Goal: Task Accomplishment & Management: Manage account settings

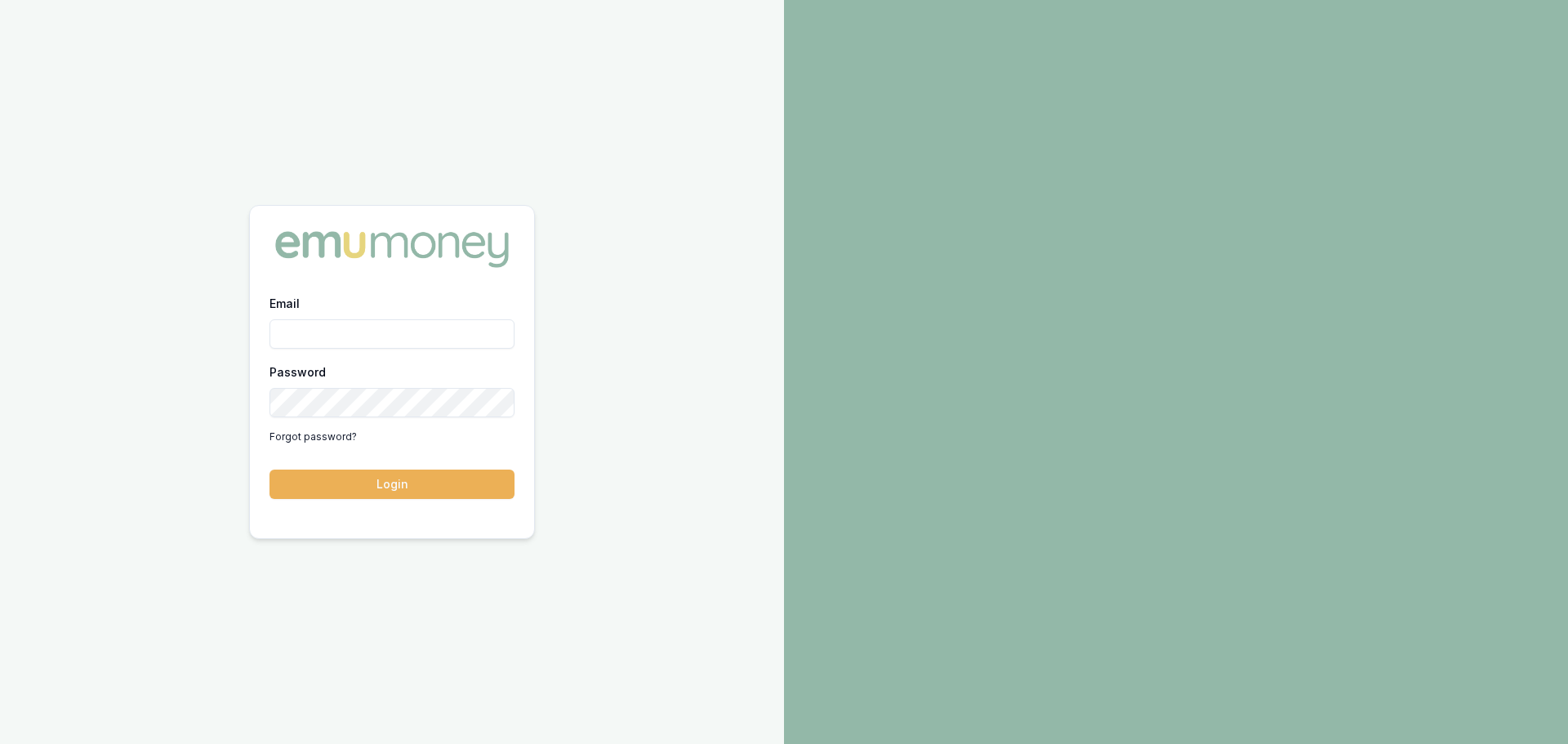
click at [463, 330] on input "Email" at bounding box center [392, 334] width 245 height 29
type input "erin.shield@emumoney.com.au"
click at [421, 480] on button "Login" at bounding box center [392, 483] width 245 height 29
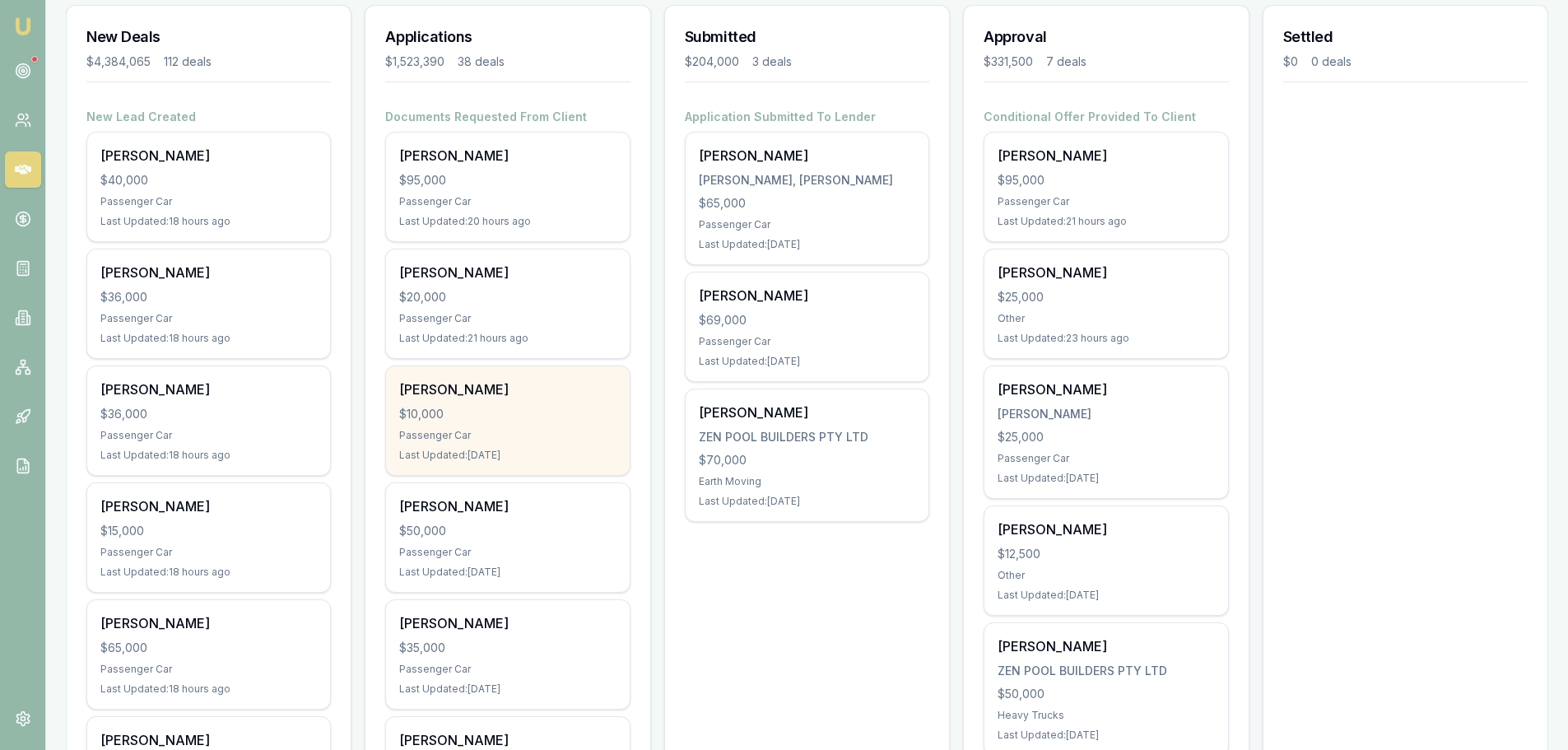
scroll to position [247, 0]
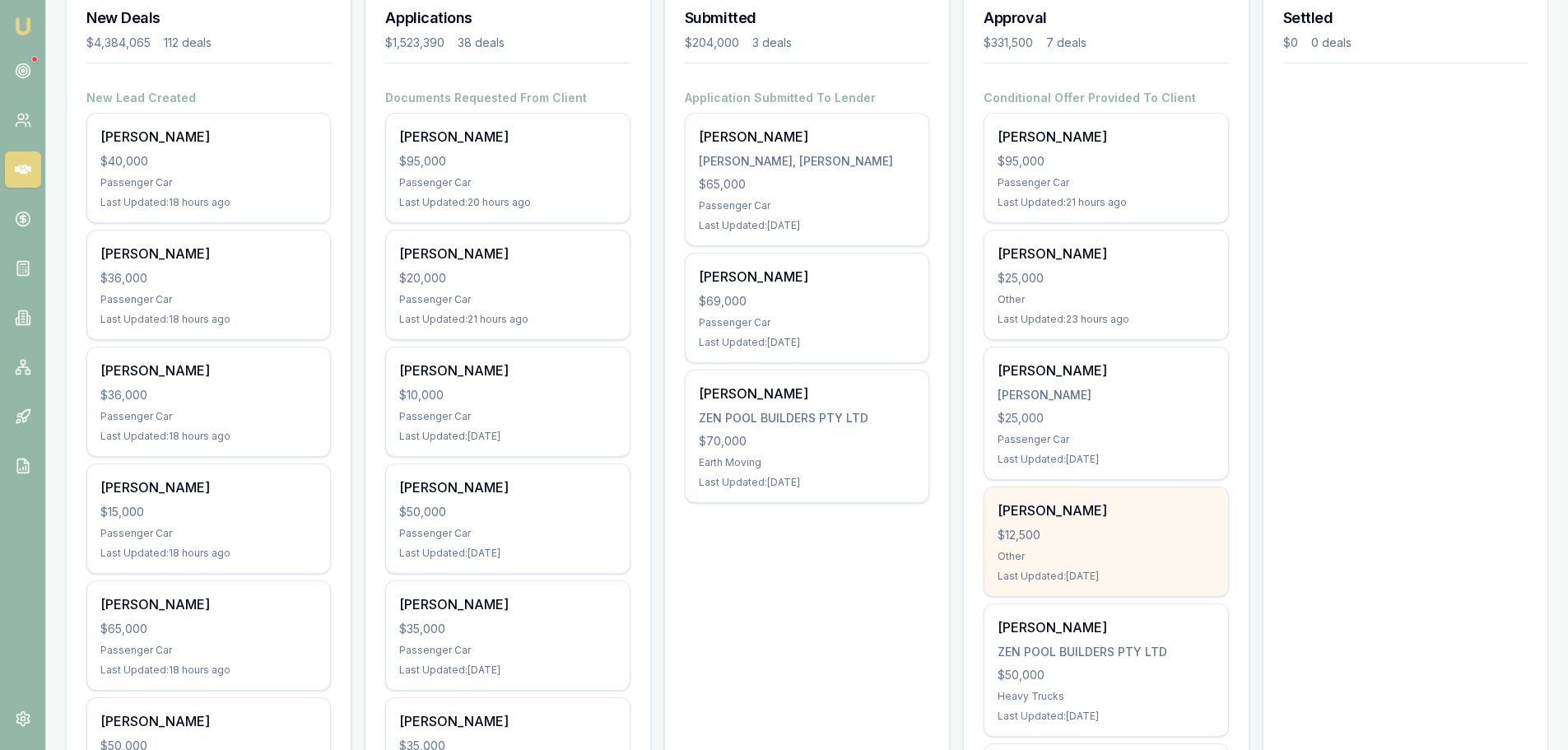
click at [1088, 527] on div "$12,500" at bounding box center [1105, 535] width 216 height 16
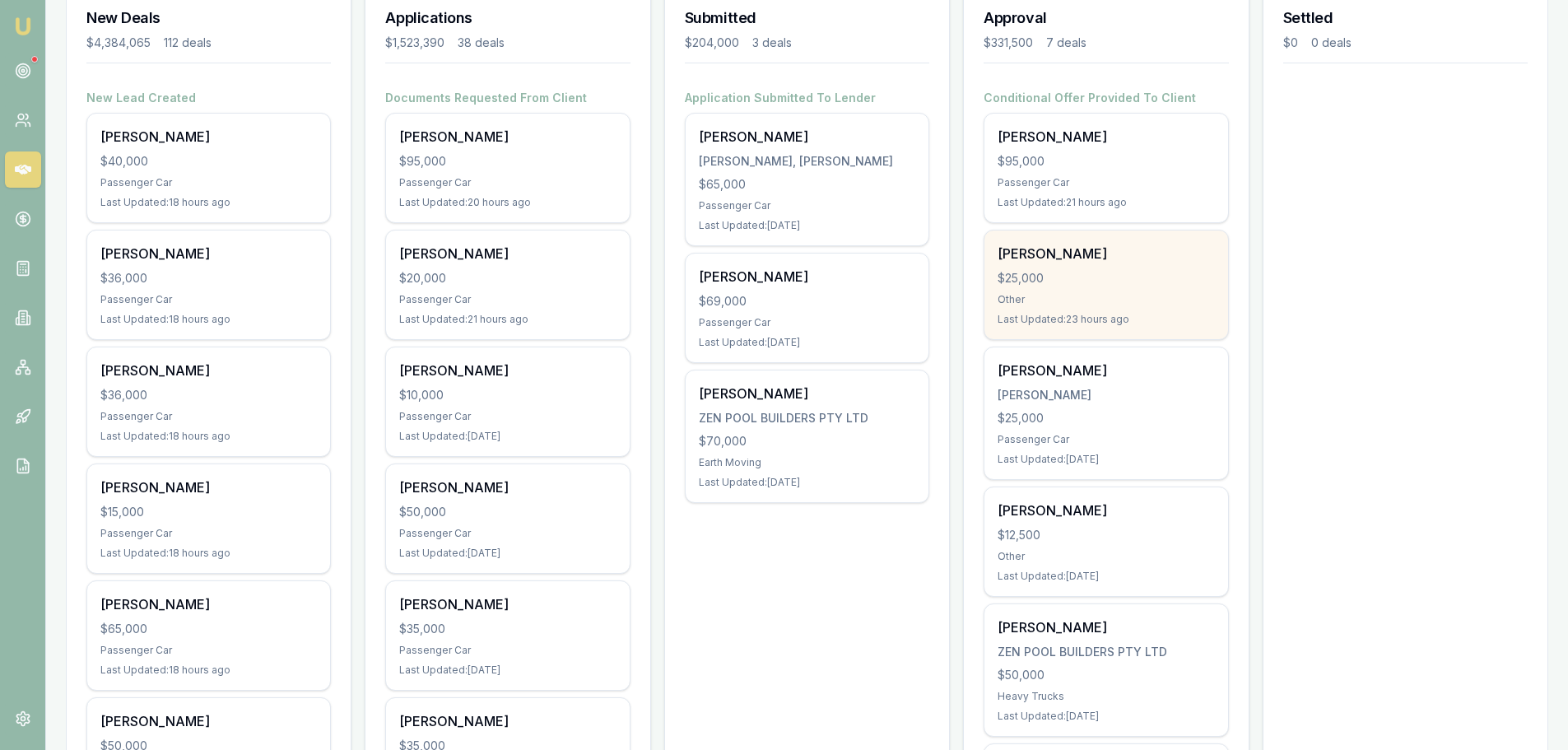
click at [1109, 263] on div "[PERSON_NAME]" at bounding box center [1105, 253] width 216 height 20
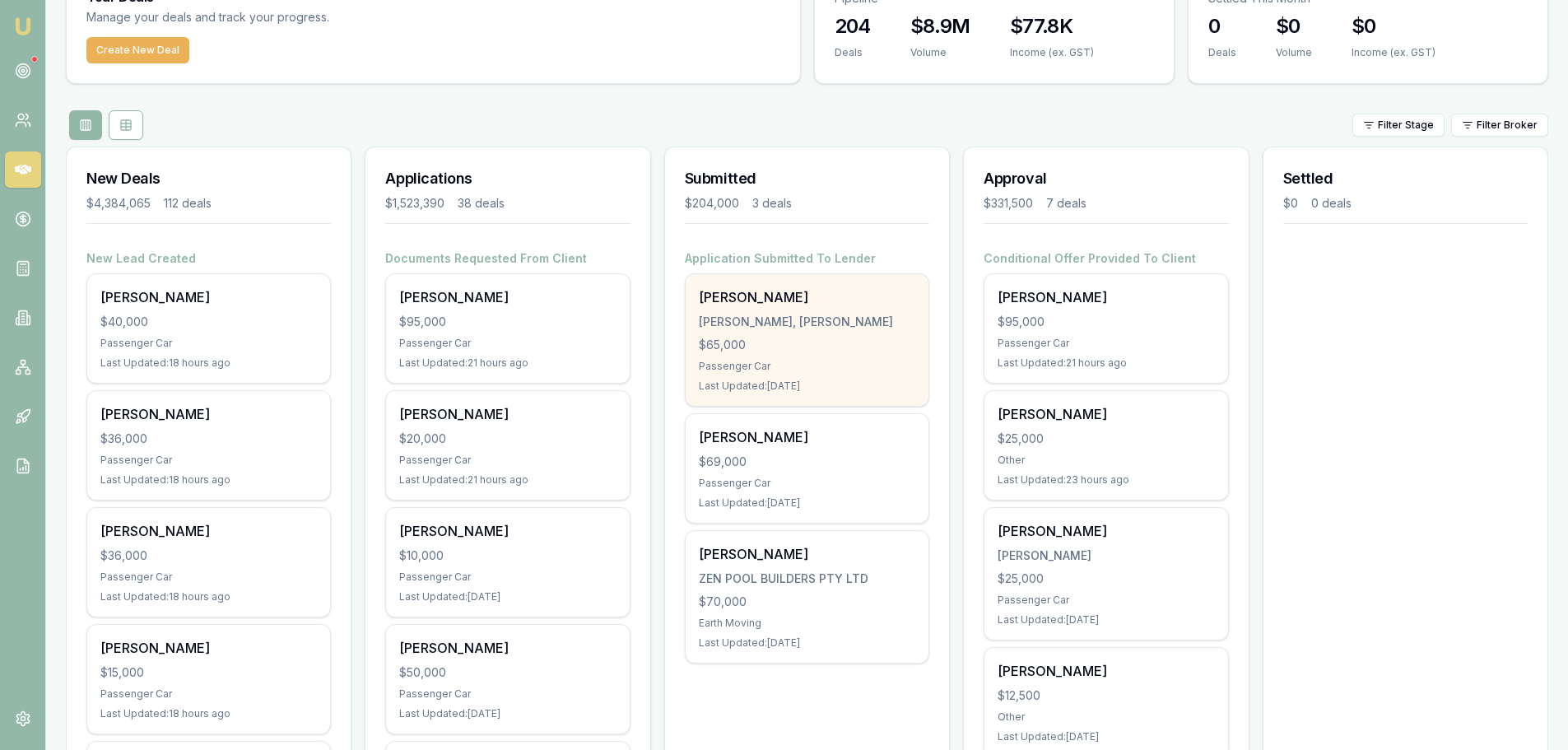
scroll to position [82, 0]
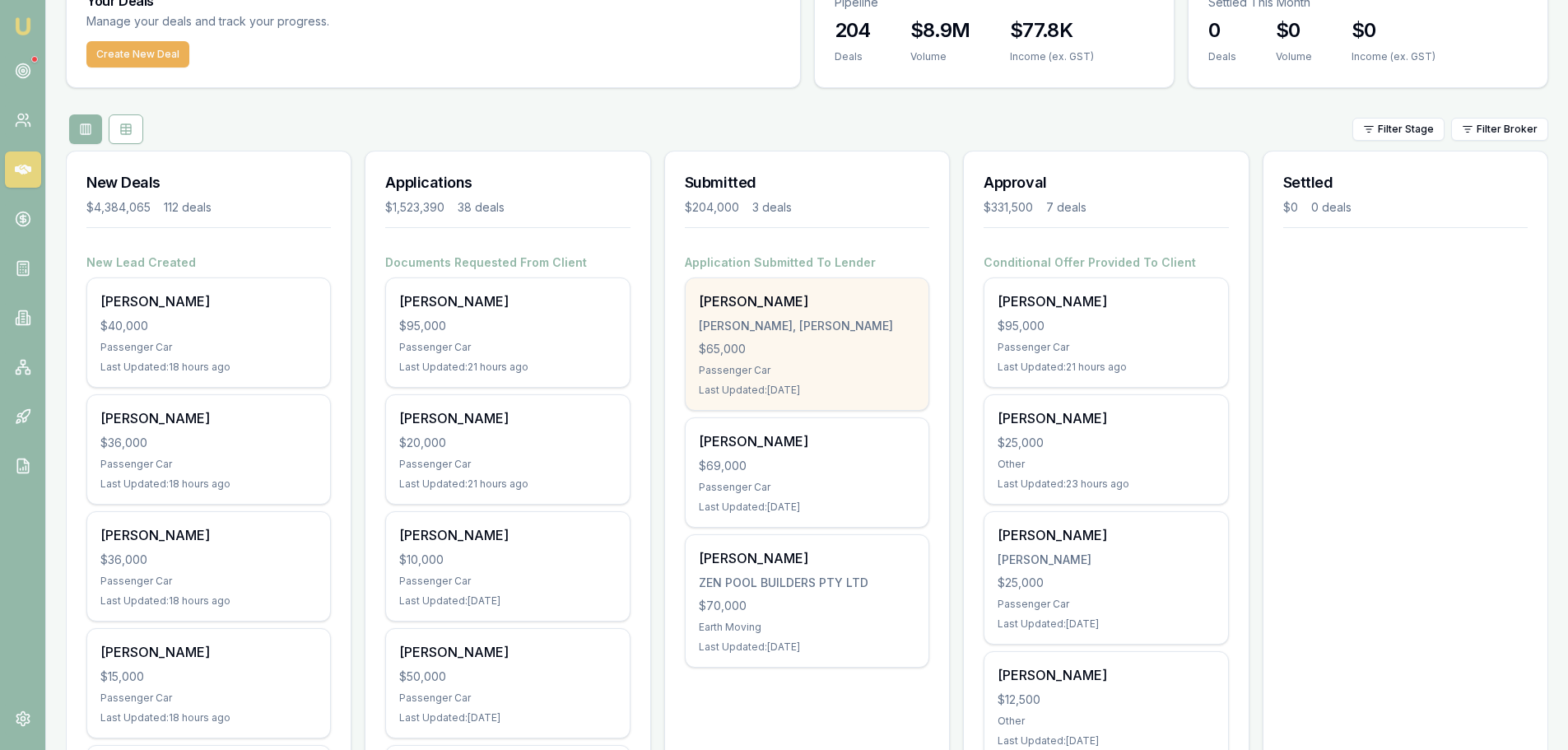
click at [799, 341] on div "$65,000" at bounding box center [807, 349] width 216 height 16
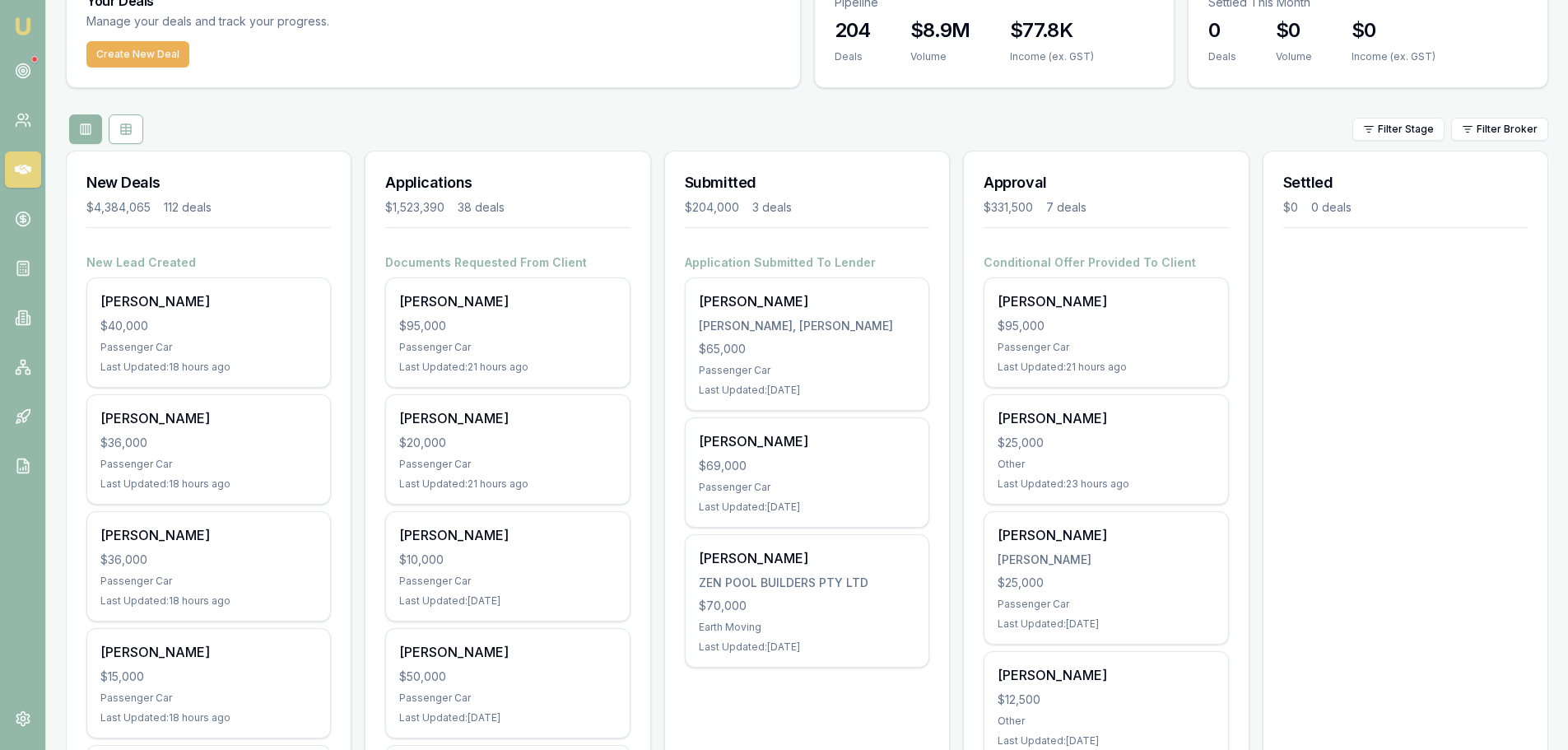
click at [278, 122] on div "Filter Stage Filter Broker" at bounding box center [807, 129] width 1483 height 29
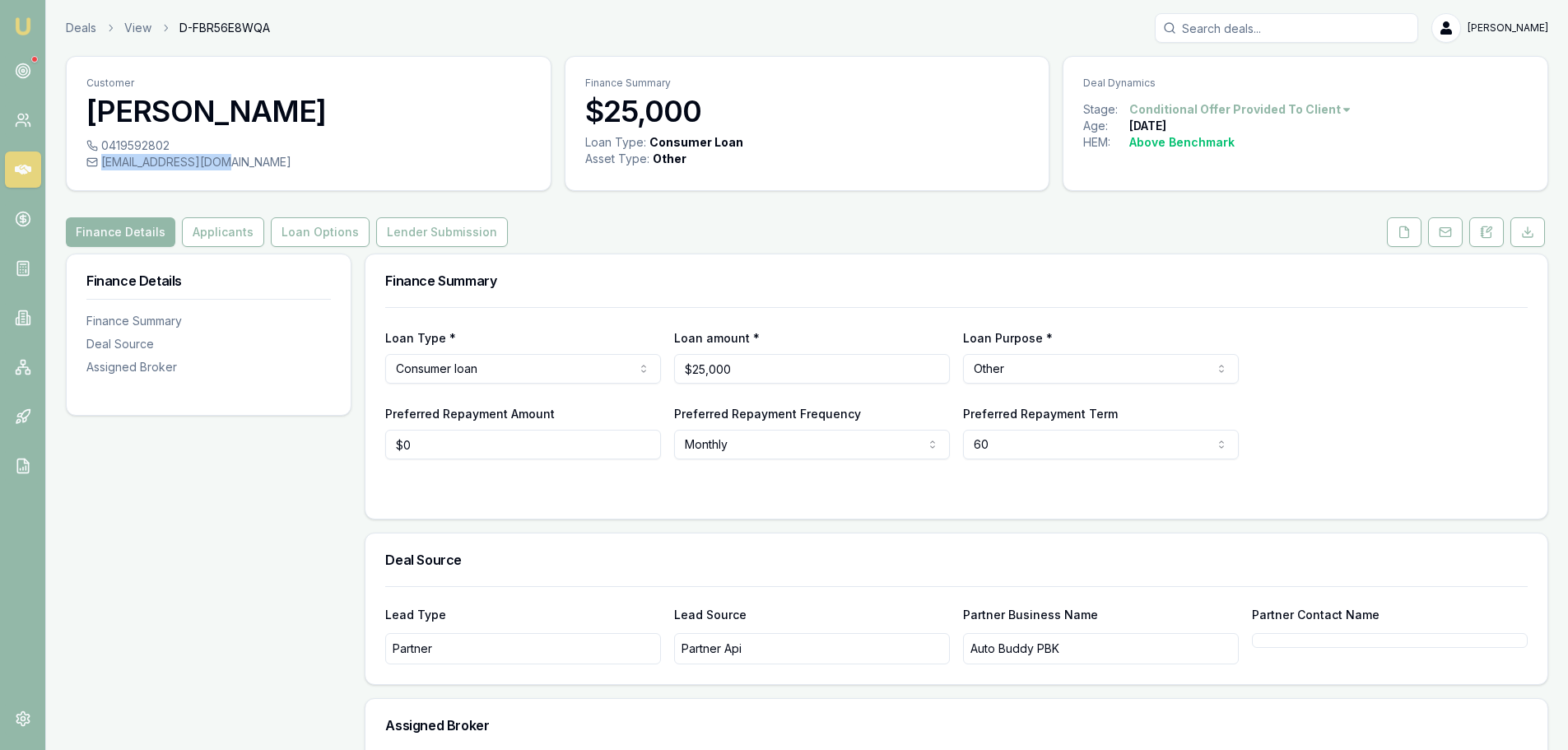
click at [213, 166] on div "jazza111@icloud.com" at bounding box center [308, 161] width 445 height 16
copy div "jazza111@icloud.com"
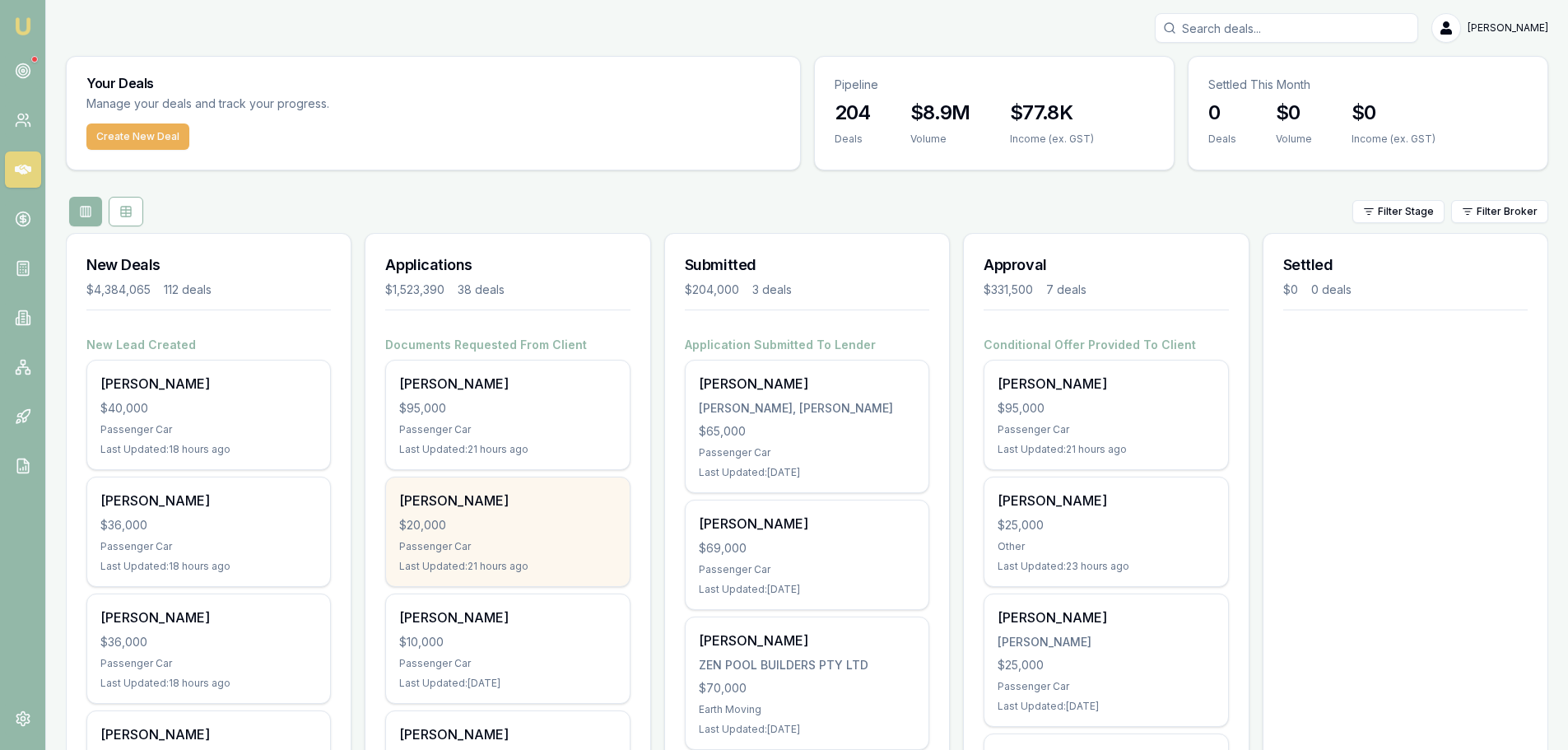
click at [533, 510] on div "[PERSON_NAME] $20,000 Passenger Car Last Updated: 21 hours ago" at bounding box center [507, 532] width 243 height 109
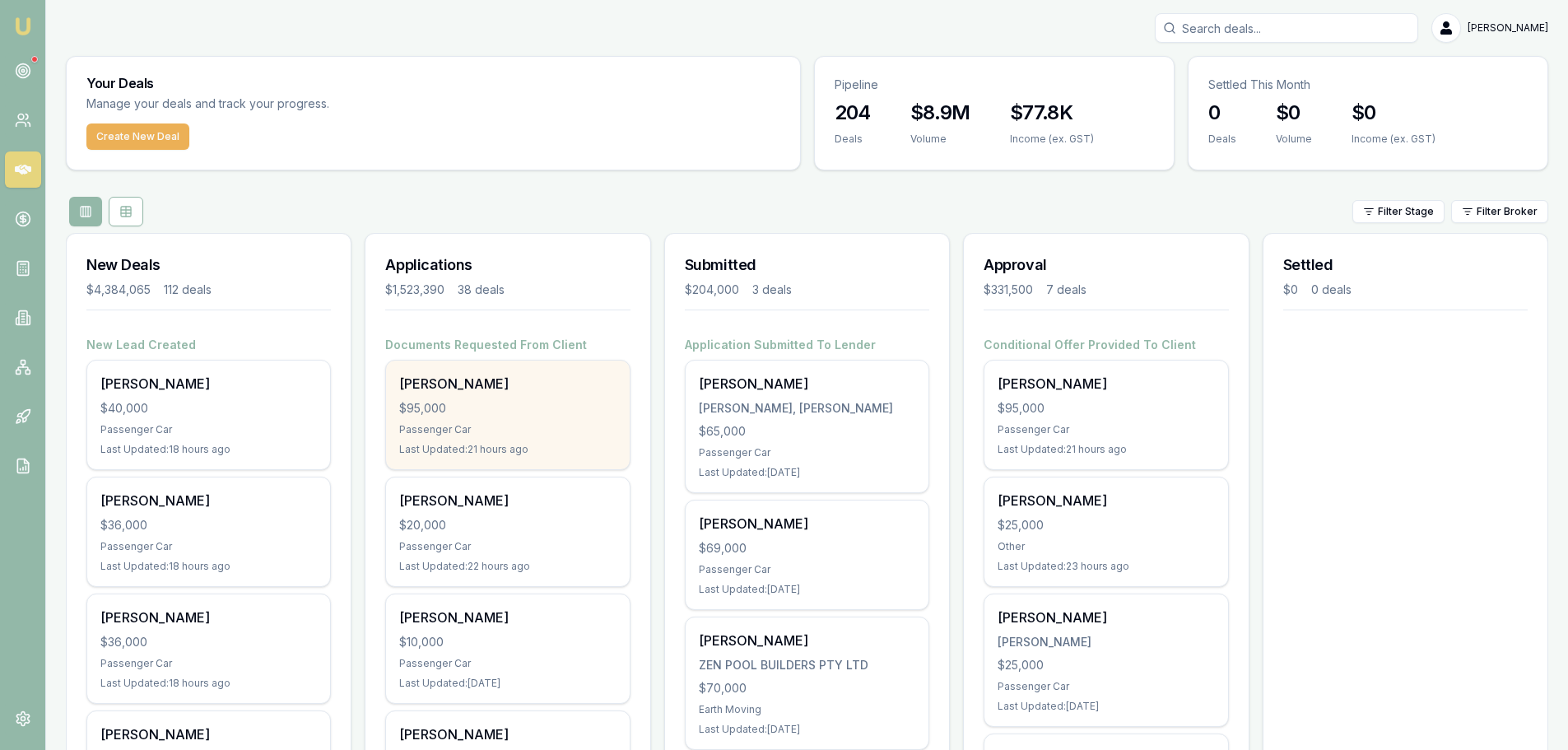
click at [536, 414] on div "$95,000" at bounding box center [507, 408] width 216 height 16
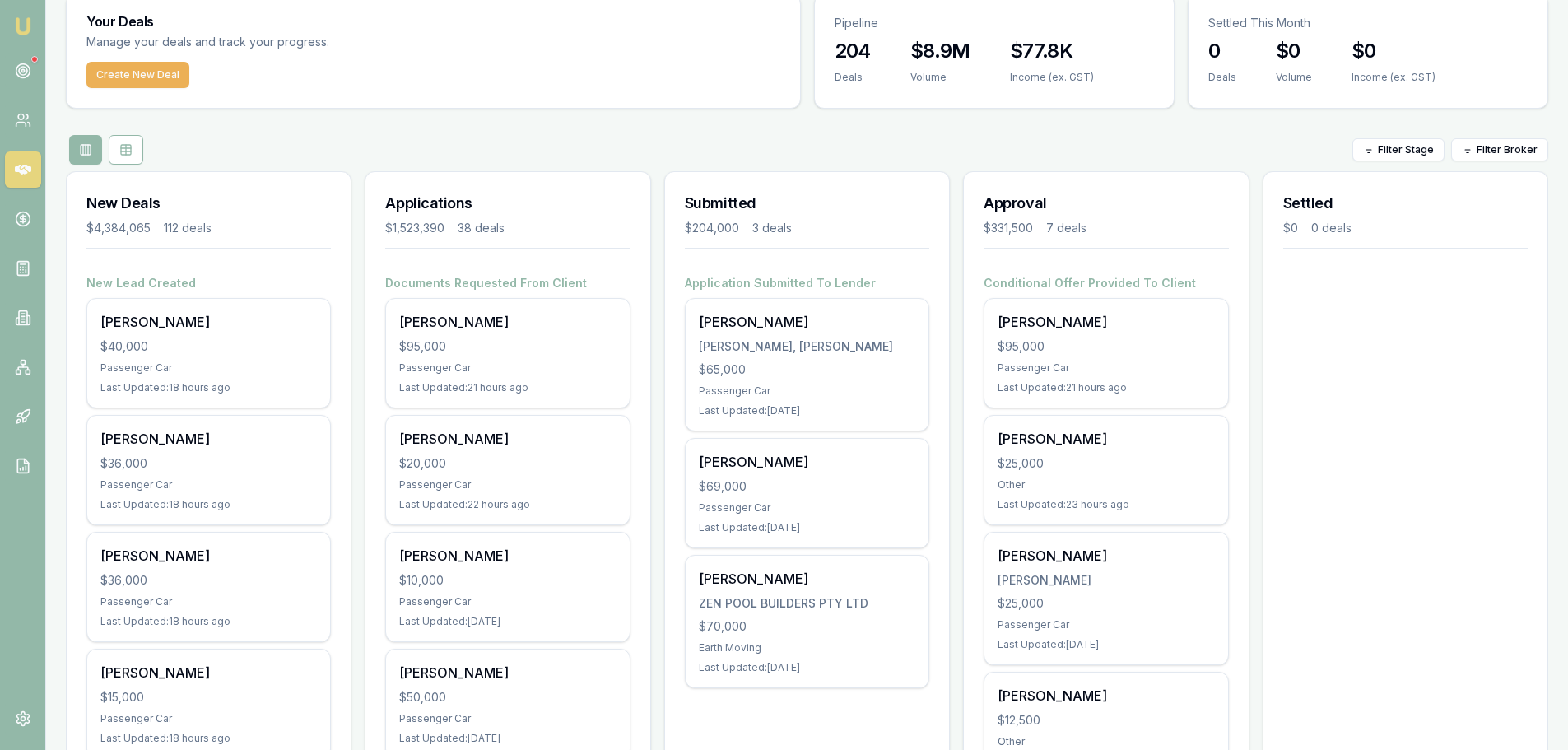
scroll to position [165, 0]
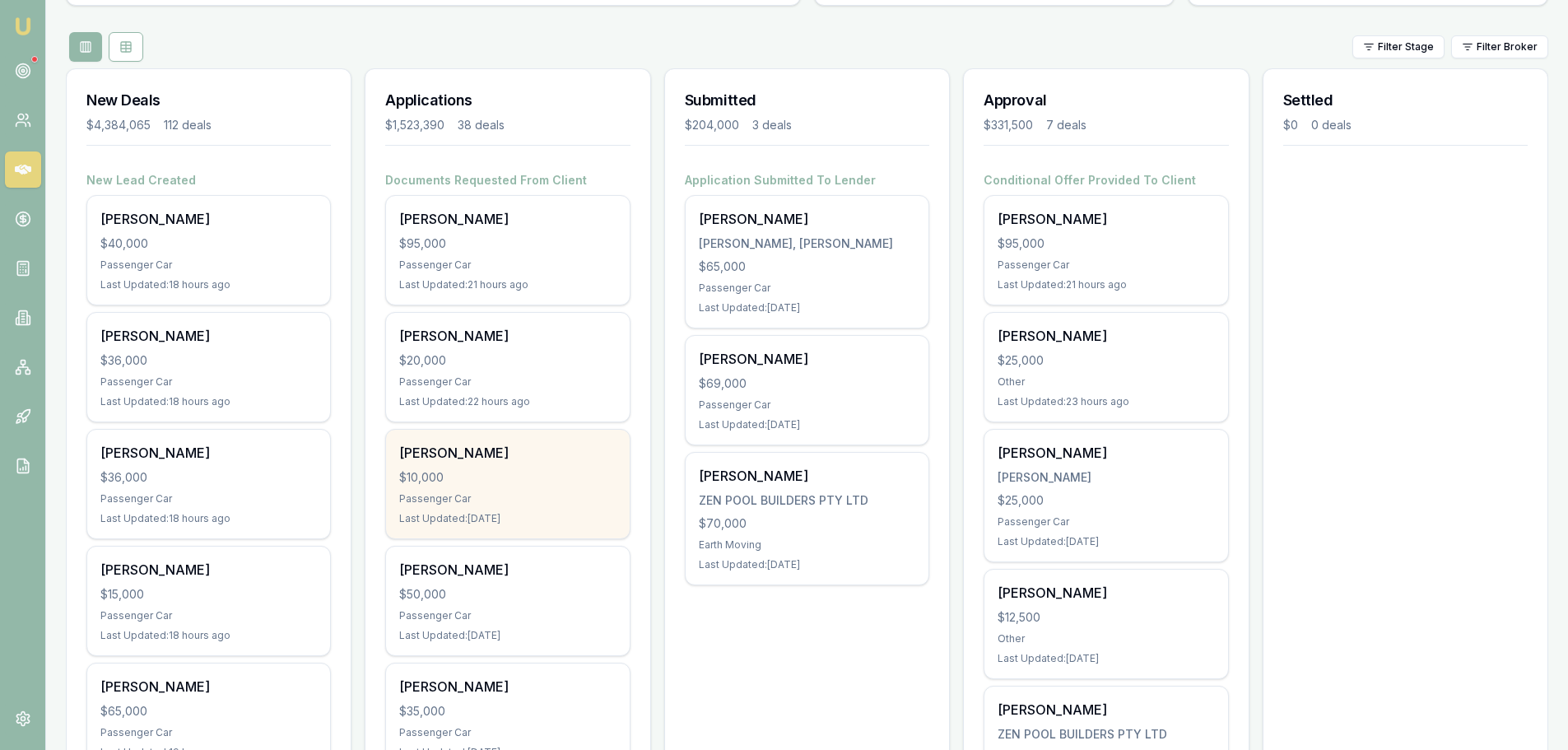
click at [493, 479] on div "$10,000" at bounding box center [507, 477] width 216 height 16
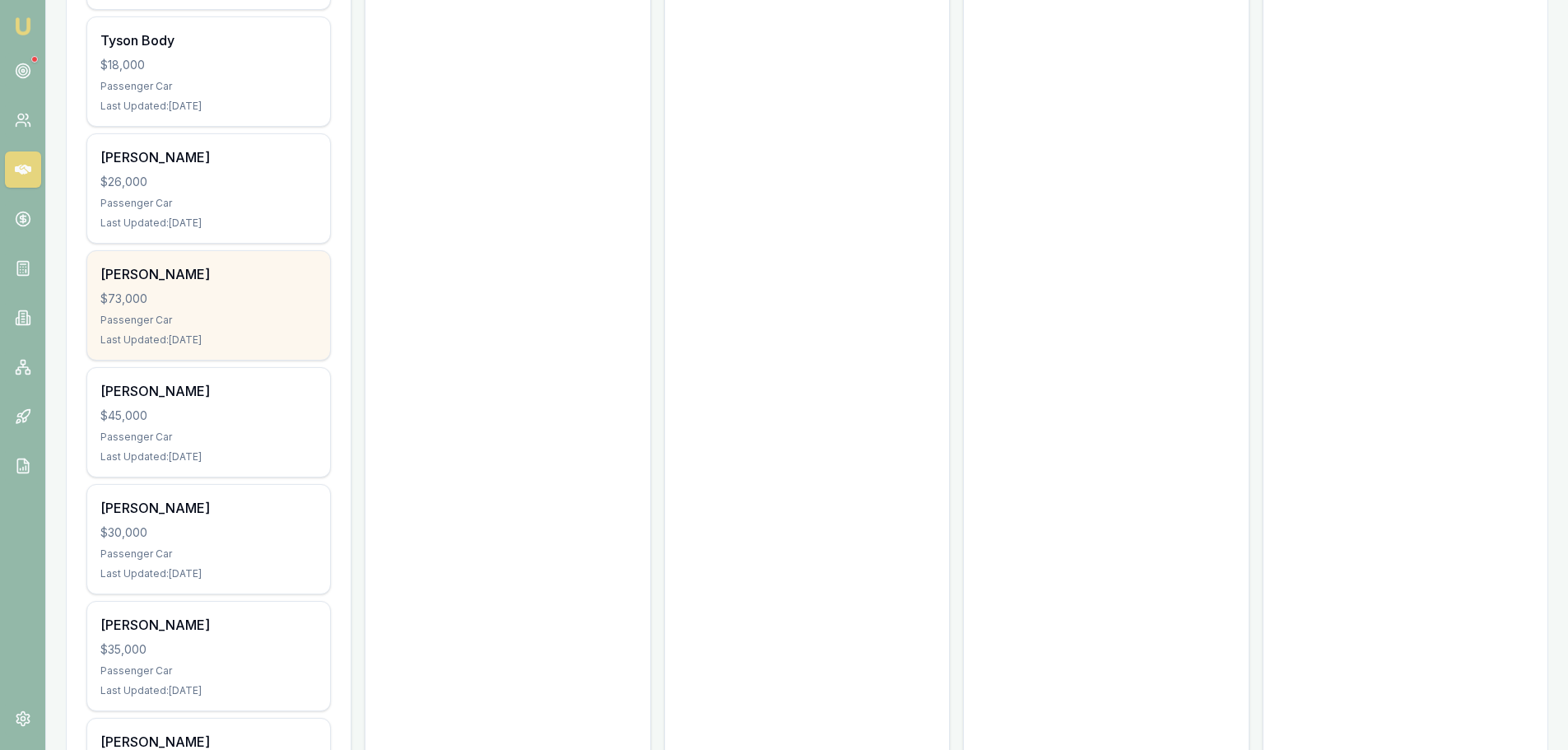
scroll to position [12759, 0]
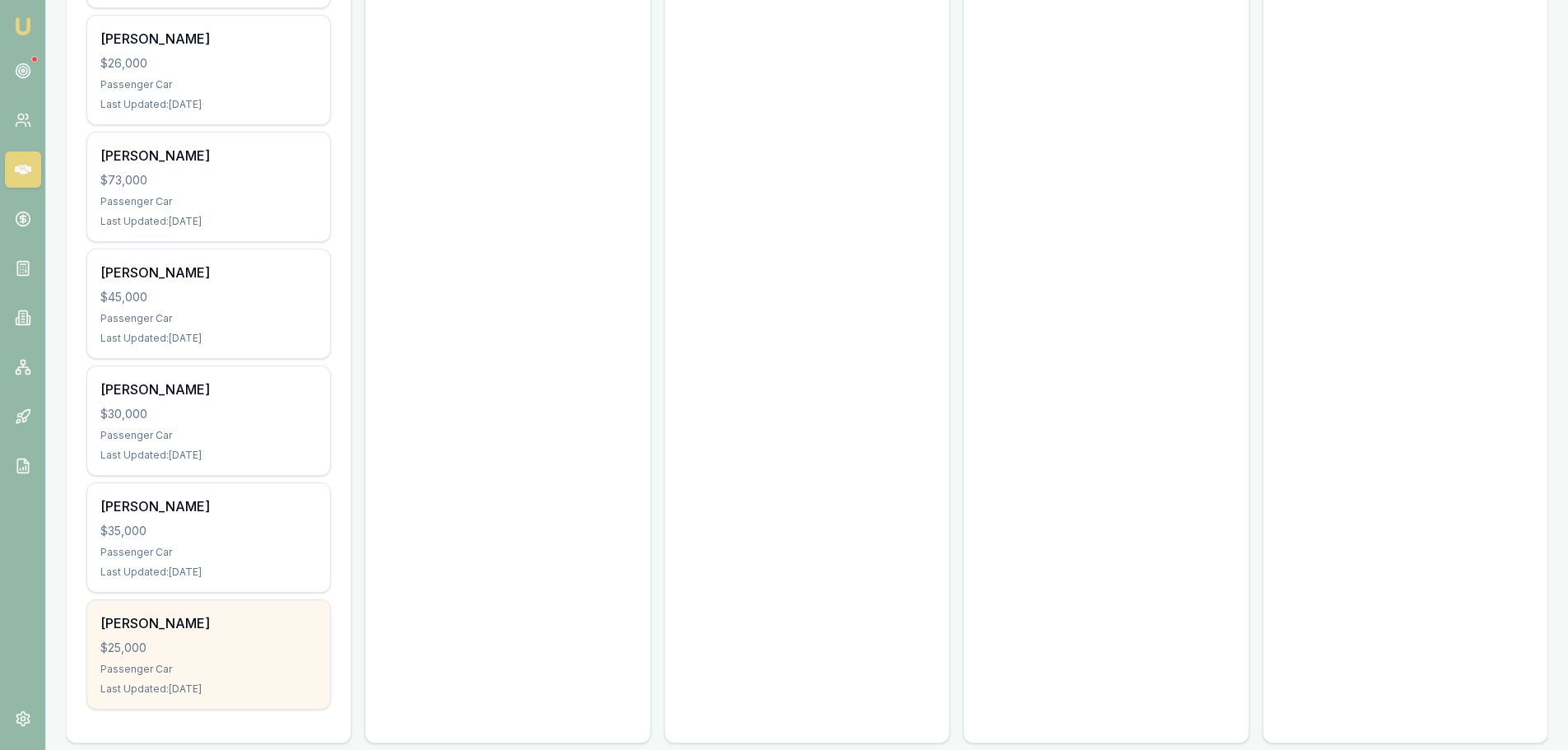
click at [253, 641] on div "Darcey Robinson $25,000 Passenger Car Last Updated: 35 days ago" at bounding box center [209, 654] width 243 height 109
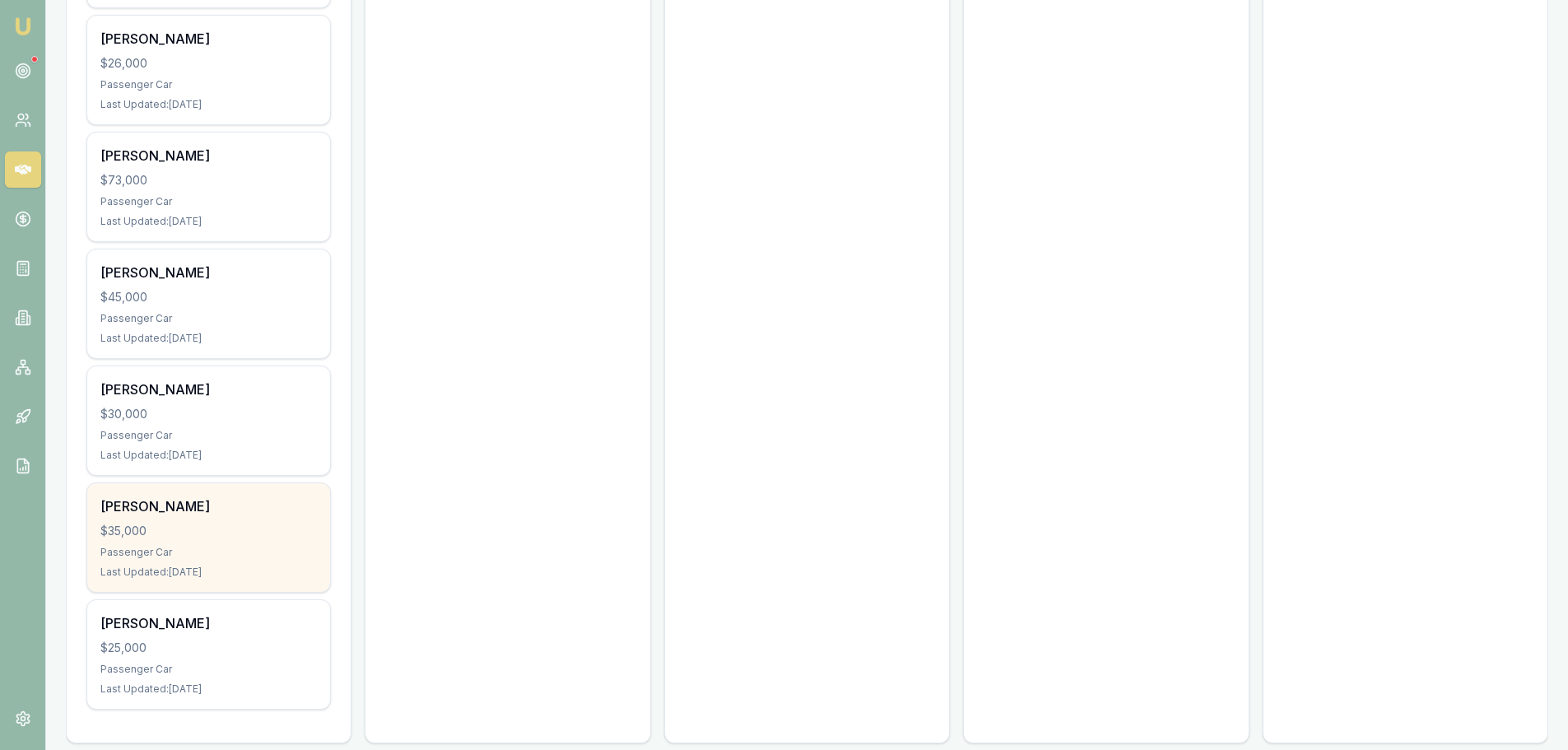
click at [231, 522] on div "$35,000" at bounding box center [209, 530] width 216 height 16
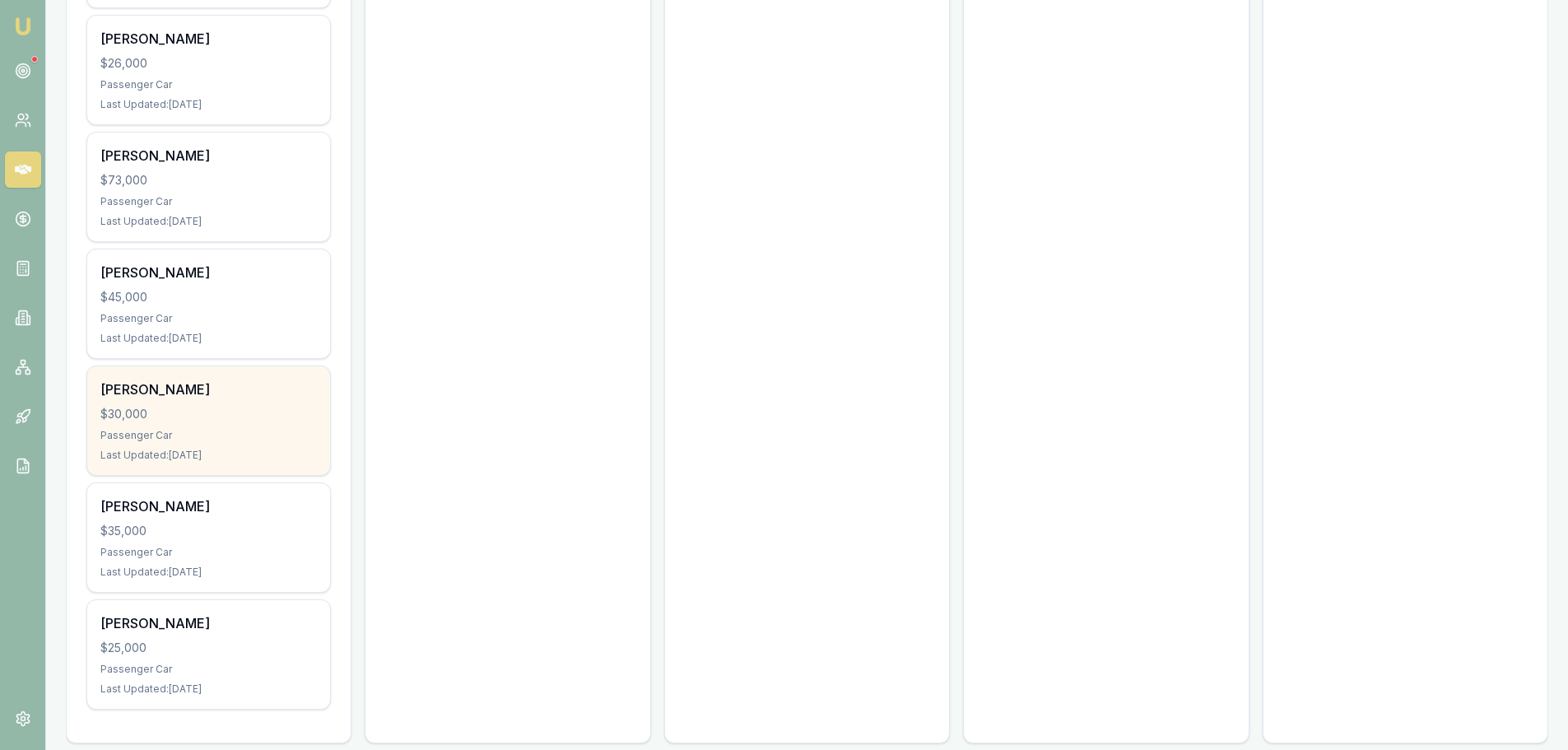
click at [176, 406] on div "$30,000" at bounding box center [209, 413] width 216 height 16
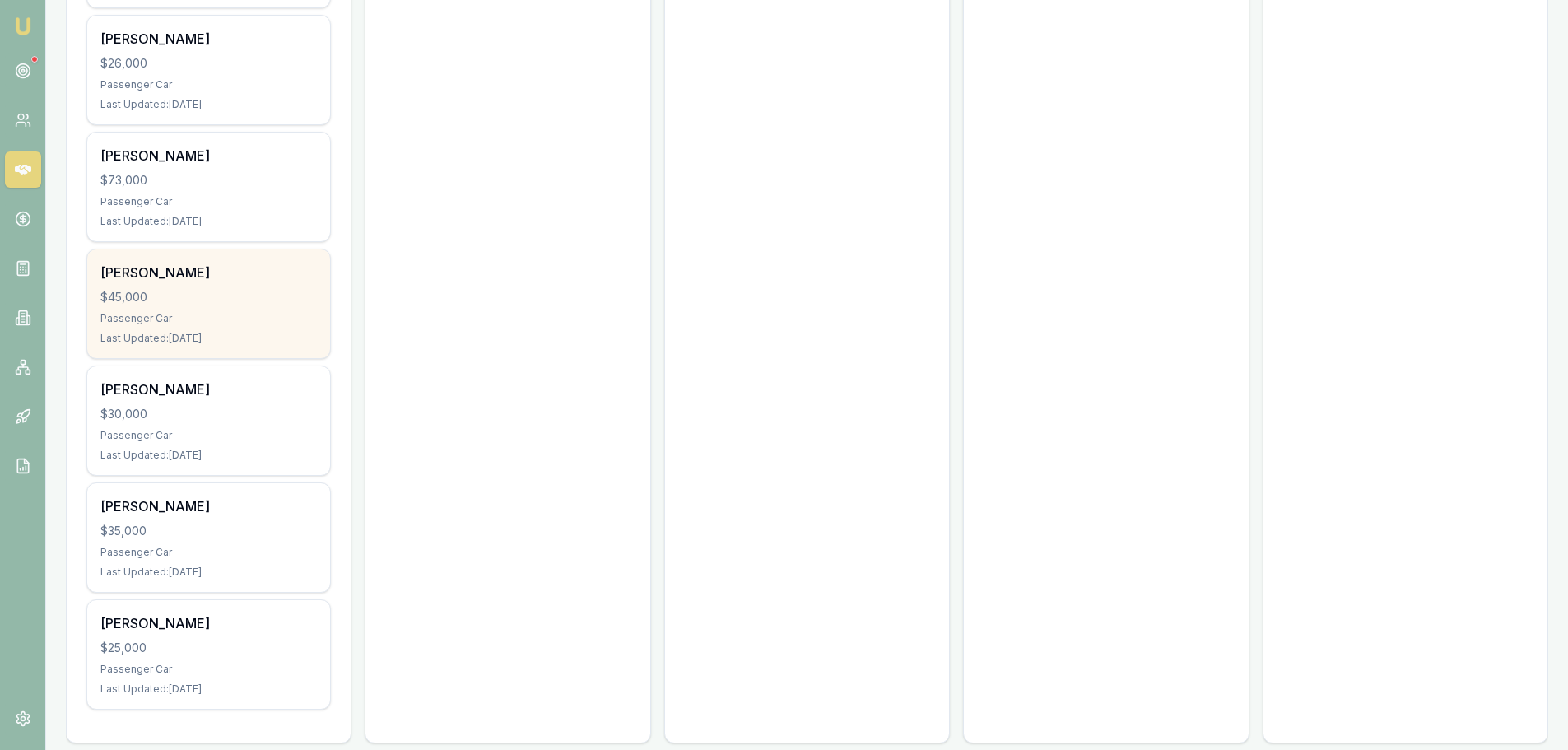
click at [244, 289] on div "$45,000" at bounding box center [209, 297] width 216 height 16
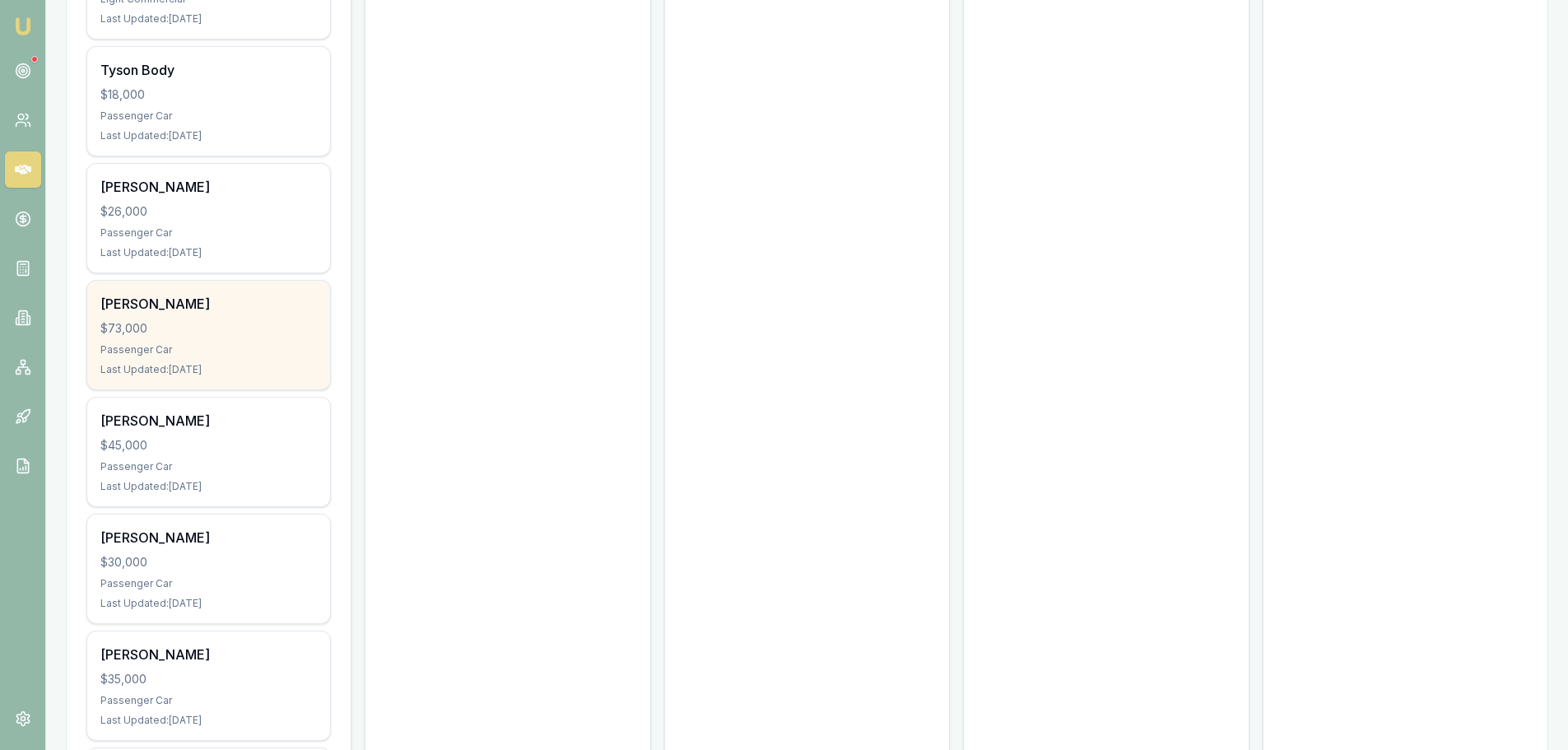
scroll to position [12594, 0]
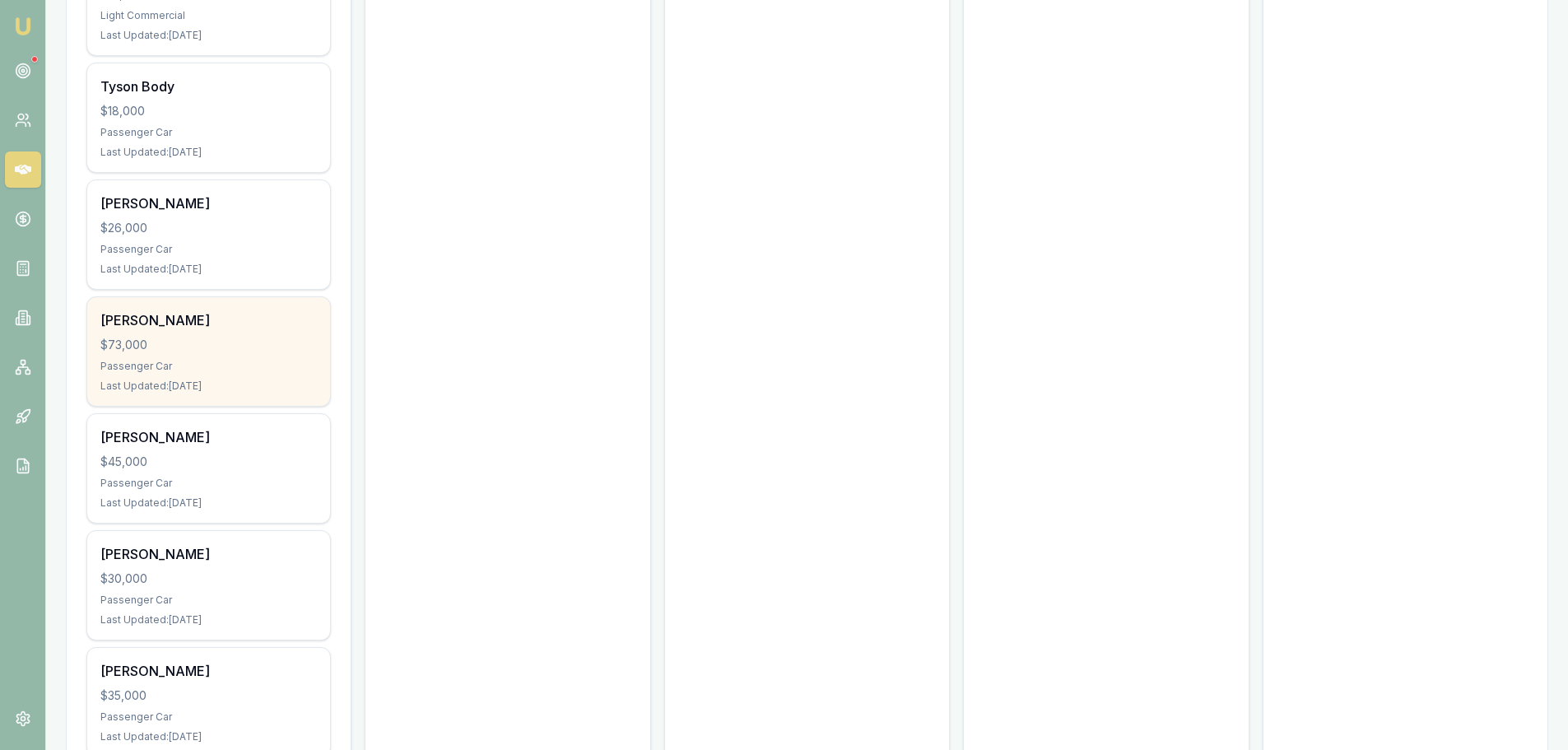
click at [225, 310] on div "Serdar Gul" at bounding box center [209, 320] width 216 height 20
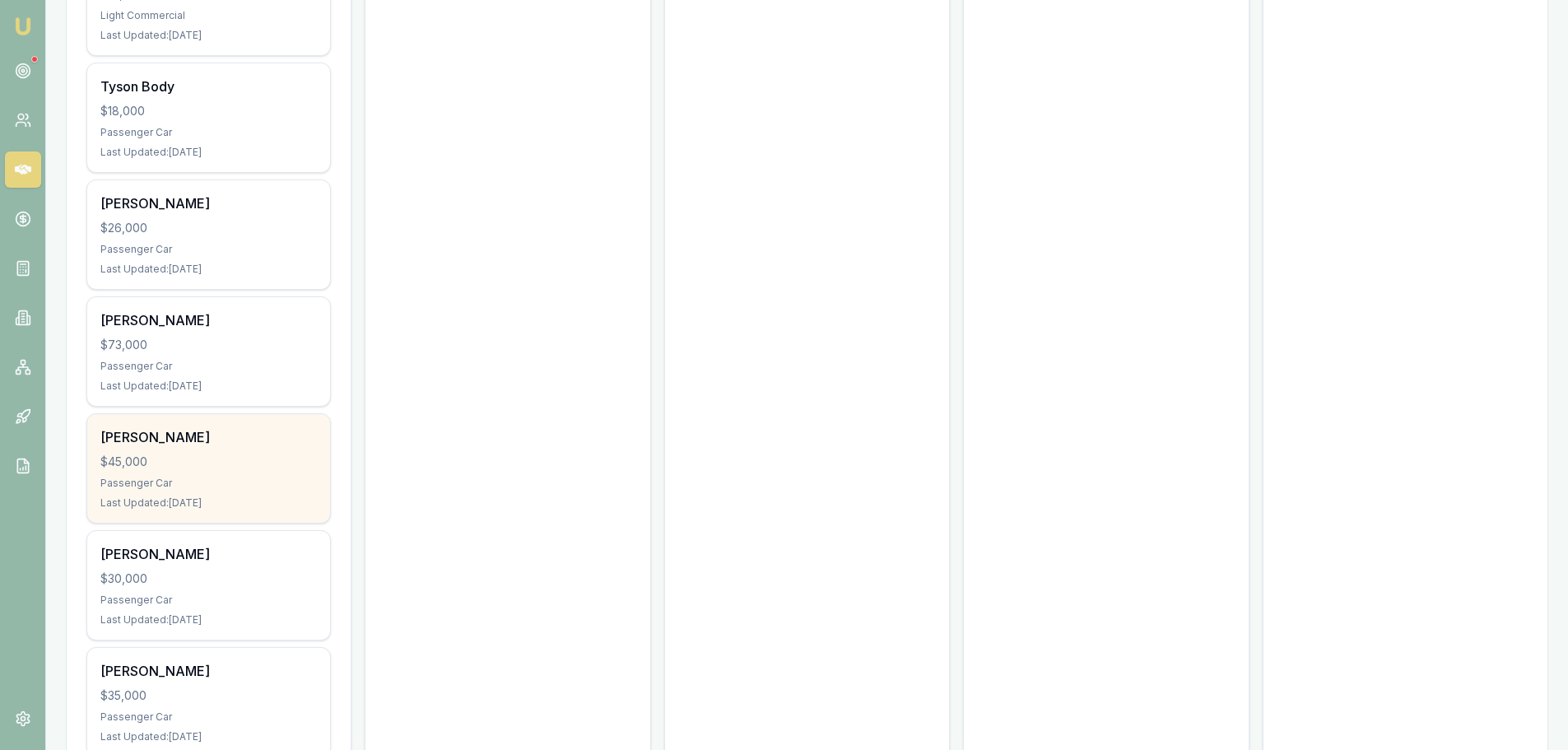
scroll to position [12429, 0]
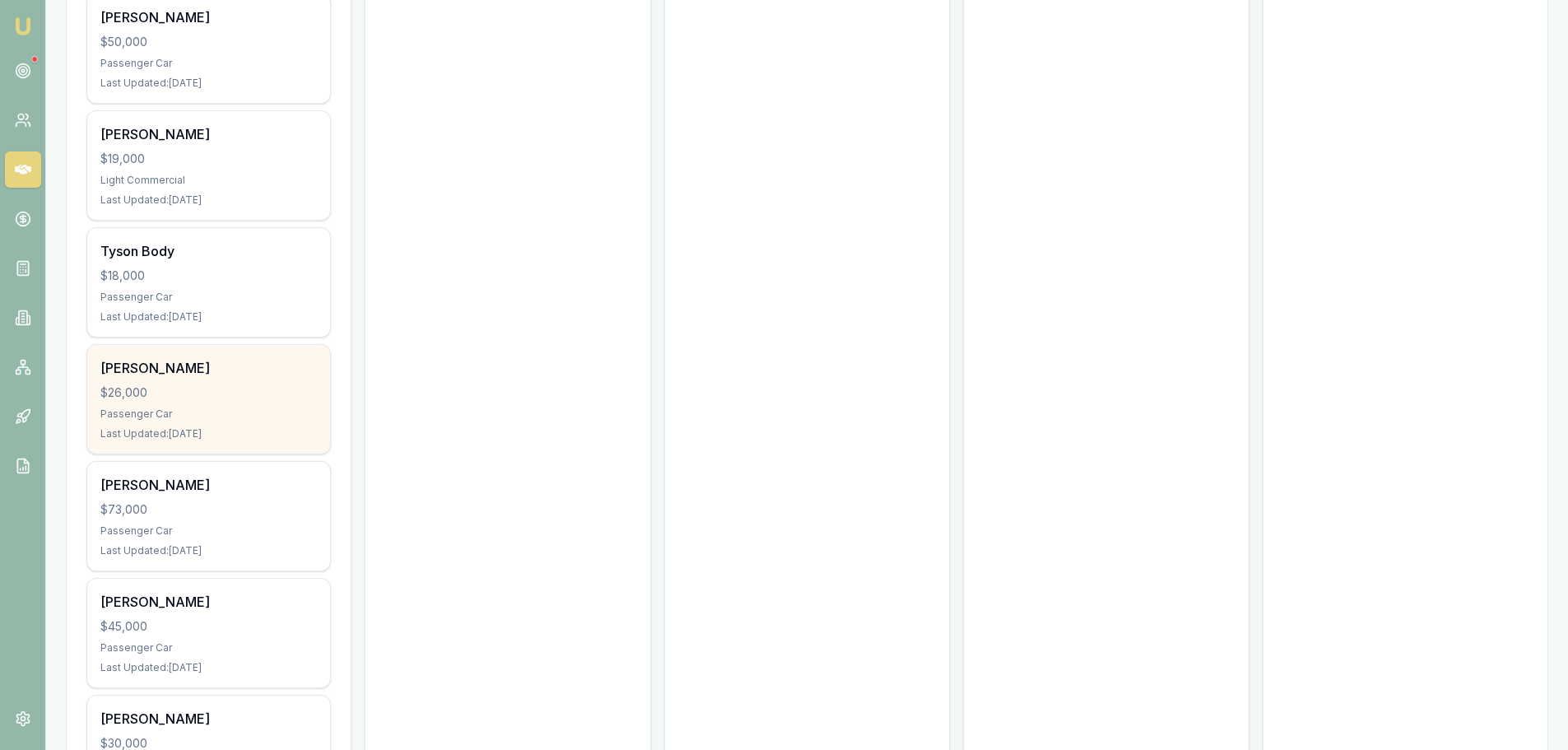
click at [256, 386] on div "Hayley Price $26,000 Passenger Car Last Updated: 28 days ago" at bounding box center [209, 399] width 243 height 109
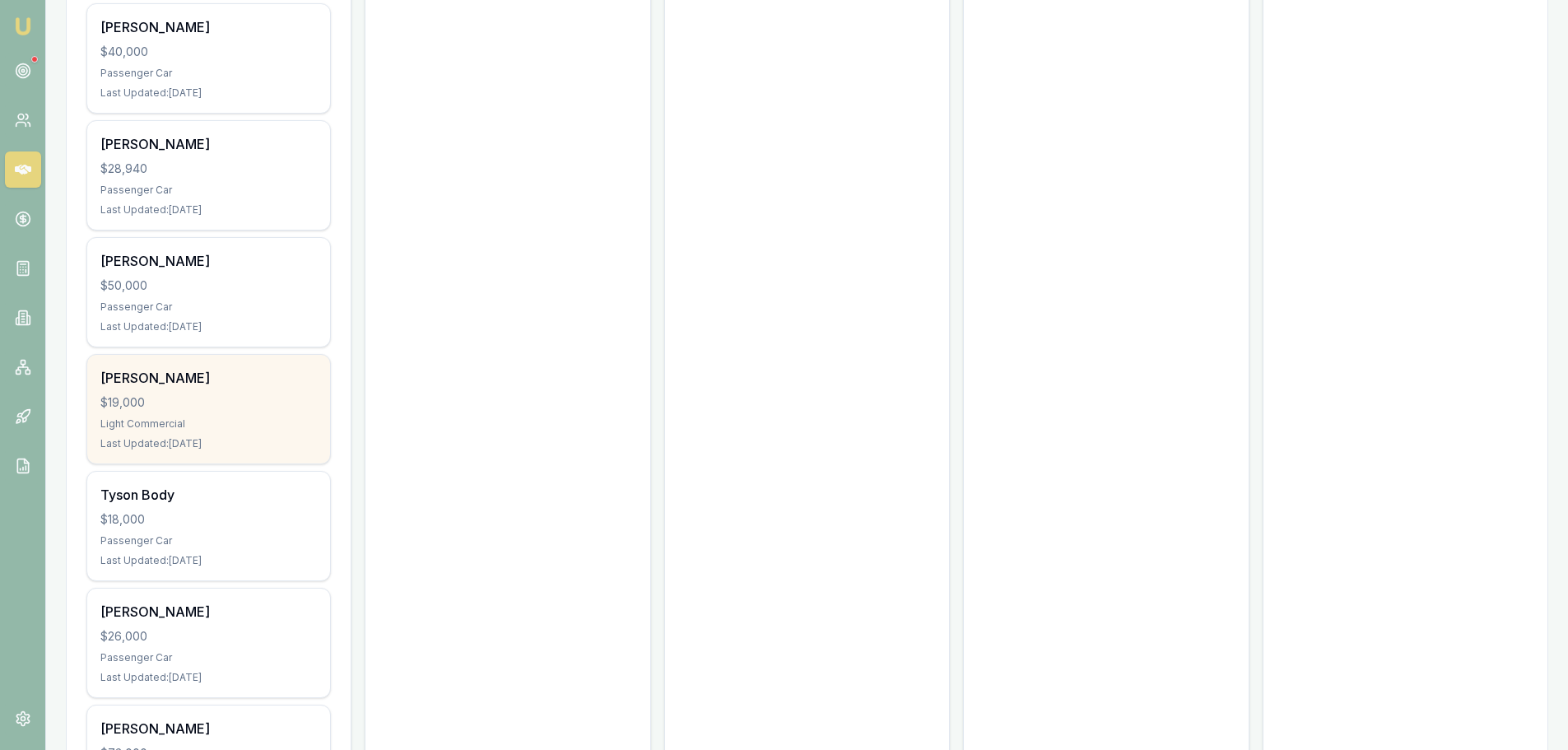
scroll to position [12182, 0]
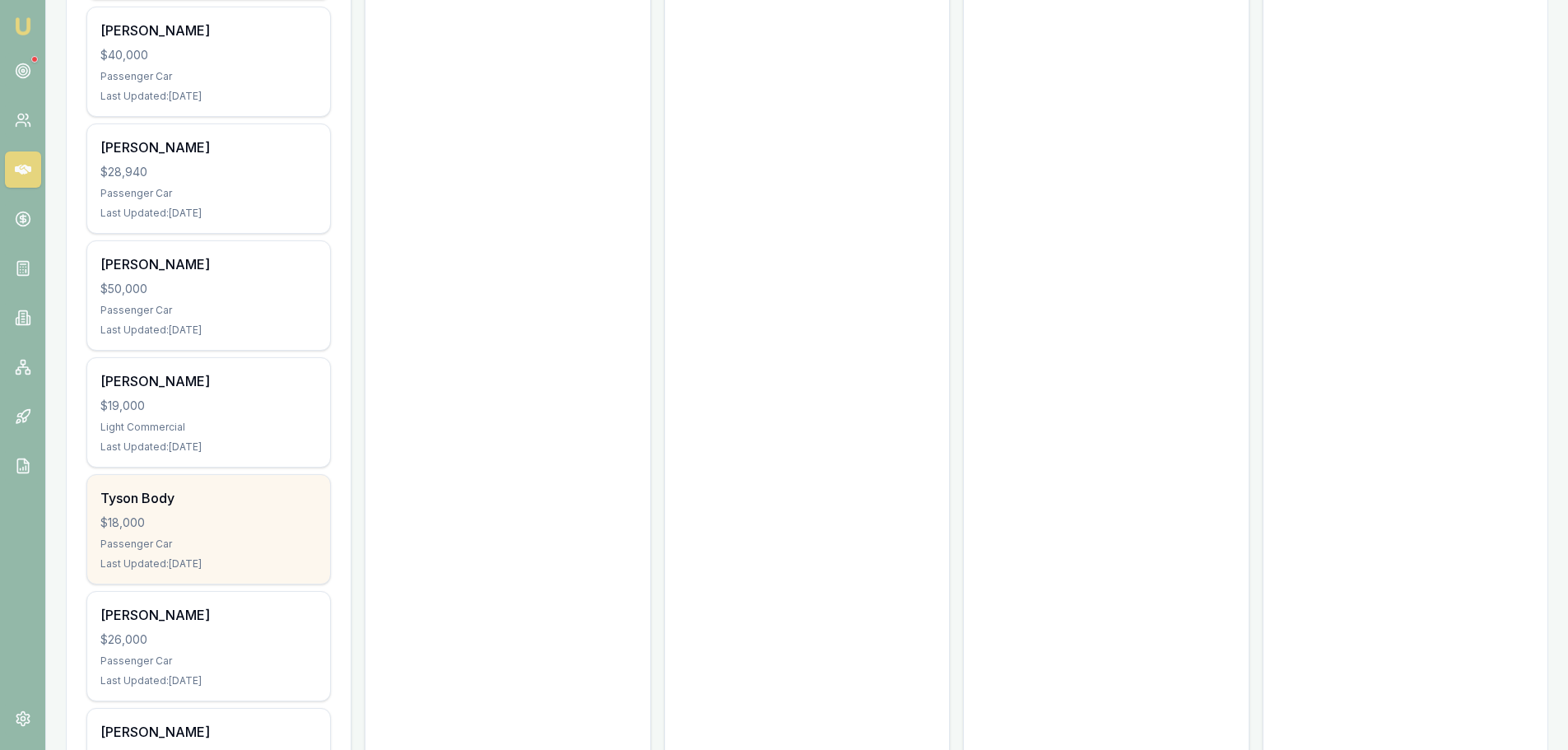
click at [271, 488] on div "Tyson Body" at bounding box center [209, 498] width 216 height 20
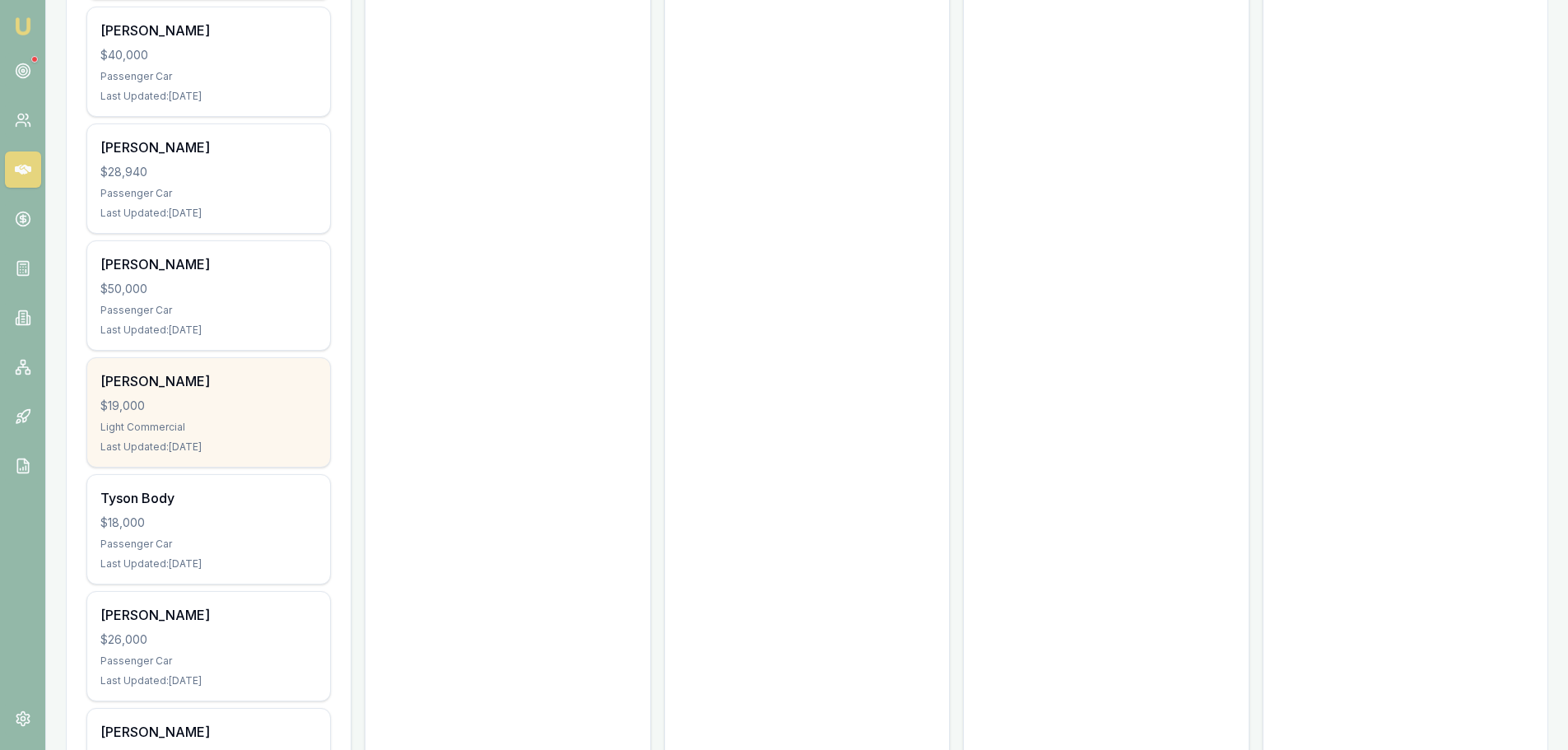
click at [242, 372] on div "Angeriza Marcos" at bounding box center [209, 381] width 216 height 20
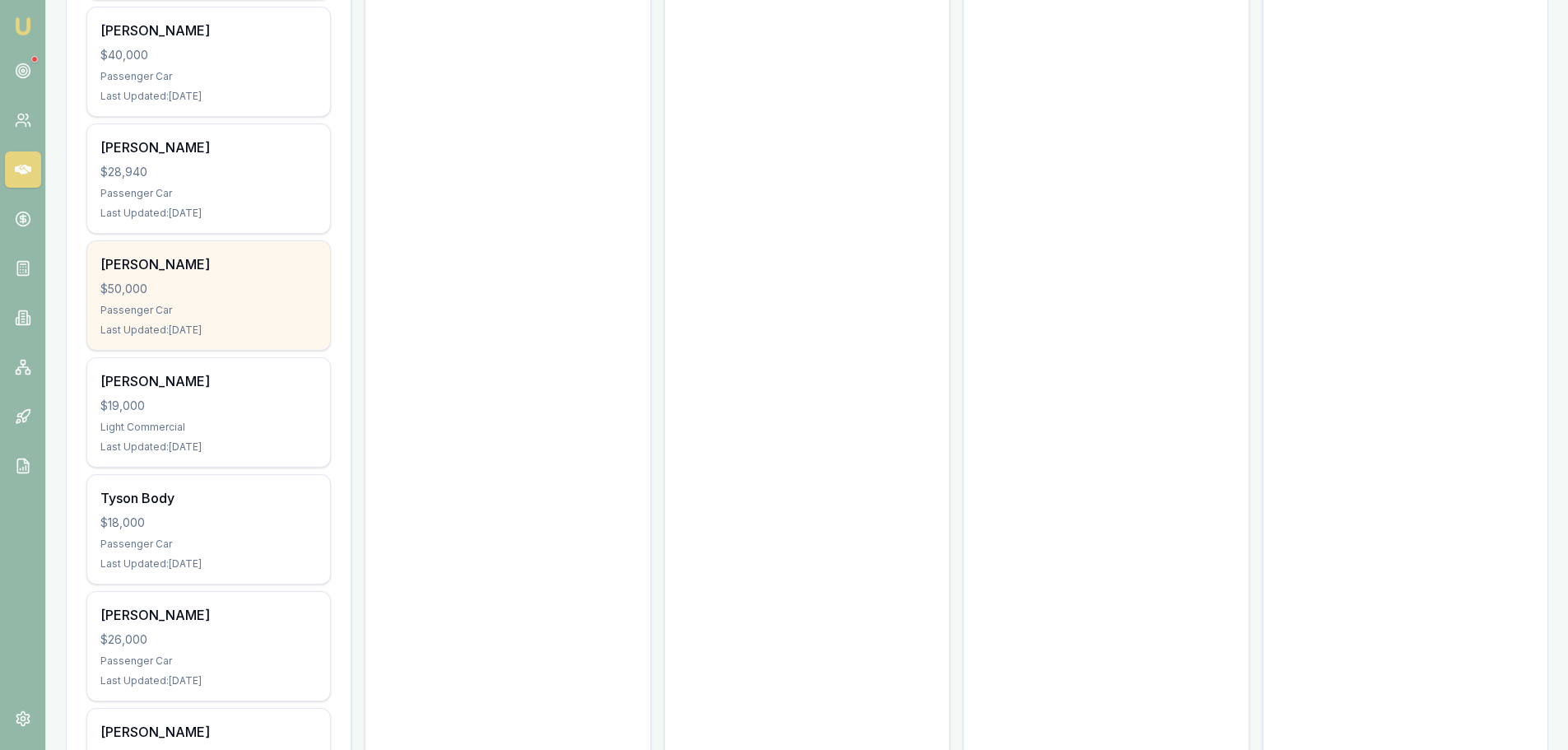
click at [239, 281] on div "$50,000" at bounding box center [209, 288] width 216 height 16
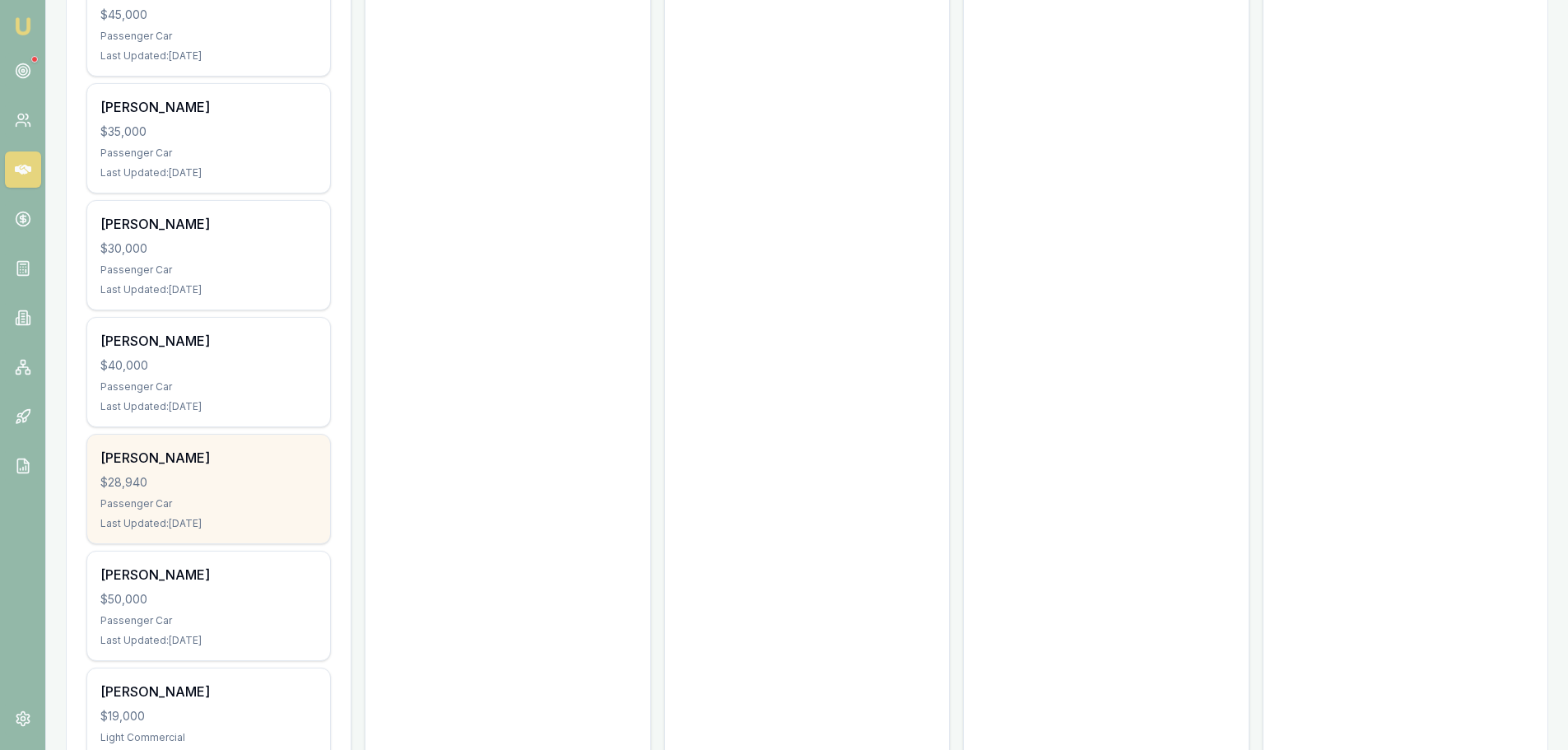
scroll to position [11853, 0]
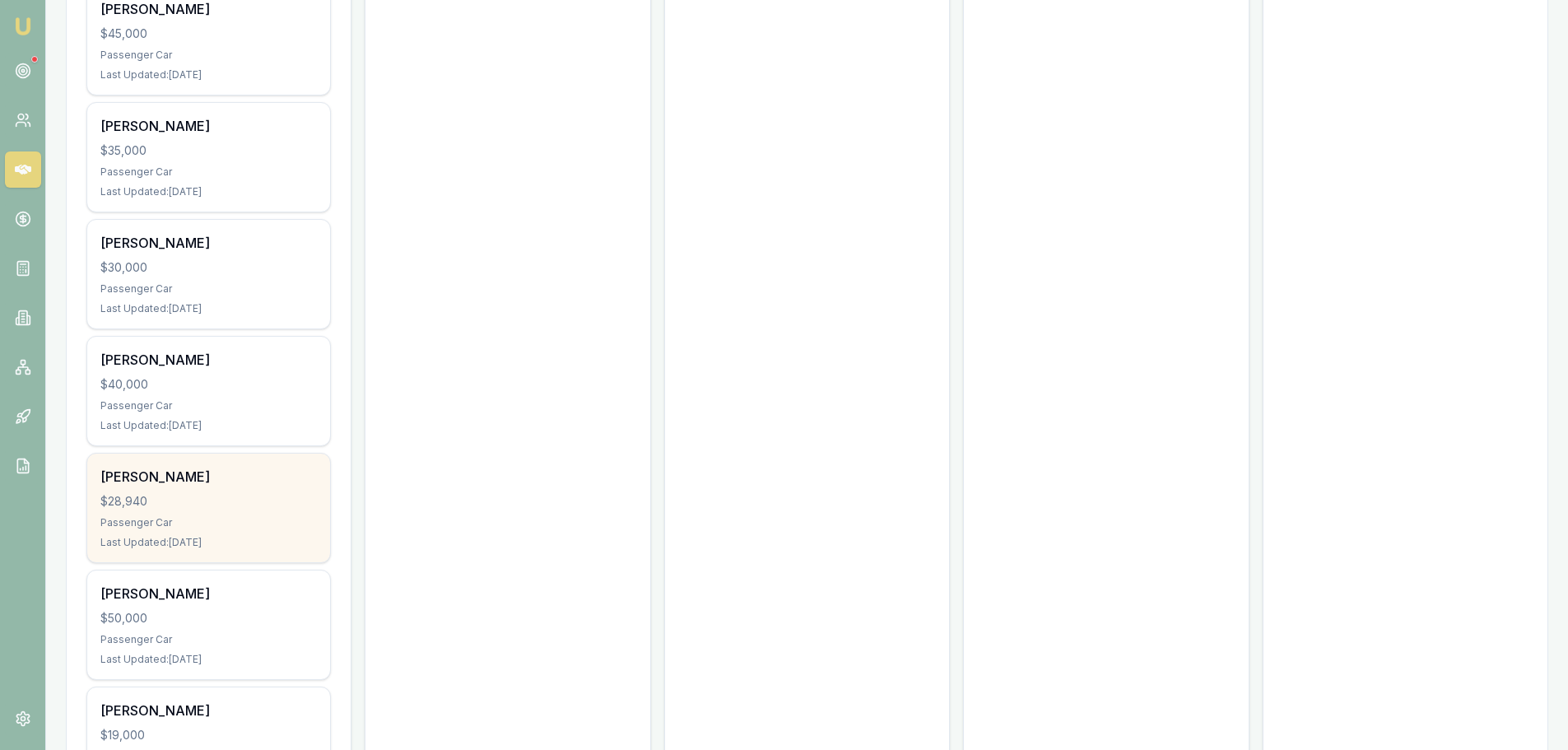
click at [183, 469] on div "Teghan Fitzgerald $28,940 Passenger Car Last Updated: 27 days ago" at bounding box center [209, 507] width 243 height 109
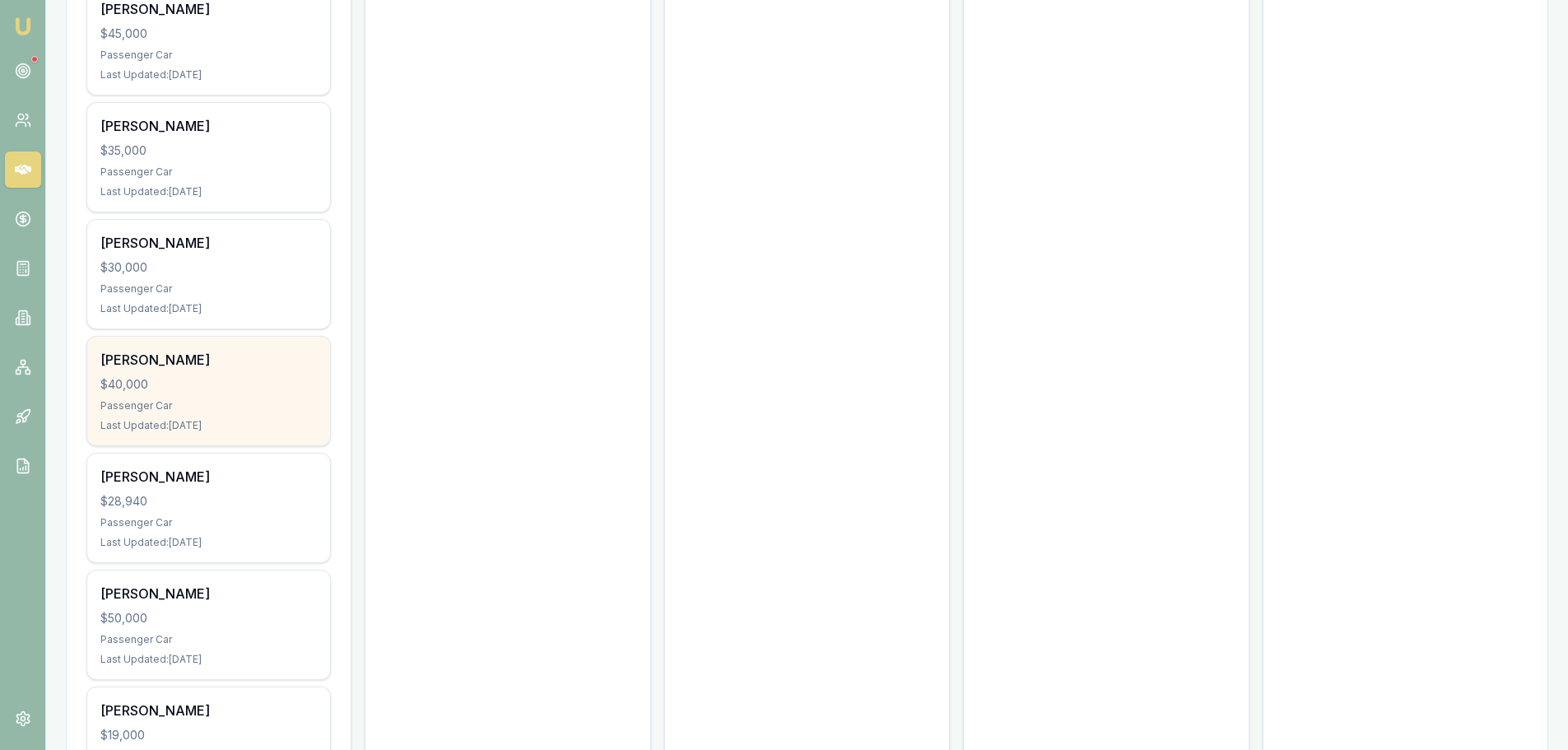
click at [177, 376] on div "$40,000" at bounding box center [209, 384] width 216 height 16
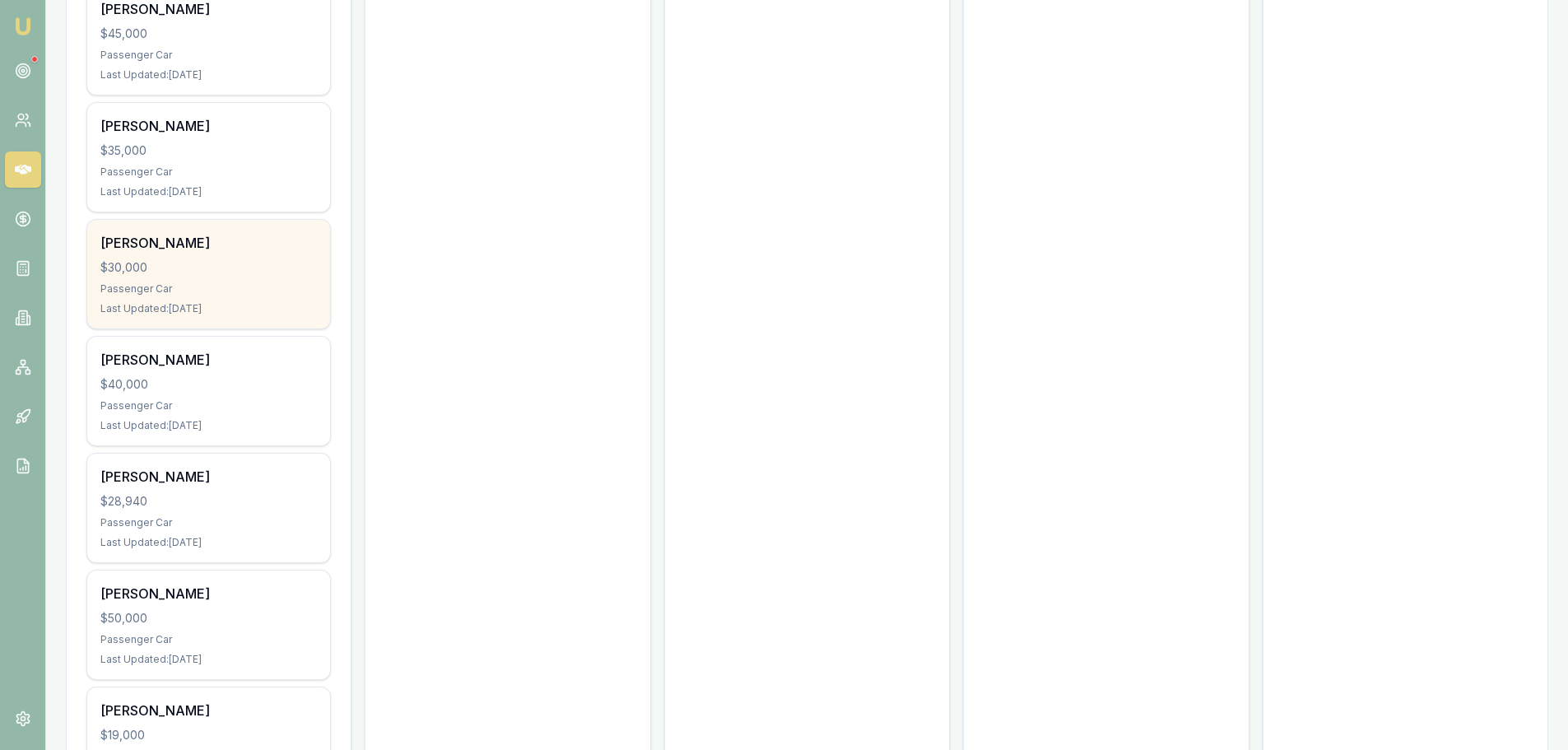
click at [222, 260] on div "$30,000" at bounding box center [209, 267] width 216 height 16
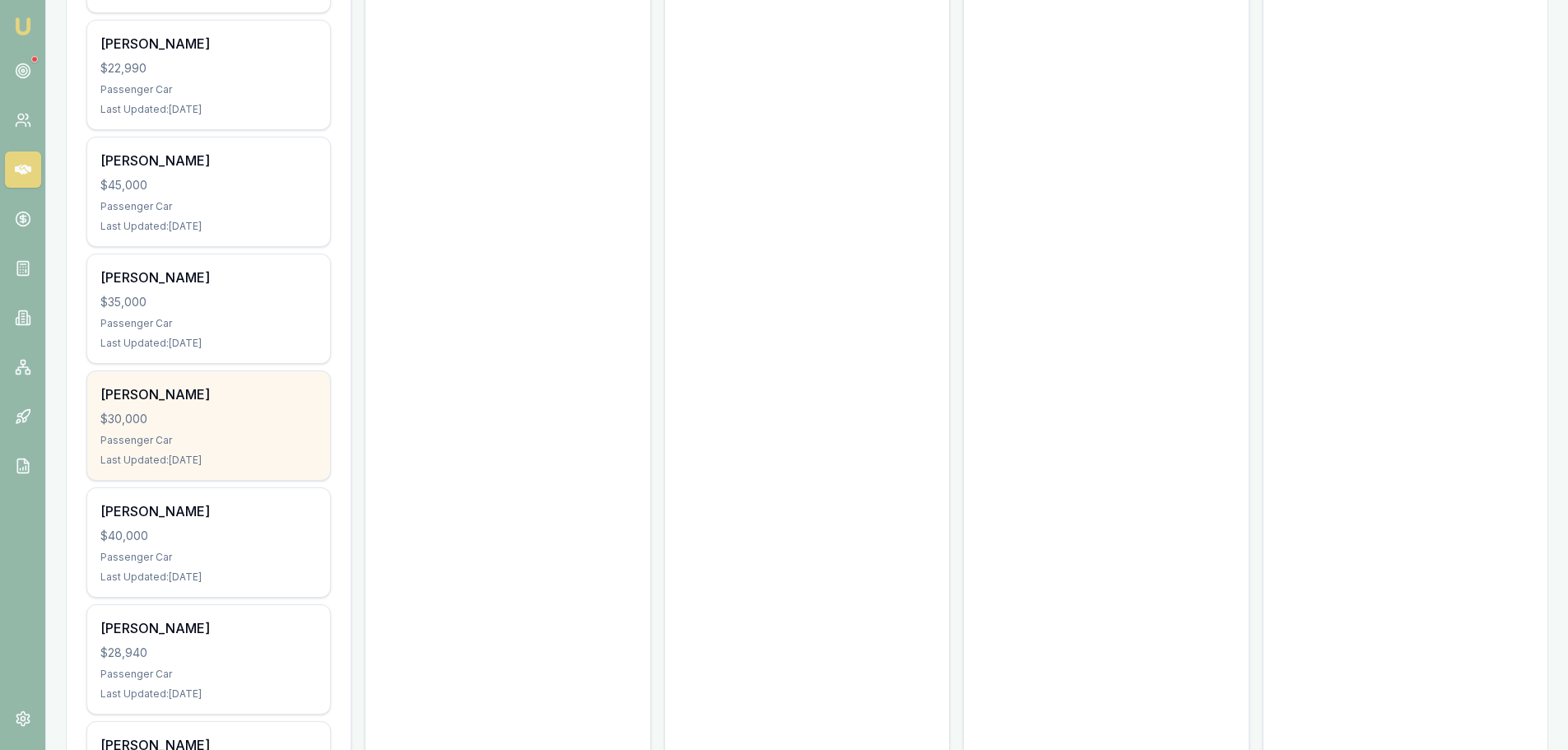
scroll to position [11688, 0]
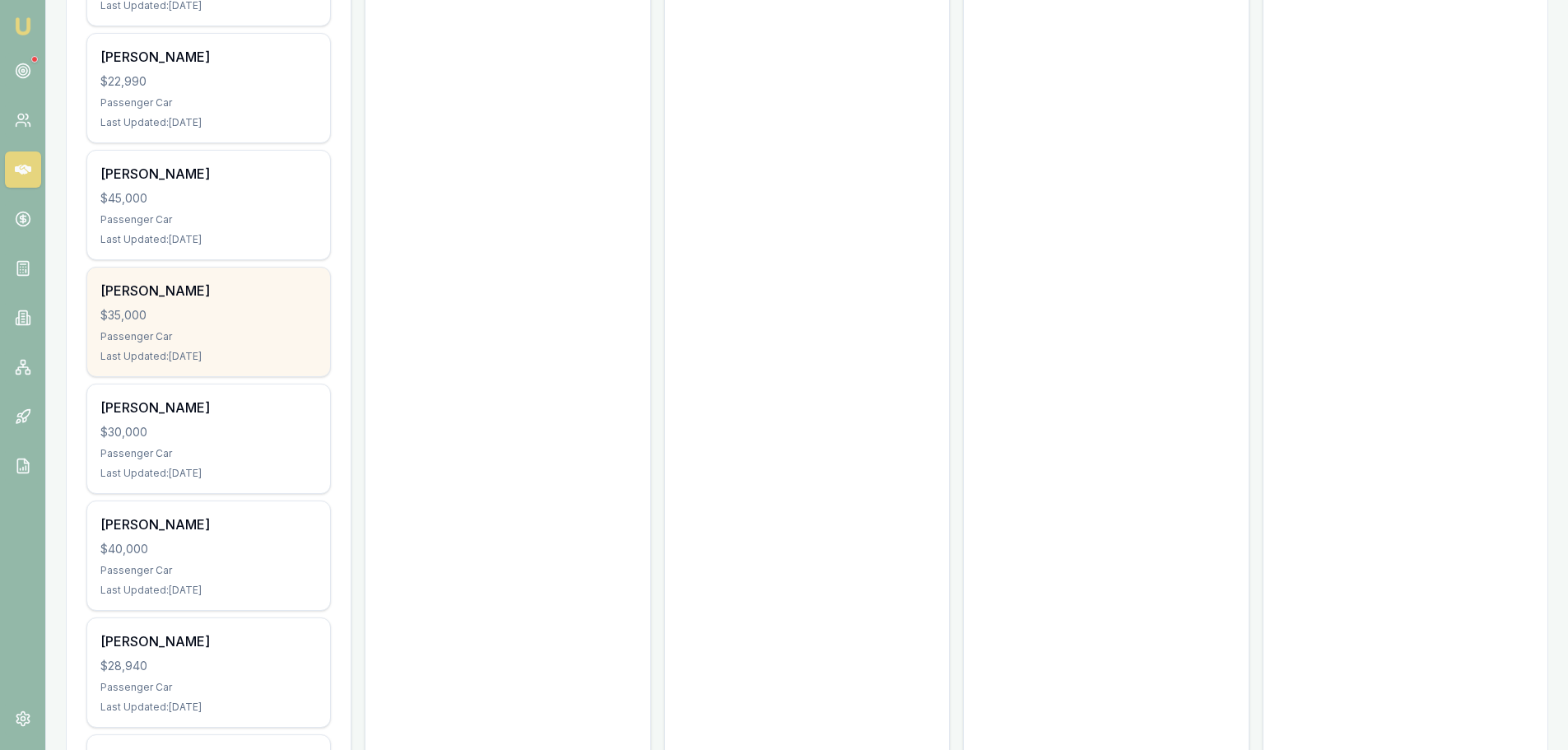
click at [176, 307] on div "$35,000" at bounding box center [209, 315] width 216 height 16
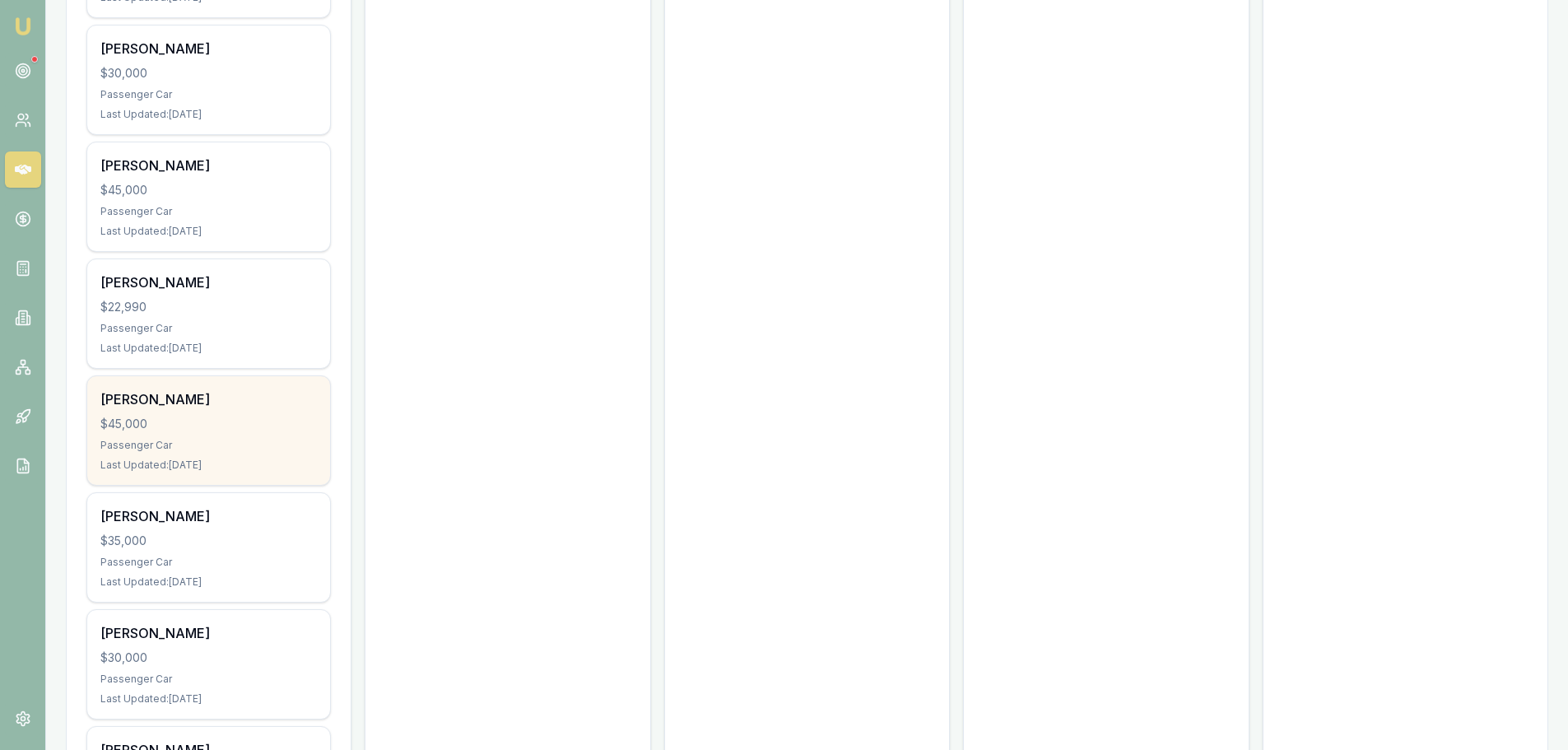
scroll to position [11441, 0]
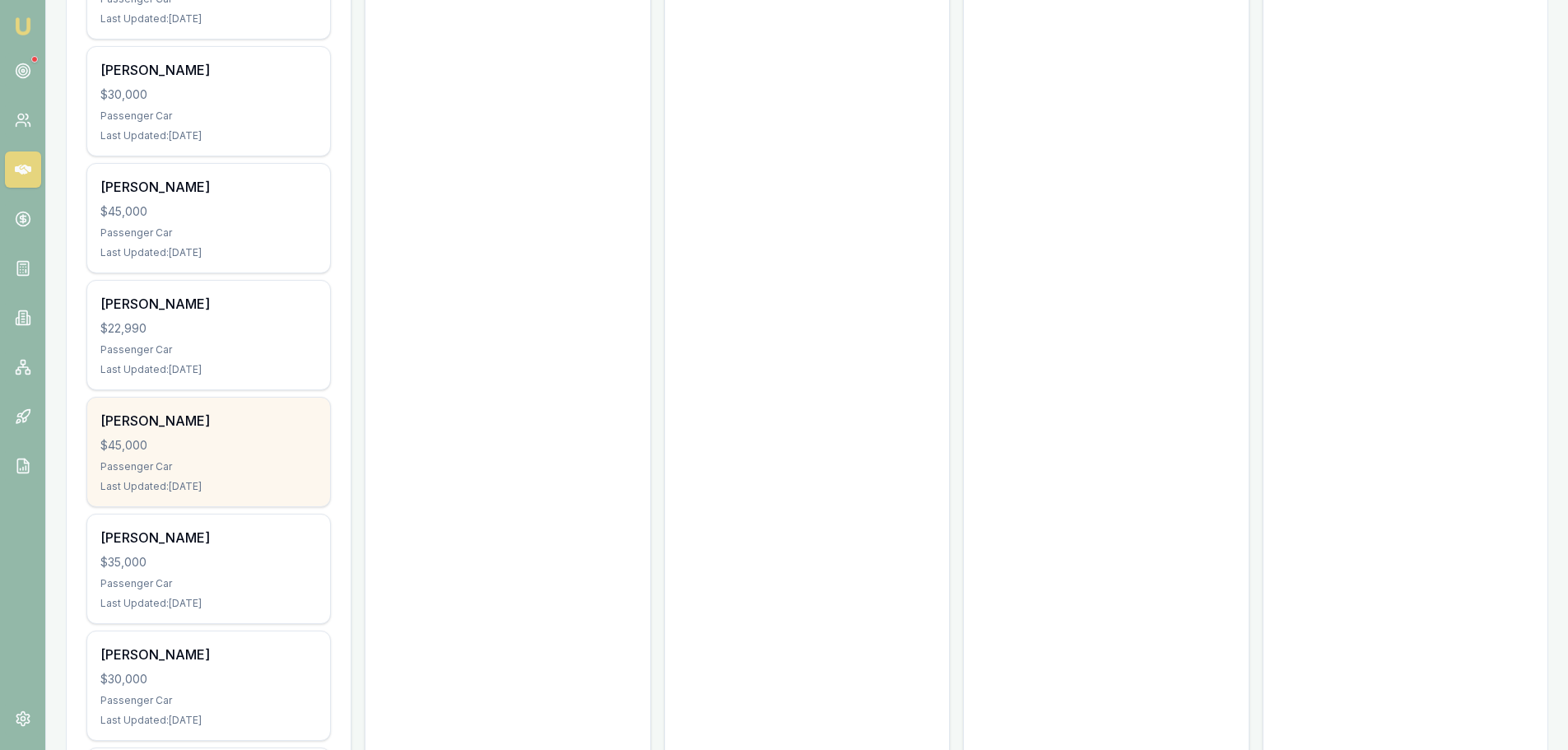
click at [170, 480] on div "Last Updated: 26 days ago" at bounding box center [209, 486] width 216 height 13
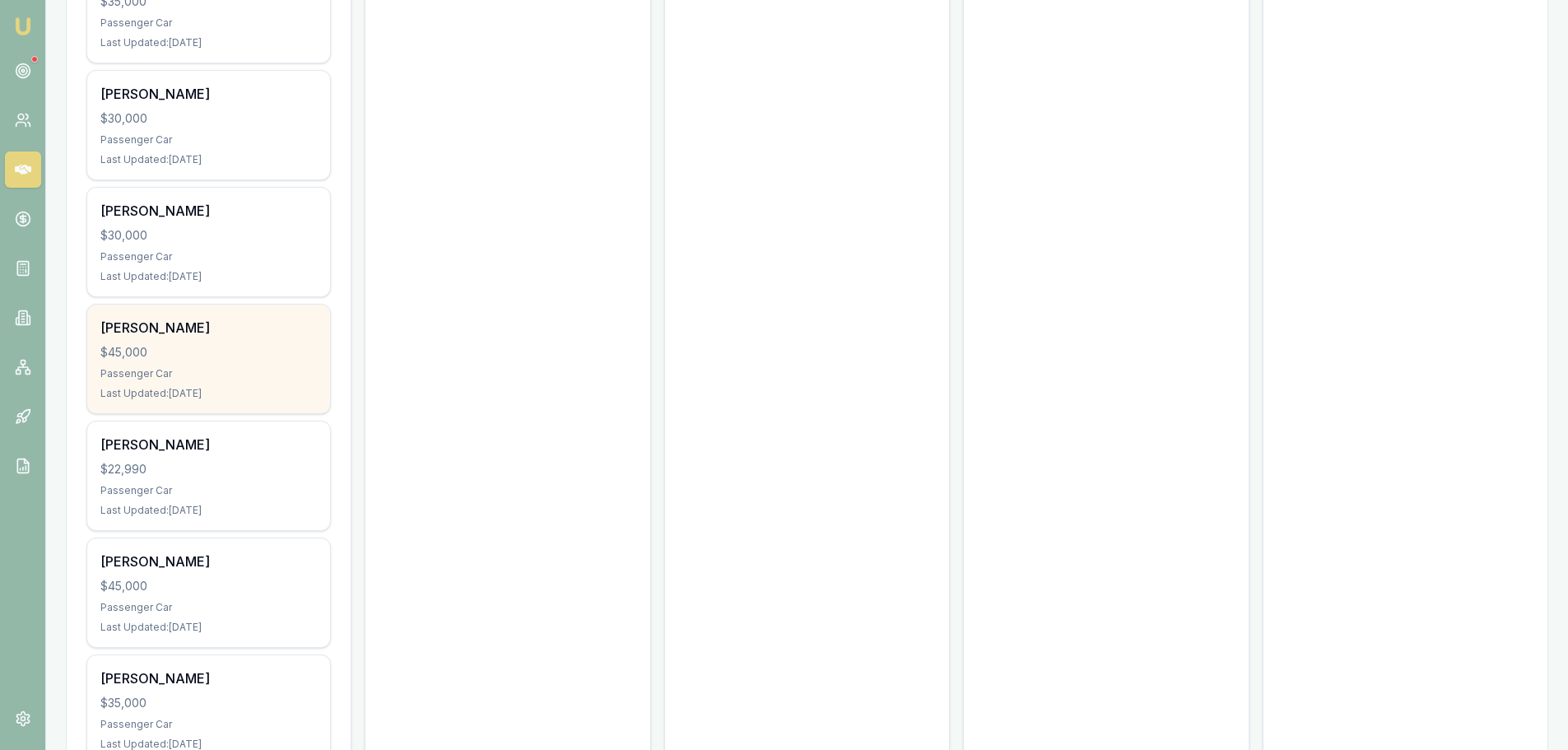
scroll to position [11277, 0]
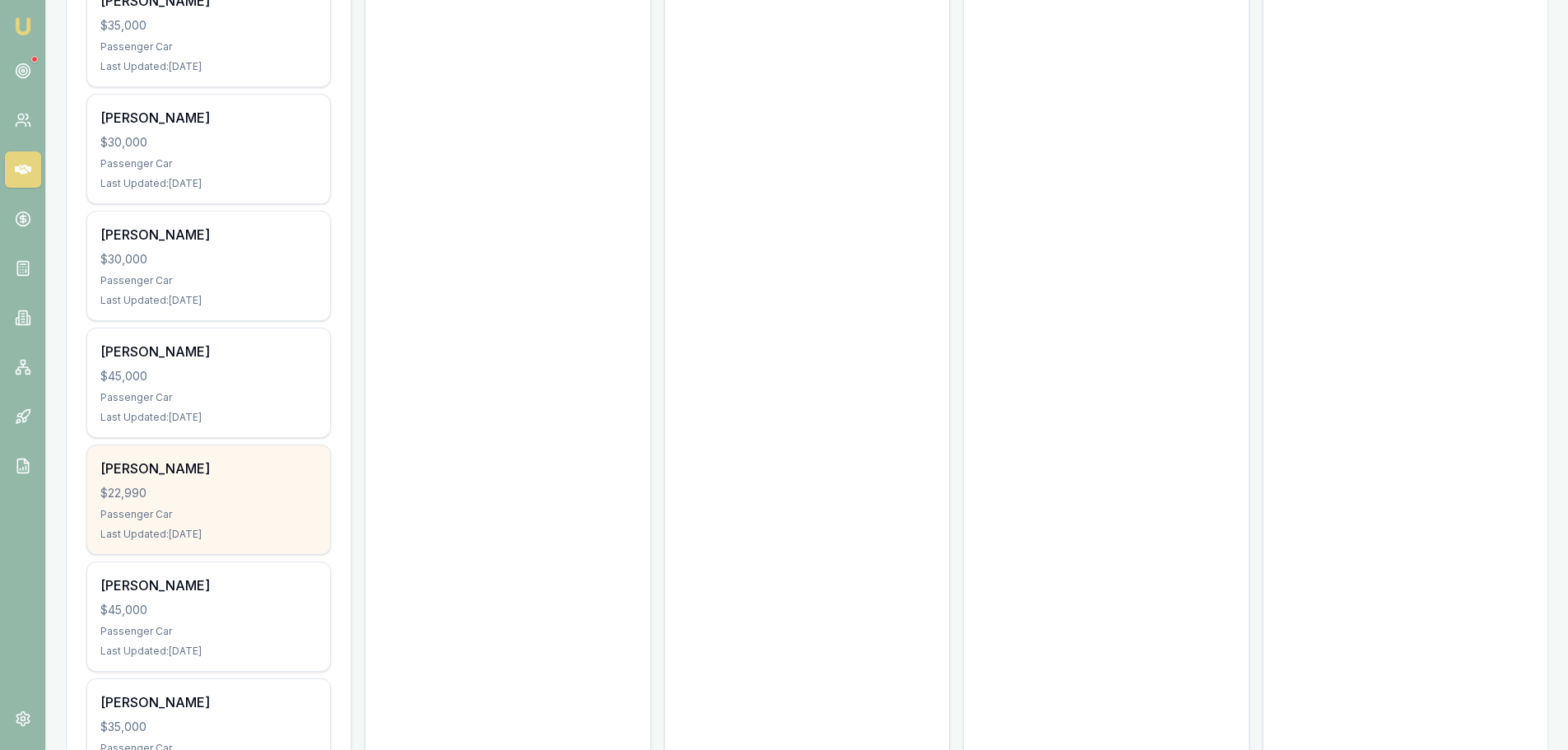
click at [267, 459] on div "Alison Tutkaluk" at bounding box center [209, 468] width 216 height 20
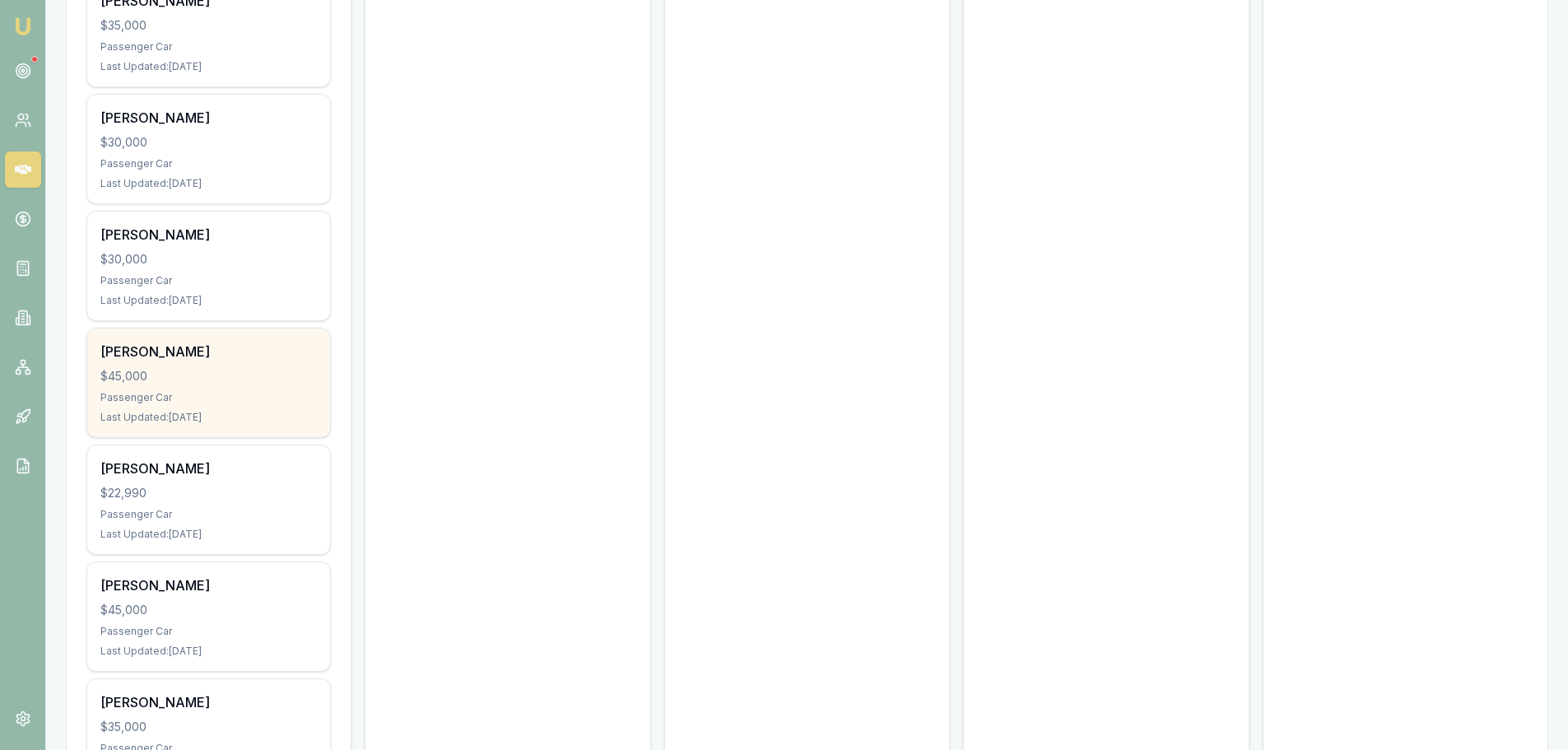
click at [261, 341] on div "SHANAKA DEVENDRA" at bounding box center [209, 351] width 216 height 20
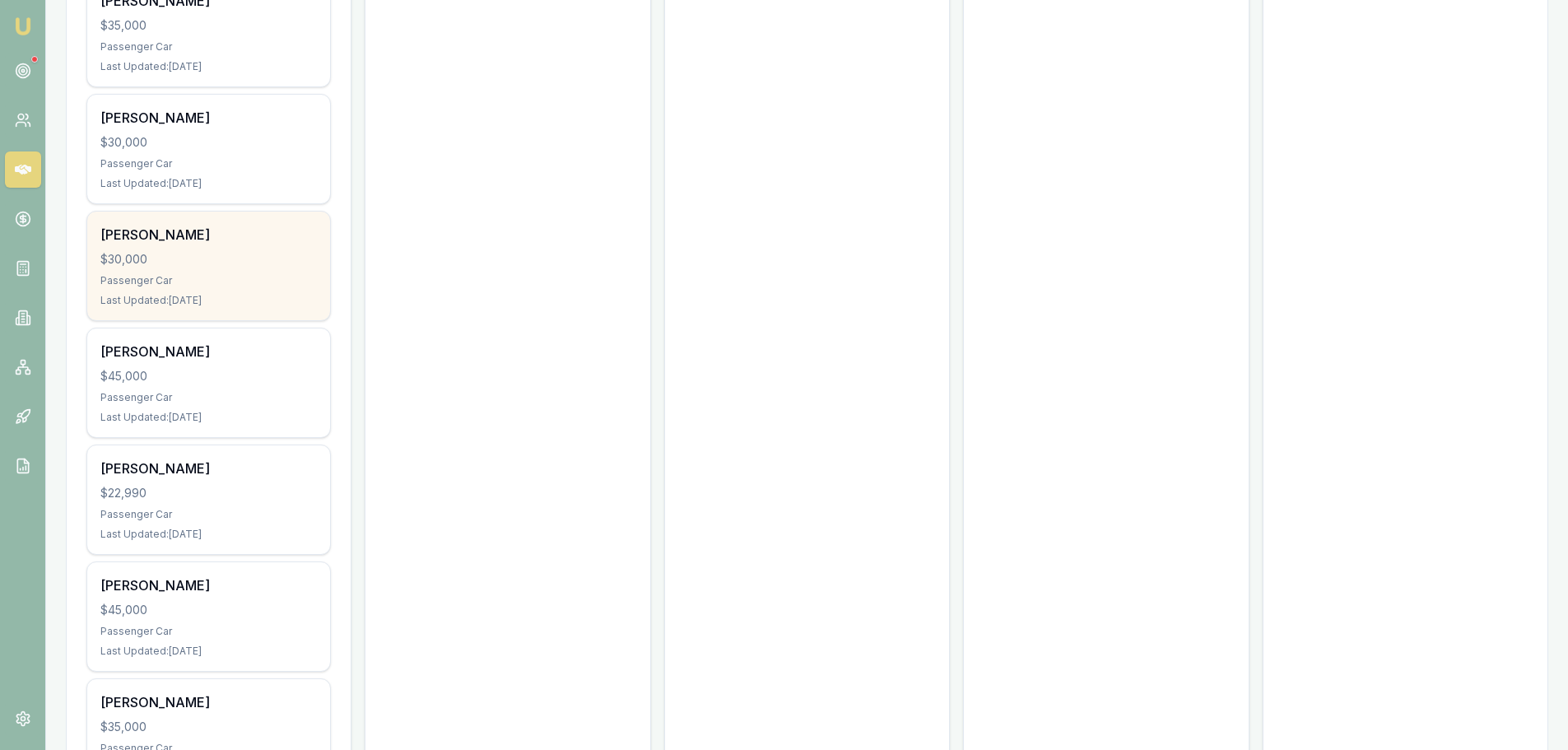
click at [242, 225] on div "Aaron Knight" at bounding box center [209, 234] width 216 height 20
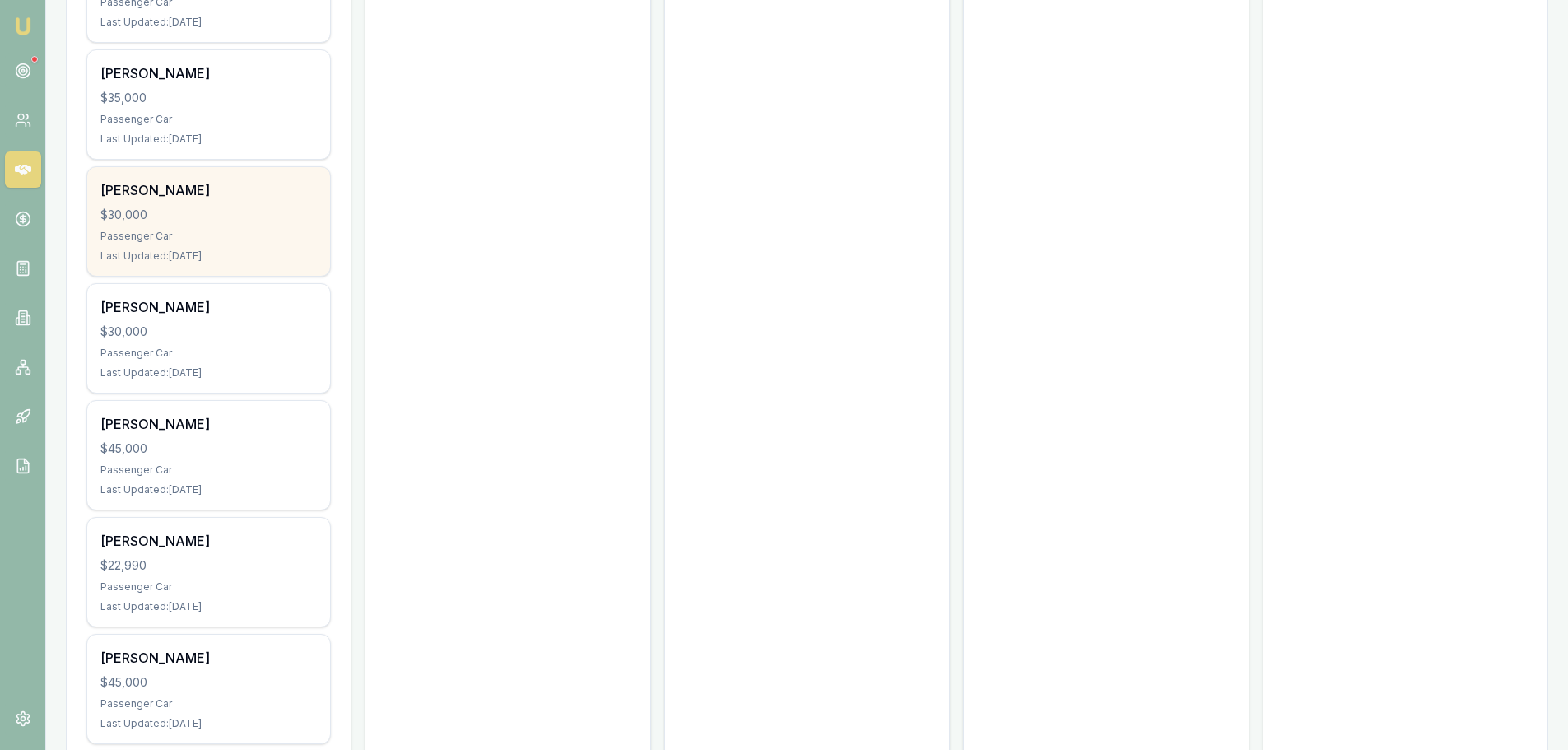
scroll to position [11112, 0]
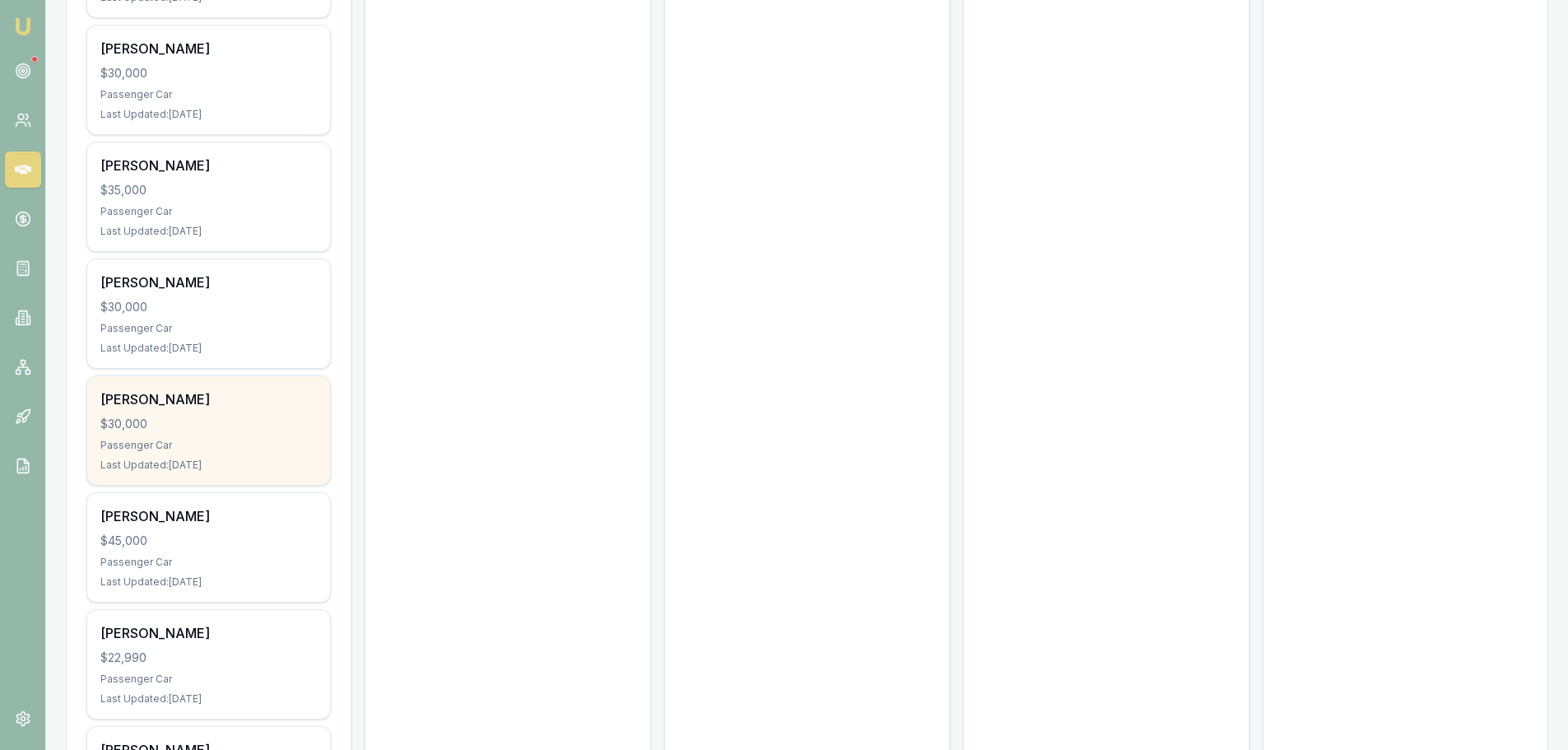
click at [216, 390] on div "Aaron Knight" at bounding box center [209, 399] width 216 height 20
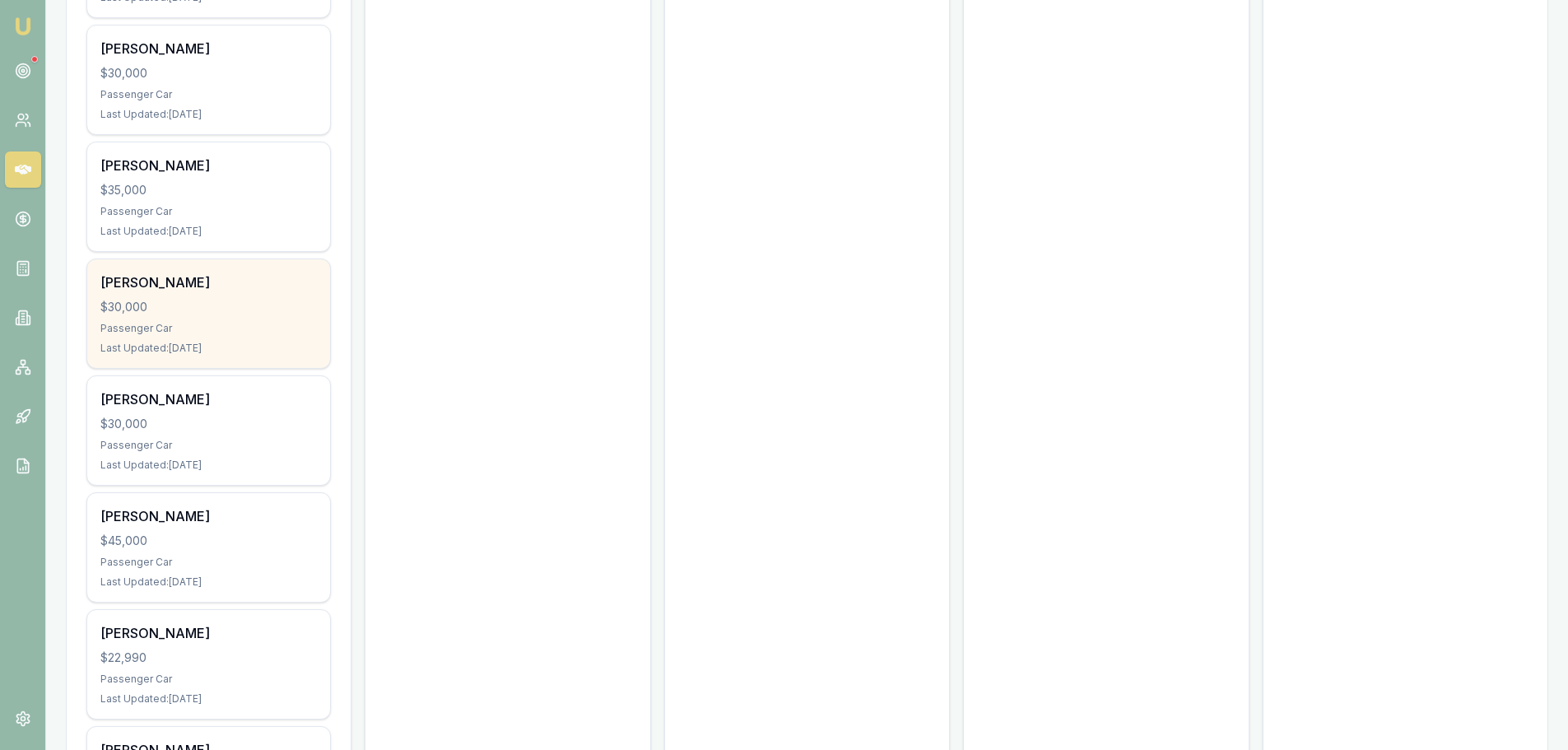
click at [245, 299] on div "$30,000" at bounding box center [209, 306] width 216 height 16
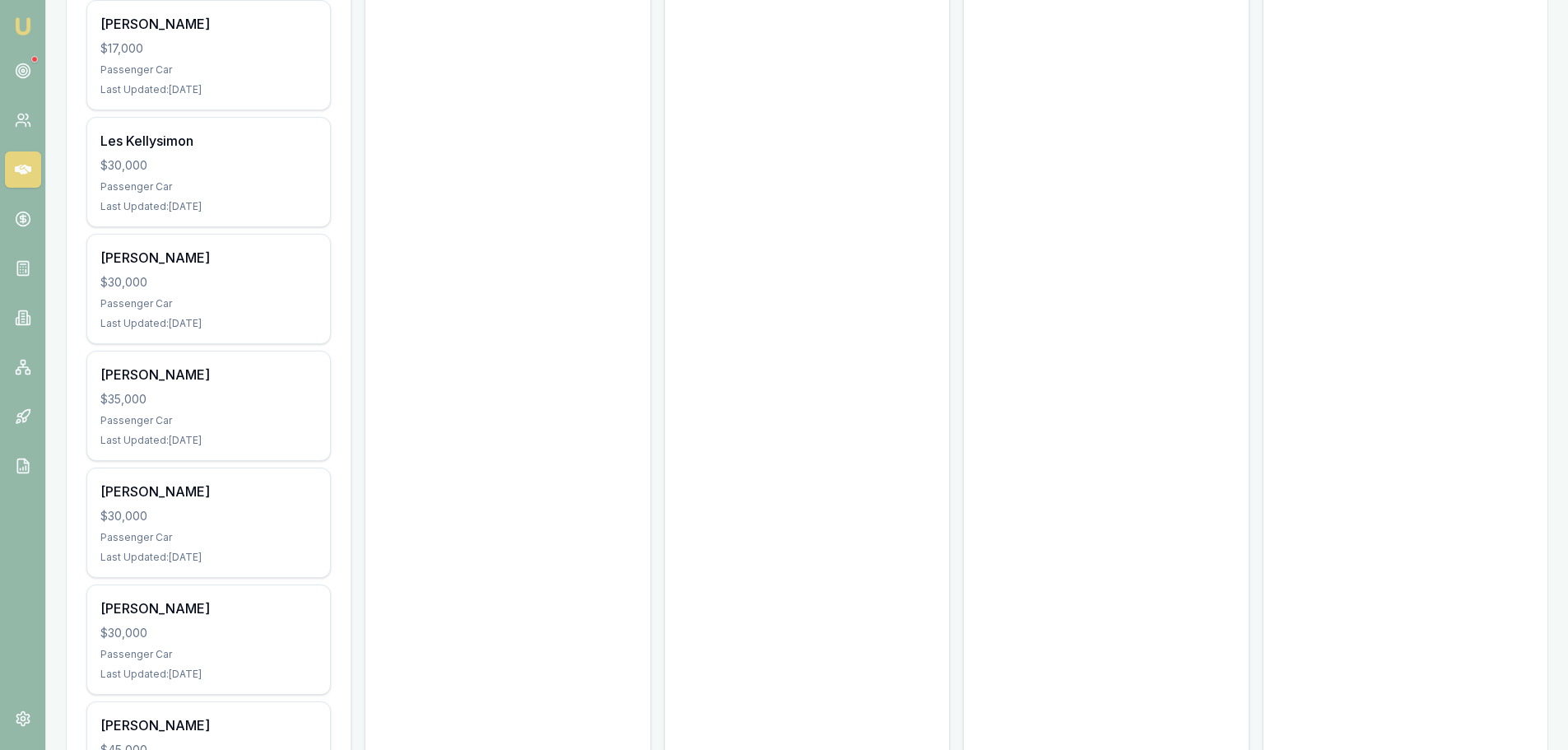
scroll to position [10864, 0]
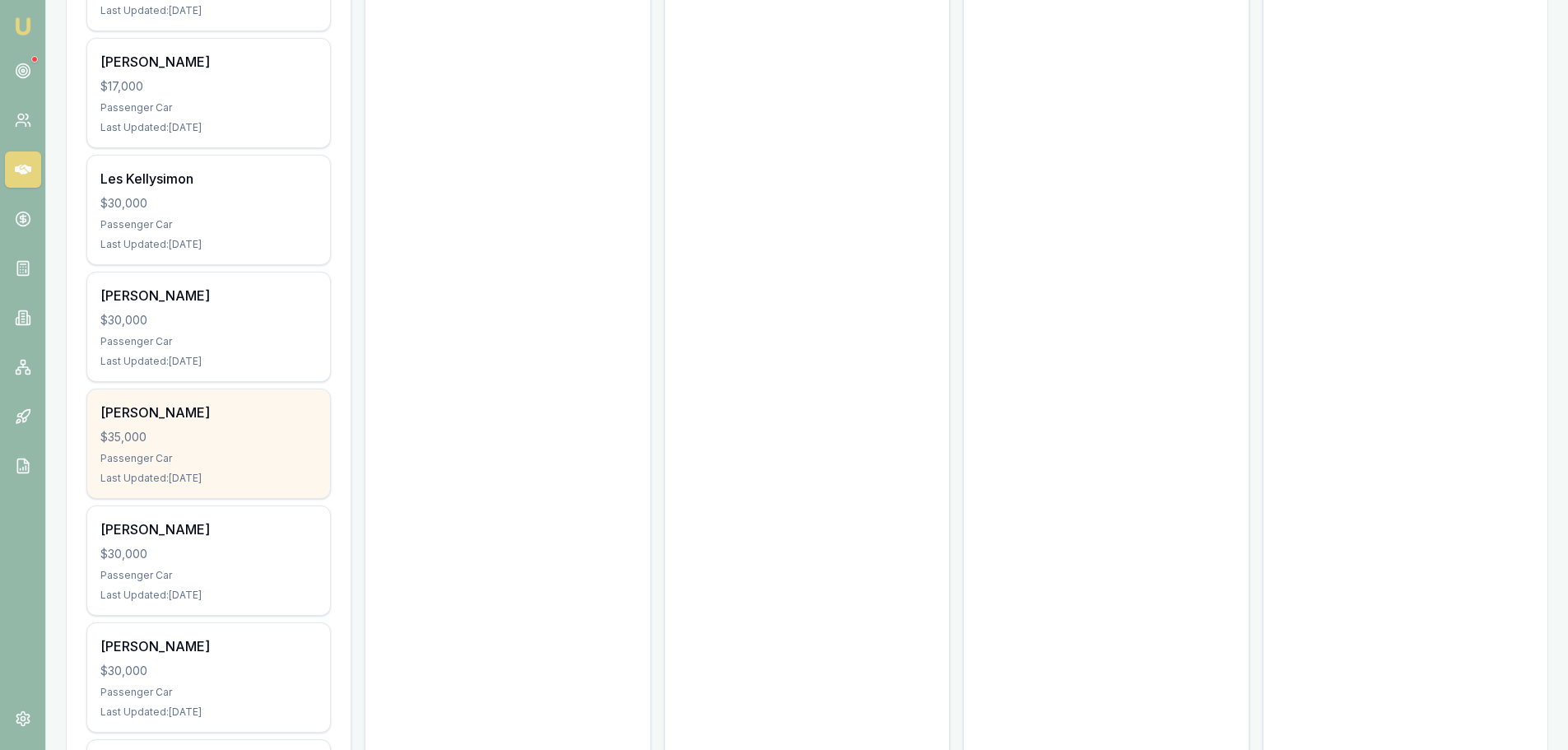
click at [233, 405] on div "Mal Mckeown $35,000 Passenger Car Last Updated: 23 days ago" at bounding box center [209, 444] width 243 height 109
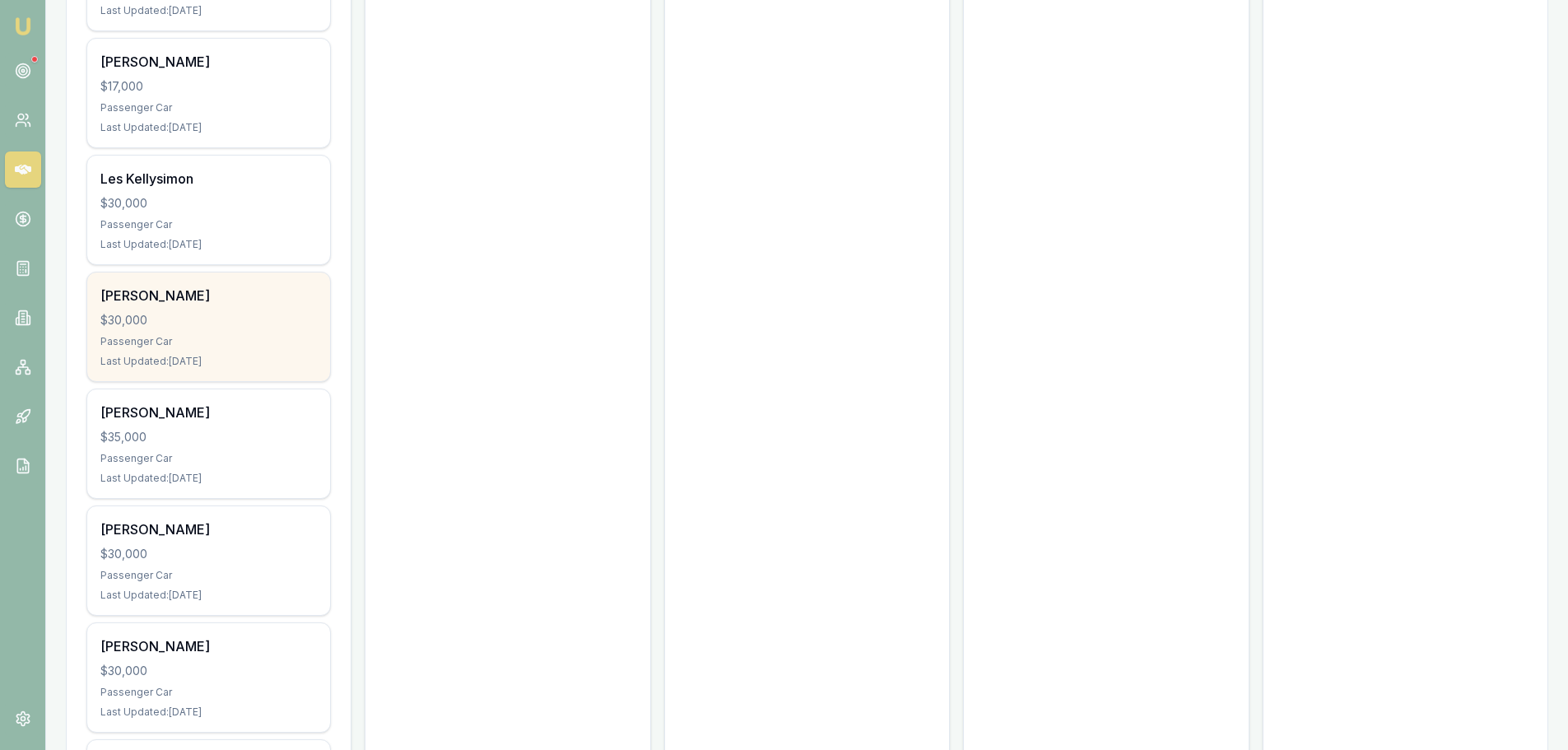
click at [267, 289] on div "Sue Andrew $30,000 Passenger Car Last Updated: 23 days ago" at bounding box center [209, 326] width 243 height 109
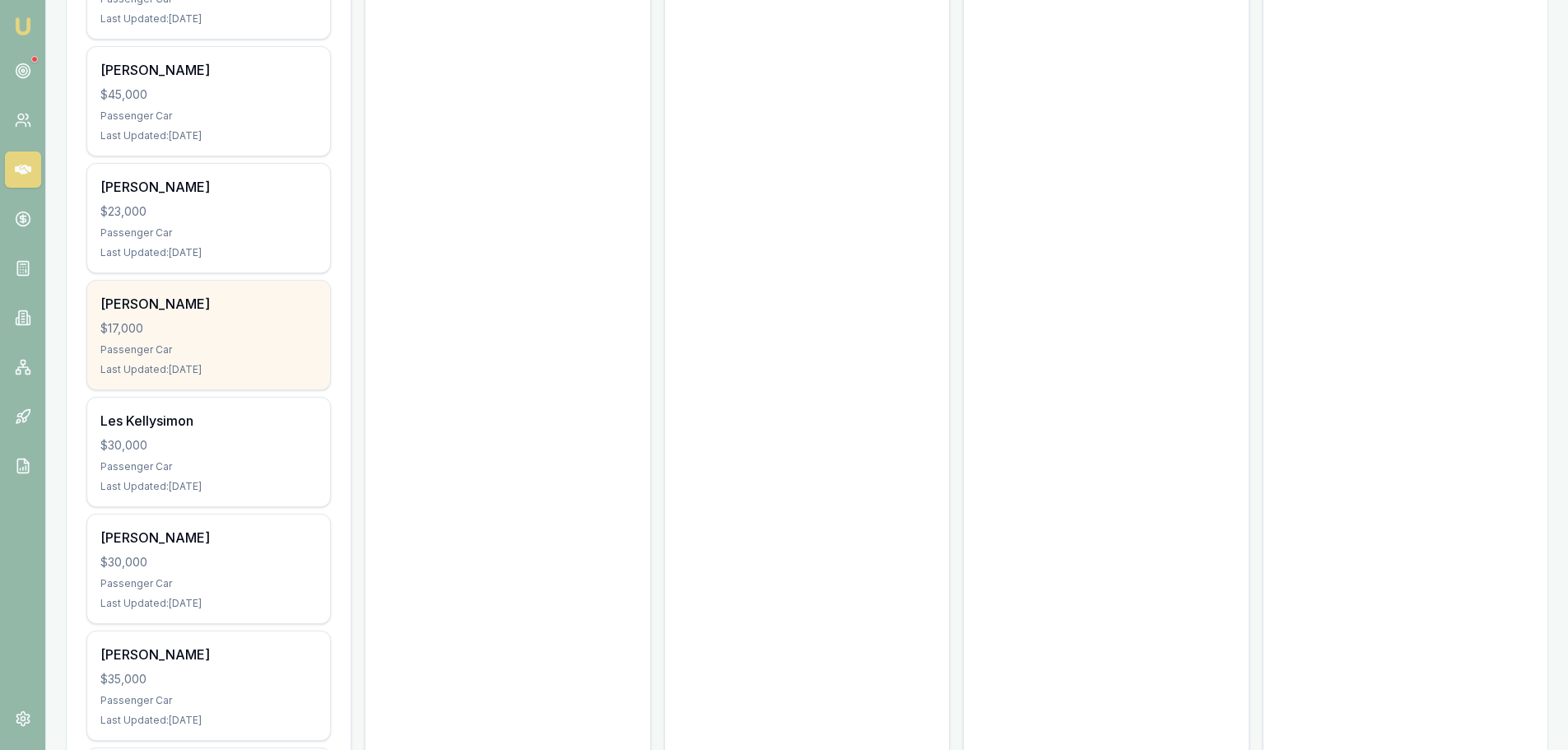
scroll to position [10618, 0]
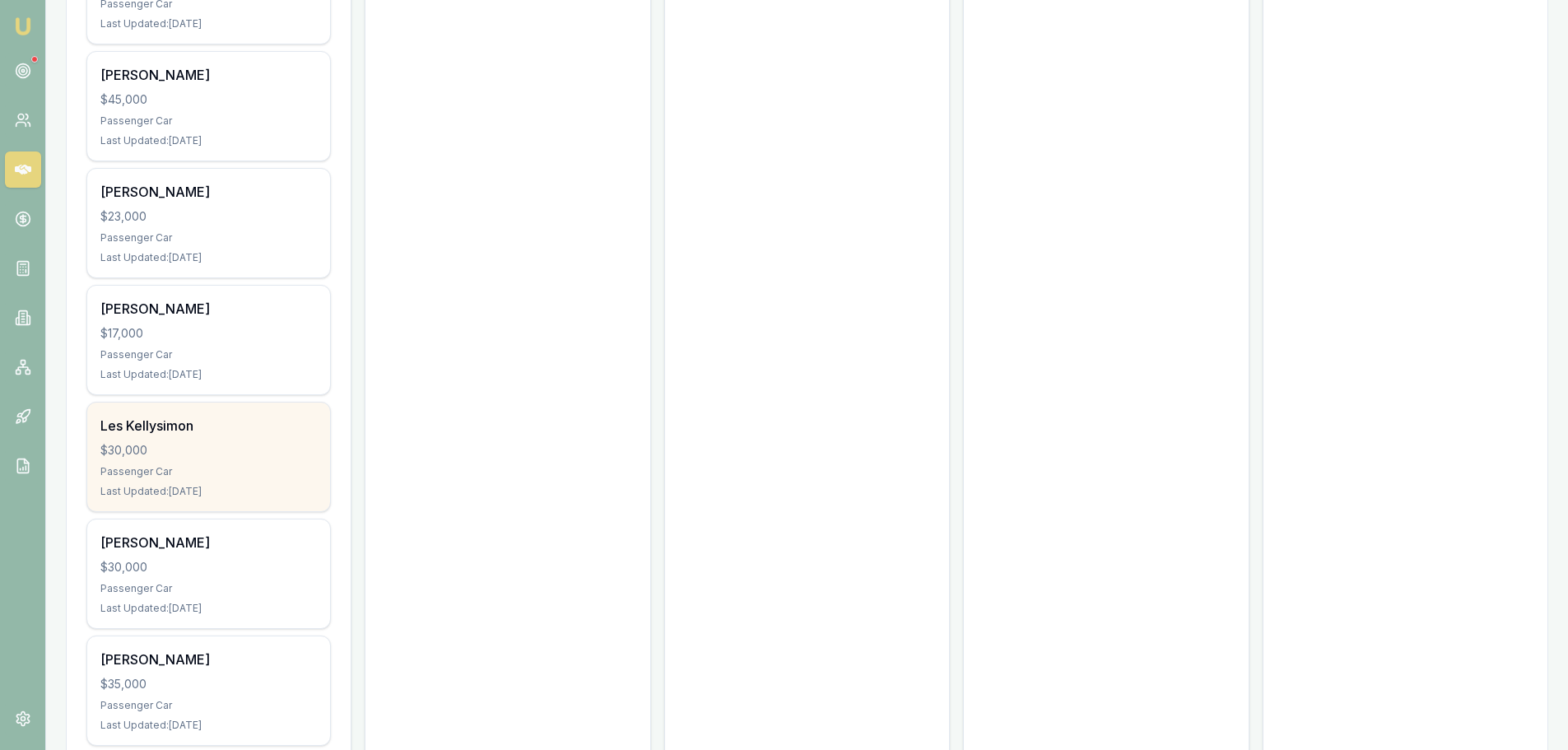
click at [275, 444] on div "Les Kellysimon $30,000 Passenger Car Last Updated: 22 days ago" at bounding box center [209, 457] width 243 height 109
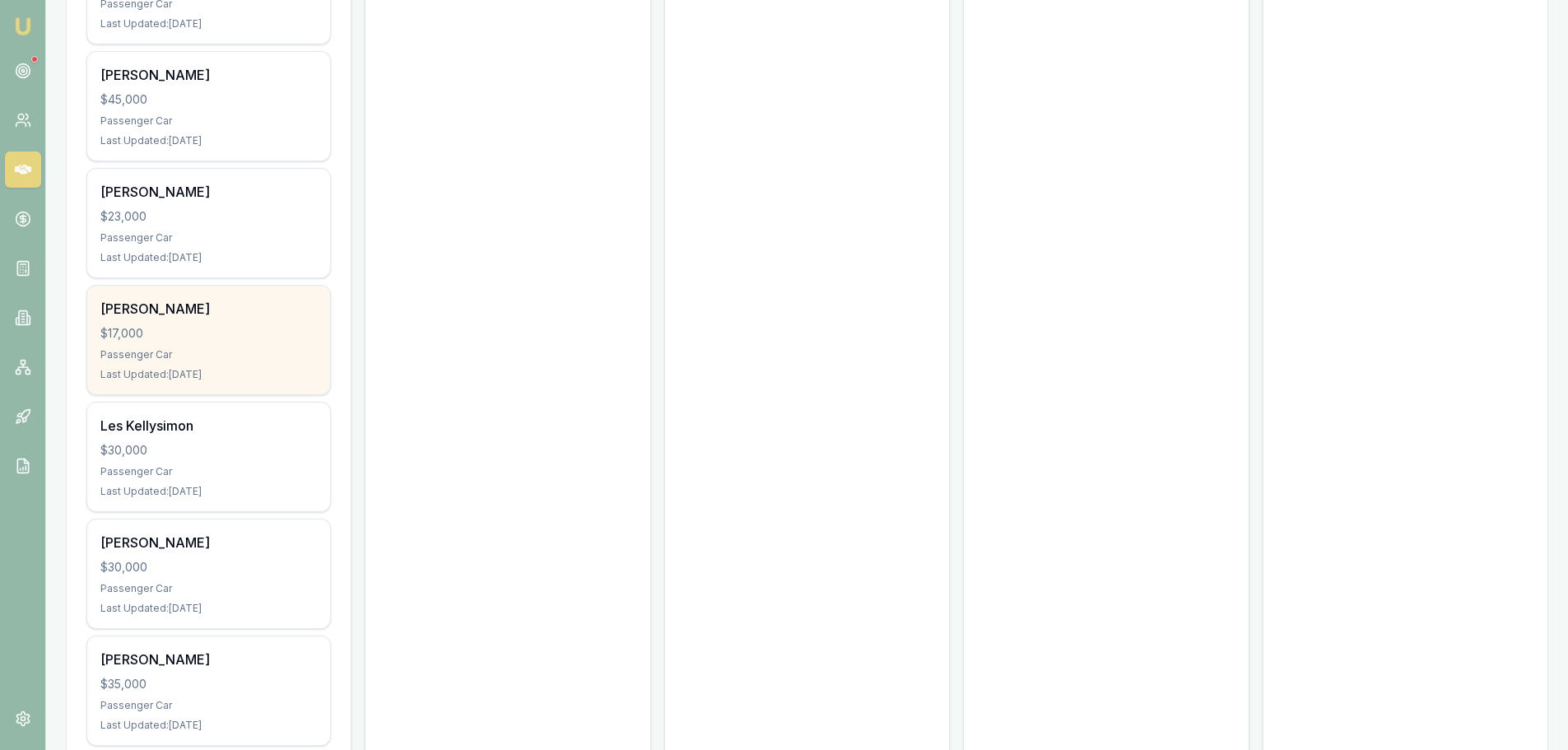
click at [261, 325] on div "$17,000" at bounding box center [209, 333] width 216 height 16
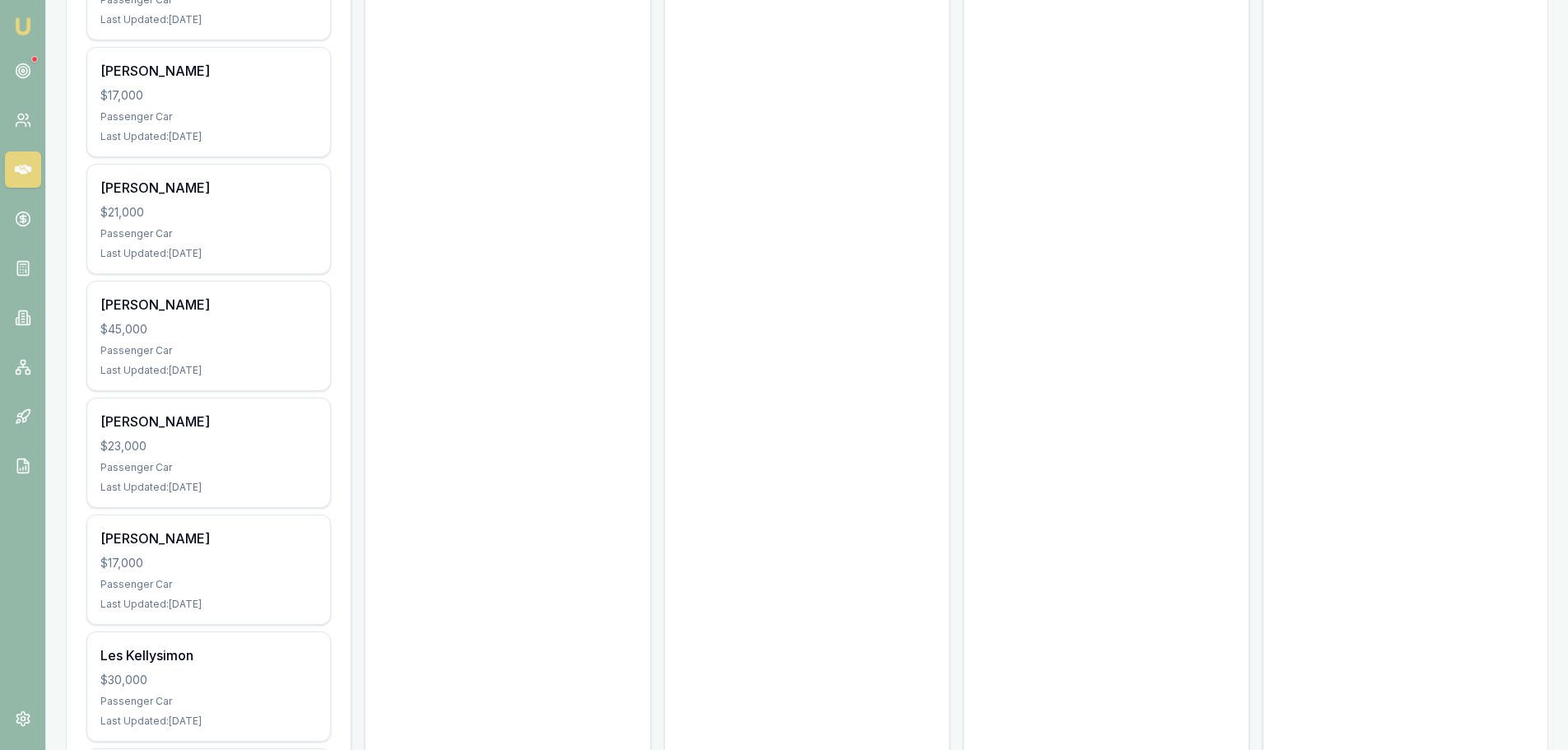
scroll to position [10370, 0]
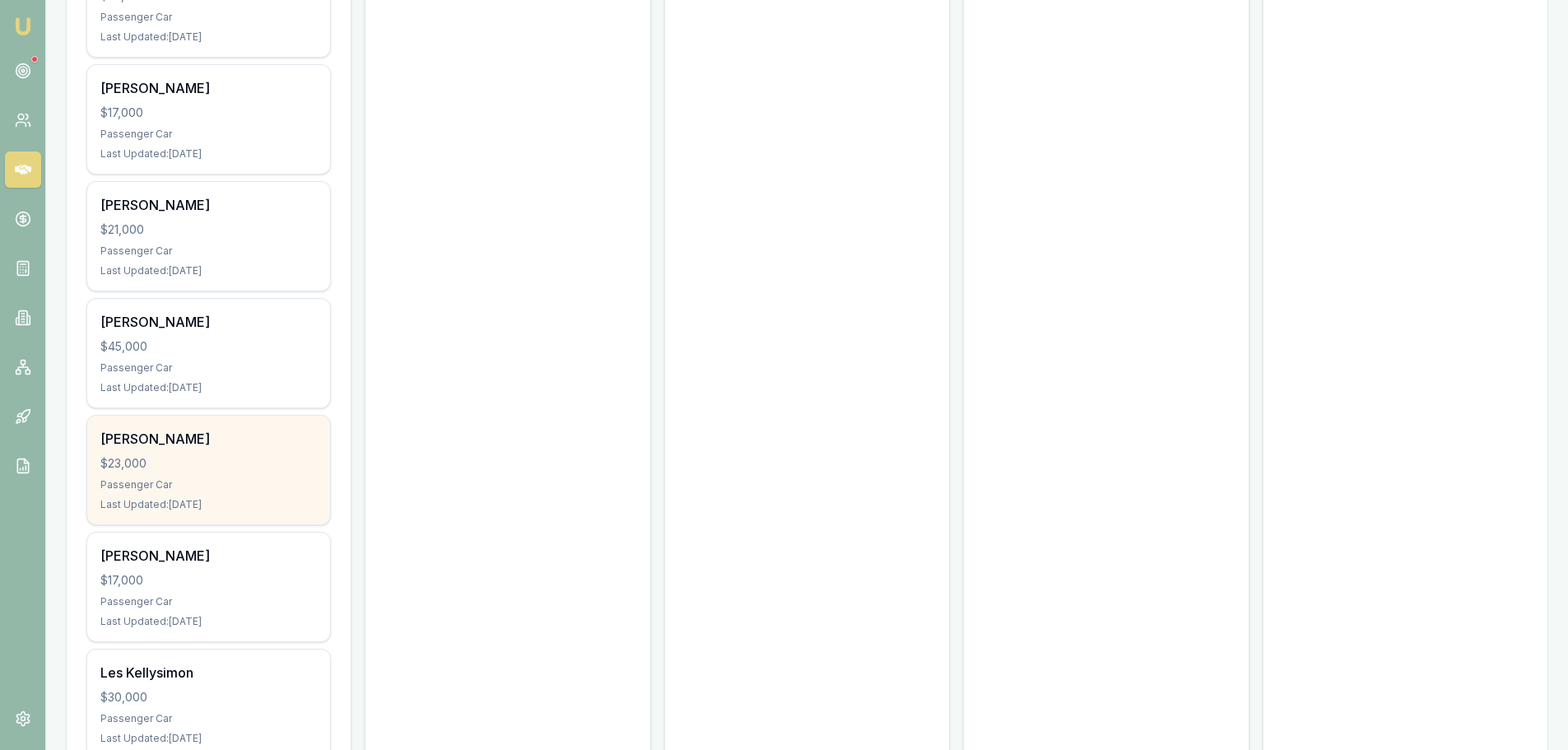
click at [289, 429] on div "Travis Matthee" at bounding box center [209, 438] width 216 height 20
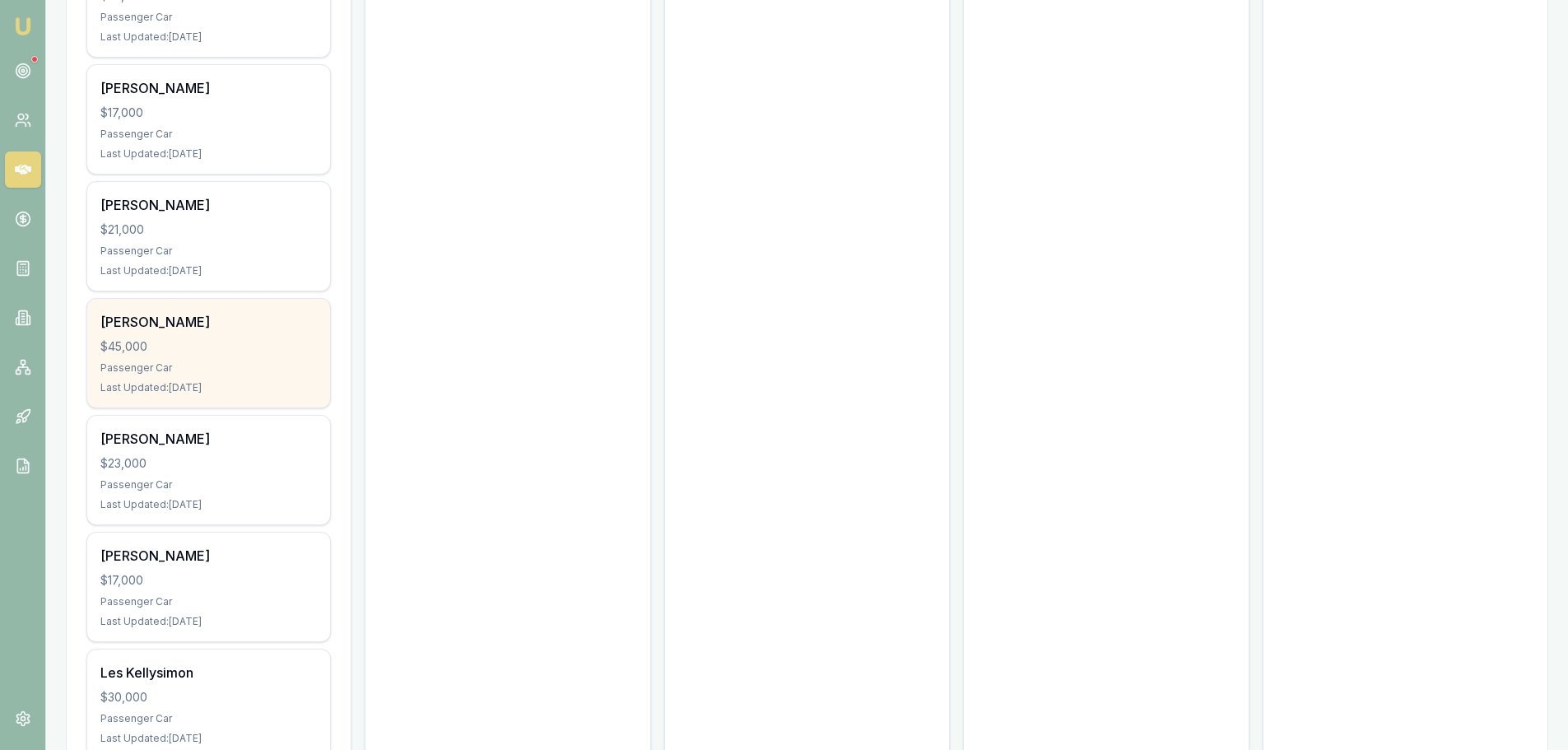
click at [253, 312] on div "Terese Hartley $45,000 Passenger Car Last Updated: 22 days ago" at bounding box center [209, 353] width 243 height 109
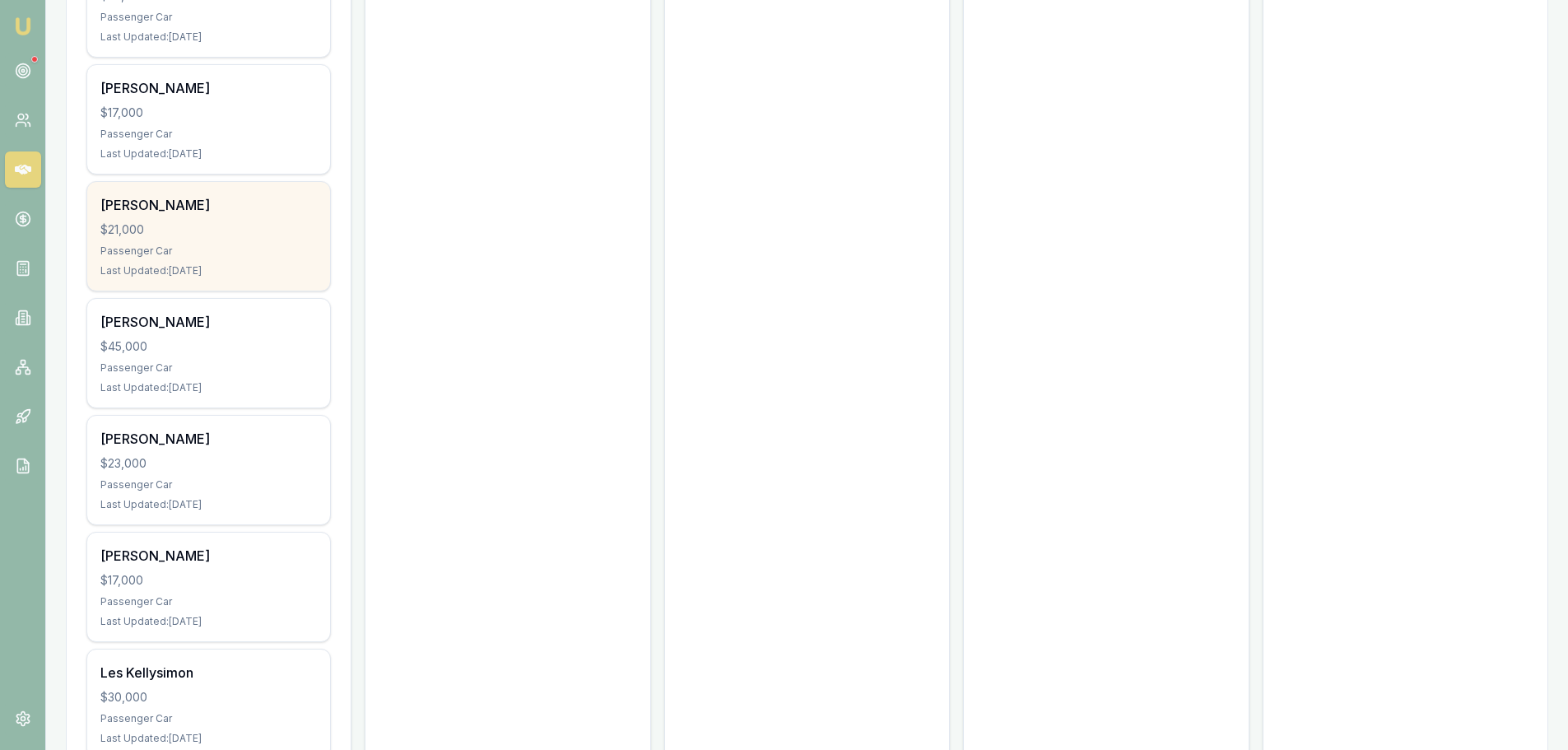
click at [255, 245] on div "Passenger Car" at bounding box center [209, 251] width 216 height 13
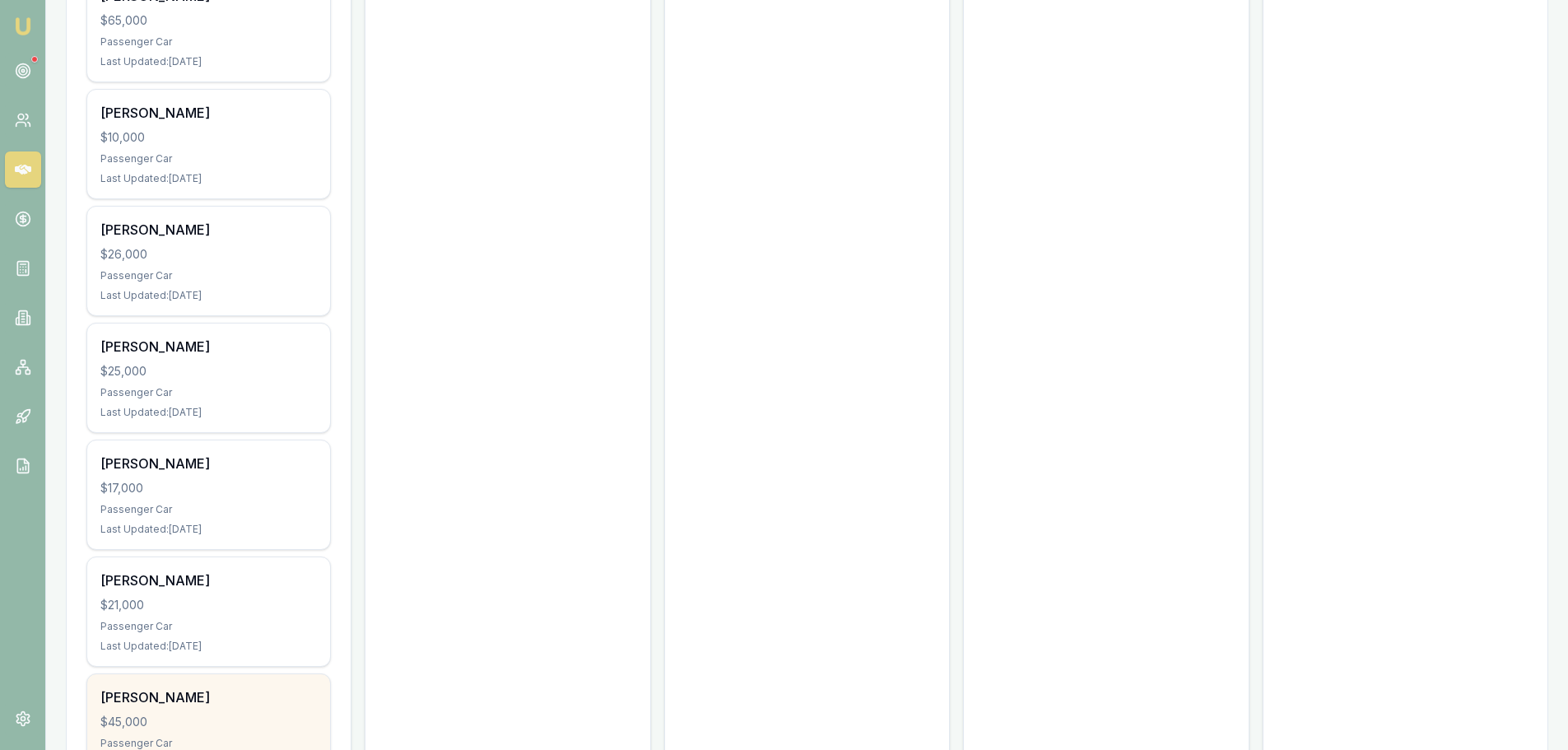
scroll to position [9959, 0]
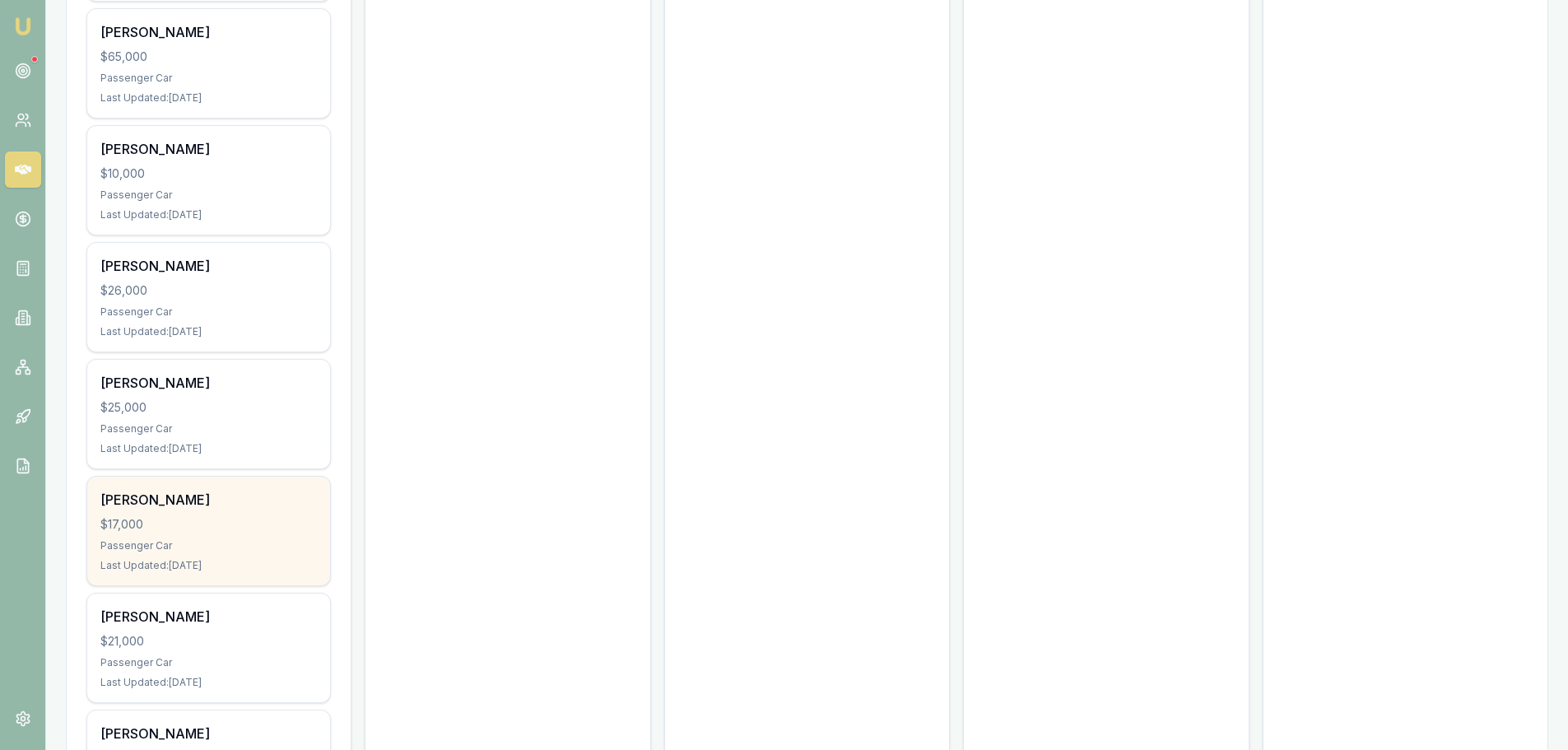
click at [231, 516] on div "$17,000" at bounding box center [209, 523] width 216 height 16
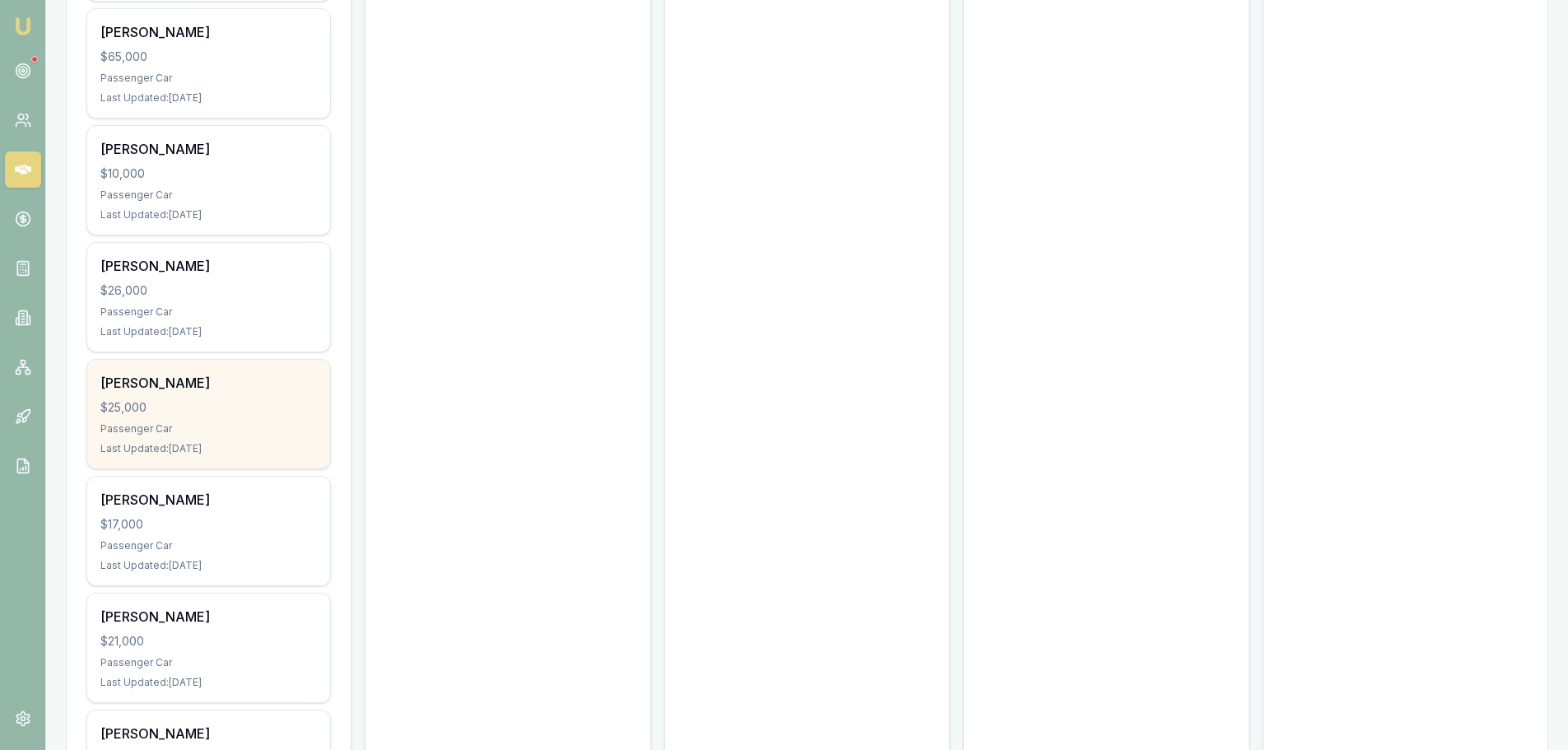
click at [298, 399] on div "$25,000" at bounding box center [209, 407] width 216 height 16
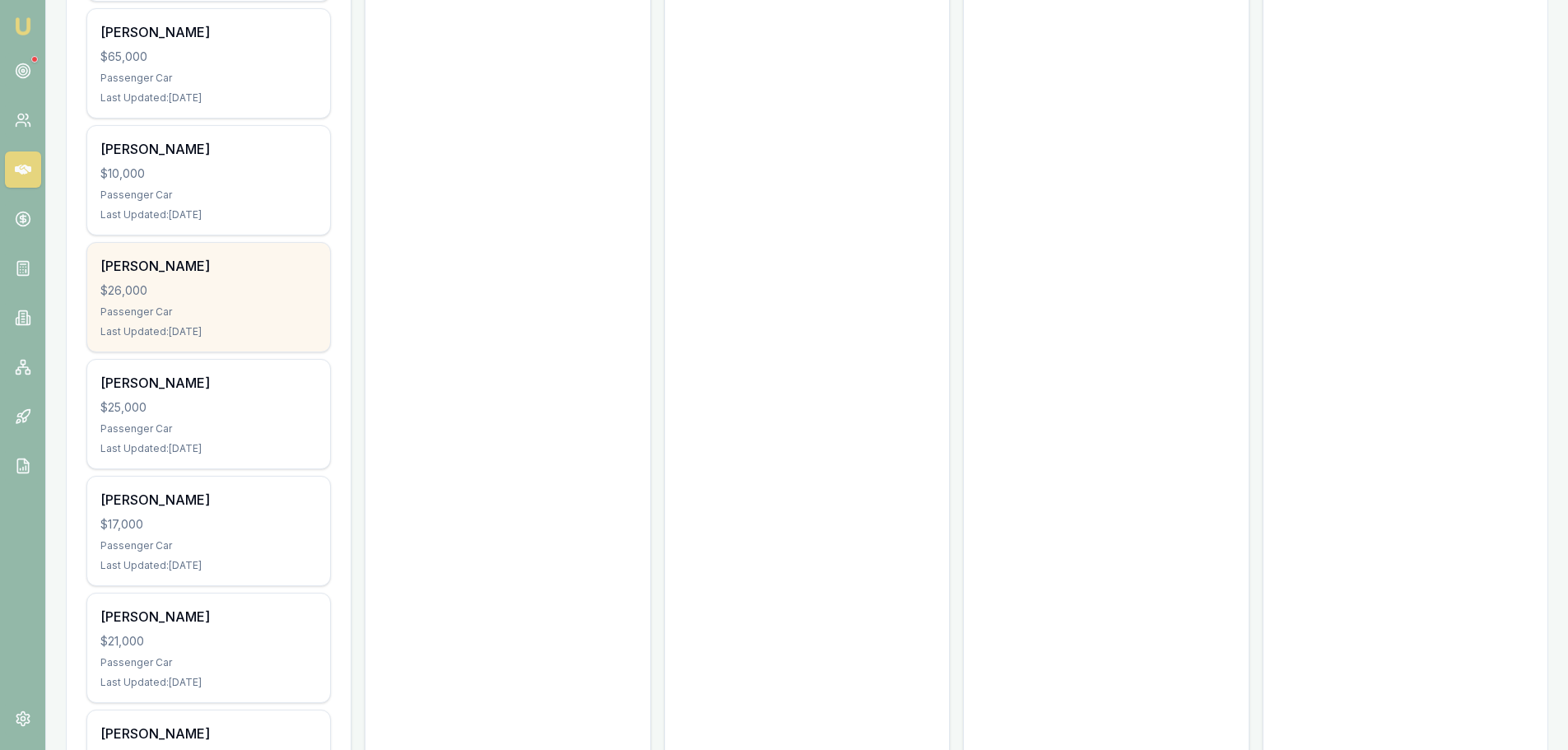
click at [268, 305] on div "Passenger Car" at bounding box center [209, 312] width 216 height 13
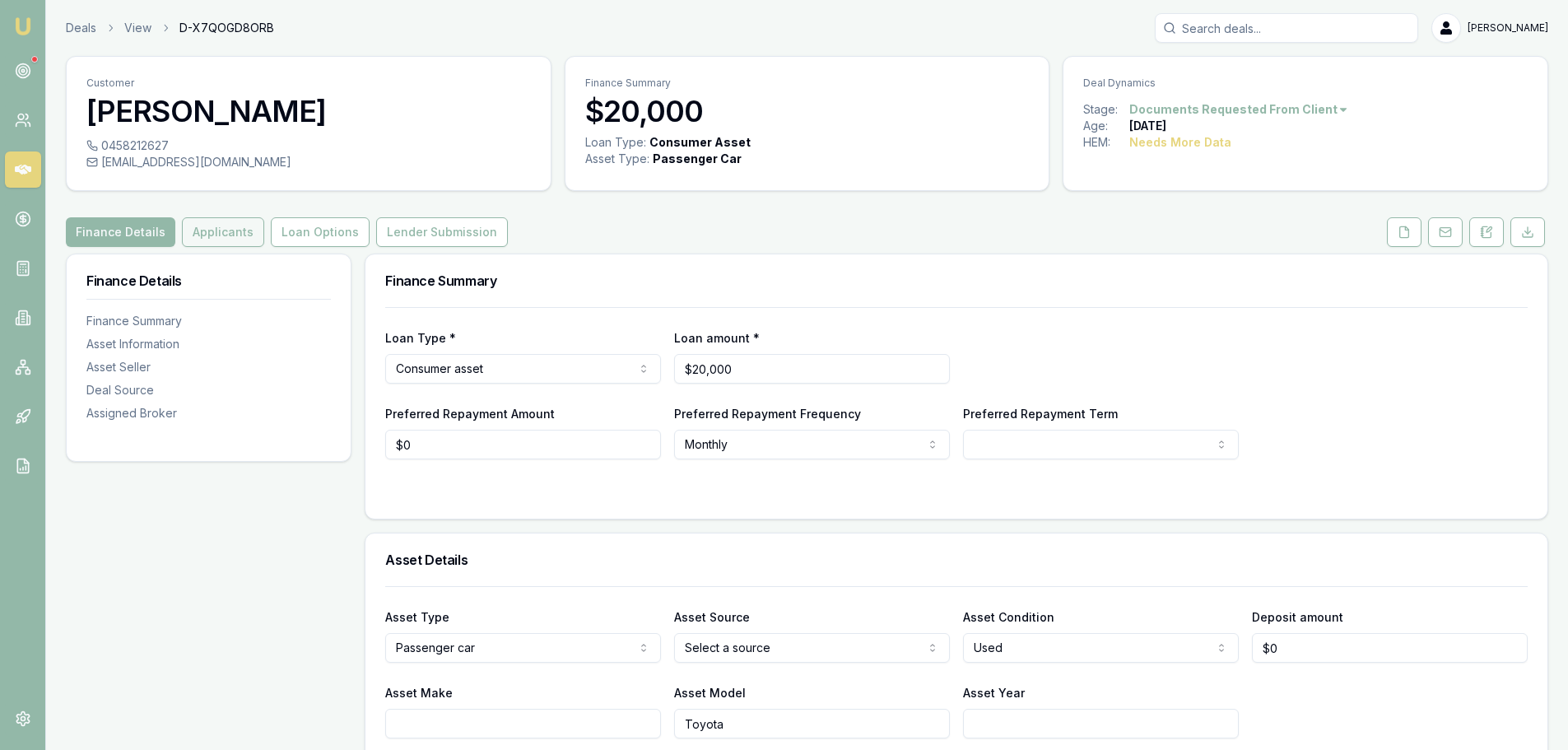
click at [232, 229] on button "Applicants" at bounding box center [223, 231] width 82 height 29
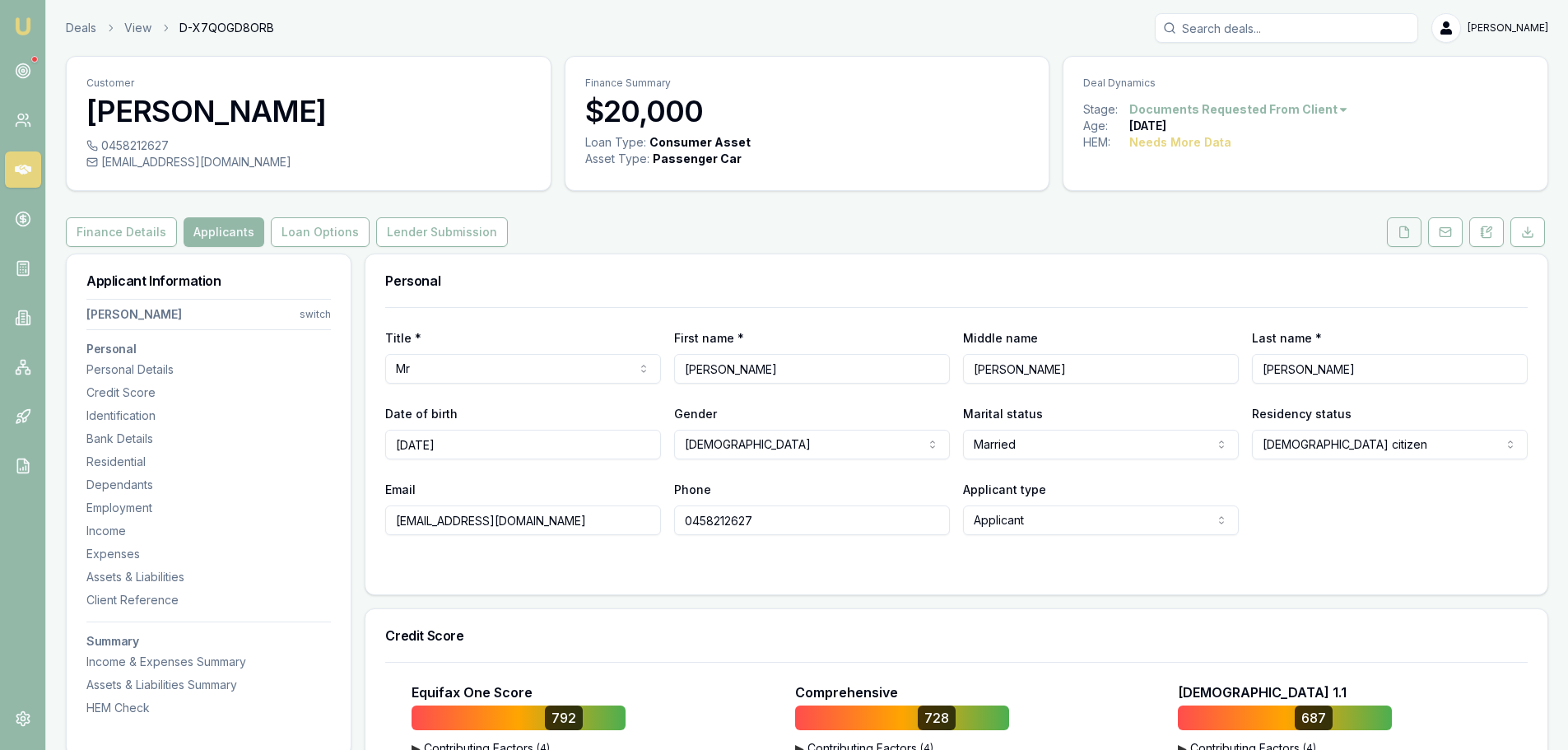
click at [1409, 229] on icon at bounding box center [1405, 231] width 9 height 10
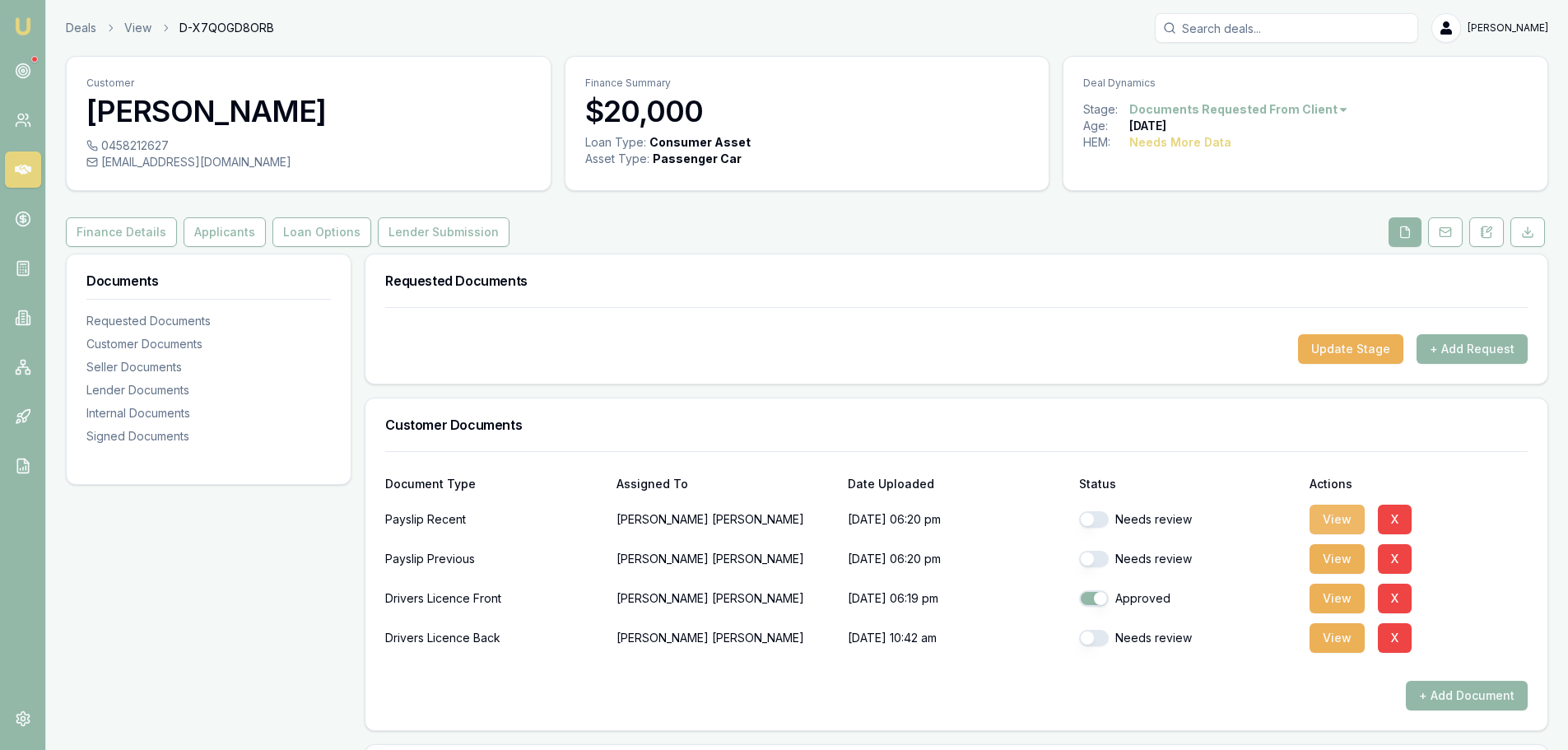
click at [1326, 522] on button "View" at bounding box center [1338, 519] width 55 height 29
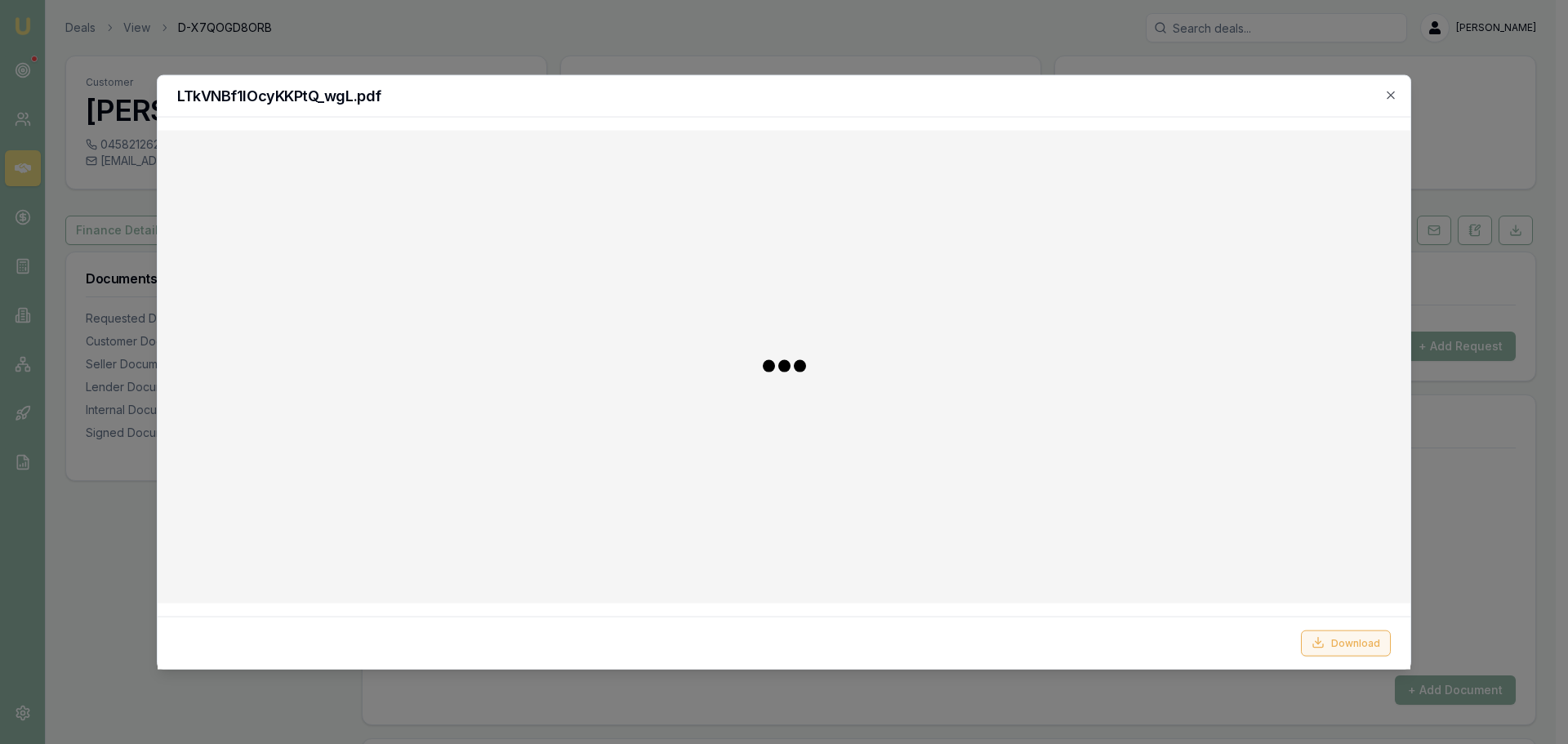
click at [1342, 641] on button "Download" at bounding box center [1346, 643] width 90 height 26
click at [1393, 101] on icon "button" at bounding box center [1391, 95] width 13 height 13
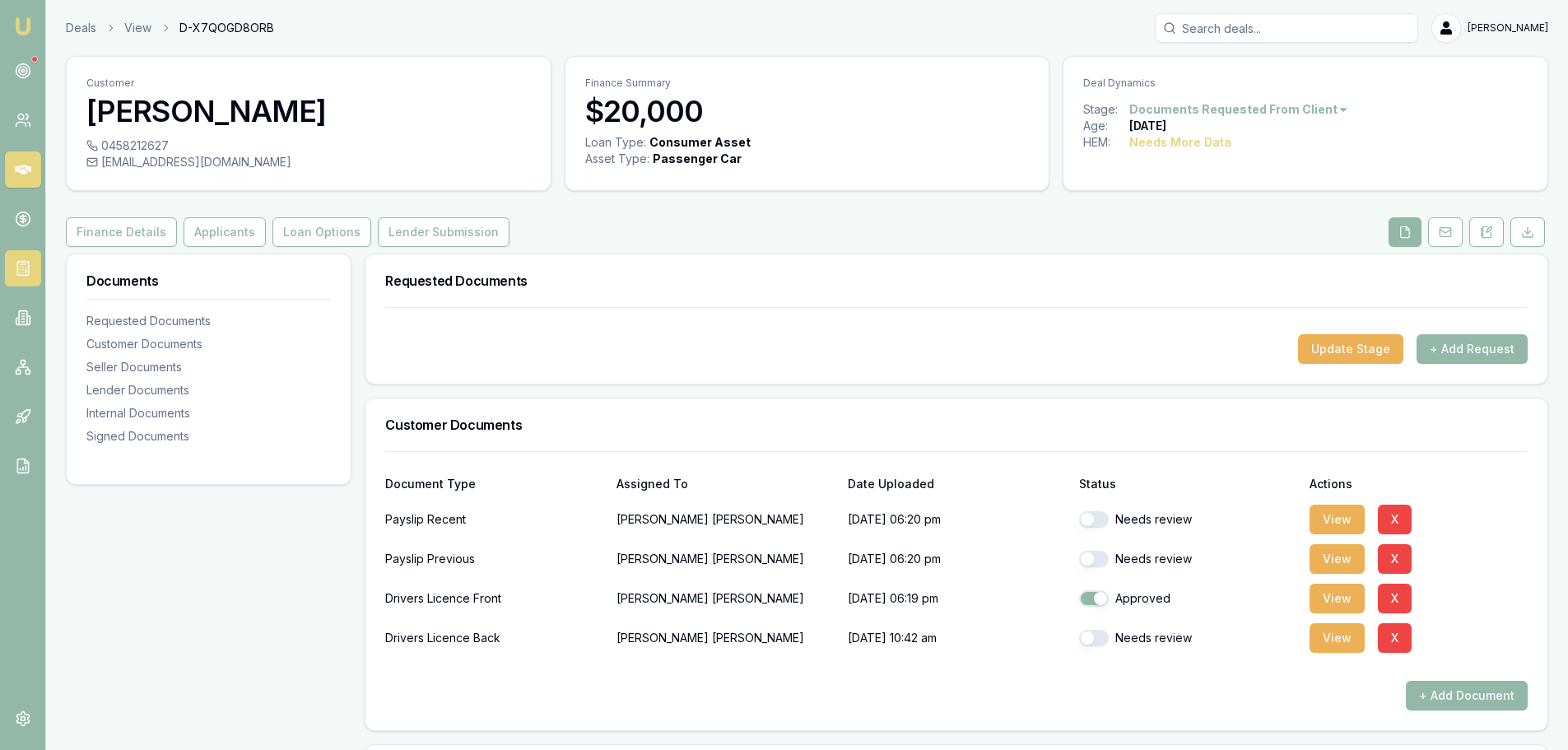
click at [24, 265] on icon at bounding box center [23, 267] width 16 height 16
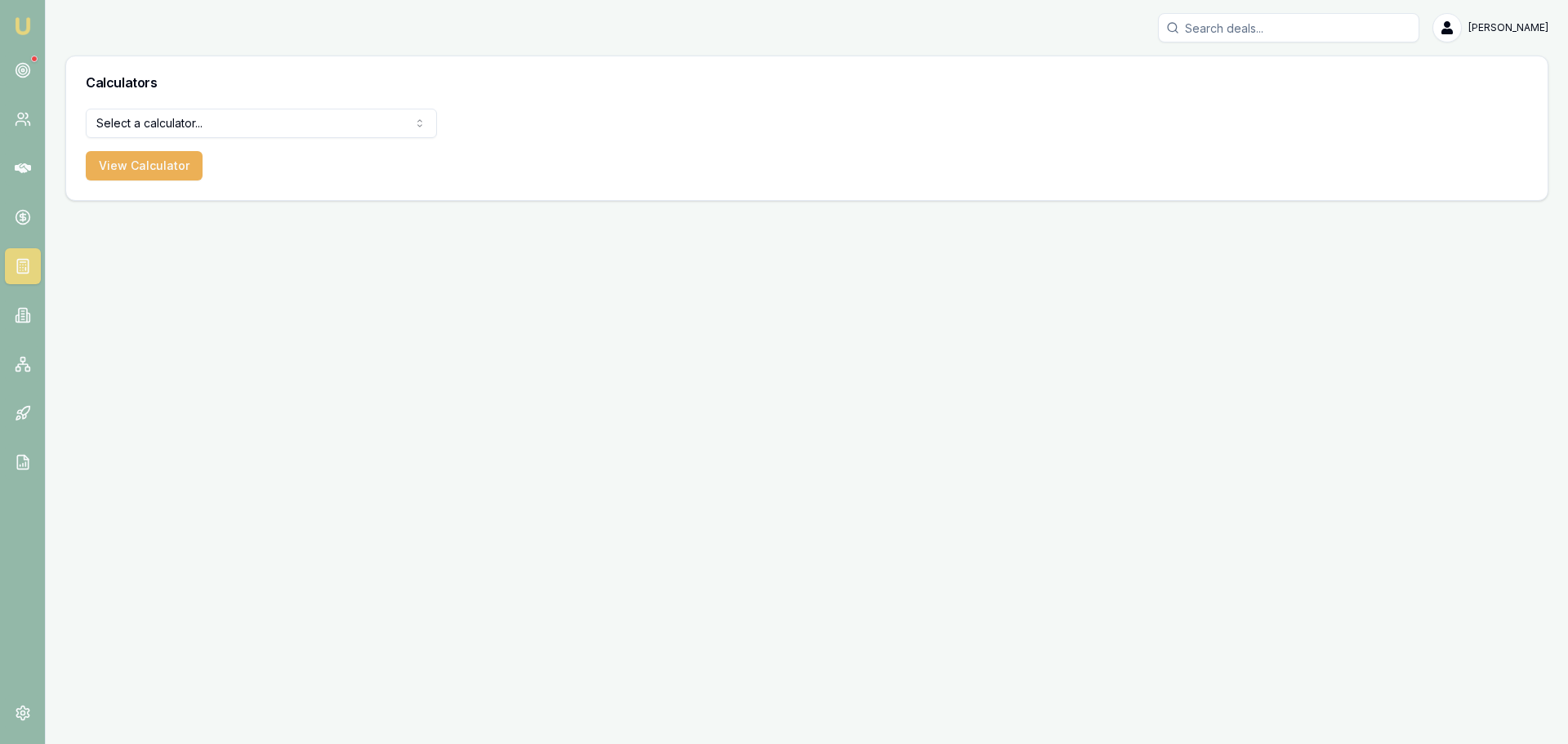
click at [207, 121] on html "Emu Broker Erin Shield Toggle Menu Calculators Select a calculator... Finance Q…" at bounding box center [784, 372] width 1568 height 744
select select "payslip-calculator"
click at [164, 170] on button "View Calculator" at bounding box center [144, 166] width 117 height 29
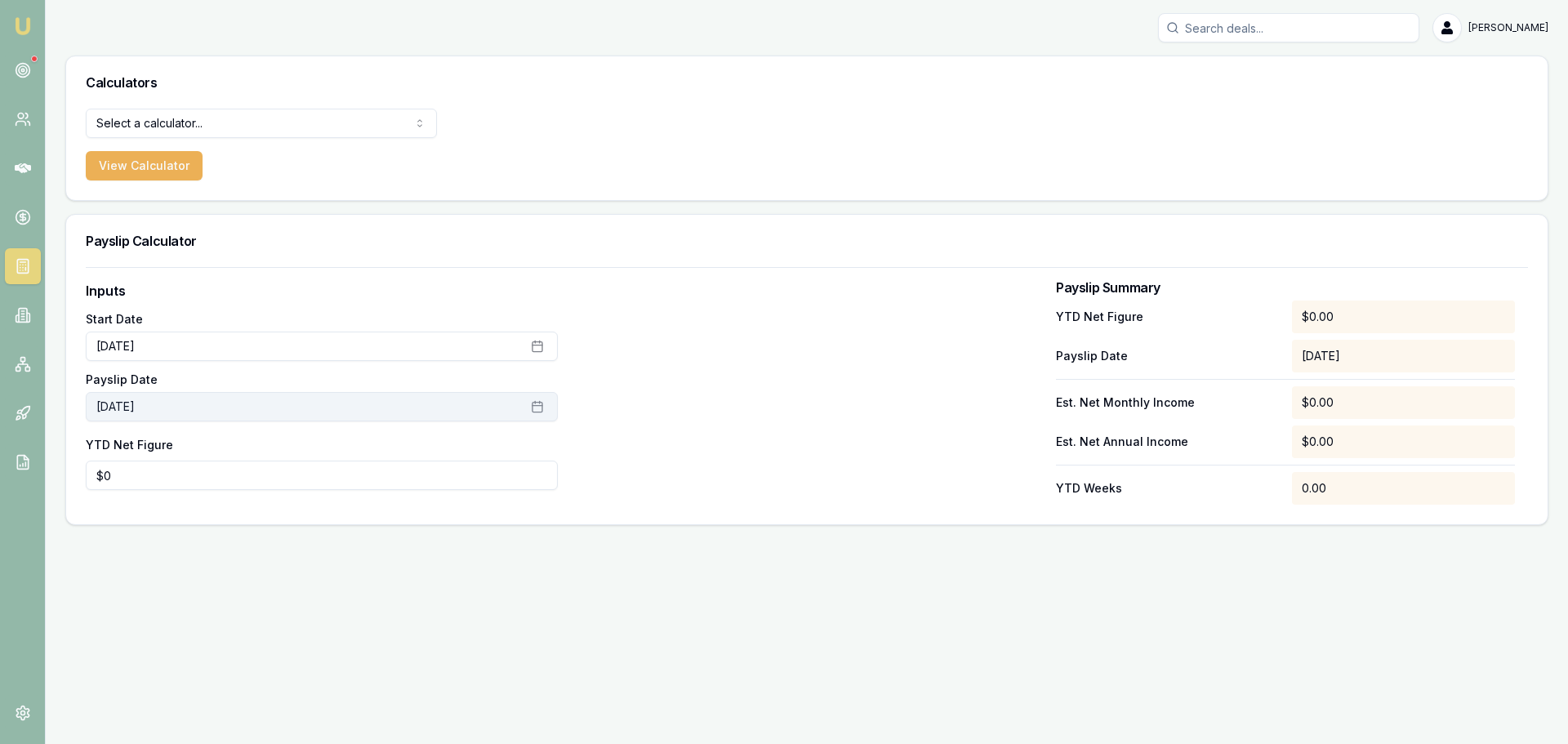
click at [210, 402] on button "October 2nd, 2025" at bounding box center [322, 406] width 472 height 29
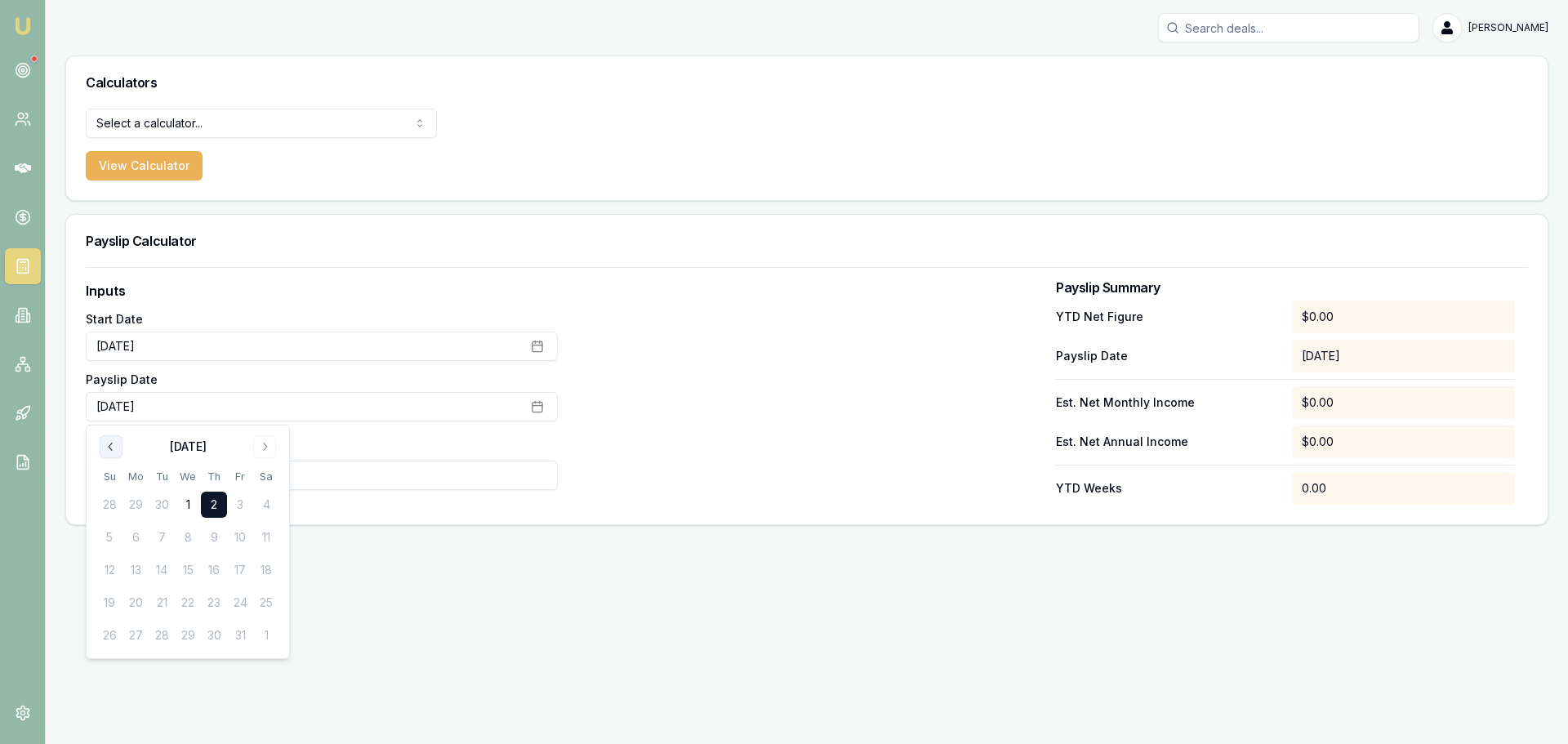
click at [113, 439] on button "Go to previous month" at bounding box center [111, 447] width 23 height 23
click at [110, 599] on button "21" at bounding box center [109, 603] width 26 height 26
click at [479, 545] on div "Emu Broker Erin Shield Toggle Menu Calculators Select a calculator... Finance Q…" at bounding box center [784, 372] width 1568 height 744
drag, startPoint x: 198, startPoint y: 483, endPoint x: 6, endPoint y: 487, distance: 192.0
click at [15, 487] on div "Emu Broker Erin Shield Toggle Menu Calculators Select a calculator... Finance Q…" at bounding box center [784, 372] width 1568 height 744
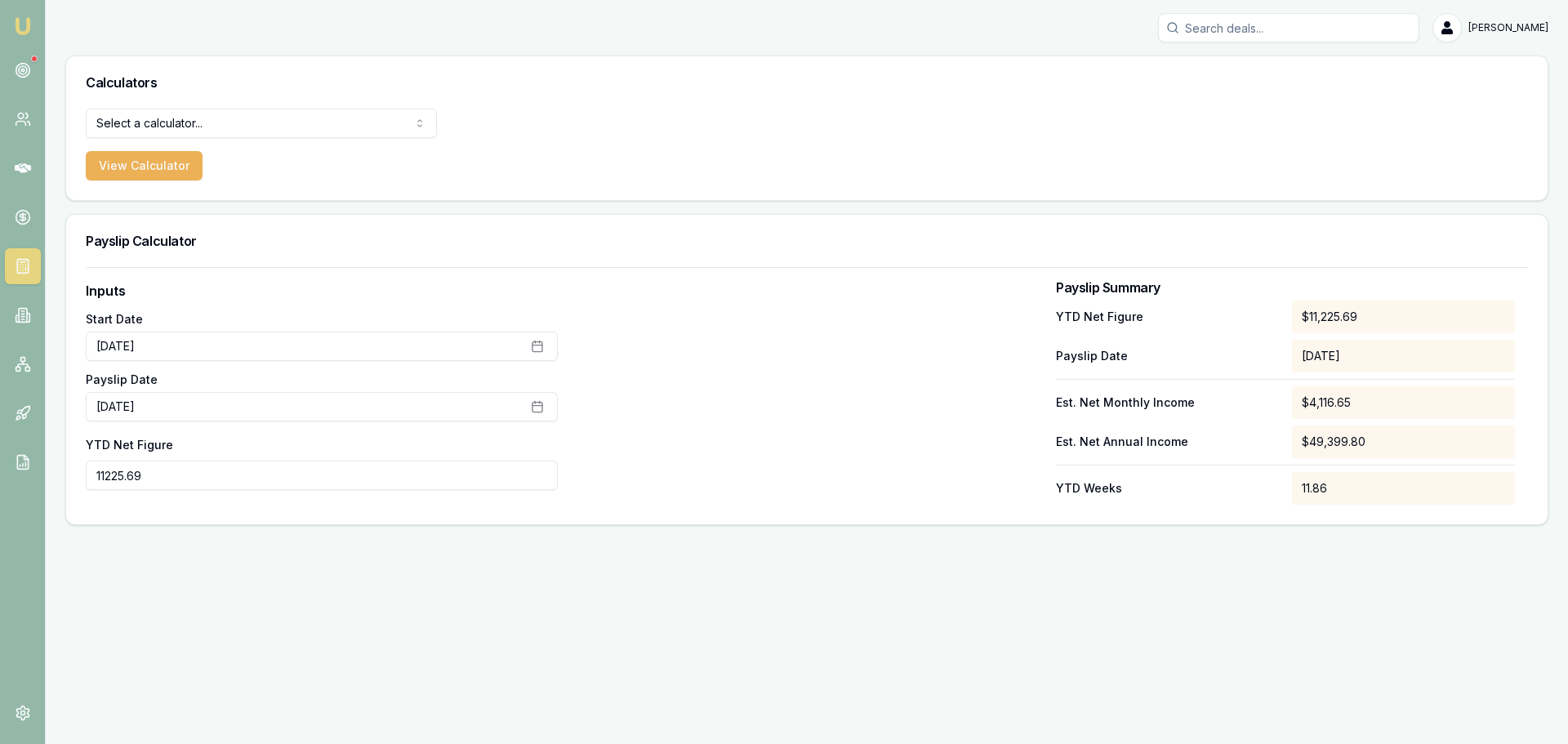
type input "$11,226"
click at [849, 482] on div at bounding box center [807, 393] width 472 height 224
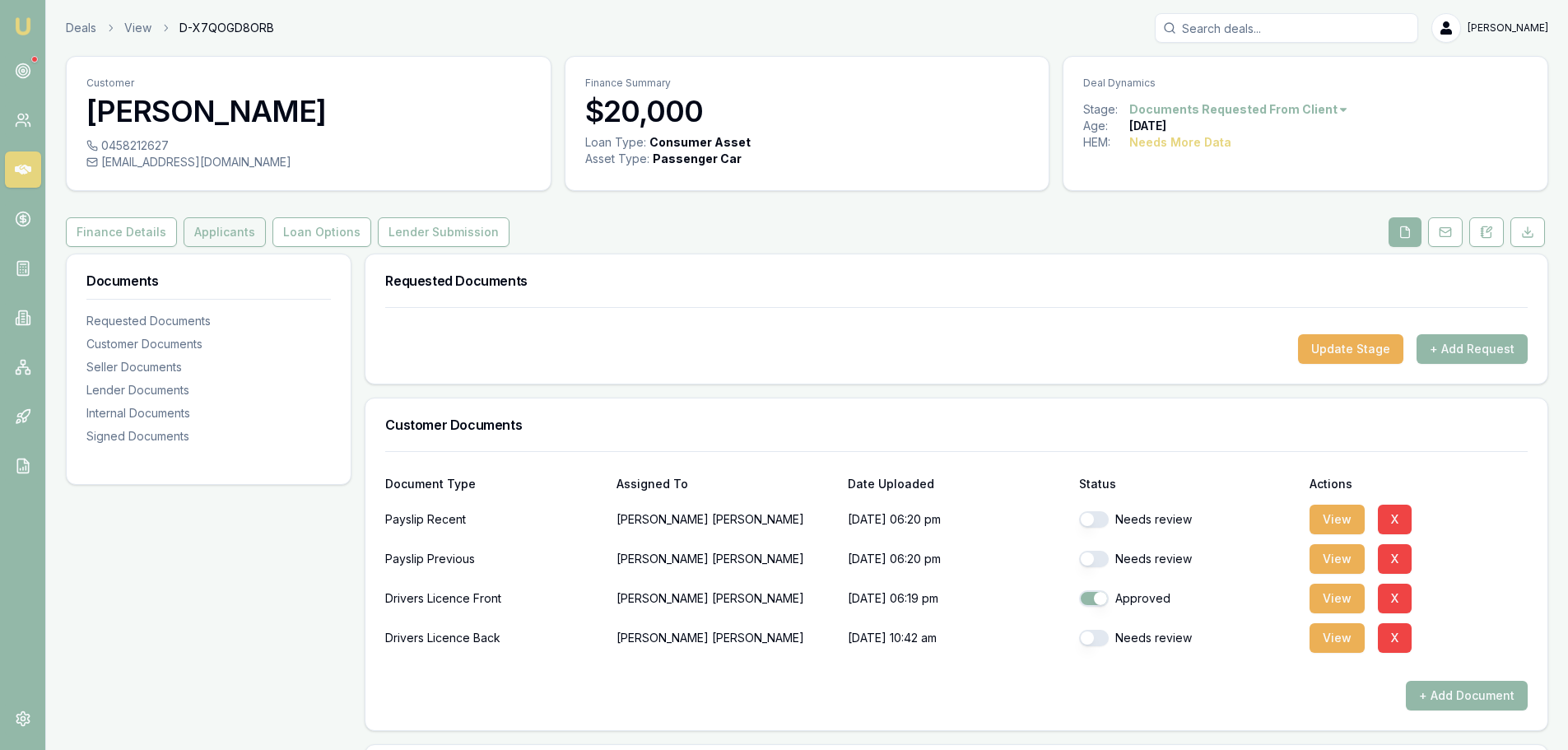
click at [228, 229] on button "Applicants" at bounding box center [225, 231] width 82 height 29
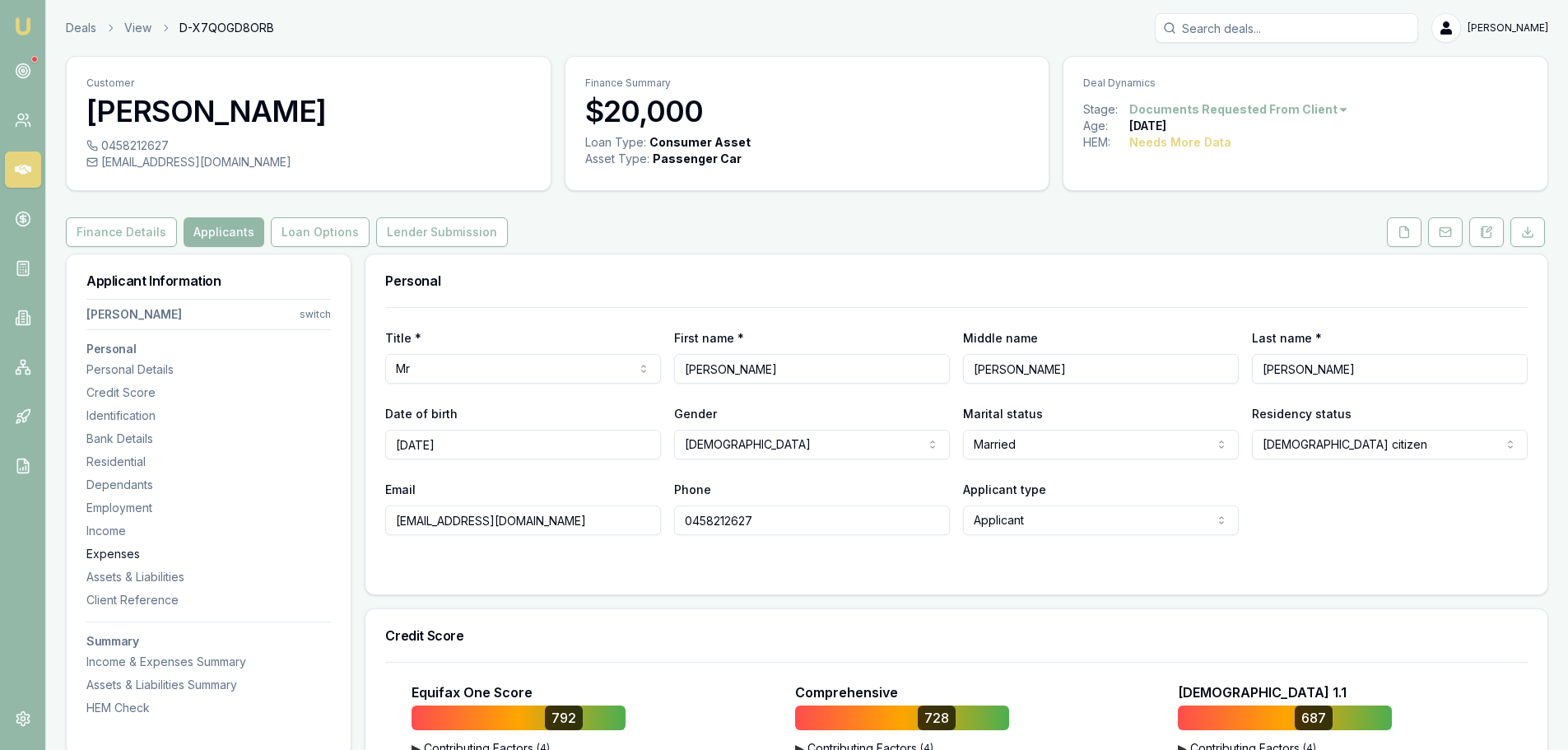
click at [141, 556] on div "Expenses" at bounding box center [209, 554] width 245 height 16
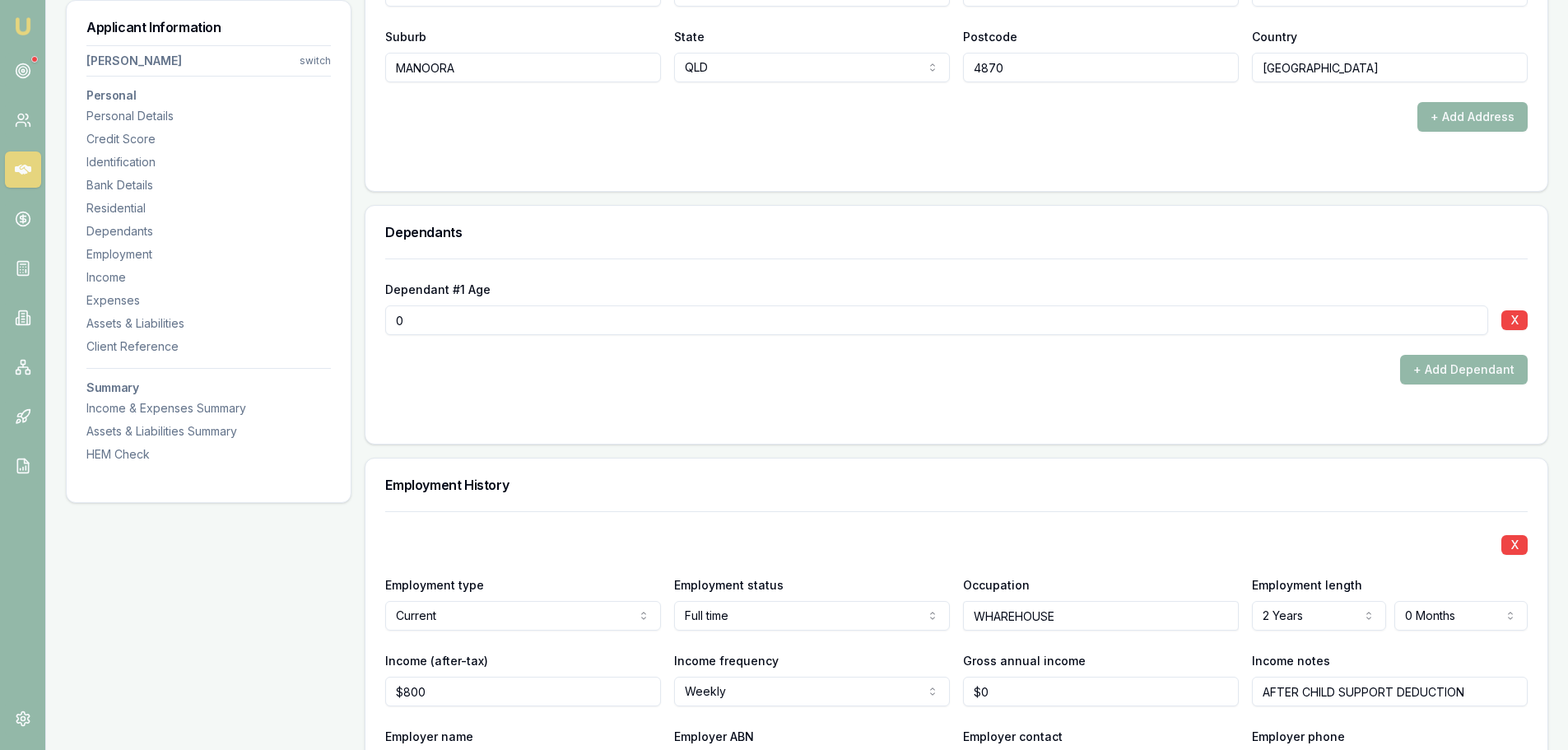
scroll to position [1418, 0]
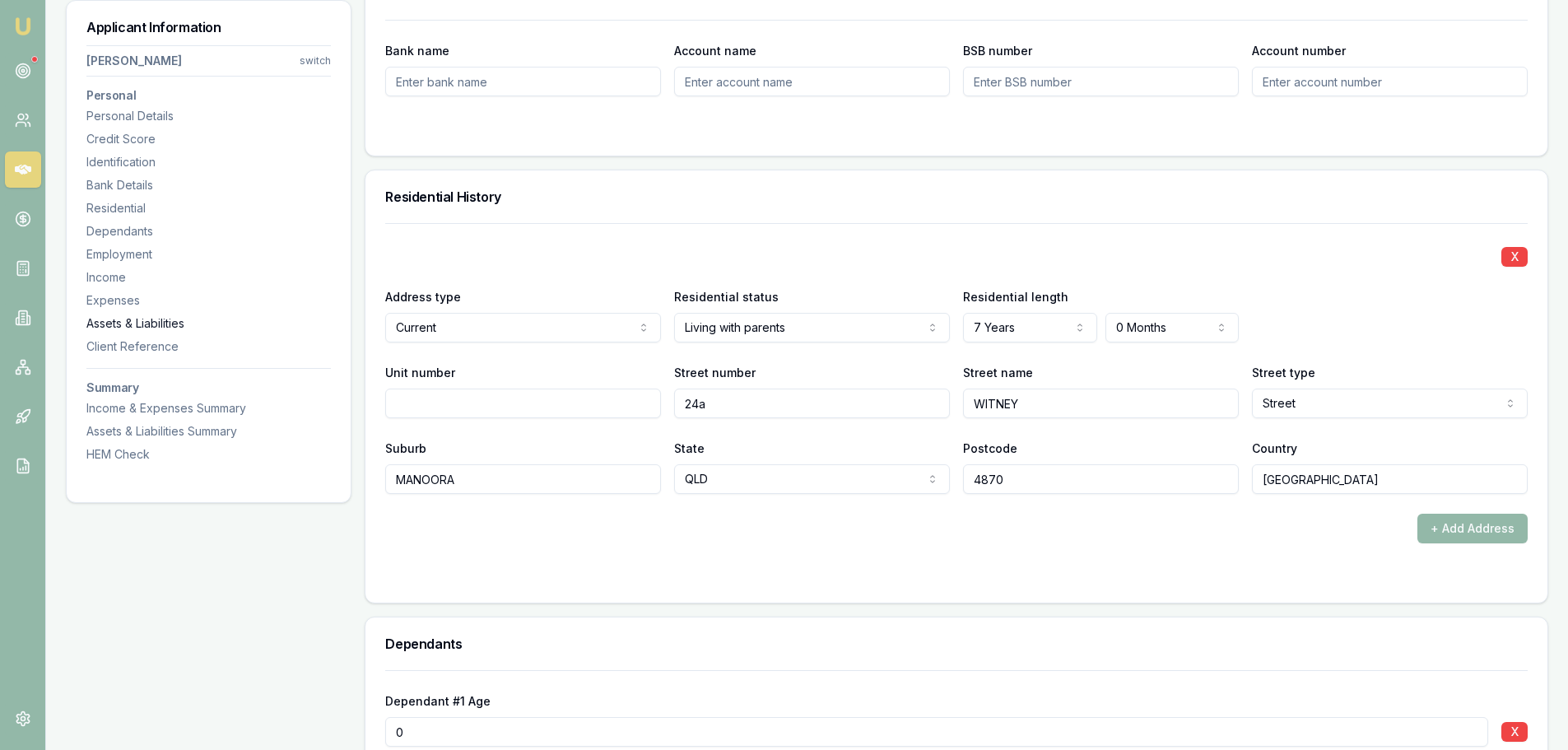
click at [157, 326] on div "Assets & Liabilities" at bounding box center [209, 323] width 245 height 16
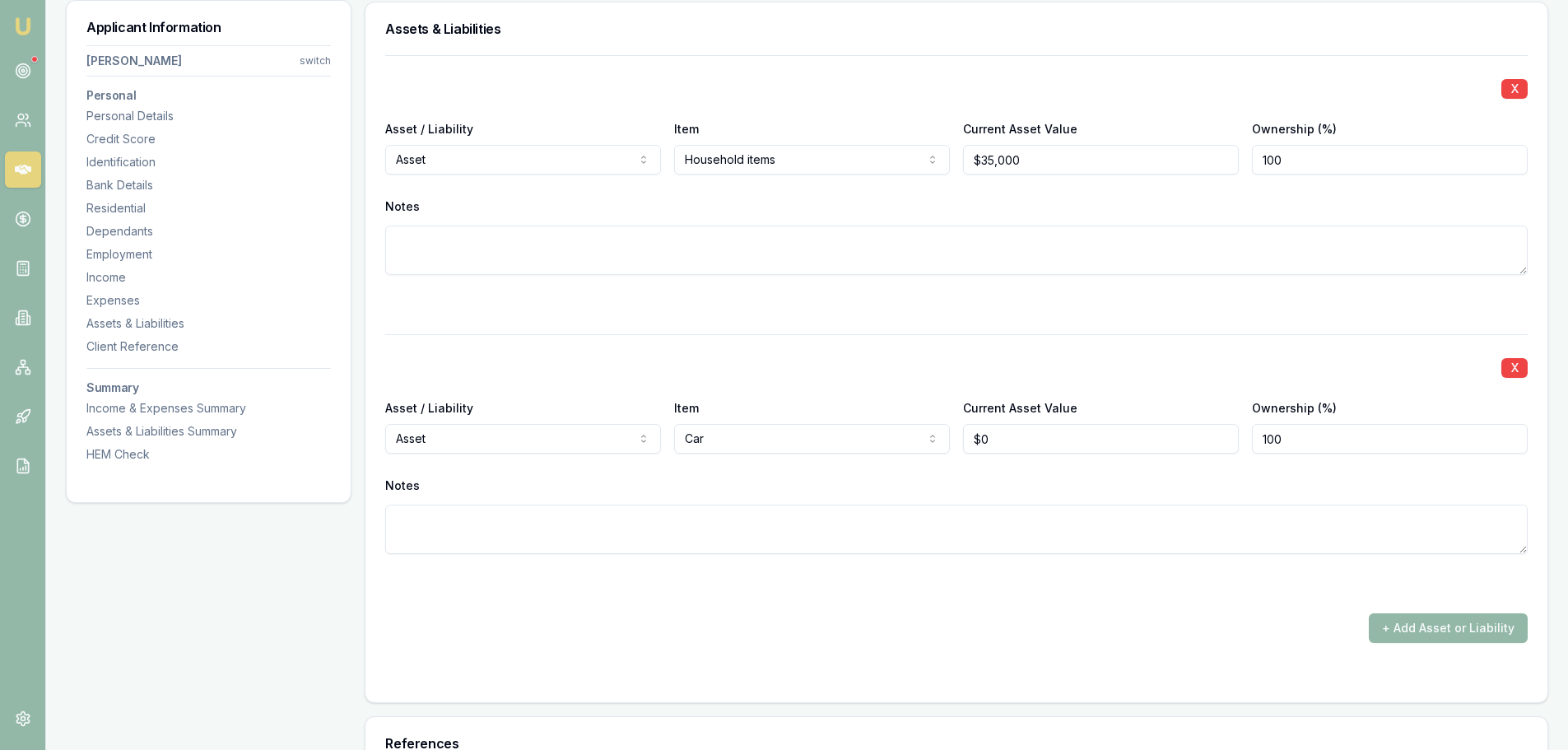
scroll to position [3494, 0]
click at [122, 137] on div "Credit Score" at bounding box center [209, 138] width 245 height 16
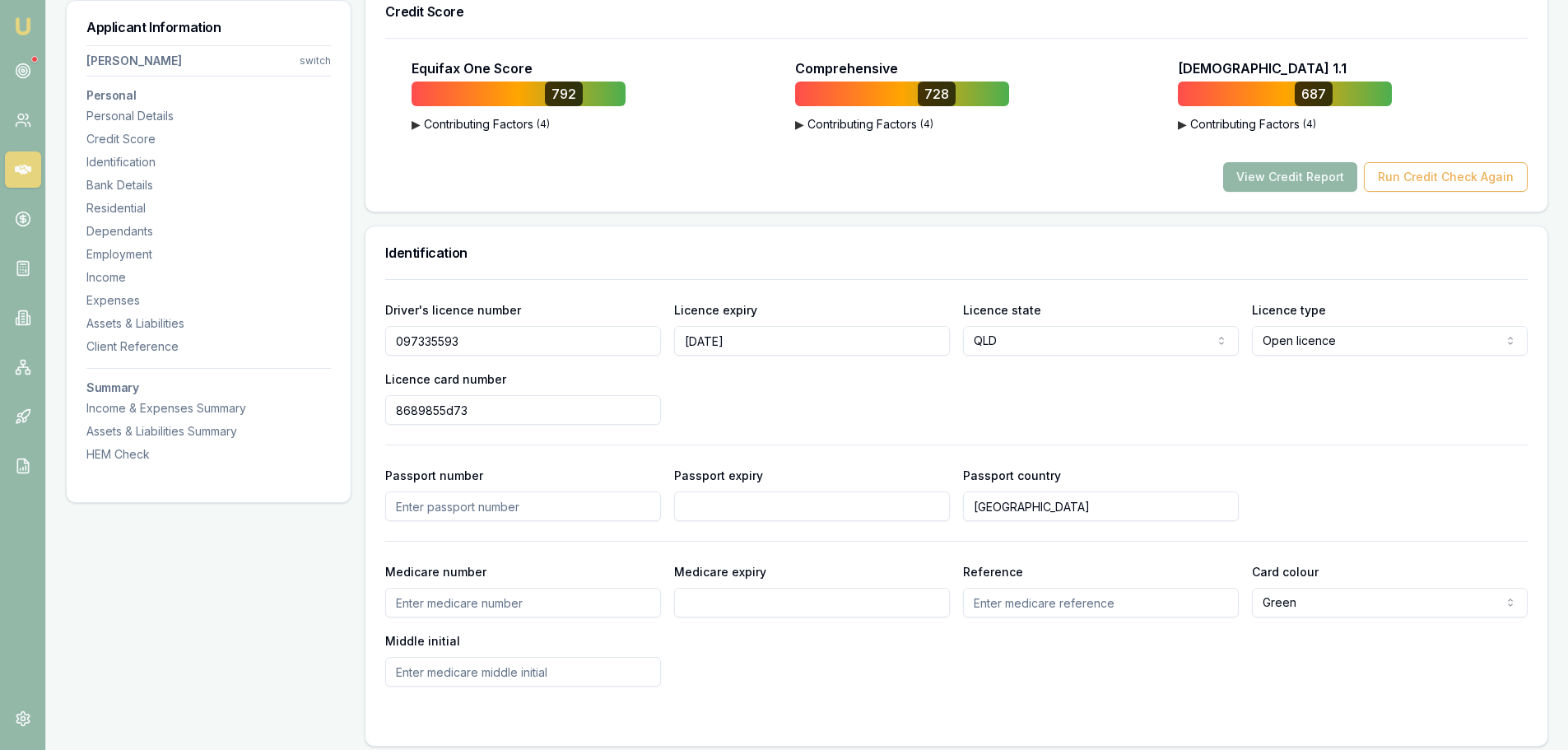
scroll to position [609, 0]
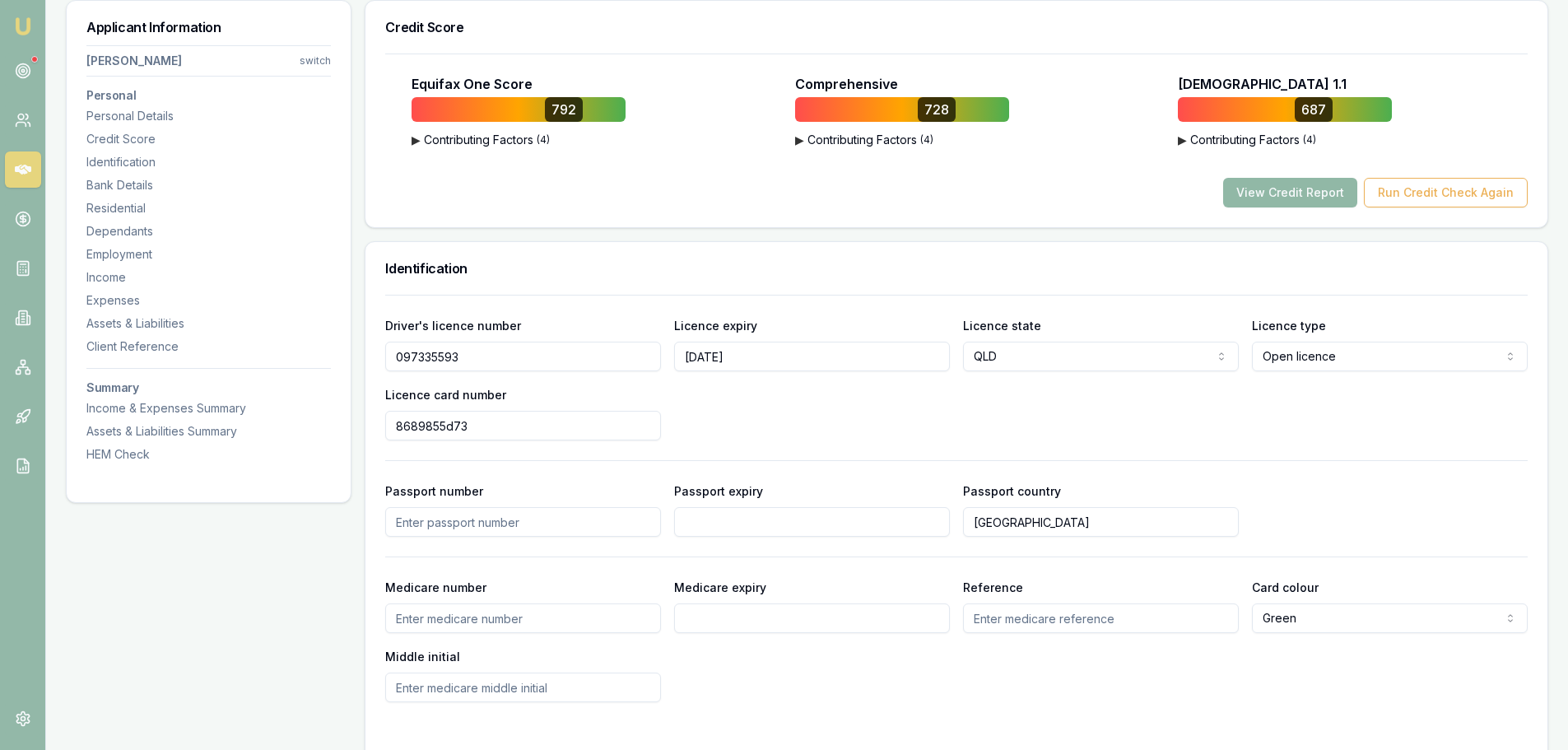
click at [1320, 194] on button "View Credit Report" at bounding box center [1290, 192] width 135 height 29
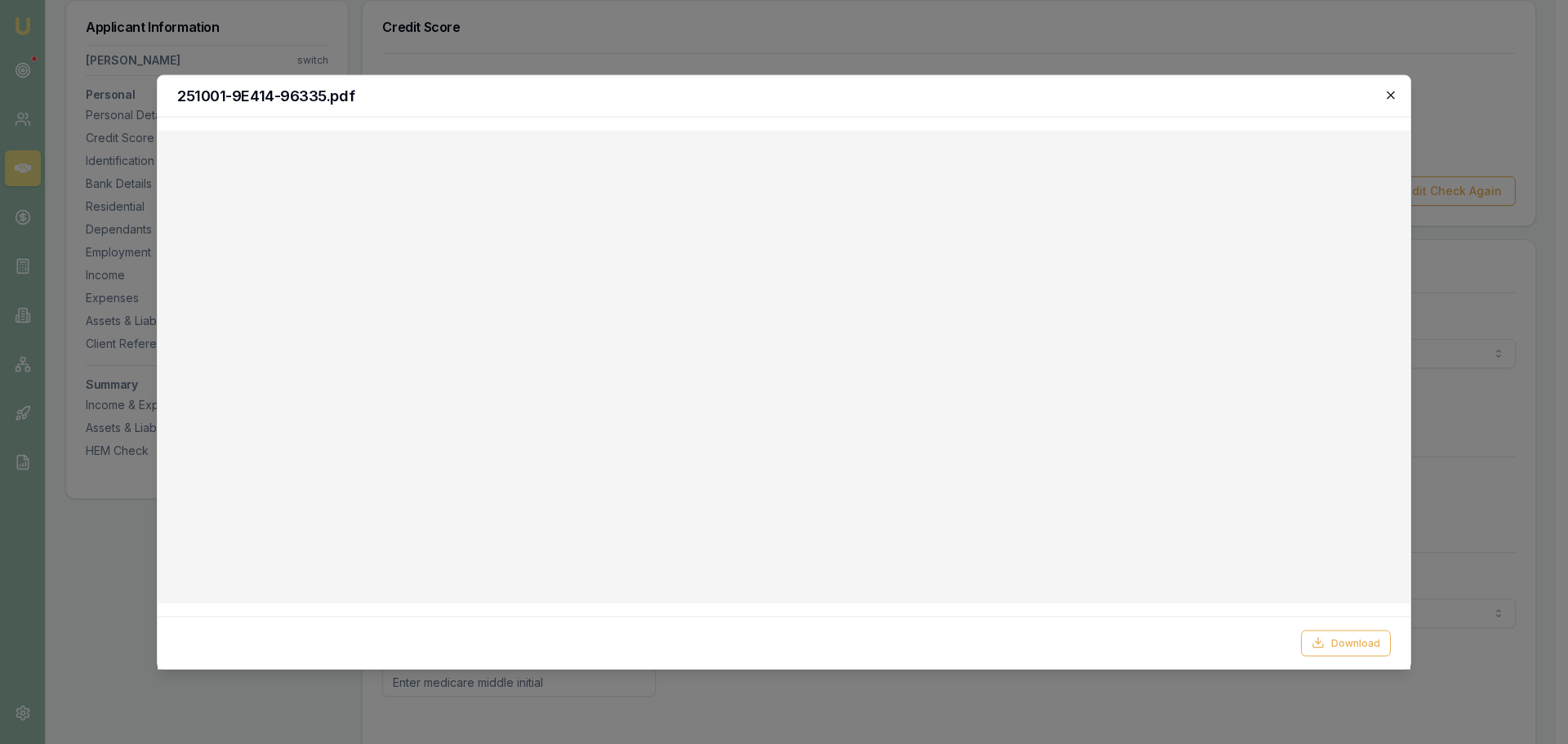
click at [1387, 92] on icon "button" at bounding box center [1391, 95] width 13 height 13
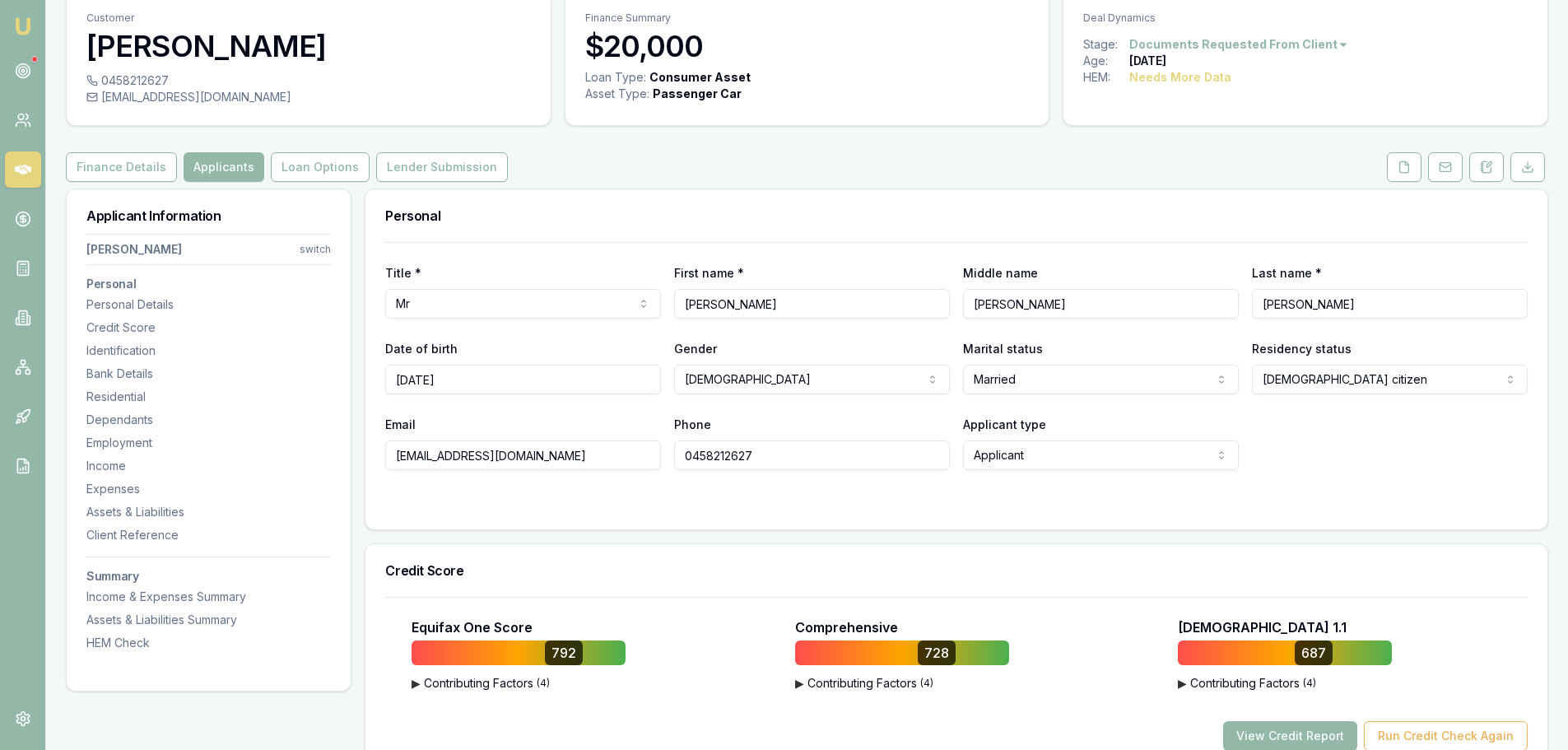
scroll to position [0, 0]
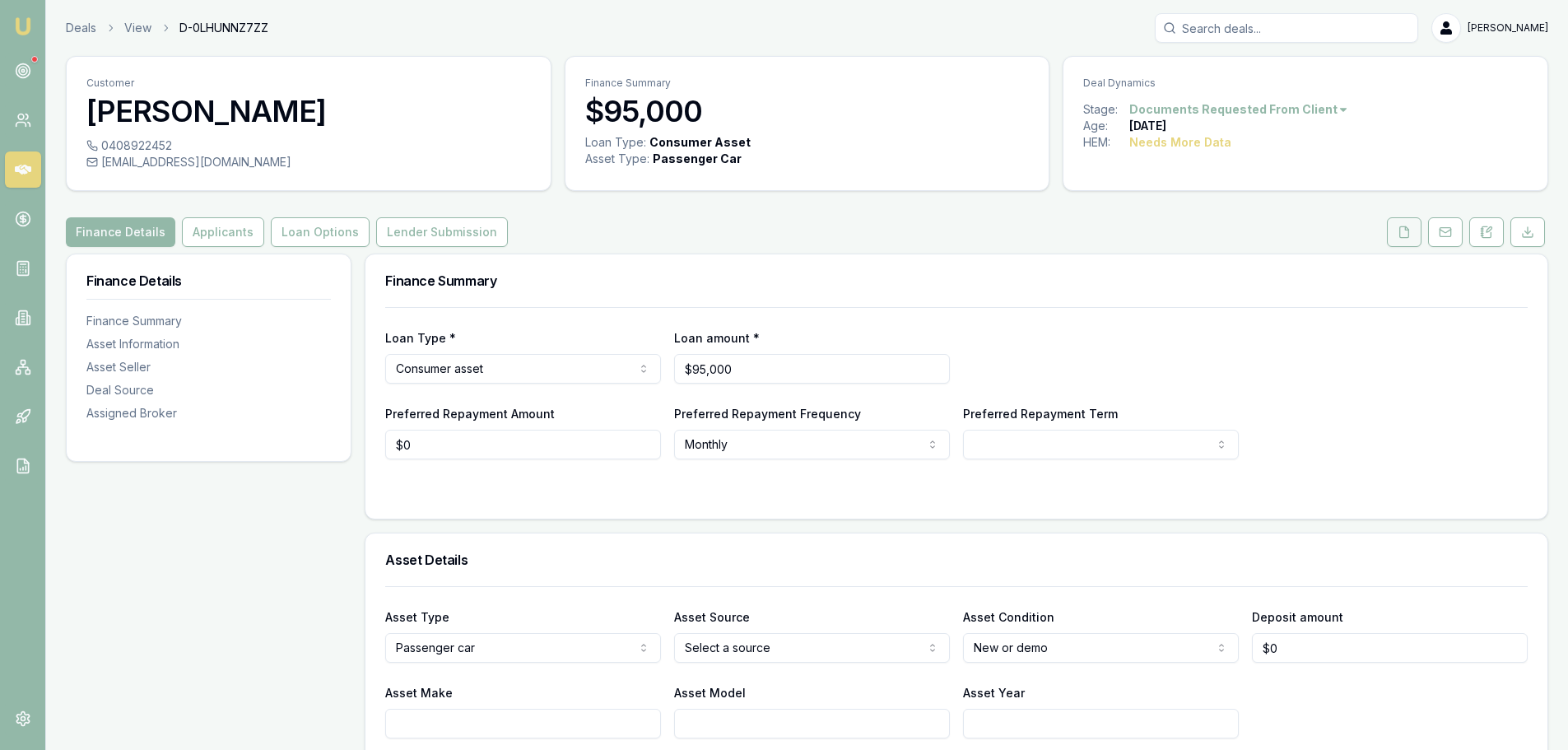
click at [1413, 237] on button at bounding box center [1404, 231] width 34 height 29
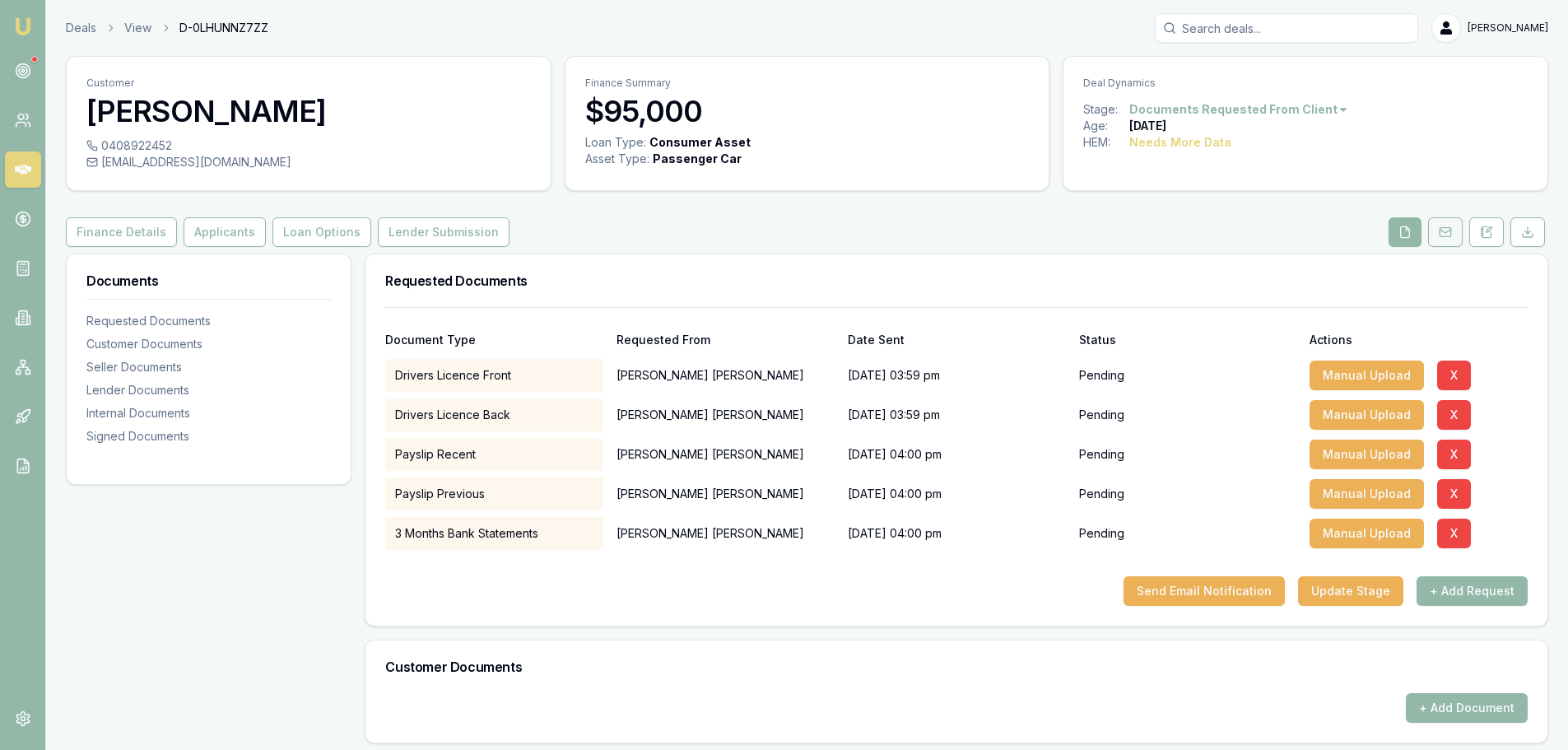
click at [1444, 230] on icon at bounding box center [1446, 232] width 13 height 13
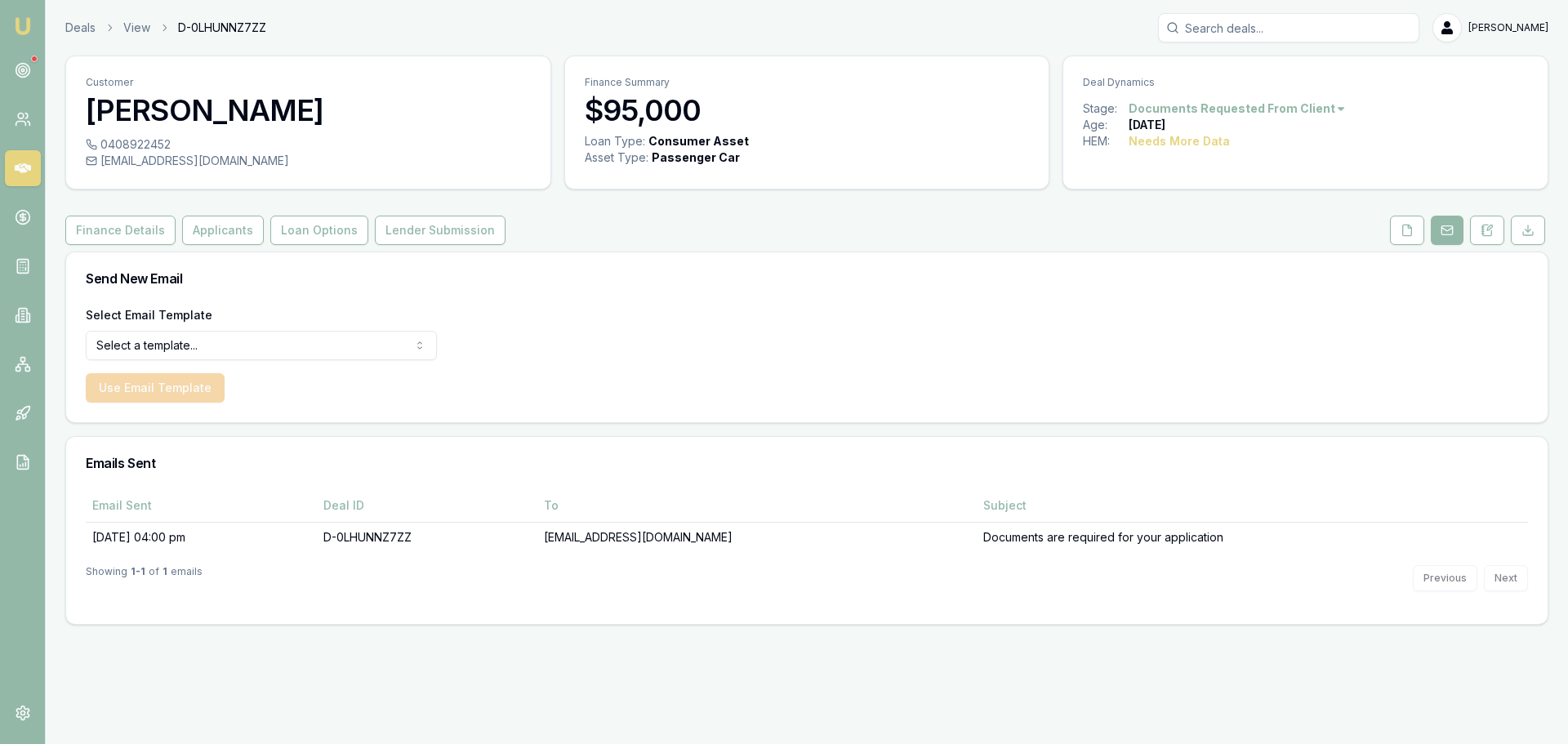
click at [160, 348] on html "Emu Broker Deals View D-0LHUNNZ7ZZ Erin Shield Toggle Menu Customer Daniel Cost…" at bounding box center [784, 372] width 1568 height 744
select select "document-request-reminder"
click at [137, 385] on button "Use Email Template" at bounding box center [155, 388] width 139 height 29
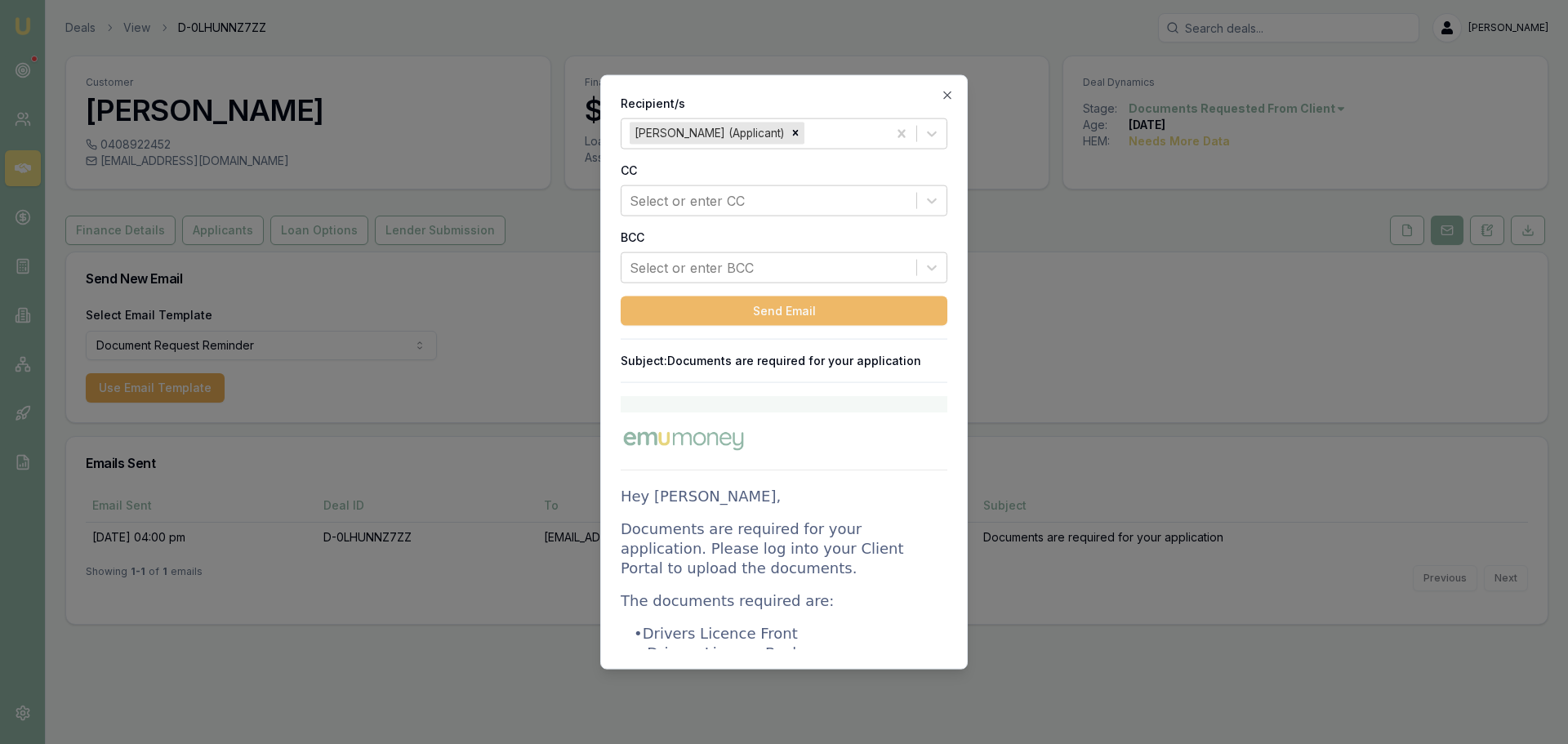
click at [808, 303] on button "Send Email" at bounding box center [784, 309] width 326 height 29
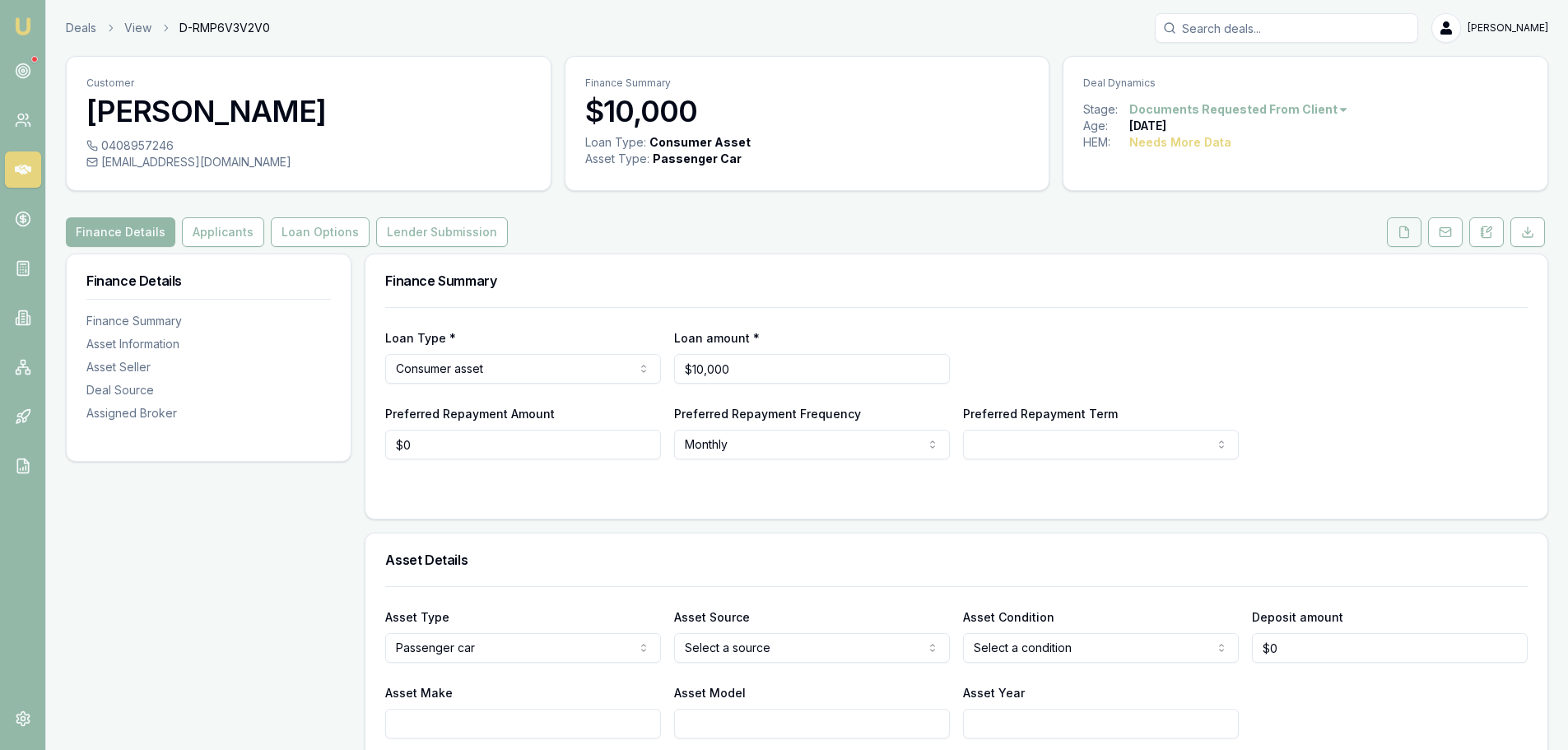
click at [1404, 229] on icon at bounding box center [1405, 232] width 13 height 13
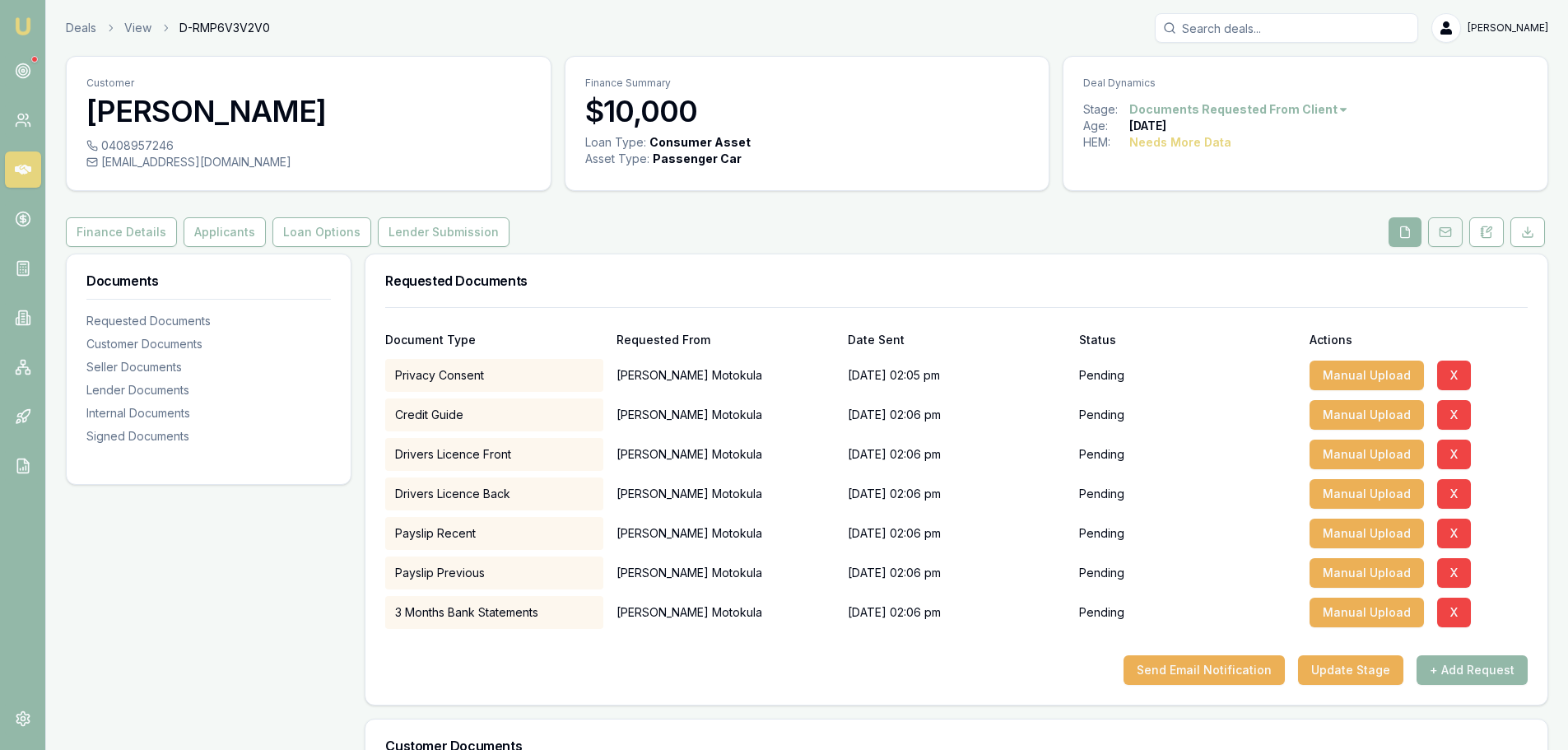
click at [1447, 233] on icon at bounding box center [1445, 230] width 10 height 3
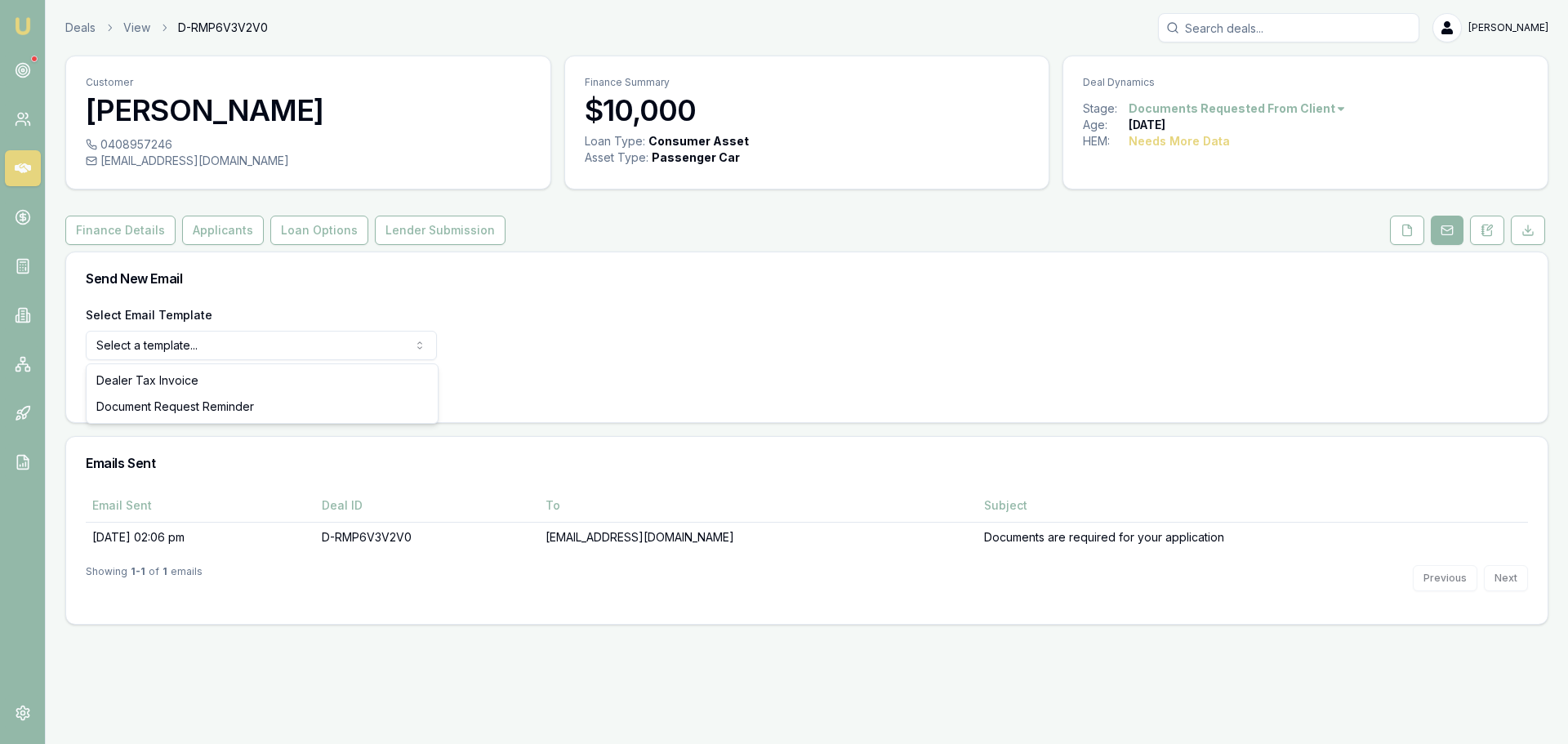
click at [242, 353] on html "Emu Broker Deals View D-RMP6V3V2V0 [PERSON_NAME] Shield Toggle Menu Customer Ti…" at bounding box center [784, 372] width 1568 height 744
select select "document-request-reminder"
click at [184, 381] on button "Use Email Template" at bounding box center [155, 388] width 139 height 29
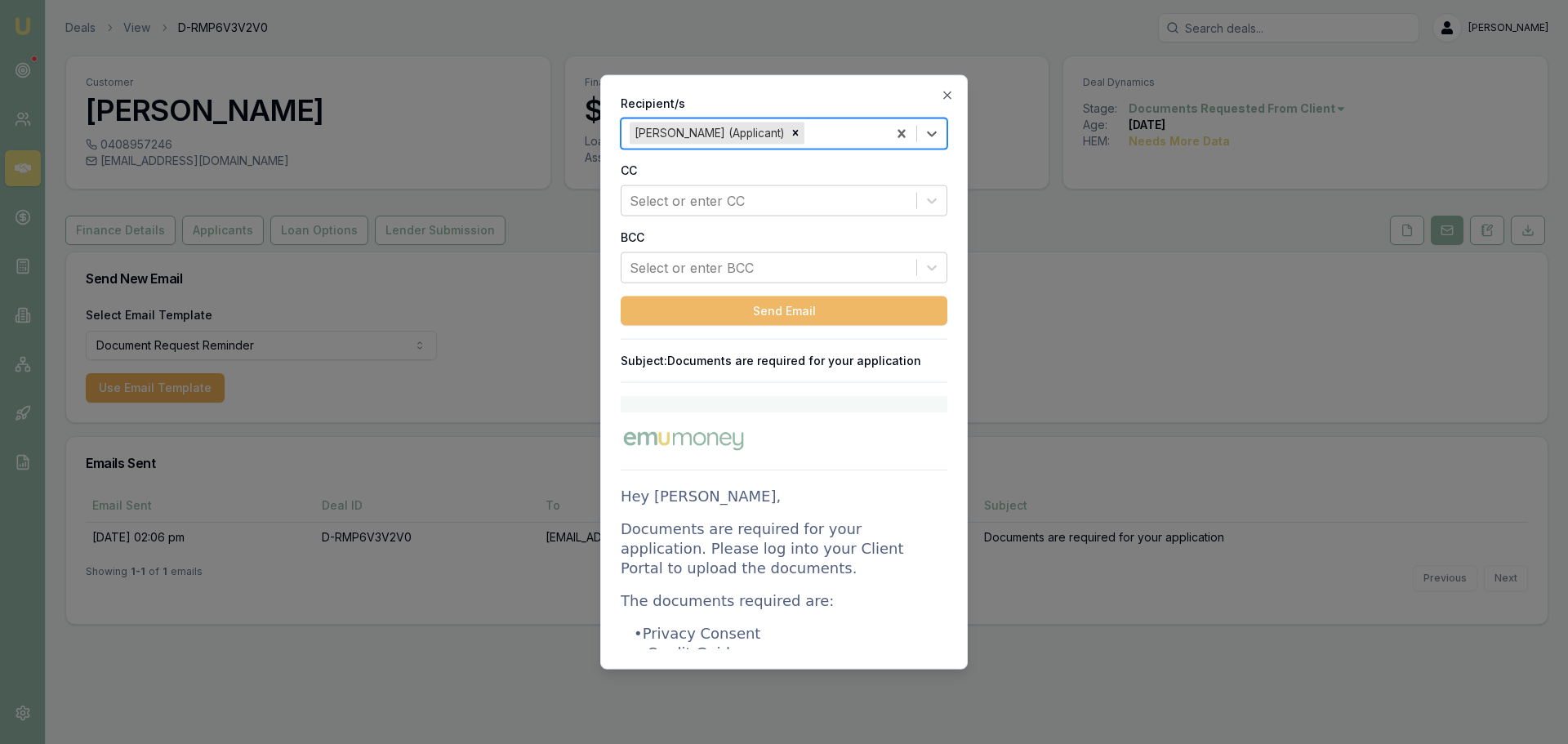
click at [803, 308] on button "Send Email" at bounding box center [784, 309] width 326 height 29
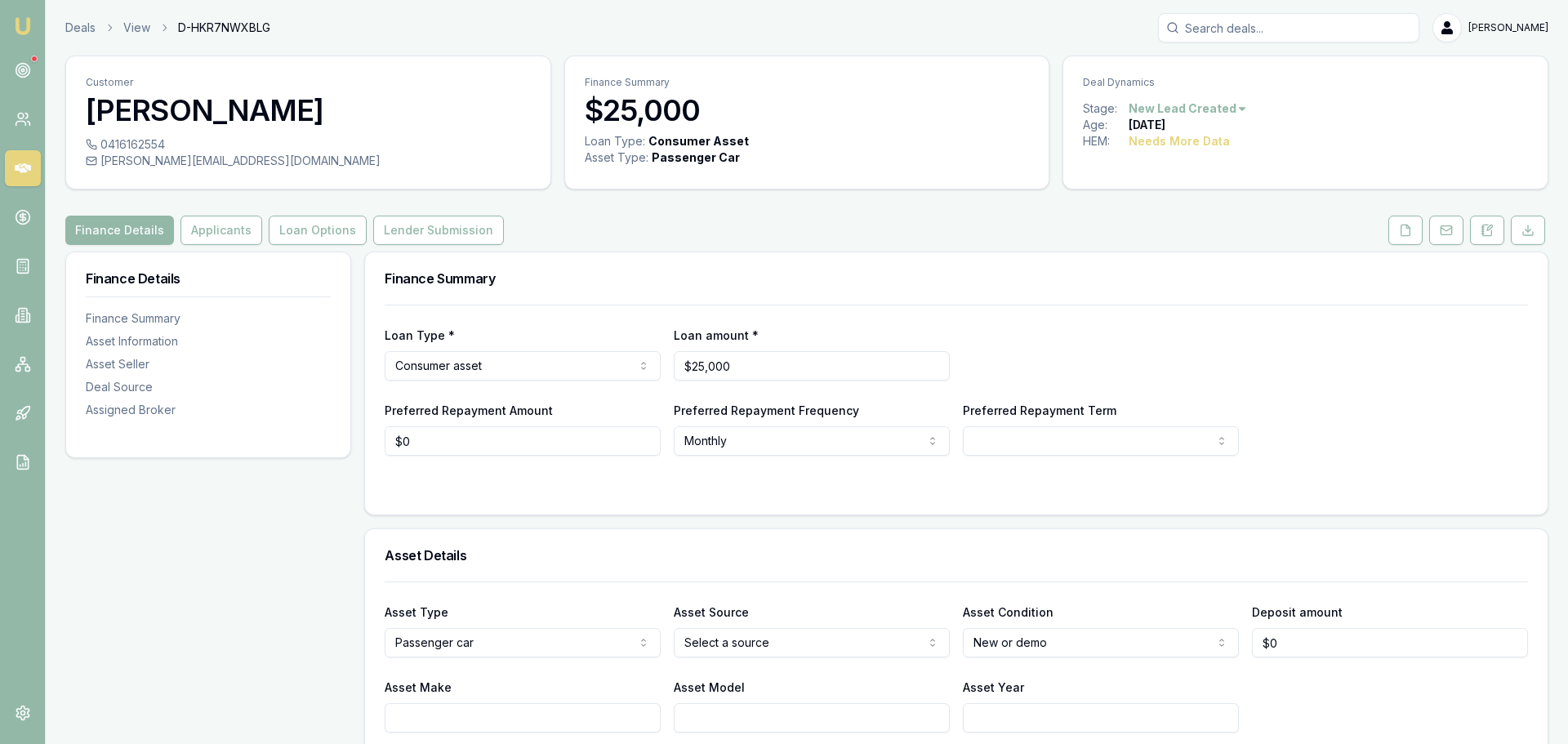
click at [1223, 107] on html "Emu Broker Deals View D-HKR7NWXBLG [PERSON_NAME] Shield Toggle Menu Customer [P…" at bounding box center [784, 372] width 1568 height 744
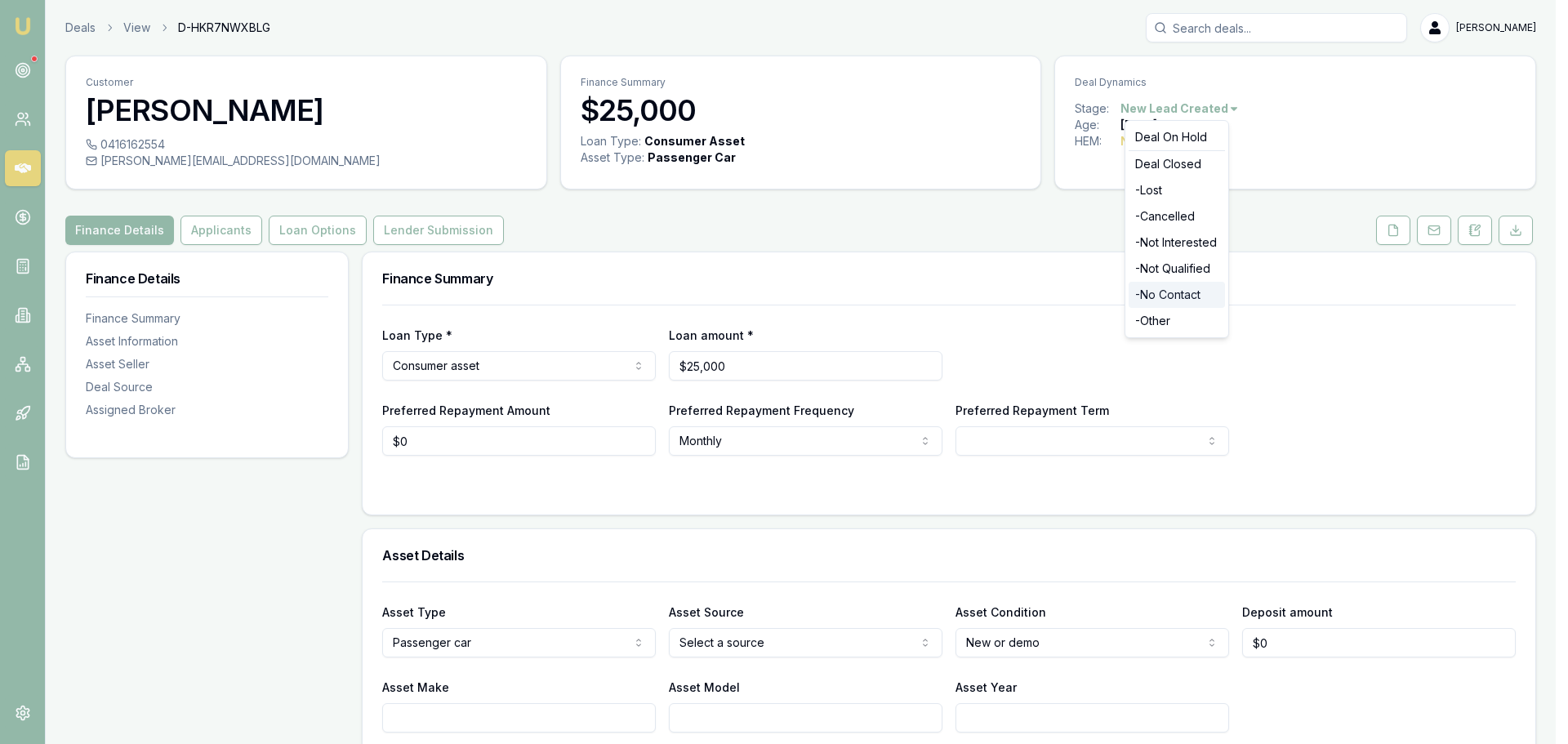
click at [1166, 294] on div "- No Contact" at bounding box center [1177, 295] width 96 height 26
click at [1204, 109] on html "Emu Broker Deals View D-PHTZYSU50V Erin Shield Toggle Menu Customer Daniel Moll…" at bounding box center [778, 372] width 1556 height 744
click at [1165, 291] on div "- No Contact" at bounding box center [1177, 295] width 96 height 26
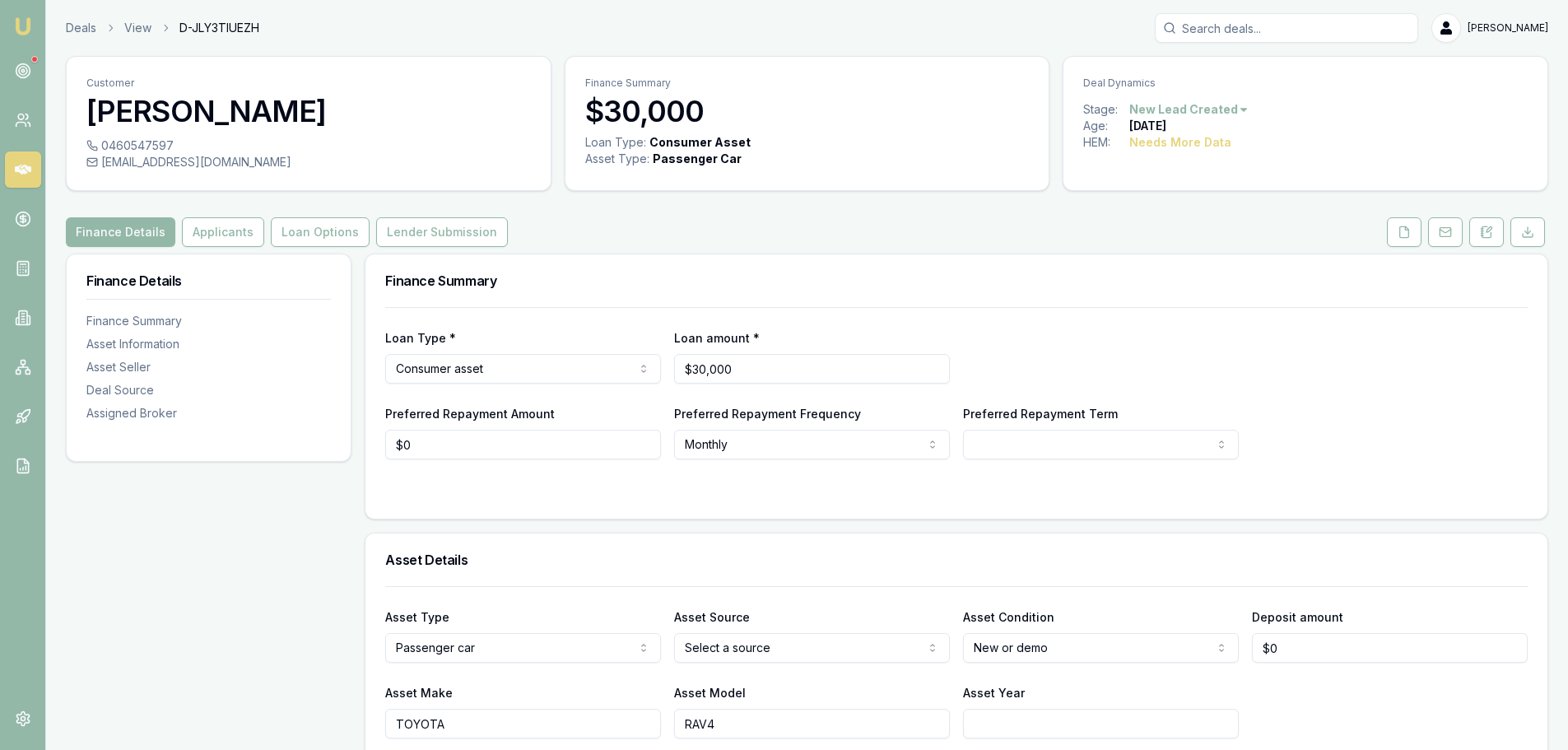
click at [1228, 111] on html "Emu Broker Deals View D-JLY3TIUEZH [PERSON_NAME] Shield Toggle Menu Customer [P…" at bounding box center [784, 375] width 1568 height 750
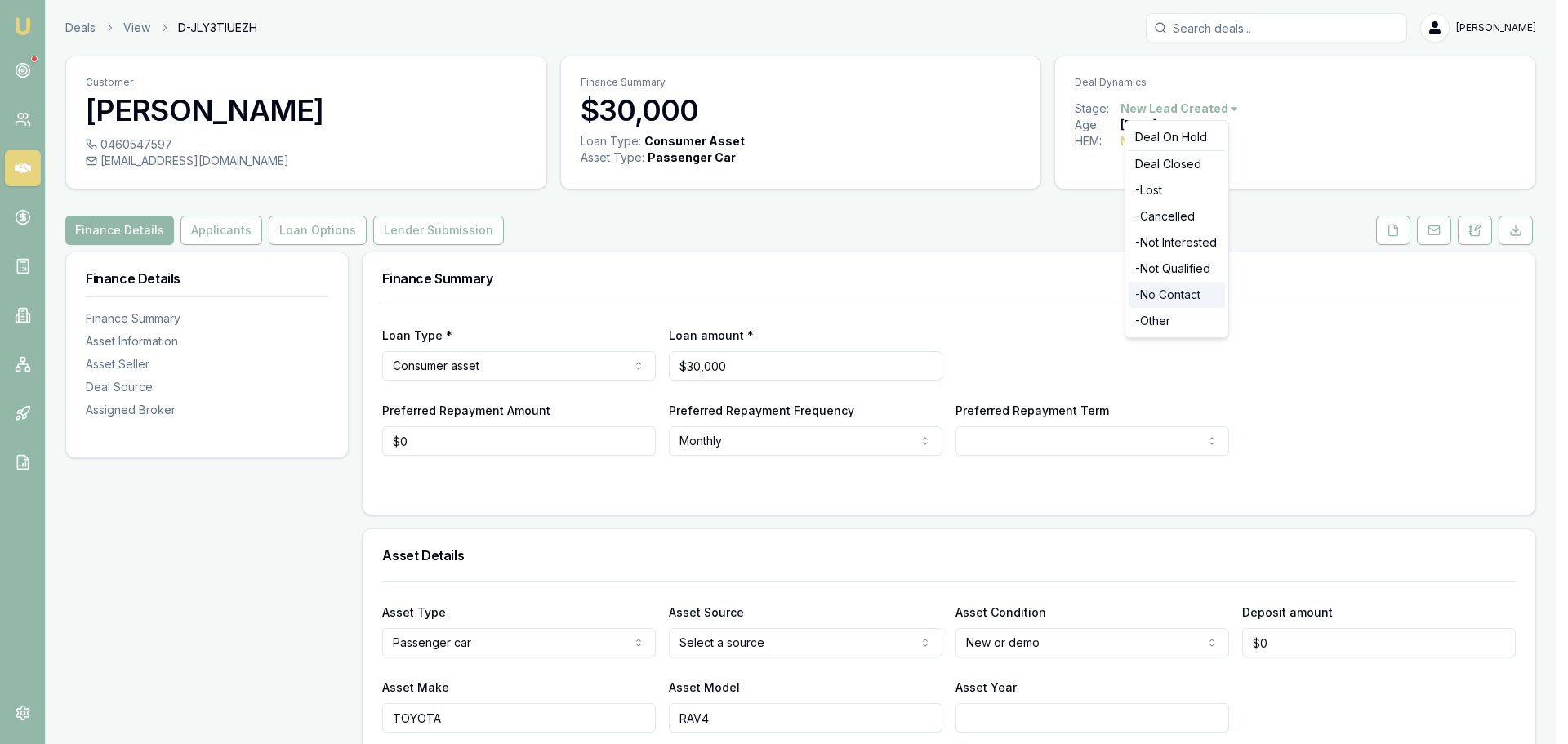
click at [1169, 292] on div "- No Contact" at bounding box center [1177, 295] width 96 height 26
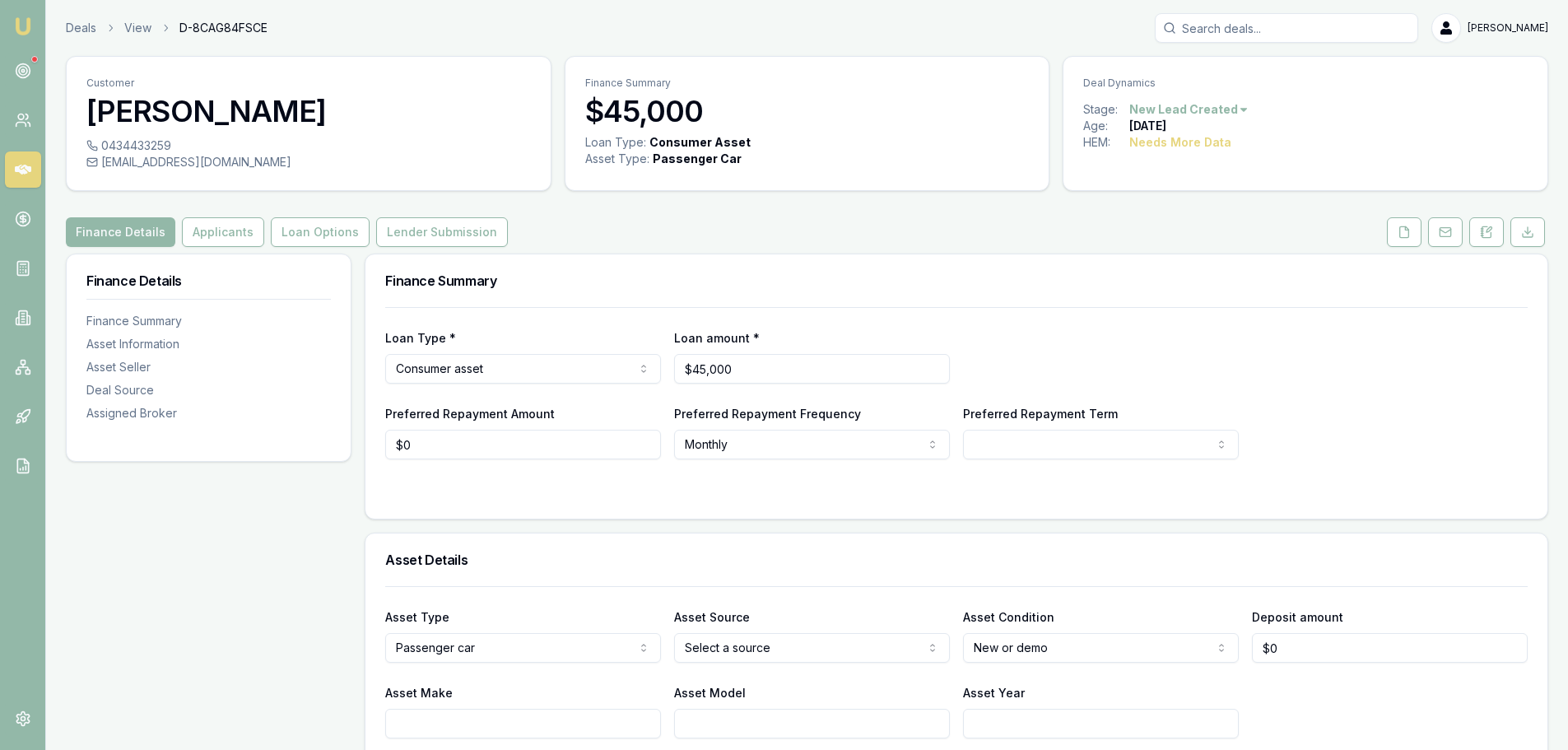
click at [1224, 112] on html "Emu Broker Deals View D-8CAG84FSCE Erin Shield Toggle Menu Customer Dylan Macre…" at bounding box center [784, 375] width 1568 height 750
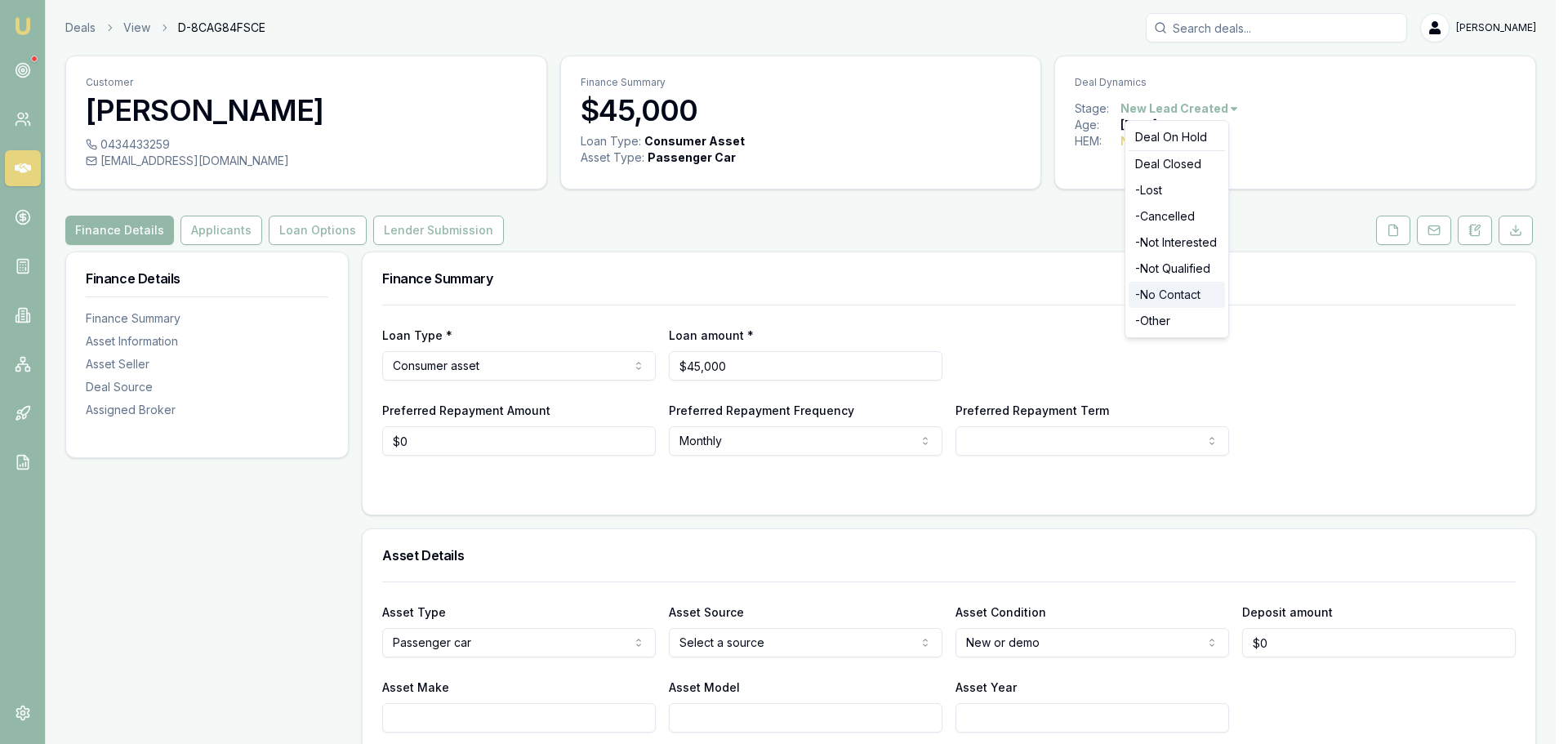
click at [1196, 295] on div "- No Contact" at bounding box center [1177, 295] width 96 height 26
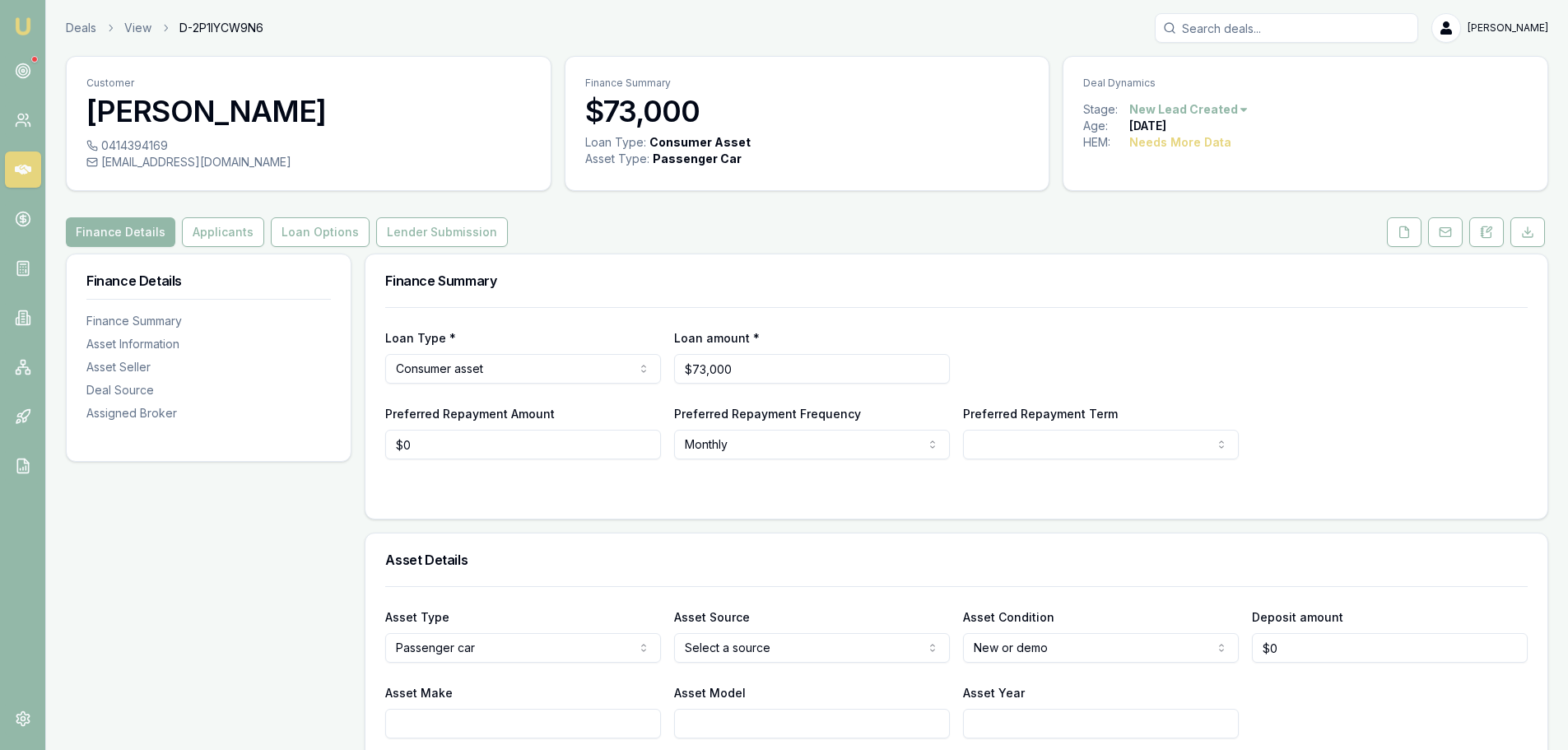
click at [1231, 105] on html "Emu Broker Deals View D-2P1IYCW9N6 [PERSON_NAME] Shield Toggle Menu Customer Se…" at bounding box center [784, 375] width 1568 height 750
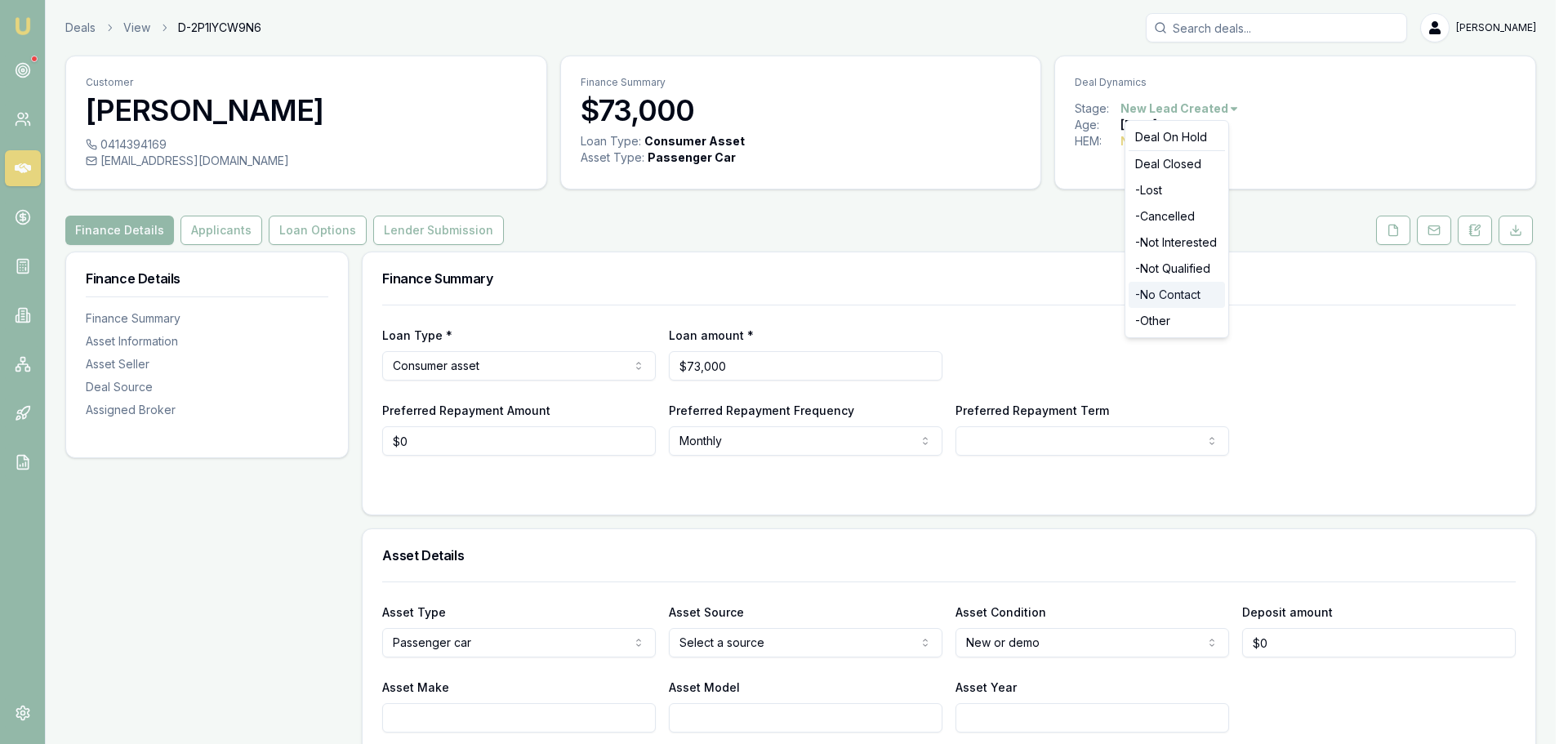
click at [1190, 293] on div "- No Contact" at bounding box center [1177, 295] width 96 height 26
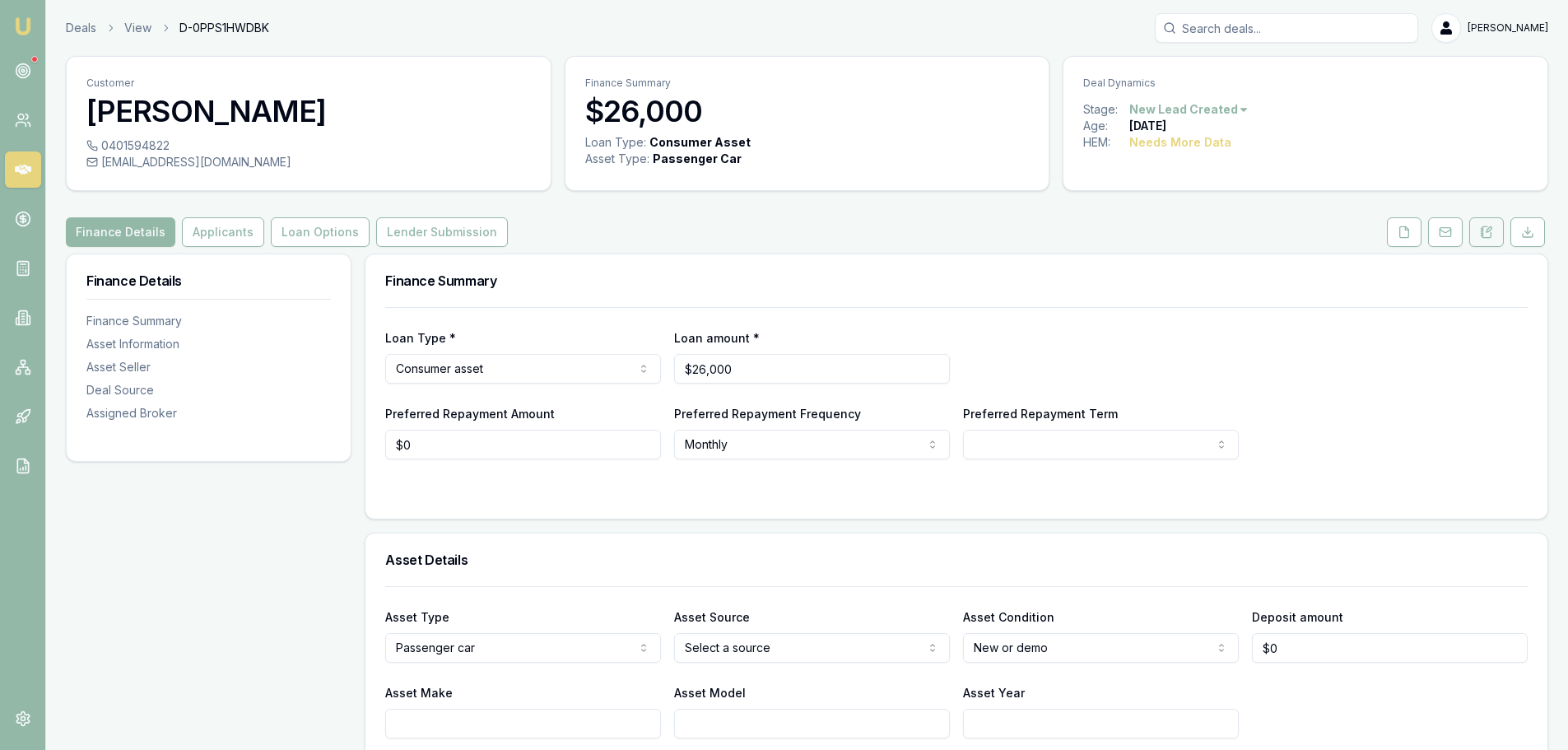
click at [1474, 234] on button at bounding box center [1486, 231] width 34 height 29
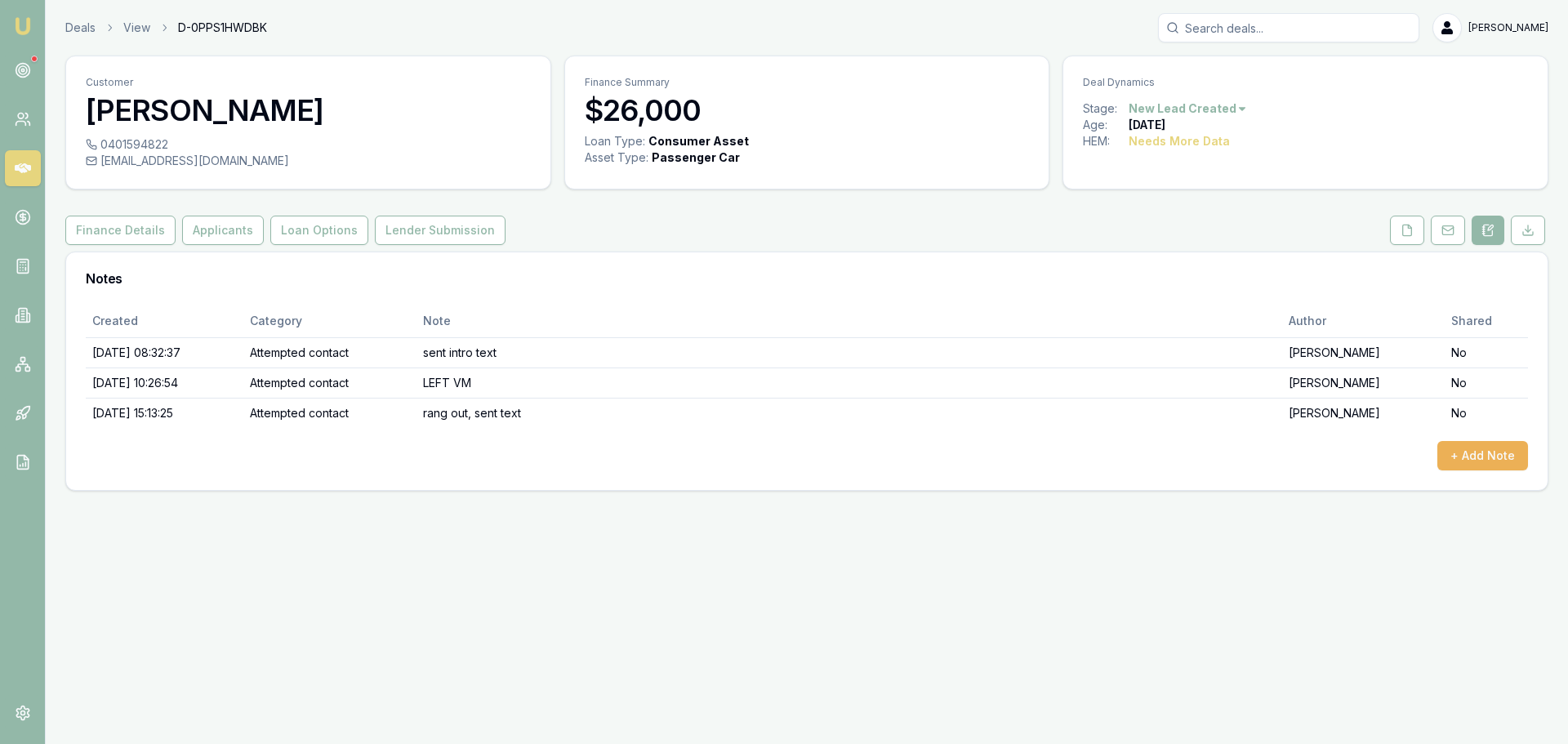
click at [1158, 109] on html "Emu Broker Deals View D-0PPS1HWDBK Erin Shield Toggle Menu Customer Hayley Pric…" at bounding box center [784, 372] width 1568 height 744
click at [1194, 293] on div "- No Contact" at bounding box center [1185, 295] width 96 height 26
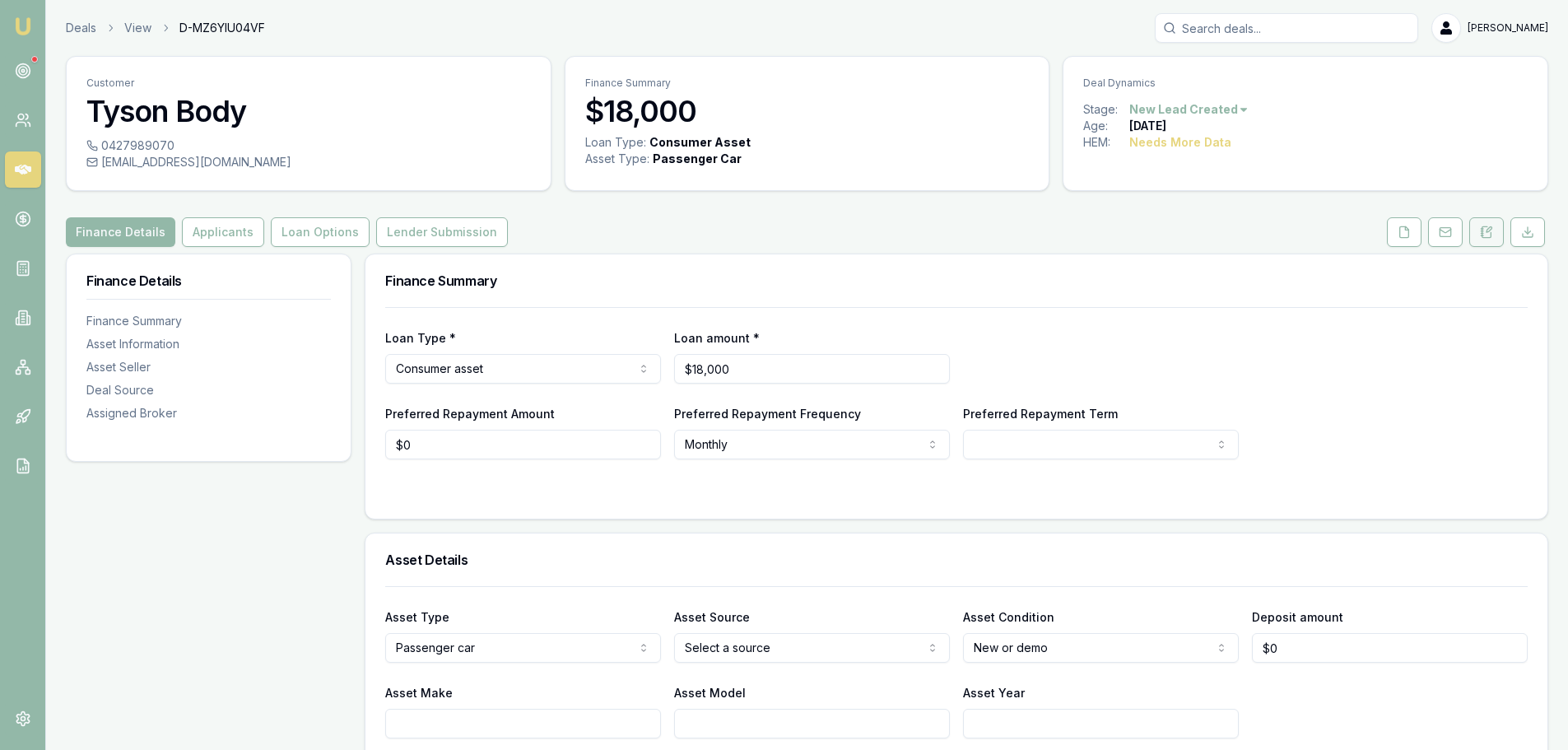
click at [1485, 229] on icon at bounding box center [1486, 232] width 13 height 13
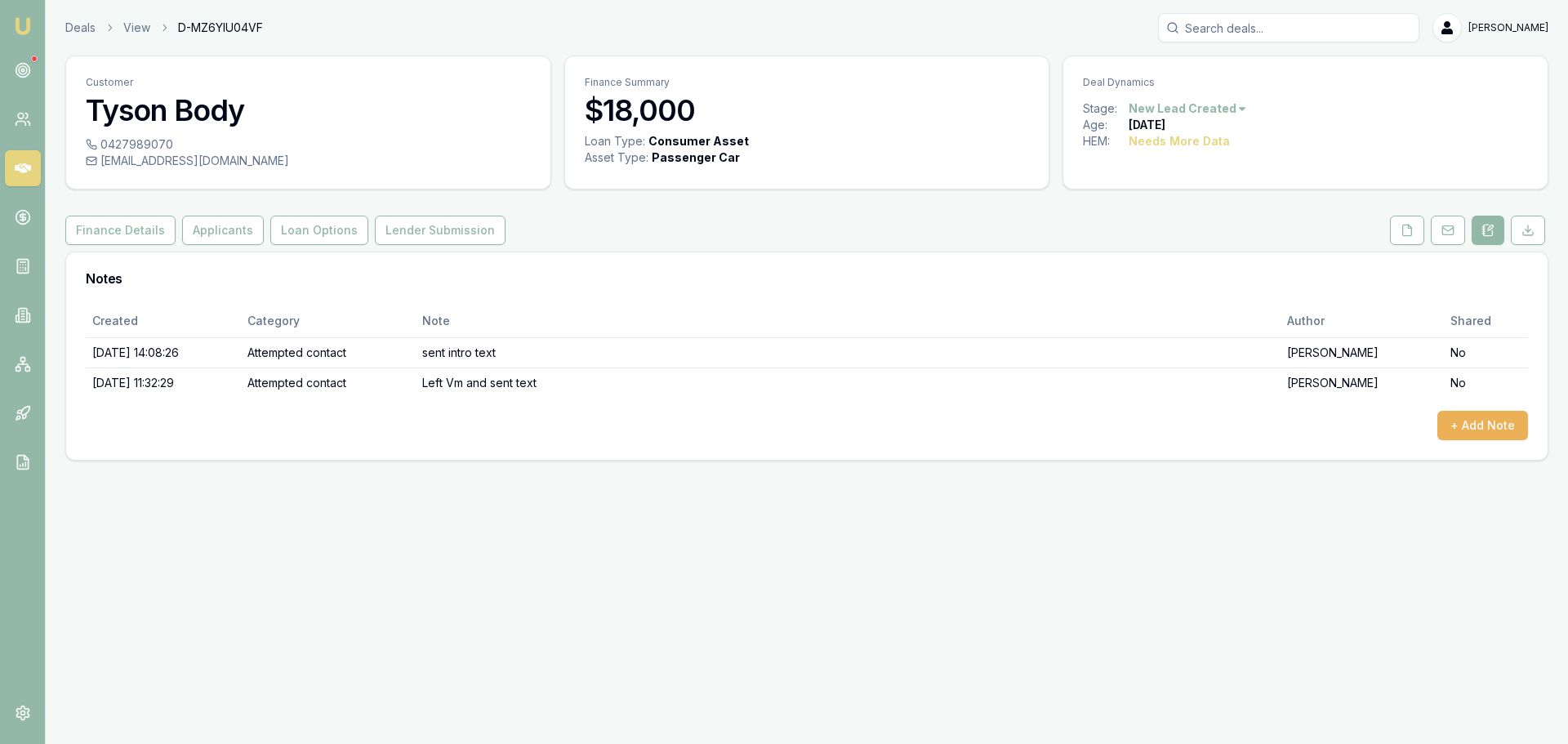
click at [1235, 110] on html "Emu Broker Deals View D-MZ6YIU04VF Erin Shield Toggle Menu Customer Tyson Body …" at bounding box center [784, 372] width 1568 height 744
click at [1208, 289] on div "- No Contact" at bounding box center [1185, 295] width 96 height 26
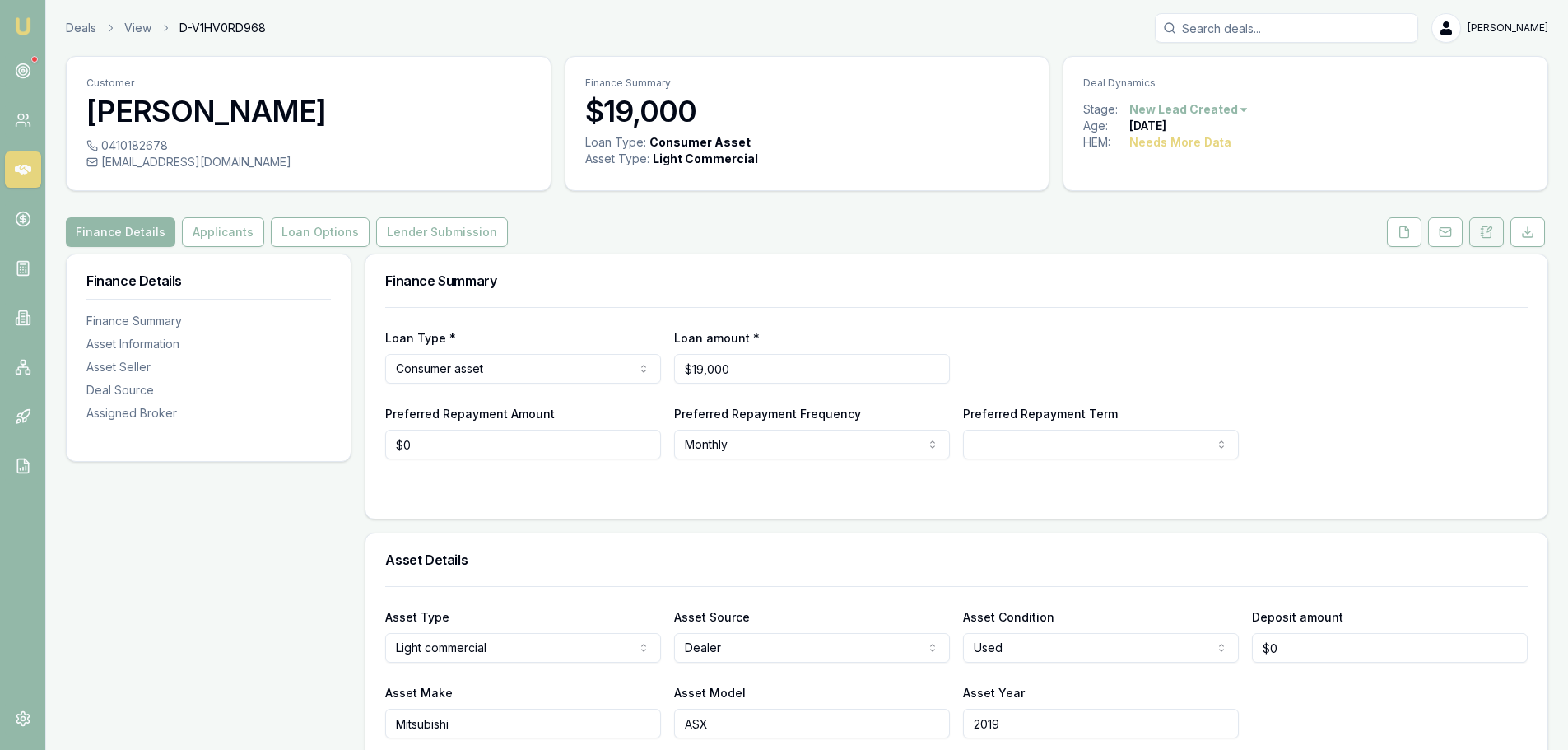
click at [1480, 228] on icon at bounding box center [1486, 232] width 13 height 13
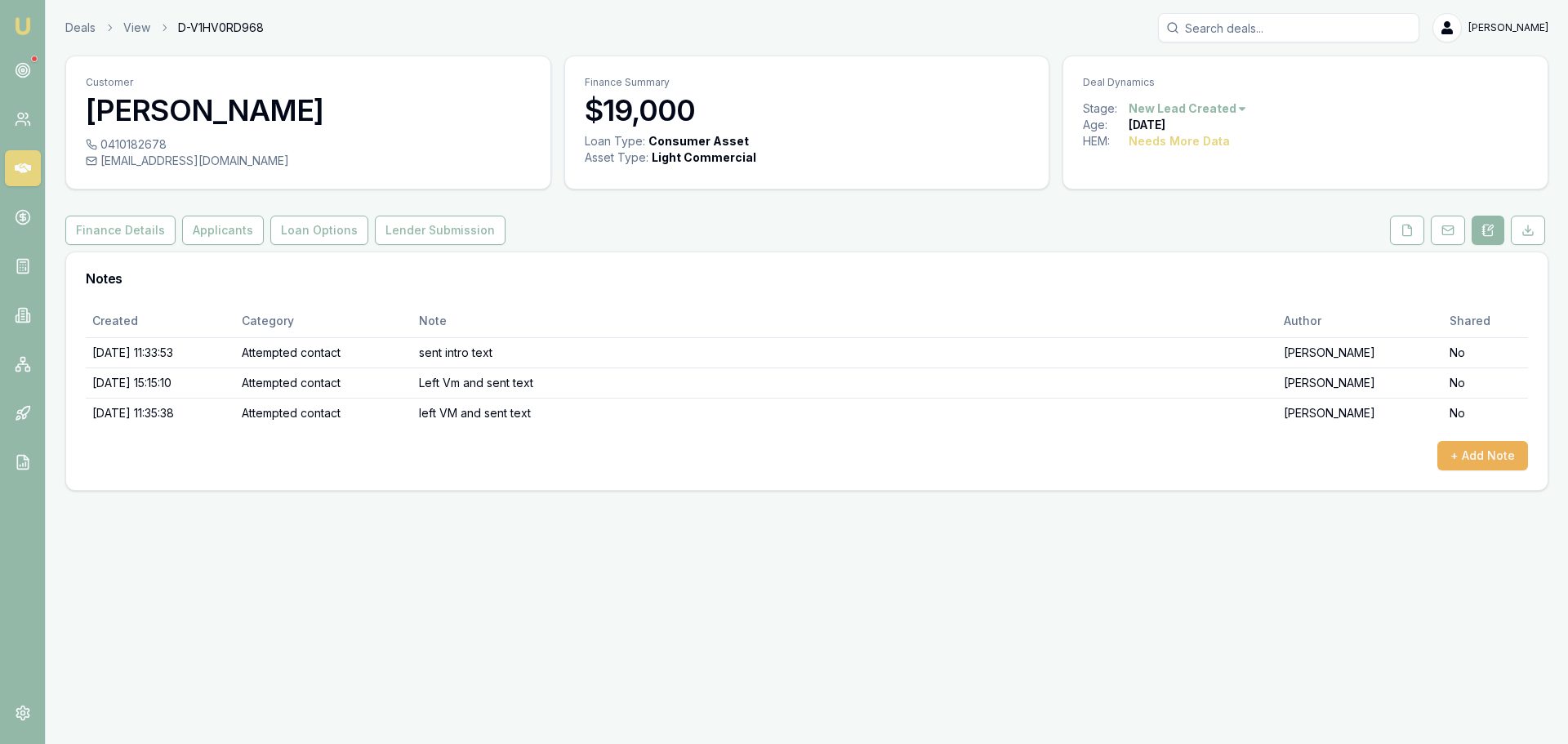
click at [1222, 115] on html "Emu Broker Deals View D-V1HV0RD968 [PERSON_NAME] Toggle Menu Customer Angeriza …" at bounding box center [784, 372] width 1568 height 744
click at [1189, 293] on div "- No Contact" at bounding box center [1185, 295] width 96 height 26
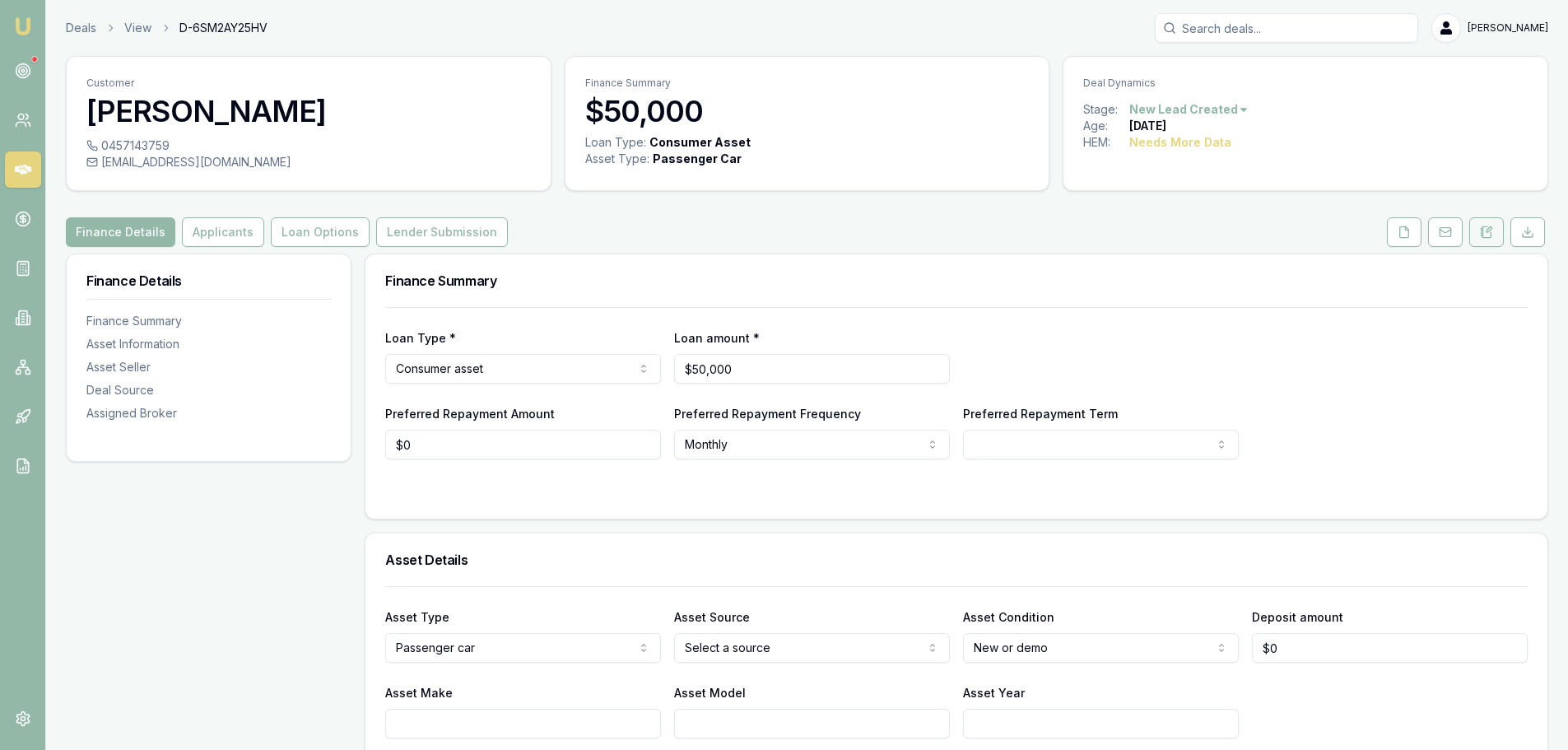
click at [1493, 246] on button at bounding box center [1486, 231] width 34 height 29
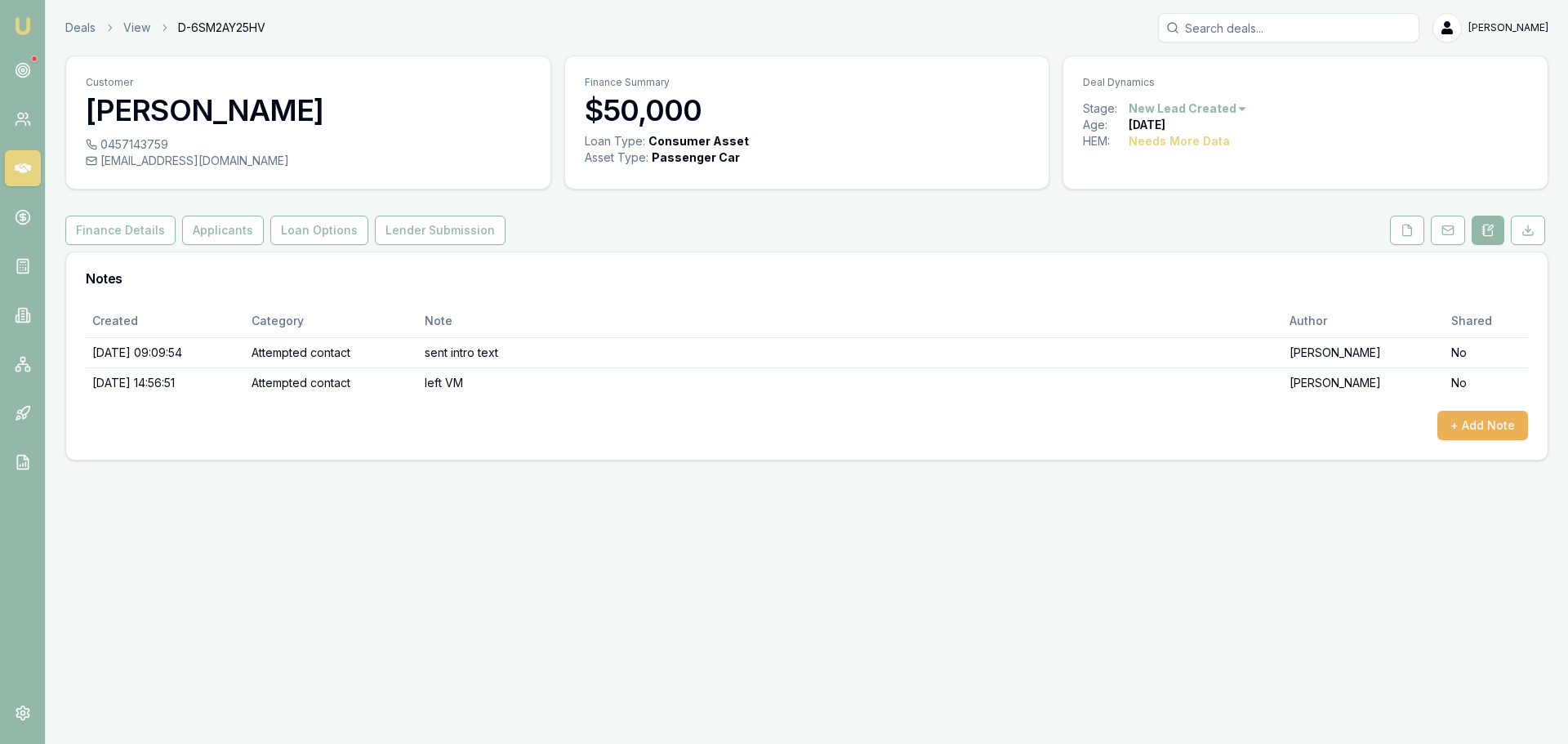
click at [1191, 107] on html "Emu Broker Deals View D-6SM2AY25HV [PERSON_NAME] Toggle Menu Customer [PERSON_N…" at bounding box center [784, 372] width 1568 height 744
click at [1172, 292] on div "- No Contact" at bounding box center [1185, 295] width 96 height 26
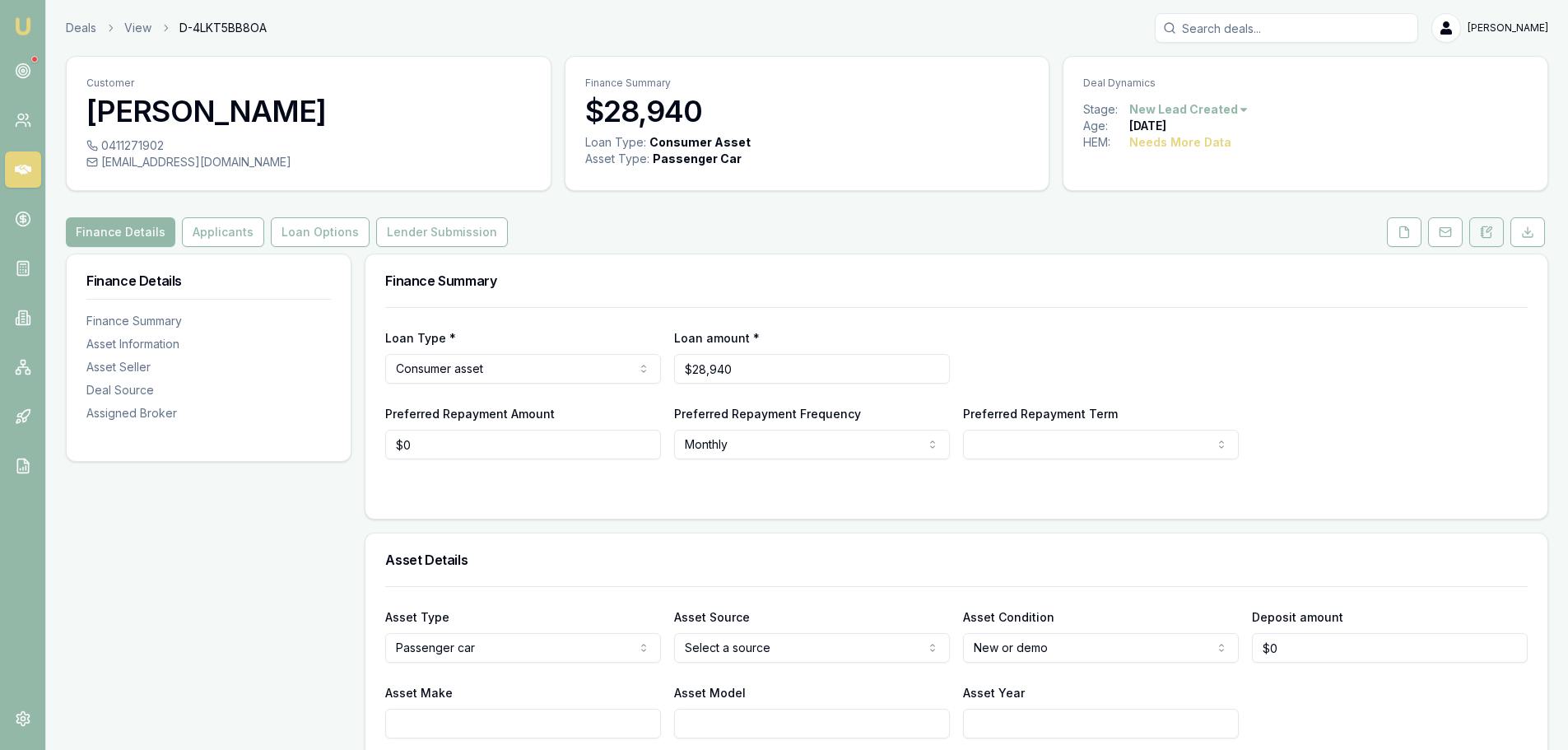
click at [1491, 235] on icon at bounding box center [1487, 231] width 9 height 10
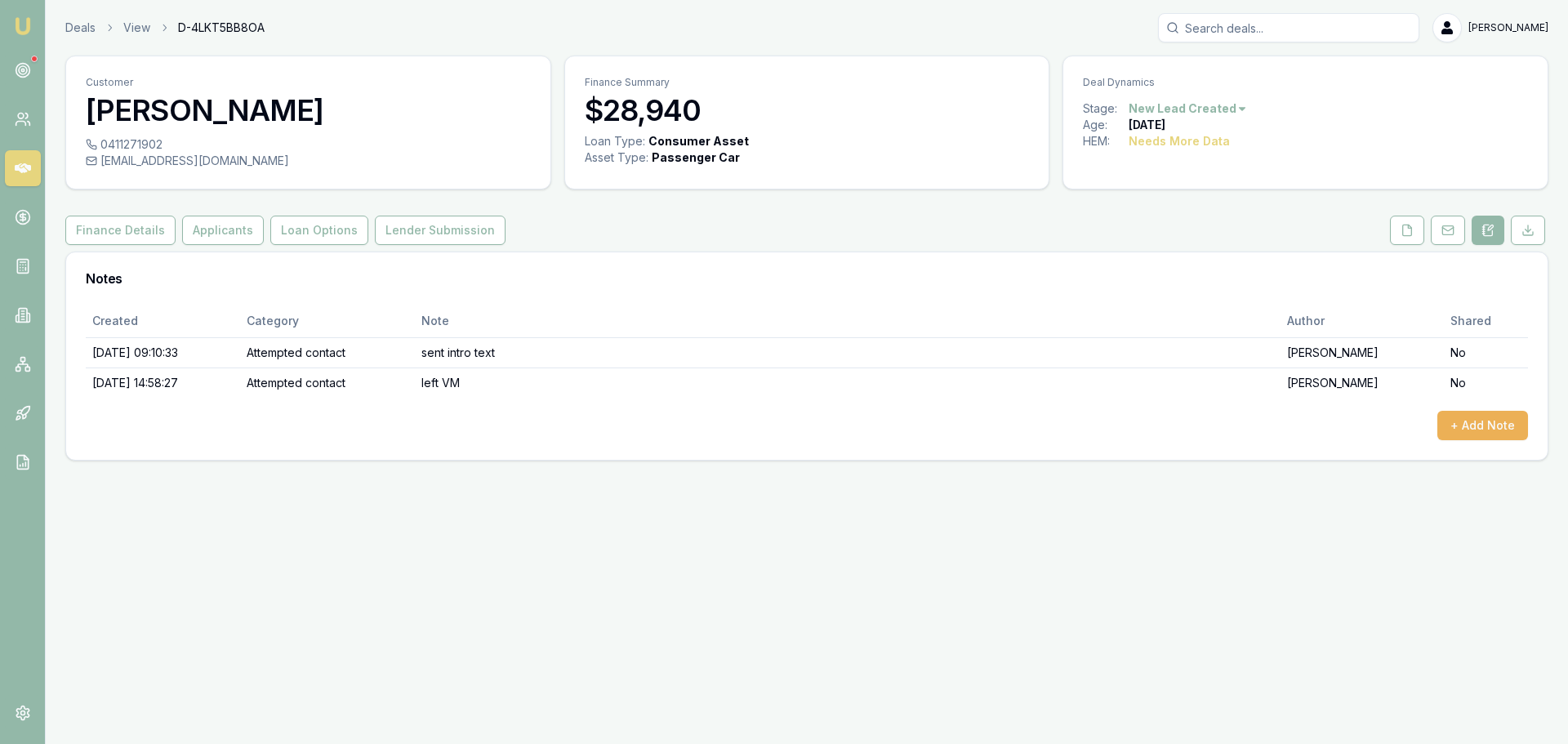
click at [1222, 106] on html "Emu Broker Deals View D-4LKT5BB8OA Erin Shield Toggle Menu Customer Teghan Fitz…" at bounding box center [784, 372] width 1568 height 744
click at [1175, 295] on div "- No Contact" at bounding box center [1185, 295] width 96 height 26
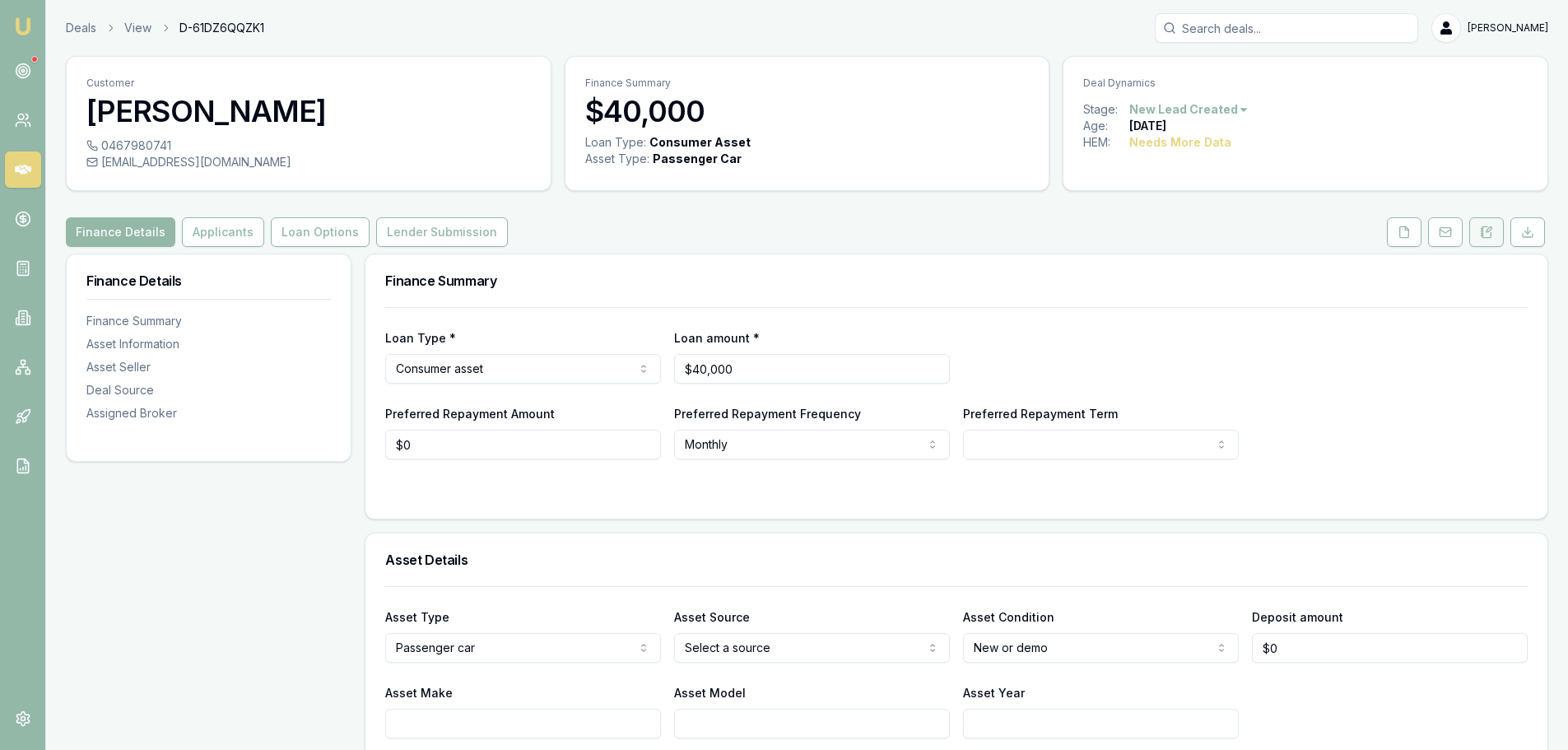
click at [1494, 237] on button at bounding box center [1486, 231] width 34 height 29
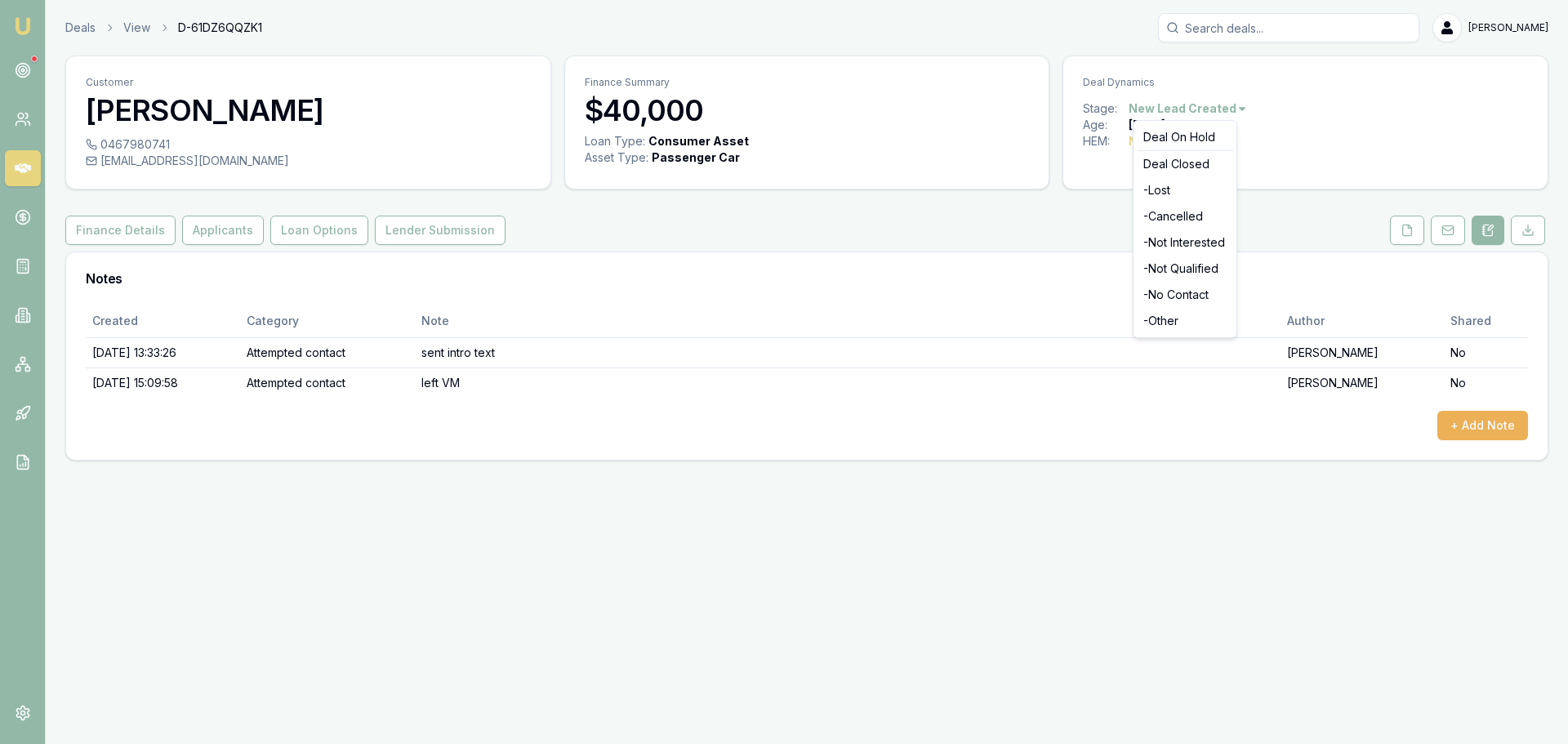
click at [1238, 109] on html "Emu Broker Deals View D-61DZ6QQZK1 Erin Shield Toggle Menu Customer Charlie Smi…" at bounding box center [784, 372] width 1568 height 744
click at [1189, 293] on div "- No Contact" at bounding box center [1185, 295] width 96 height 26
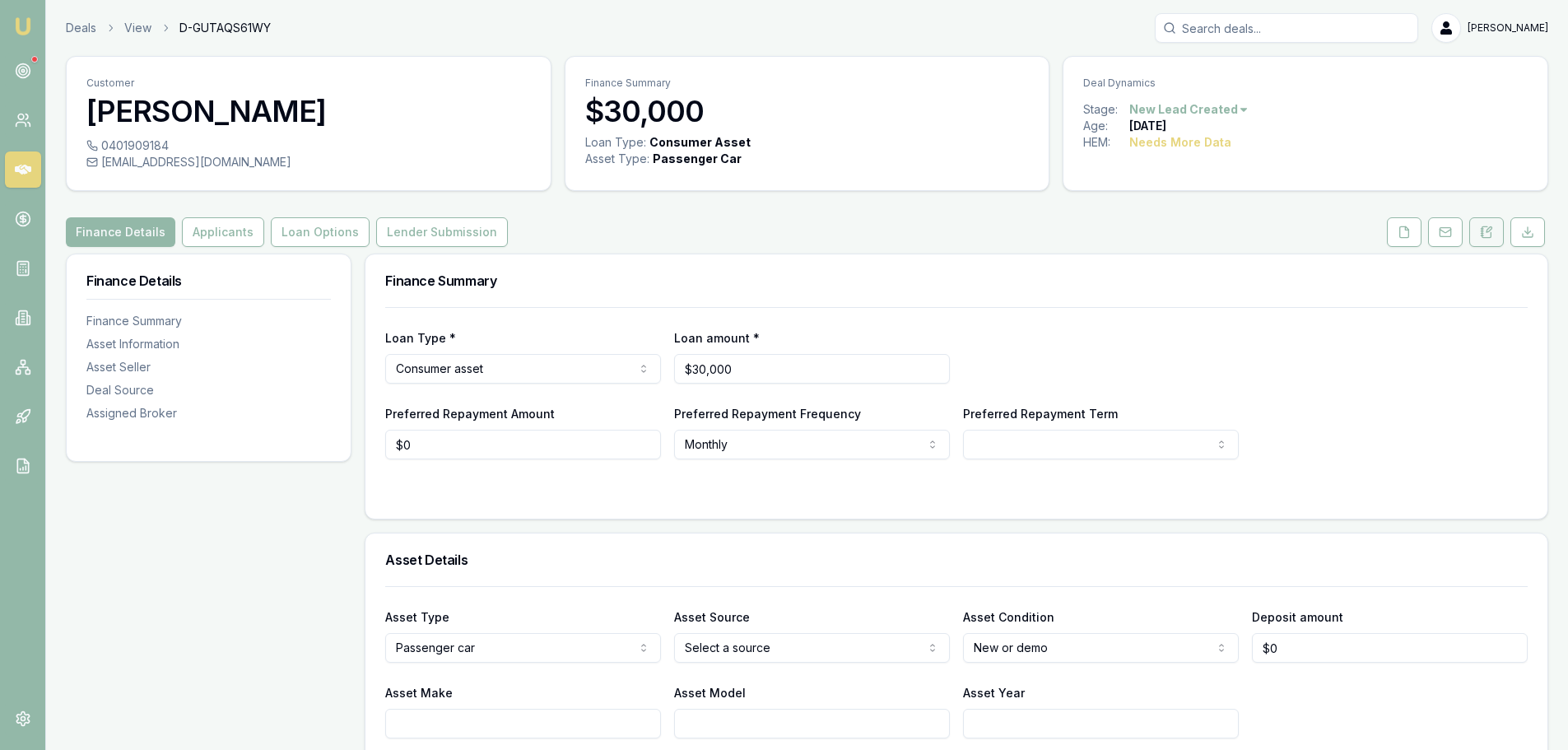
click at [1483, 235] on icon at bounding box center [1482, 235] width 3 height 0
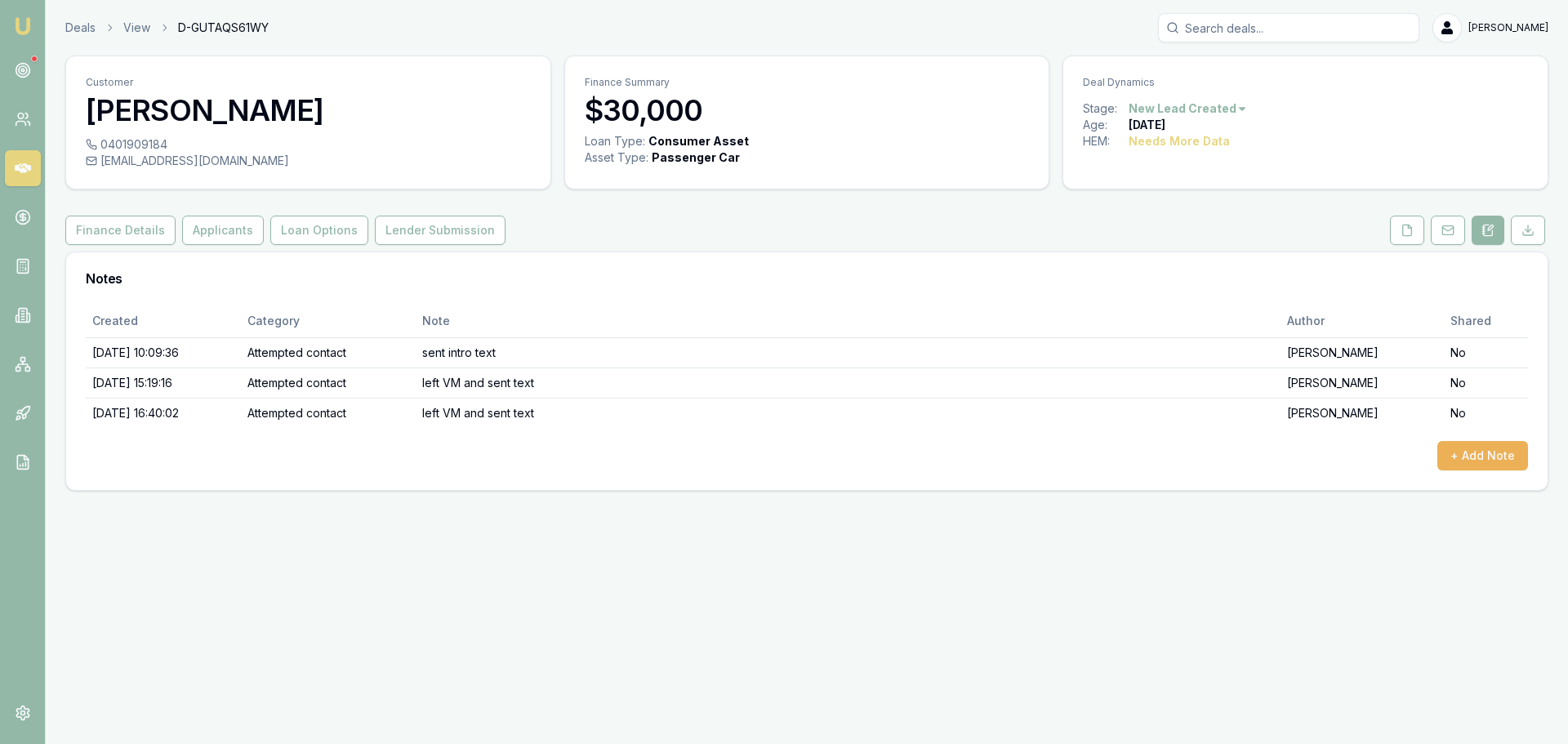
click at [1161, 112] on html "Emu Broker Deals View D-GUTAQS61WY [PERSON_NAME] Toggle Menu Customer [PERSON_N…" at bounding box center [784, 372] width 1568 height 744
click at [1177, 294] on div "- No Contact" at bounding box center [1185, 295] width 96 height 26
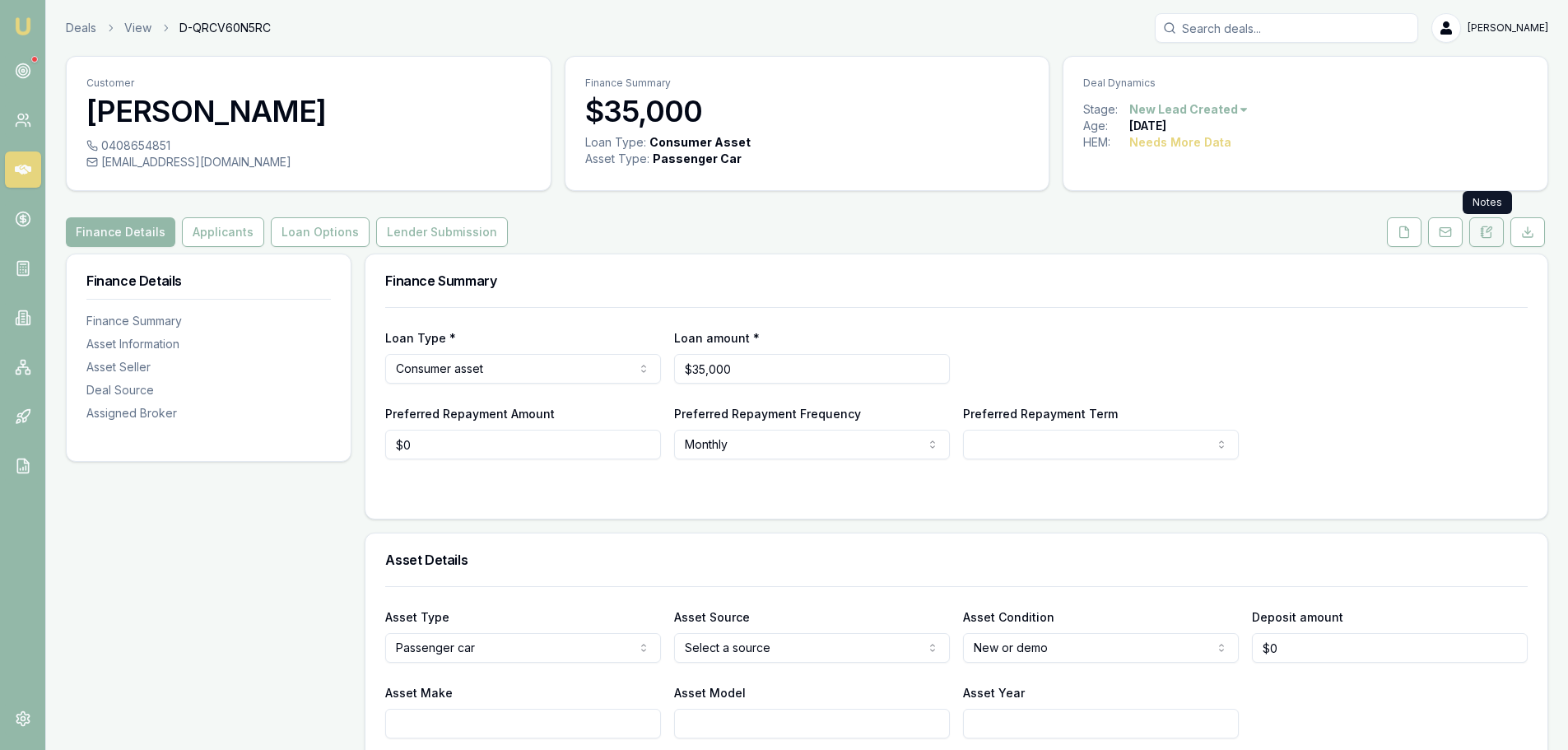
click at [1487, 226] on icon at bounding box center [1486, 232] width 13 height 13
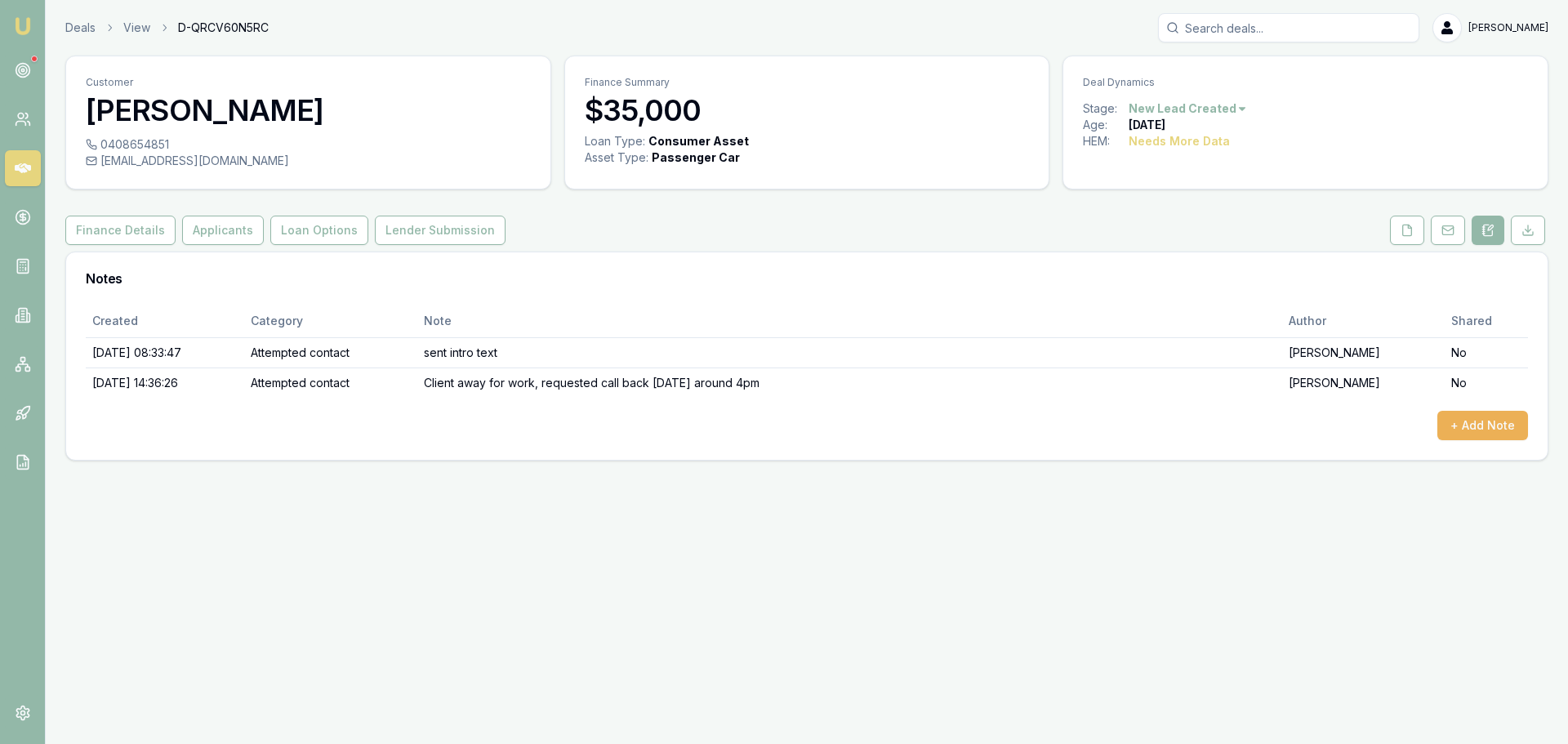
click at [1221, 108] on html "Emu Broker Deals View D-QRCV60N5RC Erin Shield Toggle Menu Customer Leeanne Joh…" at bounding box center [784, 372] width 1568 height 744
click at [1198, 300] on div "- No Contact" at bounding box center [1185, 295] width 96 height 26
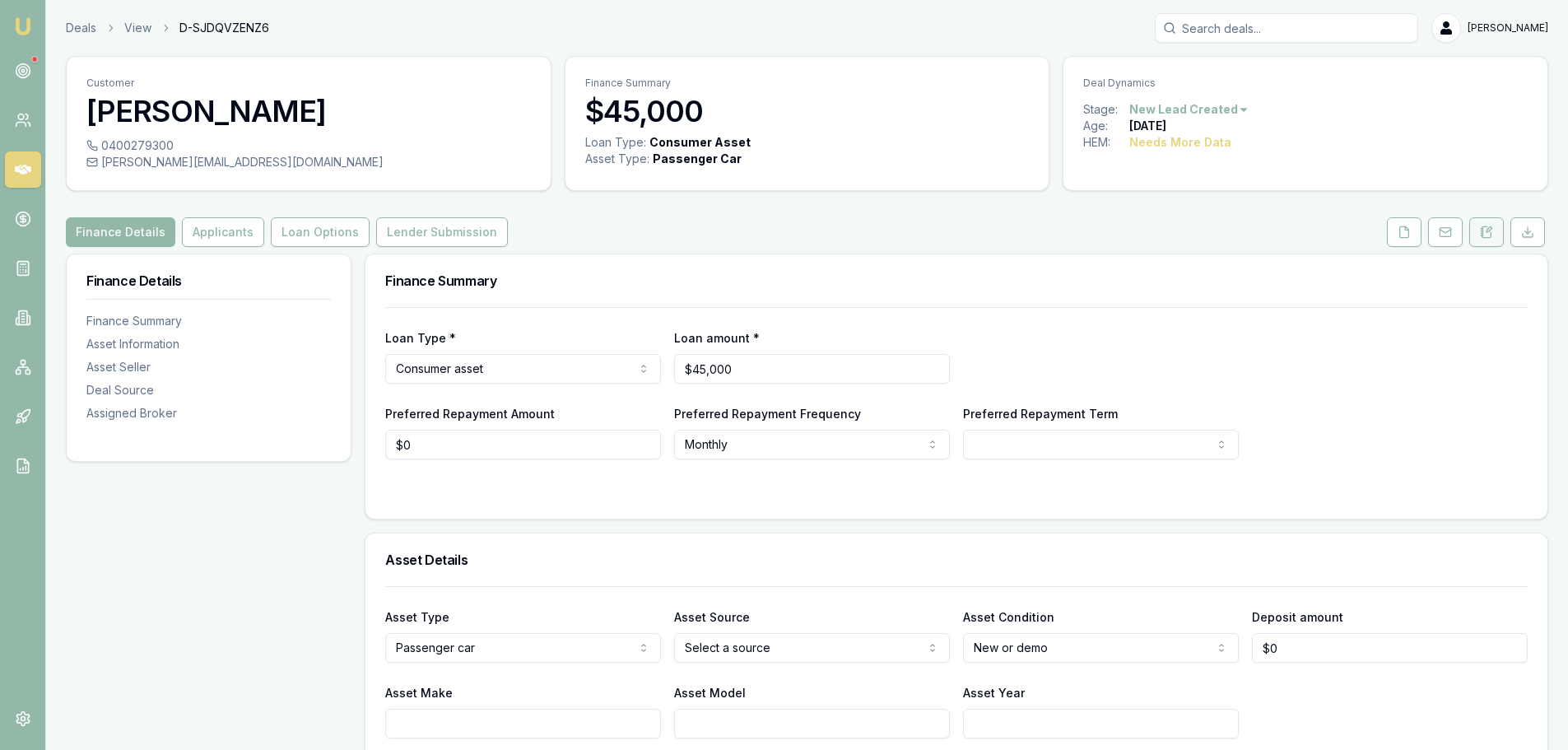
click at [1500, 236] on button at bounding box center [1486, 231] width 34 height 29
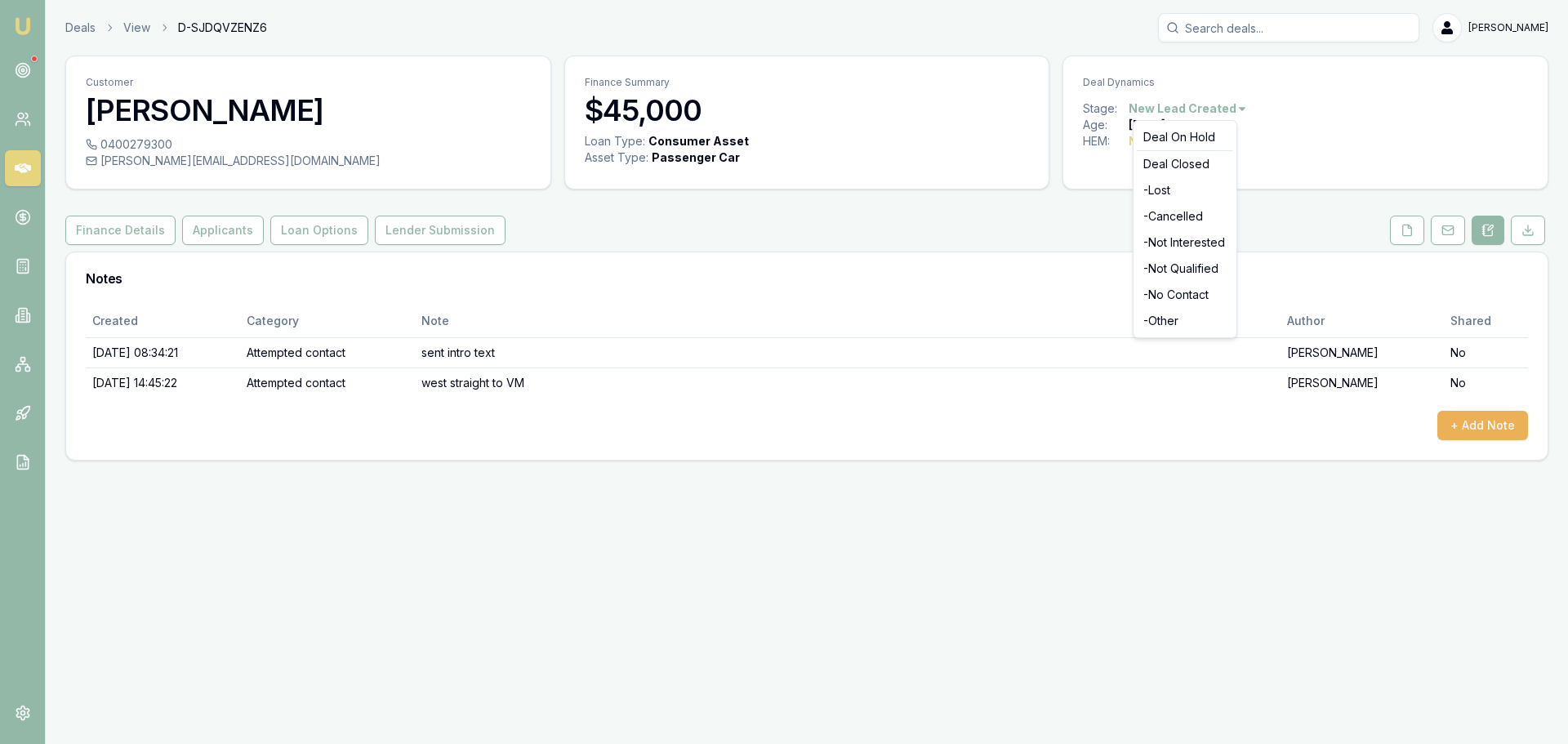
click at [1152, 106] on html "Emu Broker Deals View D-SJDQVZENZ6 Erin Shield Toggle Menu Customer Rick Smith …" at bounding box center [784, 372] width 1568 height 744
click at [1173, 292] on div "- No Contact" at bounding box center [1185, 295] width 96 height 26
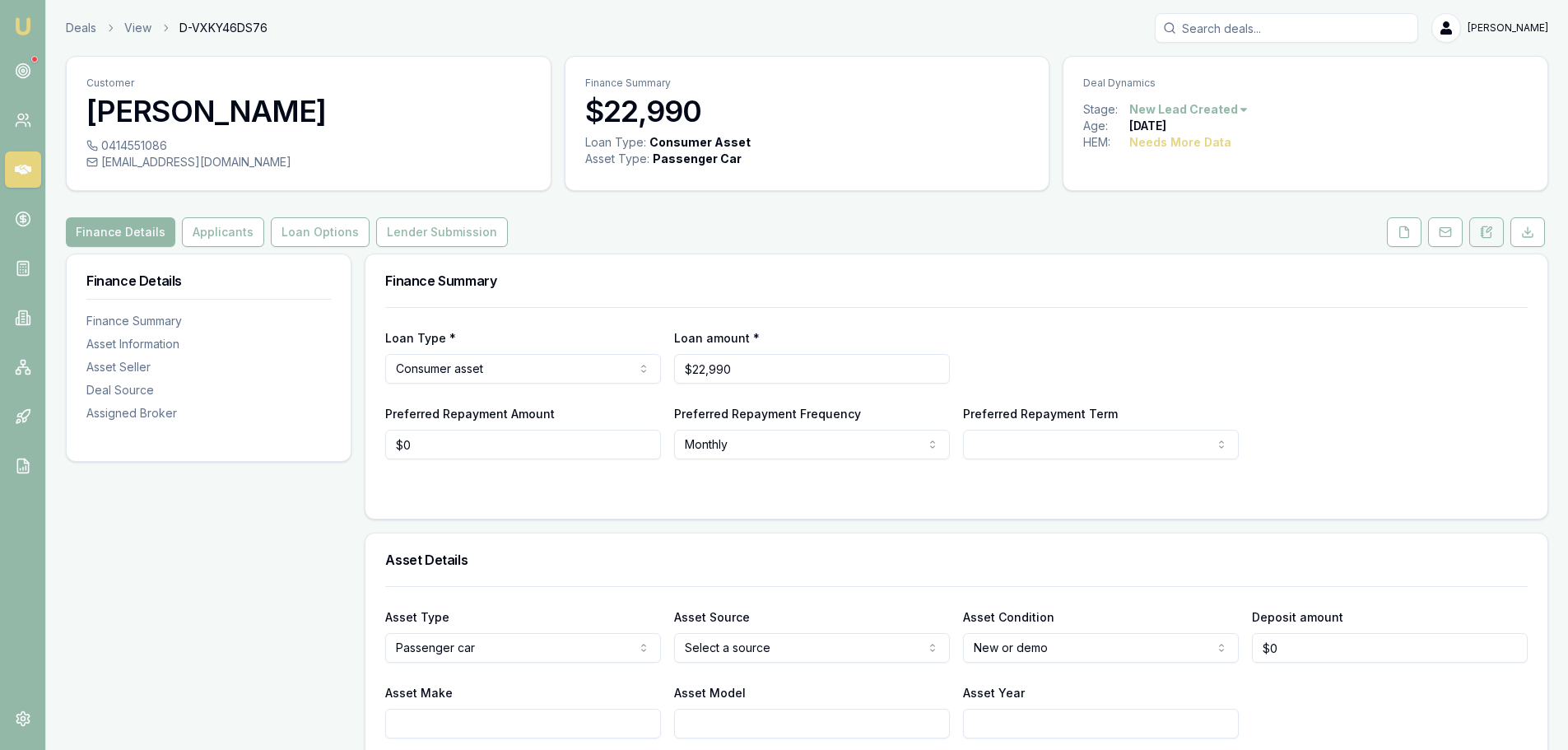
click at [1494, 229] on button at bounding box center [1486, 231] width 34 height 29
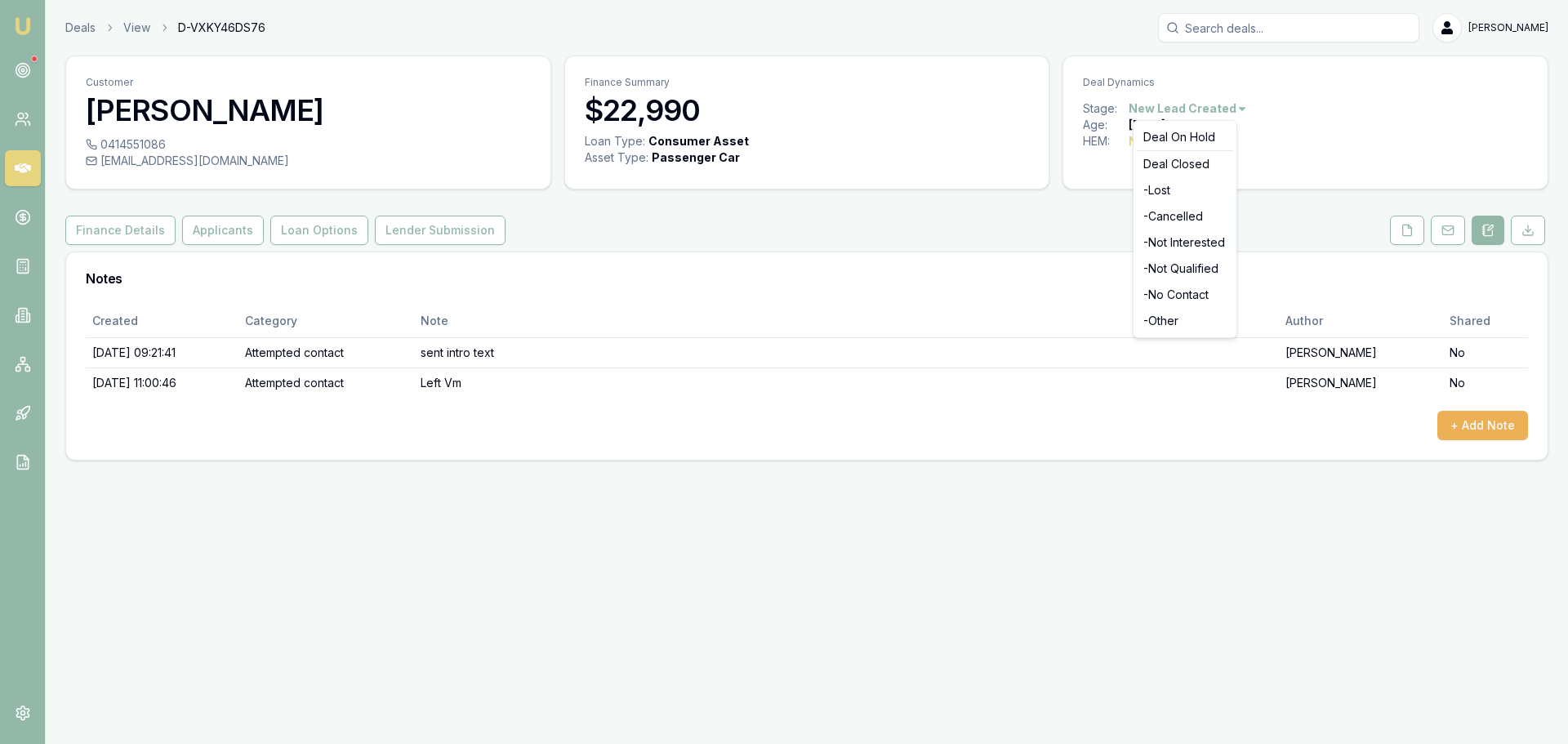
click at [1227, 108] on html "Emu Broker Deals View D-VXKY46DS76 Erin Shield Toggle Menu Customer Alison Tutk…" at bounding box center [784, 372] width 1568 height 744
click at [1180, 291] on div "- No Contact" at bounding box center [1185, 295] width 96 height 26
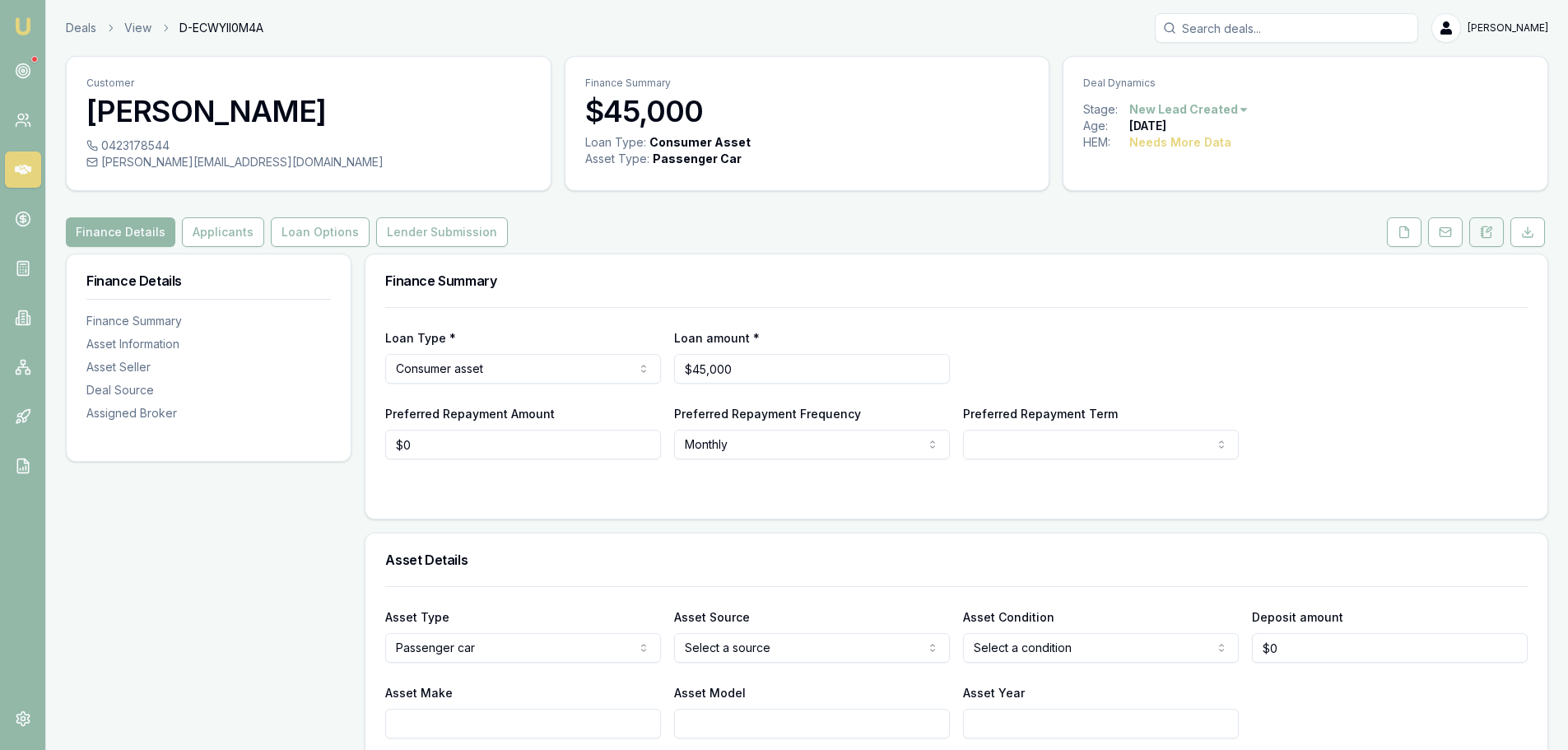
click at [1485, 221] on button at bounding box center [1486, 231] width 34 height 29
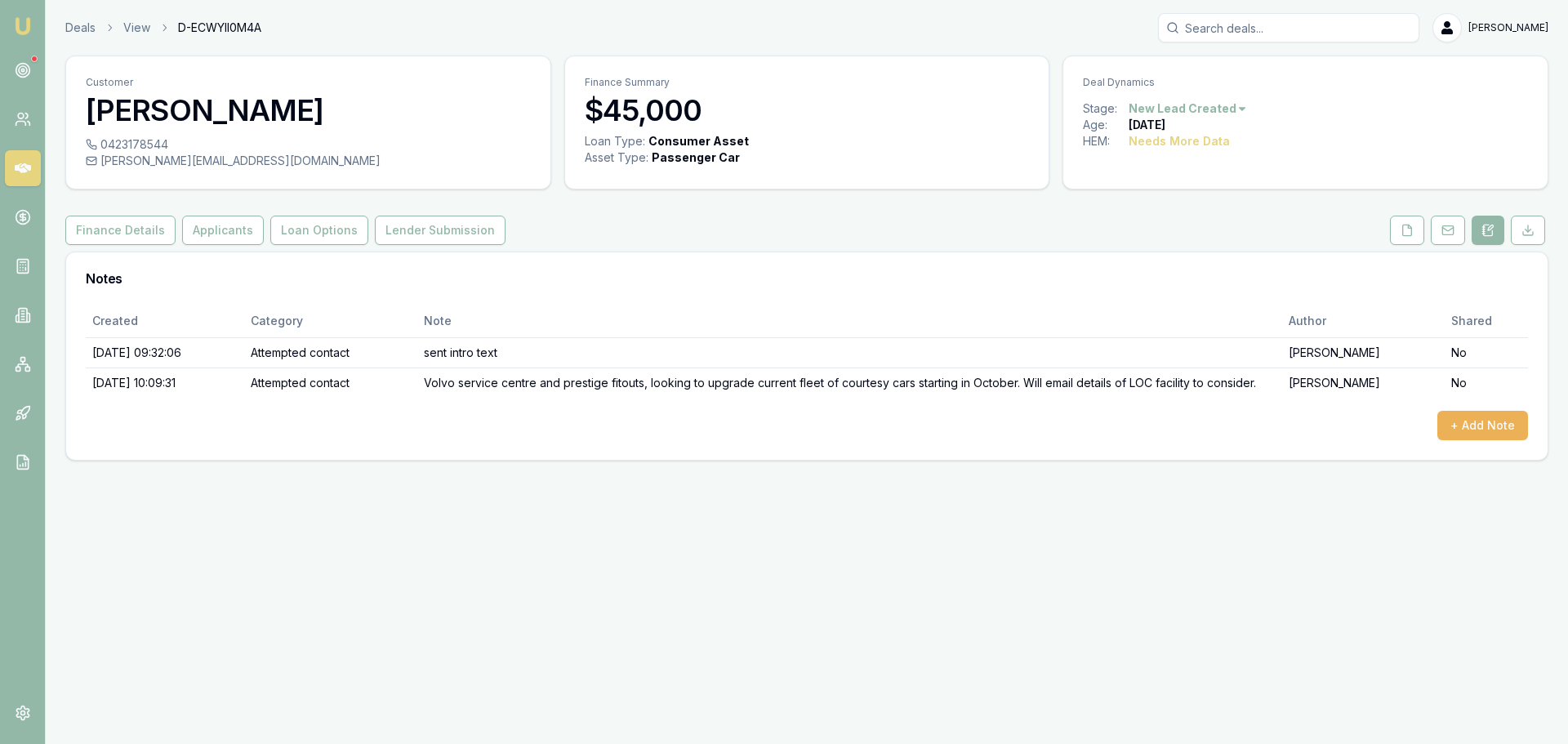
click at [1189, 107] on html "Emu Broker Deals View D-ECWYII0M4A Erin Shield Toggle Menu Customer SHANAKA DEV…" at bounding box center [784, 372] width 1568 height 744
click at [1195, 295] on div "- No Contact" at bounding box center [1185, 295] width 96 height 26
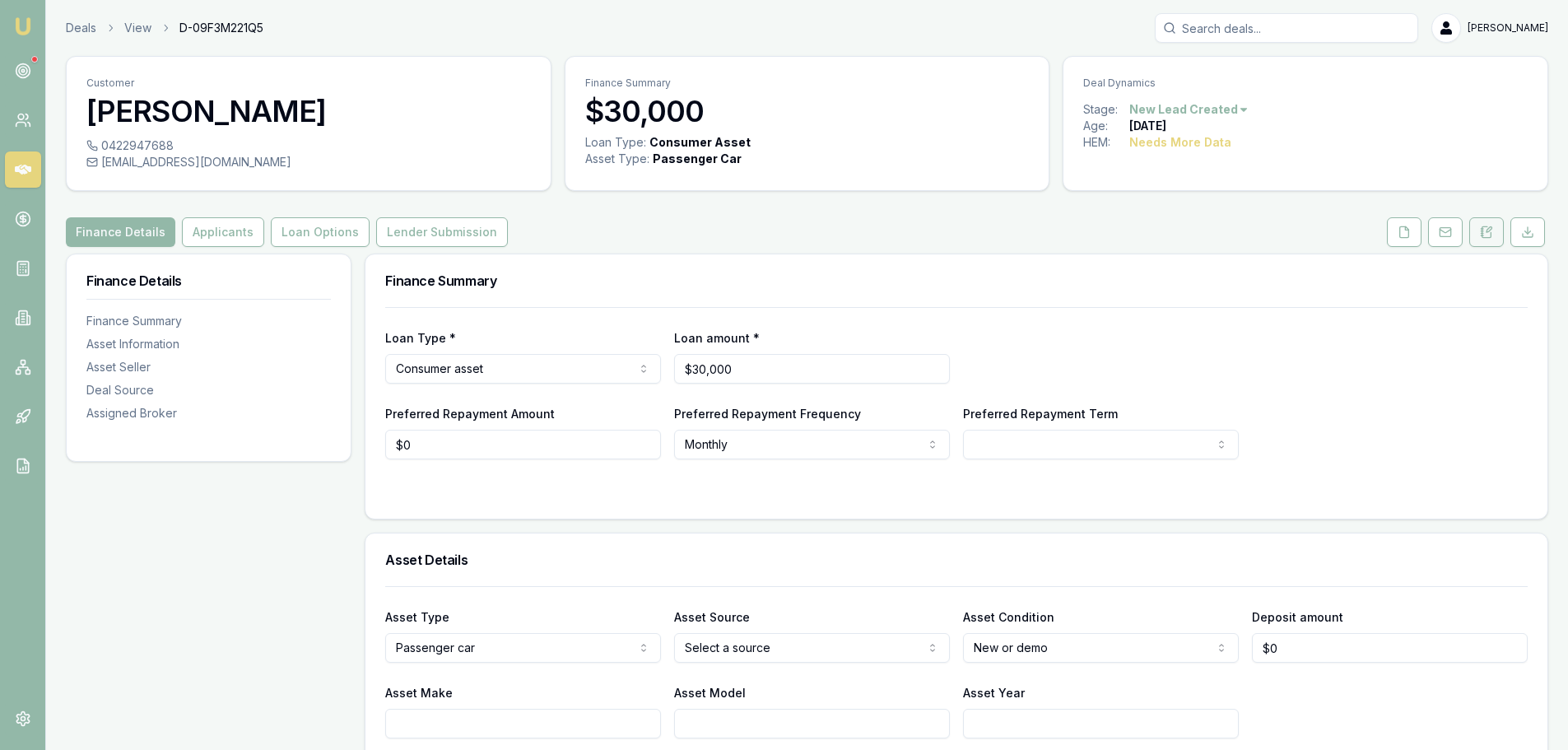
click at [1486, 232] on icon at bounding box center [1488, 229] width 5 height 5
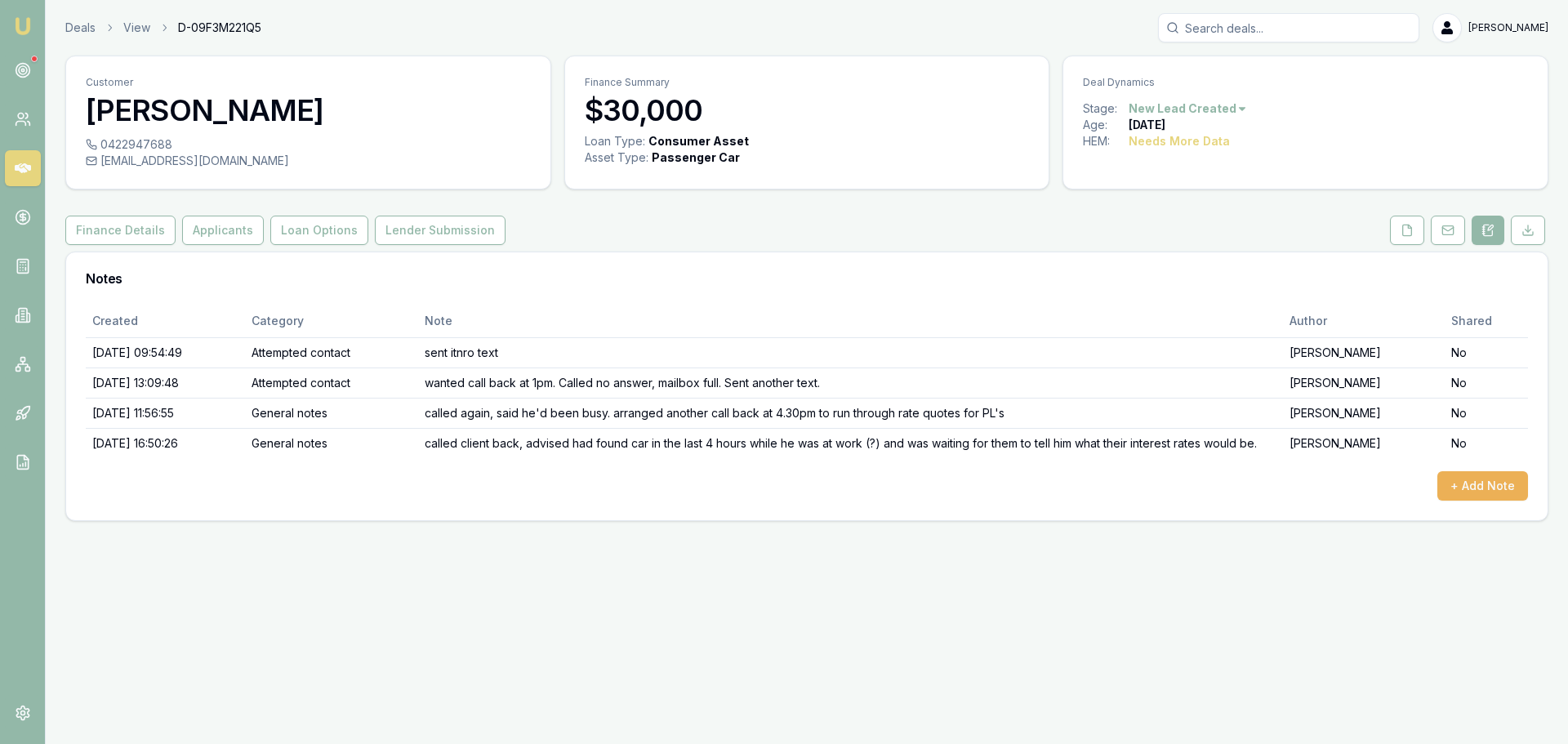
click at [1195, 109] on html "Emu Broker Deals View D-09F3M221Q5 Erin Shield Toggle Menu Customer Aaron Knigh…" at bounding box center [784, 372] width 1568 height 744
click at [1187, 289] on div "- No Contact" at bounding box center [1185, 295] width 96 height 26
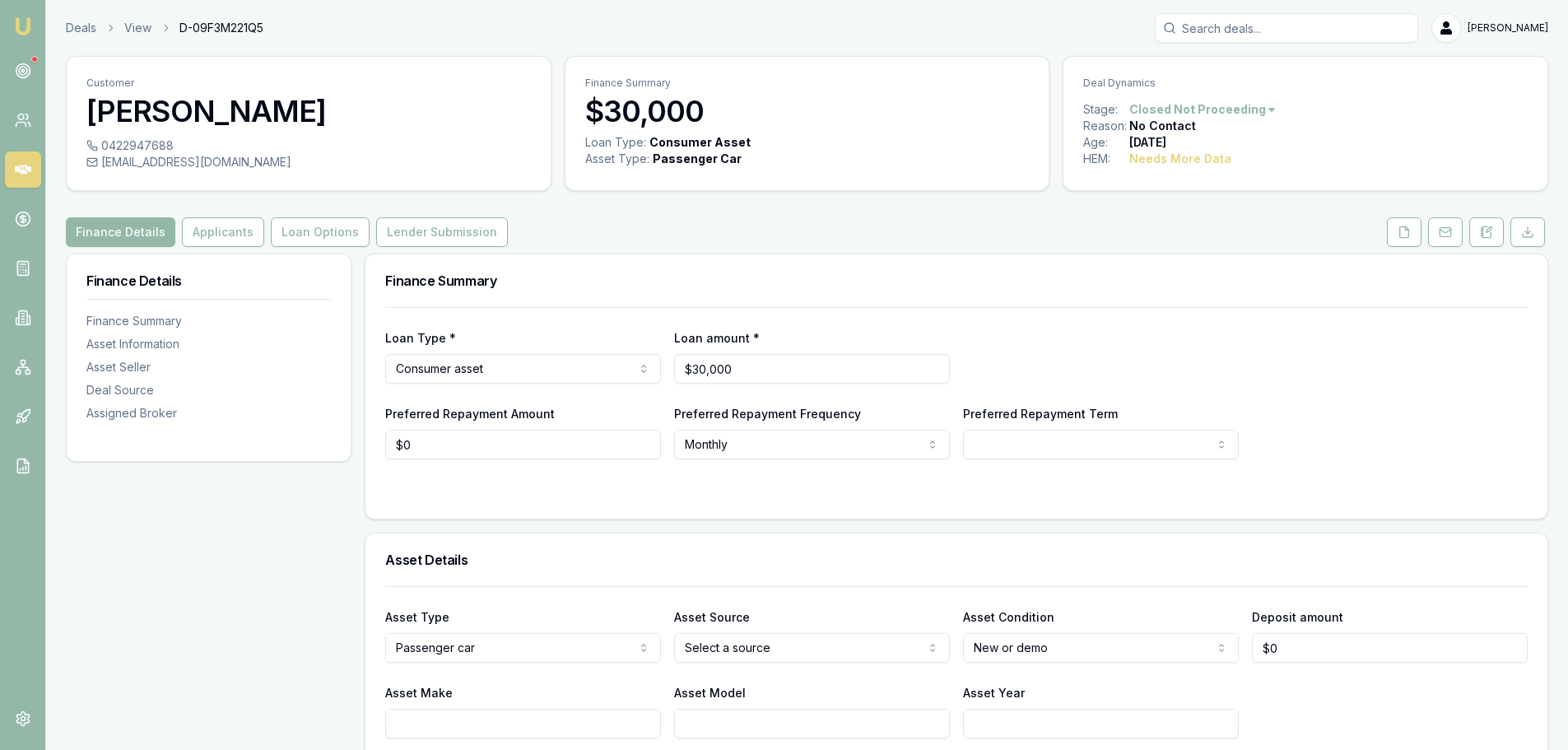
click at [1237, 117] on html "Emu Broker Deals View D-09F3M221Q5 [PERSON_NAME] Shield Toggle Menu Customer [P…" at bounding box center [784, 375] width 1568 height 750
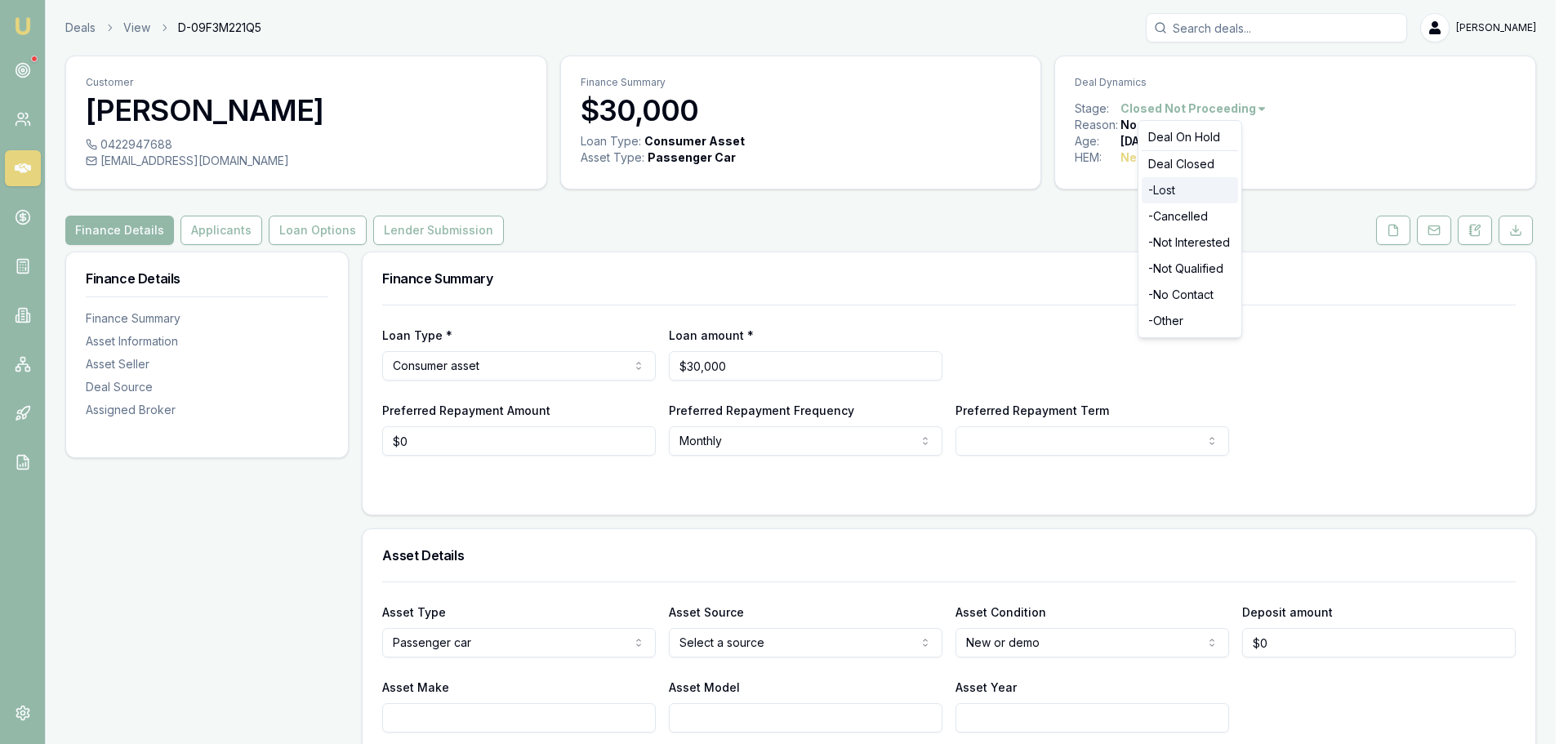
click at [1177, 189] on div "- Lost" at bounding box center [1190, 190] width 96 height 26
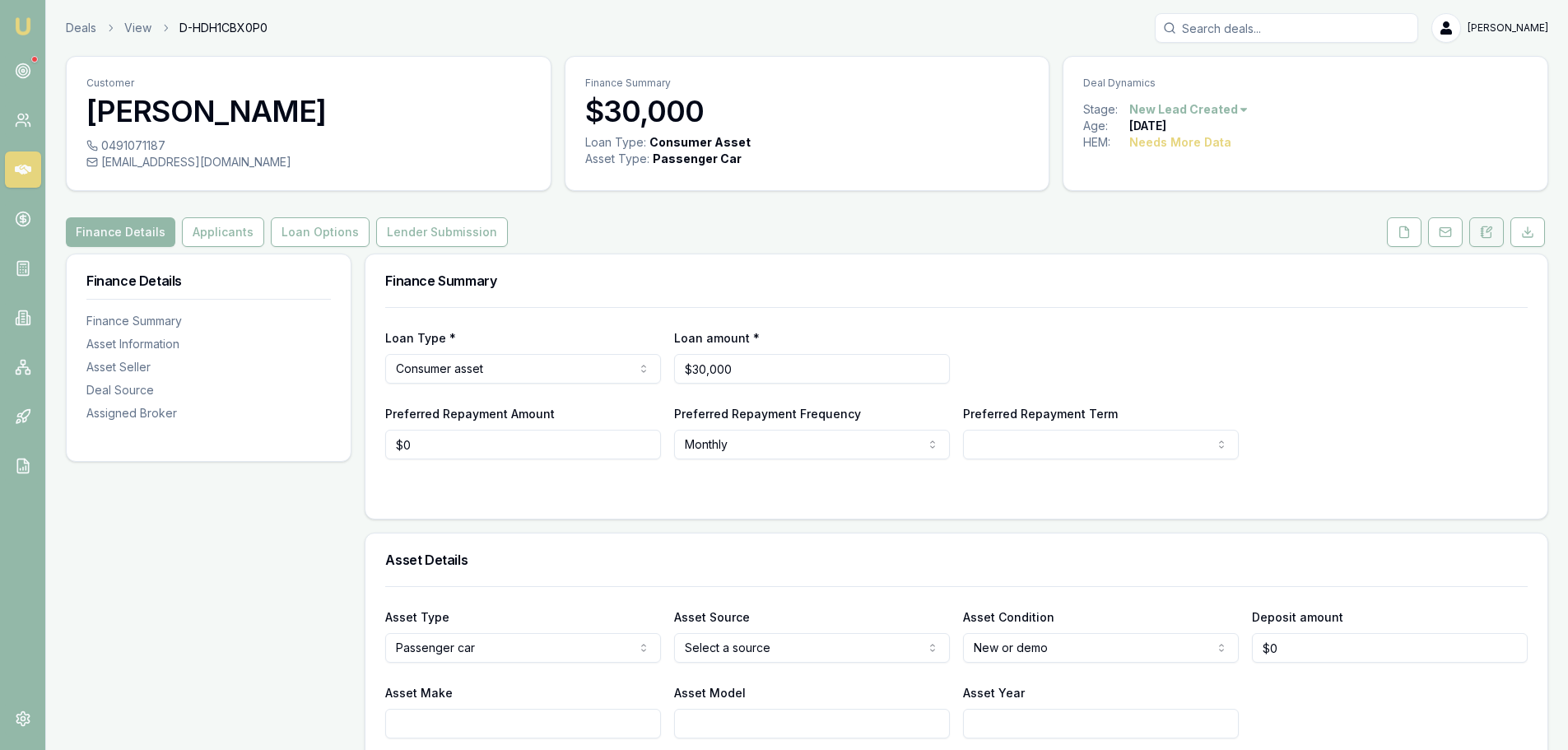
click at [1473, 240] on button at bounding box center [1486, 231] width 34 height 29
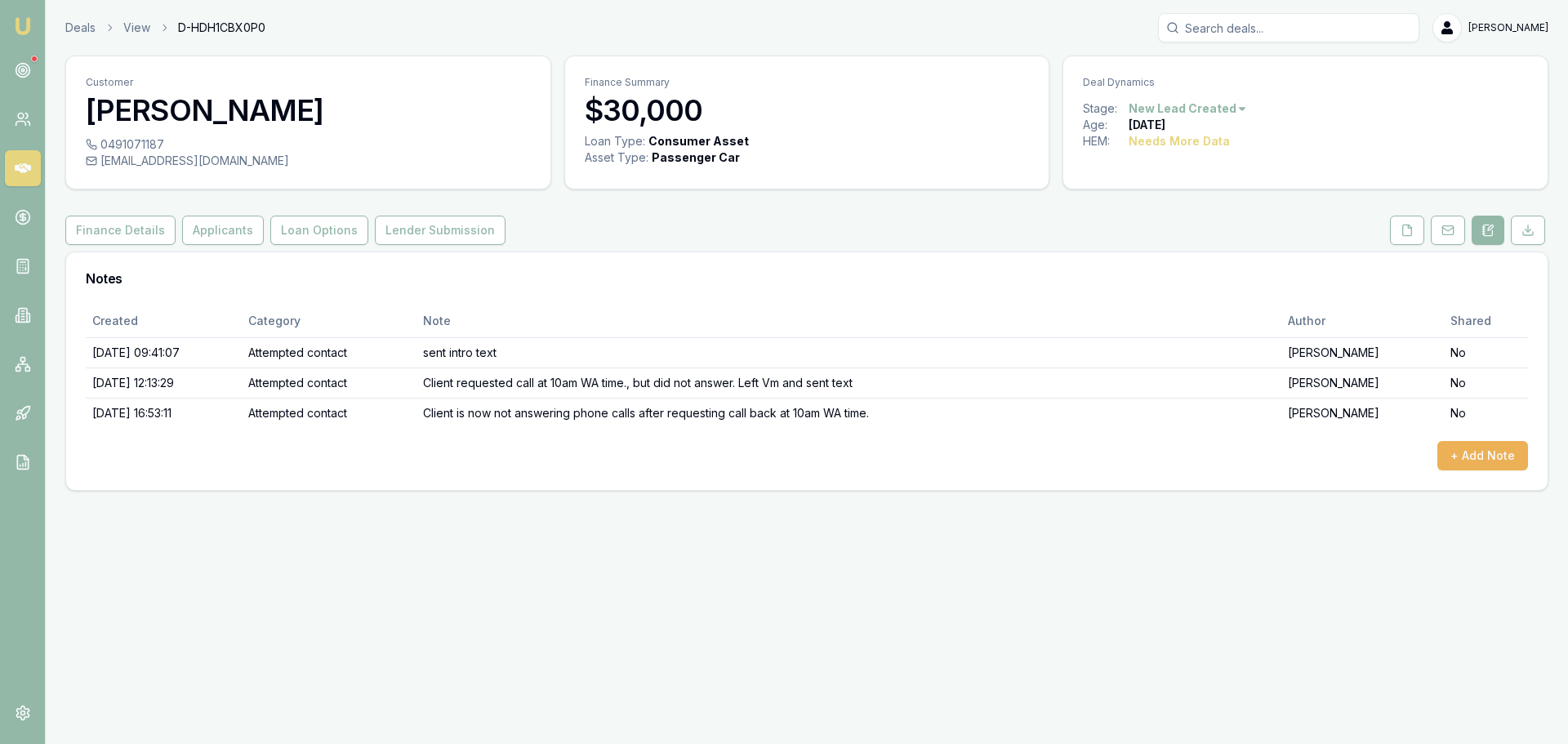
click at [1222, 109] on html "Emu Broker Deals View D-HDH1CBX0P0 [PERSON_NAME] Toggle Menu Customer [PERSON_N…" at bounding box center [784, 372] width 1568 height 744
click at [1212, 290] on div "- No Contact" at bounding box center [1185, 295] width 96 height 26
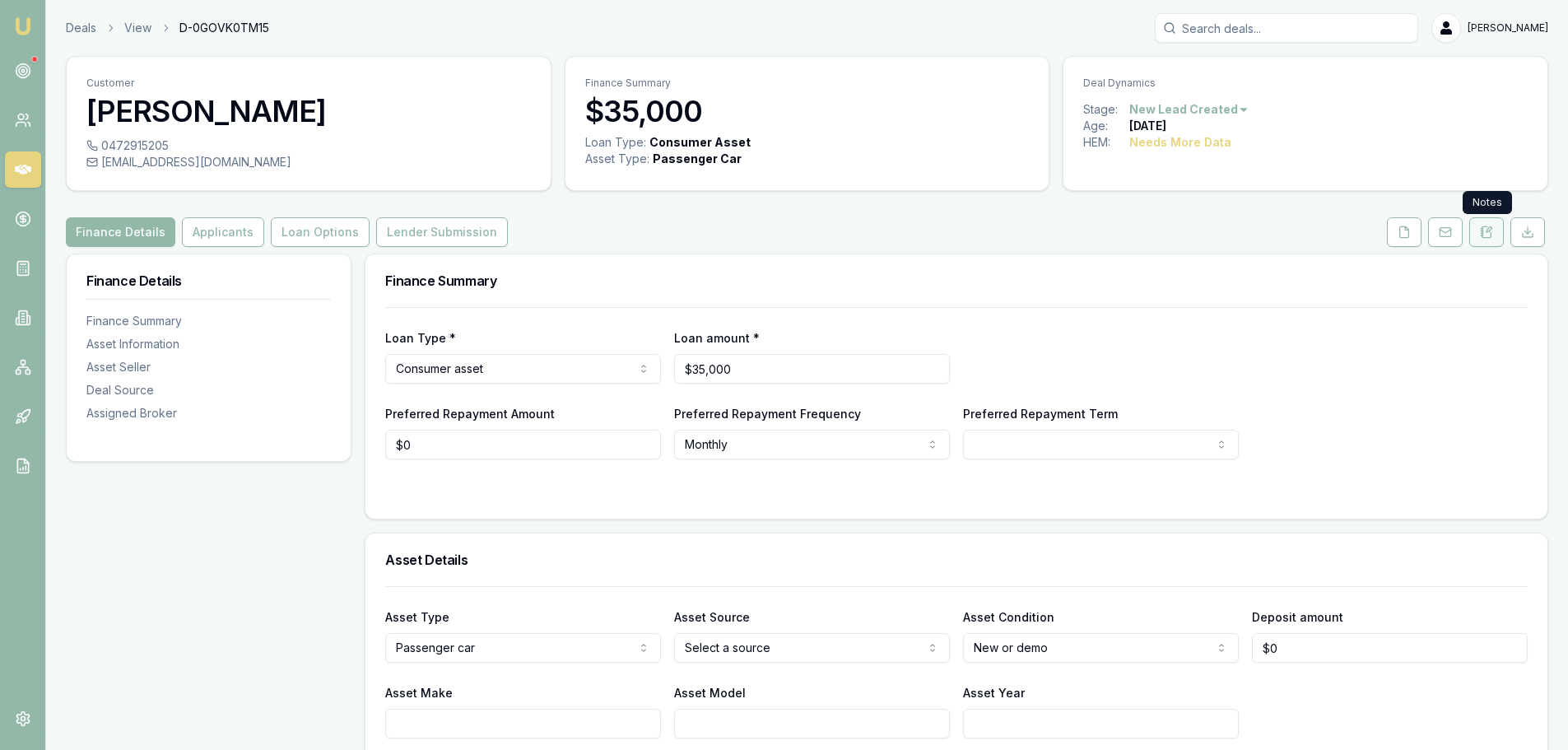
click at [1493, 230] on button at bounding box center [1486, 231] width 34 height 29
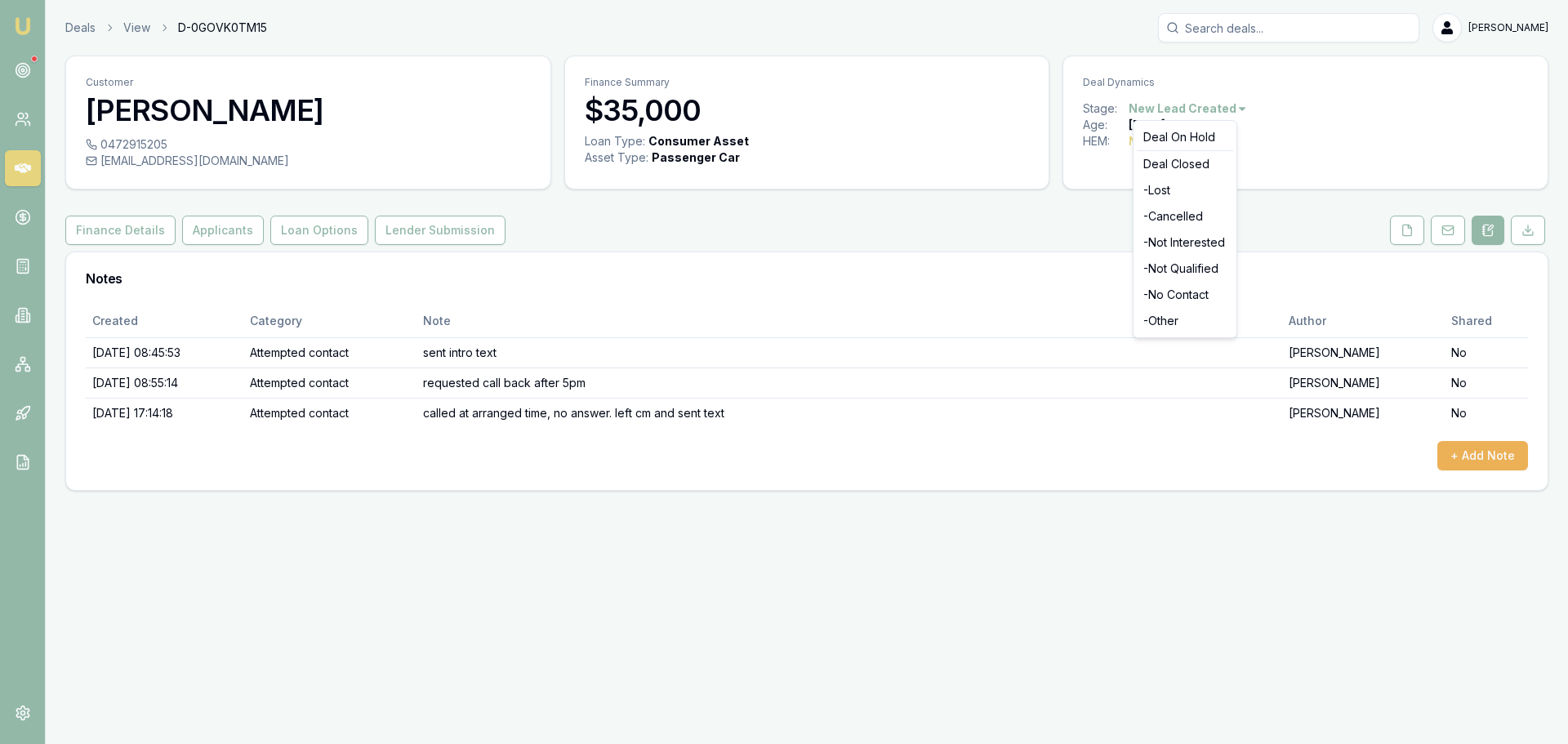
click at [1229, 108] on html "Emu Broker Deals View D-0GOVK0TM15 [PERSON_NAME] Toggle Menu Customer [PERSON_N…" at bounding box center [784, 372] width 1568 height 744
click at [1209, 291] on div "- No Contact" at bounding box center [1185, 295] width 96 height 26
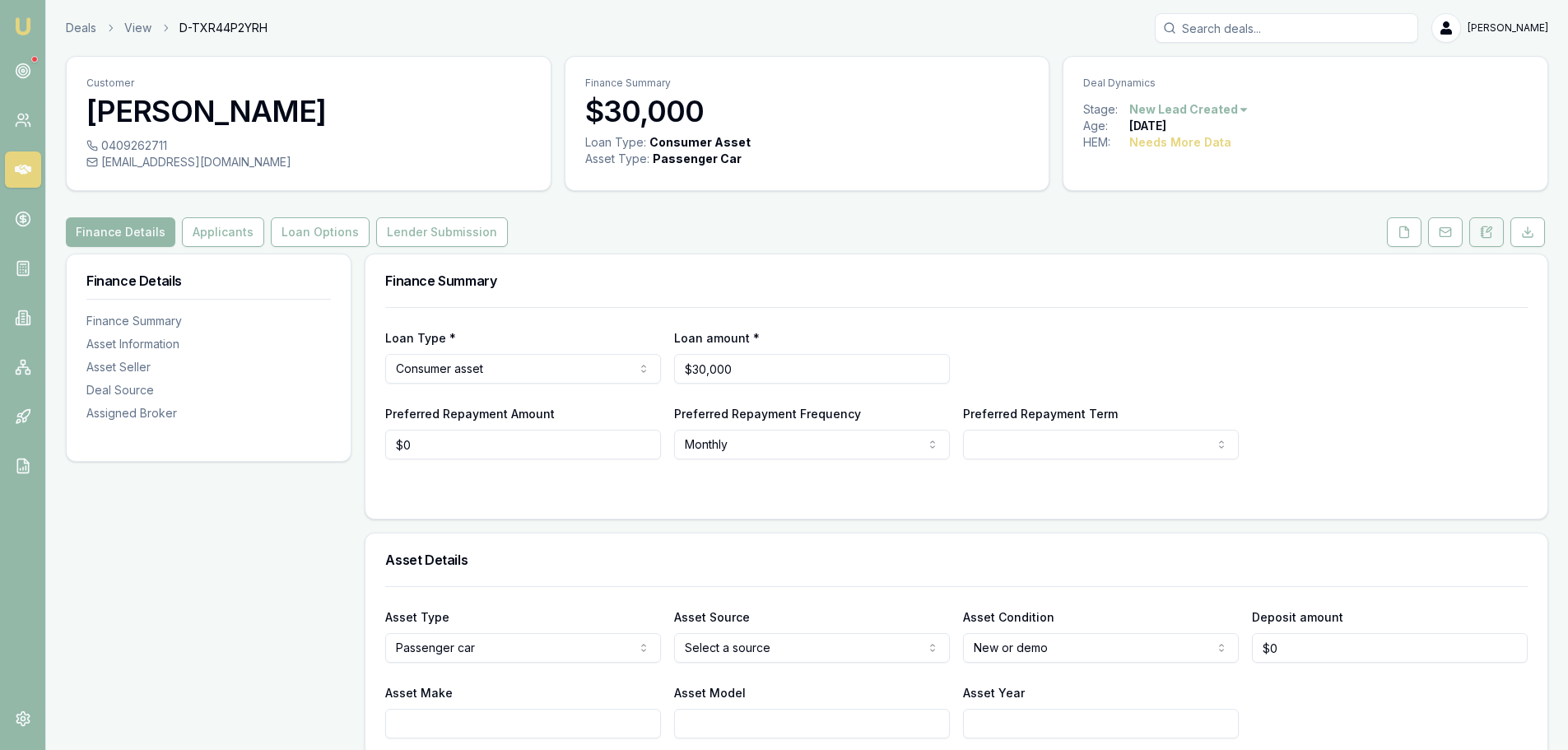
click at [1492, 232] on icon at bounding box center [1486, 232] width 13 height 13
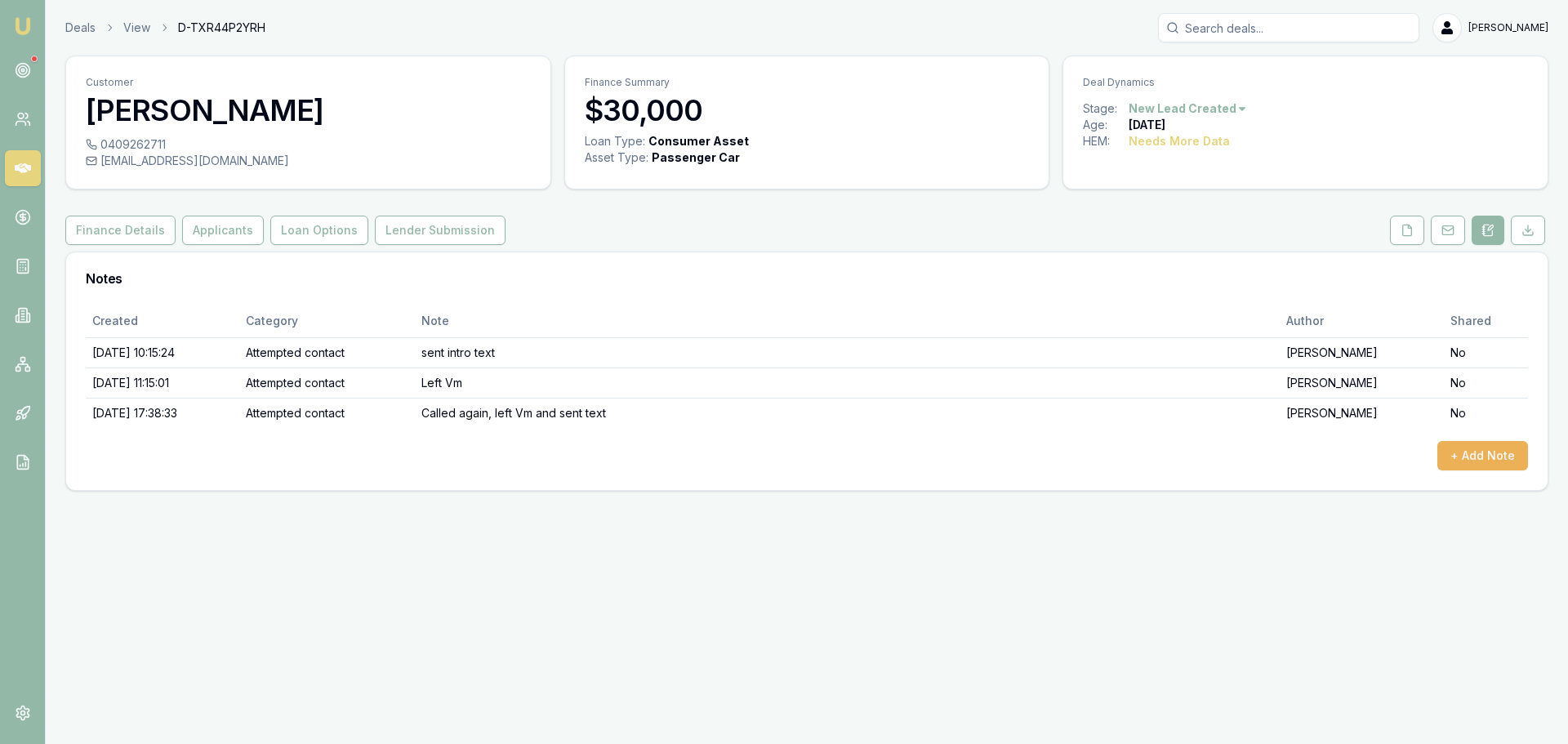
click at [1212, 110] on html "Emu Broker Deals View D-TXR44P2YRH Erin Shield Toggle Menu Customer Sue Andrew …" at bounding box center [784, 372] width 1568 height 744
click at [1185, 289] on div "- No Contact" at bounding box center [1185, 295] width 96 height 26
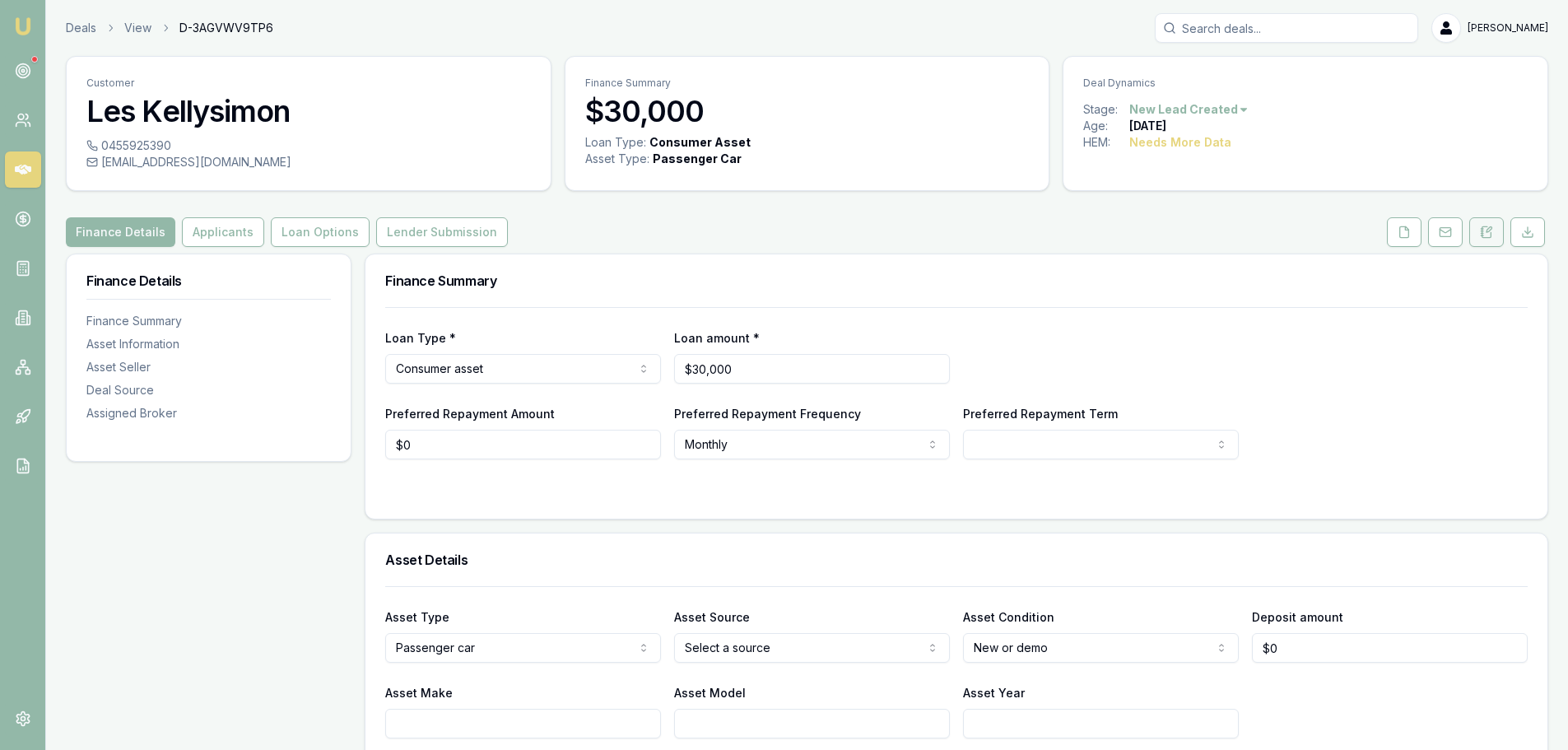
click at [1484, 229] on icon at bounding box center [1486, 232] width 13 height 13
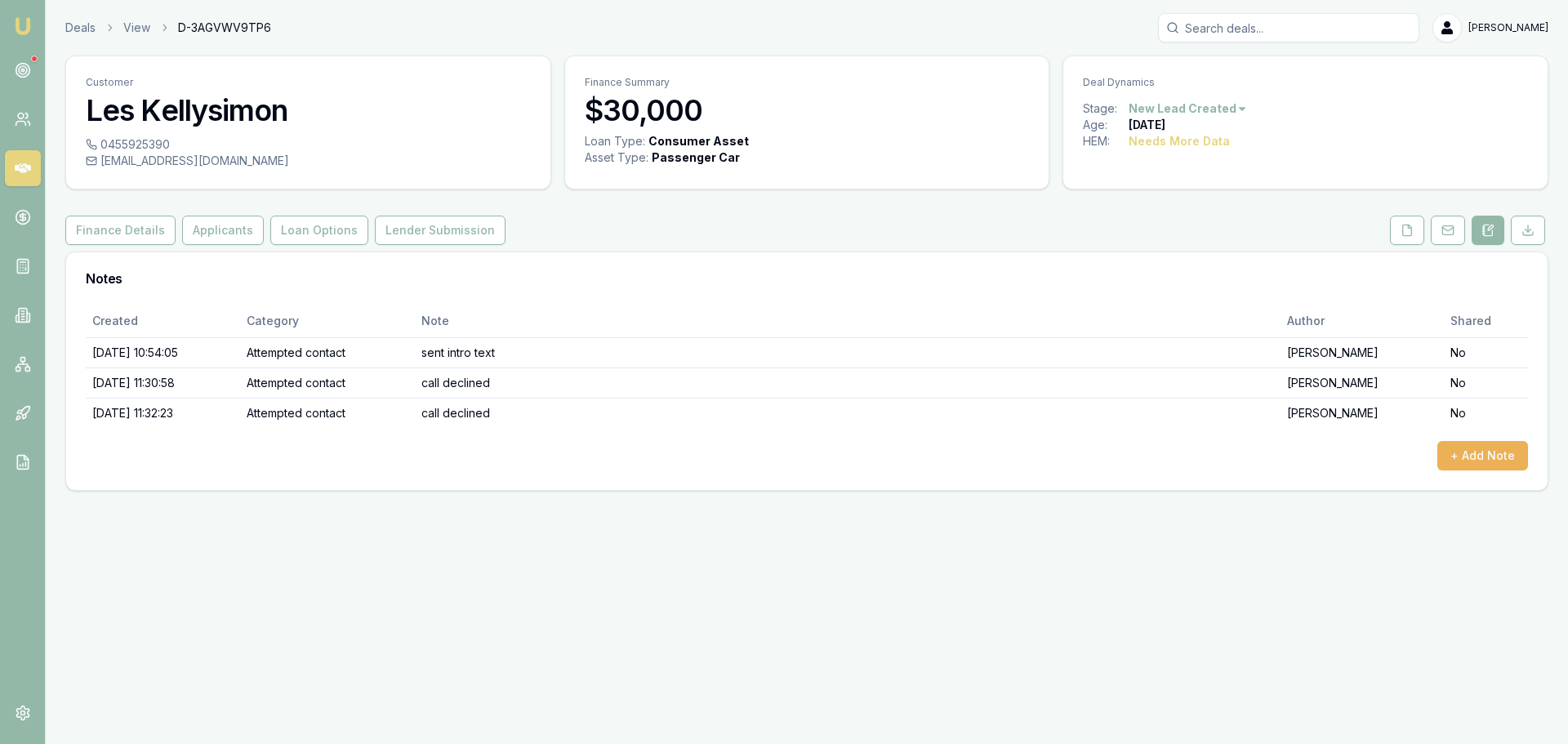
click at [1206, 108] on html "Emu Broker Deals View D-3AGVWV9TP6 [PERSON_NAME] Toggle Menu Customer Les Kelly…" at bounding box center [784, 372] width 1568 height 744
click at [1200, 295] on div "- No Contact" at bounding box center [1185, 295] width 96 height 26
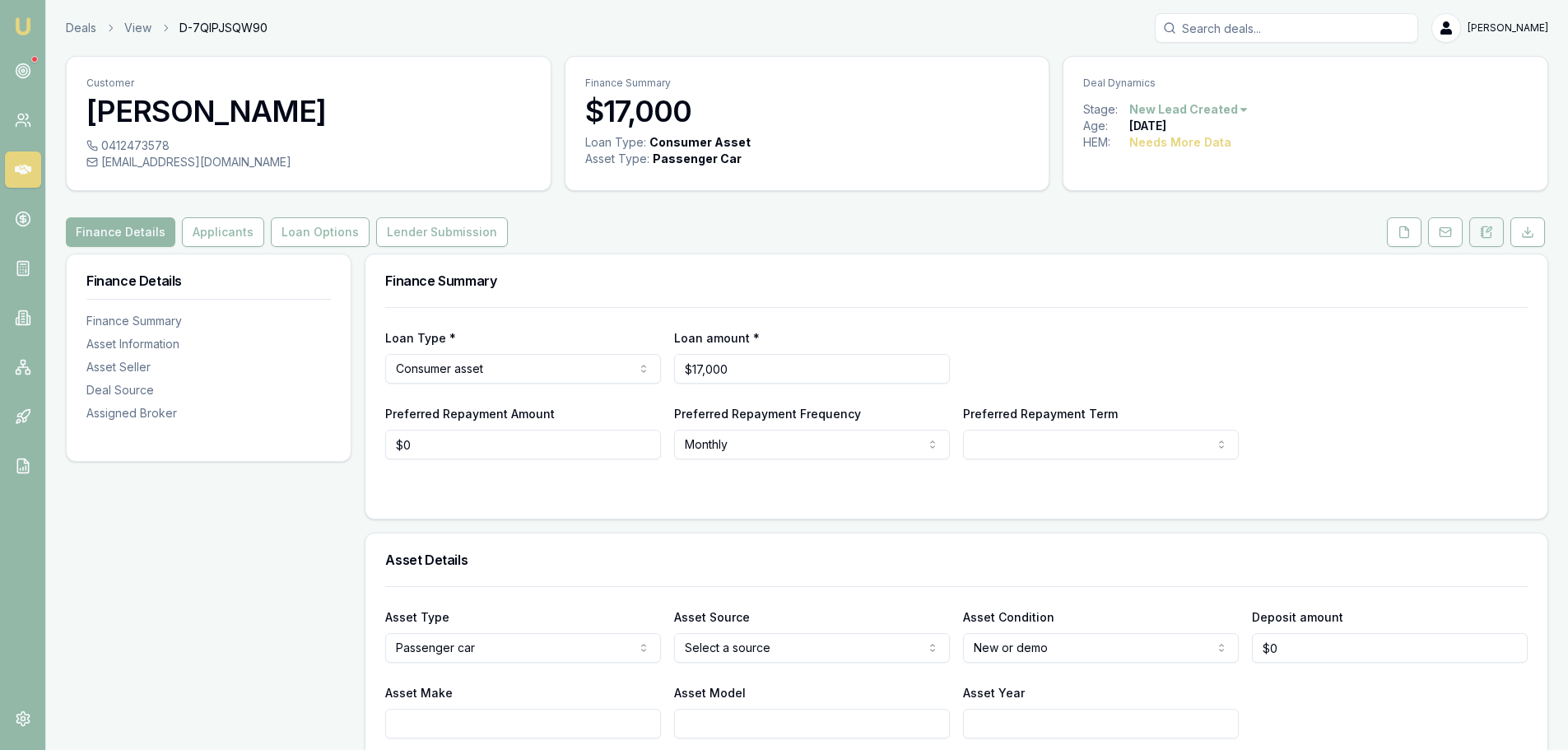
click at [1482, 228] on icon at bounding box center [1486, 232] width 13 height 13
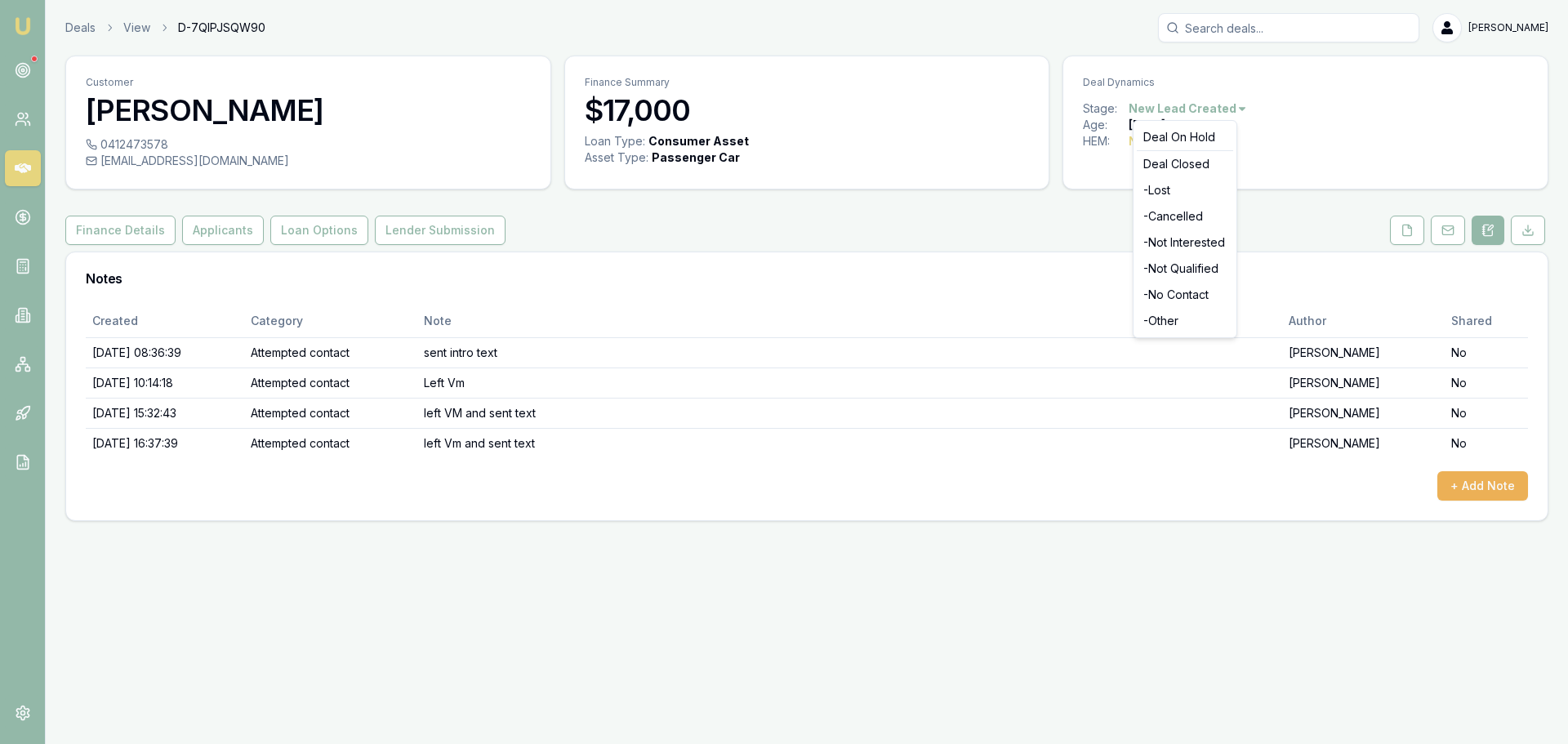
click at [1231, 107] on html "Emu Broker Deals View D-7QIPJSQW90 Erin Shield Toggle Menu Customer Amanda Acke…" at bounding box center [784, 372] width 1568 height 744
click at [1189, 294] on div "- No Contact" at bounding box center [1185, 295] width 96 height 26
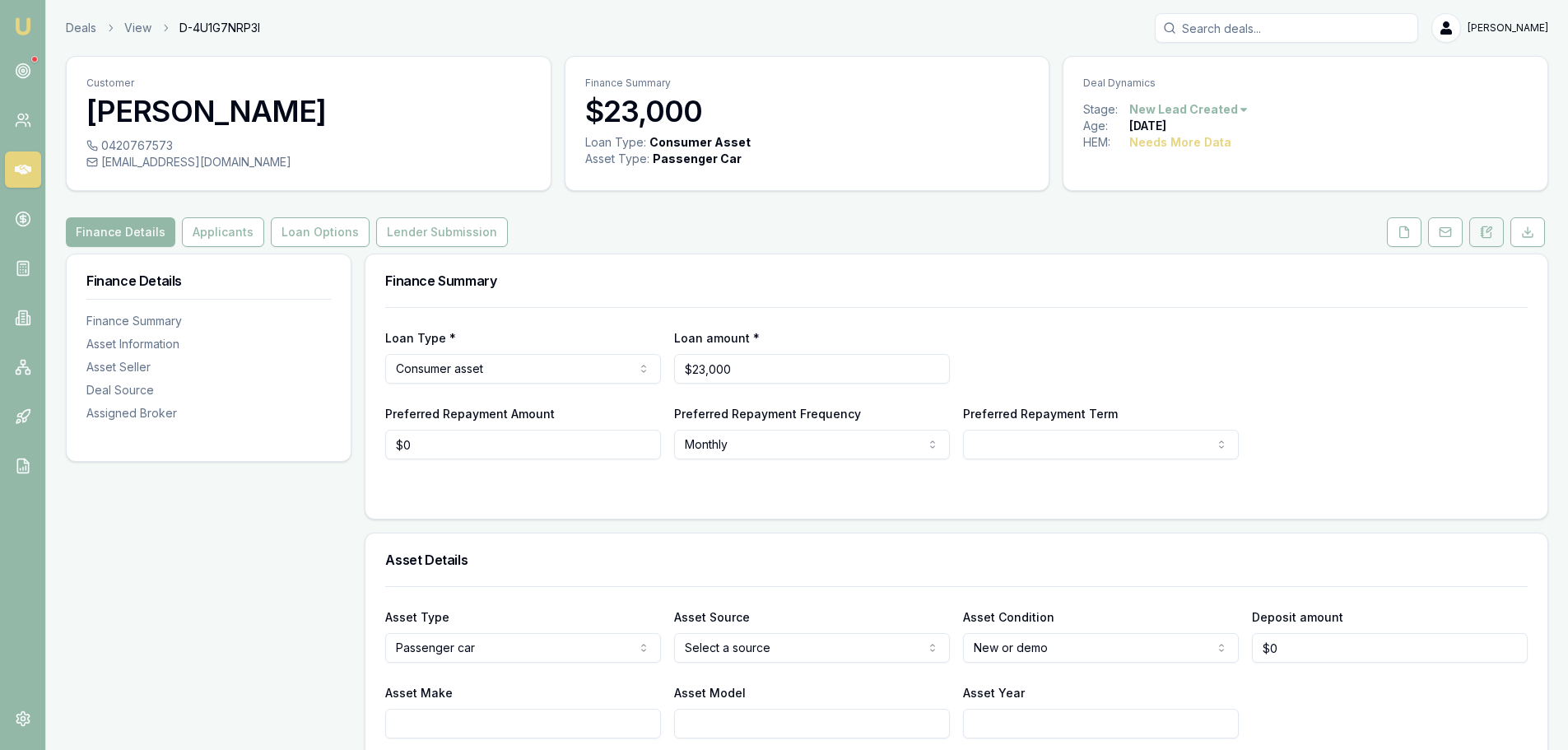
click at [1486, 234] on icon at bounding box center [1486, 232] width 13 height 13
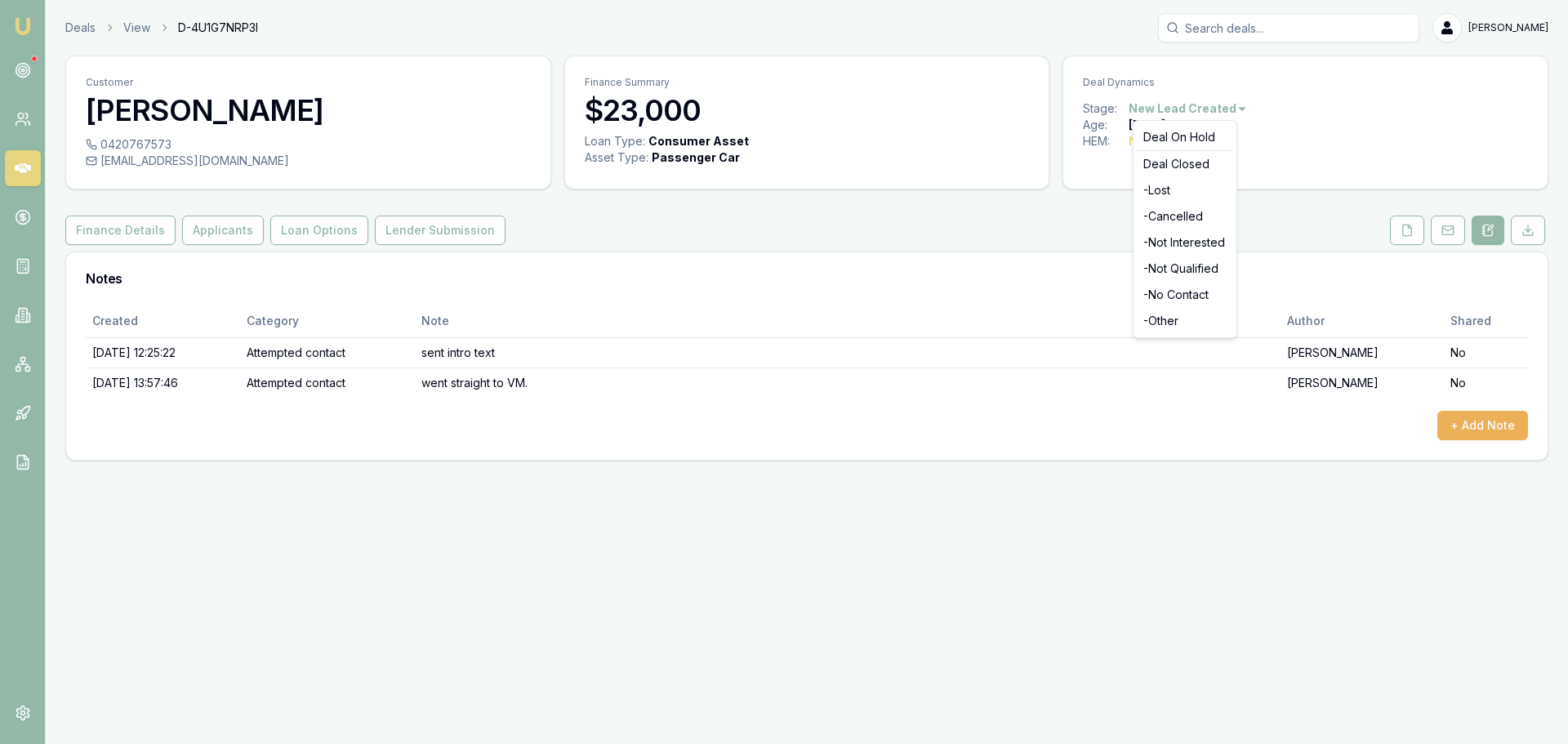
click at [1202, 109] on html "Emu Broker Deals View D-4U1G7NRP3I [PERSON_NAME] Shield Toggle Menu Customer [P…" at bounding box center [784, 372] width 1568 height 744
click at [1174, 289] on div "- No Contact" at bounding box center [1185, 295] width 96 height 26
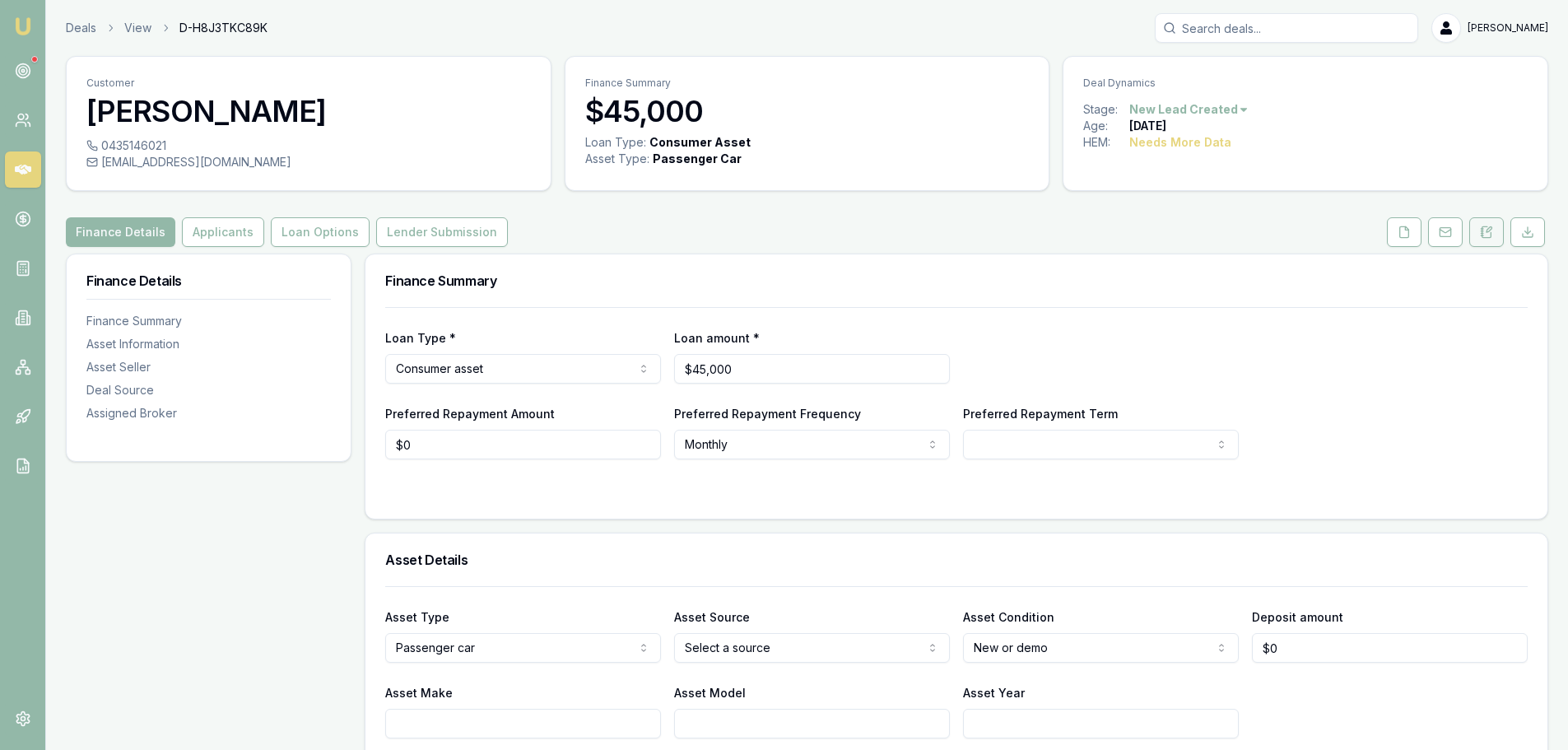
click at [1487, 236] on icon at bounding box center [1486, 232] width 13 height 13
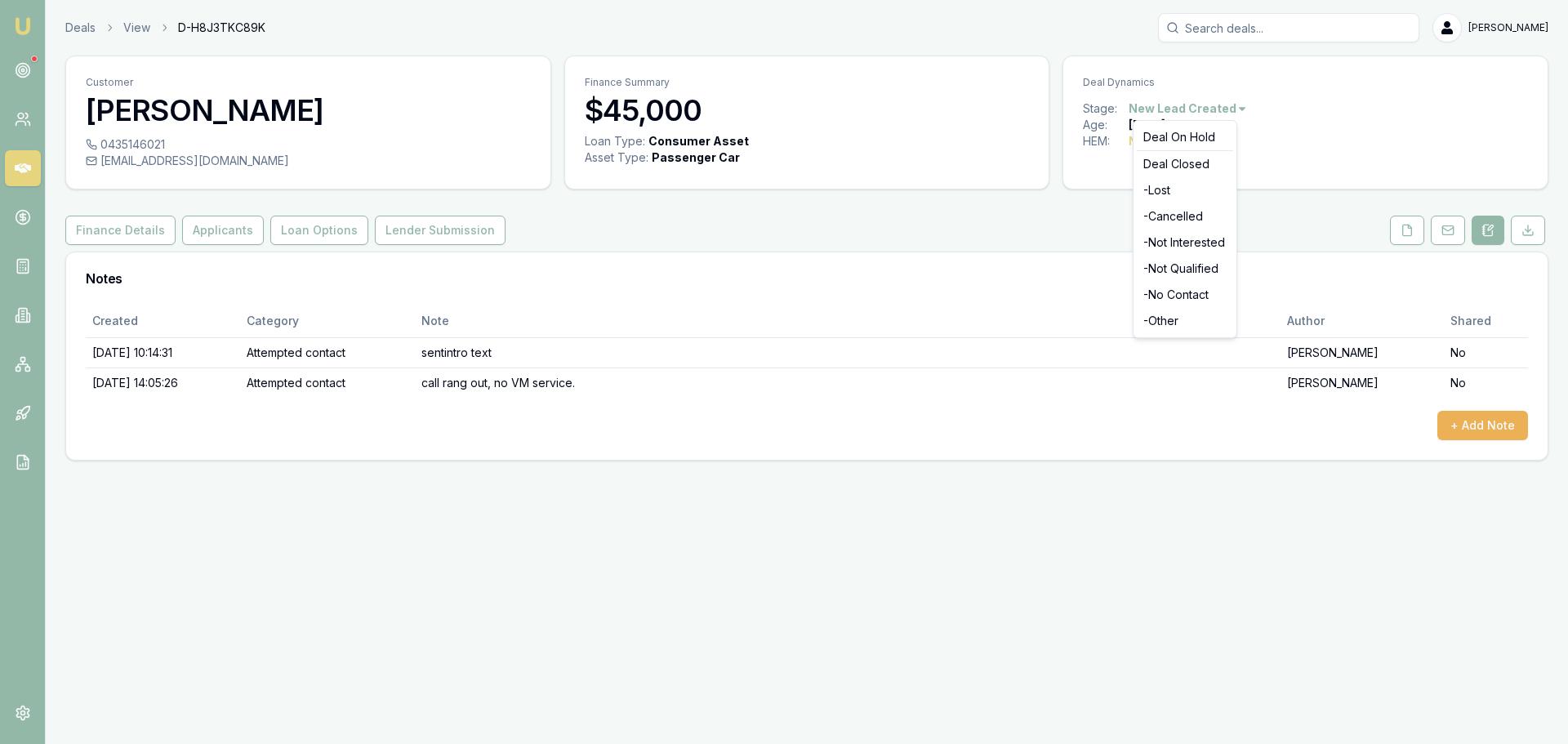
click at [1213, 107] on html "Emu Broker Deals View D-H8J3TKC89K Erin Shield Toggle Menu Customer Terese Hart…" at bounding box center [784, 372] width 1568 height 744
click at [1192, 299] on div "- No Contact" at bounding box center [1185, 295] width 96 height 26
click at [1441, 237] on button at bounding box center [1448, 230] width 34 height 29
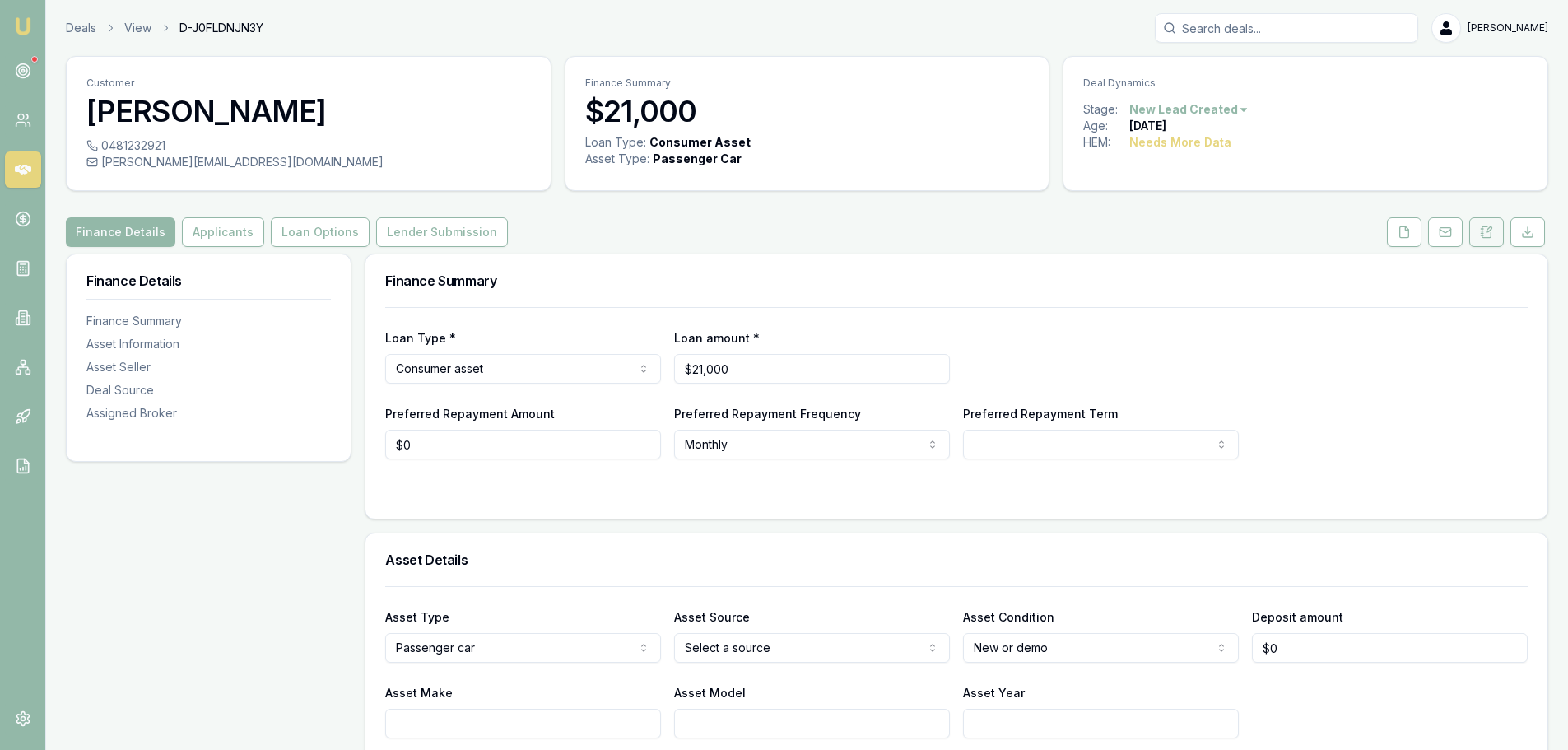
click at [1499, 242] on button at bounding box center [1486, 231] width 34 height 29
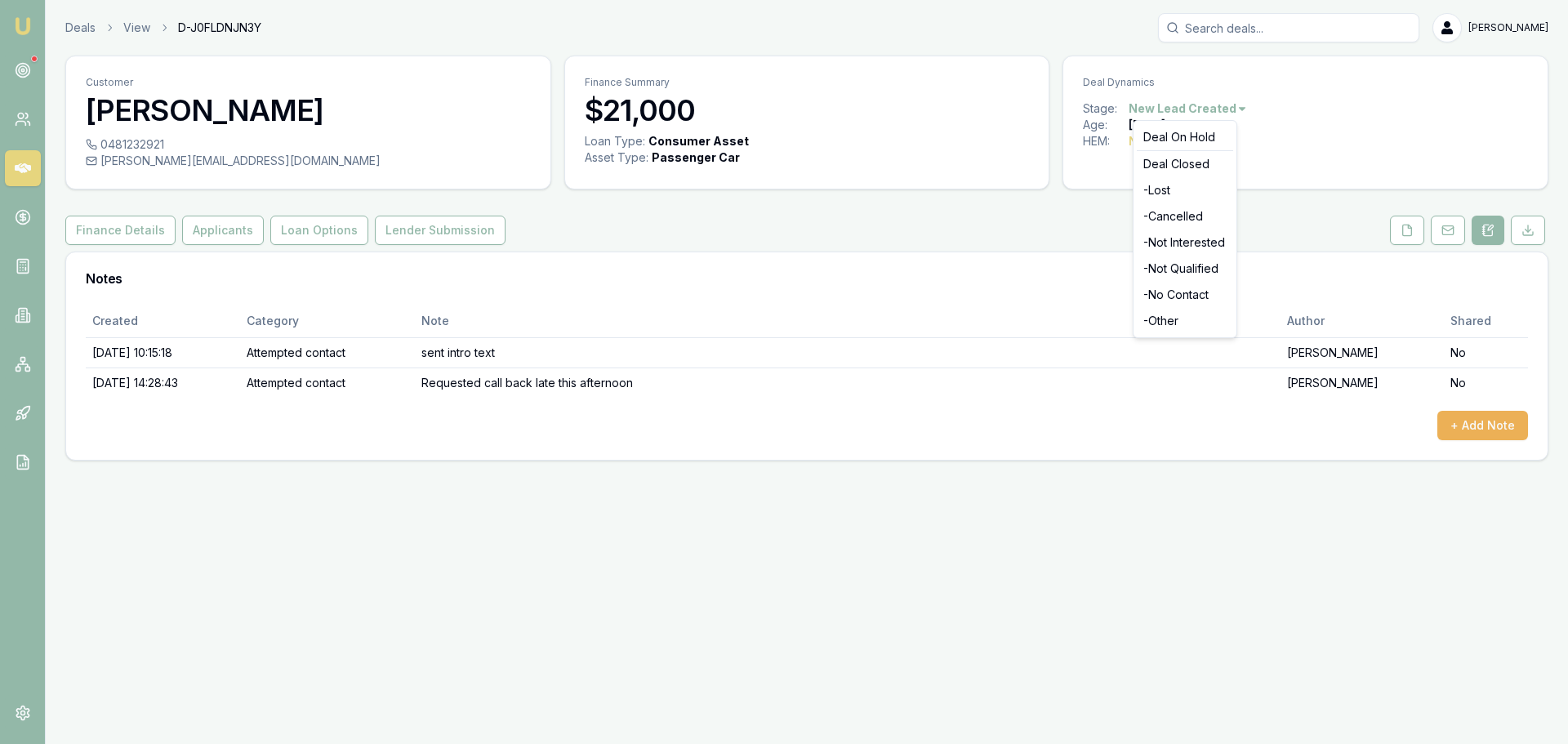
click at [1211, 108] on html "Emu Broker Deals View D-J0FLDNJN3Y Erin Shield Toggle Menu Customer Allan Mcgre…" at bounding box center [784, 372] width 1568 height 744
click at [1202, 304] on div "- No Contact" at bounding box center [1185, 295] width 96 height 26
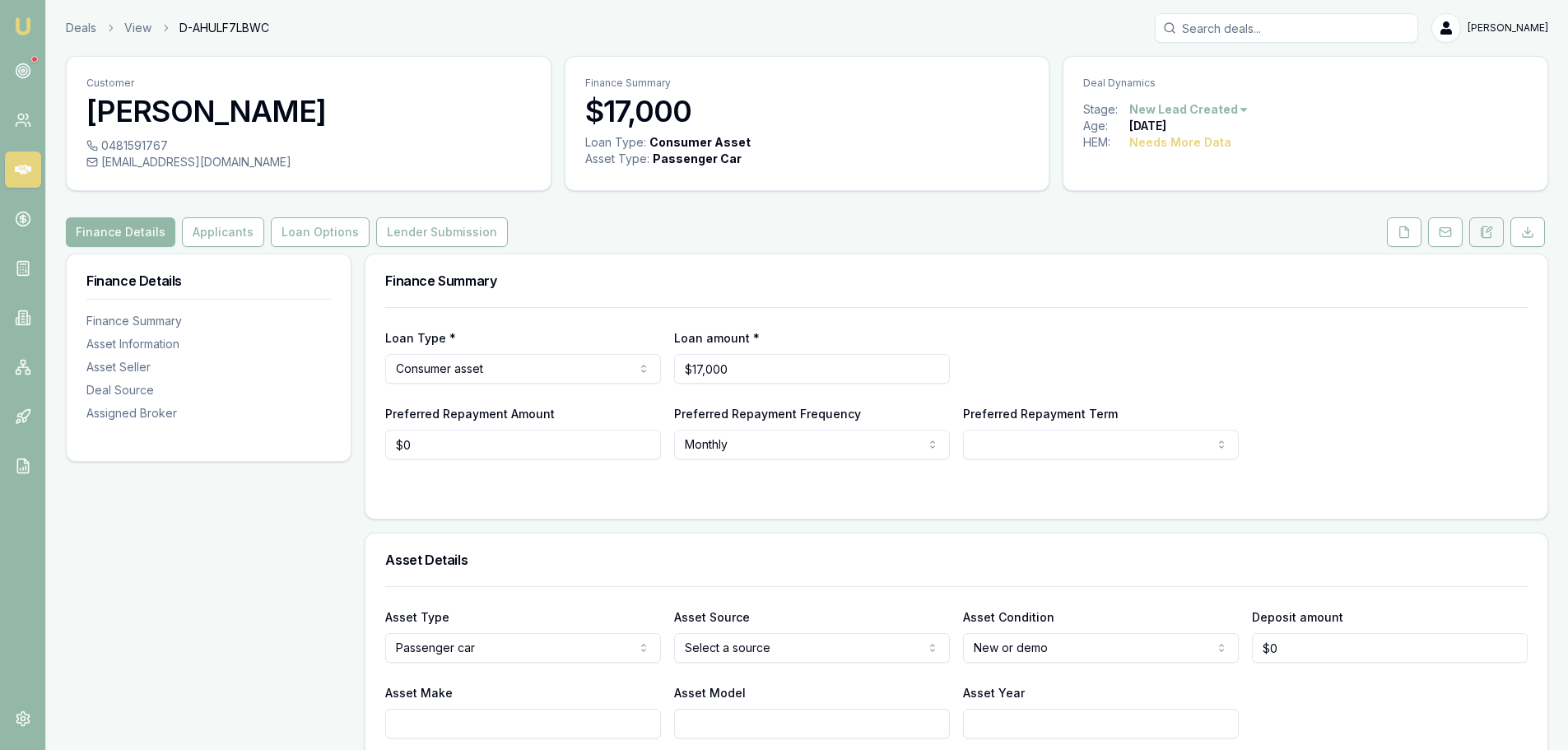
click at [1485, 227] on icon at bounding box center [1487, 231] width 9 height 10
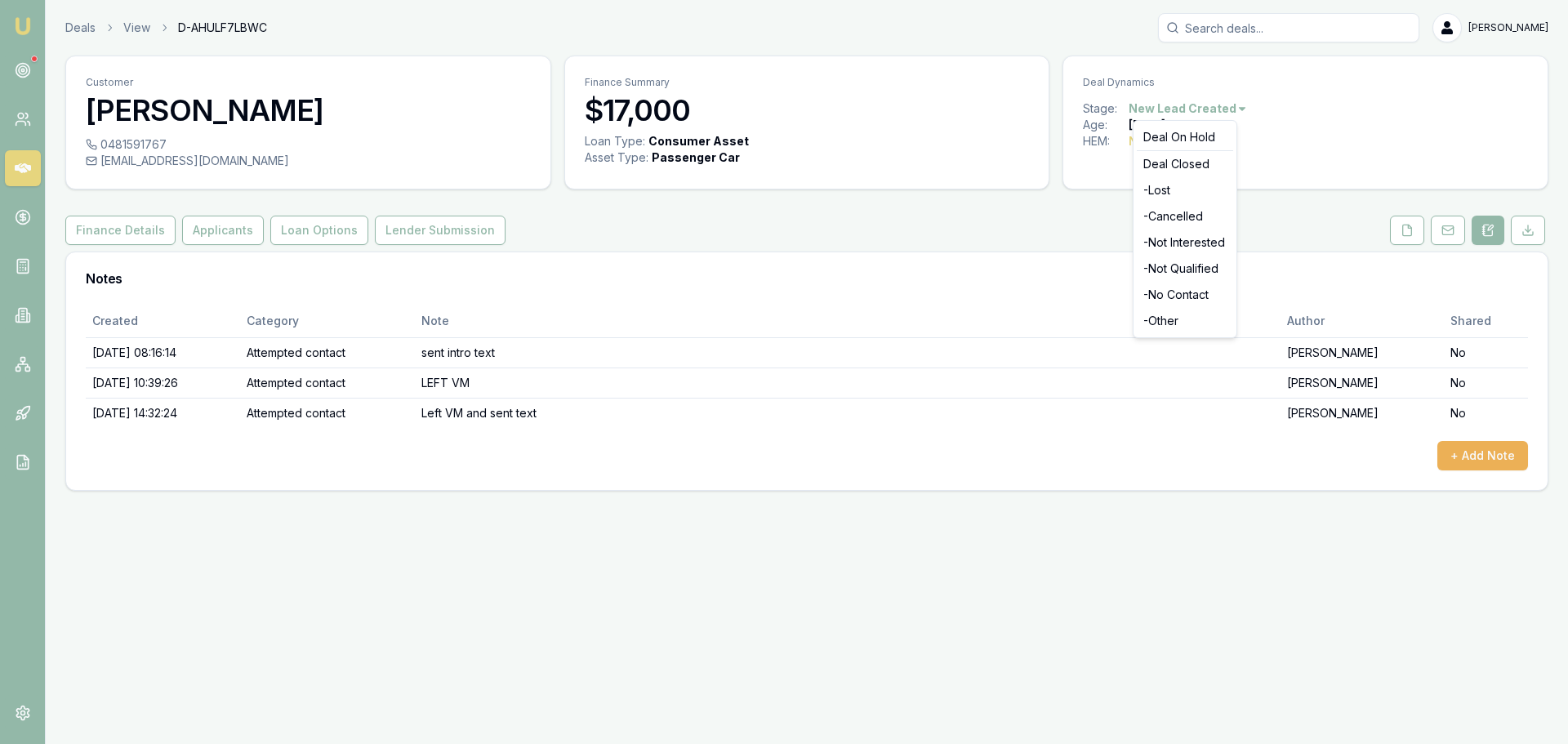
click at [1226, 105] on html "Emu Broker Deals View D-AHULF7LBWC Erin Shield Toggle Menu Customer Zoe Whitby …" at bounding box center [784, 372] width 1568 height 744
click at [1195, 289] on div "- No Contact" at bounding box center [1185, 295] width 96 height 26
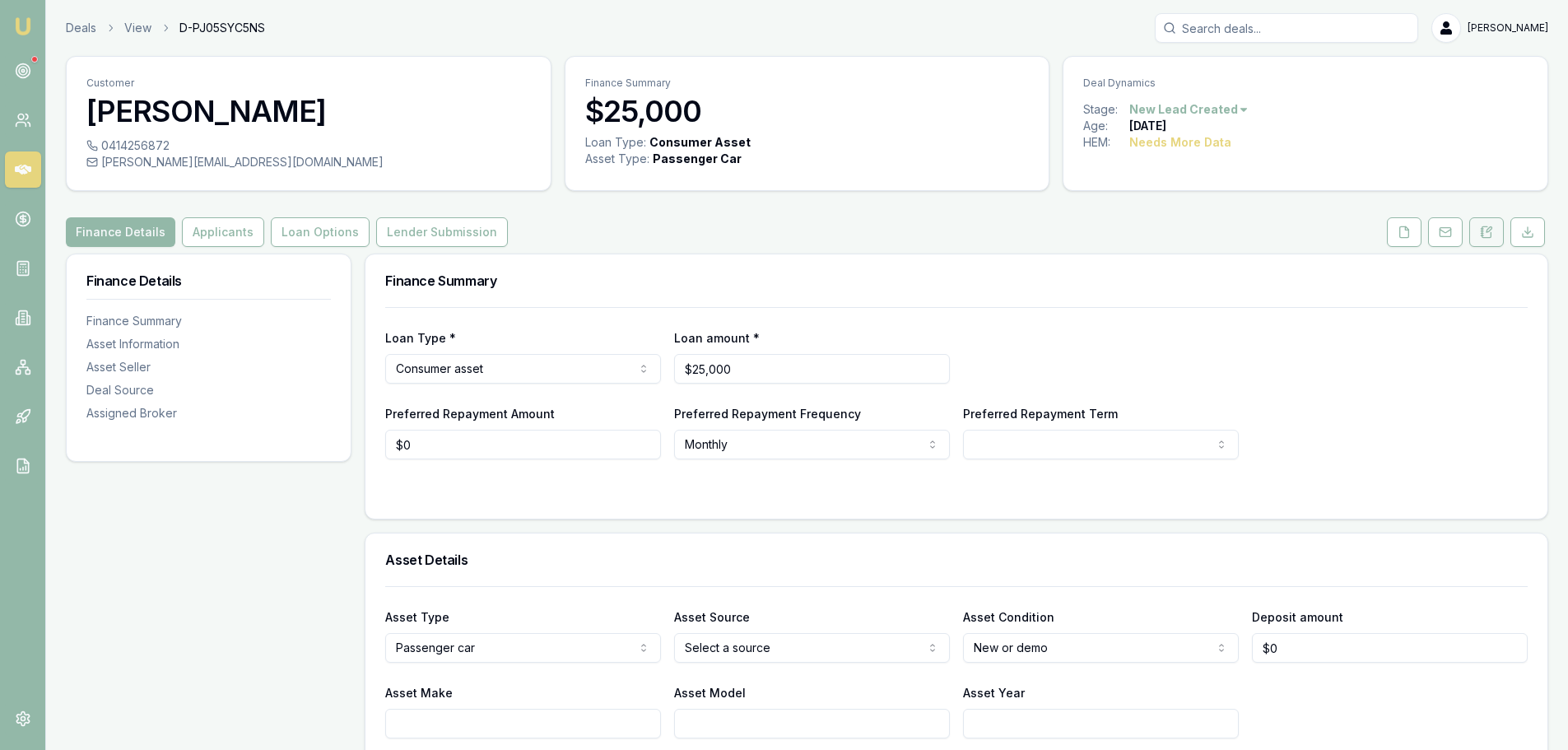
click at [1495, 233] on button at bounding box center [1486, 231] width 34 height 29
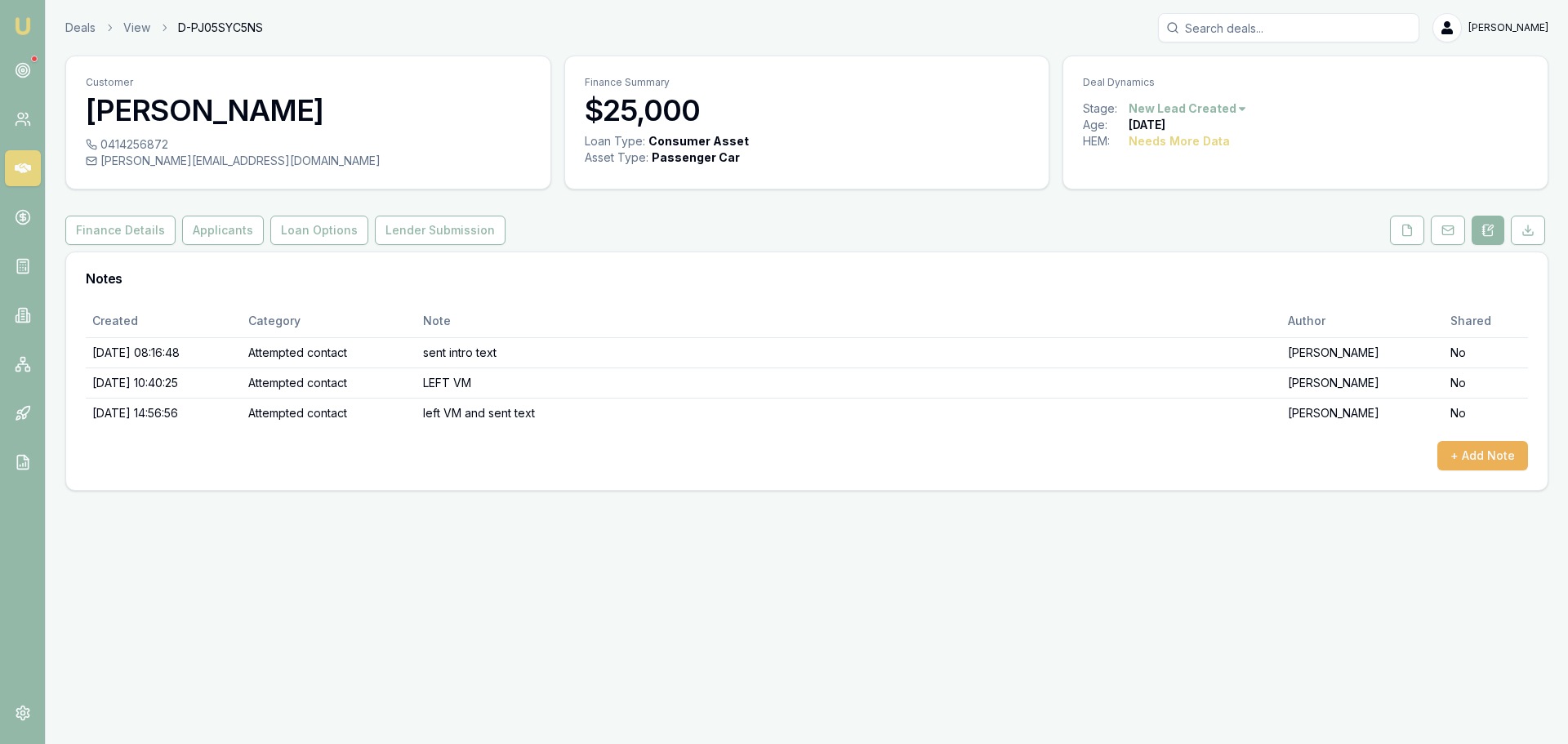
click at [1219, 109] on html "Emu Broker Deals View D-PJ05SYC5NS Erin Shield Toggle Menu Customer Byron Frase…" at bounding box center [784, 372] width 1568 height 744
click at [1170, 296] on div "- No Contact" at bounding box center [1185, 295] width 96 height 26
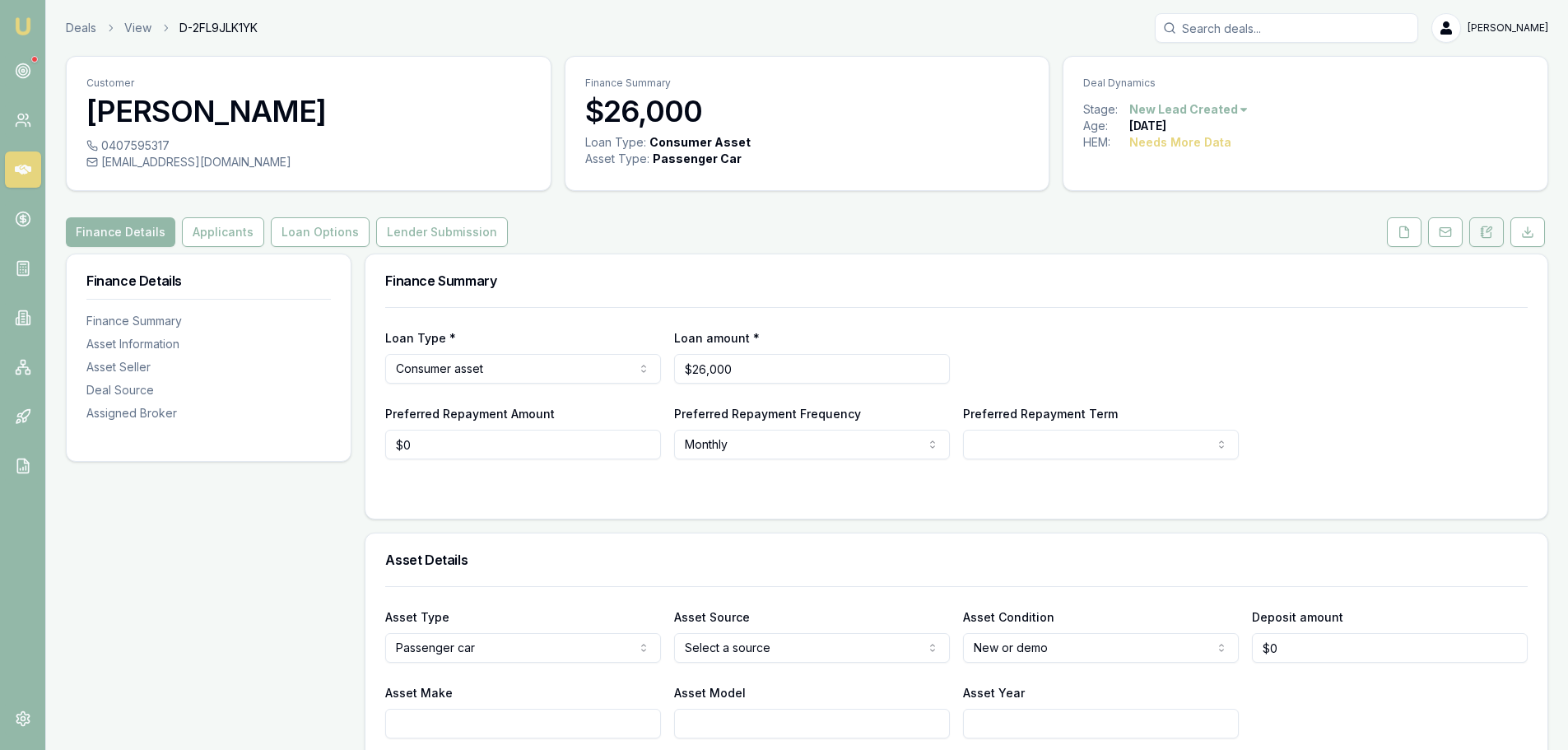
click at [1494, 234] on button at bounding box center [1486, 231] width 34 height 29
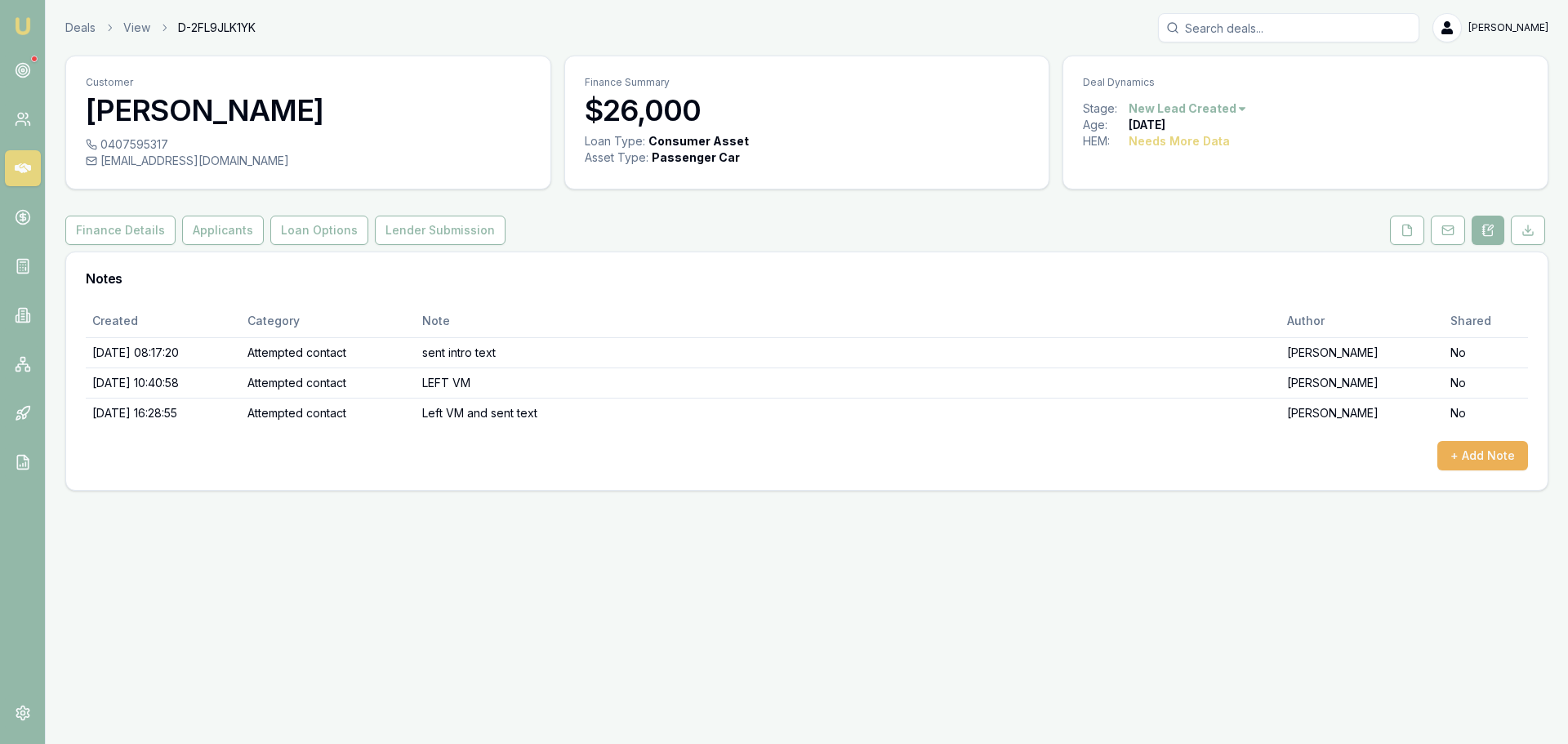
click at [1140, 102] on html "Emu Broker Deals View D-2FL9JLK1YK Erin Shield Toggle Menu Customer Rhys Menadu…" at bounding box center [784, 372] width 1568 height 744
click at [1180, 293] on div "- No Contact" at bounding box center [1185, 295] width 96 height 26
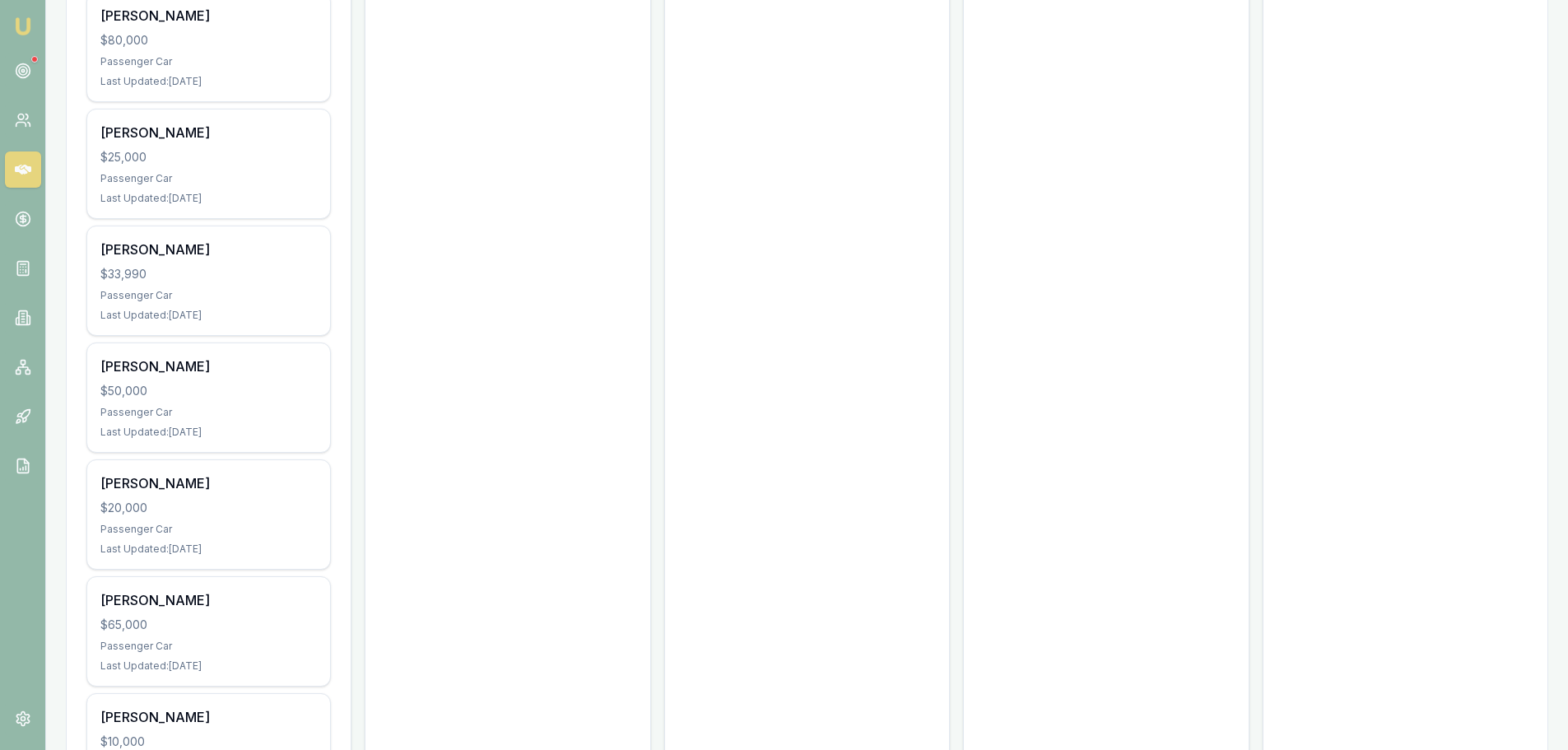
scroll to position [9485, 0]
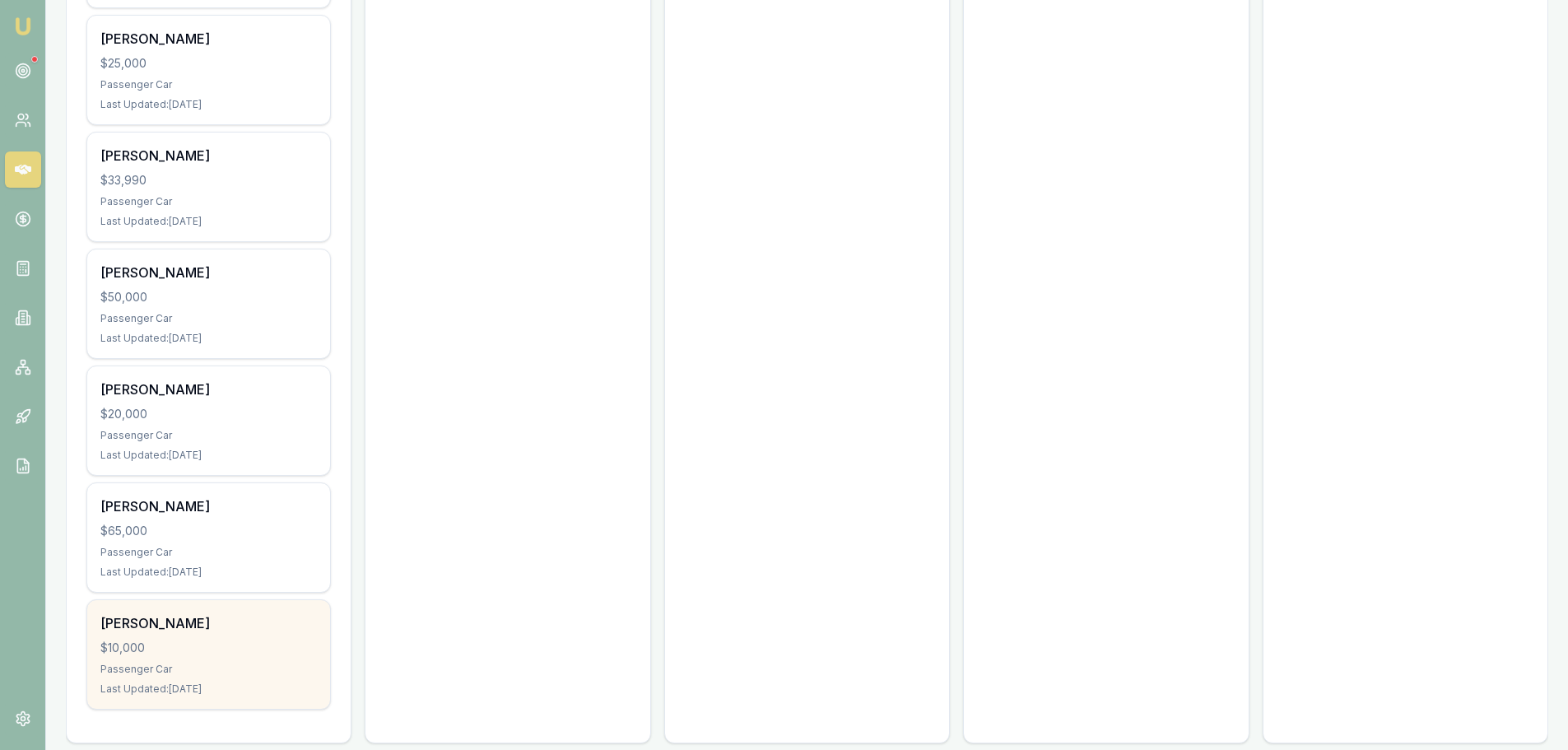
click at [217, 640] on div "$10,000" at bounding box center [209, 648] width 216 height 16
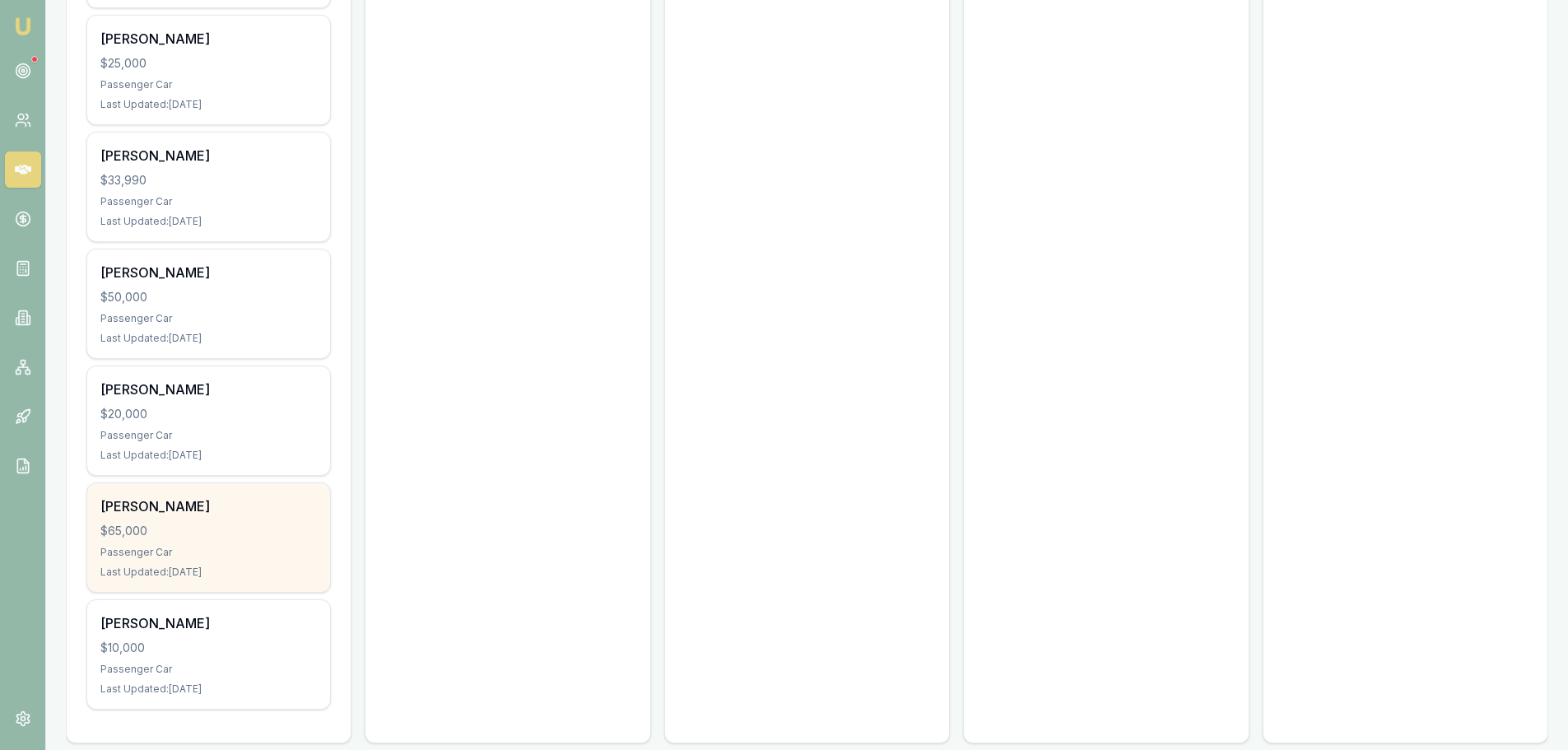
click at [266, 497] on div "Thomas Saville" at bounding box center [209, 506] width 216 height 20
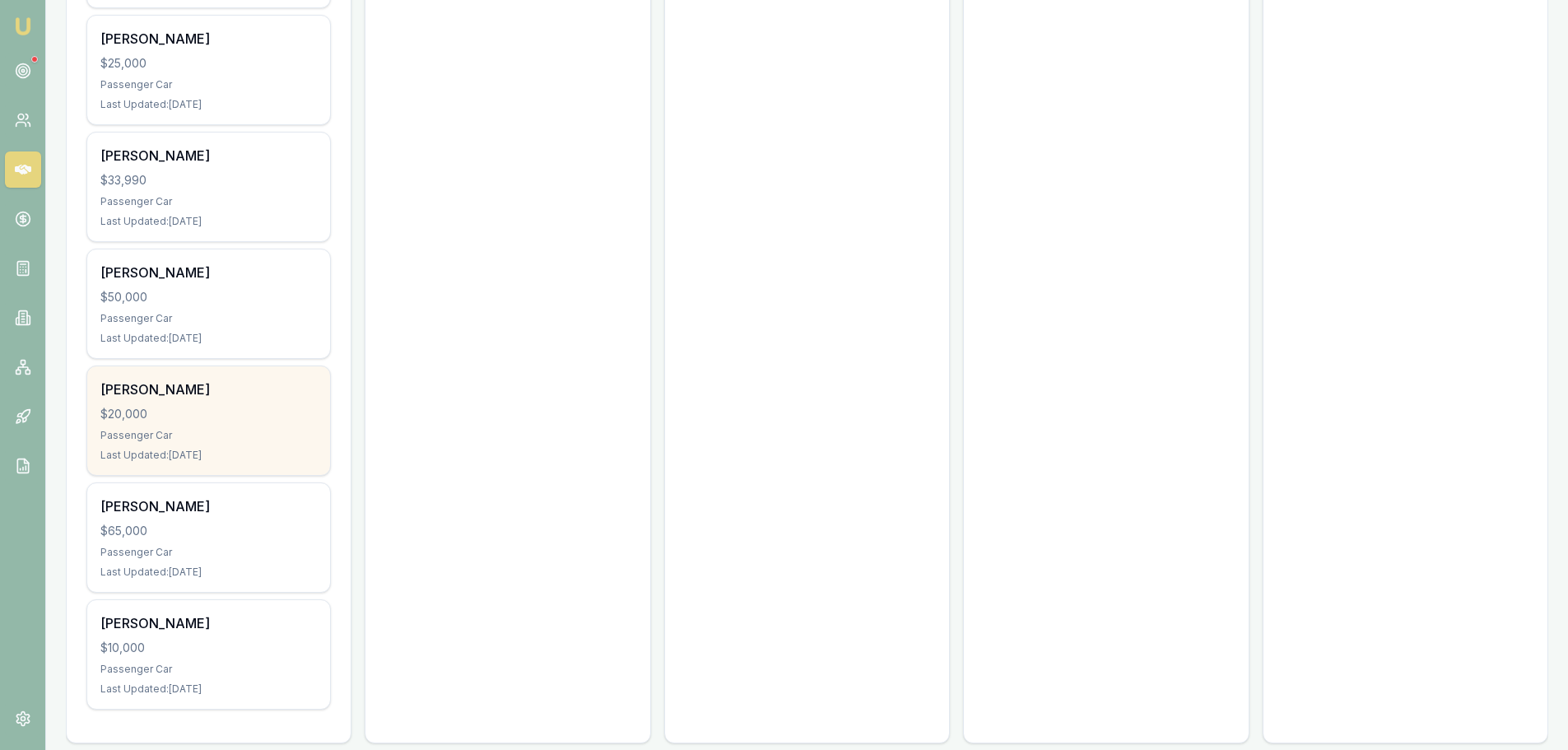
click at [191, 406] on div "$20,000" at bounding box center [209, 413] width 216 height 16
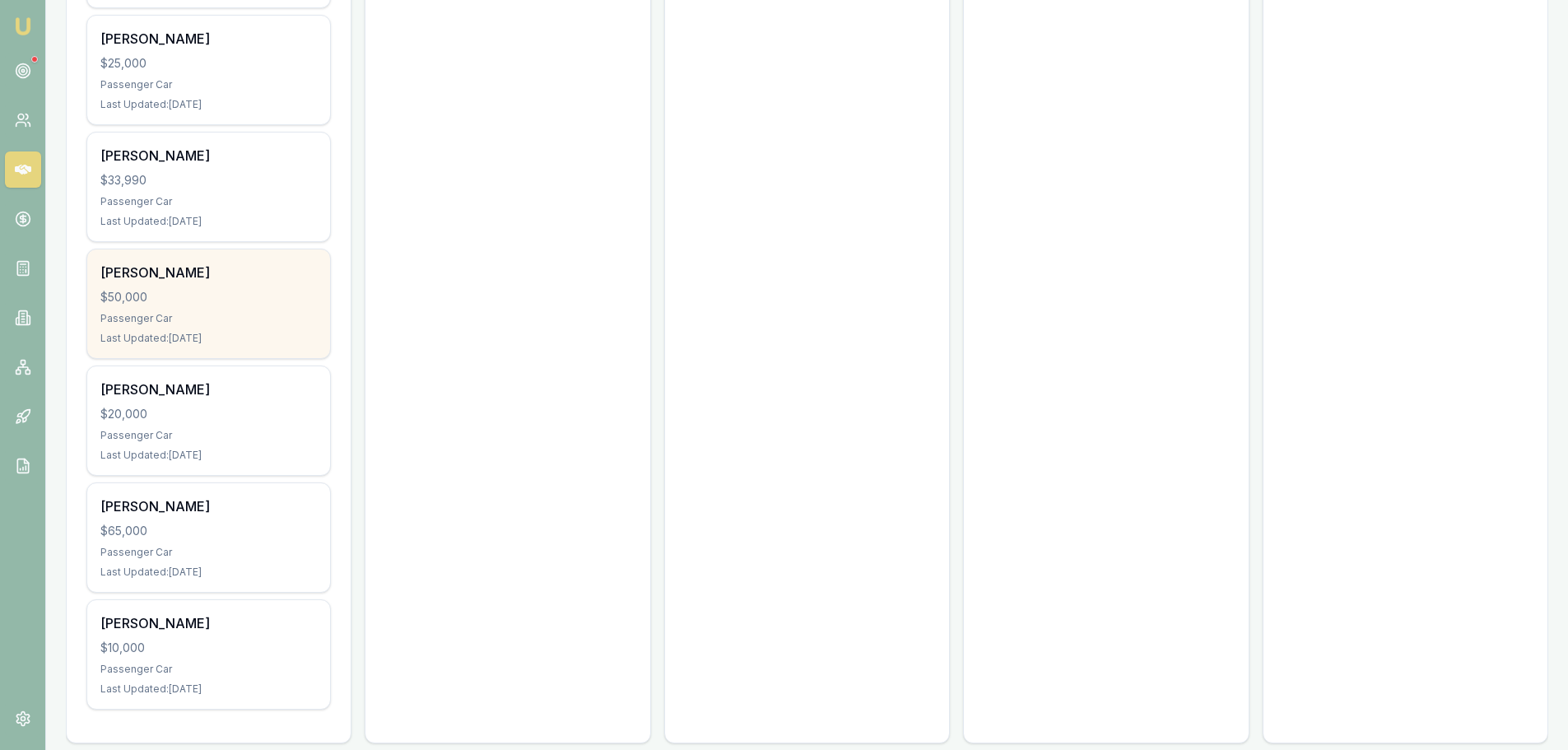
click at [219, 289] on div "$50,000" at bounding box center [209, 297] width 216 height 16
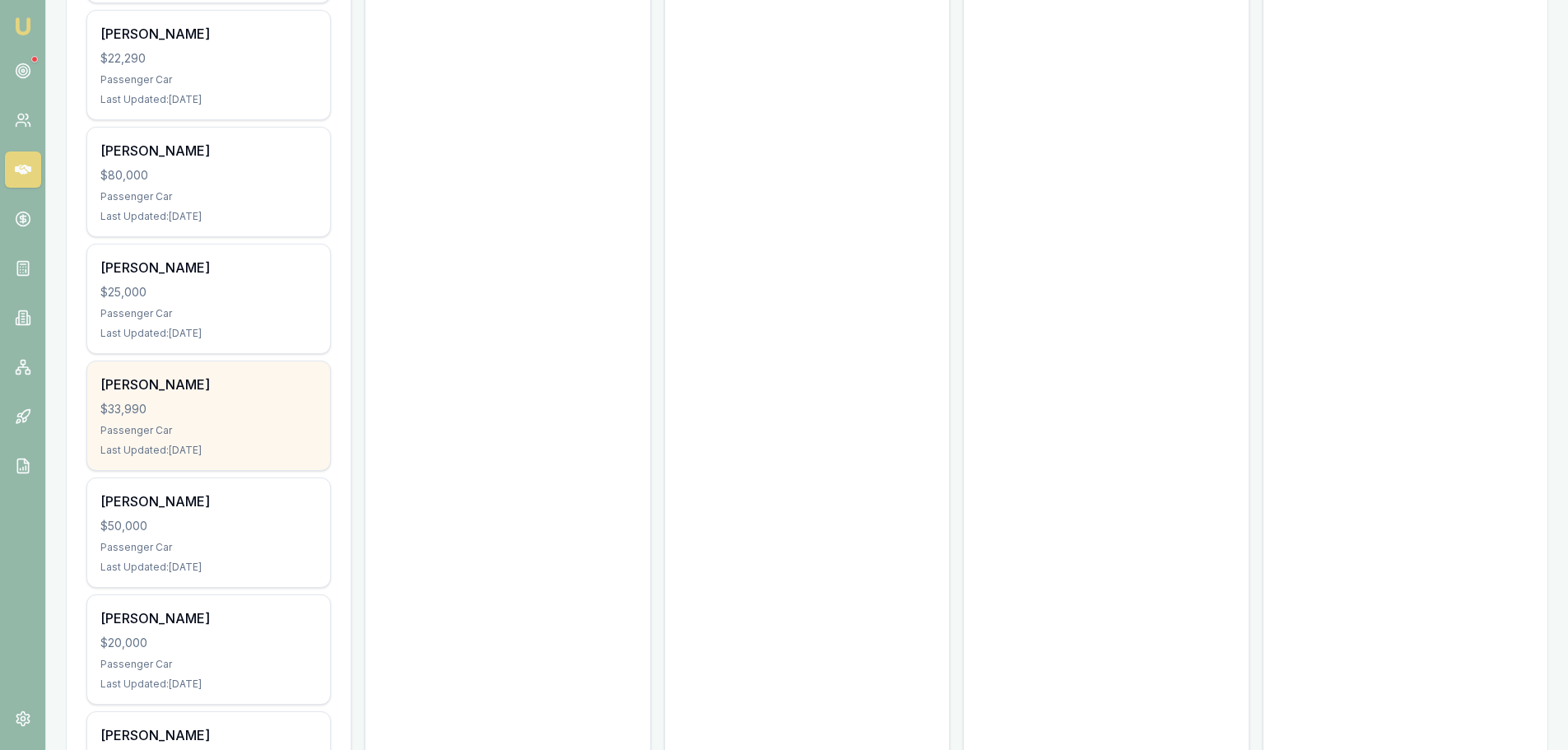
scroll to position [9238, 0]
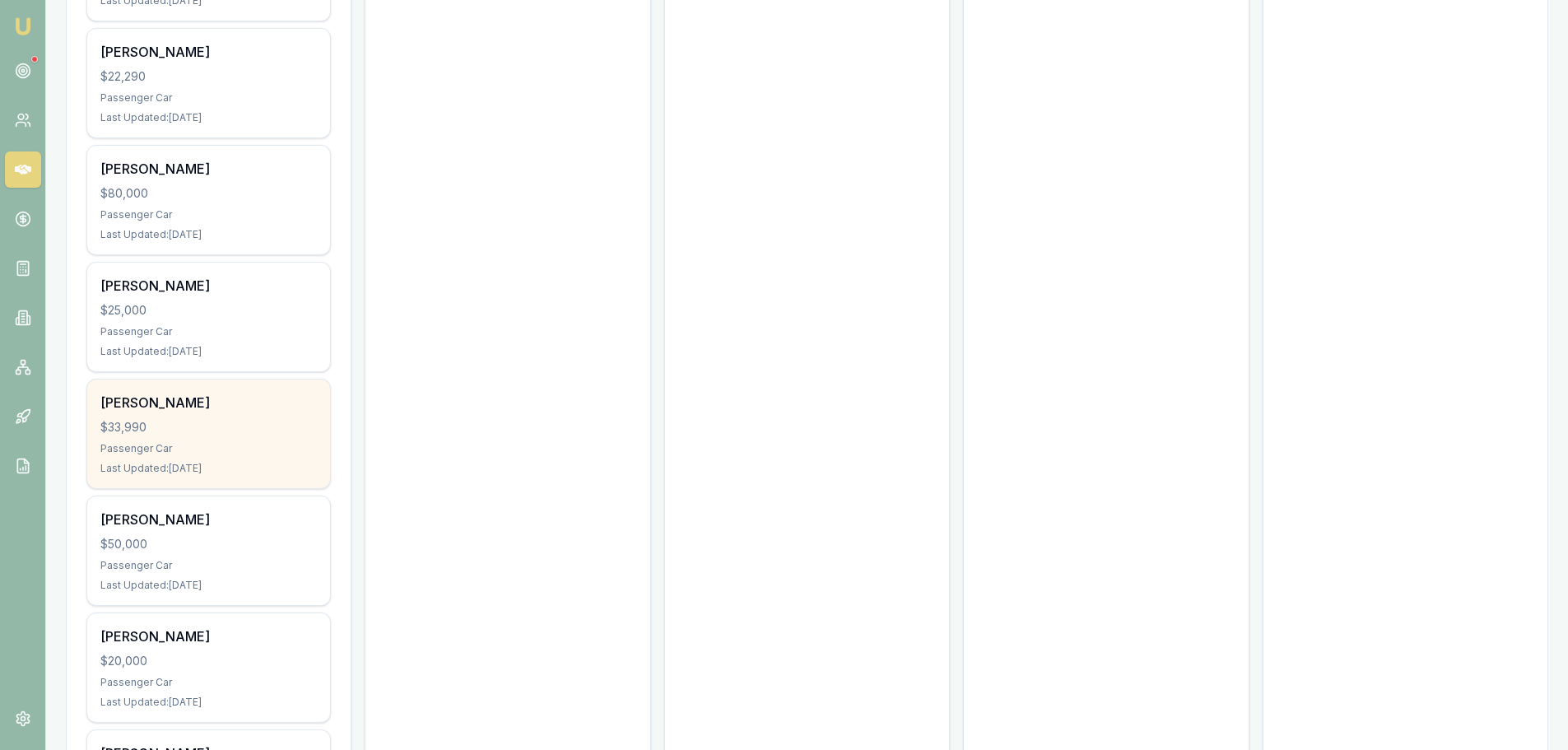
click at [250, 394] on div "Lee Nnaemeka $33,990 Passenger Car Last Updated: 21 days ago" at bounding box center [209, 433] width 243 height 109
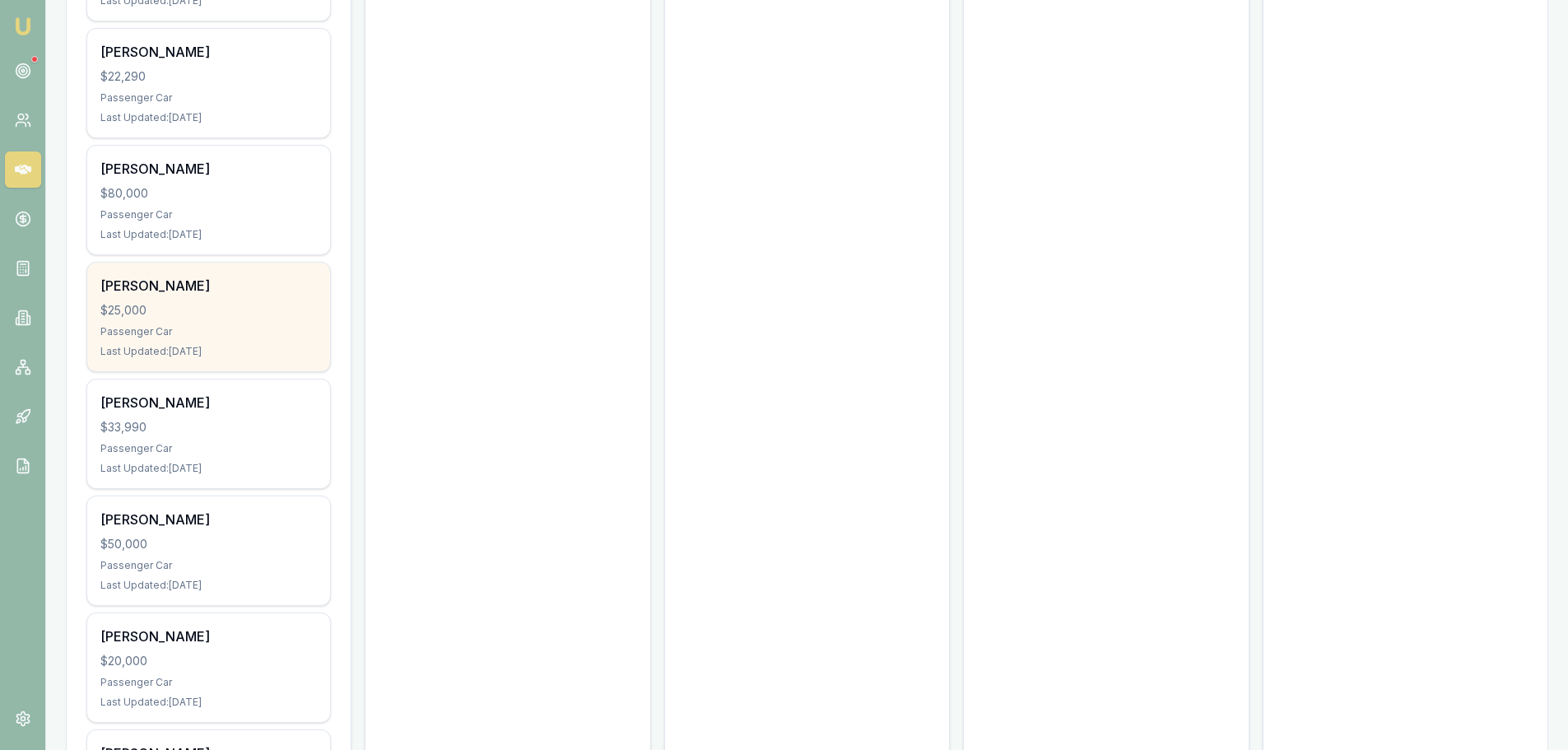
click at [232, 302] on div "Reylita Klodinsky $25,000 Passenger Car Last Updated: 21 days ago" at bounding box center [209, 317] width 243 height 109
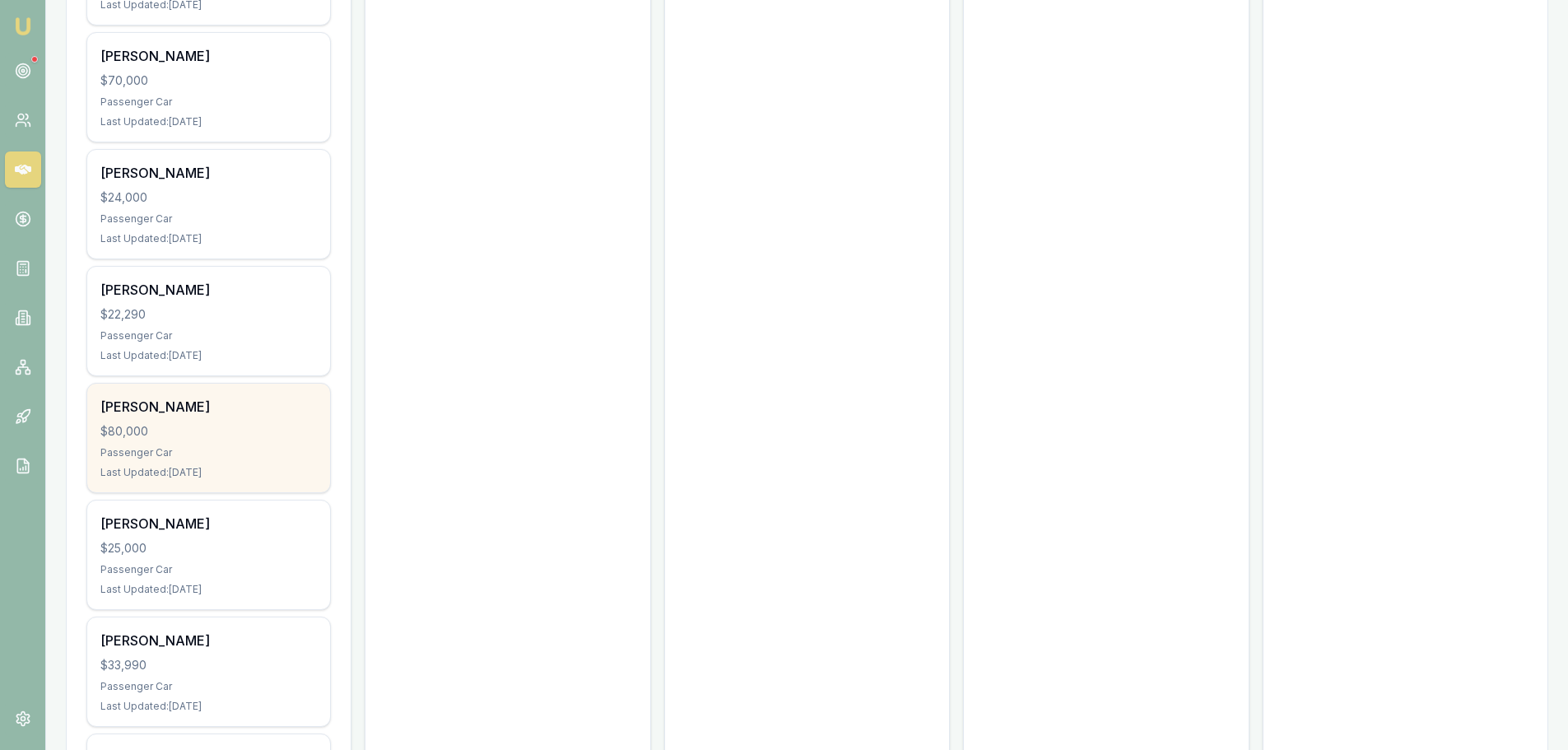
scroll to position [8991, 0]
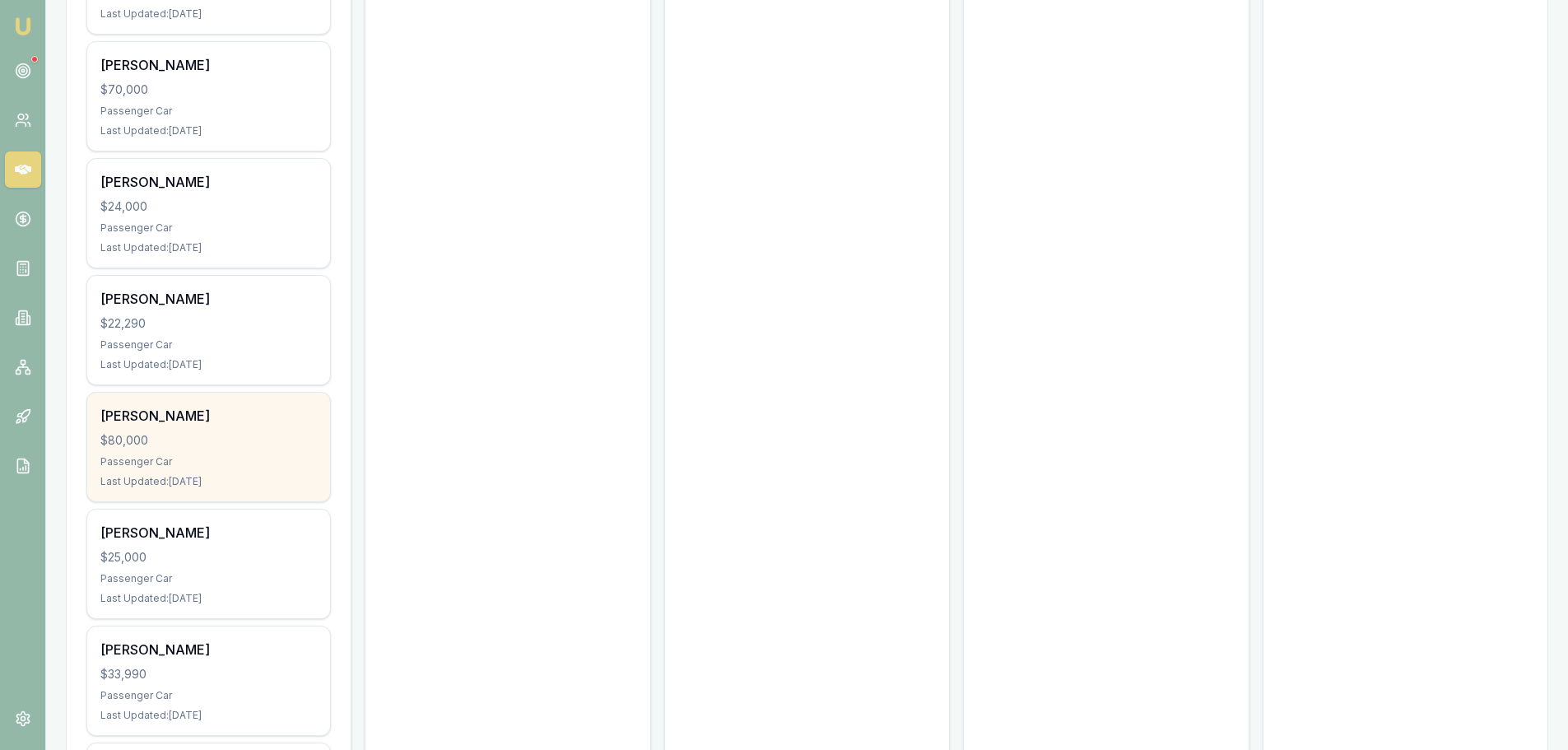
click at [250, 432] on div "$80,000" at bounding box center [209, 440] width 216 height 16
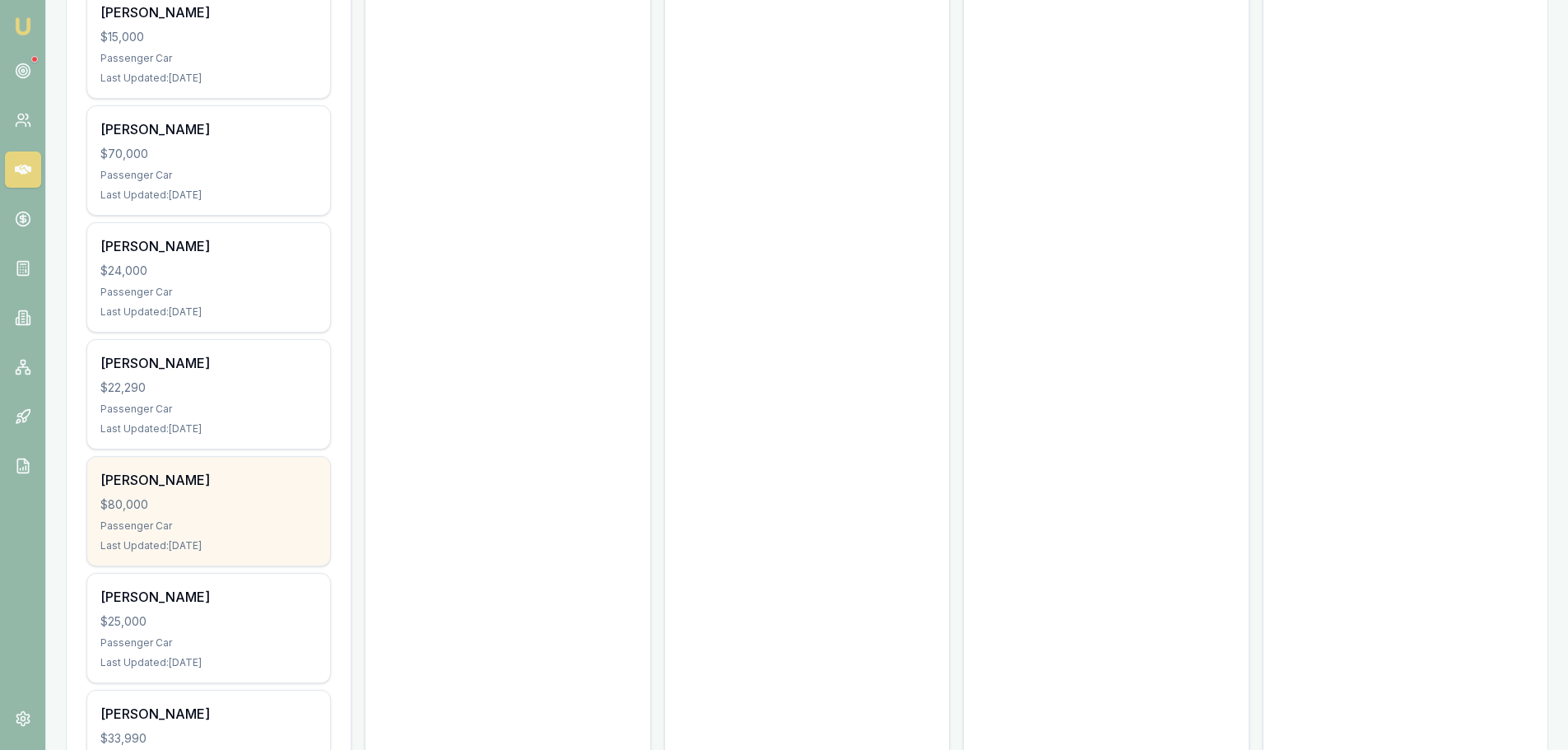
scroll to position [8908, 0]
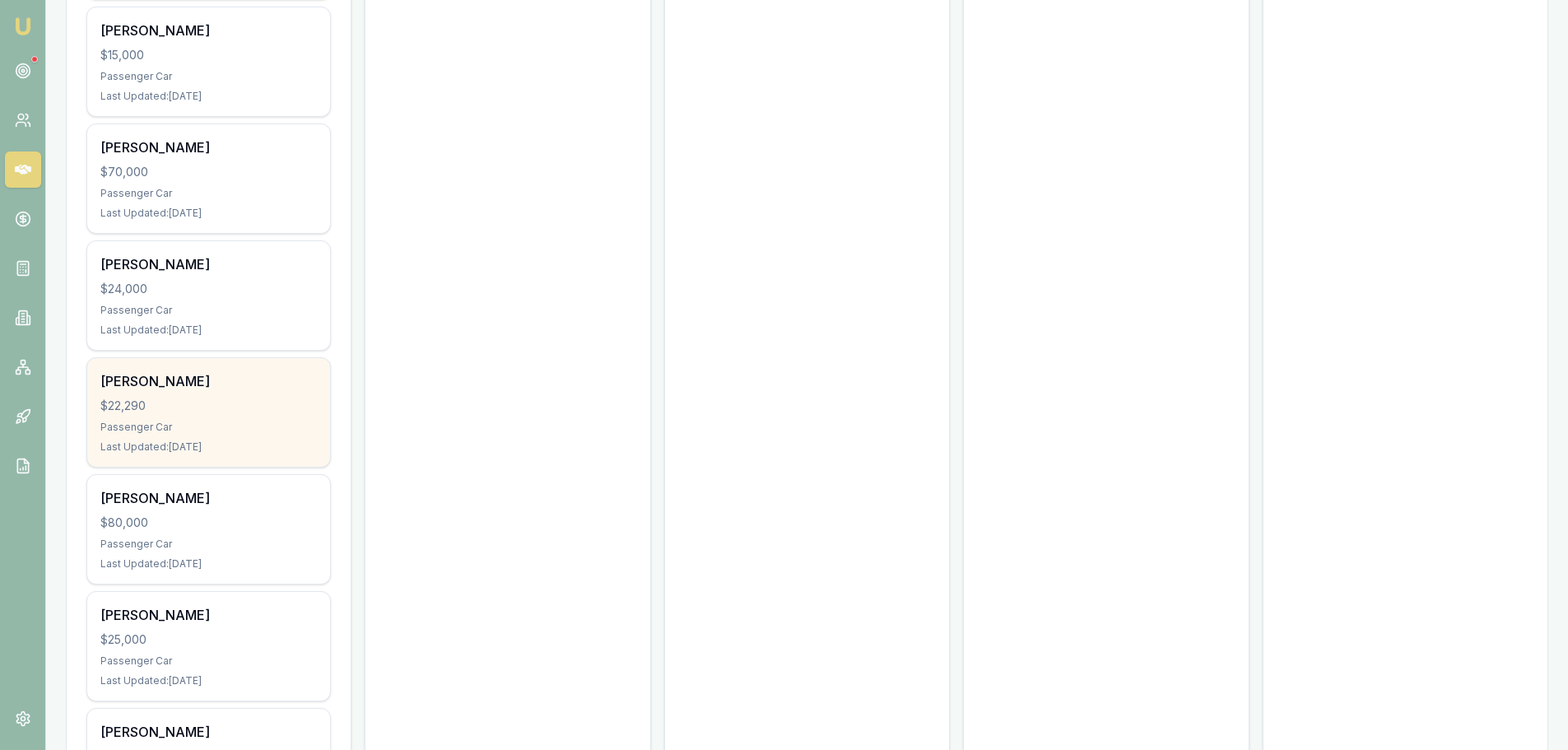
click at [223, 396] on div "Shannon Rowley $22,290 Passenger Car Last Updated: 20 days ago" at bounding box center [209, 412] width 243 height 109
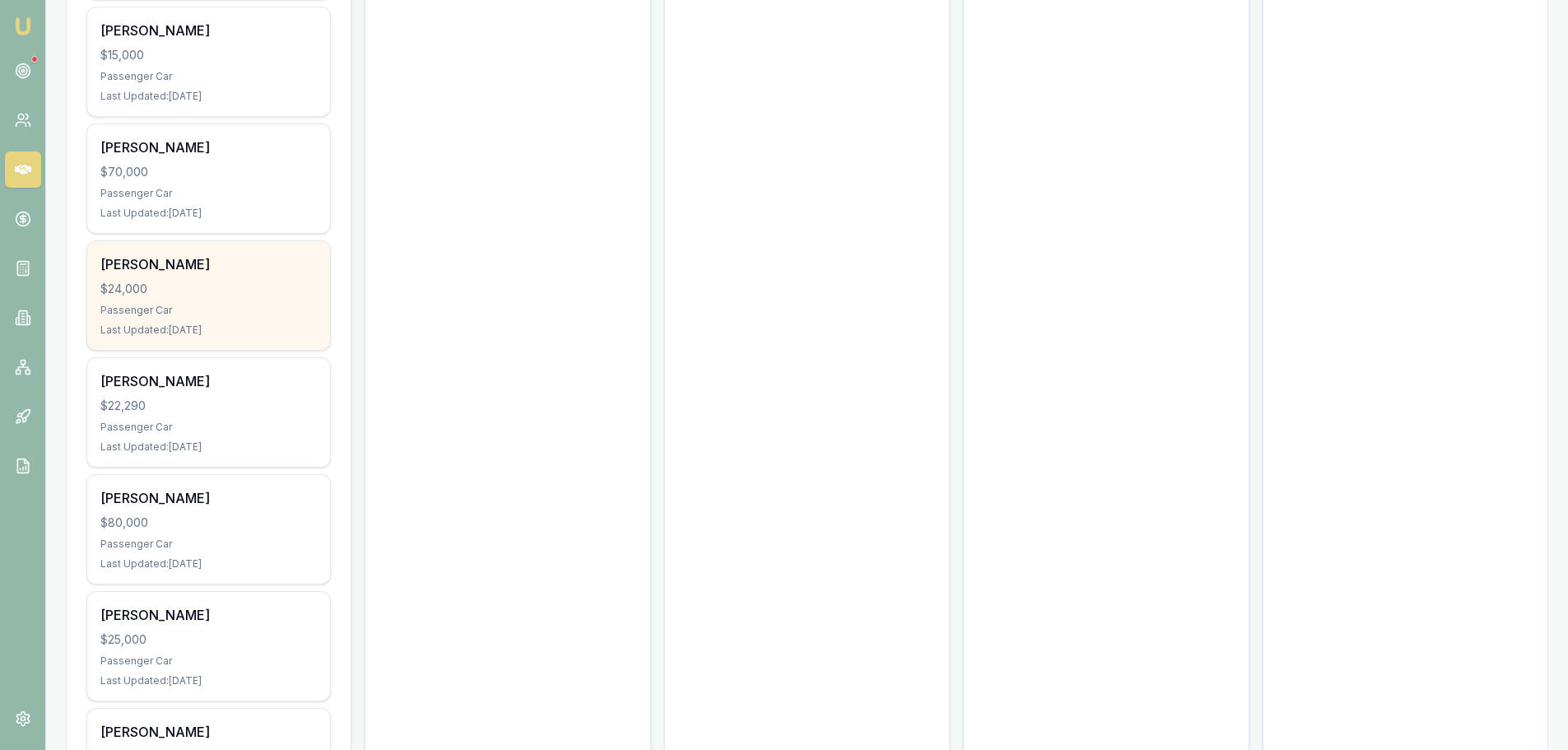
click at [270, 278] on div "Carlin Hodson $24,000 Passenger Car Last Updated: 15 days ago" at bounding box center [209, 295] width 243 height 109
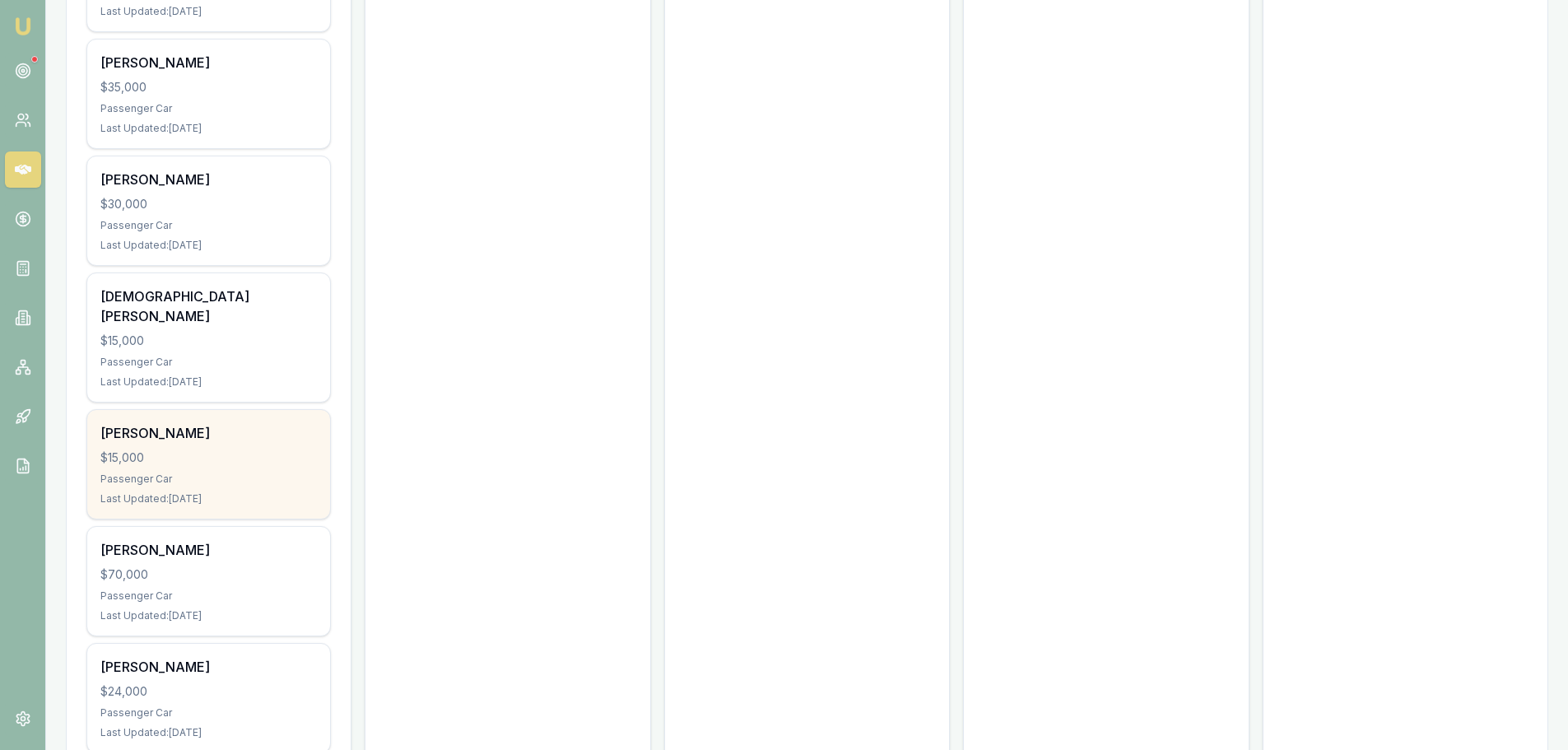
scroll to position [8497, 0]
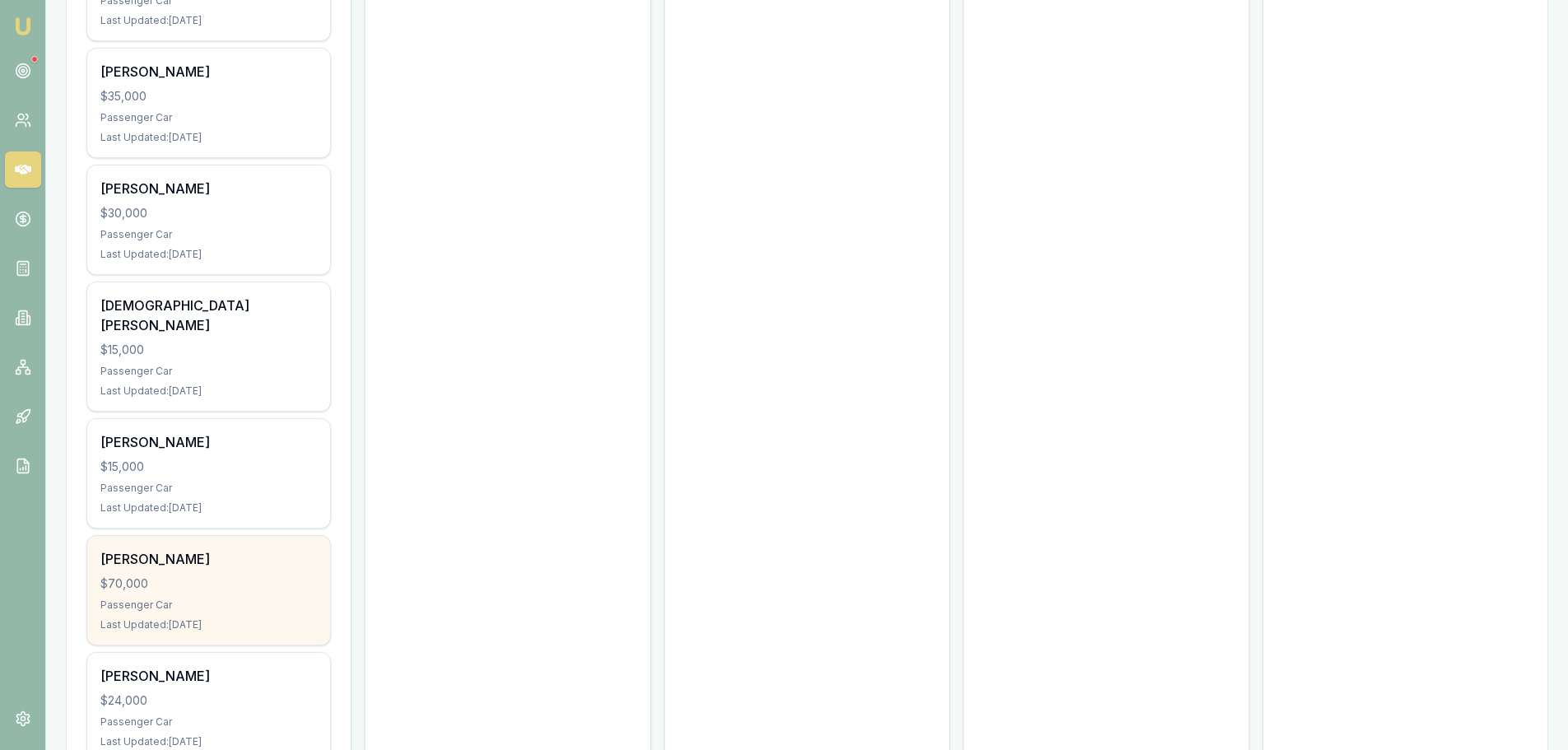
click at [239, 549] on div "Bradley Wilson" at bounding box center [209, 558] width 216 height 20
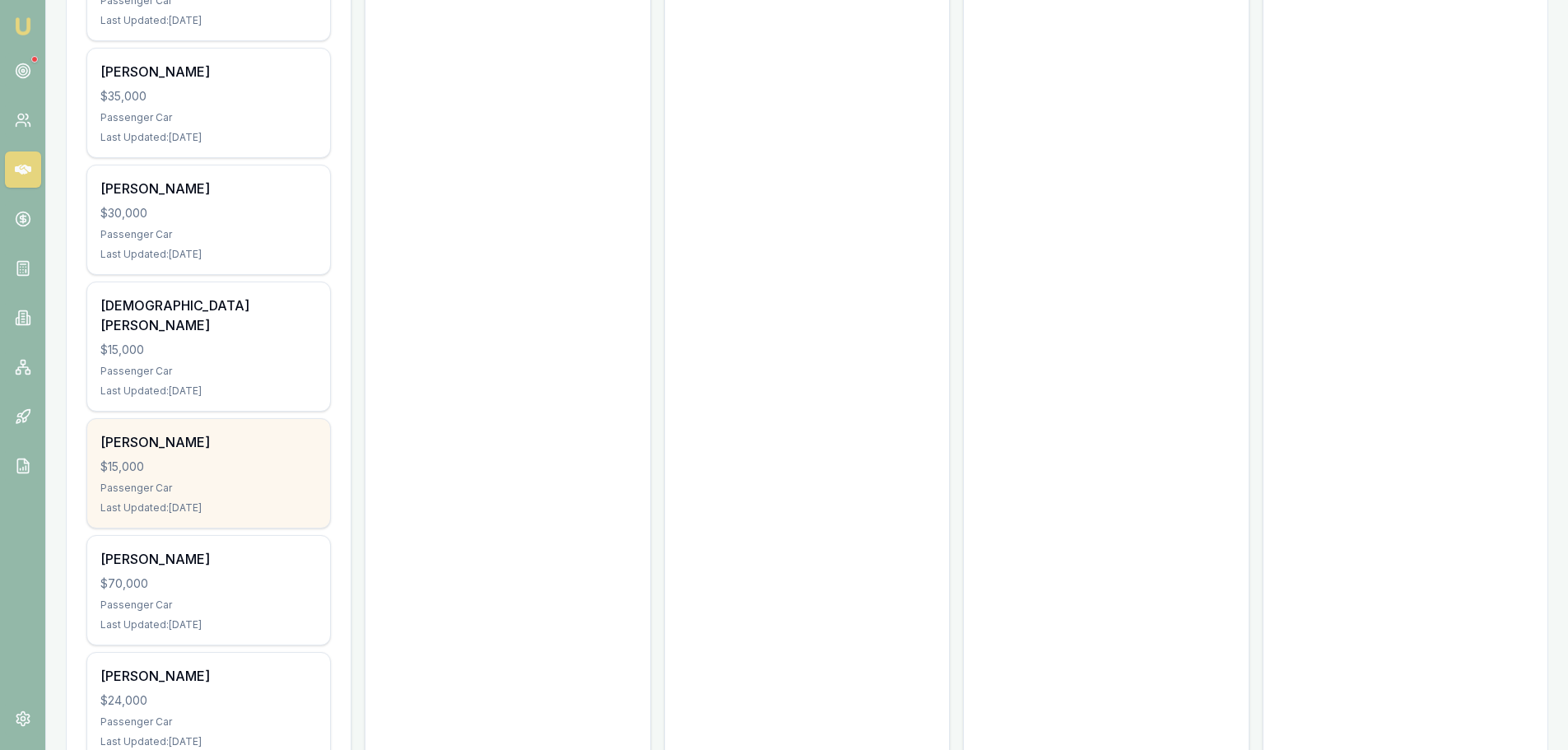
click at [265, 436] on div "Scott Cryer $15,000 Passenger Car Last Updated: 15 days ago" at bounding box center [209, 473] width 243 height 109
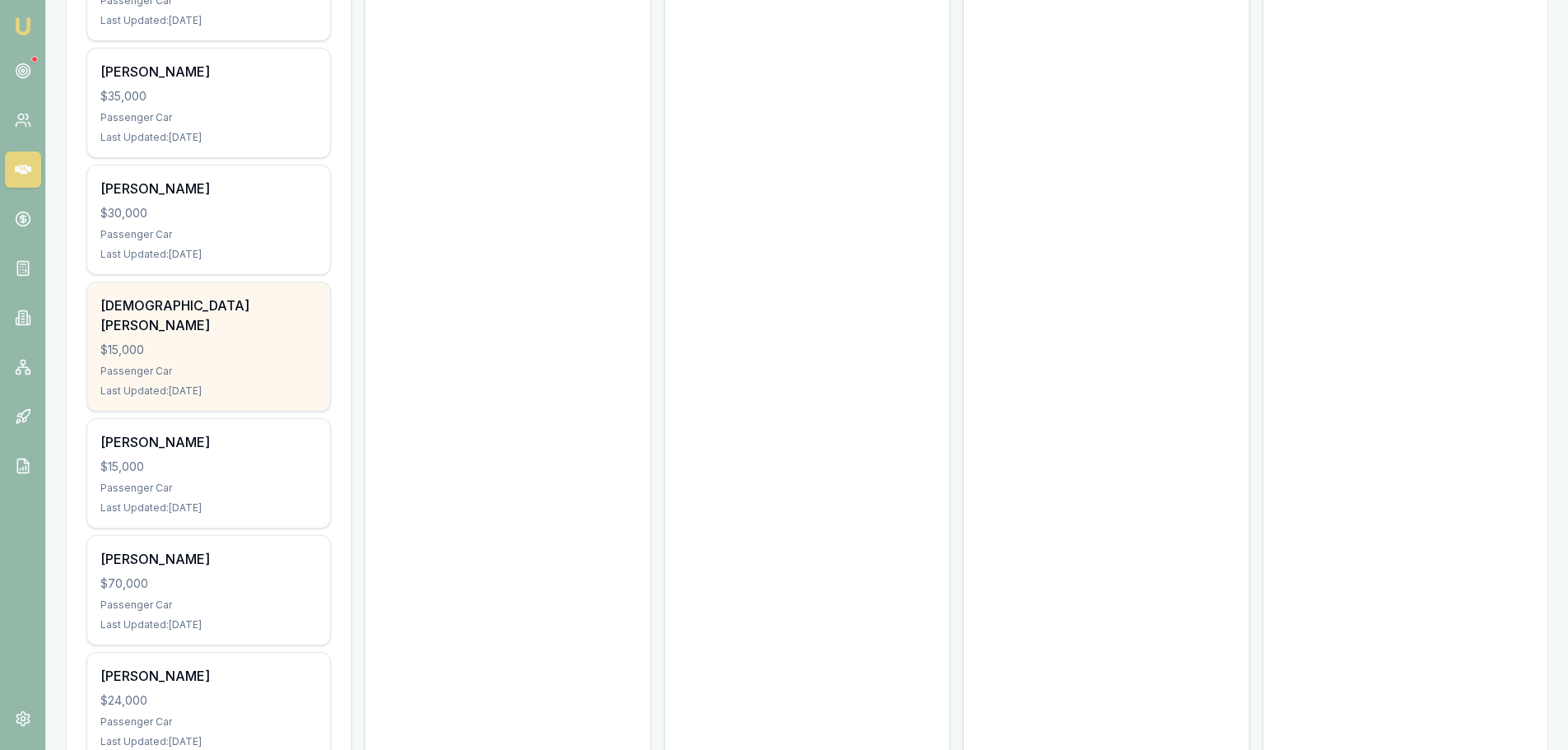
click at [229, 341] on div "$15,000" at bounding box center [209, 349] width 216 height 16
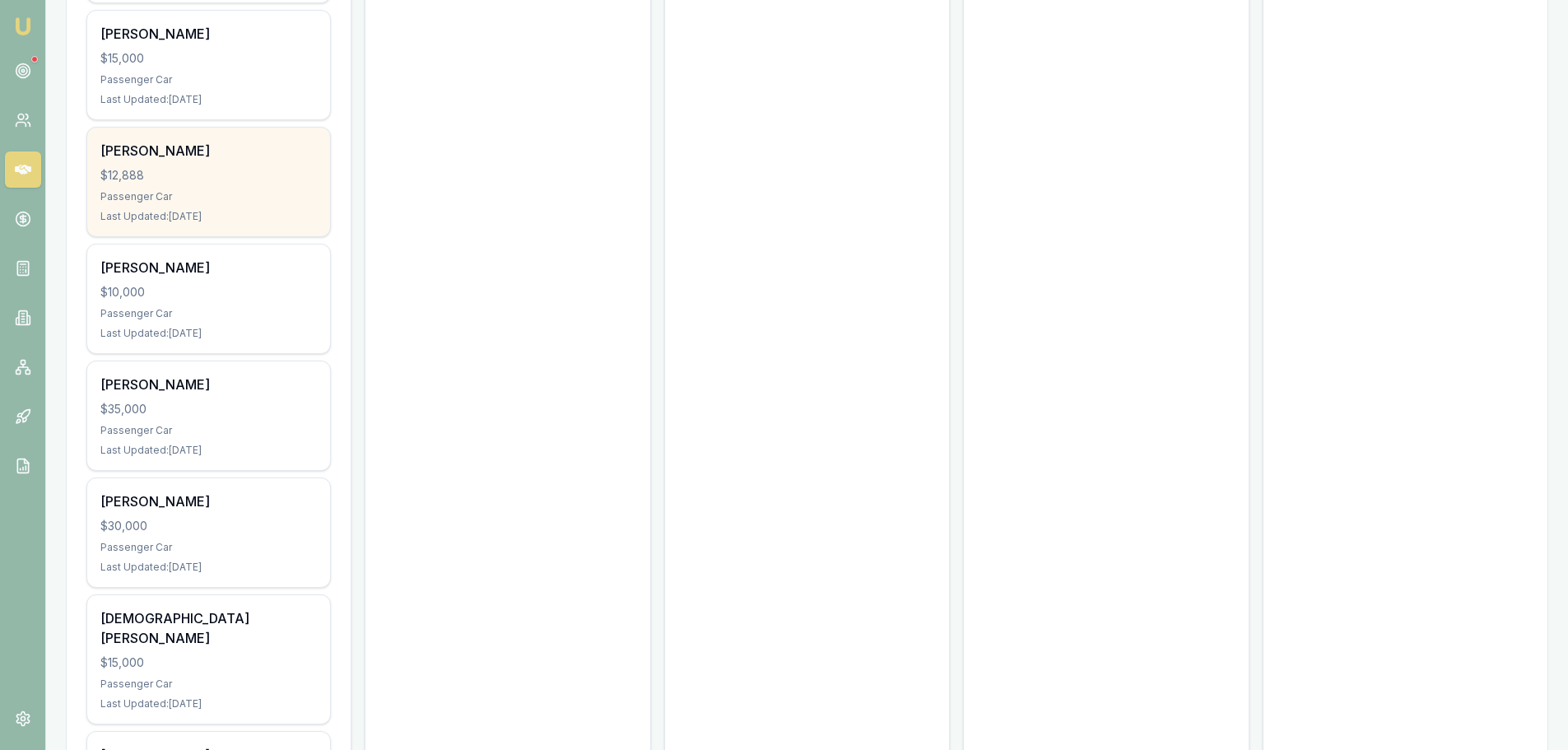
scroll to position [8168, 0]
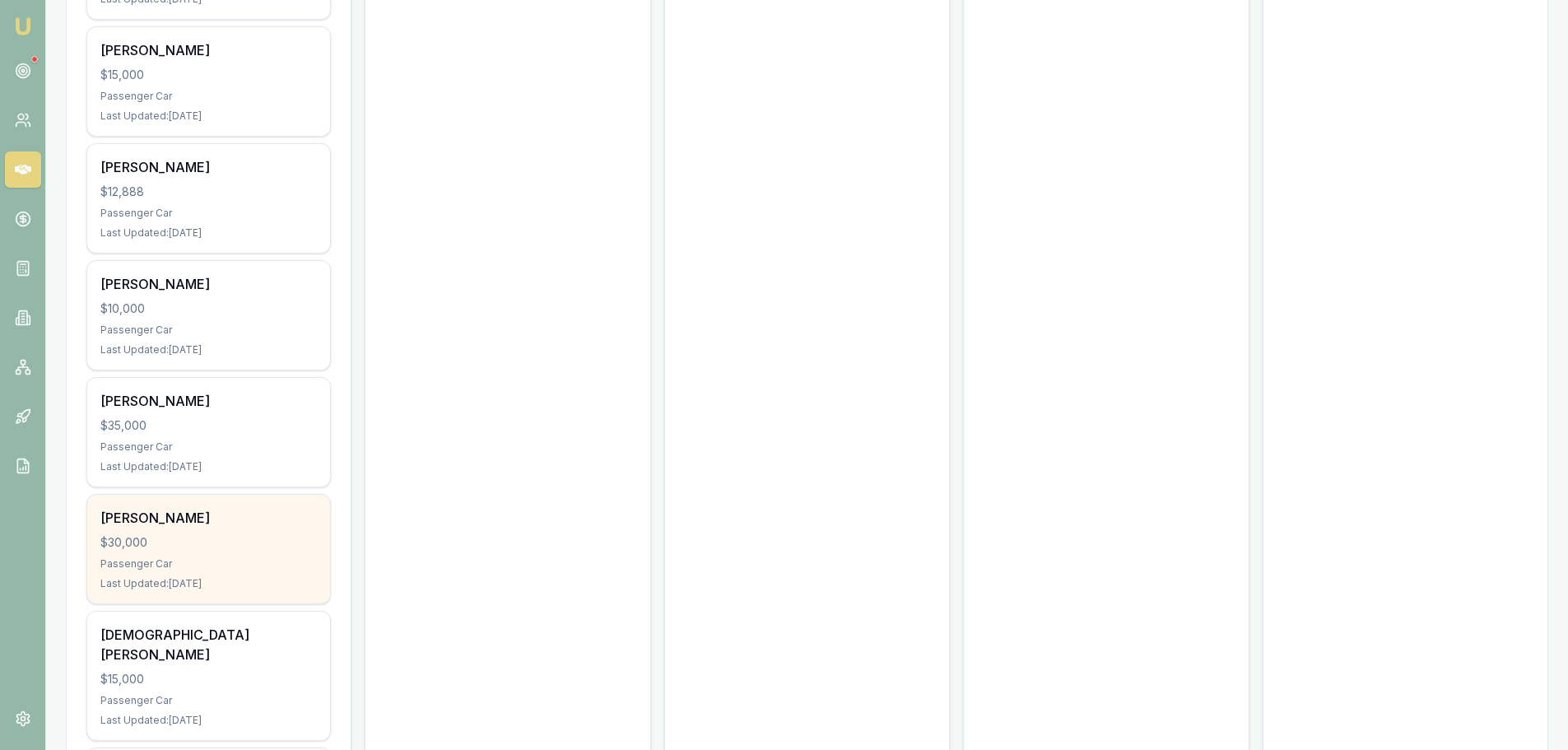
click at [254, 535] on div "$30,000" at bounding box center [209, 542] width 216 height 16
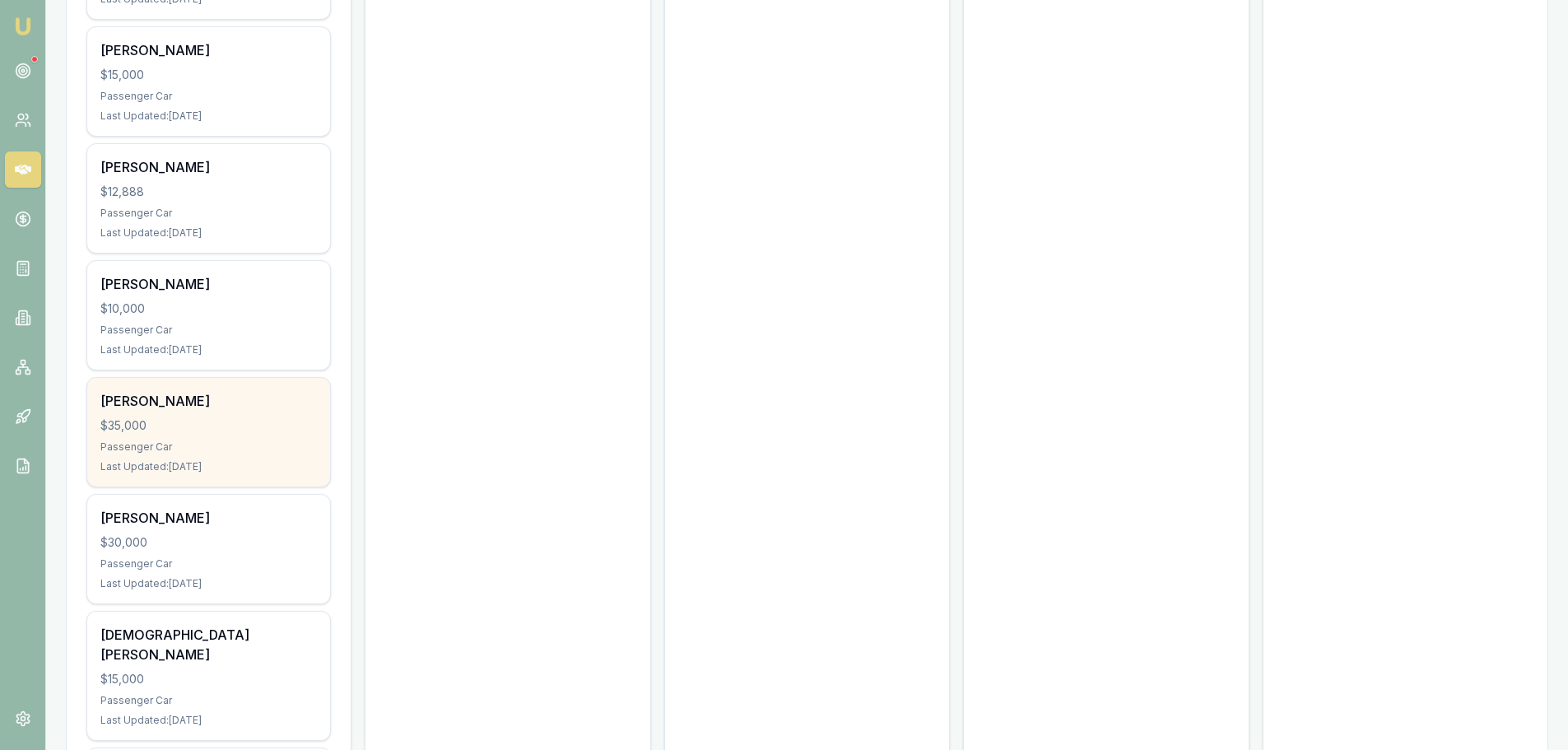
click at [286, 441] on div "Passenger Car" at bounding box center [209, 448] width 216 height 13
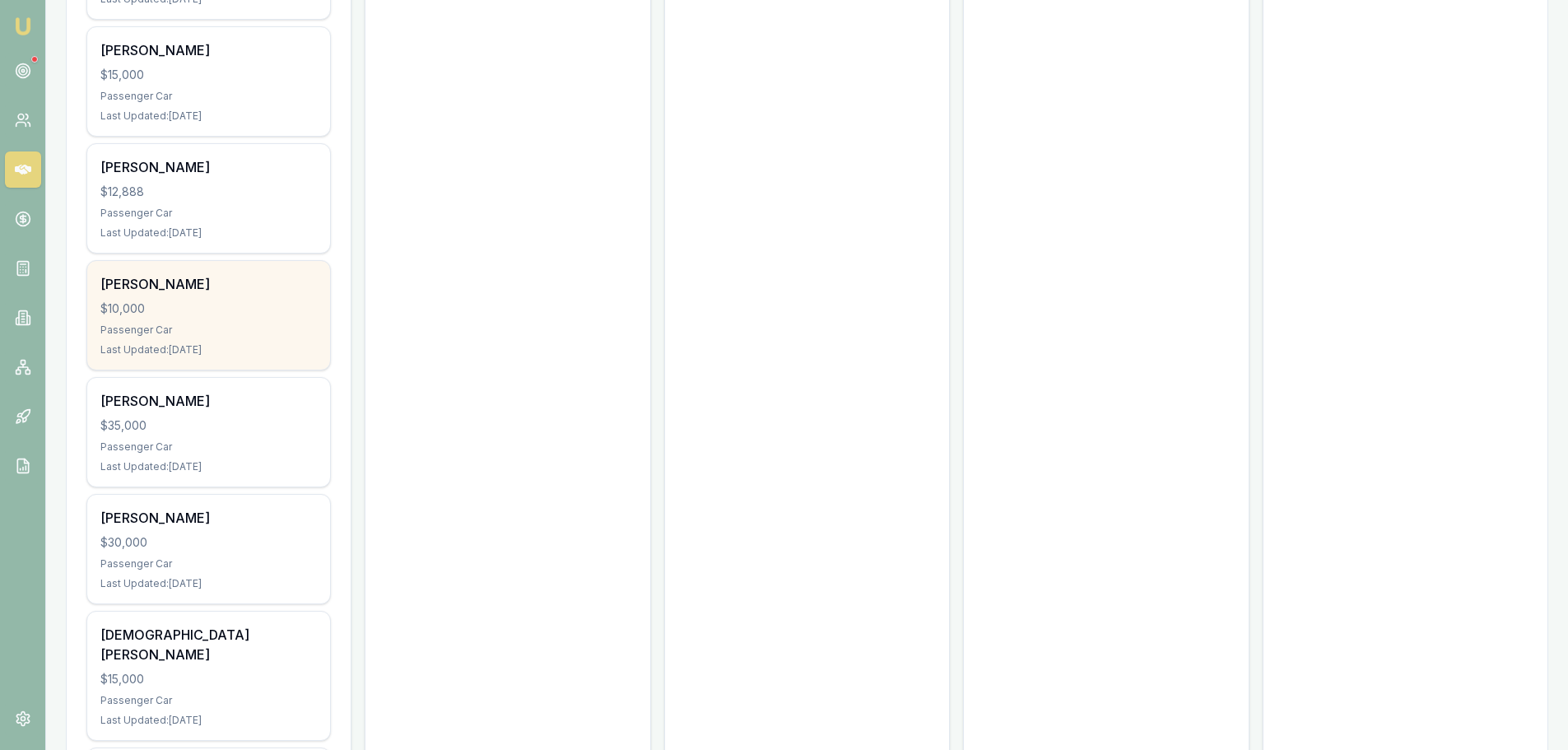
click at [265, 323] on div "Passenger Car" at bounding box center [209, 330] width 216 height 13
click at [159, 348] on div "Last Updated: 14 days ago" at bounding box center [209, 350] width 216 height 13
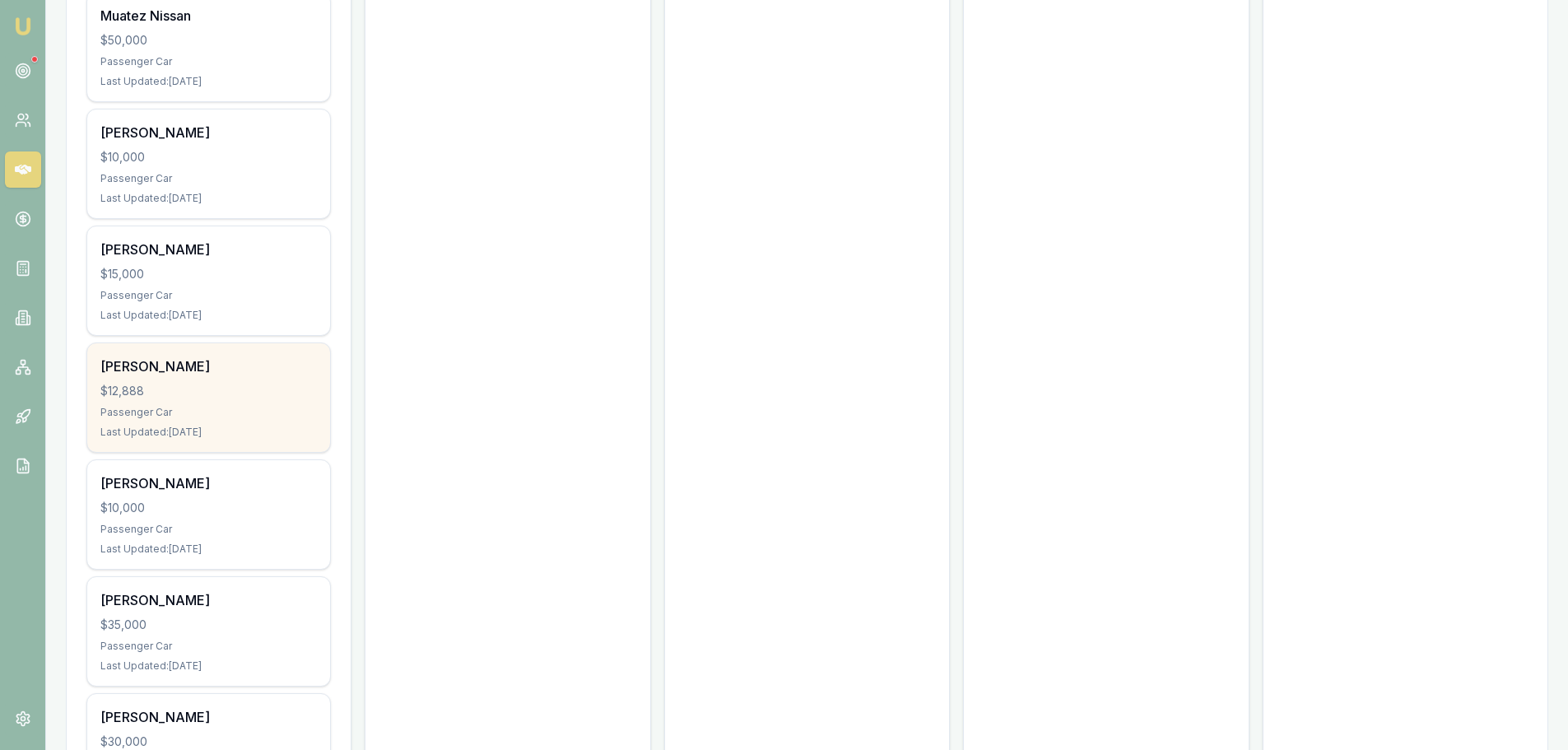
scroll to position [7920, 0]
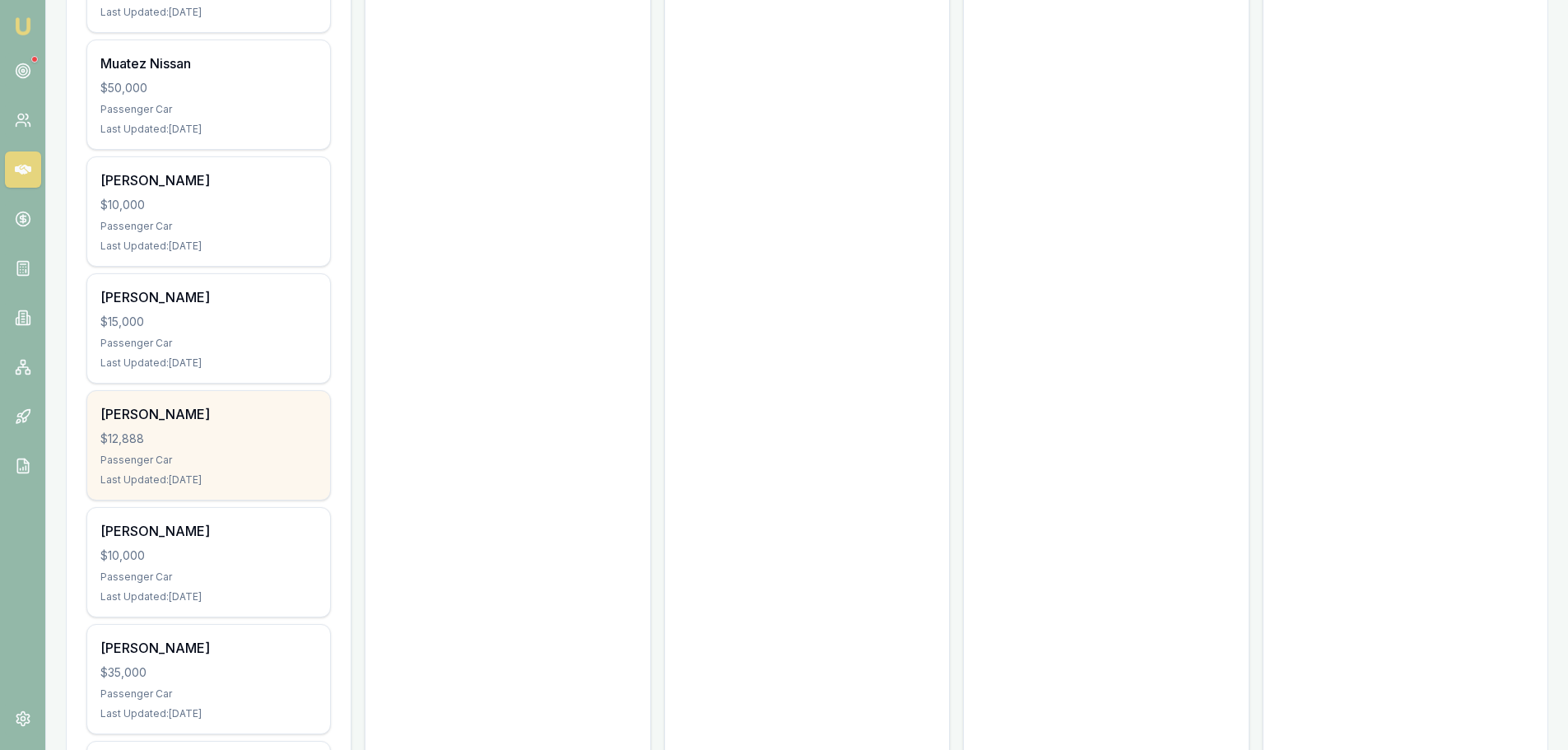
click at [216, 419] on div "Kayla Carolan" at bounding box center [209, 413] width 216 height 20
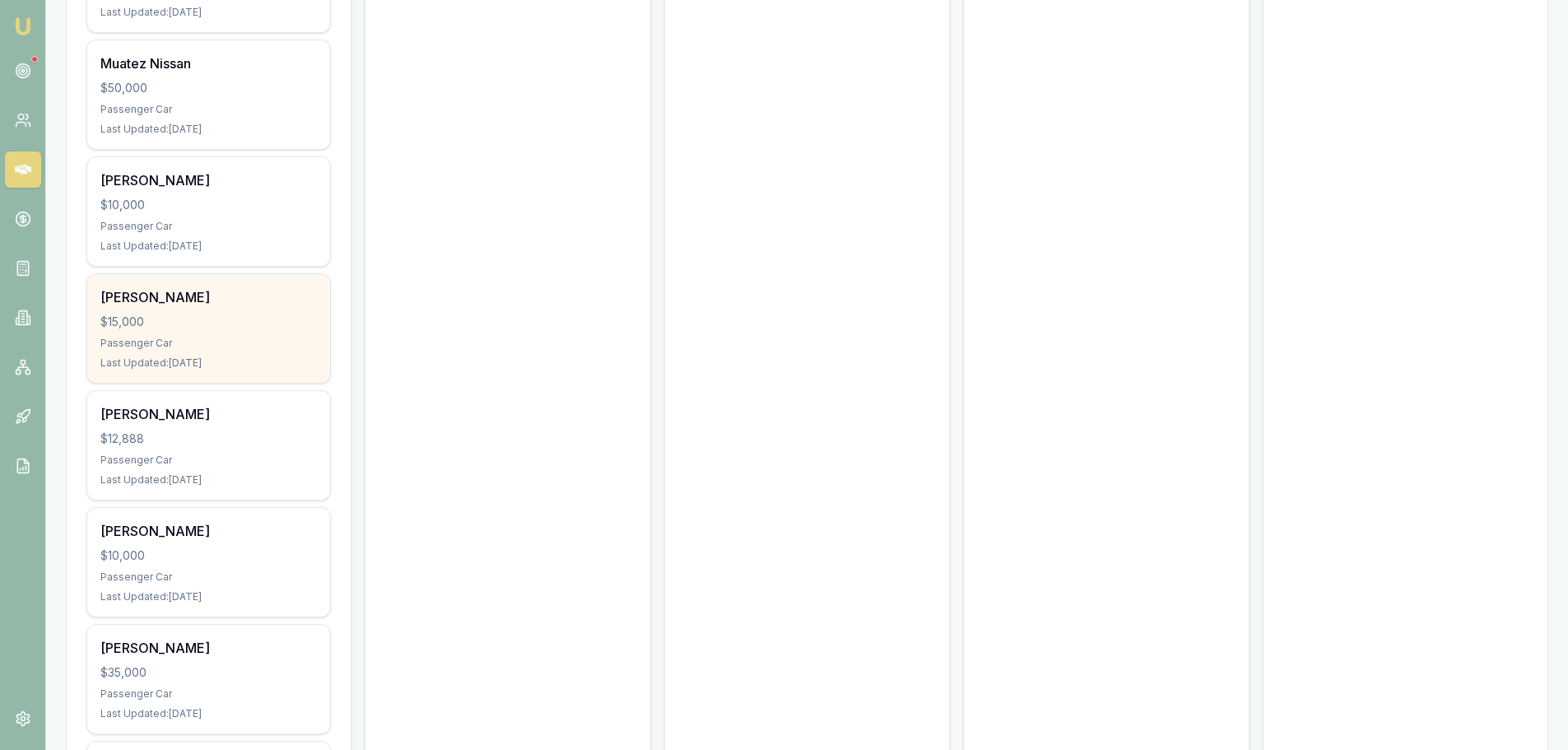
click at [210, 315] on div "$15,000" at bounding box center [209, 321] width 216 height 16
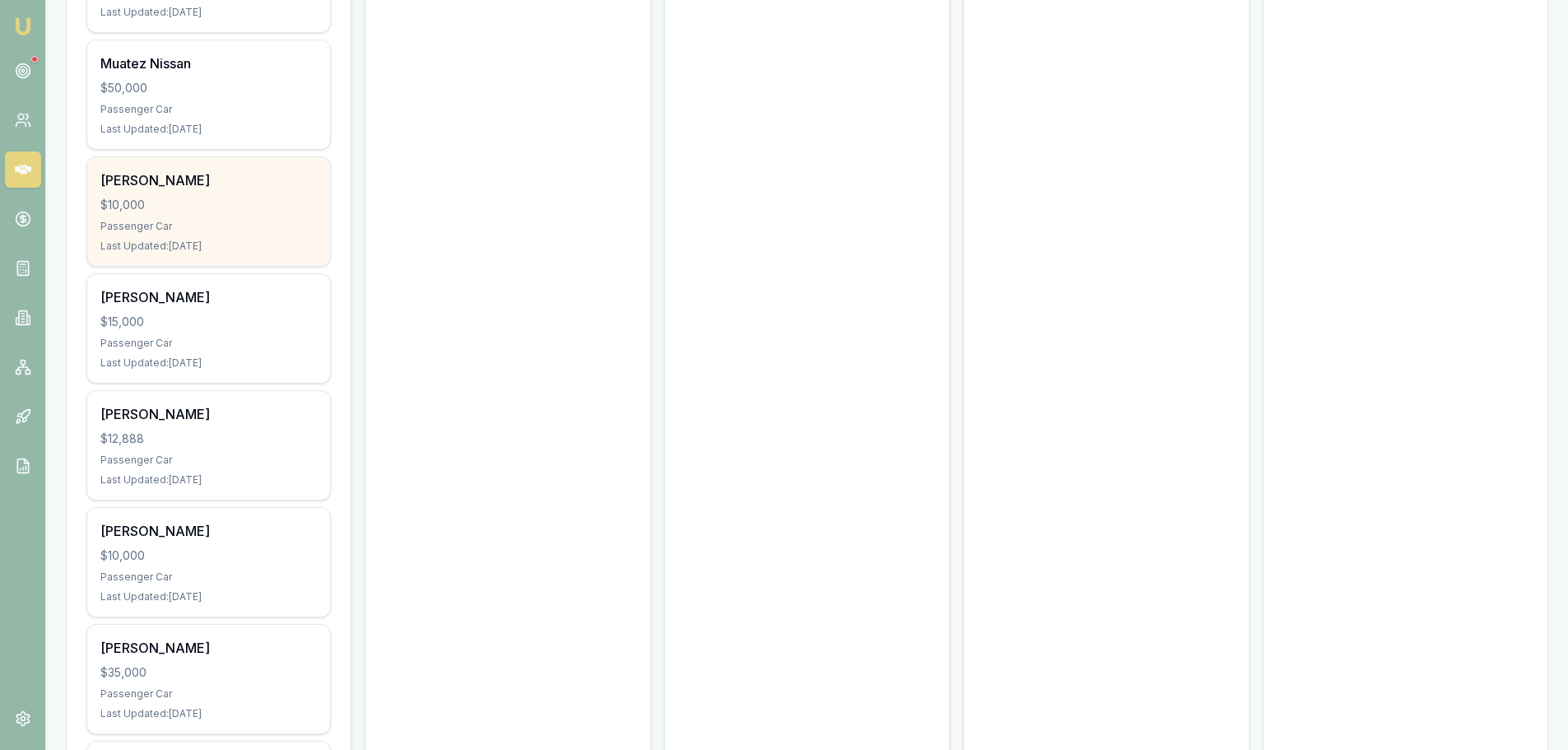
click at [270, 193] on div "Randy N $10,000 Passenger Car Last Updated: 14 days ago" at bounding box center [209, 211] width 243 height 109
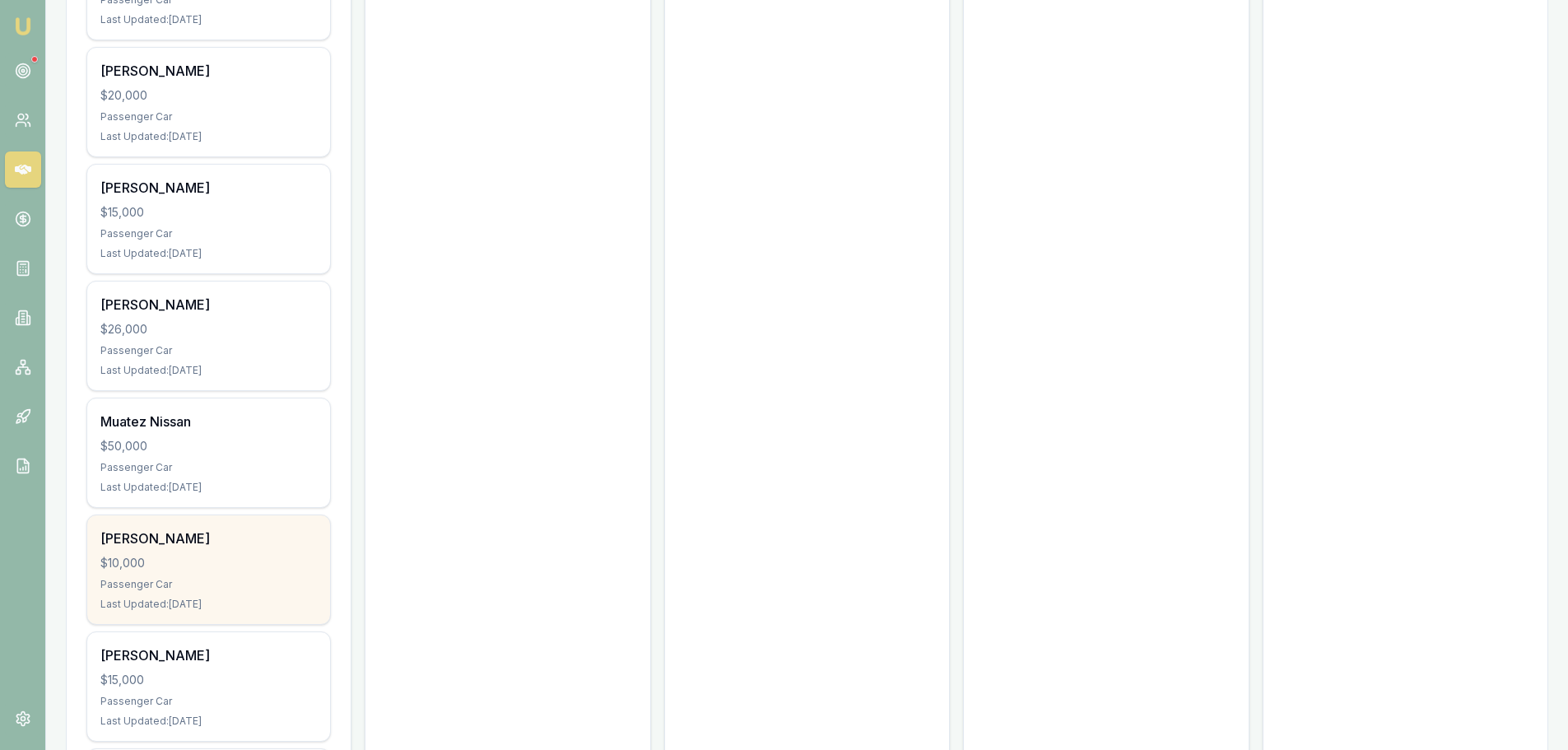
scroll to position [7509, 0]
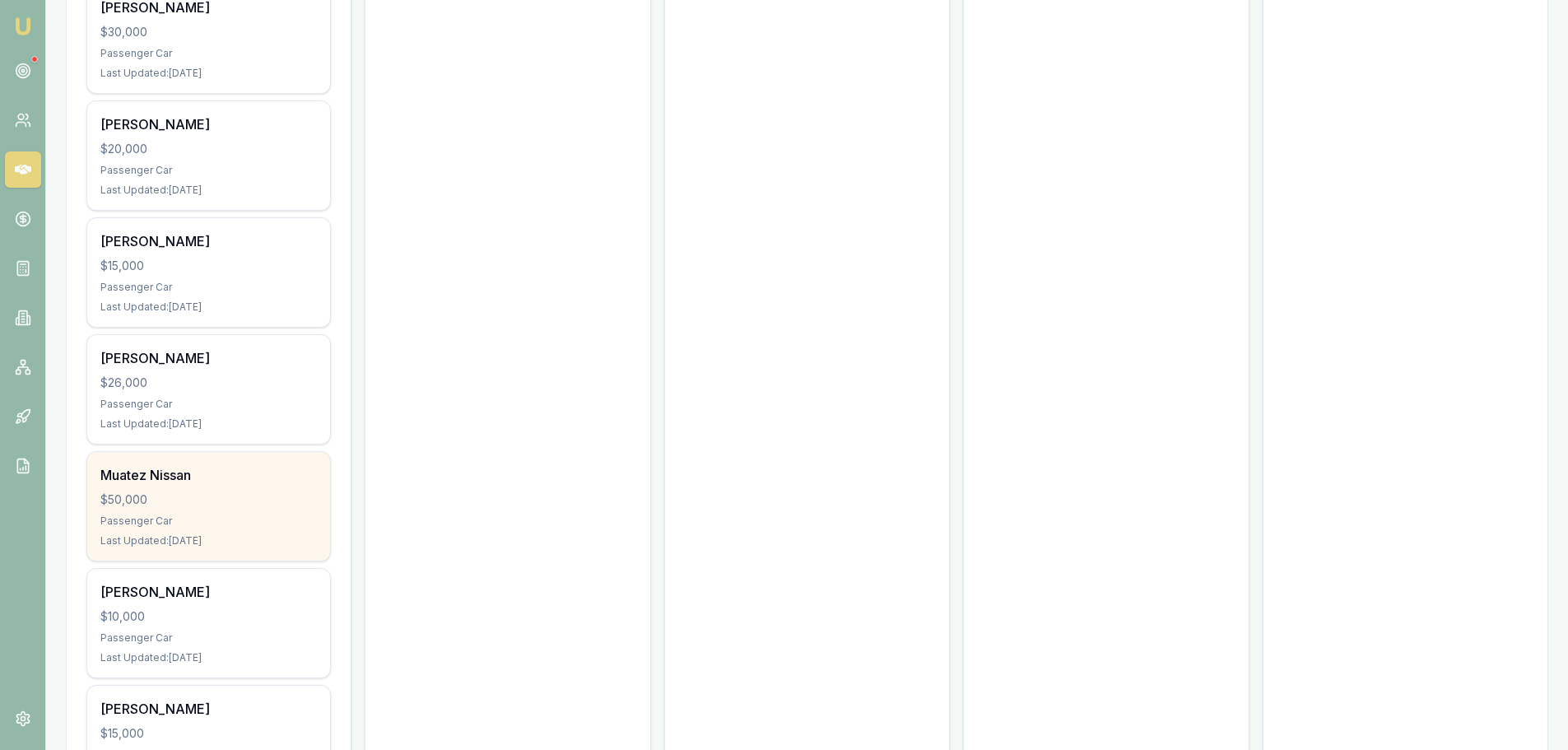
click at [251, 504] on div "$50,000" at bounding box center [209, 499] width 216 height 16
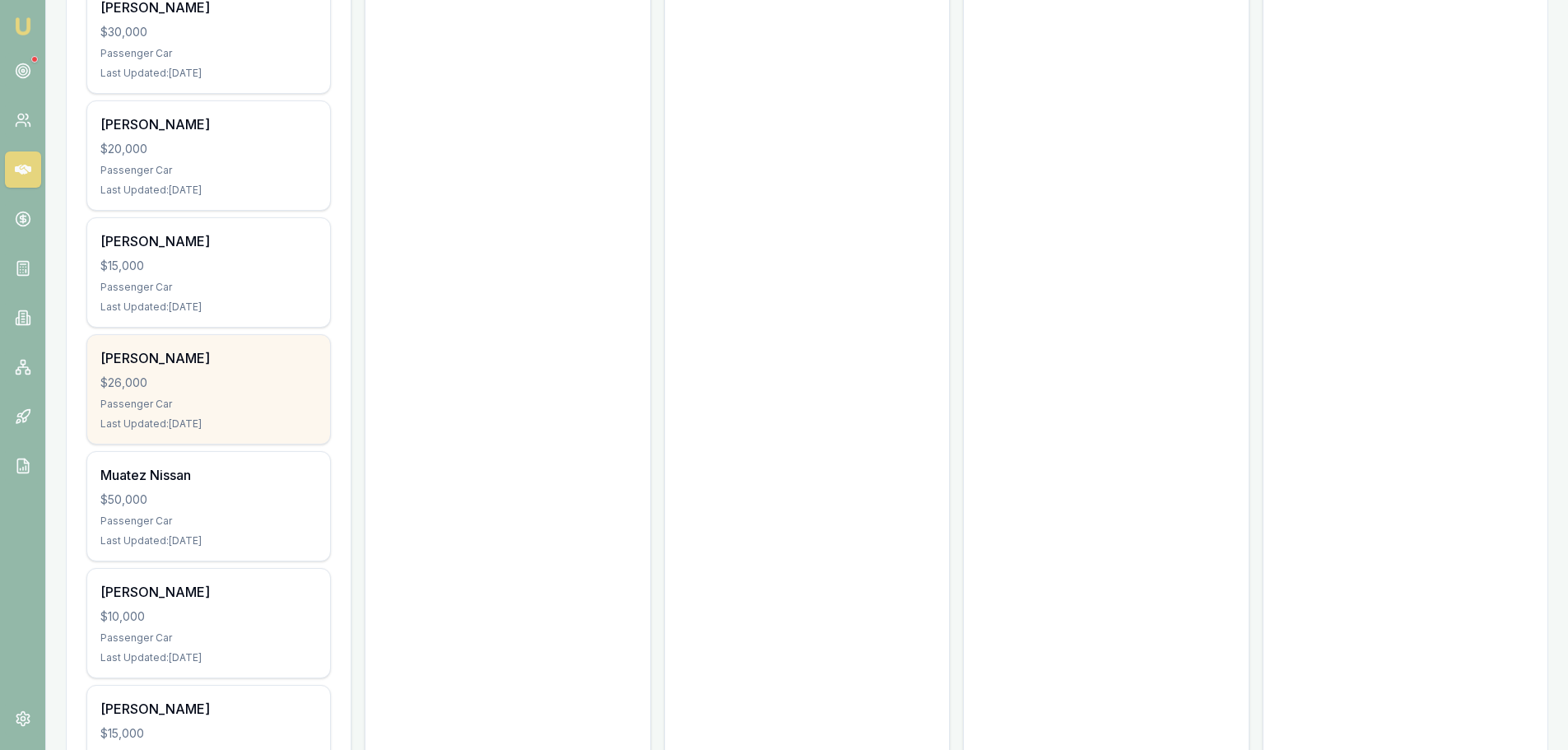
click at [229, 360] on div "Mohamed Srour" at bounding box center [209, 357] width 216 height 20
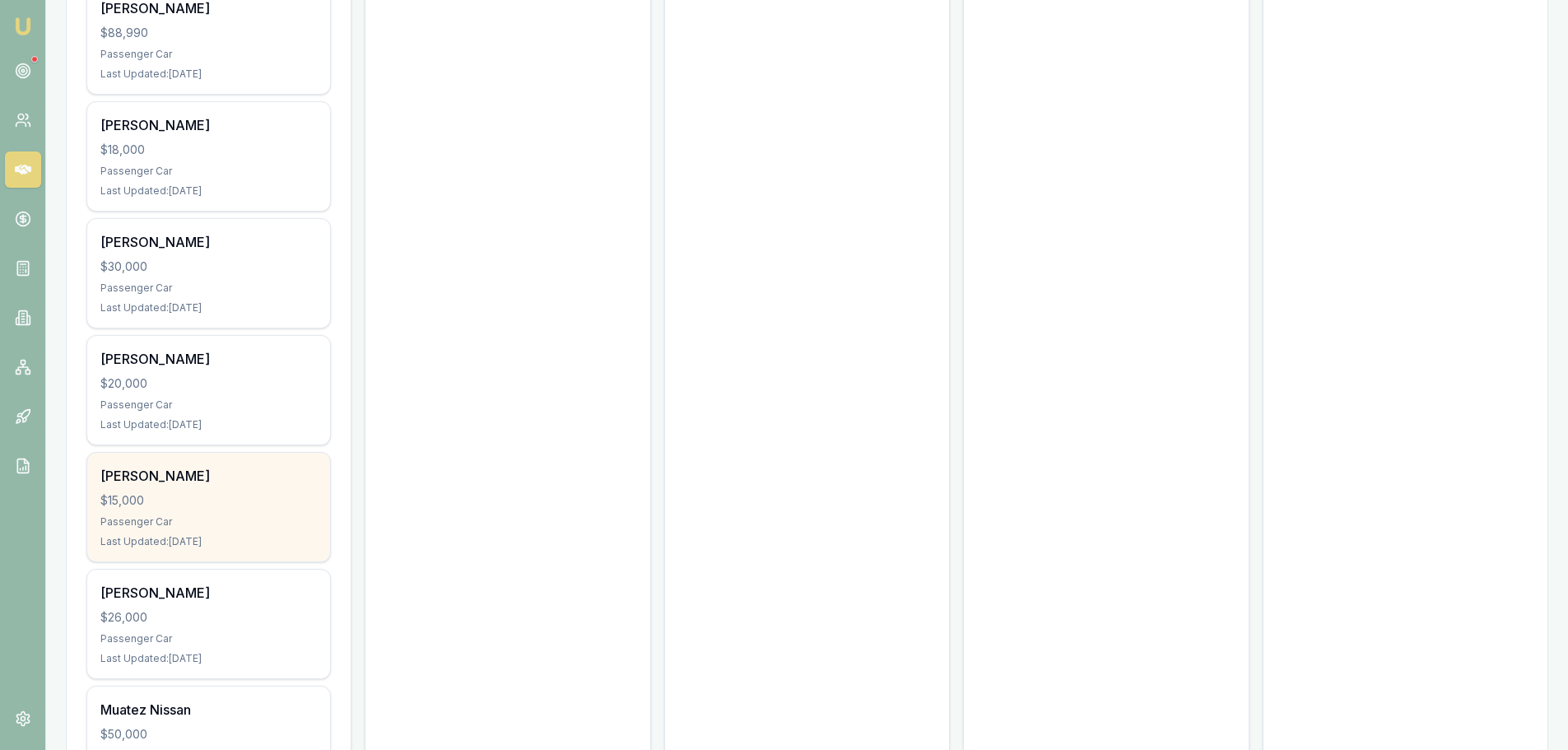
scroll to position [7261, 0]
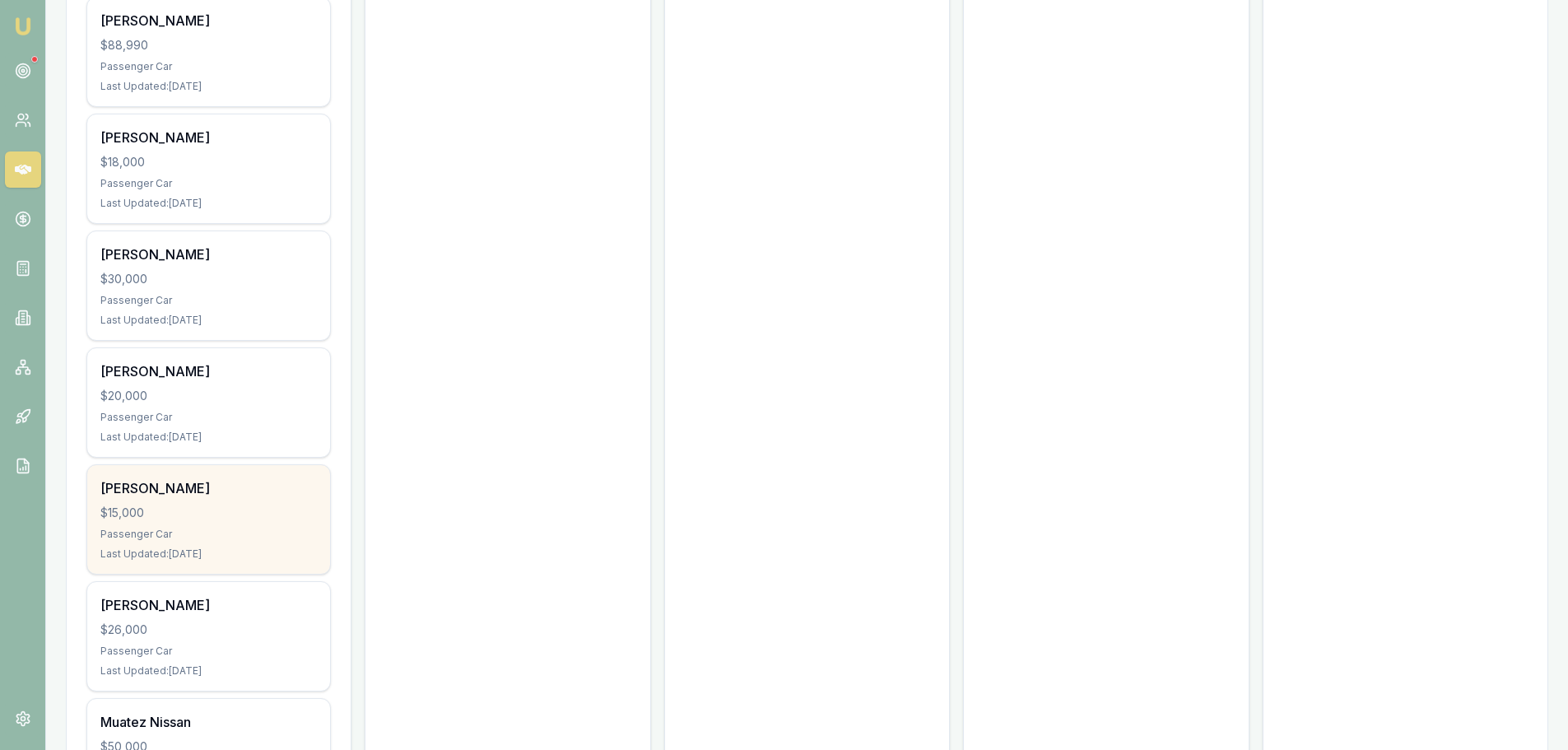
click at [278, 513] on div "$15,000" at bounding box center [209, 512] width 216 height 16
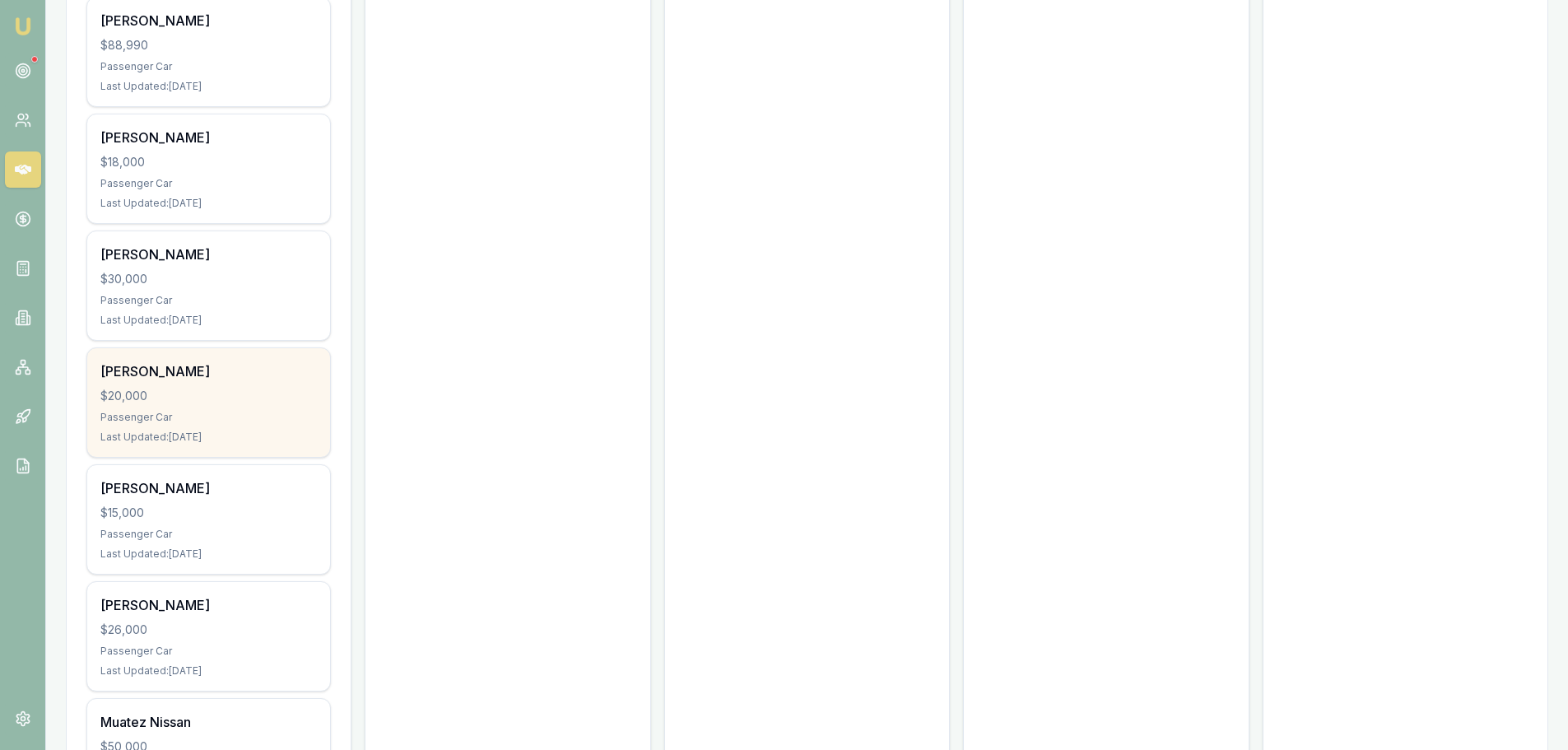
click at [233, 393] on div "$20,000" at bounding box center [209, 395] width 216 height 16
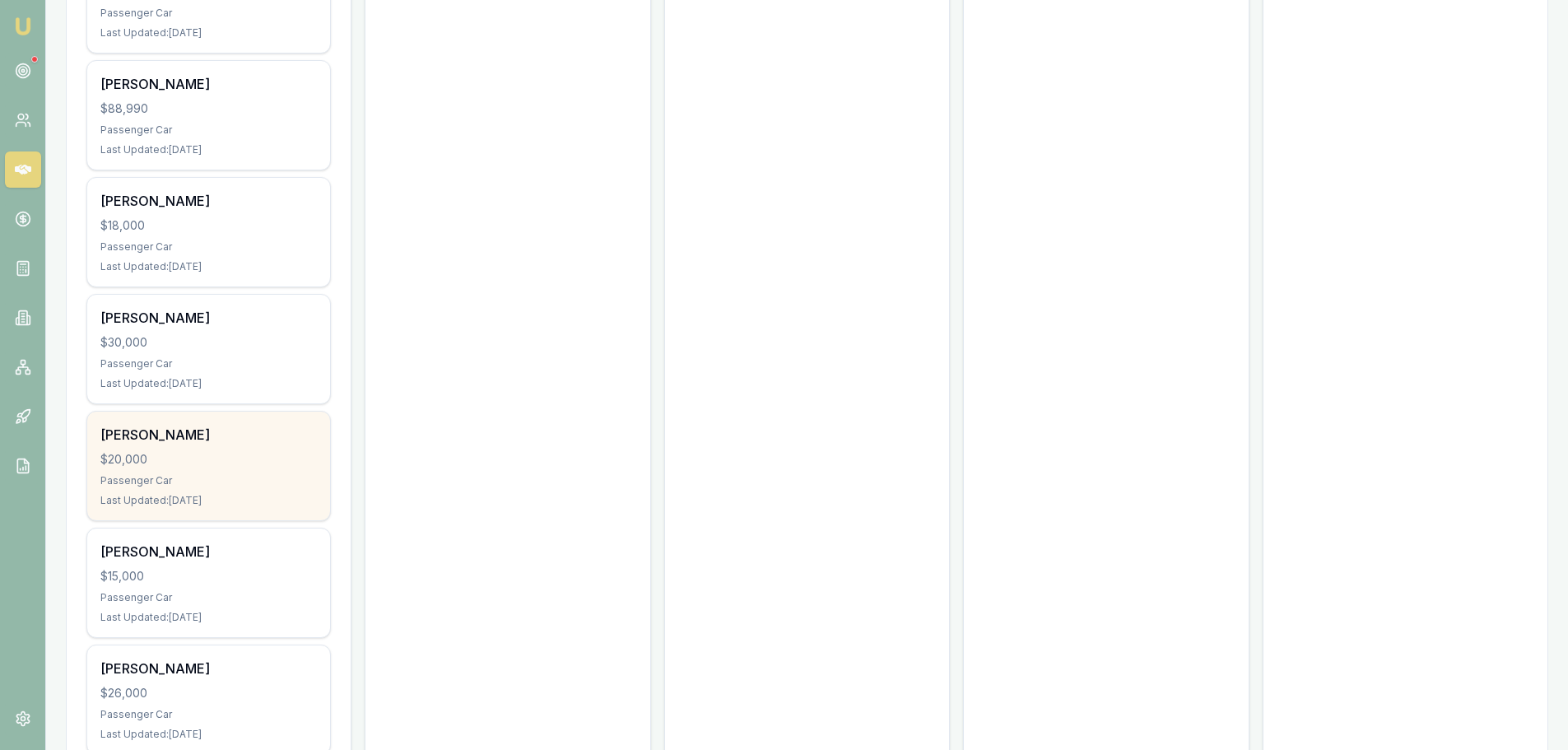
scroll to position [7180, 0]
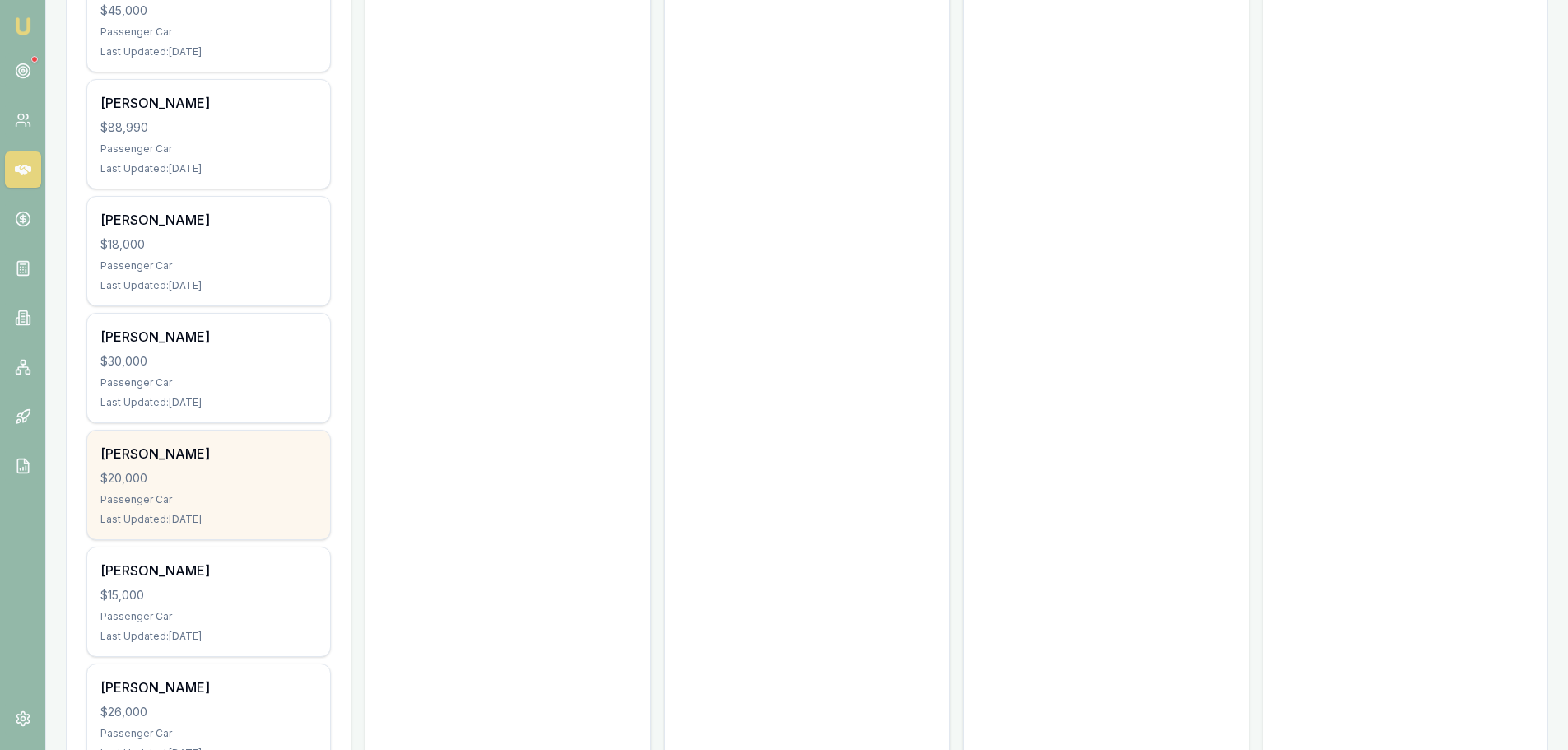
click at [211, 476] on div "$20,000" at bounding box center [209, 478] width 216 height 16
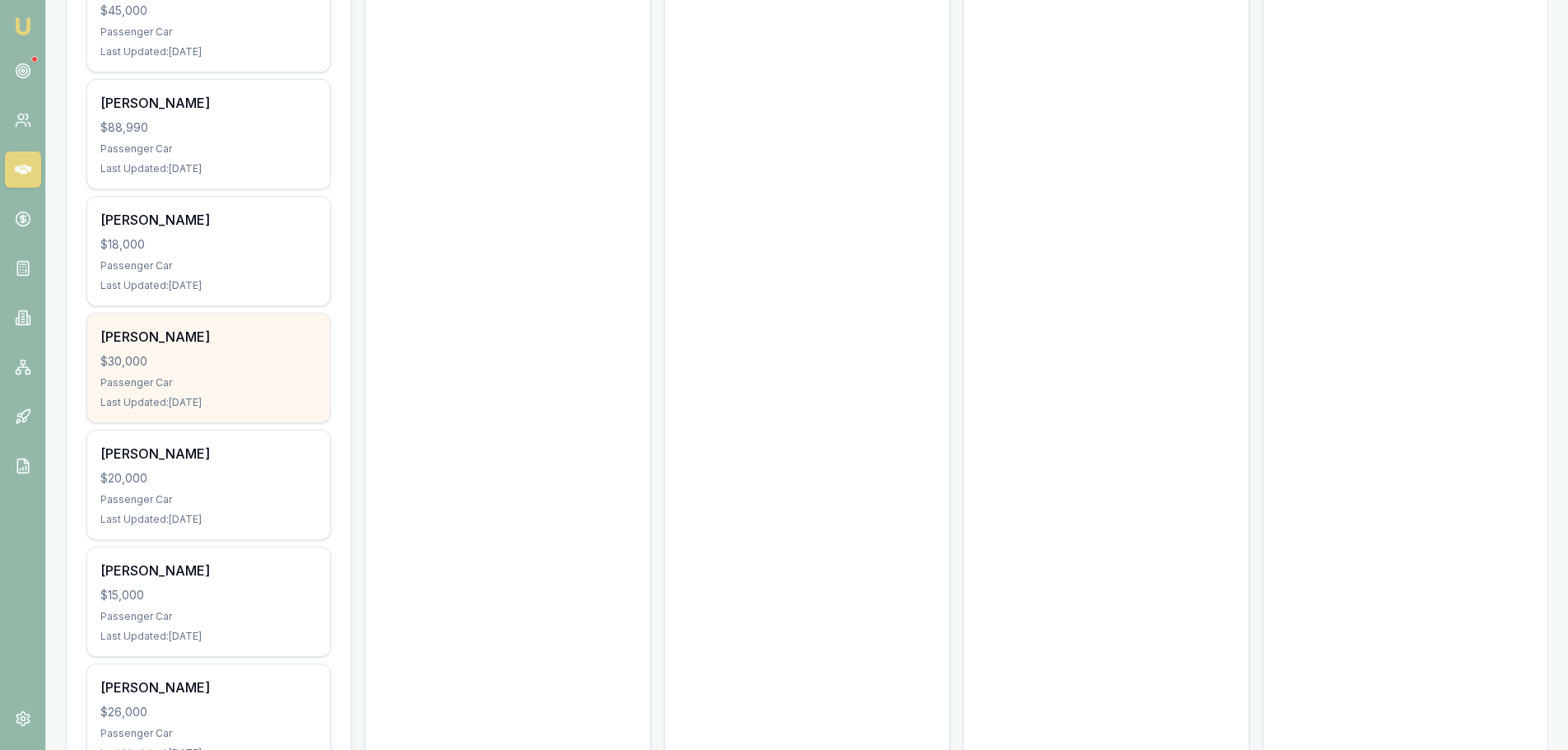
click at [163, 348] on div "Kaela Hunia $30,000 Passenger Car Last Updated: 13 days ago" at bounding box center [209, 368] width 243 height 109
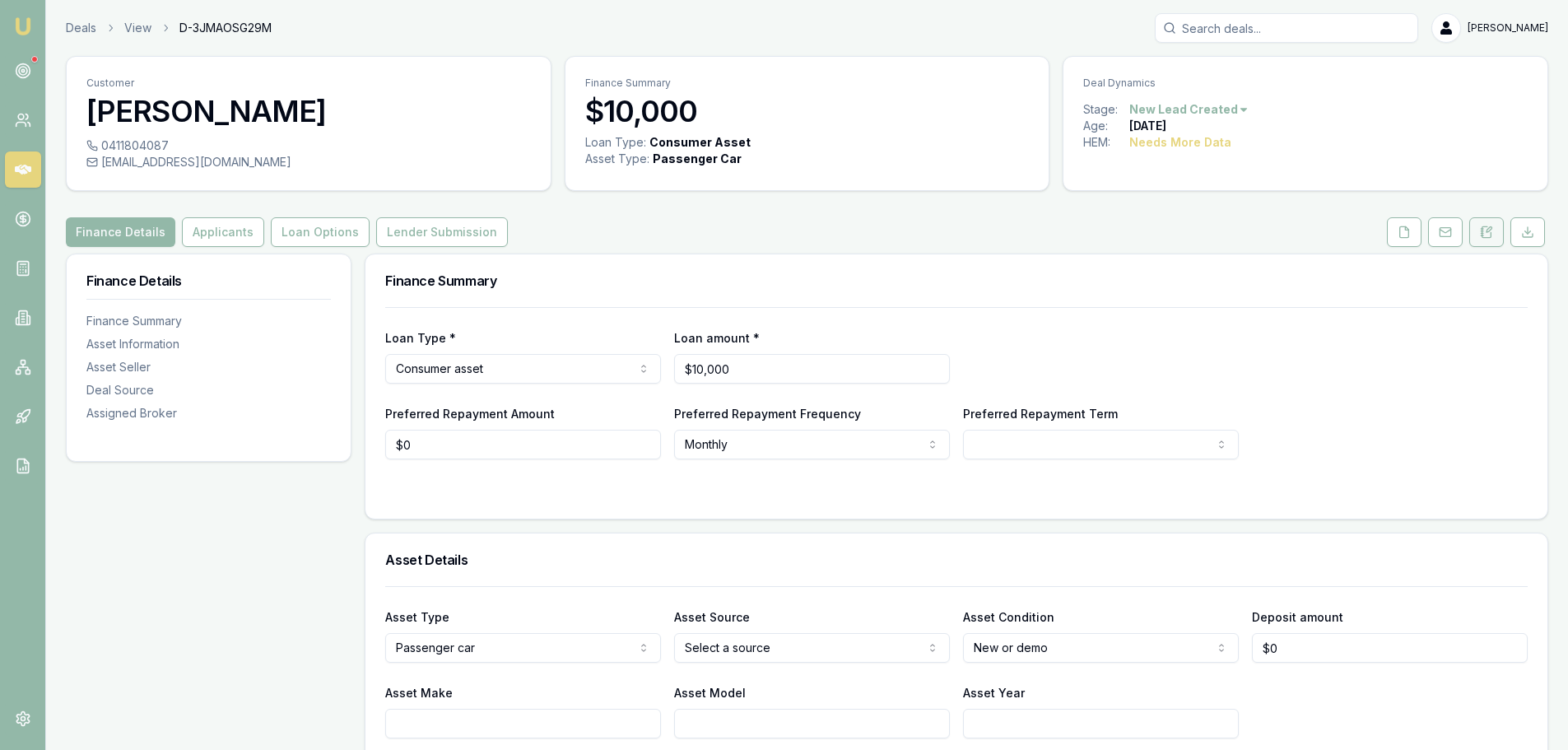
click at [1492, 229] on icon at bounding box center [1486, 232] width 13 height 13
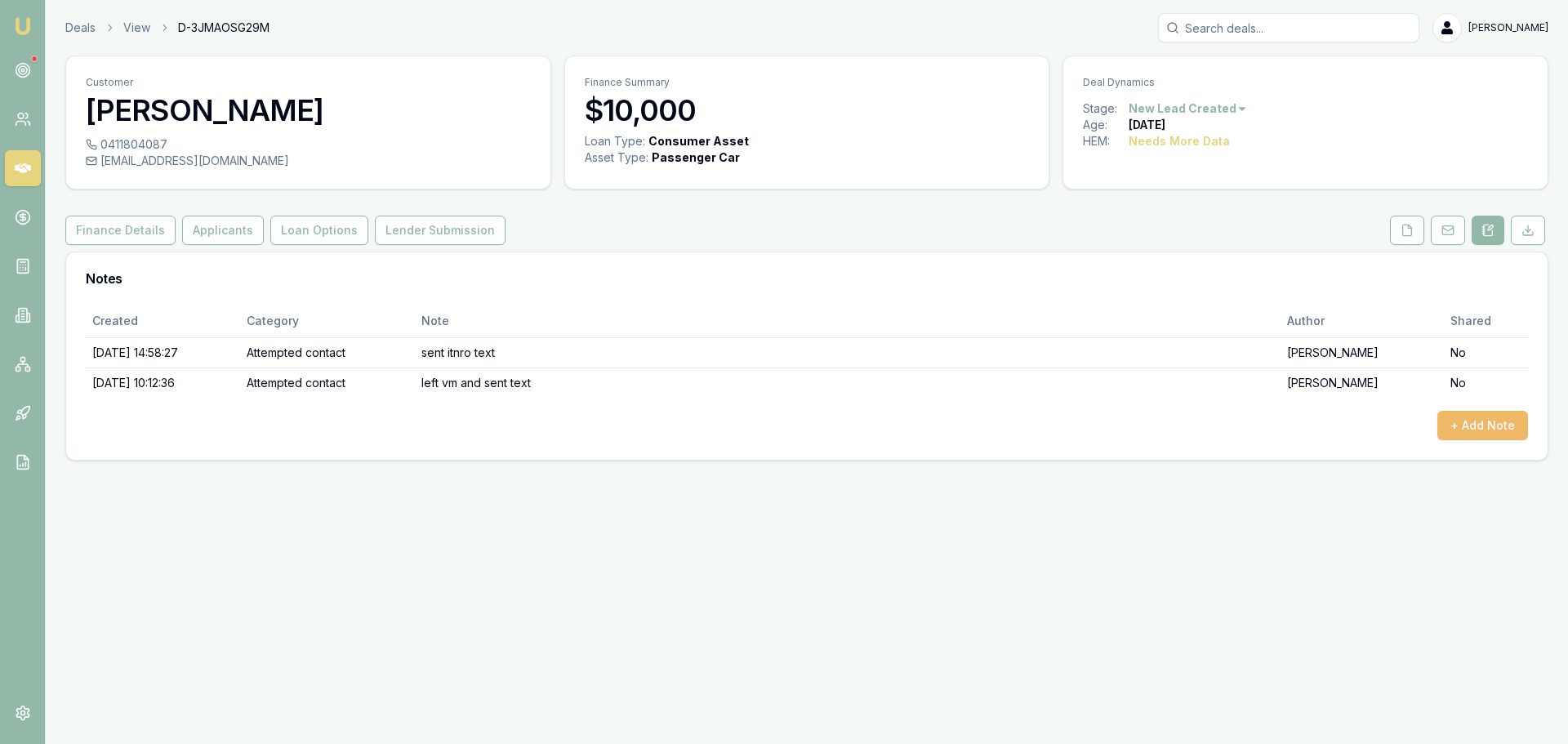
click at [1487, 425] on button "+ Add Note" at bounding box center [1482, 425] width 90 height 29
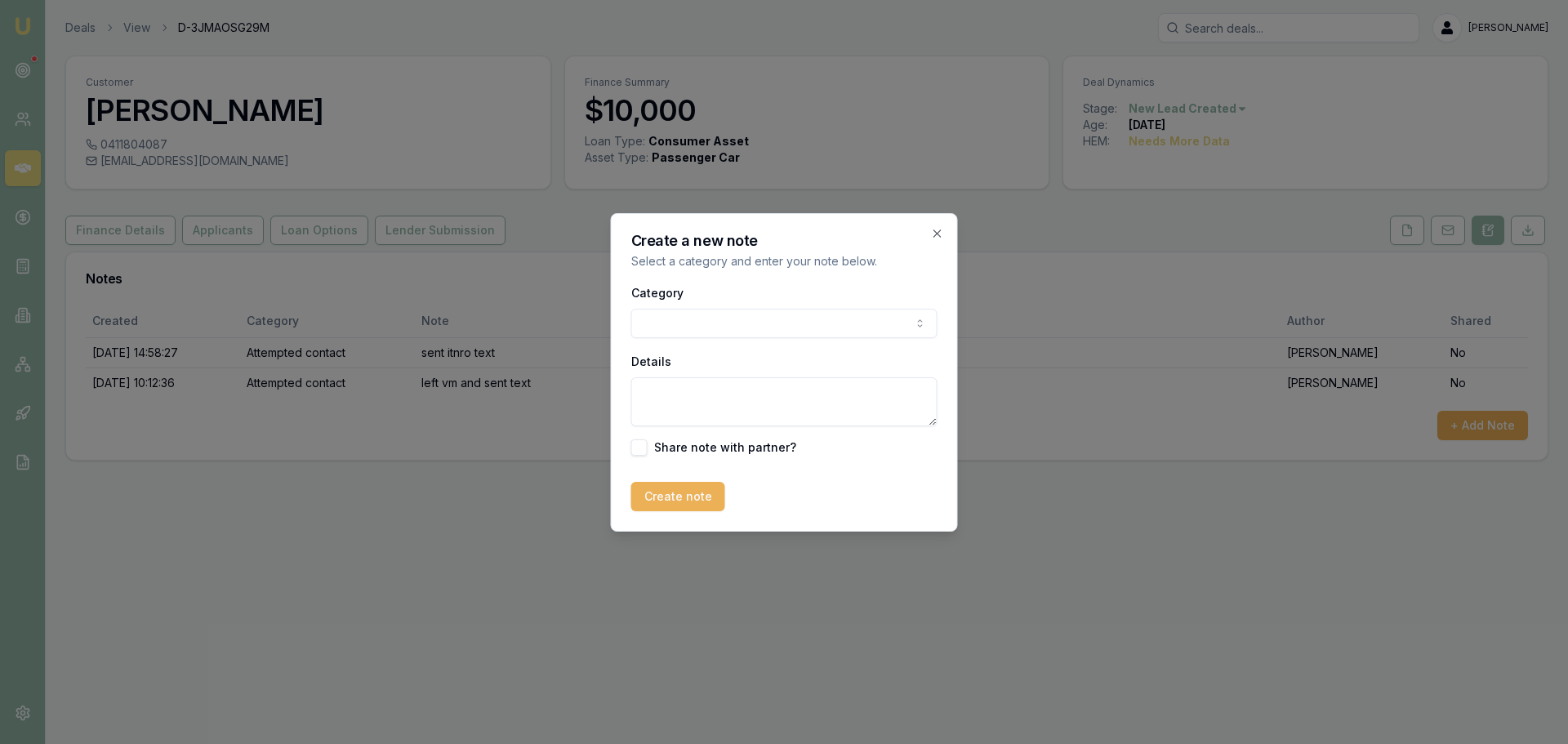
click at [672, 330] on body "Emu Broker Deals View D-3JMAOSG29M Erin Shield Toggle Menu Customer Clare Boyle…" at bounding box center [784, 372] width 1568 height 744
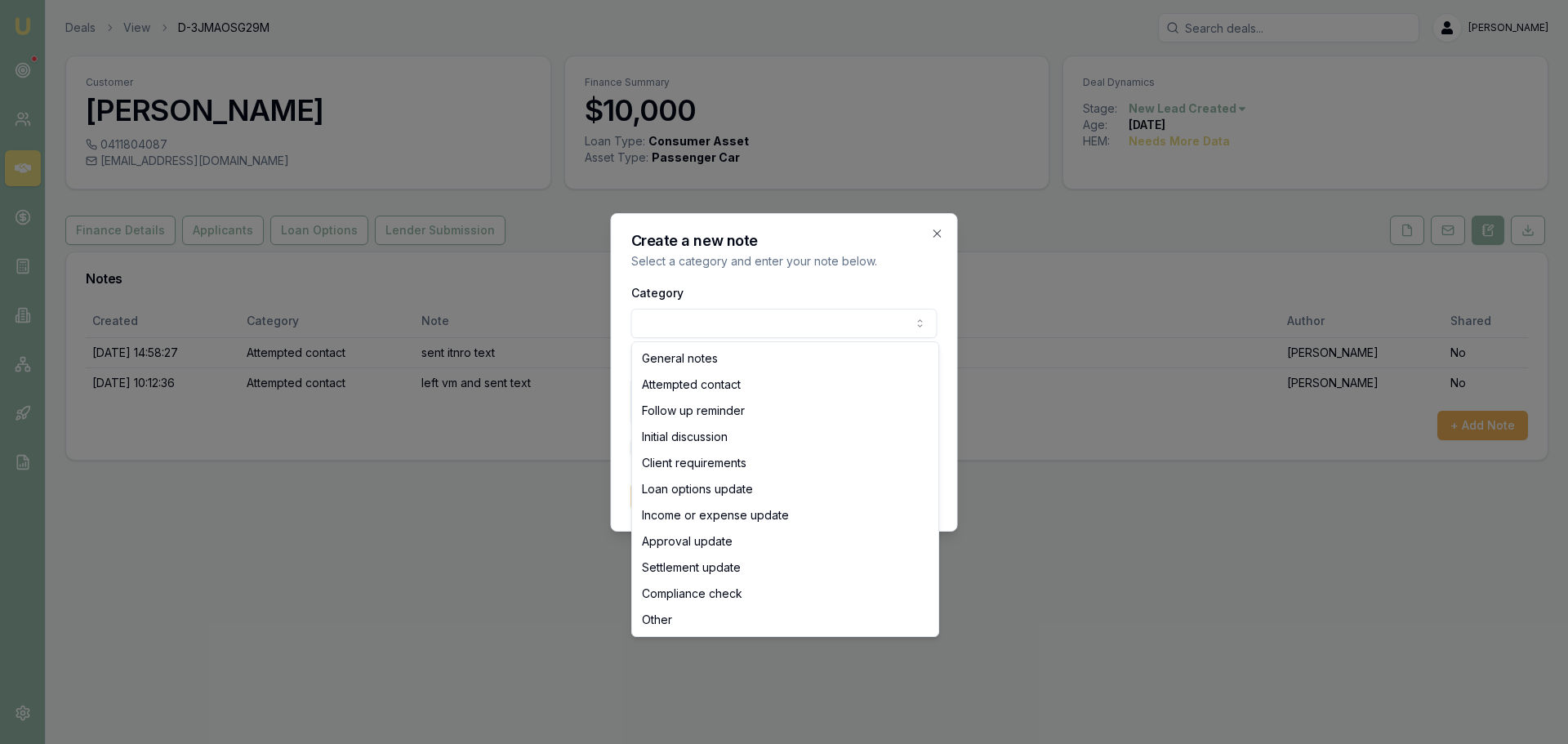
select select "ATTEMPTED_CONTACT"
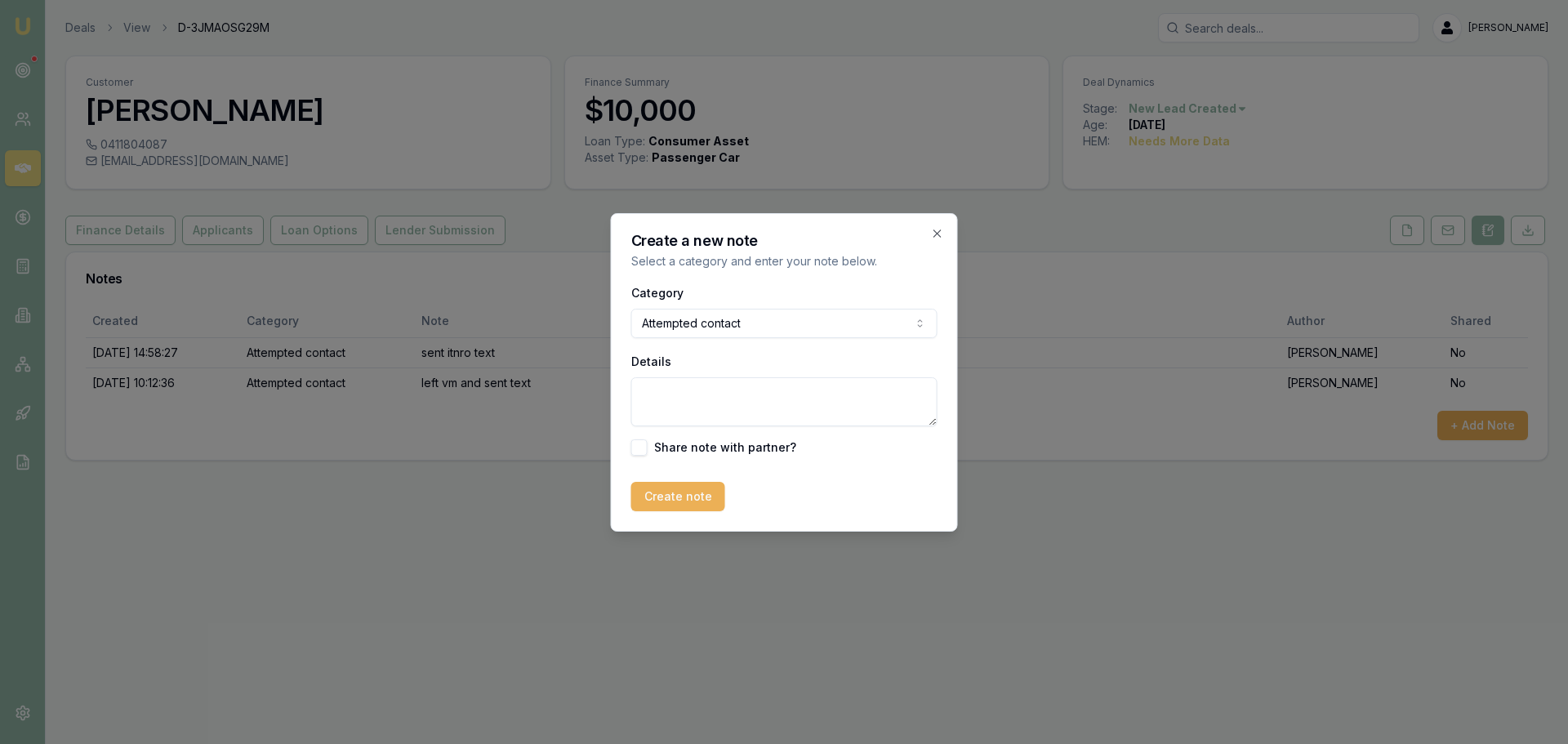
click at [663, 403] on textarea "Details" at bounding box center [784, 402] width 307 height 49
type textarea "W"
type textarea "Sent no contact text"
click at [657, 507] on button "Create note" at bounding box center [678, 496] width 94 height 29
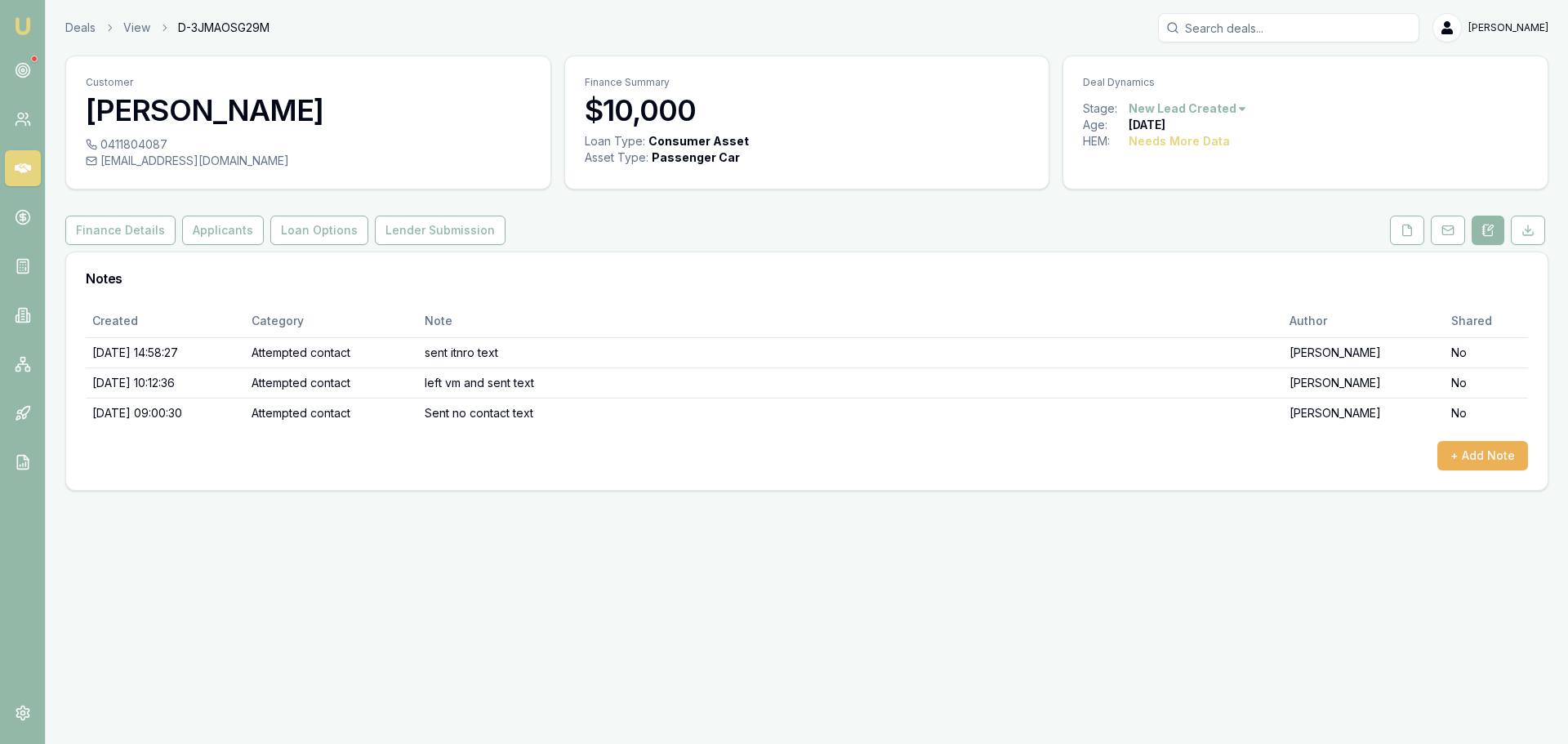
click at [1222, 104] on html "Emu Broker Deals View D-3JMAOSG29M Erin Shield Toggle Menu Customer Clare Boyle…" at bounding box center [784, 372] width 1568 height 744
click at [1165, 289] on div "- No Contact" at bounding box center [1185, 295] width 96 height 26
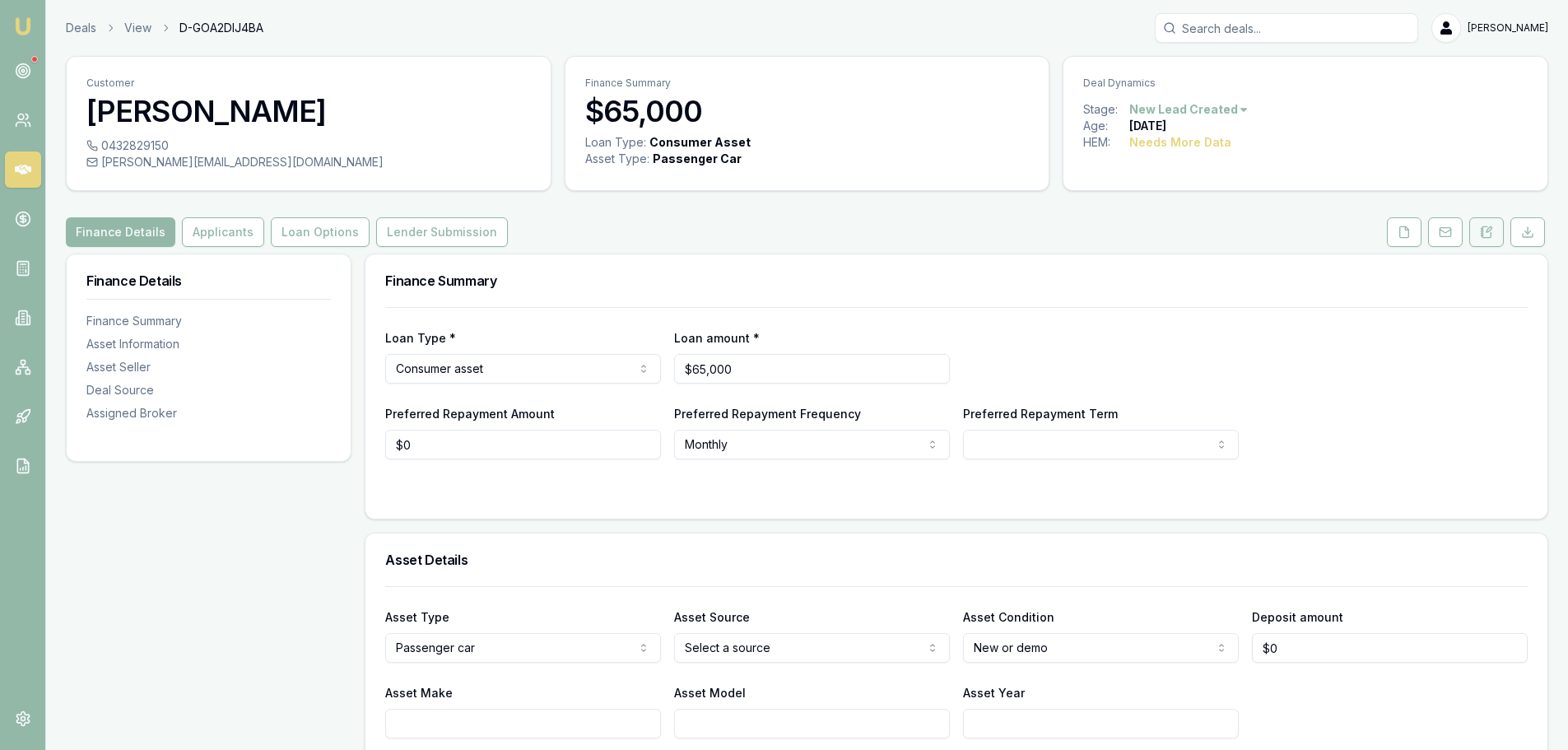
click at [1492, 232] on icon at bounding box center [1486, 232] width 13 height 13
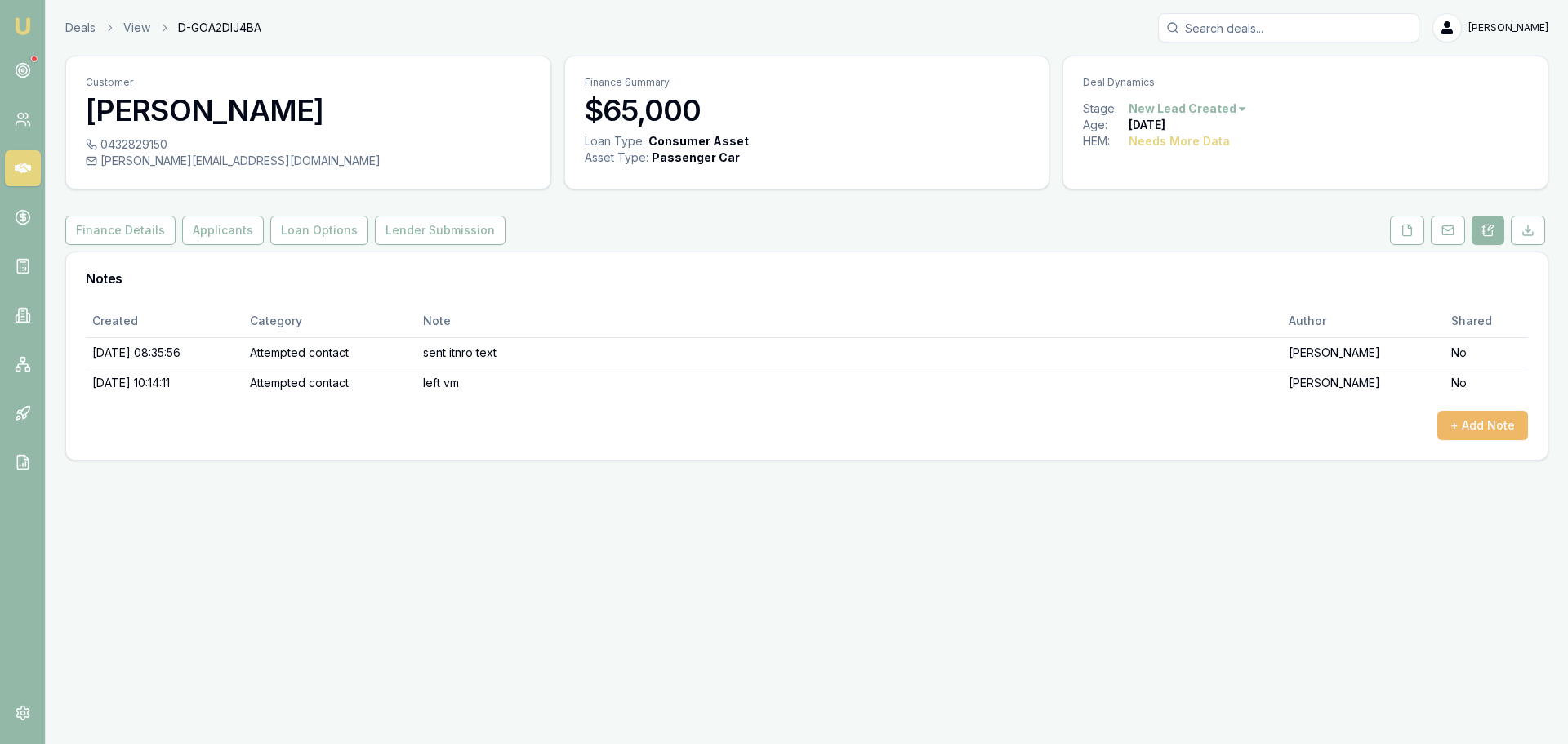
click at [1486, 421] on button "+ Add Note" at bounding box center [1482, 425] width 90 height 29
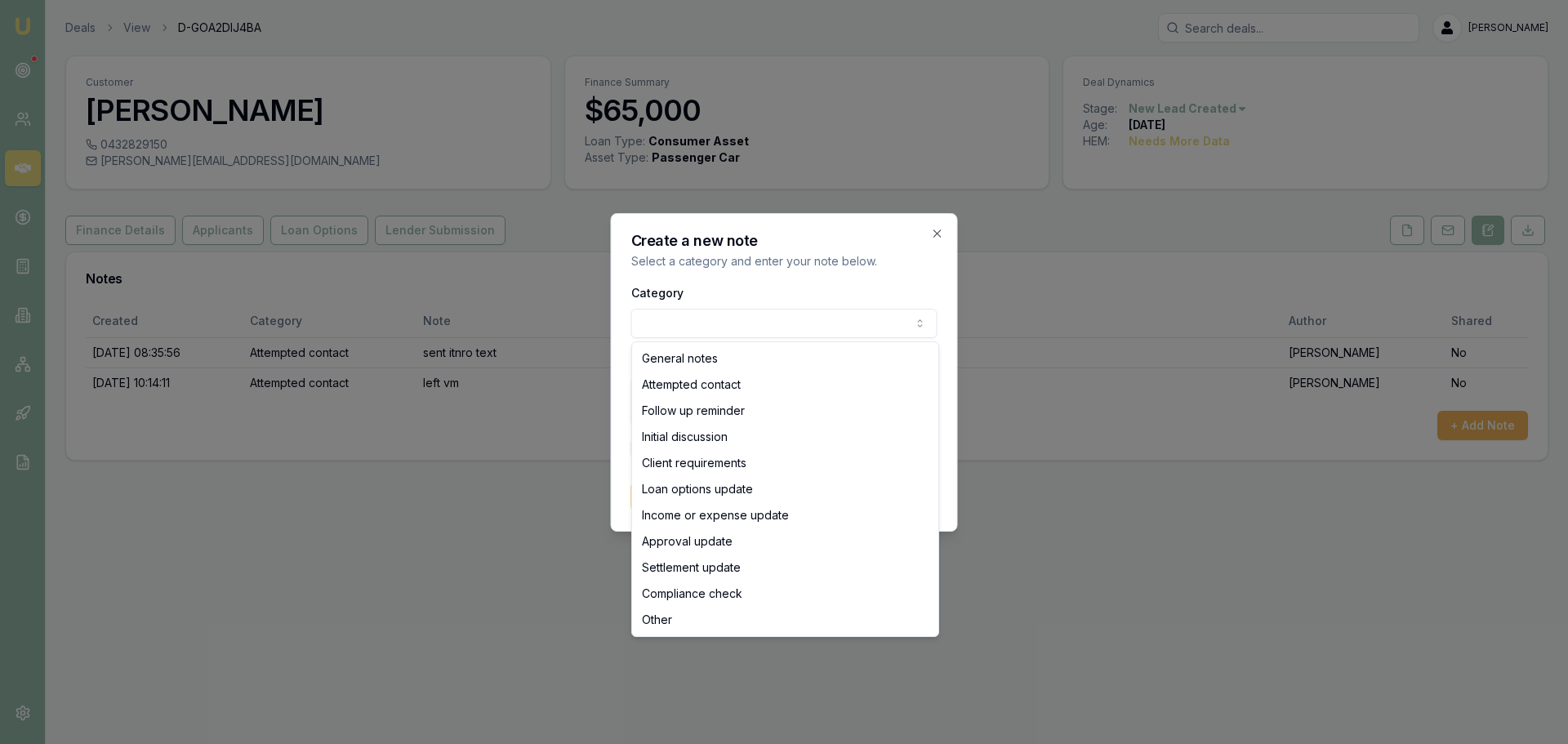
click at [768, 320] on body "Emu Broker Deals View D-GOA2DIJ4BA Erin Shield Toggle Menu Customer Thomas Savi…" at bounding box center [784, 372] width 1568 height 744
select select "ATTEMPTED_CONTACT"
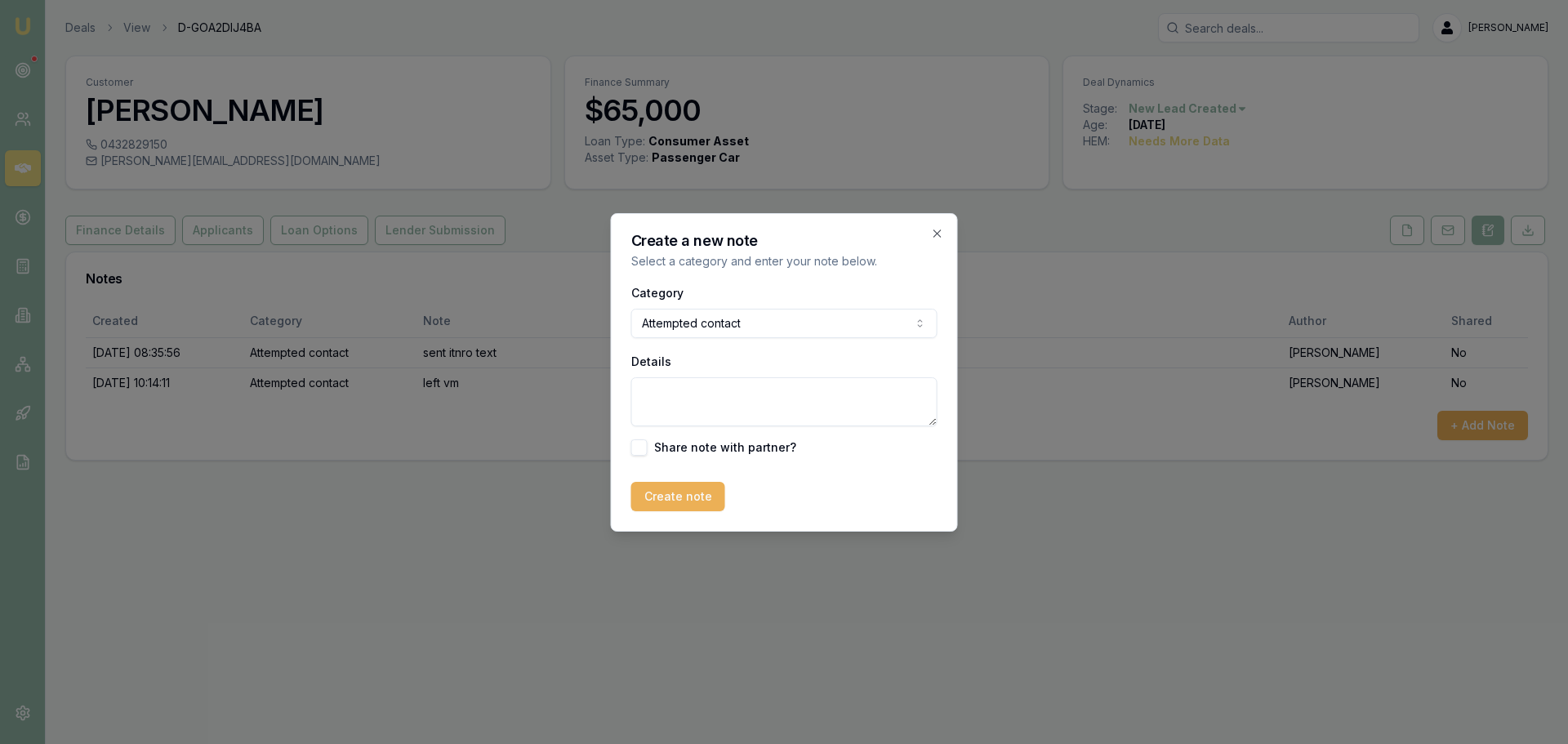
click at [722, 415] on textarea "Details" at bounding box center [784, 402] width 307 height 49
type textarea "sent no contact text"
click at [683, 496] on button "Create note" at bounding box center [678, 496] width 94 height 29
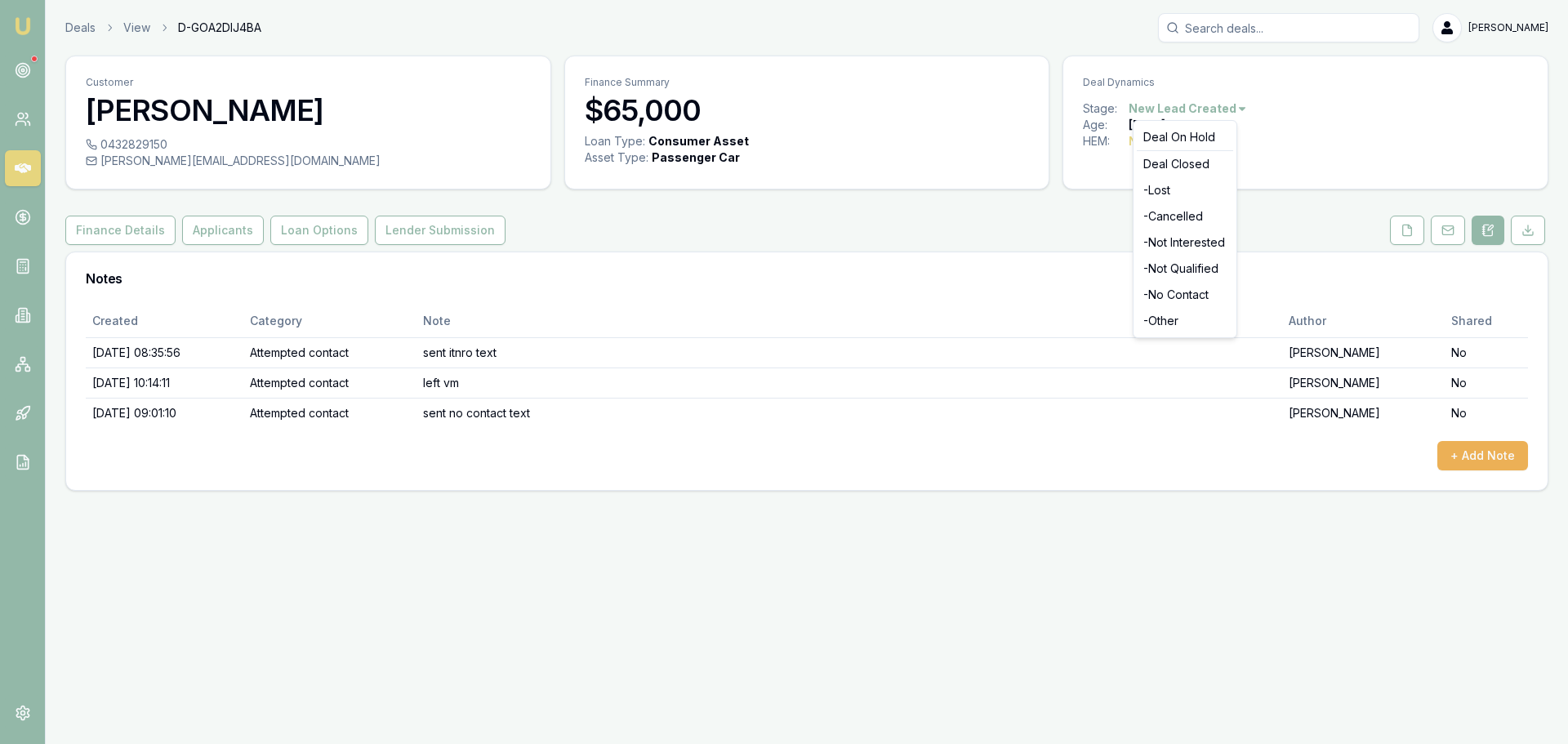
click at [1159, 103] on html "Emu Broker Deals View D-GOA2DIJ4BA Erin Shield Toggle Menu Customer Thomas Savi…" at bounding box center [784, 372] width 1568 height 744
click at [1181, 298] on div "- No Contact" at bounding box center [1185, 295] width 96 height 26
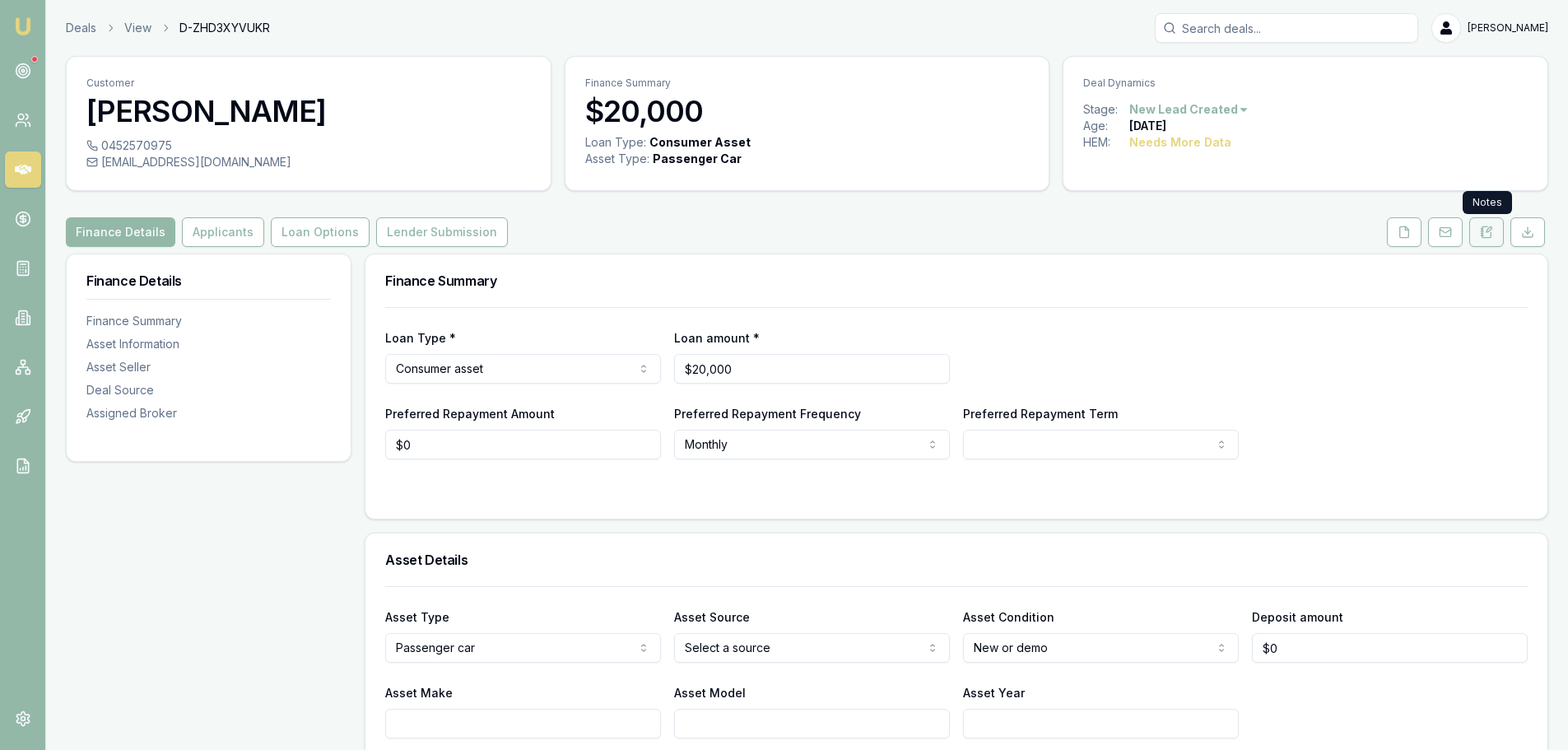
click at [1491, 233] on icon at bounding box center [1487, 231] width 9 height 10
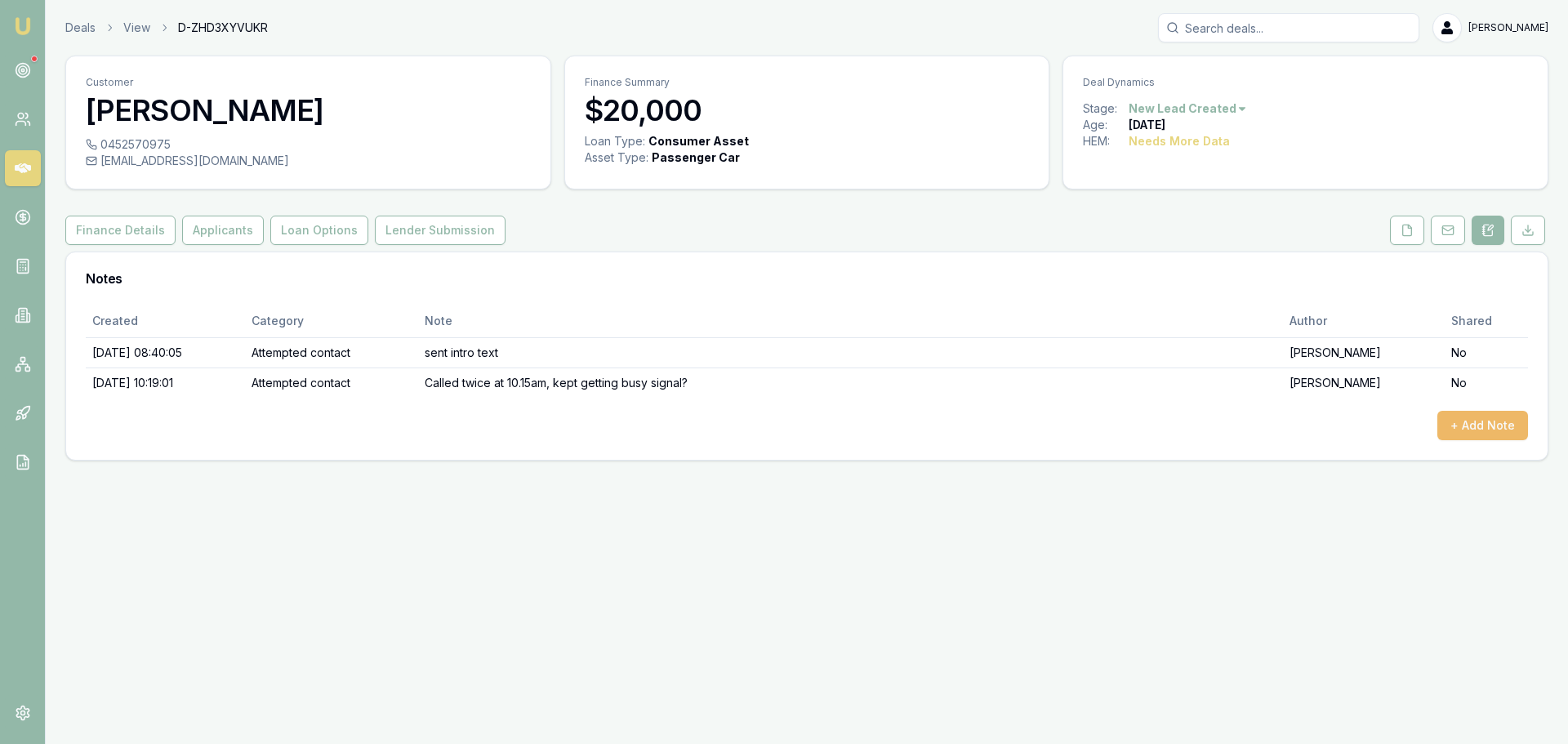
click at [1497, 426] on button "+ Add Note" at bounding box center [1482, 425] width 90 height 29
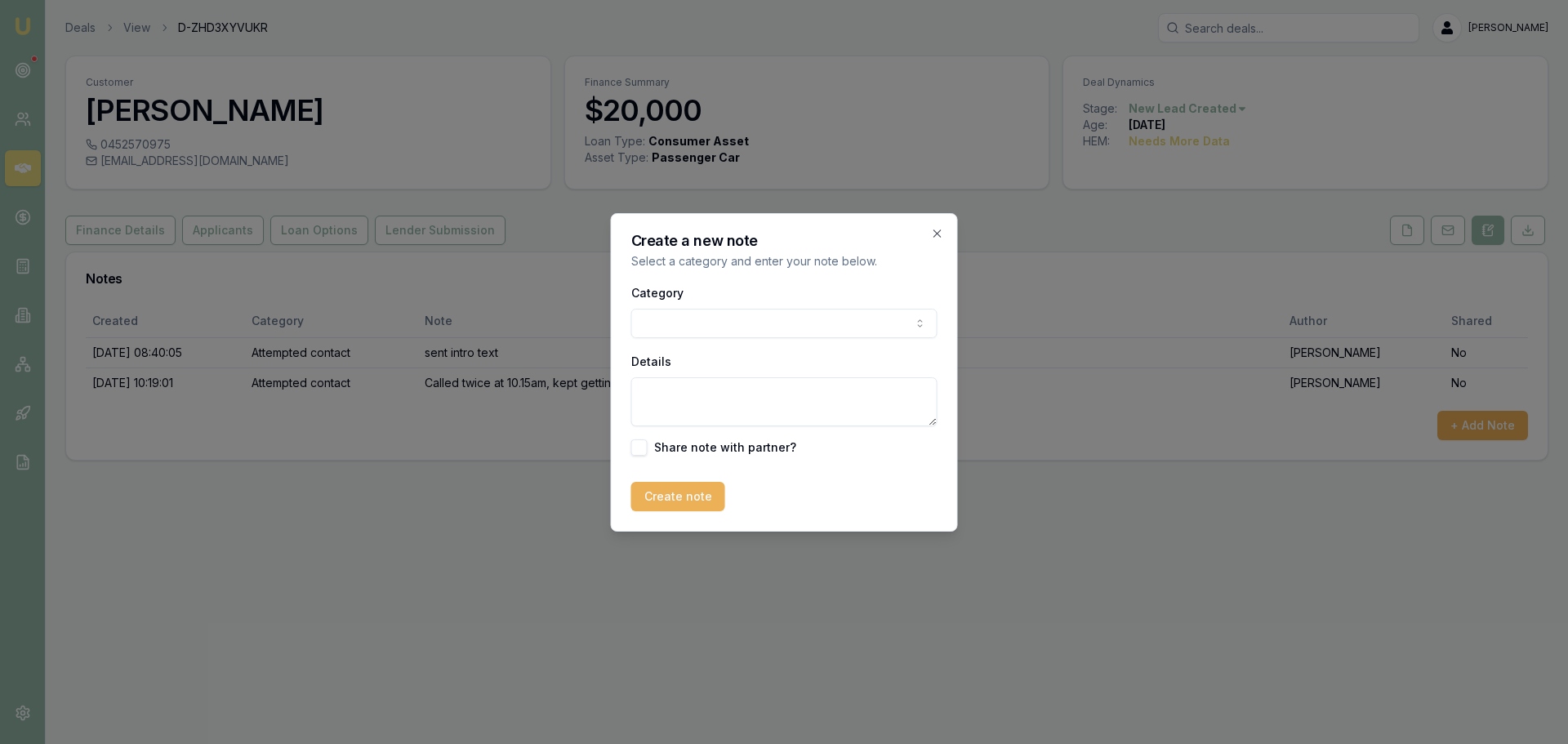
click at [683, 319] on body "Emu Broker Deals View D-ZHD3XYVUKR [PERSON_NAME] Toggle Menu Customer [PERSON_N…" at bounding box center [784, 372] width 1568 height 744
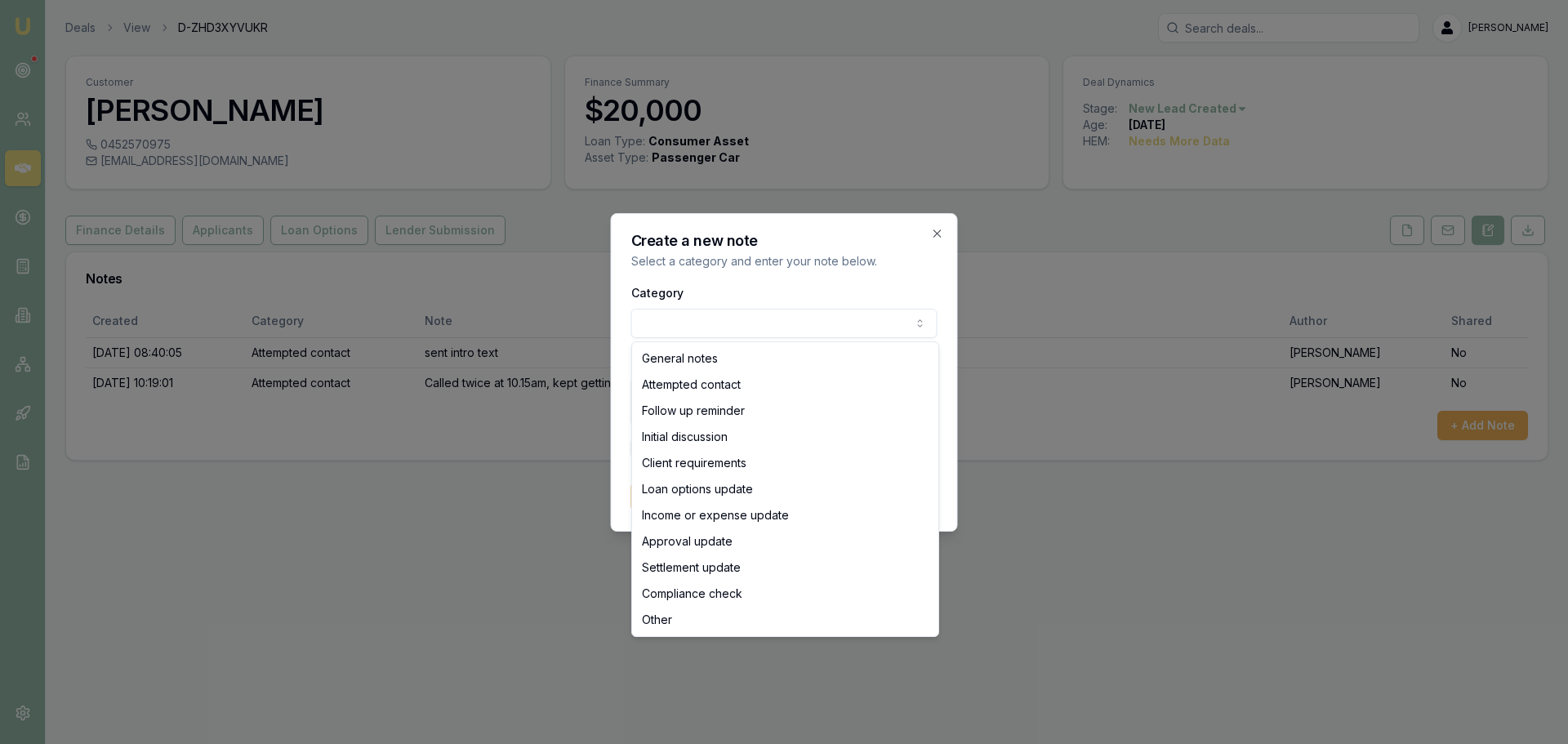
select select "ATTEMPTED_CONTACT"
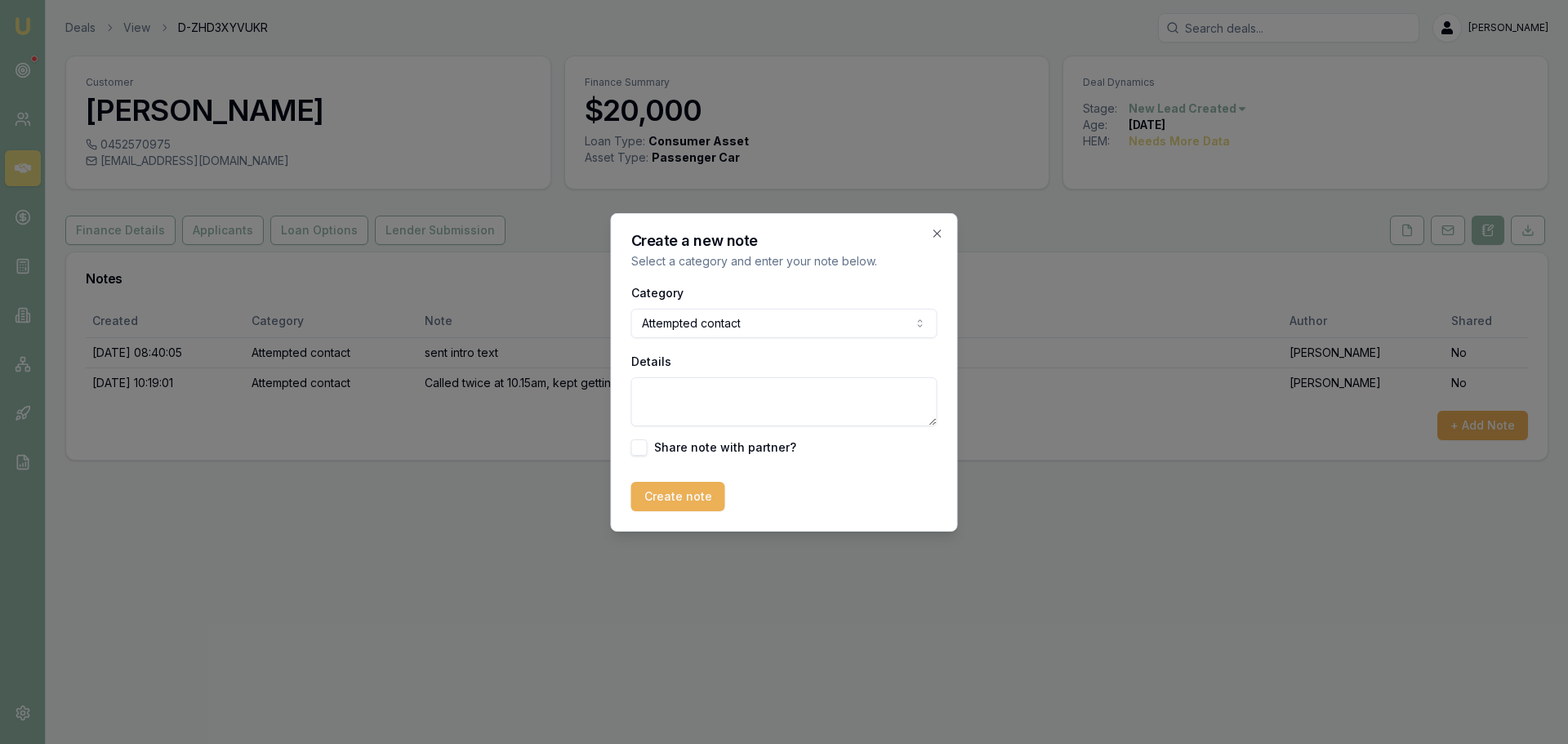
click at [680, 397] on textarea "Details" at bounding box center [784, 402] width 307 height 49
type textarea "s"
type textarea "sent no contact text"
click at [676, 484] on button "Create note" at bounding box center [678, 496] width 94 height 29
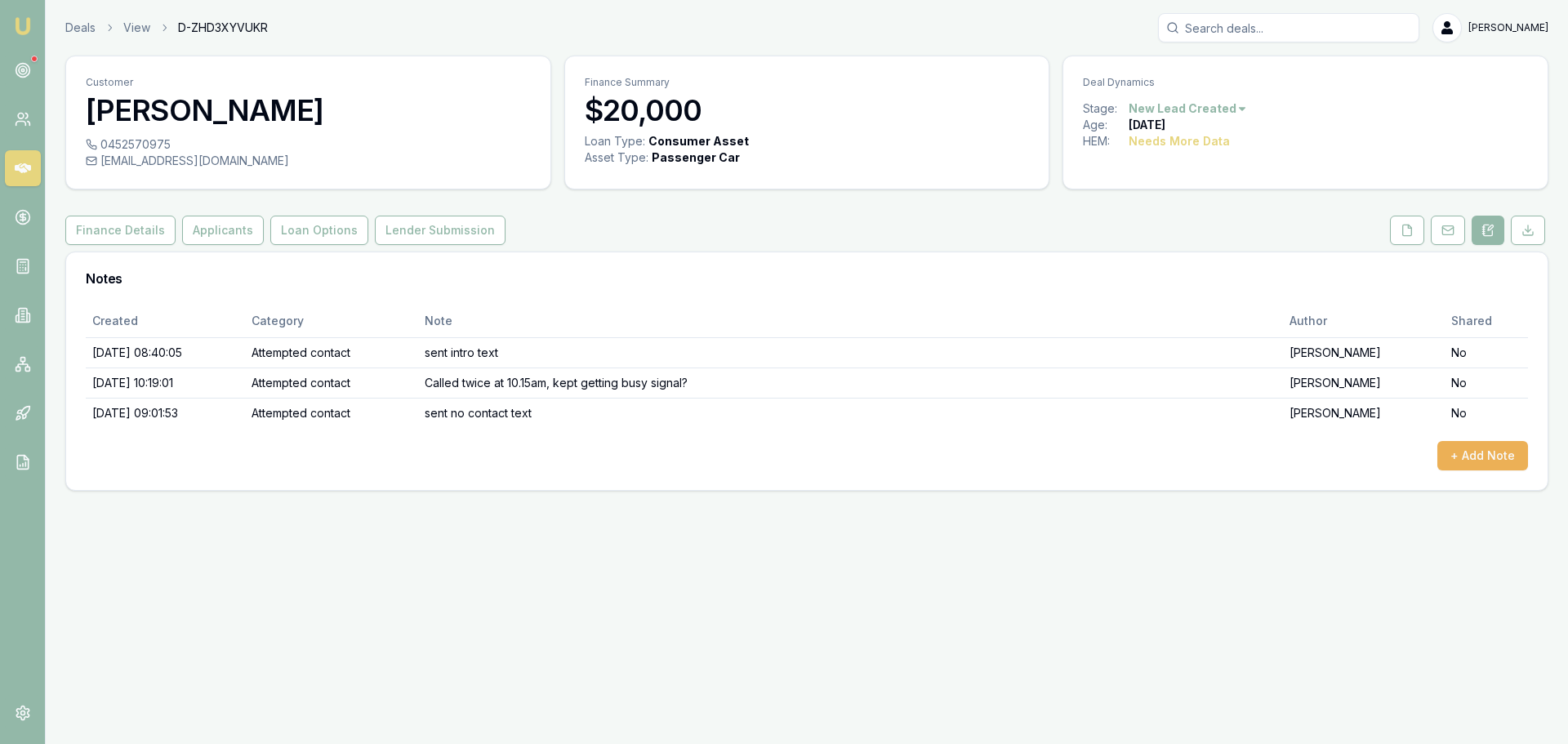
click at [1176, 105] on html "Emu Broker Deals View D-ZHD3XYVUKR Erin Shield Toggle Menu Customer Leanne Cass…" at bounding box center [784, 372] width 1568 height 744
click at [1213, 296] on div "- No Contact" at bounding box center [1185, 295] width 96 height 26
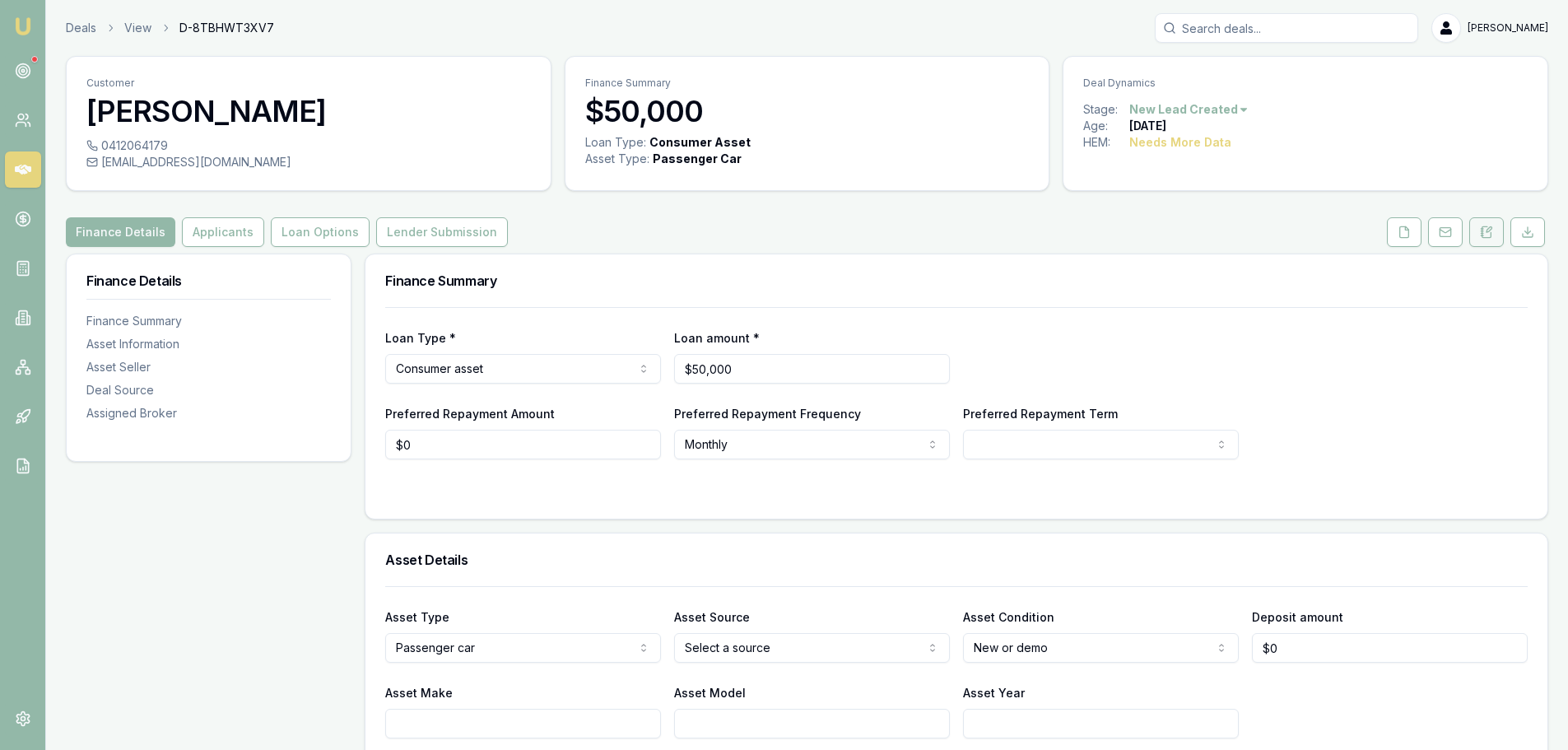
click at [1503, 228] on button at bounding box center [1486, 231] width 34 height 29
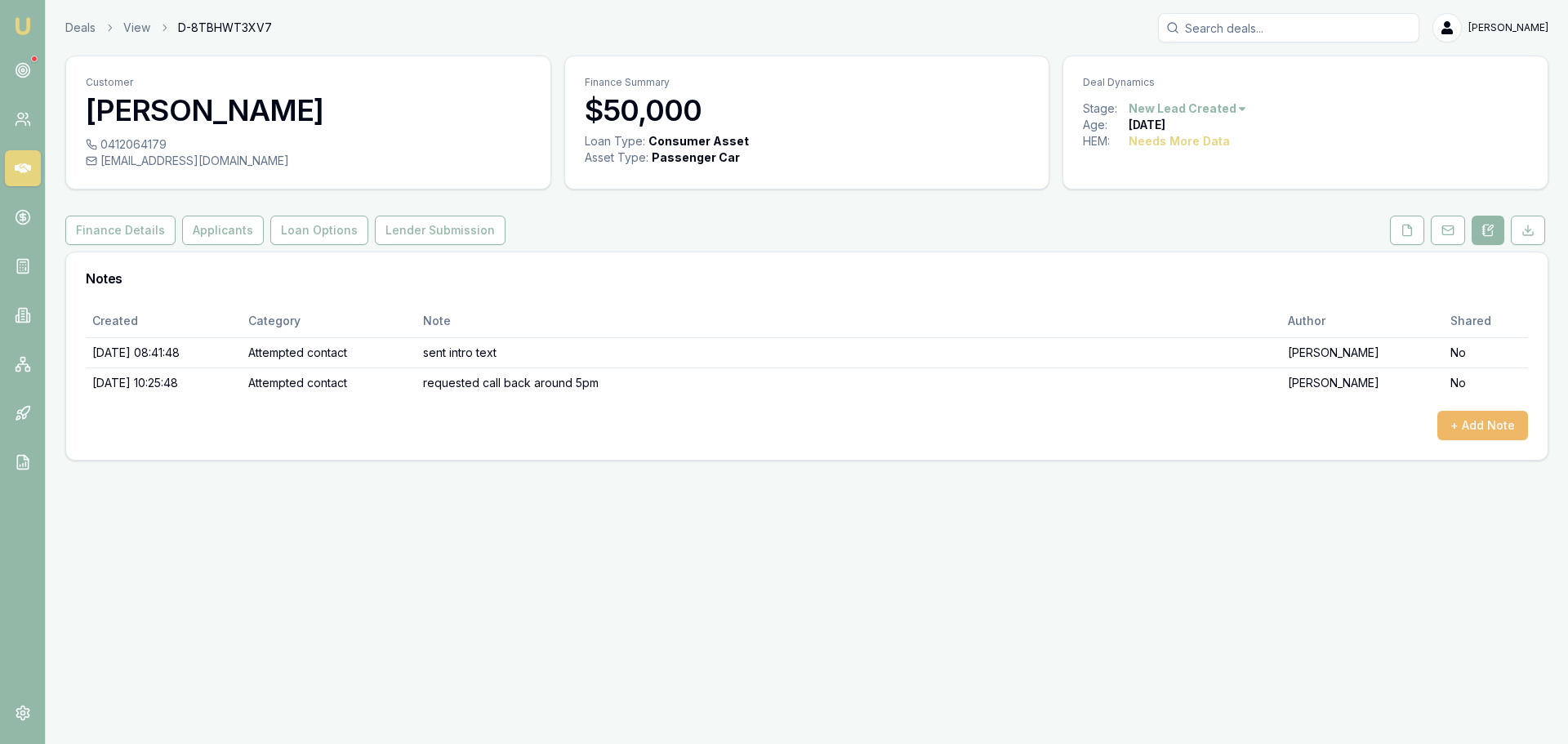
click at [1467, 421] on button "+ Add Note" at bounding box center [1482, 425] width 90 height 29
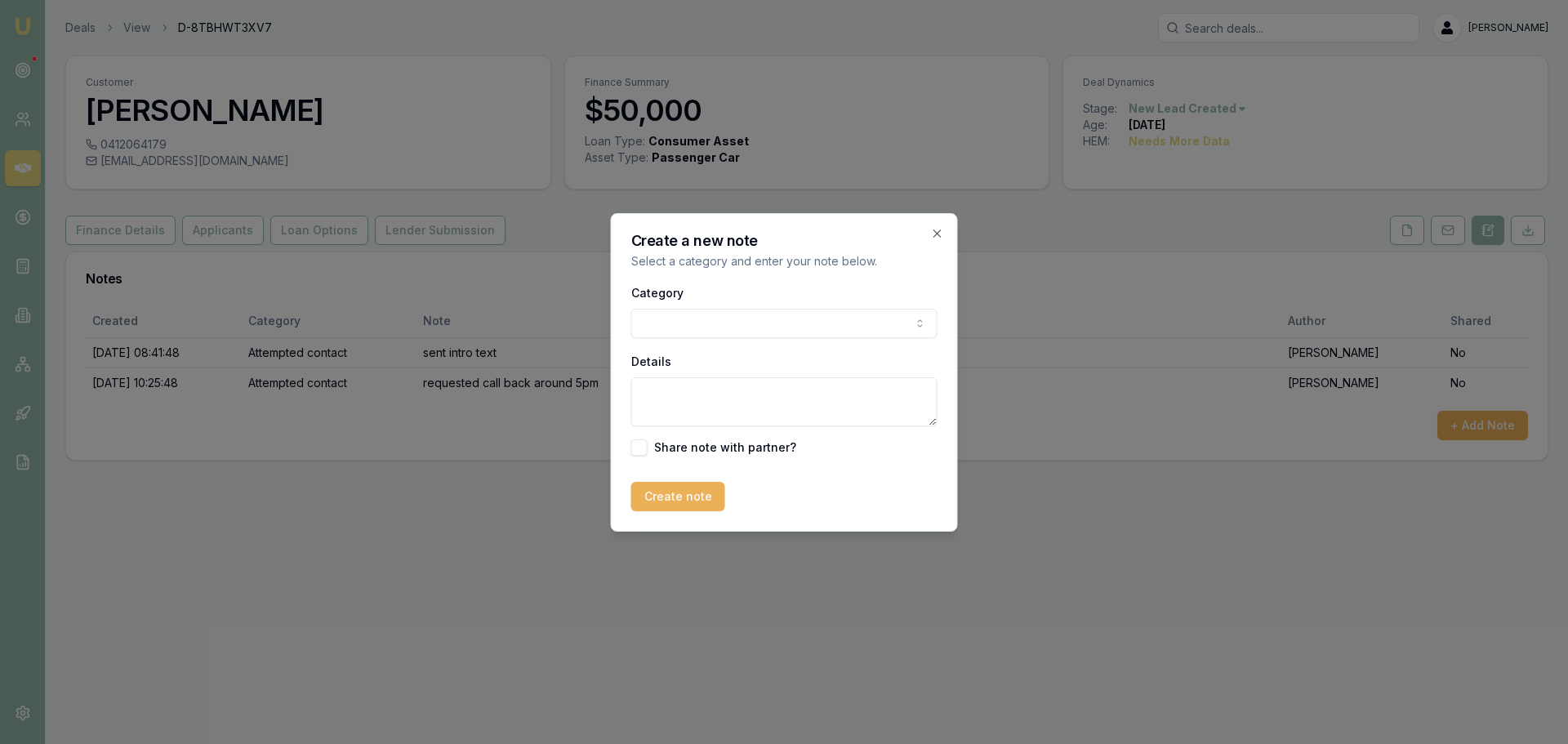
click at [785, 327] on body "Emu Broker Deals View D-8TBHWT3XV7 Erin Shield Toggle Menu Customer Darryl Card…" at bounding box center [784, 372] width 1568 height 744
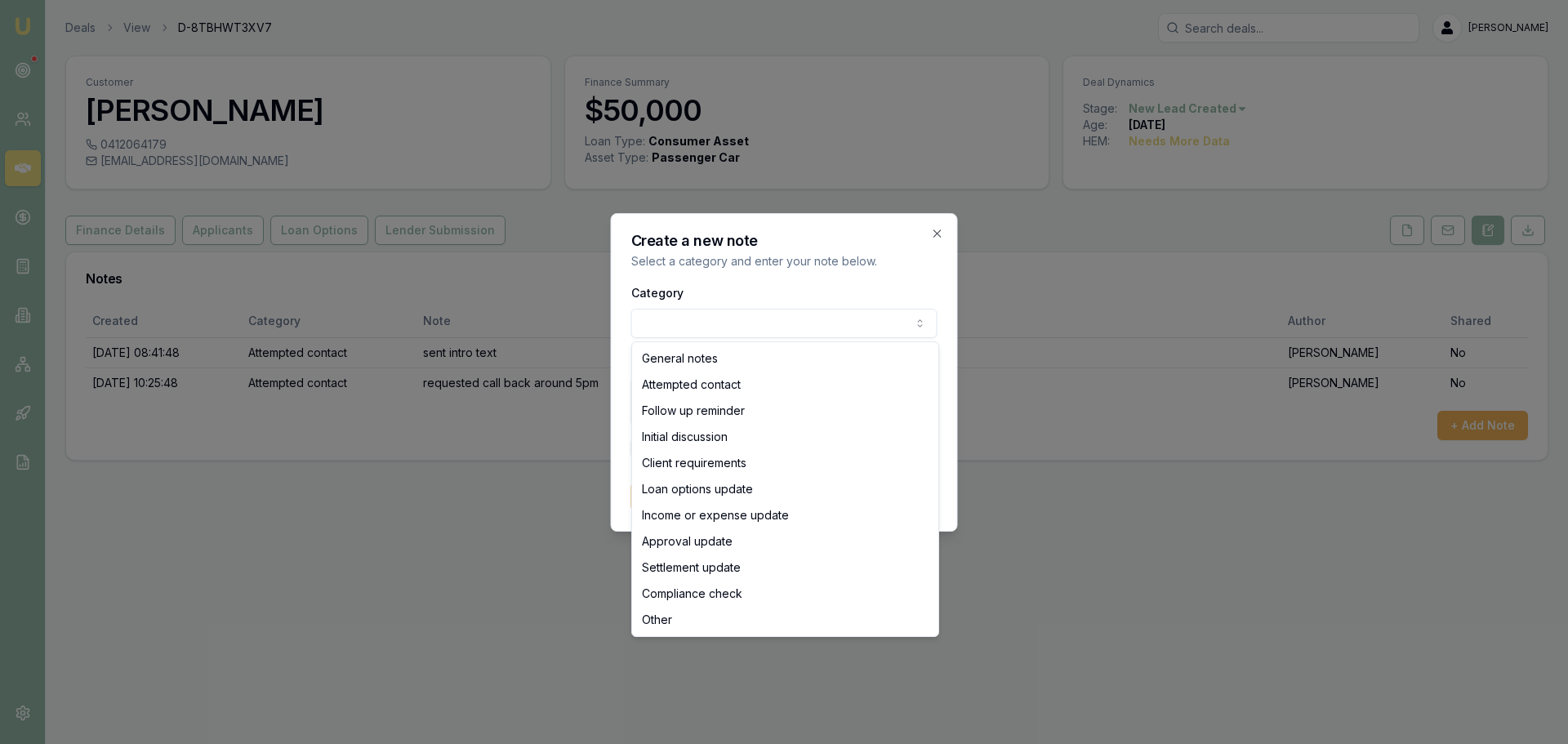
select select "ATTEMPTED_CONTACT"
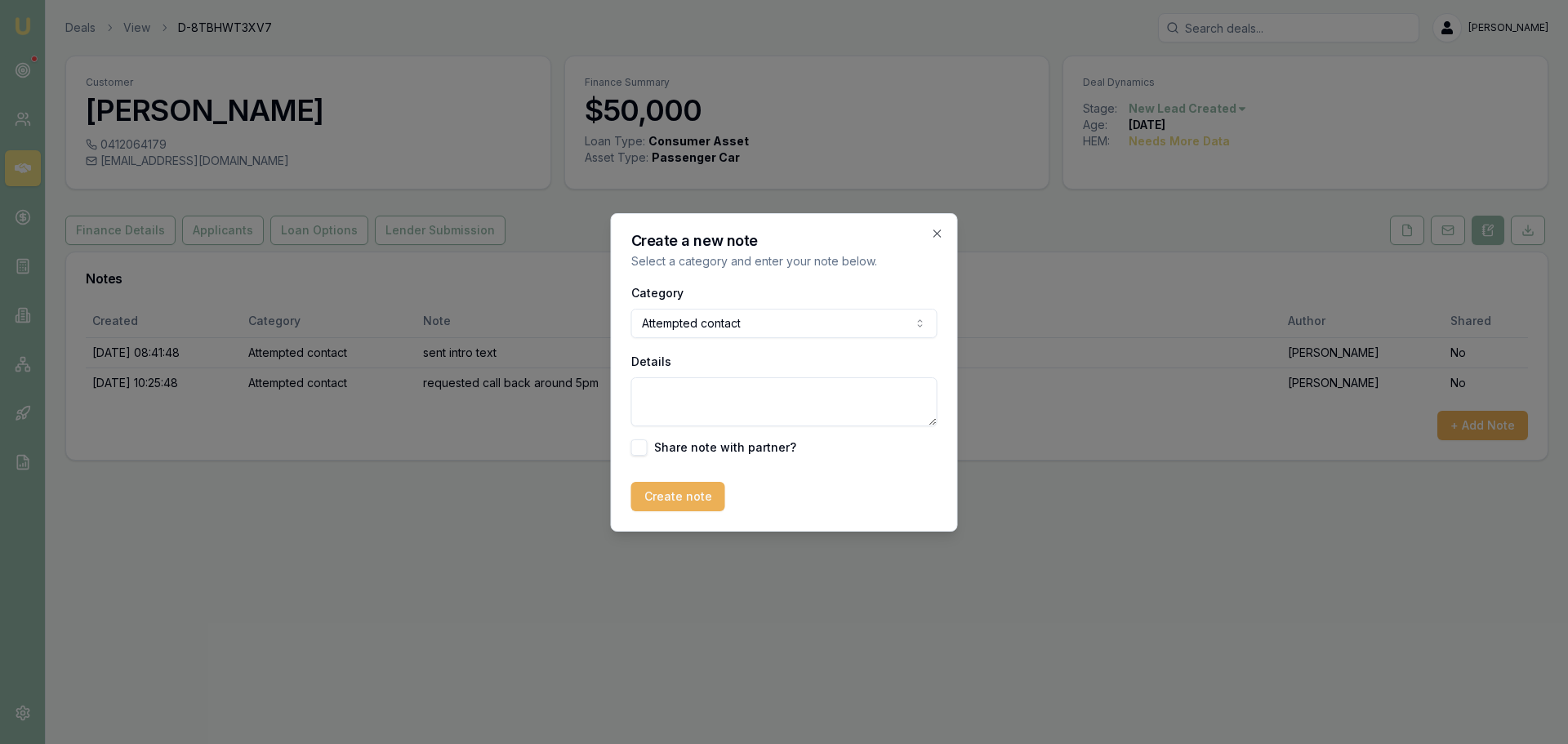
click at [741, 397] on textarea "Details" at bounding box center [784, 402] width 307 height 49
type textarea "sent no contact text"
click at [698, 496] on button "Create note" at bounding box center [678, 496] width 94 height 29
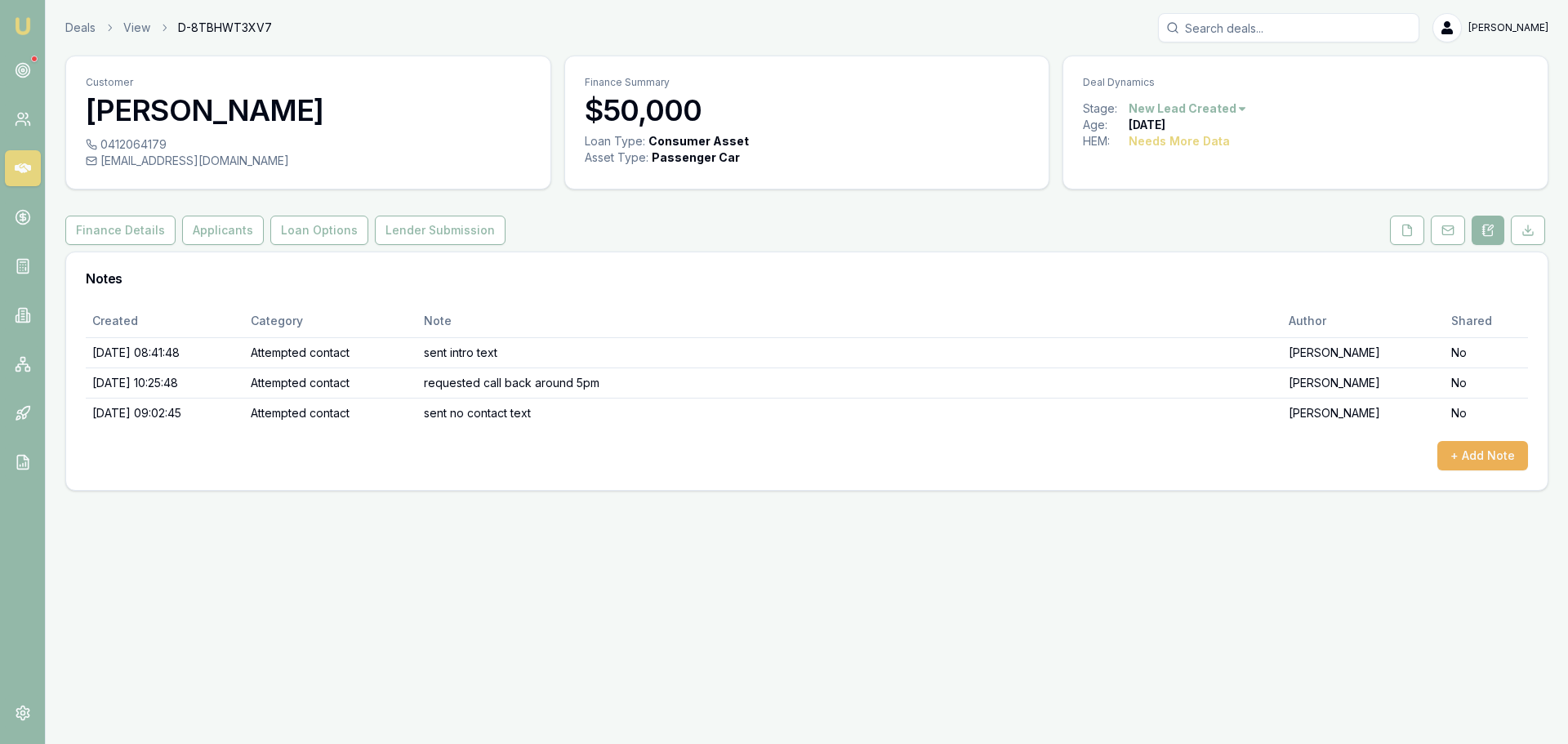
click at [1141, 107] on html "Emu Broker Deals View D-8TBHWT3XV7 Erin Shield Toggle Menu Customer Darryl Card…" at bounding box center [784, 372] width 1568 height 744
click at [1172, 288] on div "- No Contact" at bounding box center [1185, 295] width 96 height 26
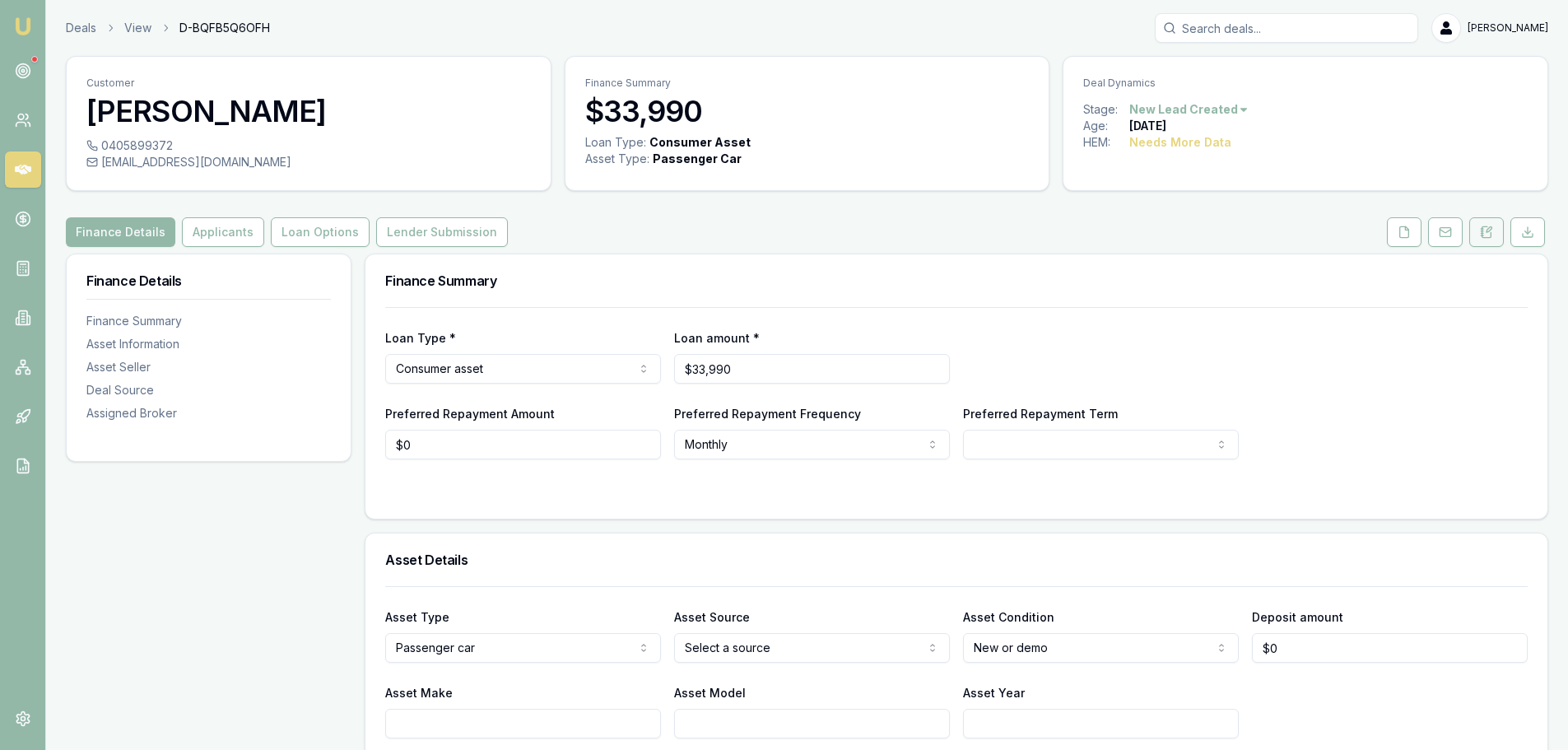
click at [1484, 237] on icon at bounding box center [1487, 231] width 9 height 10
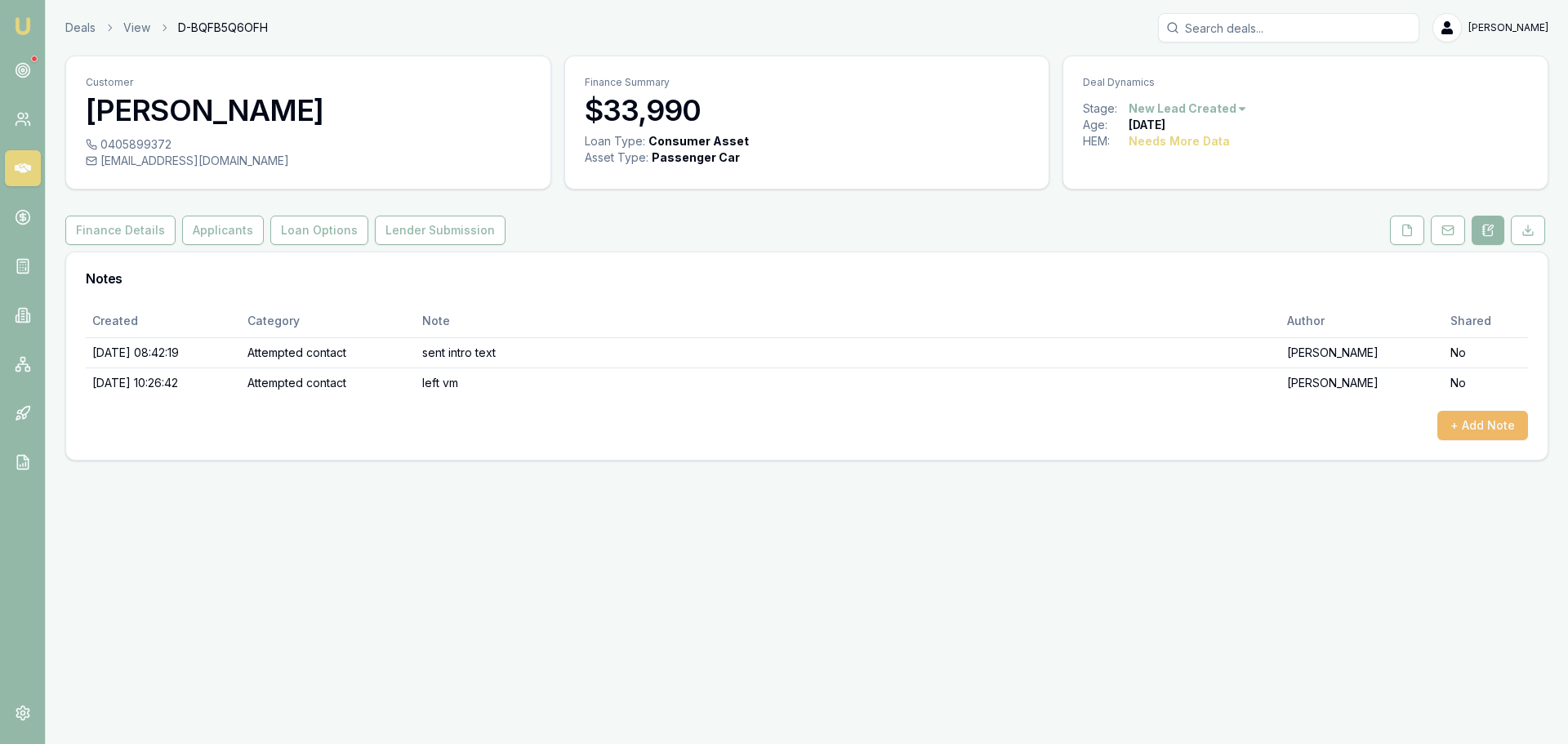
click at [1468, 425] on button "+ Add Note" at bounding box center [1482, 425] width 90 height 29
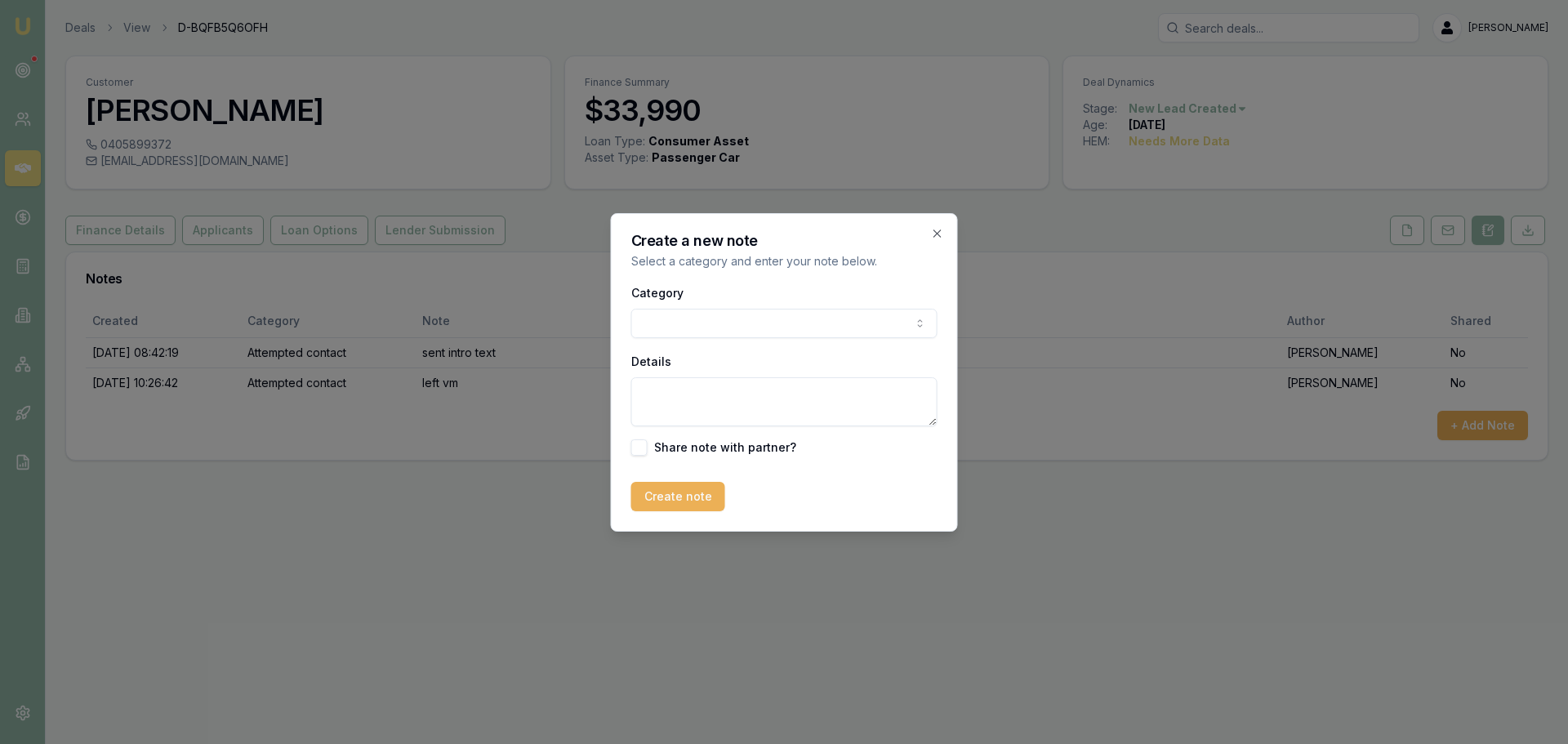
click at [731, 325] on body "Emu Broker Deals View D-BQFB5Q6OFH Erin Shield Toggle Menu Customer Lee Nnaemek…" at bounding box center [784, 372] width 1568 height 744
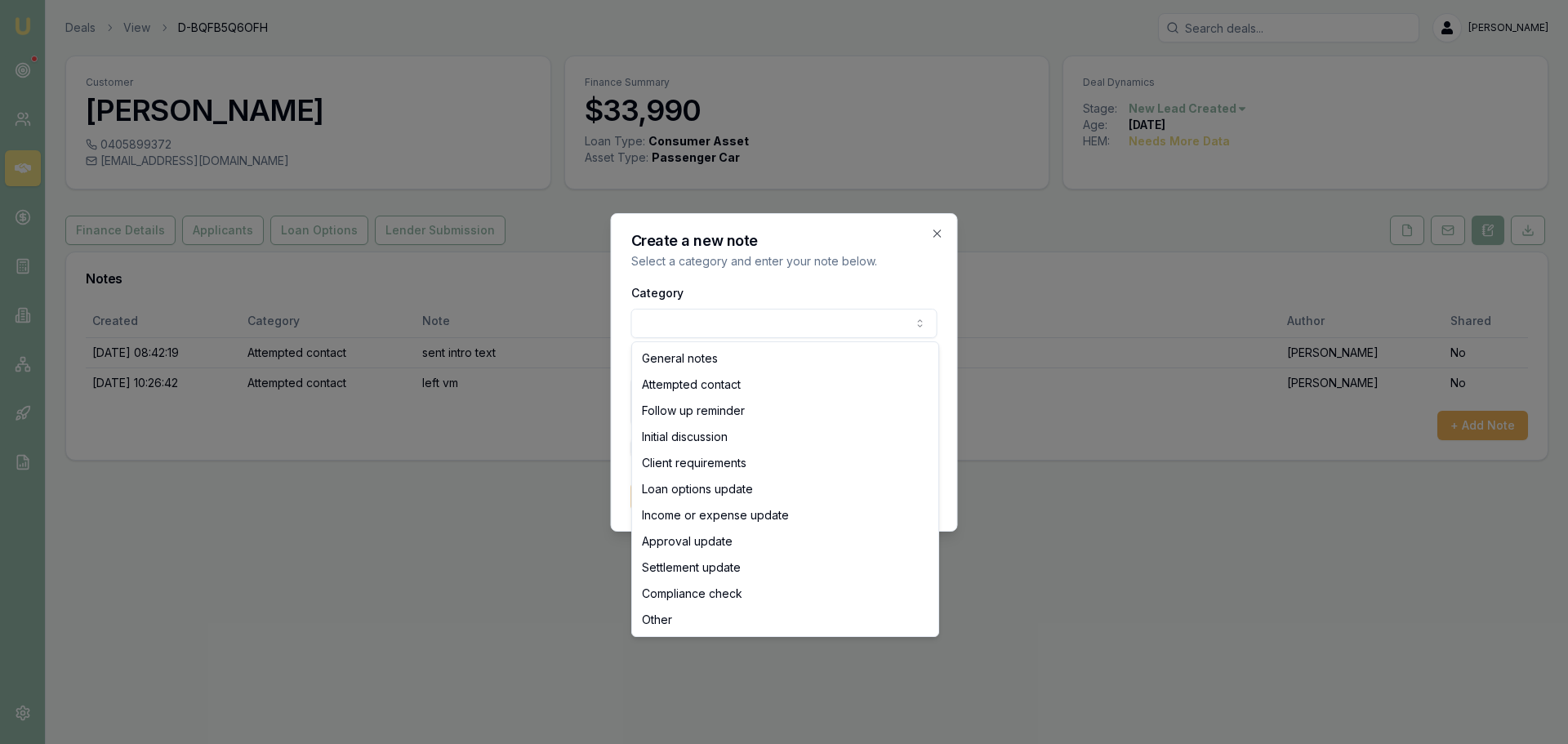
select select "ATTEMPTED_CONTACT"
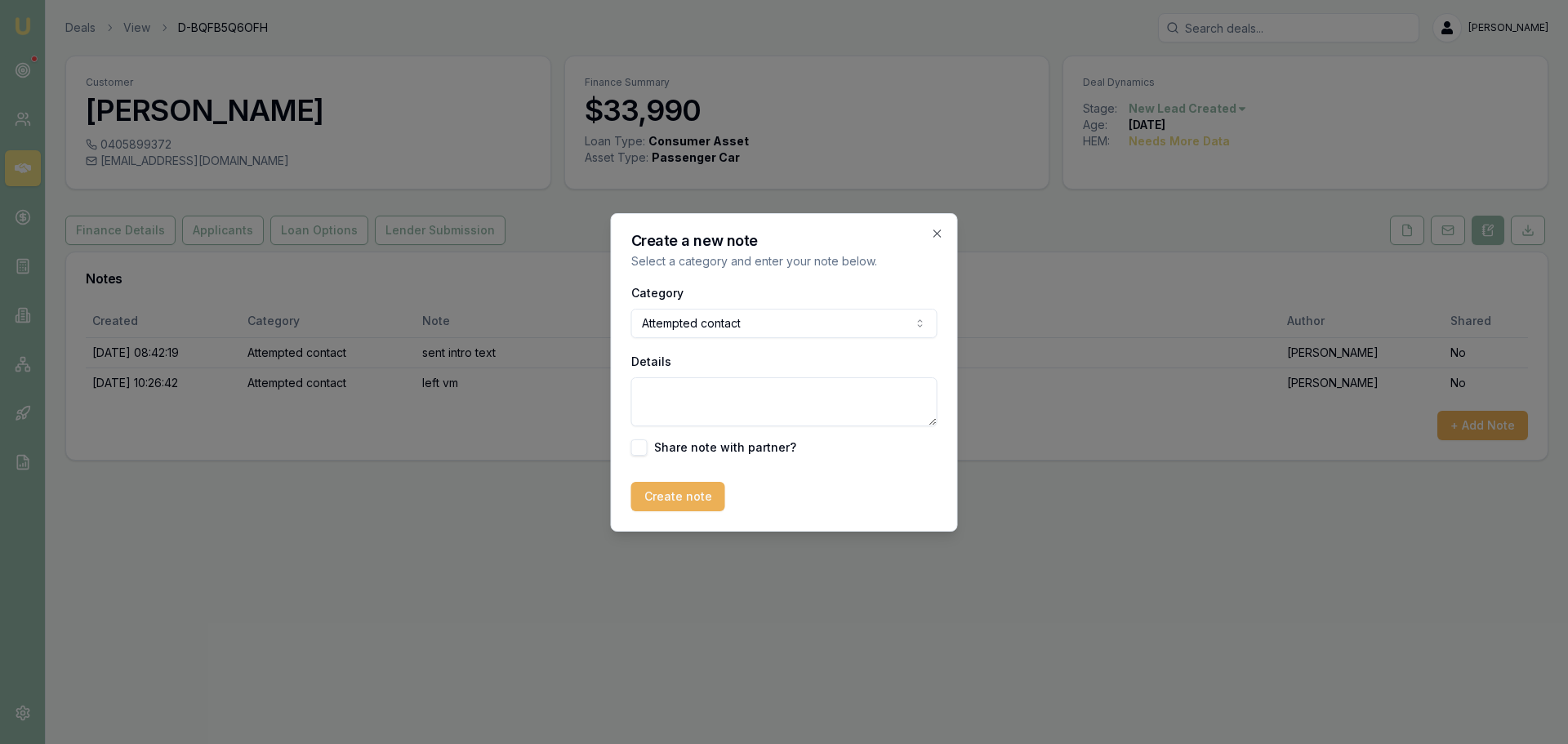
click at [723, 406] on textarea "Details" at bounding box center [784, 402] width 307 height 49
type textarea "sent intro text"
click at [686, 492] on button "Create note" at bounding box center [678, 496] width 94 height 29
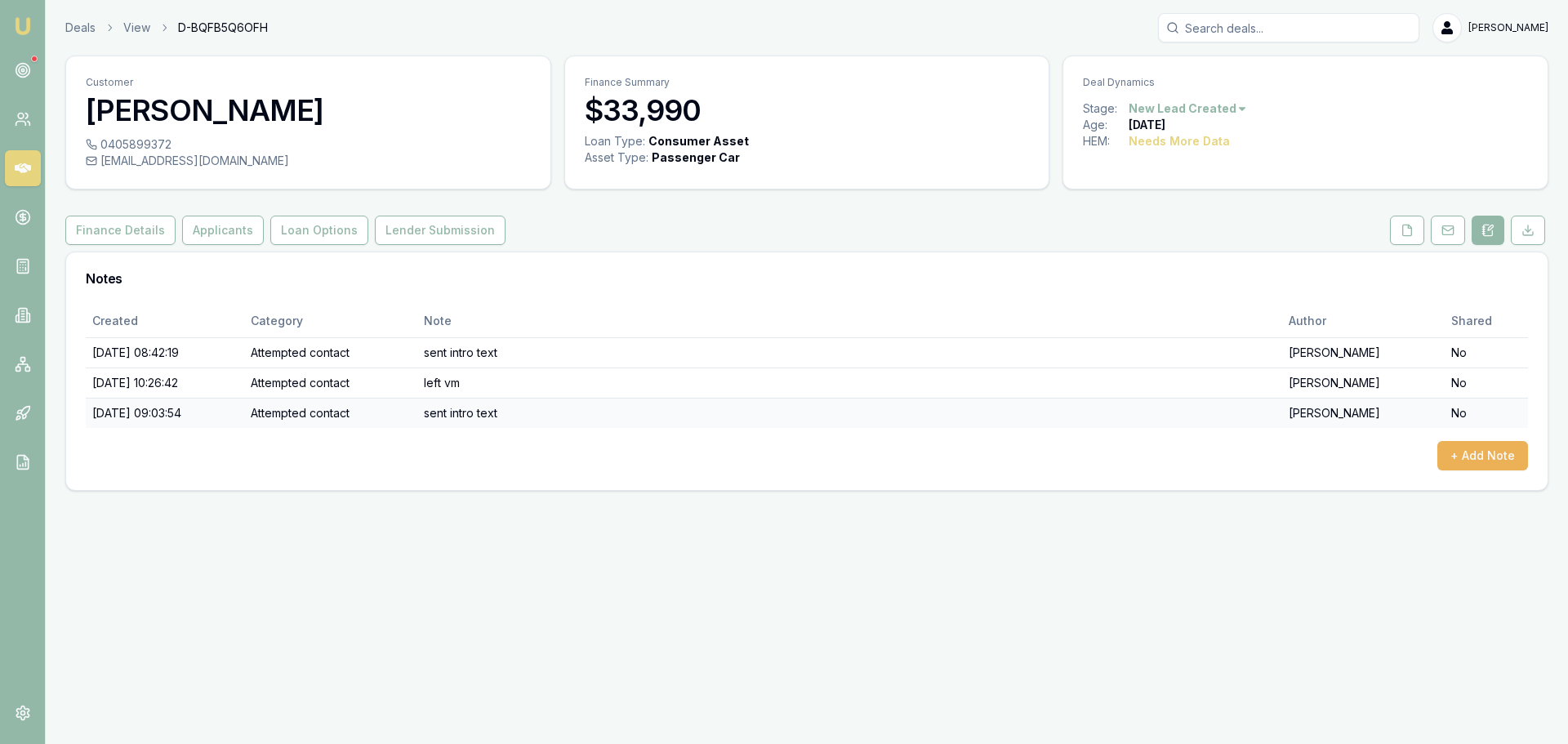
click at [1463, 412] on td "No" at bounding box center [1486, 413] width 84 height 30
click at [245, 422] on td "02/10/2025, 09:03:54" at bounding box center [165, 413] width 158 height 30
click at [1495, 449] on button "+ Add Note" at bounding box center [1482, 455] width 90 height 29
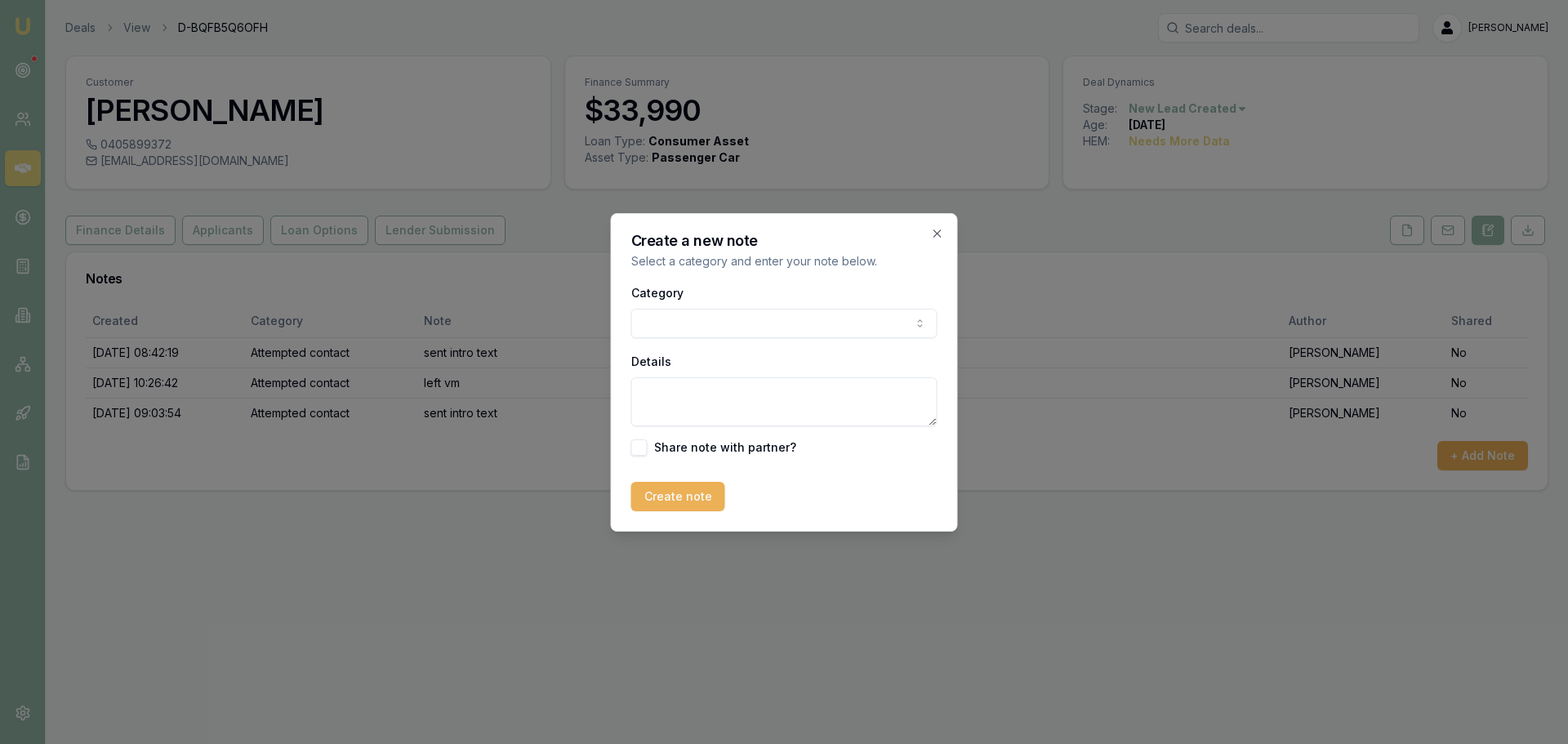
click at [821, 330] on body "Emu Broker Deals View D-BQFB5Q6OFH Erin Shield Toggle Menu Customer Lee Nnaemek…" at bounding box center [784, 372] width 1568 height 744
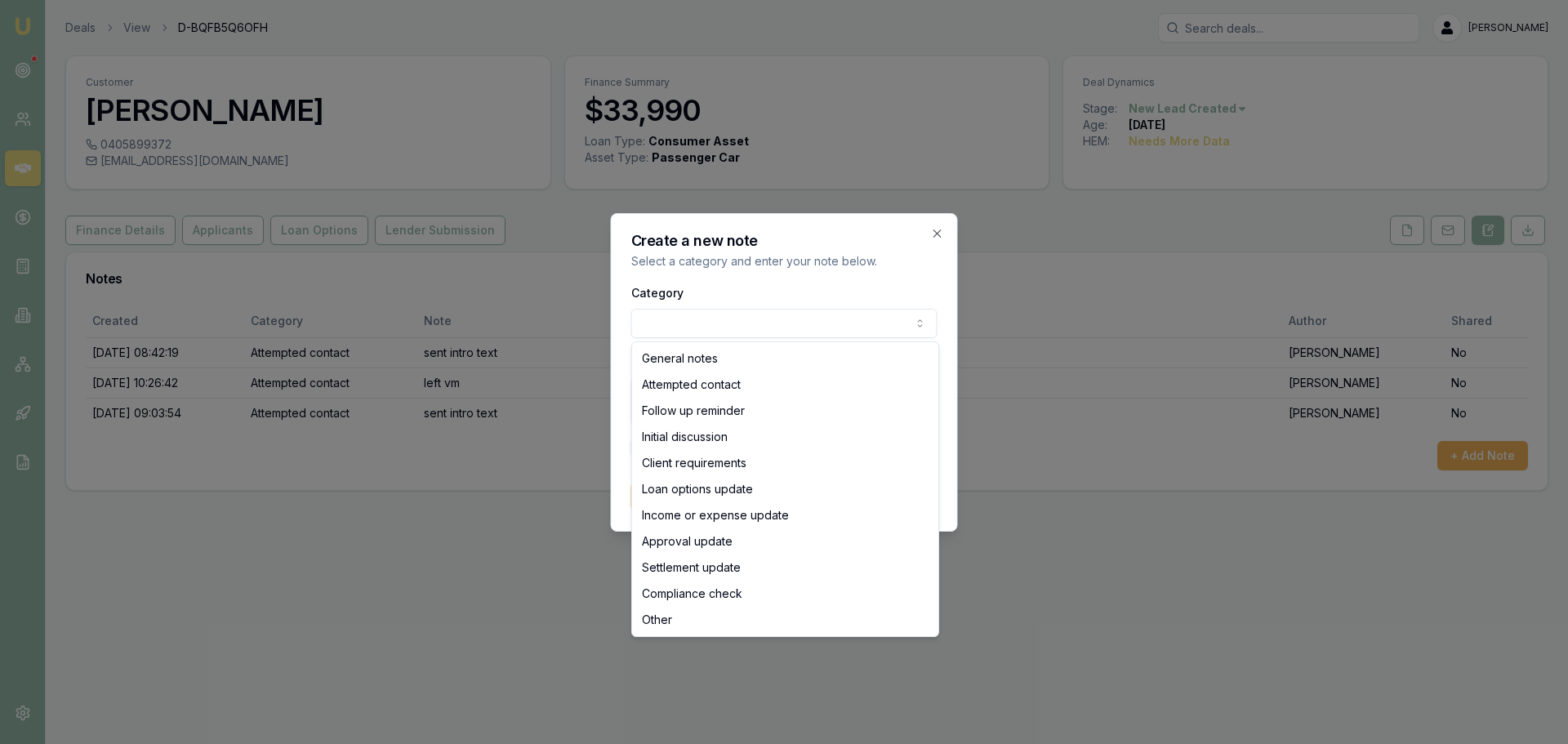
select select "ATTEMPTED_CONTACT"
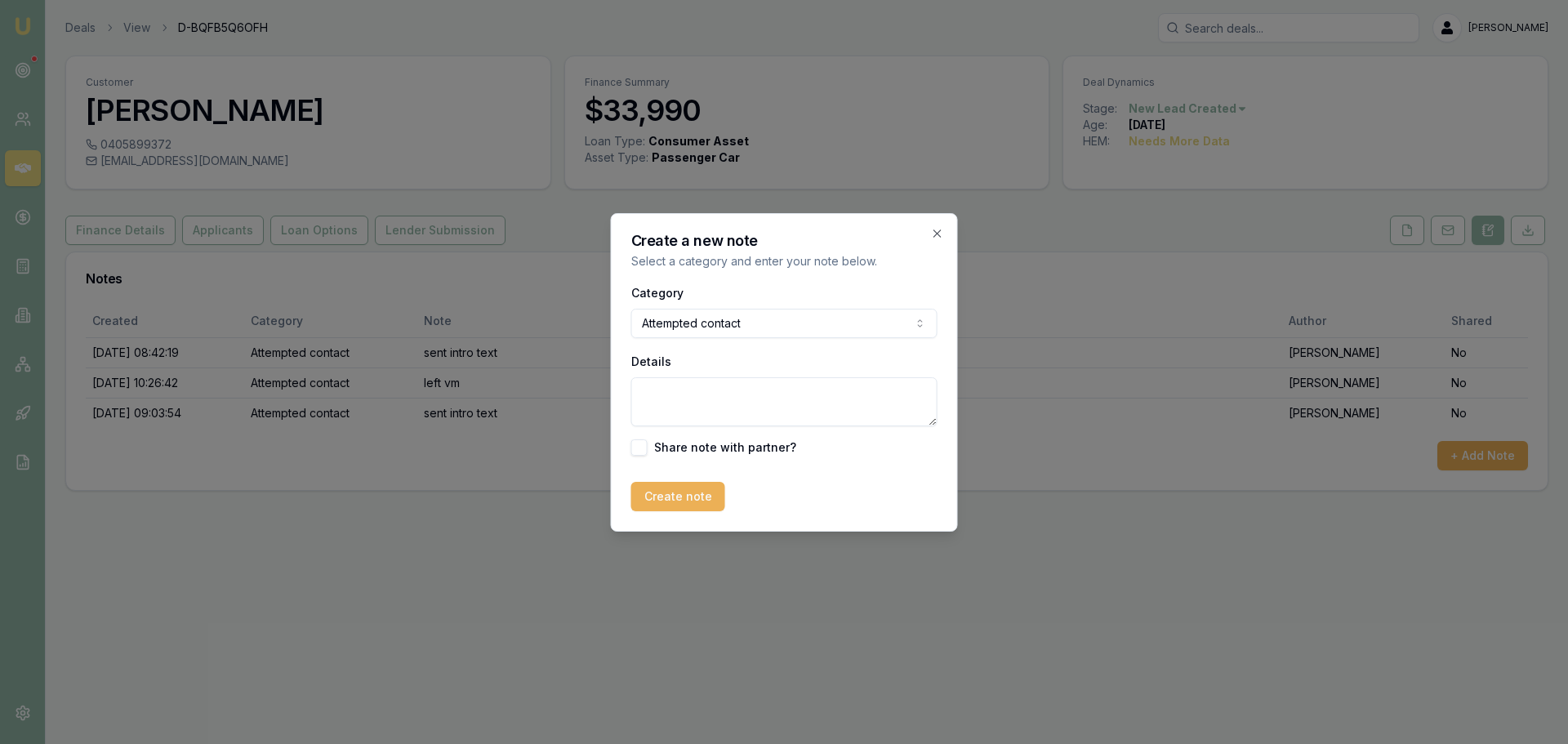
click at [728, 400] on textarea "Details" at bounding box center [784, 402] width 307 height 49
type textarea "s"
type textarea "sent no contact text"
click at [711, 495] on button "Create note" at bounding box center [678, 496] width 94 height 29
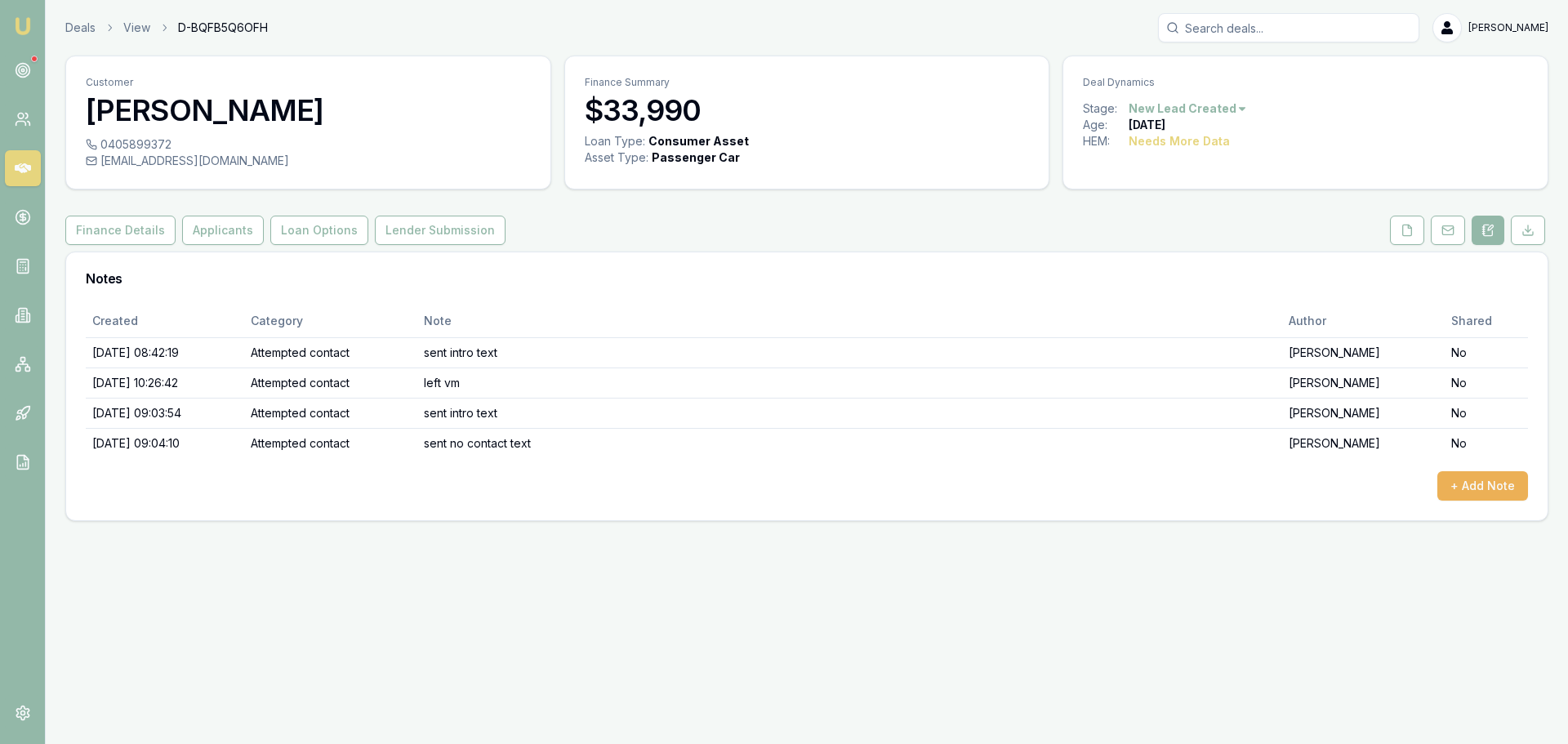
click at [1199, 114] on html "Emu Broker Deals View D-BQFB5Q6OFH Erin Shield Toggle Menu Customer Lee Nnaemek…" at bounding box center [784, 372] width 1568 height 744
click at [1194, 294] on div "- No Contact" at bounding box center [1185, 295] width 96 height 26
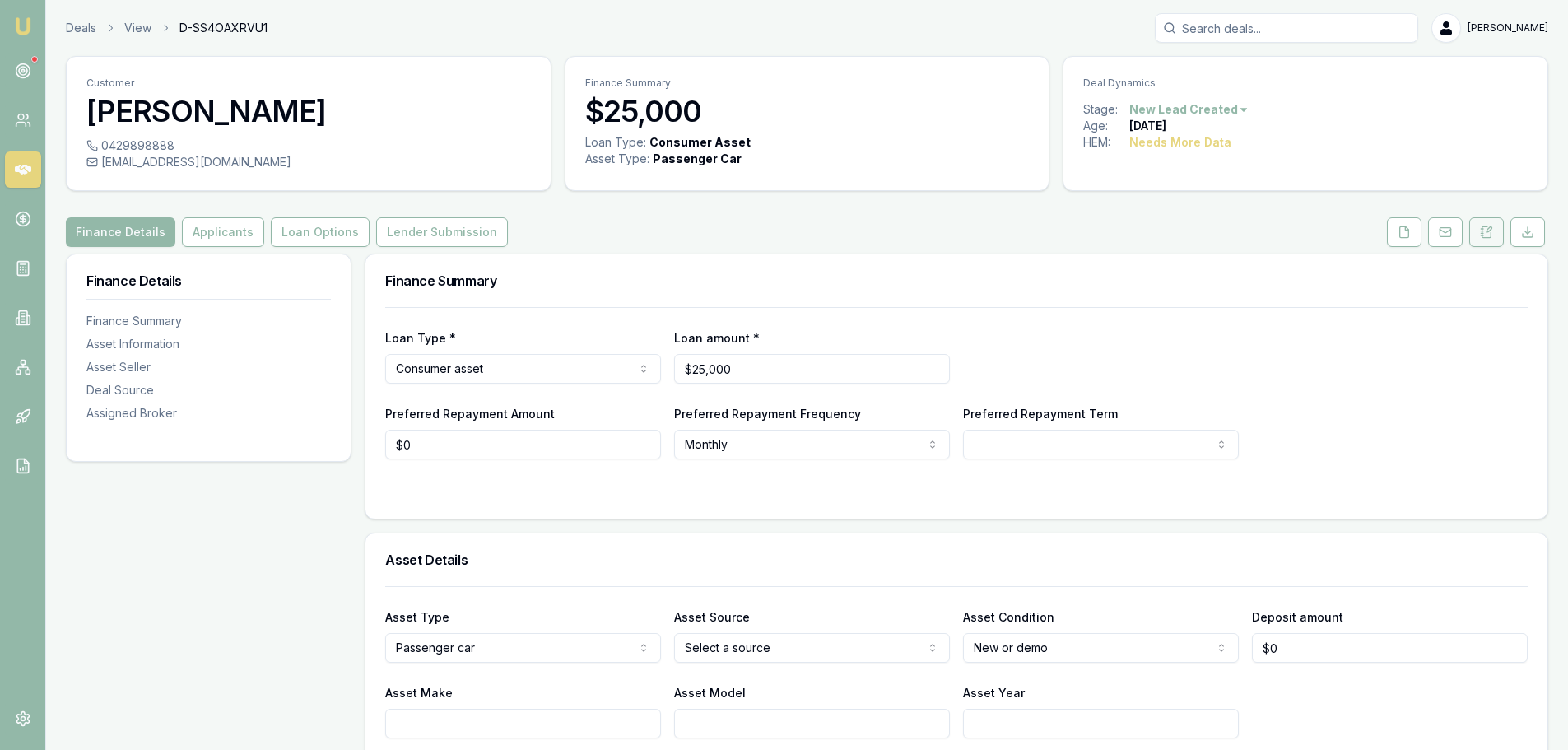
click at [1496, 239] on button at bounding box center [1486, 231] width 34 height 29
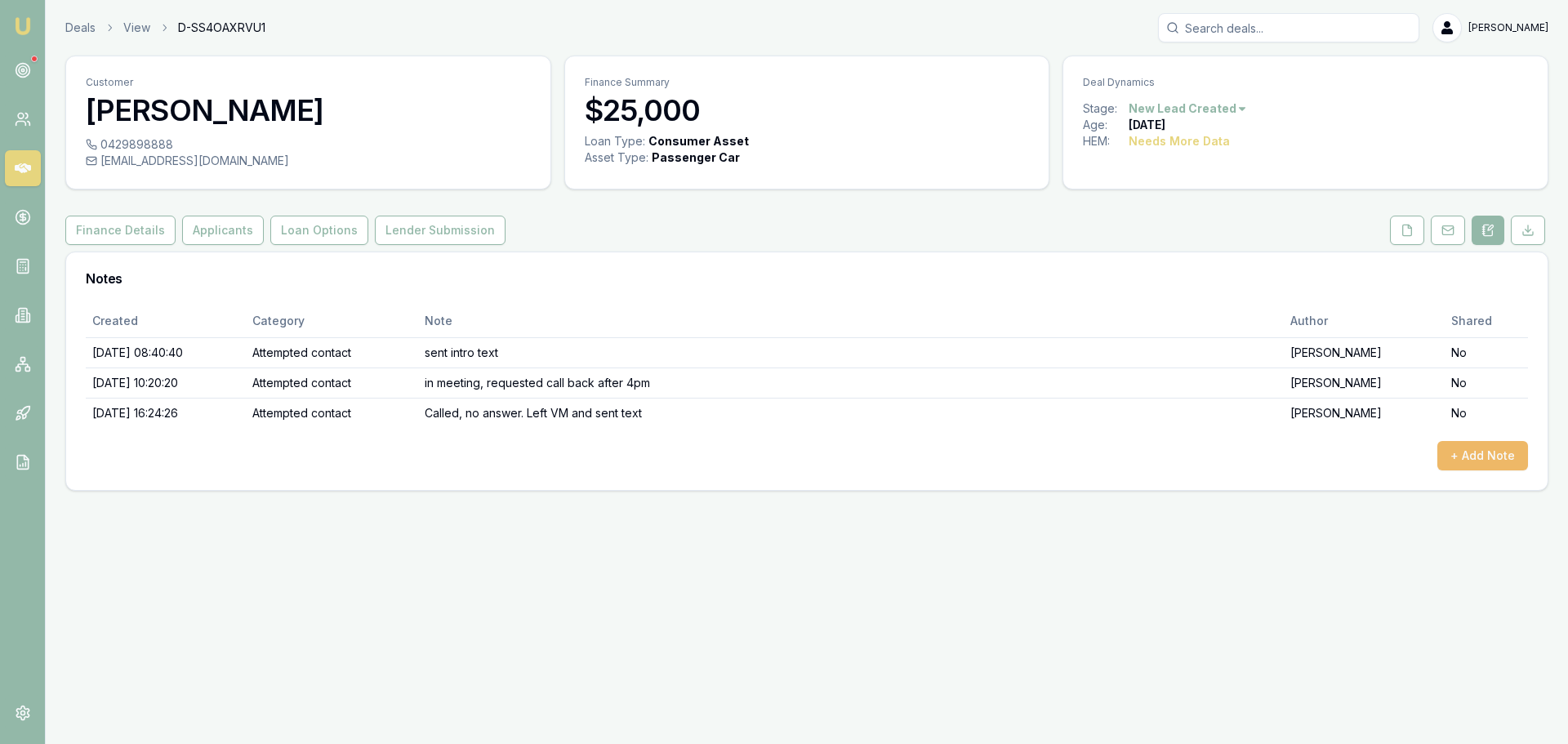
click at [1495, 453] on button "+ Add Note" at bounding box center [1482, 455] width 90 height 29
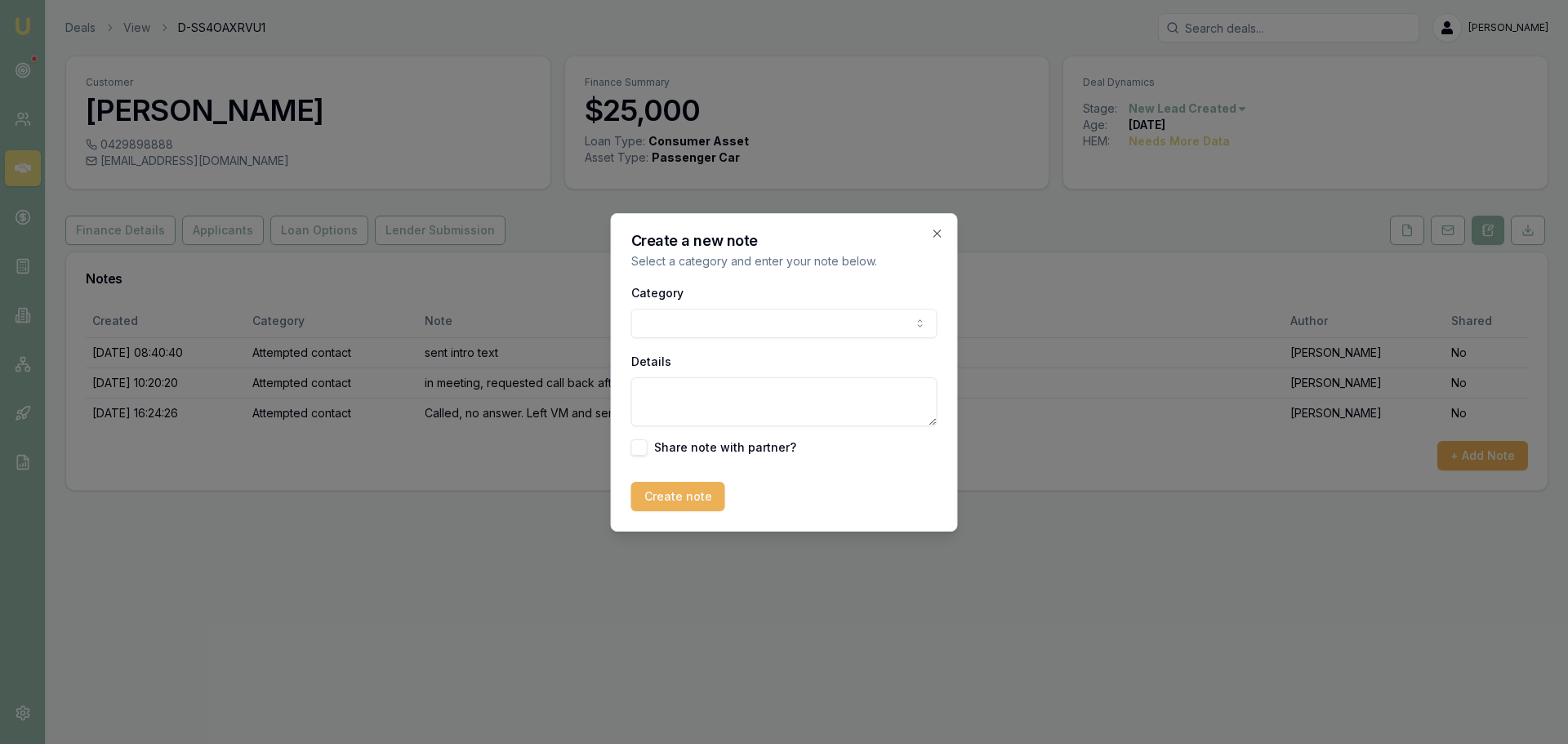
click at [725, 322] on body "Emu Broker Deals View D-SS4OAXRVU1 Erin Shield Toggle Menu Customer Reylita Klo…" at bounding box center [784, 372] width 1568 height 744
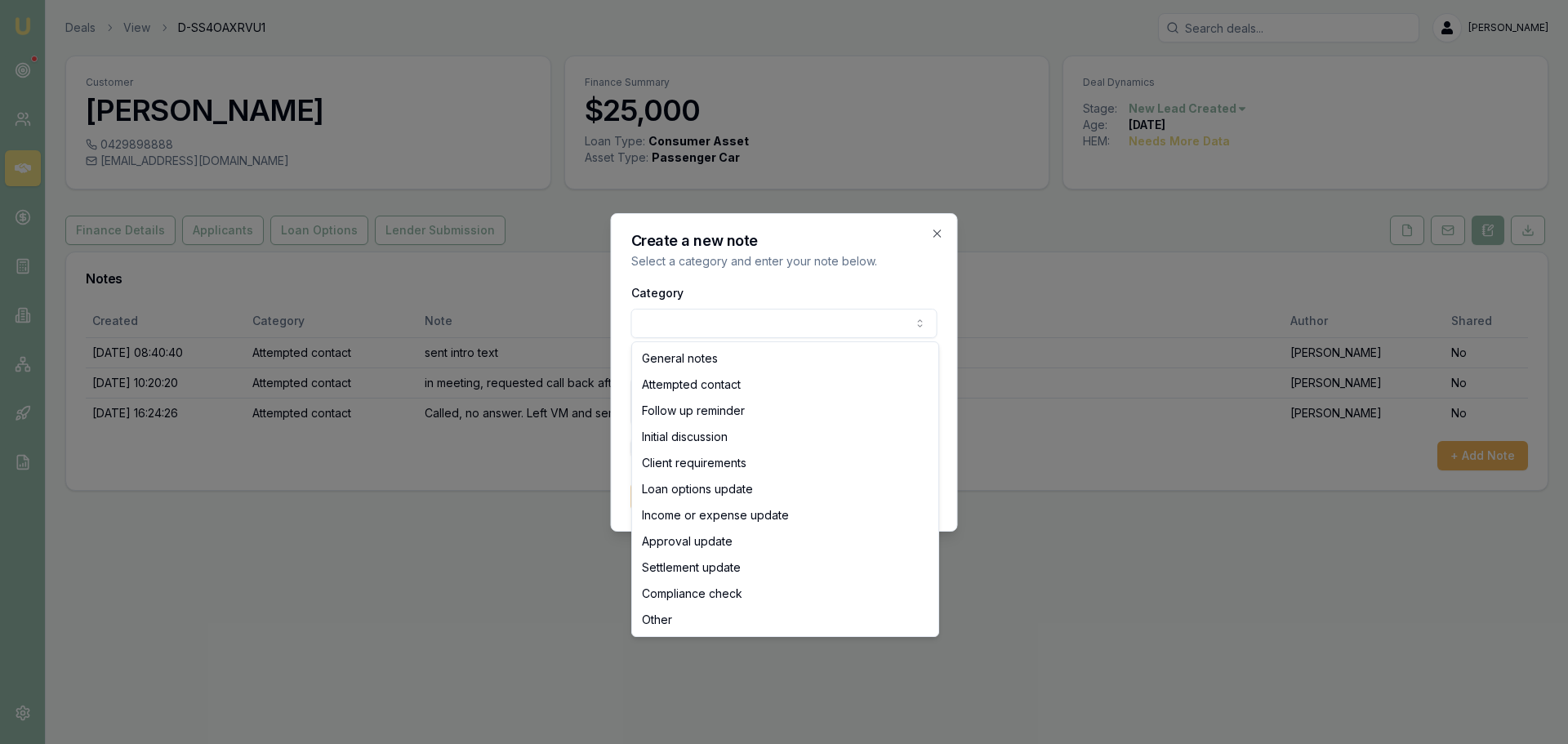
select select "ATTEMPTED_CONTACT"
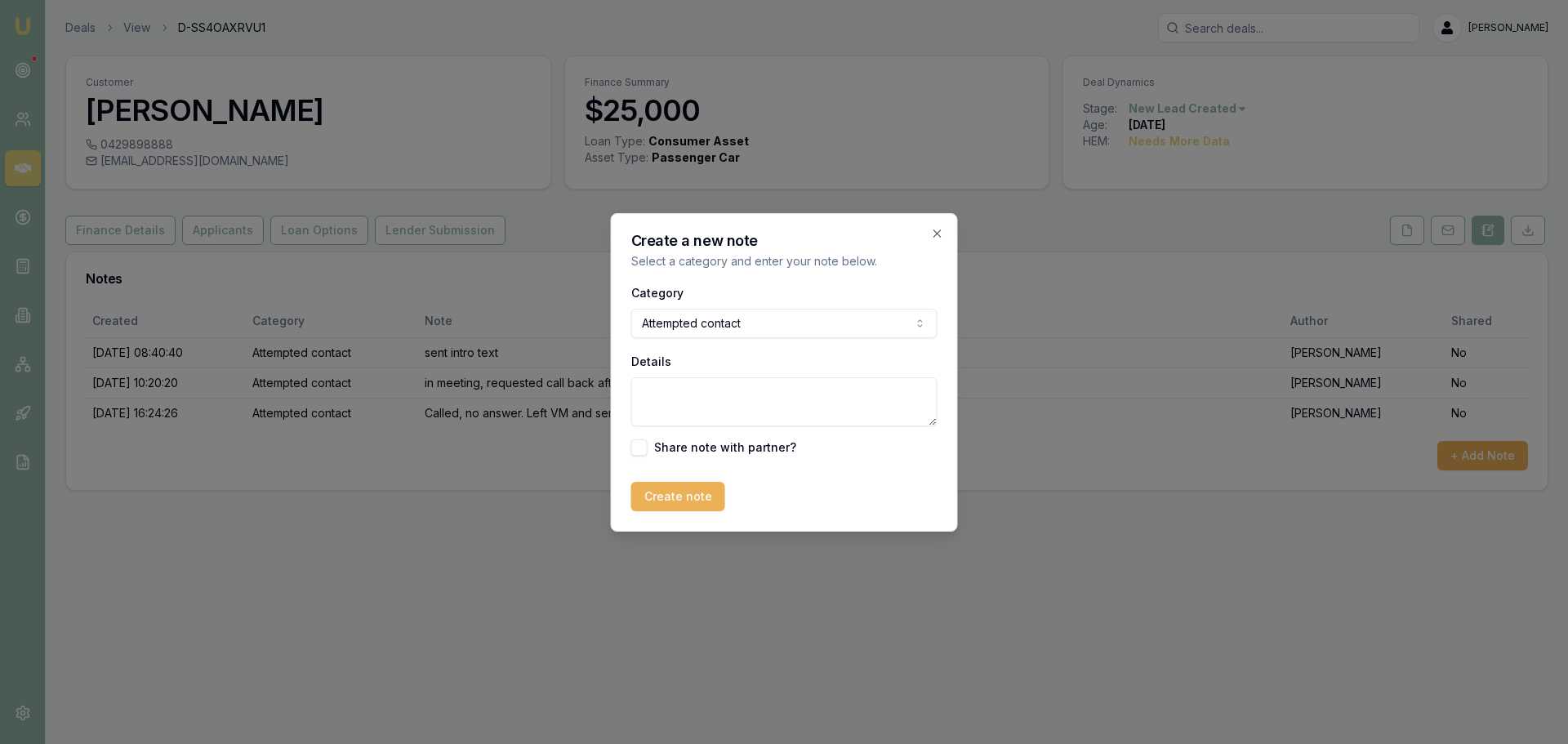
click at [704, 389] on textarea "Details" at bounding box center [784, 402] width 307 height 49
type textarea "sent no contact text"
click at [675, 503] on button "Create note" at bounding box center [678, 496] width 94 height 29
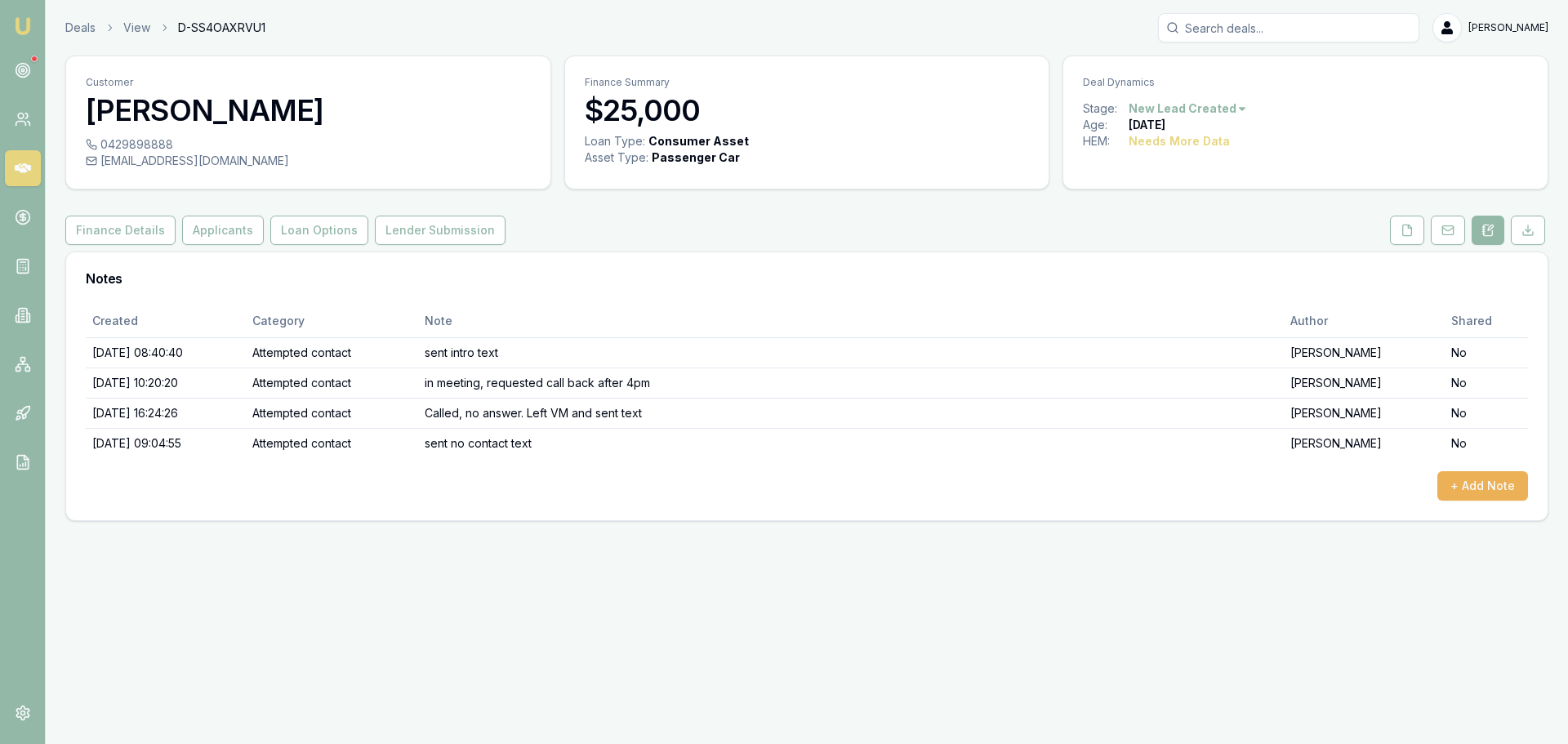
click at [1232, 104] on html "Emu Broker Deals View D-SS4OAXRVU1 Erin Shield Toggle Menu Customer Reylita Klo…" at bounding box center [784, 372] width 1568 height 744
click at [1198, 289] on div "- No Contact" at bounding box center [1185, 295] width 96 height 26
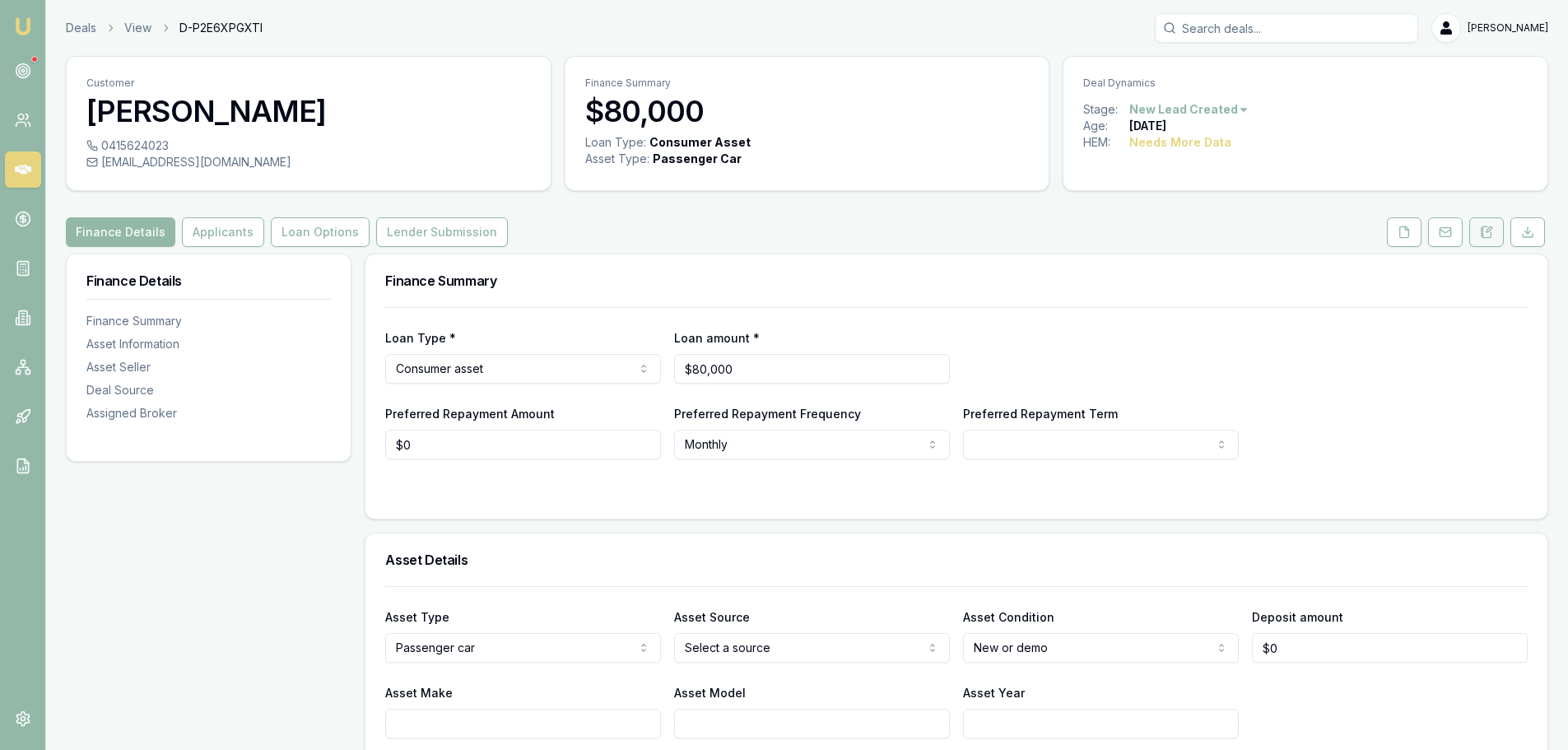
click at [1486, 234] on icon at bounding box center [1486, 232] width 13 height 13
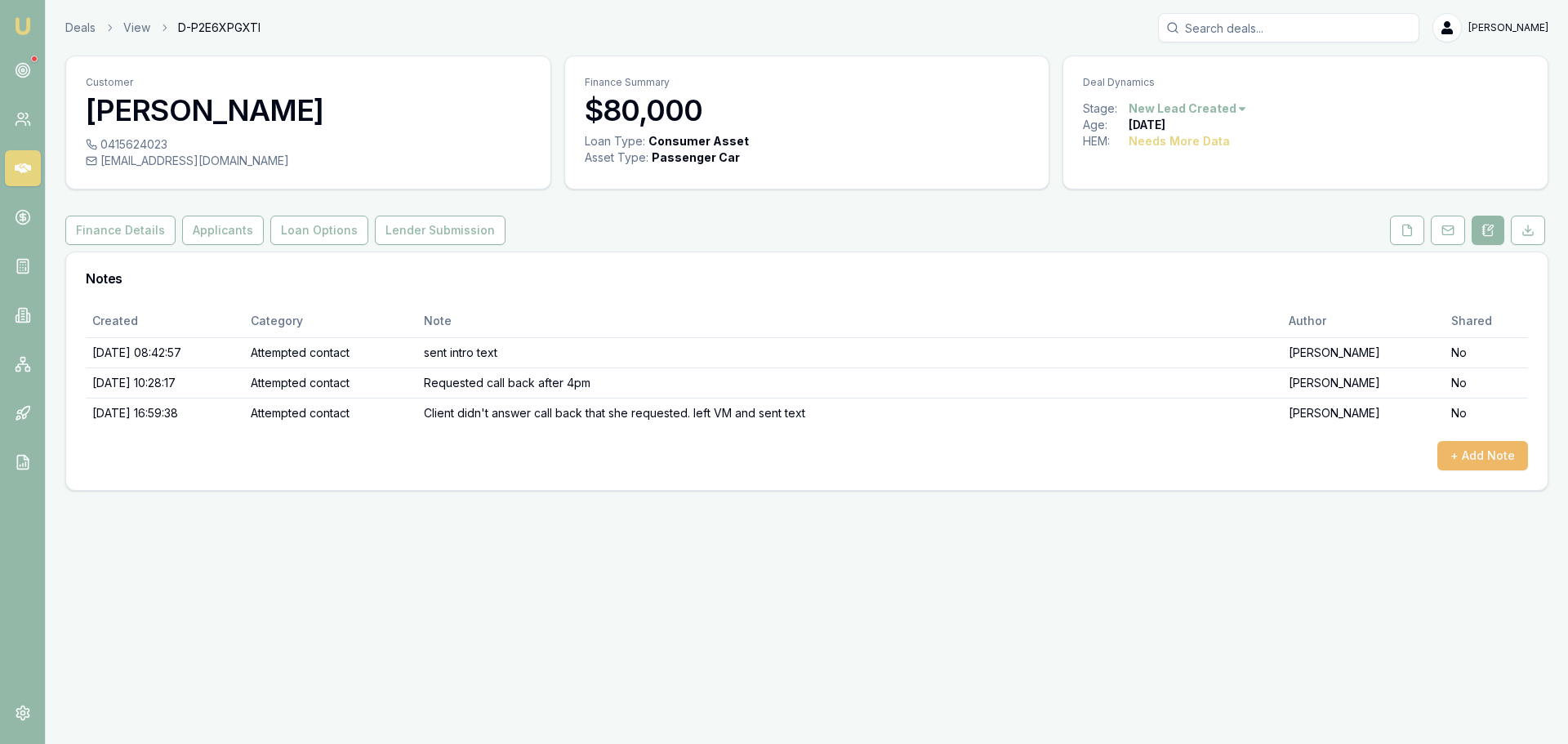
click at [1479, 460] on button "+ Add Note" at bounding box center [1482, 455] width 90 height 29
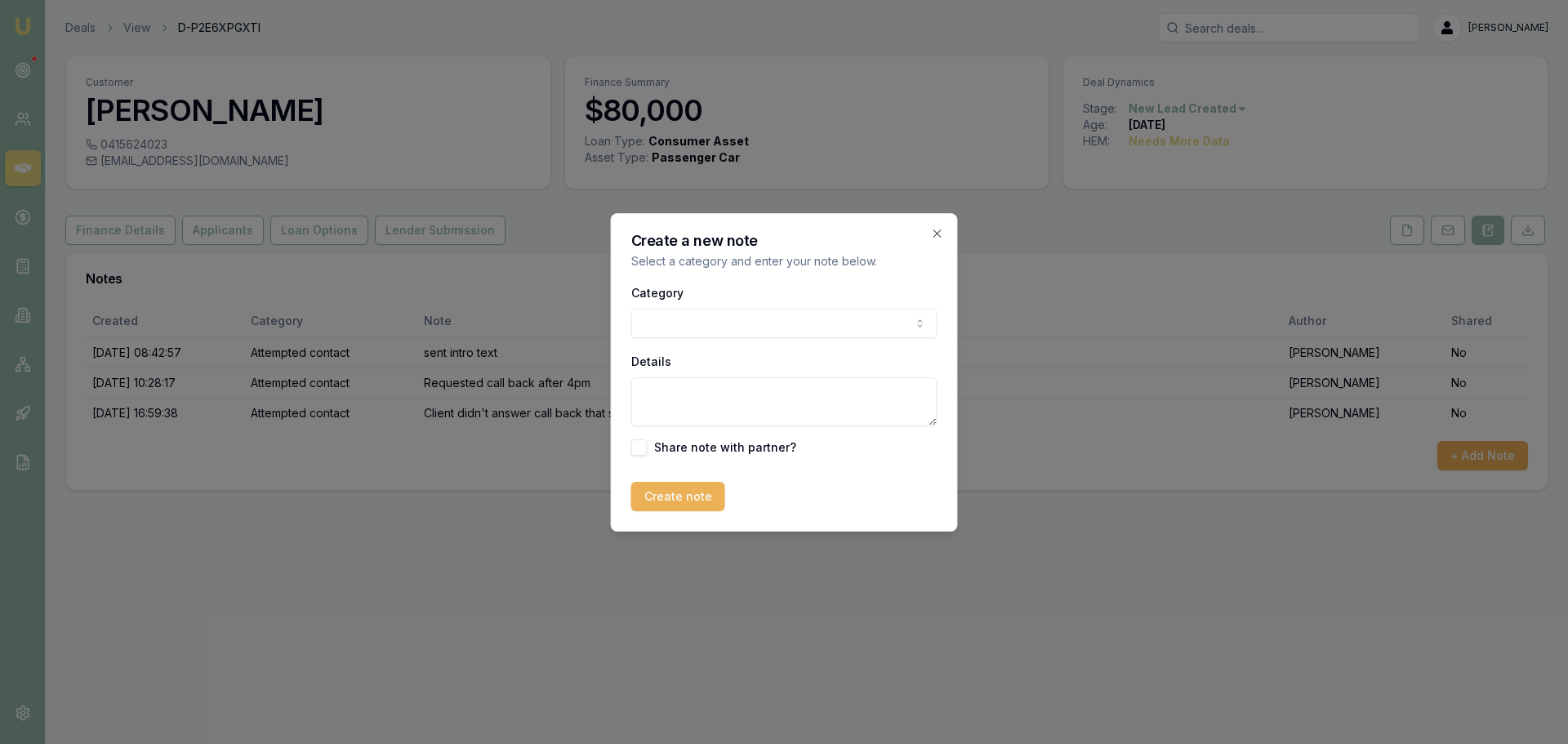
click at [693, 320] on body "Emu Broker Deals View D-P2E6XPGXTI Erin Shield Toggle Menu Customer Chantel Mon…" at bounding box center [784, 372] width 1568 height 744
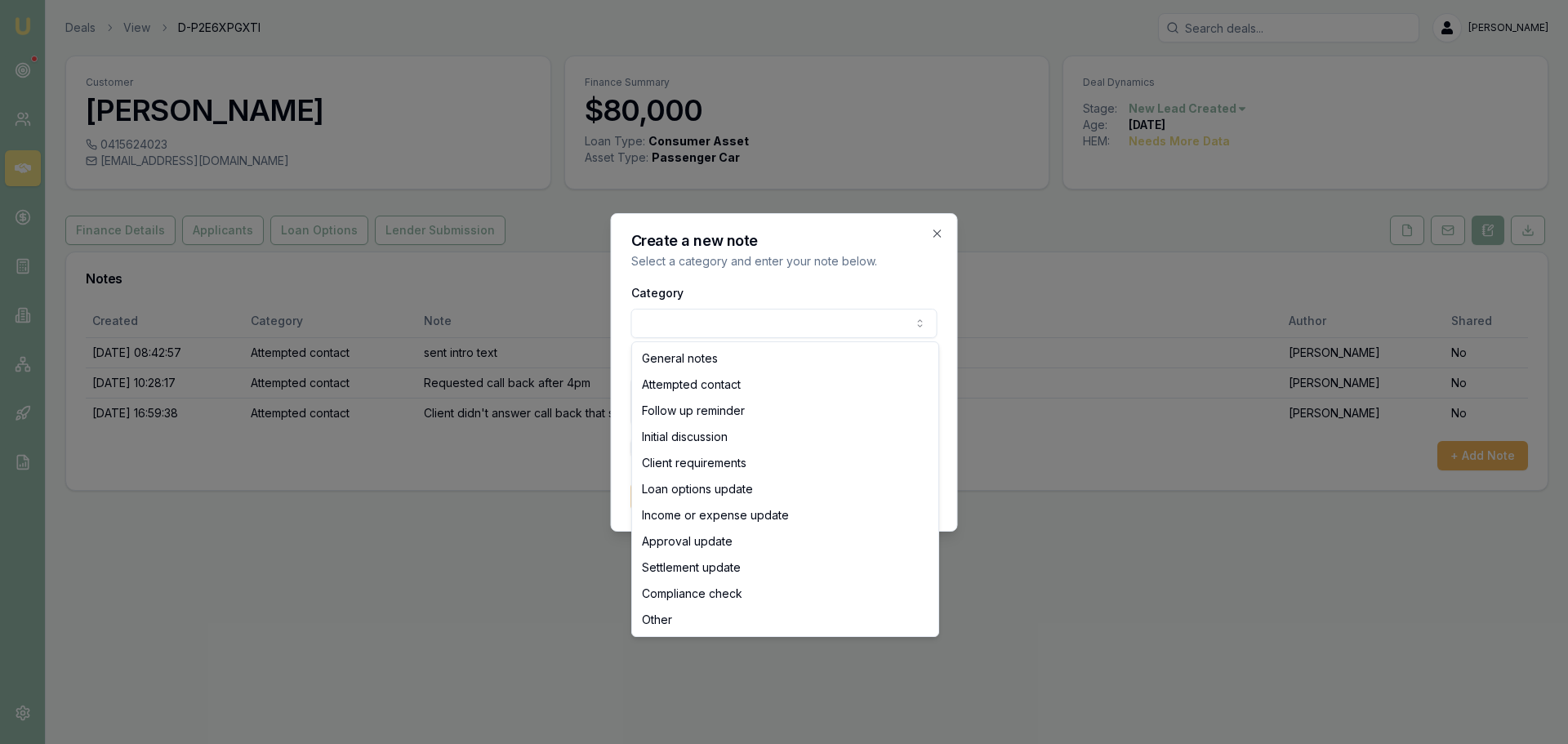
select select "ATTEMPTED_CONTACT"
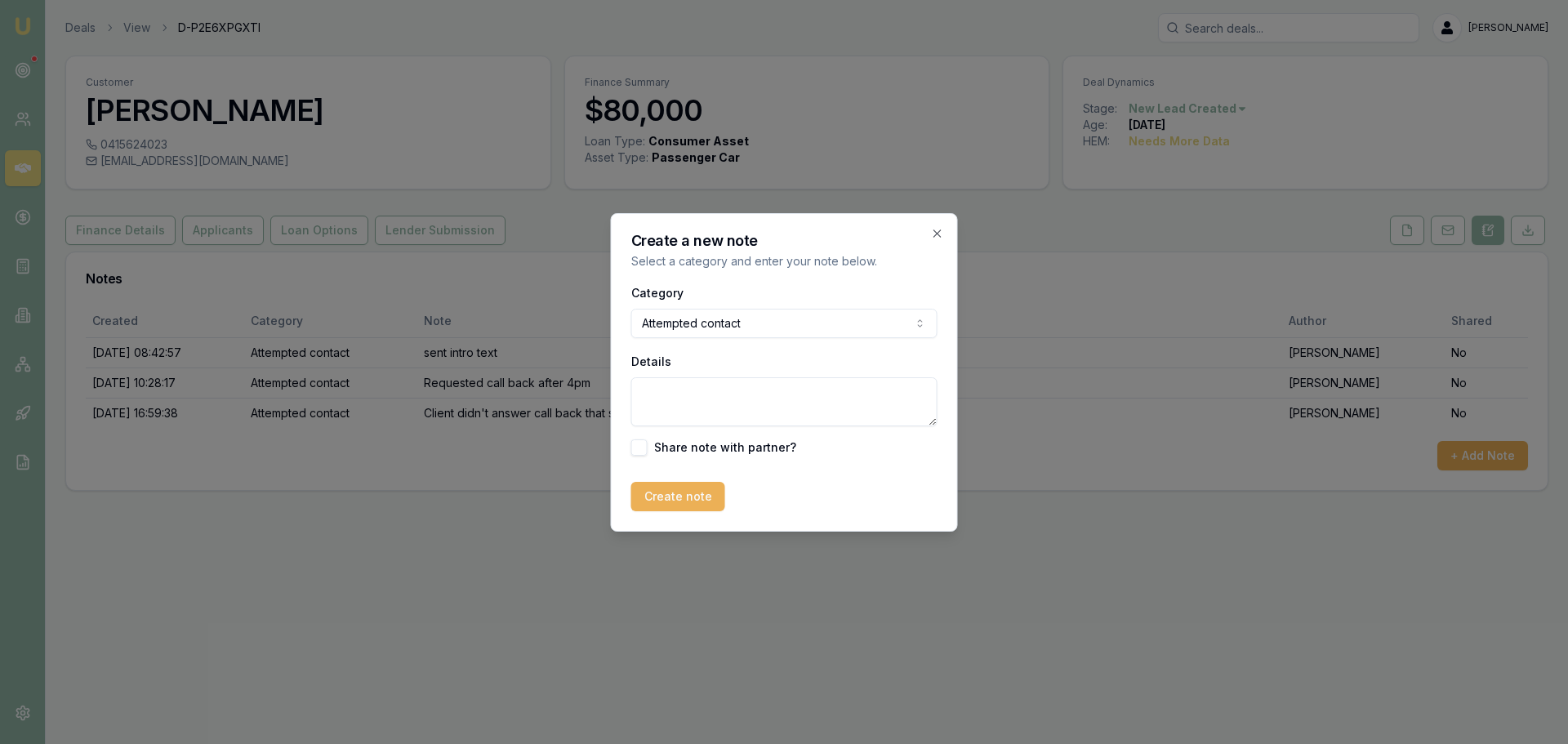
click at [673, 412] on textarea "Details" at bounding box center [784, 402] width 307 height 49
type textarea "sent no contact text"
click at [691, 504] on button "Create note" at bounding box center [678, 496] width 94 height 29
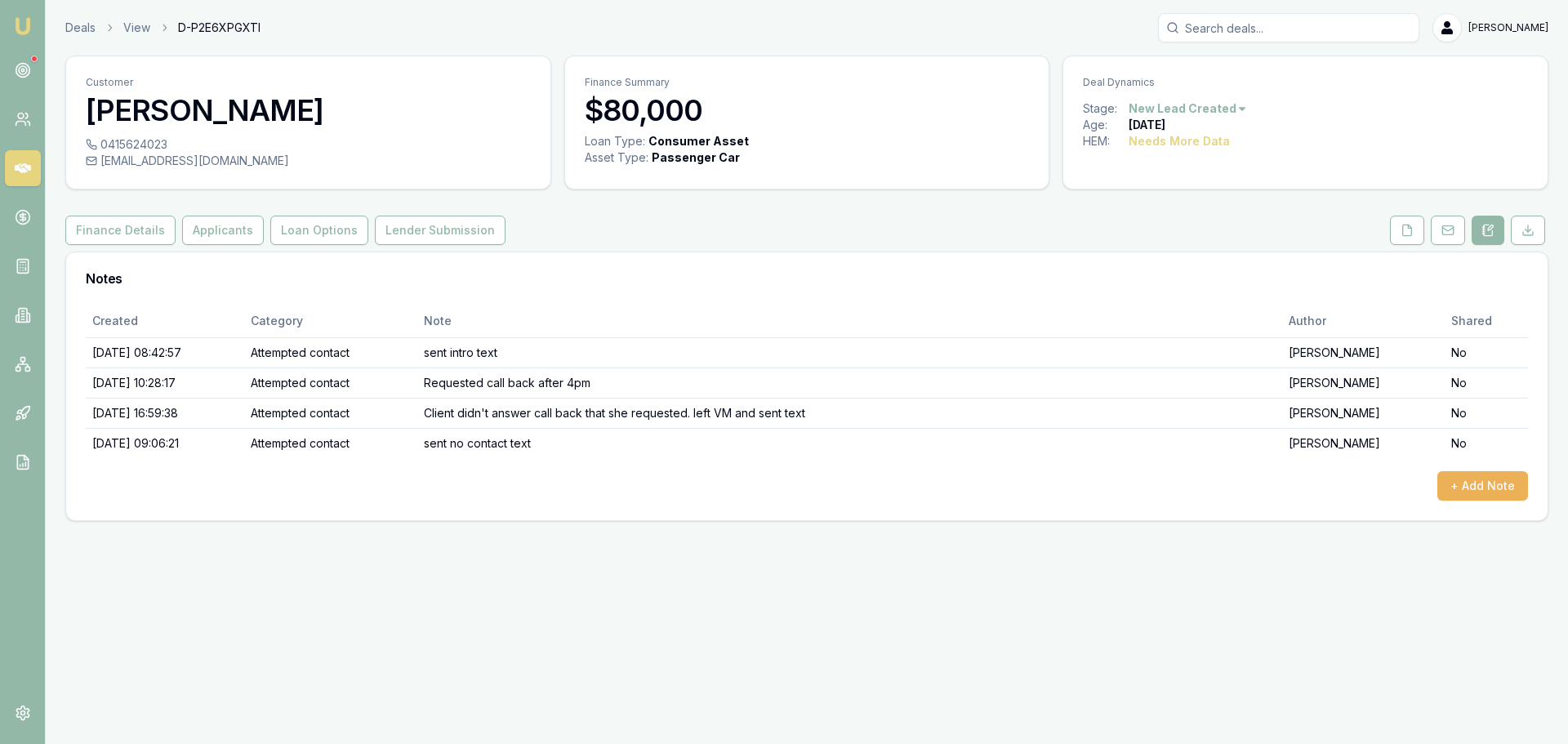
click at [1198, 103] on html "Emu Broker Deals View D-P2E6XPGXTI Erin Shield Toggle Menu Customer Chantel Mon…" at bounding box center [784, 372] width 1568 height 744
click at [1201, 294] on div "- No Contact" at bounding box center [1185, 295] width 96 height 26
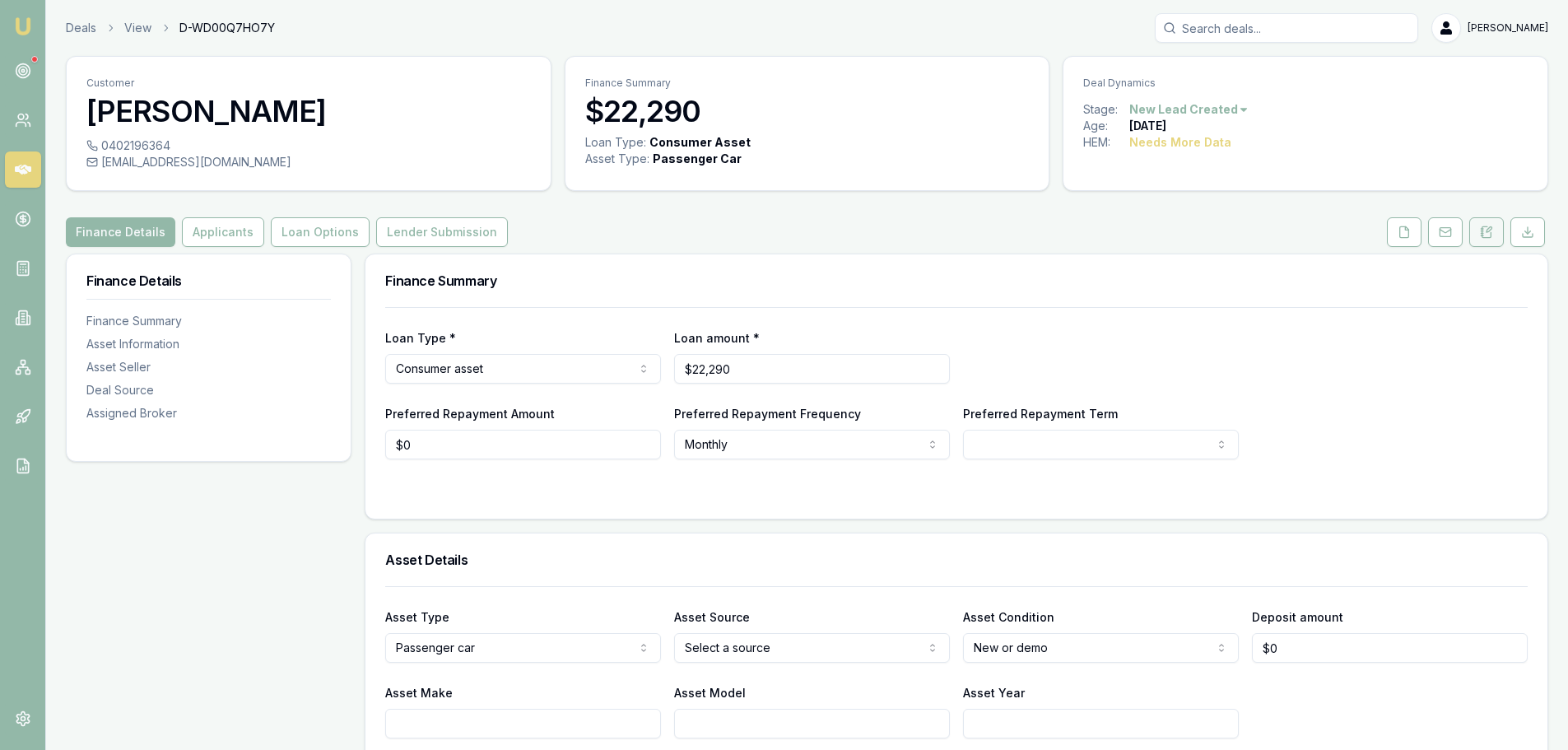
click at [1485, 241] on button at bounding box center [1486, 231] width 34 height 29
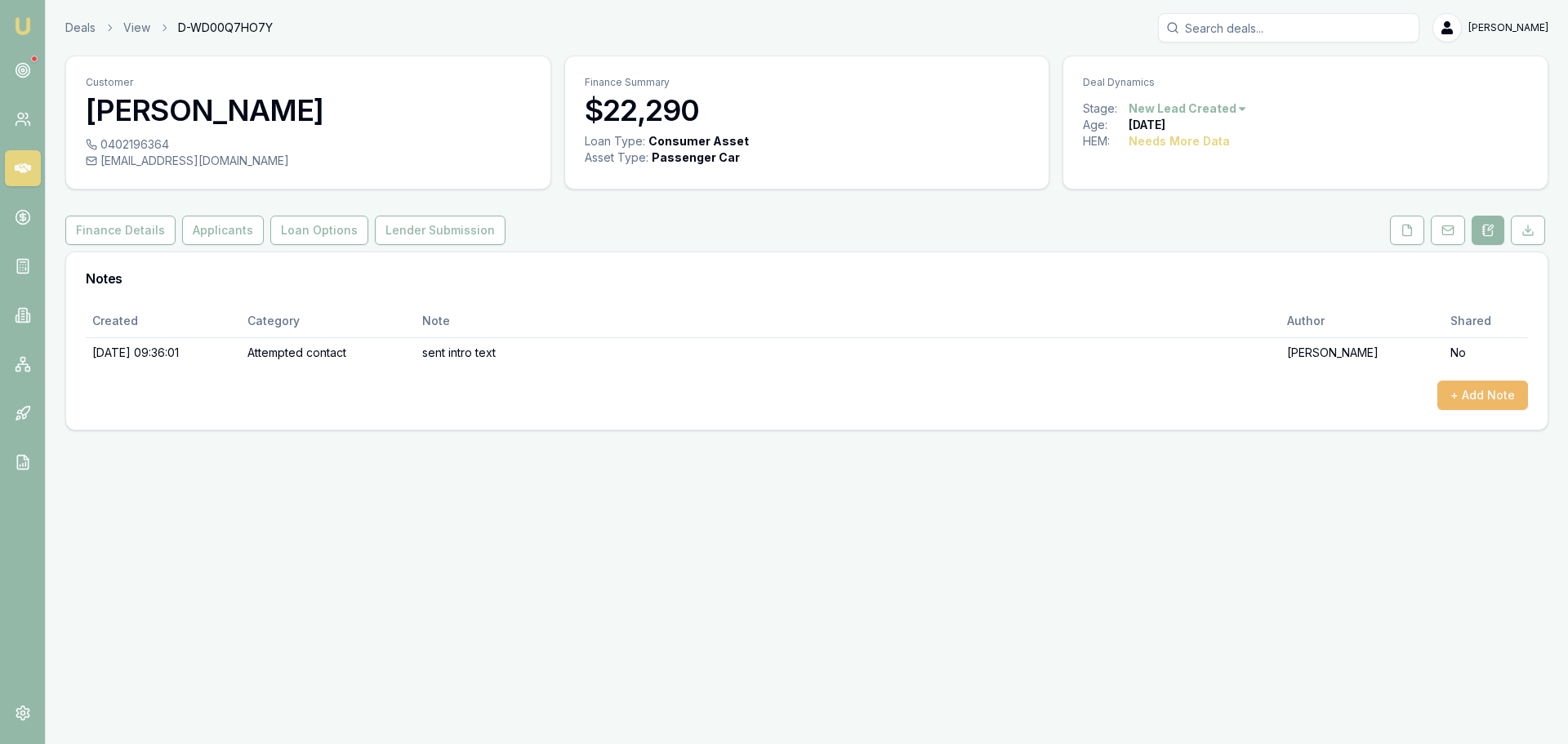
click at [1486, 397] on button "+ Add Note" at bounding box center [1482, 395] width 90 height 29
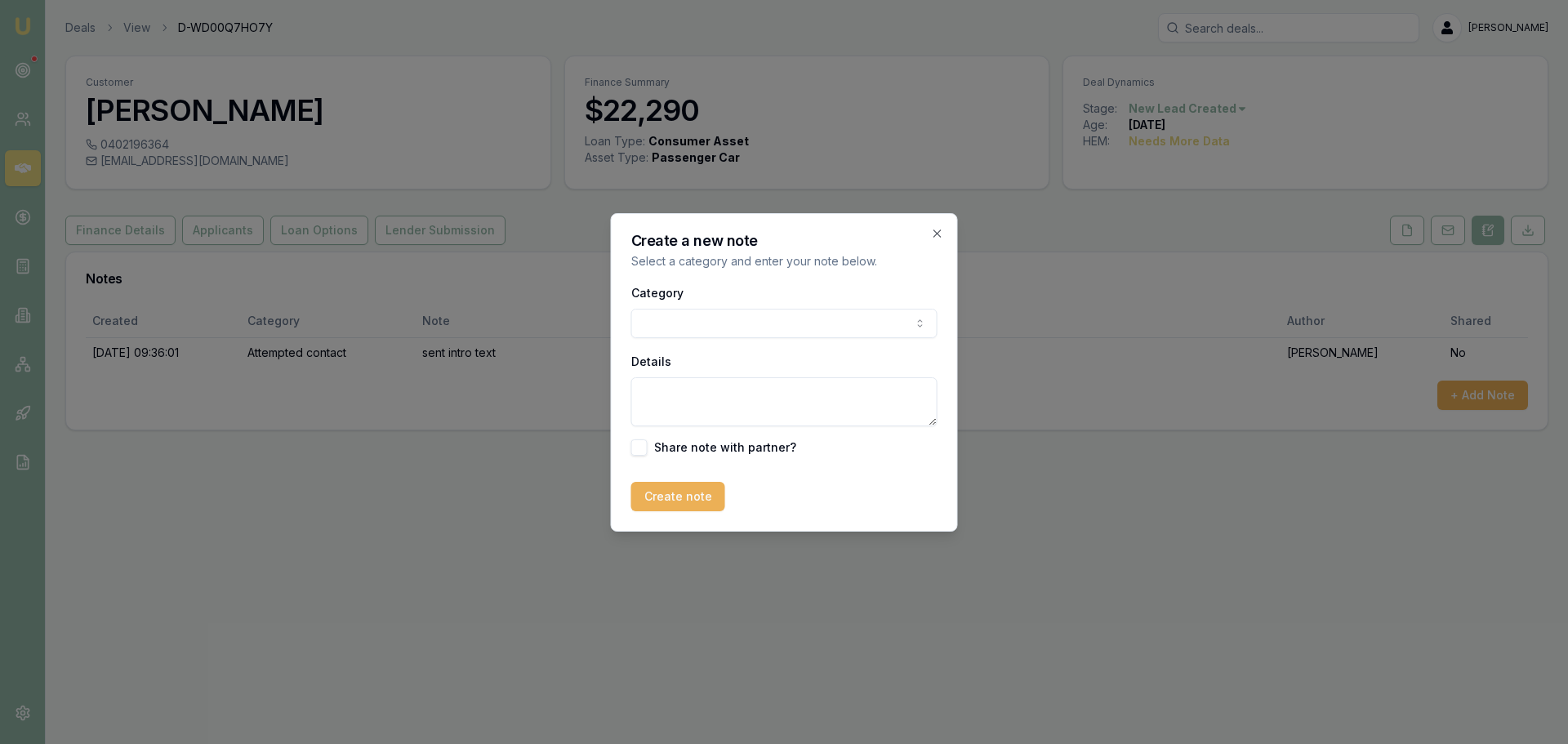
click at [721, 324] on body "Emu Broker Deals View D-WD00Q7HO7Y [PERSON_NAME] Toggle Menu Customer [PERSON_N…" at bounding box center [784, 372] width 1568 height 744
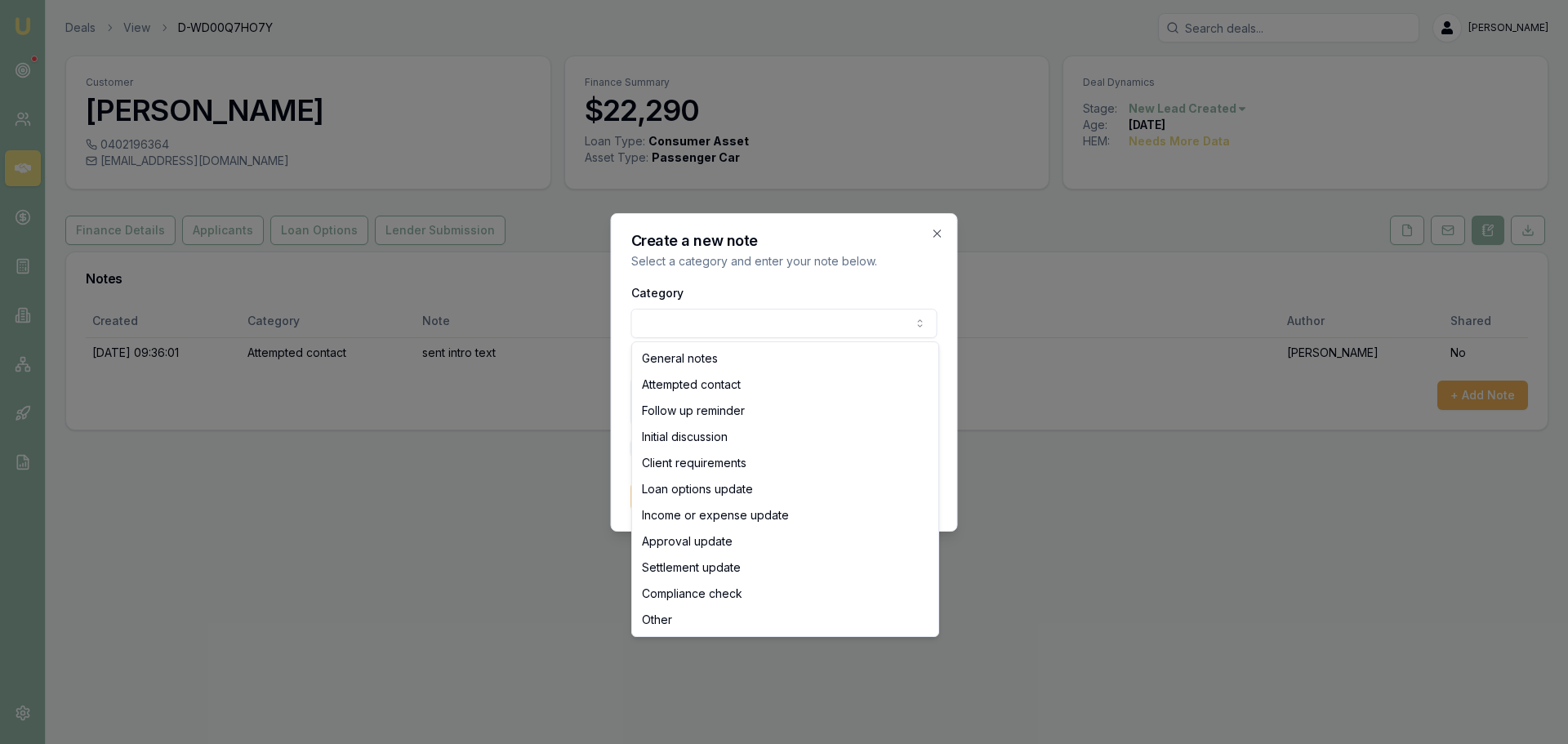
select select "ATTEMPTED_CONTACT"
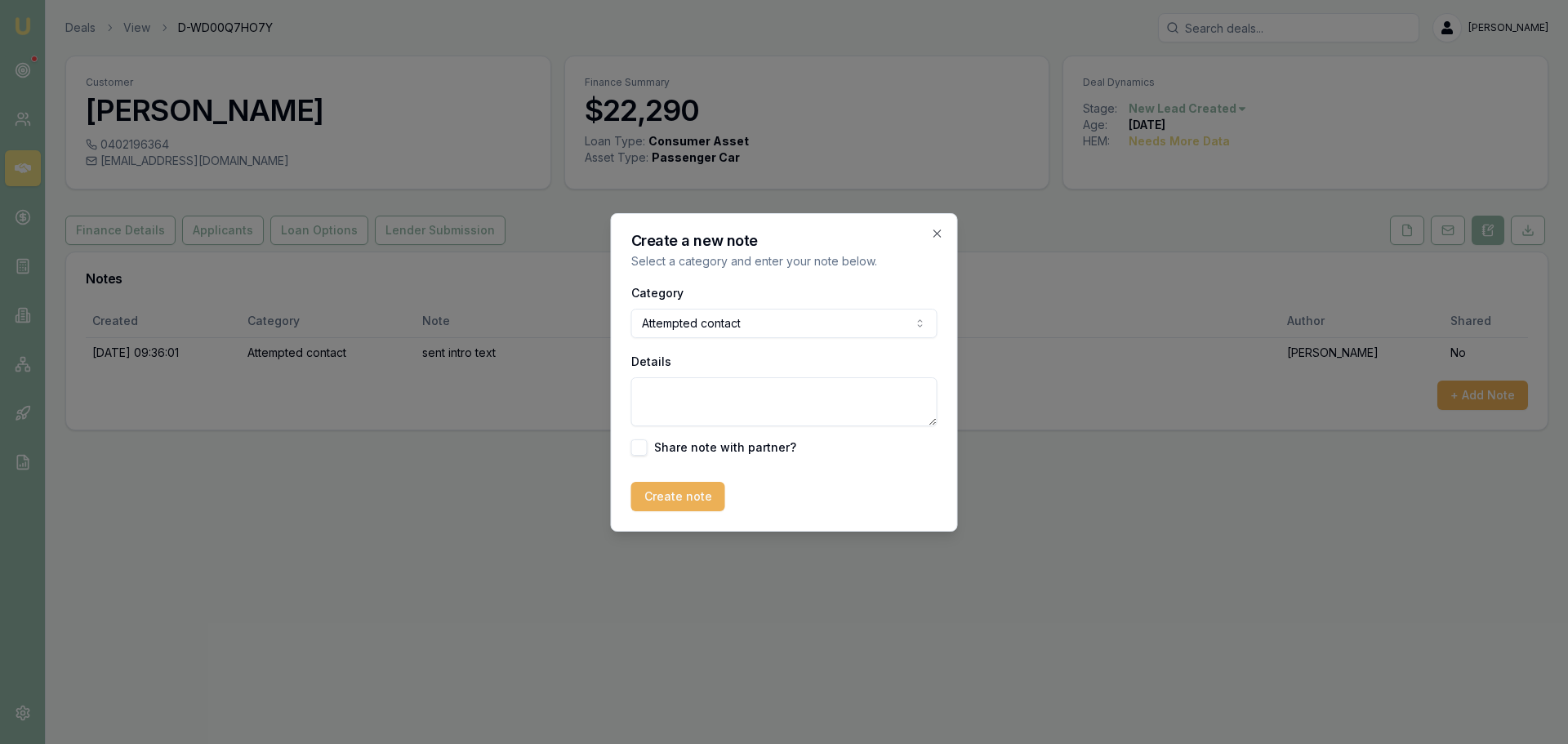
click at [713, 399] on textarea "Details" at bounding box center [784, 402] width 307 height 49
type textarea "sent no contact text"
click at [652, 491] on button "Create note" at bounding box center [678, 496] width 94 height 29
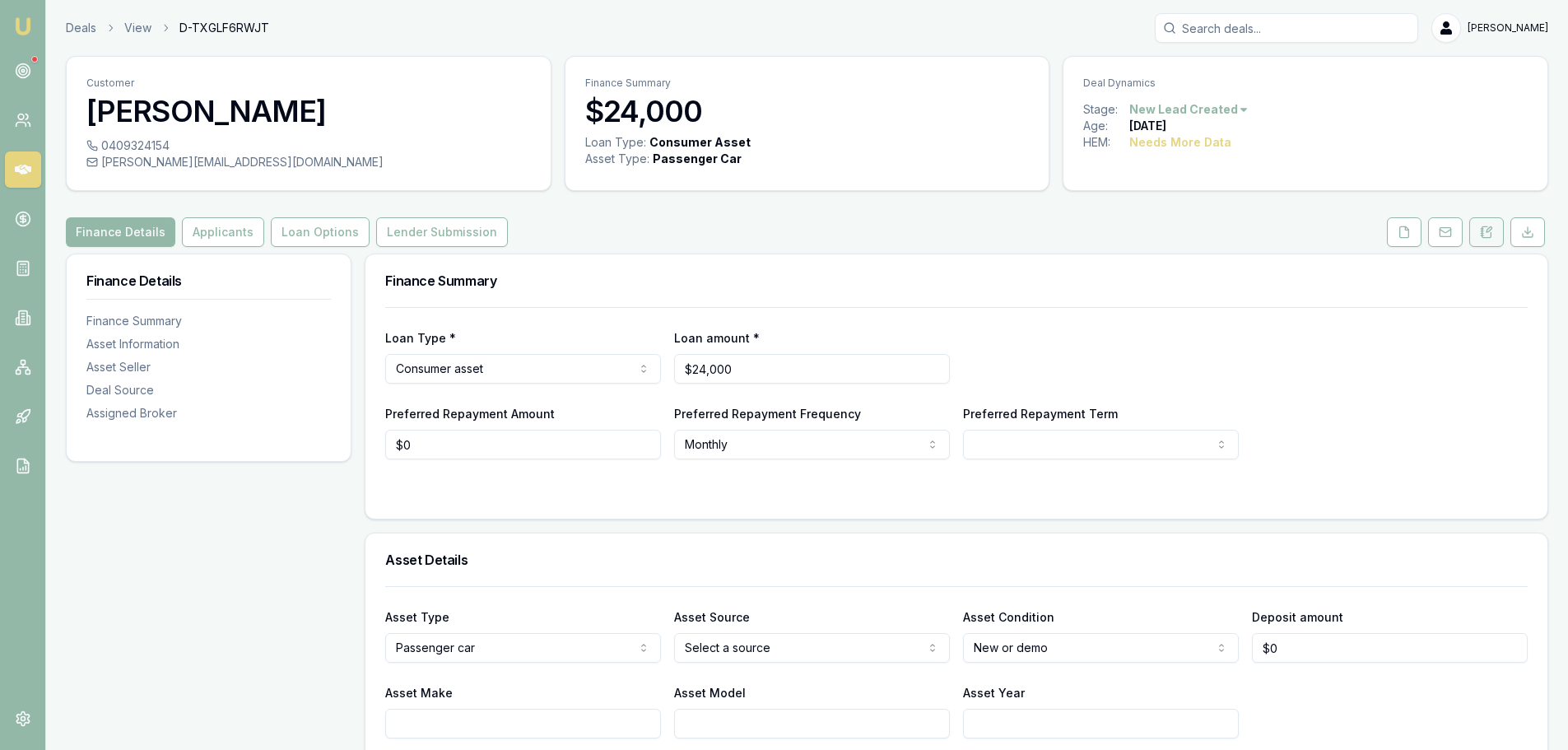
click at [1495, 238] on button at bounding box center [1486, 231] width 34 height 29
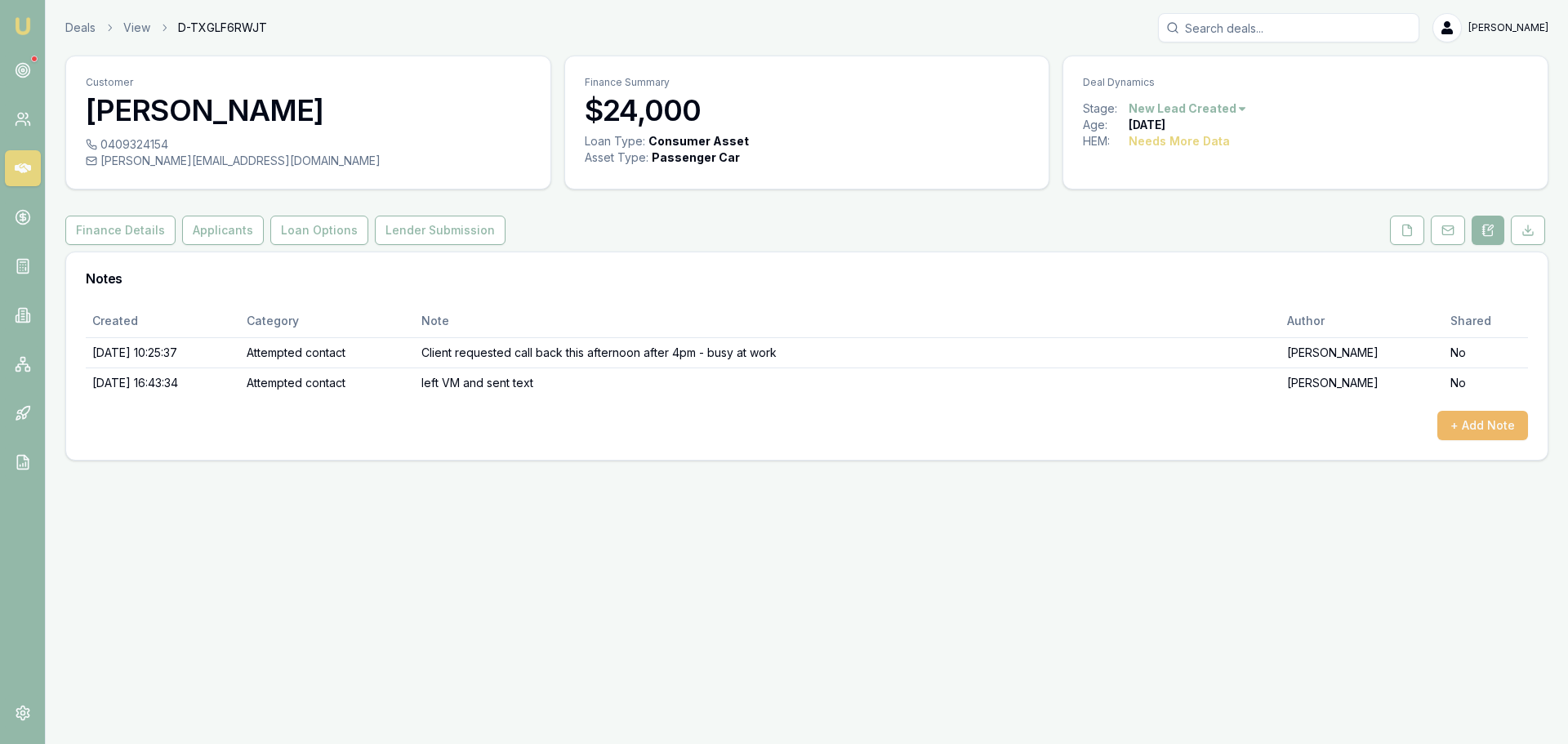
click at [1496, 430] on button "+ Add Note" at bounding box center [1482, 425] width 90 height 29
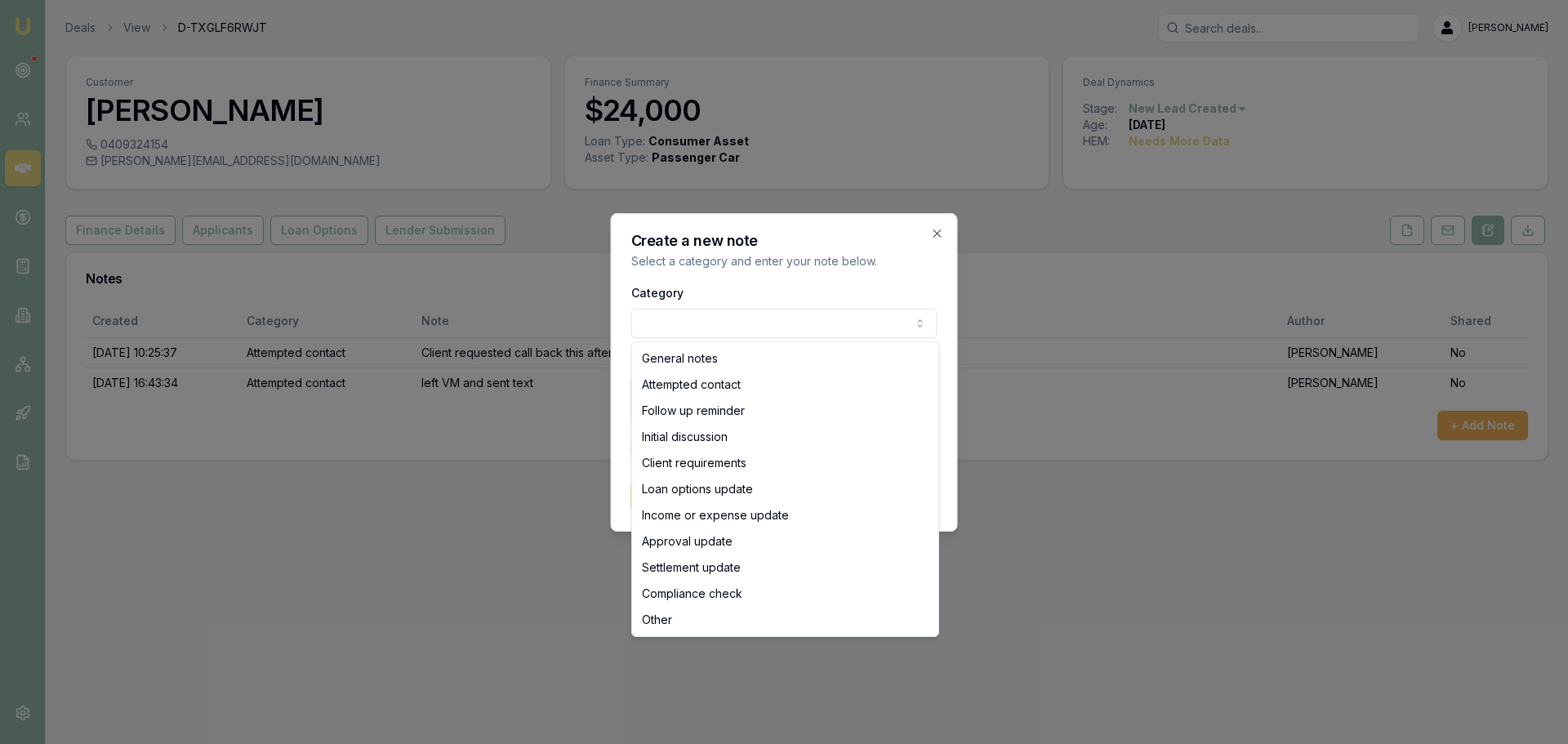
click at [659, 316] on body "Emu Broker Deals View D-TXGLF6RWJT Erin Shield Toggle Menu Customer Carlin Hods…" at bounding box center [784, 372] width 1568 height 744
select select "ATTEMPTED_CONTACT"
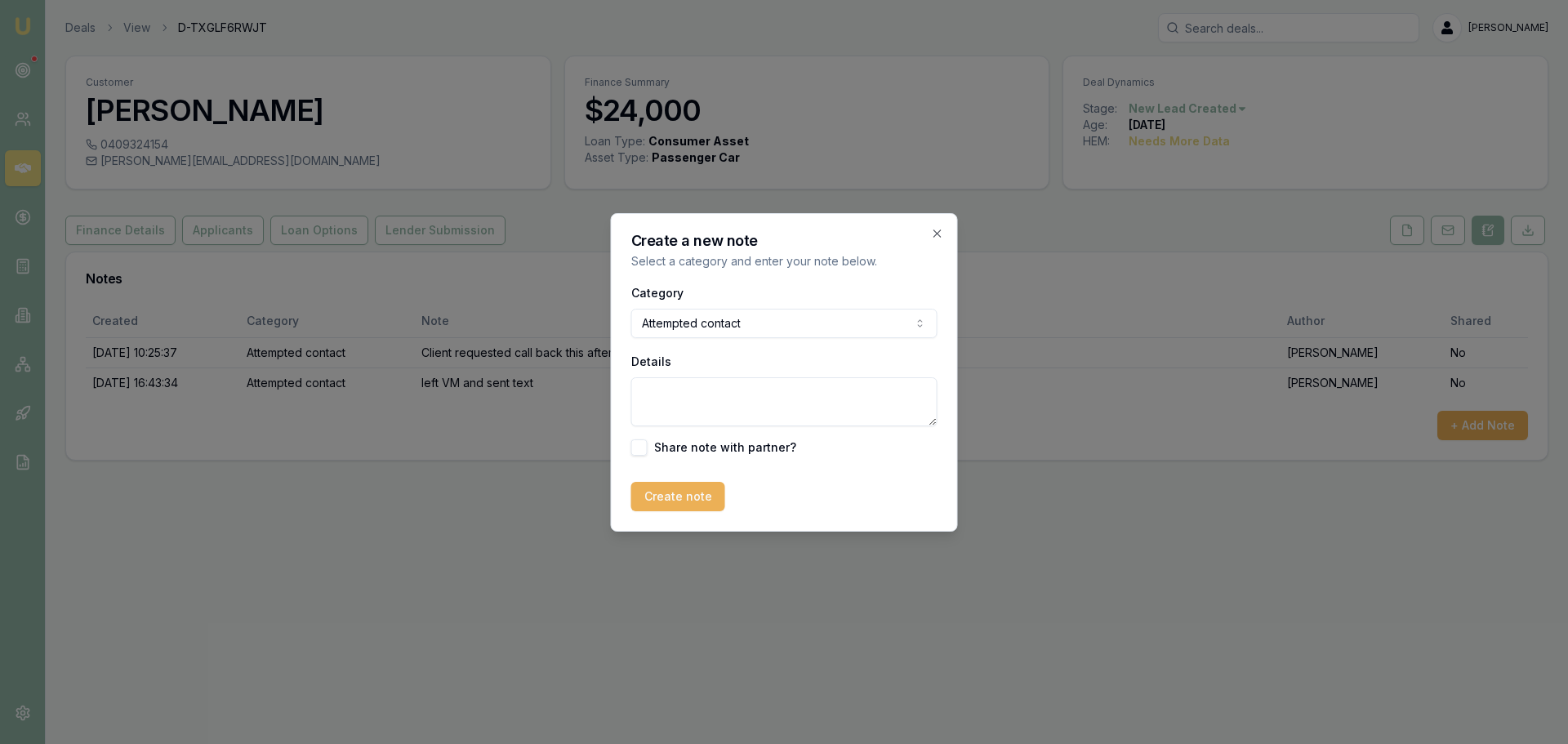
click at [669, 385] on textarea "Details" at bounding box center [784, 402] width 307 height 49
type textarea "sent no contact text"
click at [673, 499] on button "Create note" at bounding box center [678, 496] width 94 height 29
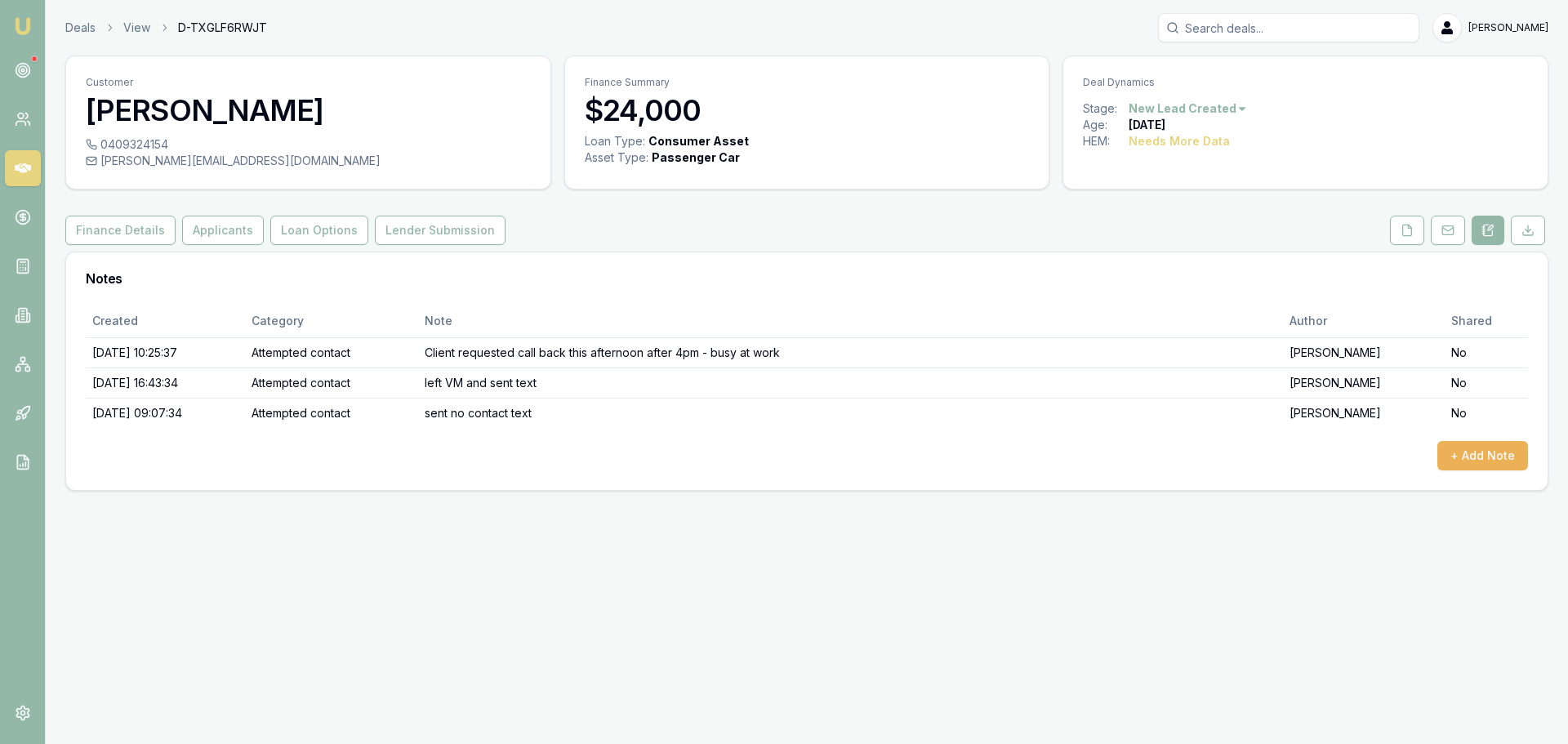
click at [1197, 97] on div "Deal Dynamics" at bounding box center [1306, 78] width 484 height 44
click at [1195, 108] on html "Emu Broker Deals View D-TXGLF6RWJT Erin Shield Toggle Menu Customer Carlin Hods…" at bounding box center [784, 372] width 1568 height 744
click at [1176, 297] on div "- No Contact" at bounding box center [1185, 295] width 96 height 26
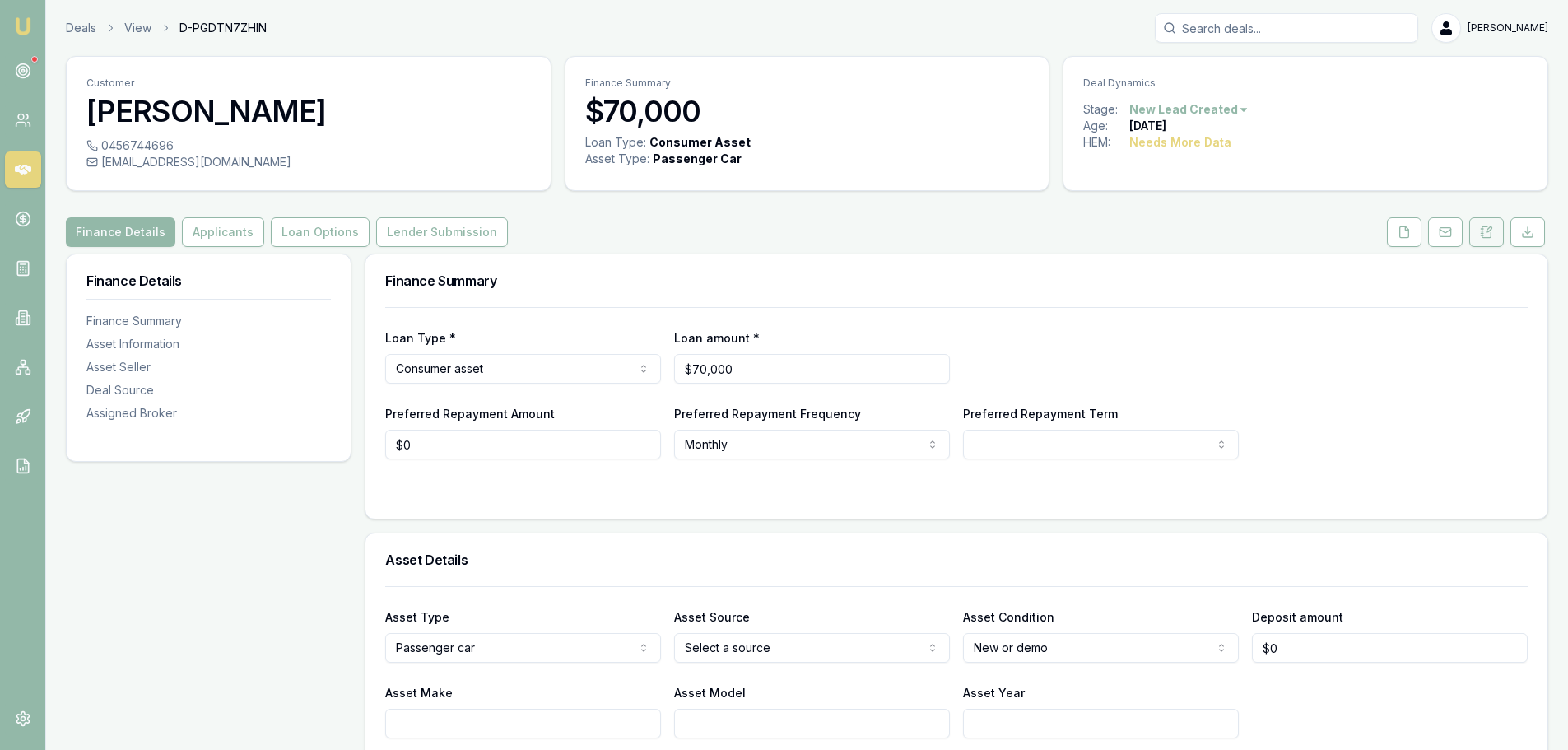
click at [1498, 229] on button at bounding box center [1486, 231] width 34 height 29
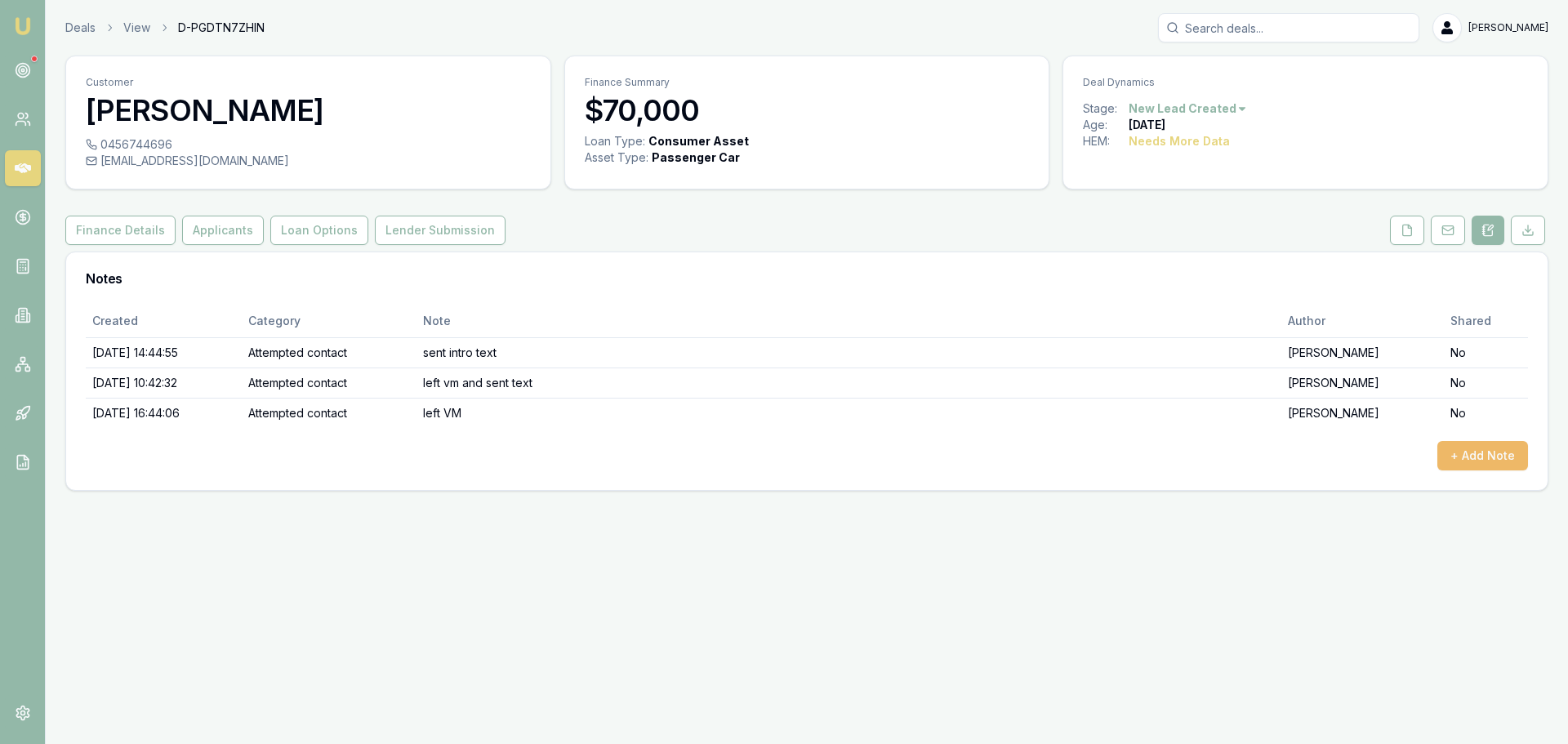
click at [1506, 453] on button "+ Add Note" at bounding box center [1482, 455] width 90 height 29
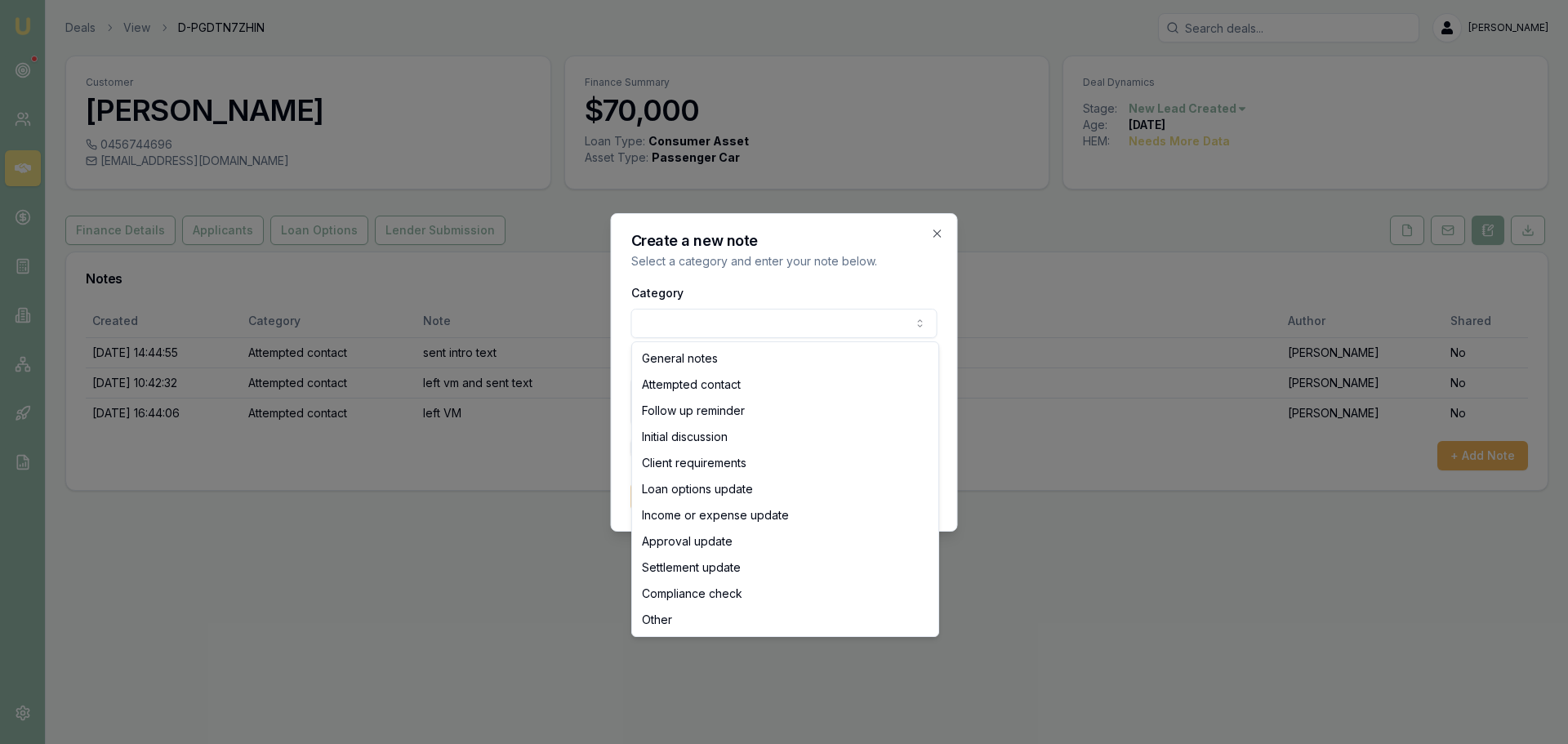
click at [677, 313] on body "Emu Broker Deals View D-PGDTN7ZHIN [PERSON_NAME] Toggle Menu Customer [PERSON_N…" at bounding box center [784, 372] width 1568 height 744
select select "ATTEMPTED_CONTACT"
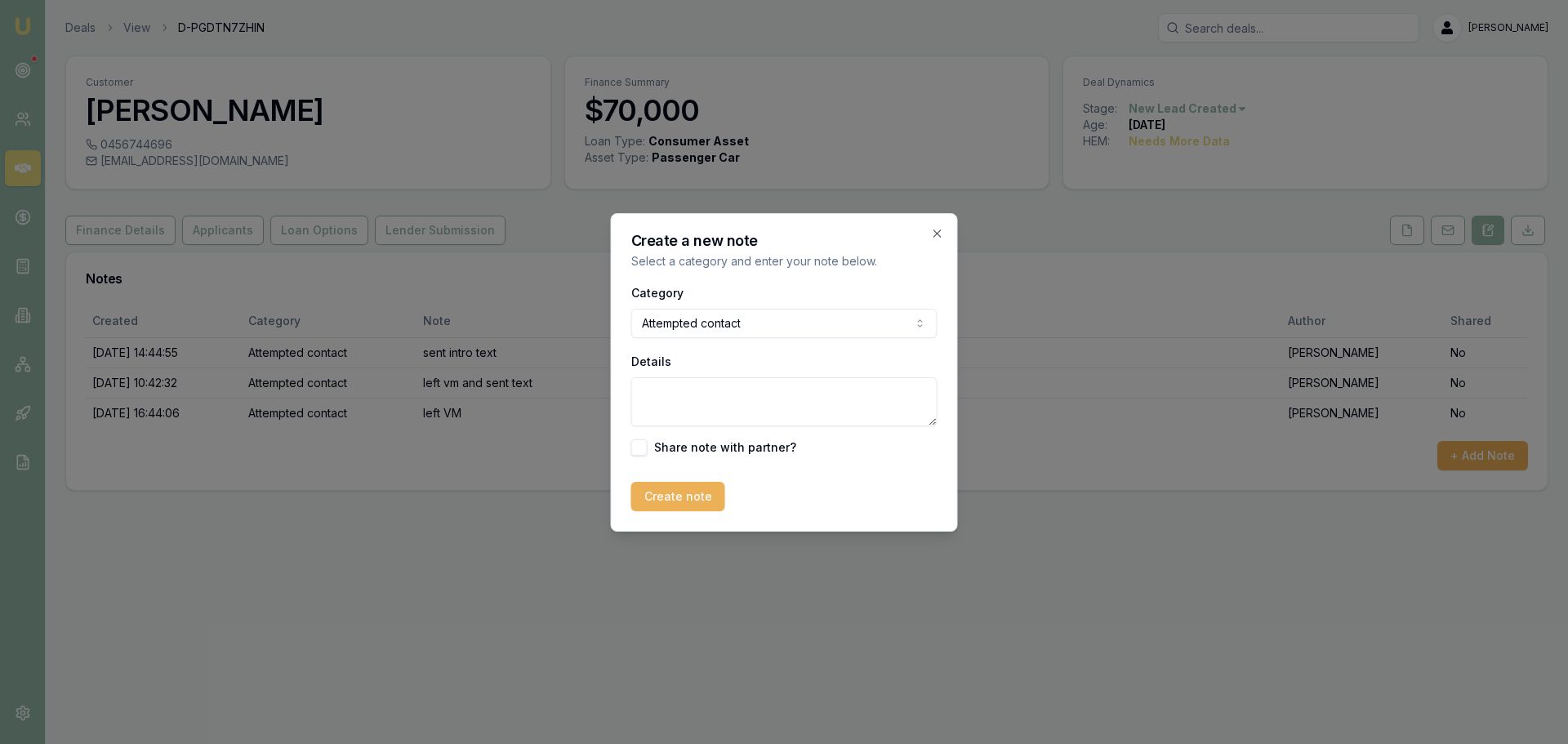
click at [684, 395] on textarea "Details" at bounding box center [784, 402] width 307 height 49
type textarea "sent no contact text"
click at [646, 504] on button "Create note" at bounding box center [678, 496] width 94 height 29
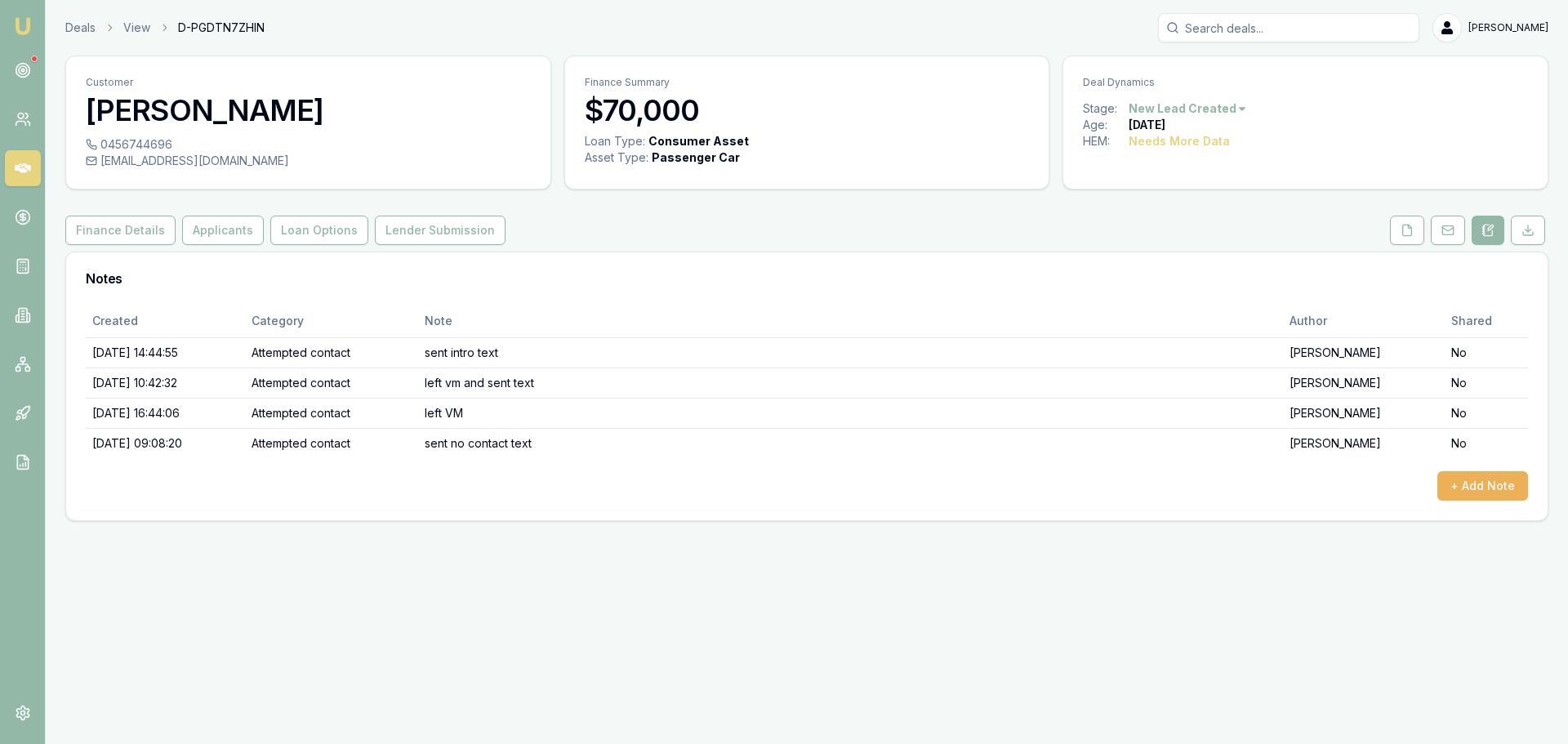
click at [1201, 115] on html "Emu Broker Deals View D-PGDTN7ZHIN Erin Shield Toggle Menu Customer Bradley Wil…" at bounding box center [784, 372] width 1568 height 744
click at [1190, 289] on div "- No Contact" at bounding box center [1185, 295] width 96 height 26
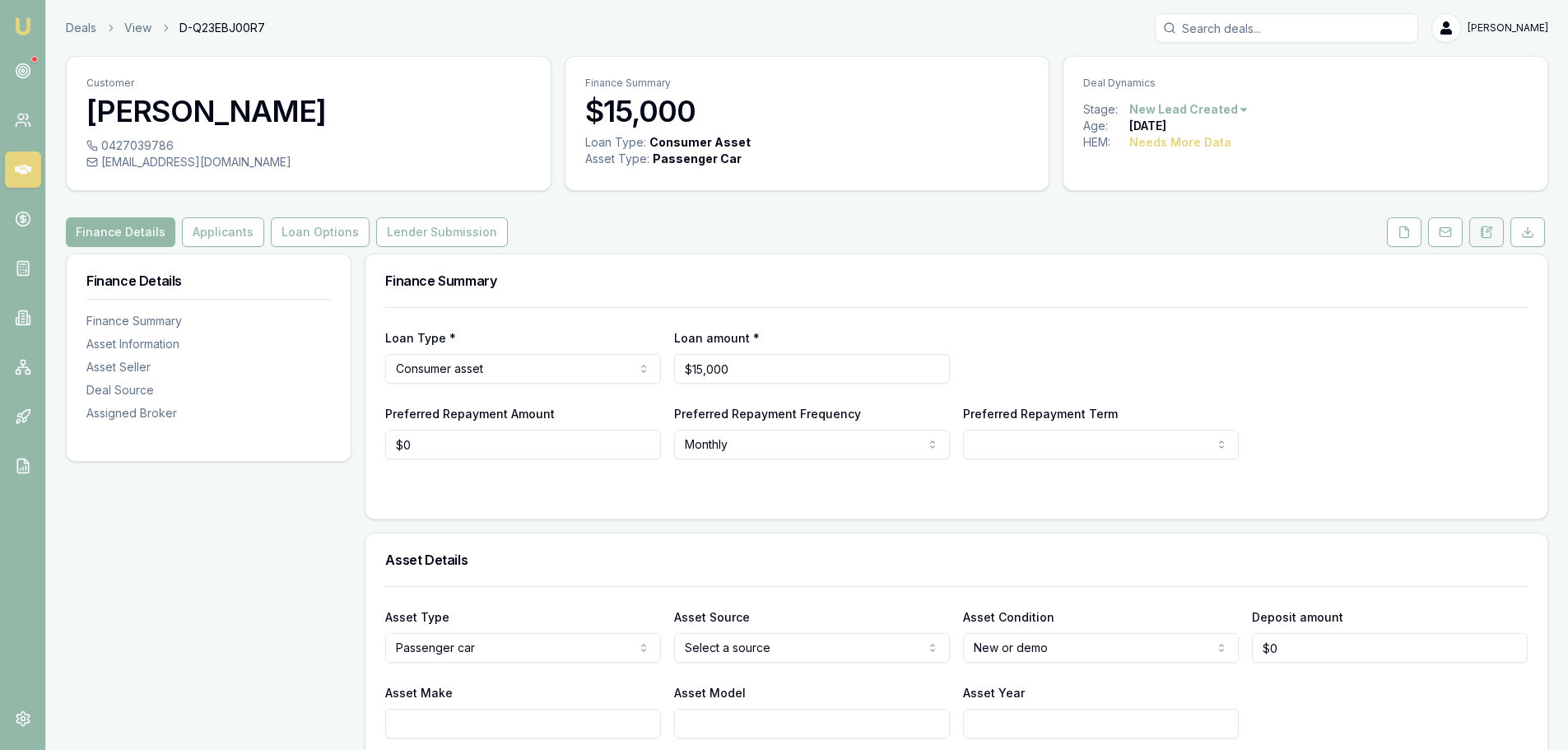
click at [1486, 234] on icon at bounding box center [1486, 232] width 13 height 13
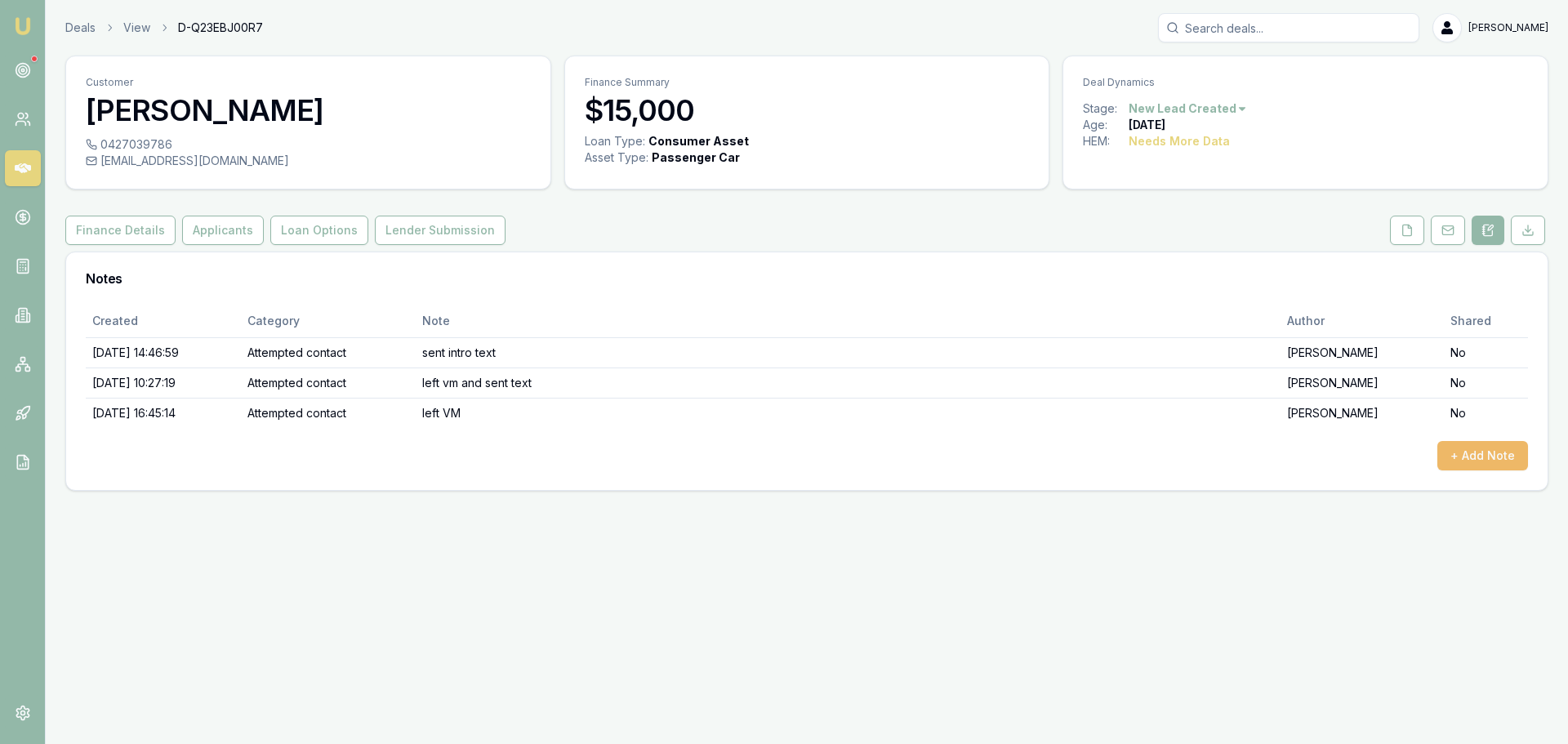
click at [1493, 452] on button "+ Add Note" at bounding box center [1482, 455] width 90 height 29
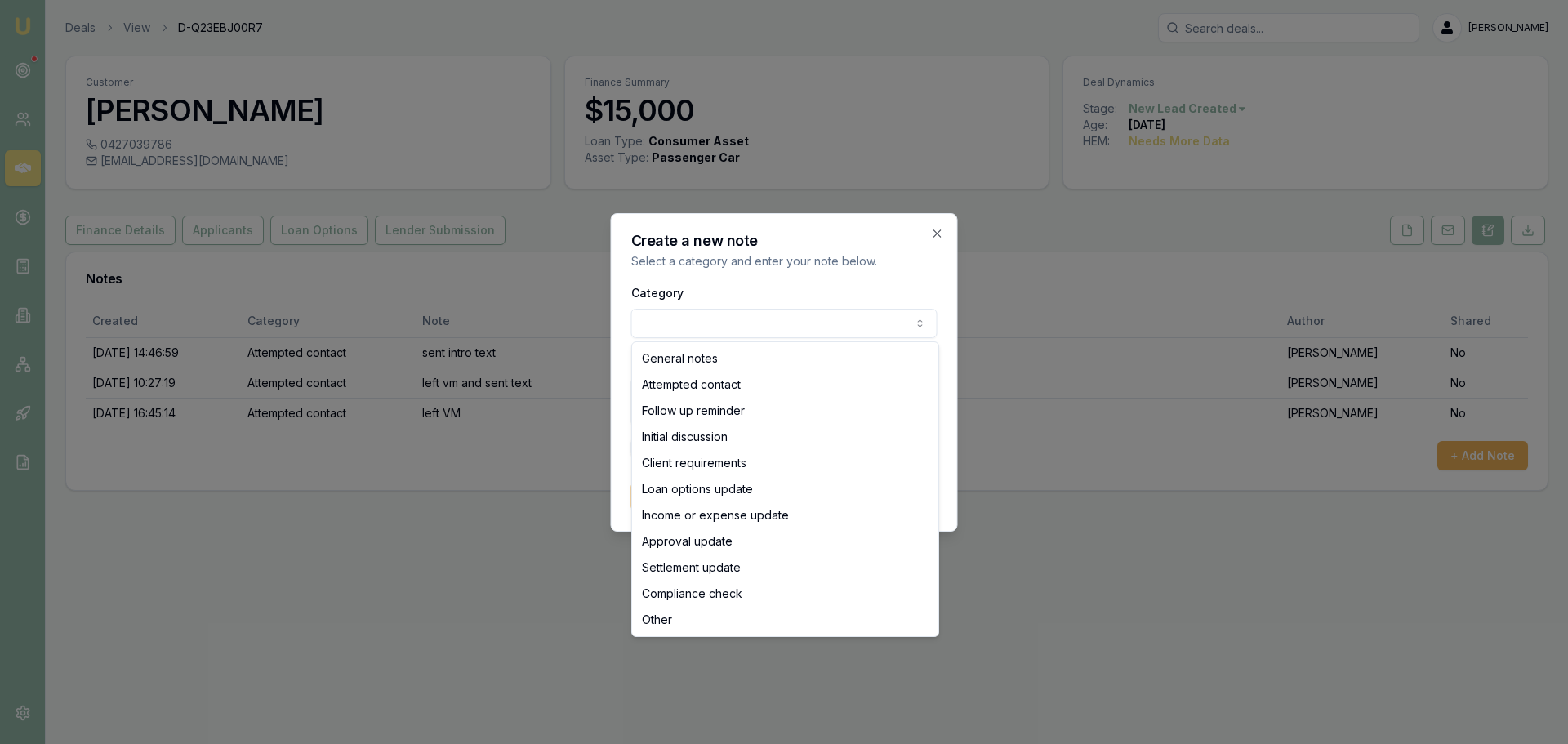
click at [832, 323] on body "Emu Broker Deals View D-Q23EBJ00R7 Erin Shield Toggle Menu Customer Scott Cryer…" at bounding box center [784, 372] width 1568 height 744
select select "ATTEMPTED_CONTACT"
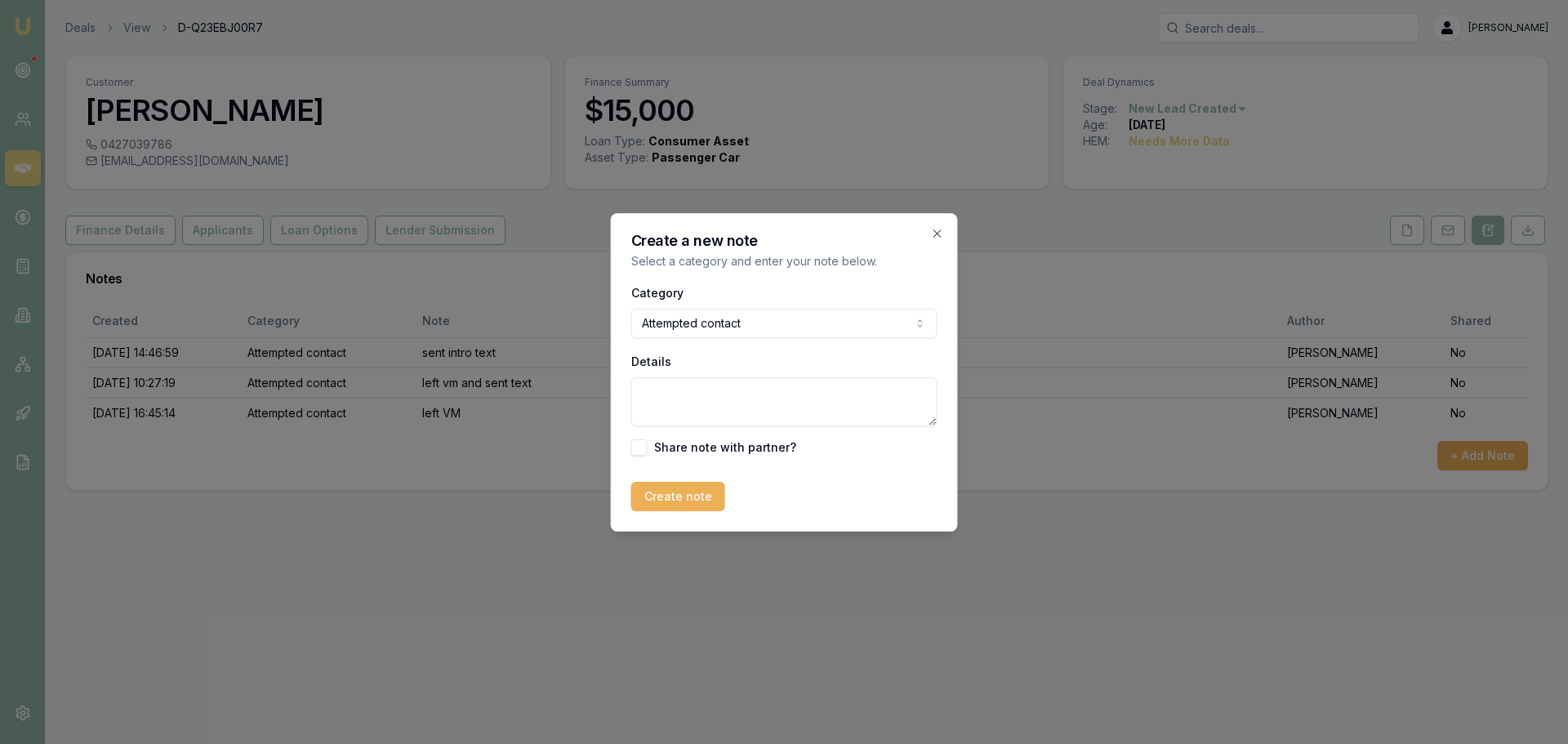
click at [717, 394] on textarea "Details" at bounding box center [784, 402] width 307 height 49
type textarea "sent no contact text"
click at [705, 499] on button "Create note" at bounding box center [678, 496] width 94 height 29
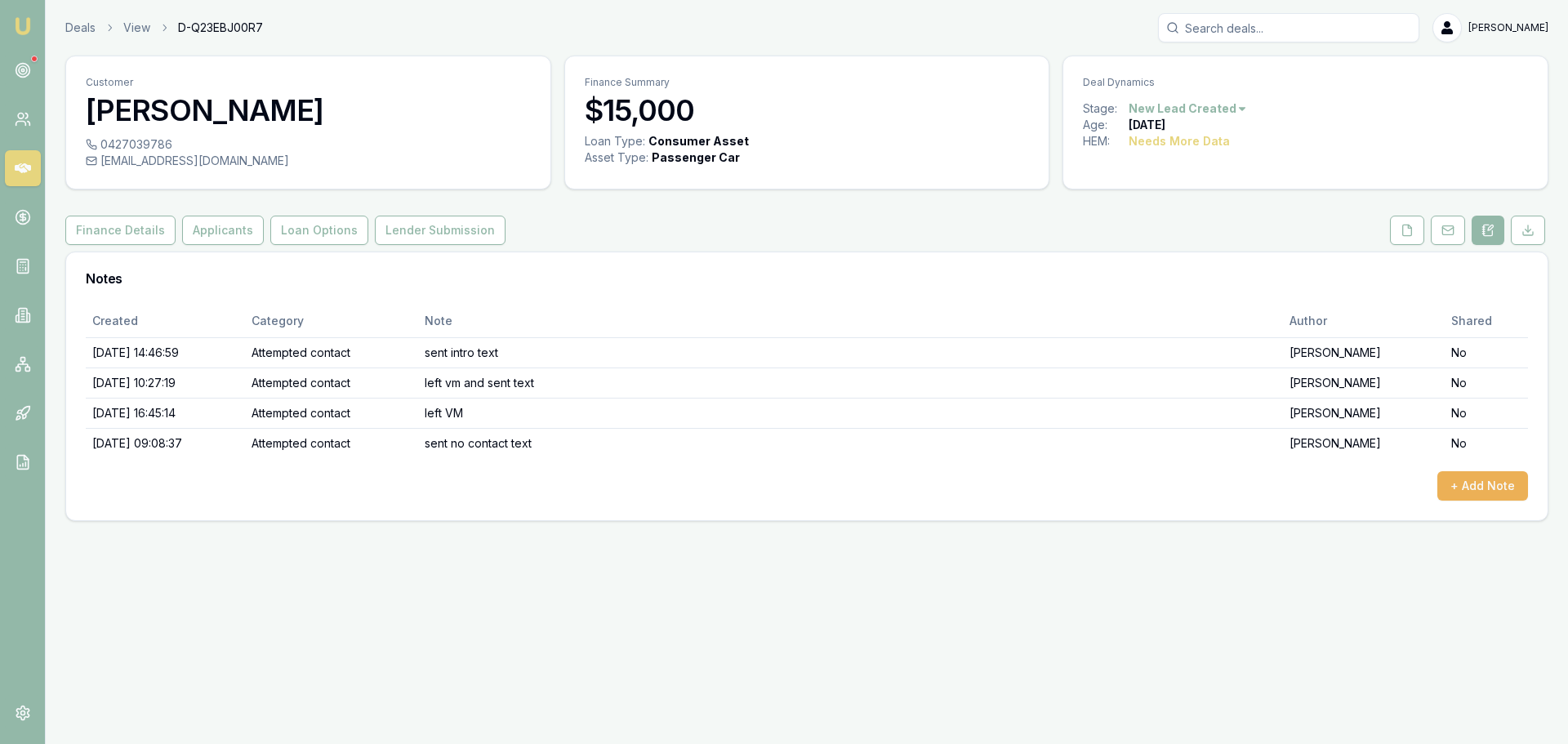
click at [1167, 103] on html "Emu Broker Deals View D-Q23EBJ00R7 Erin Shield Toggle Menu Customer Scott Cryer…" at bounding box center [784, 372] width 1568 height 744
click at [1182, 294] on div "- No Contact" at bounding box center [1185, 295] width 96 height 26
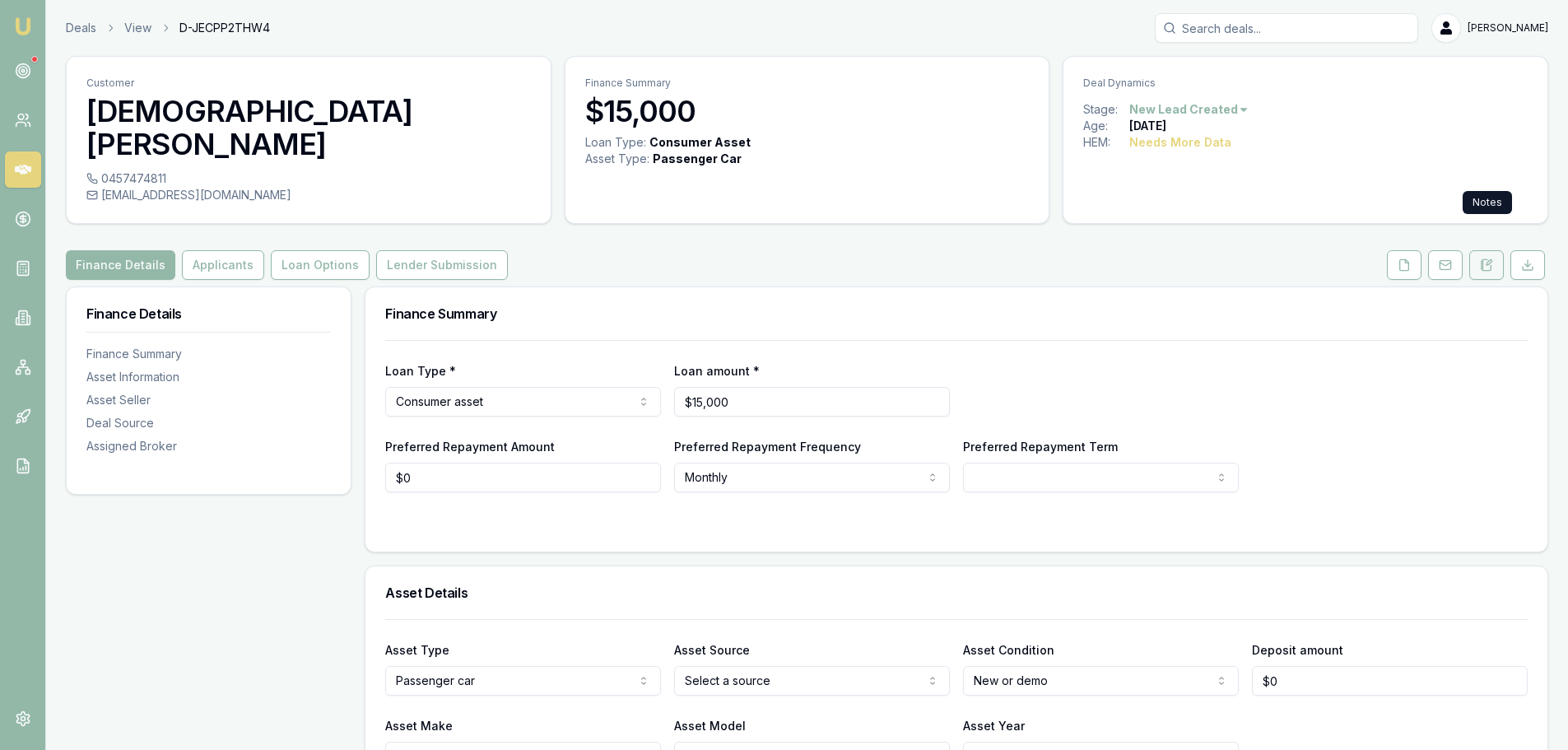
click at [1479, 250] on button at bounding box center [1486, 265] width 34 height 29
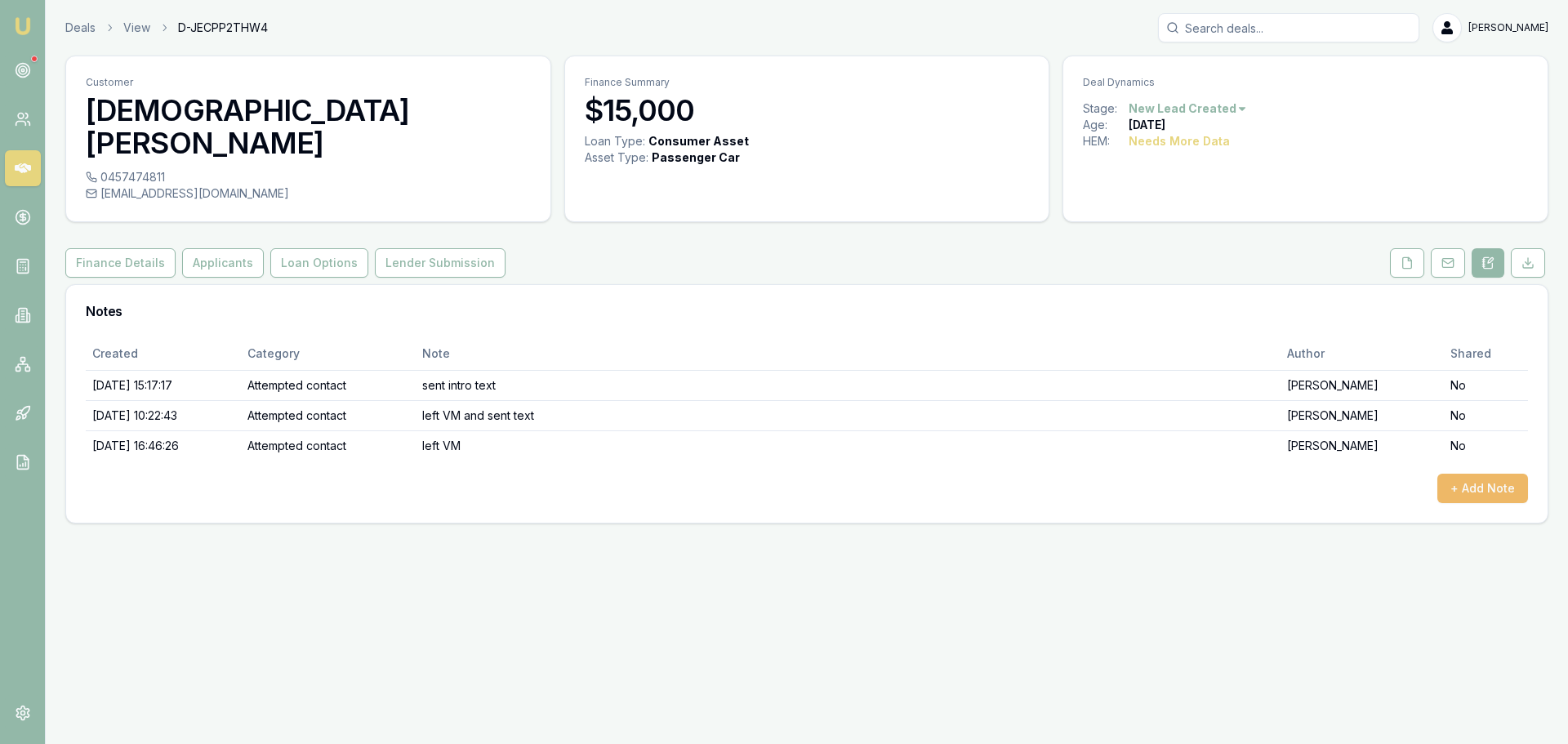
click at [1462, 474] on button "+ Add Note" at bounding box center [1482, 488] width 90 height 29
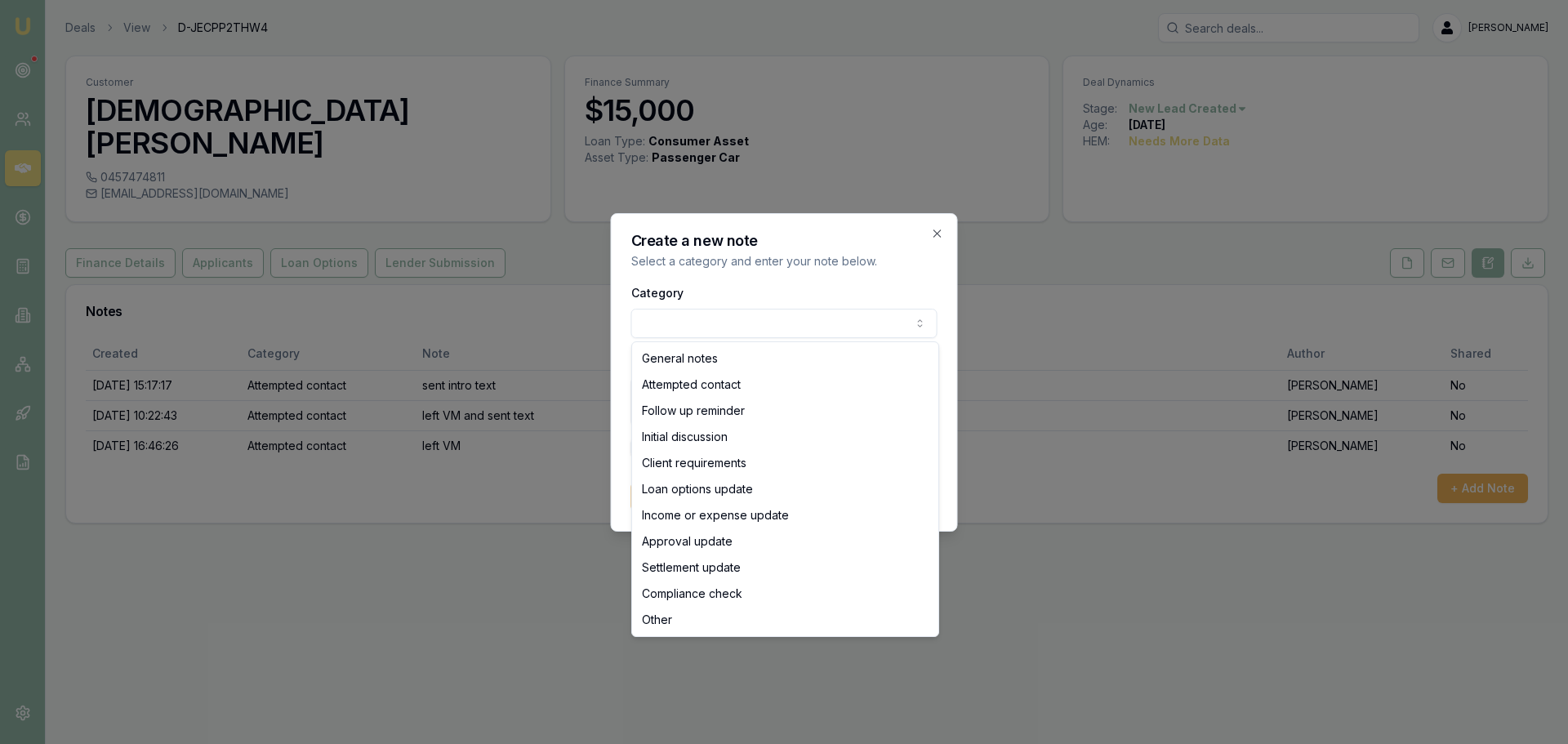
click at [831, 333] on body "Emu Broker Deals View D-JECPP2THW4 Erin Shield Toggle Menu Customer Mohammed al…" at bounding box center [784, 372] width 1568 height 744
select select "ATTEMPTED_CONTACT"
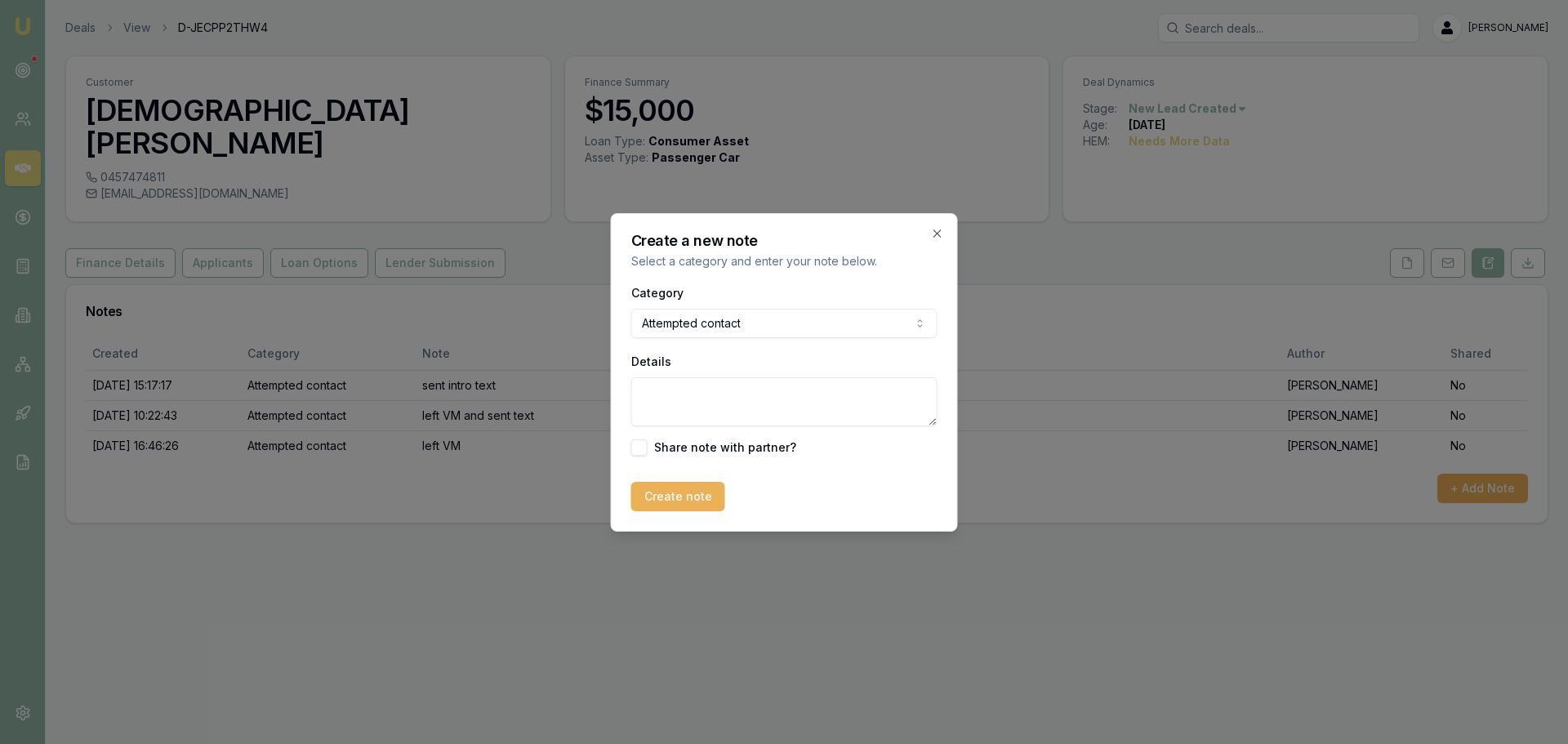
click at [729, 395] on textarea "Details" at bounding box center [784, 402] width 307 height 49
type textarea "sent no contact text"
click at [666, 484] on button "Create note" at bounding box center [678, 496] width 94 height 29
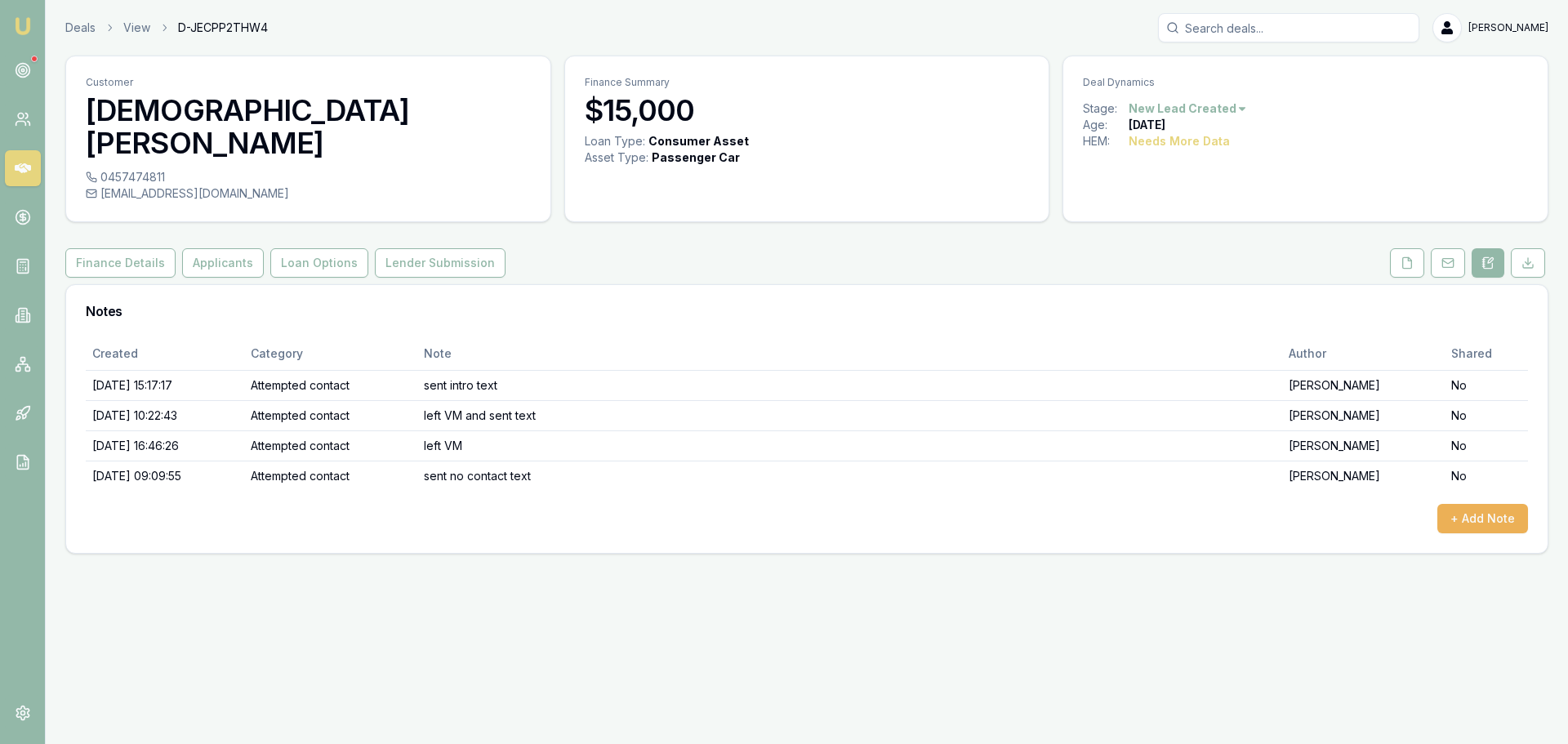
click at [1213, 108] on html "Emu Broker Deals View D-JECPP2THW4 Erin Shield Toggle Menu Customer Mohammed al…" at bounding box center [784, 372] width 1568 height 744
click at [1169, 292] on div "- No Contact" at bounding box center [1185, 295] width 96 height 26
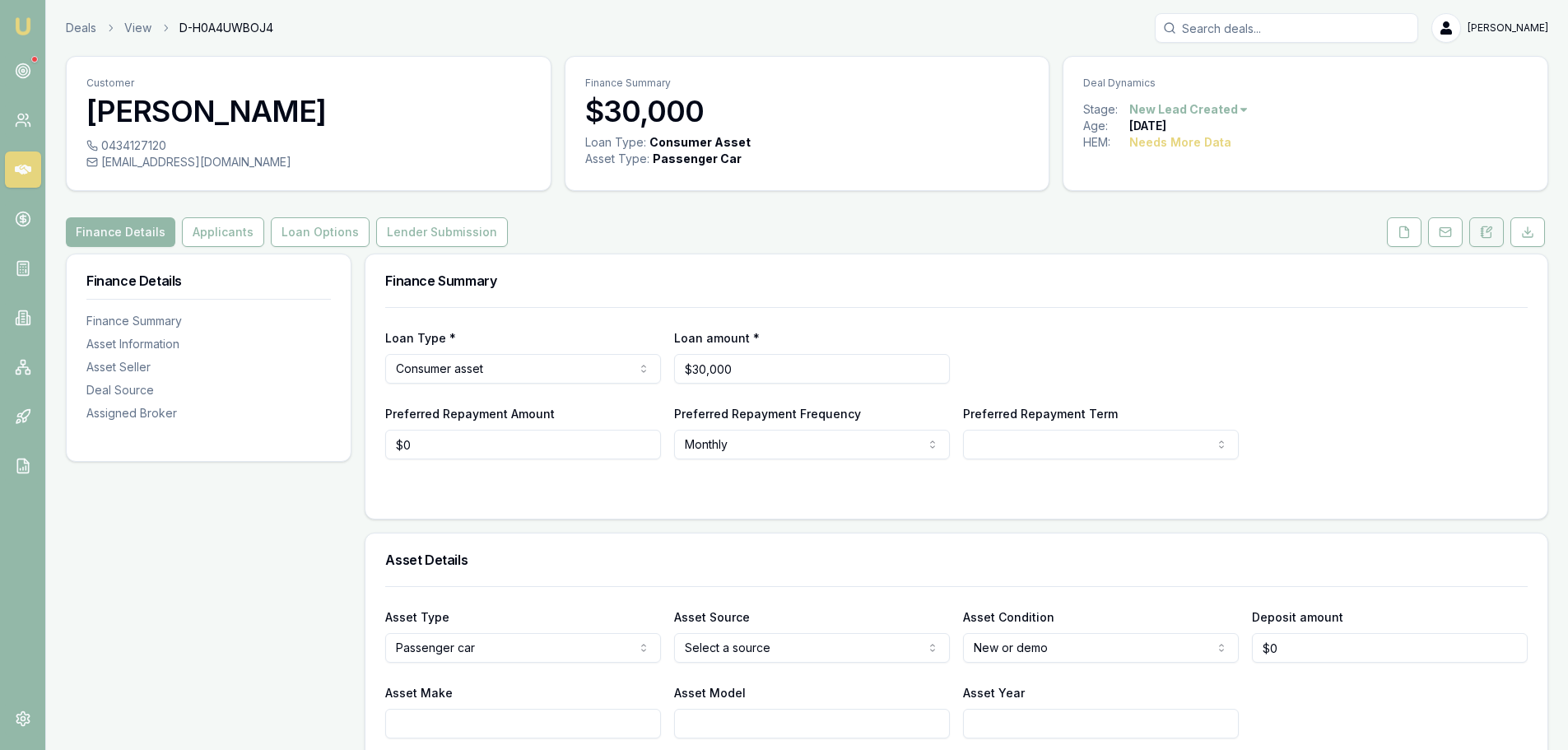
click at [1498, 243] on button at bounding box center [1486, 231] width 34 height 29
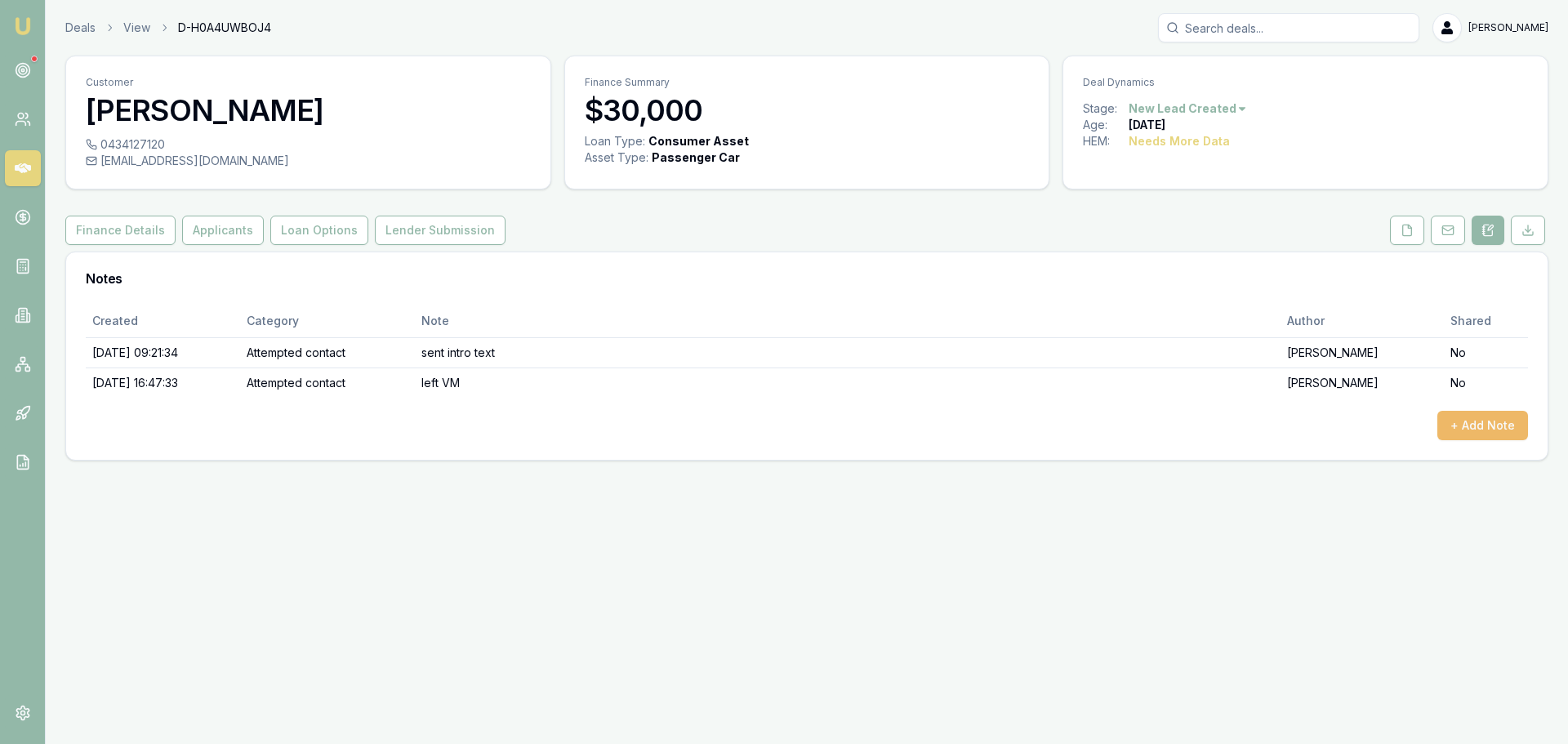
click at [1461, 425] on button "+ Add Note" at bounding box center [1482, 425] width 90 height 29
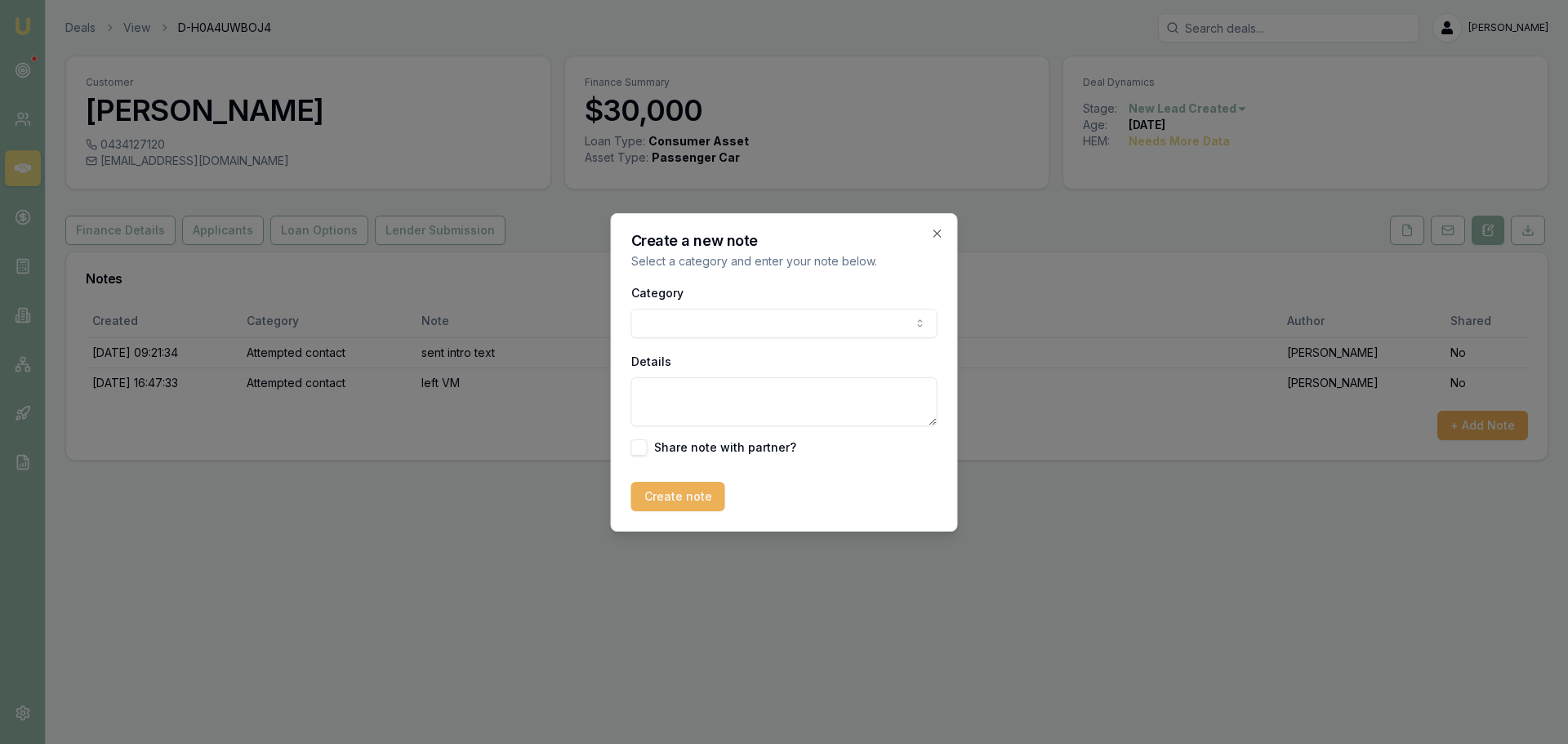
click at [682, 320] on body "Emu Broker Deals View D-H0A4UWBOJ4 [PERSON_NAME] Toggle Menu Customer Alahnie […" at bounding box center [784, 372] width 1568 height 744
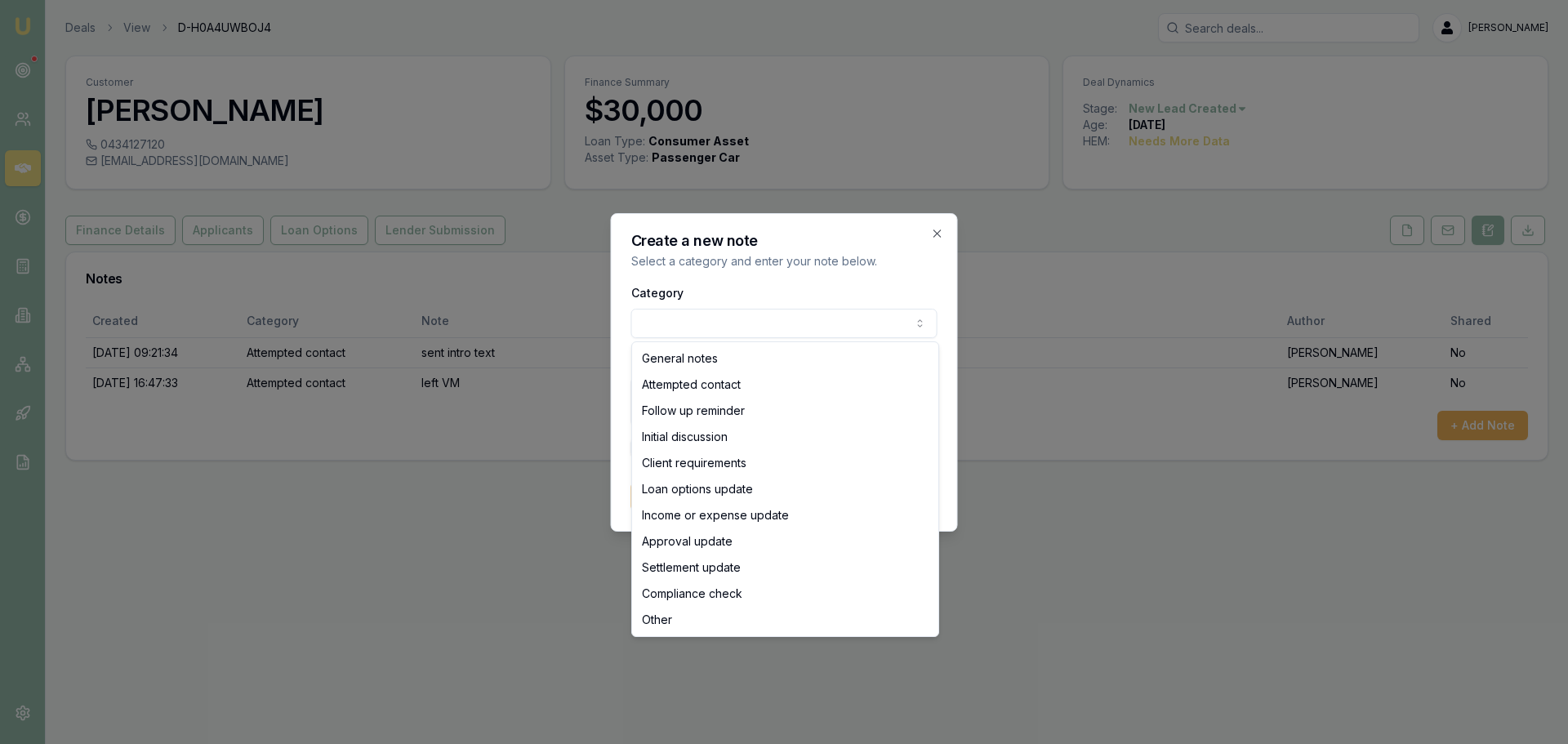
select select "ATTEMPTED_CONTACT"
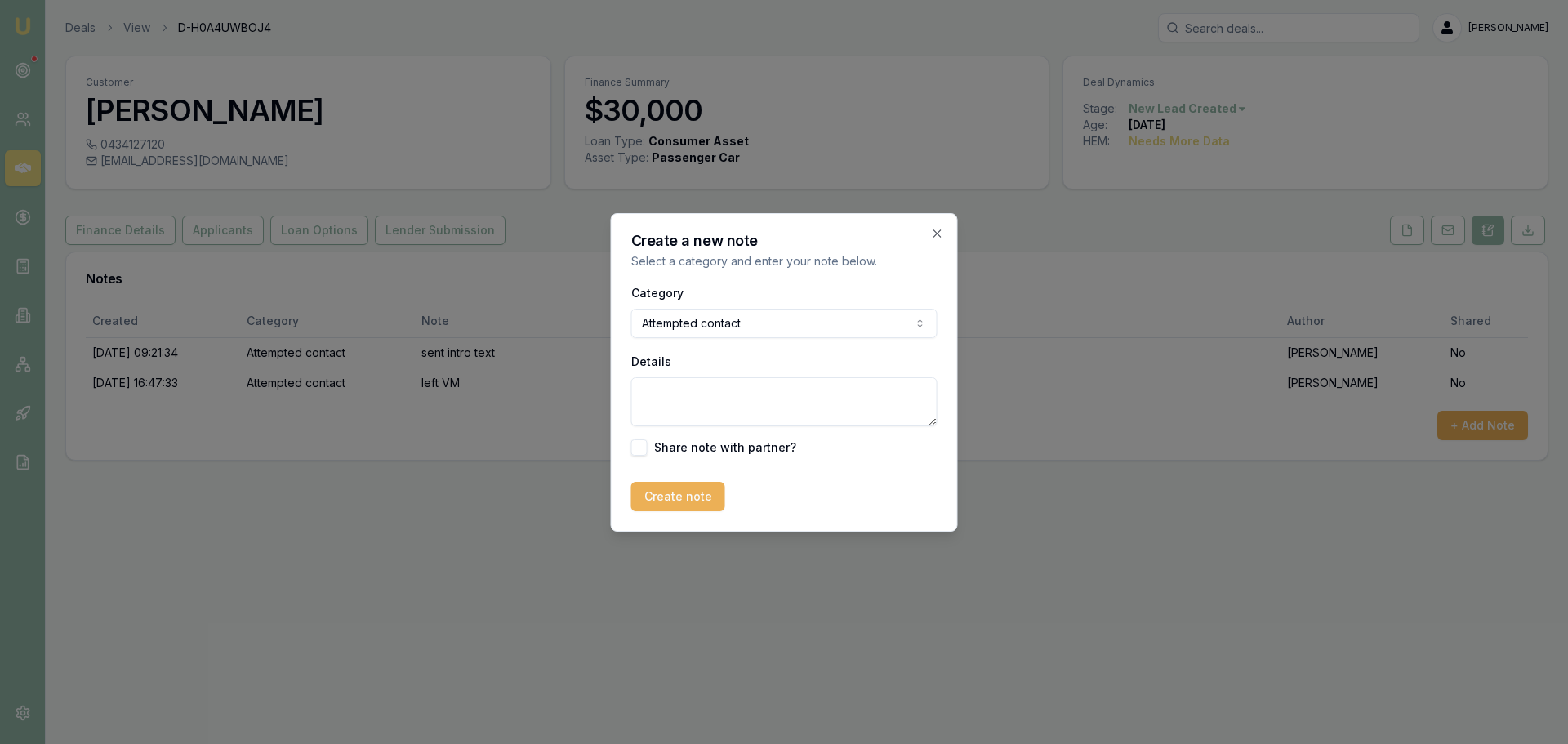
click at [677, 408] on textarea "Details" at bounding box center [784, 402] width 307 height 49
type textarea "sent no contact text"
click at [665, 495] on button "Create note" at bounding box center [678, 496] width 94 height 29
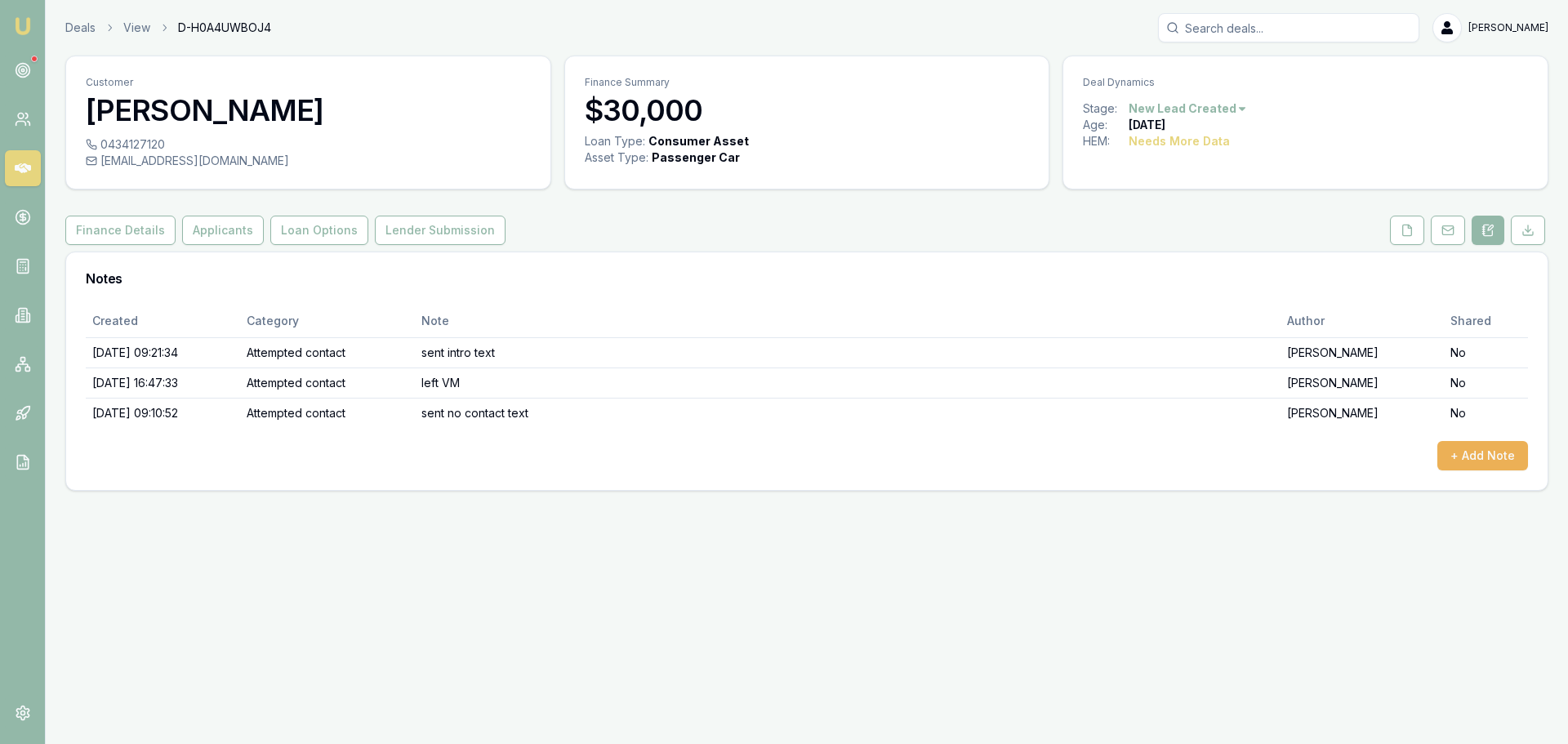
click at [1196, 110] on html "Emu Broker Deals View D-H0A4UWBOJ4 [PERSON_NAME] Toggle Menu Customer Alahnie […" at bounding box center [784, 372] width 1568 height 744
click at [1180, 293] on div "- No Contact" at bounding box center [1185, 295] width 96 height 26
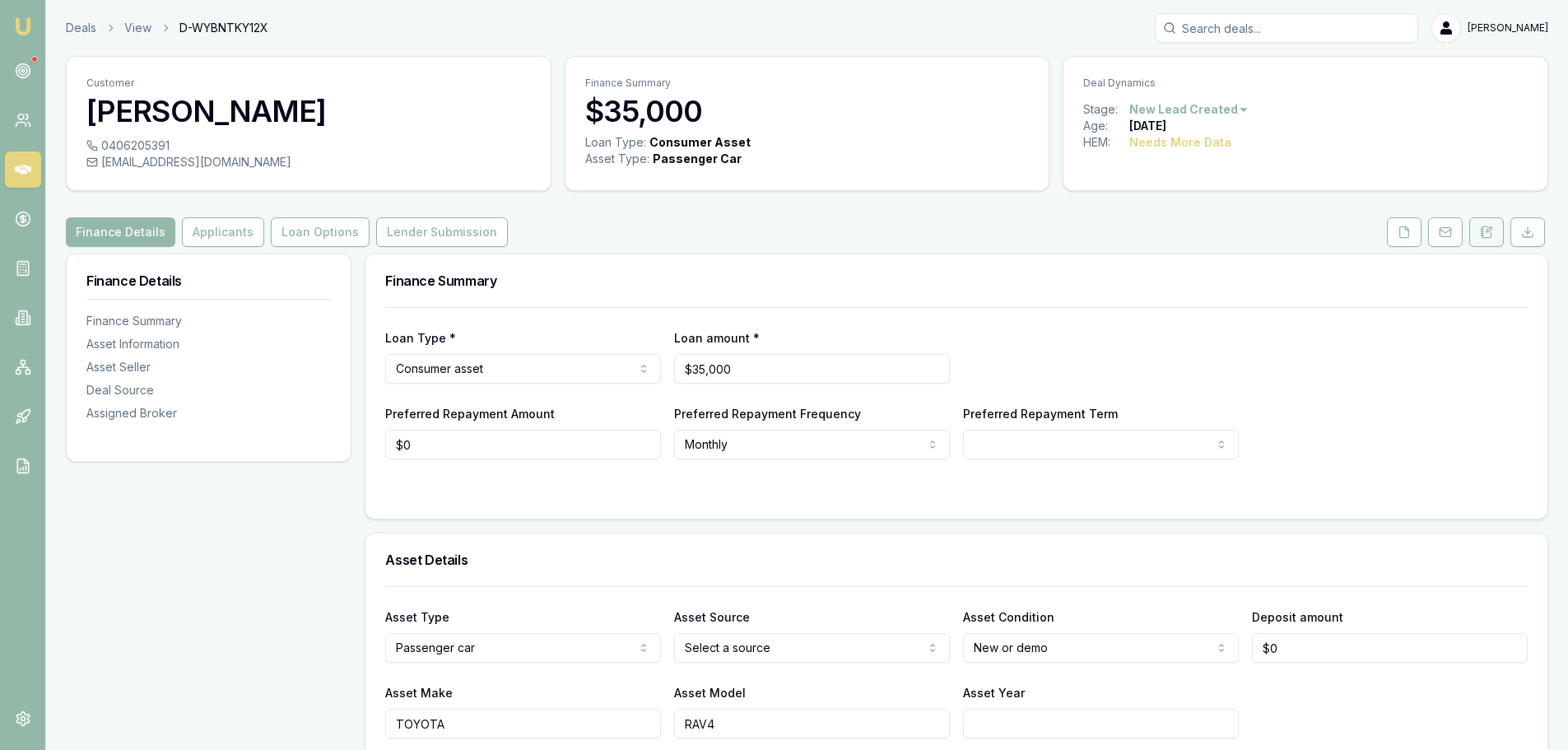
click at [1476, 229] on button at bounding box center [1486, 231] width 34 height 29
click at [1494, 225] on button at bounding box center [1486, 231] width 34 height 29
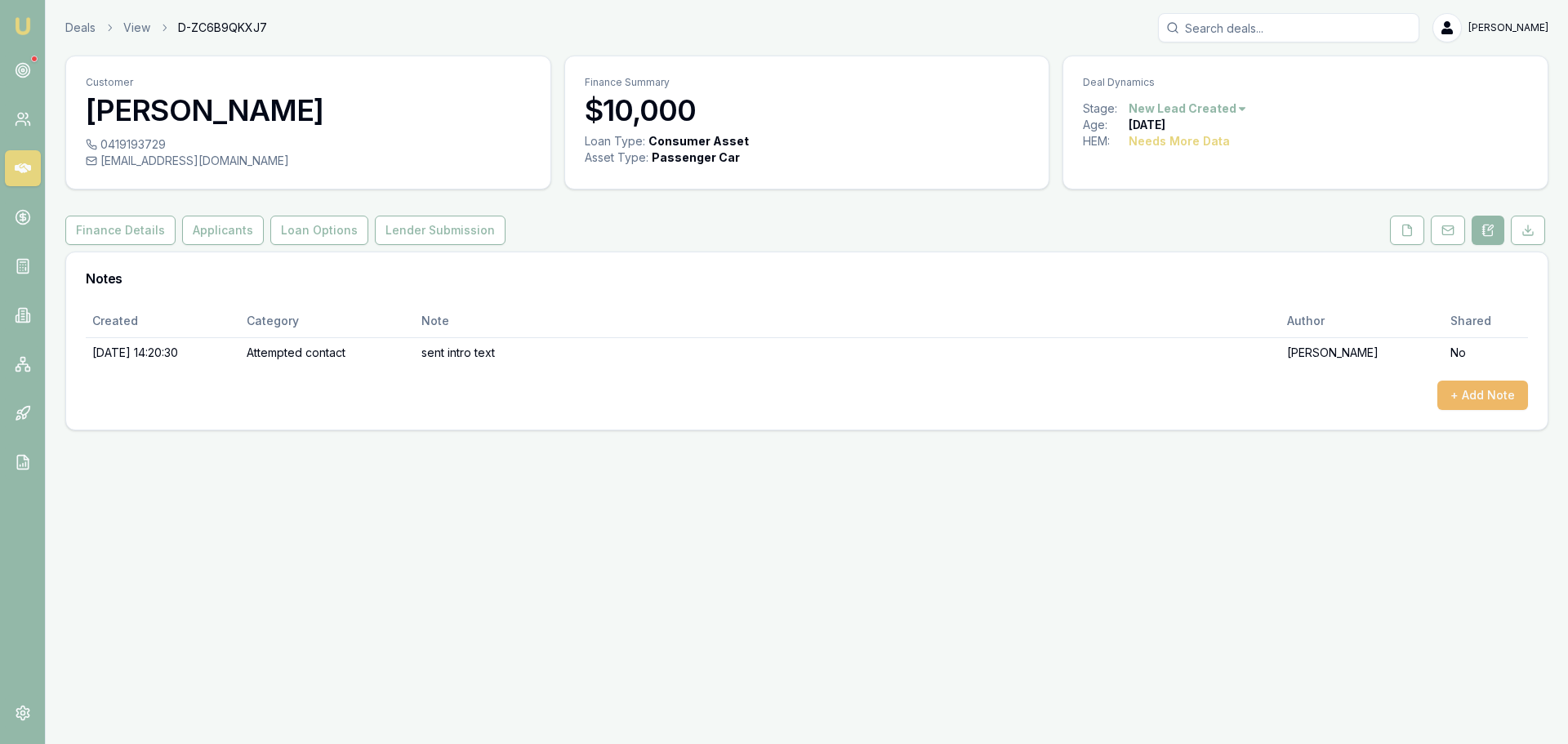
click at [1468, 388] on button "+ Add Note" at bounding box center [1482, 395] width 90 height 29
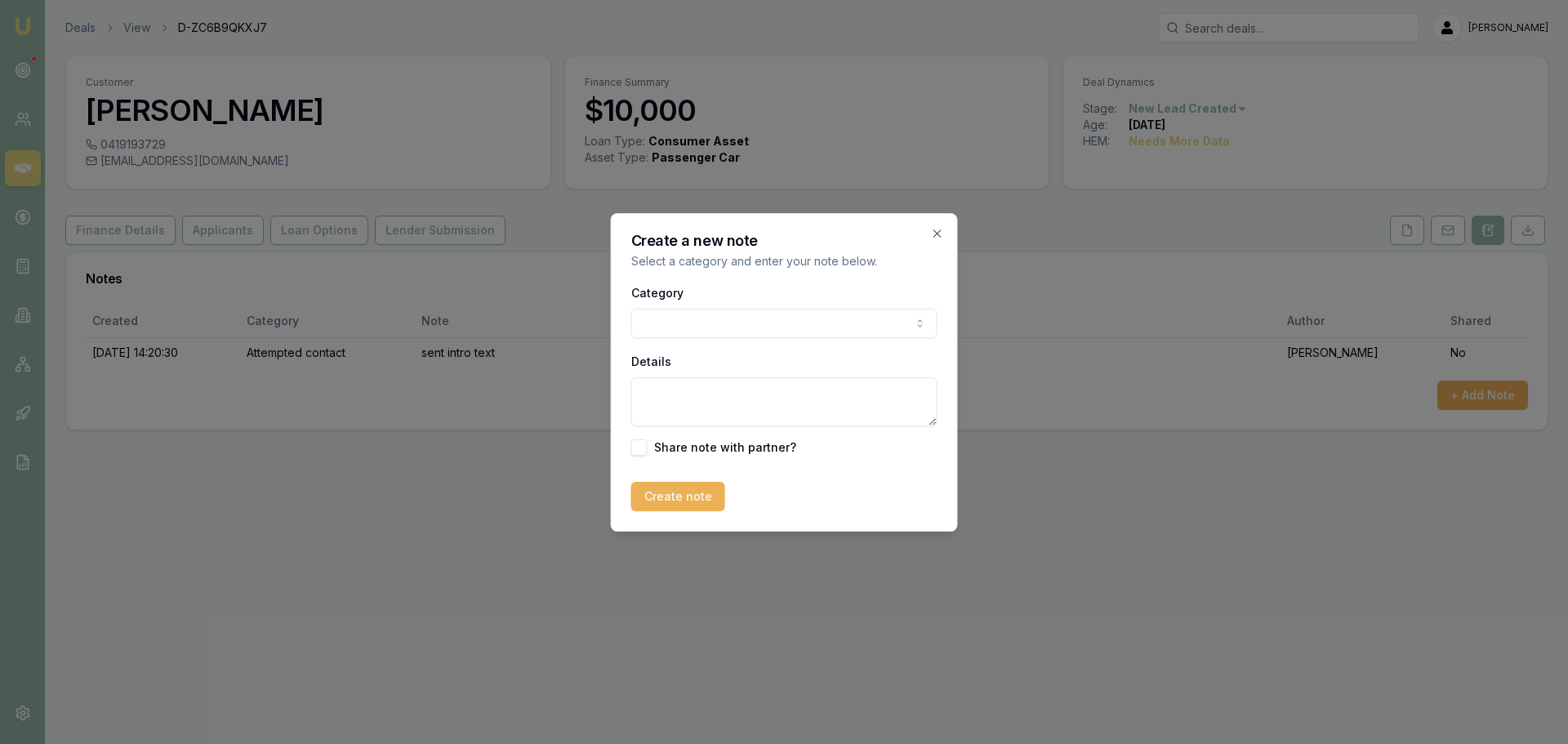
click at [719, 326] on body "Emu Broker Deals View D-ZC6B9QKXJ7 Erin Shield Toggle Menu Customer Kim Galainy…" at bounding box center [784, 372] width 1568 height 744
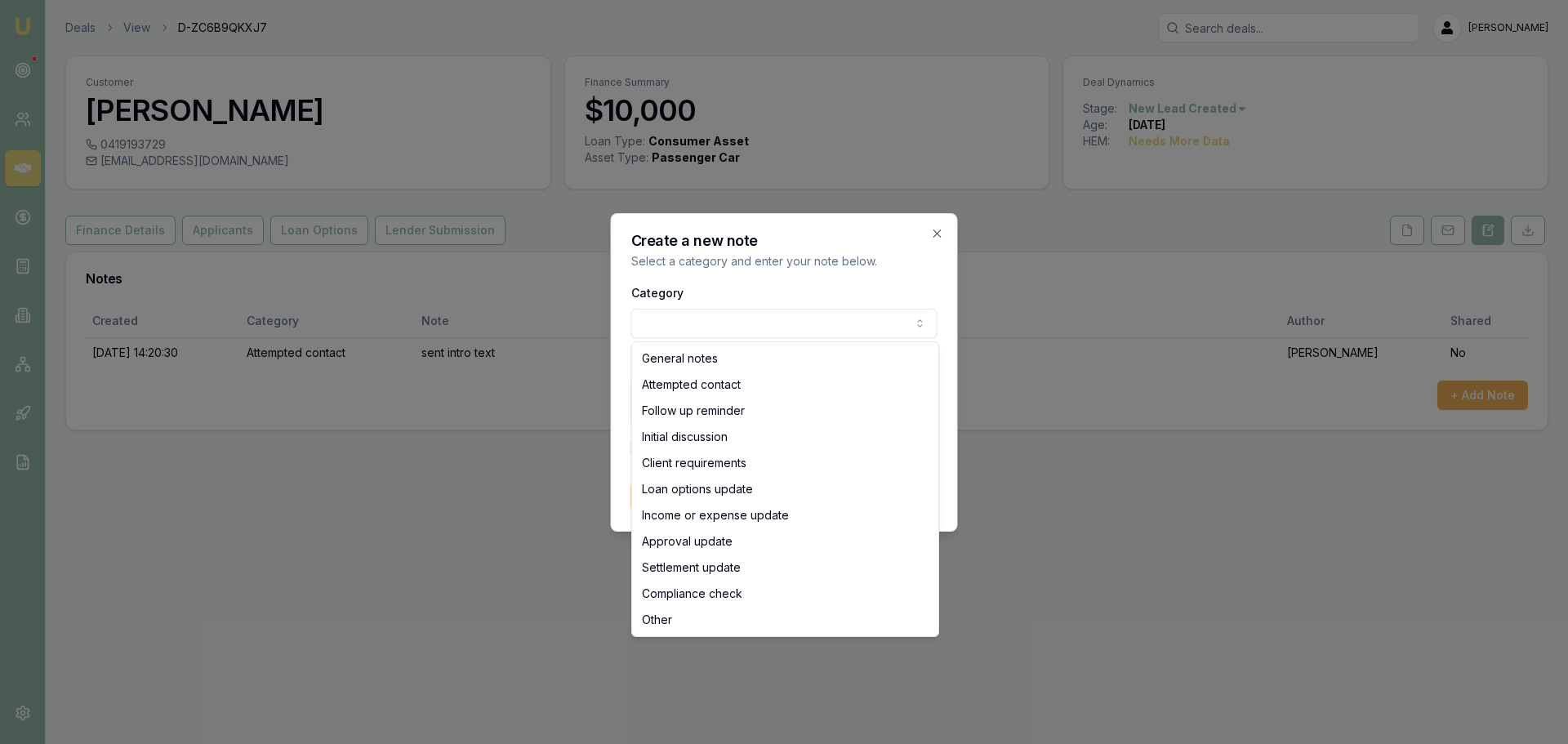
select select "ATTEMPTED_CONTACT"
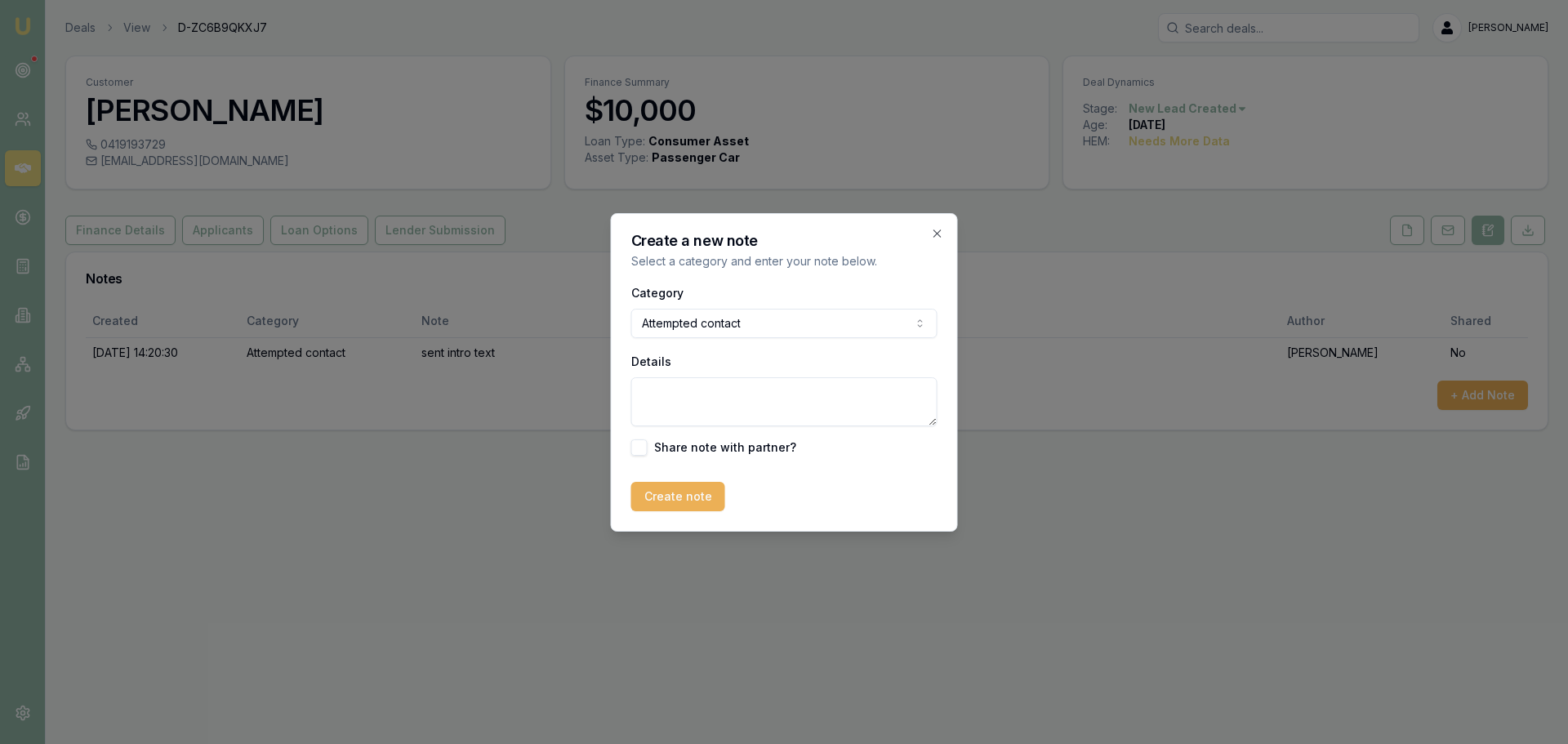
click at [694, 393] on textarea "Details" at bounding box center [784, 402] width 307 height 49
type textarea "n"
type textarea "sent no contact text"
click at [679, 505] on button "Create note" at bounding box center [678, 496] width 94 height 29
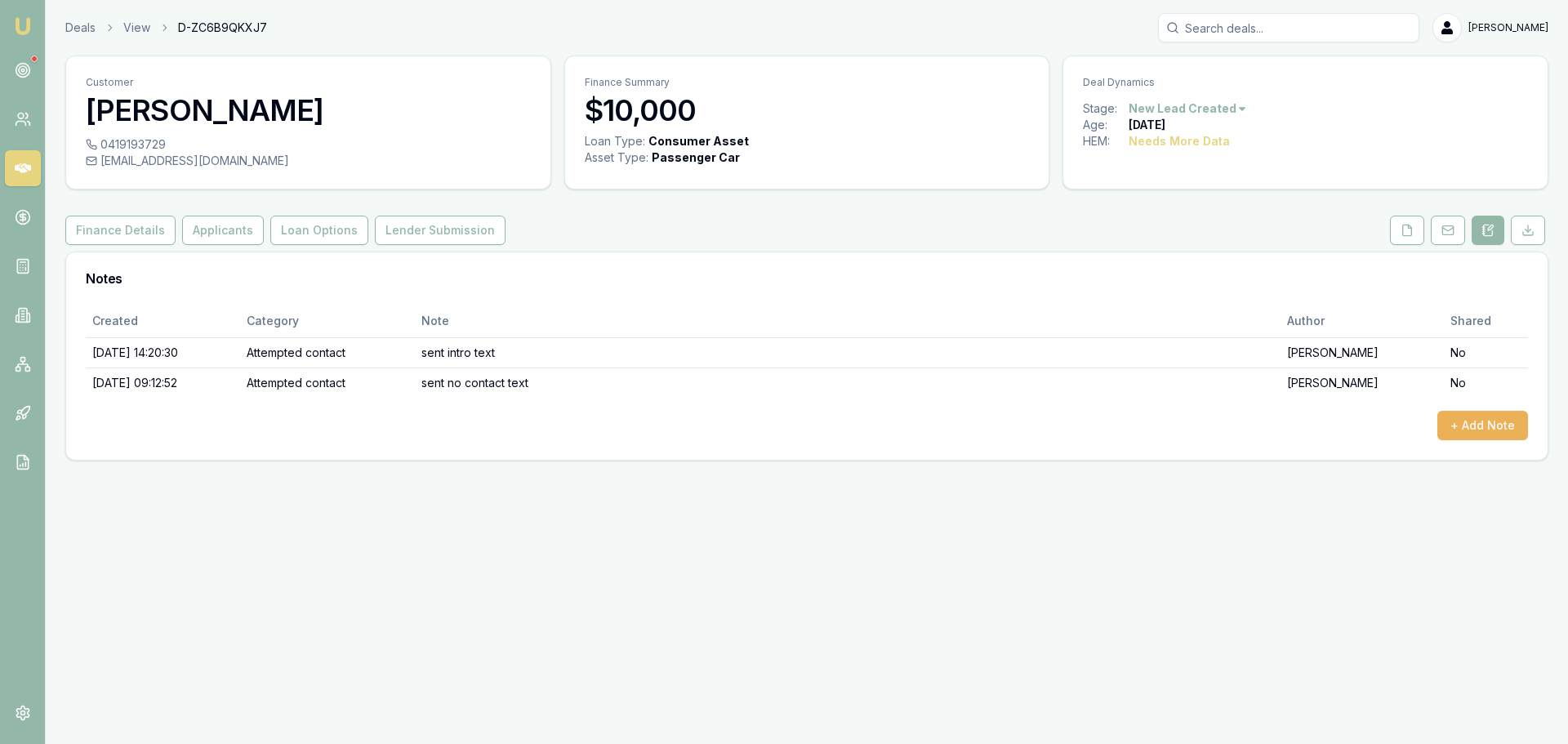
click at [1233, 28] on input "Search deals" at bounding box center [1289, 27] width 261 height 29
type input "0456744696"
click at [1277, 117] on div "Select deal for Bradley Wilson" at bounding box center [1289, 115] width 246 height 7
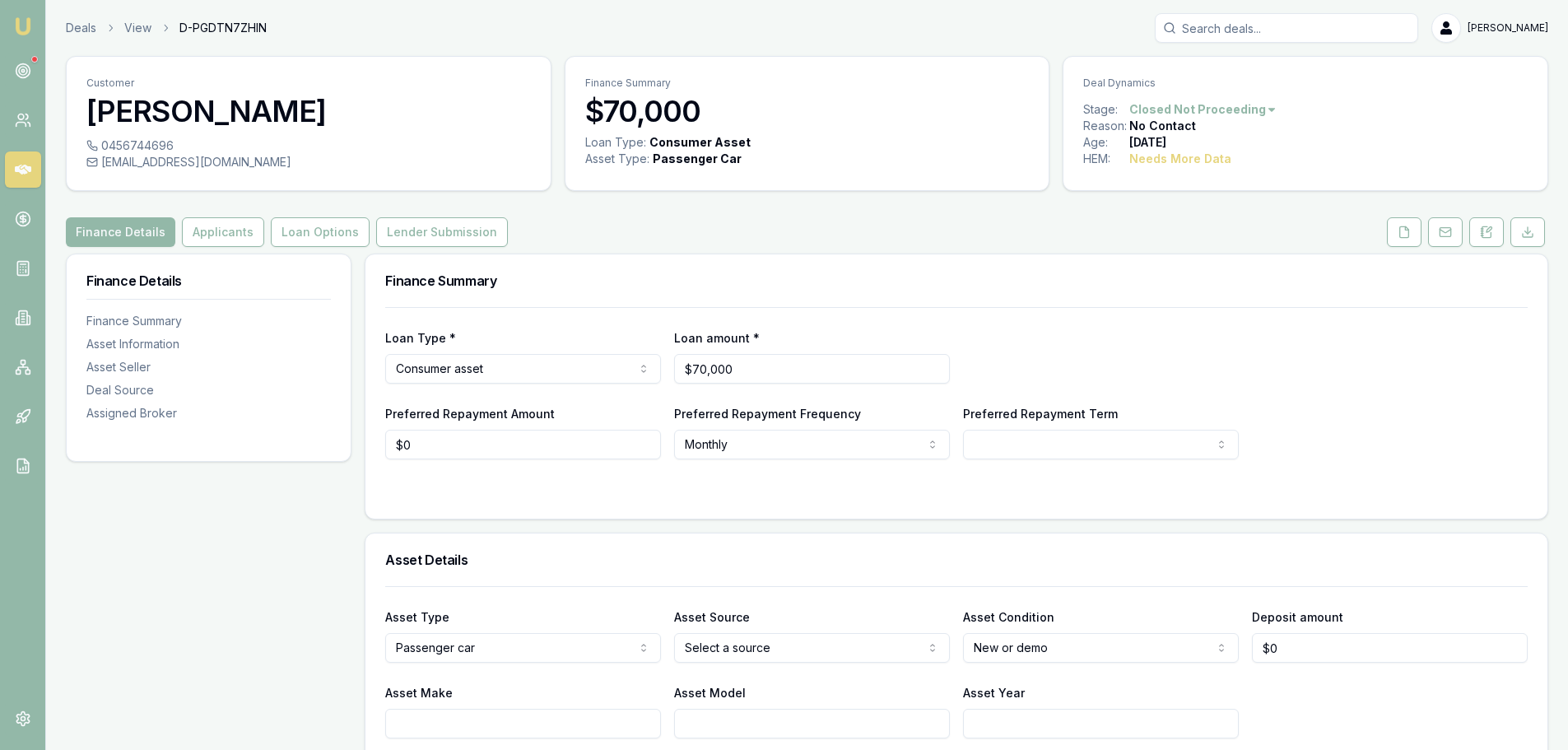
click at [1011, 230] on div "Finance Details Applicants Loan Options Lender Submission" at bounding box center [807, 231] width 1483 height 29
click at [1492, 230] on icon at bounding box center [1486, 232] width 13 height 13
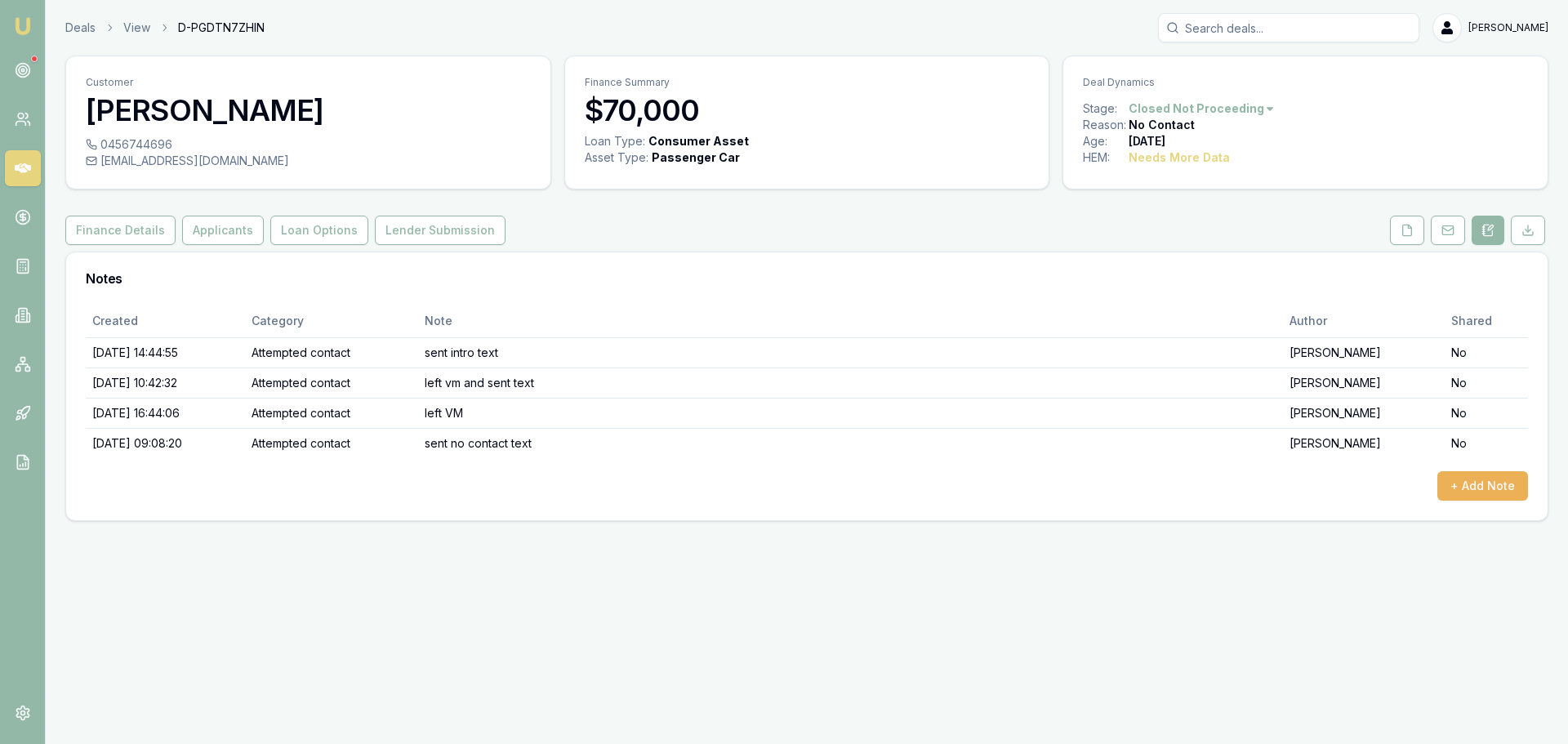
click at [860, 211] on div "Customer Bradley Wilson 0456744696 juwarn@hotmail.com Finance Summary $70,000 L…" at bounding box center [806, 288] width 1483 height 466
click at [206, 239] on button "Applicants" at bounding box center [223, 230] width 82 height 29
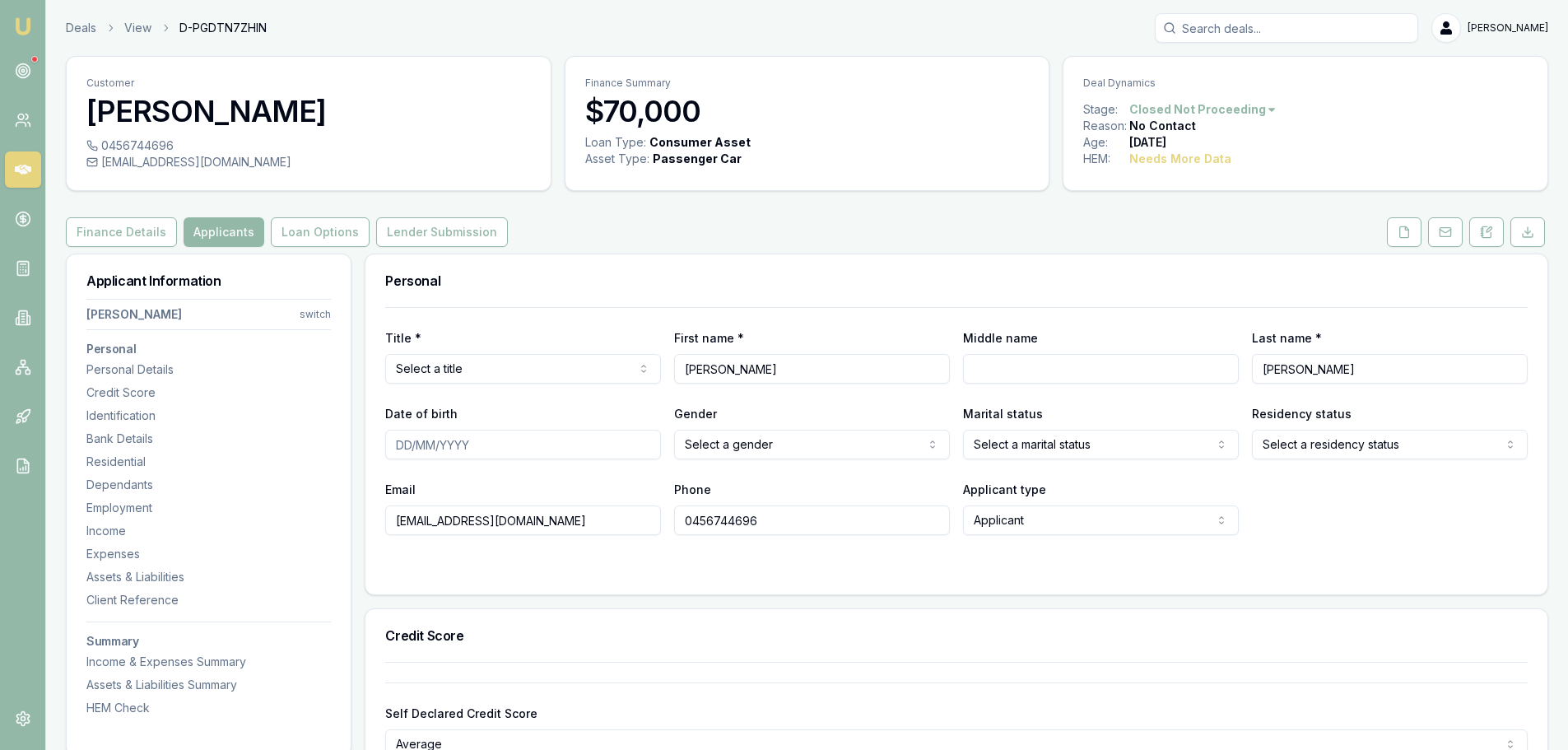
click at [661, 229] on div "Finance Details Applicants Loan Options Lender Submission" at bounding box center [807, 231] width 1483 height 29
click at [1491, 230] on icon at bounding box center [1486, 232] width 13 height 13
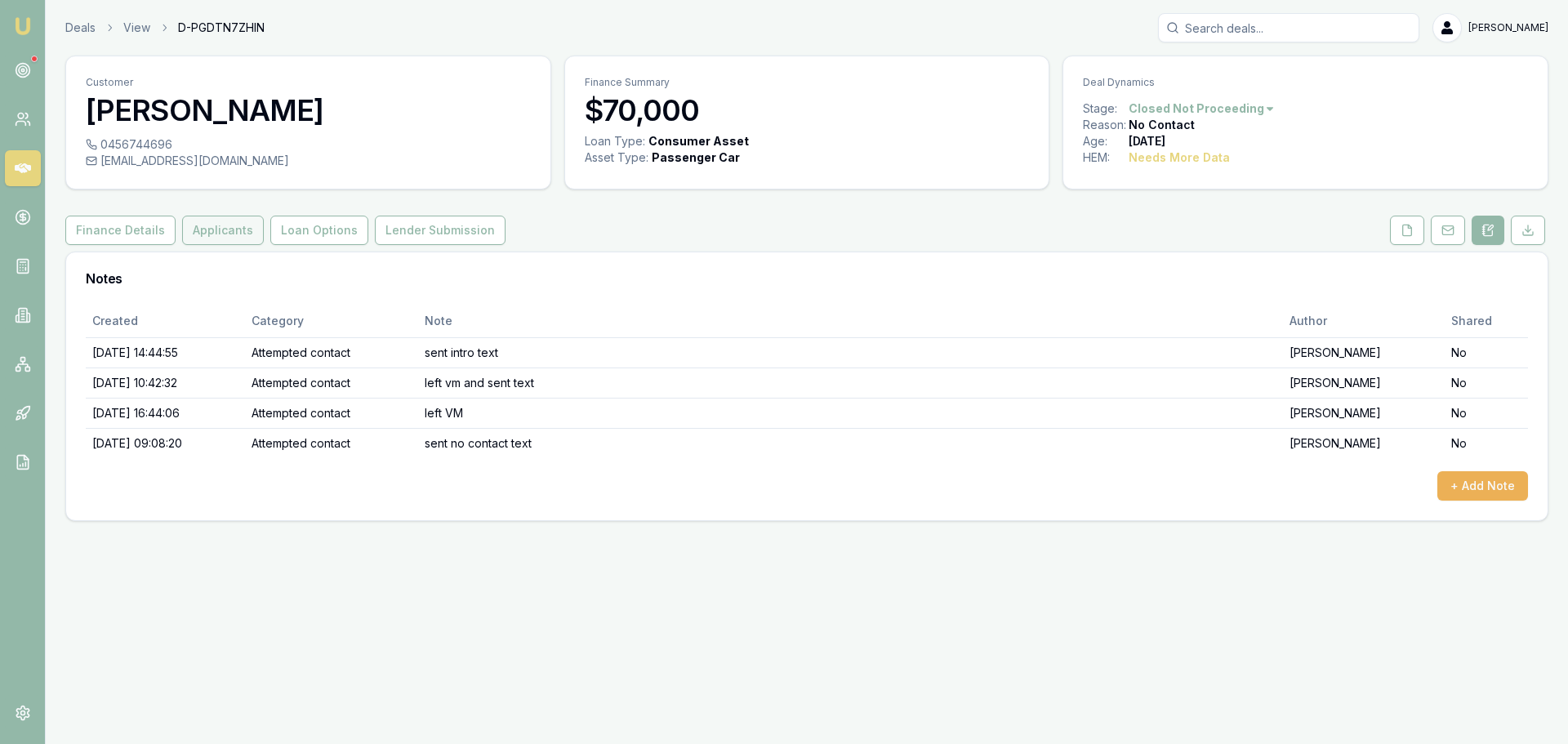
click at [198, 234] on button "Applicants" at bounding box center [223, 230] width 82 height 29
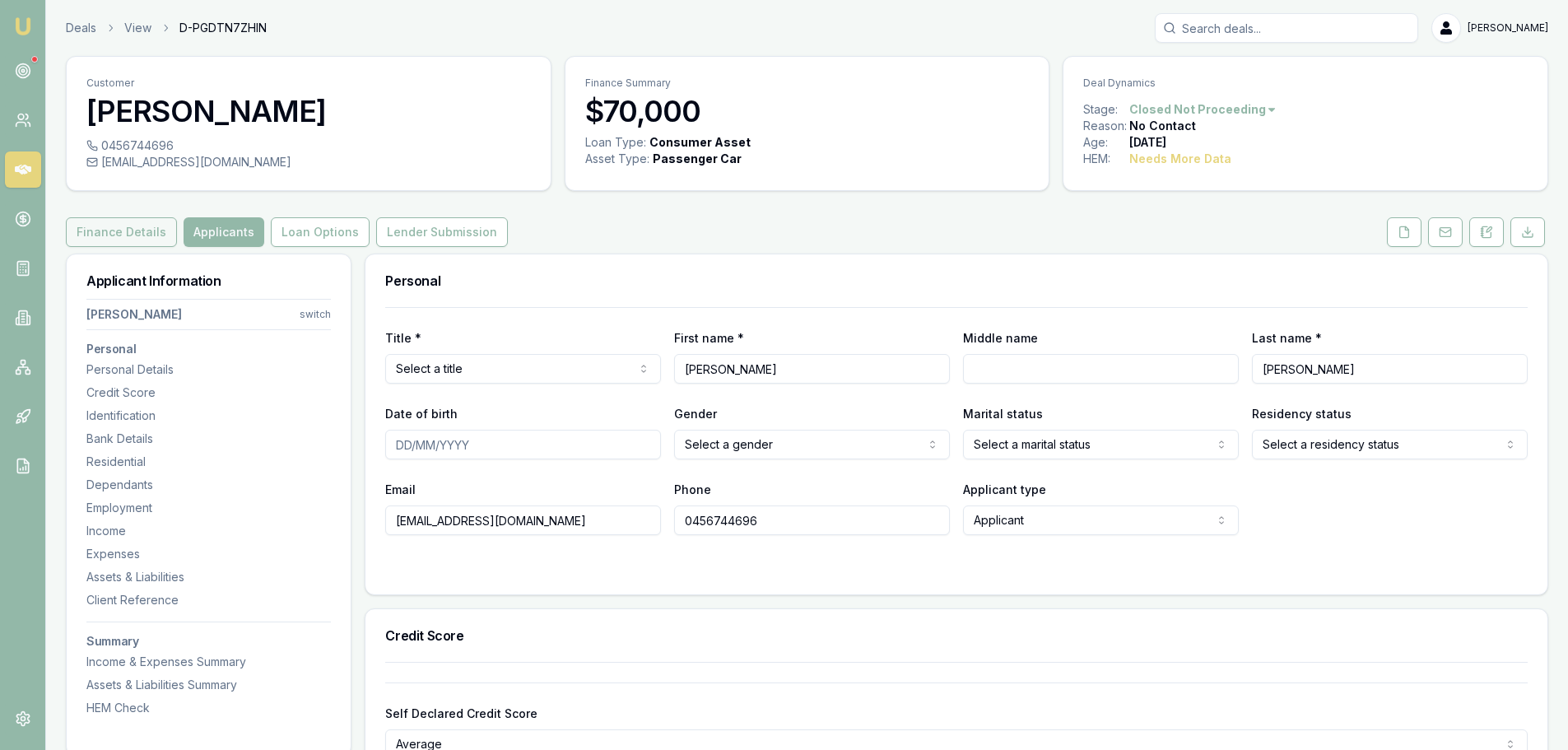
click at [128, 240] on button "Finance Details" at bounding box center [120, 231] width 111 height 29
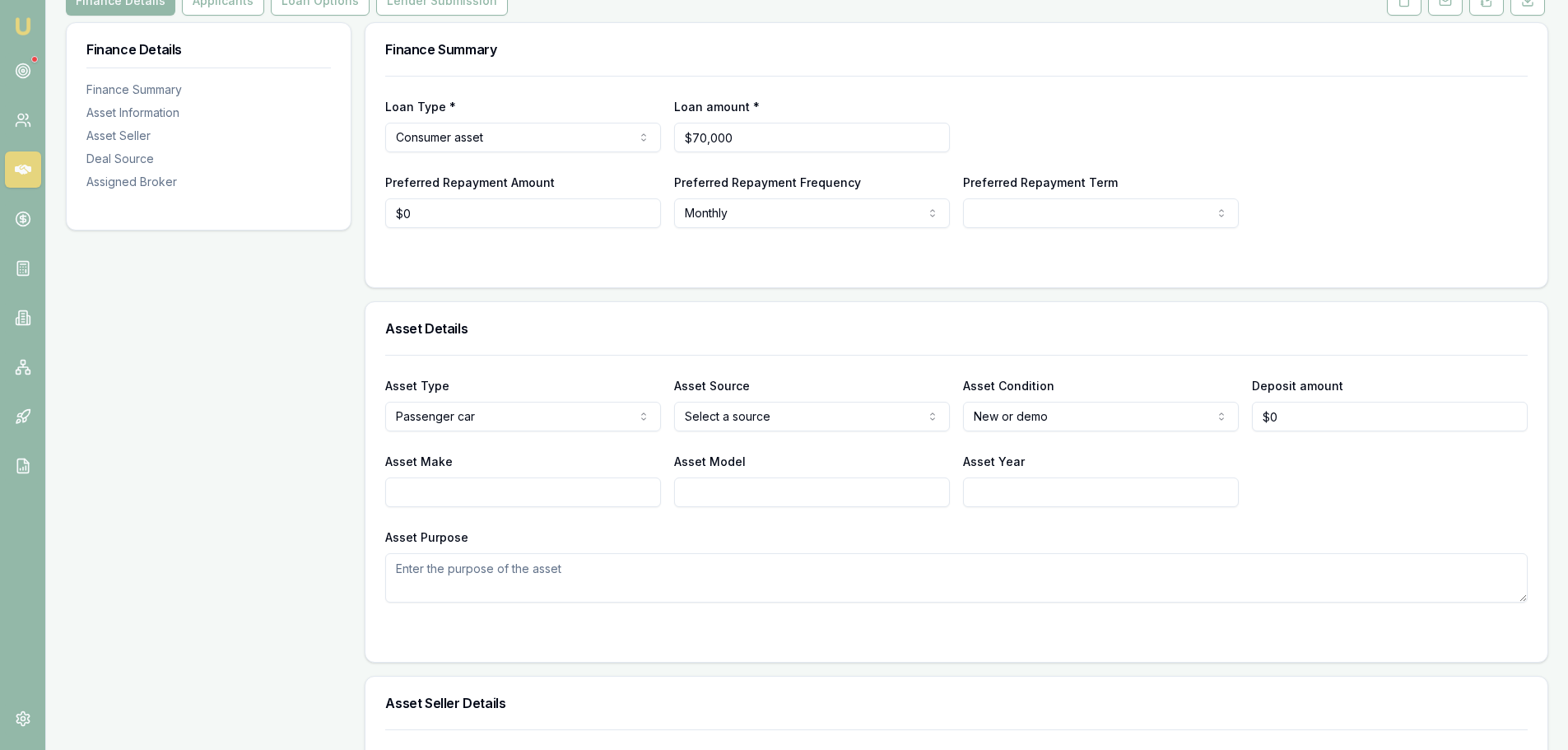
scroll to position [247, 0]
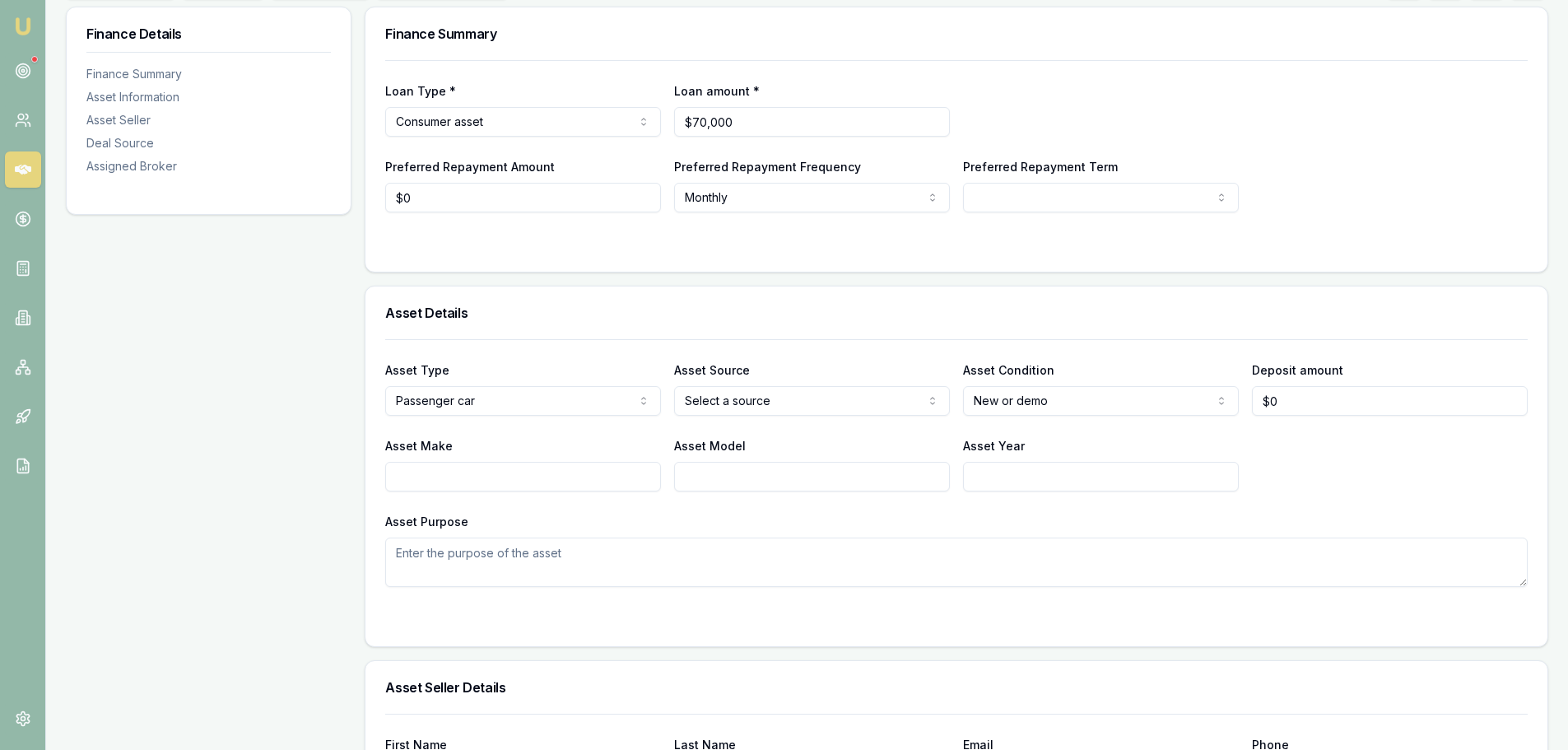
click at [554, 567] on textarea "Asset Purpose" at bounding box center [956, 562] width 1142 height 49
click at [1080, 404] on html "Emu Broker Deals View D-PGDTN7ZHIN Erin Shield Toggle Menu Customer Bradley Wil…" at bounding box center [784, 127] width 1568 height 750
select select "USED"
click at [1012, 553] on textarea "Asset Purpose" at bounding box center [956, 562] width 1142 height 49
type textarea "t"
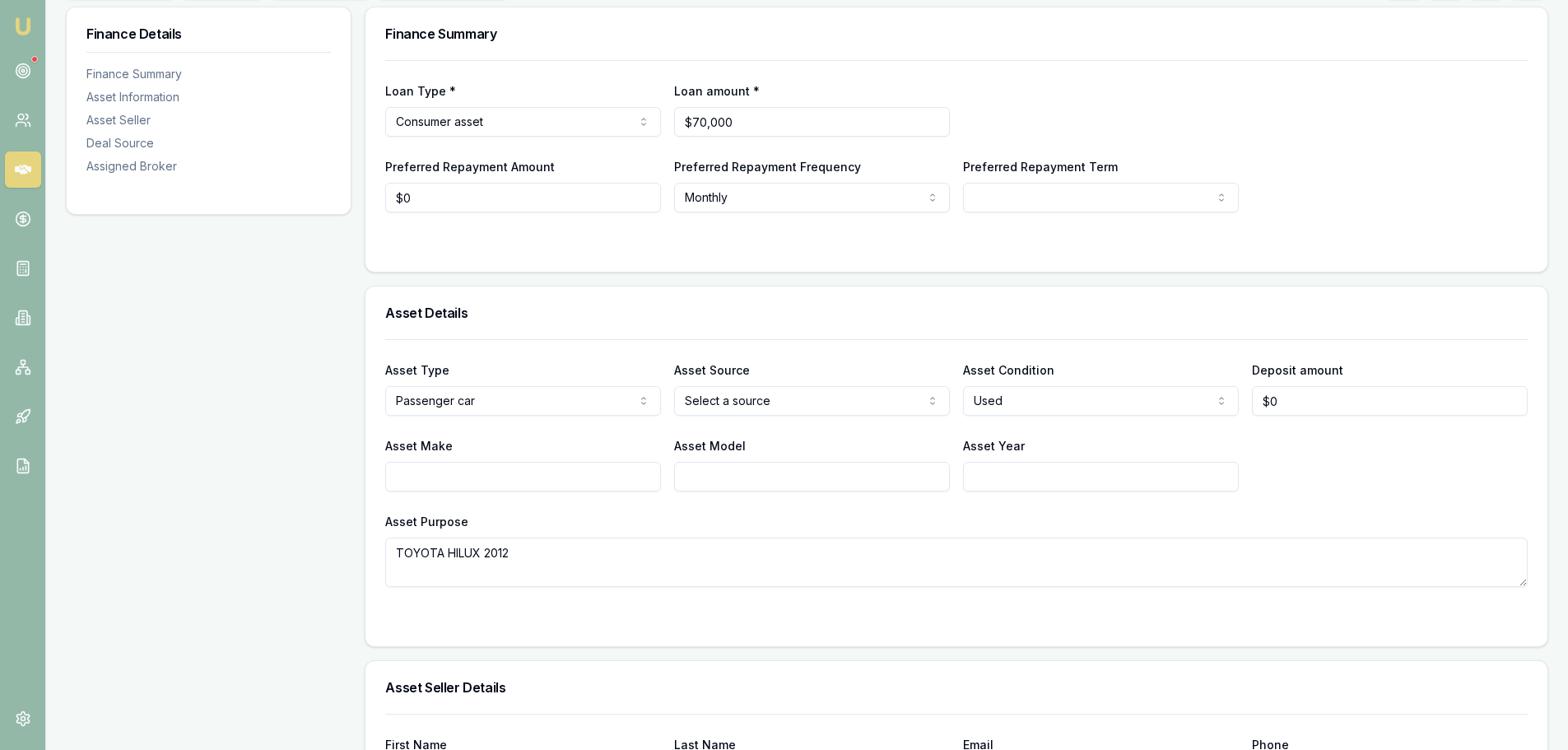
type textarea "TOYOTA HILUX 2012"
click at [722, 410] on html "Emu Broker Deals View D-PGDTN7ZHIN Erin Shield Toggle Menu Customer Bradley Wil…" at bounding box center [784, 127] width 1568 height 750
select select "PRIVATE"
click at [731, 550] on textarea "TOYOTA HILUX 2012" at bounding box center [956, 562] width 1142 height 49
click at [553, 308] on h3 "Asset Details" at bounding box center [956, 313] width 1142 height 13
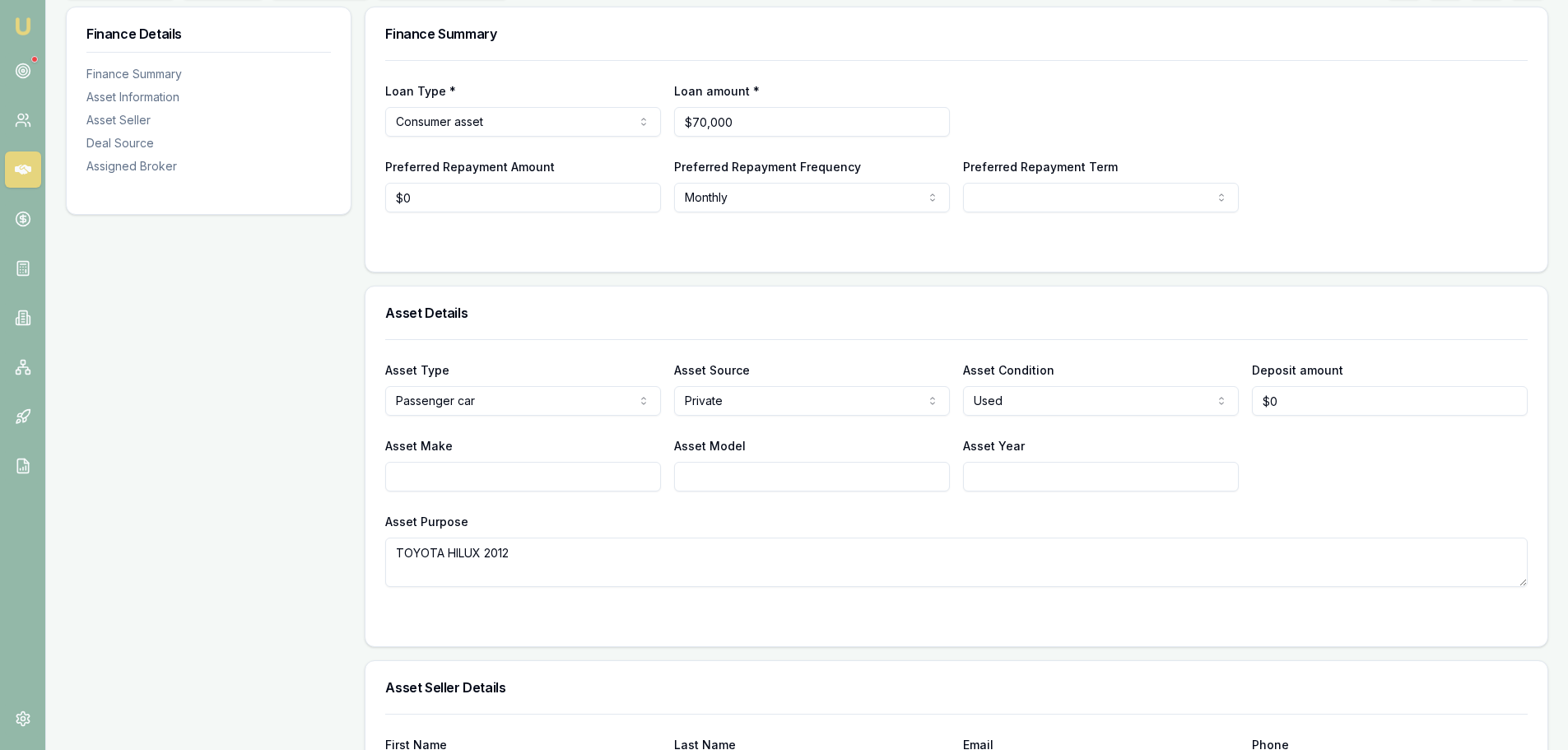
click at [592, 265] on div "Loan Type * Consumer asset Consumer loan Consumer asset Commercial loan Commerc…" at bounding box center [957, 165] width 1182 height 211
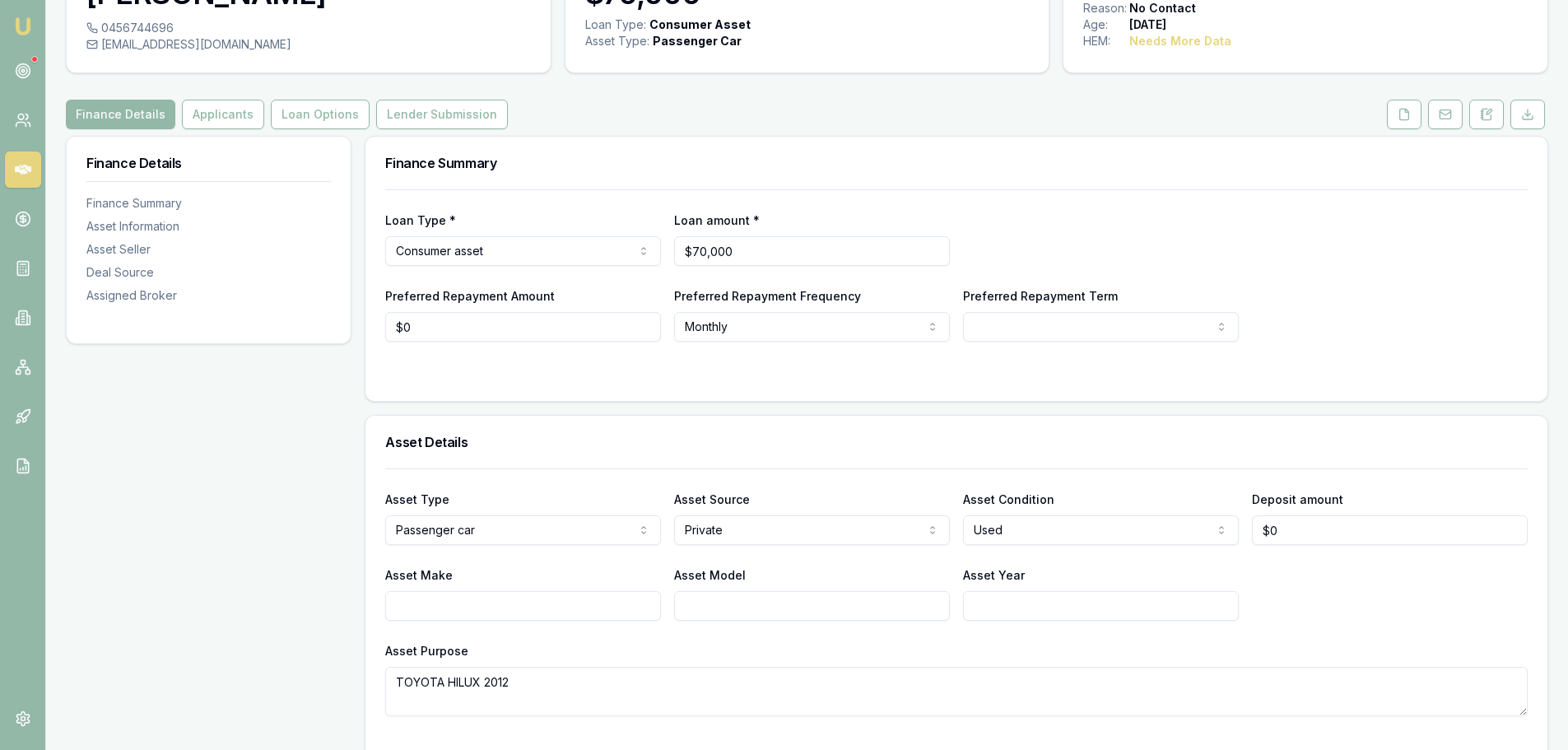
scroll to position [0, 0]
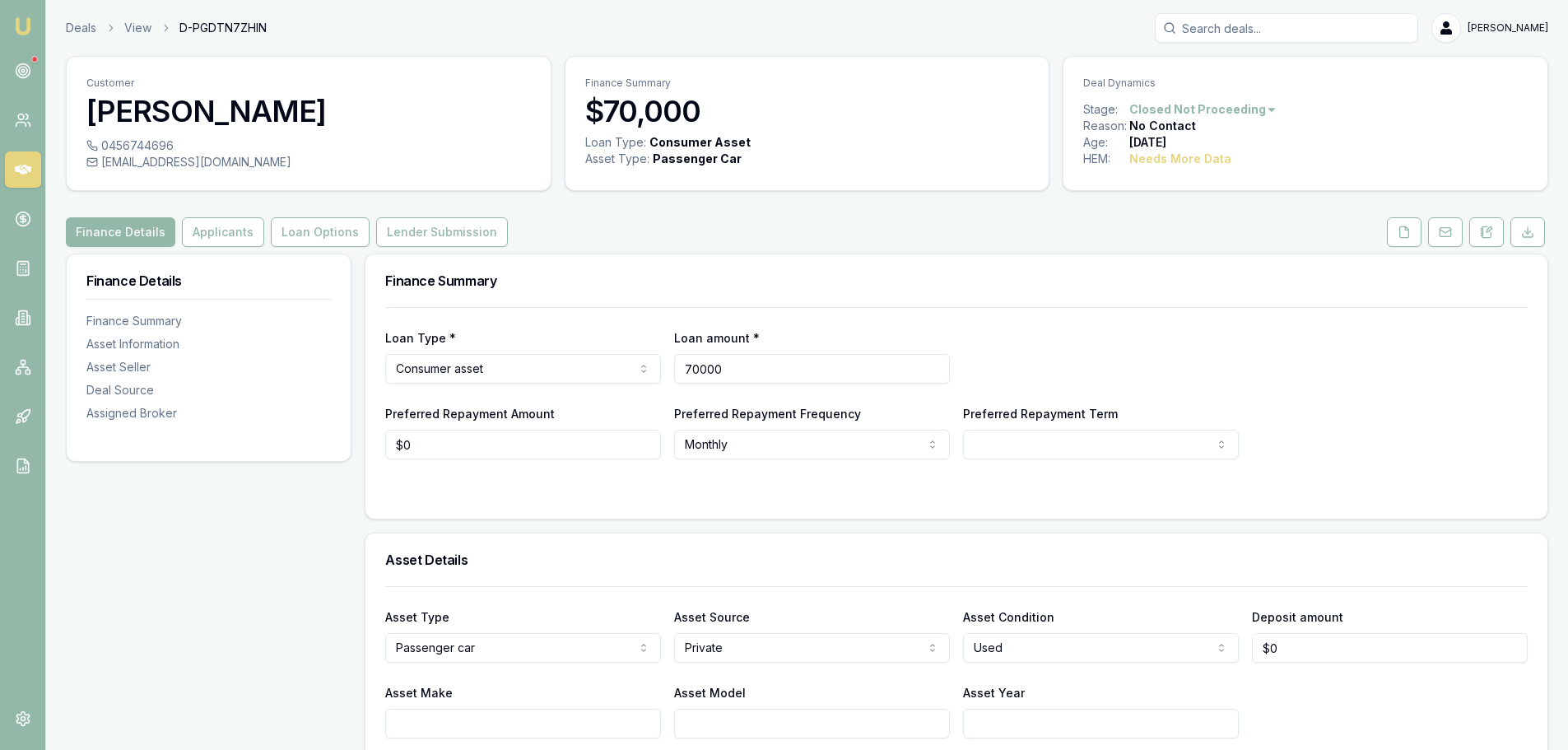
drag, startPoint x: 782, startPoint y: 366, endPoint x: 335, endPoint y: 373, distance: 447.1
type input "$38,000"
click at [604, 278] on h3 "Finance Summary" at bounding box center [956, 281] width 1142 height 13
select select "60"
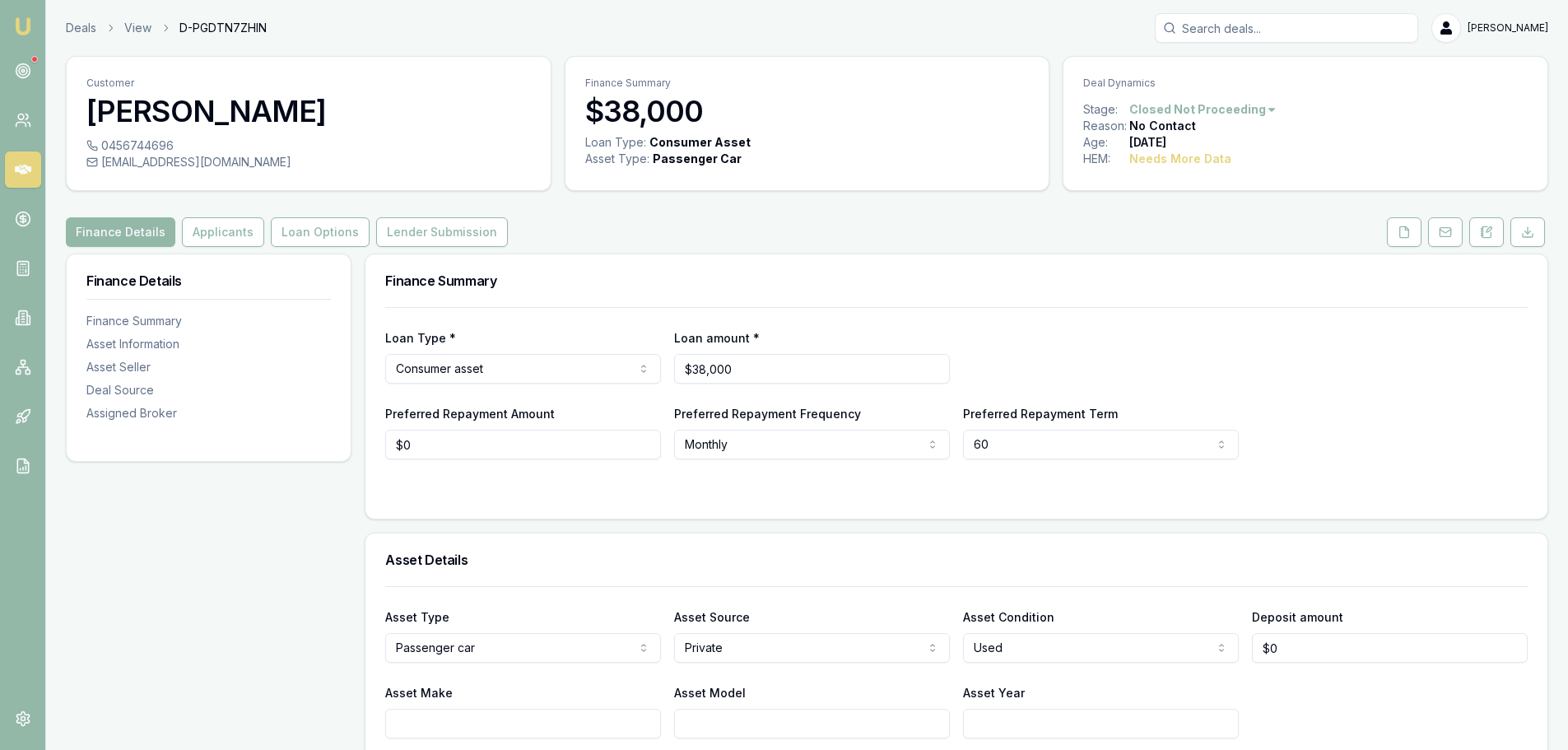
click at [524, 239] on div "Finance Details Applicants Loan Options Lender Submission" at bounding box center [807, 231] width 1483 height 29
click at [770, 261] on div "Finance Summary" at bounding box center [957, 281] width 1182 height 53
drag, startPoint x: 902, startPoint y: 268, endPoint x: 1271, endPoint y: 237, distance: 370.3
click at [903, 268] on div "Finance Summary" at bounding box center [957, 281] width 1182 height 53
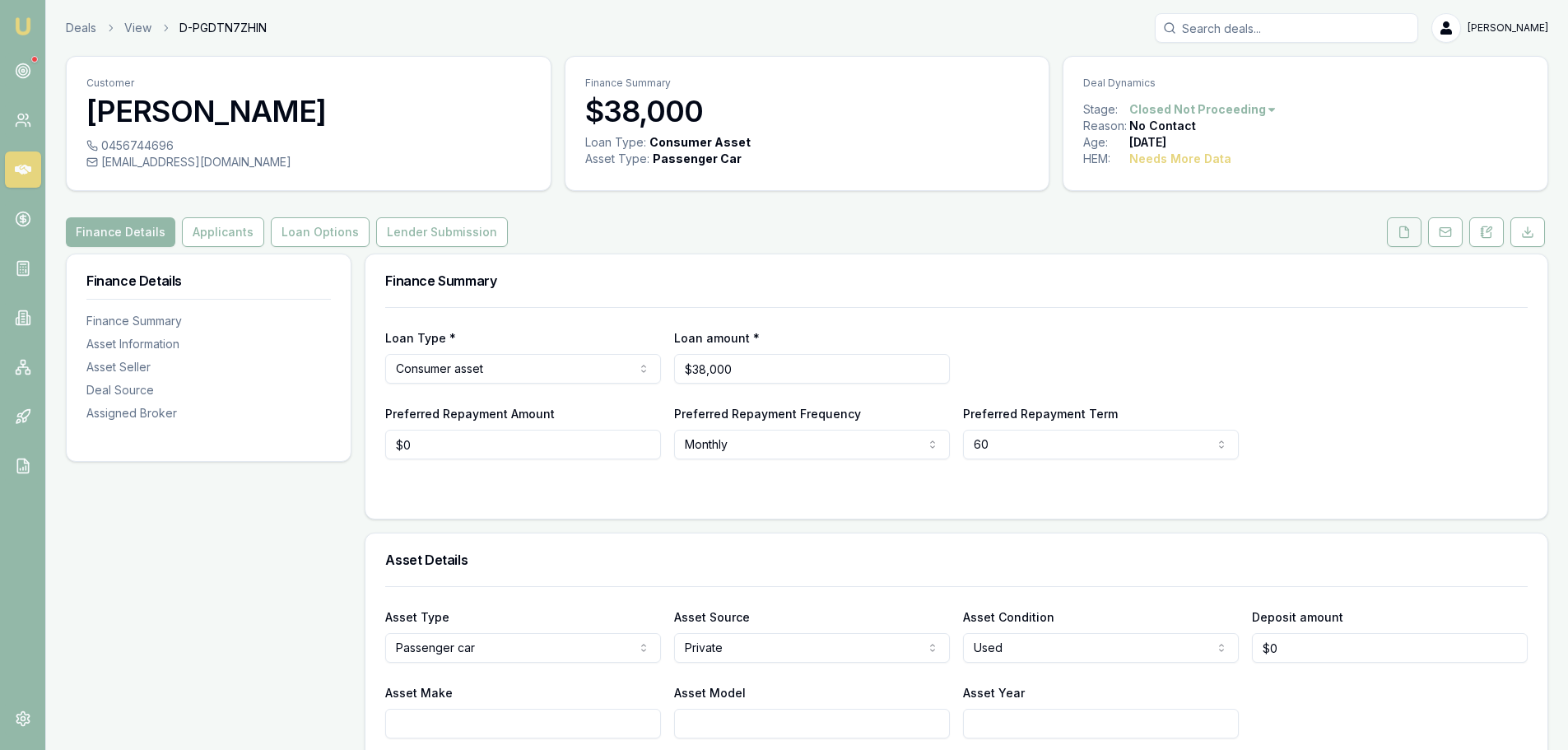
click at [1412, 225] on button at bounding box center [1404, 231] width 34 height 29
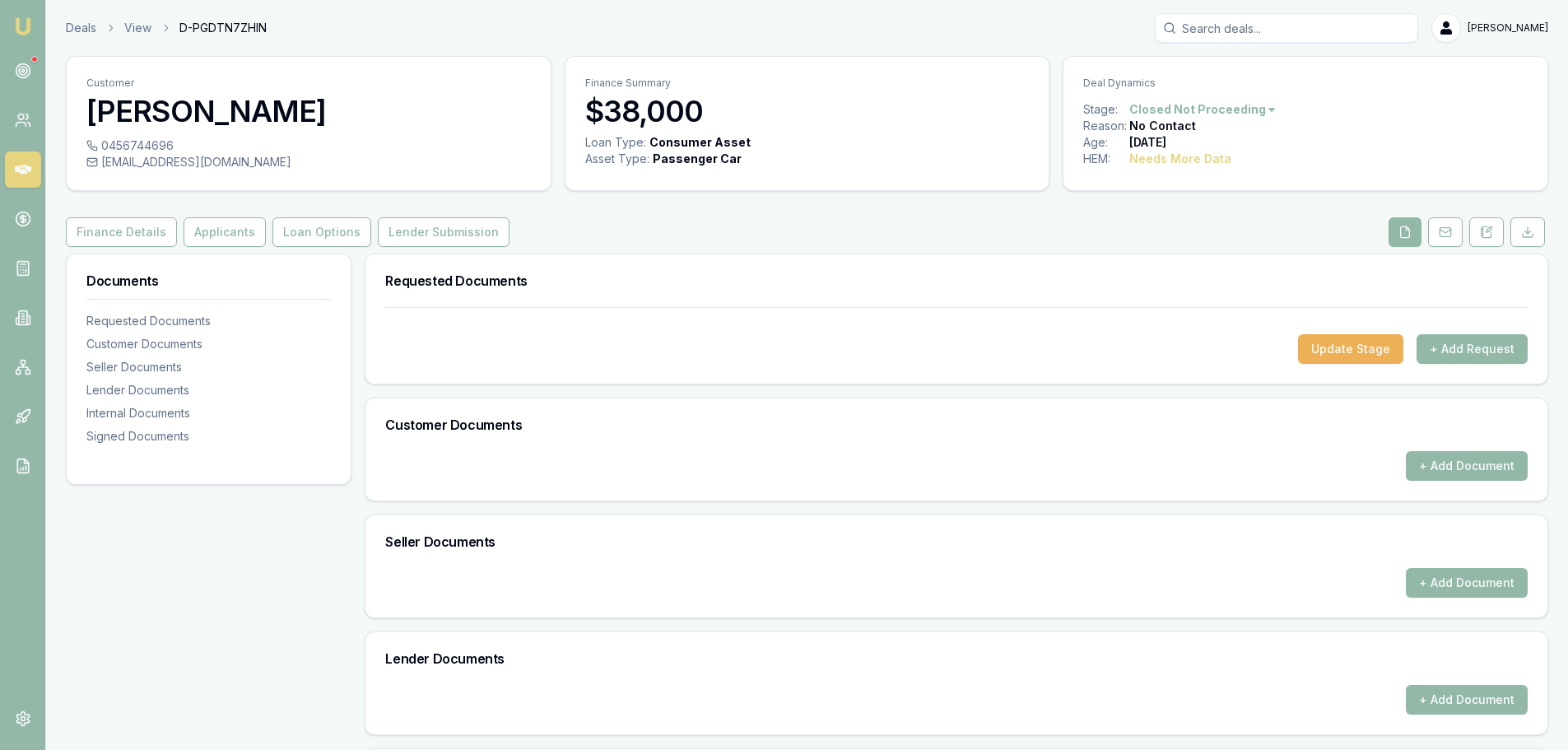
click at [666, 229] on div "Finance Details Applicants Loan Options Lender Submission" at bounding box center [807, 231] width 1483 height 29
click at [1464, 347] on button "+ Add Request" at bounding box center [1472, 349] width 111 height 29
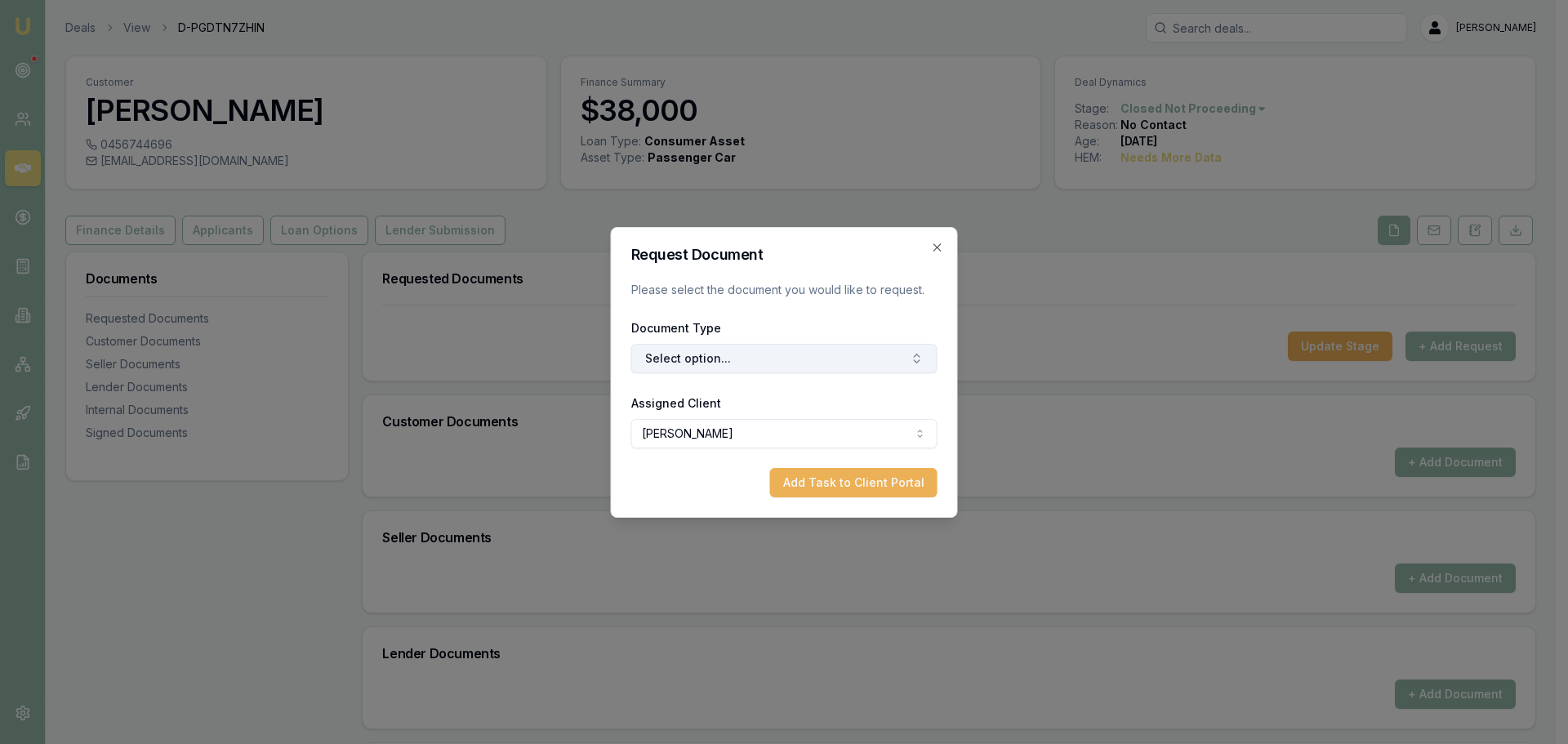
click at [786, 355] on button "Select option..." at bounding box center [784, 358] width 307 height 29
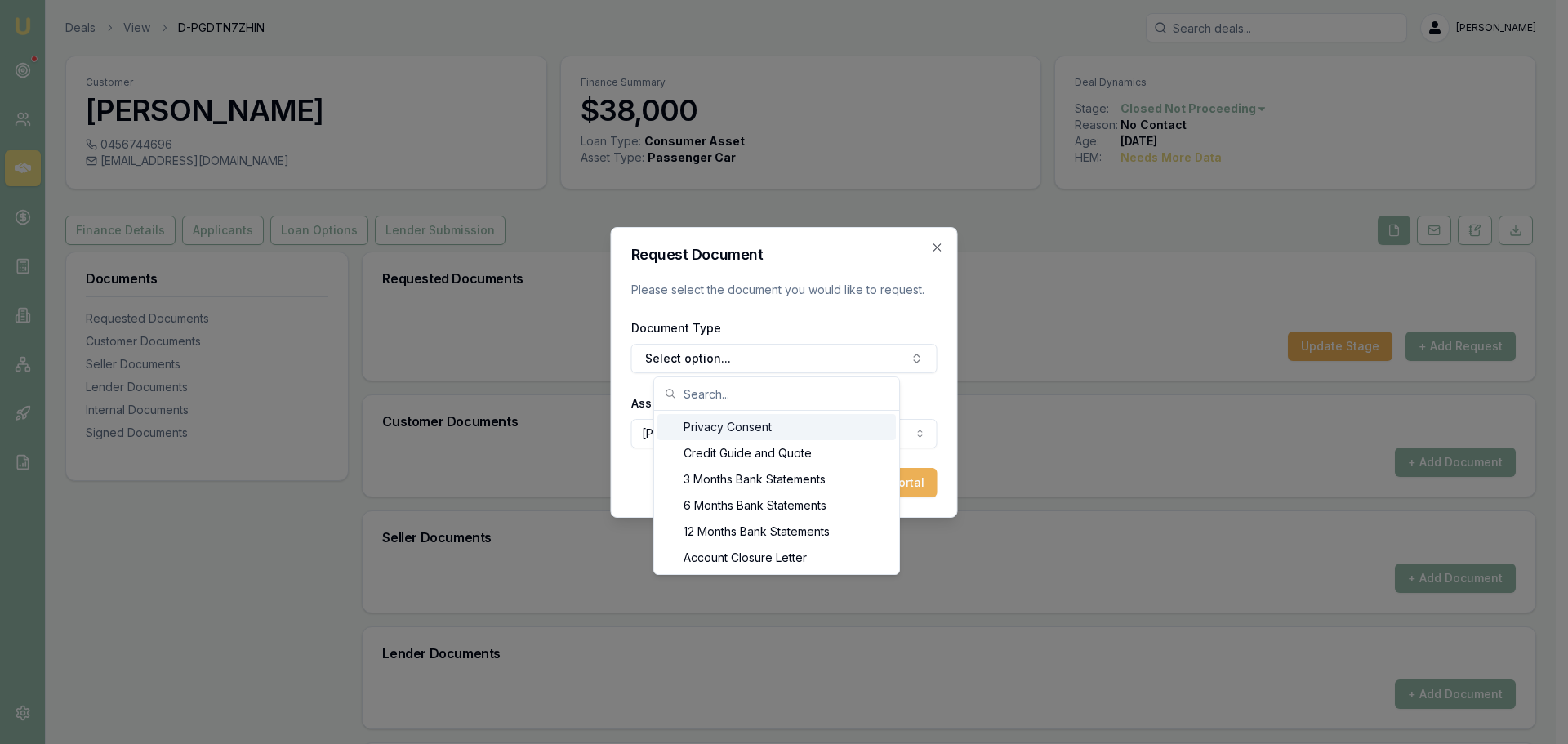
click at [727, 430] on div "Privacy Consent" at bounding box center [777, 427] width 239 height 26
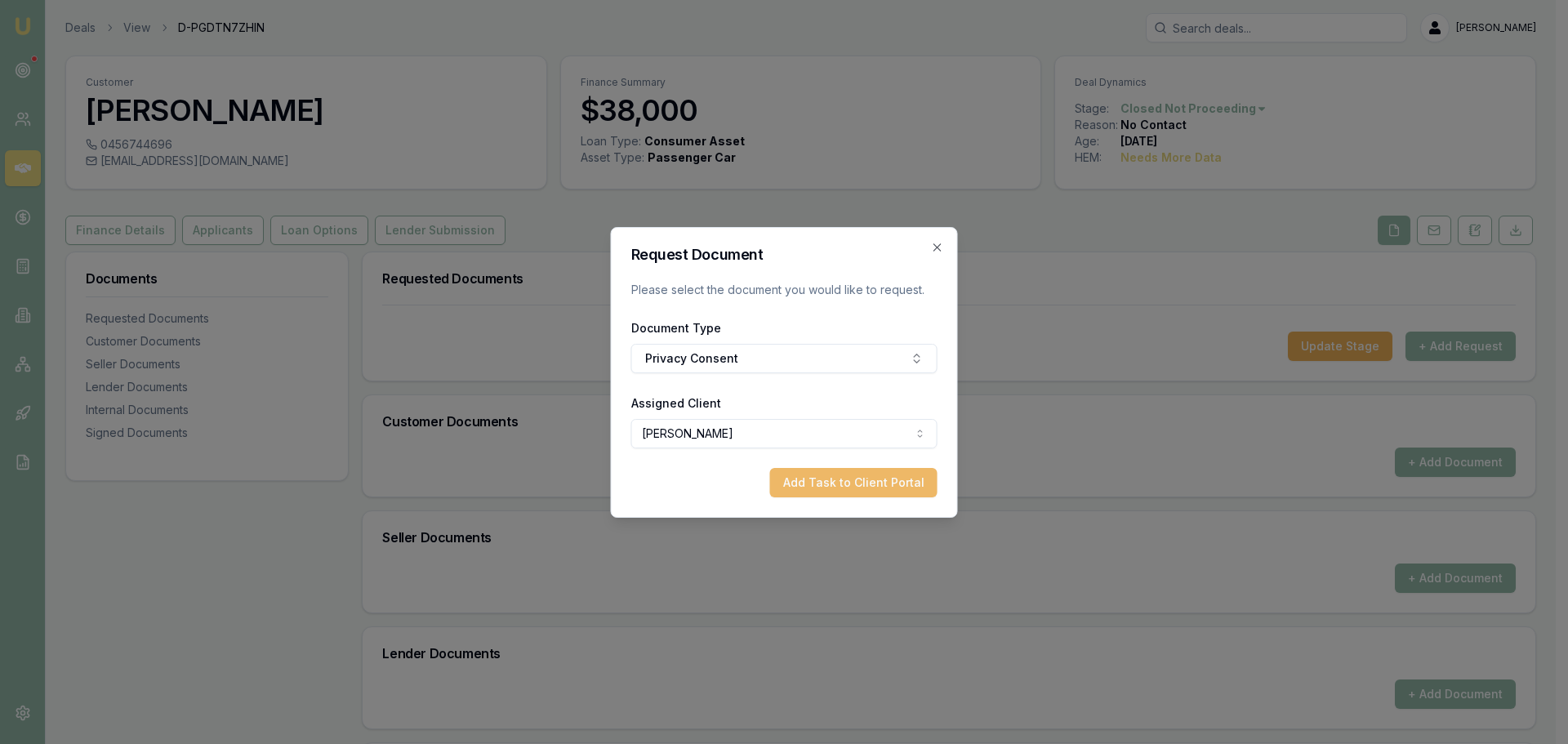
click at [853, 479] on button "Add Task to Client Portal" at bounding box center [854, 483] width 167 height 29
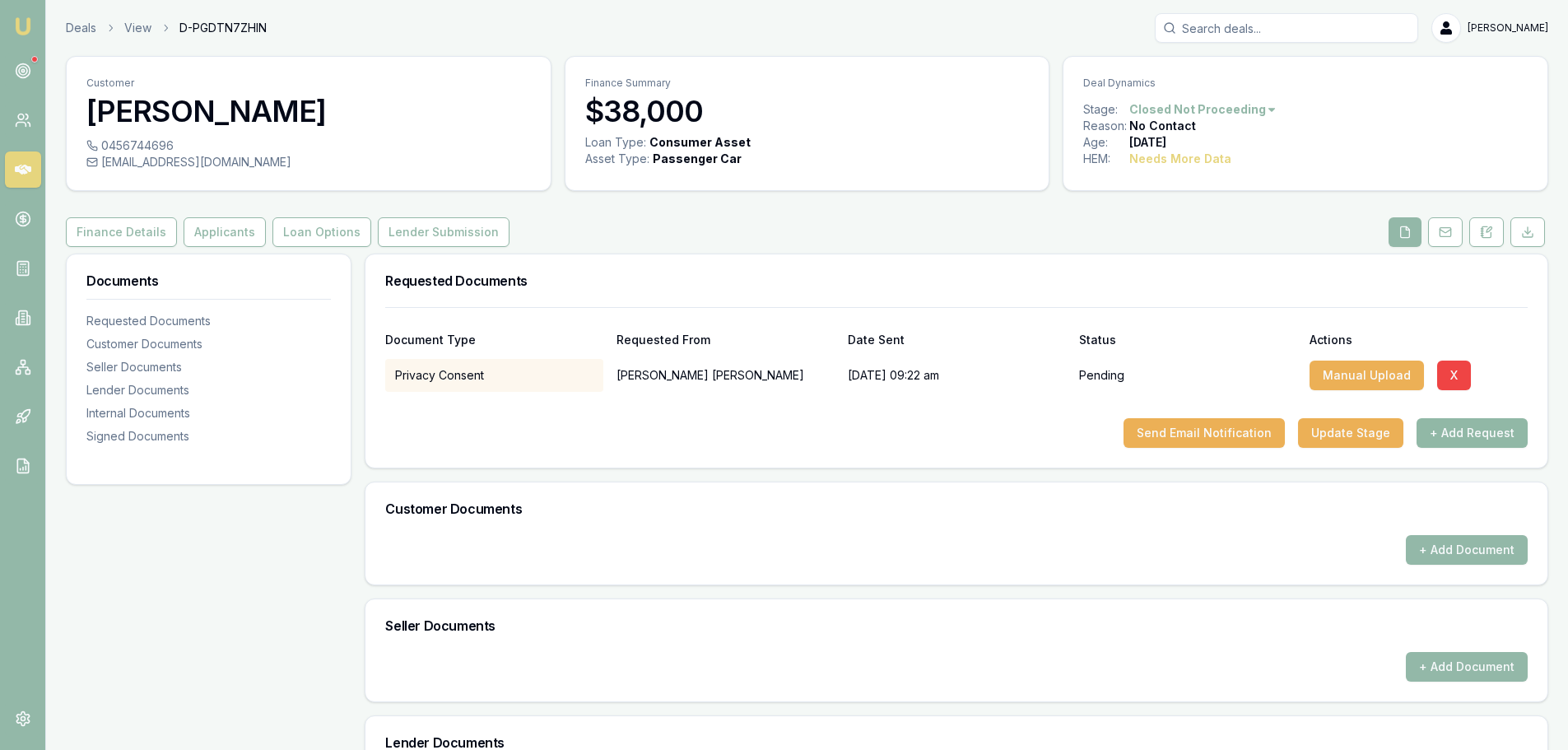
click at [1511, 435] on button "+ Add Request" at bounding box center [1472, 432] width 111 height 29
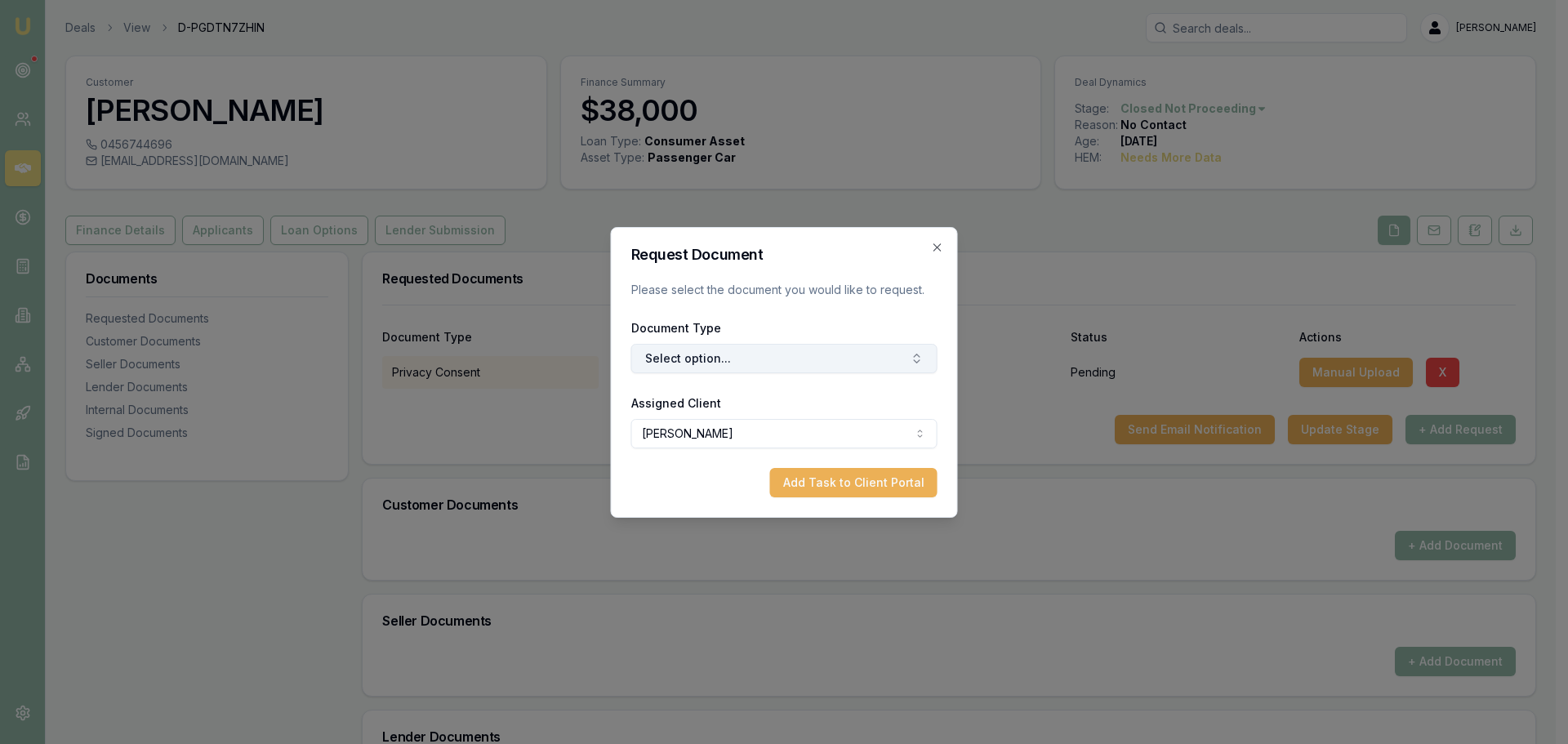
click at [815, 360] on button "Select option..." at bounding box center [784, 358] width 307 height 29
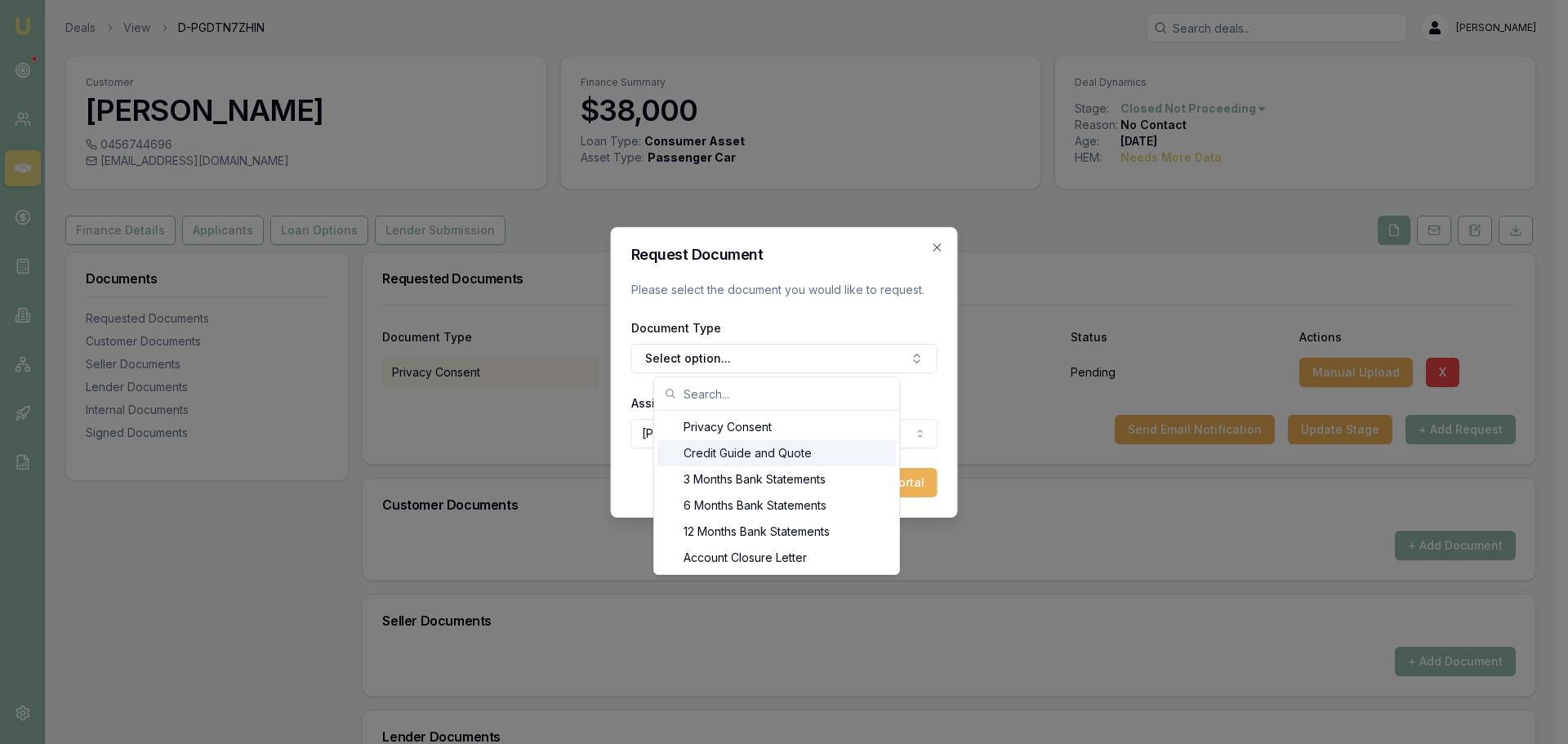
click at [736, 451] on div "Credit Guide and Quote" at bounding box center [777, 453] width 239 height 26
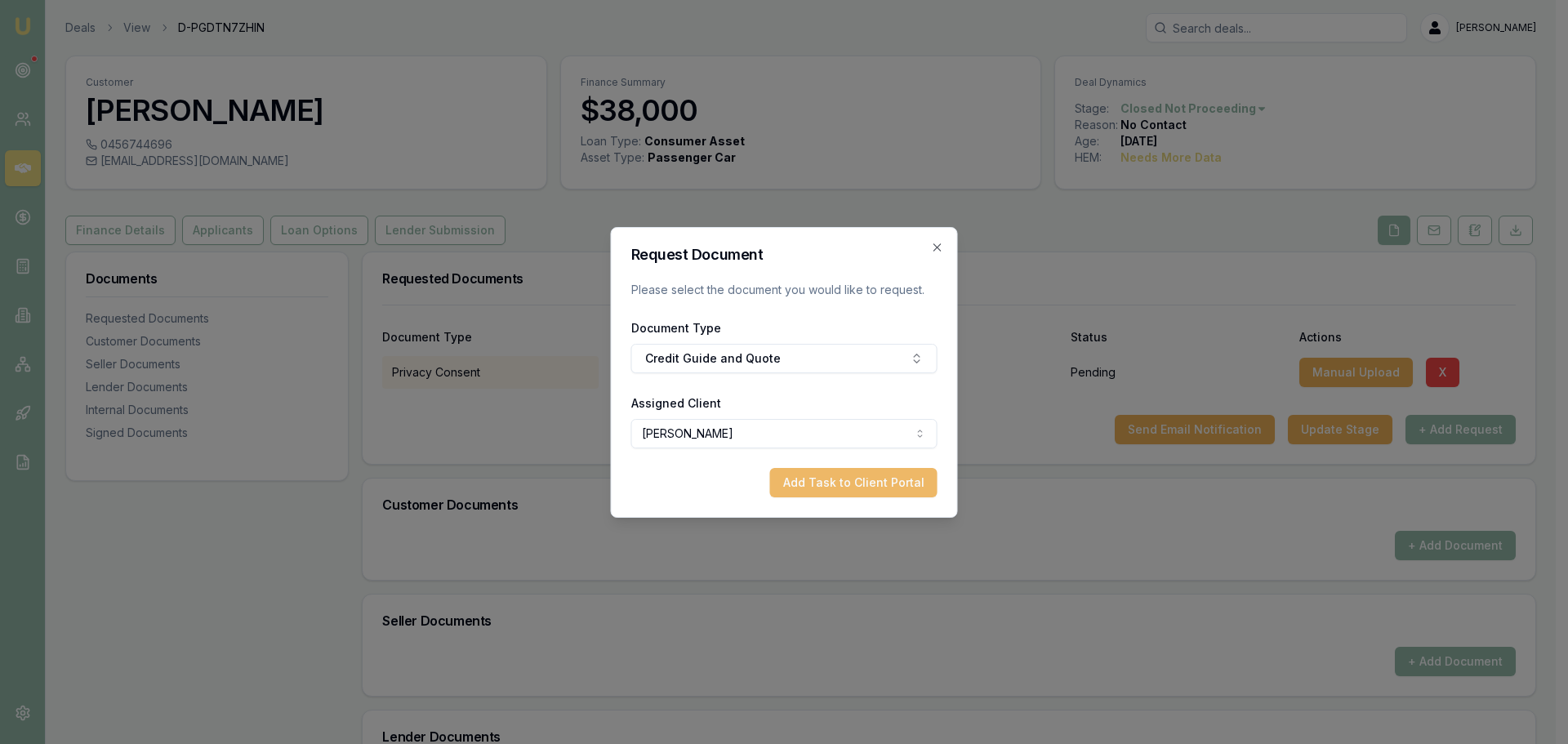
click at [902, 479] on button "Add Task to Client Portal" at bounding box center [854, 483] width 167 height 29
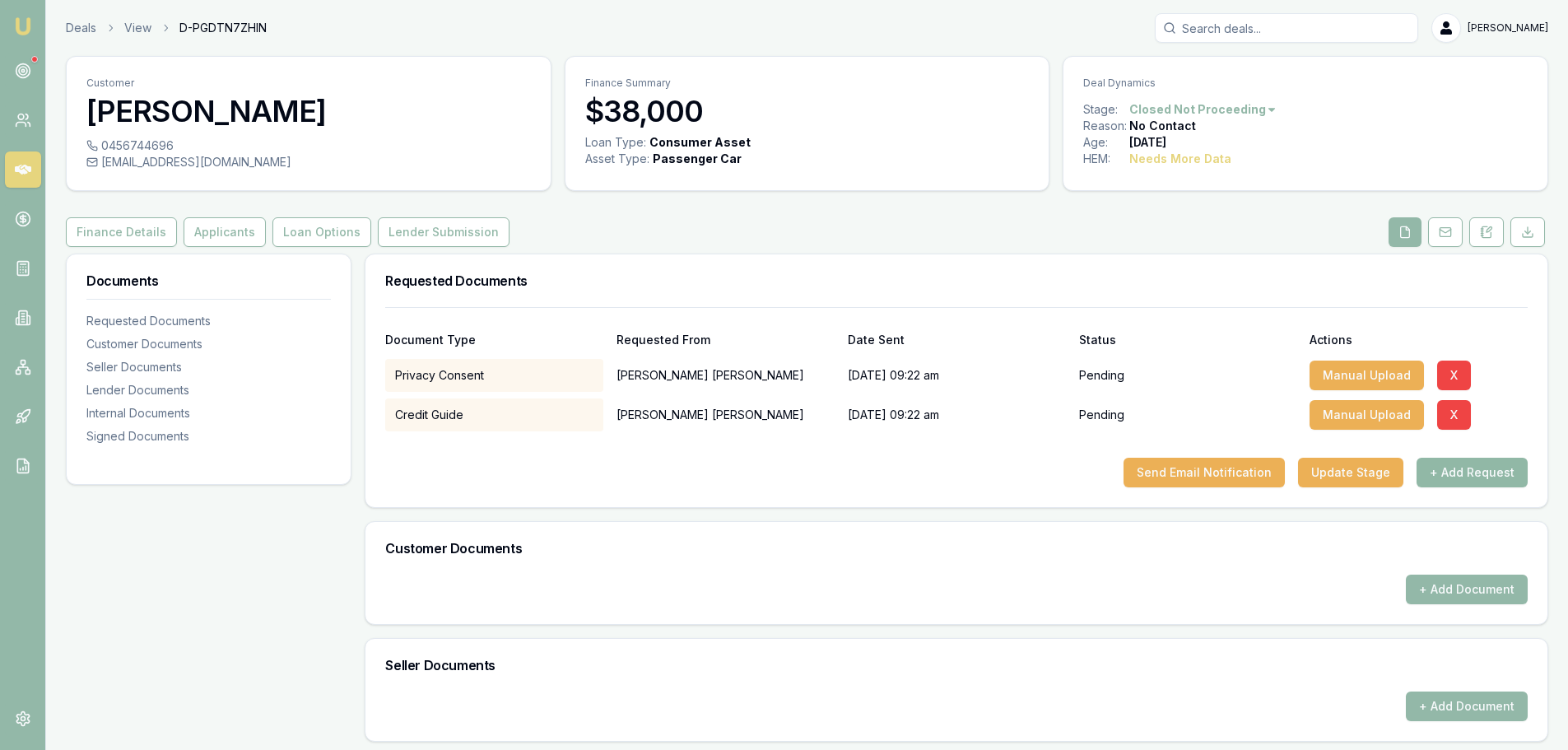
click at [1481, 474] on button "+ Add Request" at bounding box center [1472, 472] width 111 height 29
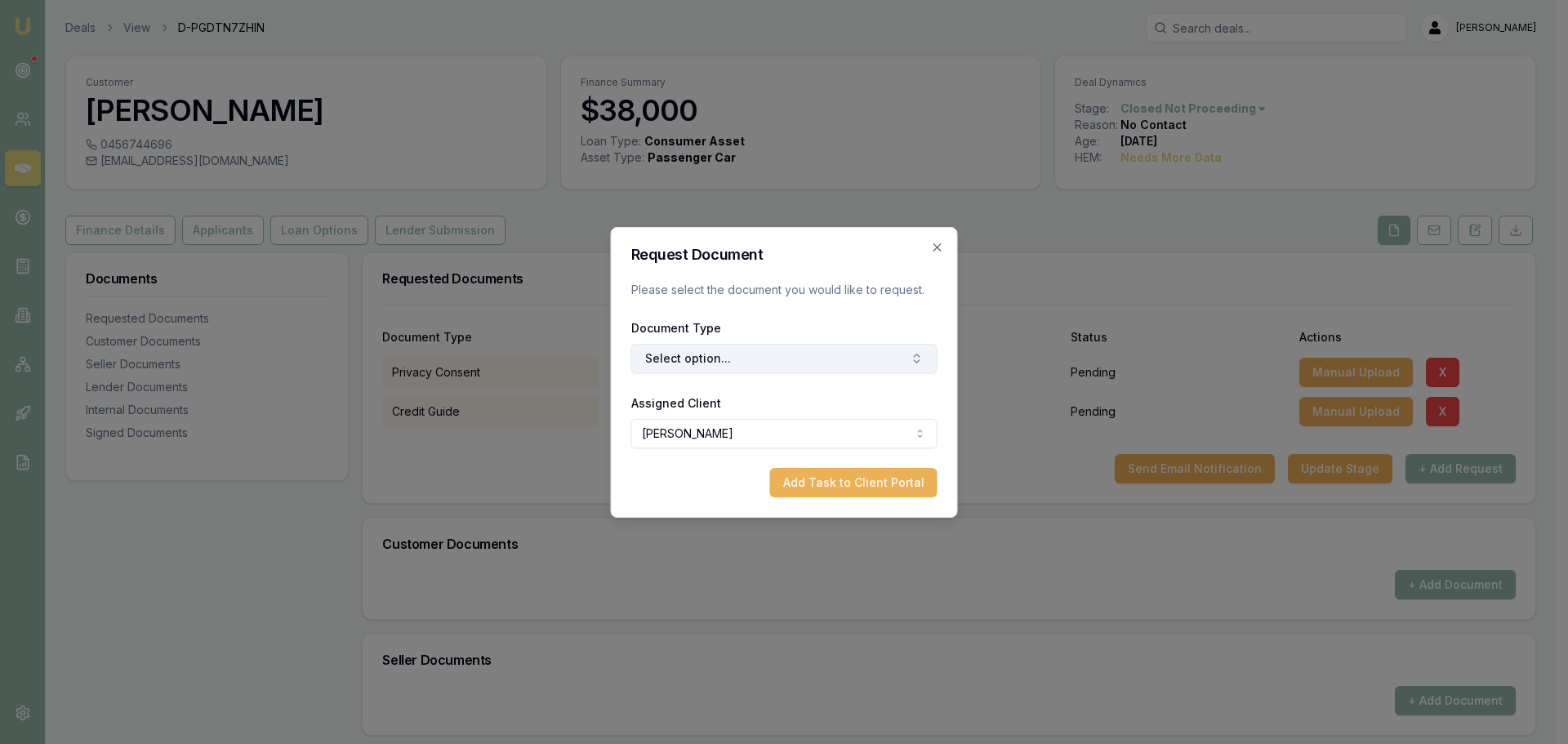
click at [879, 353] on button "Select option..." at bounding box center [784, 358] width 307 height 29
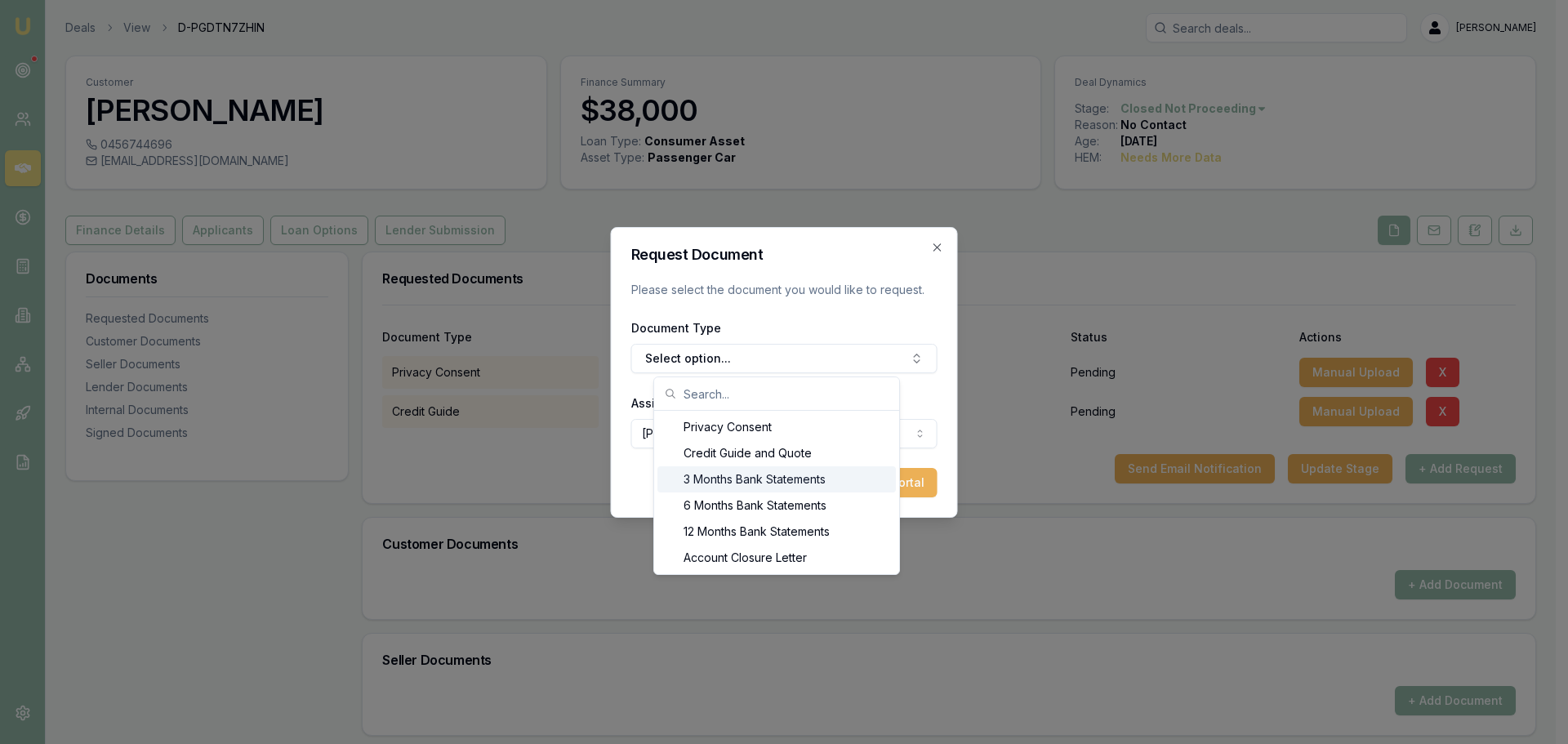
click at [780, 483] on div "3 Months Bank Statements" at bounding box center [777, 480] width 239 height 26
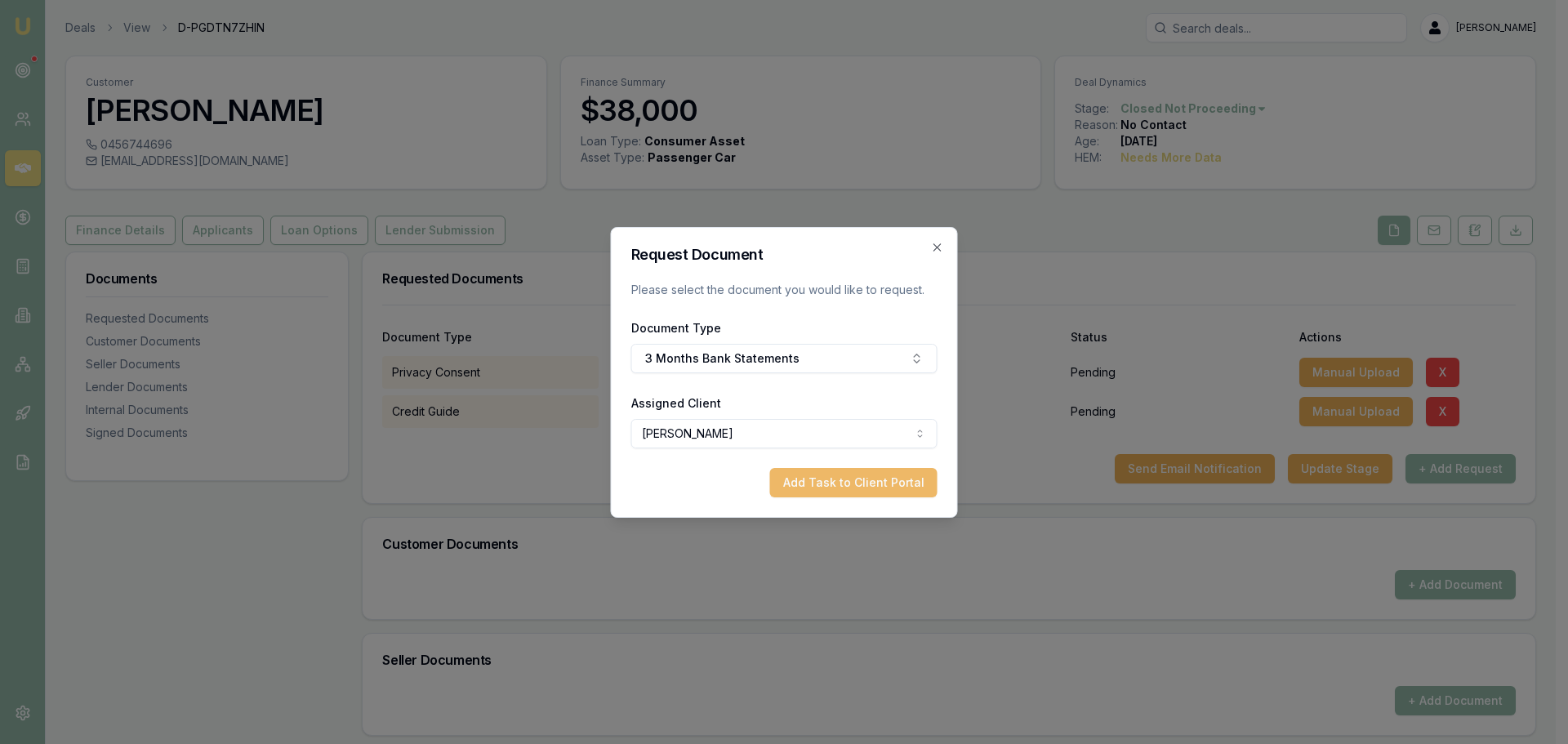
click at [855, 483] on button "Add Task to Client Portal" at bounding box center [854, 483] width 167 height 29
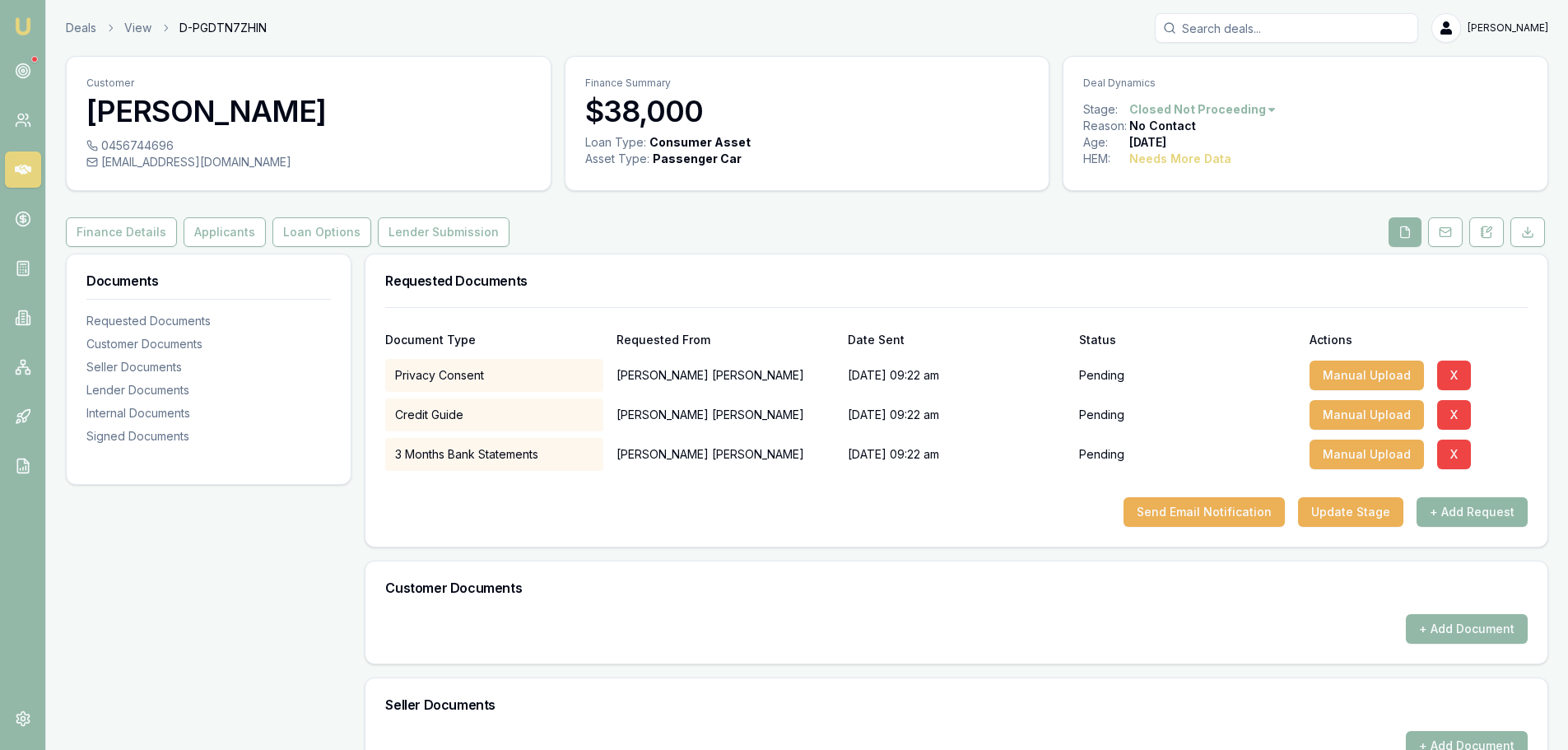
click at [1480, 513] on button "+ Add Request" at bounding box center [1472, 512] width 111 height 29
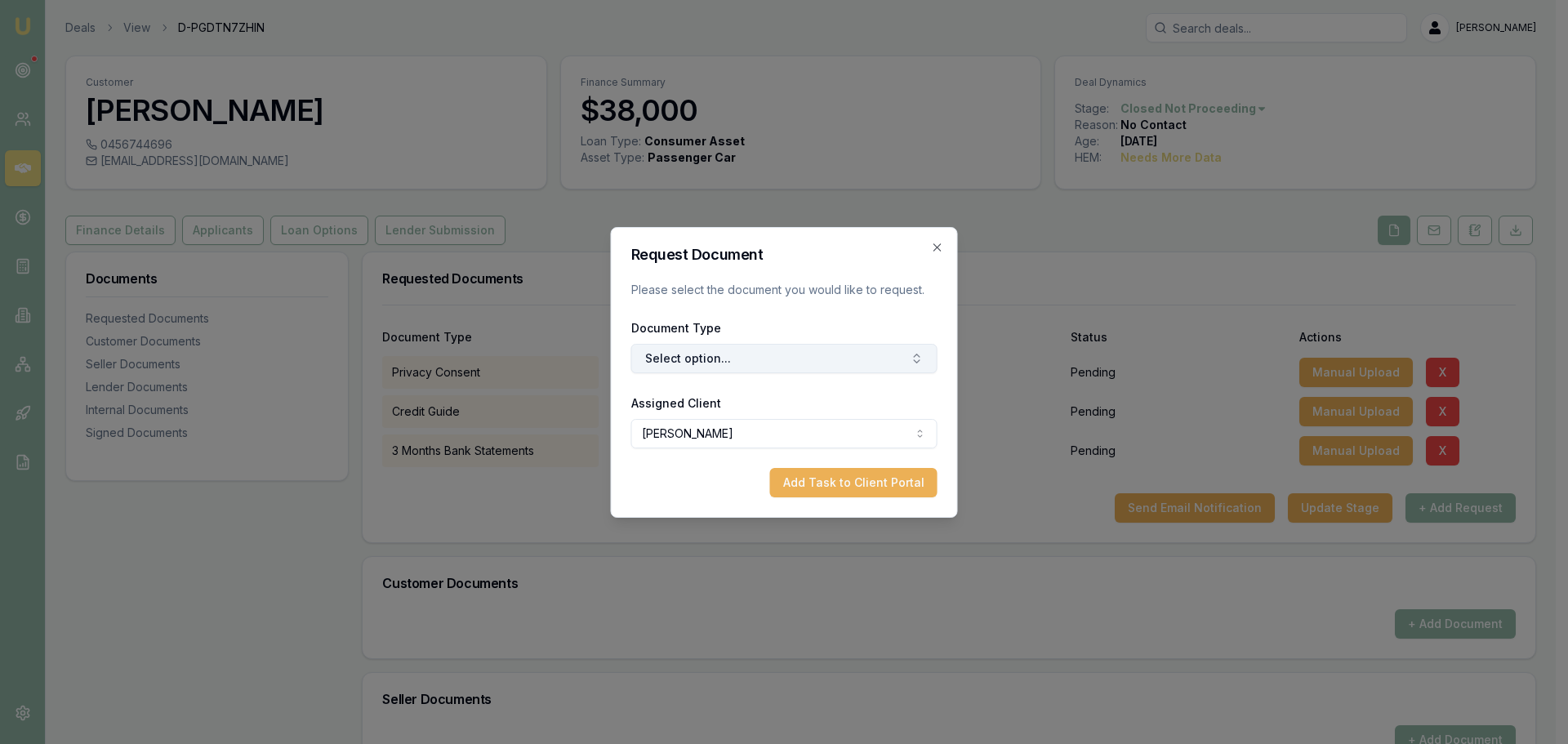
click at [773, 357] on button "Select option..." at bounding box center [784, 358] width 307 height 29
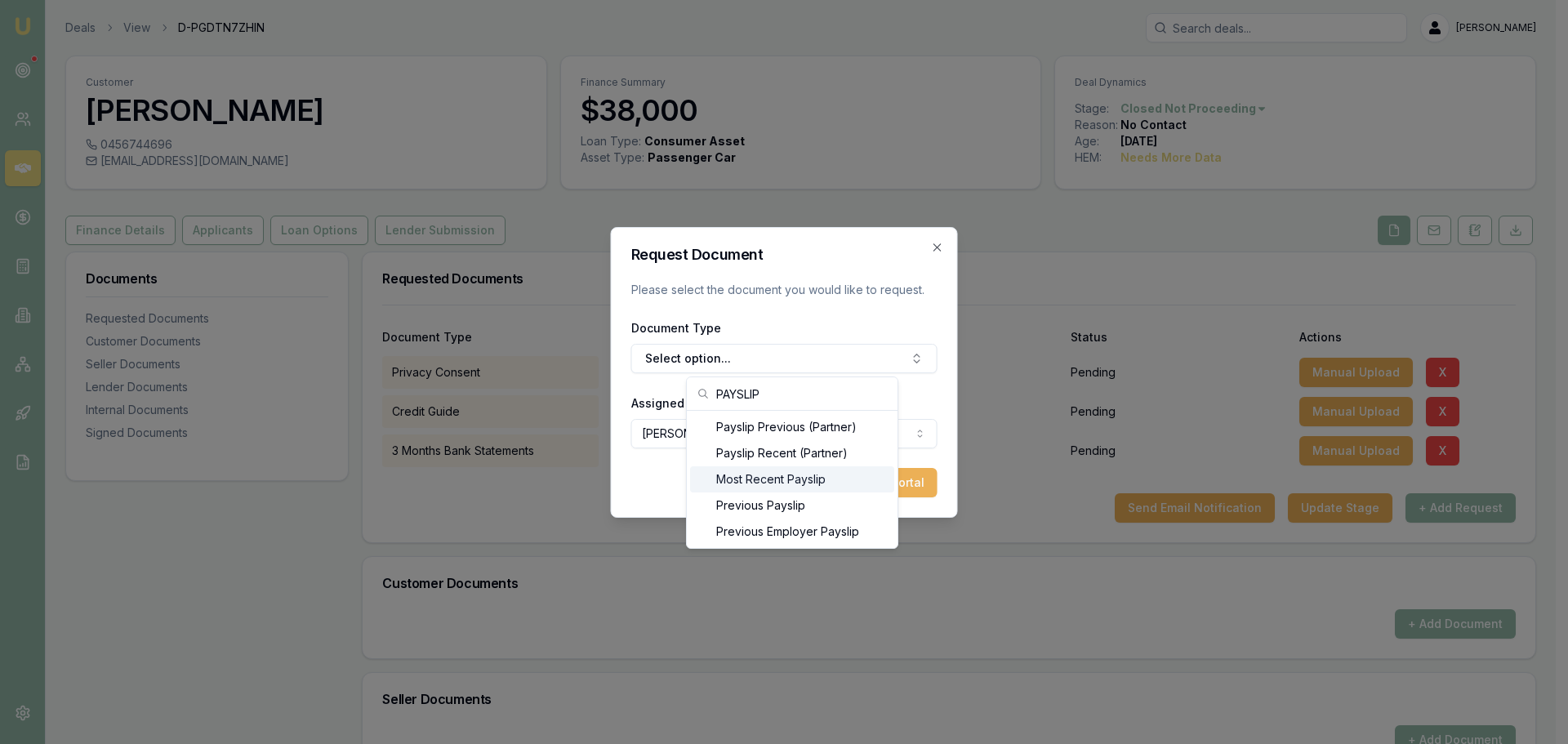
type input "PAYSLIP"
click at [768, 477] on div "Most Recent Payslip" at bounding box center [792, 480] width 204 height 26
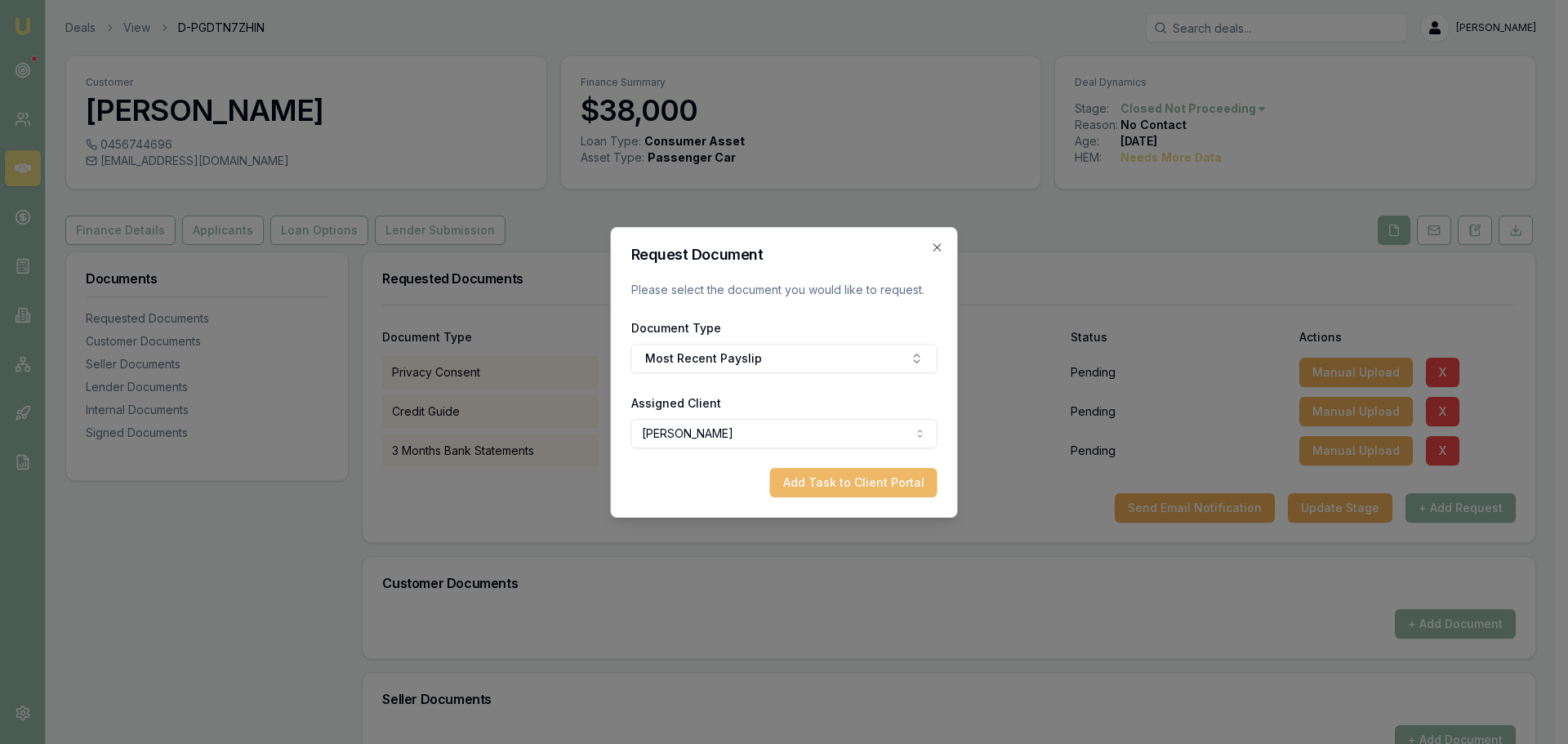
click at [812, 483] on button "Add Task to Client Portal" at bounding box center [854, 483] width 167 height 29
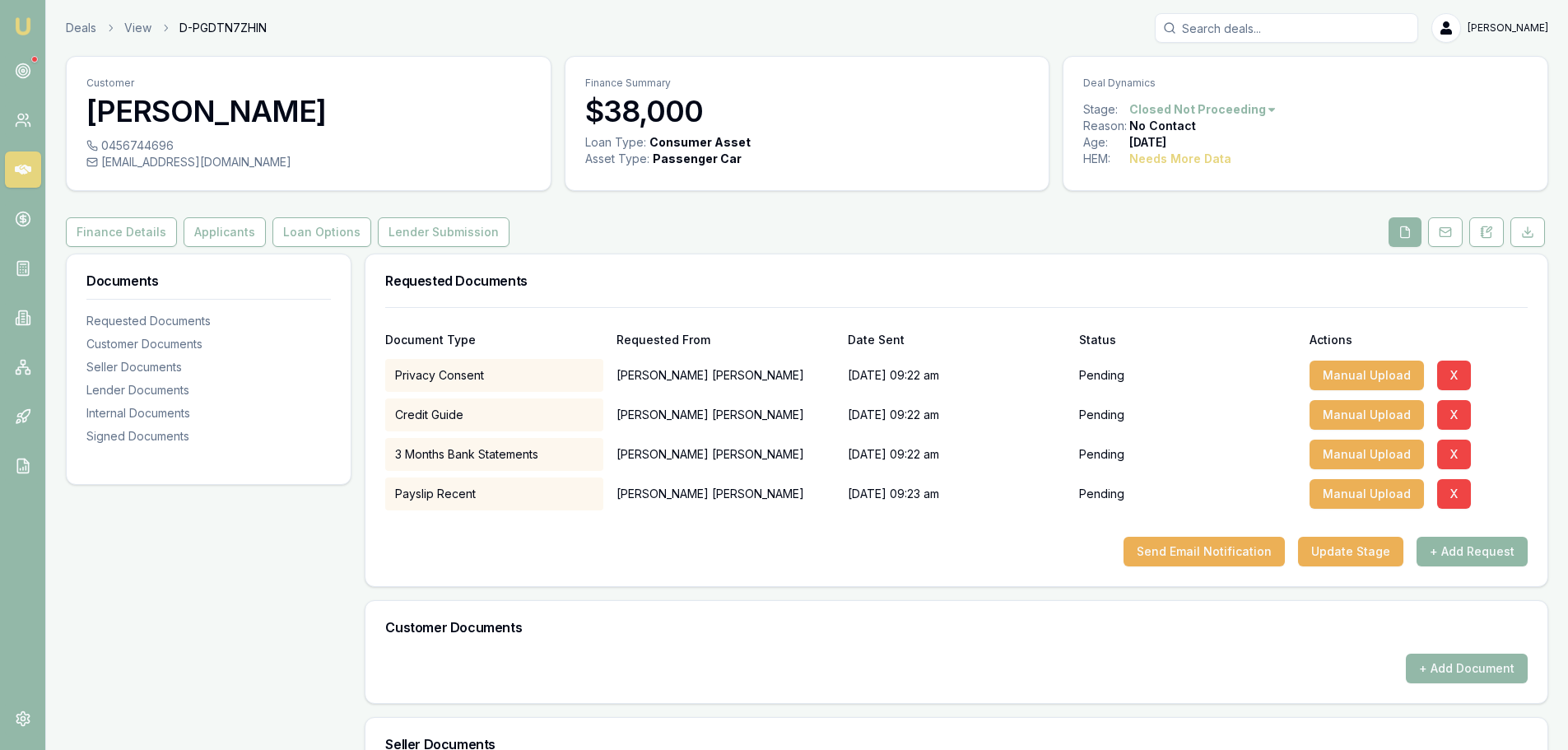
click at [1486, 558] on button "+ Add Request" at bounding box center [1472, 551] width 111 height 29
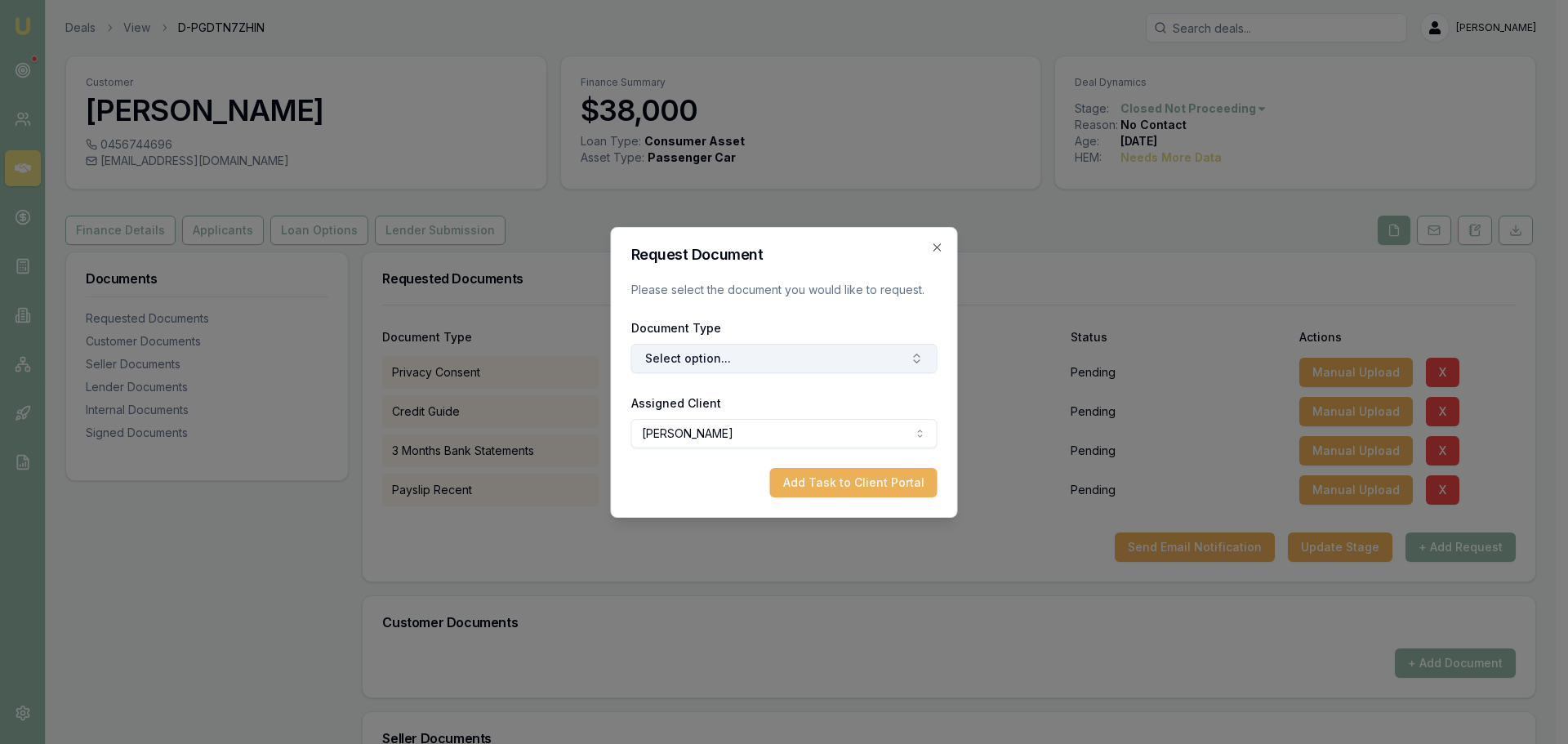
click at [771, 353] on button "Select option..." at bounding box center [784, 358] width 307 height 29
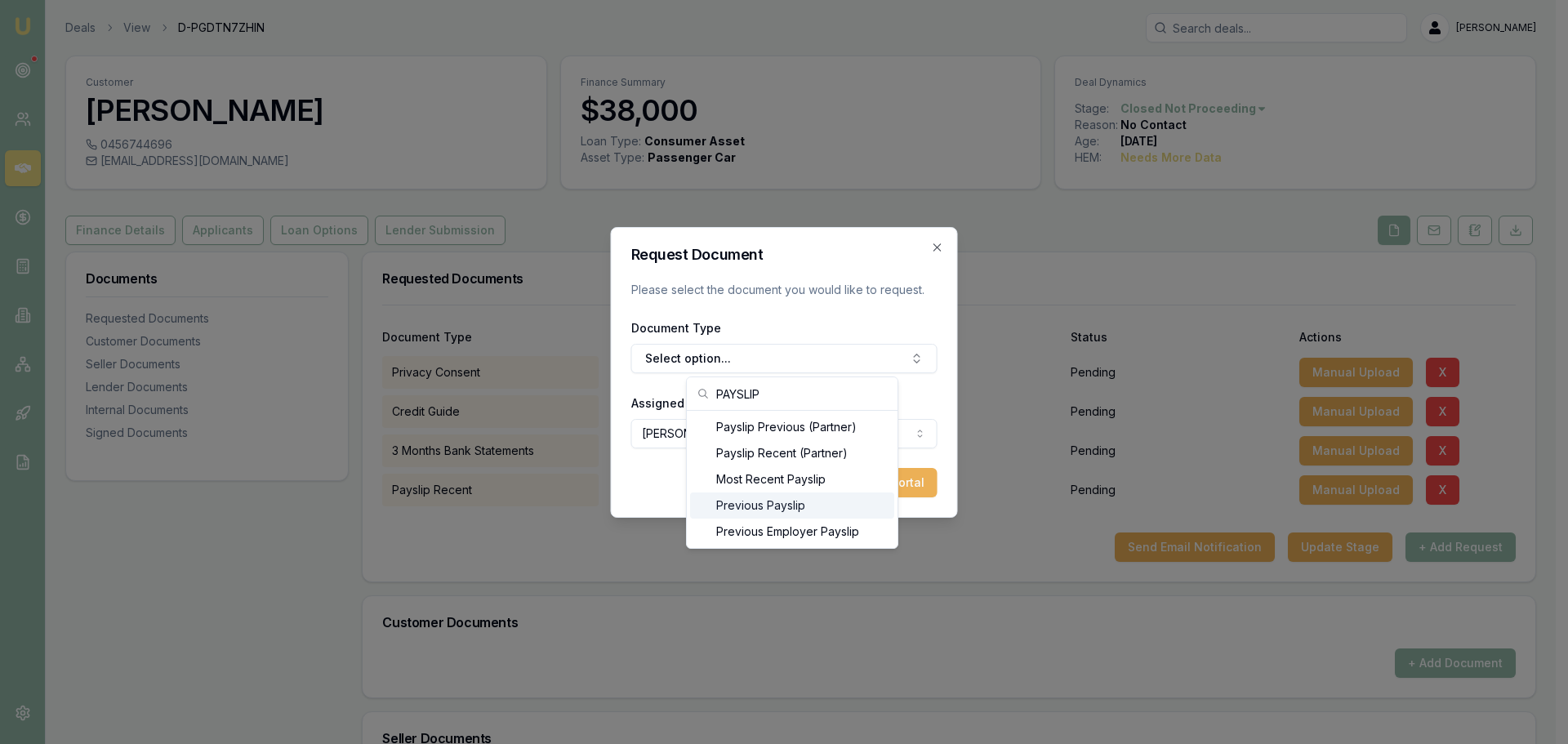
type input "PAYSLIP"
click at [742, 501] on div "Previous Payslip" at bounding box center [792, 506] width 204 height 26
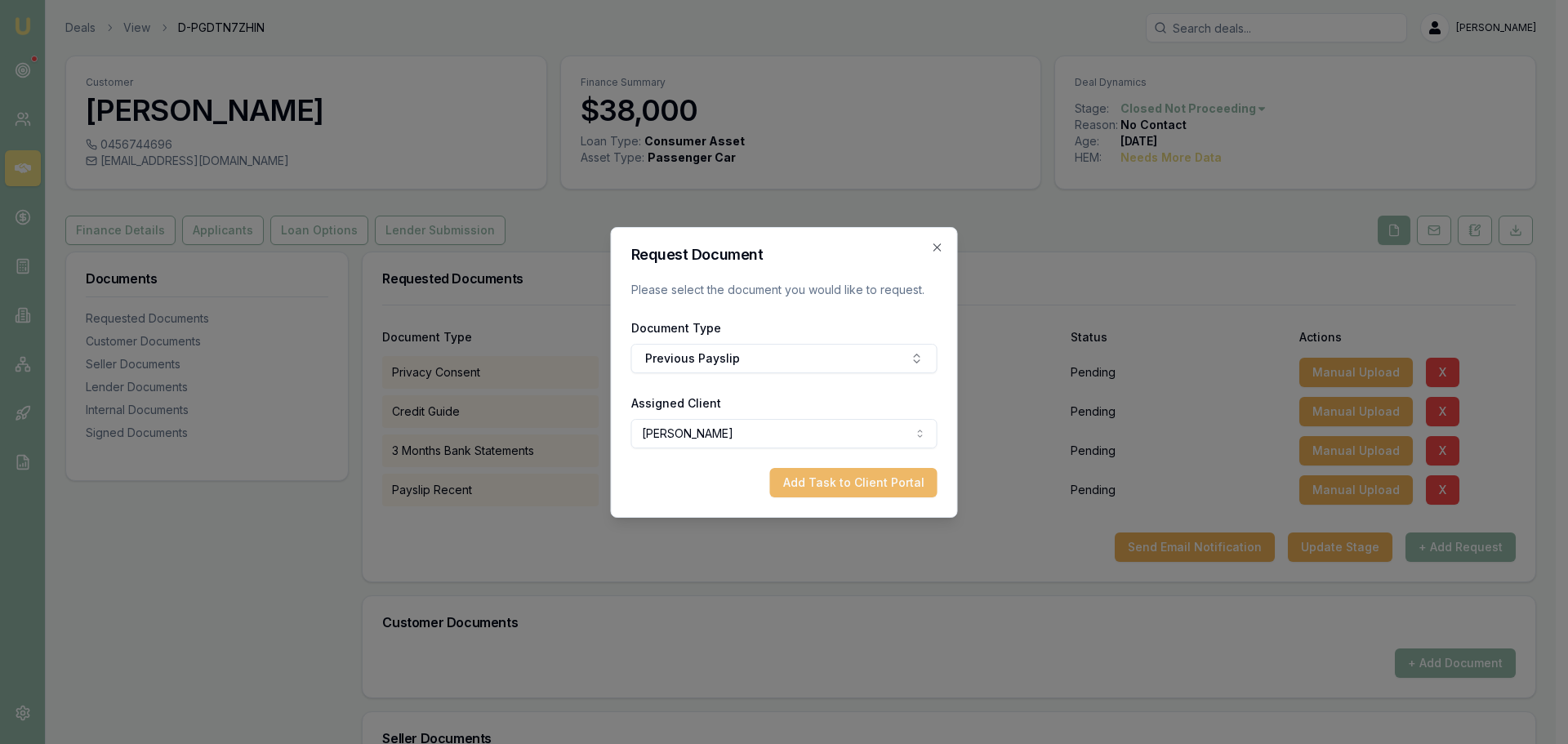
click at [814, 489] on button "Add Task to Client Portal" at bounding box center [854, 483] width 167 height 29
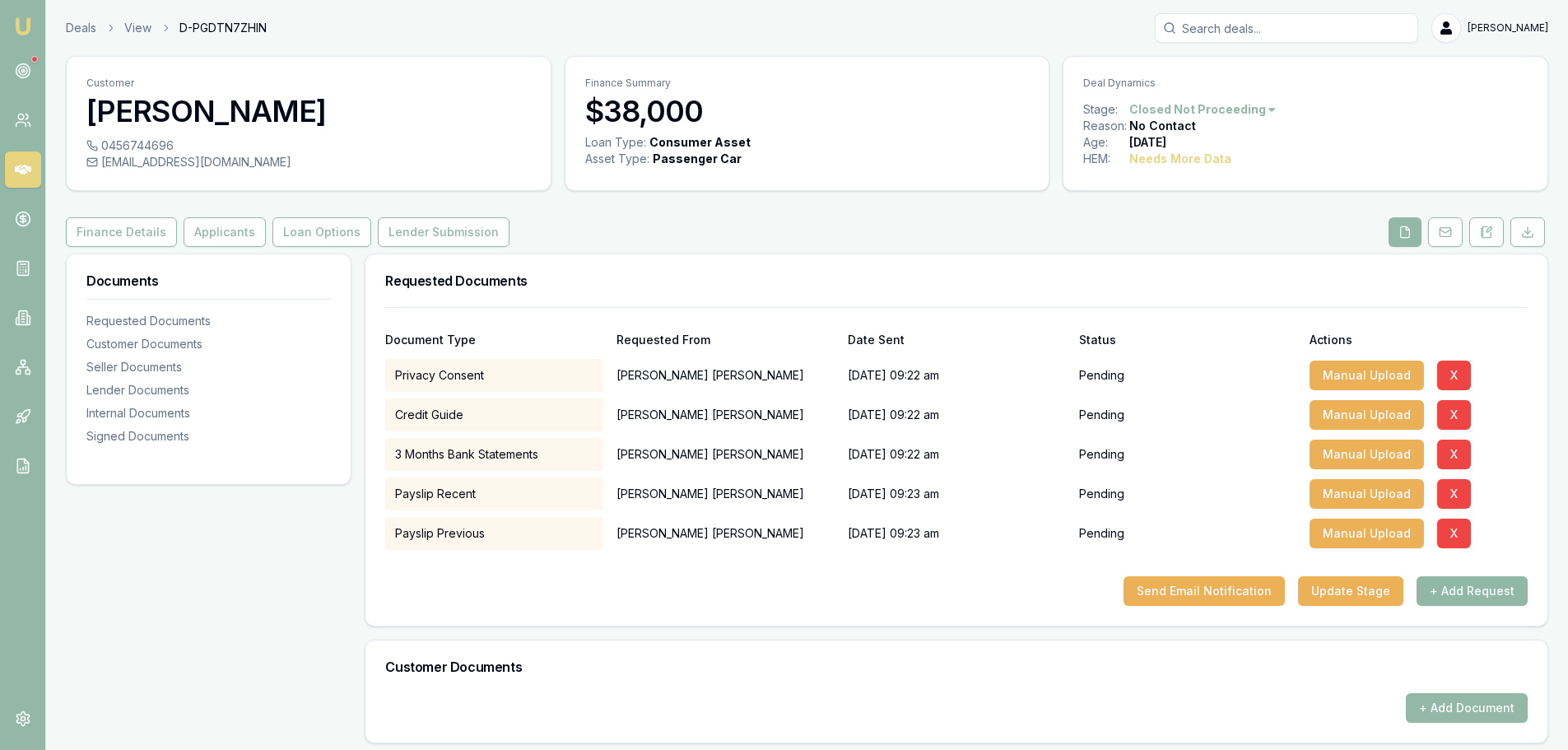
click at [1453, 591] on button "+ Add Request" at bounding box center [1472, 591] width 111 height 29
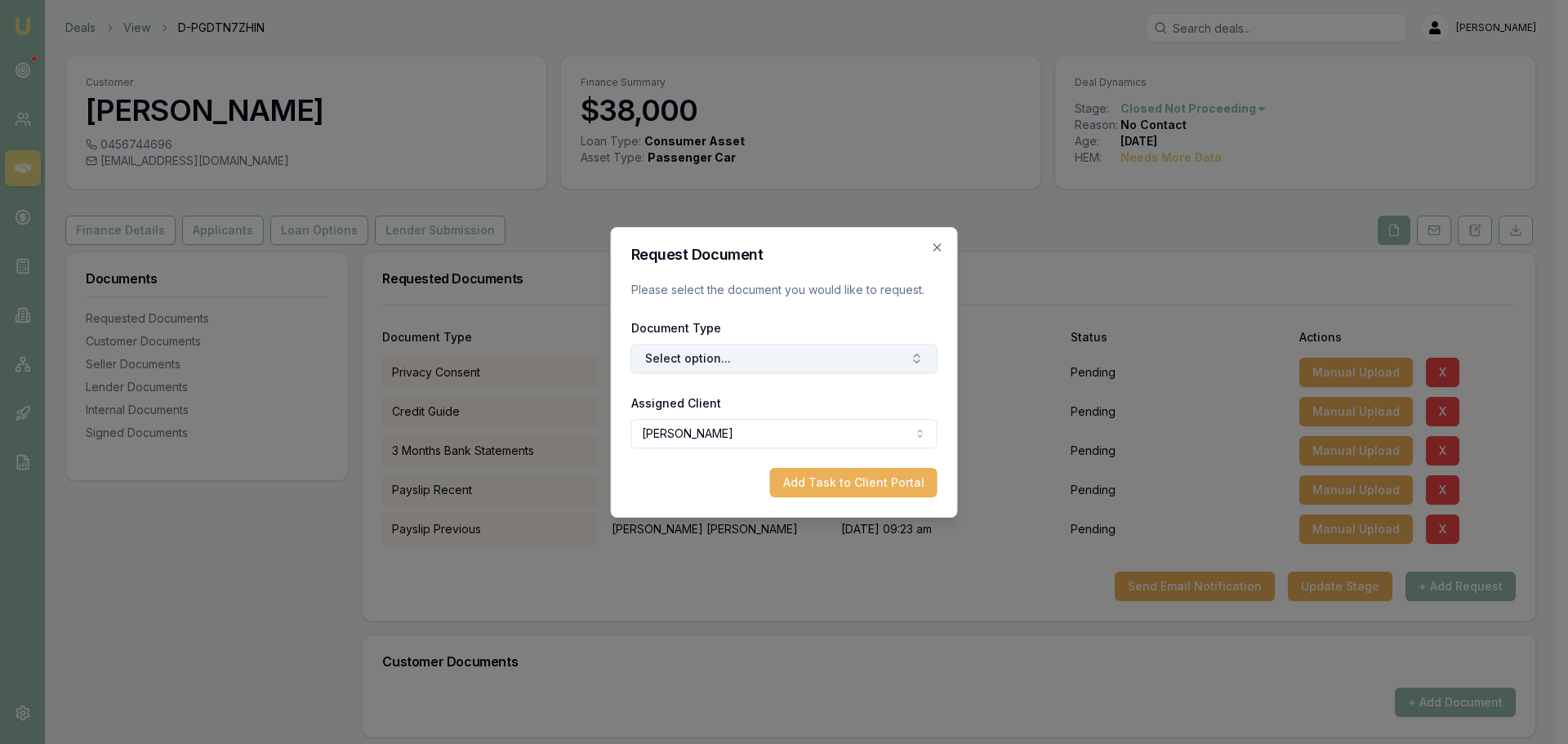
click at [643, 365] on button "Select option..." at bounding box center [784, 358] width 307 height 29
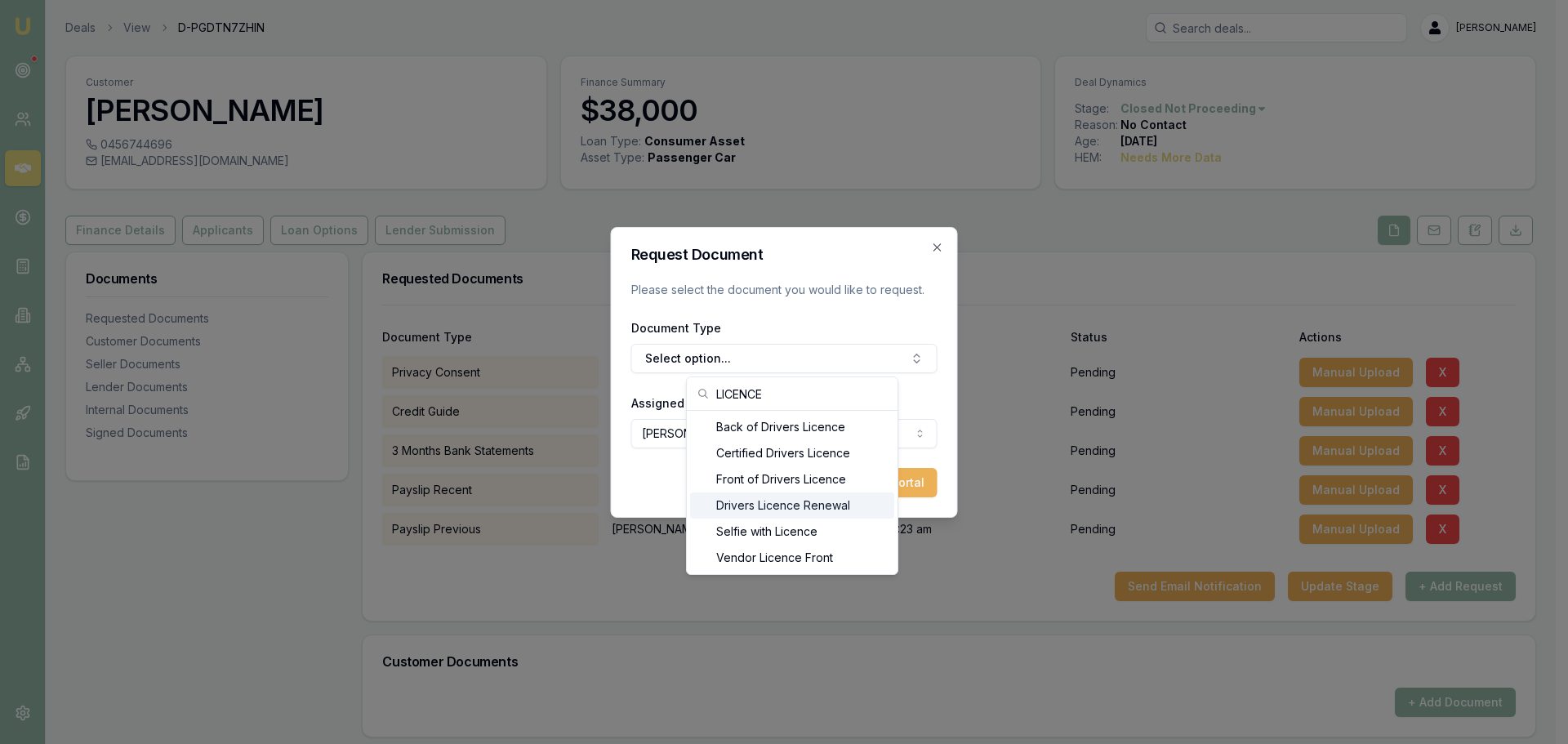
type input "LICENCE"
click at [739, 478] on div "Front of Drivers Licence" at bounding box center [792, 480] width 204 height 26
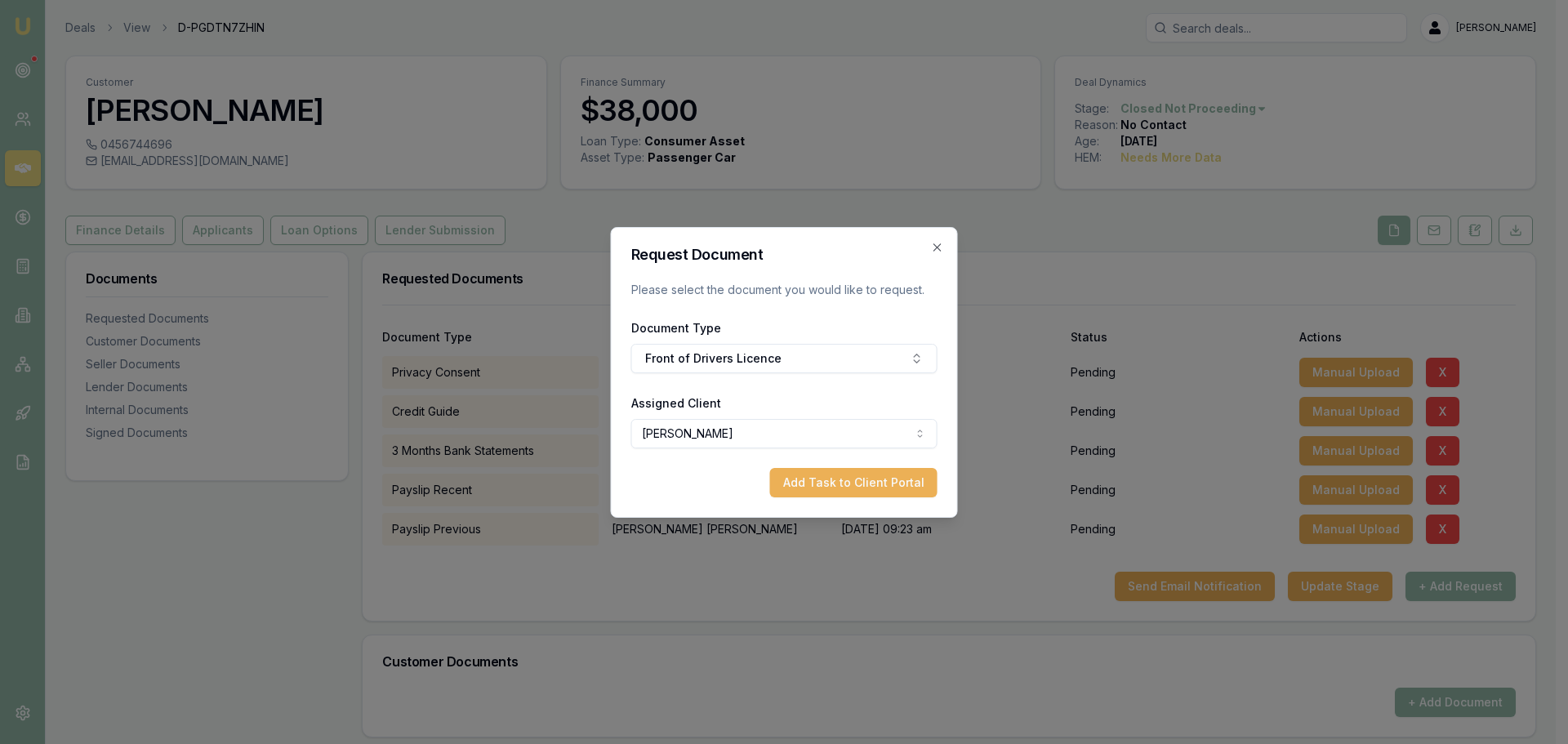
click at [856, 485] on button "Add Task to Client Portal" at bounding box center [854, 483] width 167 height 29
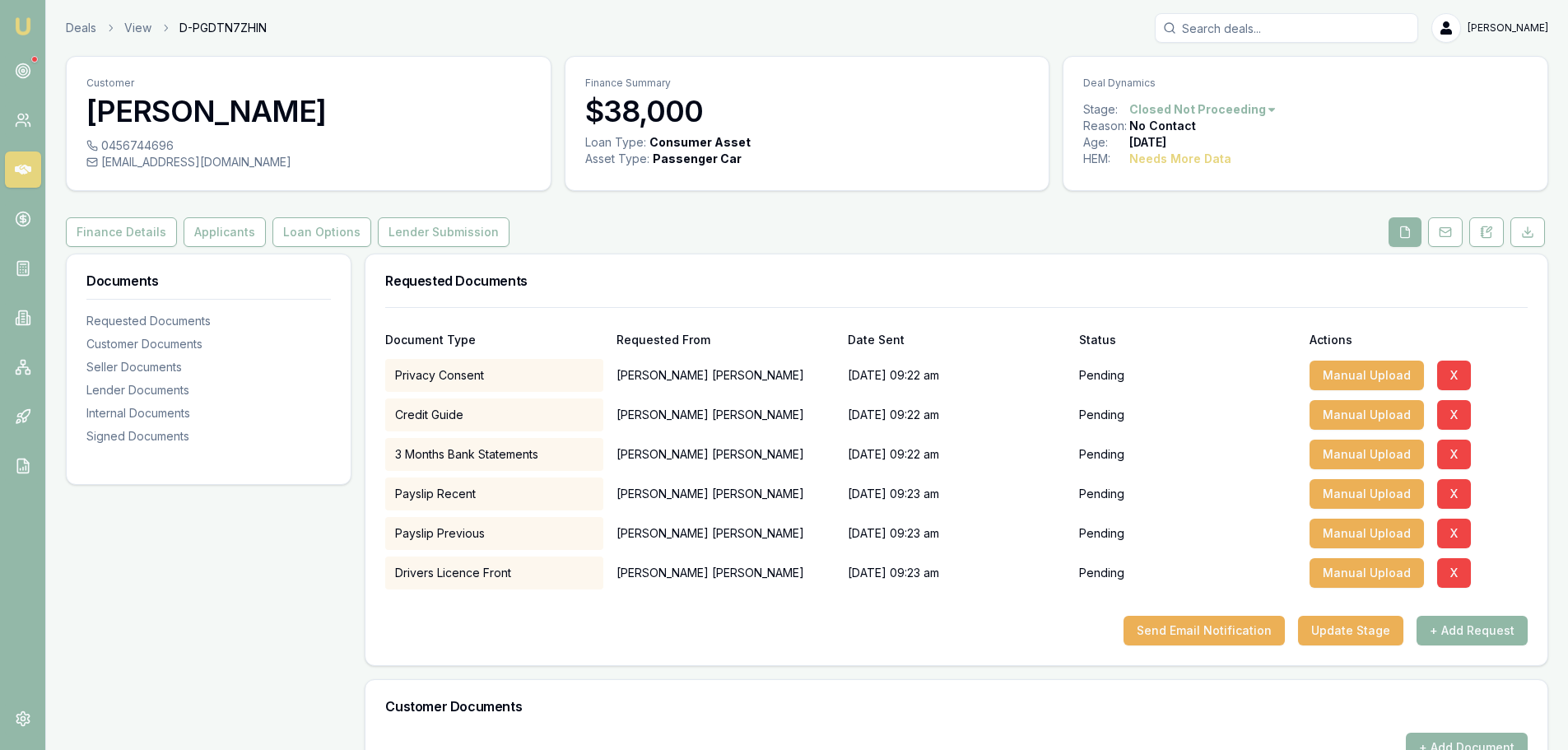
click at [1459, 632] on button "+ Add Request" at bounding box center [1472, 631] width 111 height 29
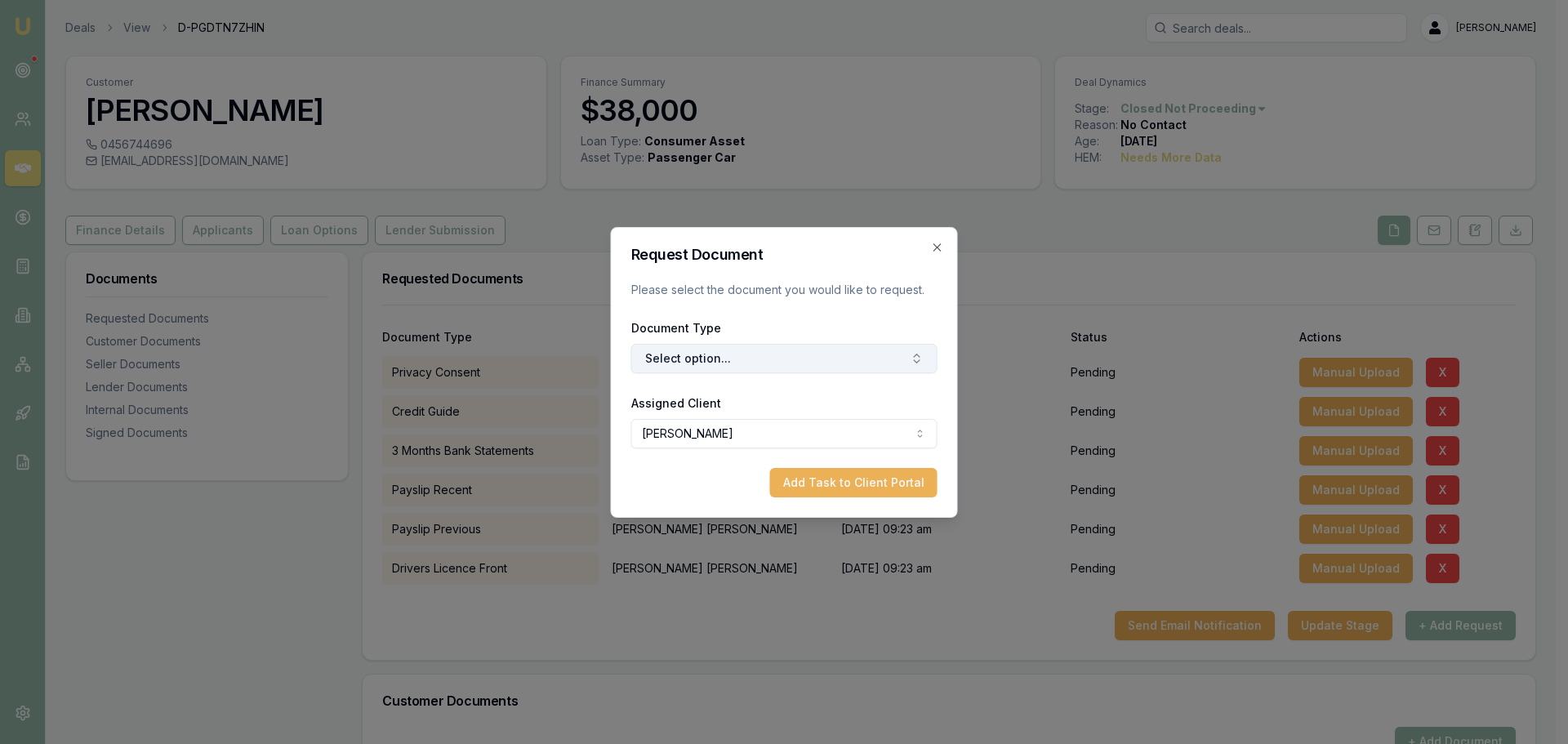
click at [760, 351] on button "Select option..." at bounding box center [784, 358] width 307 height 29
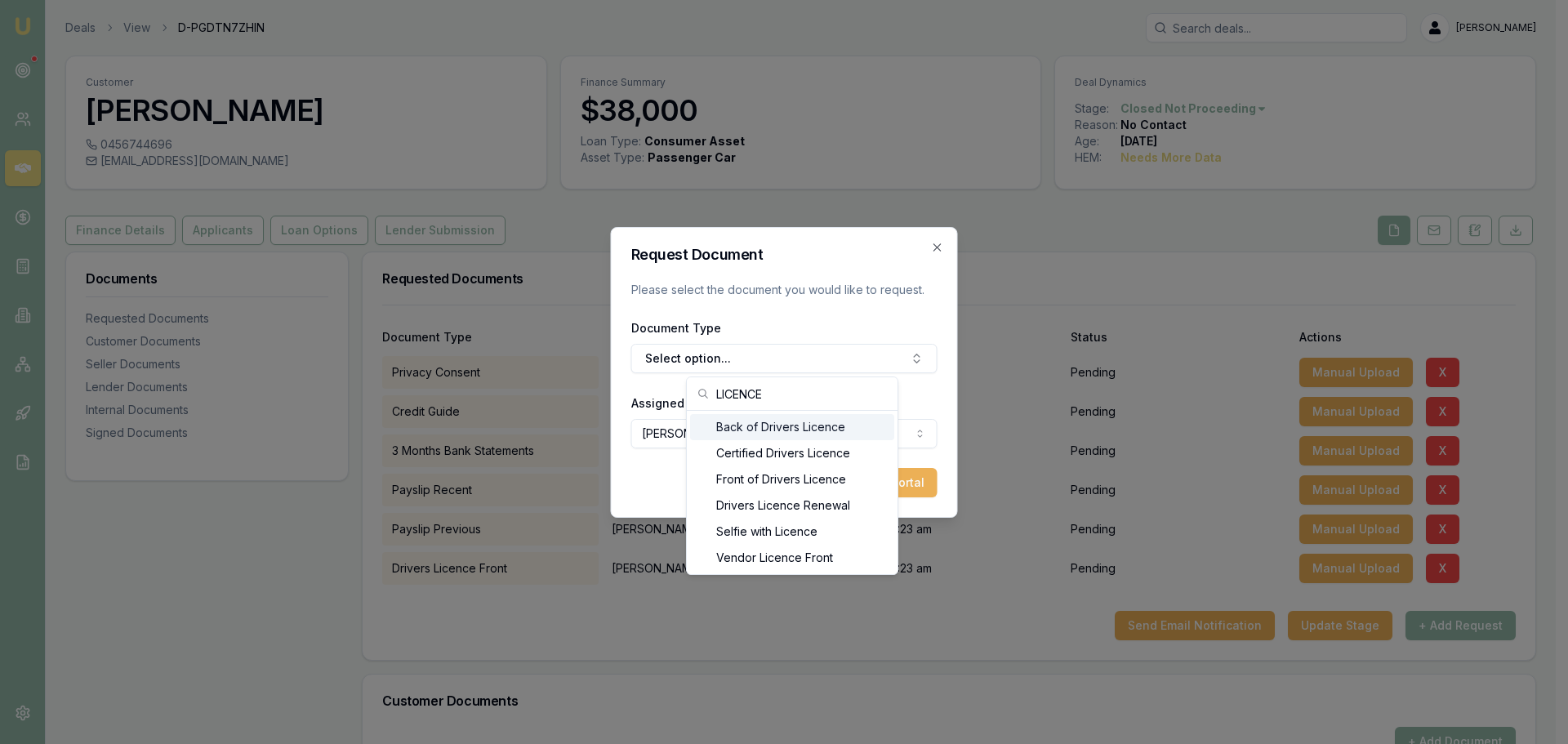
type input "LICENCE"
click at [765, 424] on div "Back of Drivers Licence" at bounding box center [792, 427] width 204 height 26
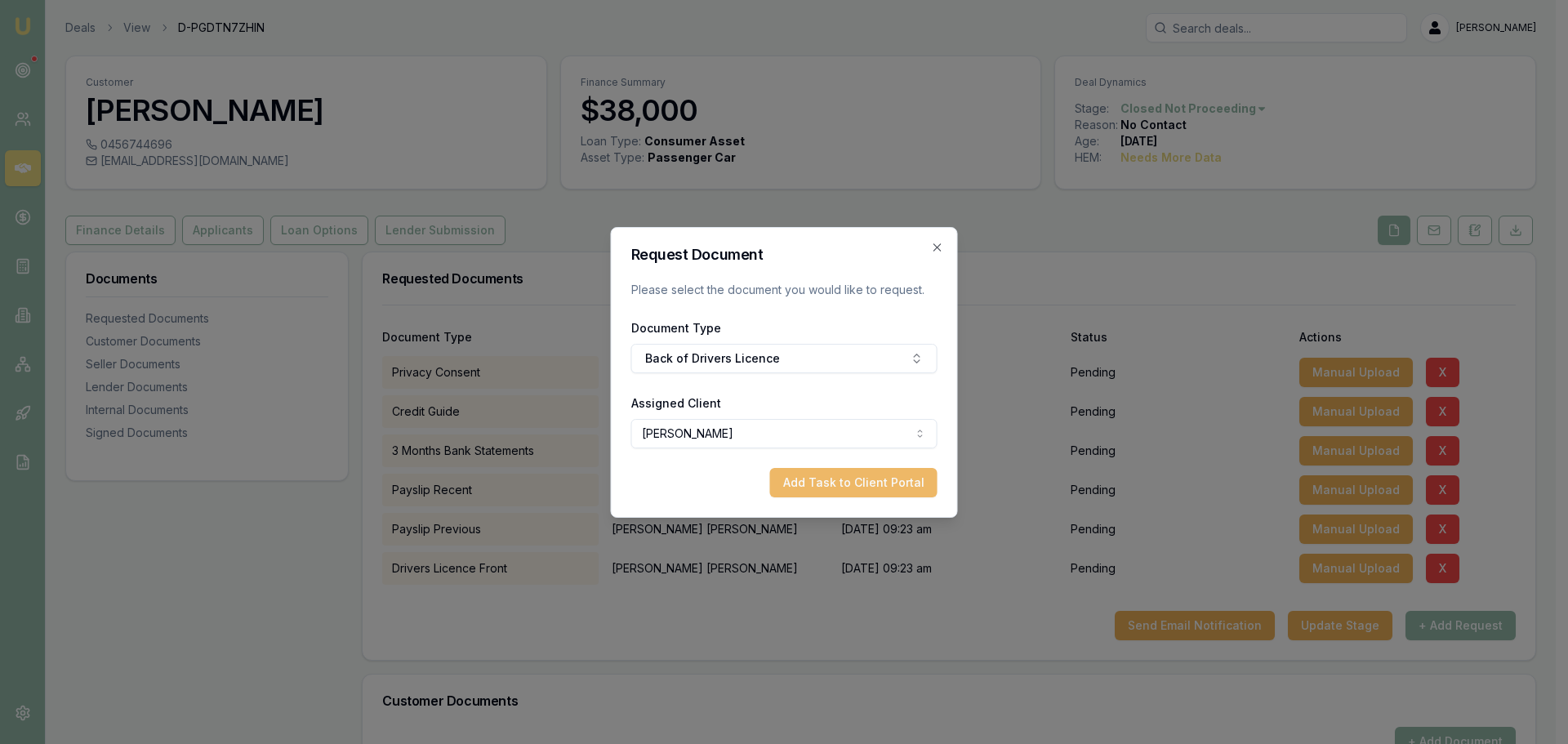
click at [870, 483] on button "Add Task to Client Portal" at bounding box center [854, 483] width 167 height 29
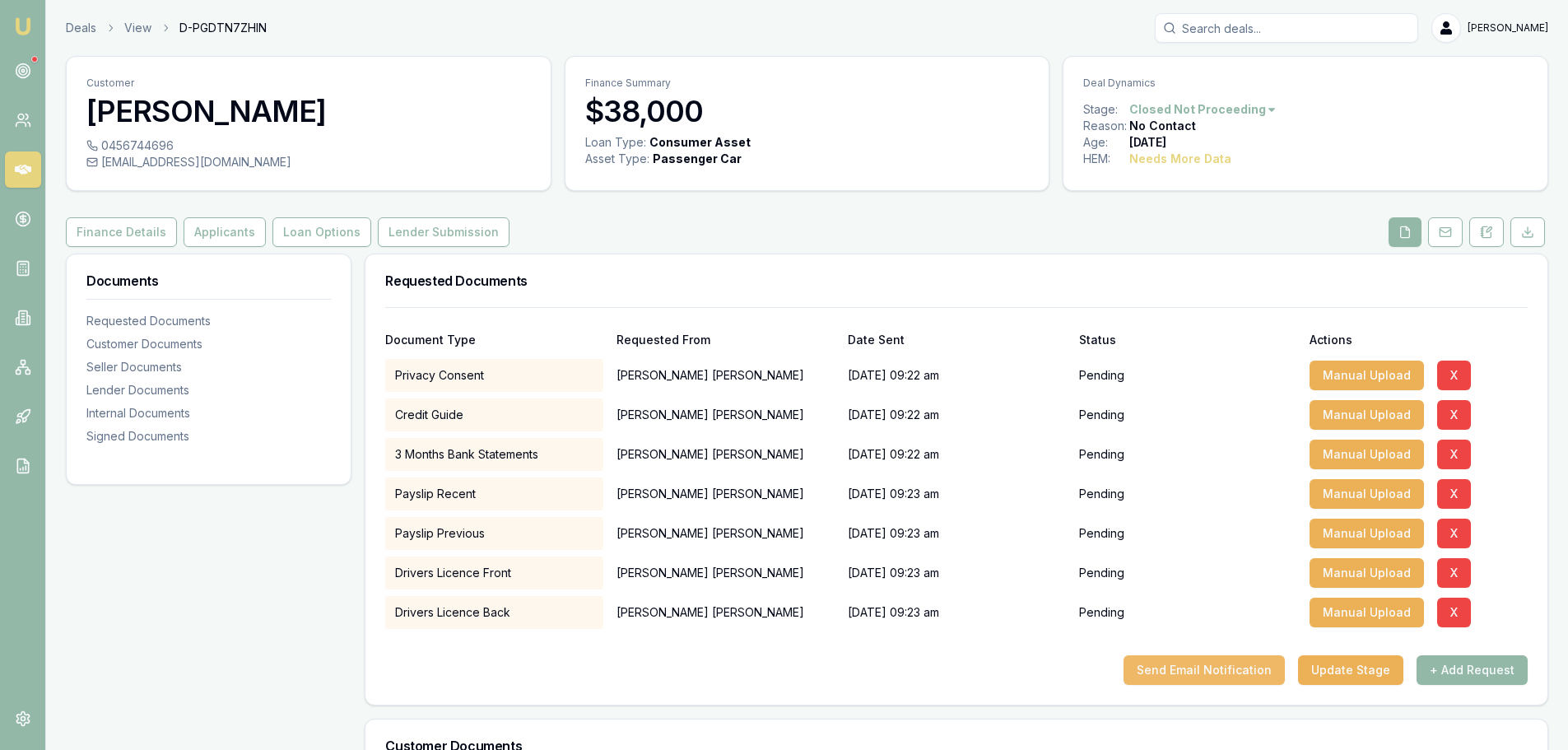
click at [1260, 672] on button "Send Email Notification" at bounding box center [1204, 669] width 161 height 29
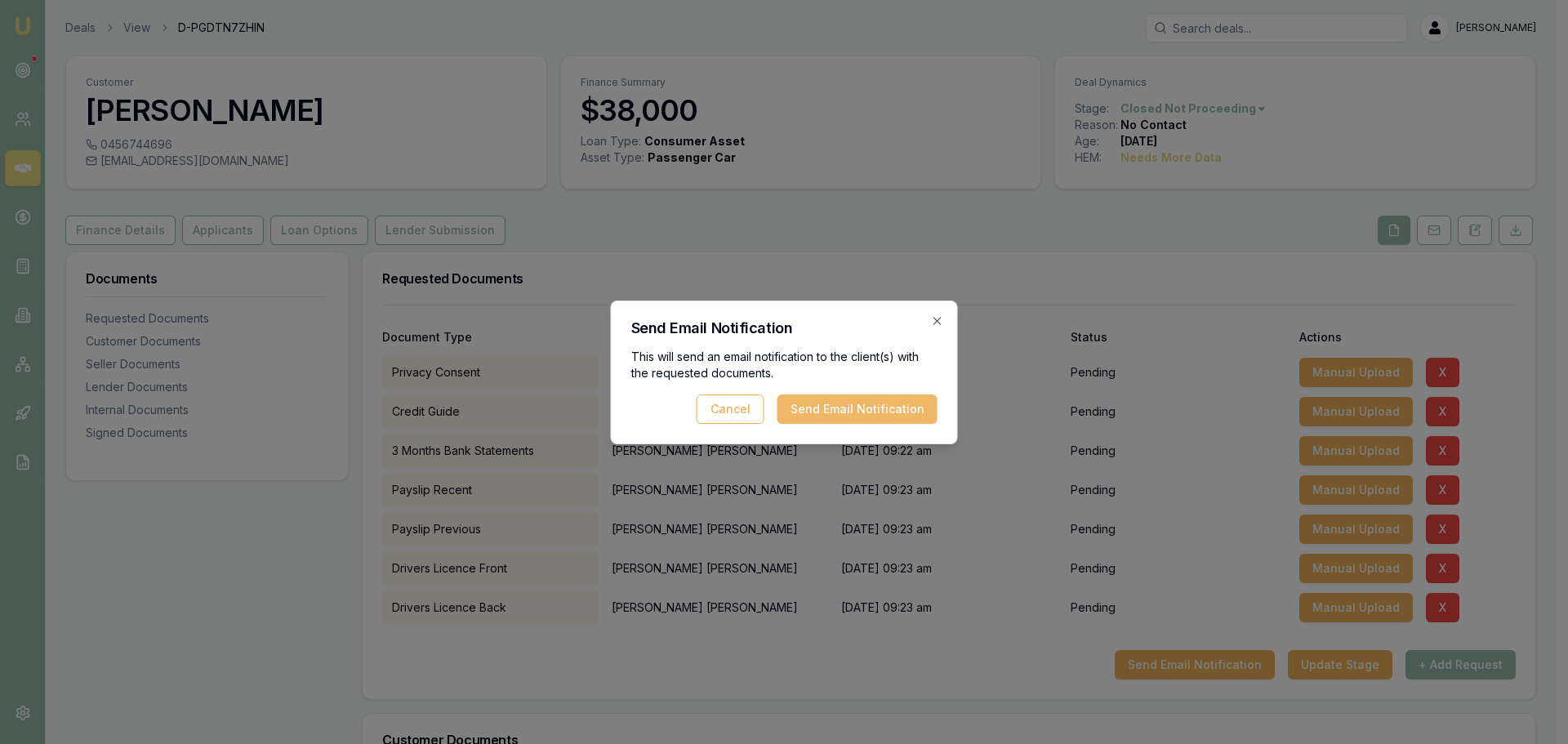
click at [871, 400] on button "Send Email Notification" at bounding box center [858, 408] width 160 height 29
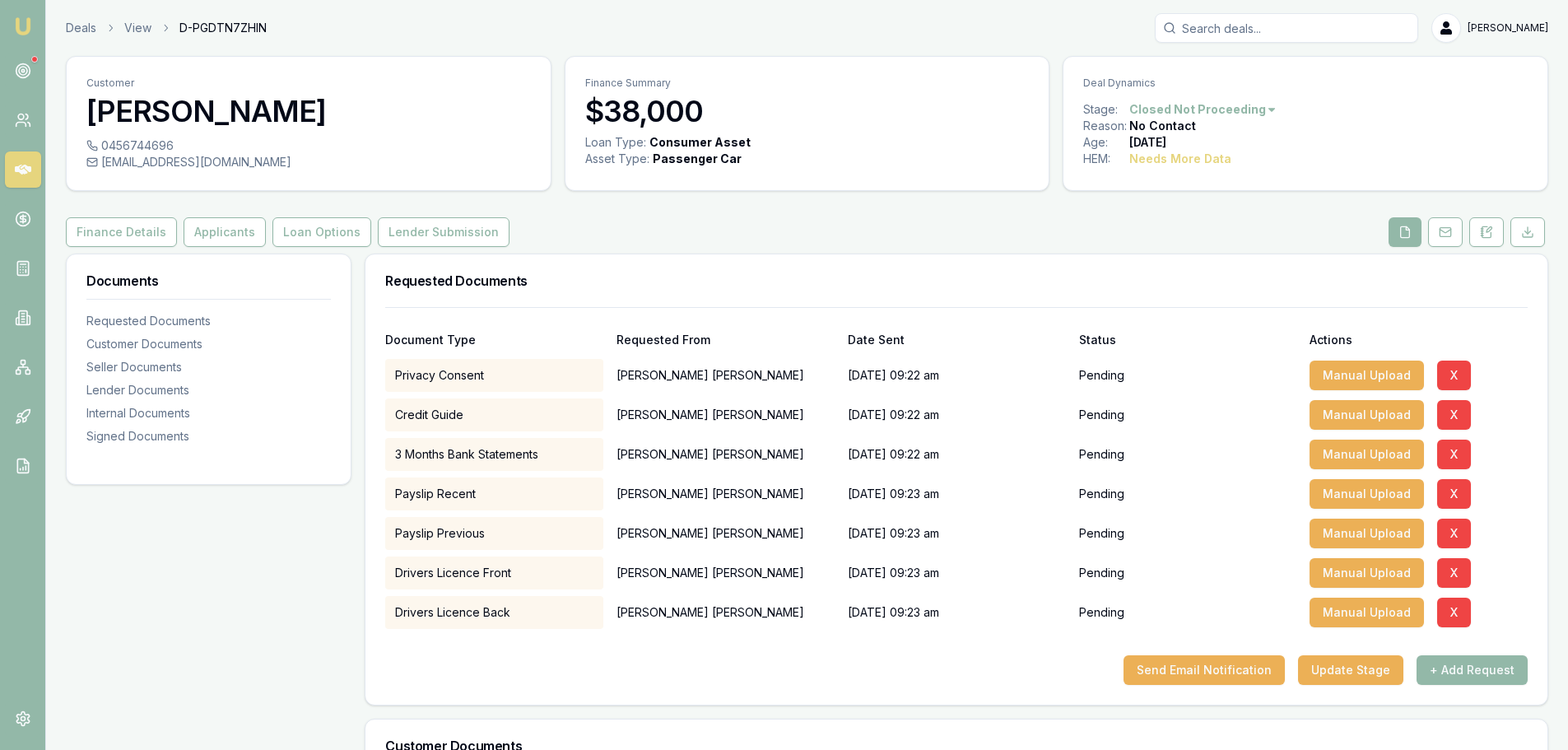
click at [1242, 112] on html "Emu Broker Deals View D-PGDTN7ZHIN Erin Shield Toggle Menu Customer Bradley Wil…" at bounding box center [784, 375] width 1568 height 750
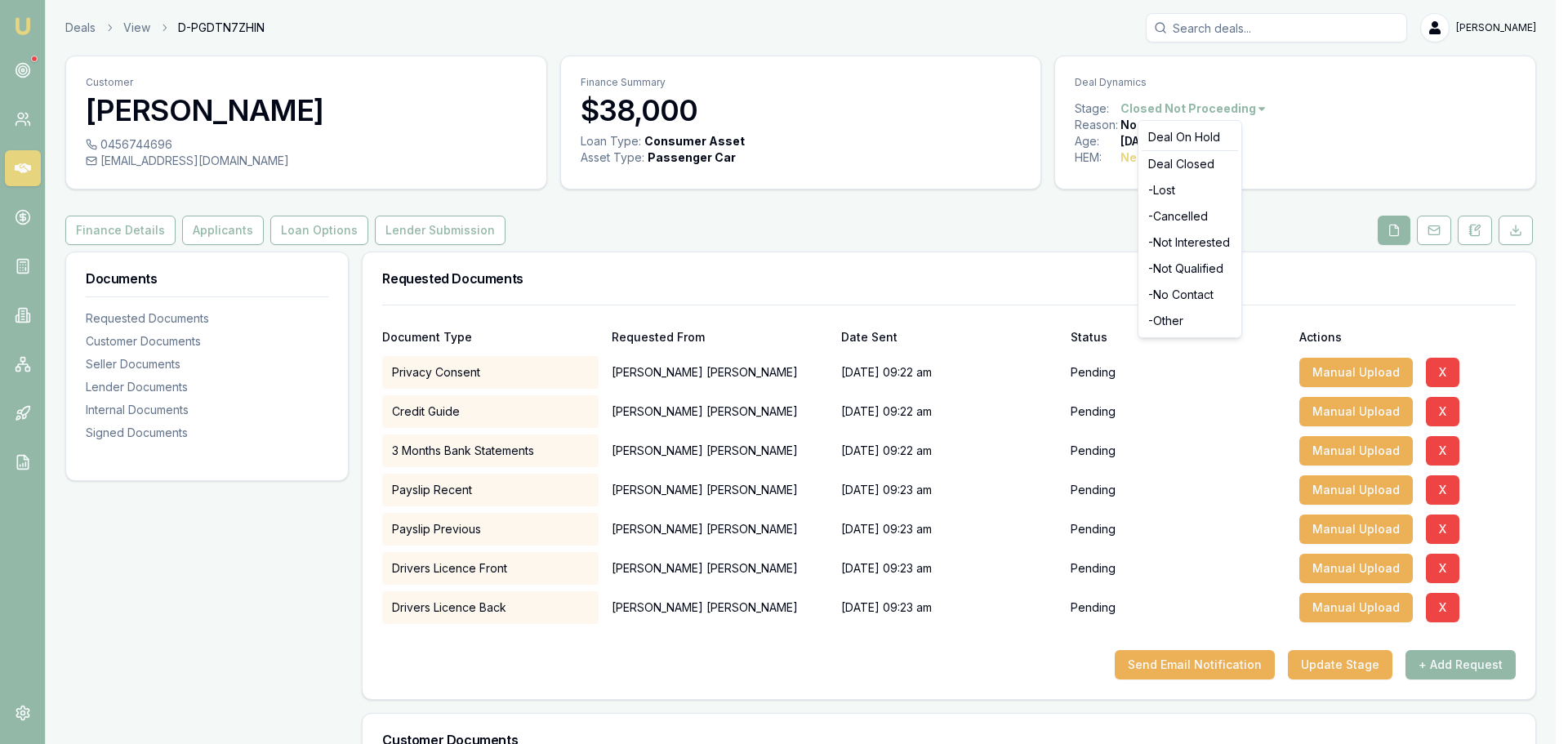
click at [1298, 121] on html "Emu Broker Deals View D-PGDTN7ZHIN Erin Shield Toggle Menu Customer Bradley Wil…" at bounding box center [784, 372] width 1568 height 744
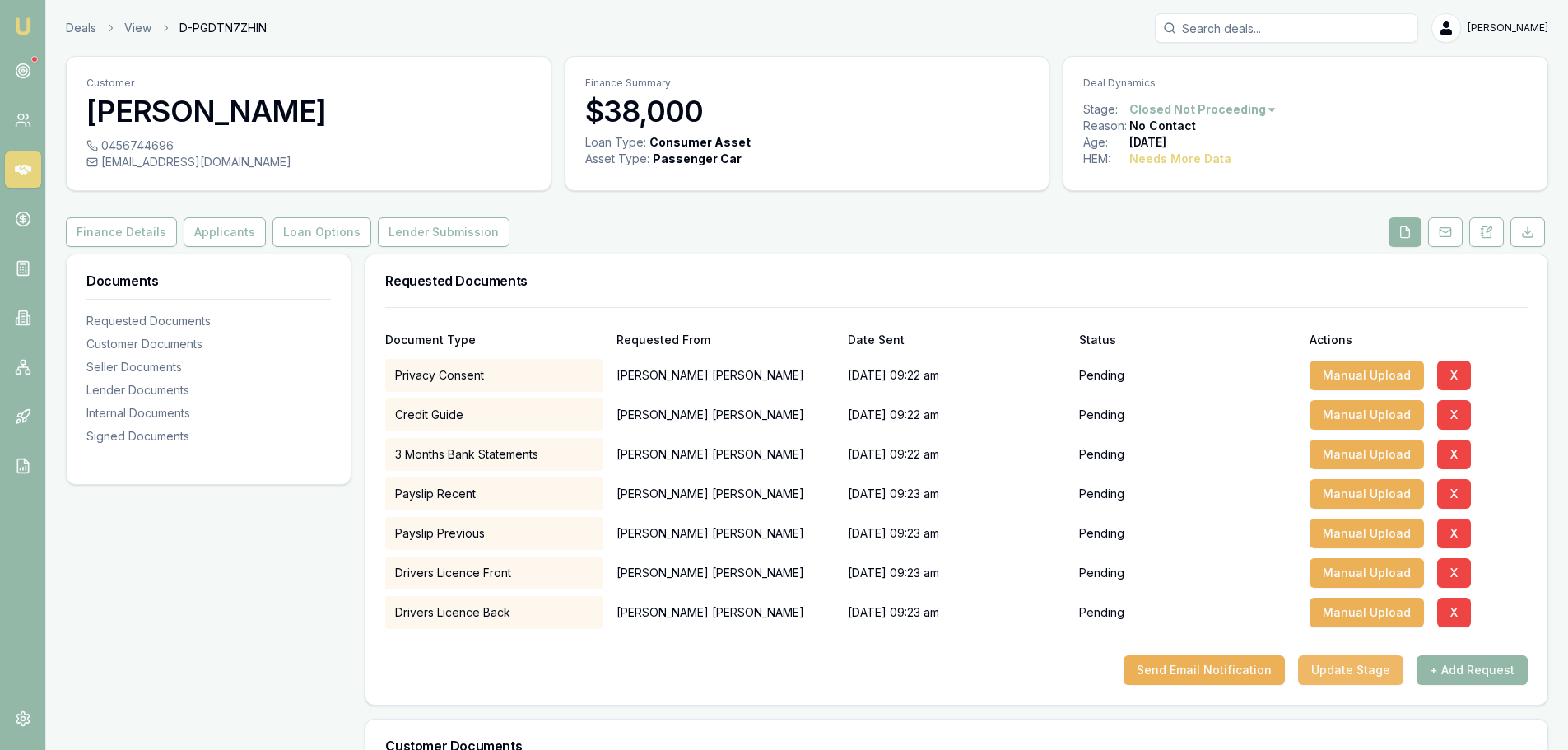
click at [1348, 667] on button "Update Stage" at bounding box center [1350, 669] width 105 height 29
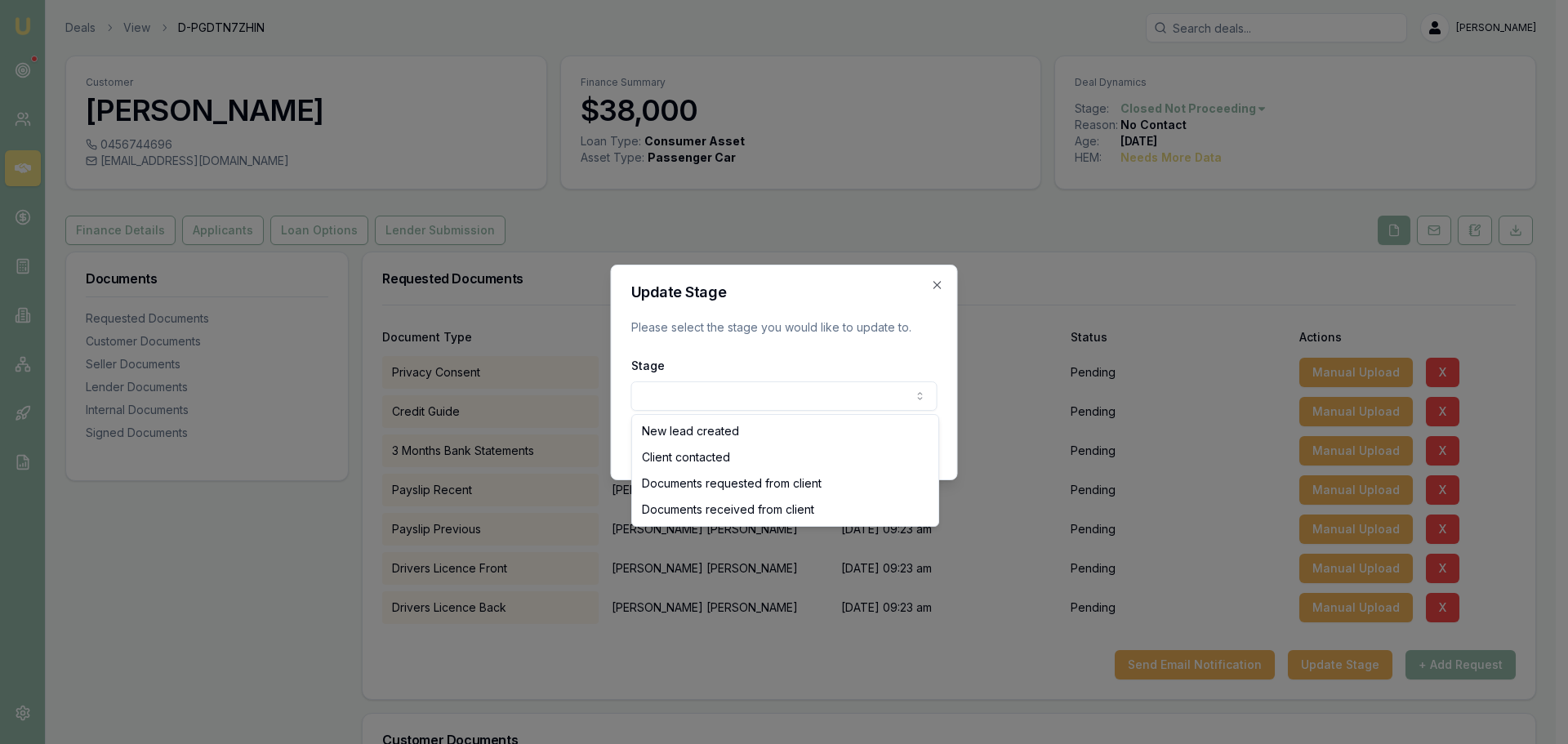
click at [779, 397] on body "Emu Broker Deals View D-PGDTN7ZHIN Erin Shield Toggle Menu Customer Bradley Wil…" at bounding box center [778, 372] width 1556 height 744
select select "DOCUMENTS_REQUESTED_FROM_CLIENT"
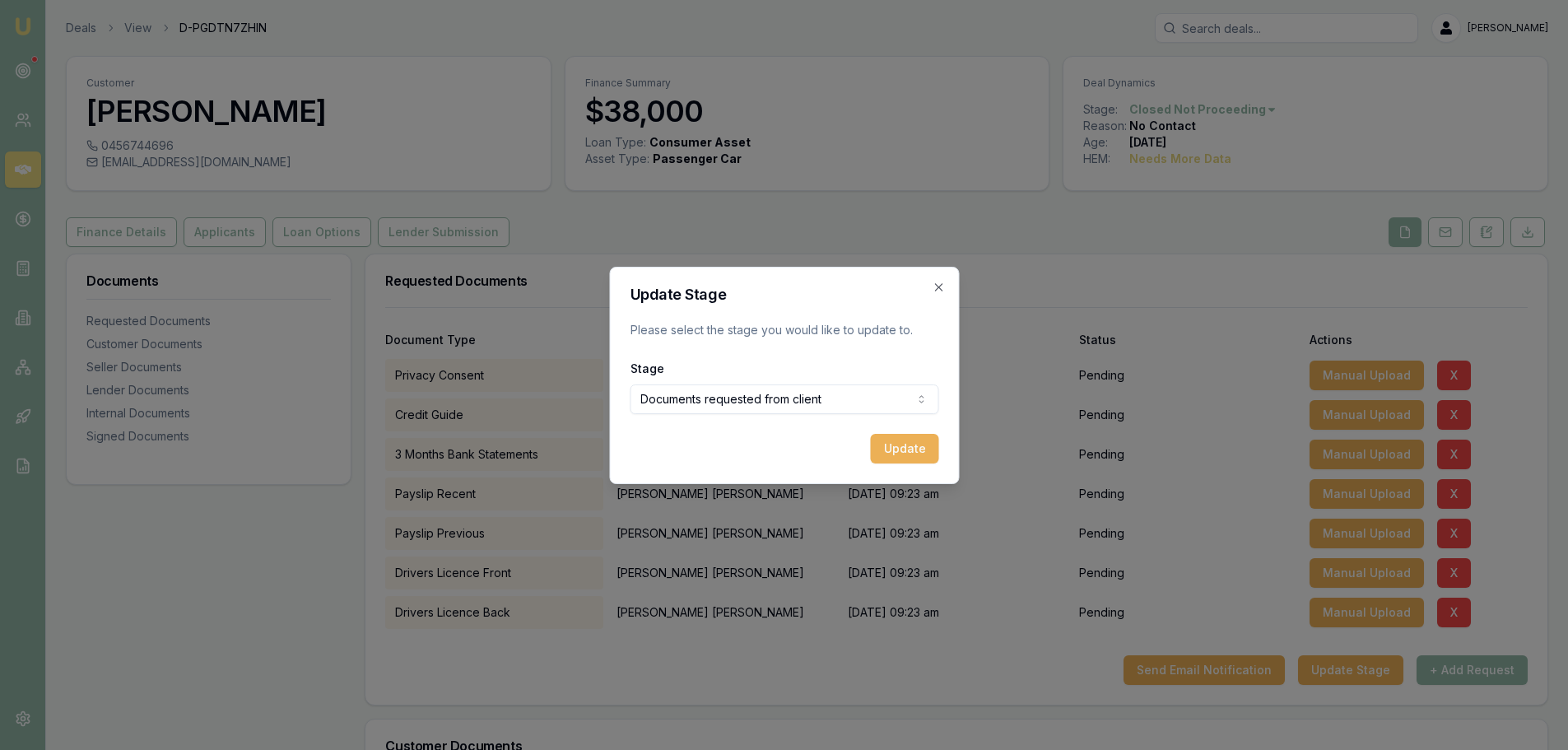
click at [903, 446] on button "Update" at bounding box center [904, 448] width 68 height 29
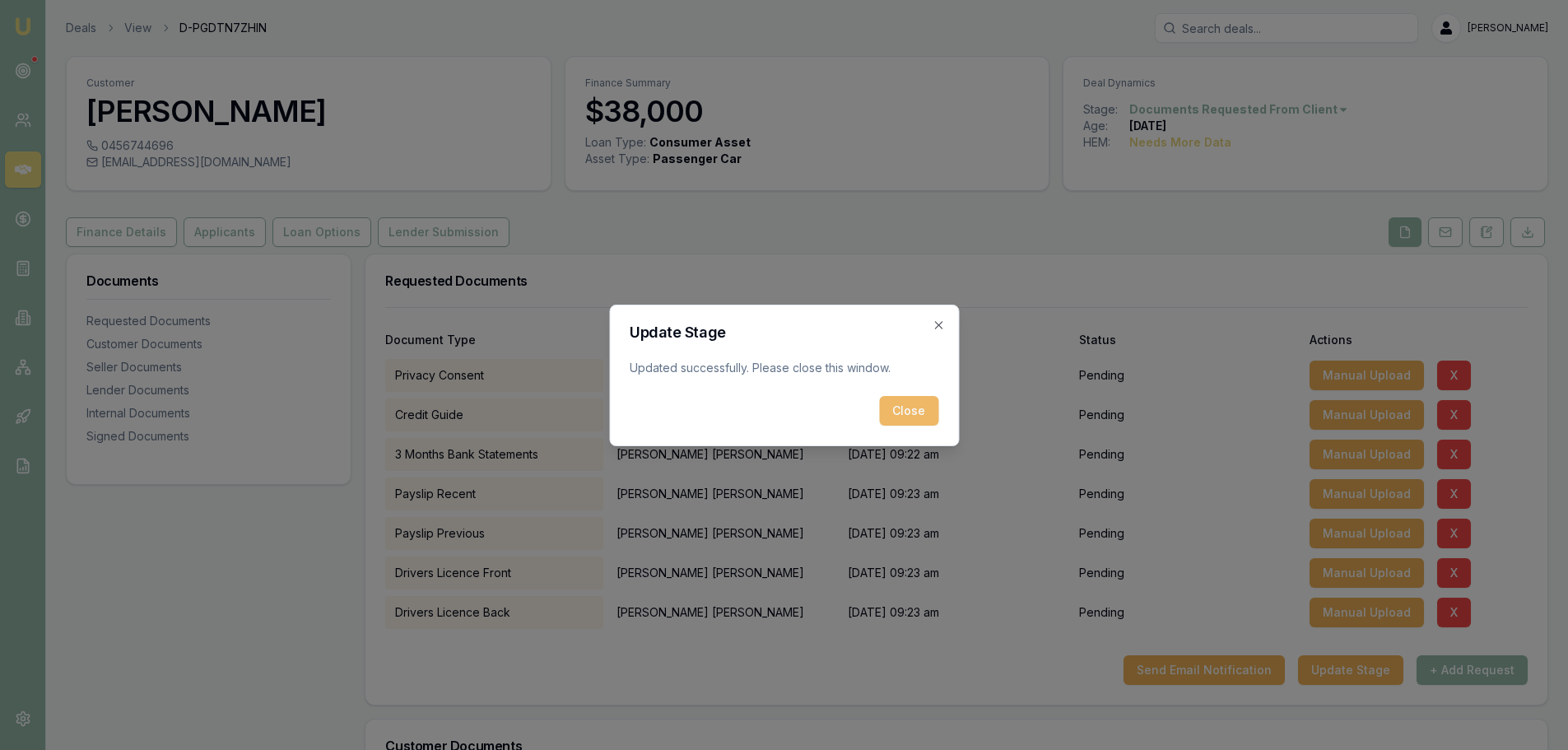
click at [910, 416] on button "Close" at bounding box center [908, 411] width 60 height 29
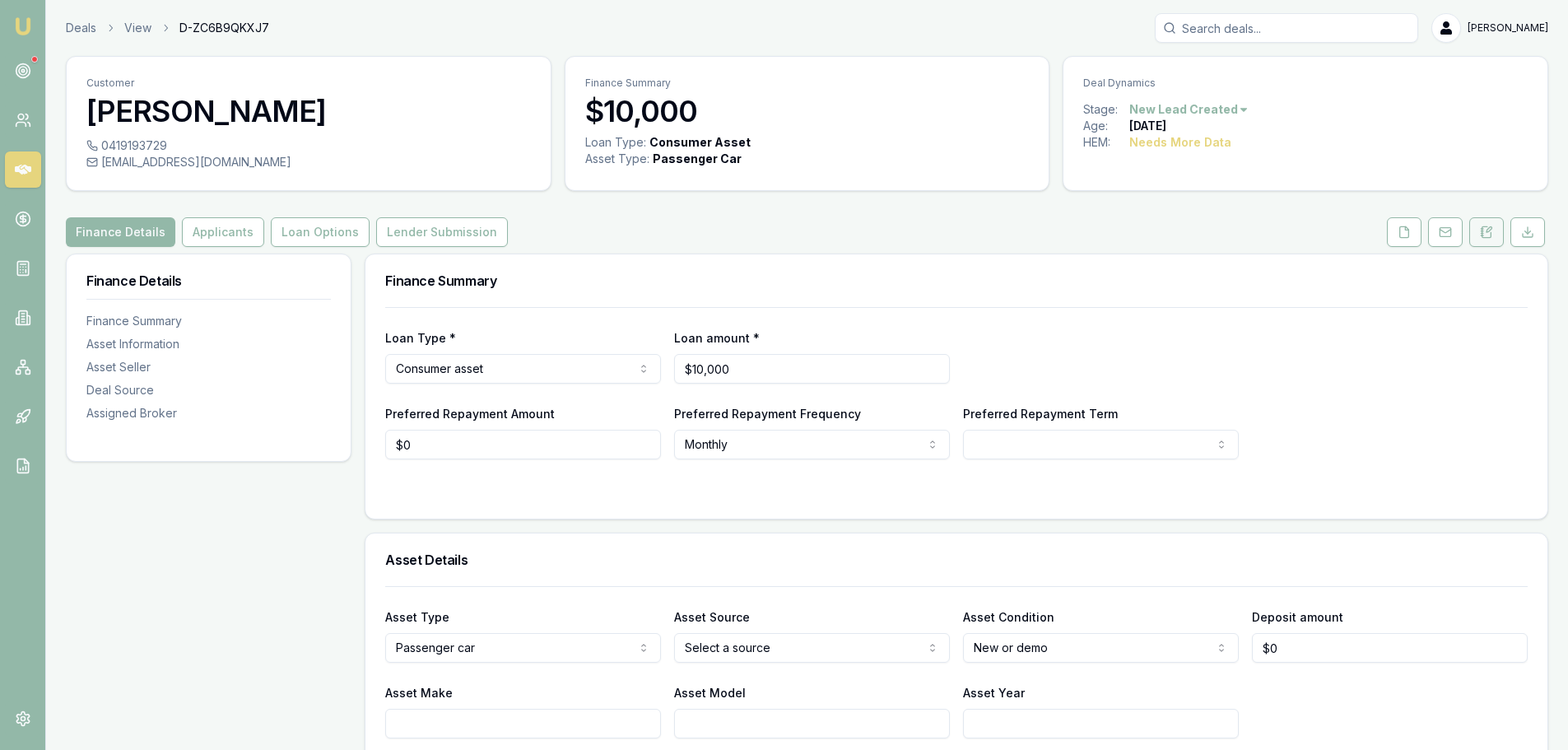
click at [1490, 234] on icon at bounding box center [1486, 232] width 13 height 13
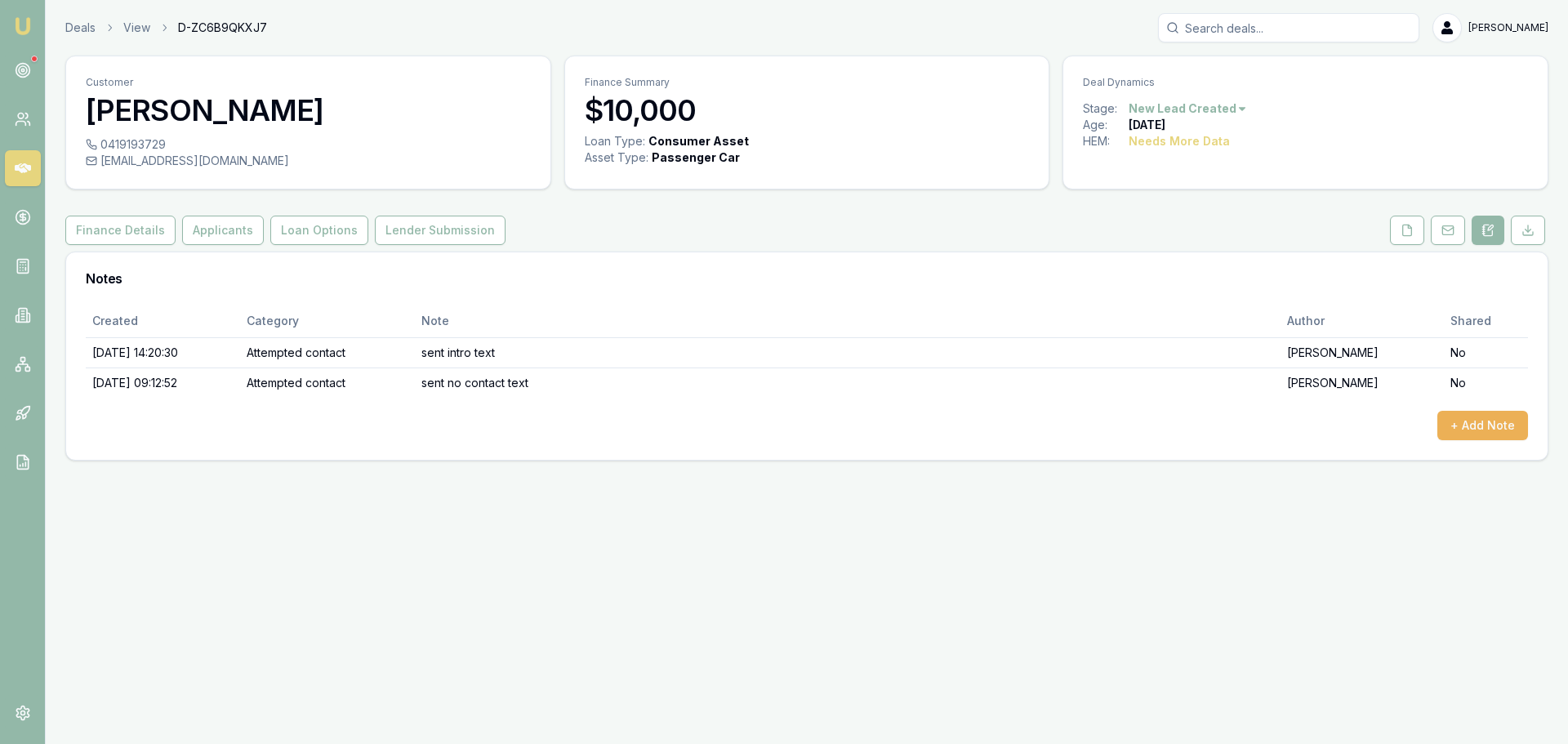
click at [1188, 108] on html "Emu Broker Deals View D-ZC6B9QKXJ7 Erin Shield Toggle Menu Customer Kim Galainy…" at bounding box center [784, 372] width 1568 height 744
click at [1202, 291] on div "- No Contact" at bounding box center [1185, 295] width 96 height 26
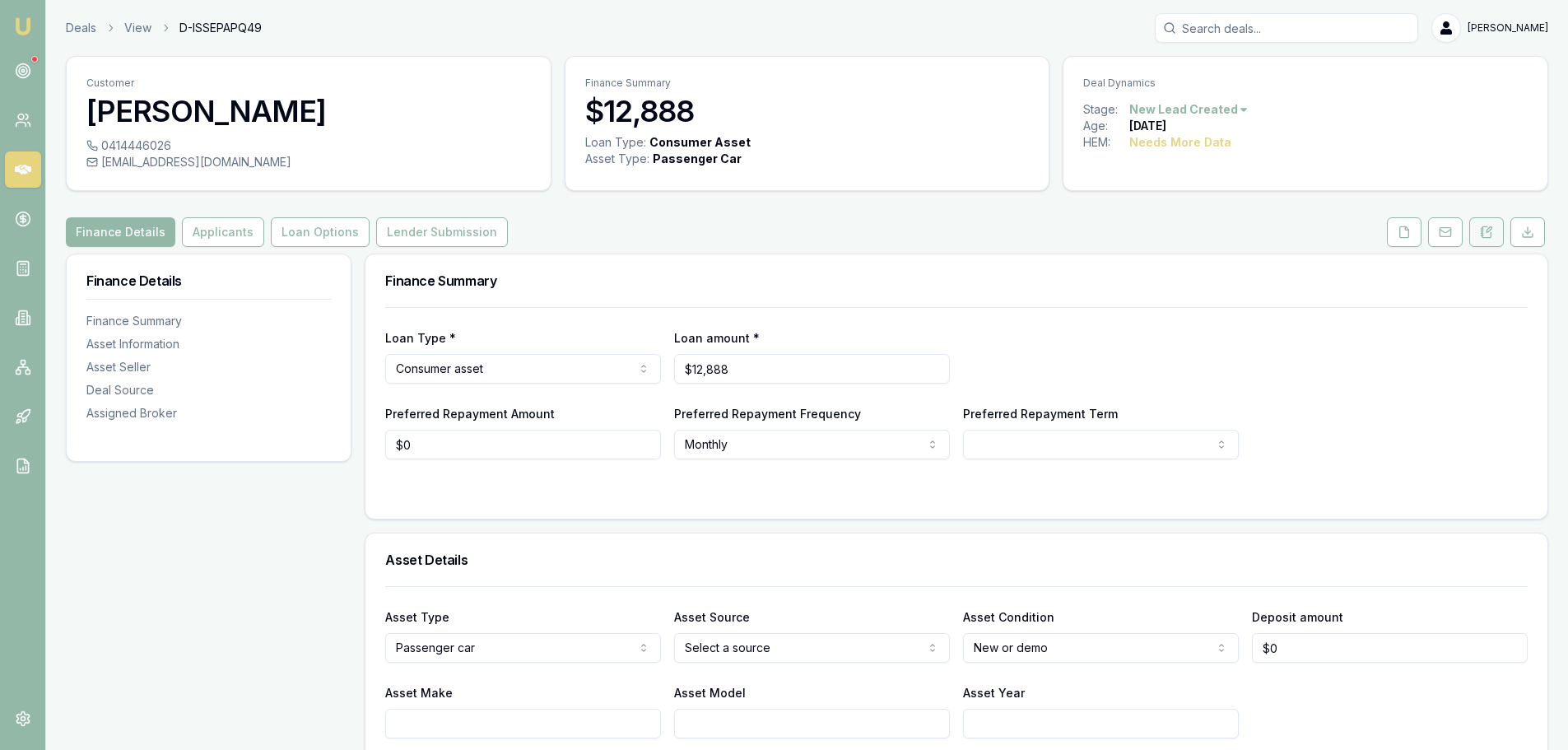
click at [1496, 237] on button at bounding box center [1486, 231] width 34 height 29
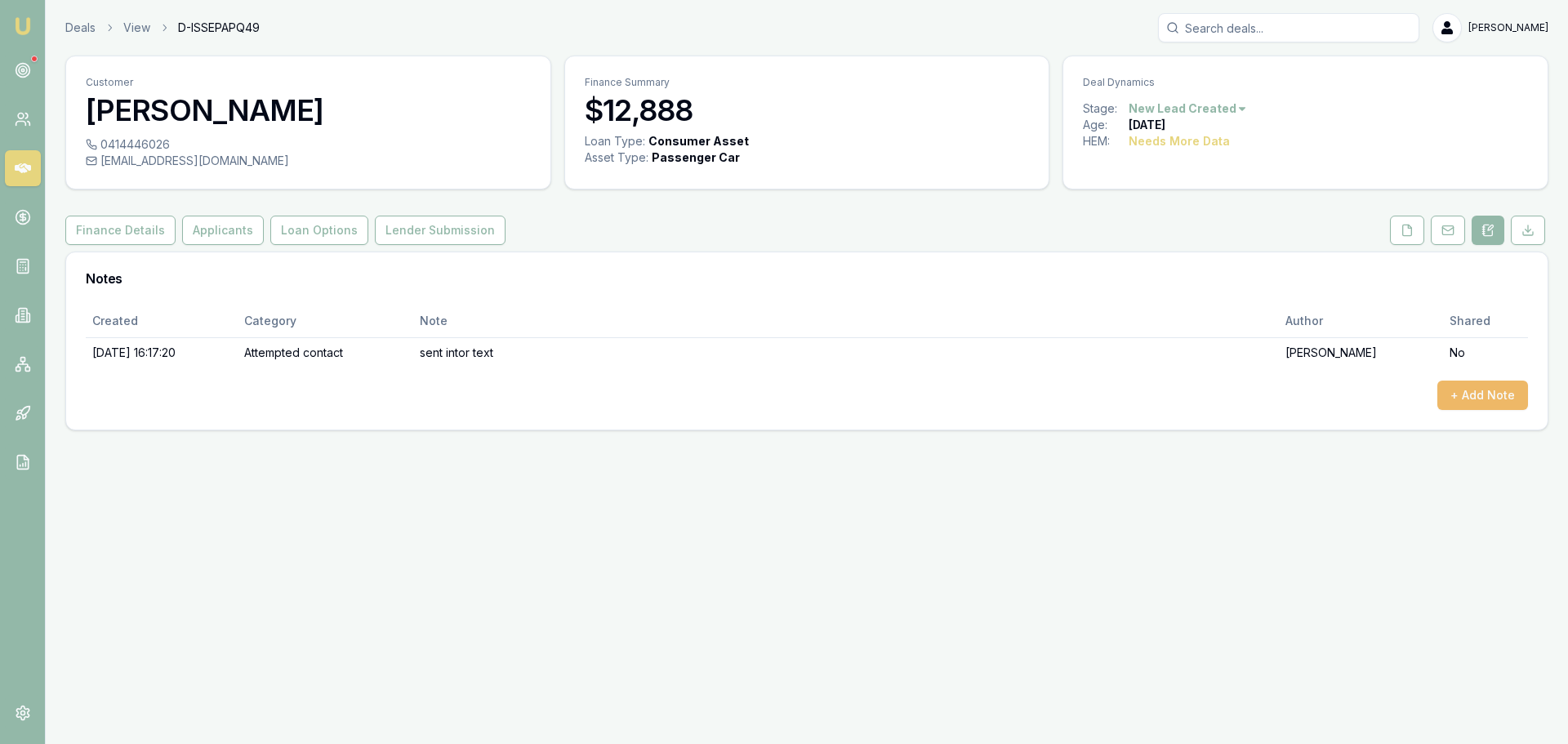
click at [1499, 398] on button "+ Add Note" at bounding box center [1482, 395] width 90 height 29
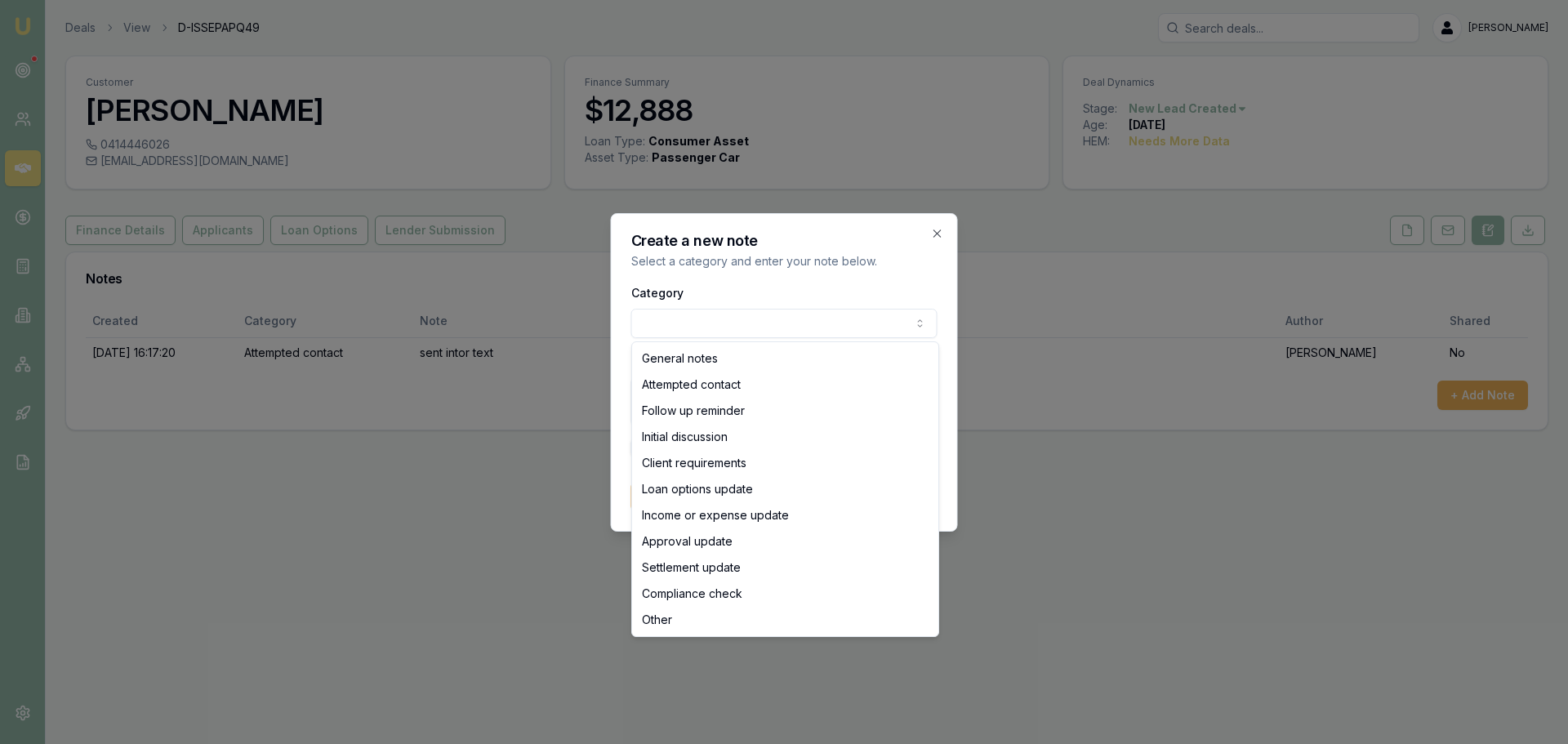
click at [801, 320] on body "Emu Broker Deals View D-ISSEPAPQ49 [PERSON_NAME] Toggle Menu Customer [PERSON_N…" at bounding box center [784, 372] width 1568 height 744
select select "ATTEMPTED_CONTACT"
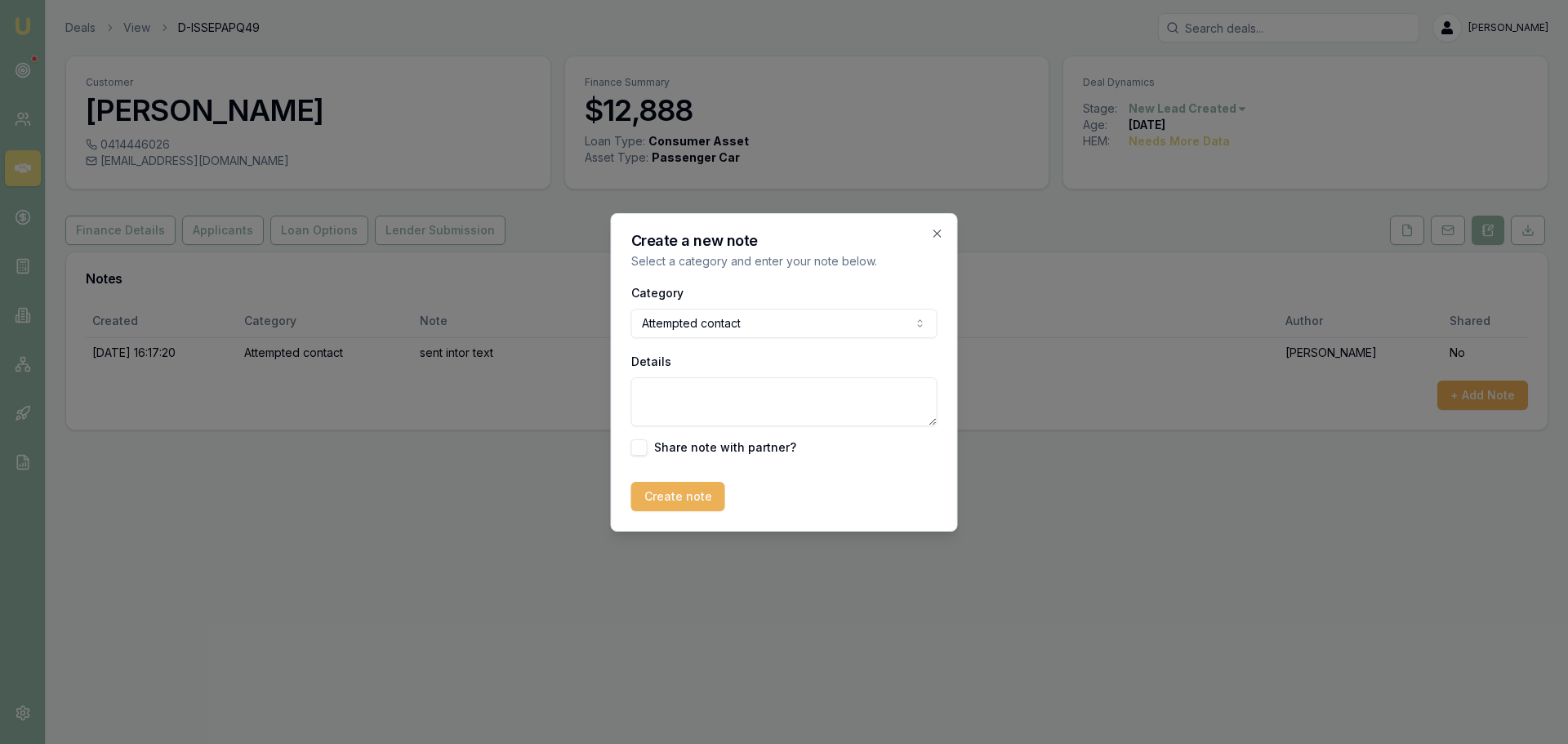
click at [705, 391] on textarea "Details" at bounding box center [784, 402] width 307 height 49
type textarea "sent no contact text"
click at [689, 492] on button "Create note" at bounding box center [678, 496] width 94 height 29
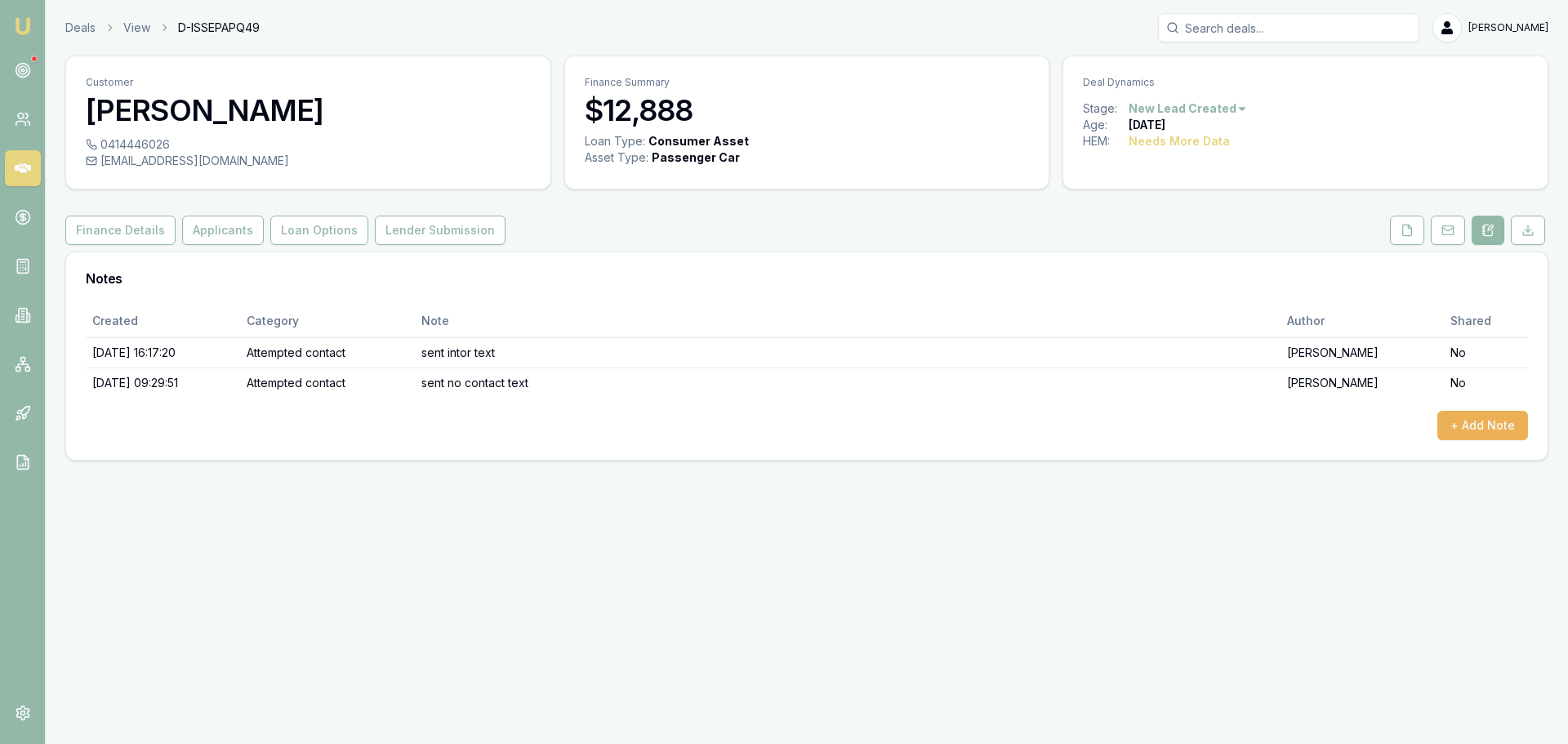
click at [1222, 103] on html "Emu Broker Deals View D-ISSEPAPQ49 Erin Shield Toggle Menu Customer Kayla Carol…" at bounding box center [784, 372] width 1568 height 744
click at [1177, 298] on div "- No Contact" at bounding box center [1185, 295] width 96 height 26
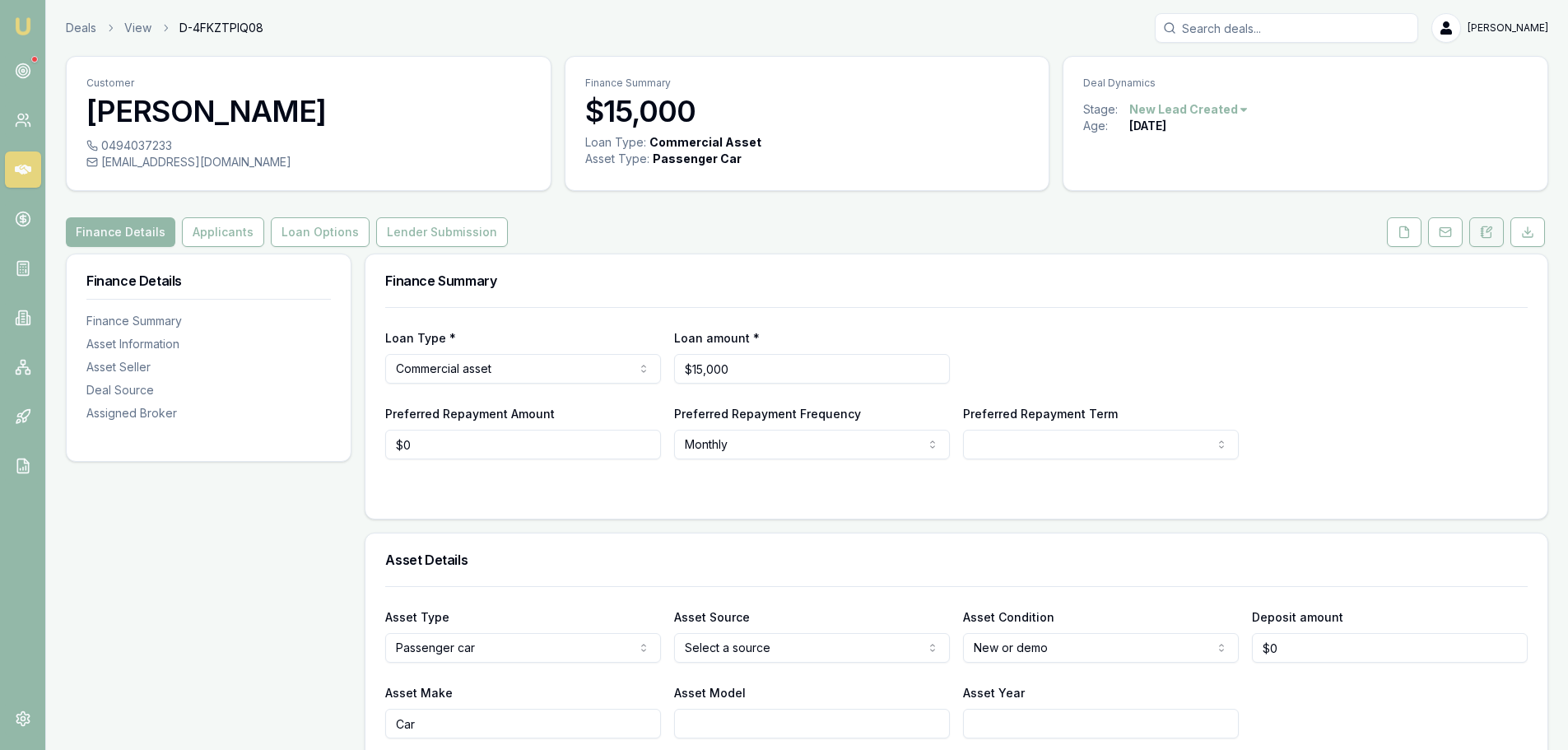
click at [1491, 232] on icon at bounding box center [1487, 231] width 9 height 10
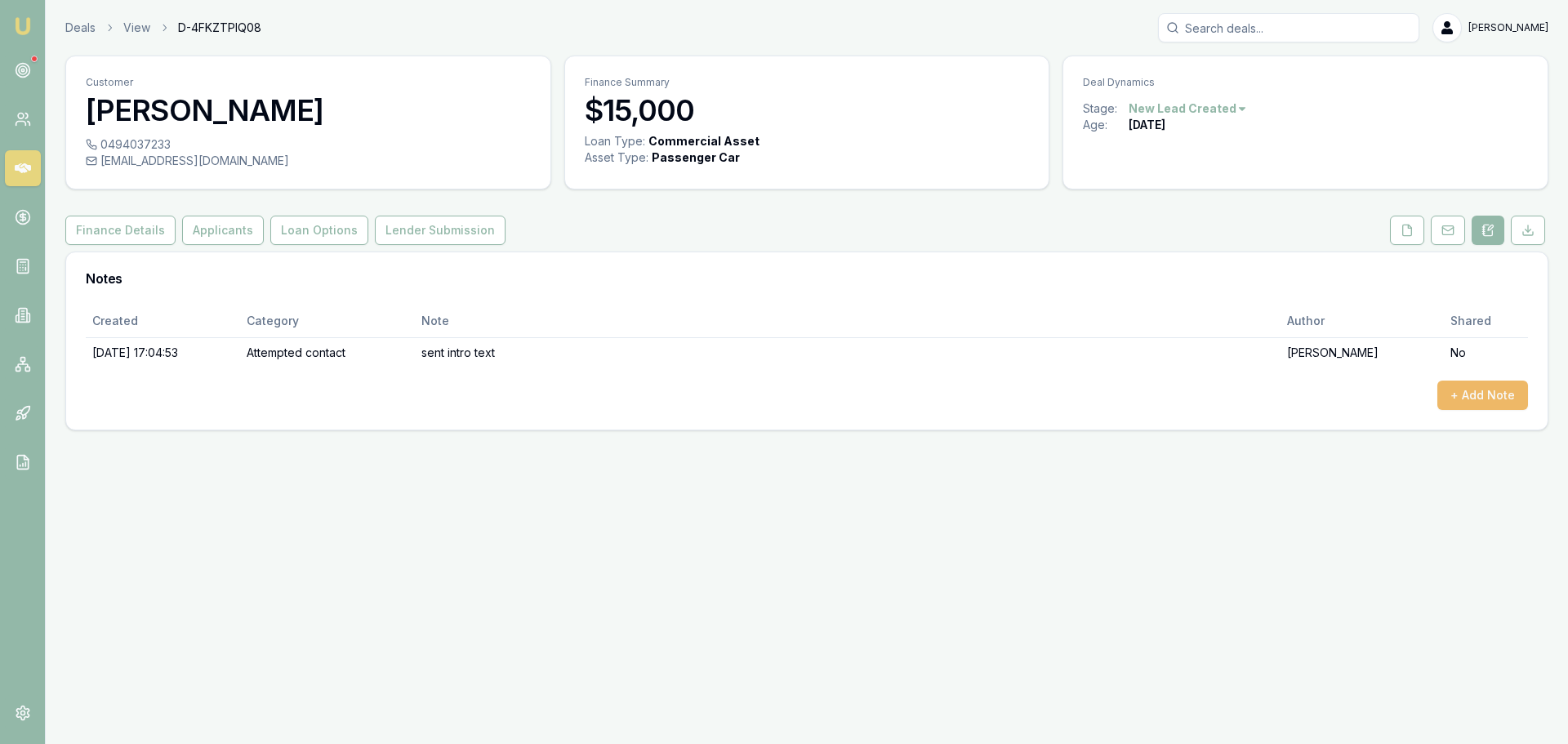
click at [1469, 388] on button "+ Add Note" at bounding box center [1482, 395] width 90 height 29
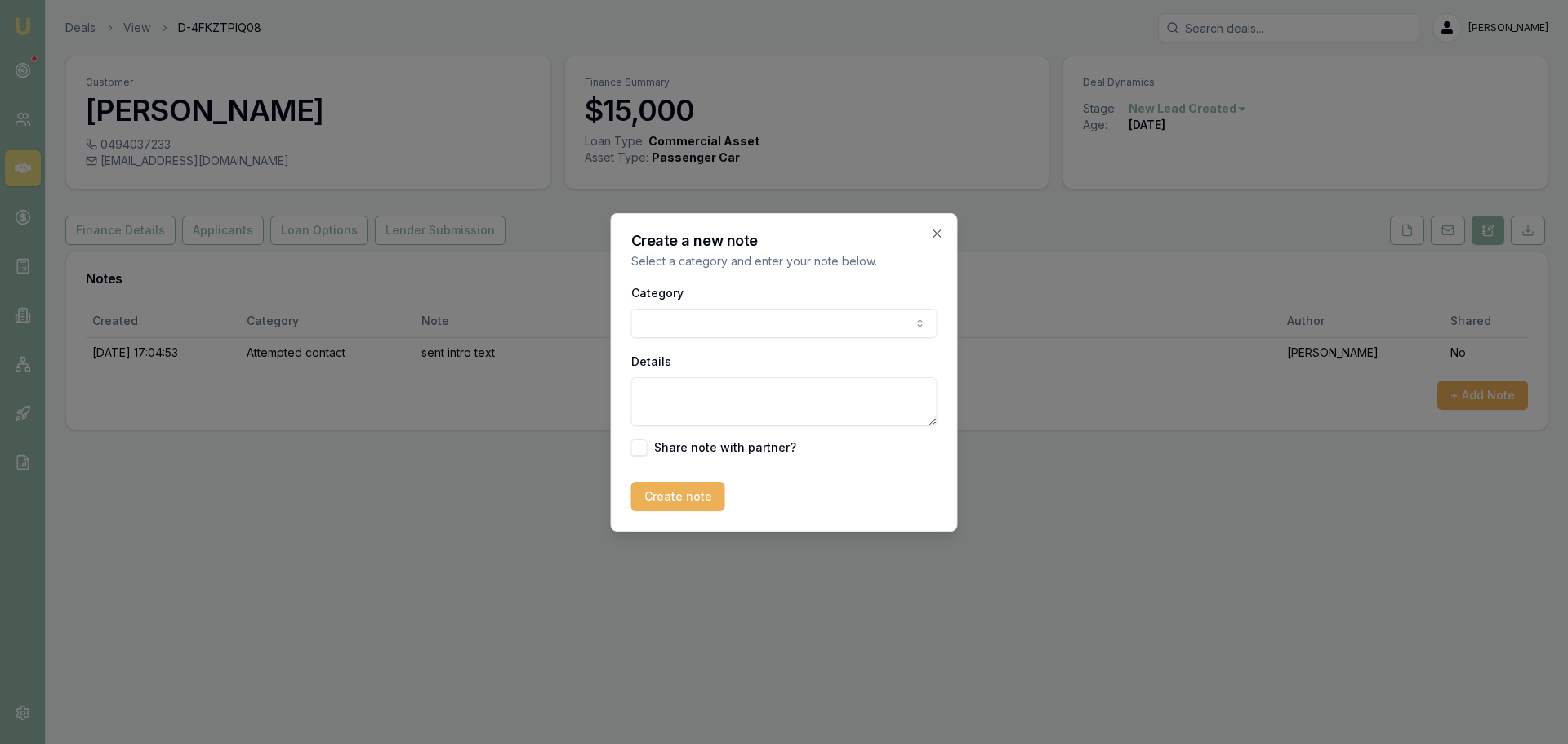
click at [772, 320] on body "Emu Broker Deals View D-4FKZTPIQ08 [PERSON_NAME] Toggle Menu Customer [PERSON_N…" at bounding box center [784, 372] width 1568 height 744
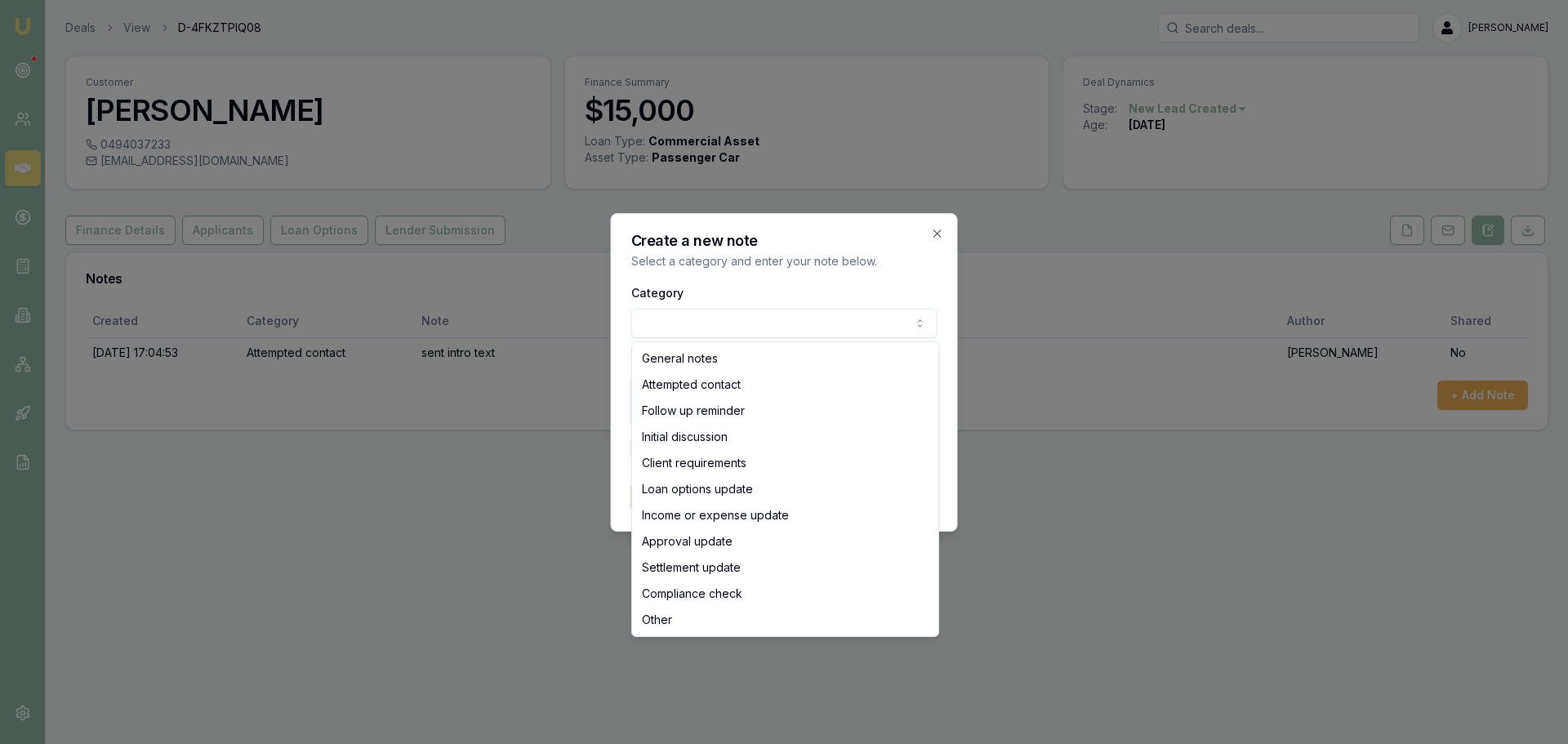
select select "ATTEMPTED_CONTACT"
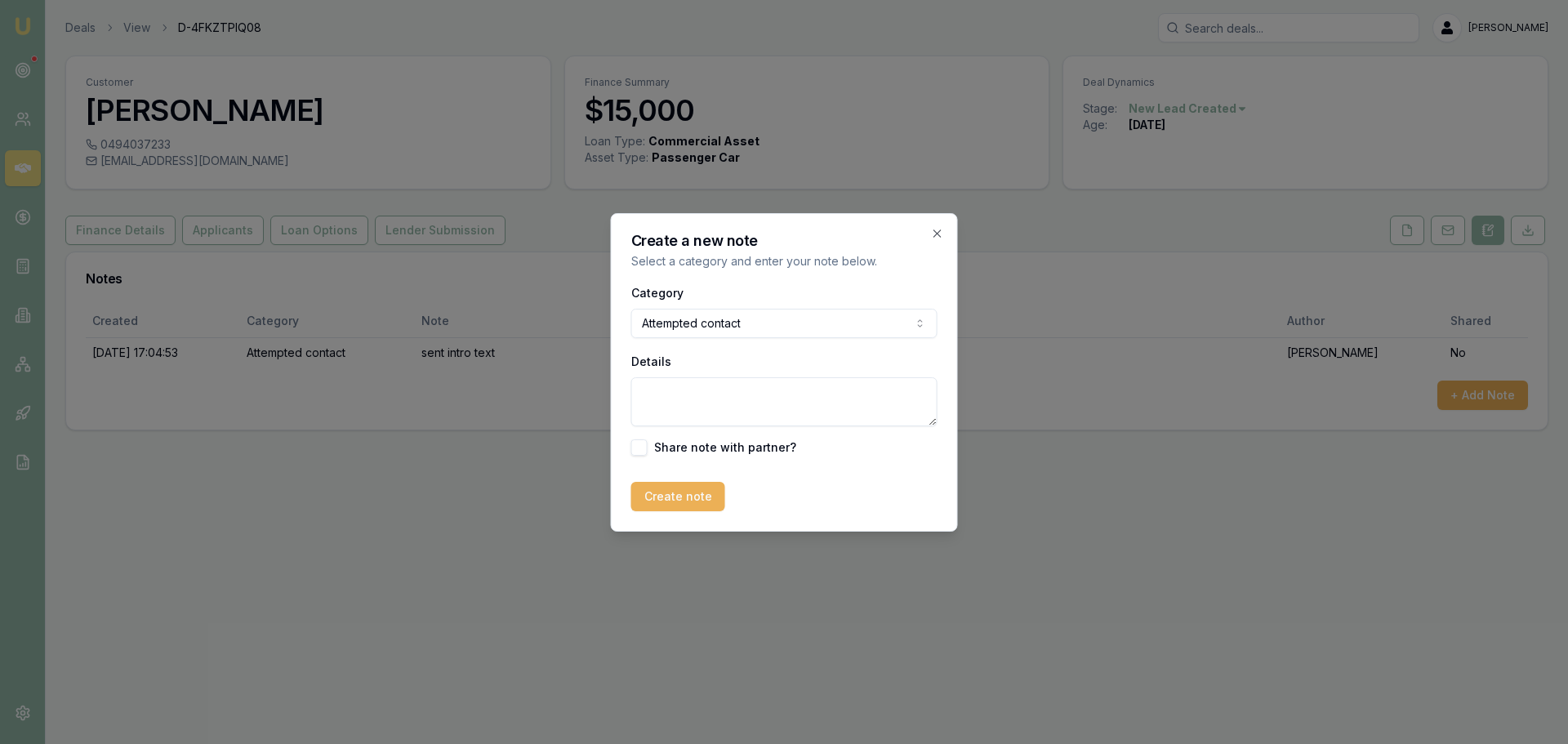
click at [745, 389] on textarea "Details" at bounding box center [784, 402] width 307 height 49
type textarea "sent no contact text"
click at [659, 499] on button "Create note" at bounding box center [678, 496] width 94 height 29
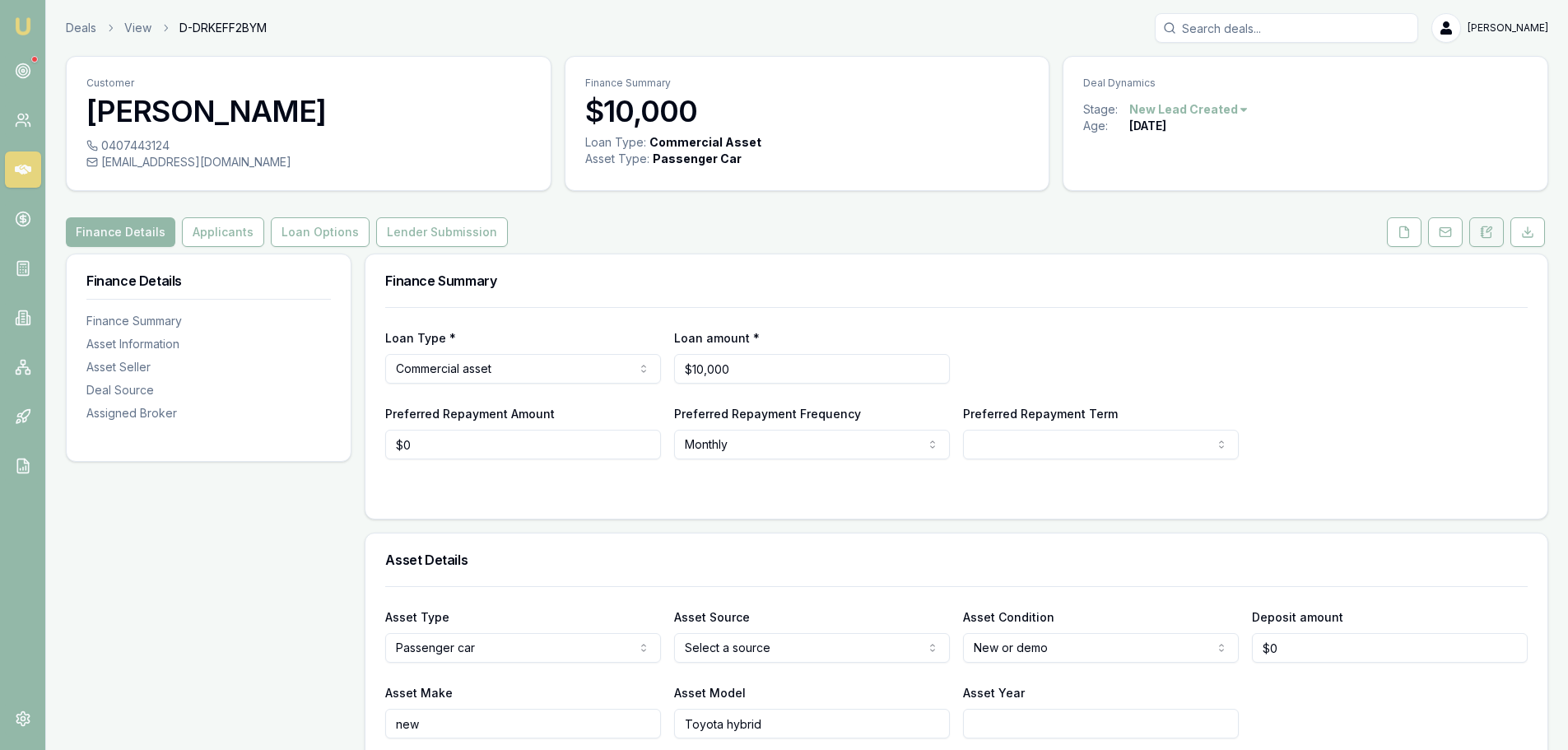
click at [1478, 234] on button at bounding box center [1486, 231] width 34 height 29
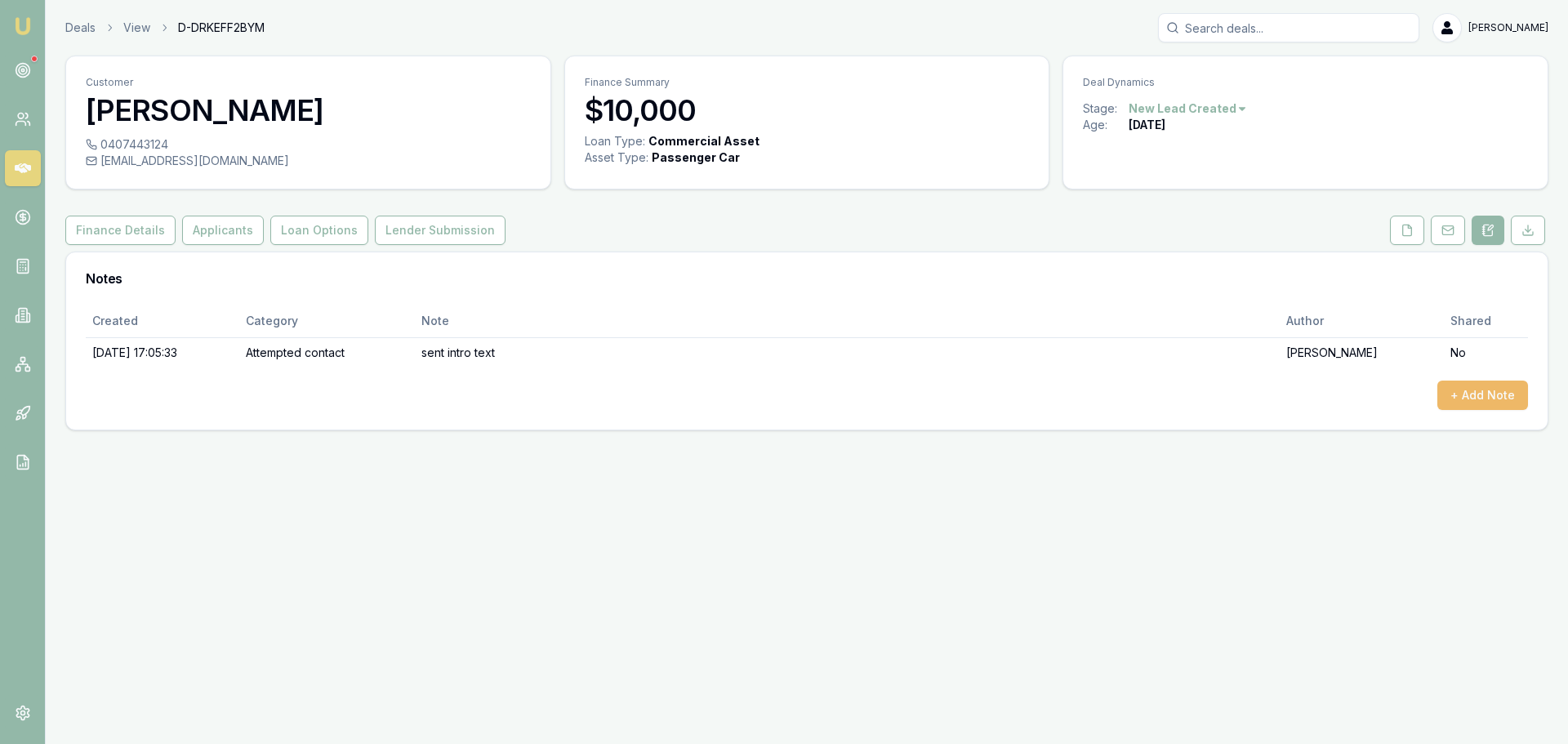
click at [1499, 390] on button "+ Add Note" at bounding box center [1482, 395] width 90 height 29
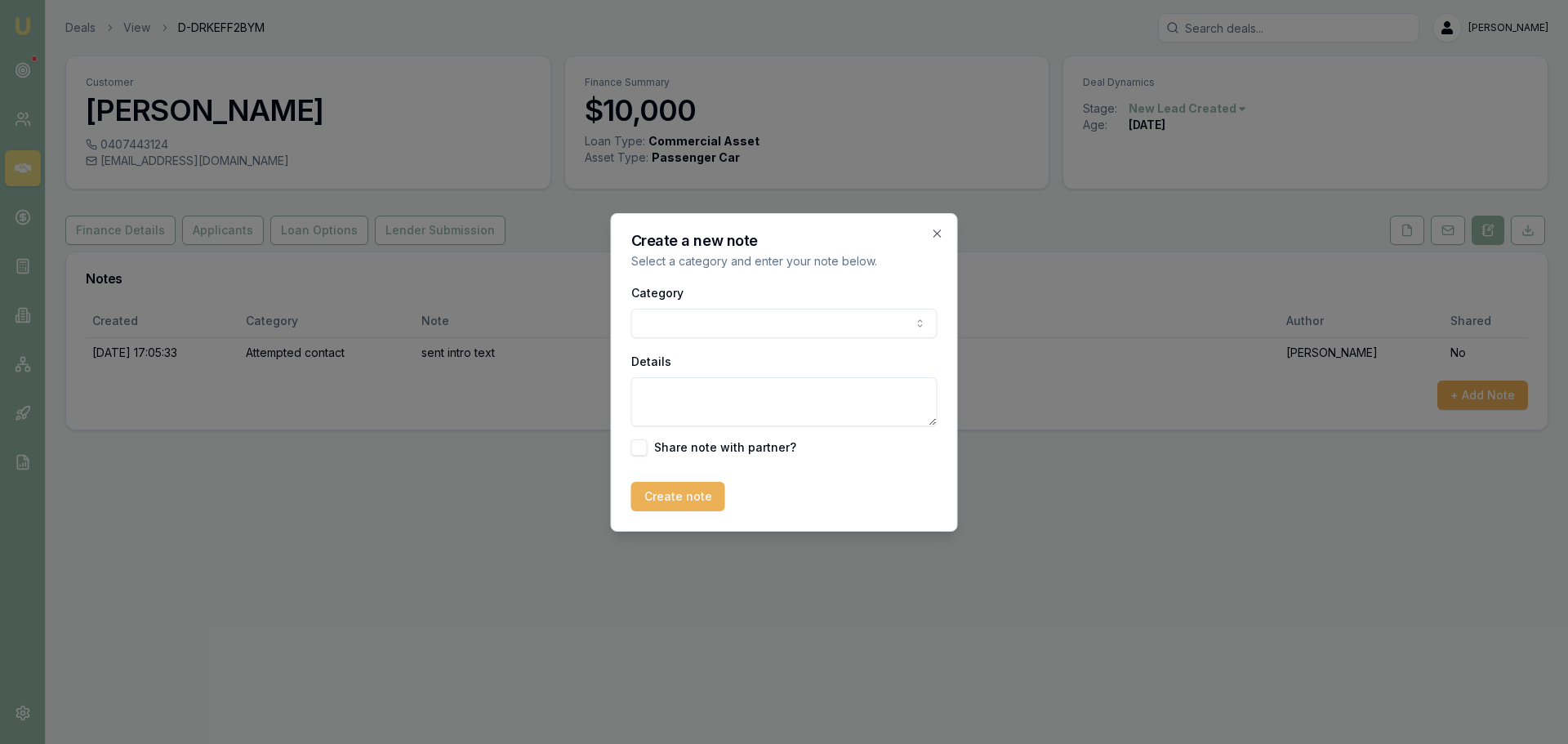
click at [695, 335] on body "Emu Broker Deals View D-DRKEFF2BYM [PERSON_NAME] Toggle Menu Customer [PERSON_N…" at bounding box center [784, 372] width 1568 height 744
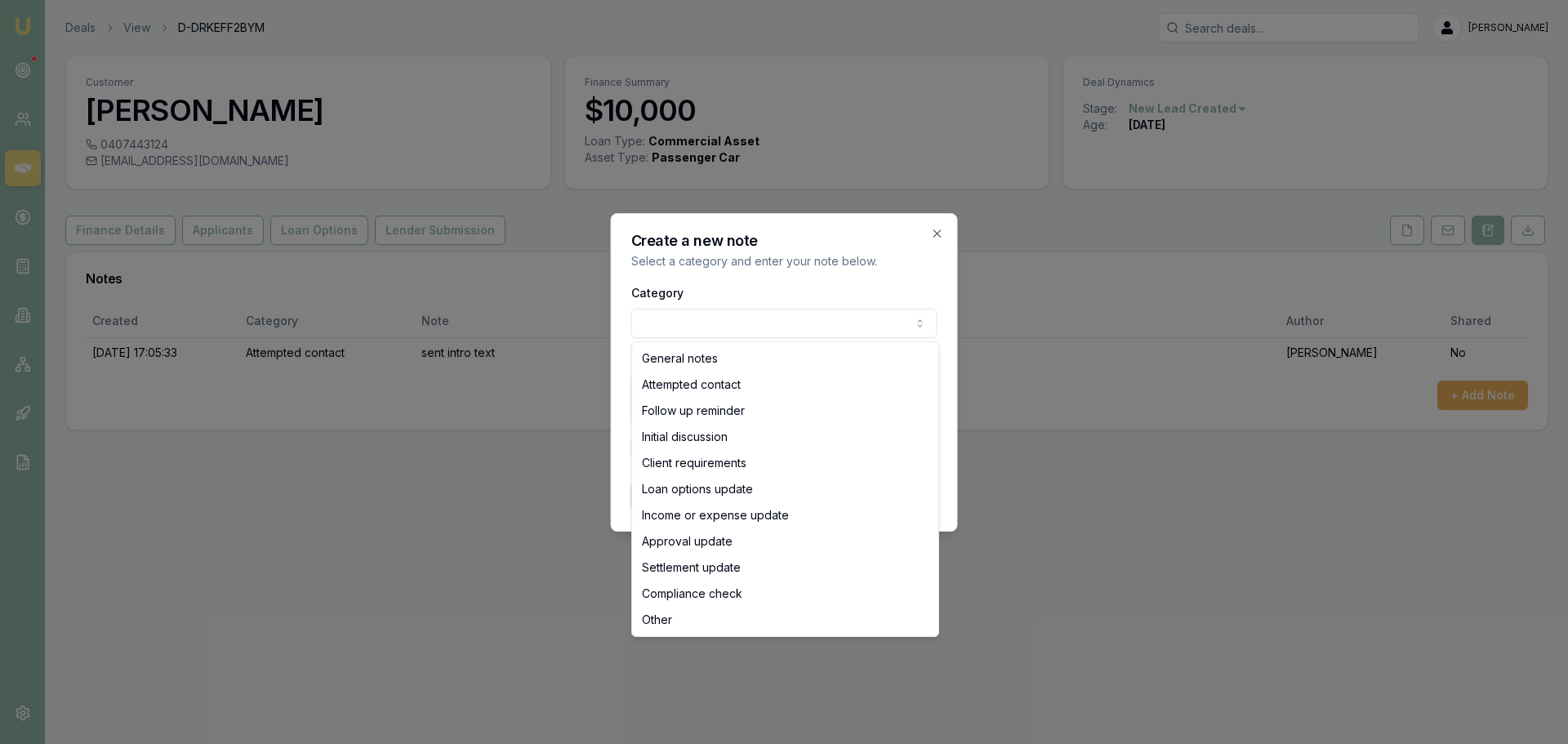
select select "ATTEMPTED_CONTACT"
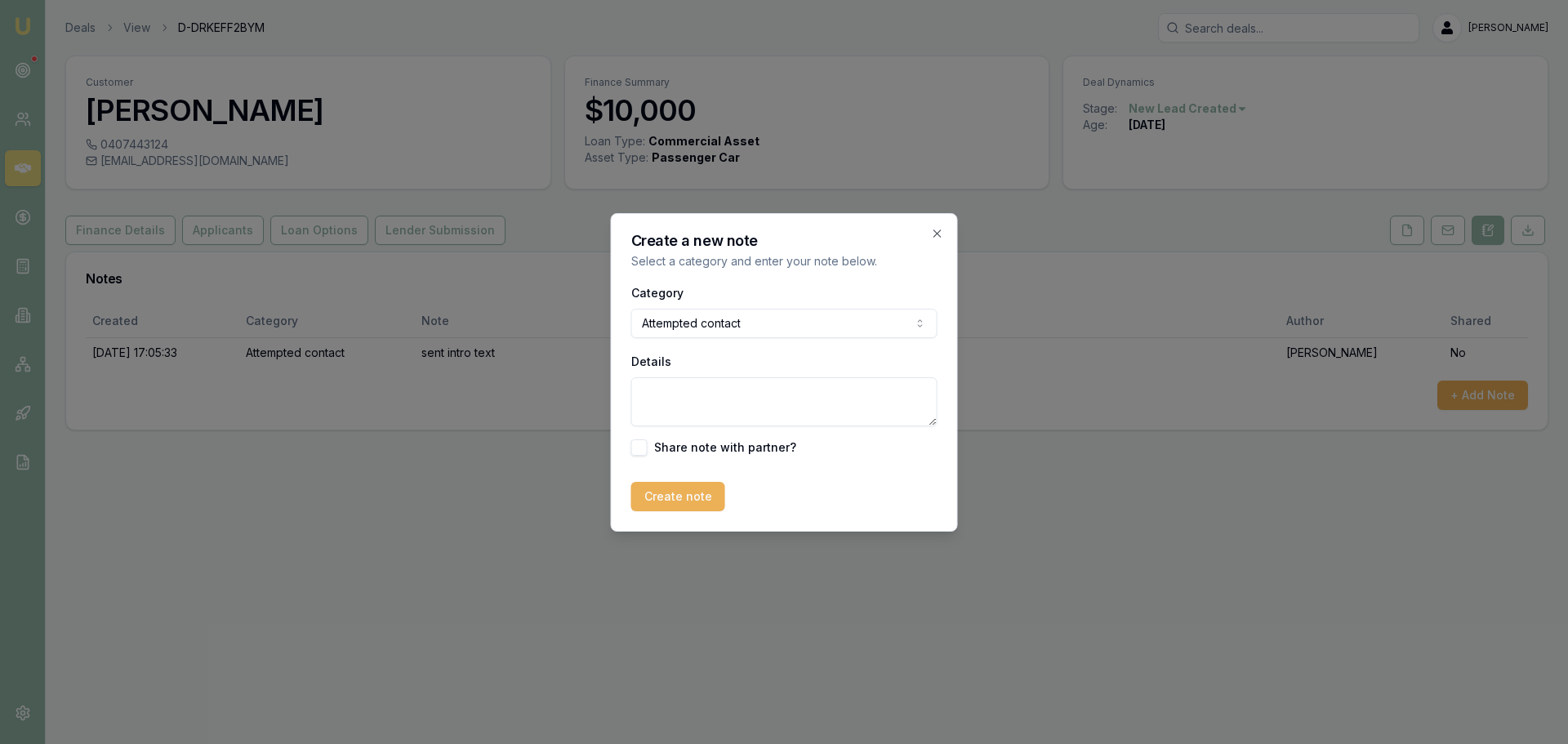
click at [683, 387] on textarea "Details" at bounding box center [784, 402] width 307 height 49
type textarea "sent no contact text"
click at [672, 489] on button "Create note" at bounding box center [678, 496] width 94 height 29
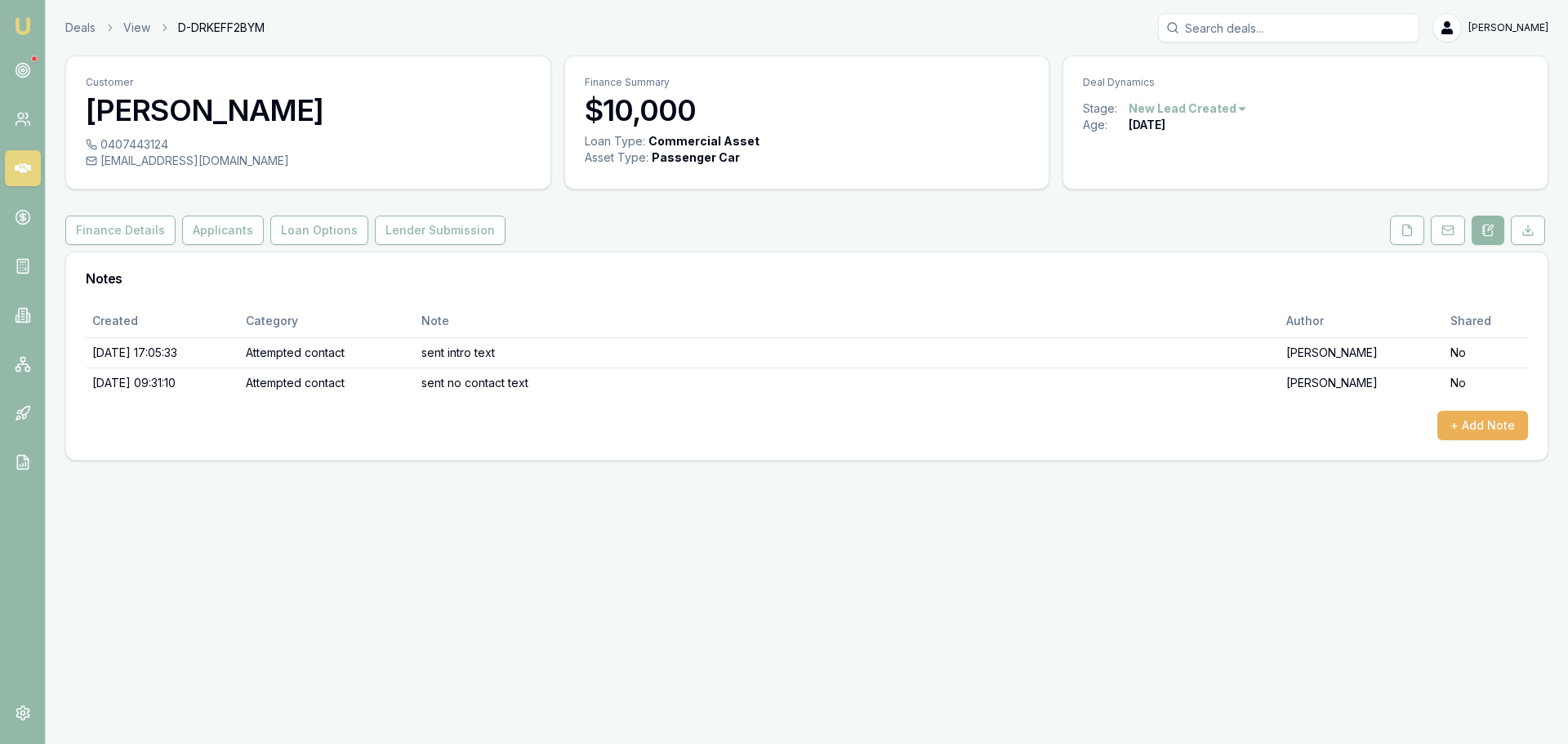
click at [1235, 108] on html "Emu Broker Deals View D-DRKEFF2BYM [PERSON_NAME] Toggle Menu Customer [PERSON_N…" at bounding box center [784, 372] width 1568 height 744
click at [1152, 302] on div "- No Contact" at bounding box center [1185, 295] width 96 height 26
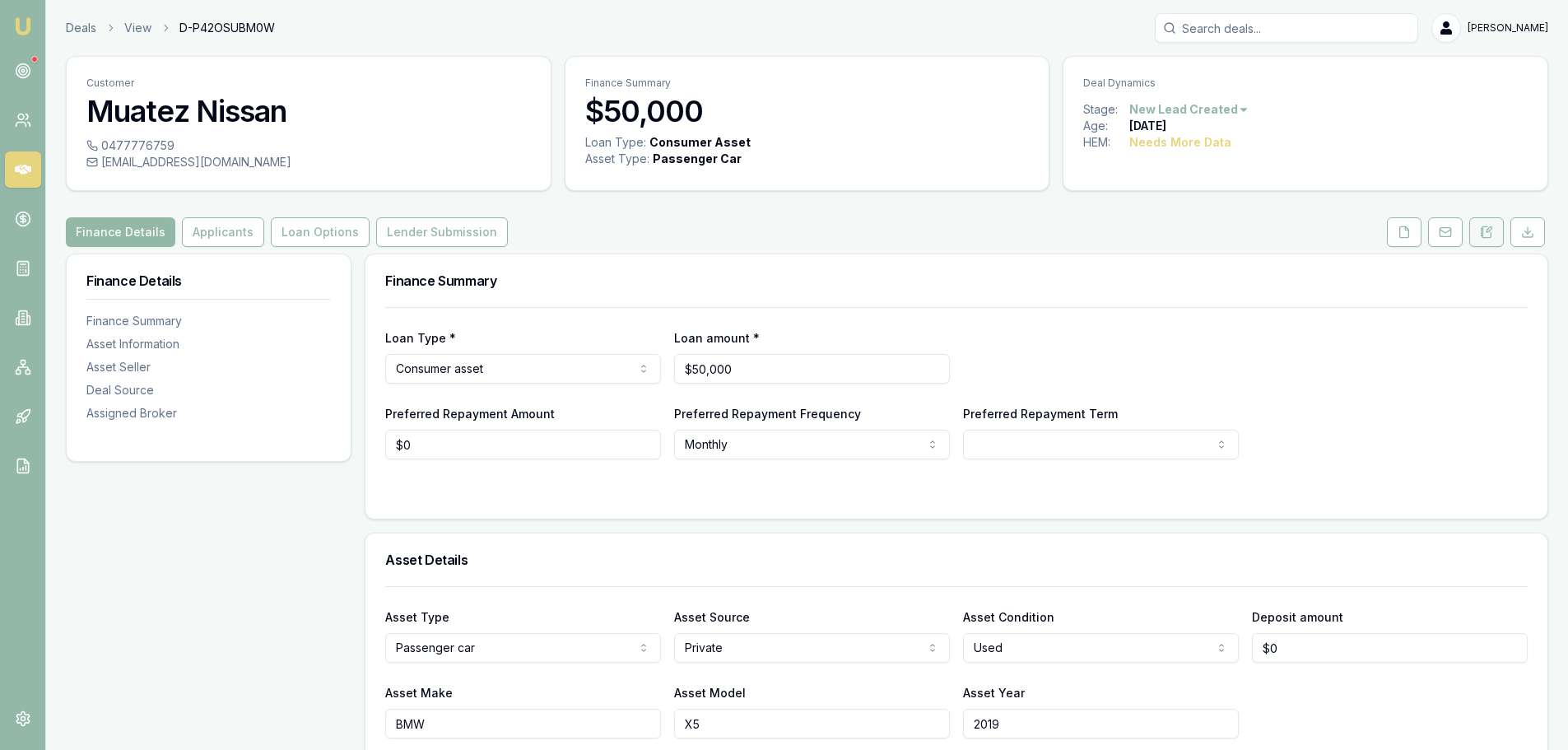
click at [1493, 238] on button at bounding box center [1486, 231] width 34 height 29
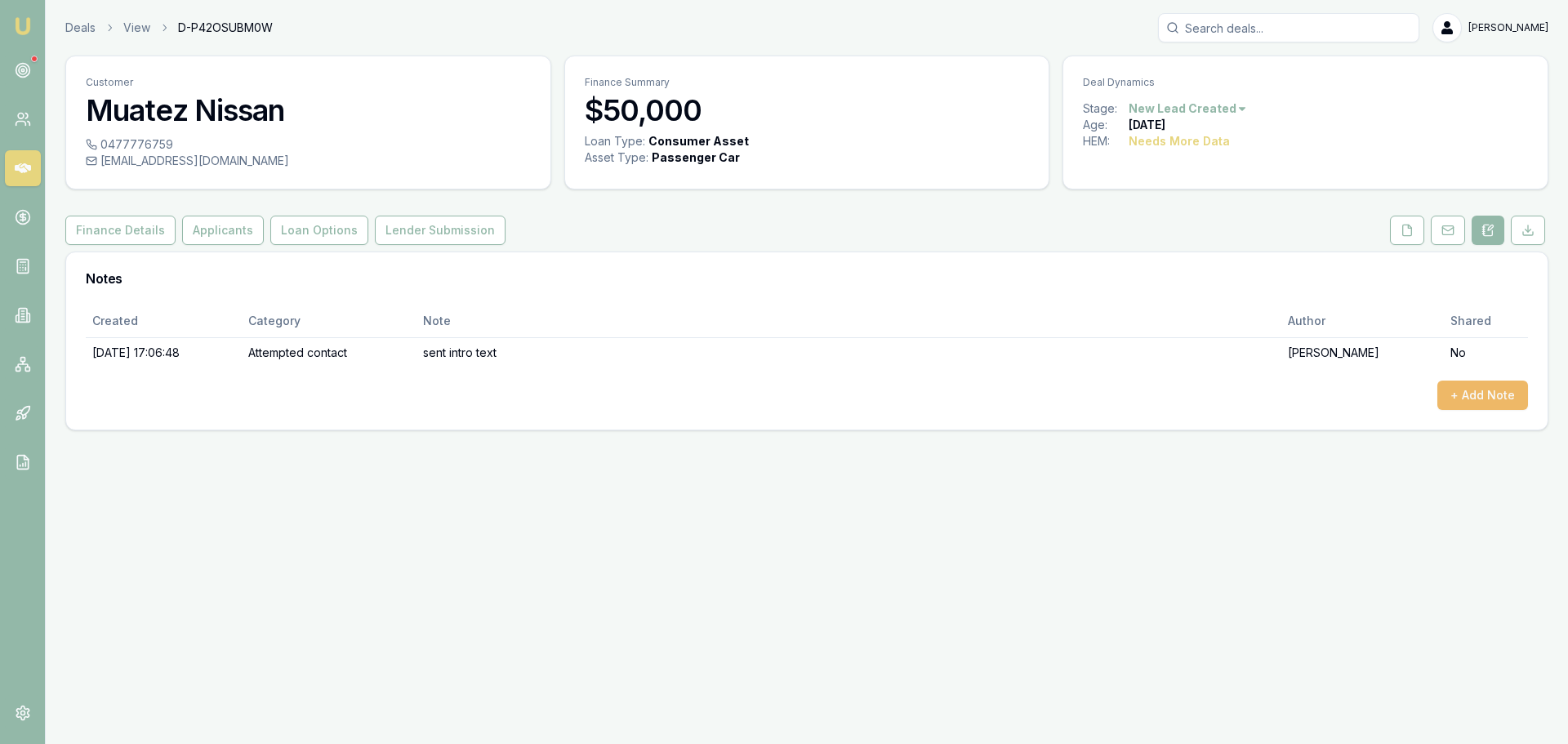
click at [1480, 396] on button "+ Add Note" at bounding box center [1482, 395] width 90 height 29
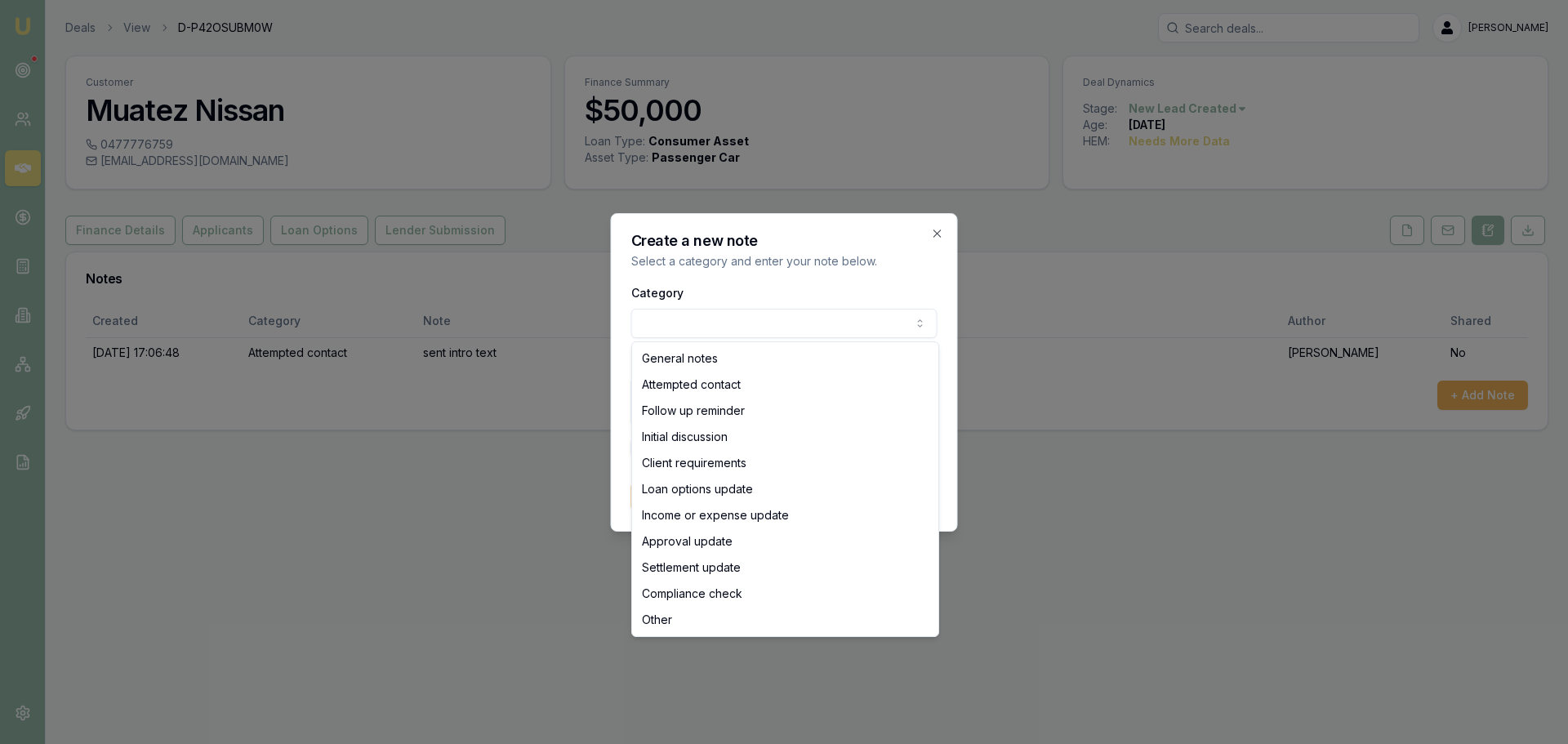
click at [756, 318] on body "Emu Broker Deals View D-P42OSUBM0W [PERSON_NAME] Shield Toggle Menu Customer Mu…" at bounding box center [784, 372] width 1568 height 744
select select "ATTEMPTED_CONTACT"
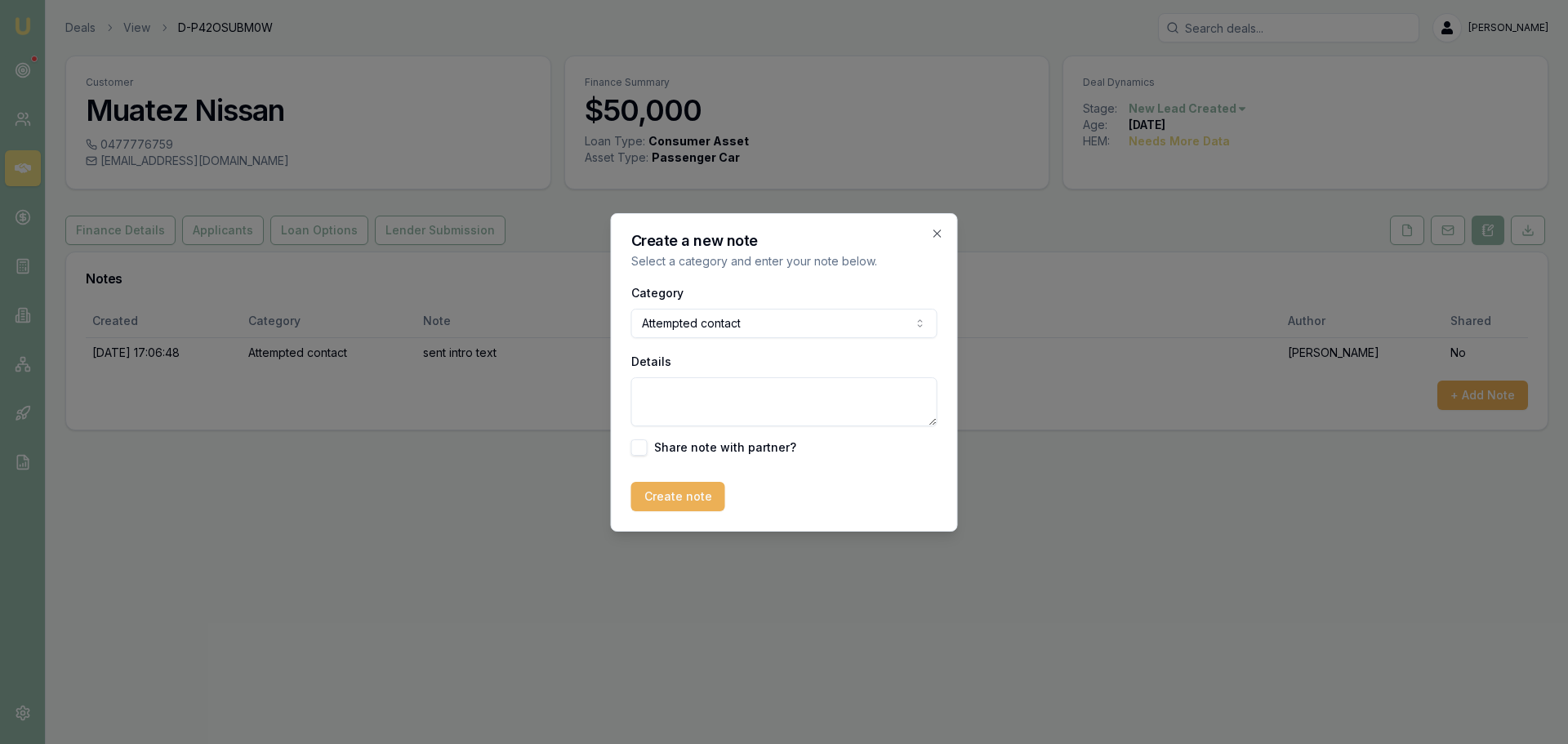
click at [667, 383] on textarea "Details" at bounding box center [784, 402] width 307 height 49
type textarea "sent no contact text"
click at [651, 496] on button "Create note" at bounding box center [678, 496] width 94 height 29
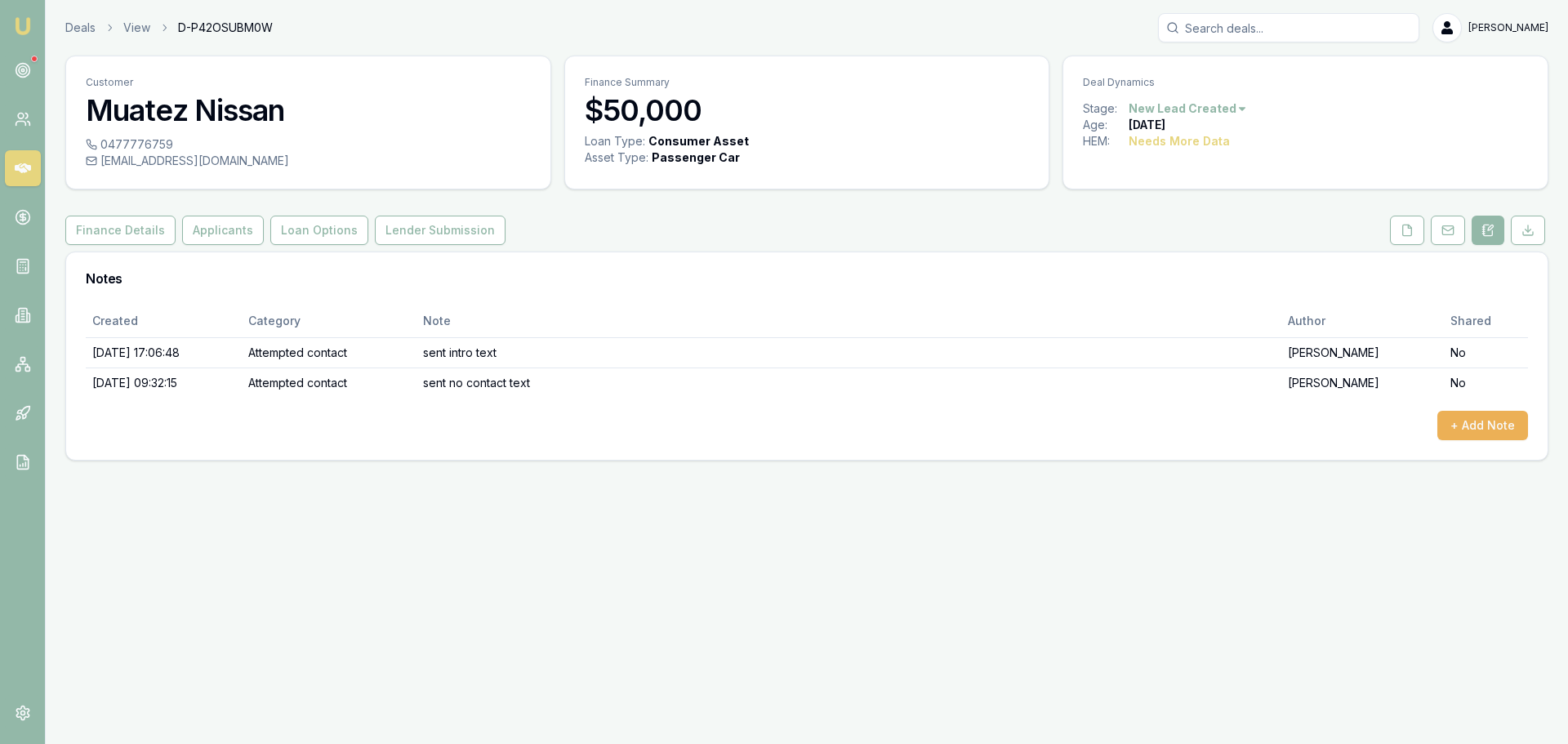
click at [1212, 114] on html "Emu Broker Deals View D-P42OSUBM0W Erin Shield Toggle Menu Customer Muatez Niss…" at bounding box center [784, 372] width 1568 height 744
click at [1198, 289] on div "- No Contact" at bounding box center [1185, 295] width 96 height 26
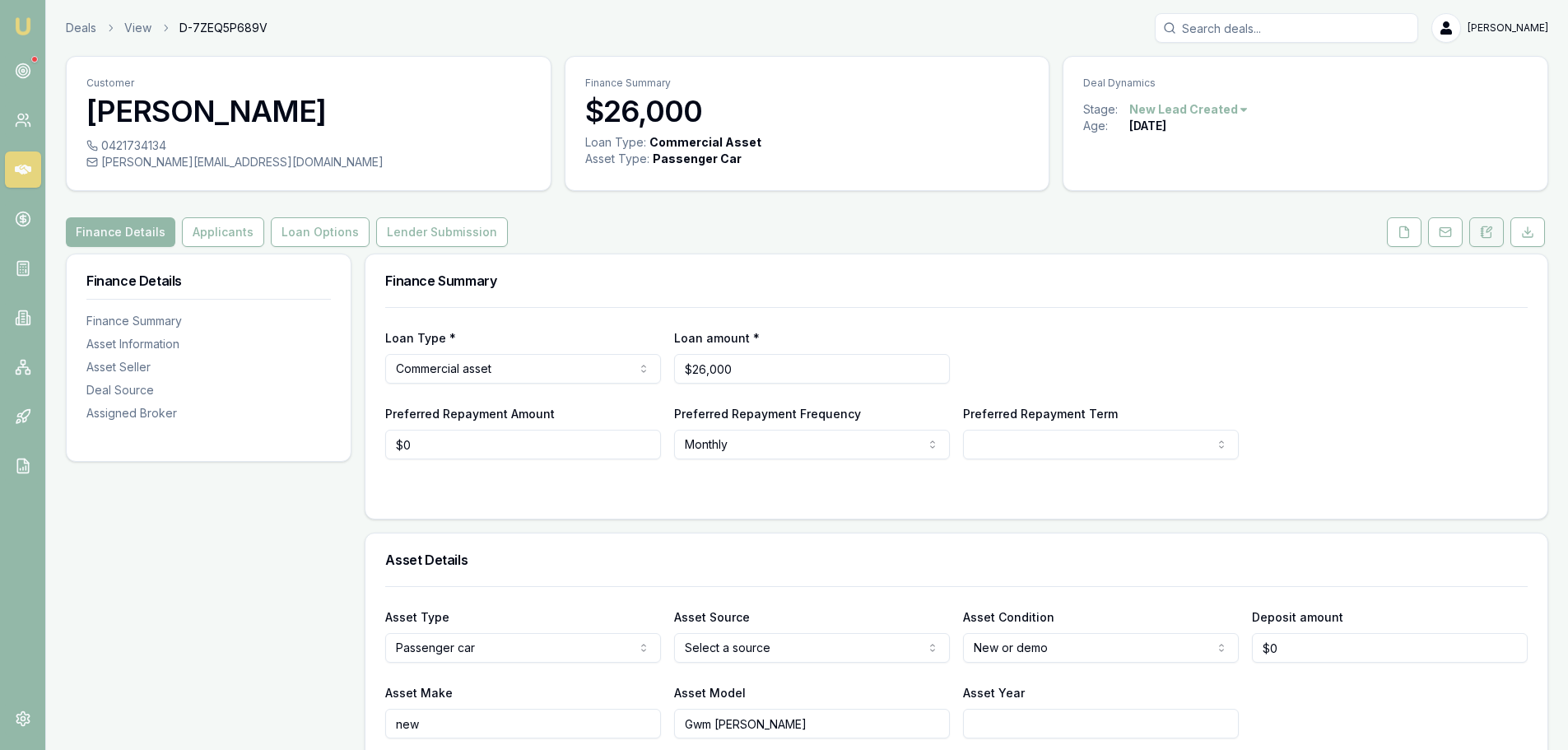
click at [1481, 235] on icon at bounding box center [1482, 235] width 3 height 0
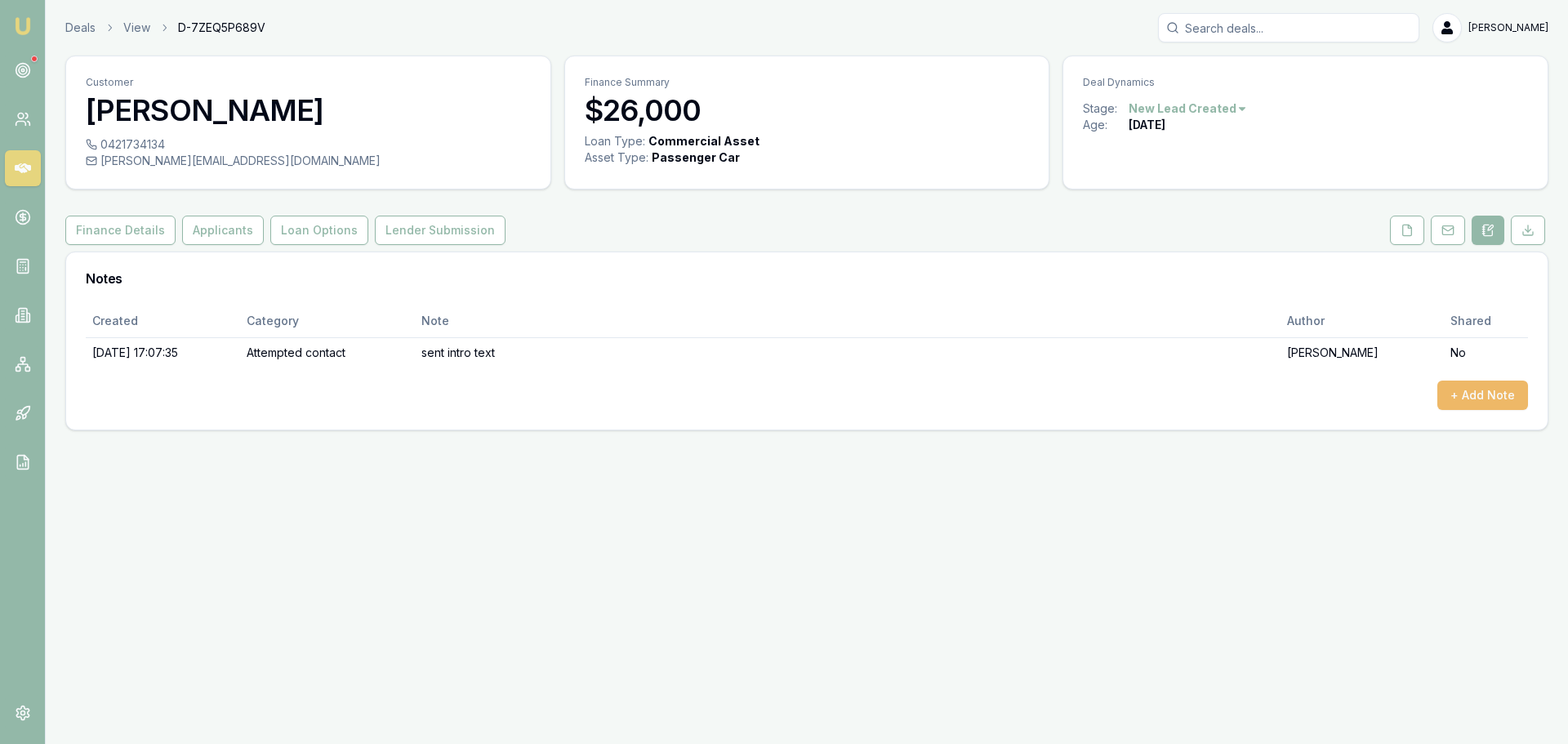
click at [1466, 393] on button "+ Add Note" at bounding box center [1482, 395] width 90 height 29
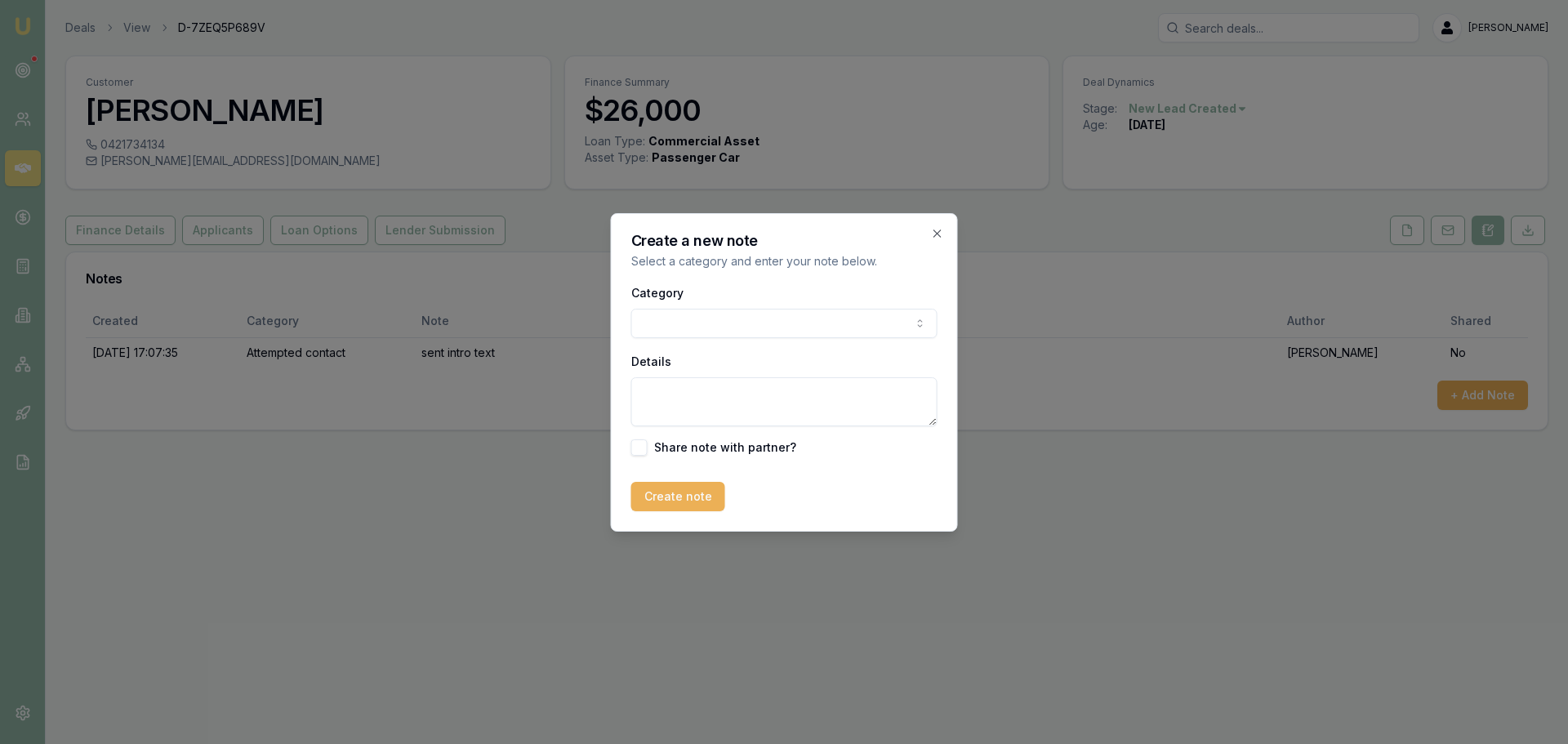
click at [810, 313] on body "Emu Broker Deals View D-7ZEQ5P689V [PERSON_NAME] Toggle Menu Customer [PERSON_N…" at bounding box center [784, 372] width 1568 height 744
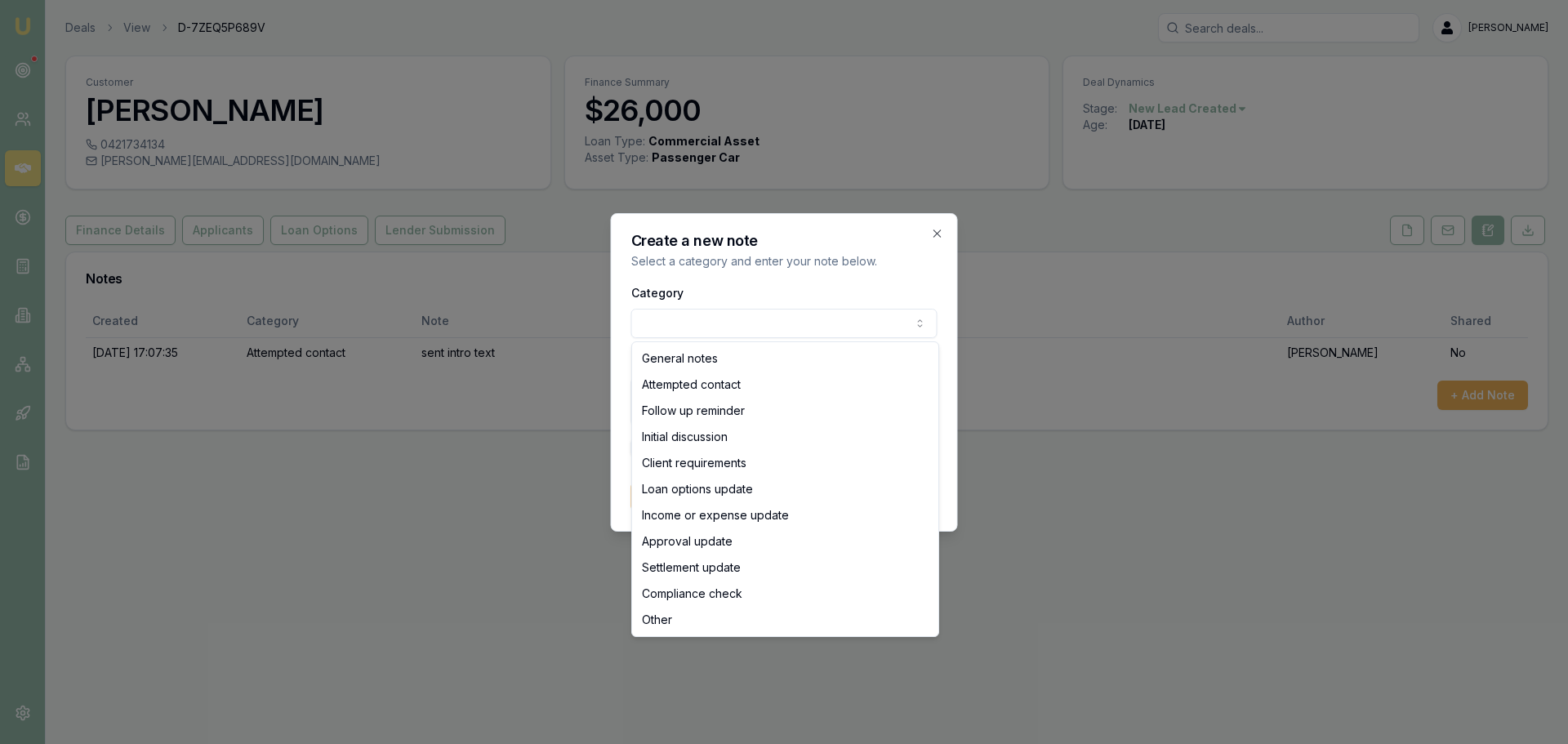
select select "ATTEMPTED_CONTACT"
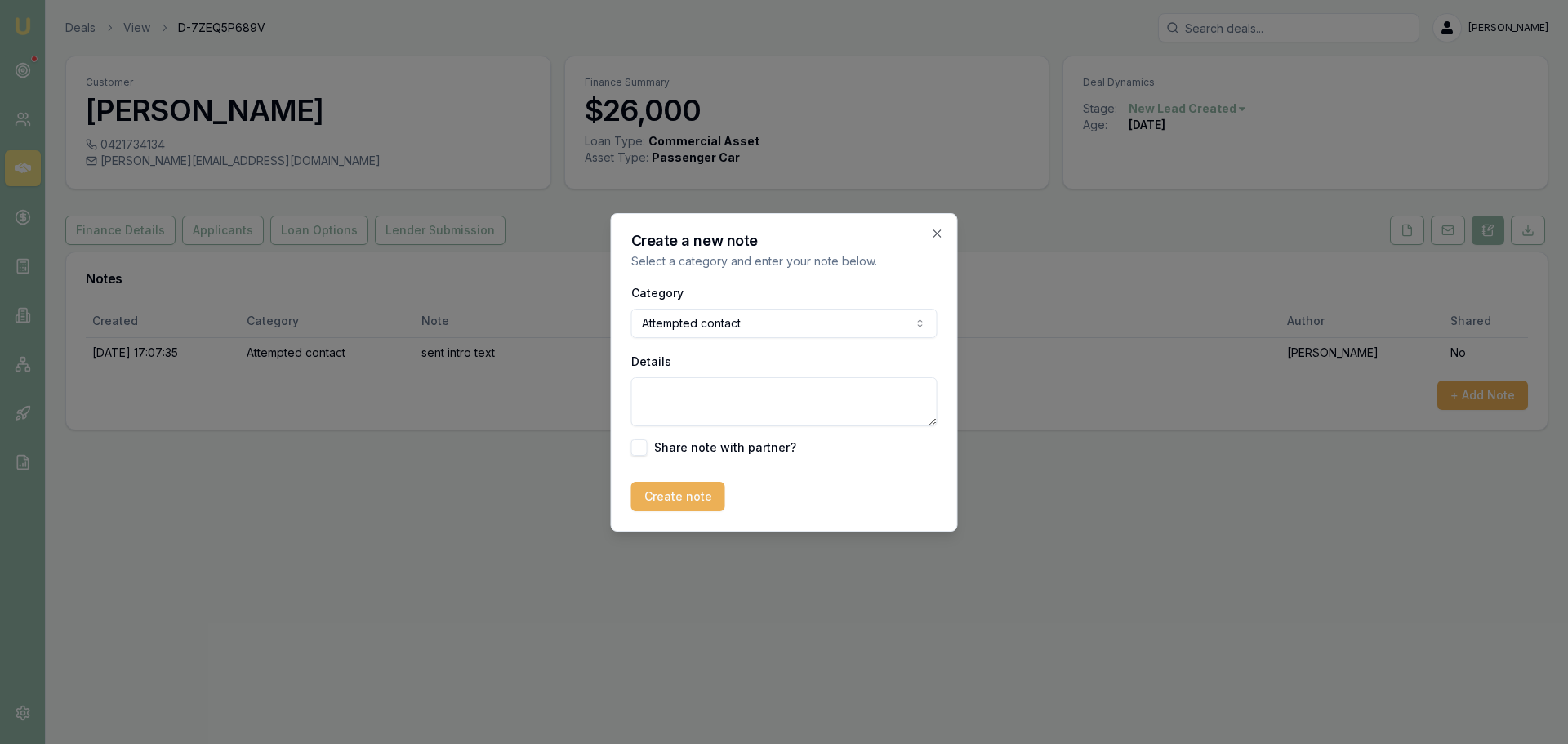
click at [715, 396] on textarea "Details" at bounding box center [784, 402] width 307 height 49
type textarea "sent no contact text"
click at [688, 501] on button "Create note" at bounding box center [678, 496] width 94 height 29
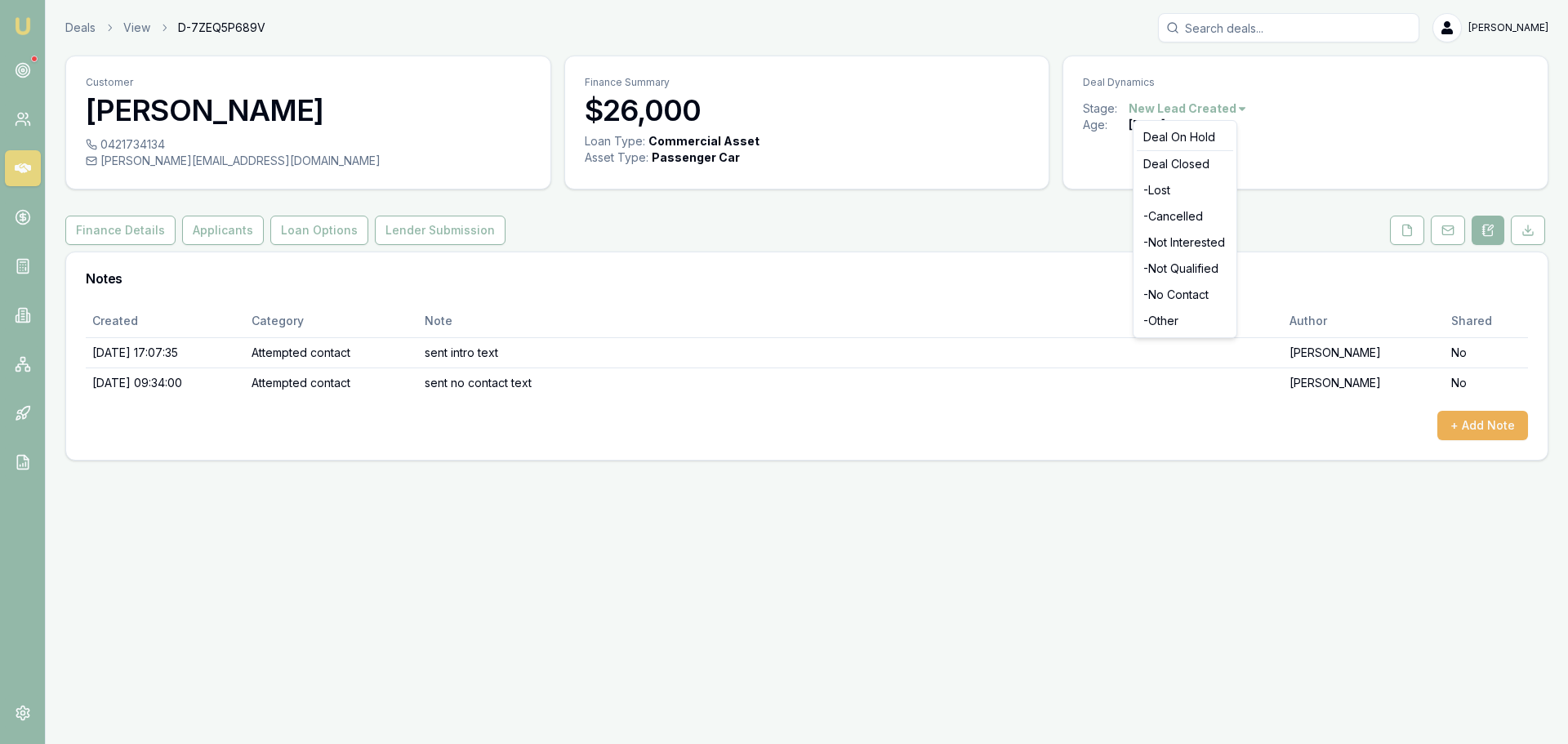
click at [1190, 108] on html "Emu Broker Deals View D-7ZEQ5P689V Erin Shield Toggle Menu Customer Mohamed Sro…" at bounding box center [784, 372] width 1568 height 744
click at [1221, 293] on div "- No Contact" at bounding box center [1185, 295] width 96 height 26
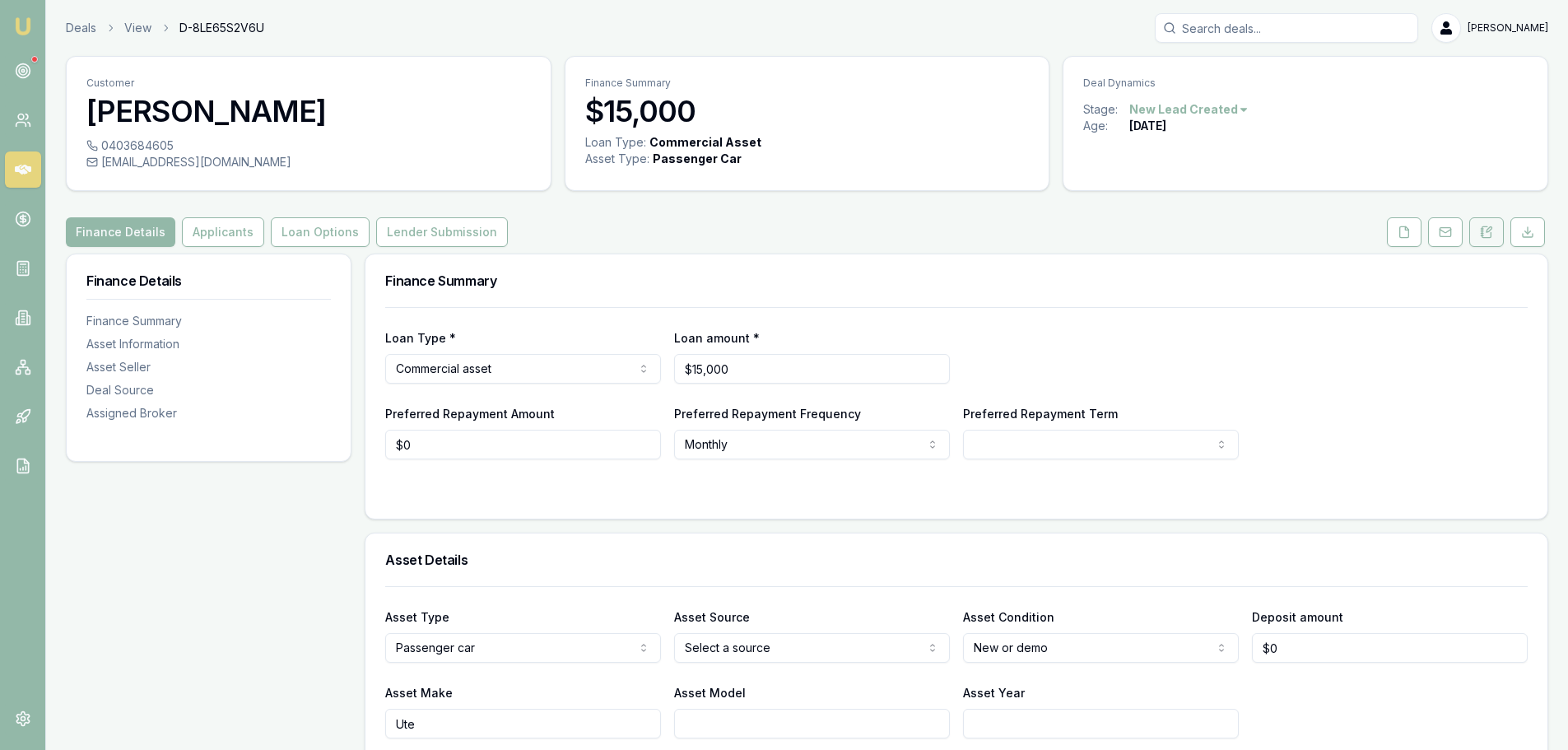
click at [1478, 231] on button at bounding box center [1486, 231] width 34 height 29
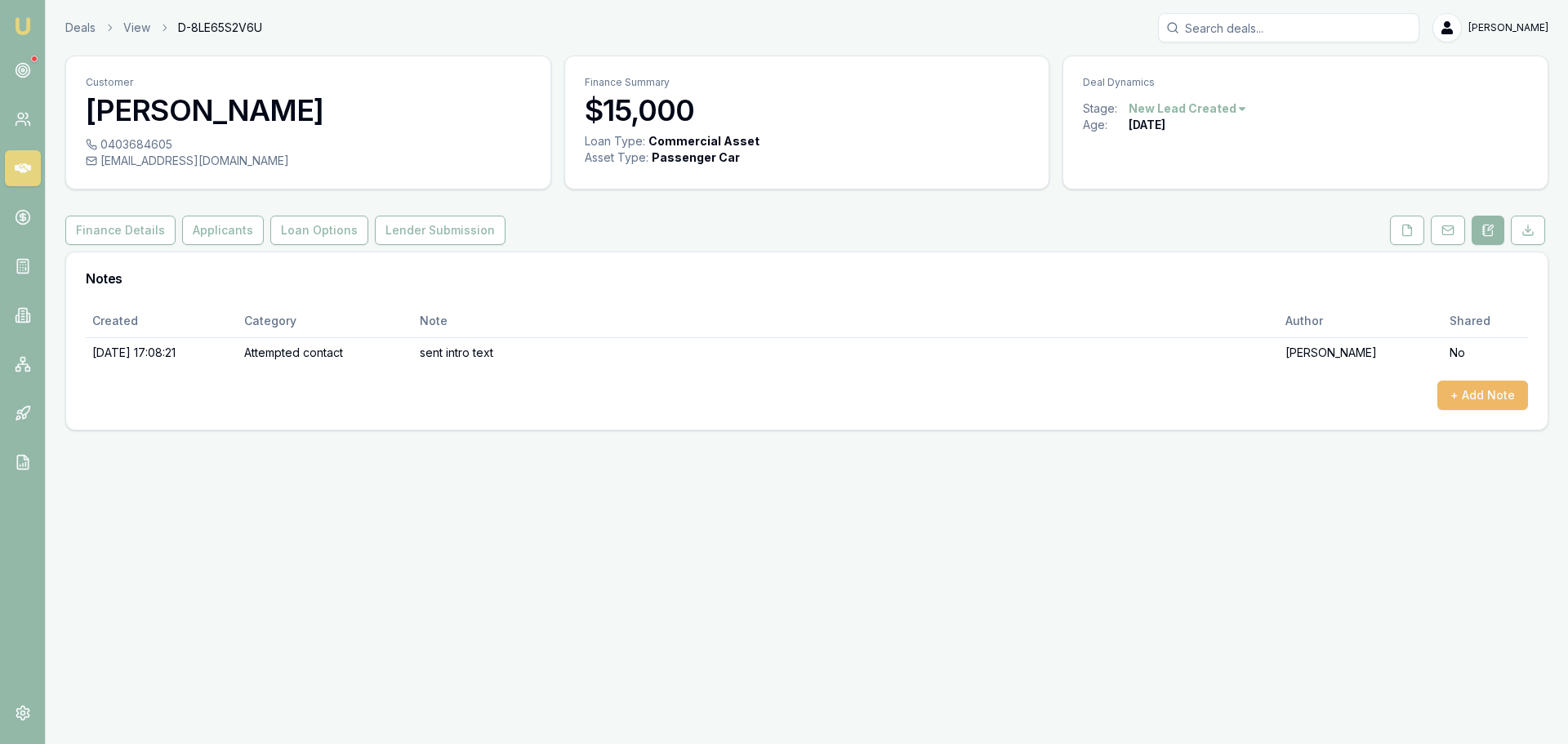
click at [1478, 400] on button "+ Add Note" at bounding box center [1482, 395] width 90 height 29
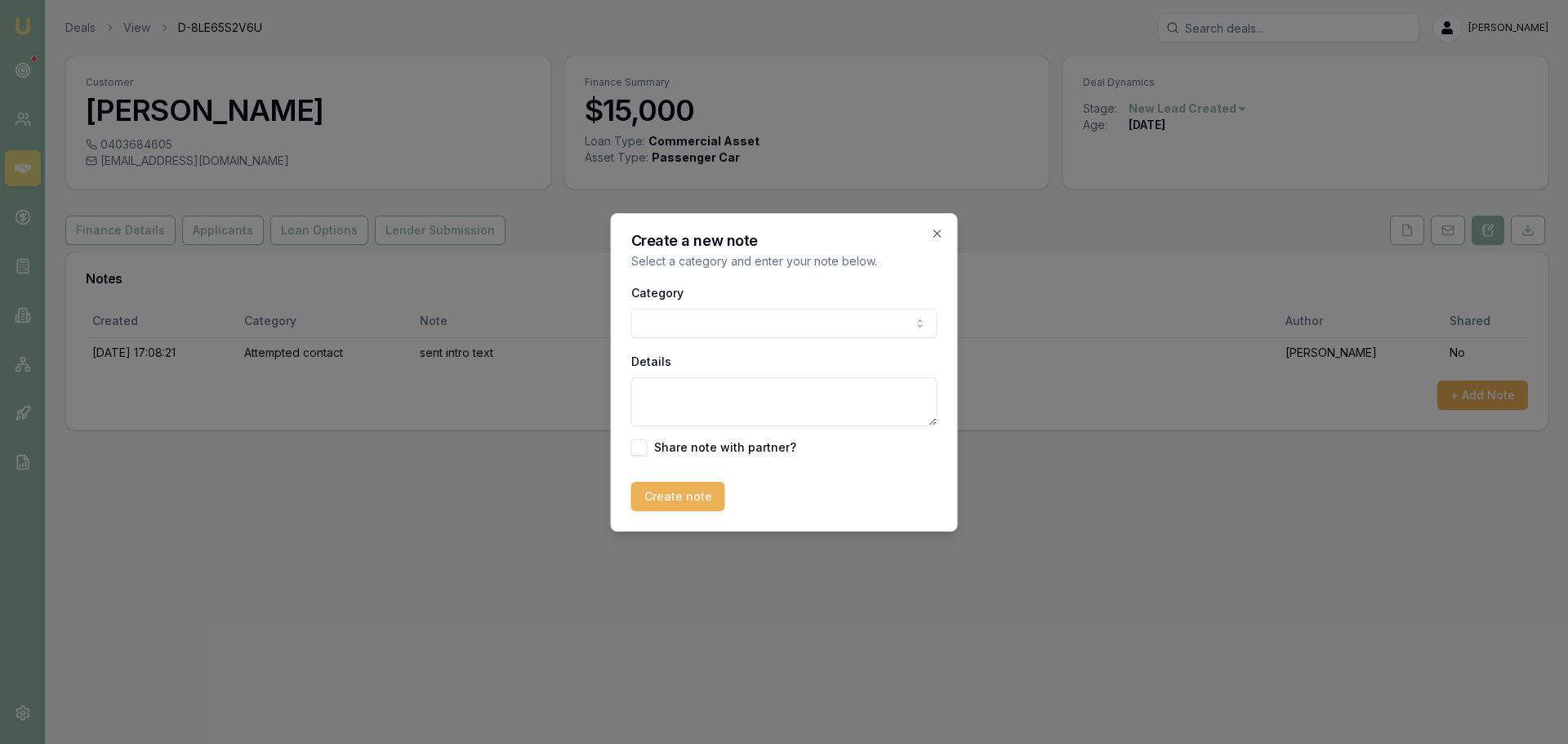
click at [808, 325] on body "Emu Broker Deals View D-8LE65S2V6U Erin Shield Toggle Menu Customer Siobhan Rya…" at bounding box center [784, 372] width 1568 height 744
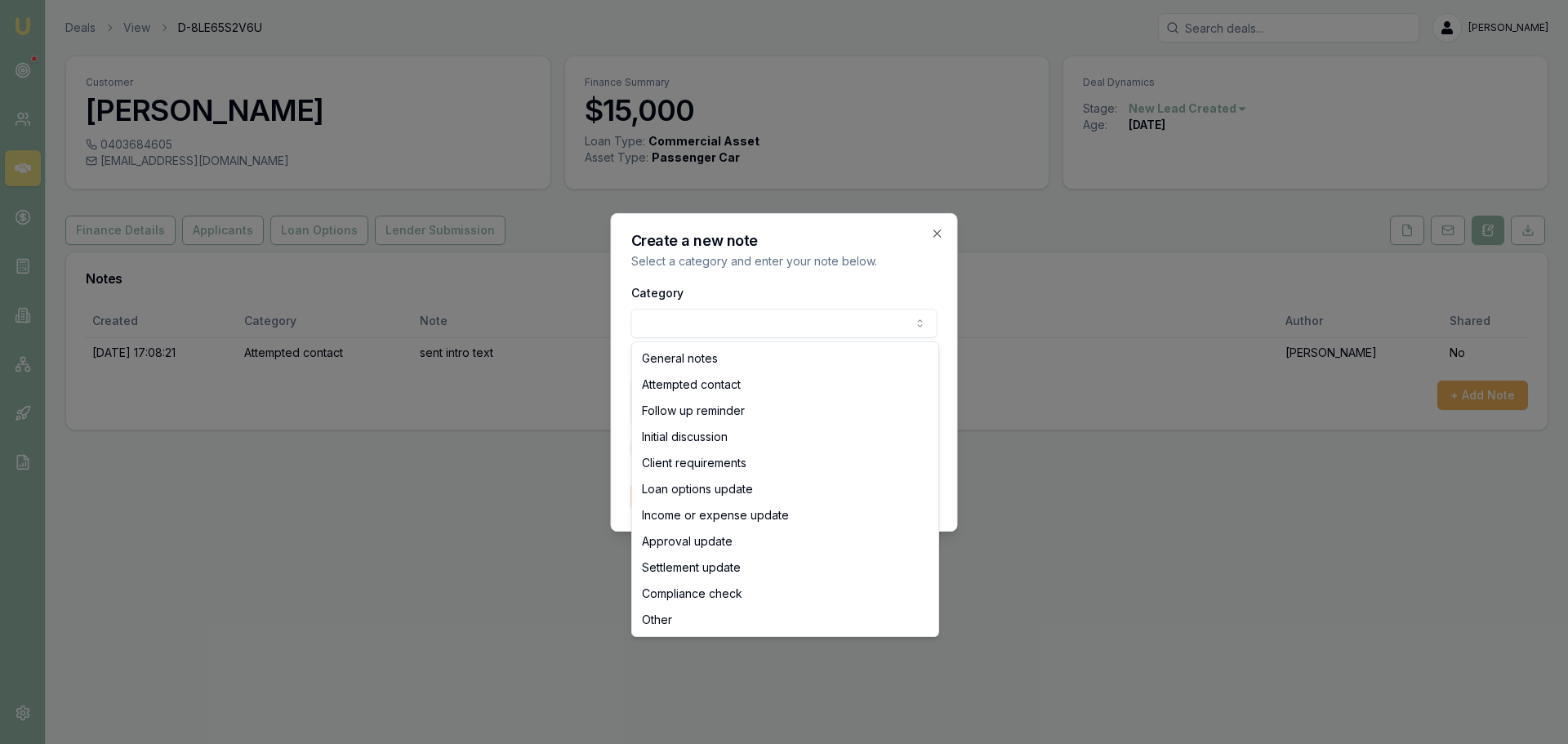
select select "ATTEMPTED_CONTACT"
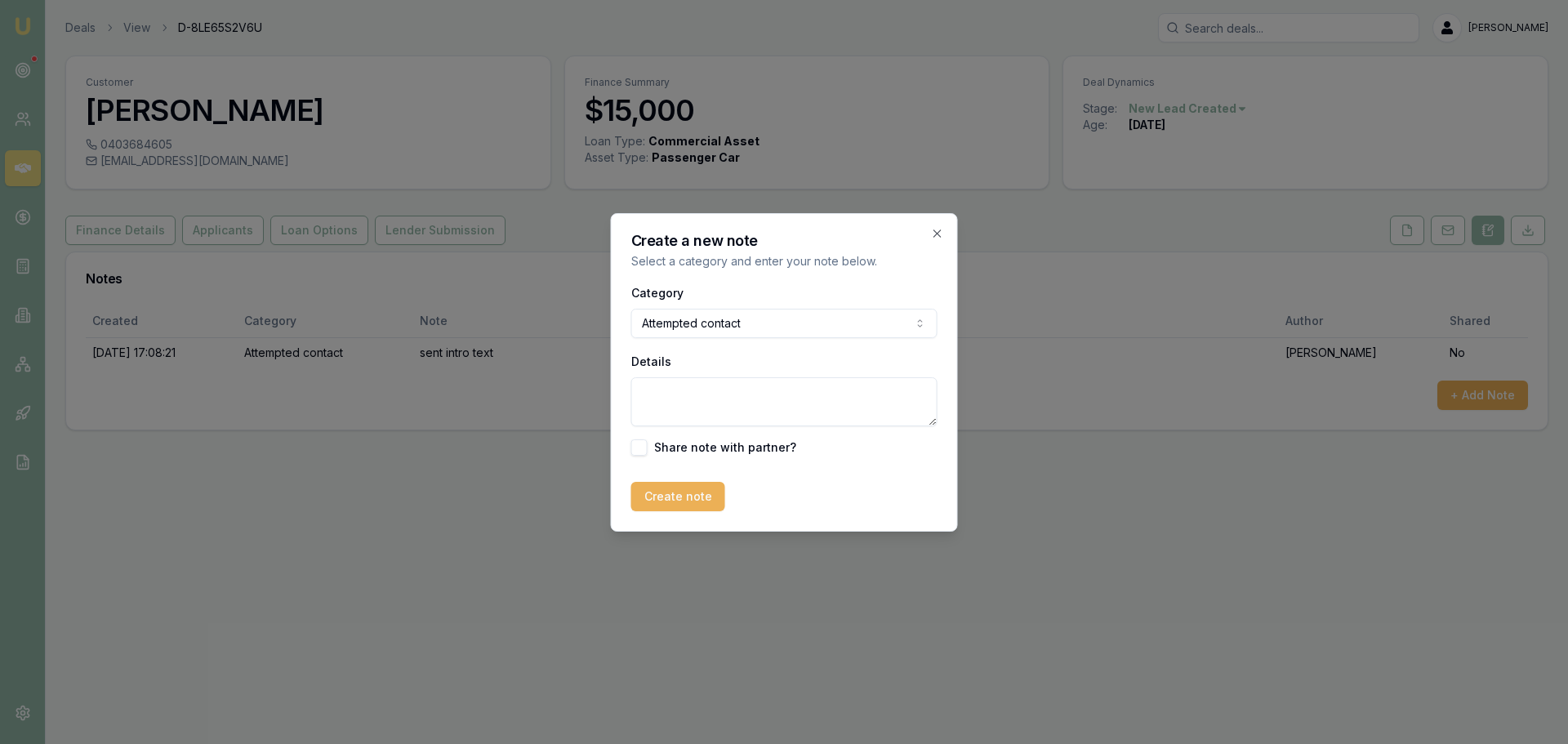
click at [809, 394] on textarea "Details" at bounding box center [784, 402] width 307 height 49
type textarea "sent no contact text"
click at [673, 500] on button "Create note" at bounding box center [678, 496] width 94 height 29
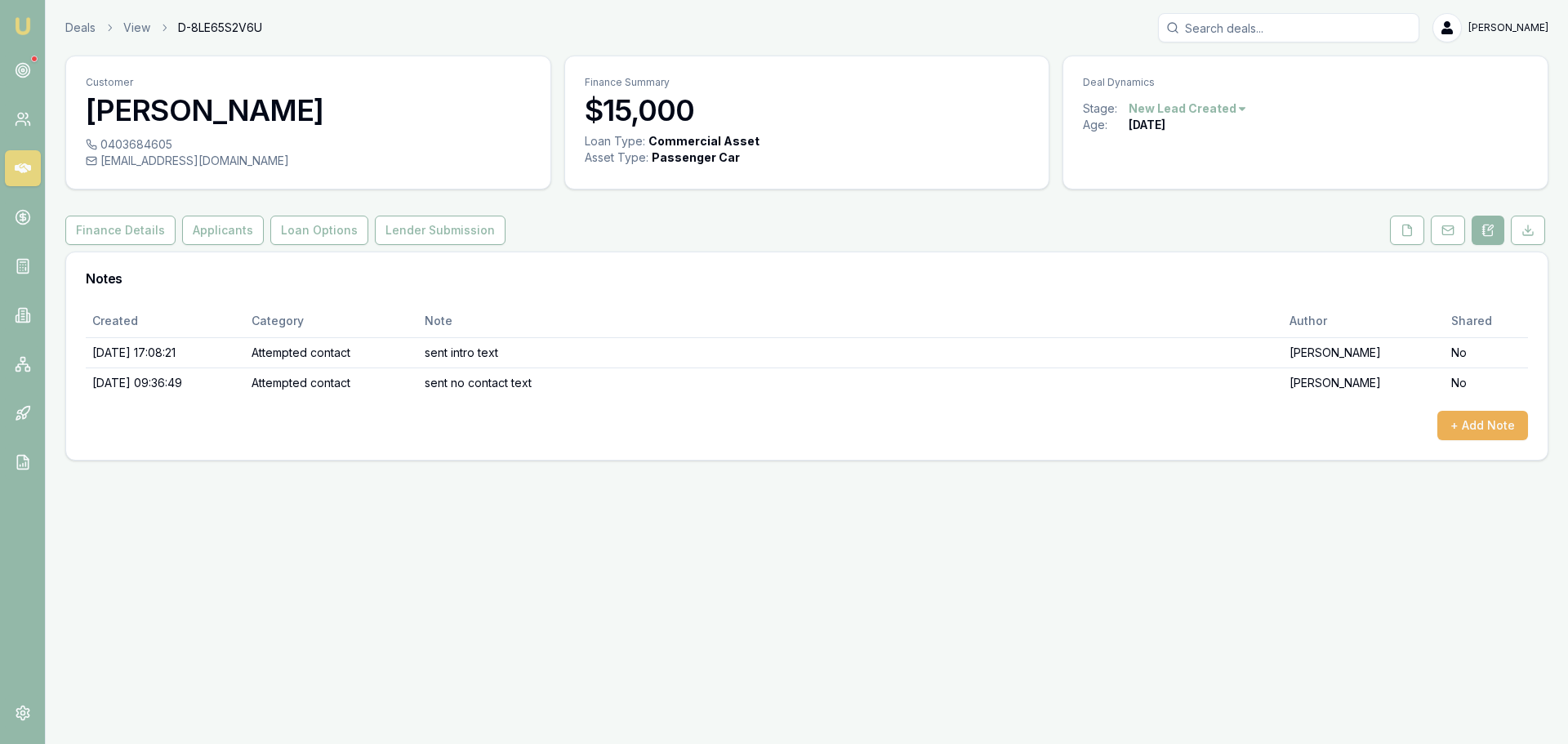
click at [1226, 116] on html "Emu Broker Deals View D-8LE65S2V6U Erin Shield Toggle Menu Customer Siobhan Rya…" at bounding box center [784, 372] width 1568 height 744
click at [1182, 294] on div "- No Contact" at bounding box center [1185, 295] width 96 height 26
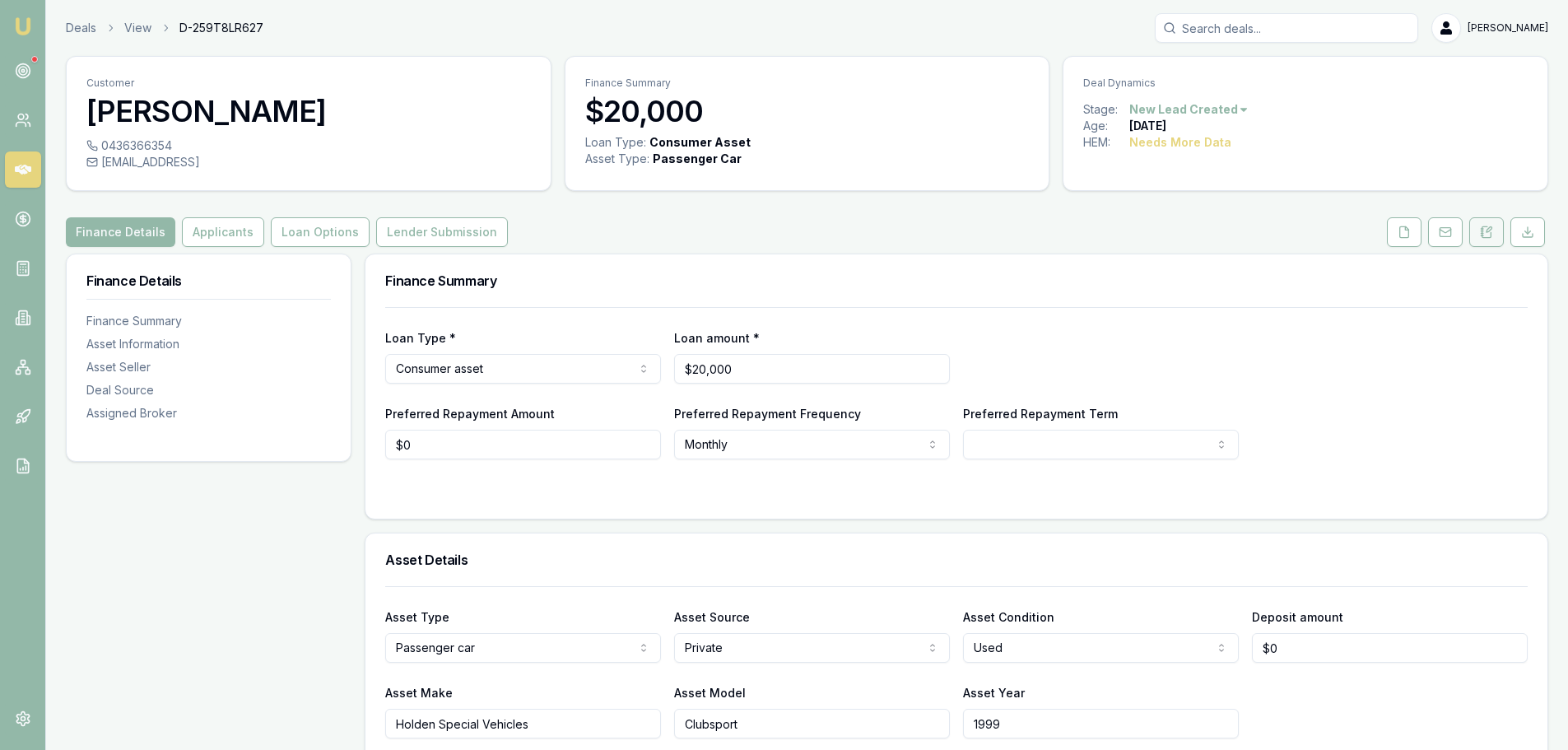
click at [1479, 232] on button at bounding box center [1486, 231] width 34 height 29
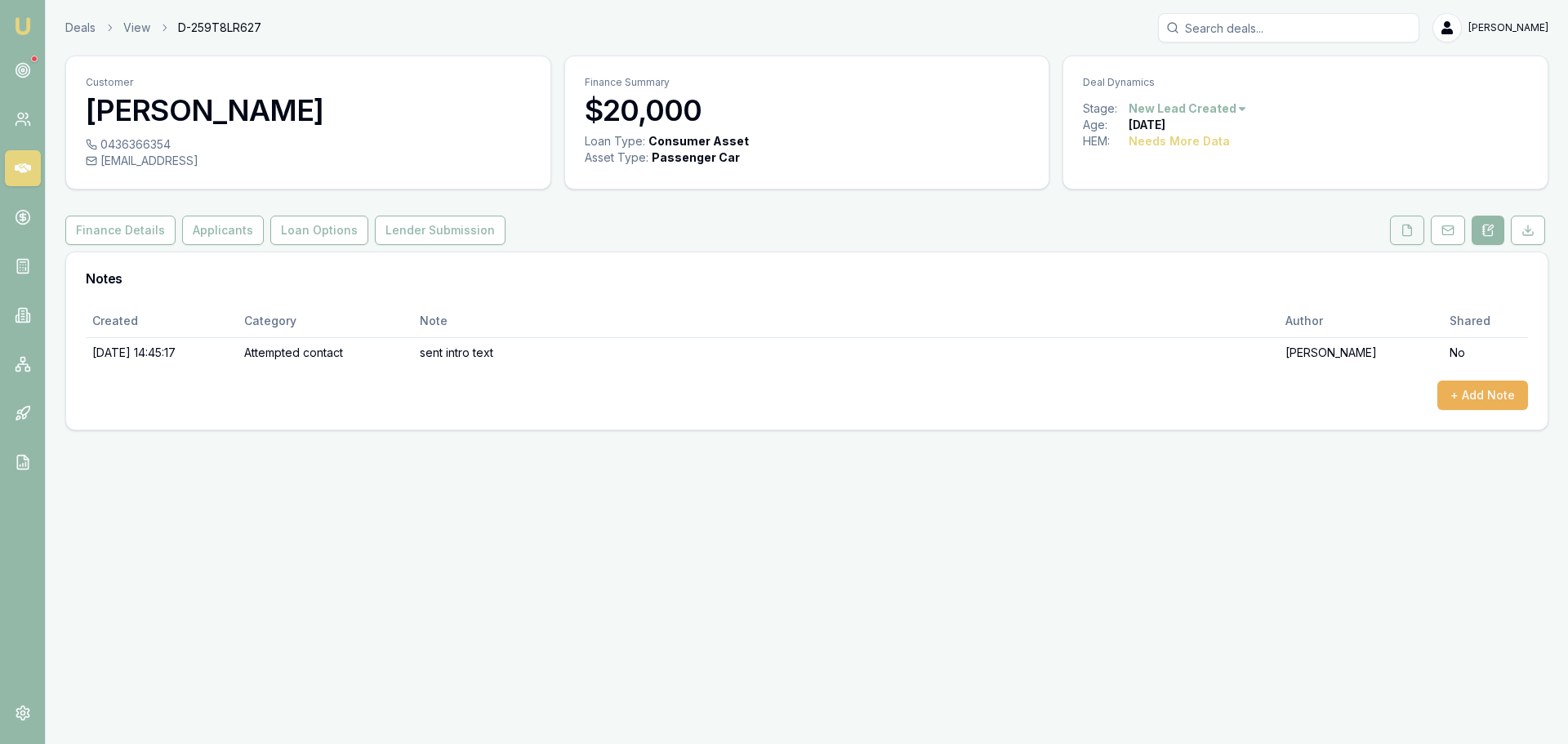
click at [1406, 230] on icon at bounding box center [1407, 230] width 13 height 13
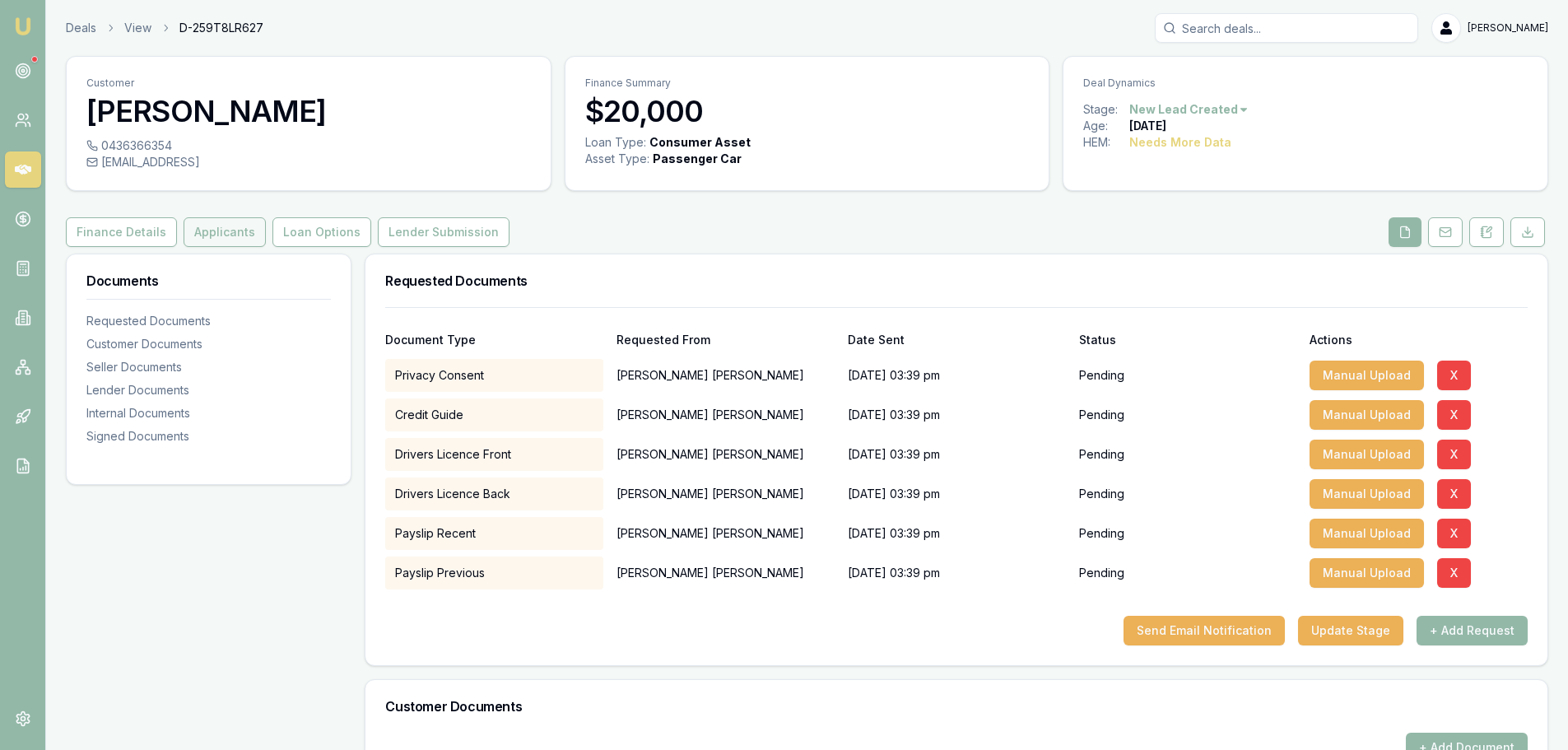
click at [216, 229] on button "Applicants" at bounding box center [225, 231] width 82 height 29
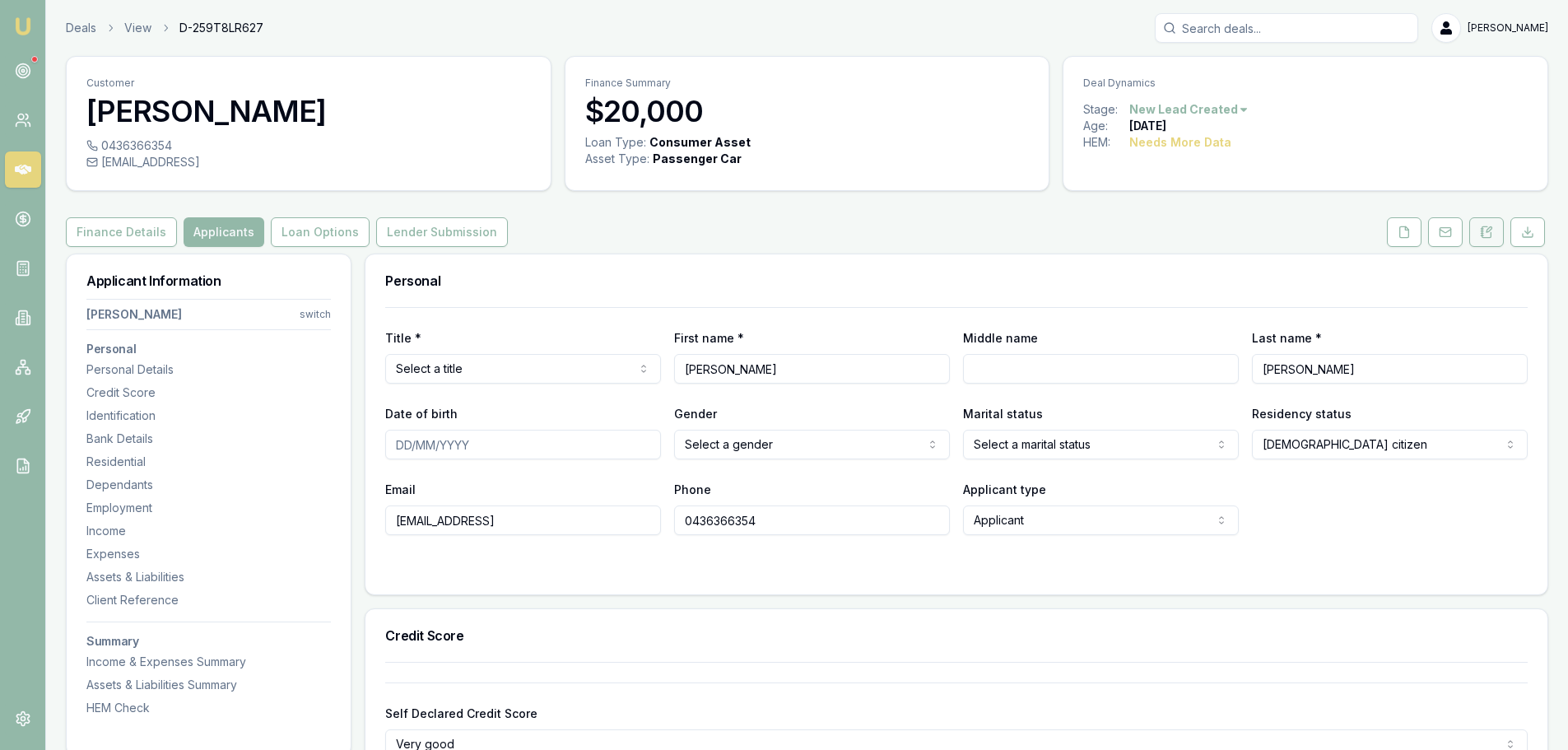
click at [1483, 235] on icon at bounding box center [1482, 235] width 3 height 0
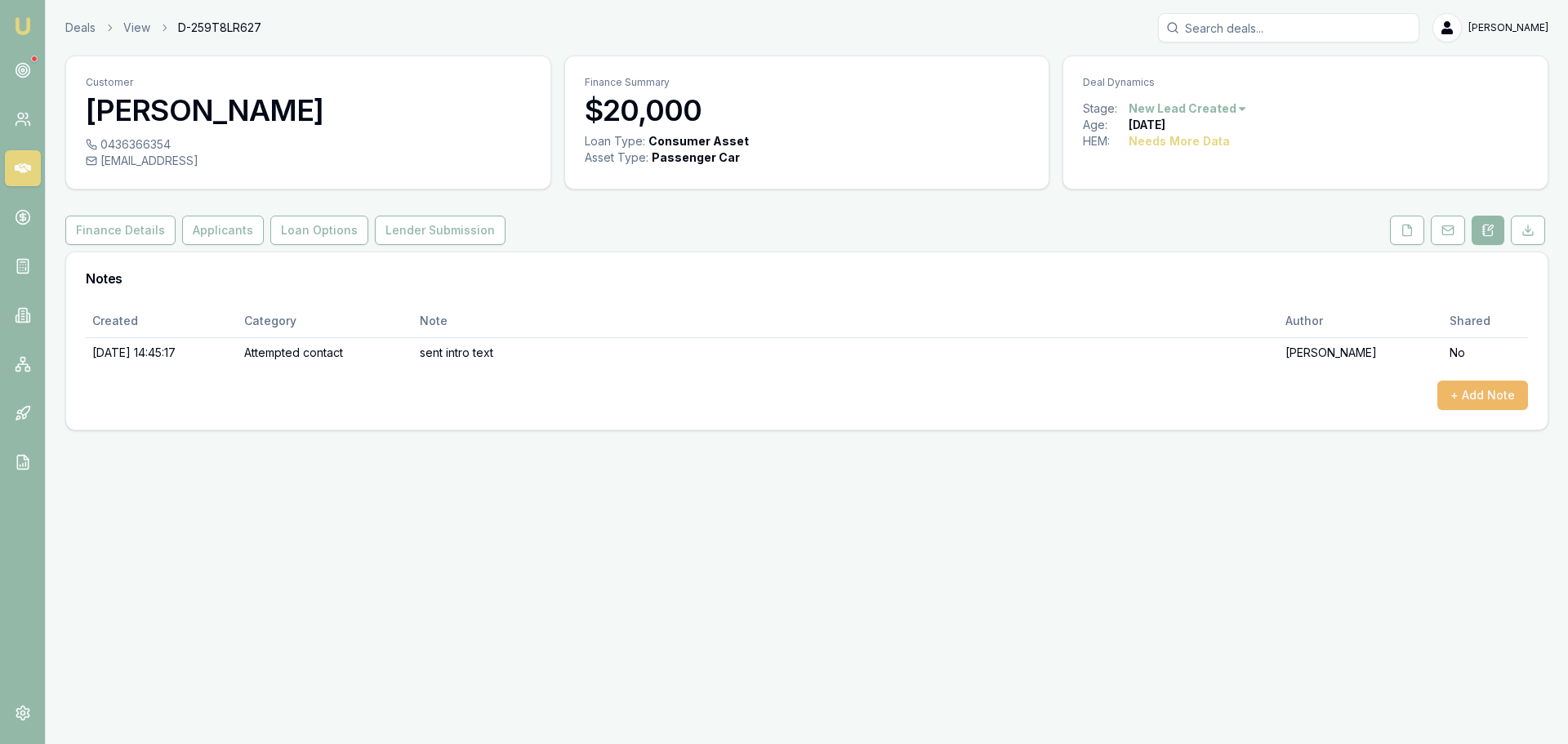
click at [1470, 400] on button "+ Add Note" at bounding box center [1482, 395] width 90 height 29
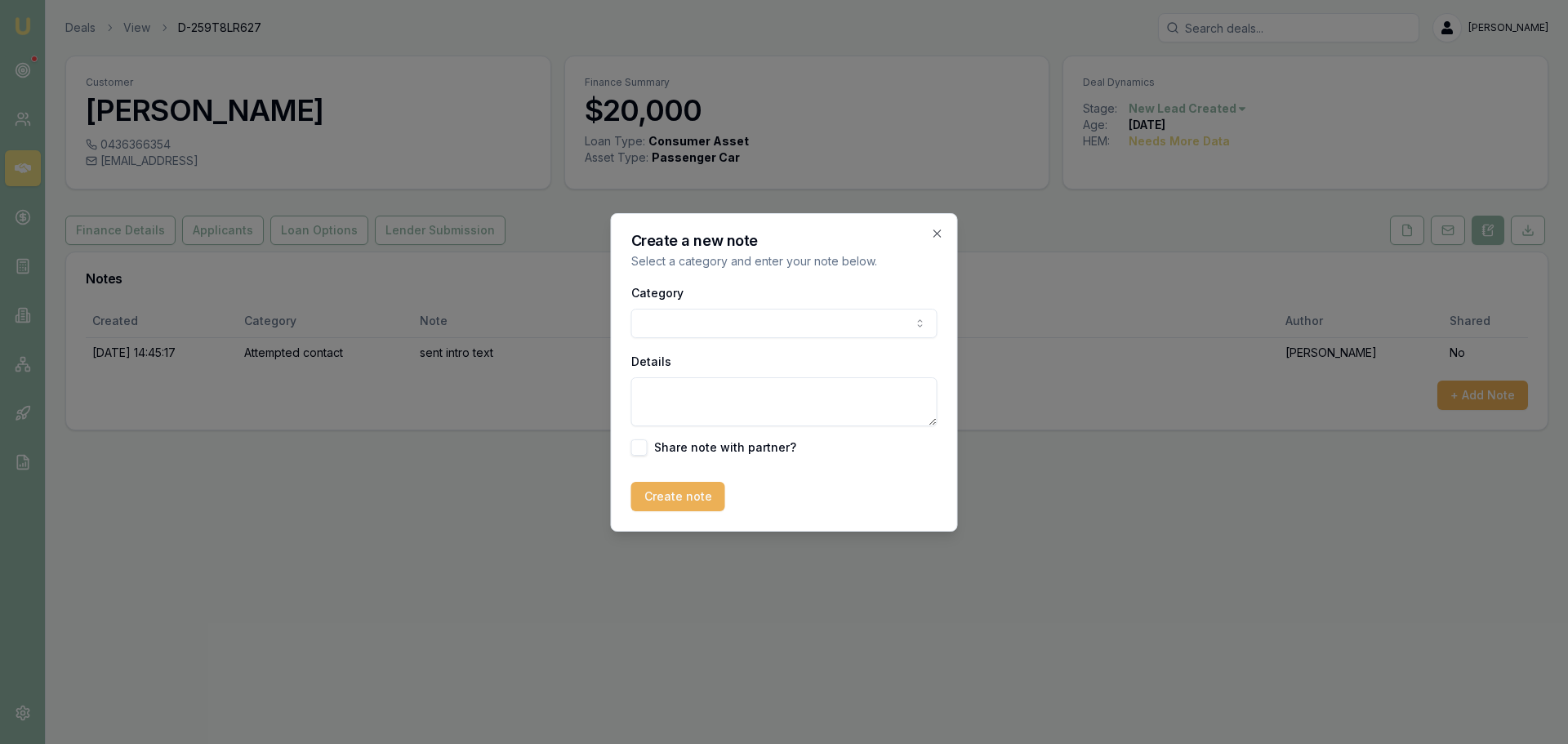
click at [661, 318] on body "Emu Broker Deals View D-259T8LR627 Erin Shield Toggle Menu Customer James Taylo…" at bounding box center [784, 372] width 1568 height 744
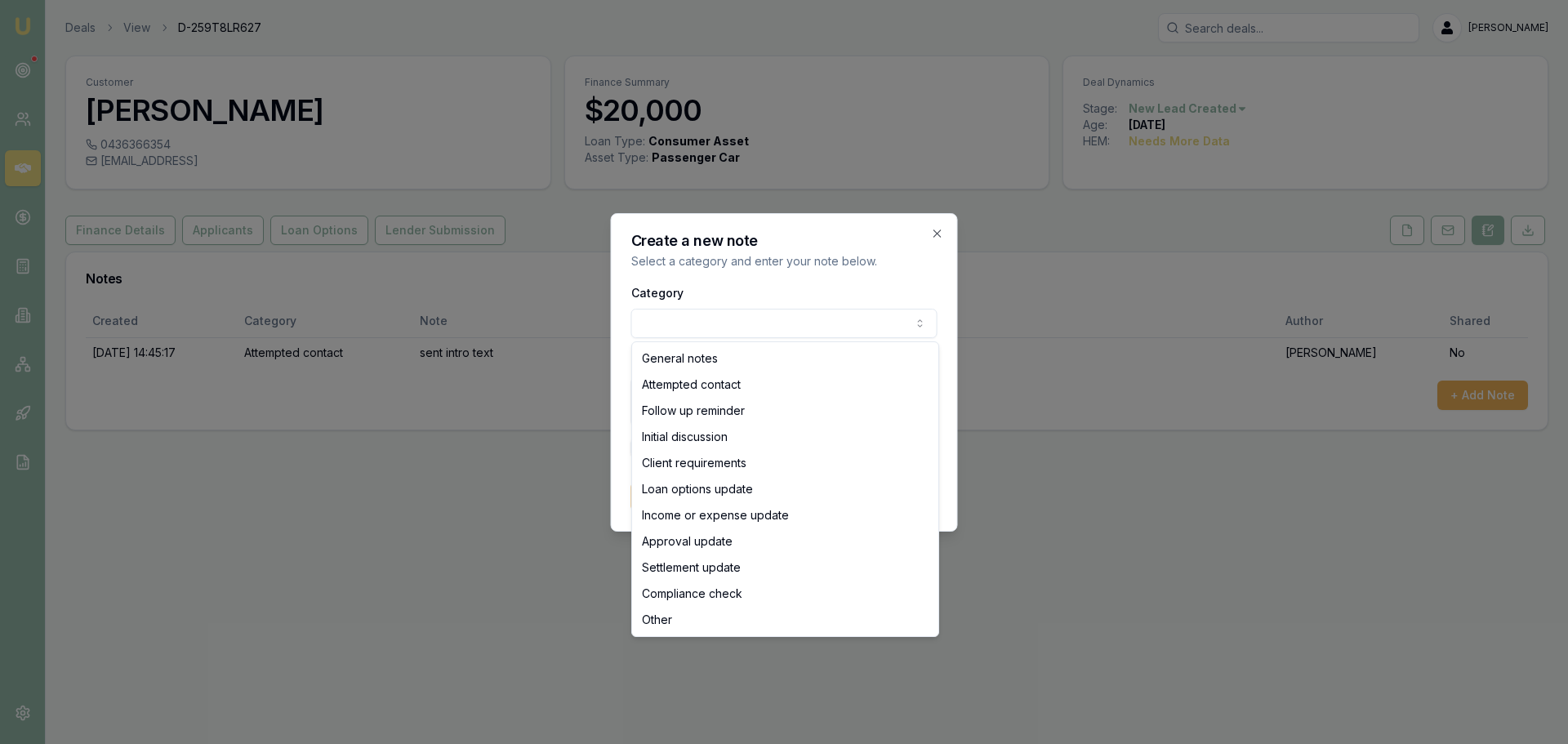
select select "ATTEMPTED_CONTACT"
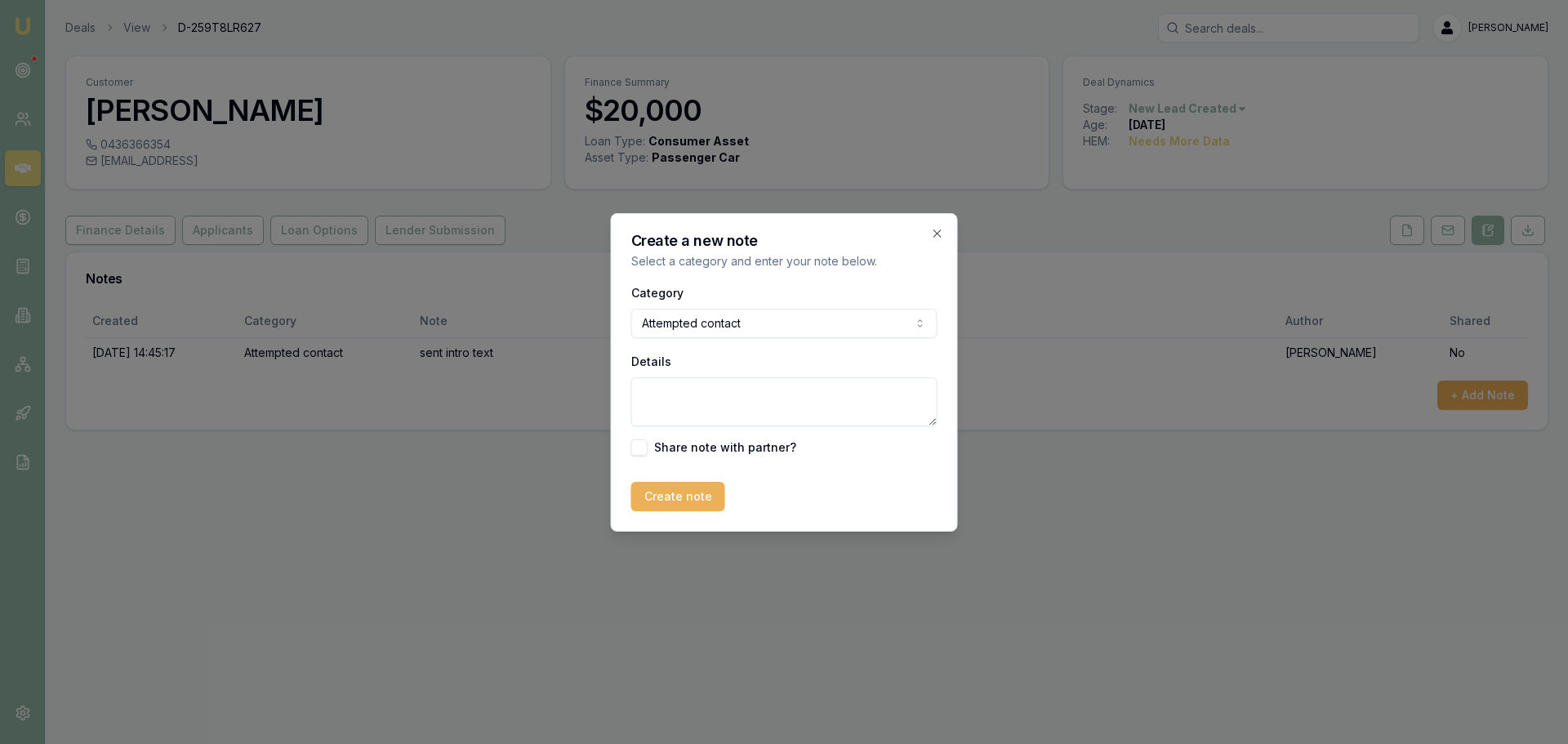
click at [663, 398] on textarea "Details" at bounding box center [784, 402] width 307 height 49
type textarea "sent no contact text"
click at [687, 503] on button "Create note" at bounding box center [678, 496] width 94 height 29
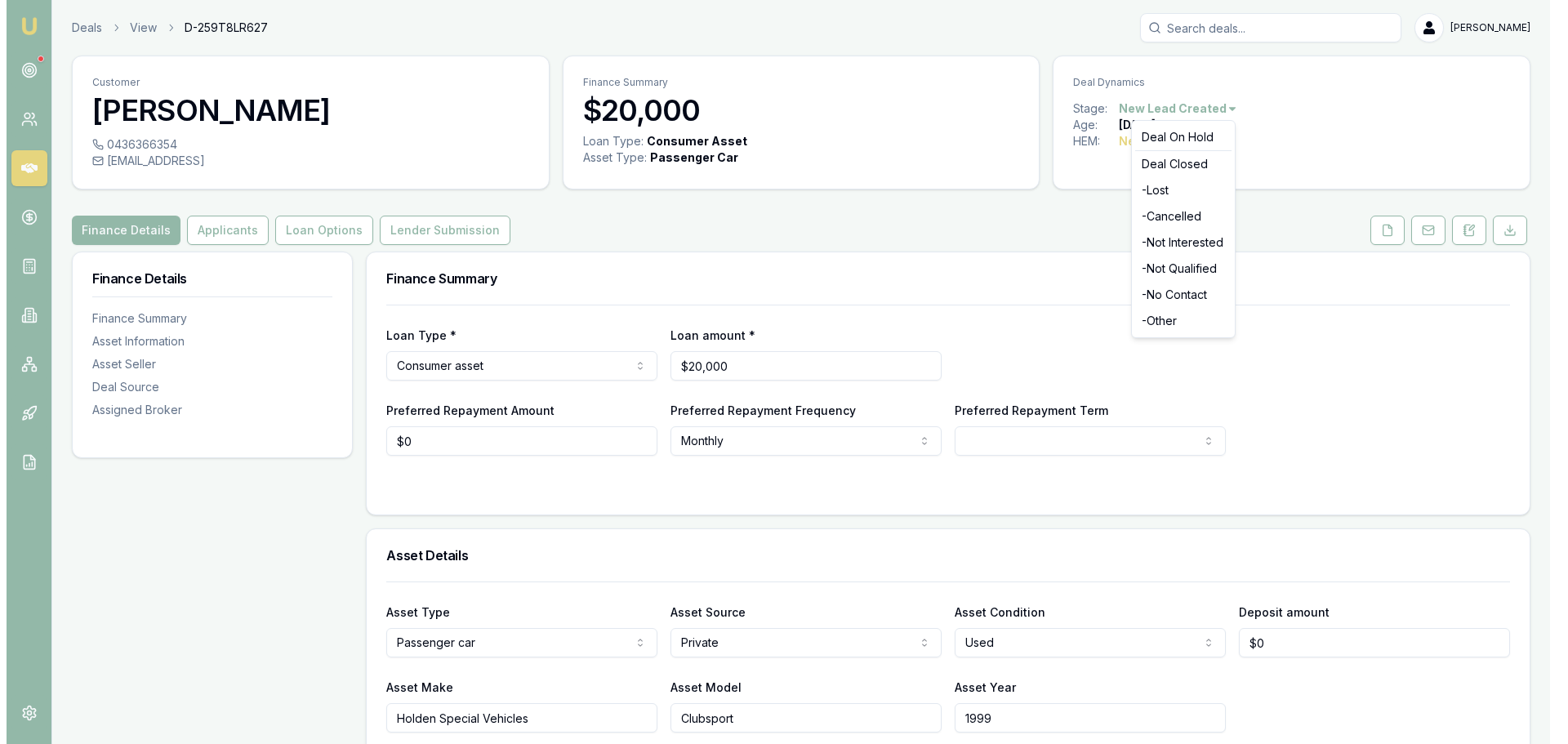
click at [1213, 106] on html "Emu Broker Deals View D-259T8LR627 [PERSON_NAME] Toggle Menu Customer [PERSON_N…" at bounding box center [778, 372] width 1556 height 744
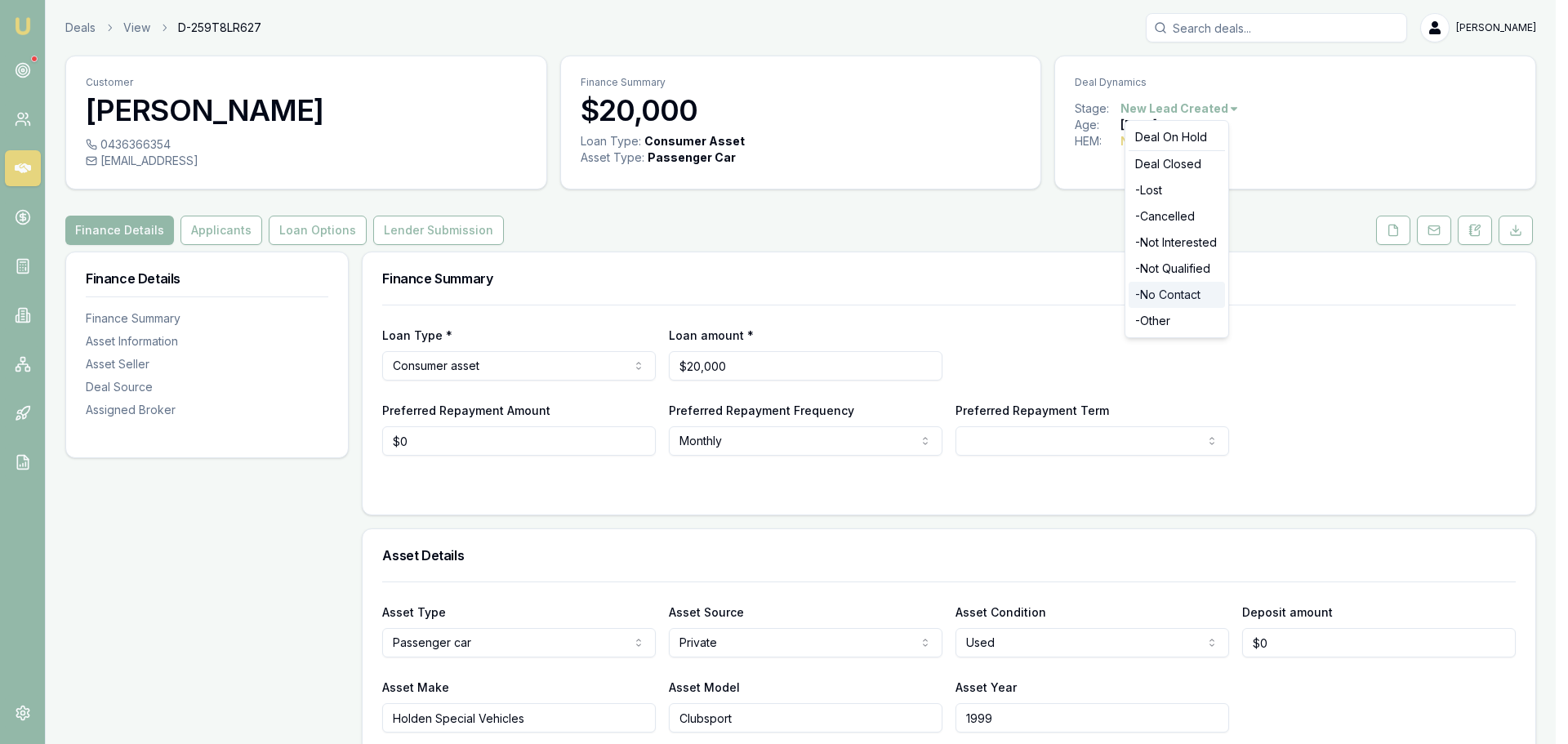
click at [1196, 296] on div "- No Contact" at bounding box center [1177, 295] width 96 height 26
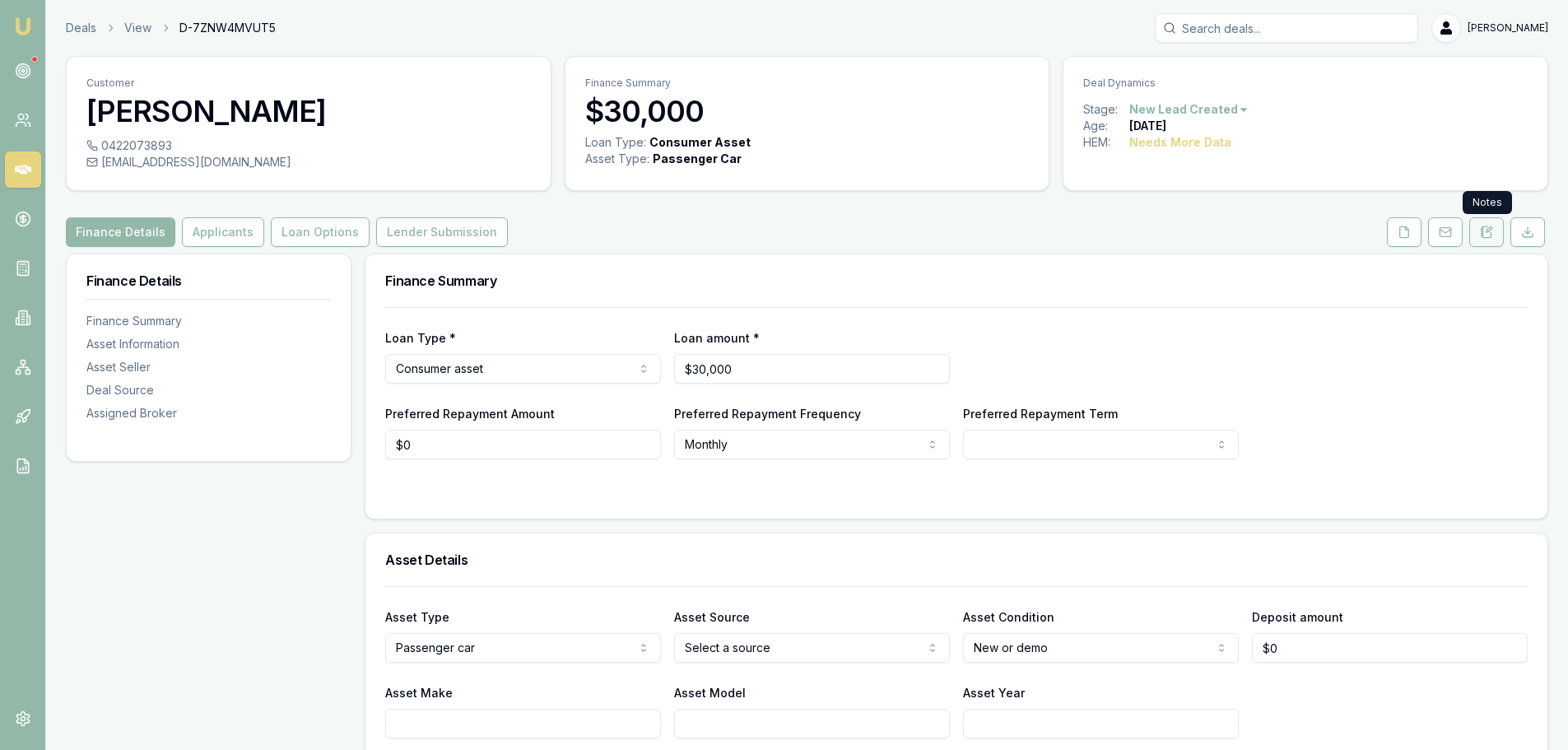
click at [1488, 229] on icon at bounding box center [1488, 229] width 5 height 5
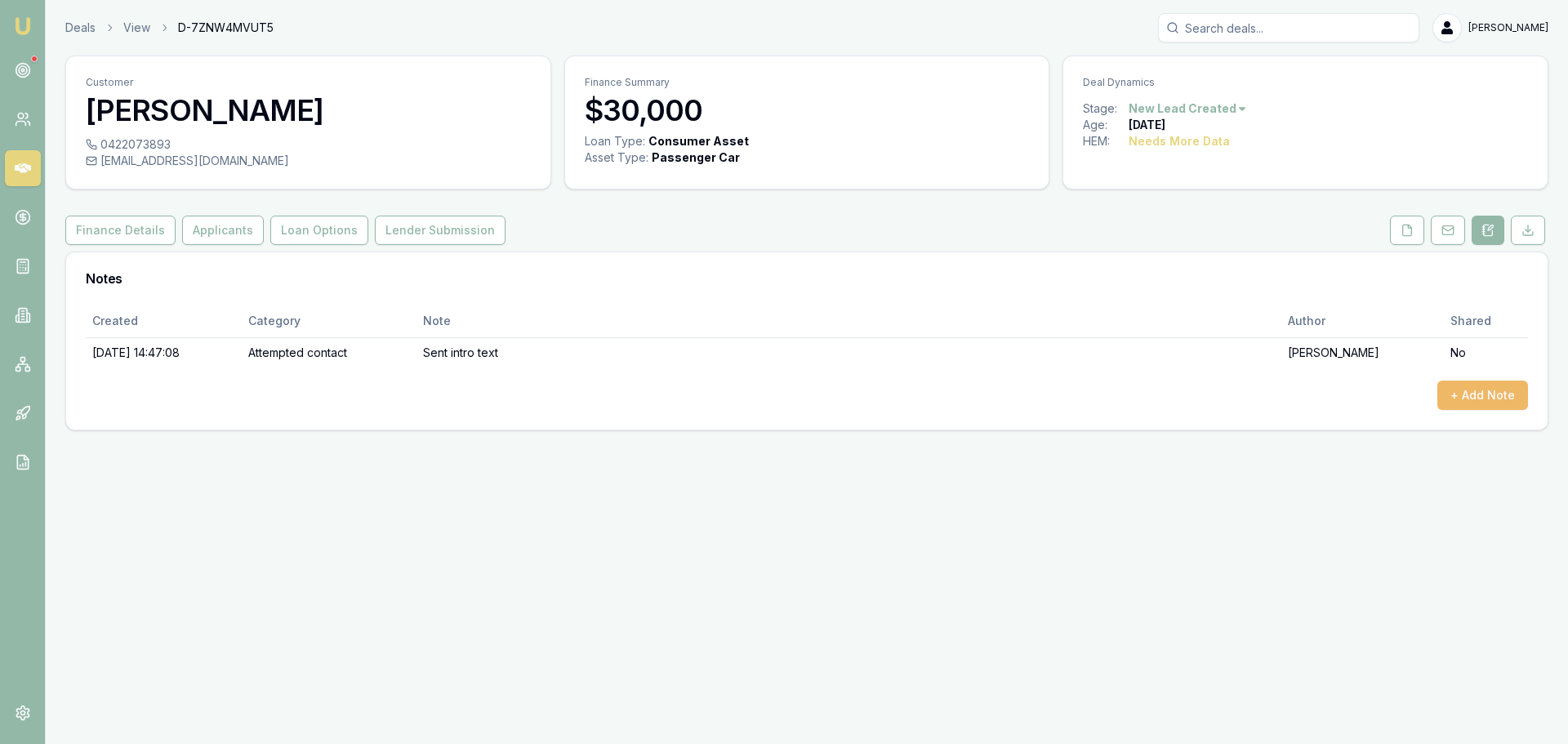
click at [1483, 397] on button "+ Add Note" at bounding box center [1482, 395] width 90 height 29
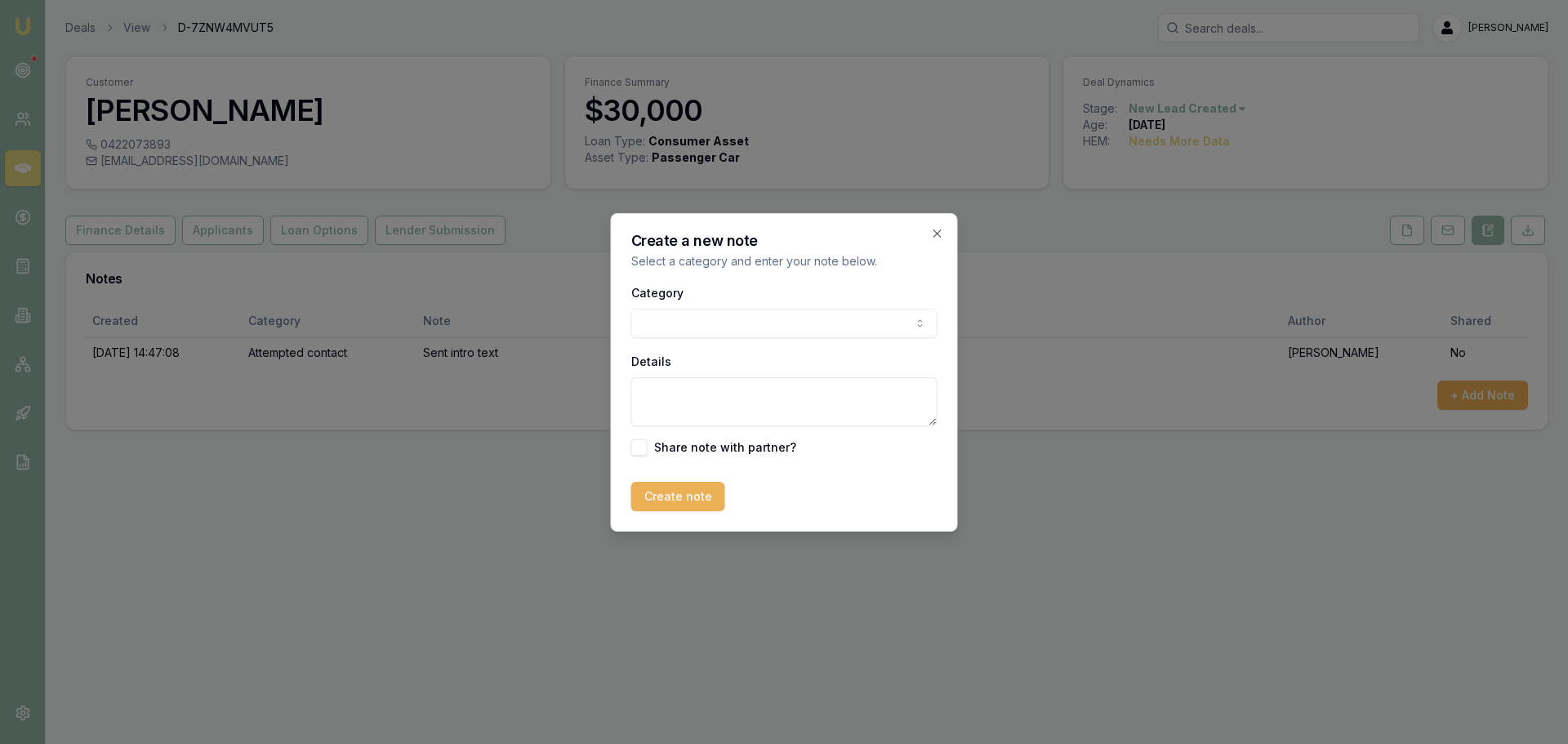
click at [816, 328] on body "Emu Broker Deals View D-7ZNW4MVUT5 [PERSON_NAME] Toggle Menu Customer [PERSON_N…" at bounding box center [784, 372] width 1568 height 744
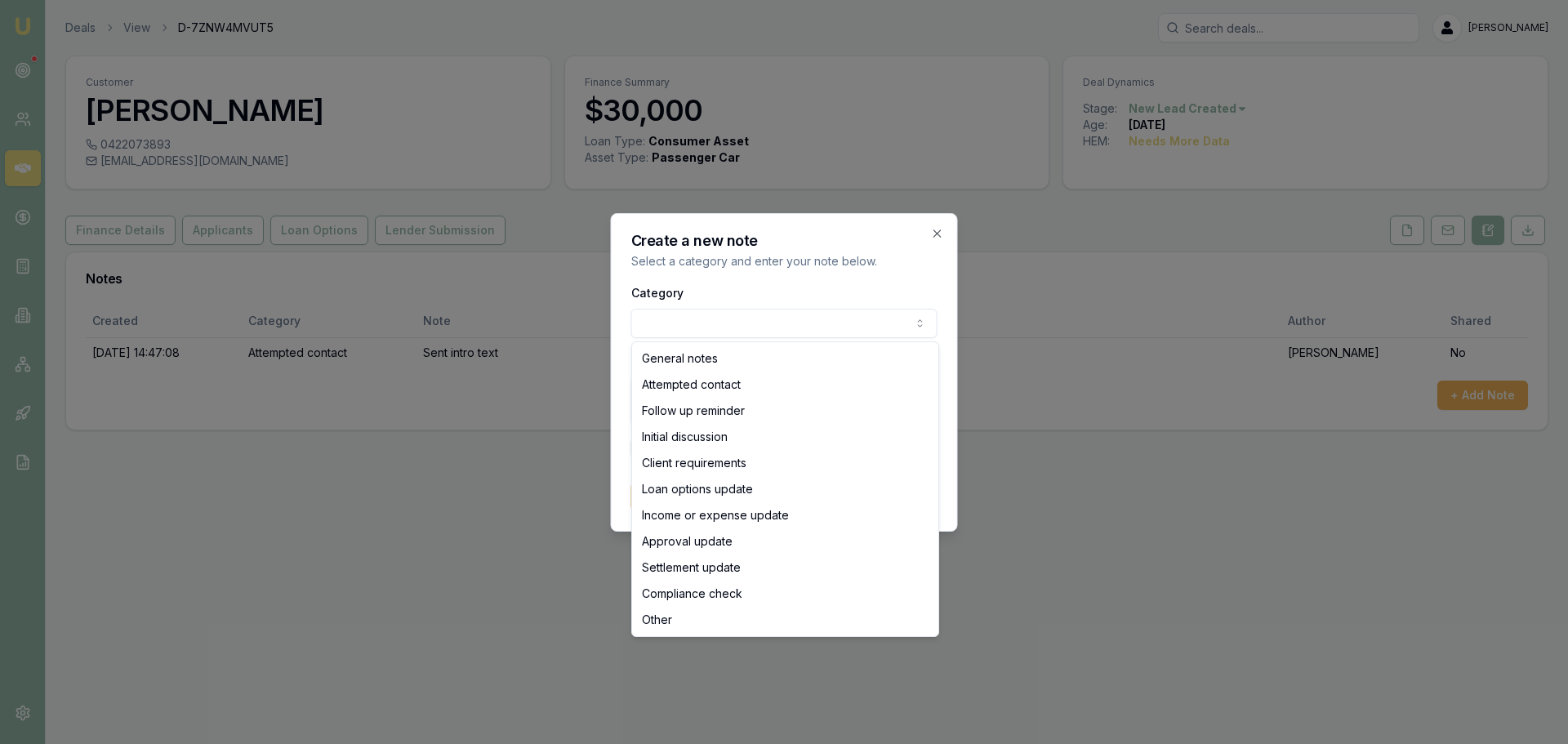
select select "ATTEMPTED_CONTACT"
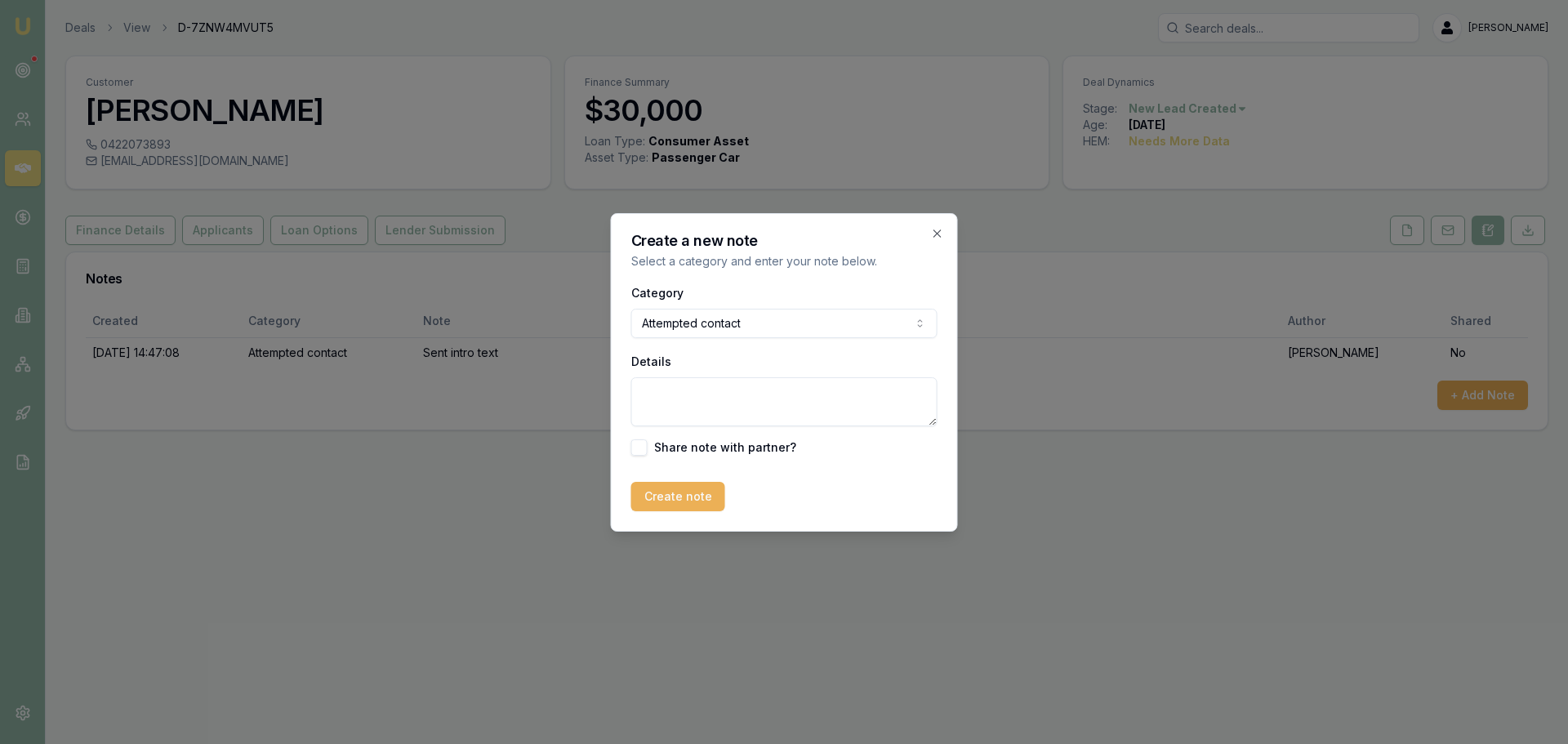
click at [767, 408] on textarea "Details" at bounding box center [784, 402] width 307 height 49
type textarea "sent no contact text"
click at [689, 497] on button "Create note" at bounding box center [678, 496] width 94 height 29
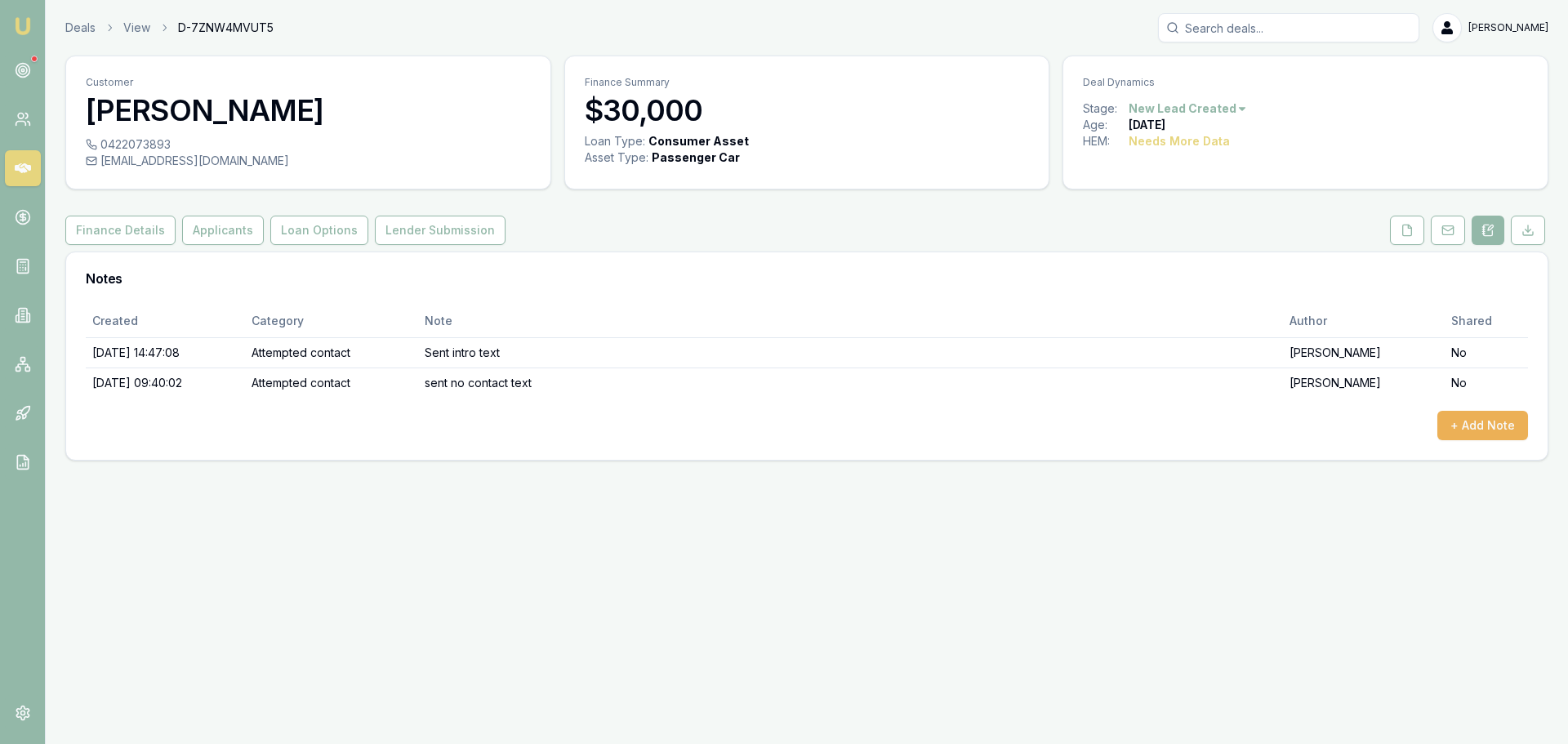
click at [1215, 105] on html "Emu Broker Deals View D-7ZNW4MVUT5 Erin Shield Toggle Menu Customer Kaela Hunia…" at bounding box center [784, 372] width 1568 height 744
click at [1196, 293] on div "- No Contact" at bounding box center [1185, 295] width 96 height 26
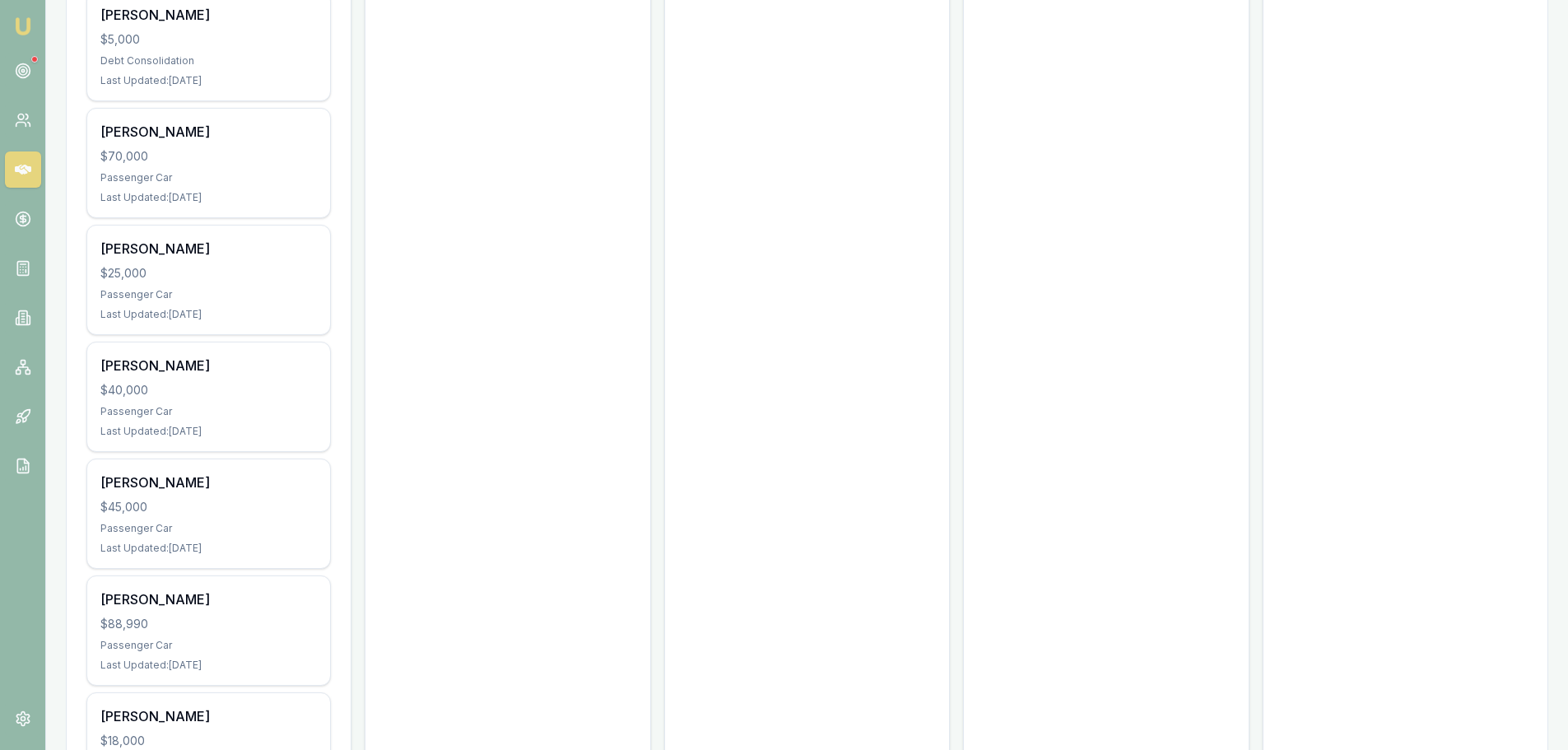
scroll to position [7146, 0]
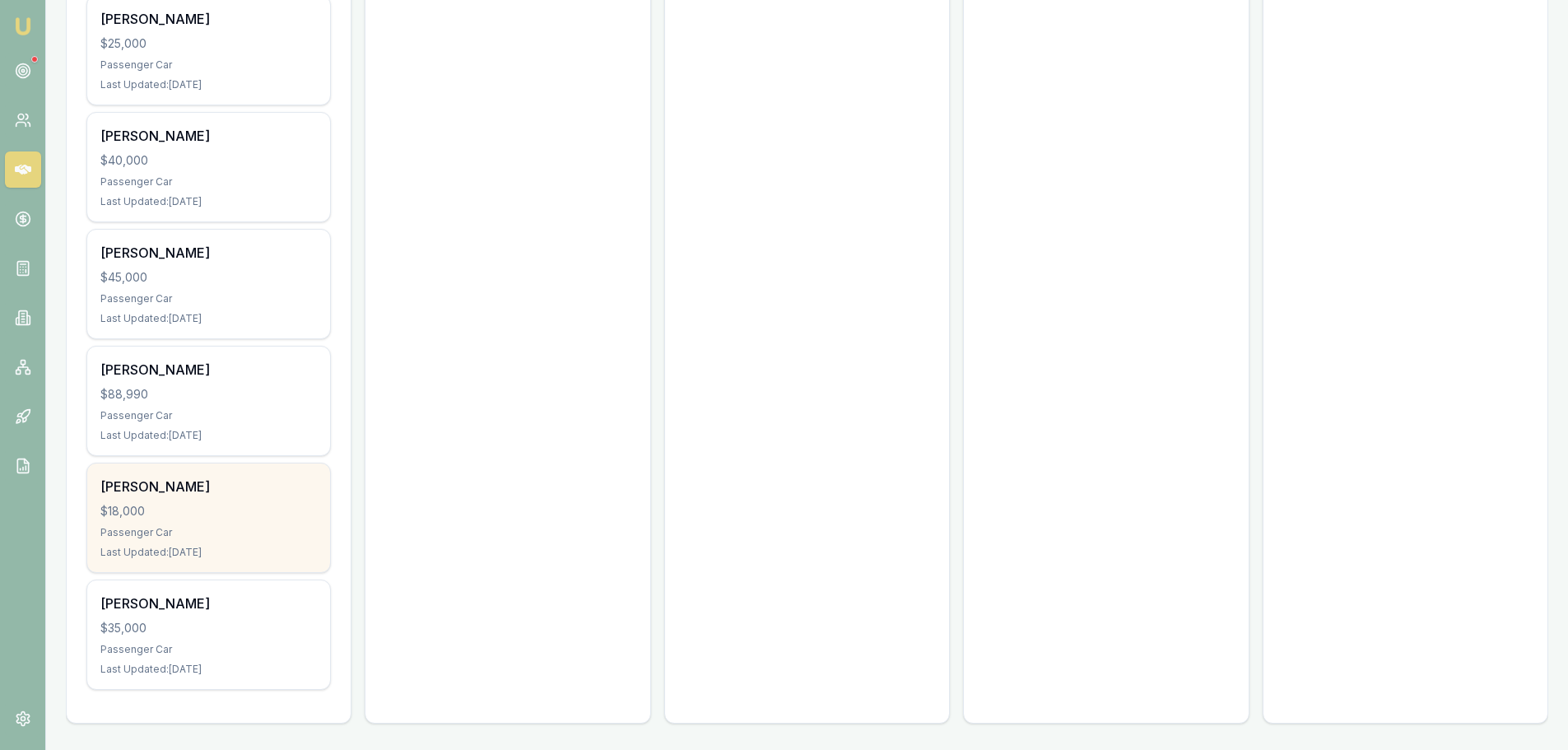
click at [281, 529] on div "Passenger Car" at bounding box center [209, 533] width 216 height 13
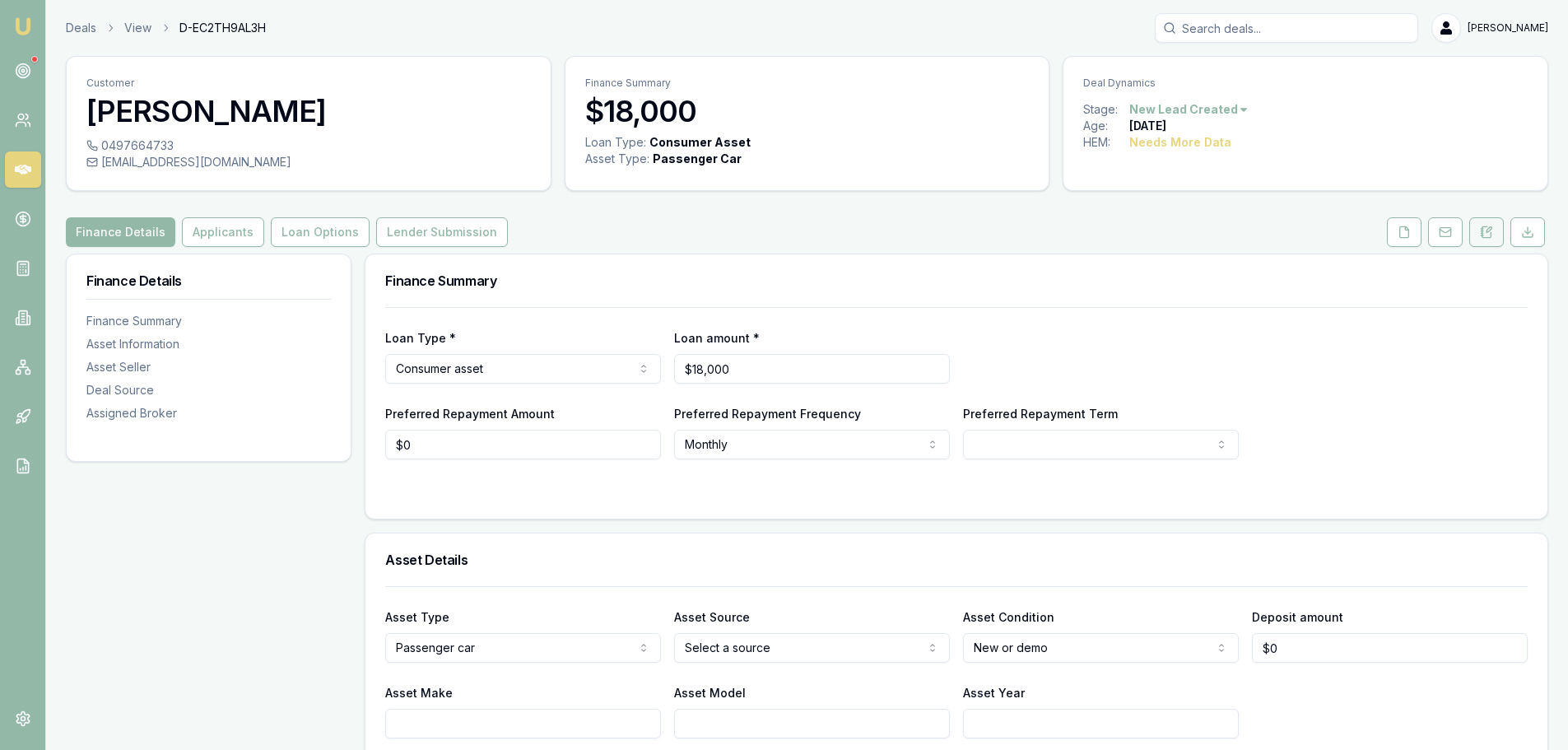
click at [1495, 231] on button at bounding box center [1486, 231] width 34 height 29
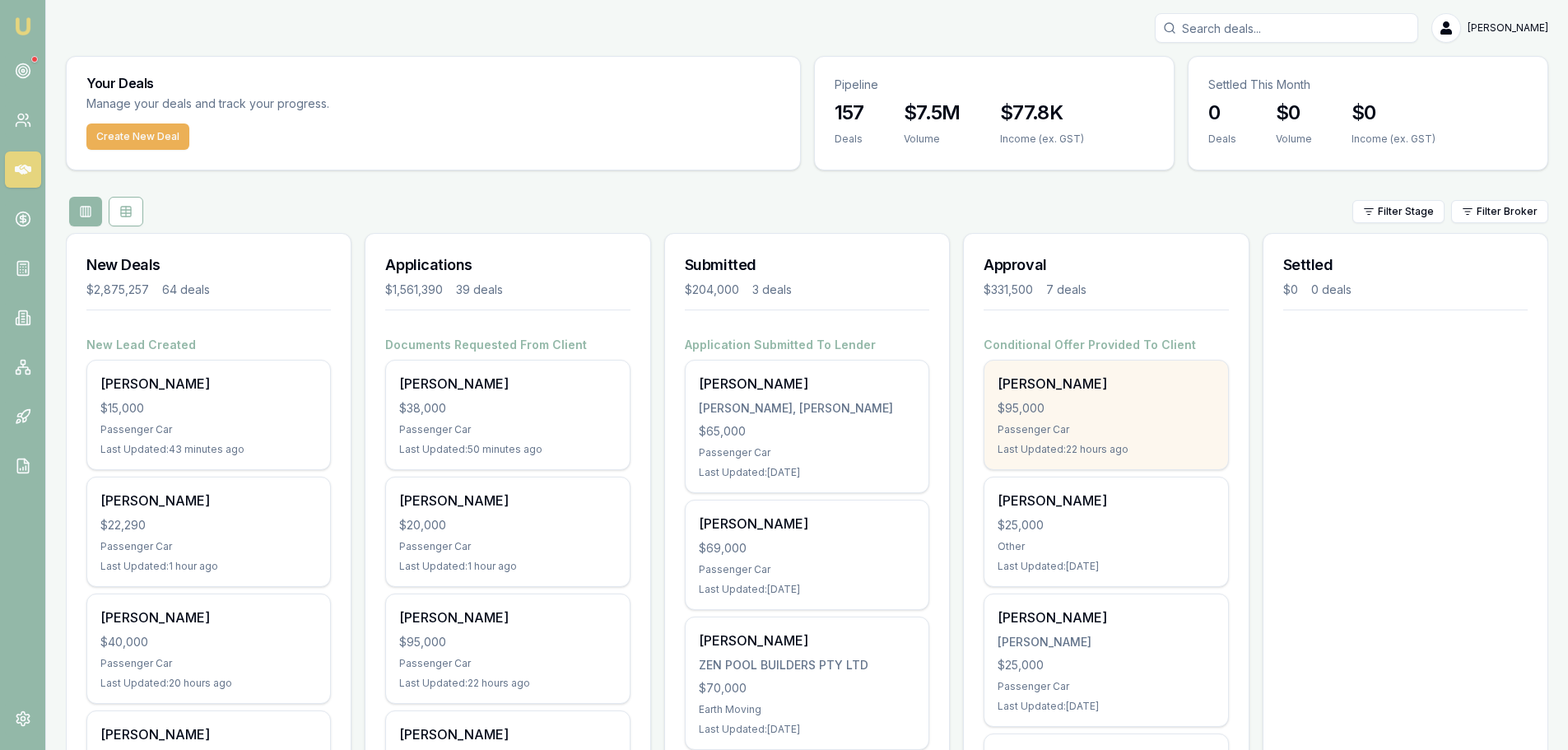
click at [1159, 422] on div "ROBERT REYNOLDS $95,000 Passenger Car Last Updated: 22 hours ago" at bounding box center [1106, 414] width 243 height 109
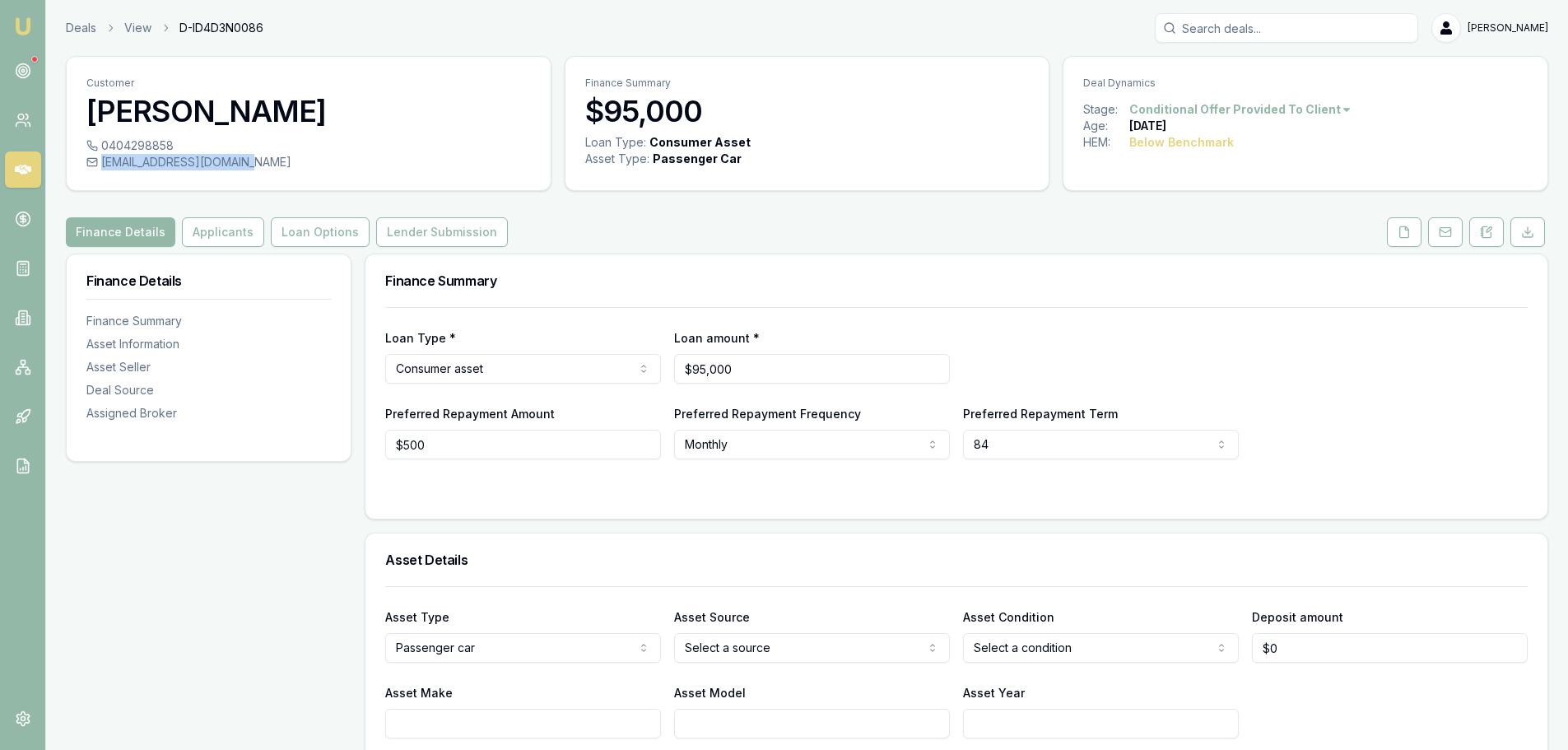
drag, startPoint x: 264, startPoint y: 161, endPoint x: 244, endPoint y: 159, distance: 20.1
click at [244, 159] on div "83robreynolds@gmail.com" at bounding box center [308, 161] width 445 height 16
copy div "83robreynolds@gmail.com"
click at [410, 229] on button "Lender Submission" at bounding box center [442, 231] width 132 height 29
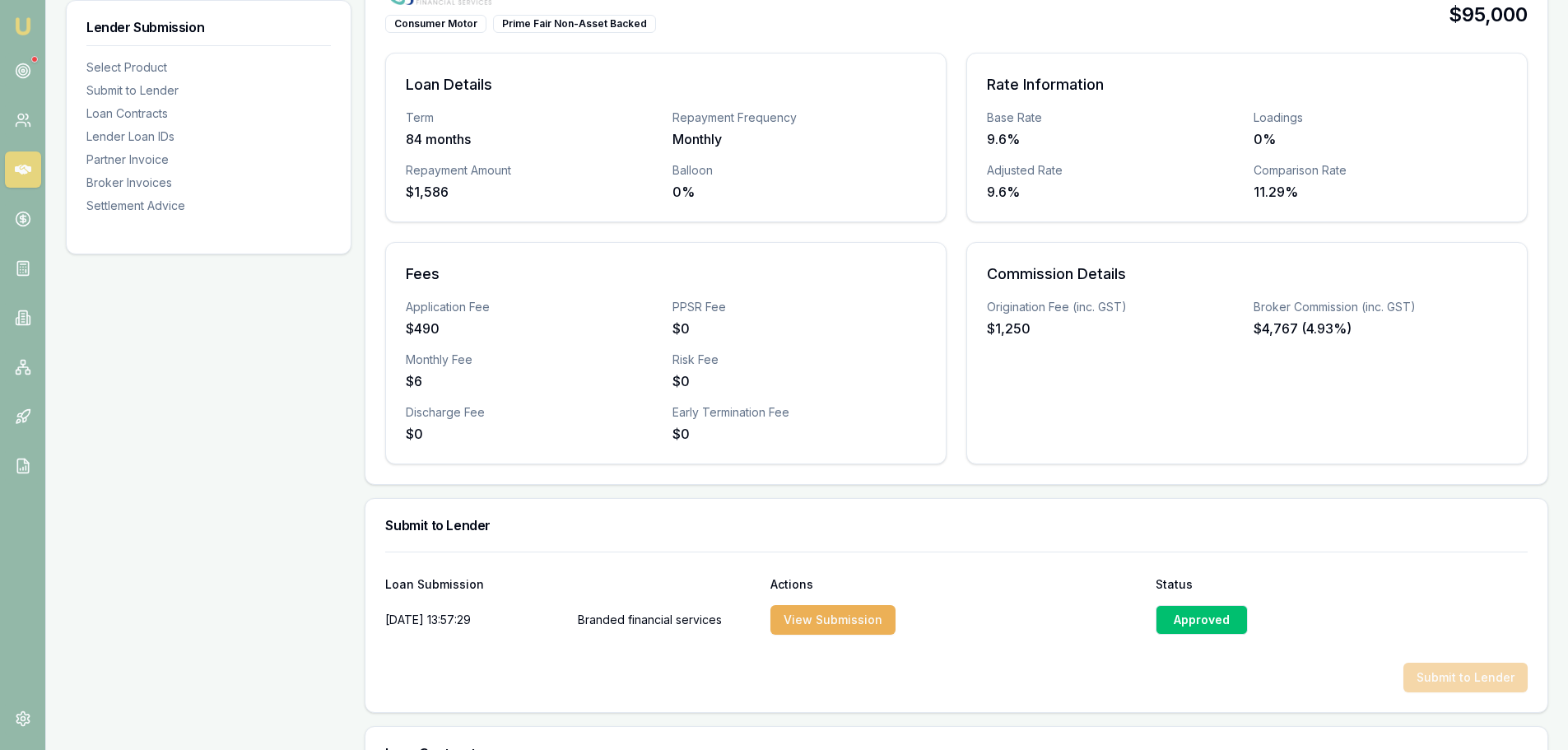
scroll to position [576, 0]
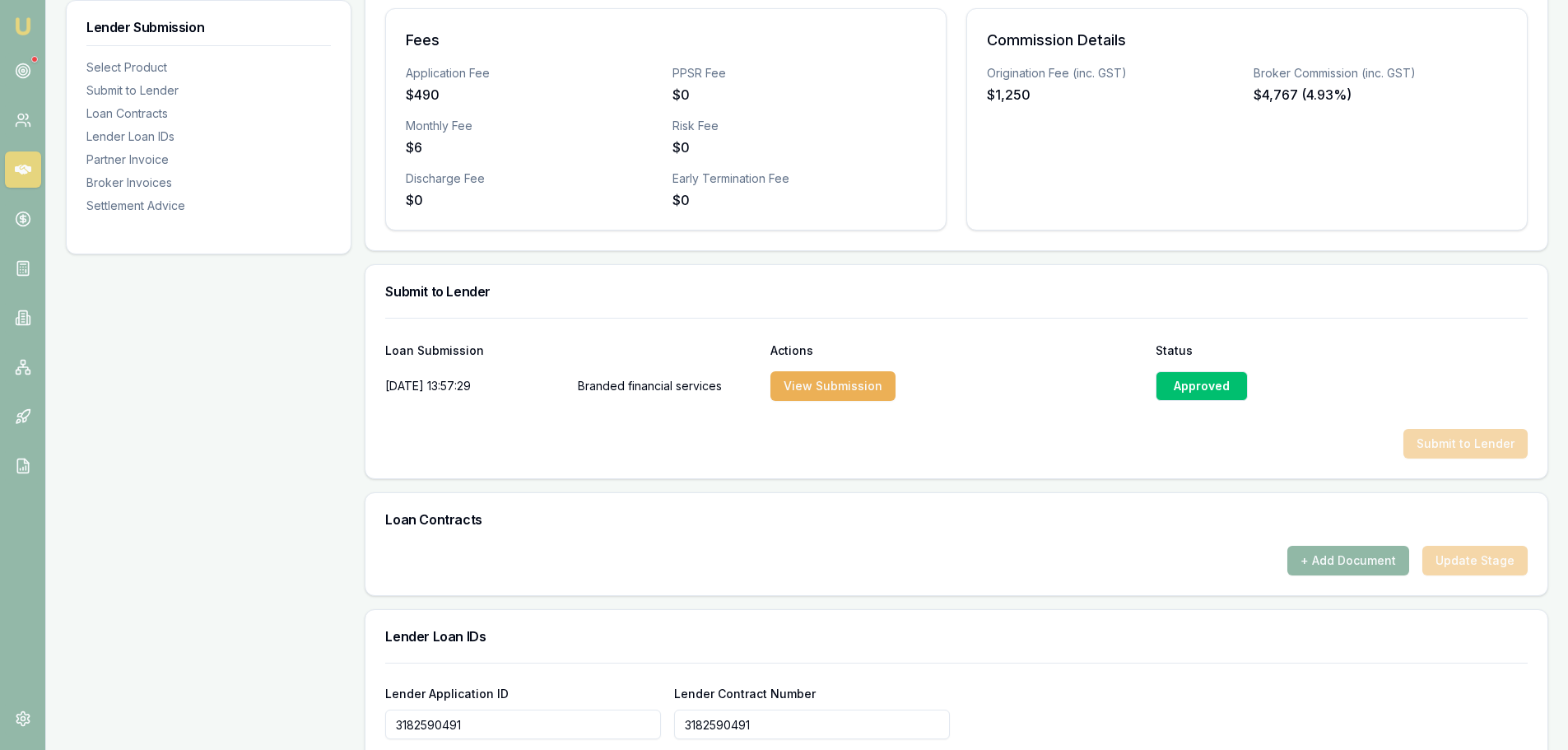
click at [1347, 561] on button "+ Add Document" at bounding box center [1348, 560] width 122 height 29
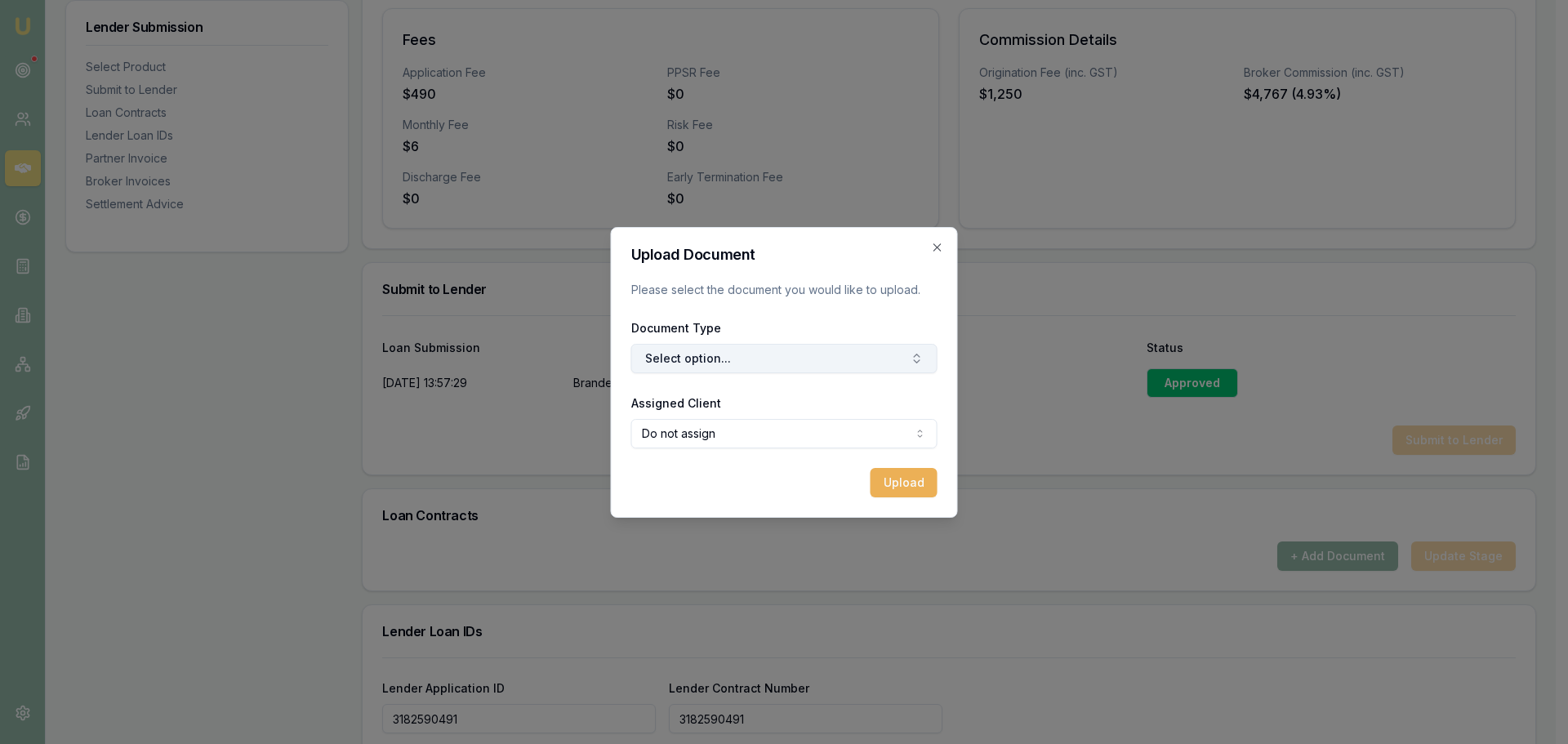
click at [718, 358] on button "Select option..." at bounding box center [784, 358] width 307 height 29
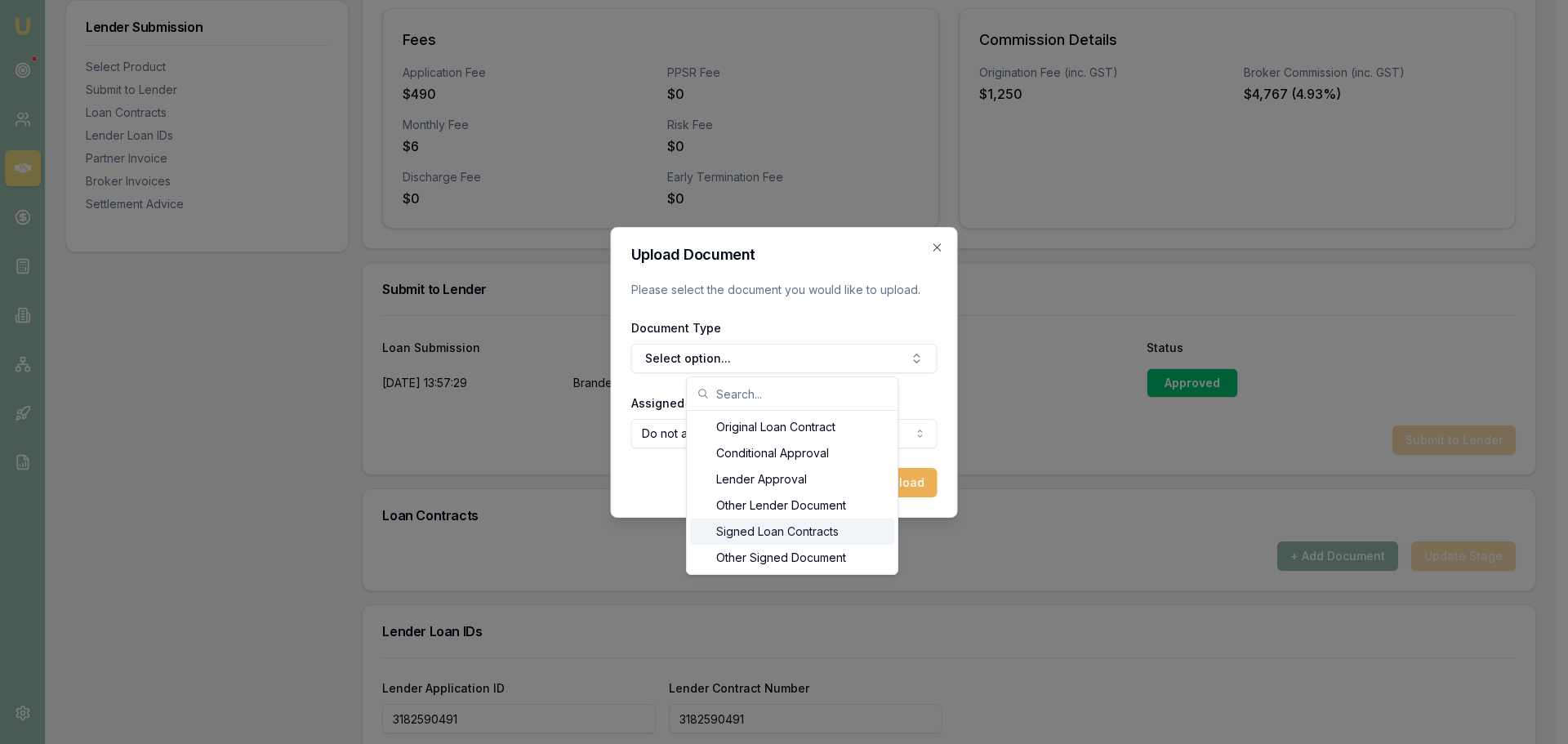
click at [777, 528] on div "Signed Loan Contracts" at bounding box center [792, 531] width 204 height 26
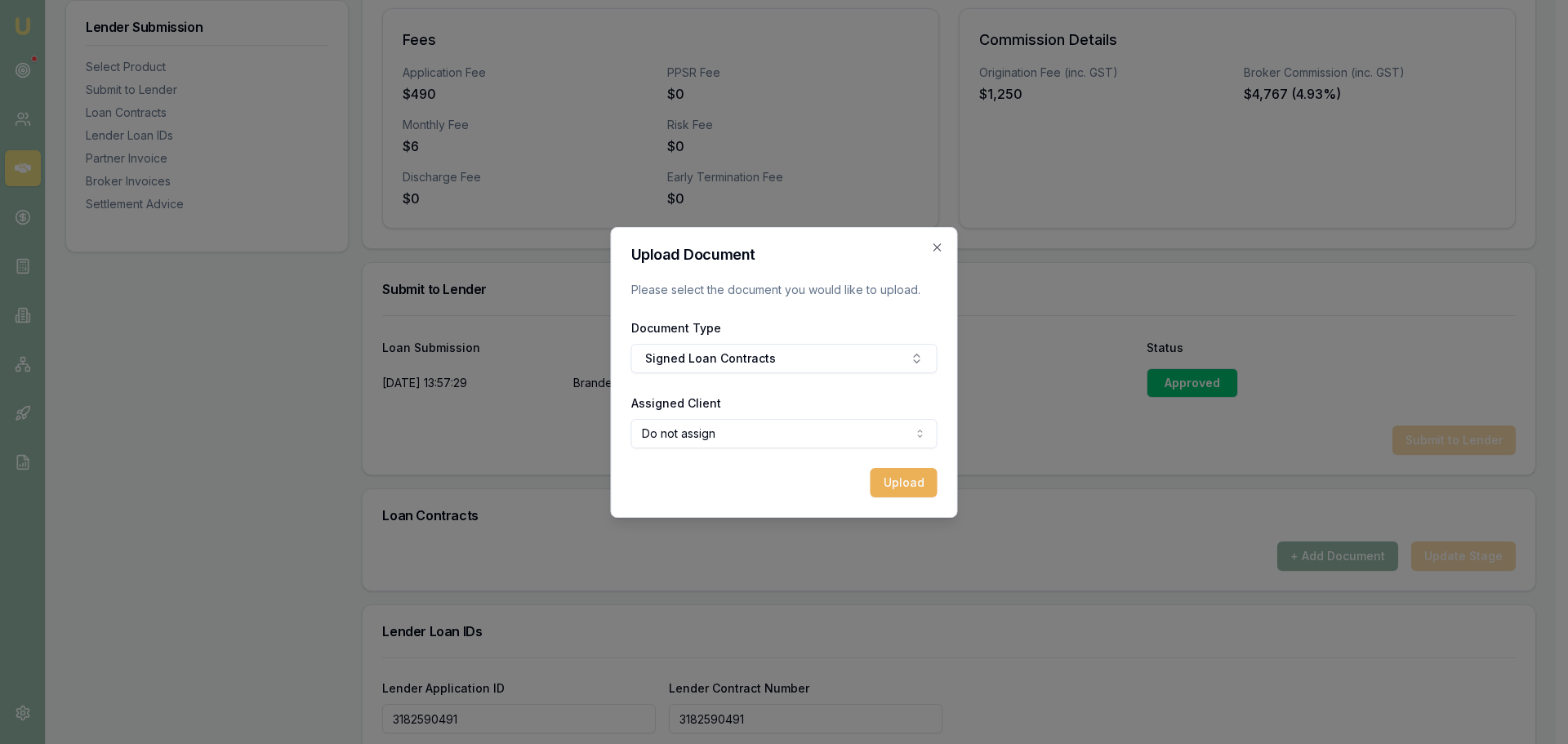
select select "U-41D3TC0QN1"
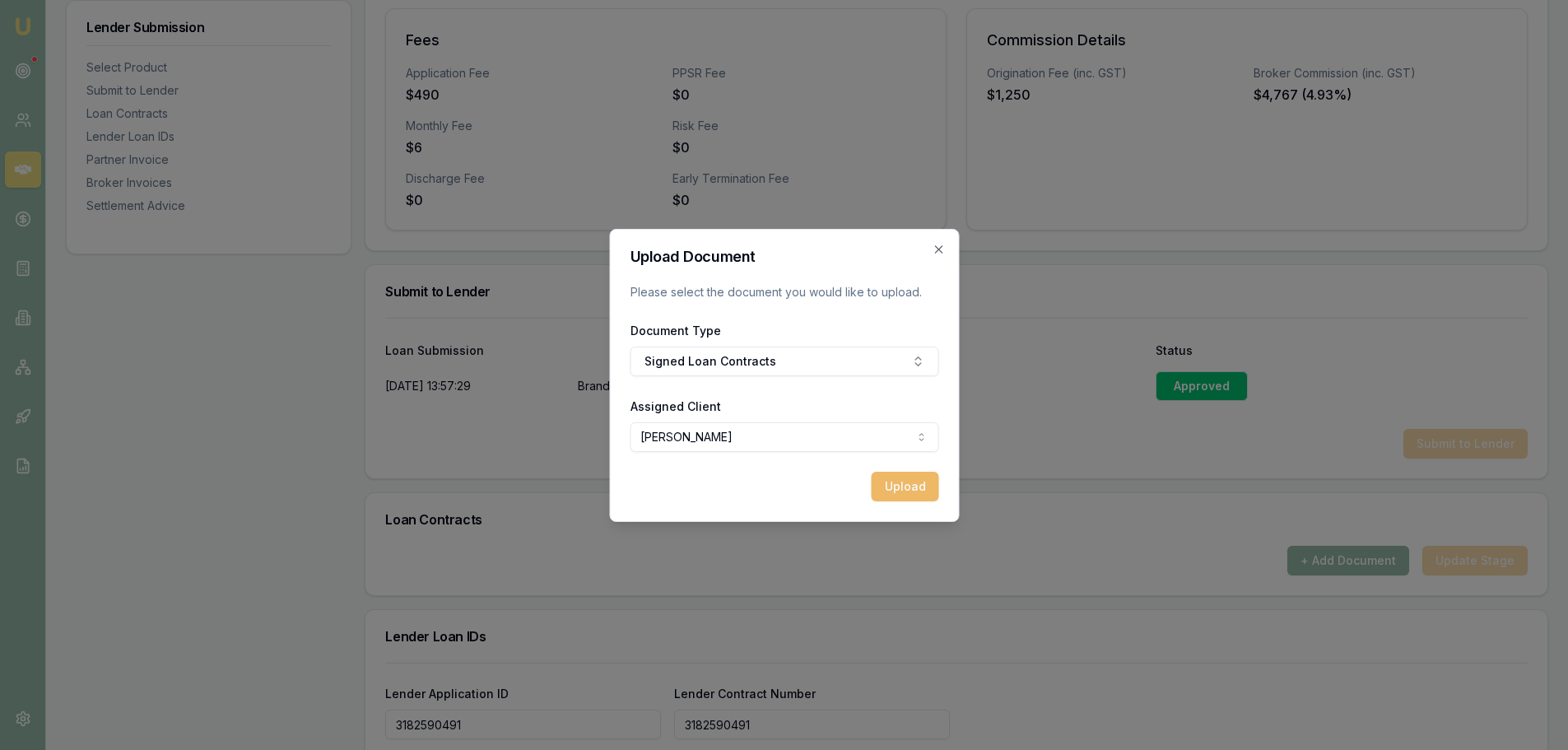
click at [879, 490] on button "Upload" at bounding box center [904, 486] width 67 height 29
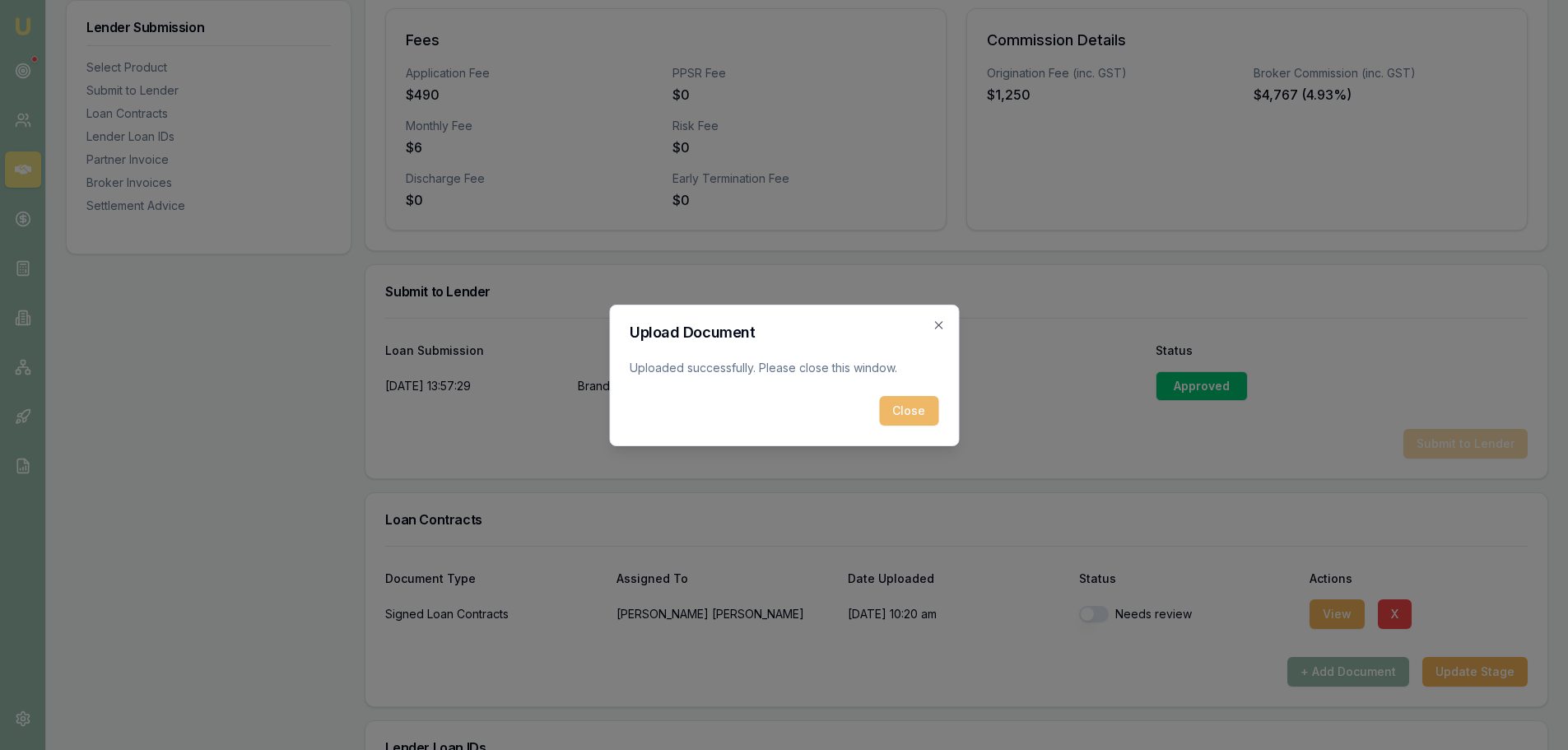
click at [904, 407] on button "Close" at bounding box center [908, 411] width 60 height 29
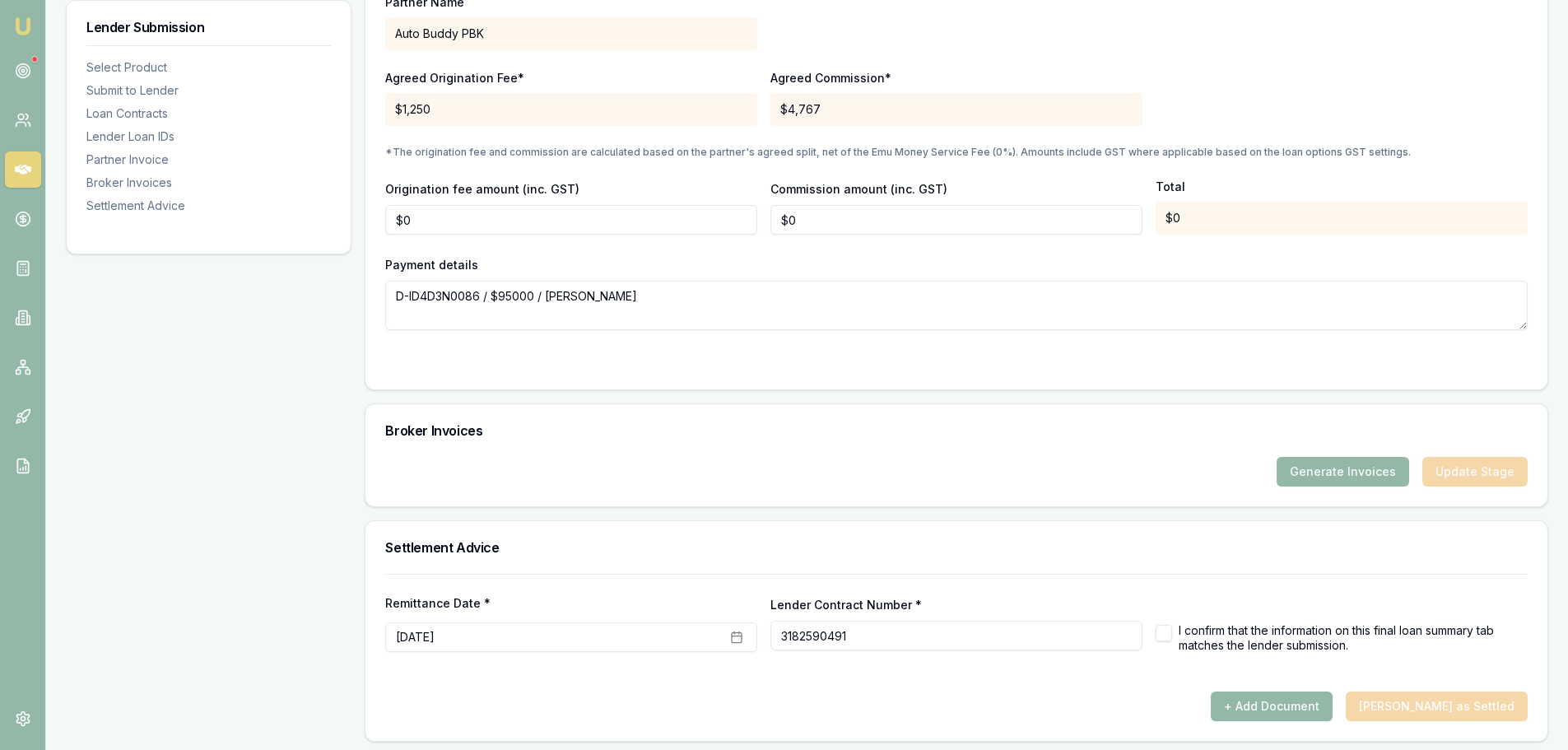
scroll to position [1585, 0]
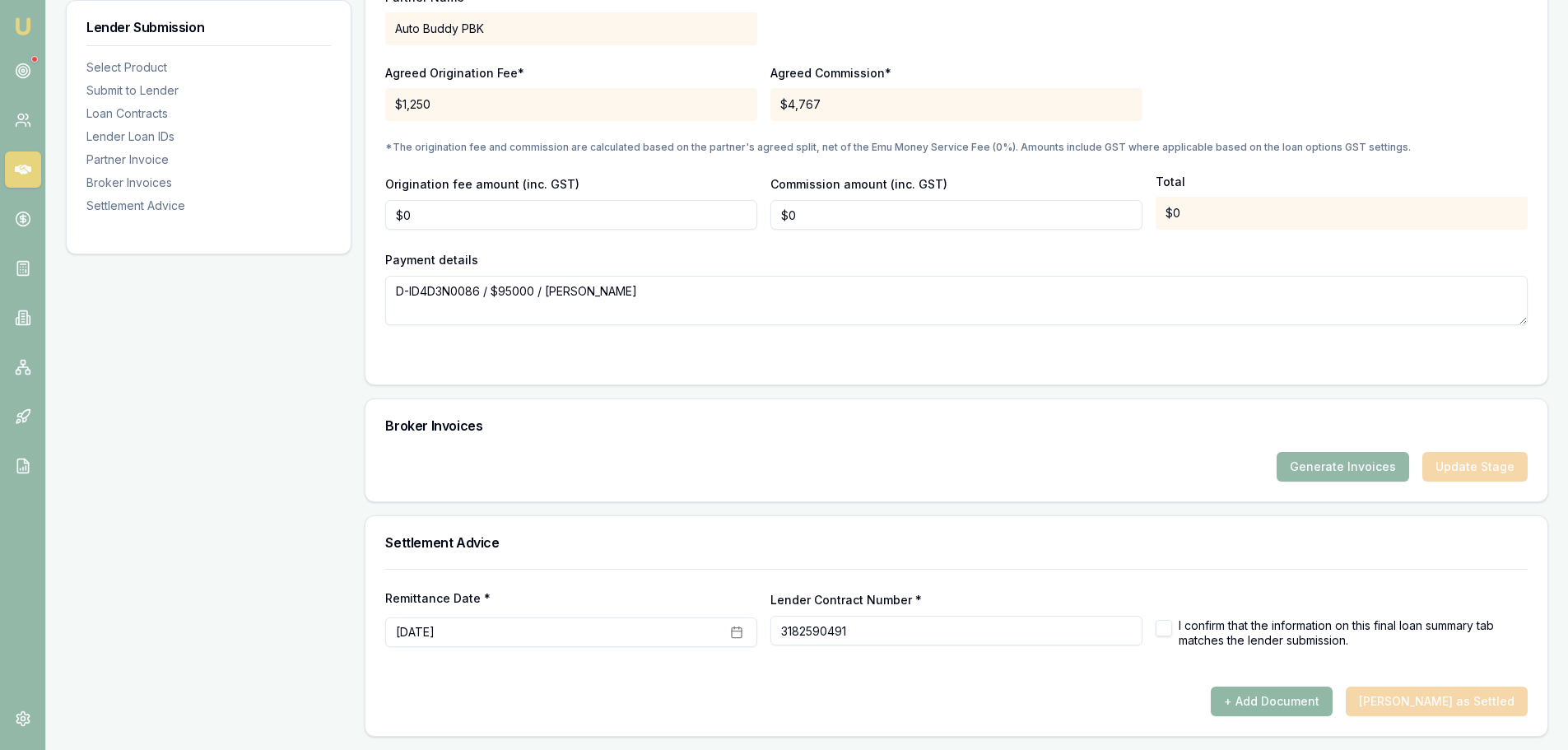
click at [1285, 697] on button "+ Add Document" at bounding box center [1271, 701] width 122 height 29
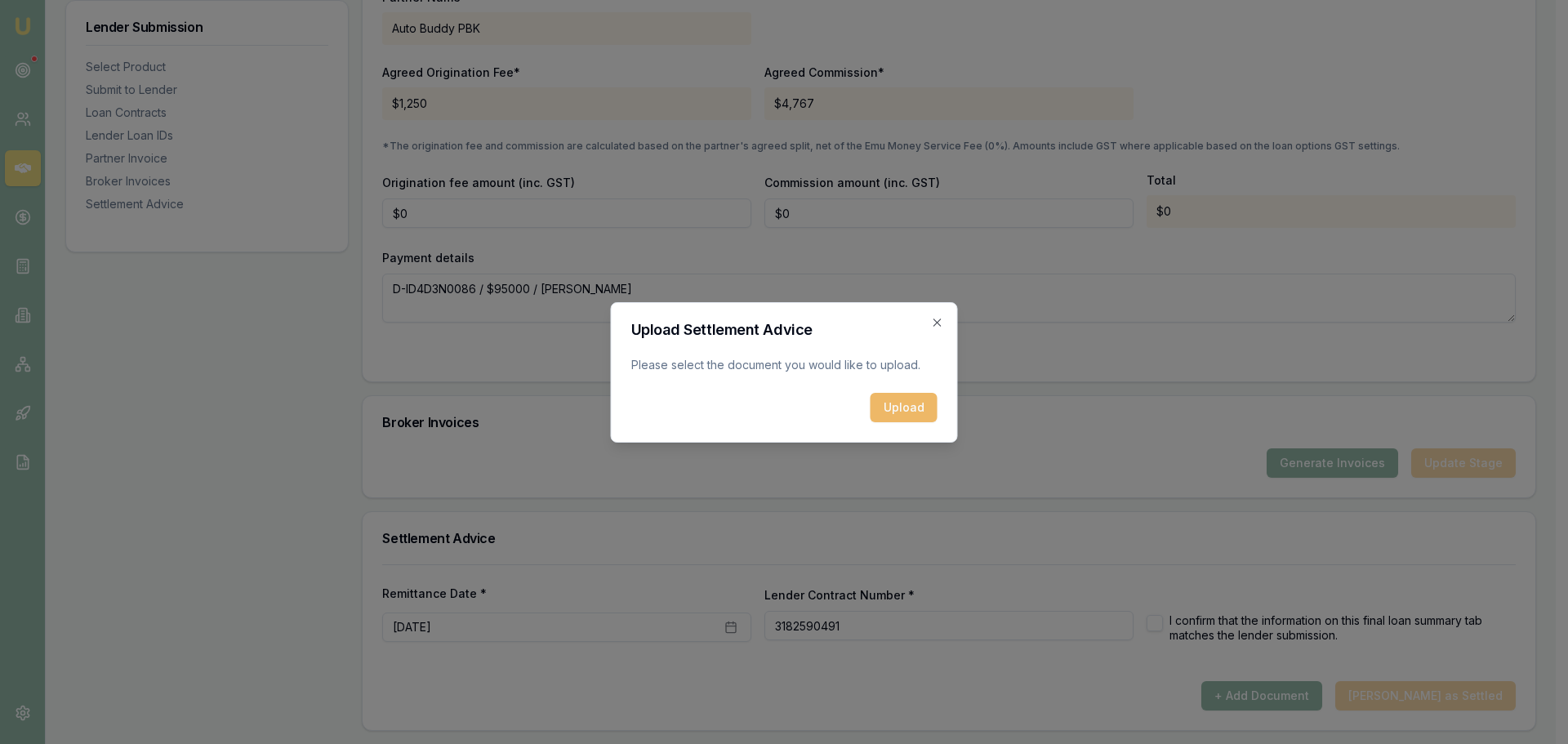
click at [923, 406] on button "Upload" at bounding box center [904, 407] width 67 height 29
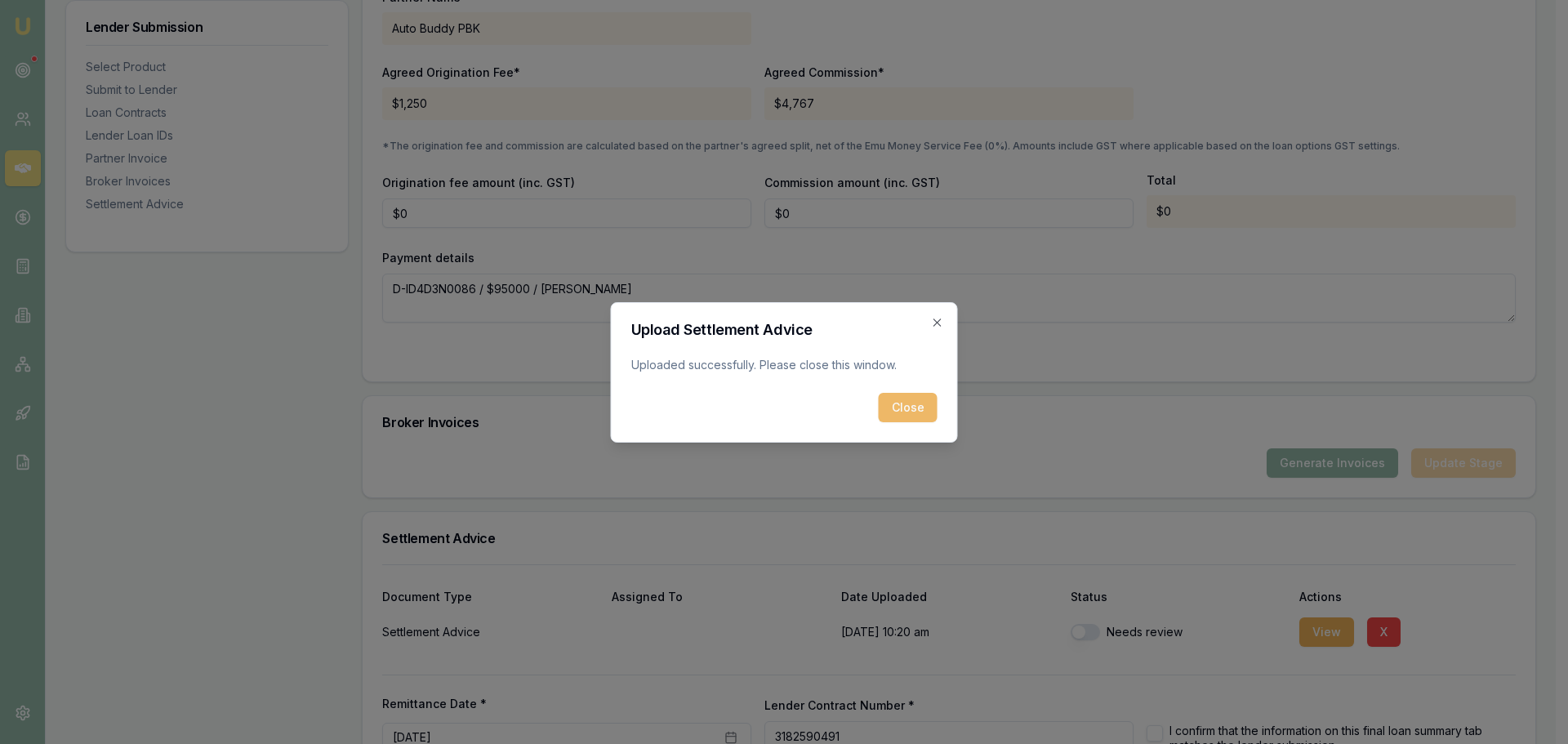
click at [887, 407] on button "Close" at bounding box center [908, 407] width 59 height 29
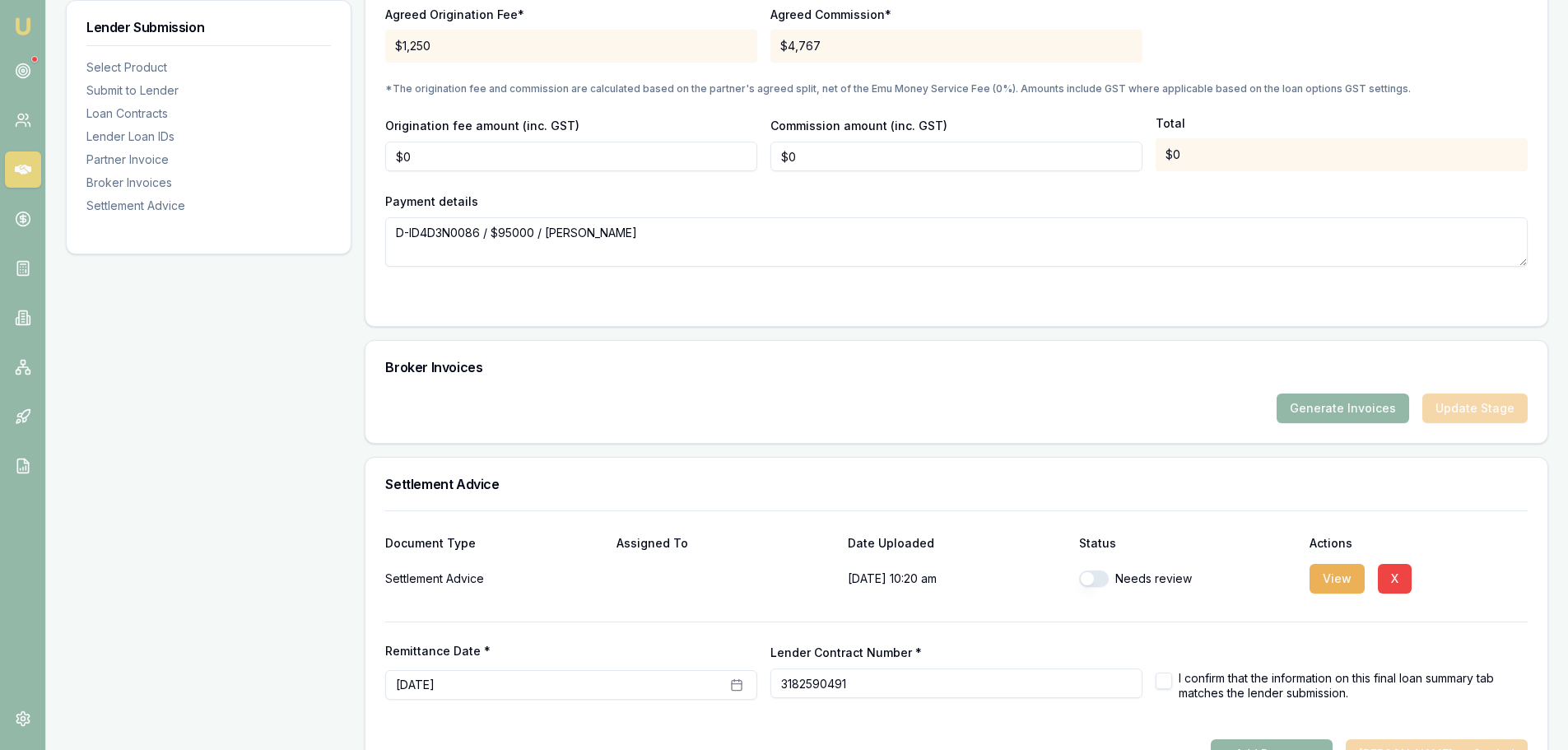
scroll to position [1696, 0]
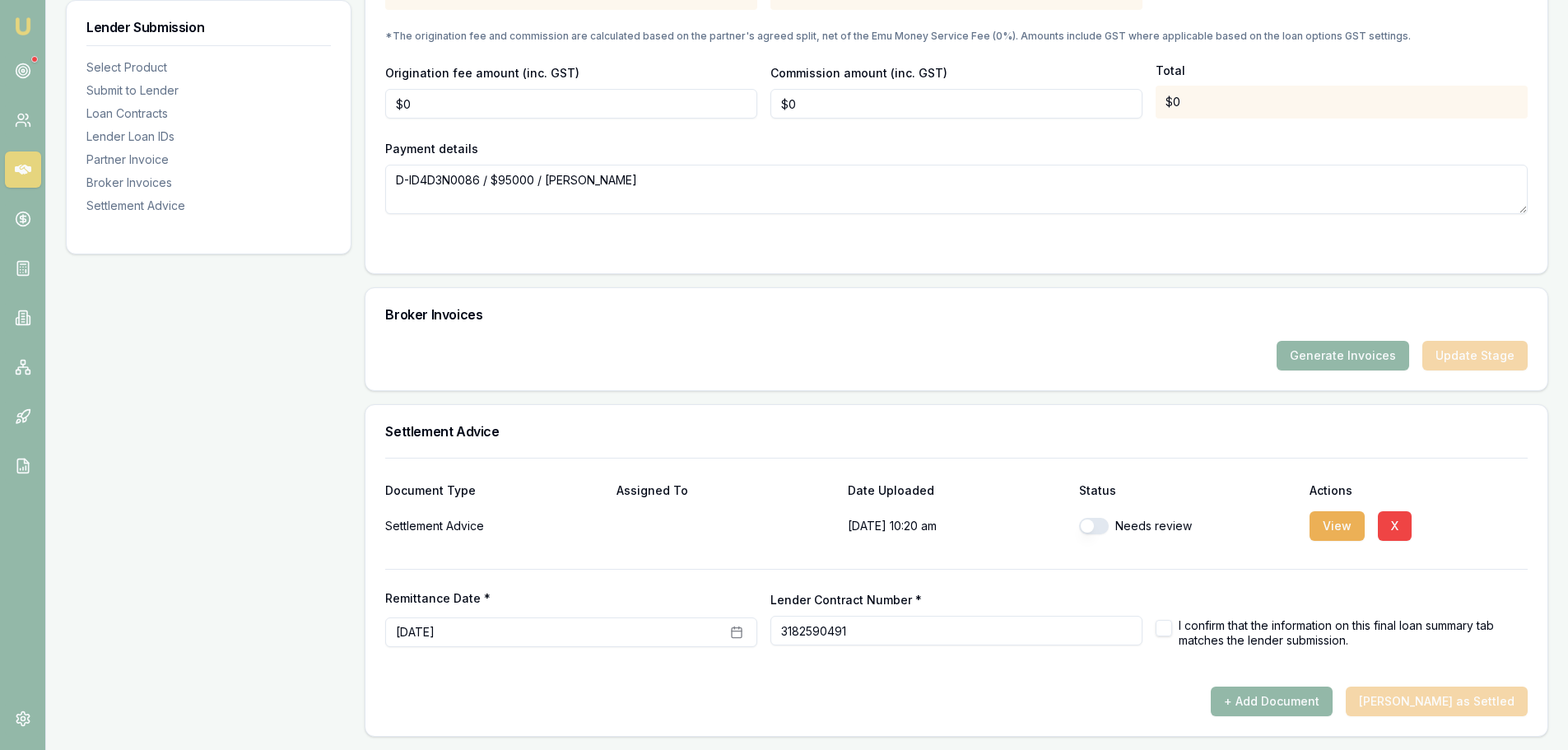
click at [1098, 525] on button "button" at bounding box center [1093, 525] width 29 height 16
checkbox input "true"
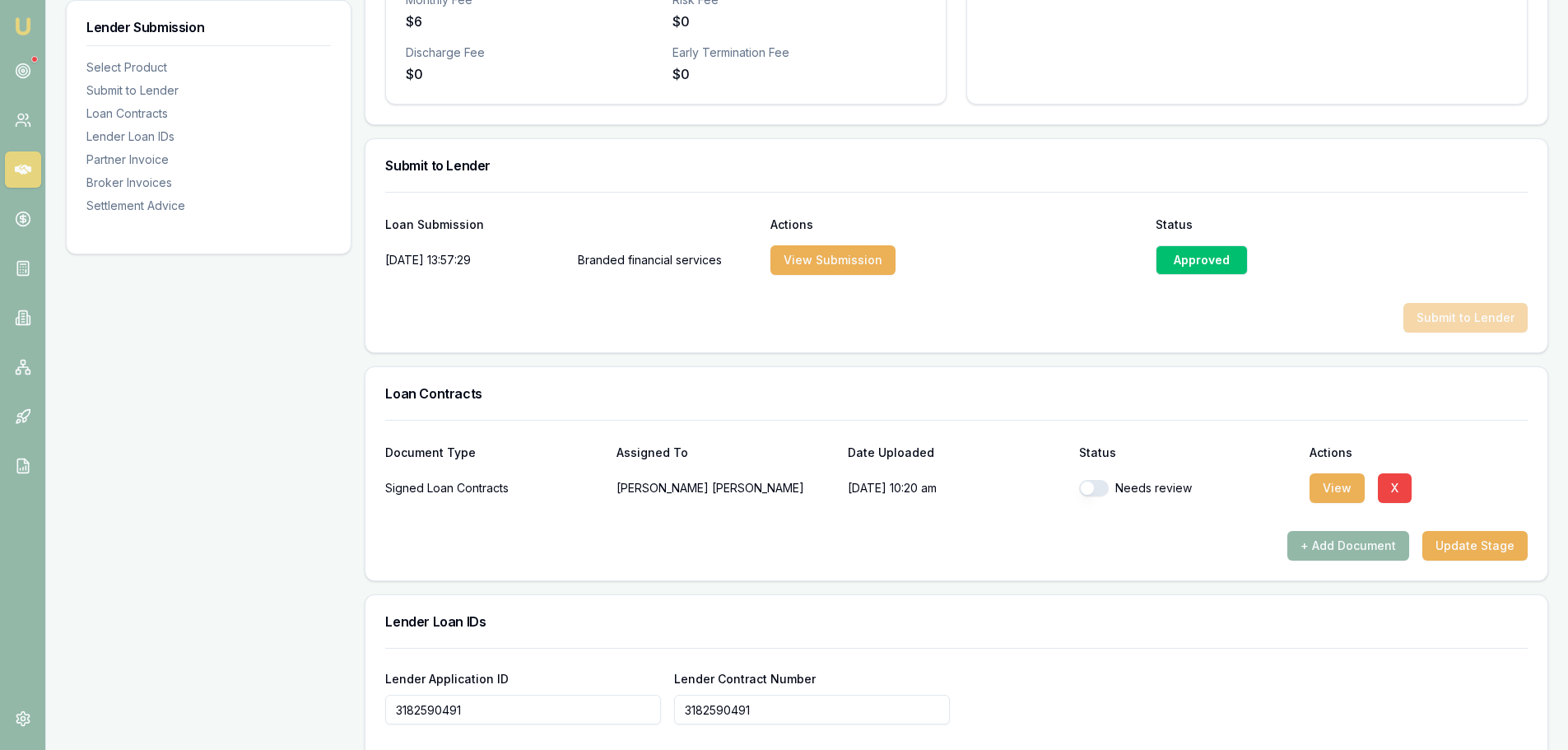
scroll to position [791, 0]
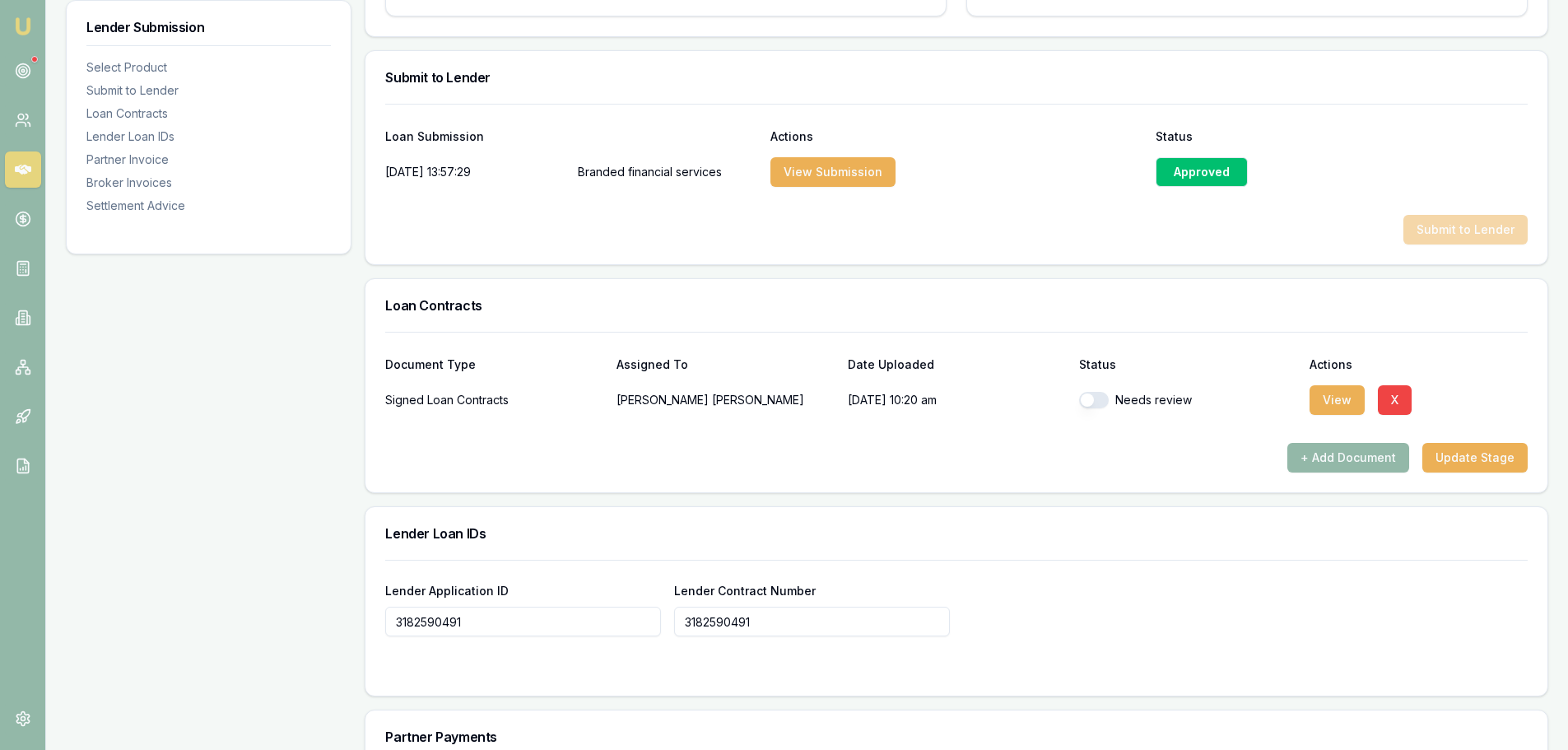
click at [1097, 397] on button "button" at bounding box center [1093, 399] width 29 height 16
checkbox input "true"
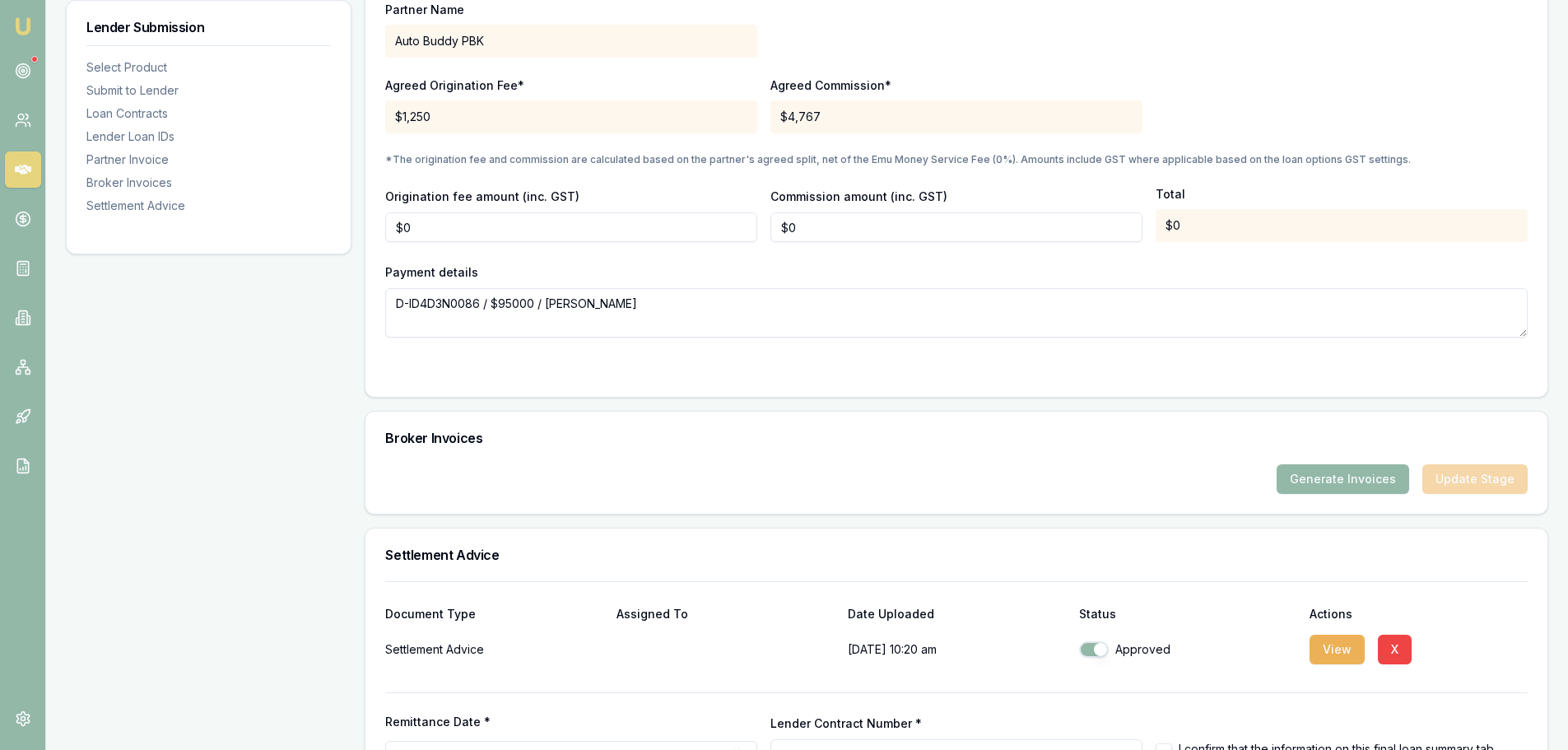
scroll to position [1696, 0]
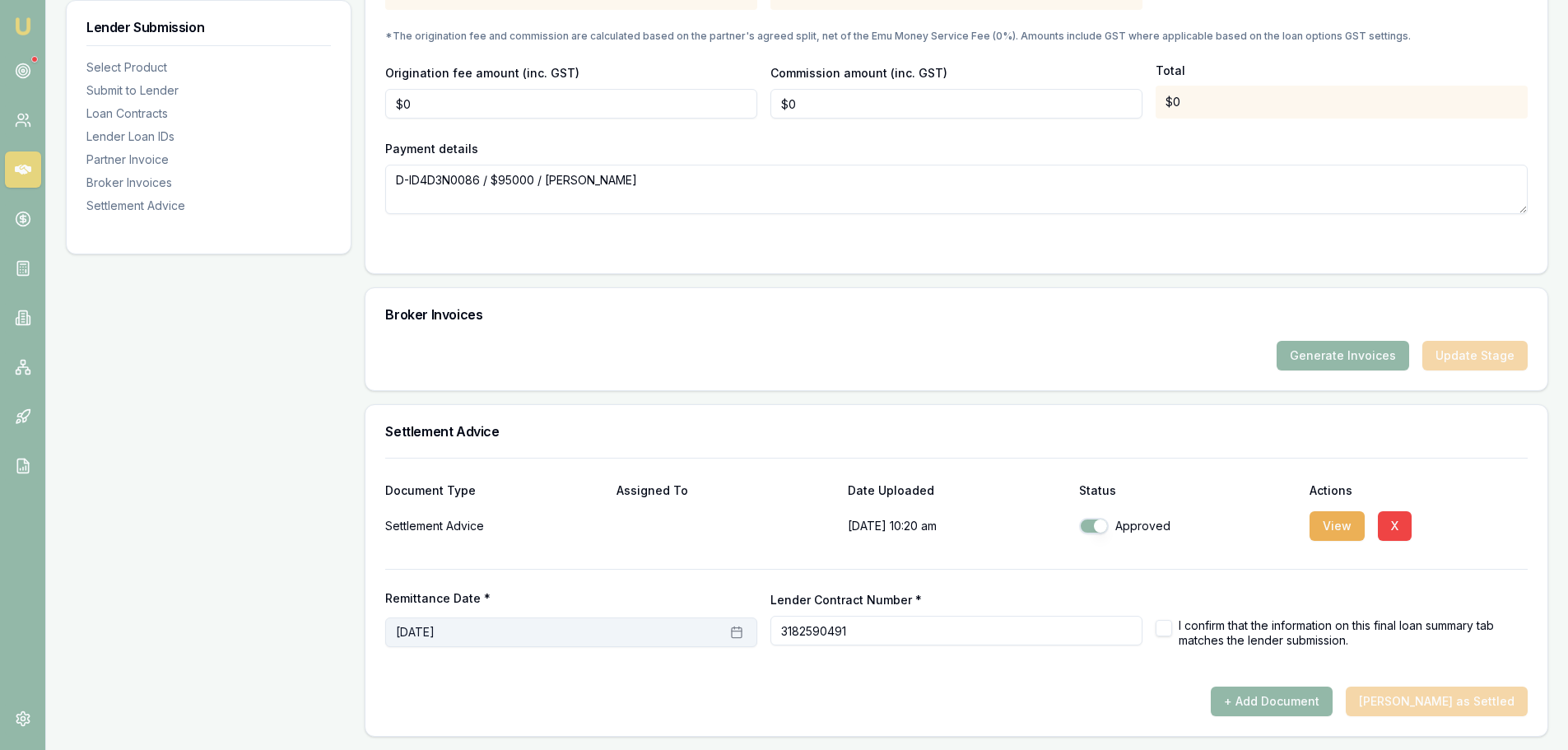
click at [733, 634] on icon "button" at bounding box center [737, 632] width 13 height 13
click at [513, 453] on button "2" at bounding box center [515, 459] width 27 height 27
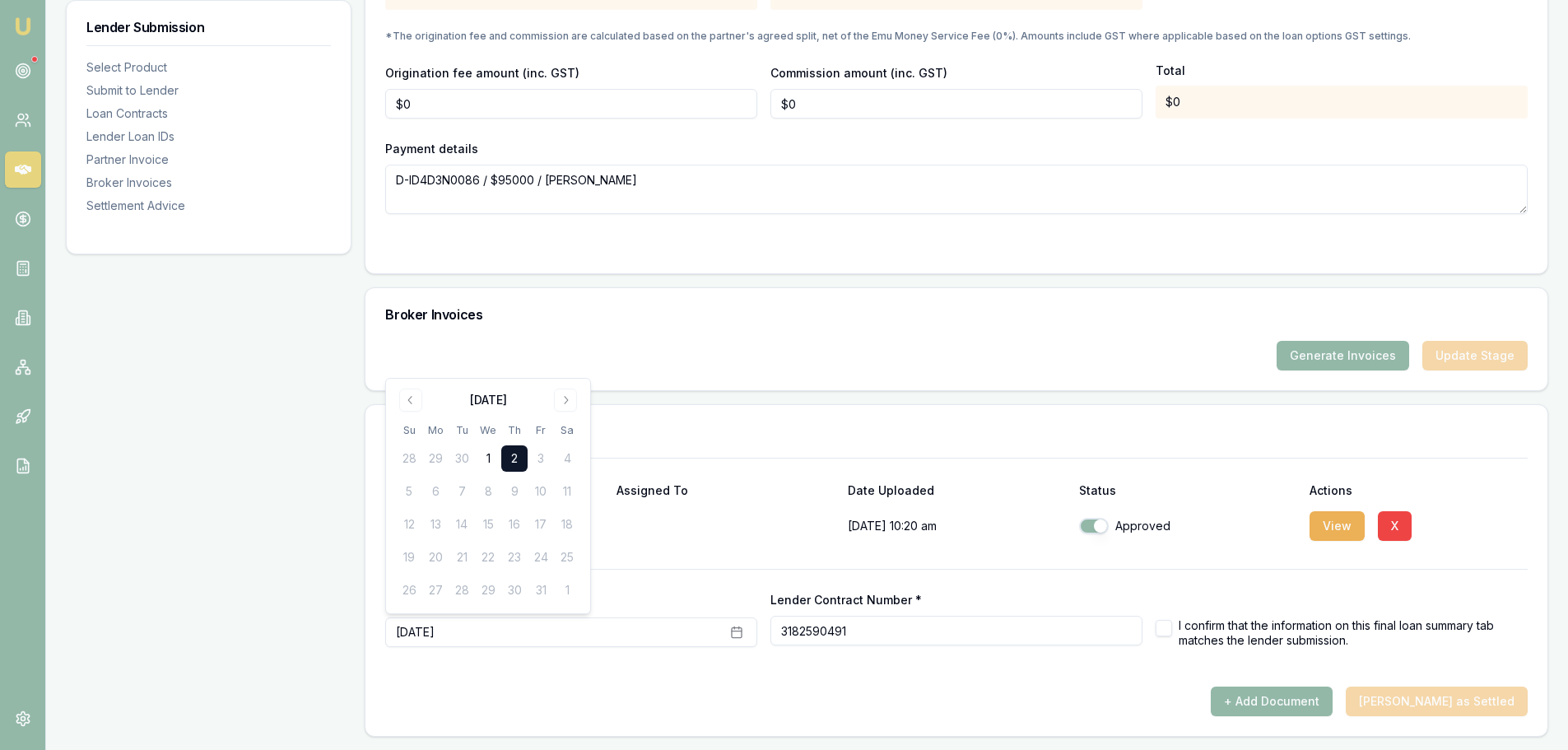
click at [1163, 627] on button "button" at bounding box center [1163, 628] width 16 height 16
checkbox input "true"
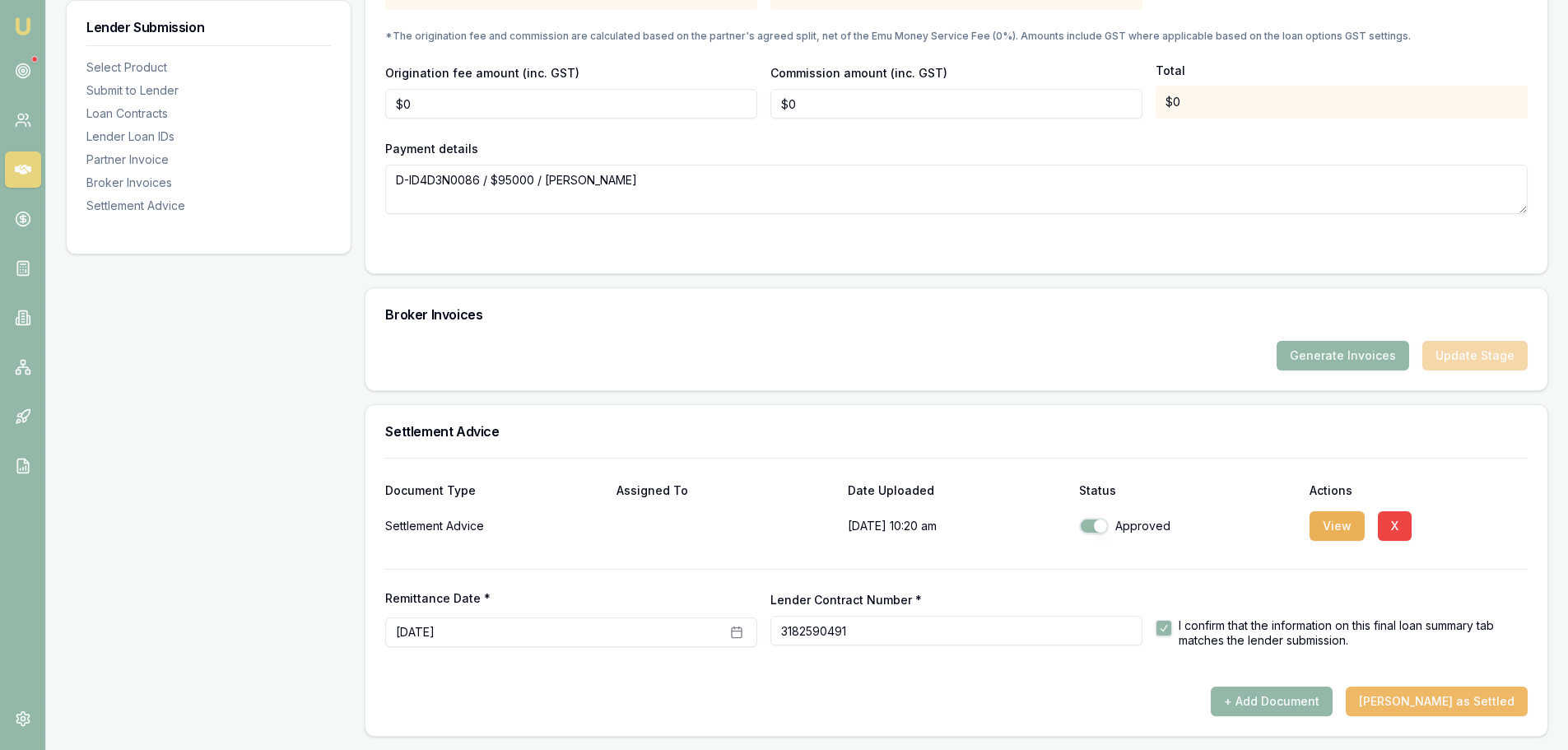
click at [1450, 693] on button "Mark Deal as Settled" at bounding box center [1437, 701] width 182 height 29
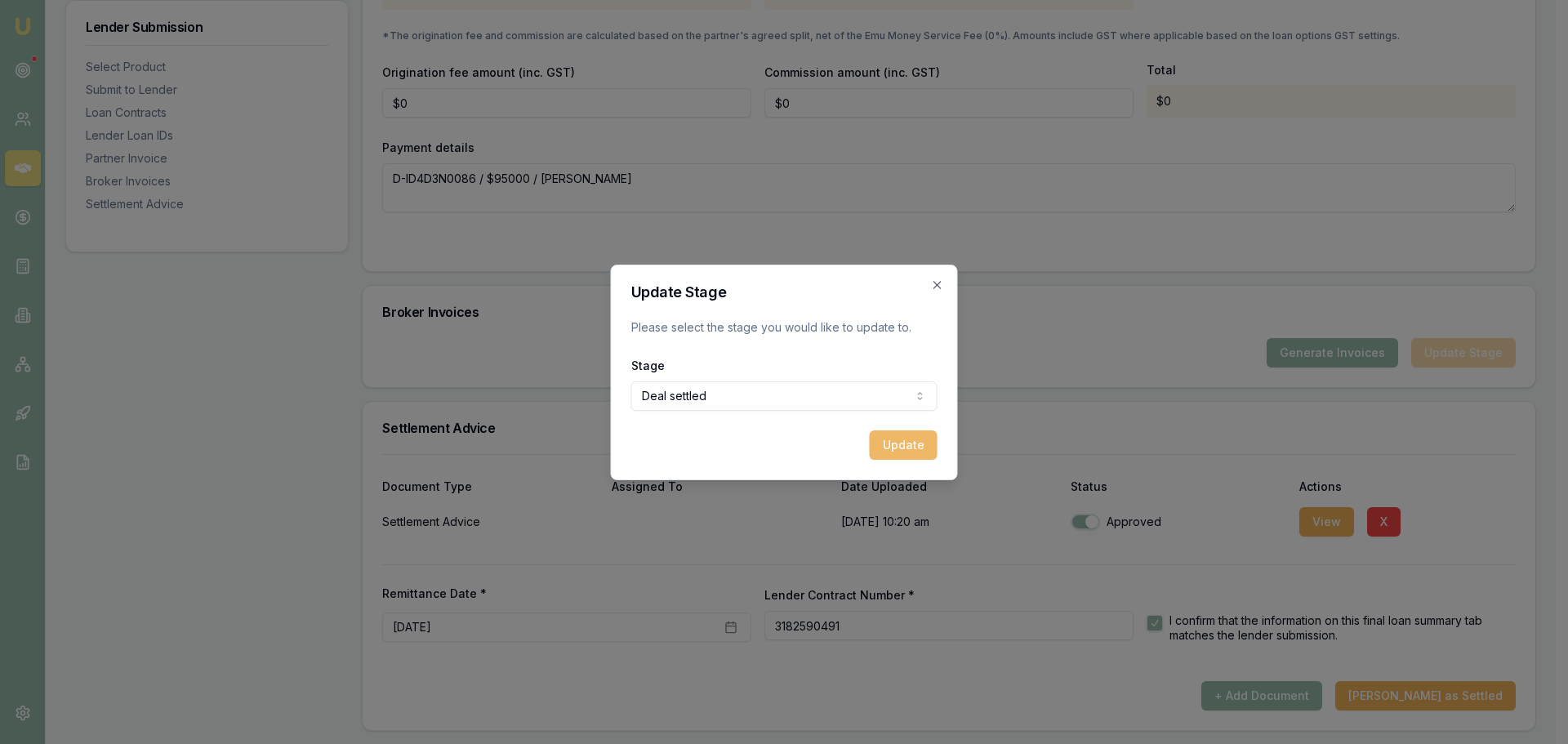
click at [930, 446] on button "Update" at bounding box center [904, 445] width 68 height 29
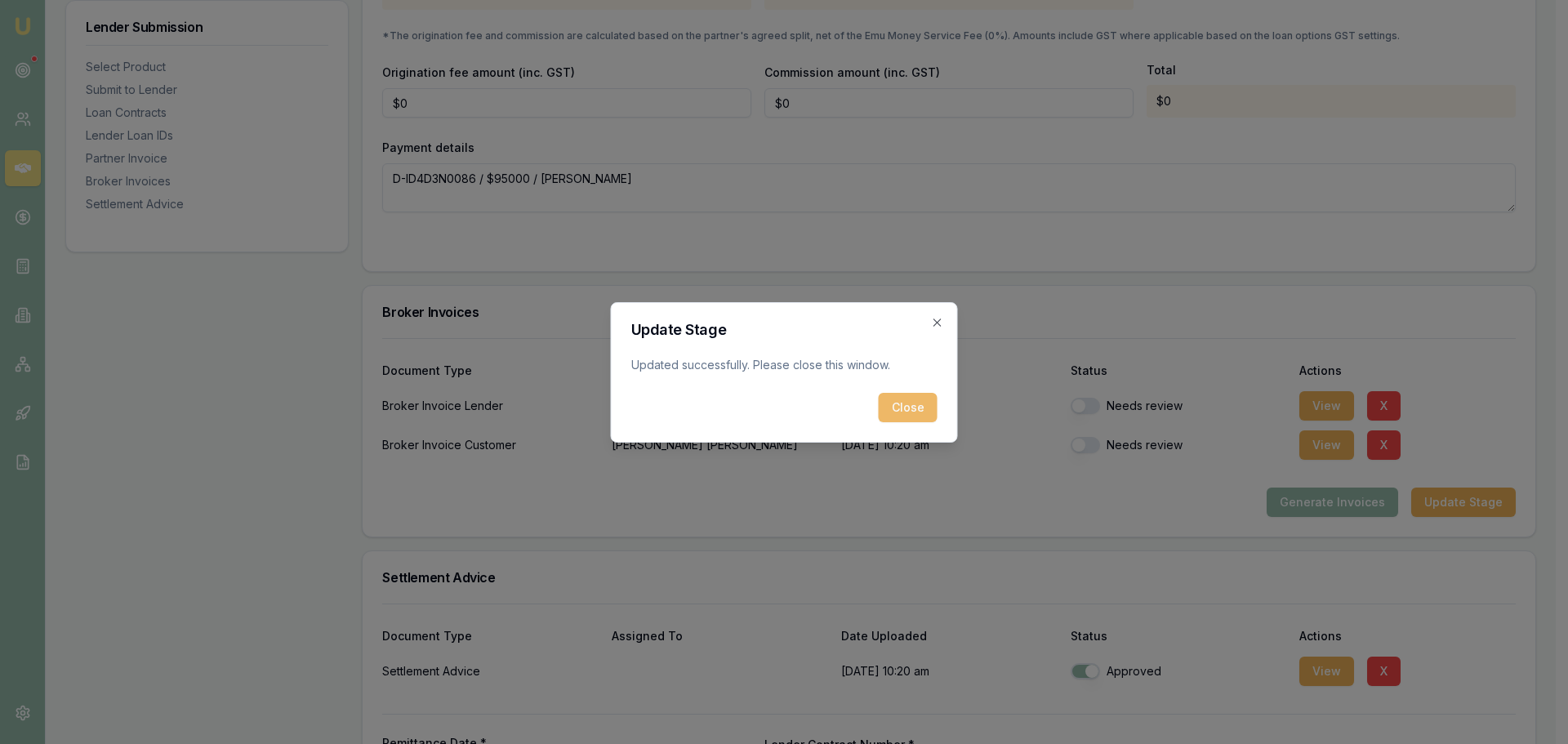
click at [904, 406] on button "Close" at bounding box center [908, 407] width 59 height 29
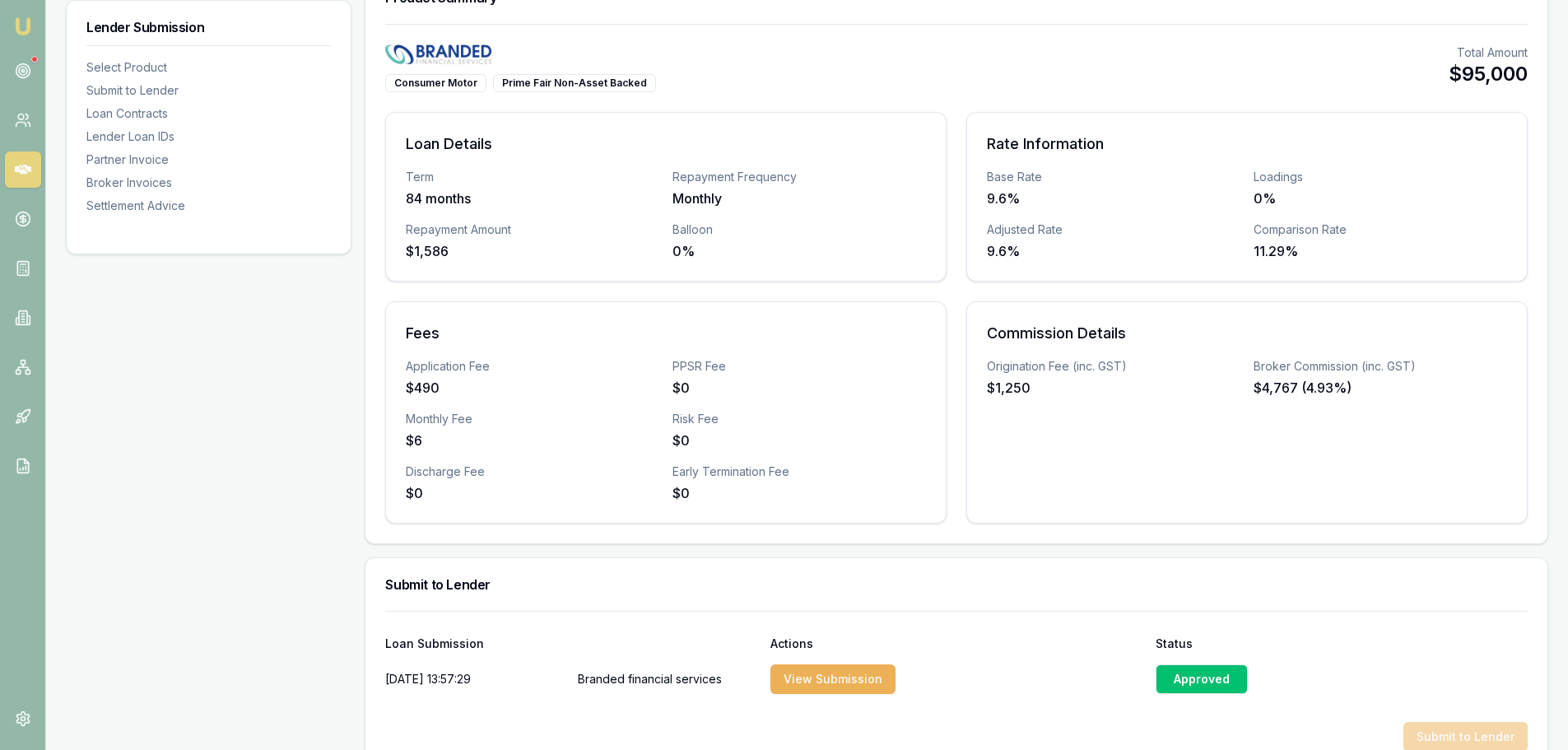
scroll to position [0, 0]
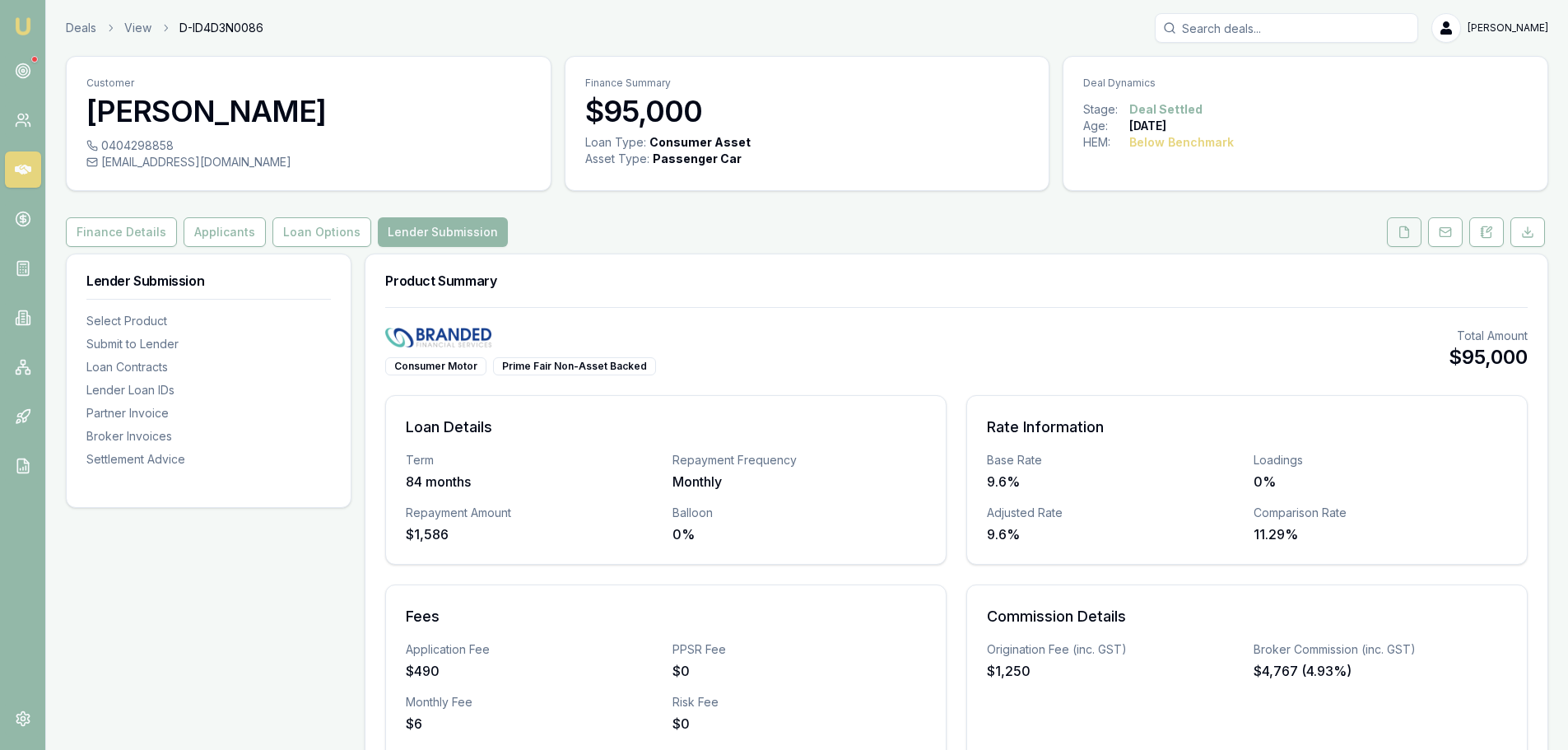
click at [1401, 233] on icon at bounding box center [1405, 232] width 13 height 13
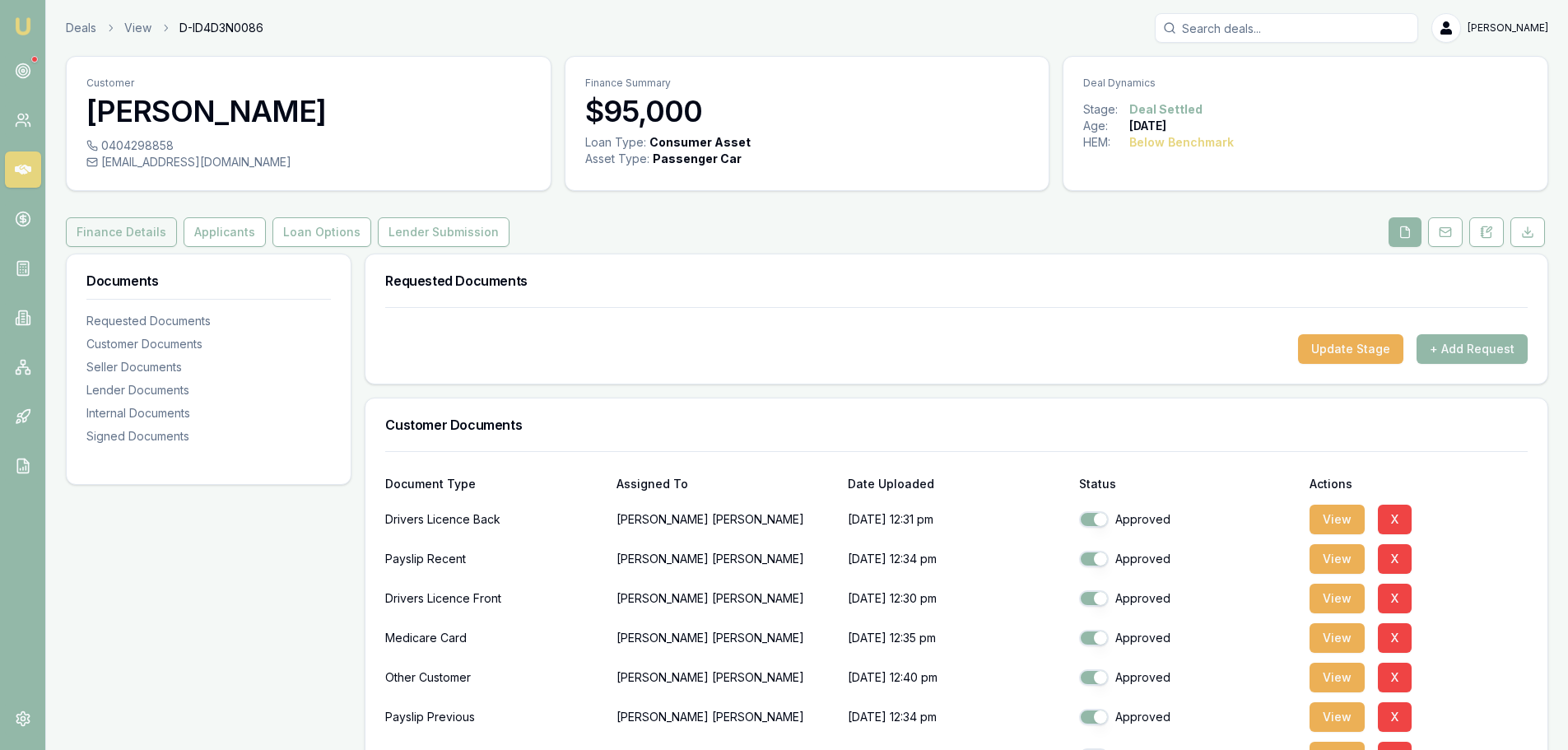
click at [146, 247] on button "Finance Details" at bounding box center [120, 231] width 111 height 29
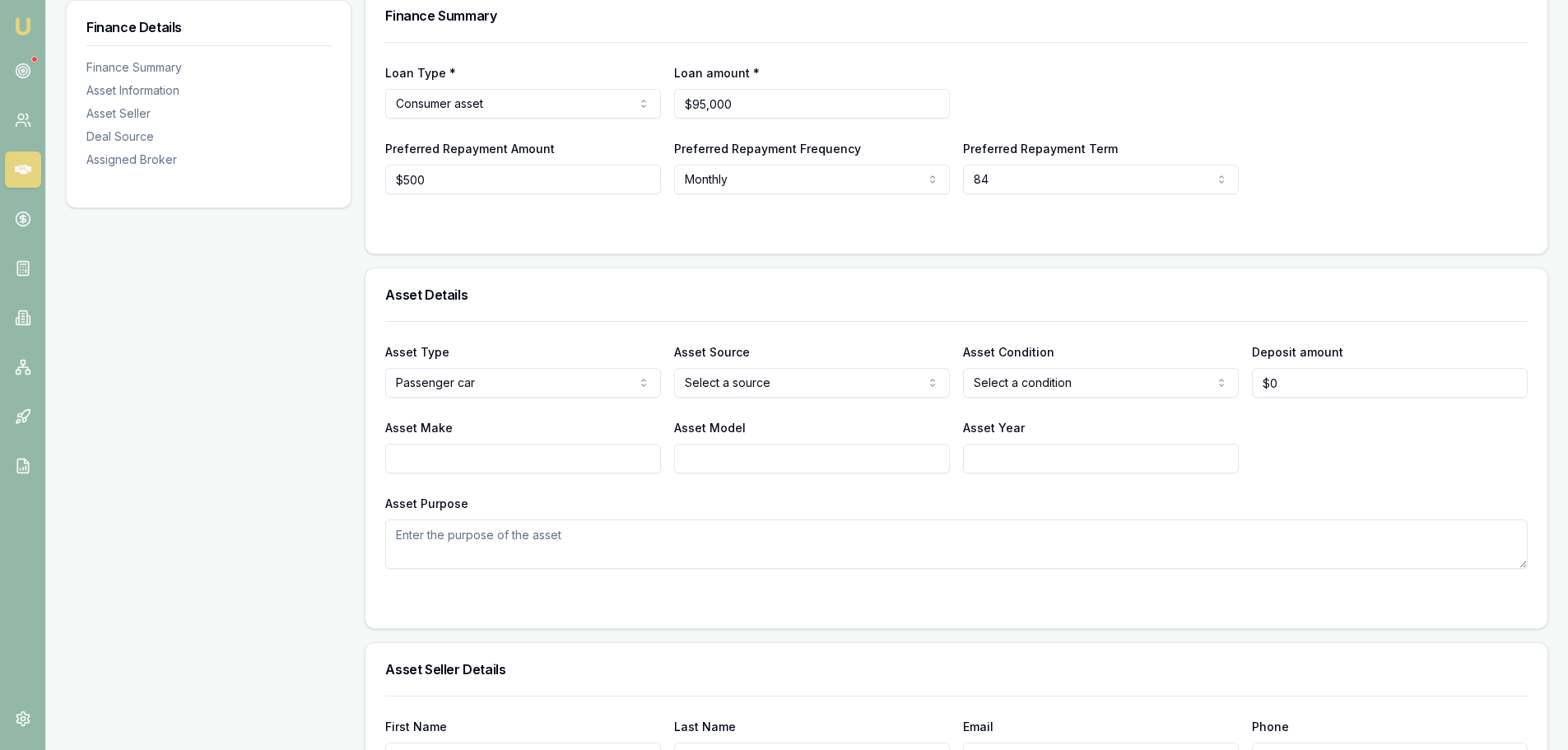
scroll to position [329, 0]
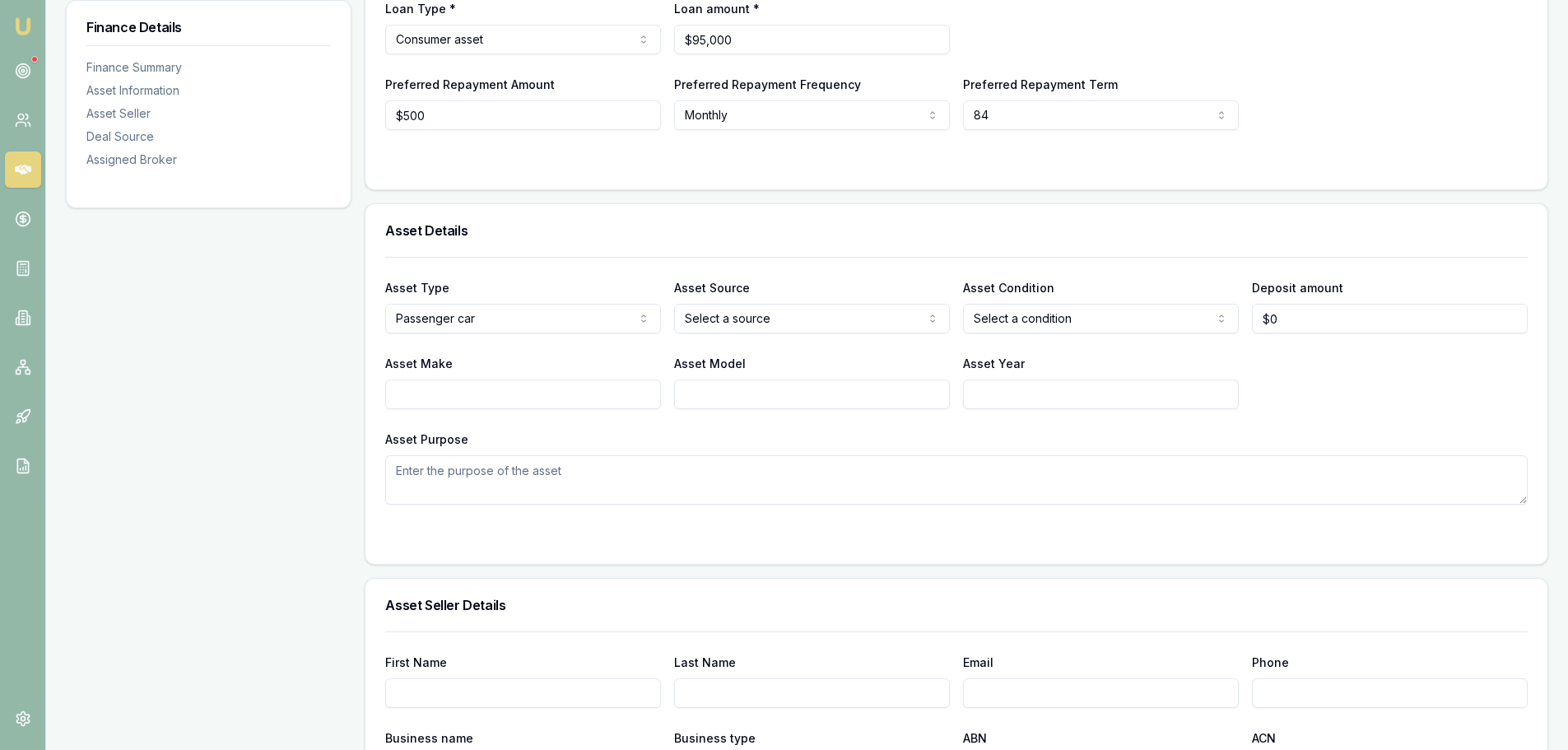
click at [764, 328] on html "Emu Broker Deals View D-ID4D3N0086 Erin Shield Toggle Menu Customer ROBERT REYN…" at bounding box center [784, 46] width 1568 height 750
select select "PRIVATE"
click at [1029, 316] on html "Emu Broker Deals View D-ID4D3N0086 Erin Shield Toggle Menu Customer ROBERT REYN…" at bounding box center [790, 46] width 1580 height 750
select select "USED"
drag, startPoint x: 556, startPoint y: 389, endPoint x: 539, endPoint y: 364, distance: 30.2
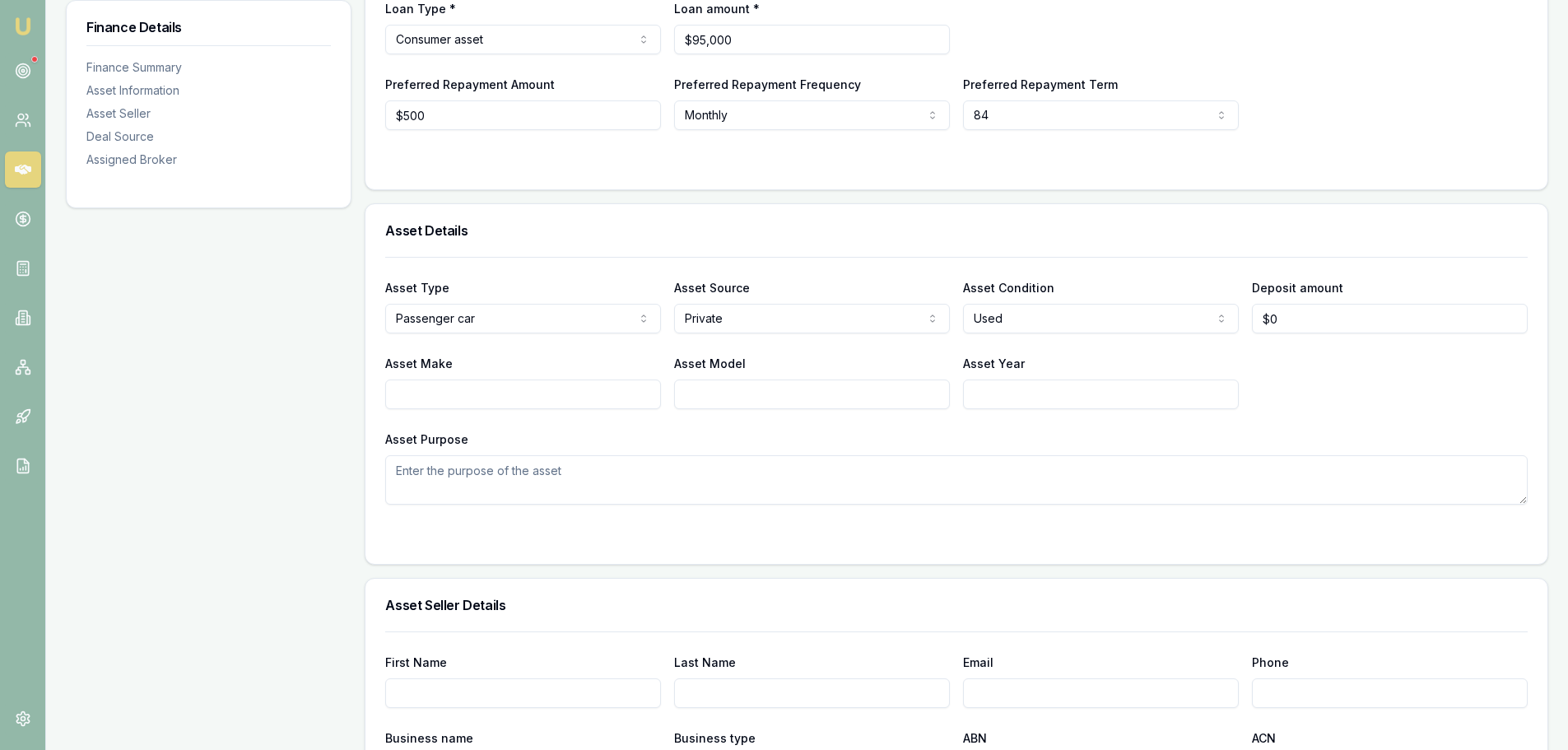
click at [557, 387] on input "Asset Make" at bounding box center [522, 393] width 276 height 29
type input "FORD"
type input "RANGER RAPTOR"
type input "2025"
drag, startPoint x: 748, startPoint y: 39, endPoint x: 284, endPoint y: 32, distance: 464.1
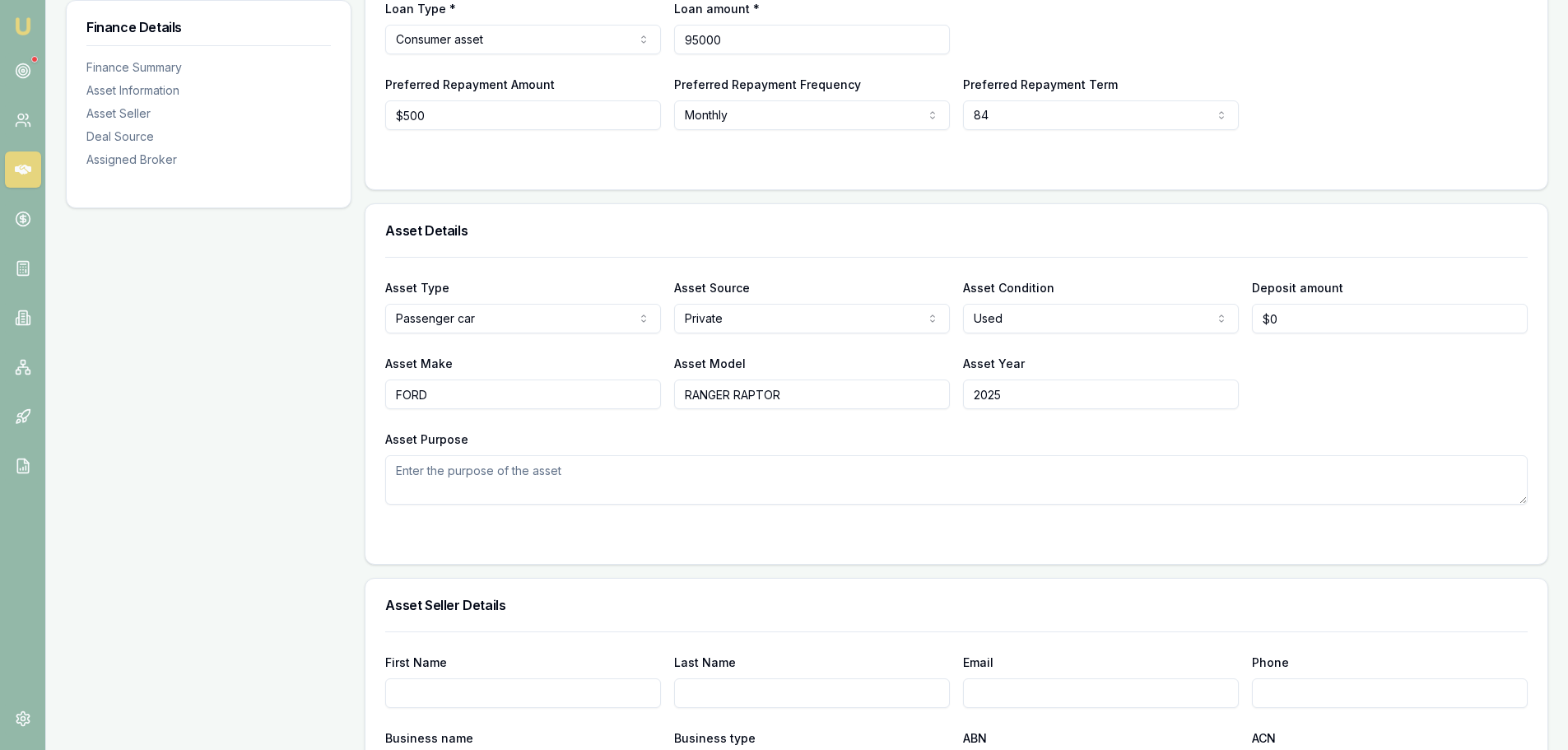
click at [339, 38] on div "Finance Details Finance Summary Asset Information Asset Seller Deal Source Assi…" at bounding box center [807, 686] width 1483 height 1526
drag, startPoint x: 738, startPoint y: 43, endPoint x: 550, endPoint y: 39, distance: 188.0
click at [550, 39] on div "Loan Type * Consumer asset Consumer loan Consumer asset Commercial loan Commerc…" at bounding box center [956, 26] width 1142 height 56
type input "$93,500"
type input "$500"
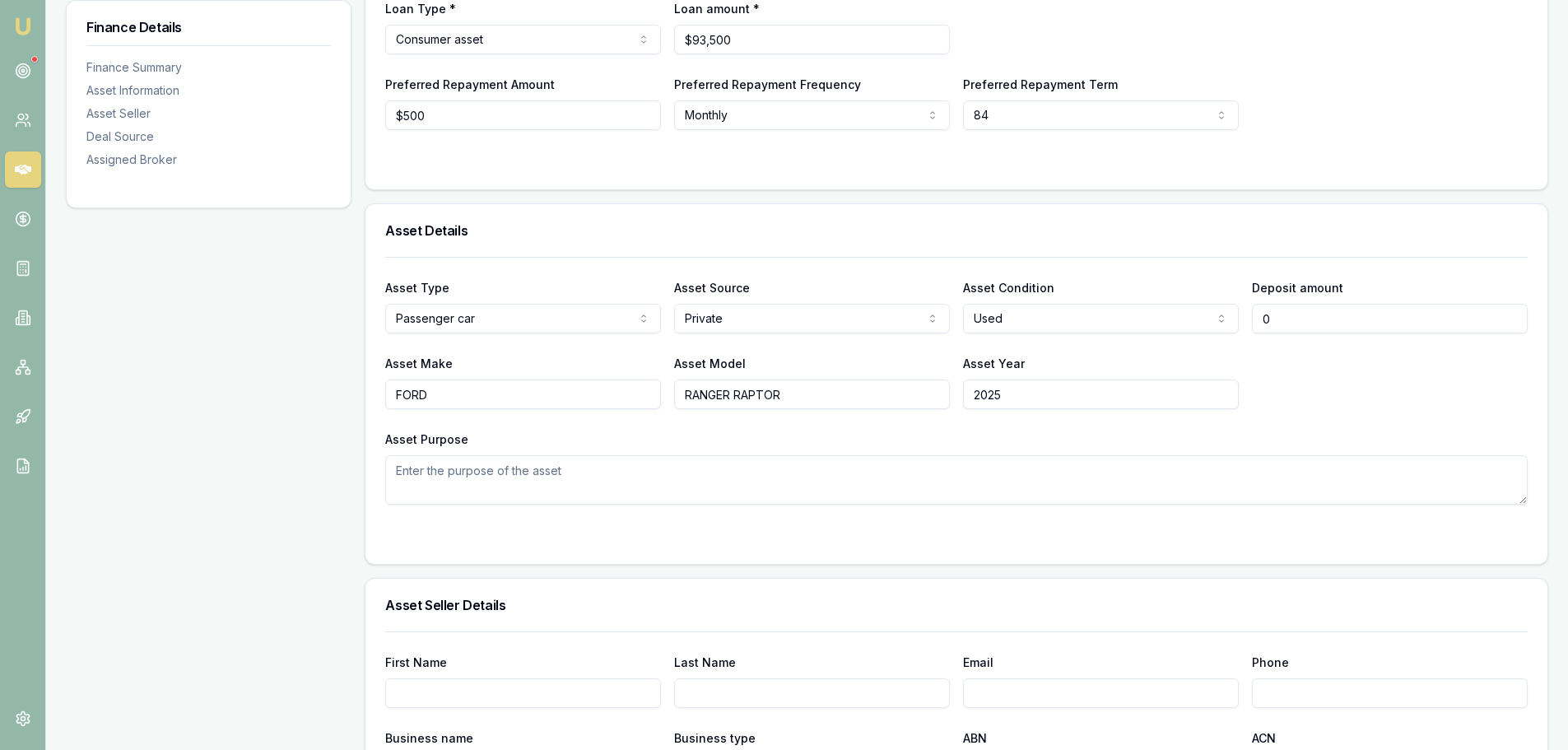
drag, startPoint x: 1285, startPoint y: 320, endPoint x: 1030, endPoint y: 356, distance: 257.5
click at [1047, 352] on div "Asset Type Passenger car Passenger car Electric vehicle Light commercial Carava…" at bounding box center [956, 380] width 1142 height 247
type input "$1,000"
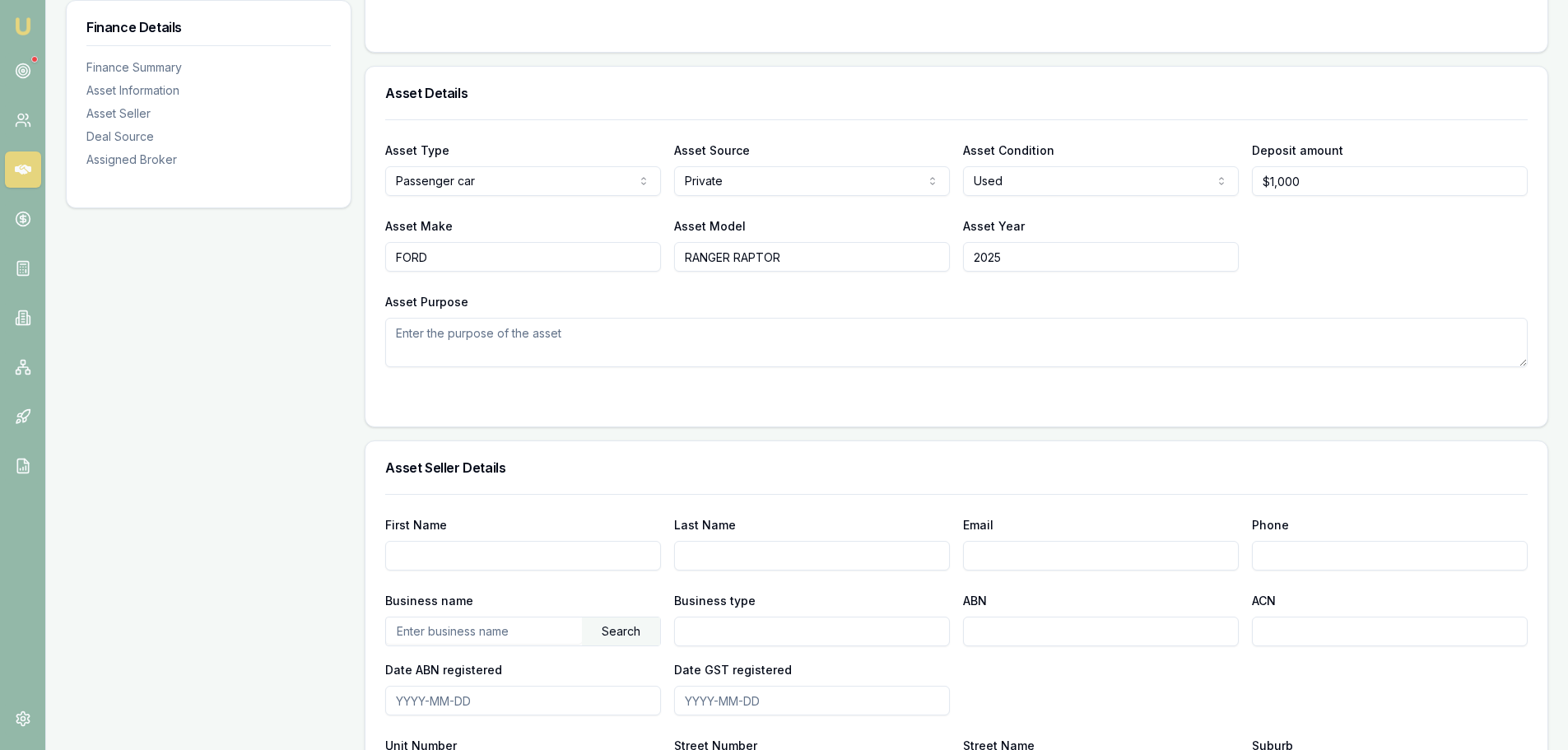
scroll to position [576, 0]
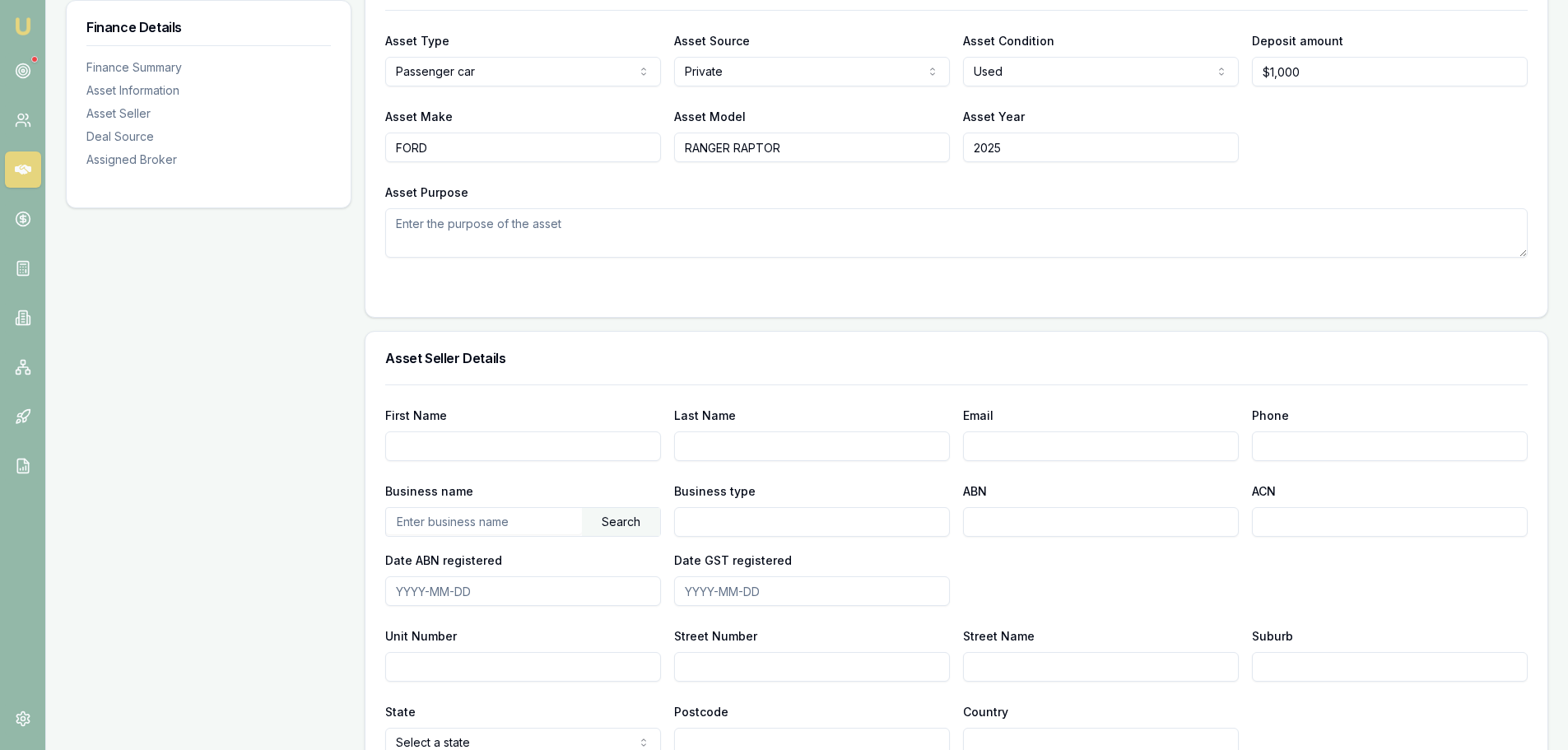
click at [551, 449] on input "First Name" at bounding box center [522, 446] width 276 height 29
type input "ADAM"
type input "MCDONALD"
click at [974, 450] on input "Email" at bounding box center [1101, 446] width 276 height 29
paste input "amacca@live.com"
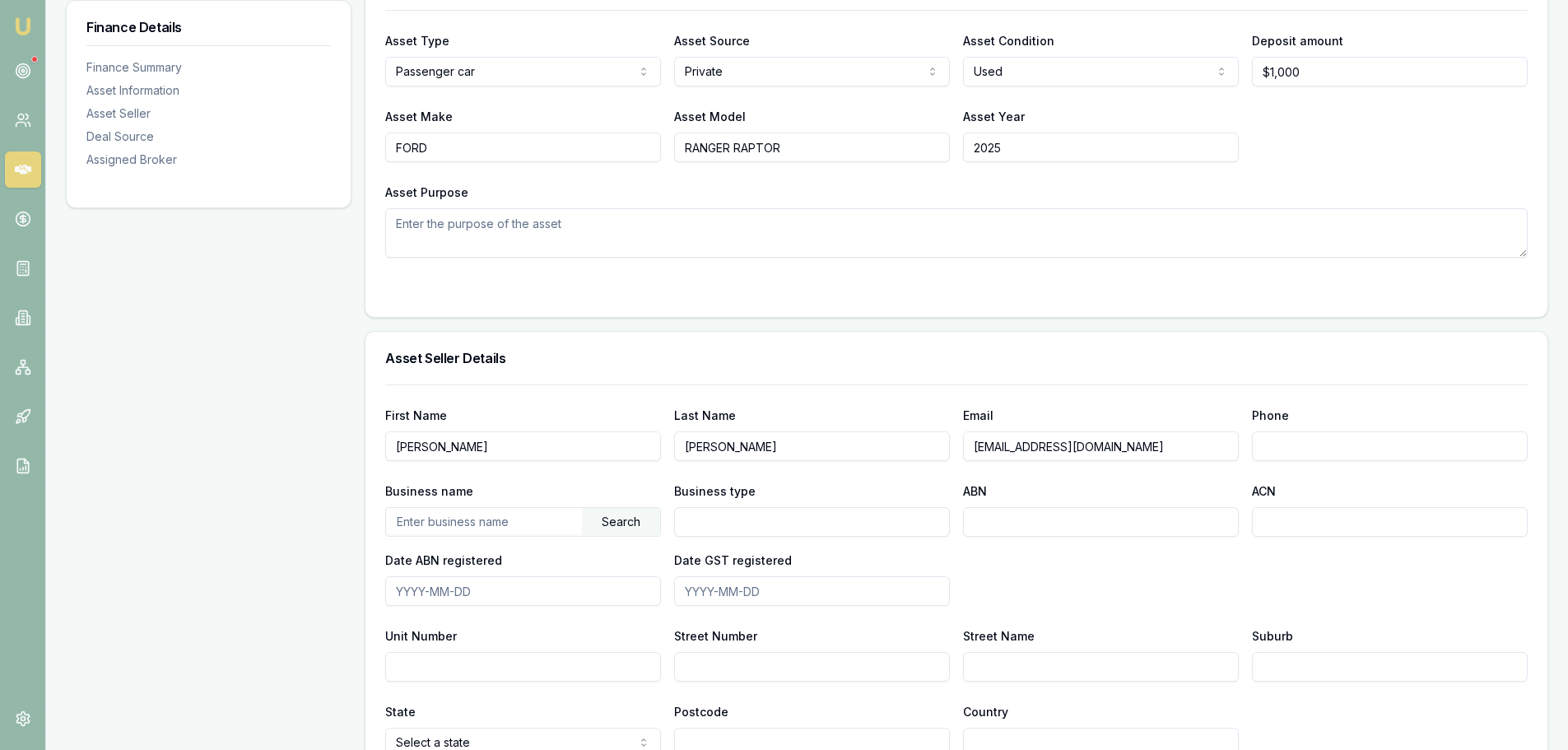
type input "amacca@live.com"
click at [1322, 429] on div "Phone" at bounding box center [1390, 432] width 276 height 56
click at [1320, 438] on input "Phone" at bounding box center [1390, 446] width 276 height 29
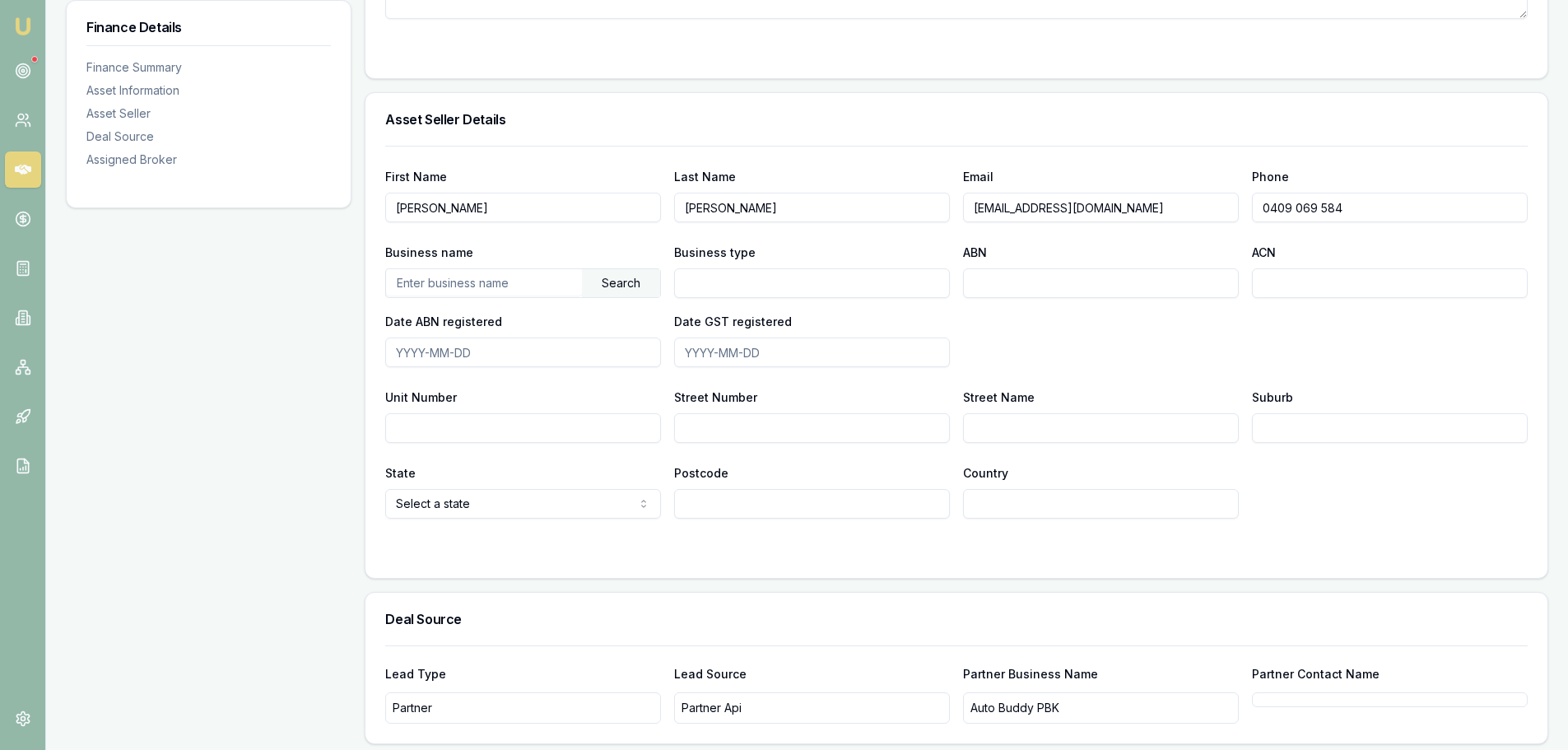
scroll to position [823, 0]
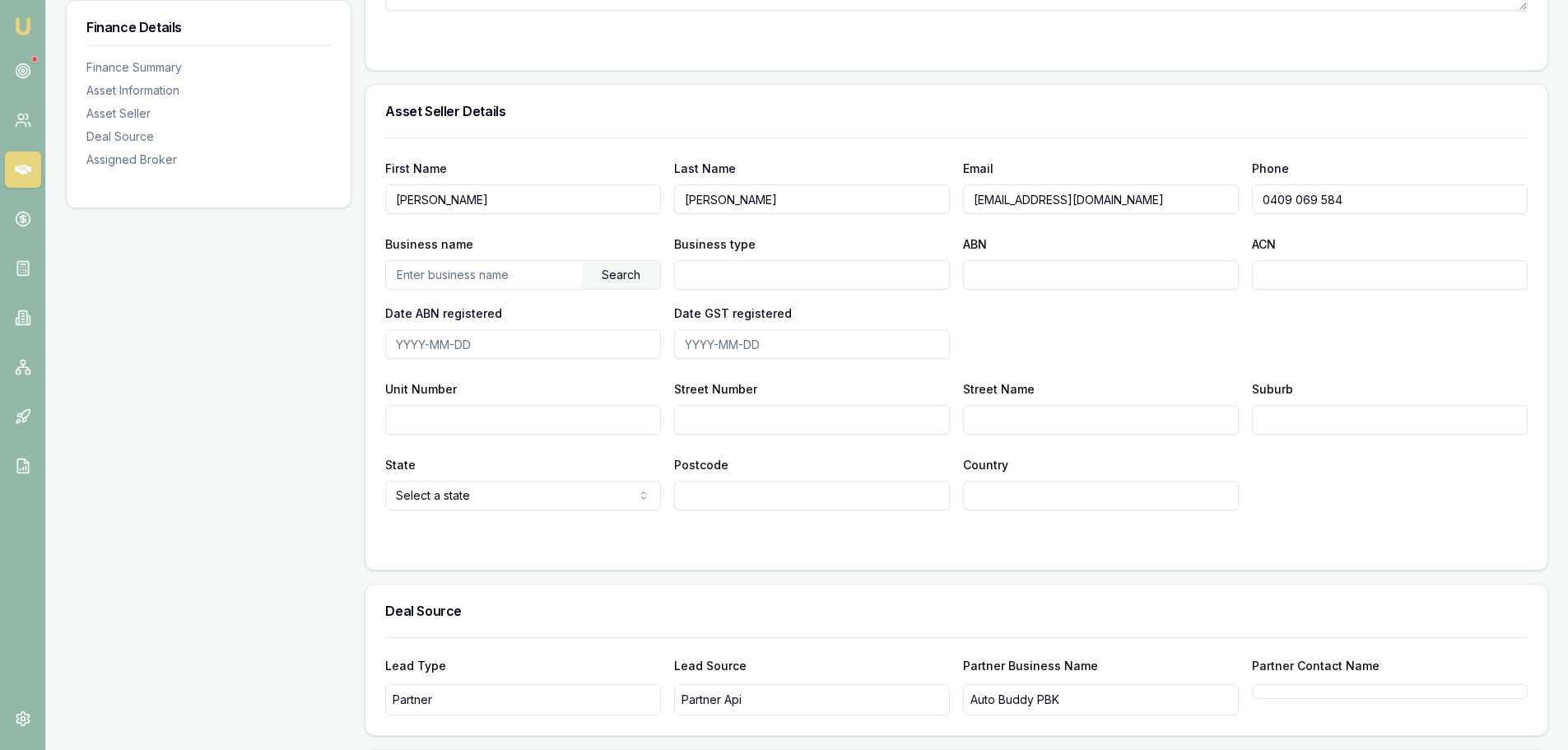
type input "0409 069 584"
click at [728, 411] on input "Street Number" at bounding box center [811, 419] width 276 height 29
type input "6"
type input "ORCADES RD"
type input "YERONGA"
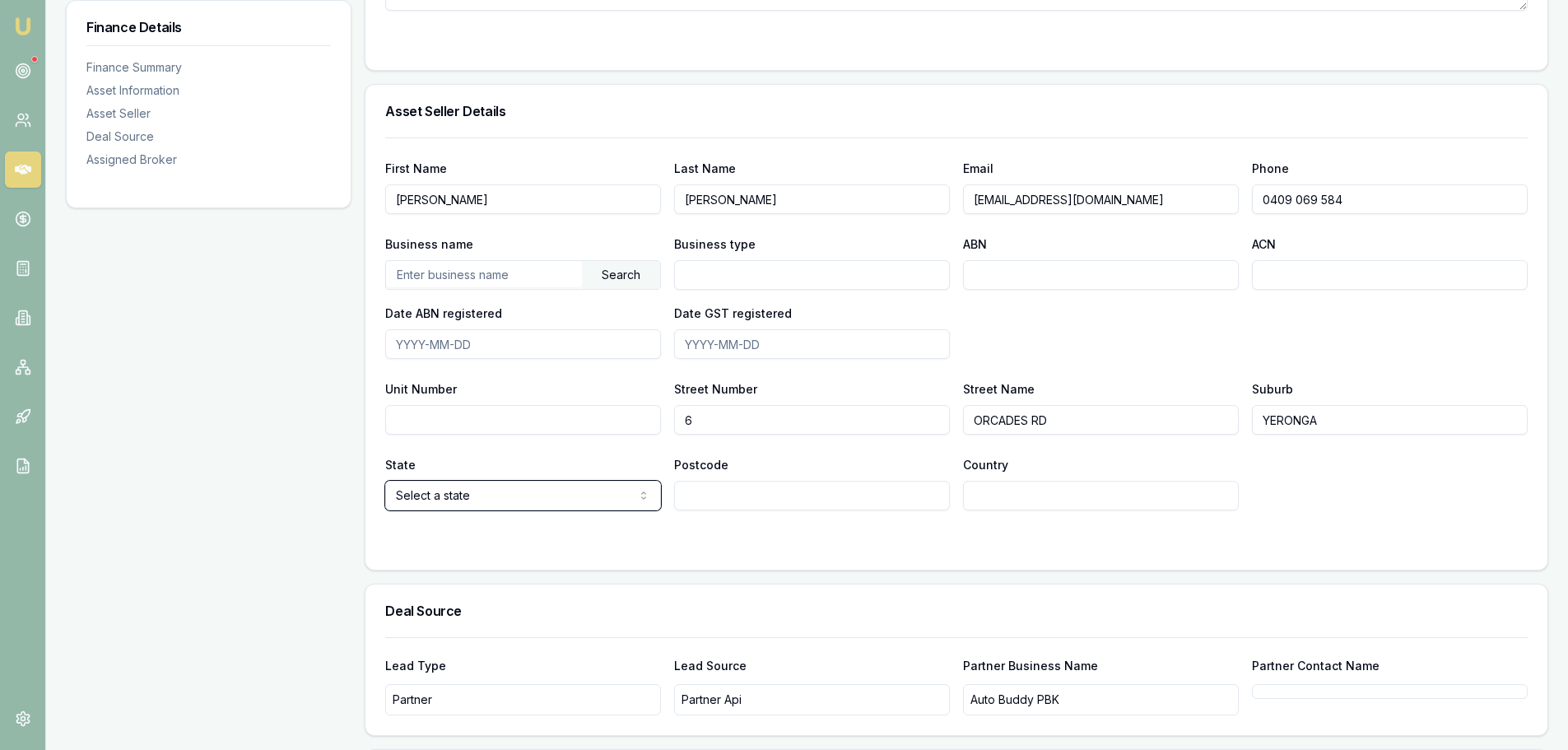
select select "QLD"
type input "4104"
type input "AUSTRALIA"
click at [1336, 479] on div "State QLD NSW VIC QLD SA WA TAS NT ACT Postcode 4104 Country AUSTRALIA" at bounding box center [956, 482] width 1142 height 56
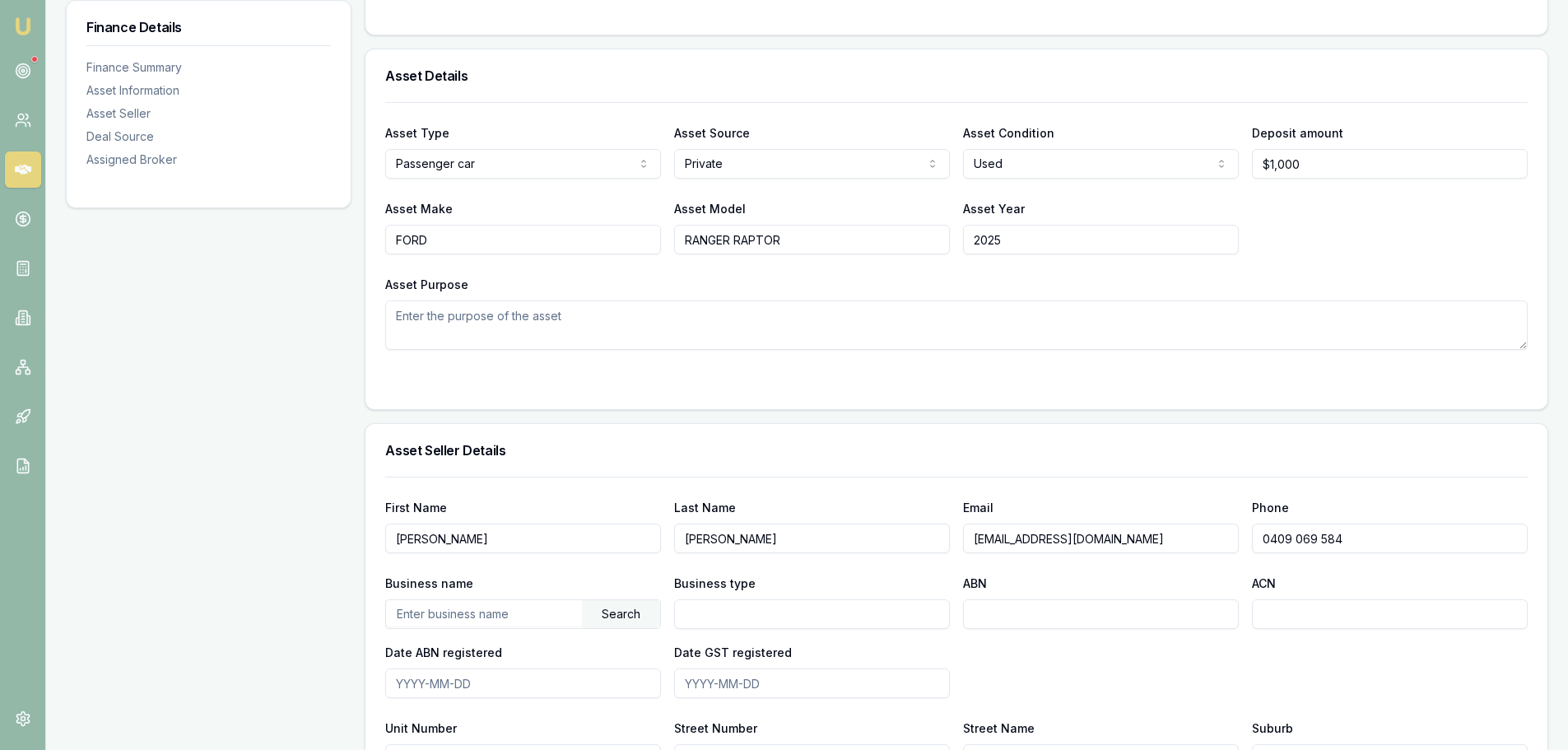
scroll to position [0, 0]
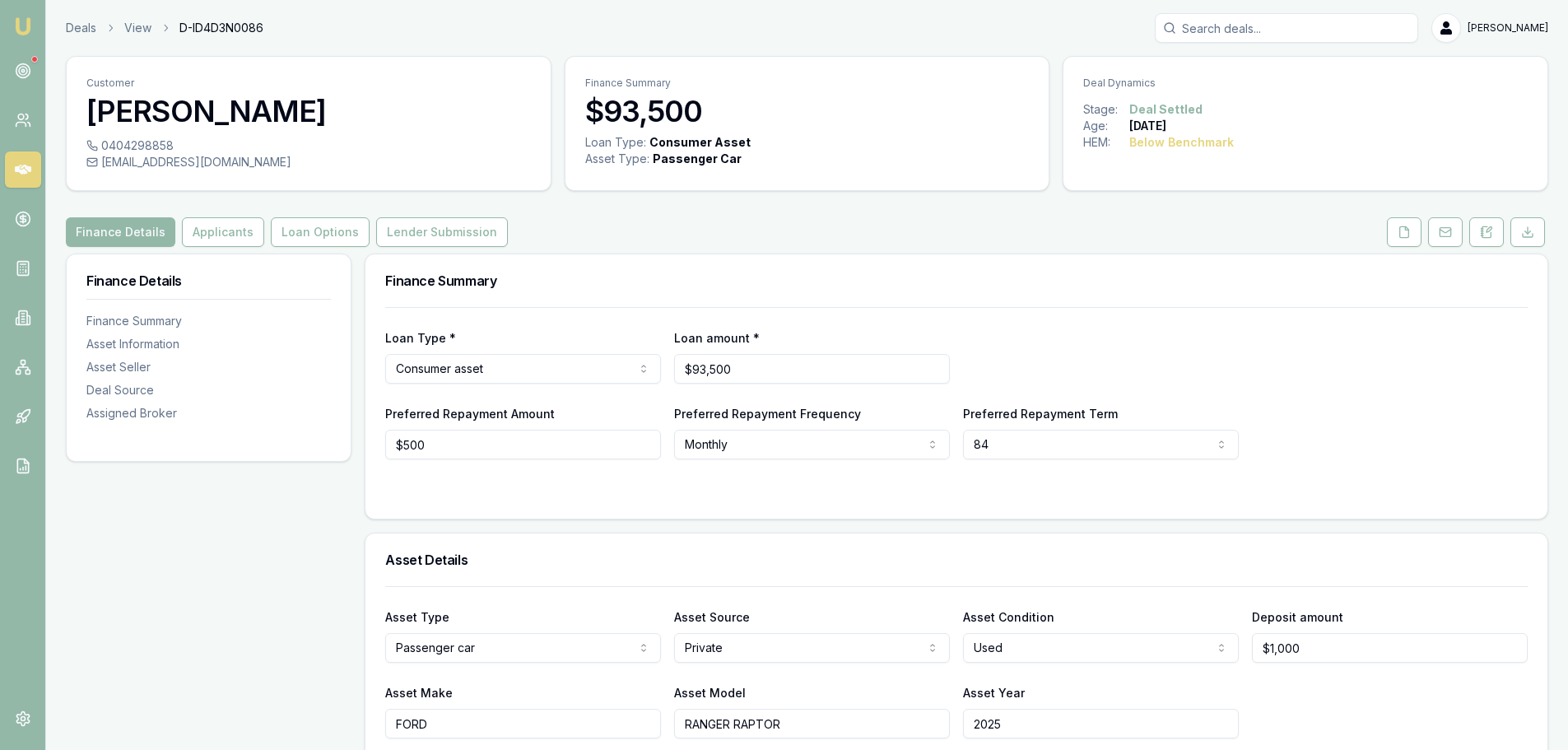
click at [1086, 229] on div "Finance Details Applicants Loan Options Lender Submission" at bounding box center [807, 231] width 1483 height 29
click at [310, 228] on button "Loan Options" at bounding box center [320, 231] width 99 height 29
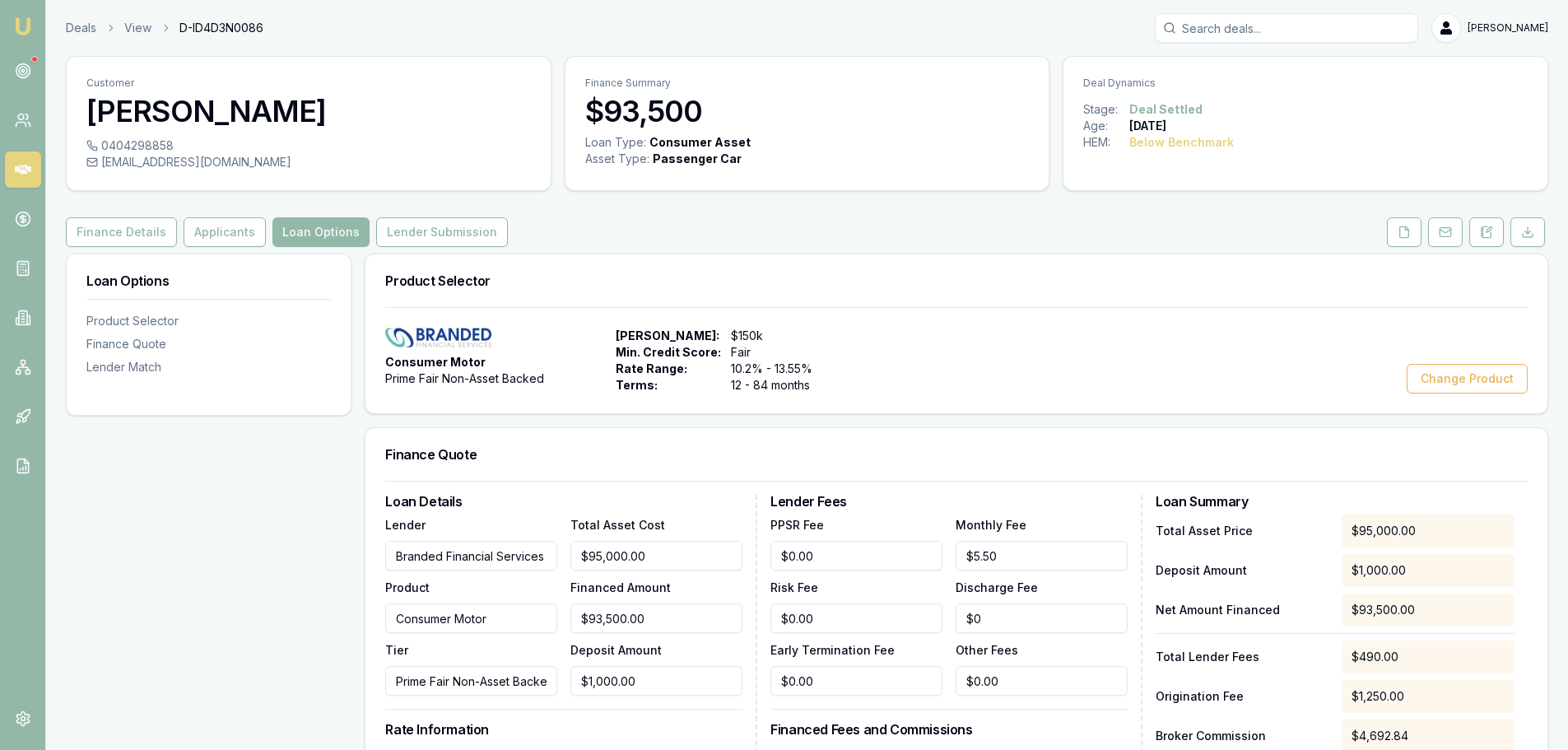
click at [932, 265] on div "Product Selector" at bounding box center [957, 281] width 1182 height 53
click at [985, 287] on div "Product Selector" at bounding box center [957, 281] width 1182 height 53
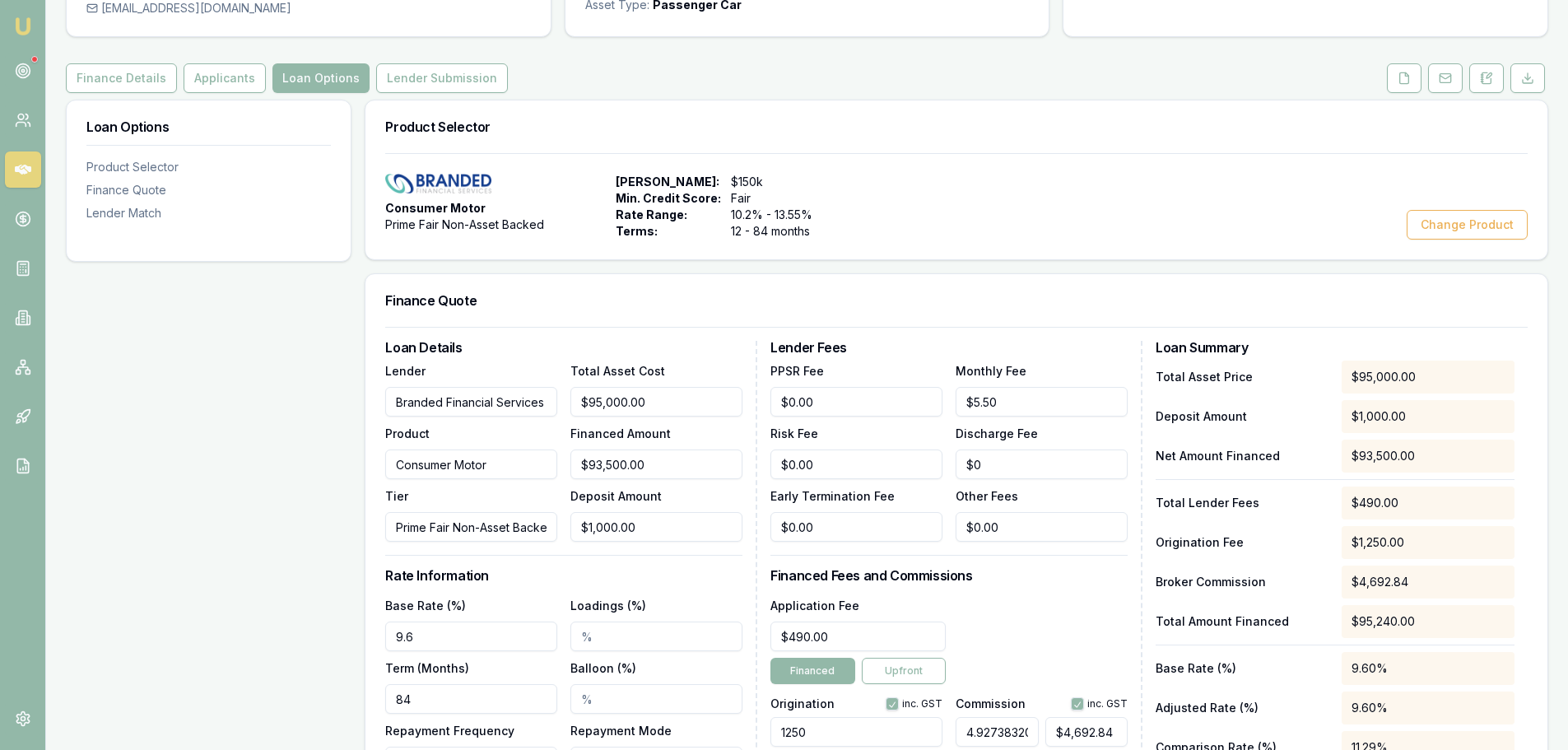
scroll to position [165, 0]
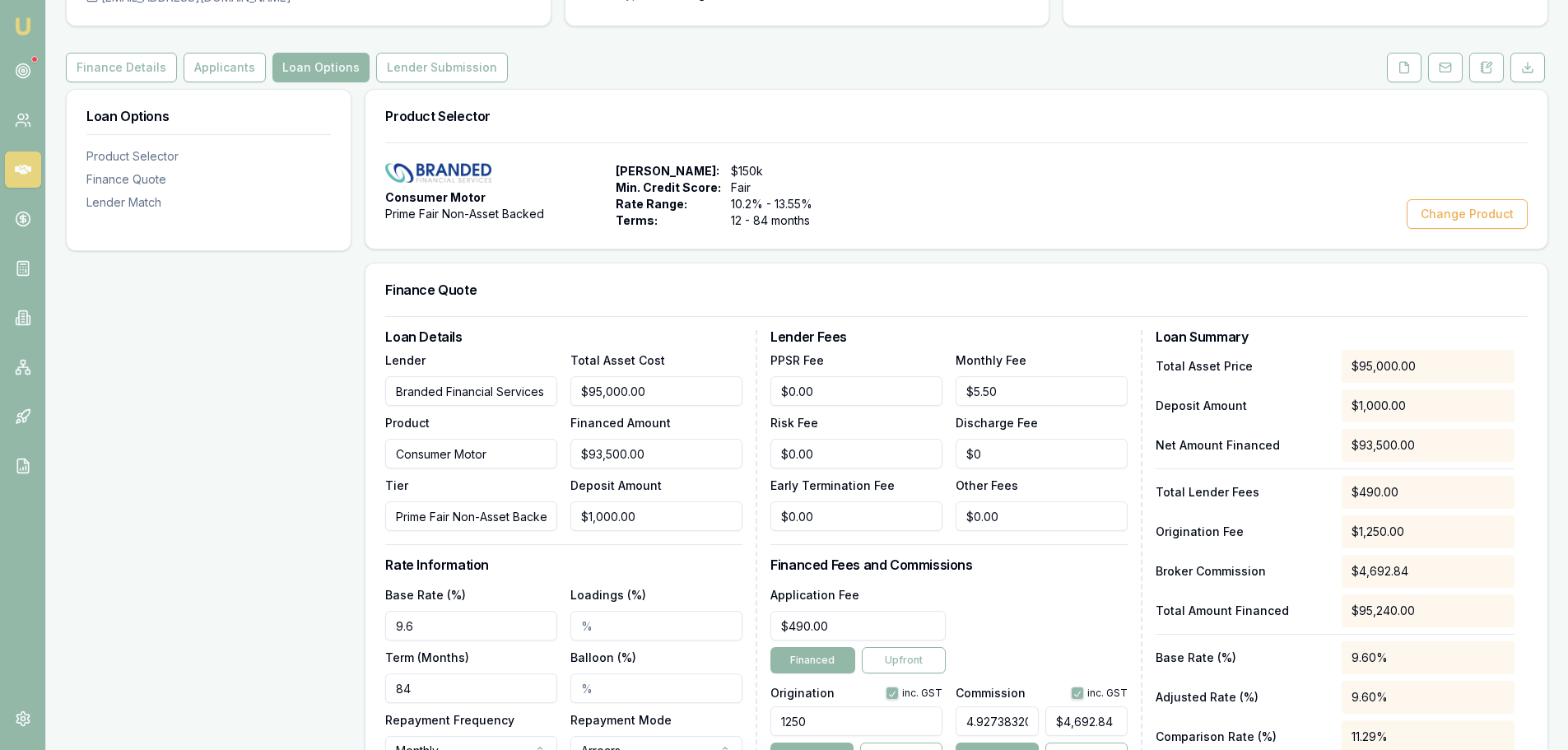
drag, startPoint x: 330, startPoint y: 622, endPoint x: 172, endPoint y: 637, distance: 158.7
click at [190, 629] on div "Loan Options Product Selector Finance Quote Lender Match Product Selector Consu…" at bounding box center [807, 603] width 1483 height 1029
type input "10.35%"
click at [171, 637] on div "Loan Options Product Selector Finance Quote Lender Match" at bounding box center [208, 603] width 285 height 1029
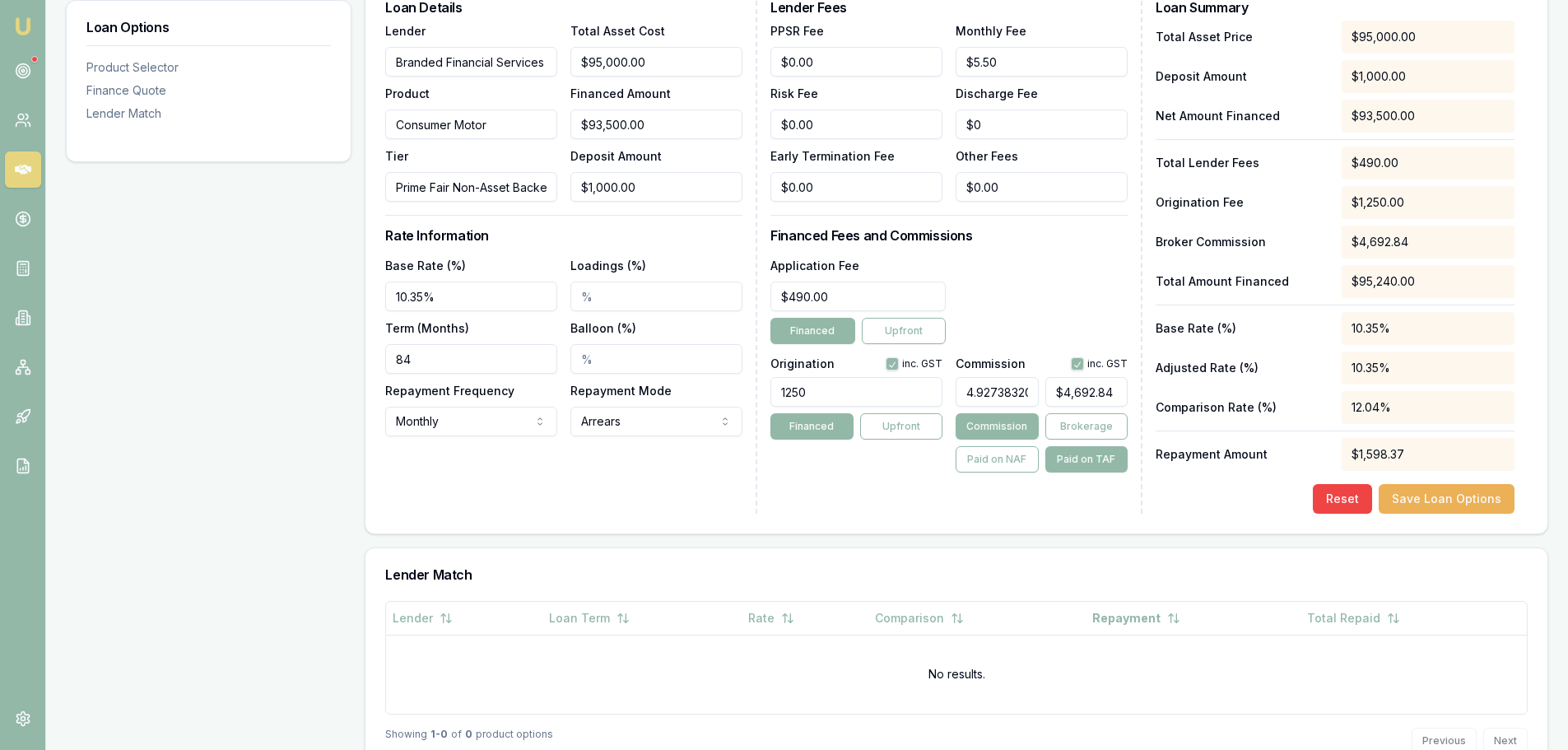
type input "4692.839761041613"
drag, startPoint x: 1123, startPoint y: 395, endPoint x: 708, endPoint y: 391, distance: 415.0
click at [708, 391] on div "Loan Details Lender Branded Financial Services Product Consumer Motor Tier Prim…" at bounding box center [956, 257] width 1142 height 513
type input "22093.2517849643"
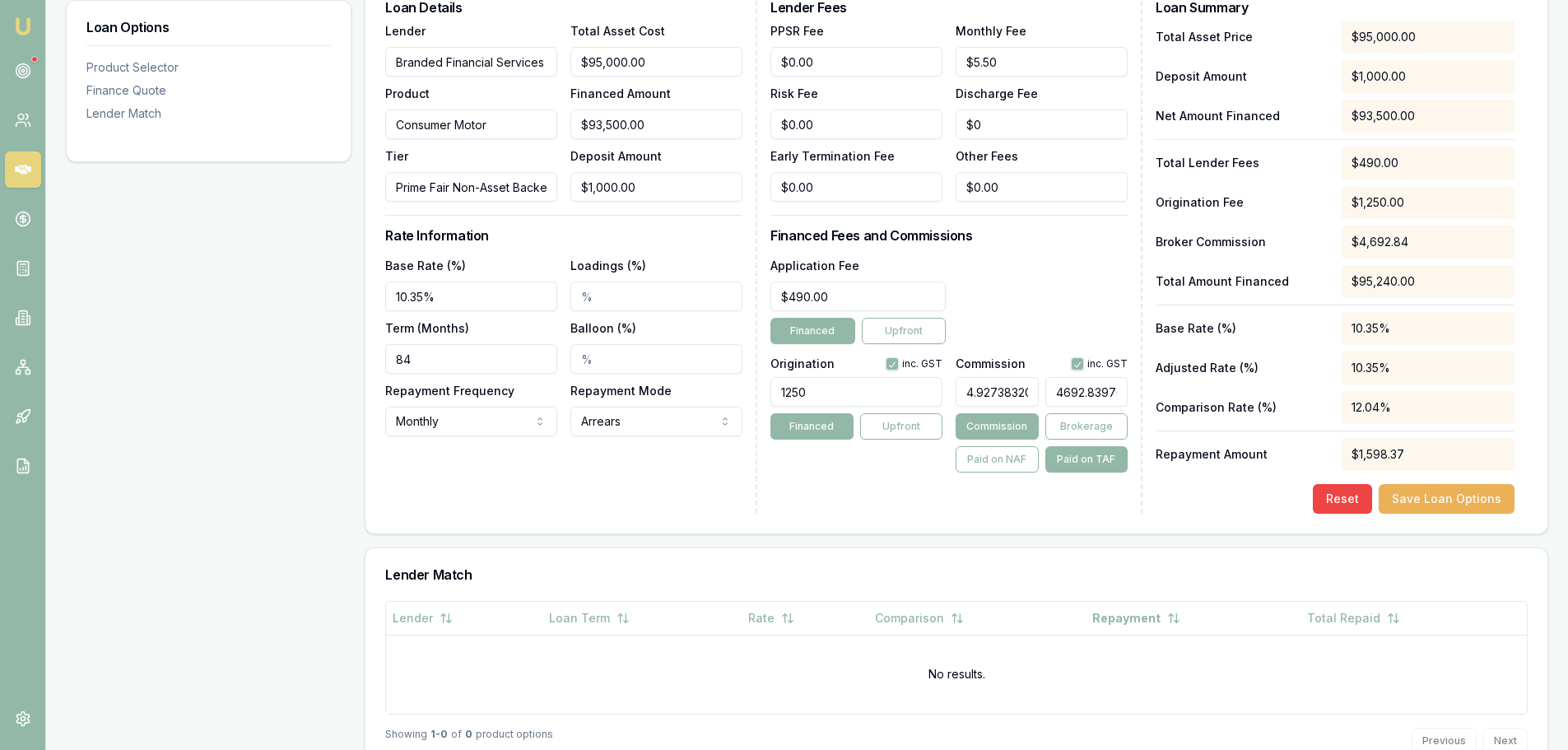
type input "21041613"
type input "232089.05186896265"
type input "221041613"
type input "2405545.582738345"
type input "2291041613"
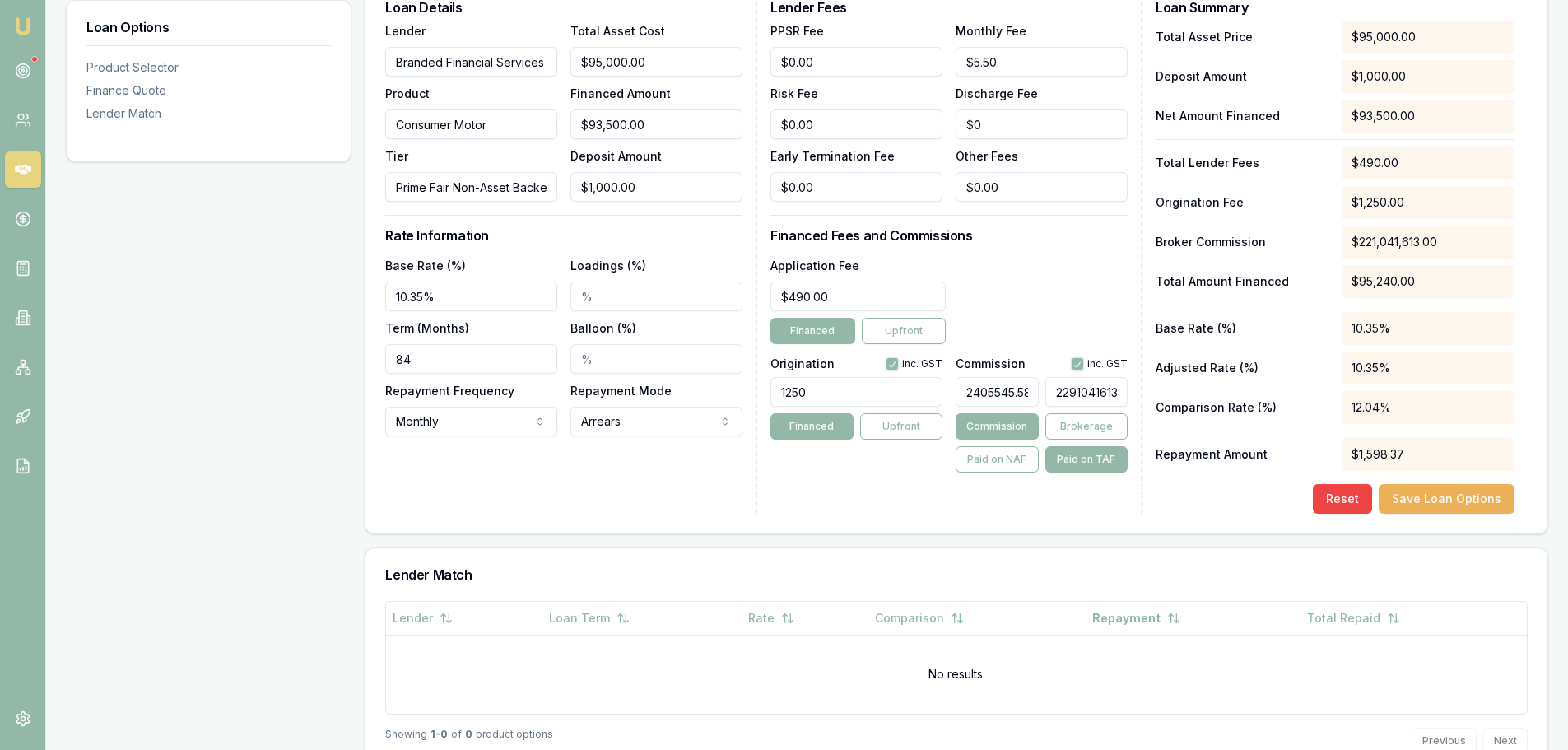
type input "24066612.361402772"
type input "22921041613"
type input "2.4066612361402773"
type input "2292.1041613"
type input "2.40677280148047"
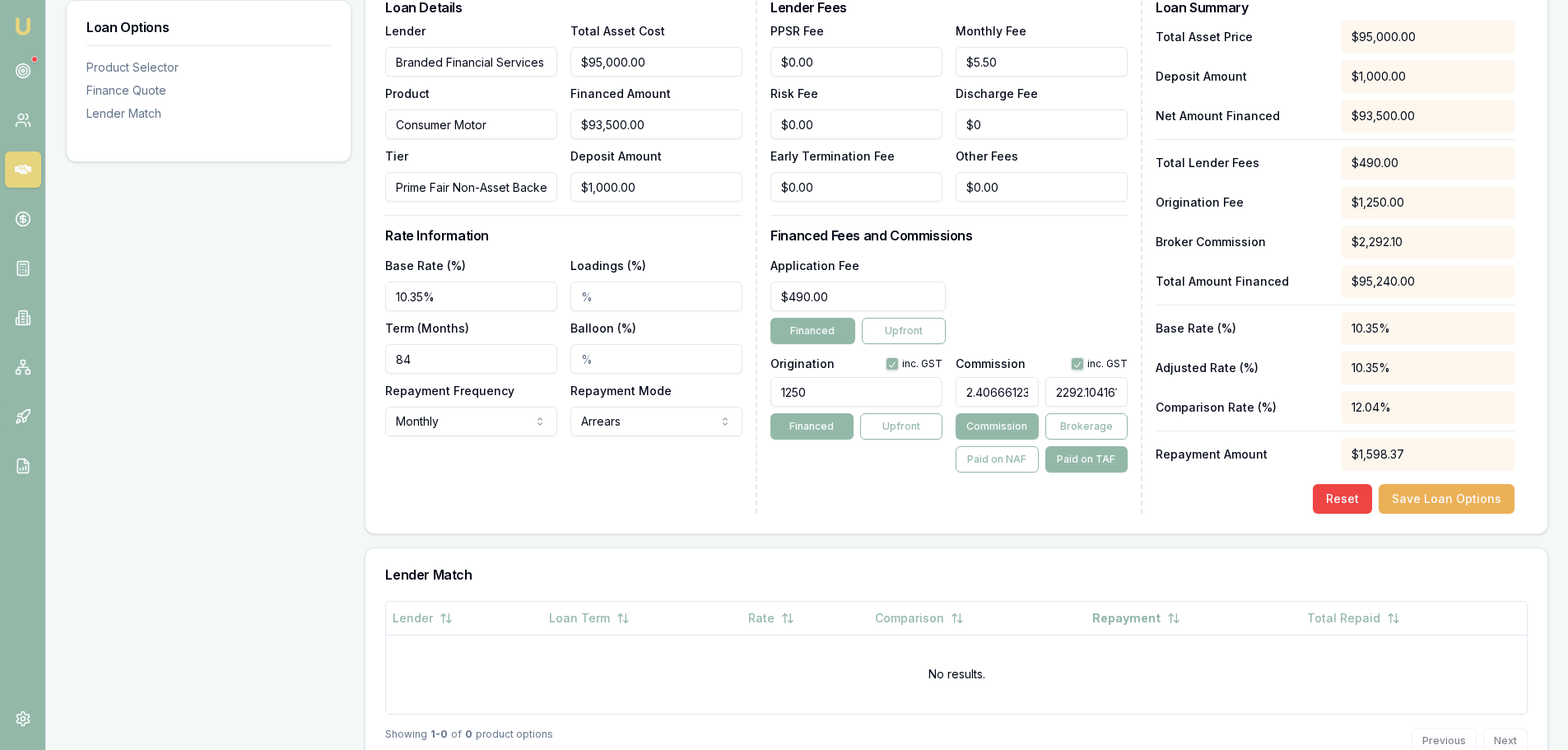
type input "2292.21041613"
type input "2.40678395801449"
type input "2292.221041613"
type input "2.4067833012704747"
type input "2292.2241613"
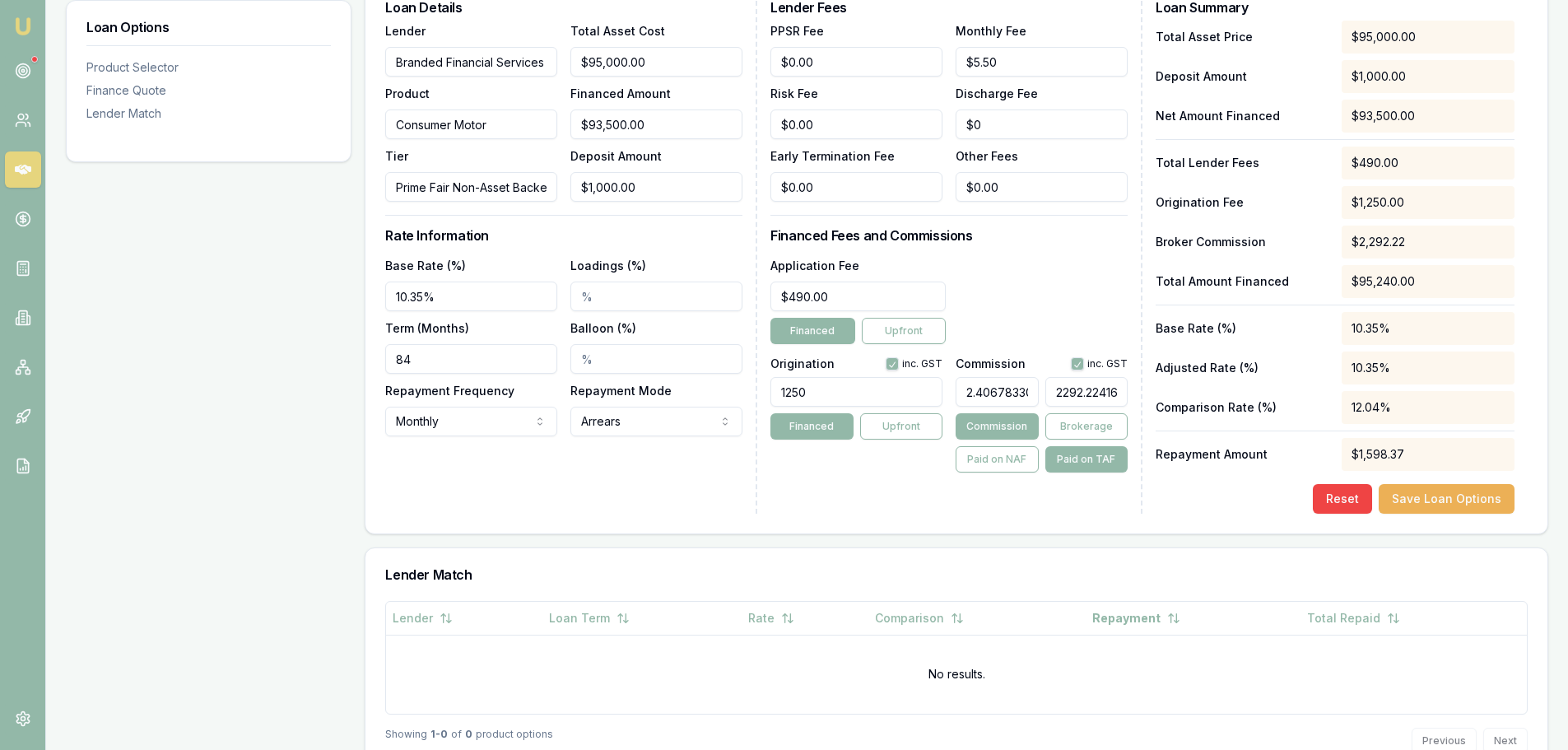
type input "2.406784557958841"
type input "2292.221613"
type input "2.406789300713986"
type input "2292.22613"
type input "2.406784229315414"
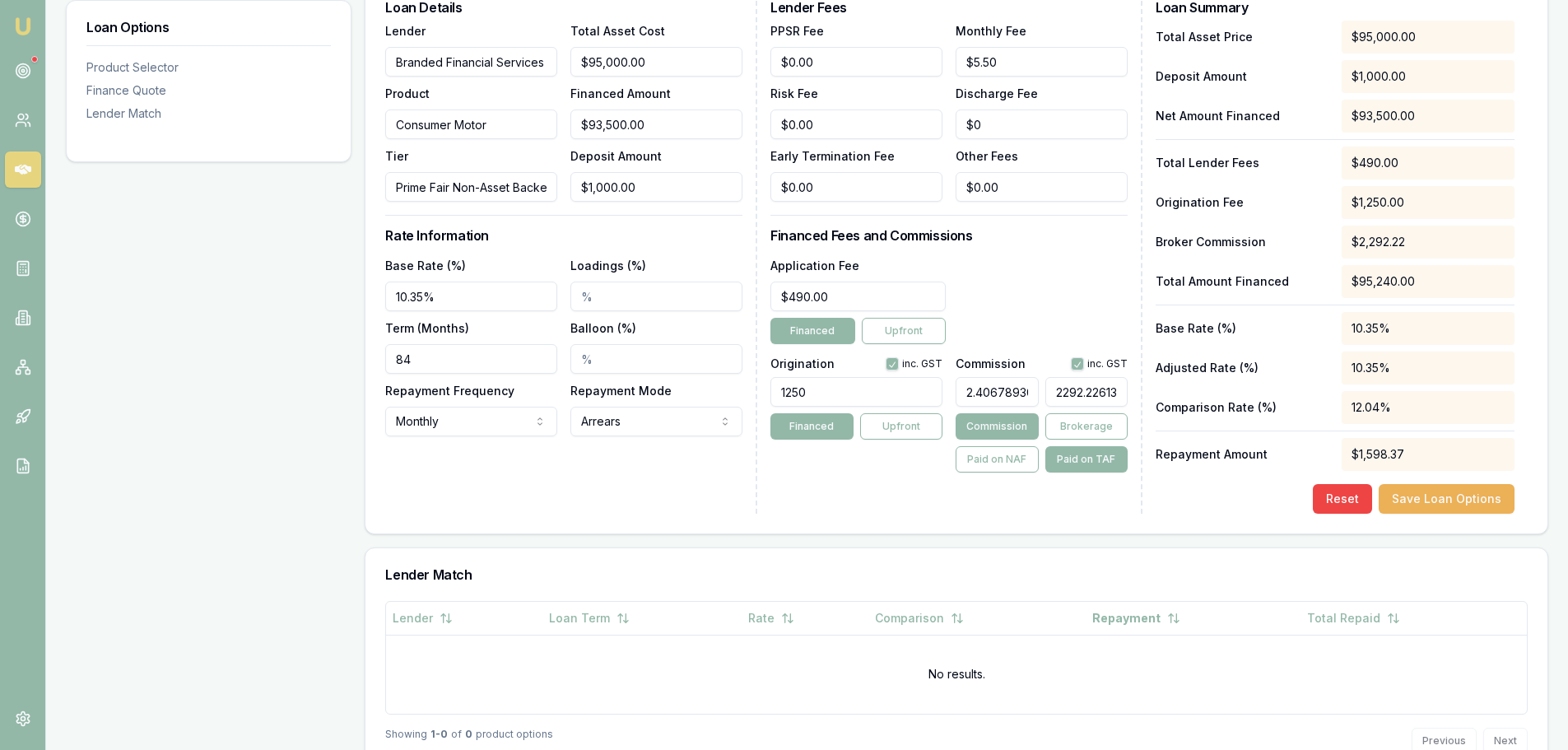
type input "2292.2213"
type input "2.406786014279714"
type input "2292.223"
type input "2.406782864342713"
type input "$2,292.22"
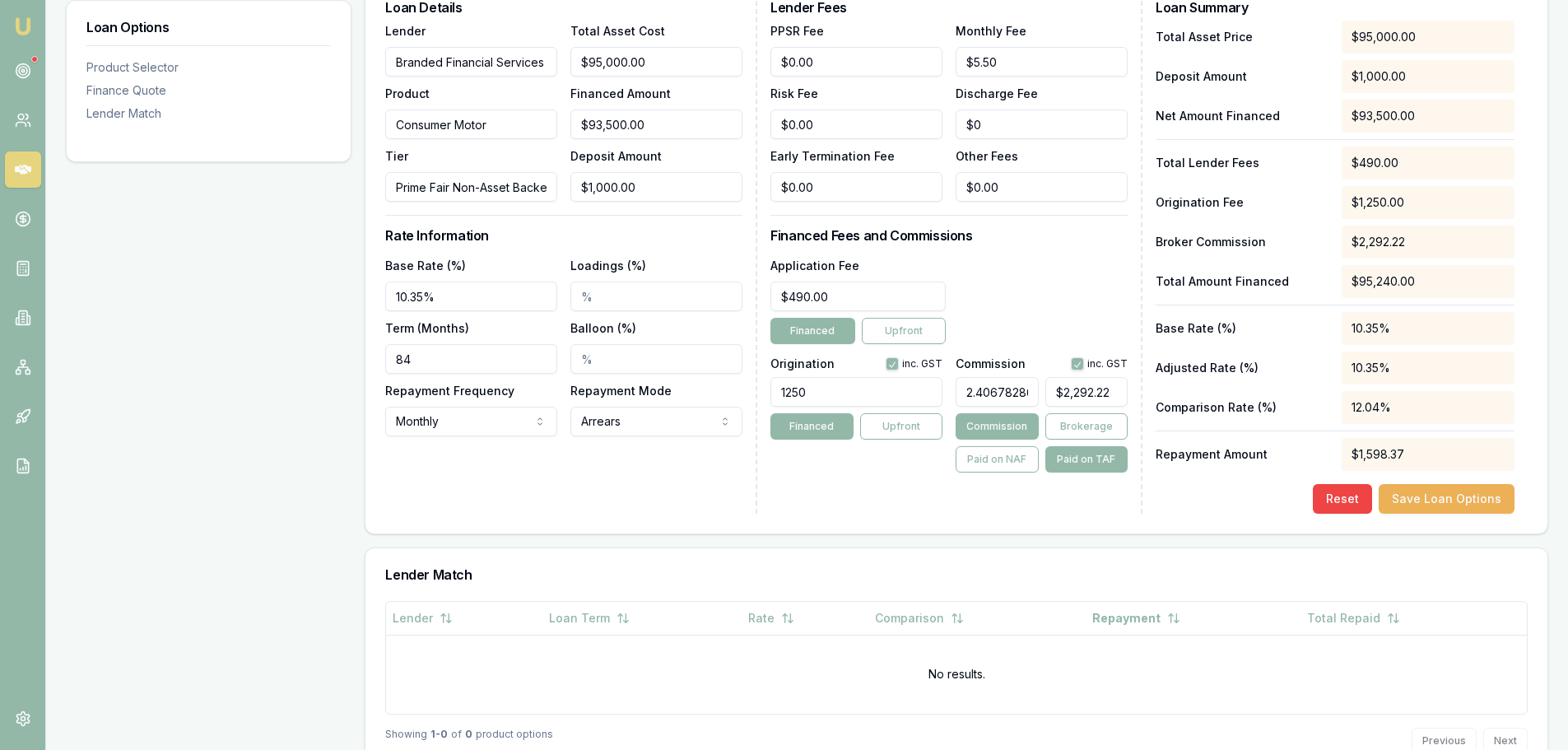
click at [813, 486] on div "Lender Fees PPSR Fee $0.00 Monthly Fee $5.50 Risk Fee $0.00 Discharge Fee $0 Ea…" at bounding box center [957, 257] width 373 height 513
click at [1486, 496] on button "Save Loan Options" at bounding box center [1447, 499] width 136 height 29
click at [1488, 492] on button "Save Loan Options" at bounding box center [1447, 499] width 136 height 29
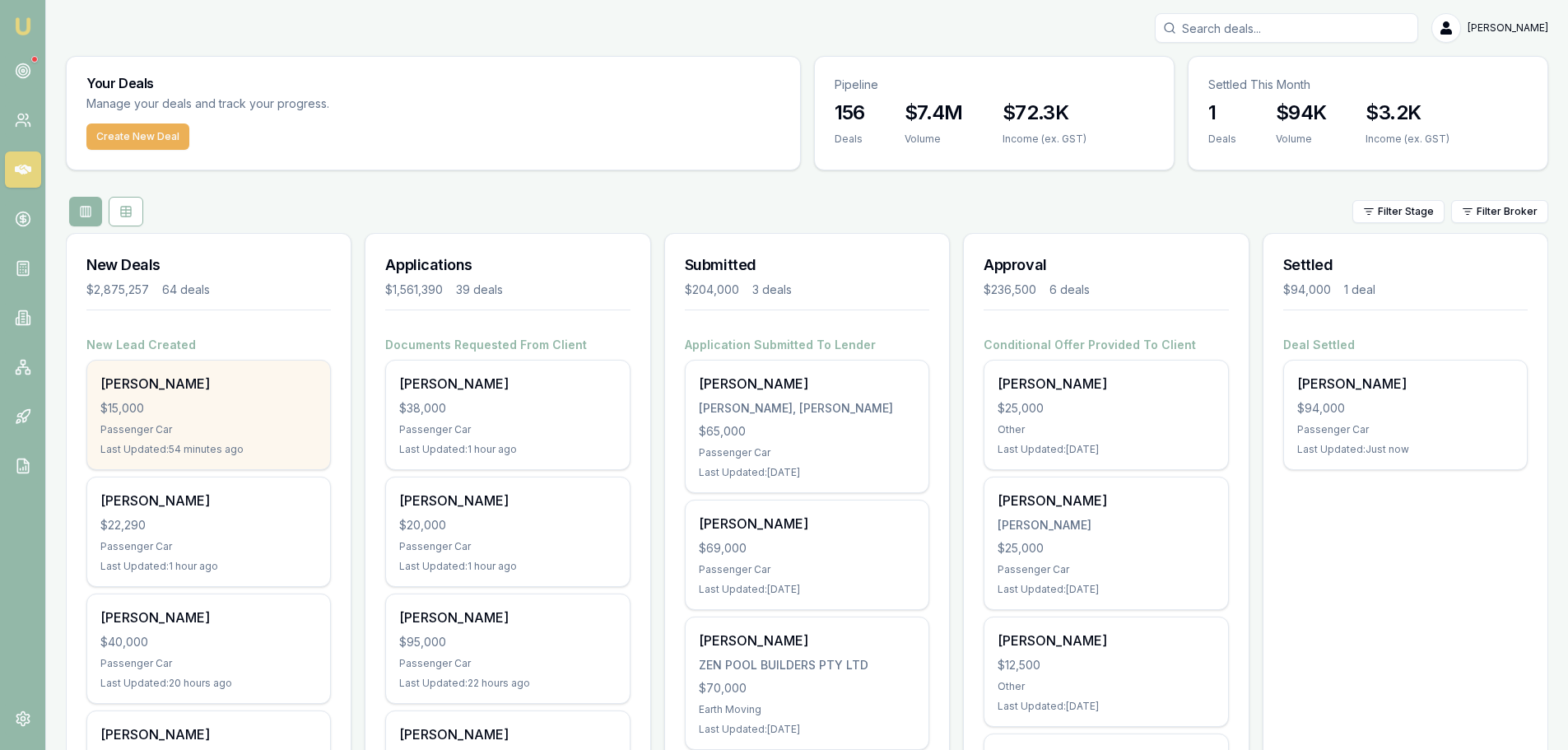
click at [222, 414] on div "$15,000" at bounding box center [209, 408] width 216 height 16
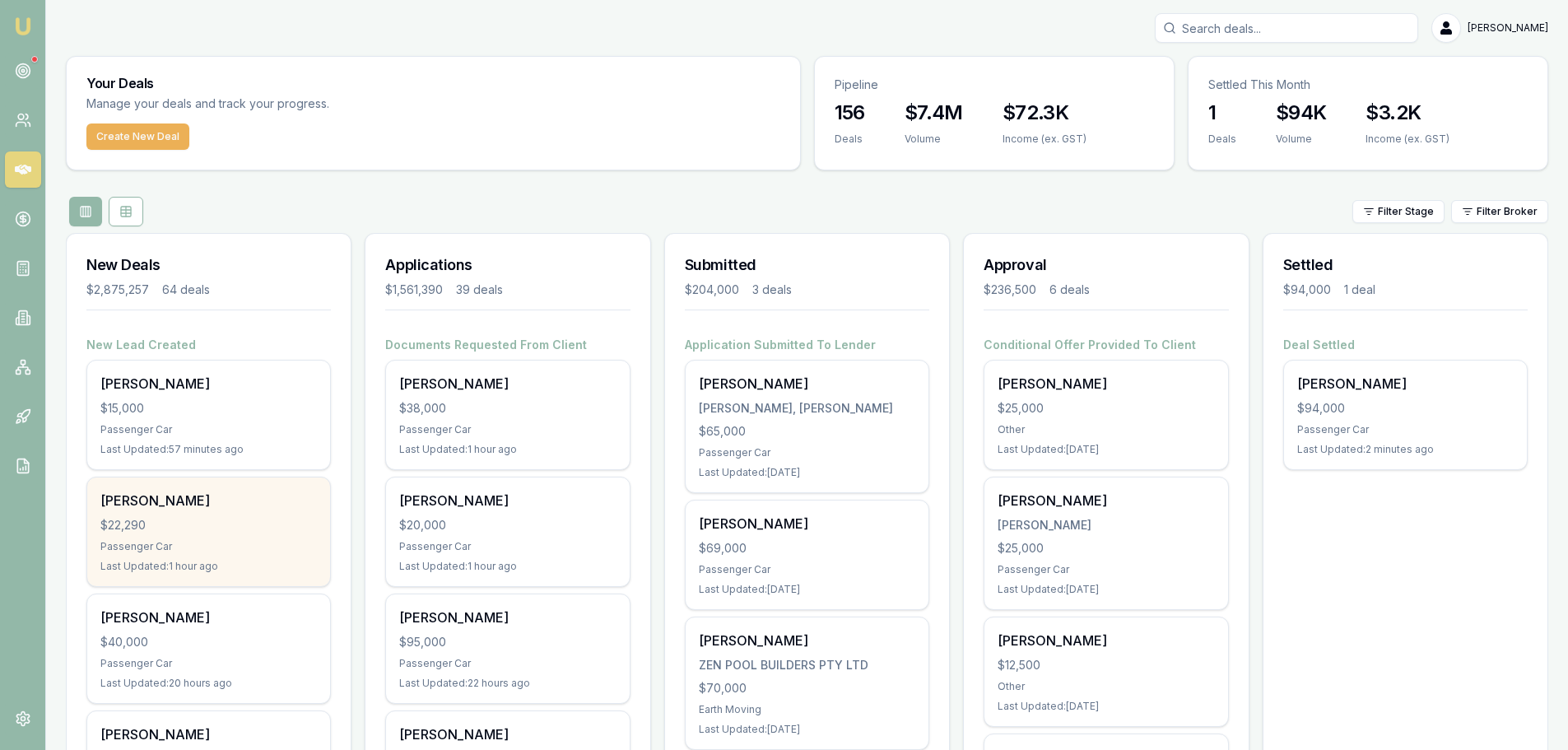
click at [191, 508] on div "[PERSON_NAME]" at bounding box center [209, 501] width 216 height 20
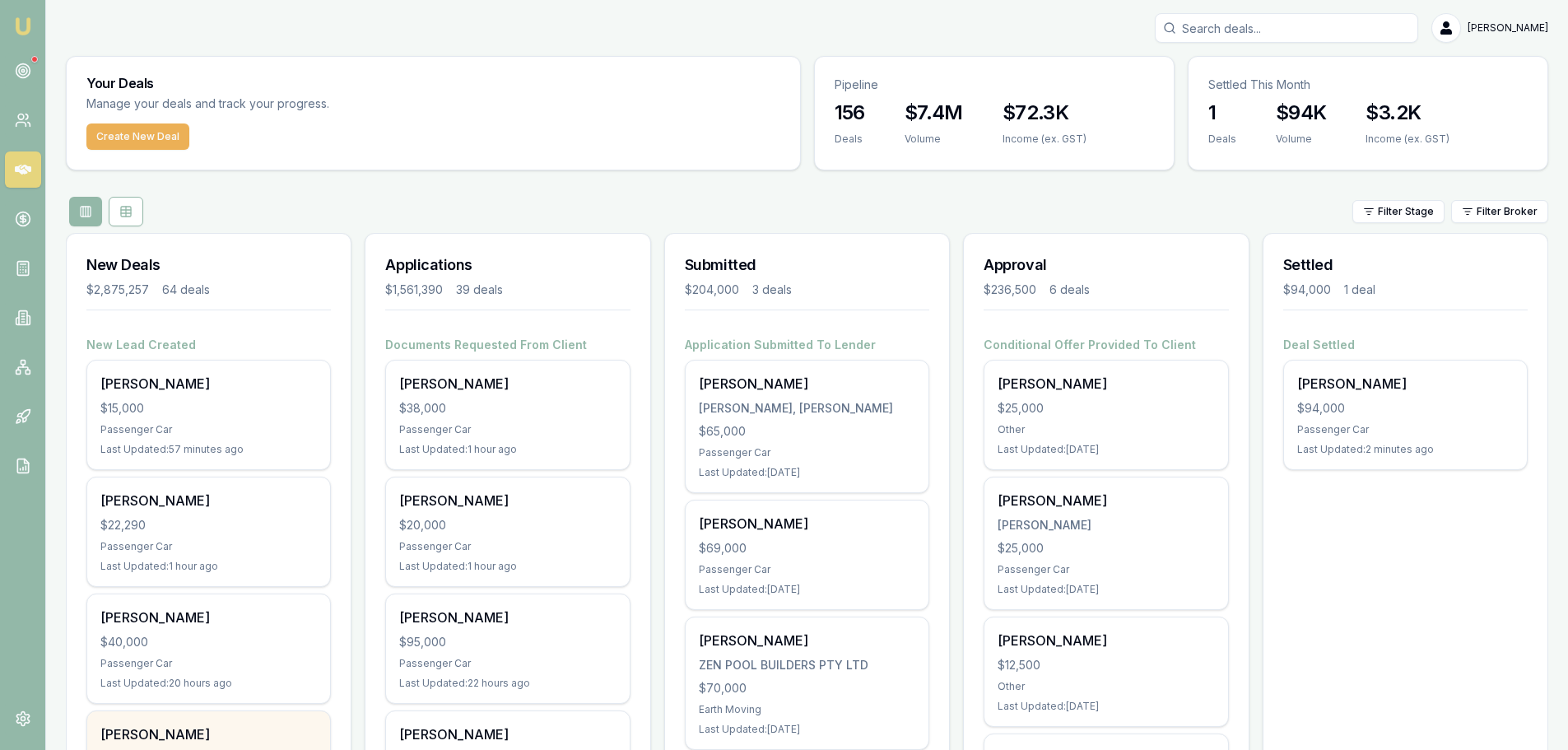
scroll to position [329, 0]
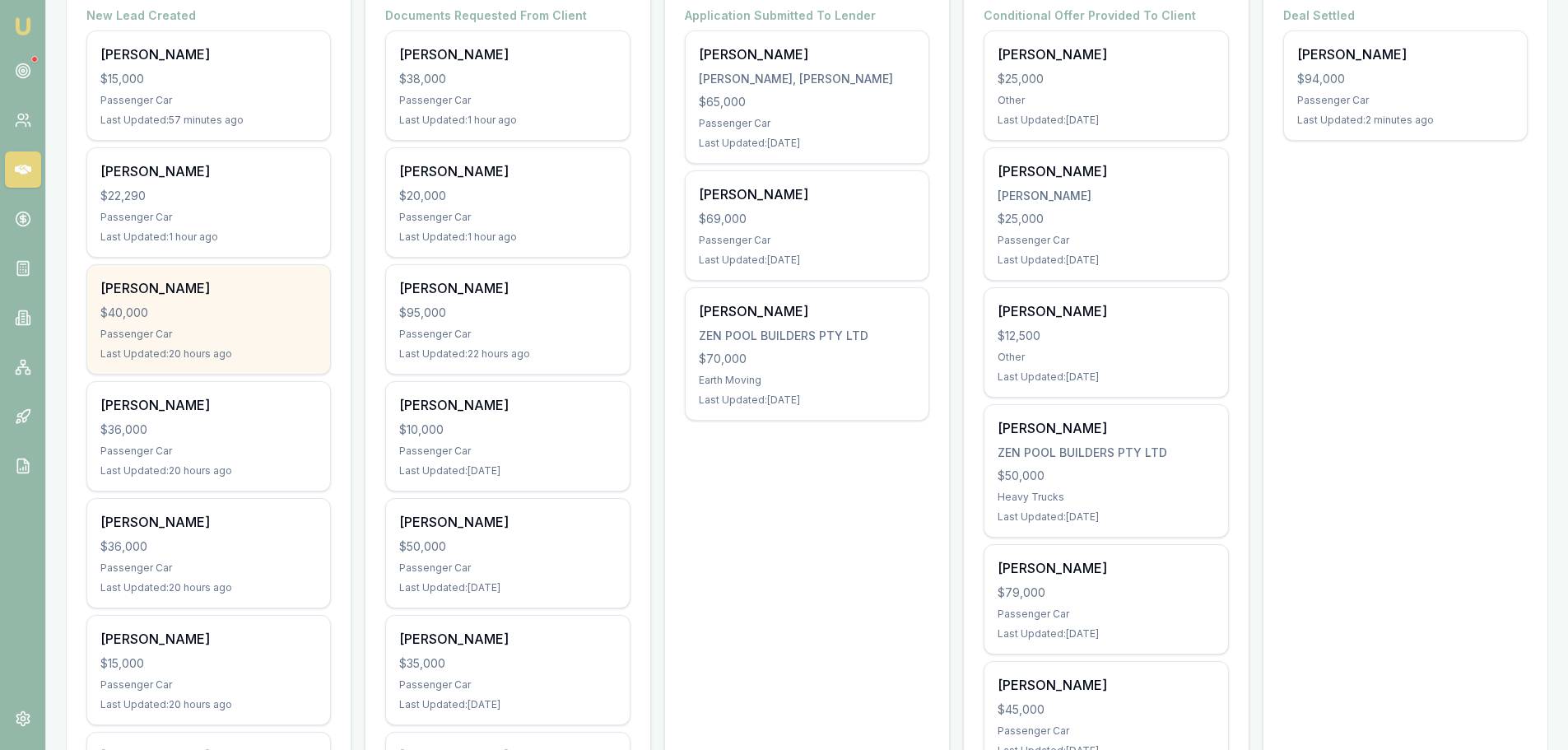
click at [186, 304] on div "$40,000" at bounding box center [209, 312] width 216 height 16
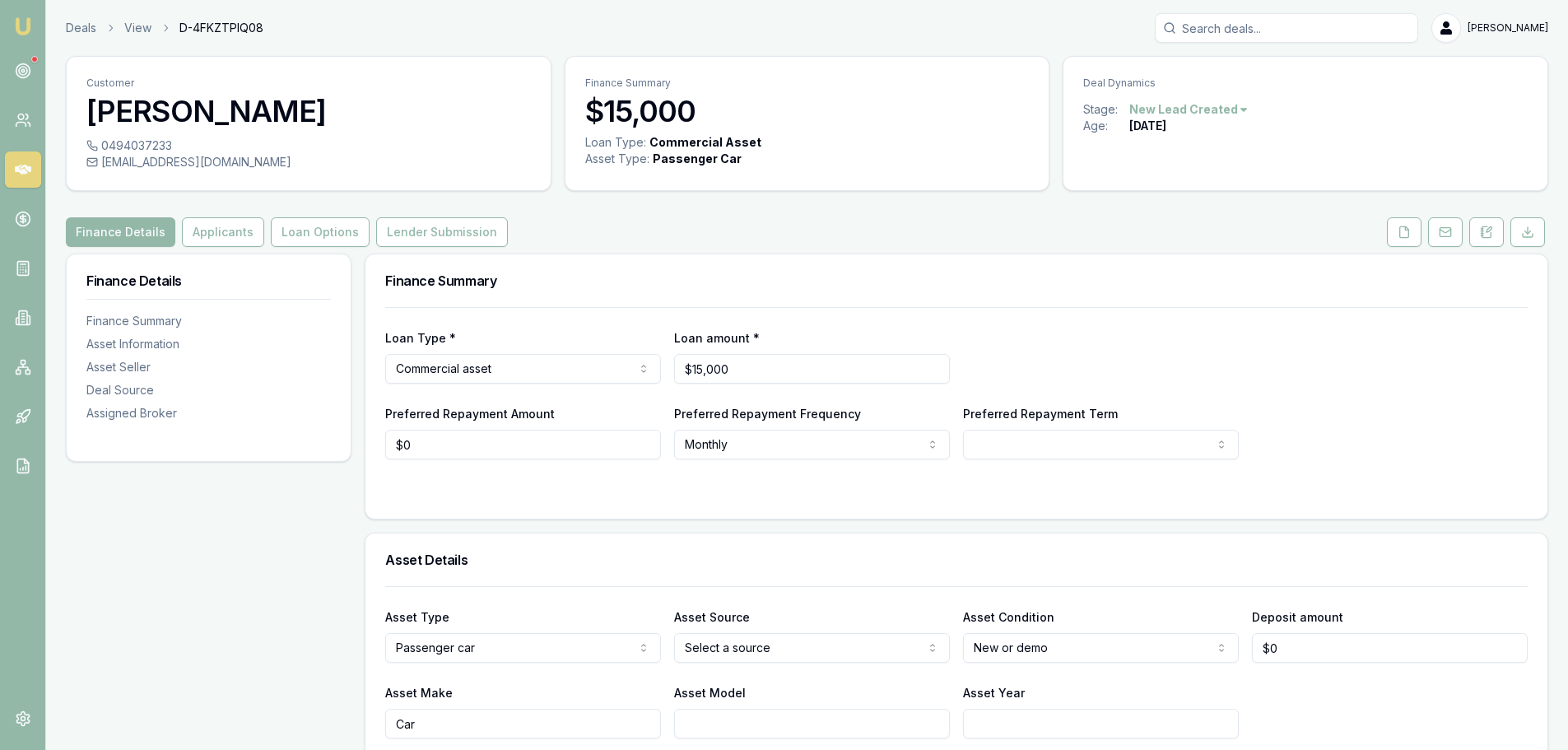
click at [1499, 236] on button at bounding box center [1486, 231] width 34 height 29
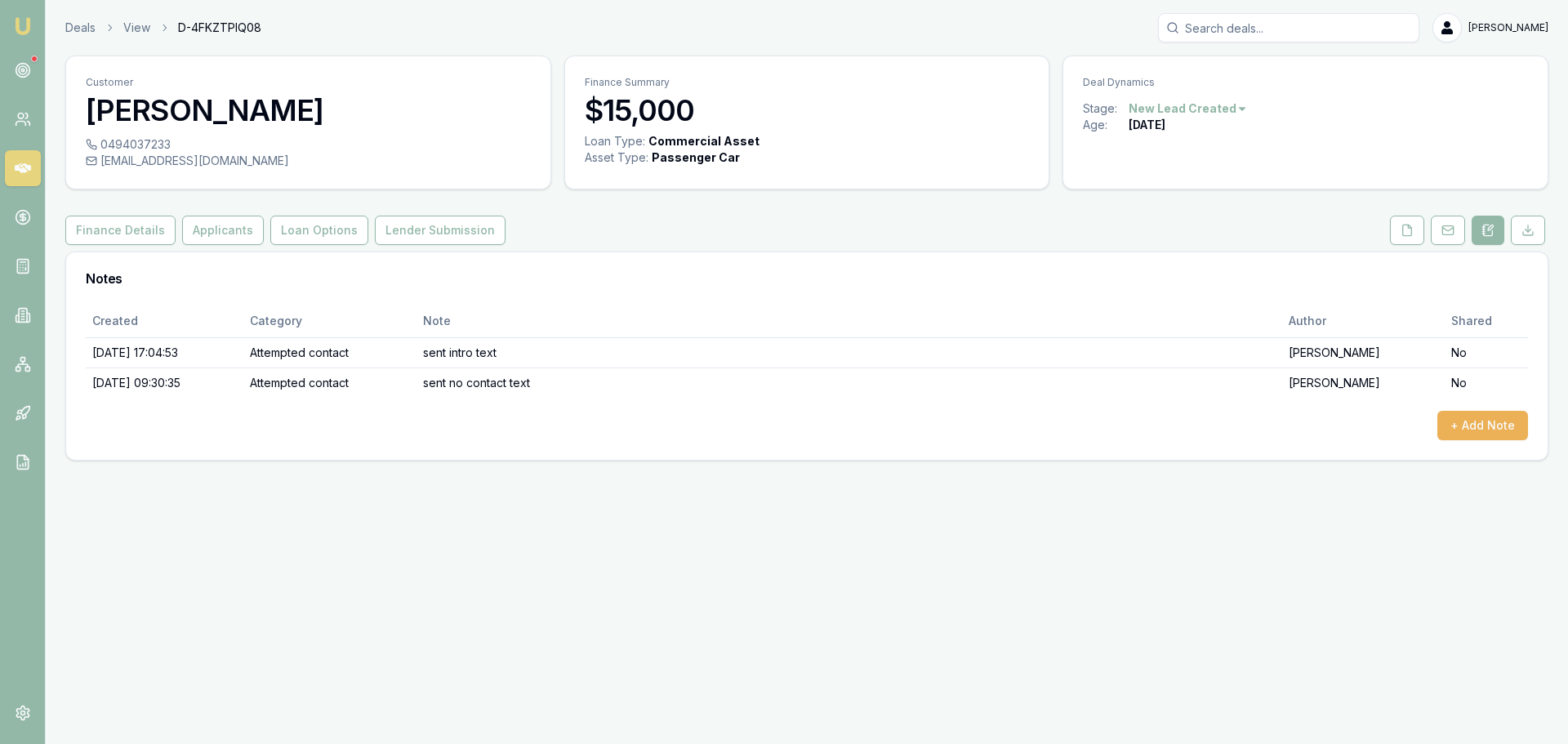
click at [1215, 114] on html "Emu Broker Deals View D-4FKZTPIQ08 Erin Shield Toggle Menu Customer Amy Smith 0…" at bounding box center [784, 372] width 1568 height 744
click at [1217, 298] on div "- No Contact" at bounding box center [1185, 295] width 96 height 26
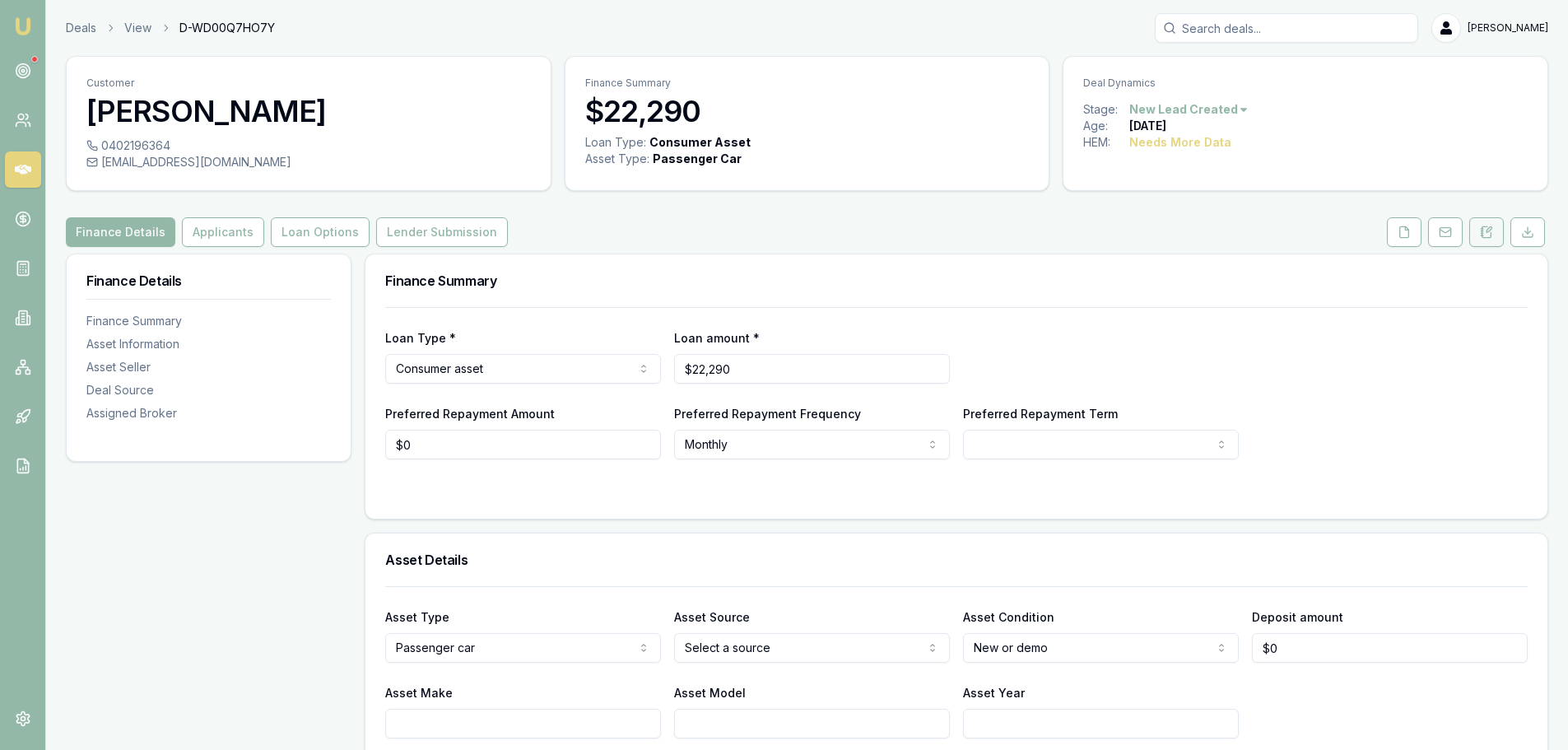
click at [1483, 231] on icon at bounding box center [1482, 231] width 3 height 0
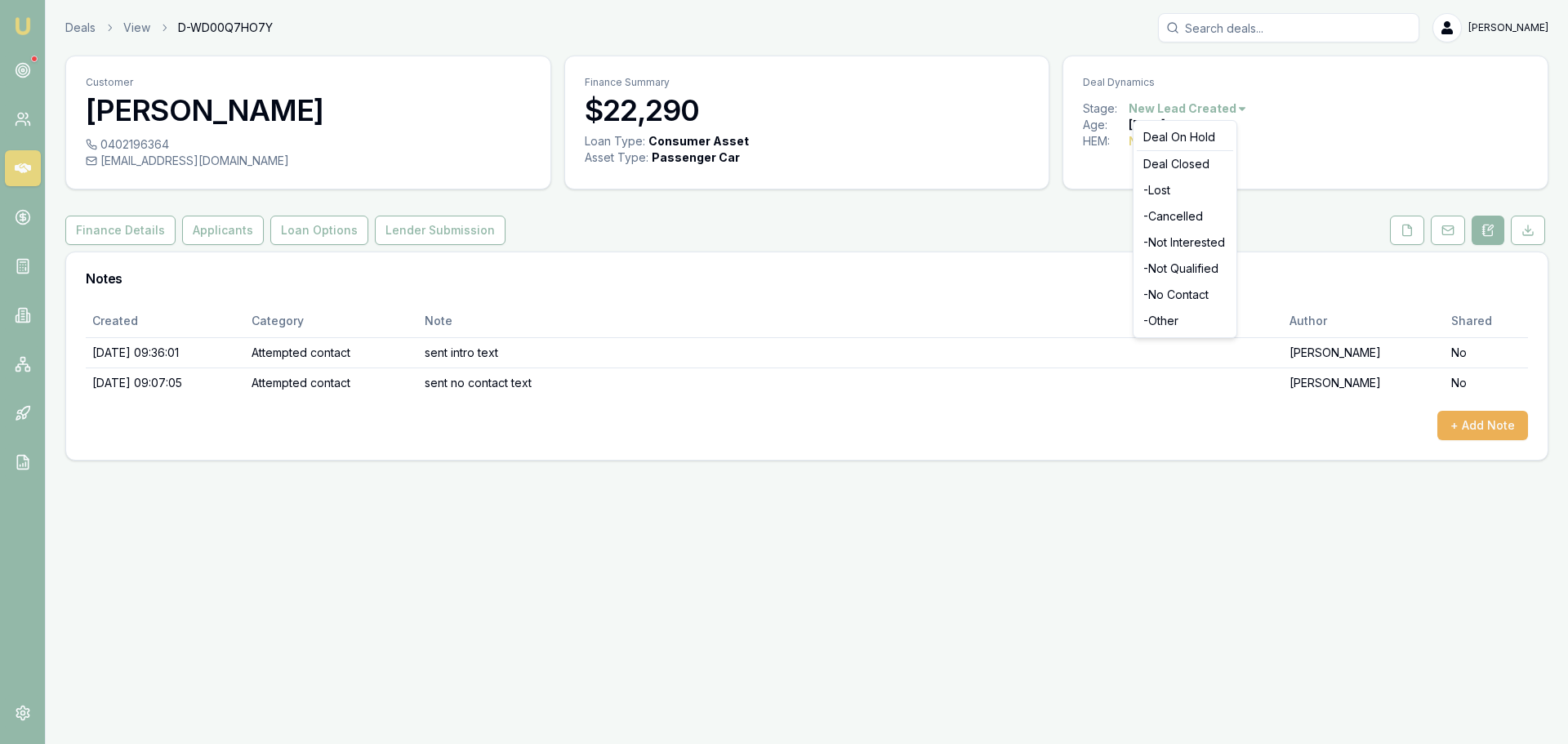
click at [1188, 105] on html "Emu Broker Deals View D-WD00Q7HO7Y [PERSON_NAME] Toggle Menu Customer [PERSON_N…" at bounding box center [784, 372] width 1568 height 744
click at [1184, 301] on div "- No Contact" at bounding box center [1185, 295] width 96 height 26
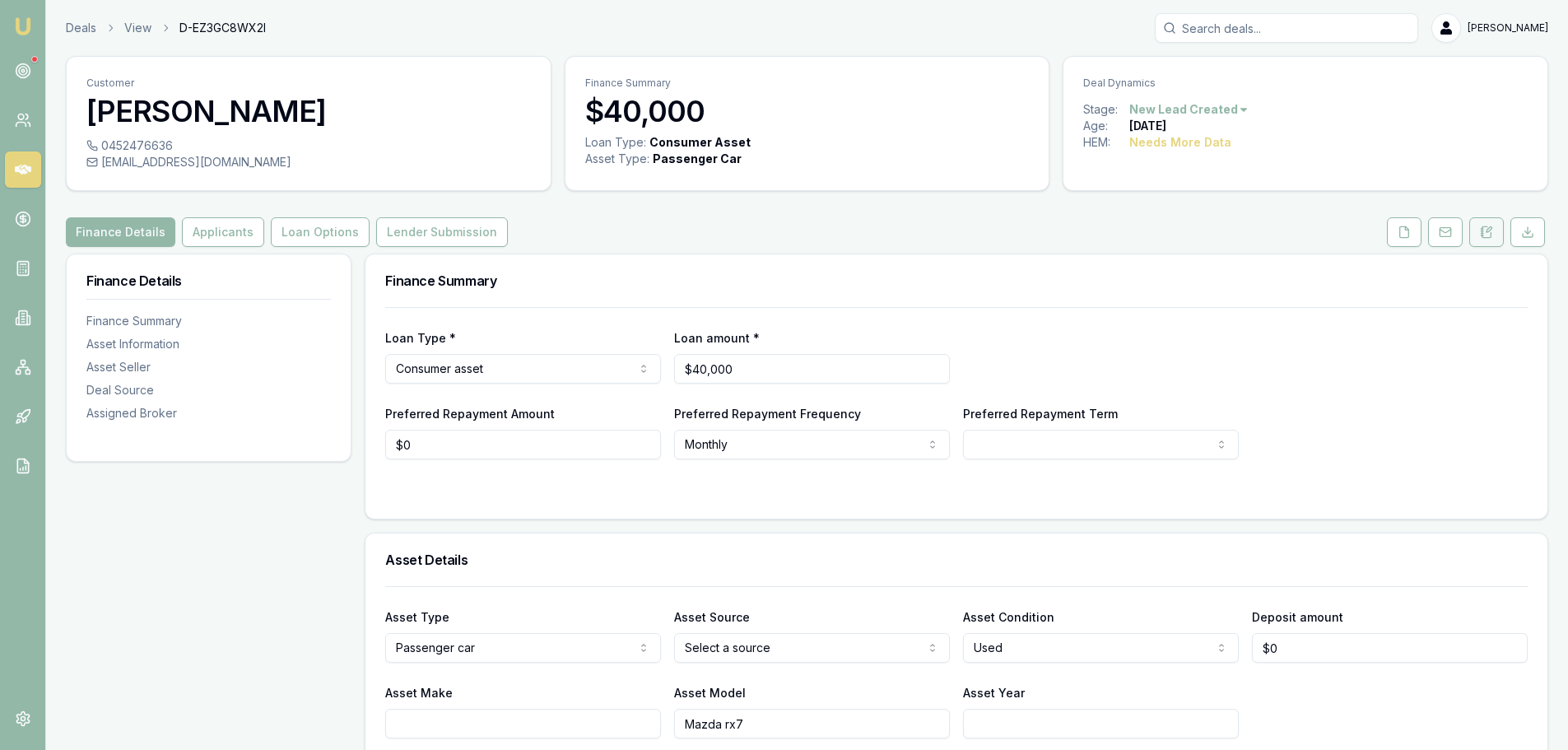
click at [1494, 230] on button at bounding box center [1486, 231] width 34 height 29
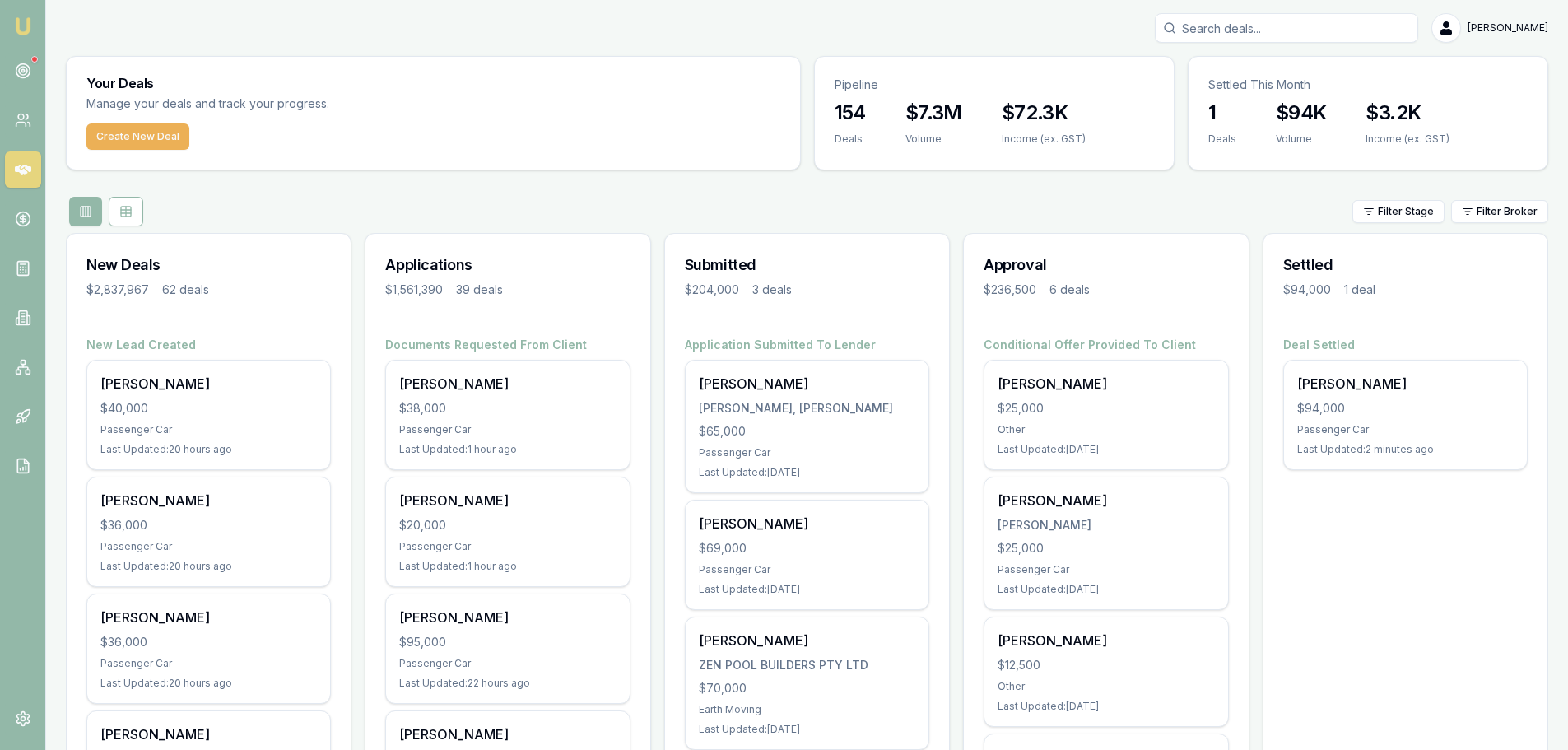
click at [556, 213] on div "Filter Stage Filter Broker" at bounding box center [807, 211] width 1483 height 29
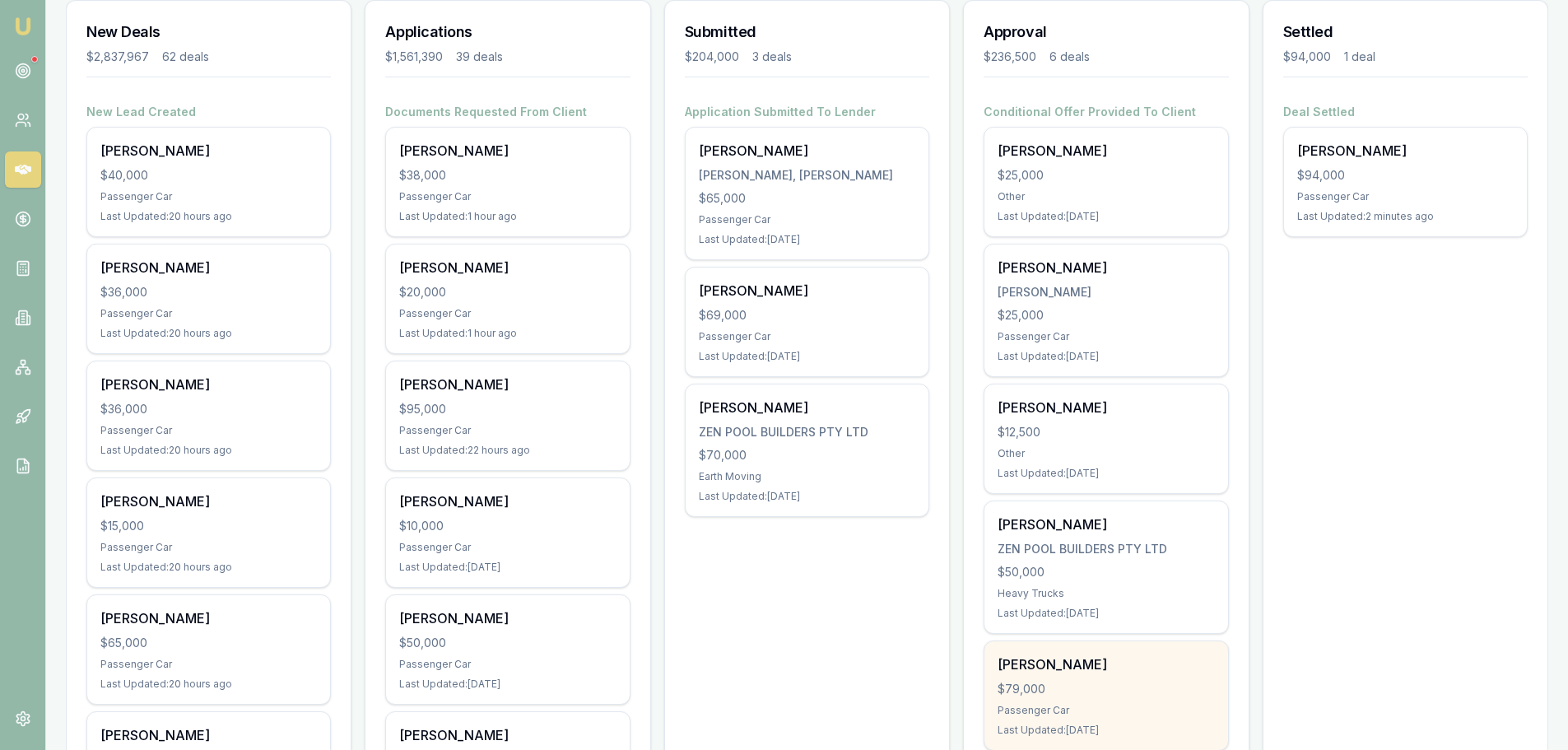
scroll to position [247, 0]
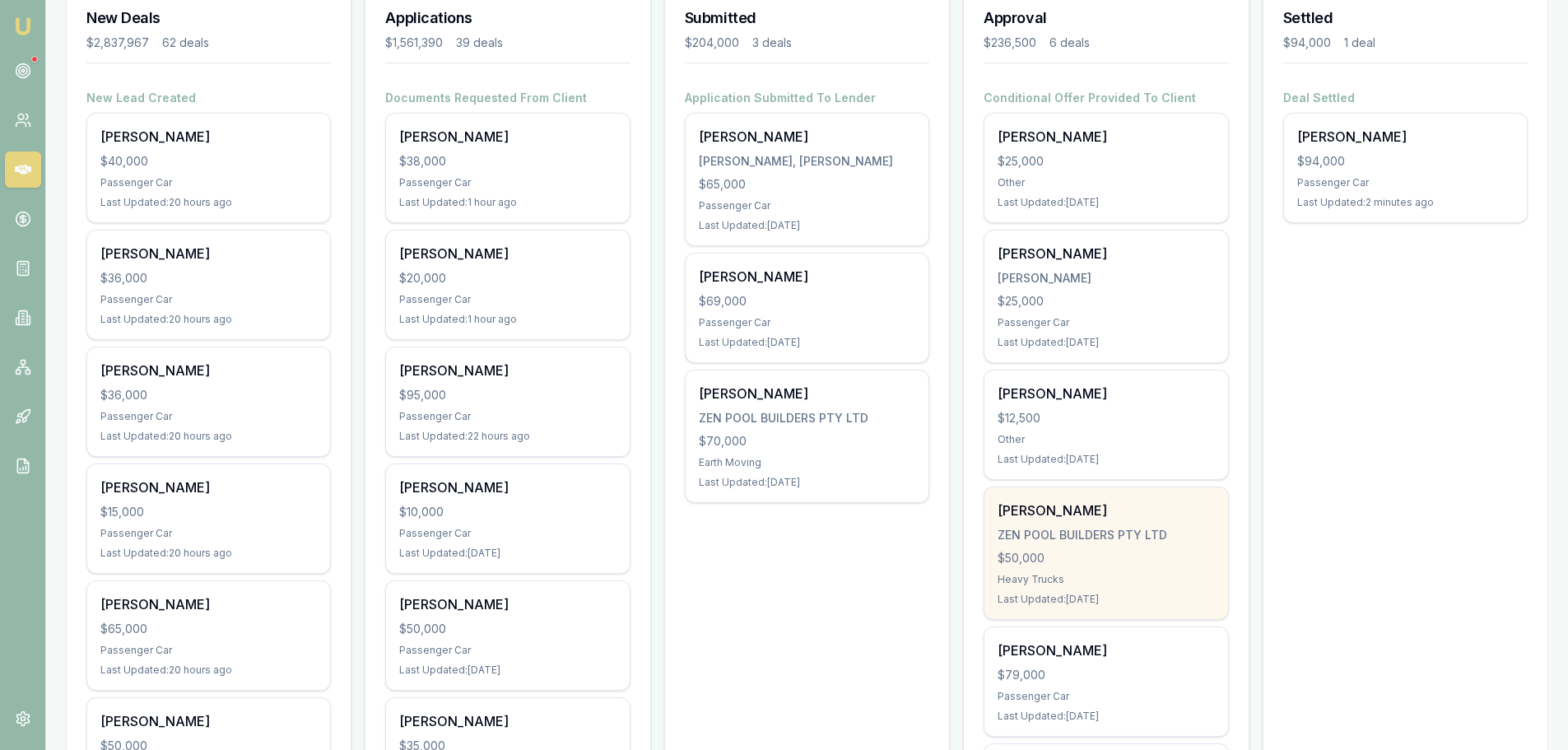
click at [1072, 597] on div "Last Updated: [DATE]" at bounding box center [1105, 599] width 216 height 13
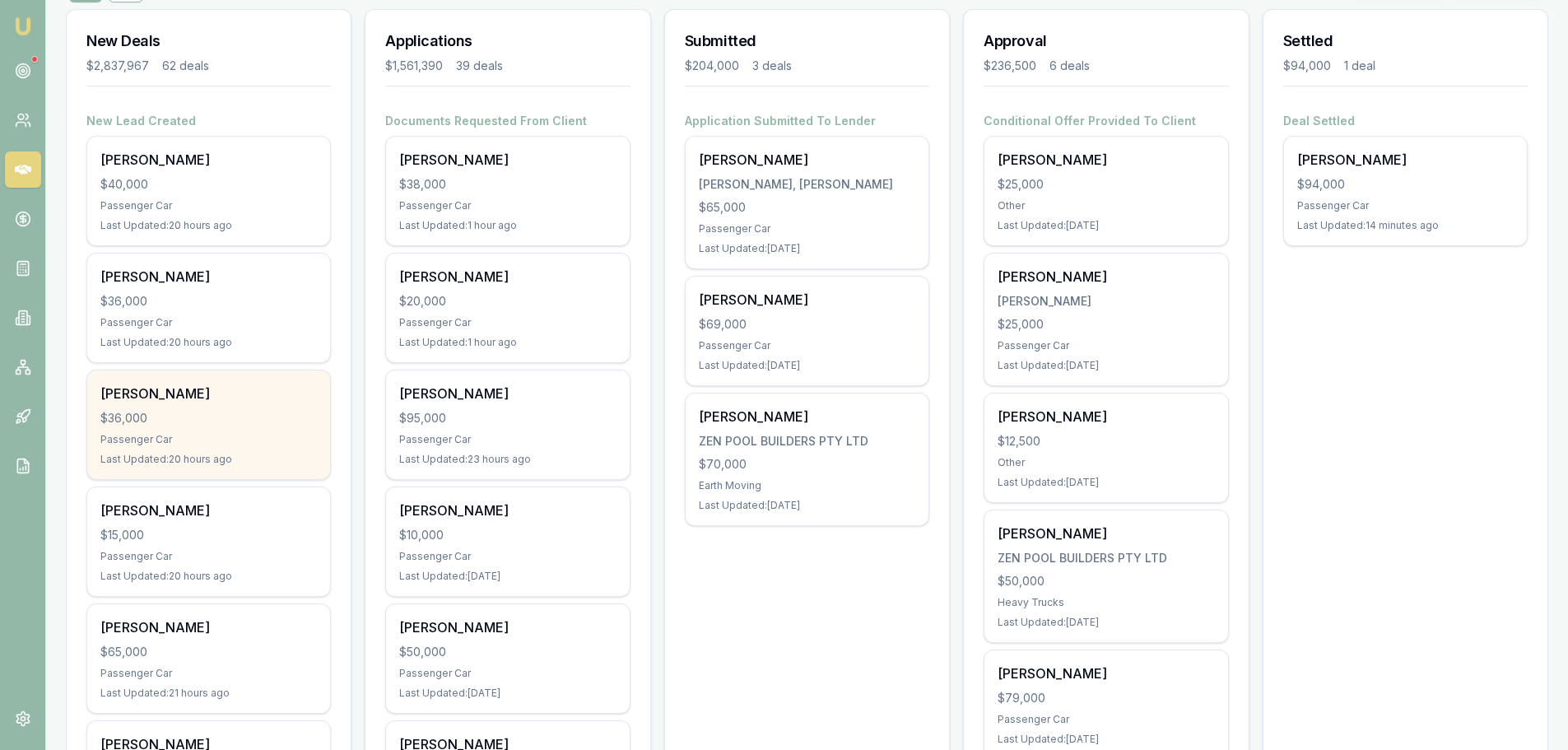
scroll to position [0, 0]
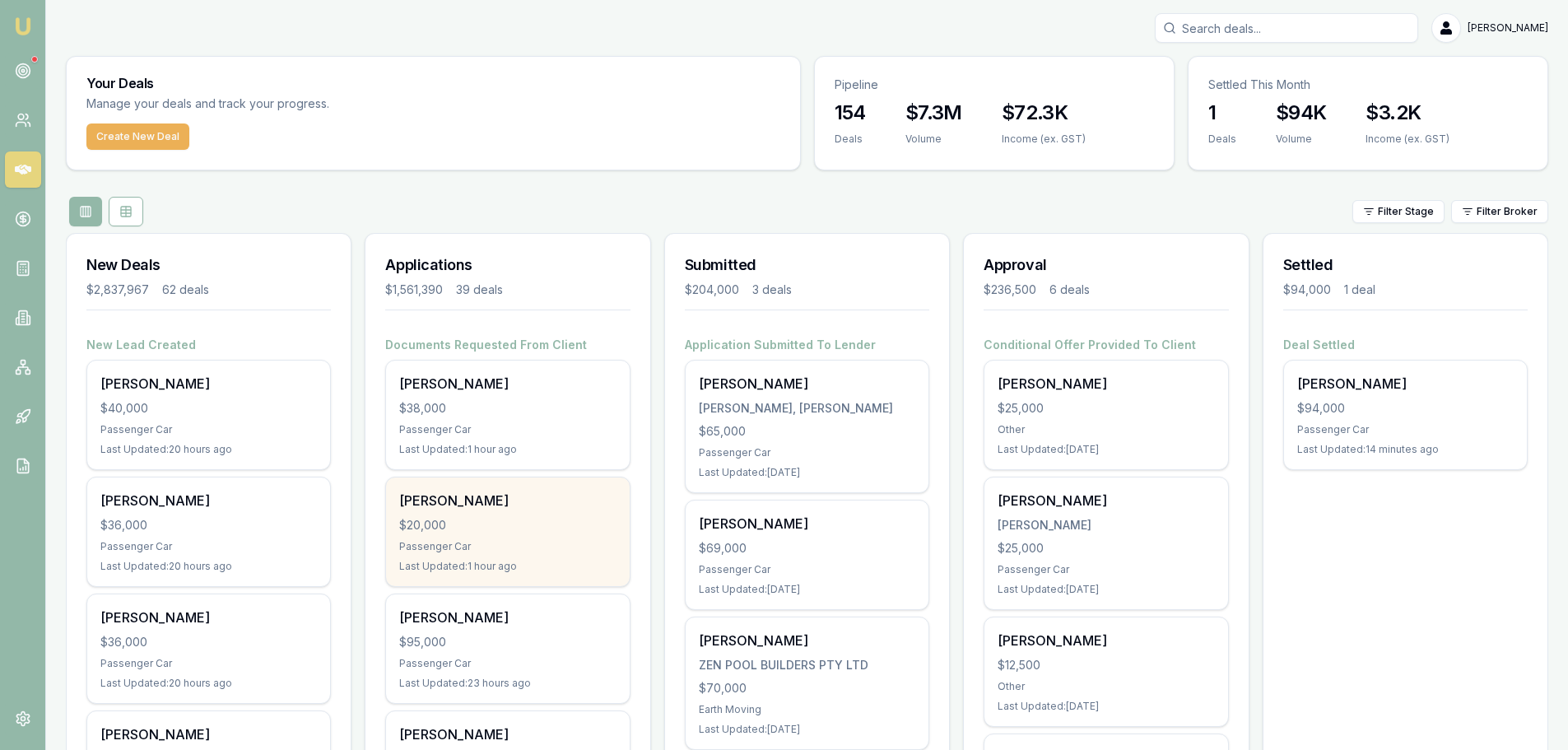
click at [506, 539] on div "[PERSON_NAME] $20,000 Passenger Car Last Updated: 1 hour ago" at bounding box center [507, 532] width 243 height 109
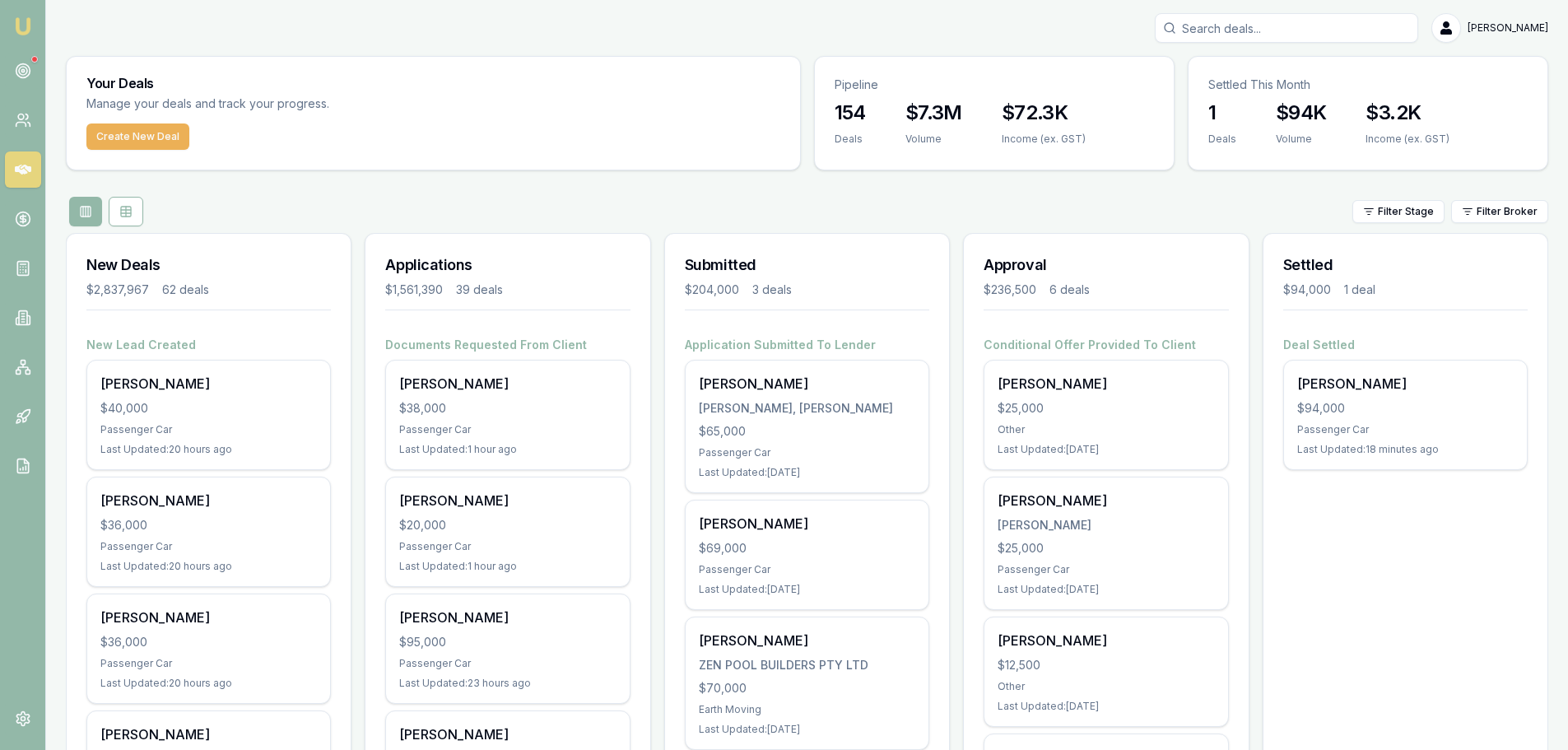
click at [1235, 28] on input "Search deals" at bounding box center [1286, 27] width 264 height 29
type input "0490498455"
click at [1279, 101] on p "[EMAIL_ADDRESS][DOMAIN_NAME]" at bounding box center [1286, 104] width 248 height 16
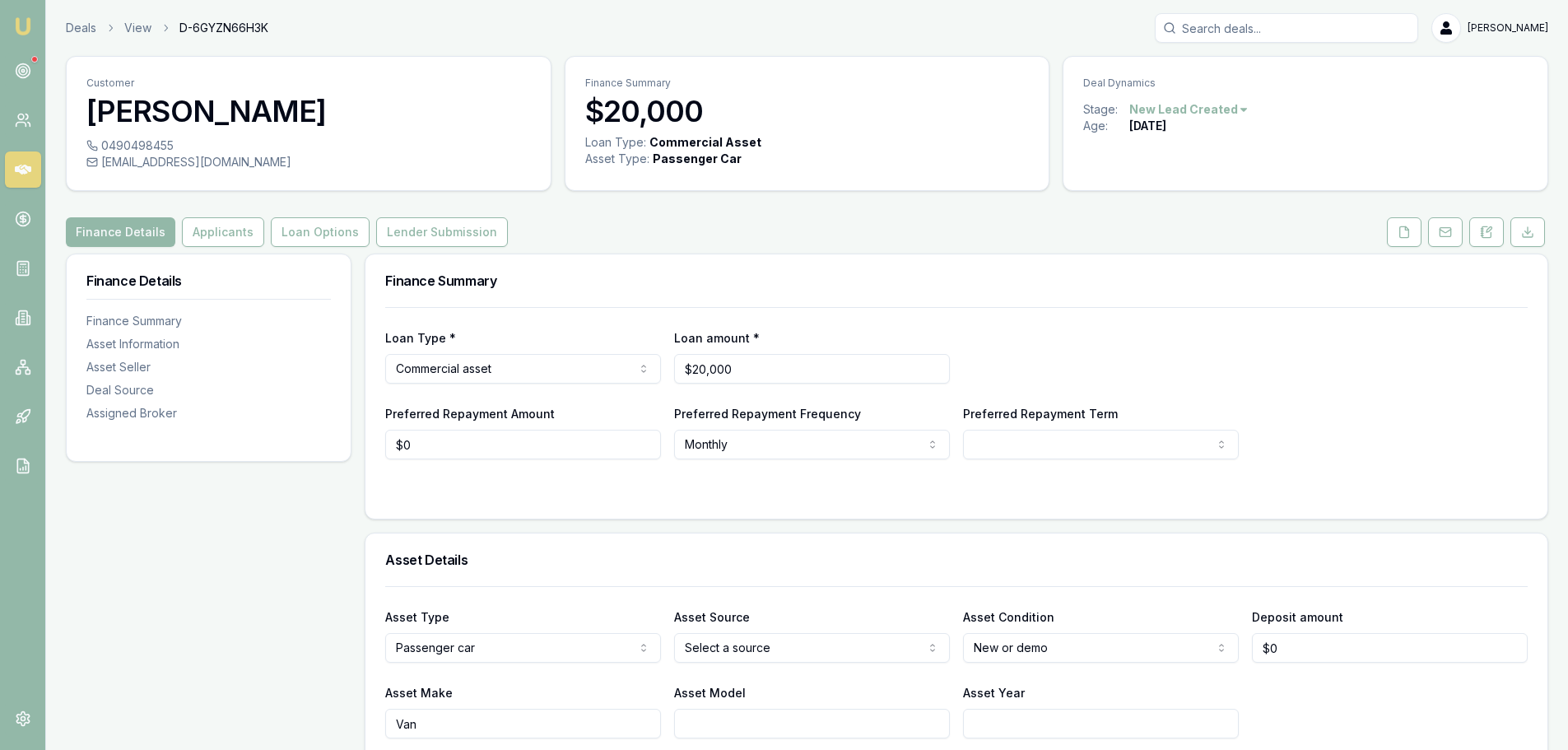
click at [815, 228] on div "Finance Details Applicants Loan Options Lender Submission" at bounding box center [807, 231] width 1483 height 29
click at [711, 234] on div "Finance Details Applicants Loan Options Lender Submission" at bounding box center [807, 231] width 1483 height 29
click at [1492, 231] on icon at bounding box center [1486, 232] width 13 height 13
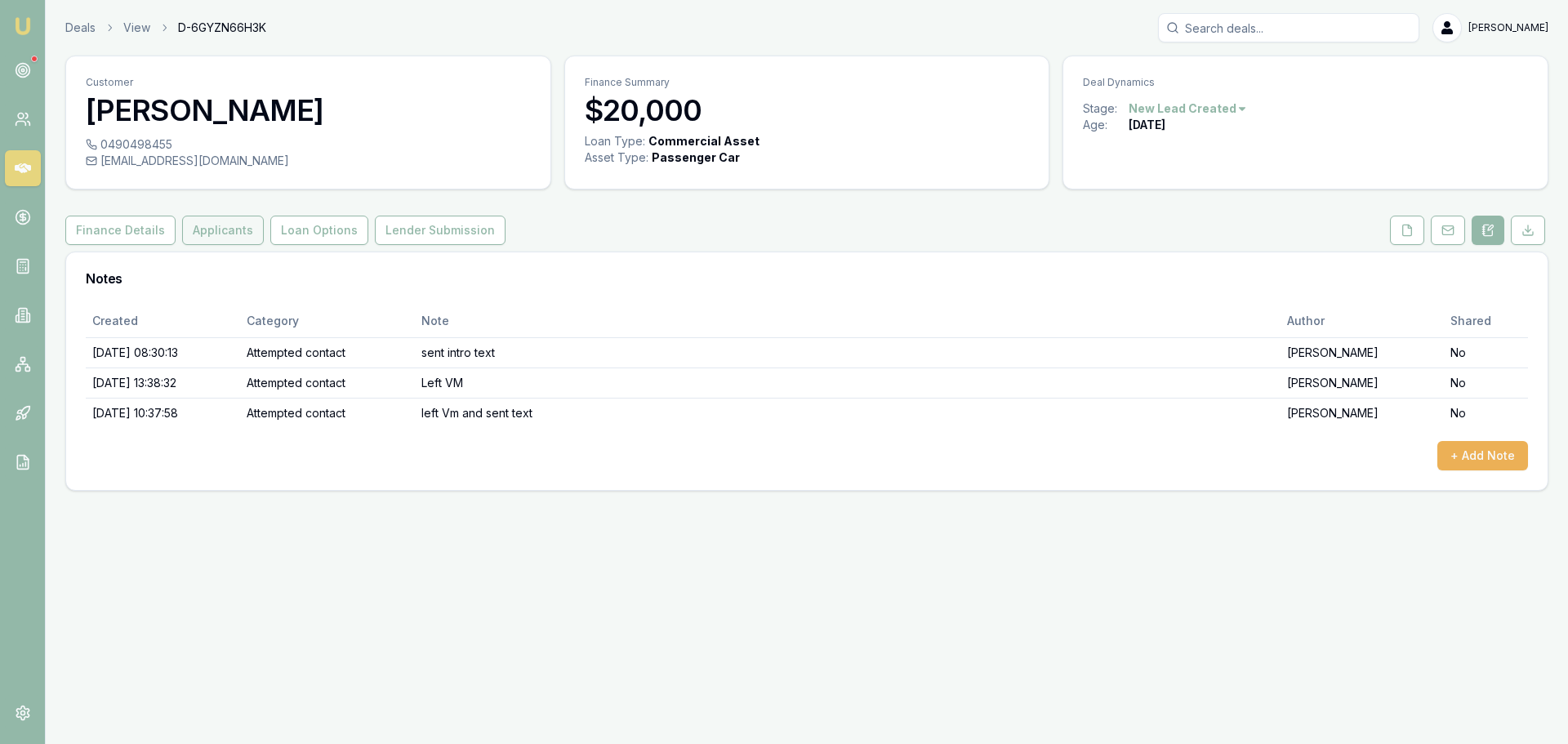
click at [218, 224] on button "Applicants" at bounding box center [223, 230] width 82 height 29
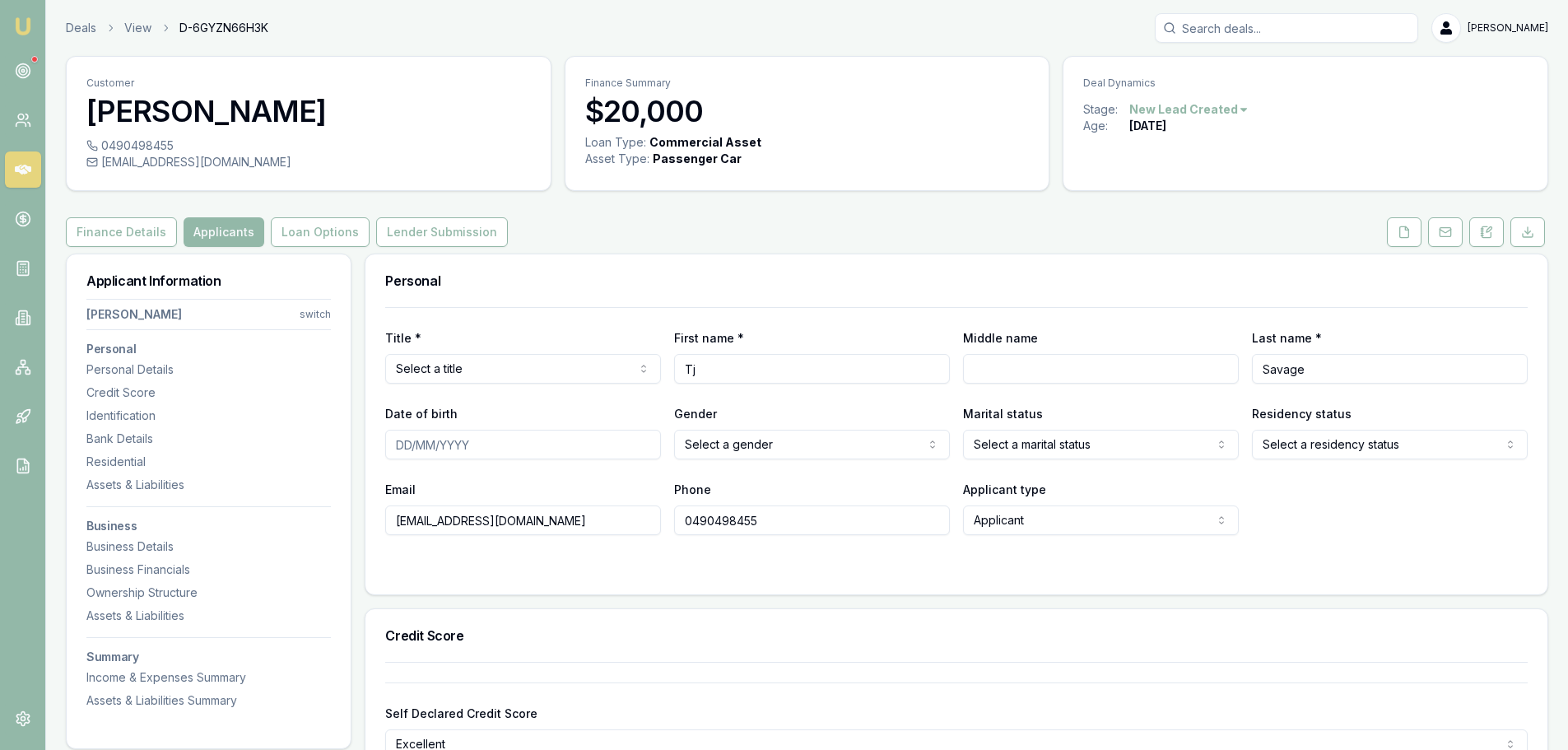
click at [186, 544] on div "Business Details" at bounding box center [209, 546] width 245 height 16
click at [706, 284] on h3 "Personal" at bounding box center [956, 281] width 1142 height 13
click at [620, 234] on div "Finance Details Applicants Loan Options Lender Submission" at bounding box center [807, 231] width 1483 height 29
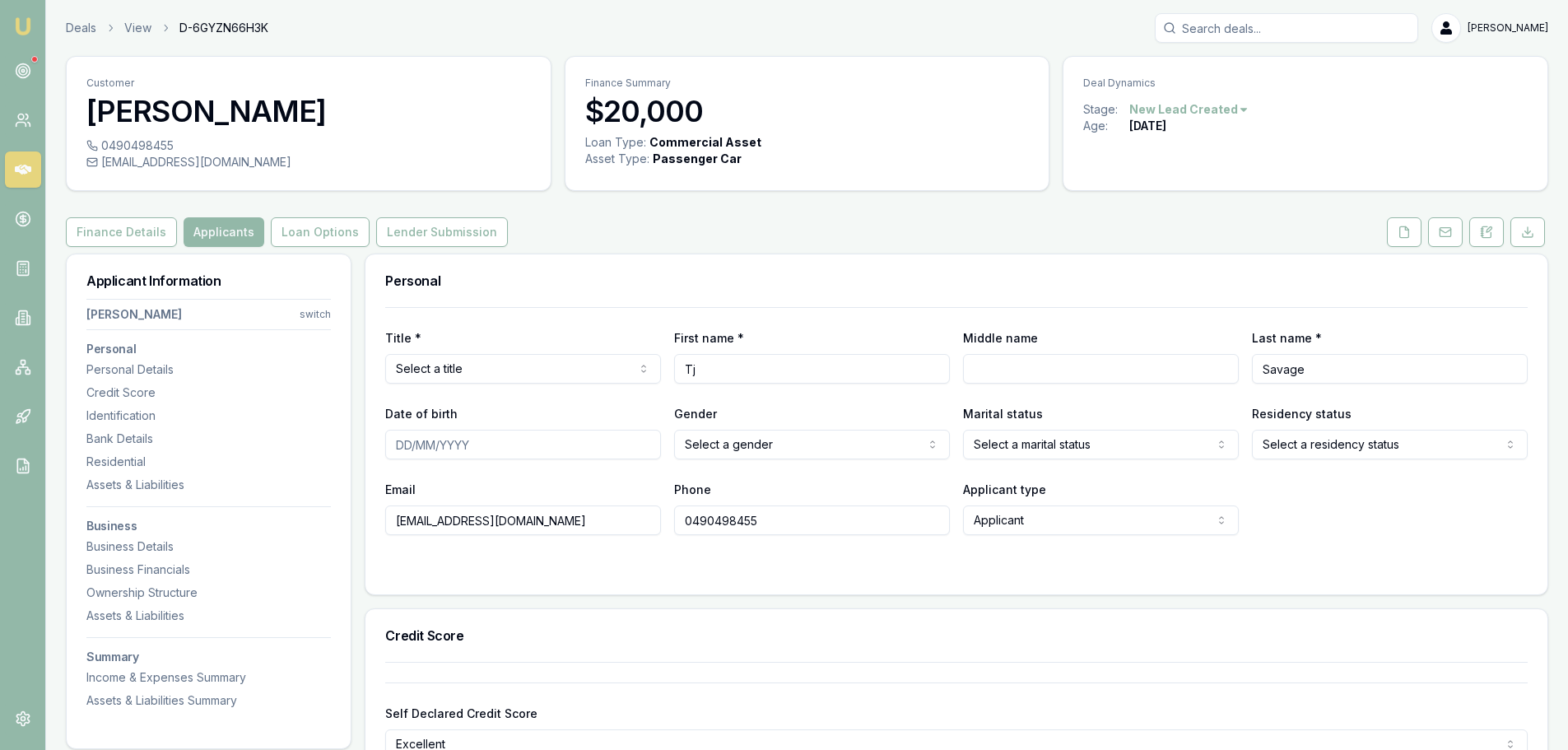
click at [851, 229] on div "Finance Details Applicants Loan Options Lender Submission" at bounding box center [807, 231] width 1483 height 29
click at [647, 238] on div "Finance Details Applicants Loan Options Lender Submission" at bounding box center [807, 231] width 1483 height 29
drag, startPoint x: 727, startPoint y: 376, endPoint x: 545, endPoint y: 374, distance: 182.0
click at [545, 374] on div "Title * Select a title Mr Mrs Miss Ms Dr Prof First name * Tj Middle name Last …" at bounding box center [956, 356] width 1142 height 56
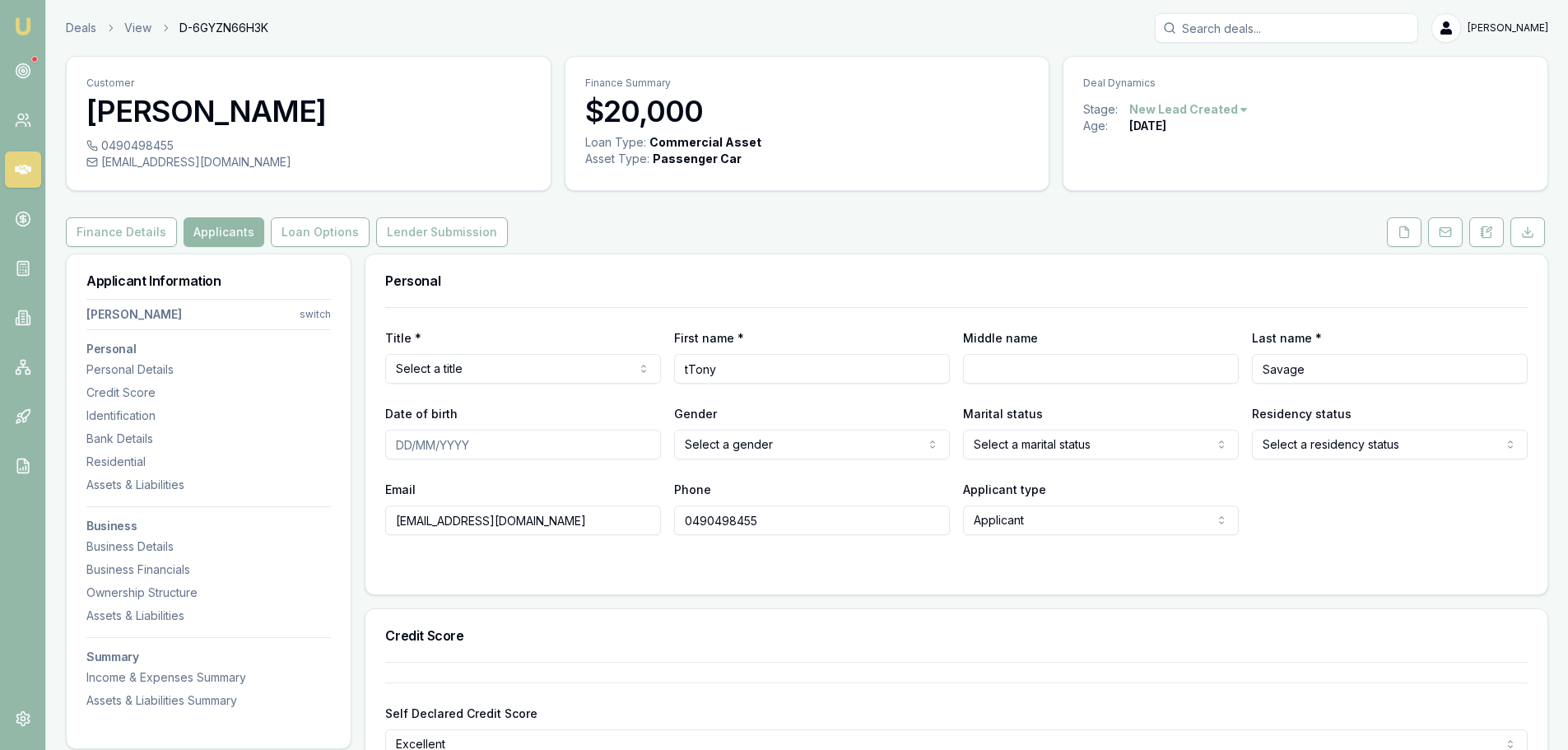
type input "tTony"
drag, startPoint x: 764, startPoint y: 374, endPoint x: 237, endPoint y: 366, distance: 527.1
type input "Tony"
type input "Jonathon"
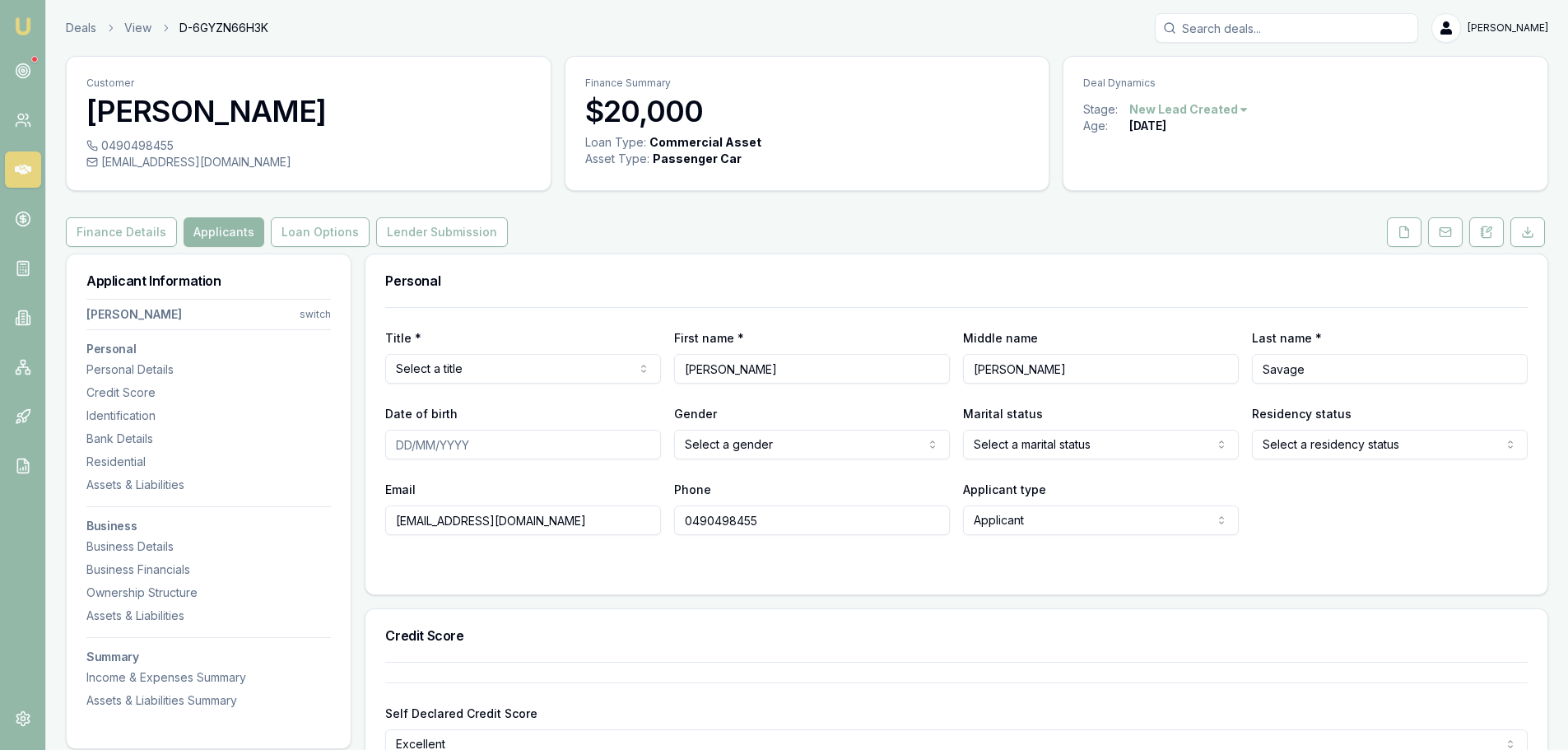
click at [137, 529] on h3 "Business" at bounding box center [209, 526] width 245 height 11
click at [146, 545] on div "Business Details" at bounding box center [209, 546] width 245 height 16
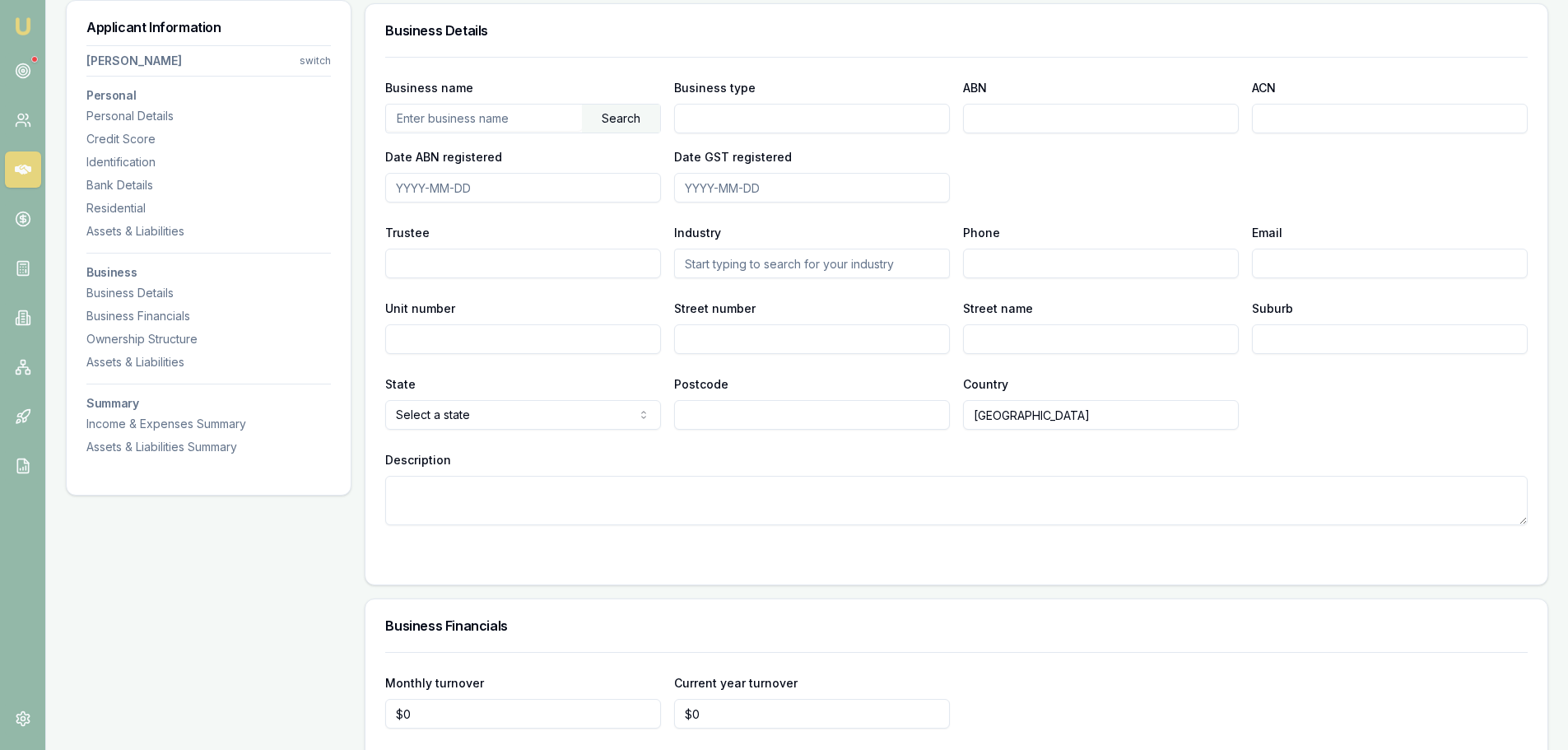
scroll to position [2257, 0]
click at [449, 115] on input "text" at bounding box center [483, 115] width 196 height 27
paste input "Business name(s)help Business name From AERIKZ HOME IMPROVEMENTS AND WOODWORKING"
click at [627, 111] on div "Search" at bounding box center [621, 116] width 78 height 28
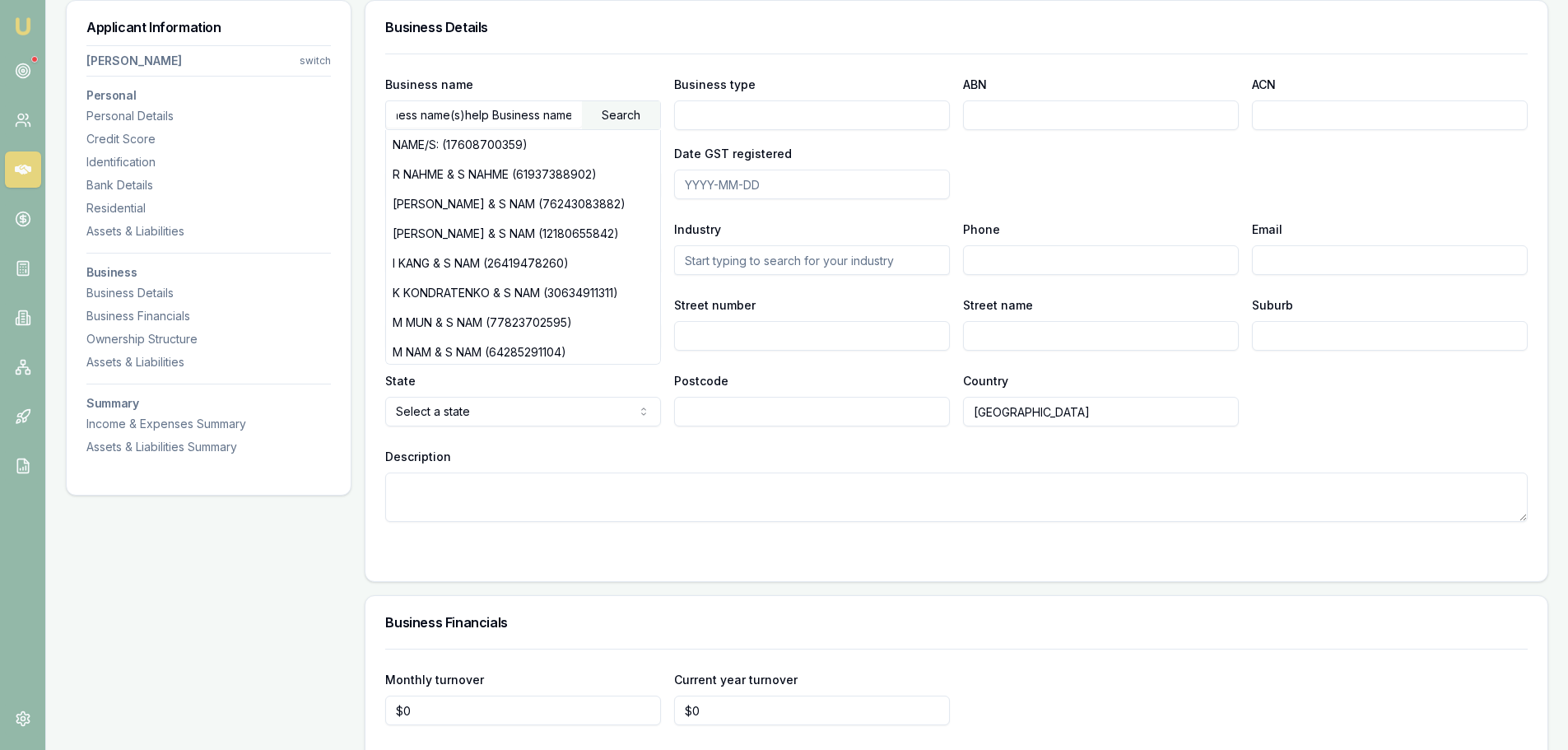
scroll to position [0, 0]
drag, startPoint x: 572, startPoint y: 116, endPoint x: 252, endPoint y: 130, distance: 320.3
click at [573, 119] on input "AERIKZ HOME IMPROVEMENTS AND WOODWORKING" at bounding box center [483, 115] width 196 height 27
click at [611, 119] on div "Search" at bounding box center [621, 116] width 78 height 28
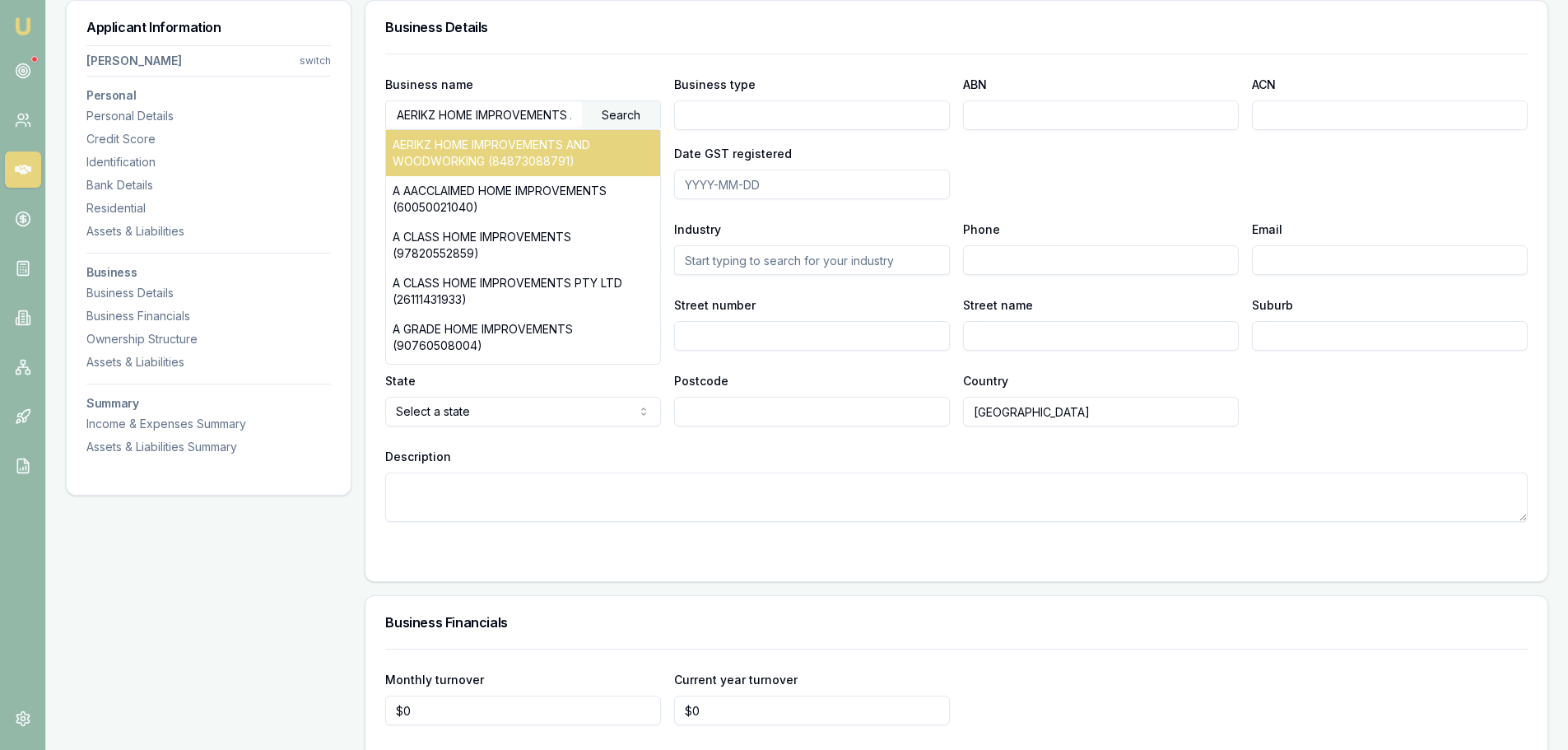
click at [547, 155] on div "AERIKZ HOME IMPROVEMENTS AND WOODWORKING (84873088791)" at bounding box center [522, 153] width 274 height 46
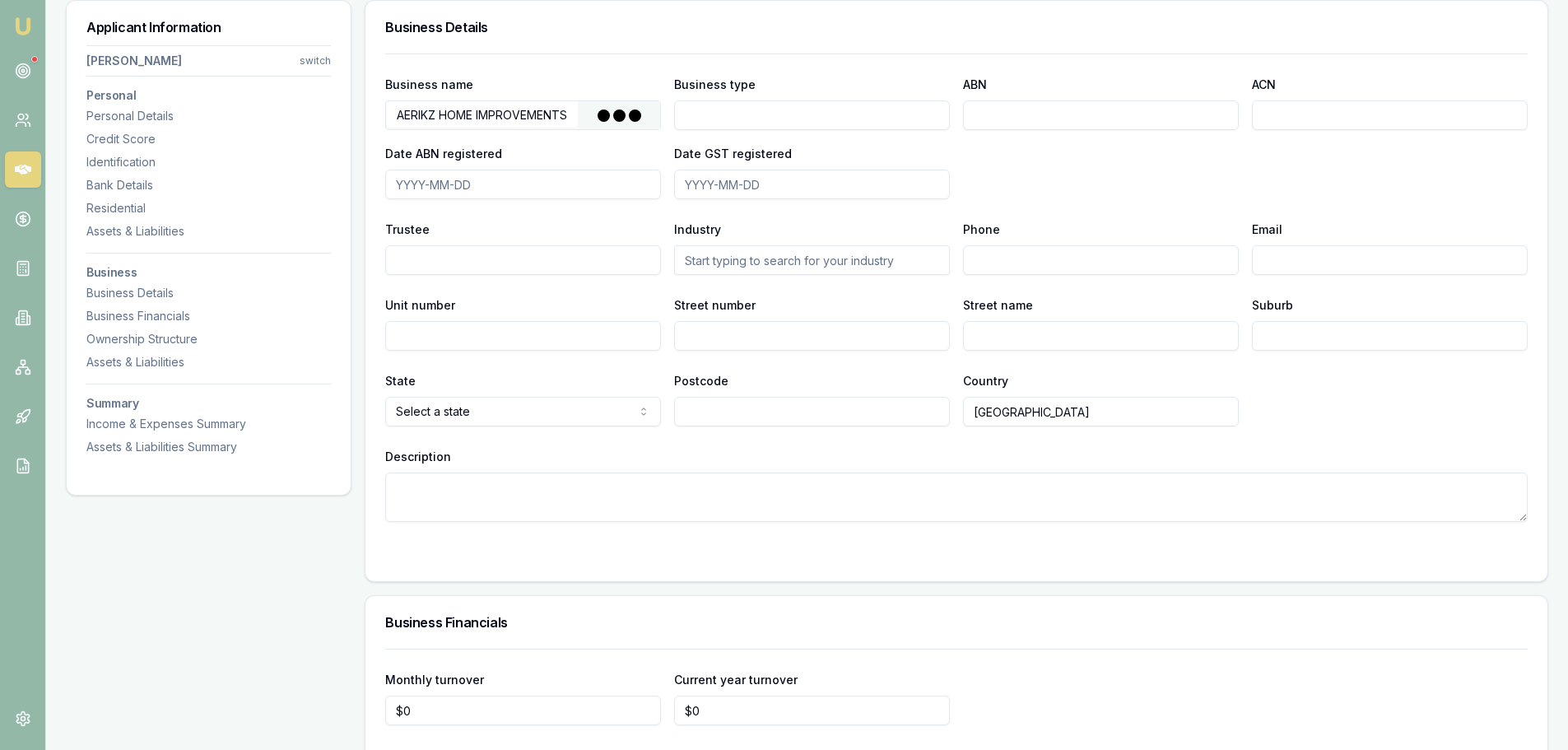
type input "SAVAGE, TONY JONATHON"
type input "Individual/Sole Trader"
type input "84873088791"
type input "2025-01-03"
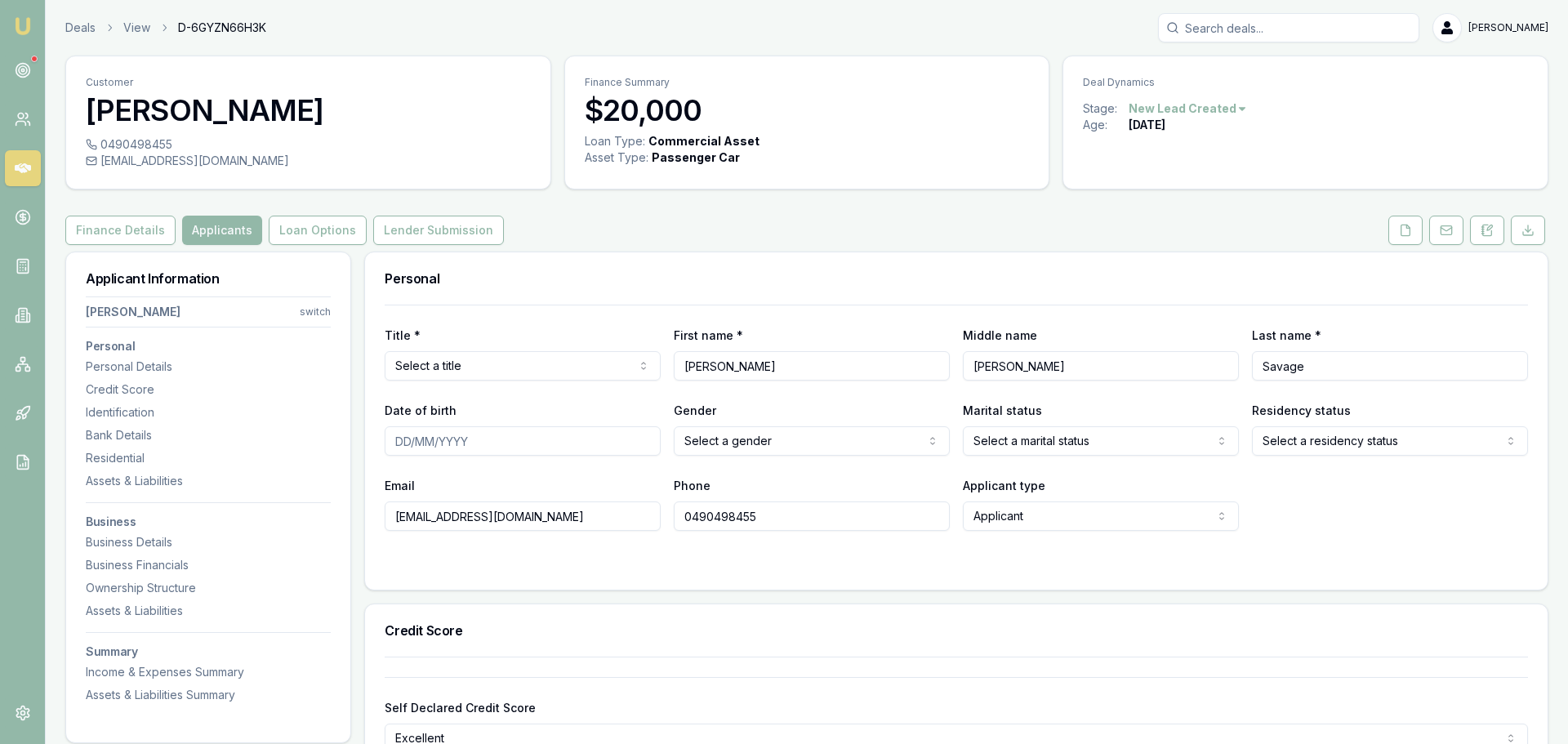
click at [505, 368] on html "Emu Broker Deals View D-6GYZN66H3K Erin Shield Toggle Menu Customer Tony Savage…" at bounding box center [784, 372] width 1568 height 744
click at [607, 255] on div "Personal" at bounding box center [949, 278] width 1173 height 53
click at [516, 447] on input "Date of birth" at bounding box center [518, 440] width 274 height 29
type input "01/05/1972"
click at [752, 443] on html "Emu Broker Deals View D-6GYZN66H3K Erin Shield Toggle Menu Customer Tony Savage…" at bounding box center [784, 372] width 1568 height 744
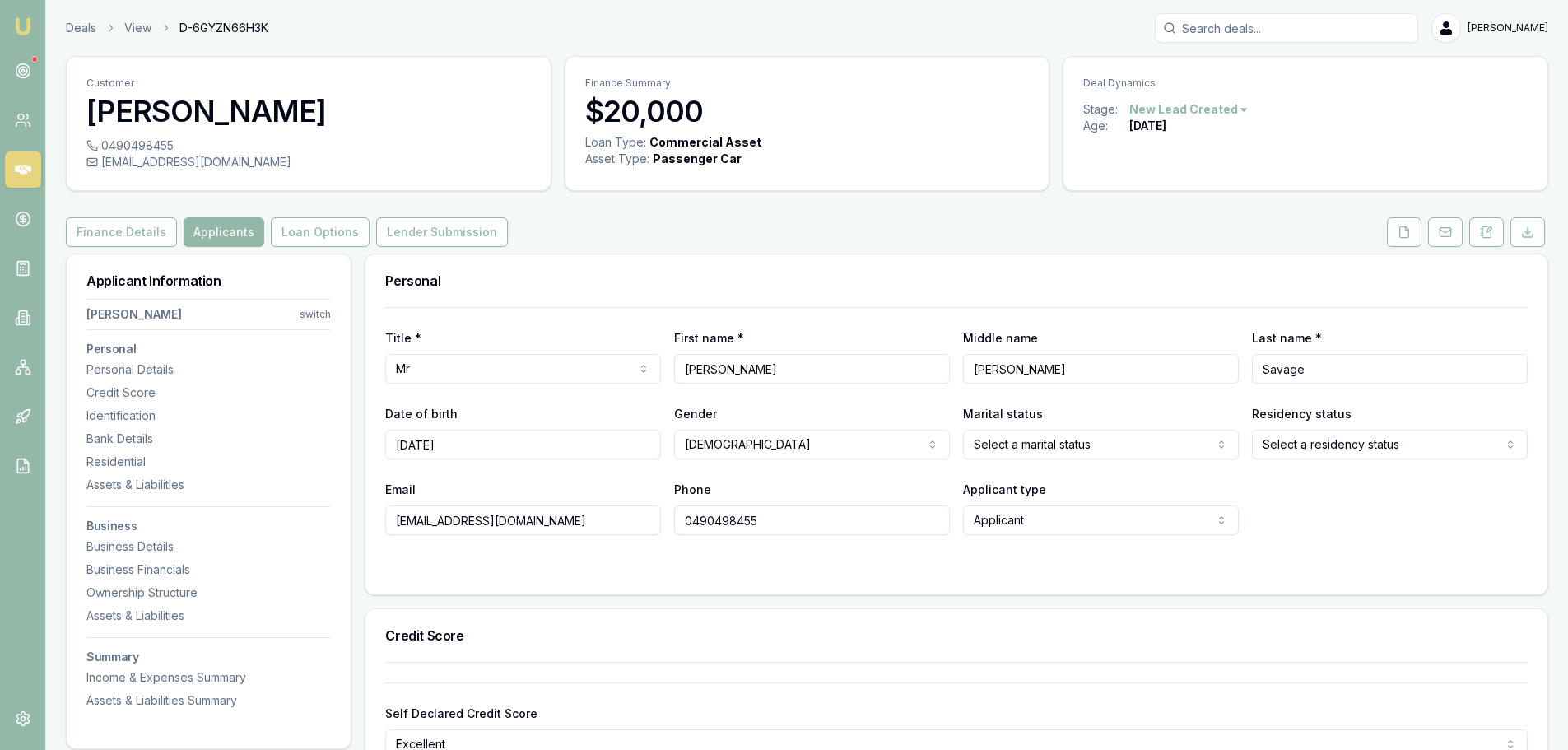
click at [1015, 444] on html "Emu Broker Deals View D-6GYZN66H3K Erin Shield Toggle Menu Customer Tony Savage…" at bounding box center [784, 375] width 1568 height 750
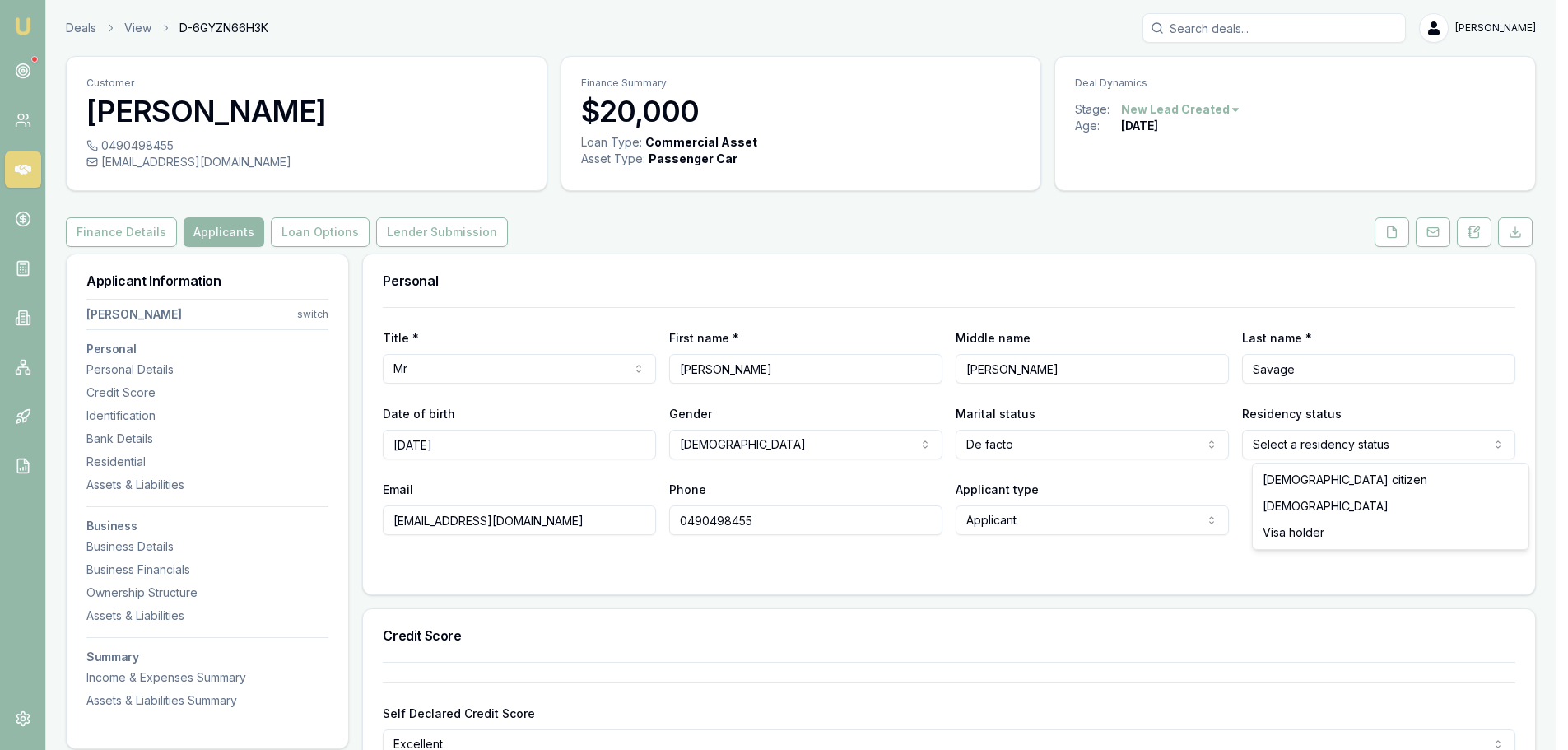
click at [1390, 444] on html "Emu Broker Deals View D-6GYZN66H3K Erin Shield Toggle Menu Customer Tony Savage…" at bounding box center [784, 375] width 1568 height 750
click at [1081, 452] on html "Emu Broker Deals View D-6GYZN66H3K Erin Shield Toggle Menu Customer Tony Savage…" at bounding box center [790, 375] width 1580 height 750
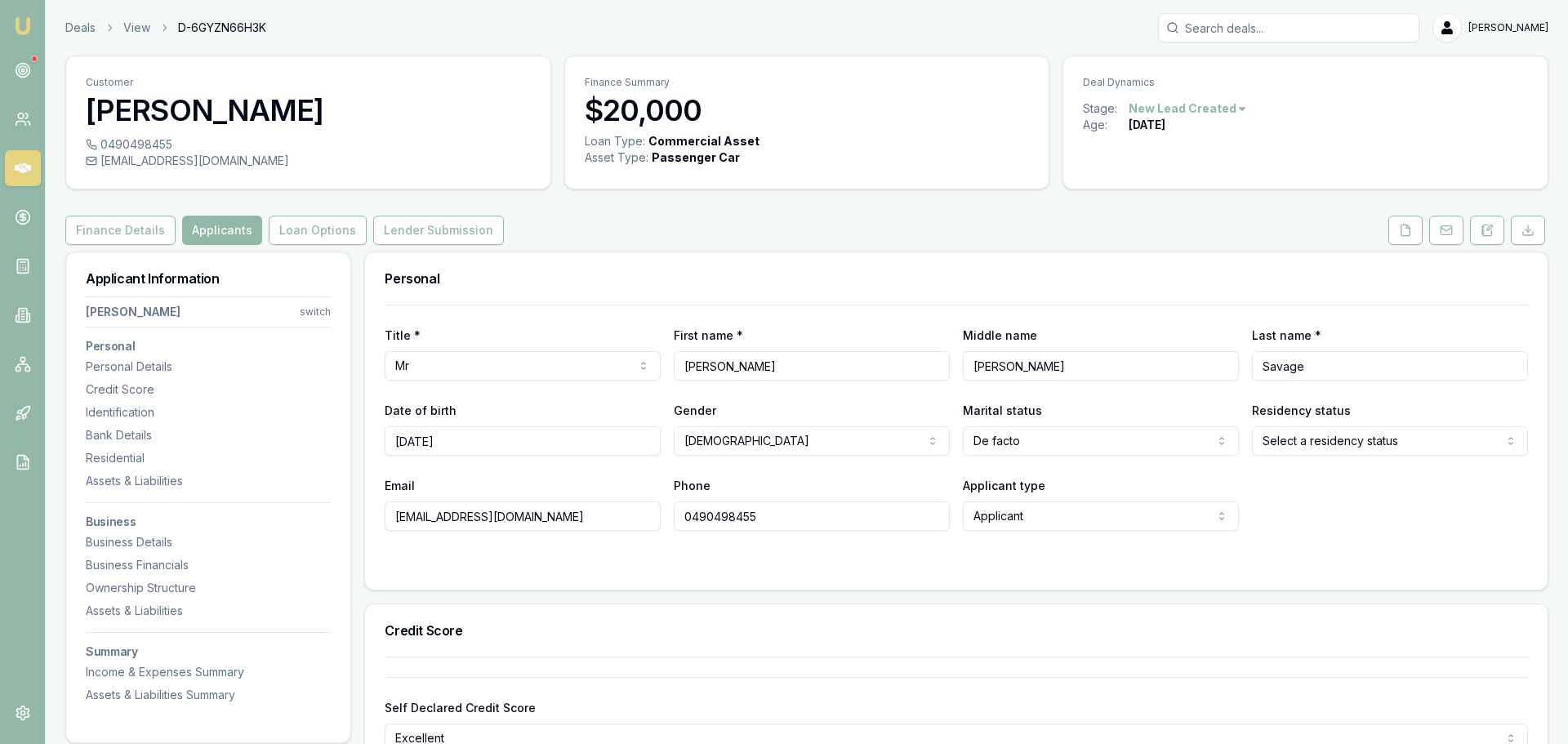
click at [1065, 445] on html "Emu Broker Deals View D-6GYZN66H3K Erin Shield Toggle Menu Customer Tony Savage…" at bounding box center [784, 372] width 1568 height 744
select select "SINGLE"
click at [1309, 432] on html "Emu Broker Deals View D-6GYZN66H3K Erin Shield Toggle Menu Customer Tony Savage…" at bounding box center [778, 372] width 1556 height 744
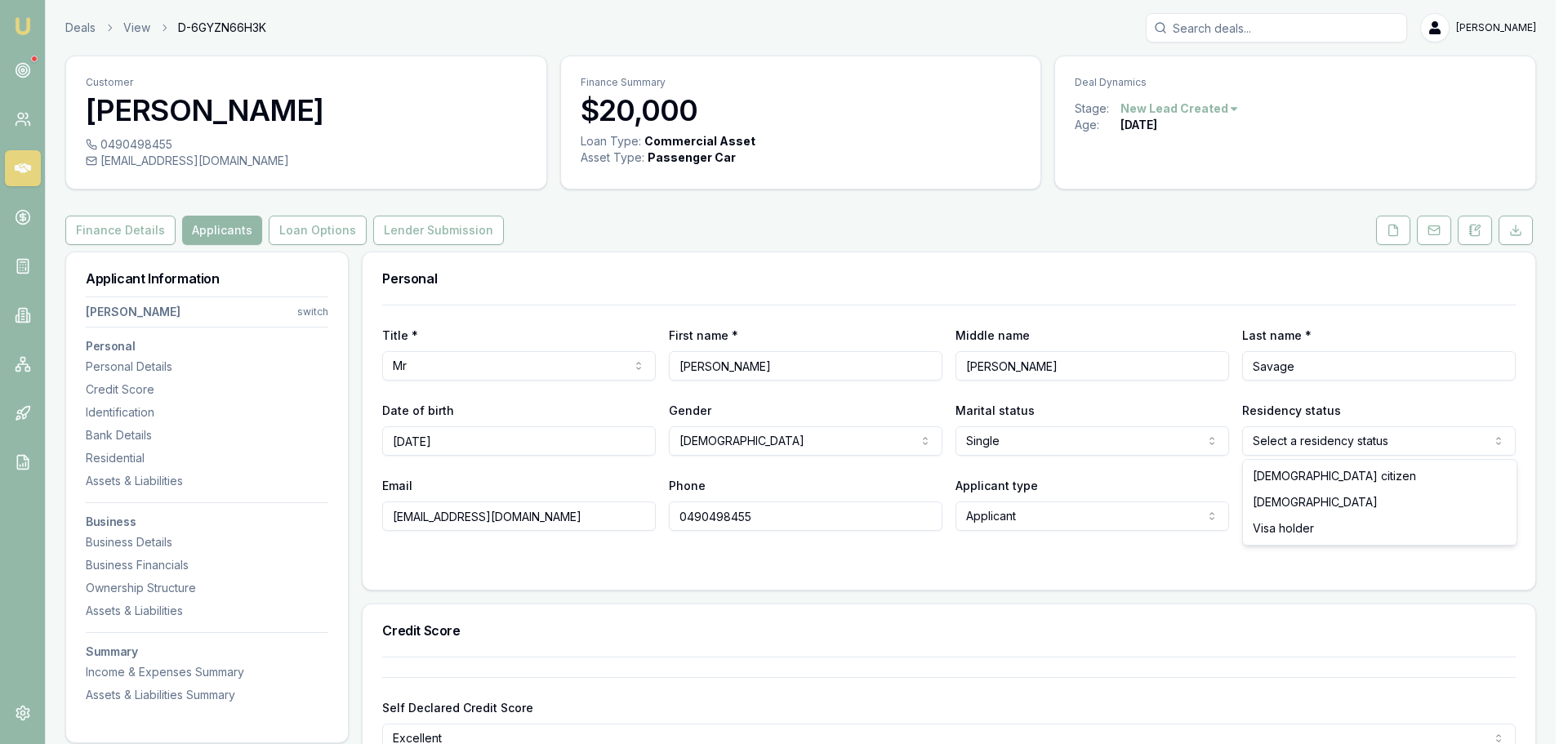
select select "PERMANENT_RESIDENT"
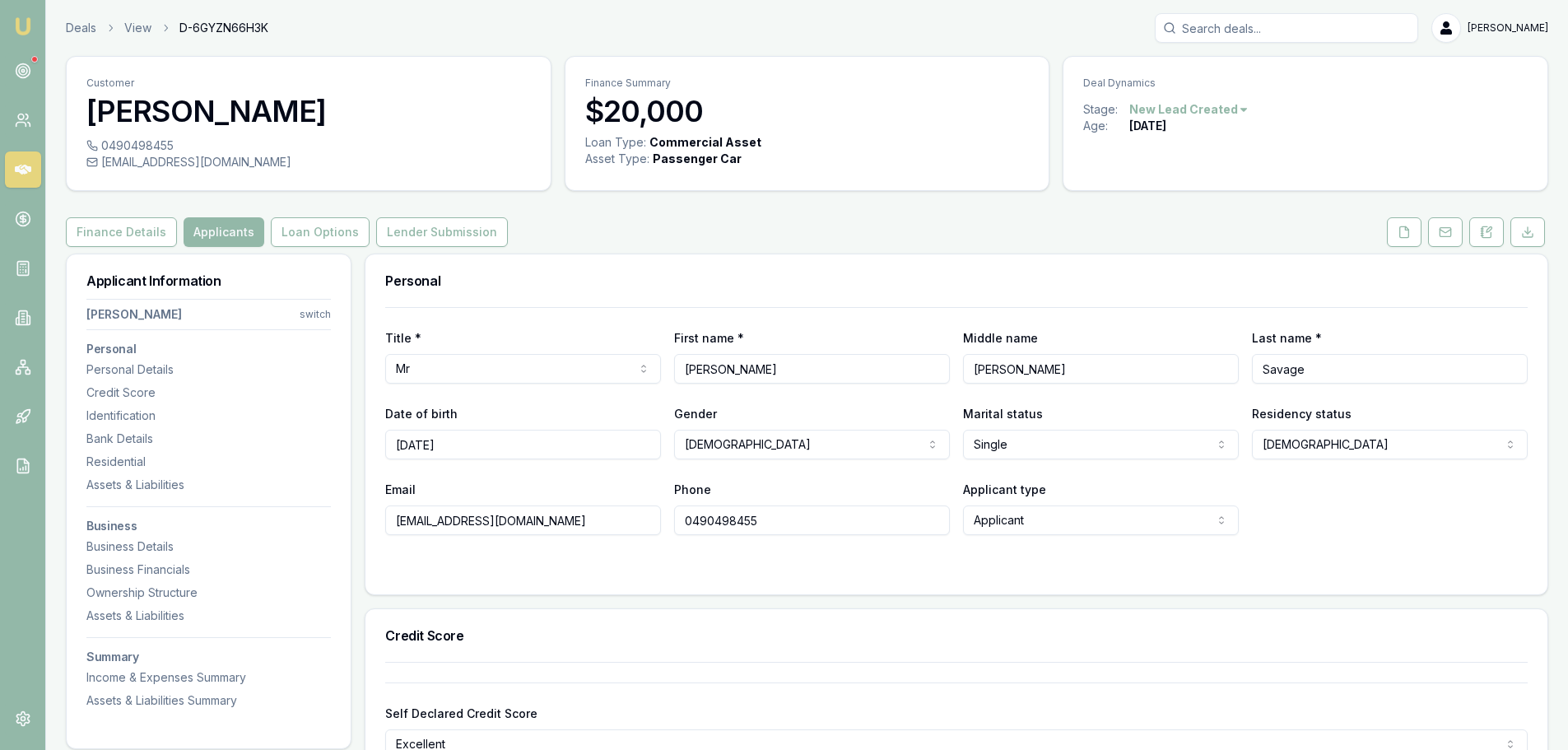
click at [1243, 284] on h3 "Personal" at bounding box center [956, 281] width 1142 height 13
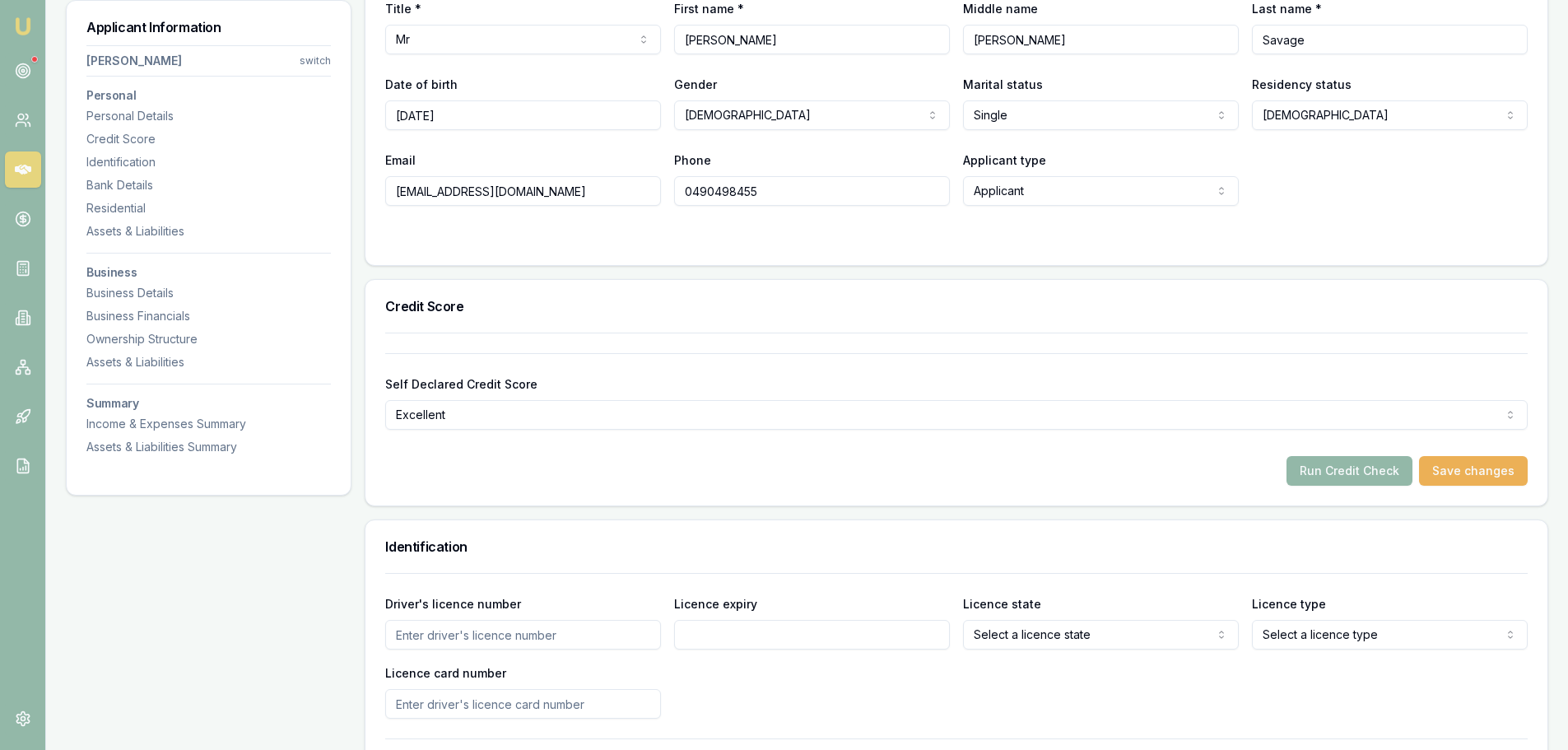
click at [1286, 156] on div "Email aerikztasmania@outlook.com Phone 0490498455 Applicant type Applicant Appl…" at bounding box center [956, 177] width 1142 height 56
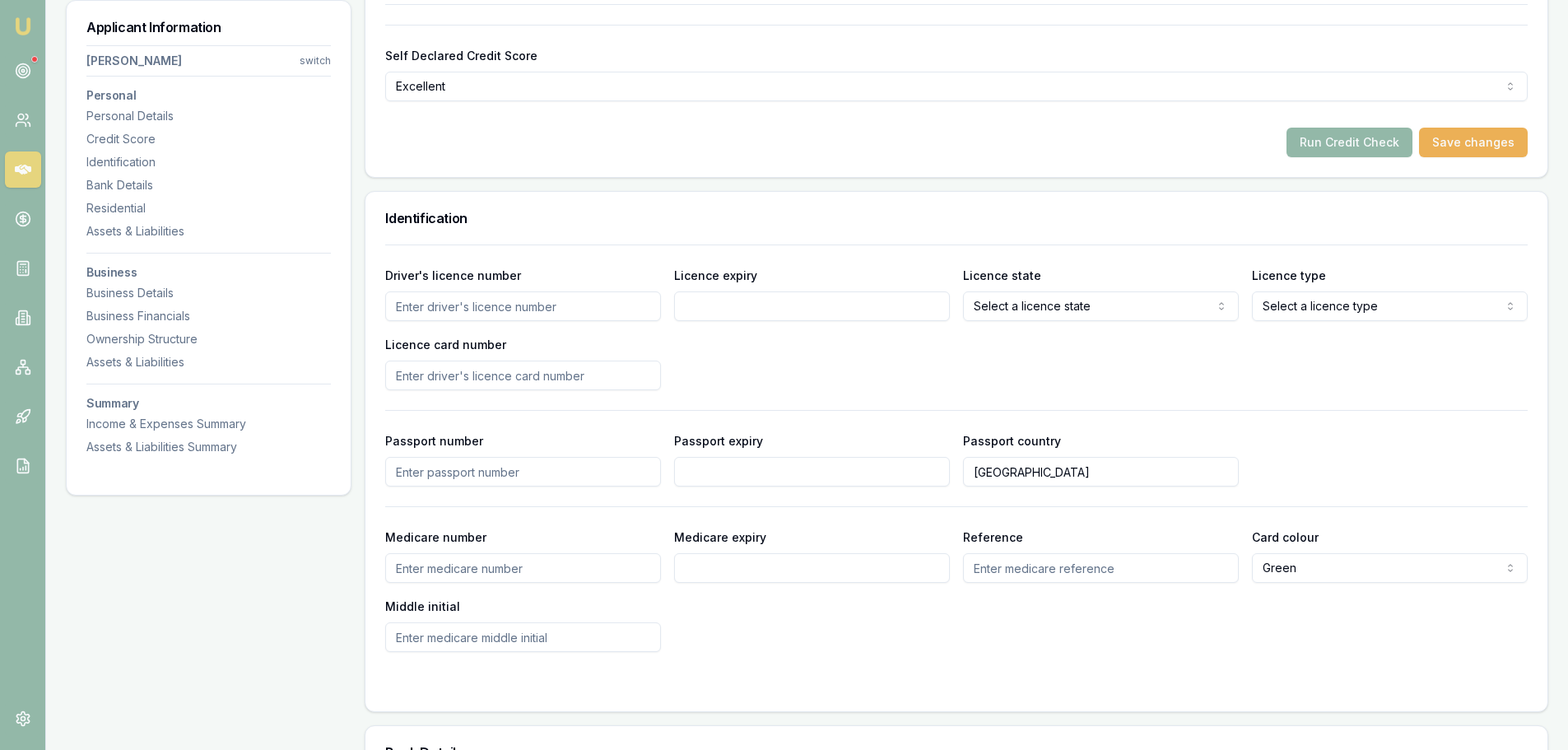
scroll to position [659, 0]
click at [554, 307] on input "Driver's licence number" at bounding box center [522, 305] width 276 height 29
type input "5932207"
click at [740, 306] on input "Licence expiry" at bounding box center [811, 305] width 276 height 29
type input "21/02/2027"
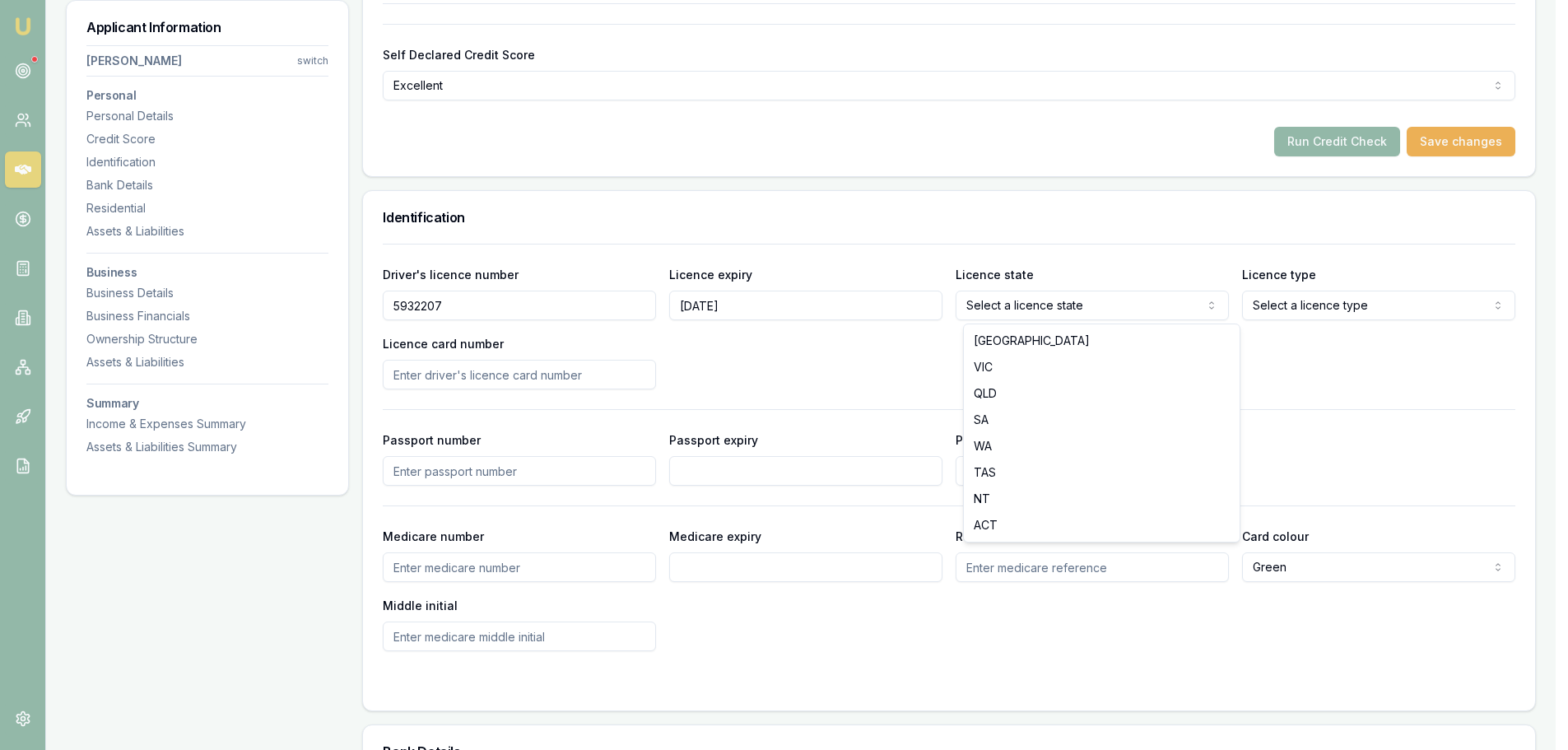
select select "TAS"
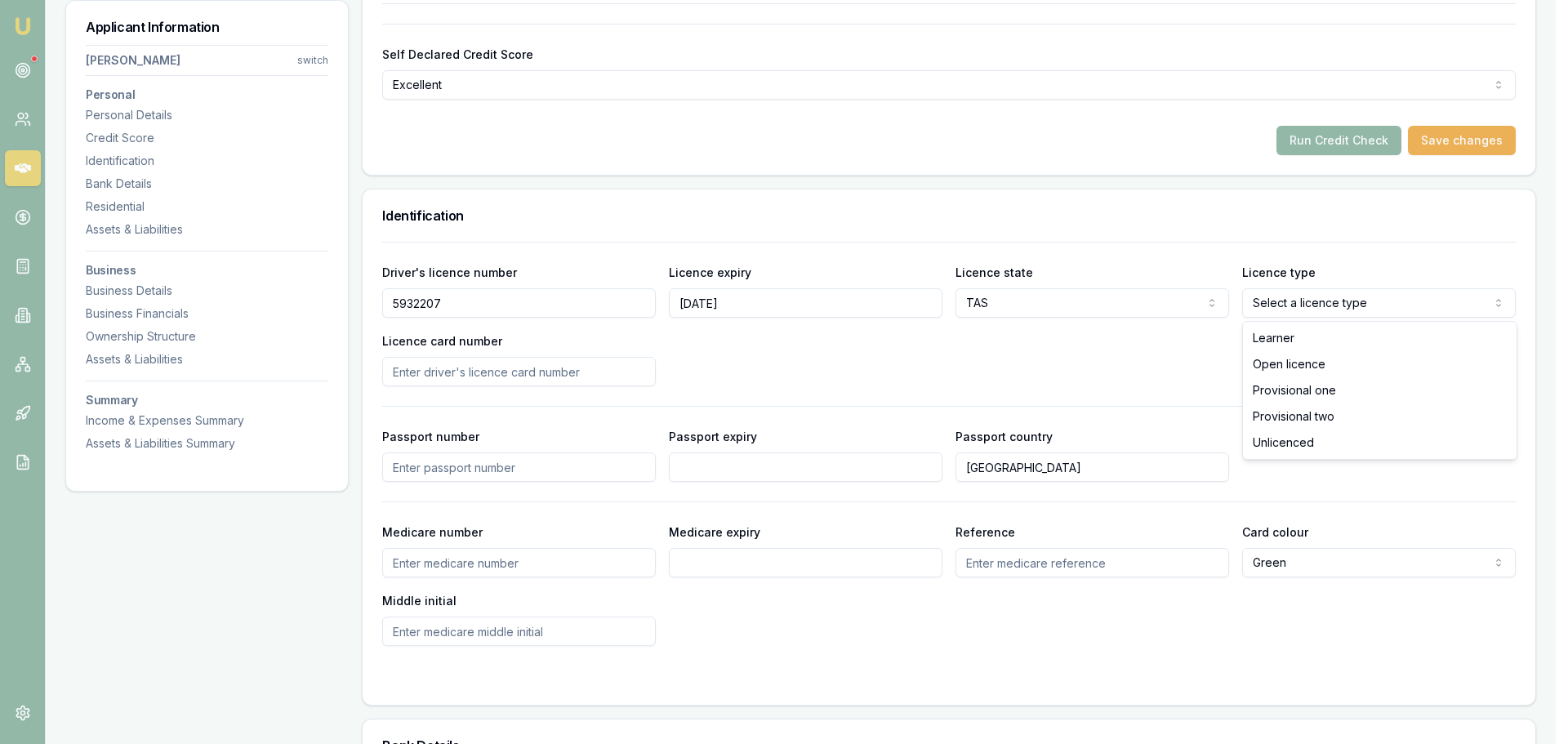
select select "OPEN_LICENCE"
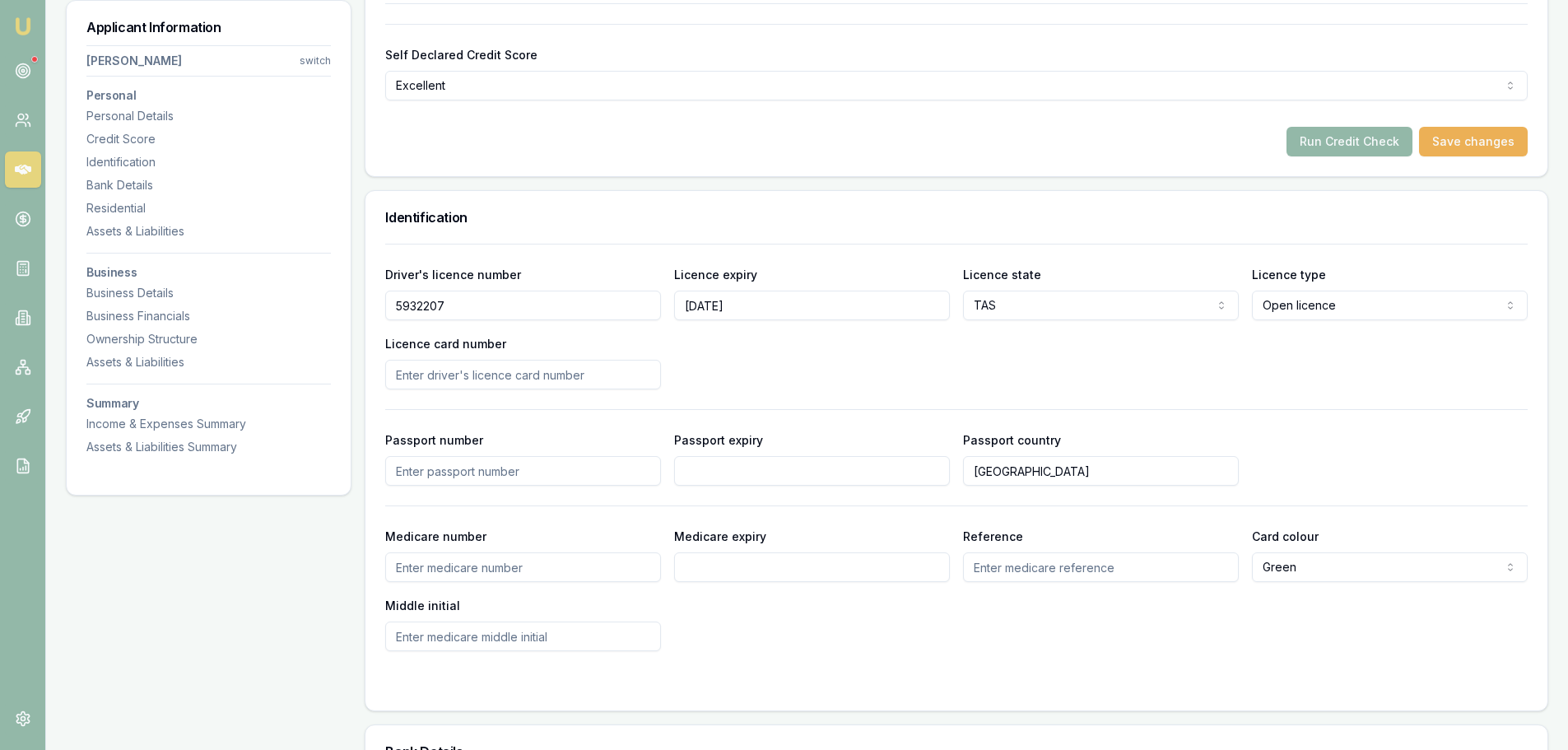
click at [1145, 357] on div "Driver's licence number 5932207 Licence expiry 21/02/2027 Licence state TAS NSW…" at bounding box center [956, 327] width 1142 height 125
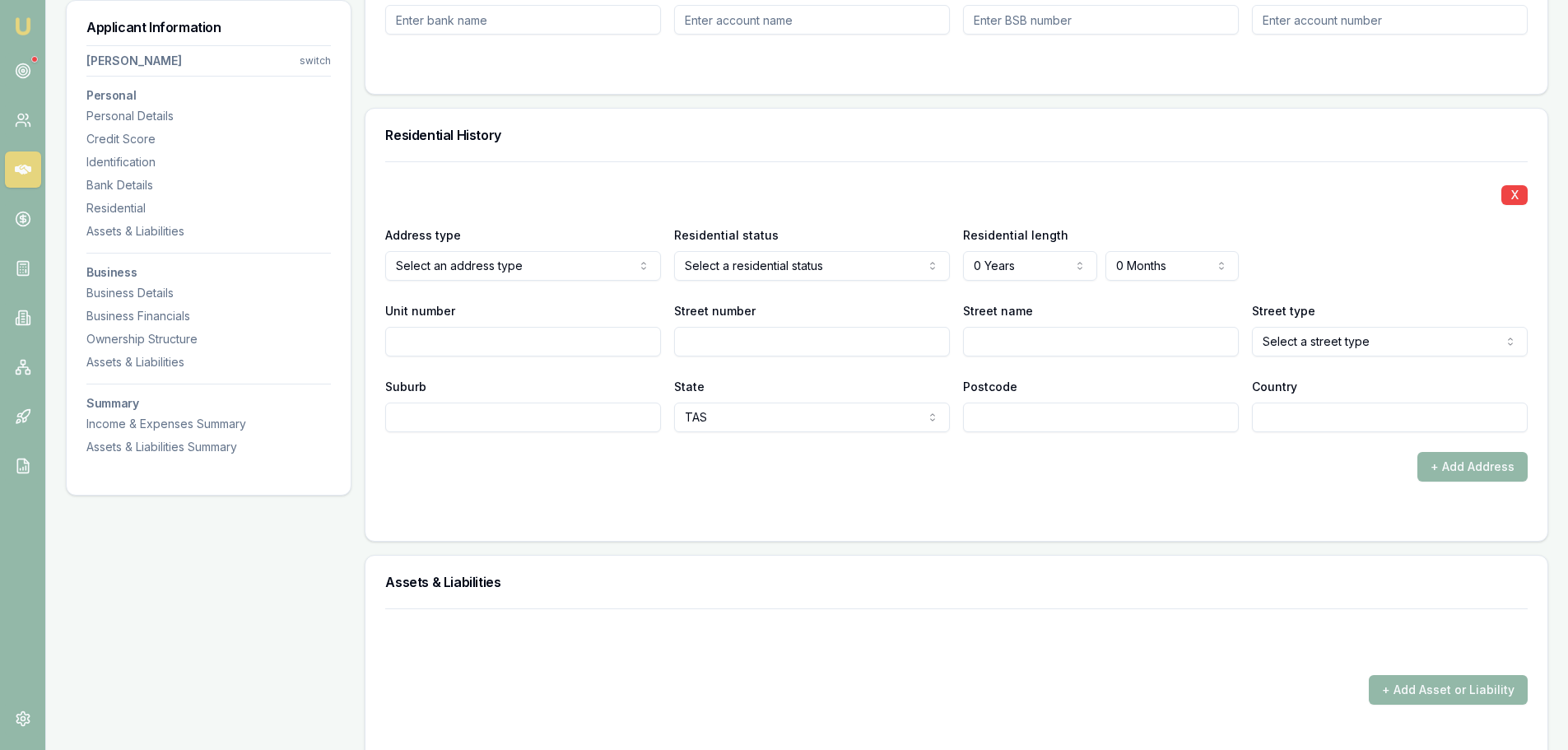
scroll to position [1482, 0]
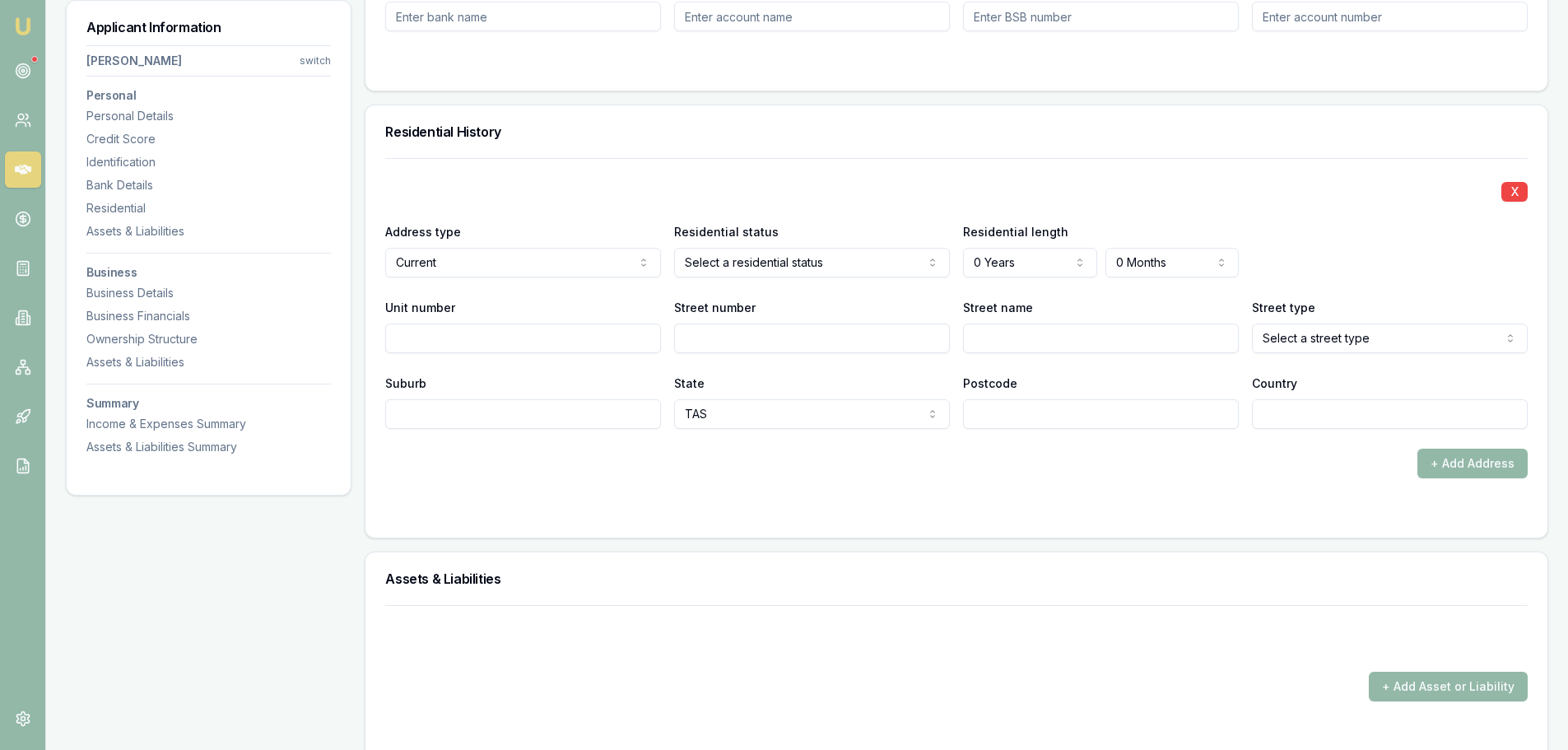
click at [726, 341] on input "Street number" at bounding box center [811, 338] width 276 height 29
type input "8"
type input "crawford"
select select "Street"
click at [519, 412] on input "Suburb" at bounding box center [522, 413] width 276 height 29
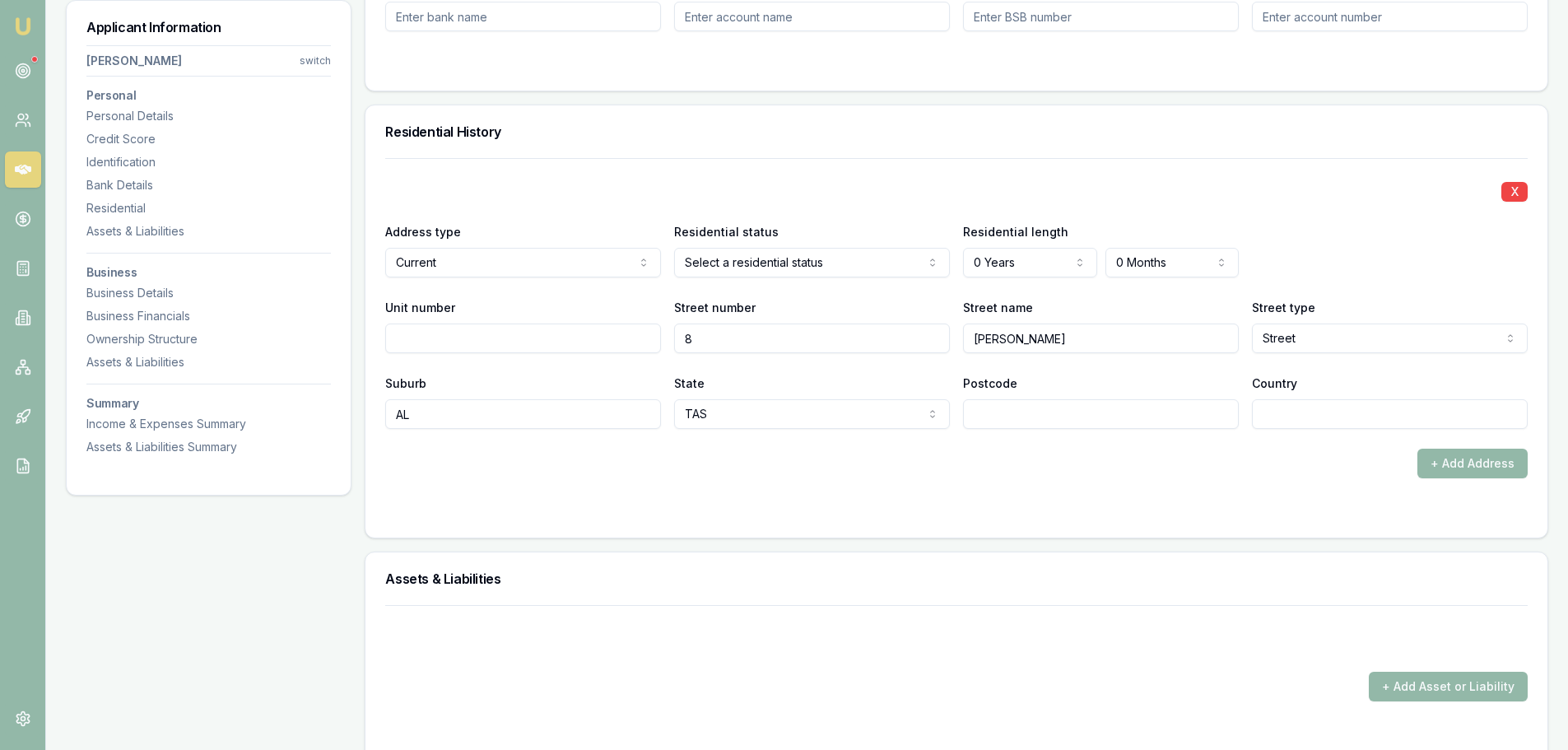
type input "A"
type input "ULVERSTON"
click at [1292, 412] on input "Country" at bounding box center [1390, 413] width 276 height 29
type input "[GEOGRAPHIC_DATA]"
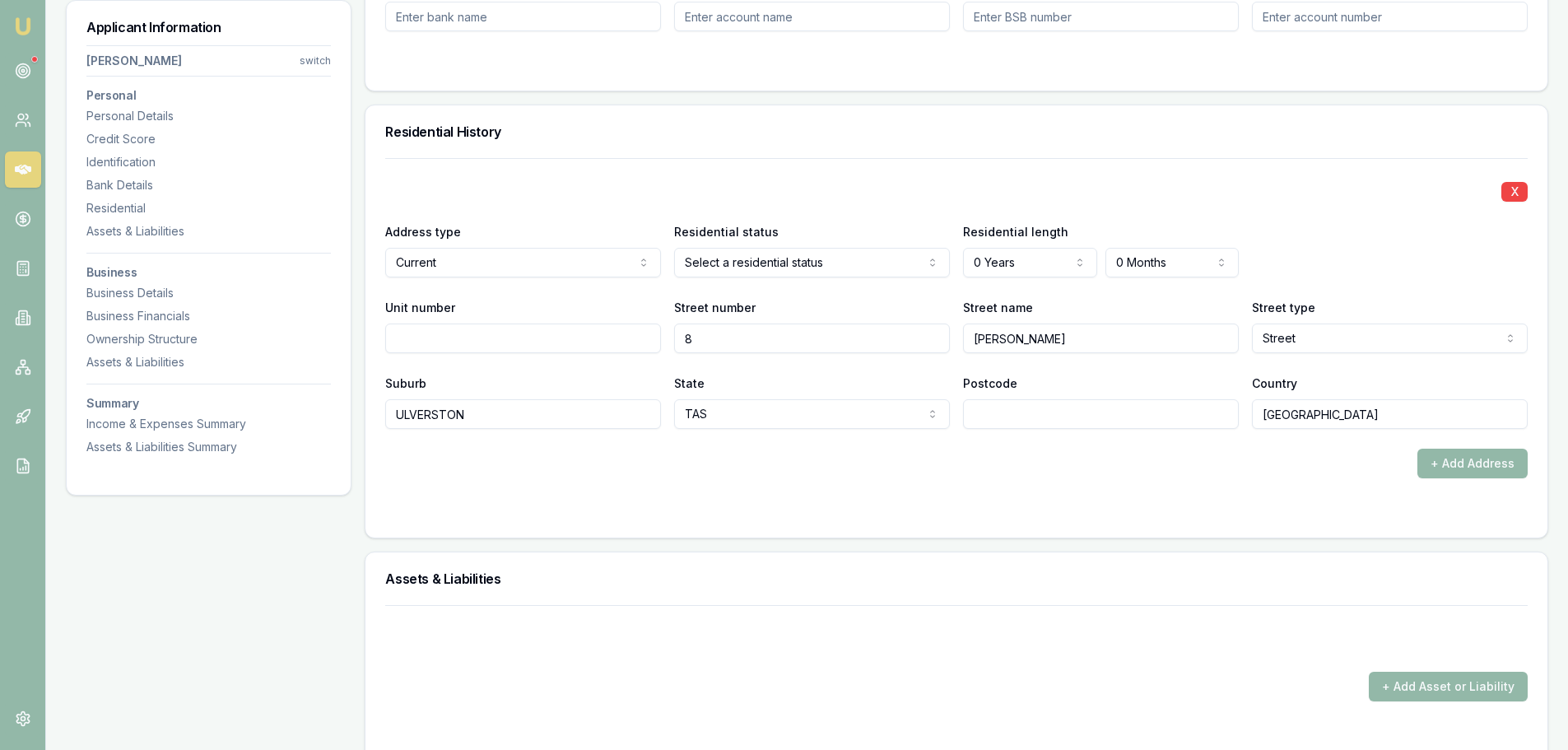
click at [1000, 348] on input "crawford" at bounding box center [1101, 338] width 276 height 29
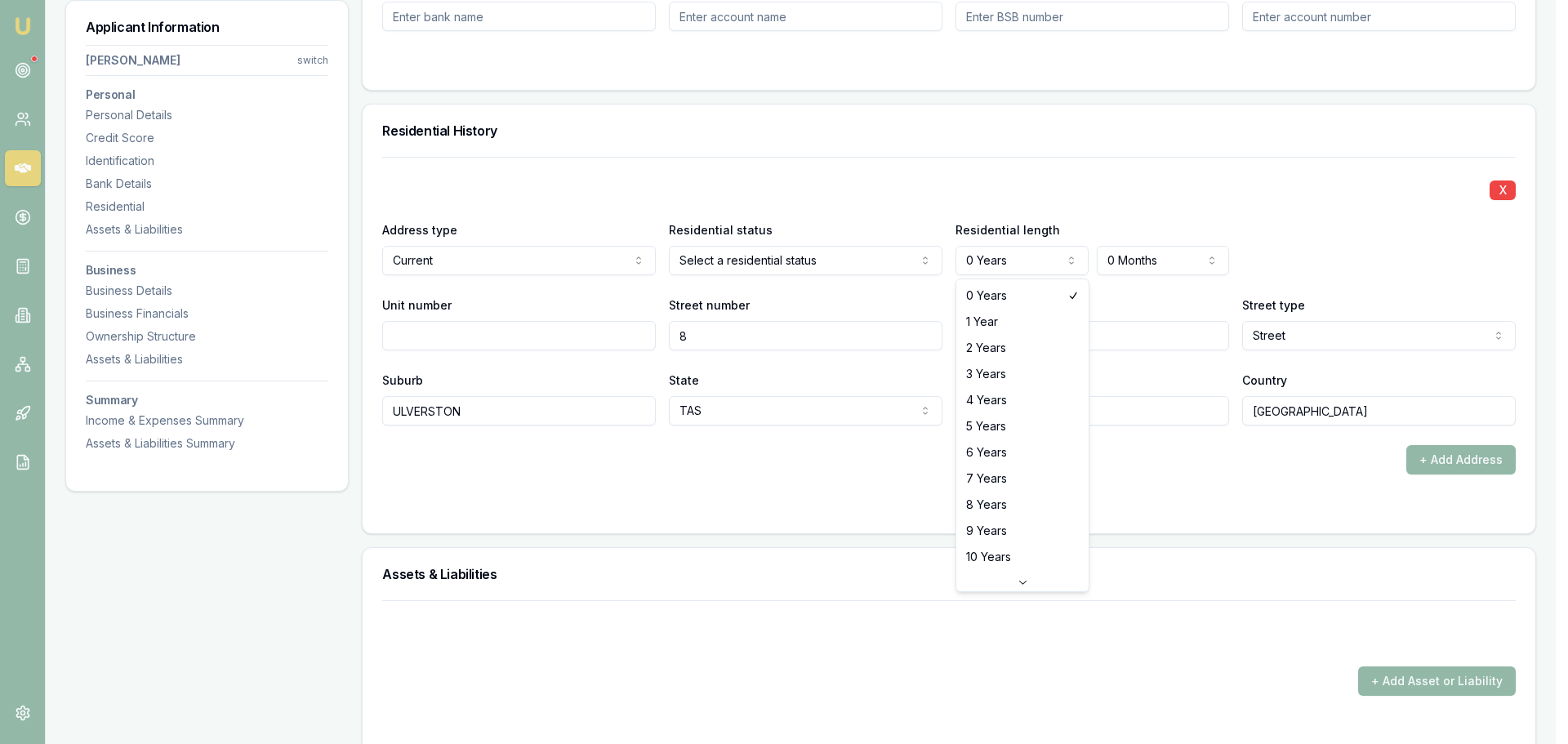
select select "2"
drag, startPoint x: 1003, startPoint y: 345, endPoint x: 1004, endPoint y: 334, distance: 11.0
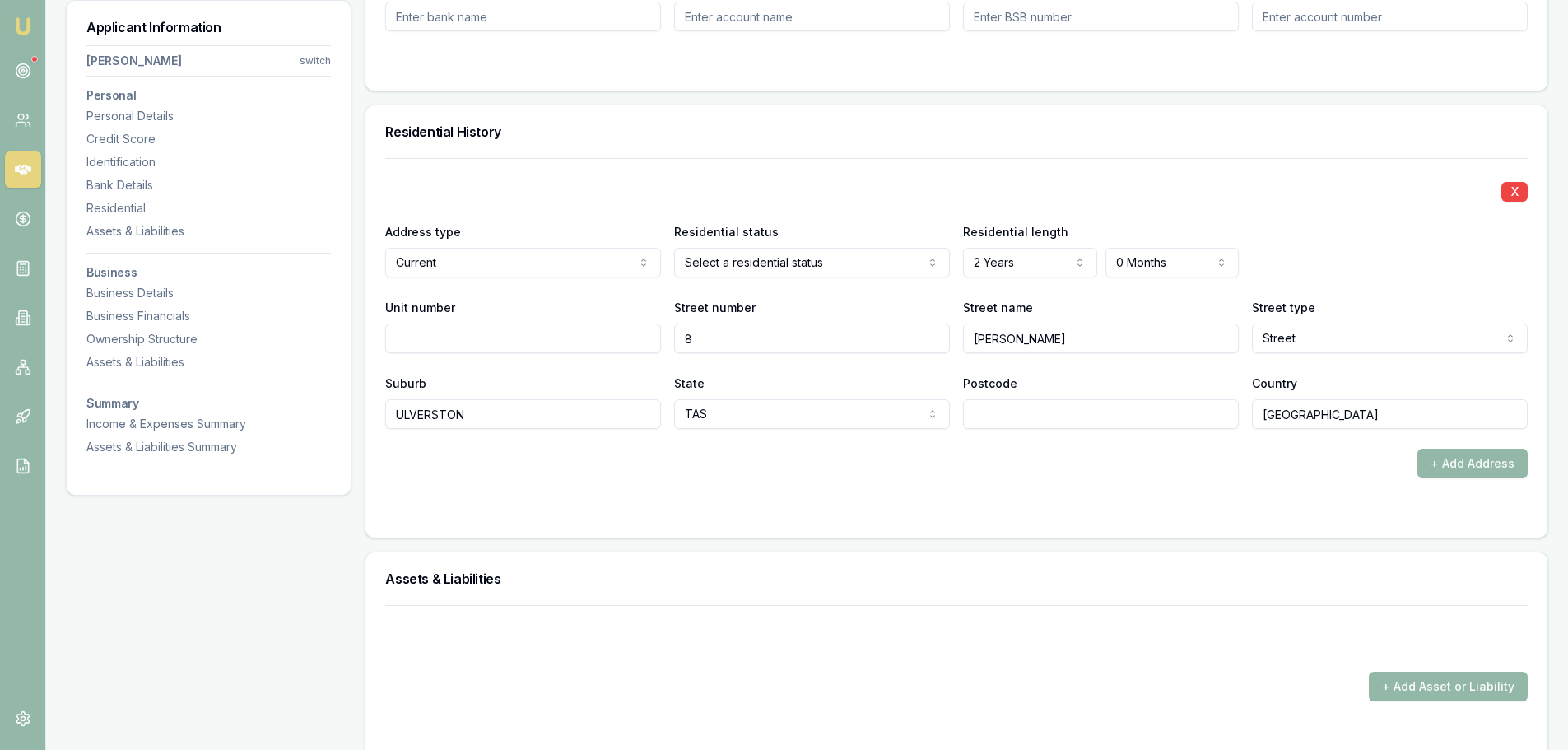
click at [1018, 186] on div "X" at bounding box center [956, 190] width 1142 height 23
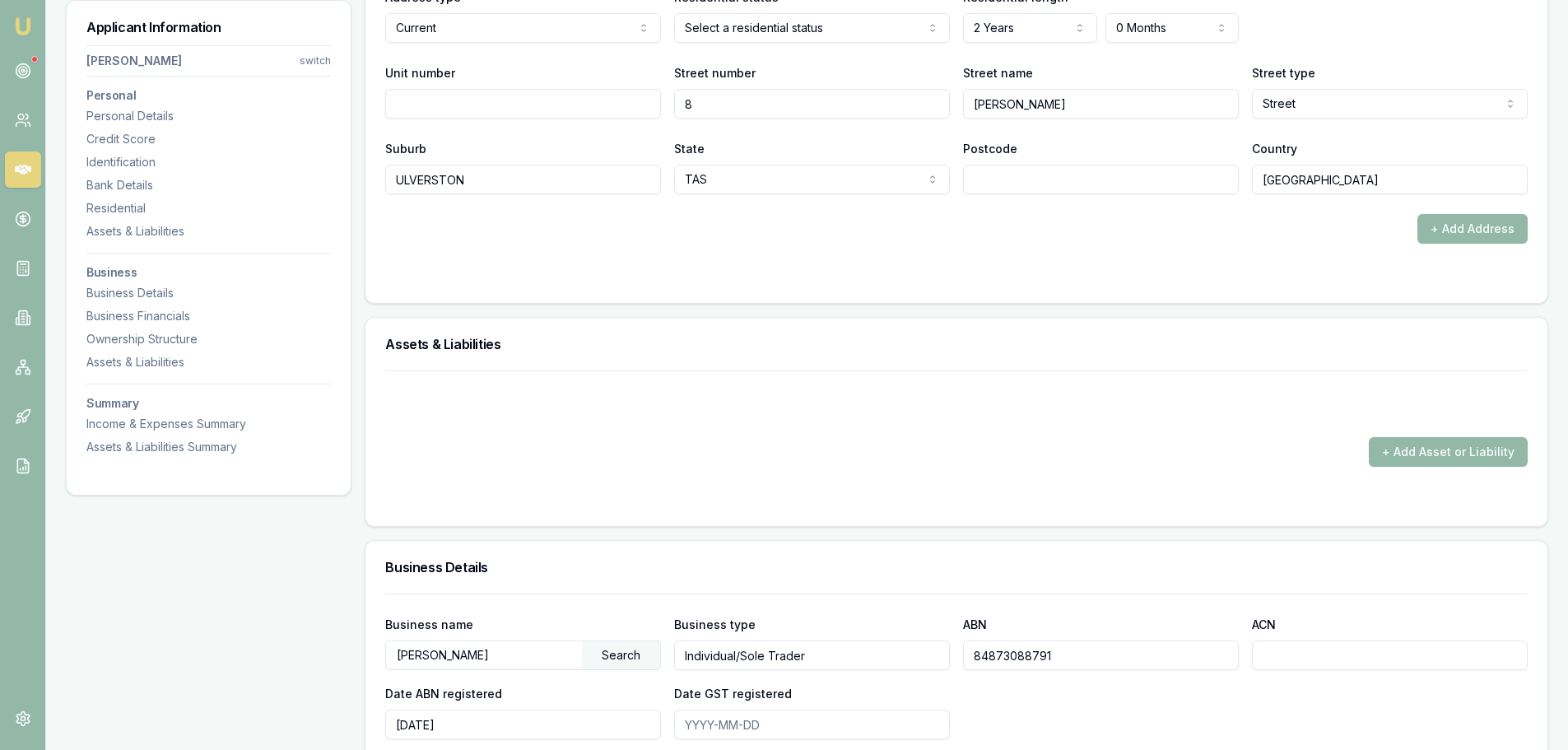
scroll to position [1317, 0]
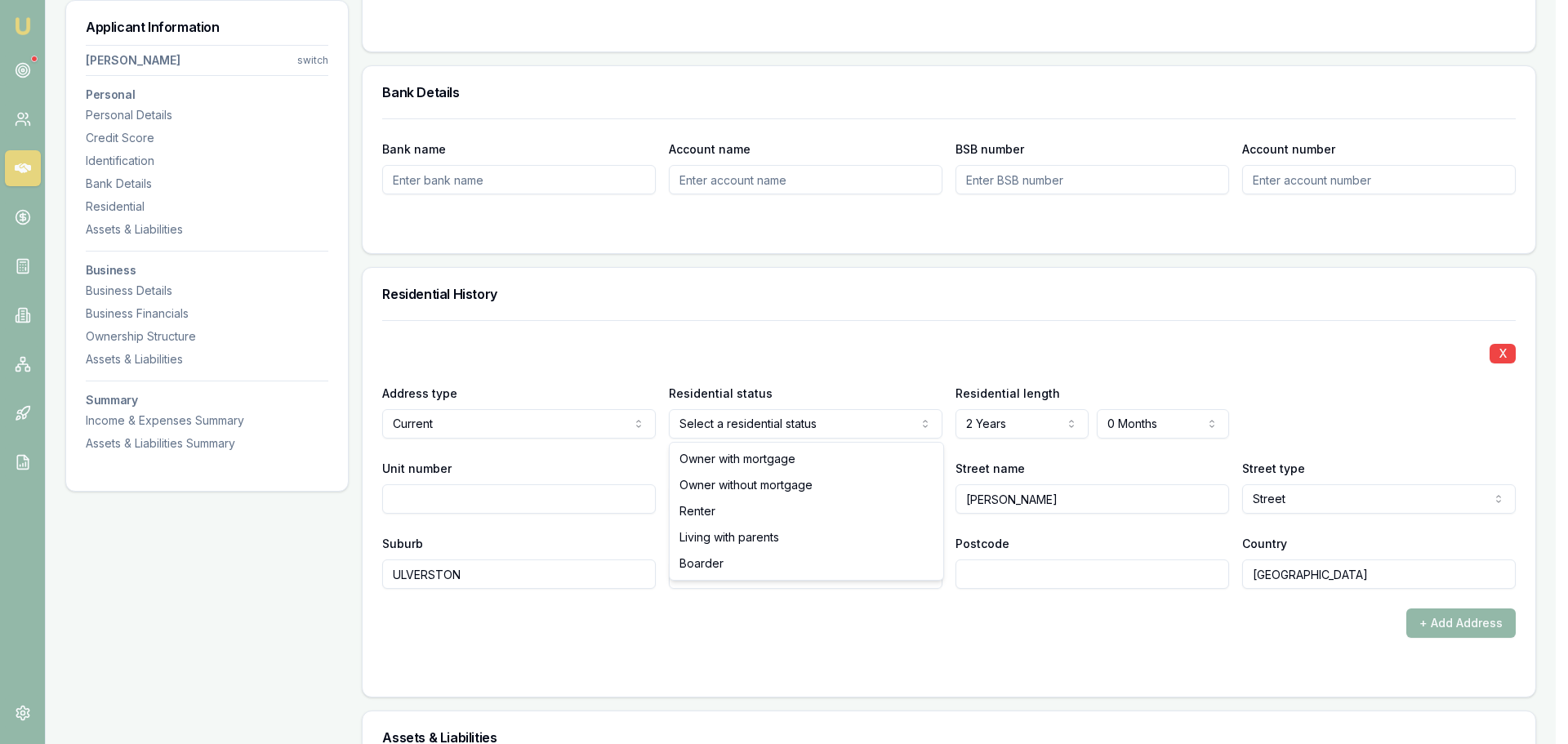
select select "RENTER"
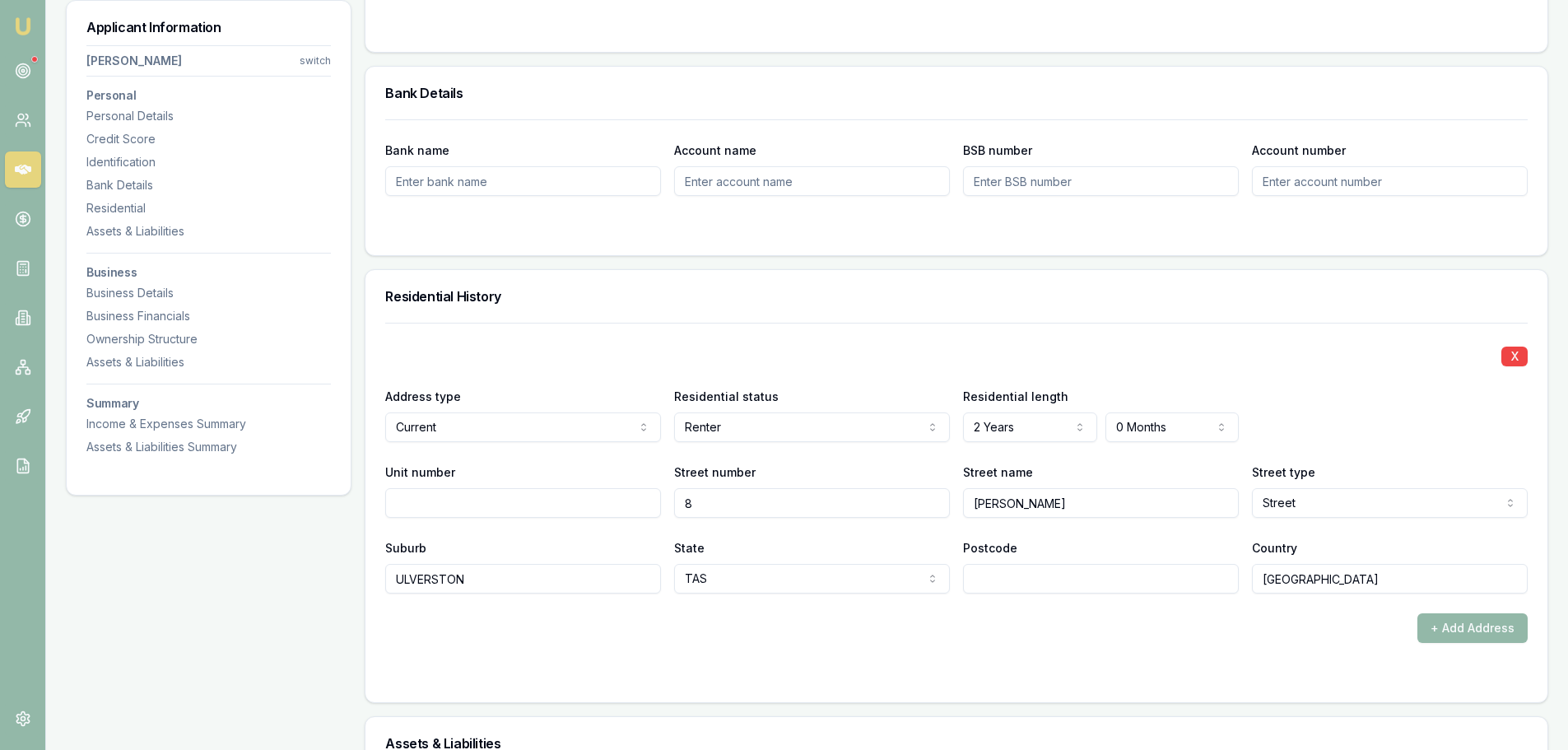
click at [996, 297] on h3 "Residential History" at bounding box center [956, 297] width 1142 height 13
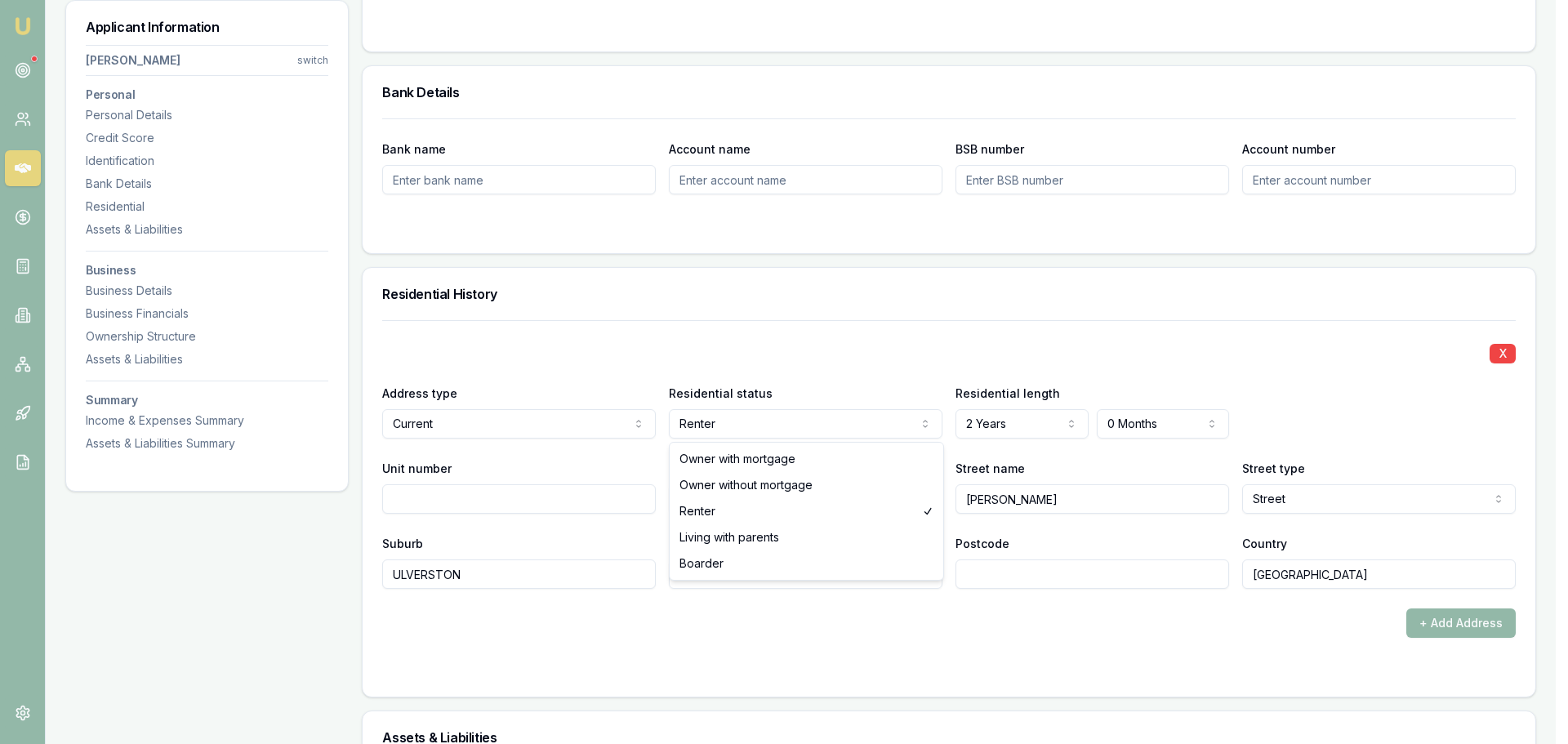
select select "BOARDER"
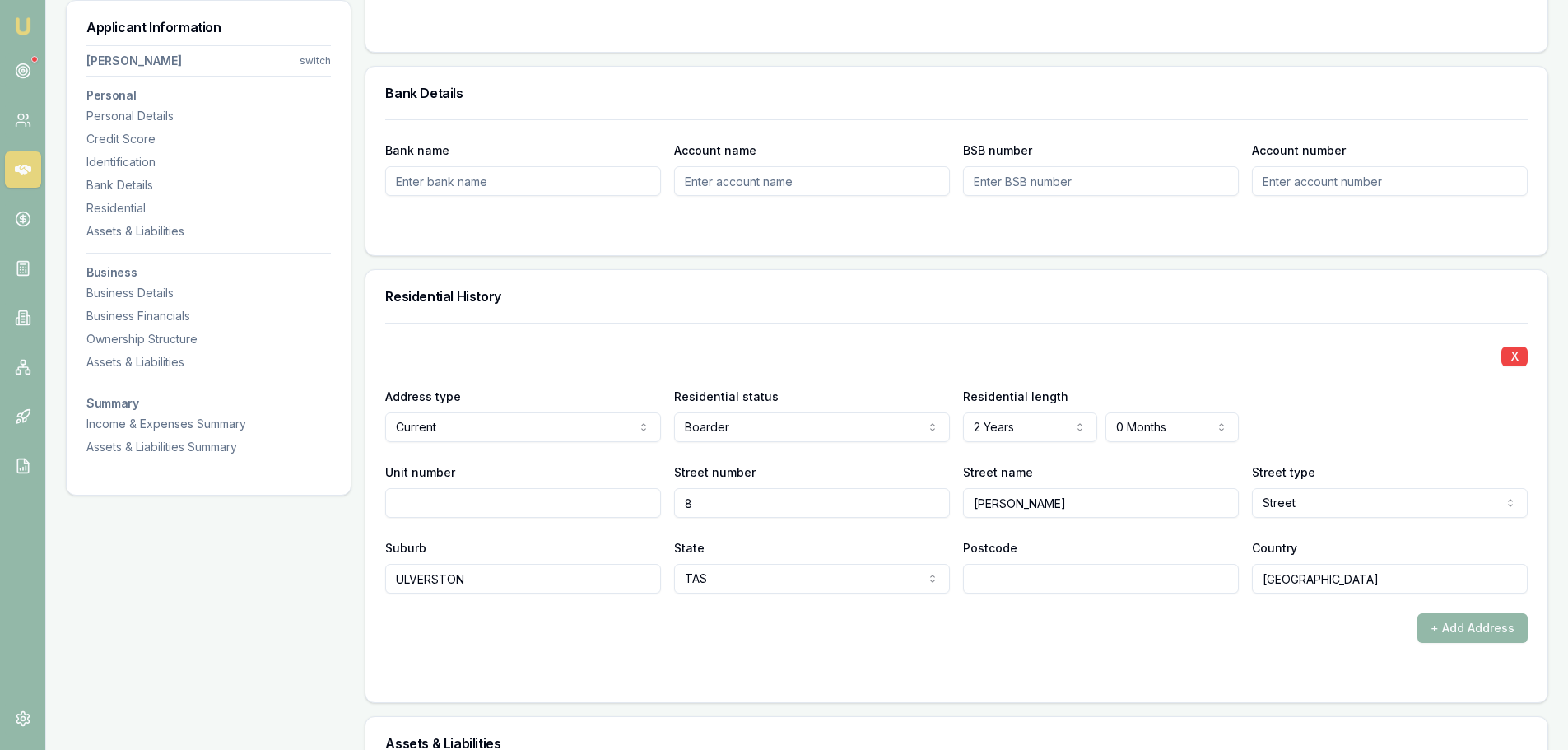
click at [769, 311] on div "Residential History" at bounding box center [957, 297] width 1182 height 53
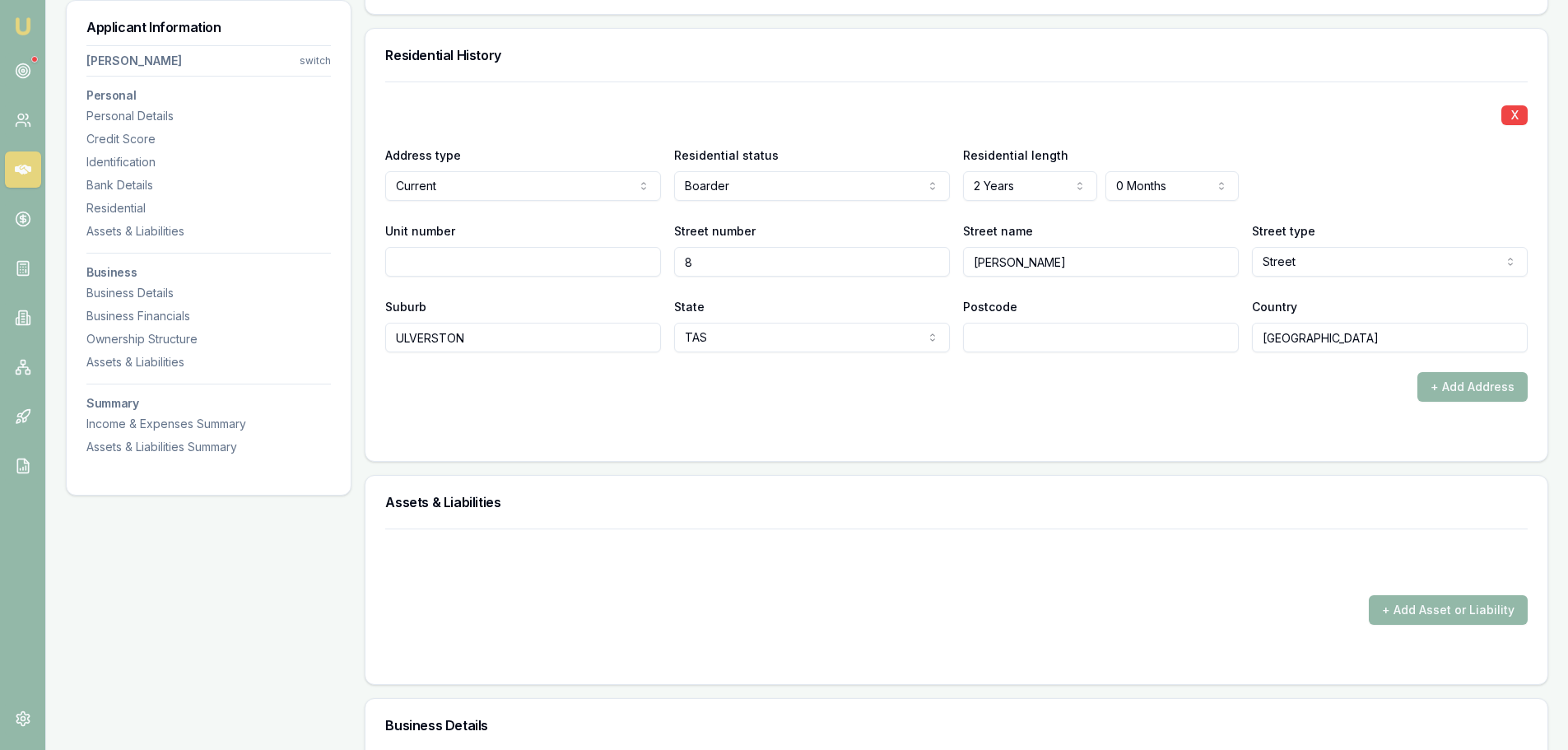
scroll to position [1564, 0]
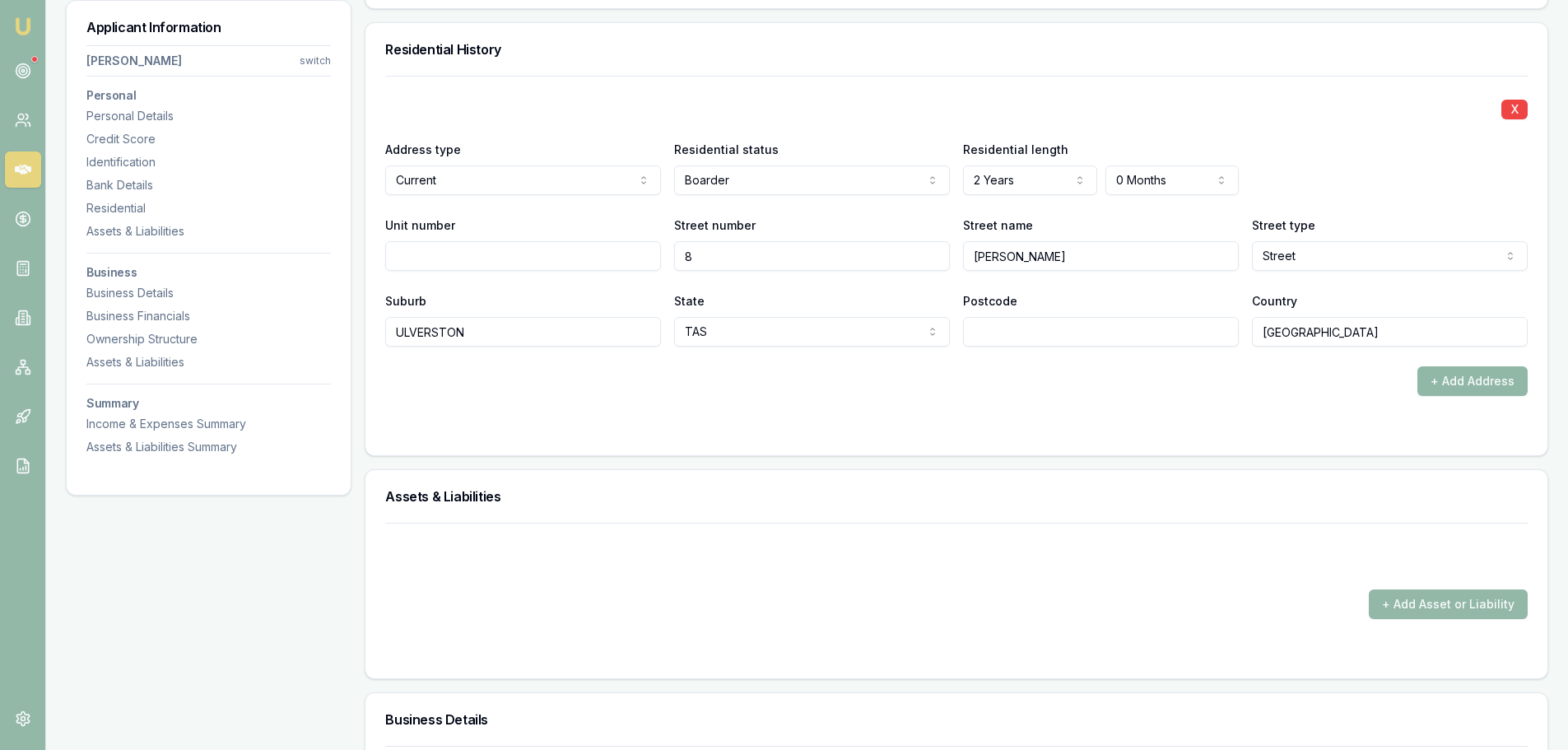
click at [1473, 387] on button "+ Add Address" at bounding box center [1472, 380] width 110 height 29
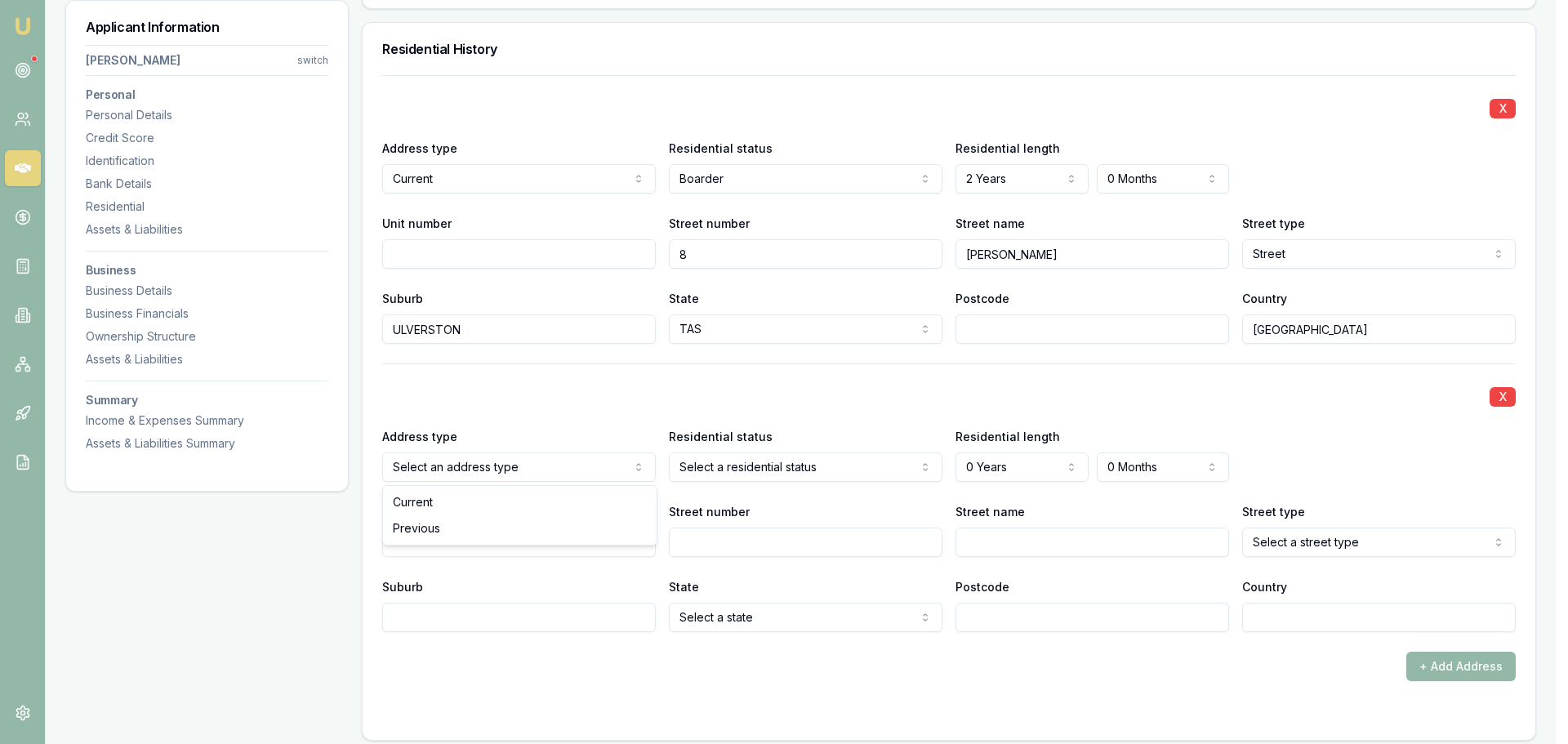
select select "PREVIOUS"
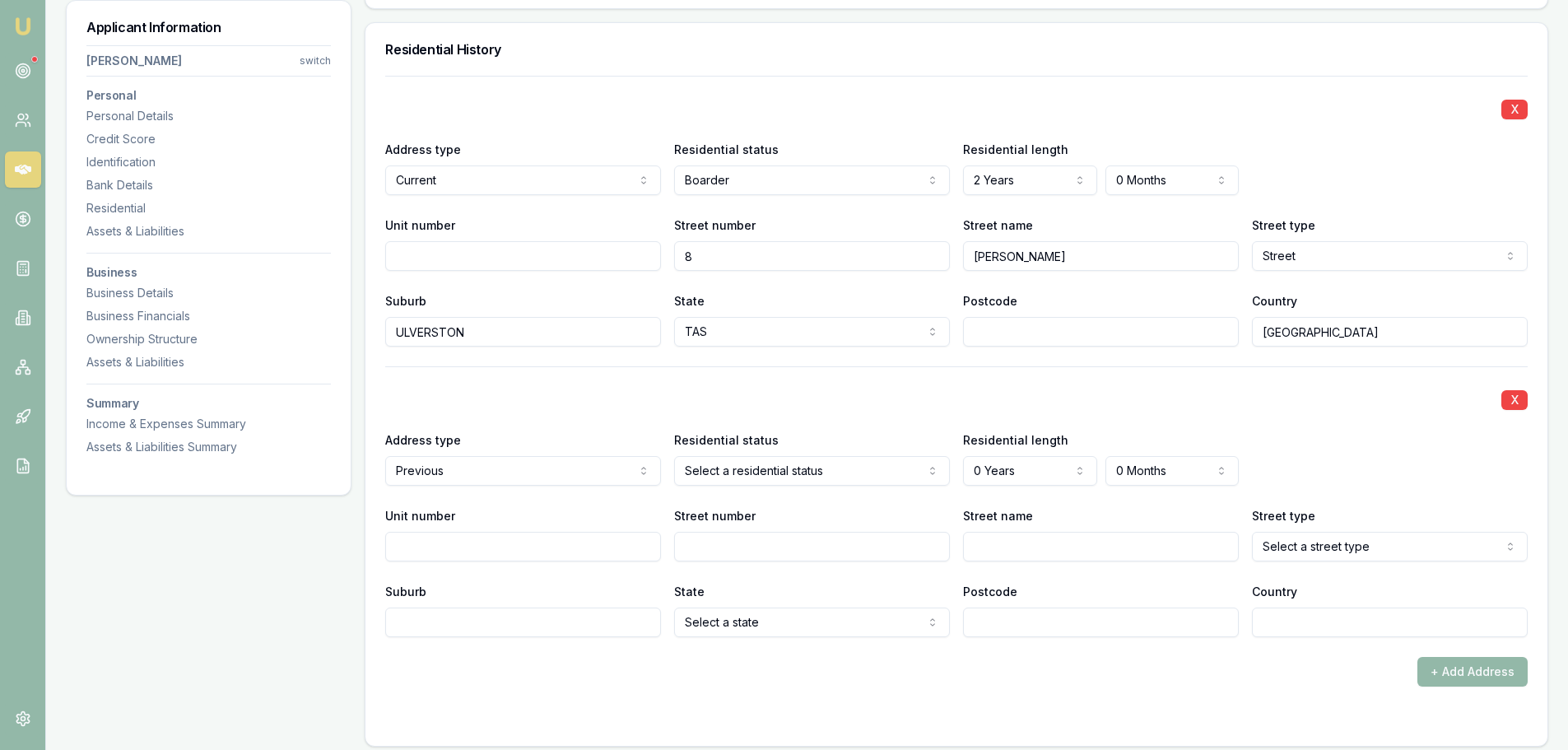
click at [563, 613] on input "Suburb" at bounding box center [522, 622] width 276 height 29
type input "OAKVILLE"
type input "[GEOGRAPHIC_DATA]"
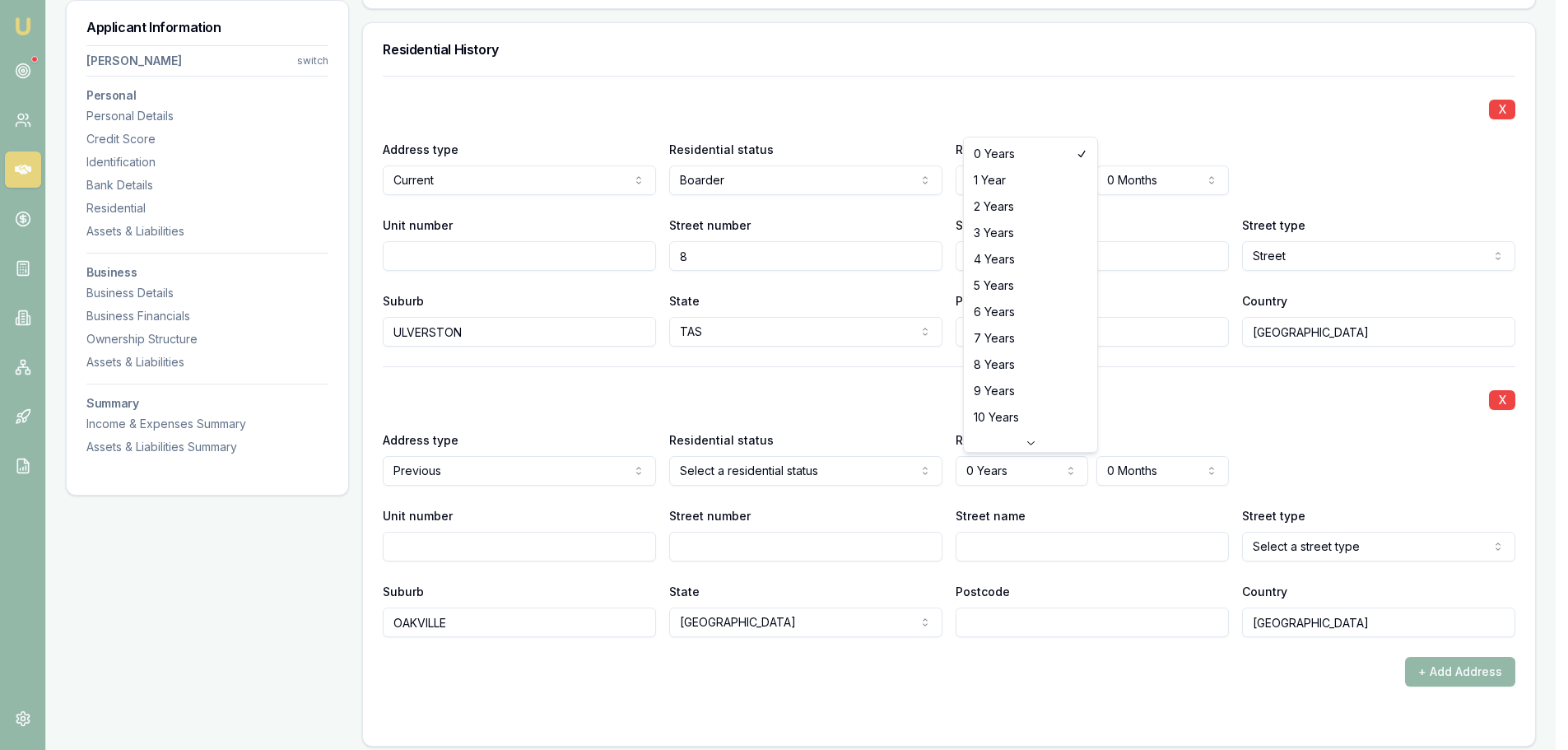
select select "8"
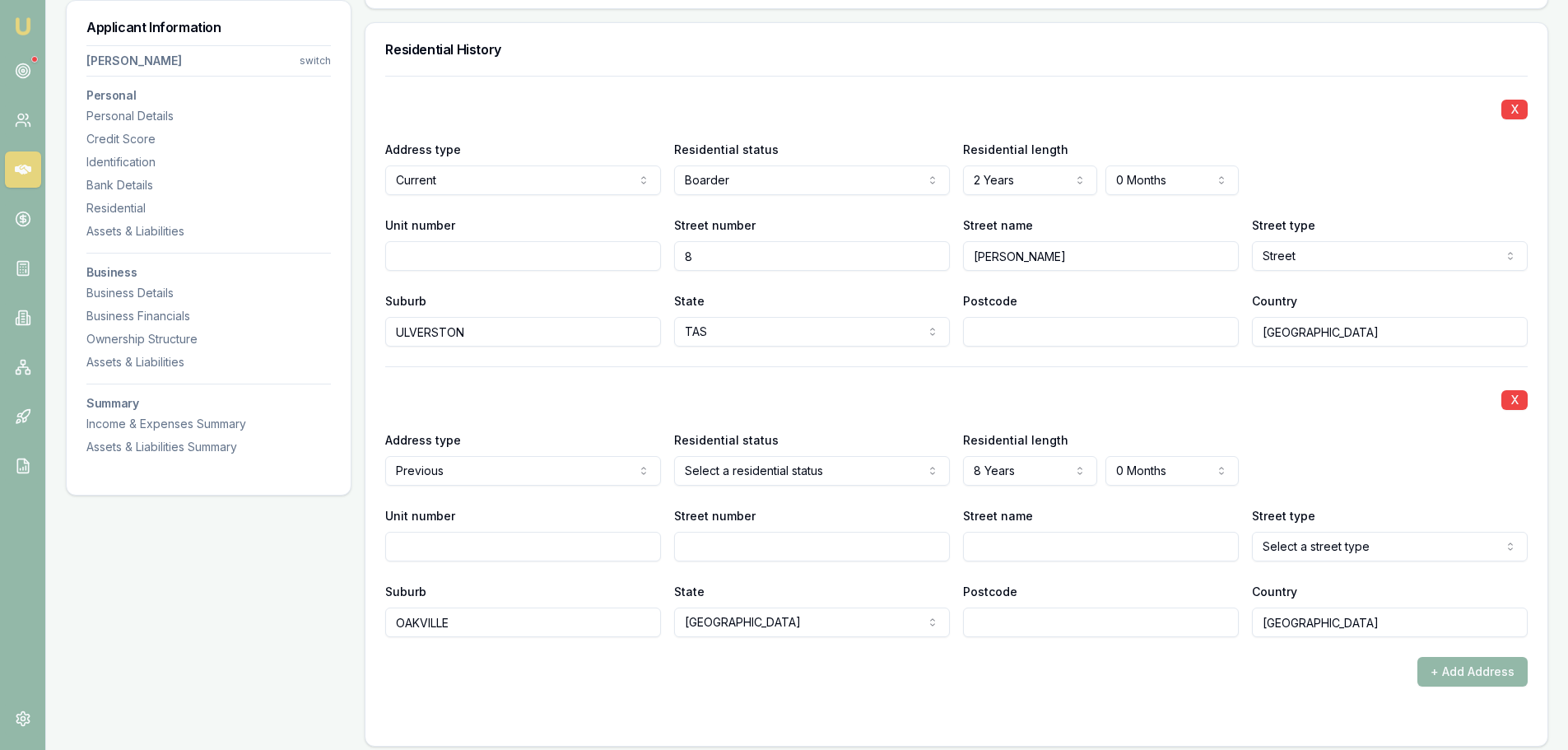
click at [1081, 394] on div "X" at bounding box center [956, 398] width 1142 height 23
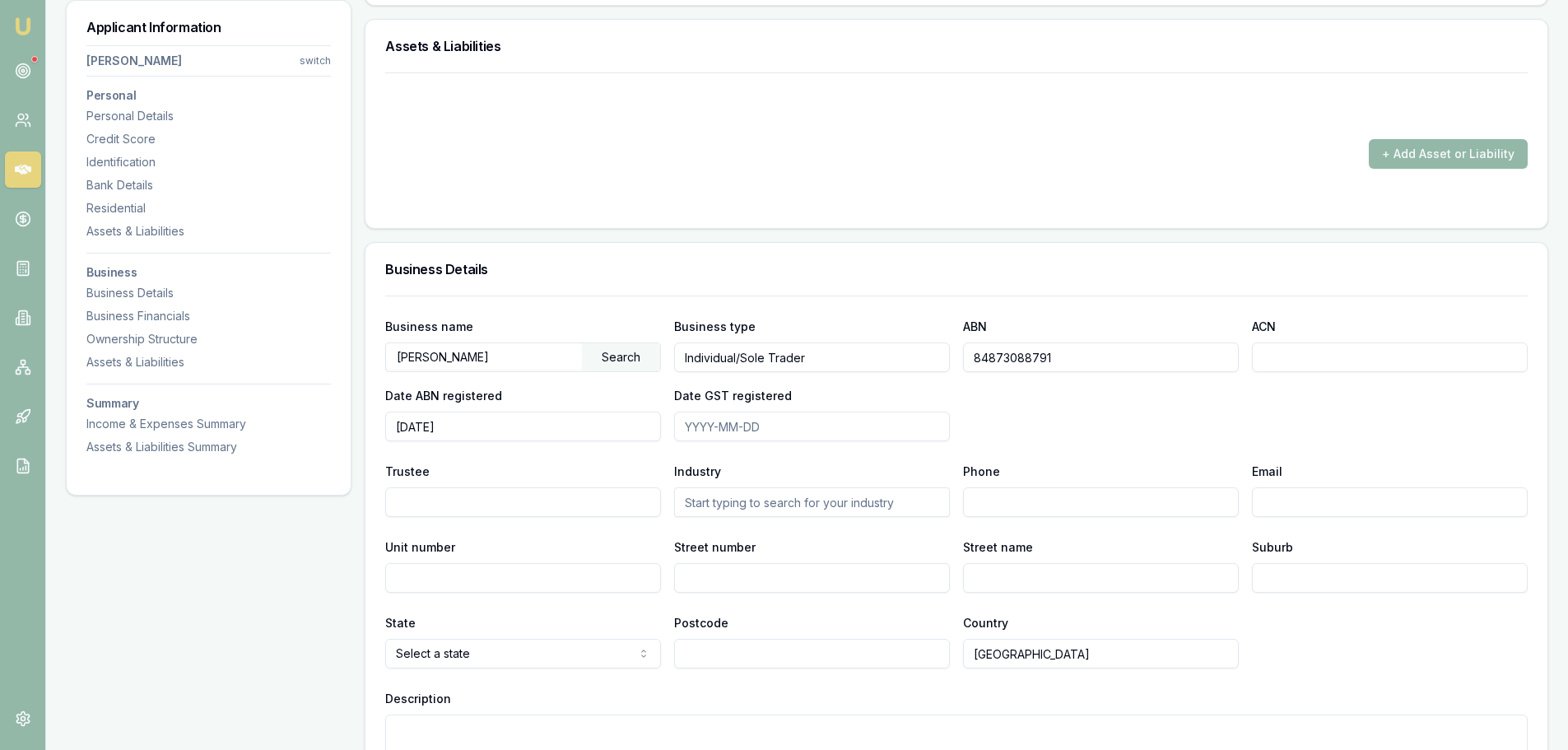
scroll to position [2470, 0]
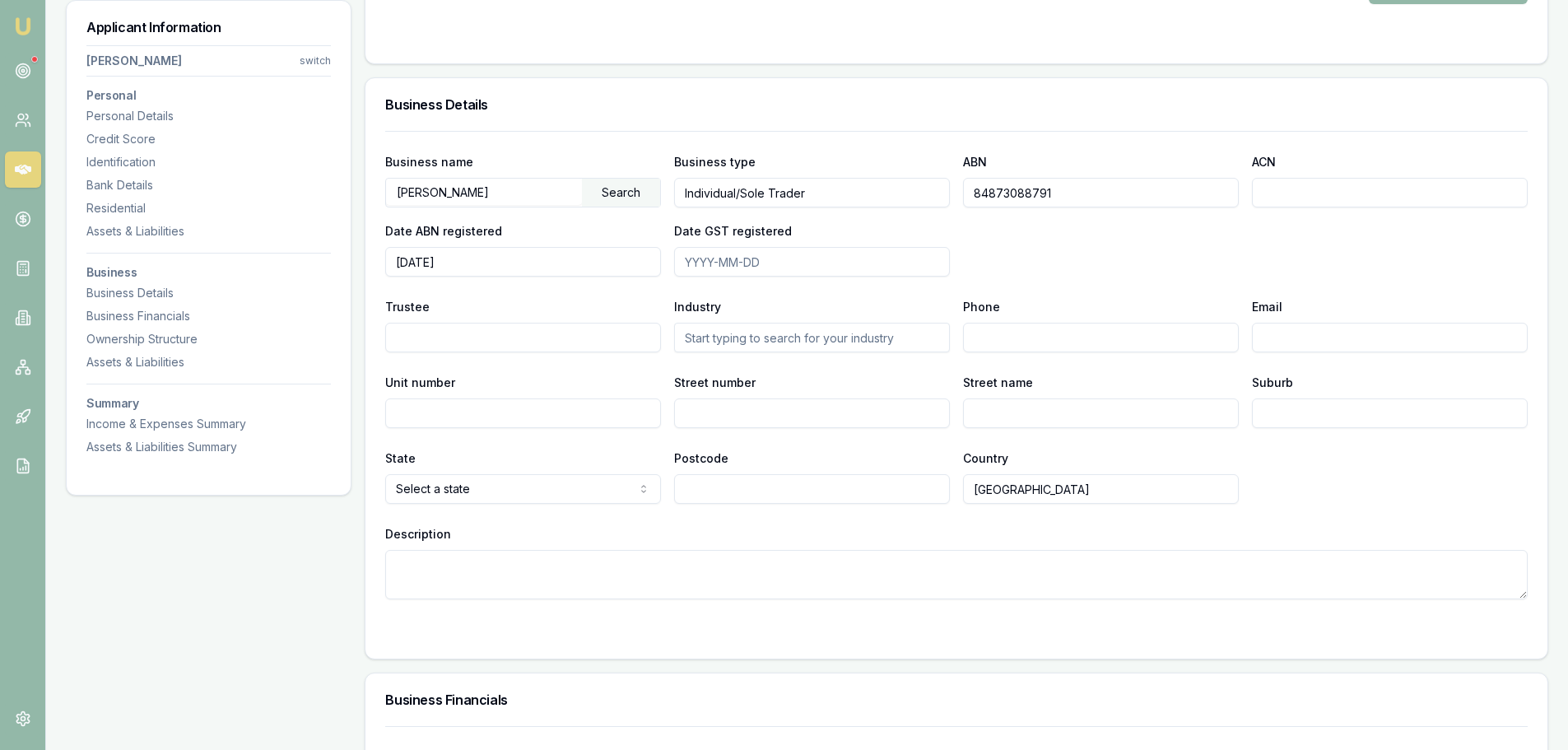
click at [499, 566] on textarea "Description" at bounding box center [956, 575] width 1142 height 49
click at [509, 573] on textarea "Description" at bounding box center [956, 575] width 1142 height 49
type textarea "R"
type textarea "P"
type textarea "HUNGRY GOAT PROPERTY MAINTENANCE 1 YEAR. ACTION WORKFORCE - 10 YEARS."
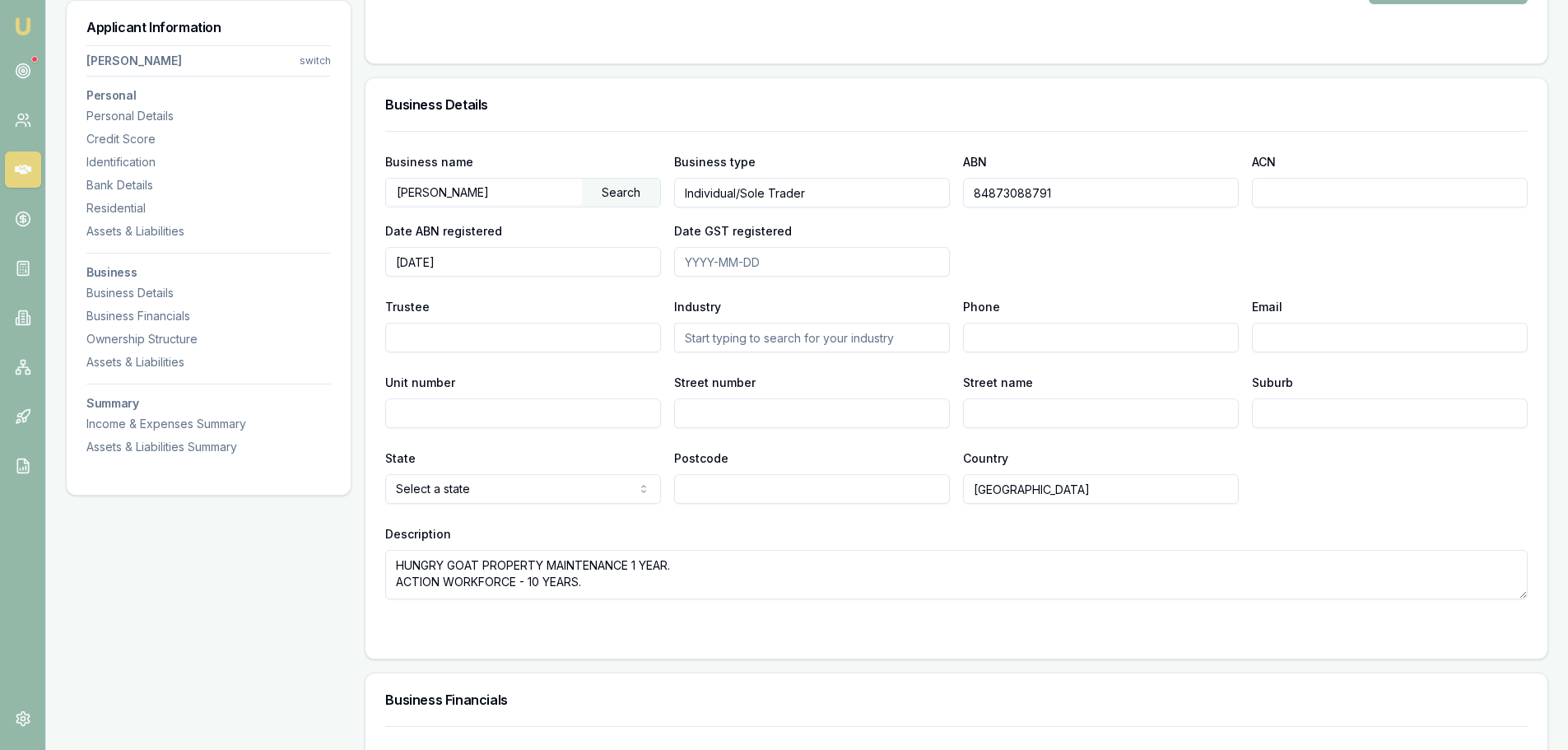
click at [690, 529] on div "Description HUNGRY GOAT PROPERTY MAINTENANCE 1 YEAR. ACTION WORKFORCE - 10 YEAR…" at bounding box center [956, 561] width 1142 height 76
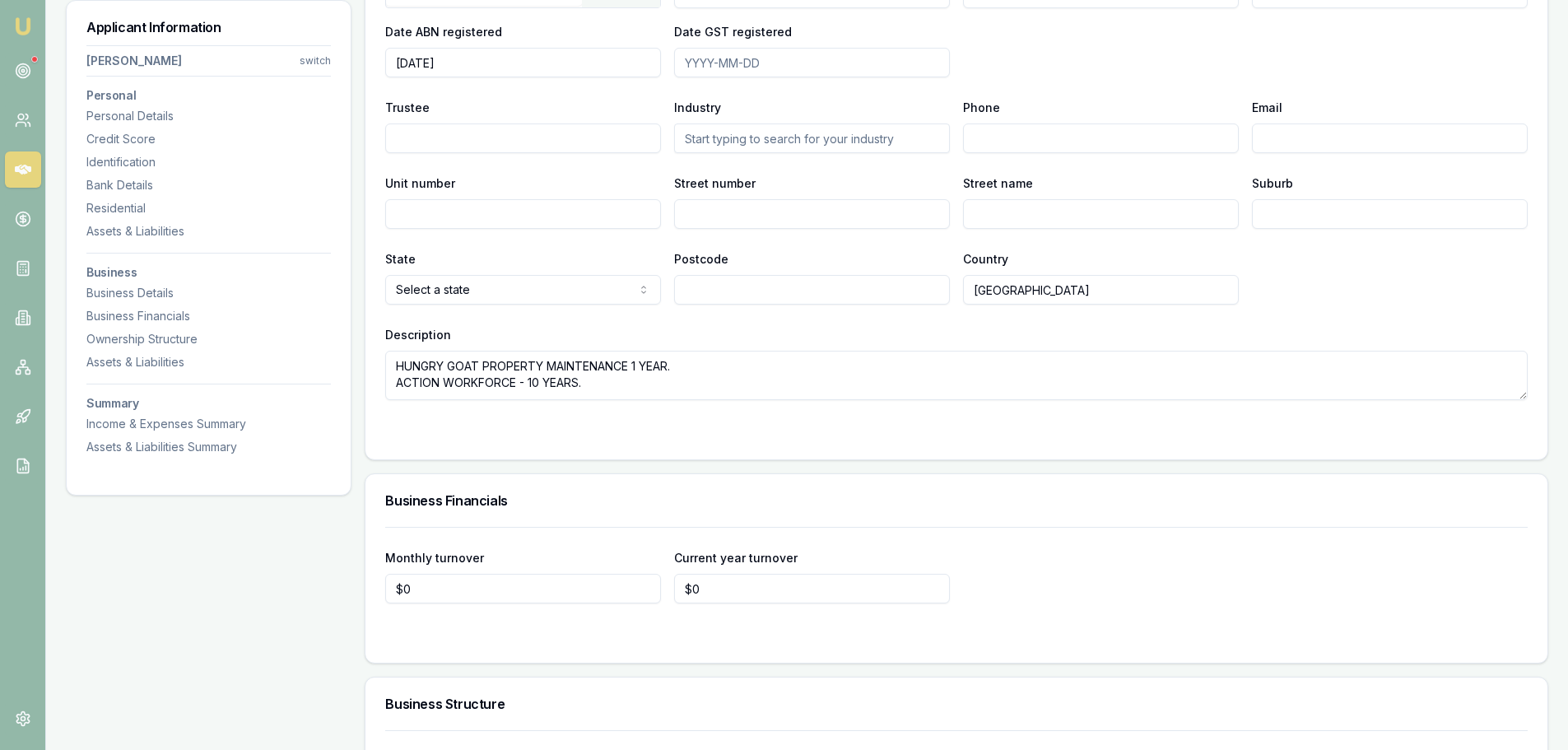
scroll to position [2717, 0]
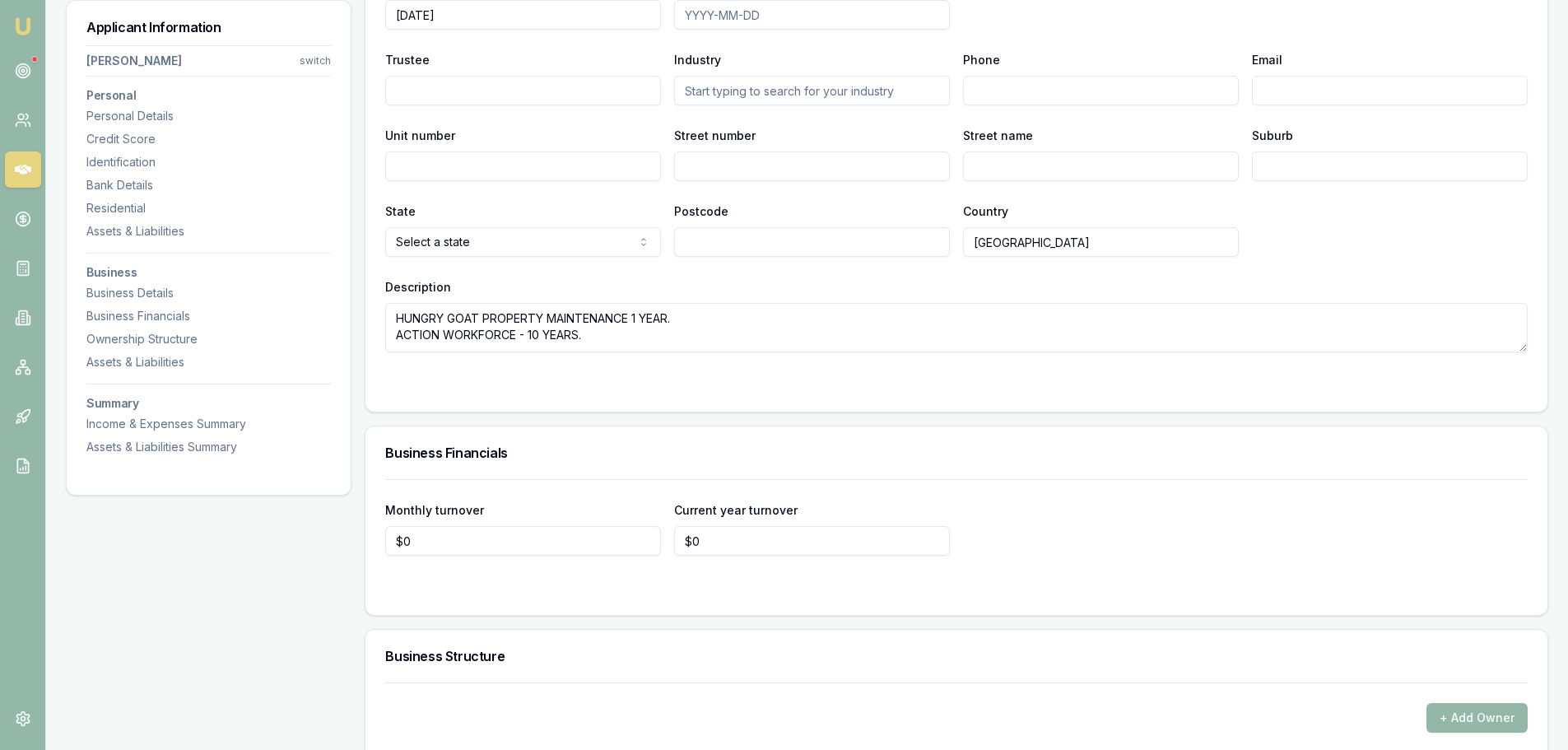
click at [542, 448] on h3 "Business Financials" at bounding box center [956, 453] width 1142 height 13
drag, startPoint x: 452, startPoint y: 547, endPoint x: 120, endPoint y: 565, distance: 332.5
type input "$6,000"
type input "$72,000"
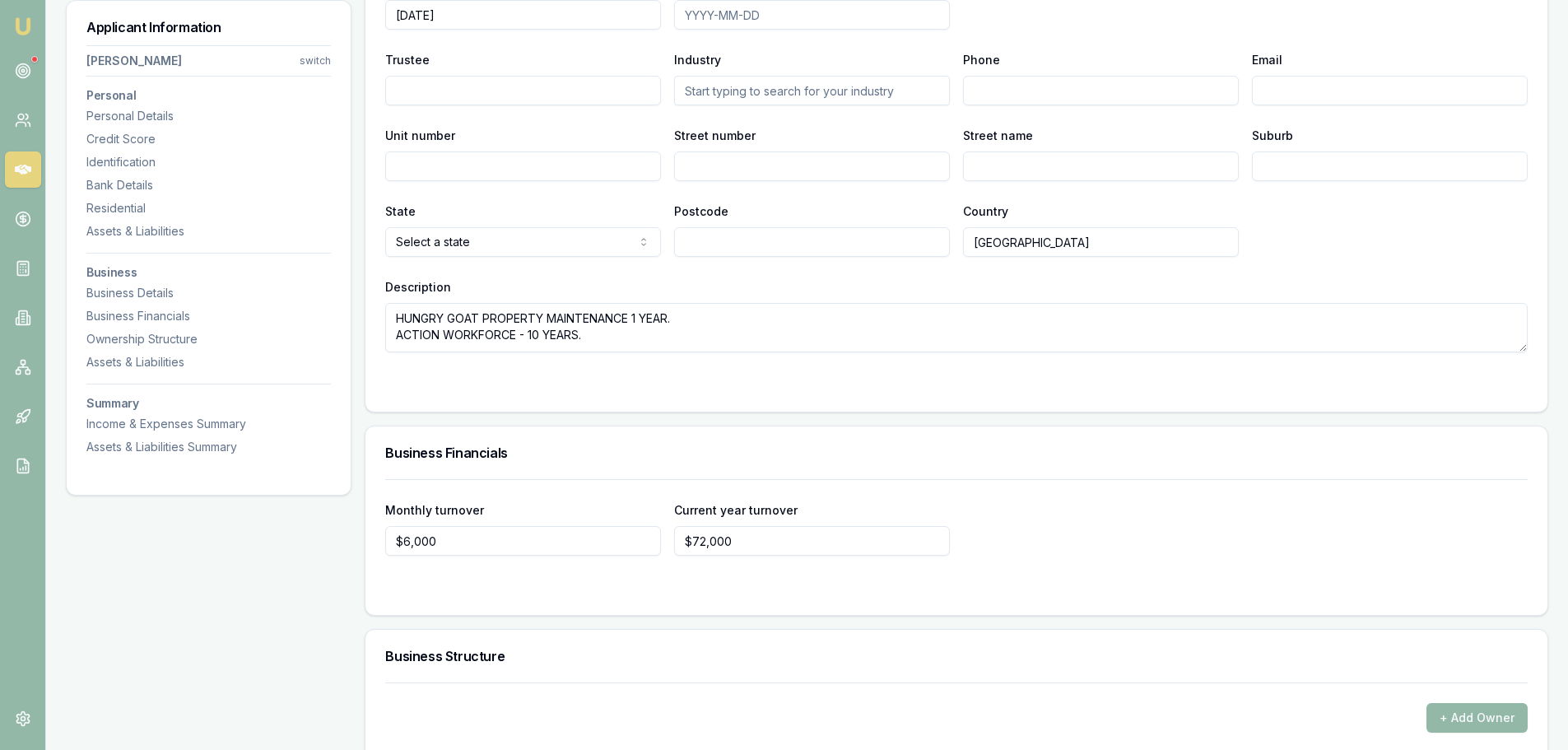
click at [900, 453] on h3 "Business Financials" at bounding box center [956, 453] width 1142 height 13
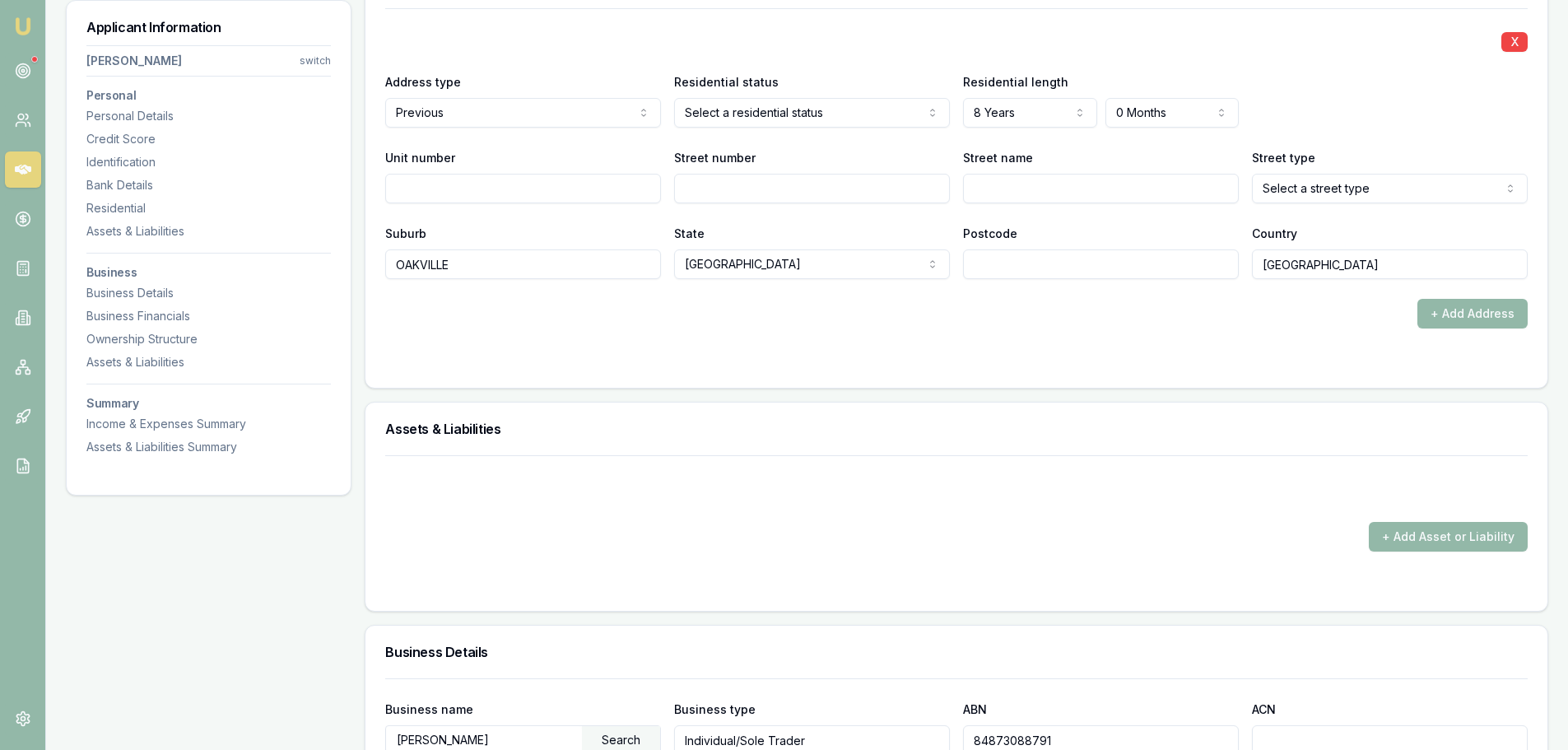
scroll to position [1652, 0]
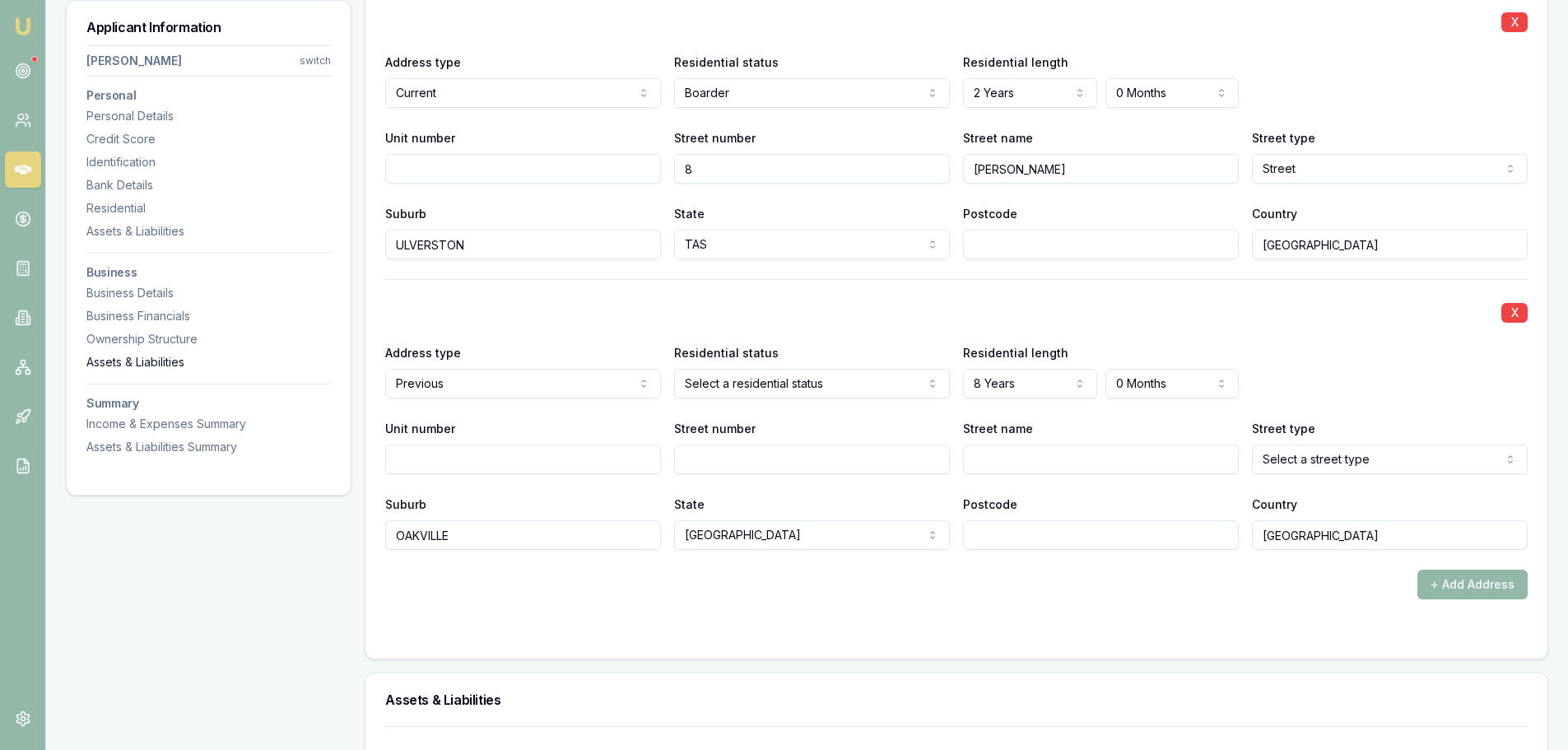
click at [152, 359] on div "Assets & Liabilities" at bounding box center [209, 361] width 245 height 16
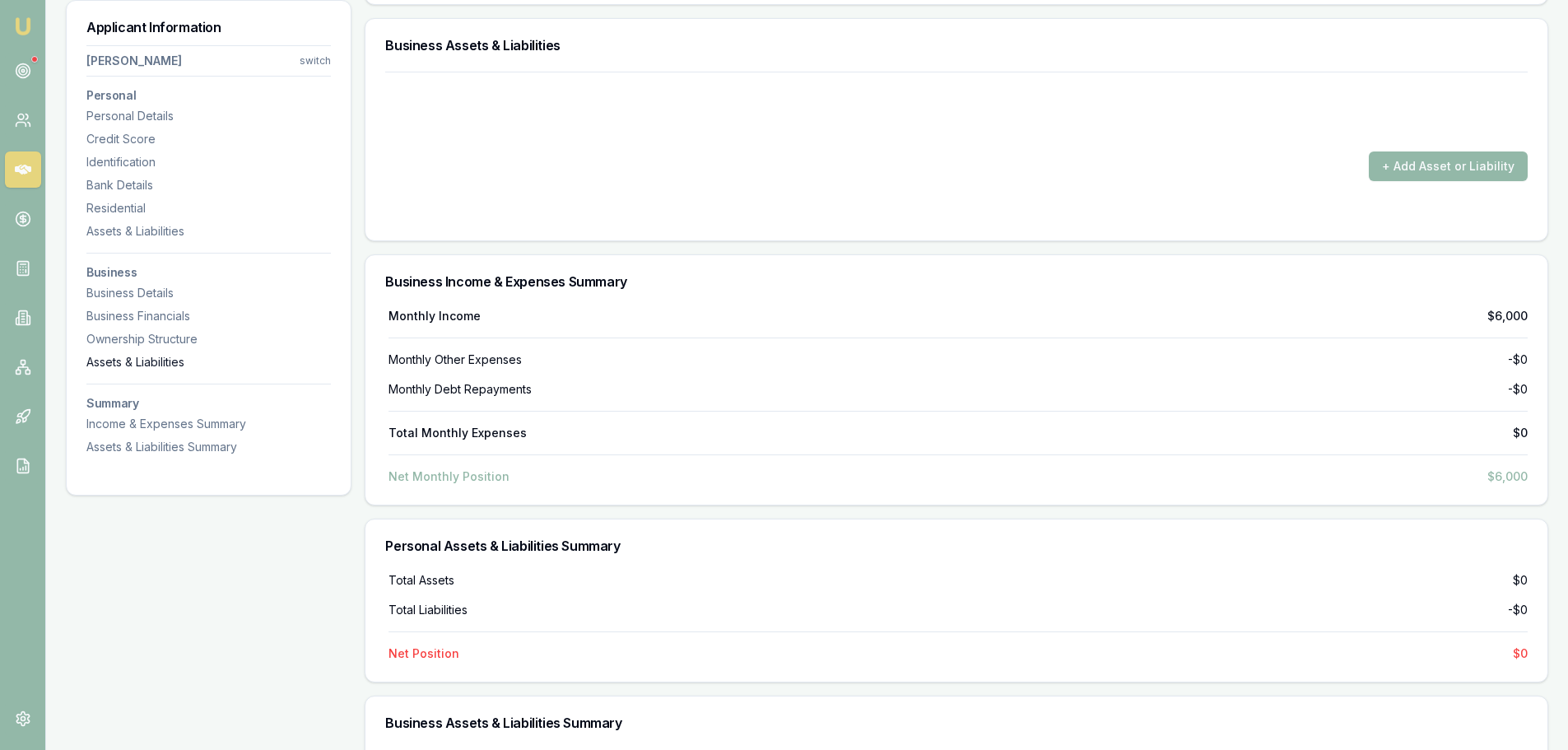
scroll to position [3523, 0]
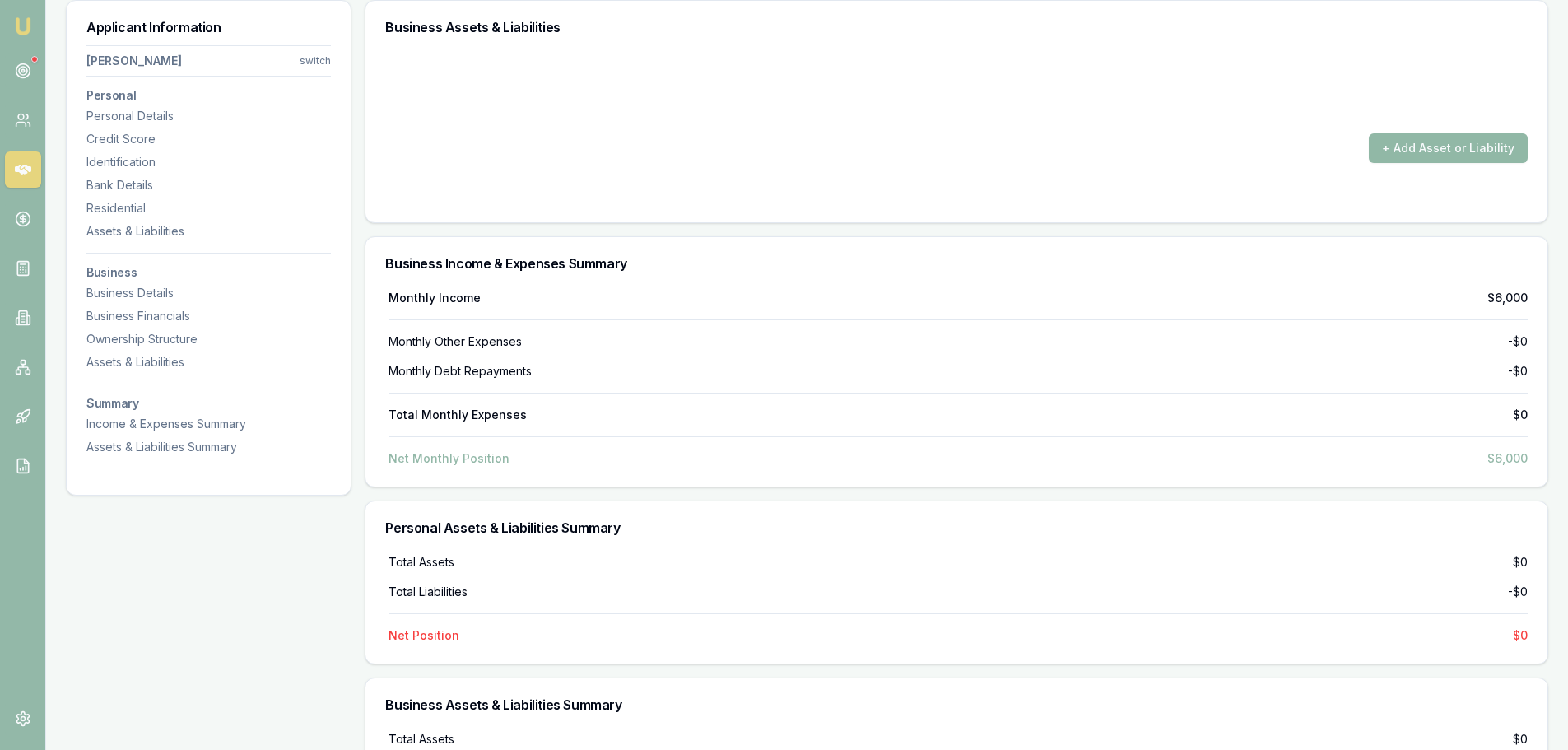
click at [1433, 150] on button "+ Add Asset or Liability" at bounding box center [1449, 148] width 159 height 29
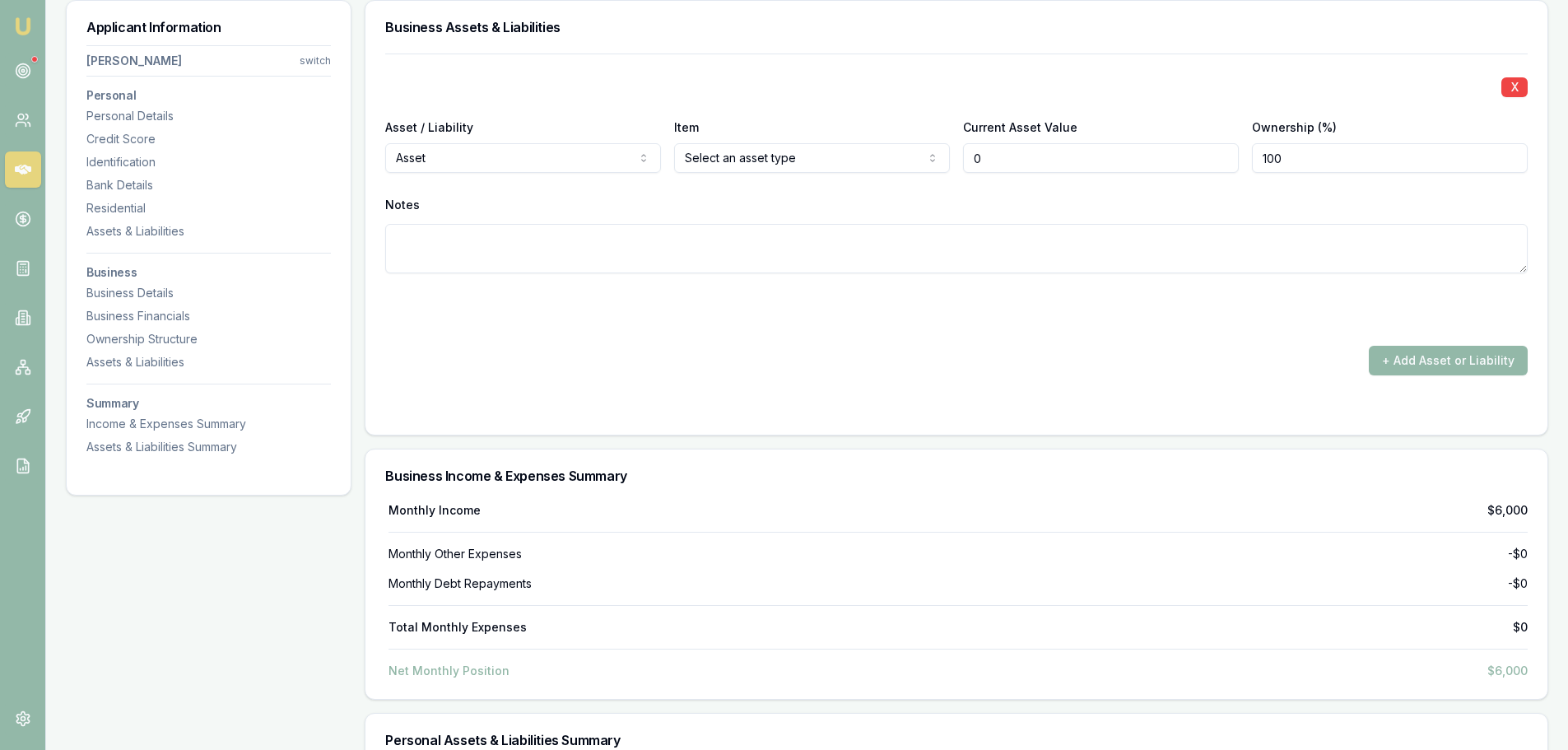
type input "$0"
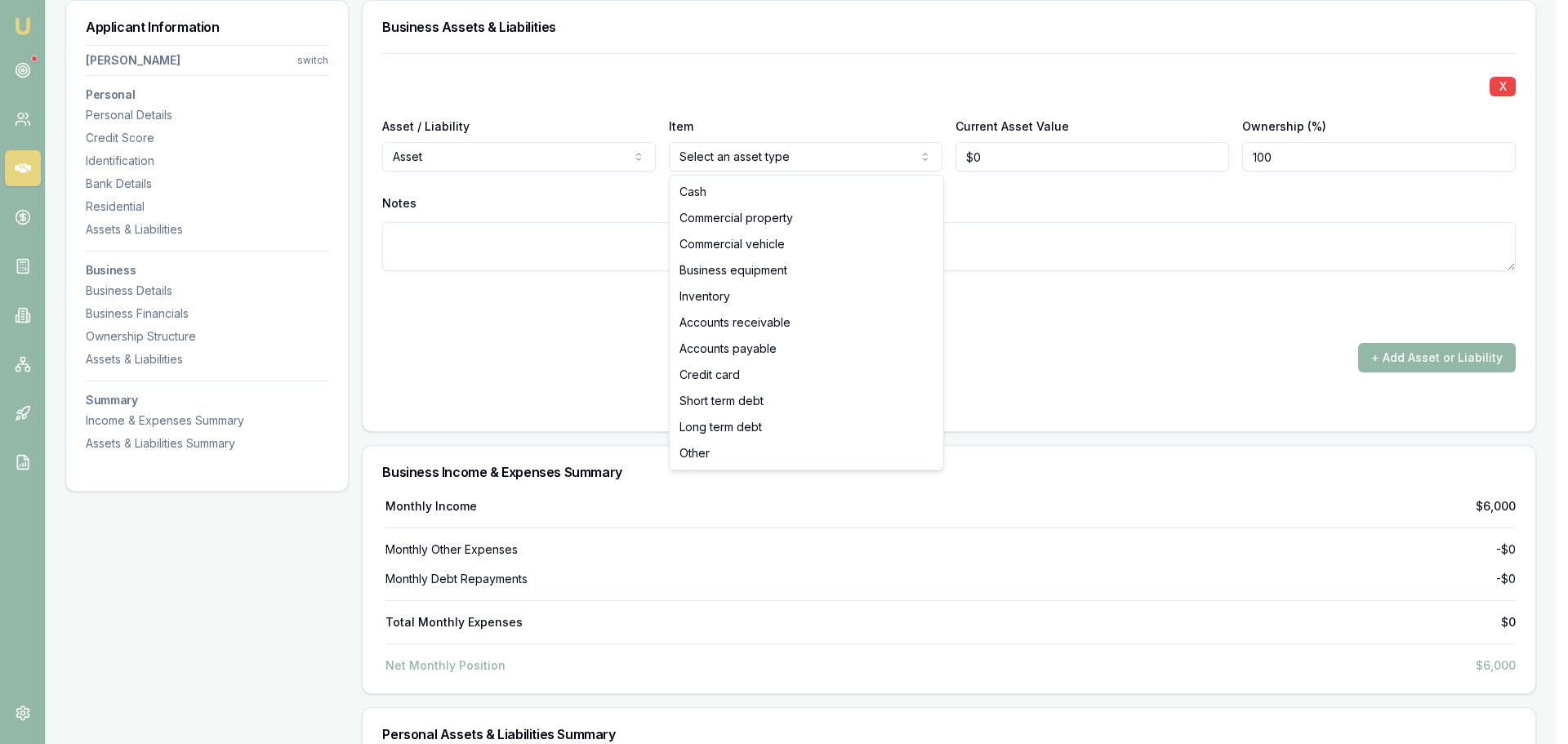
select select "BUSINESS_EQUIPMENT"
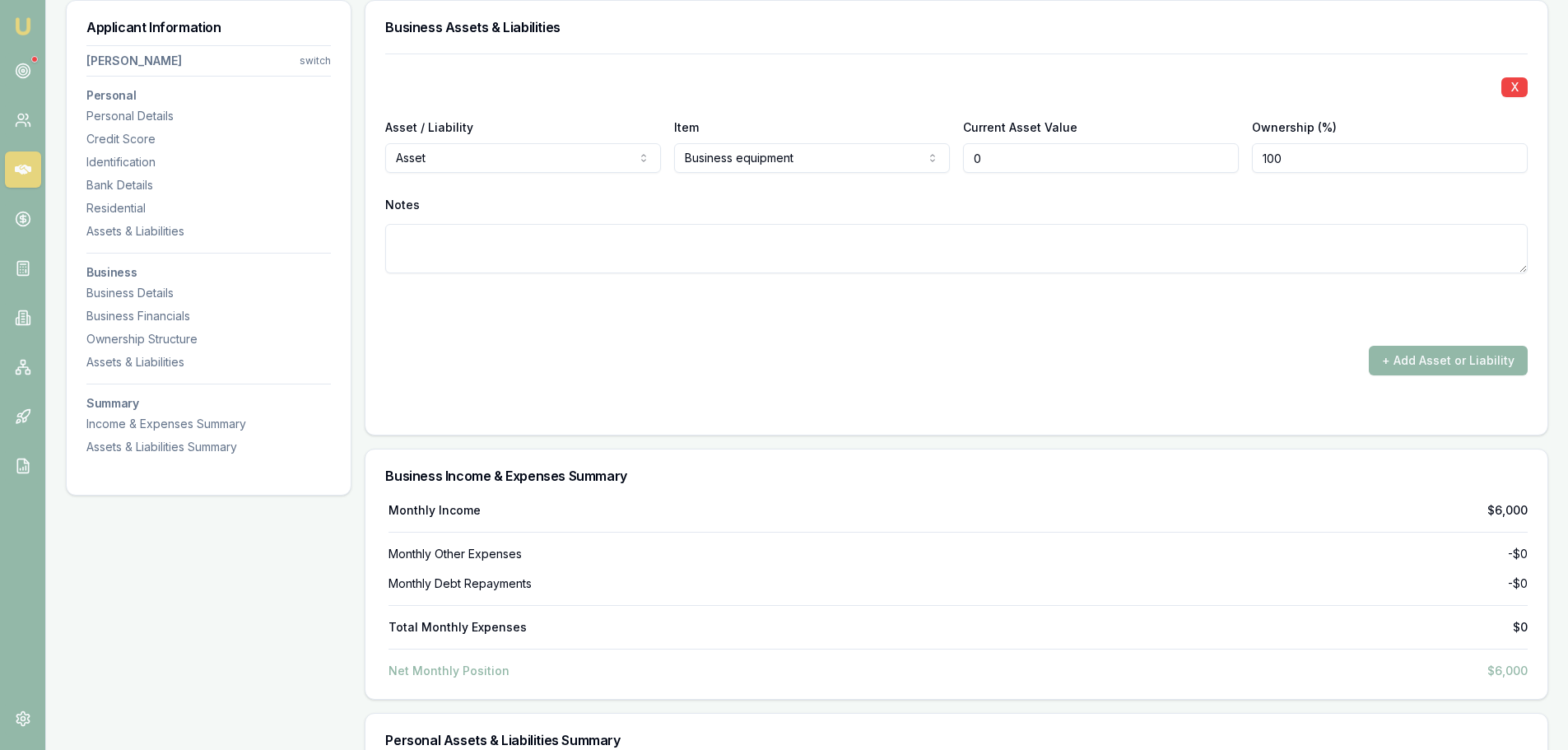
drag, startPoint x: 923, startPoint y: 147, endPoint x: 691, endPoint y: 114, distance: 234.3
click at [741, 116] on div "X Asset / Liability Asset Asset Liability Item Business equipment Cash Commerci…" at bounding box center [956, 186] width 1142 height 265
type input "$13,000"
click at [691, 113] on div "X Asset / Liability Asset Asset Liability Item Business equipment Cash Commerci…" at bounding box center [956, 186] width 1142 height 265
click at [944, 335] on form "X Asset / Liability Asset Asset Liability Item Business equipment Cash Commerci…" at bounding box center [956, 233] width 1142 height 361
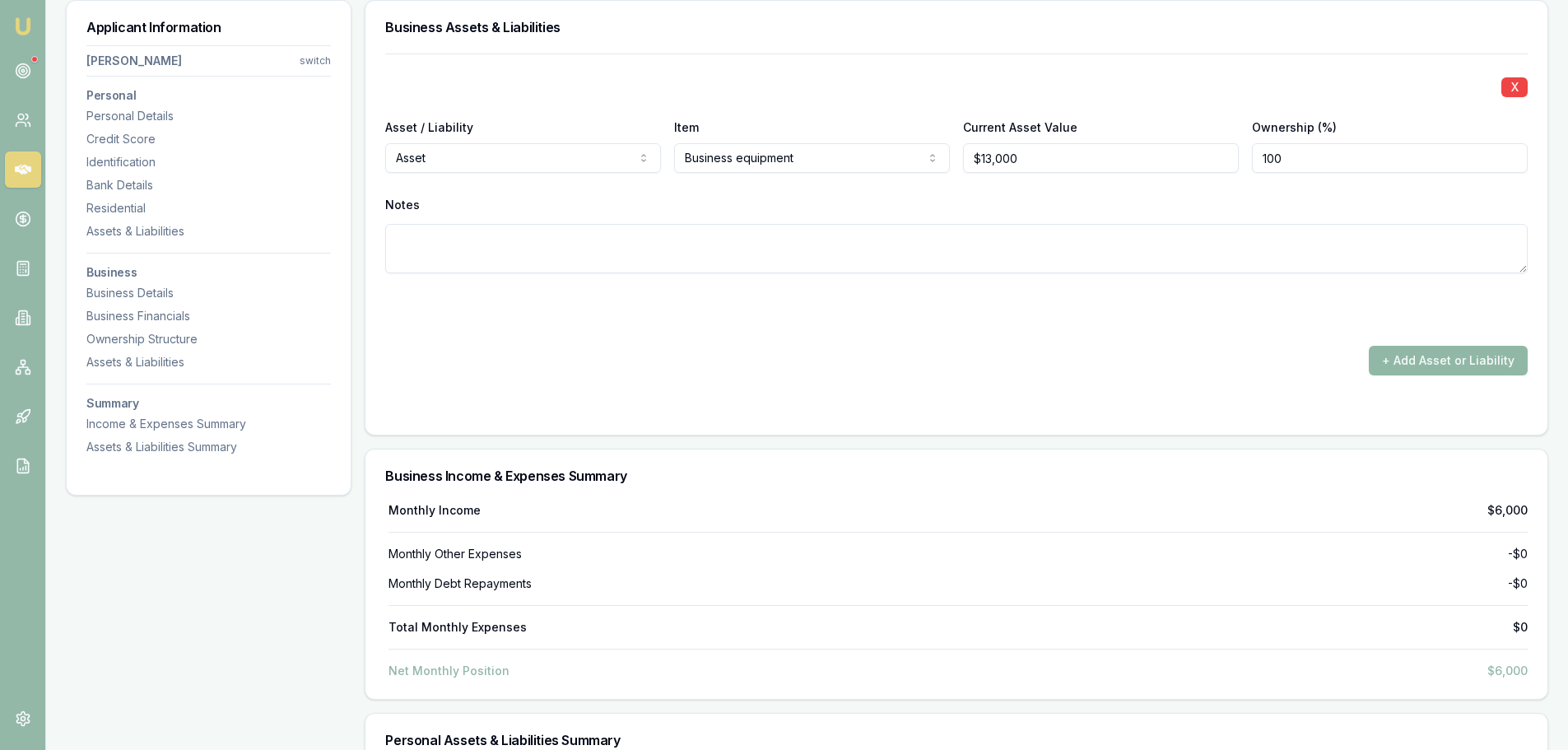
click at [1414, 347] on button "+ Add Asset or Liability" at bounding box center [1449, 360] width 159 height 29
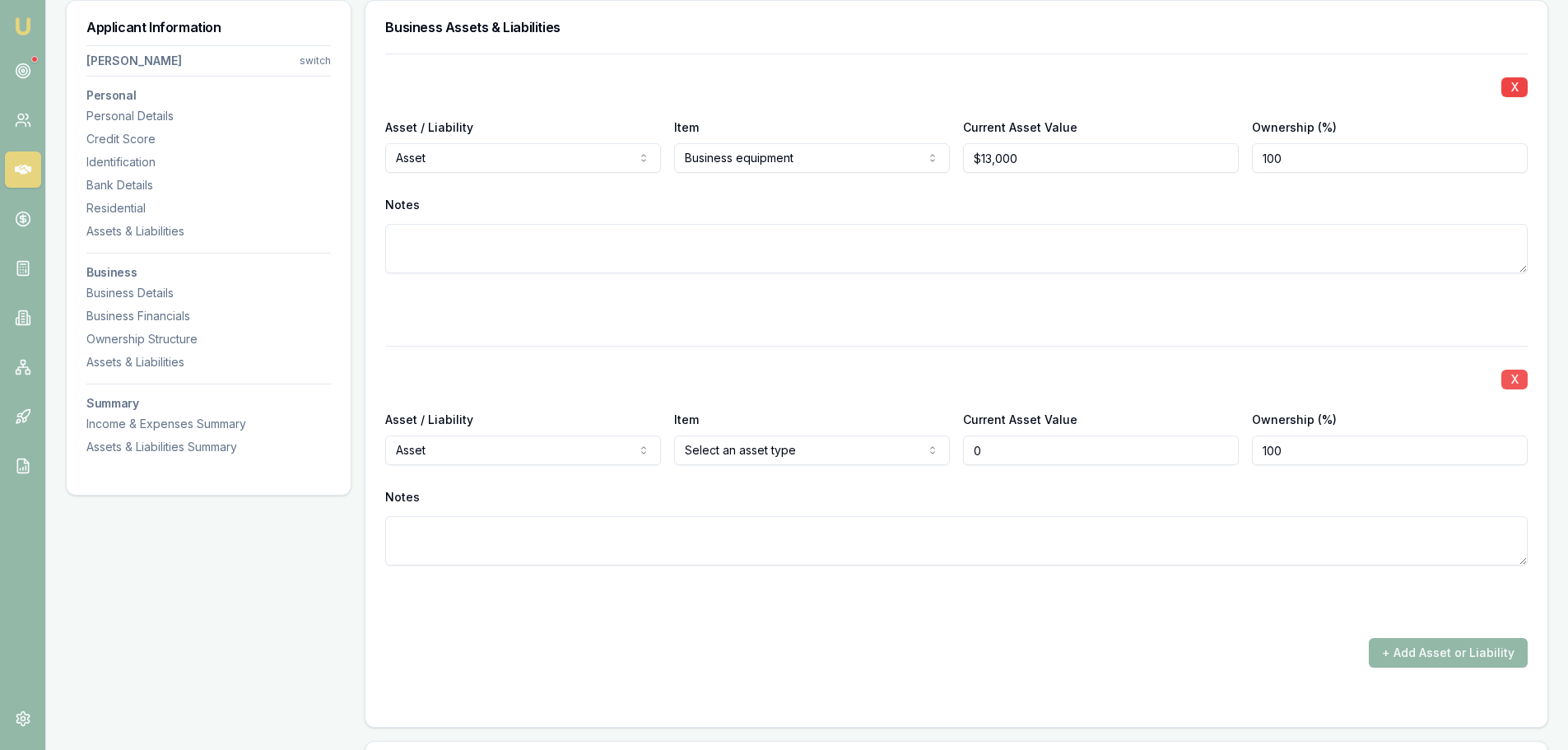
type input "$0"
click at [1515, 375] on button "X" at bounding box center [1515, 379] width 27 height 20
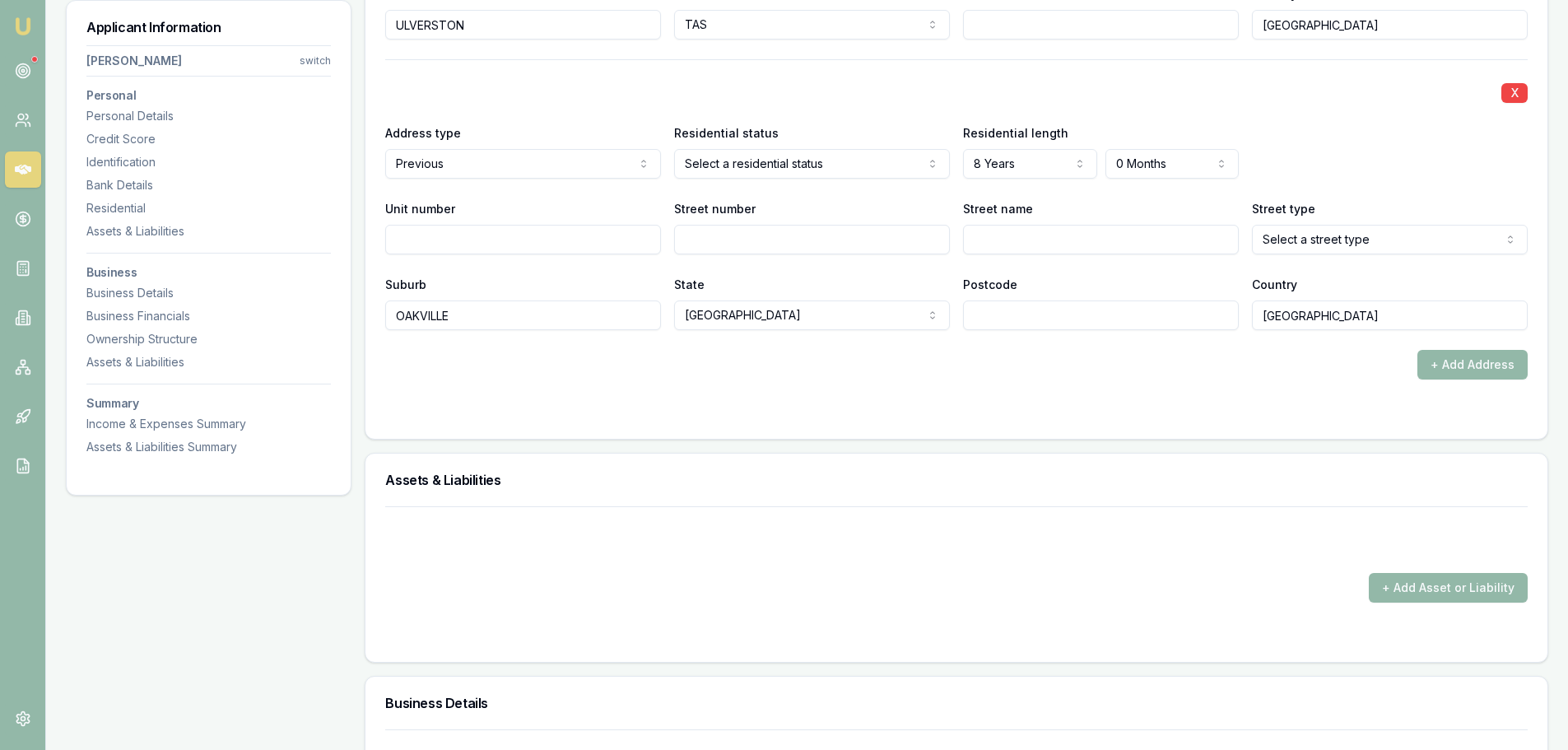
scroll to position [2058, 0]
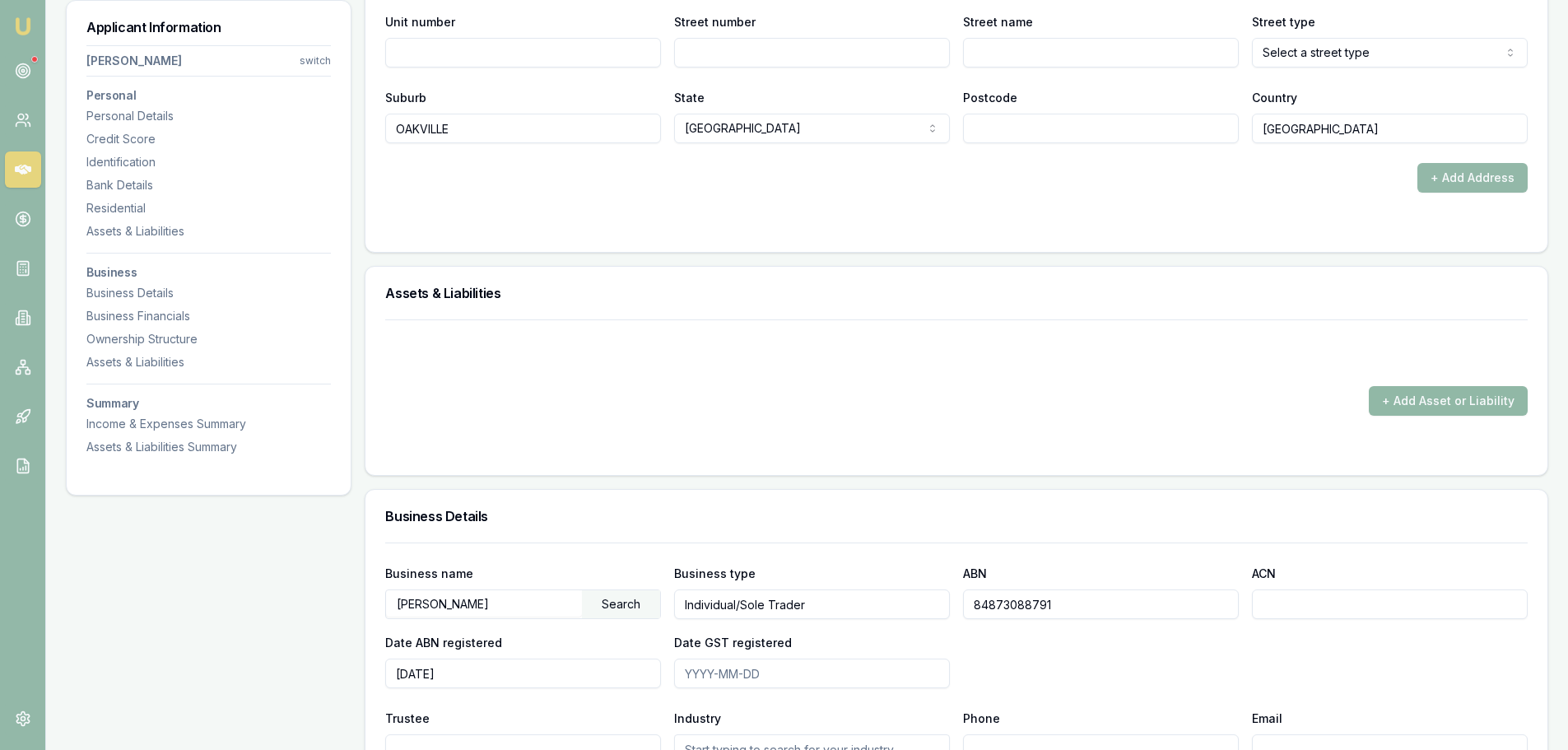
click at [1398, 404] on button "+ Add Asset or Liability" at bounding box center [1449, 400] width 159 height 29
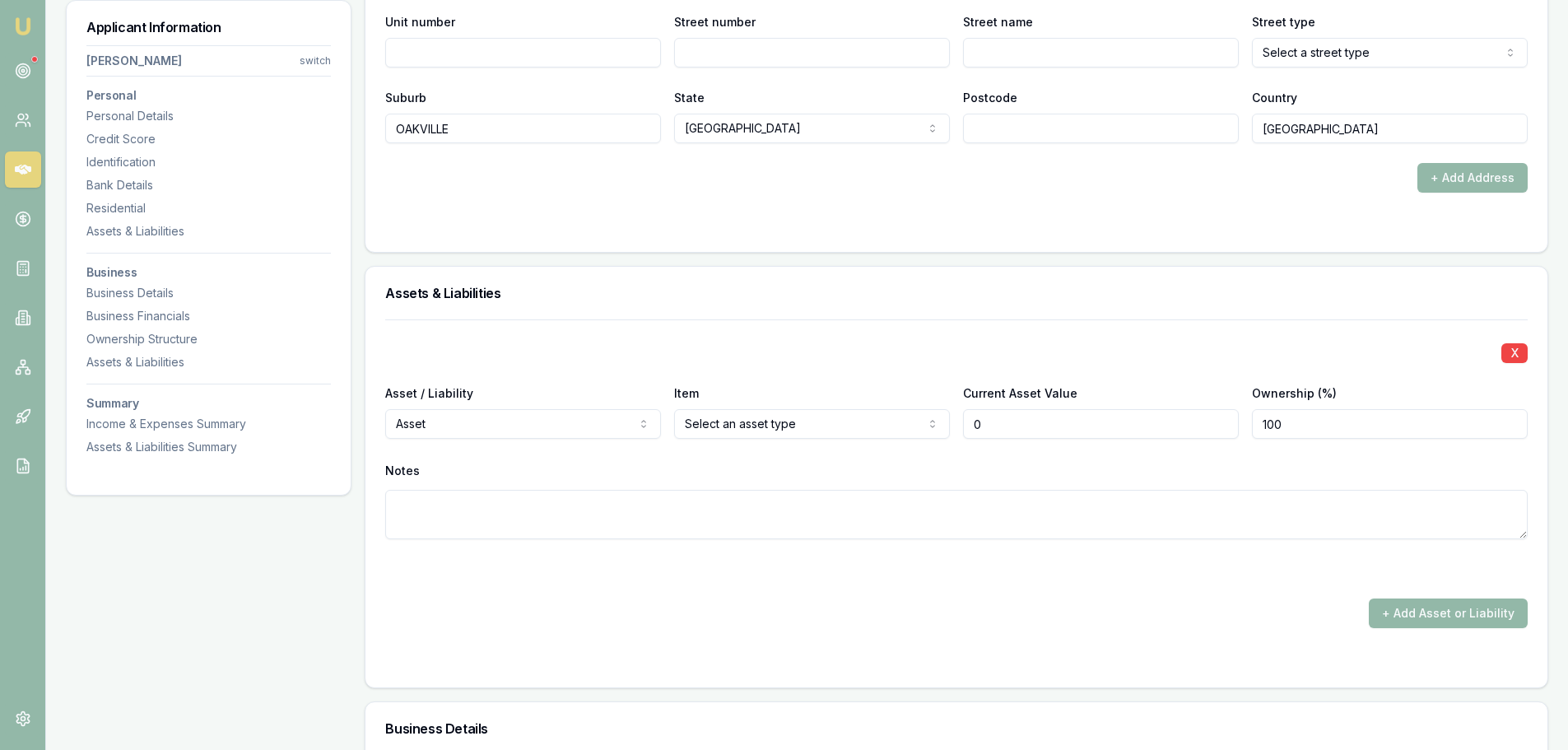
type input "$0"
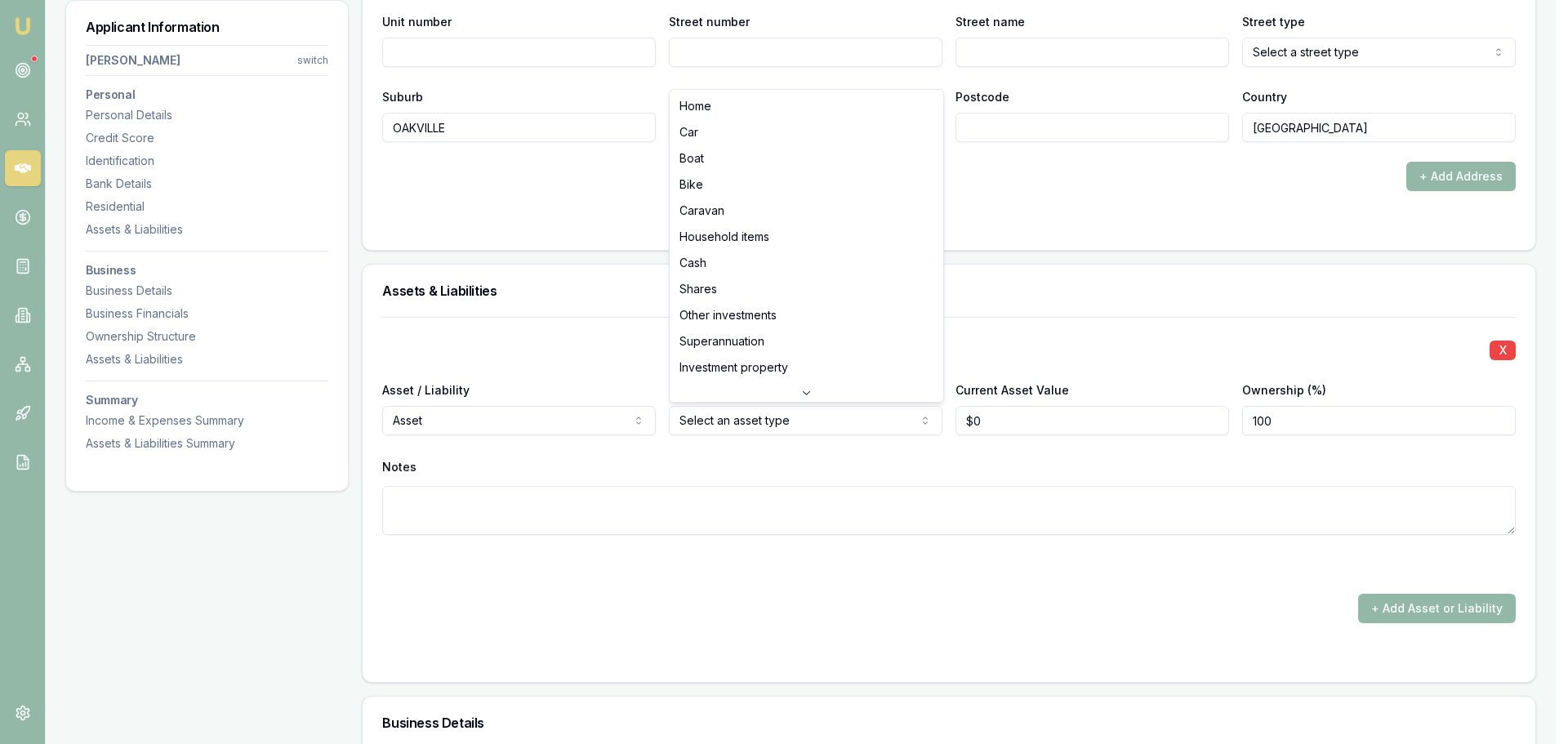
select select "HOUSEHOLD_ITEMS"
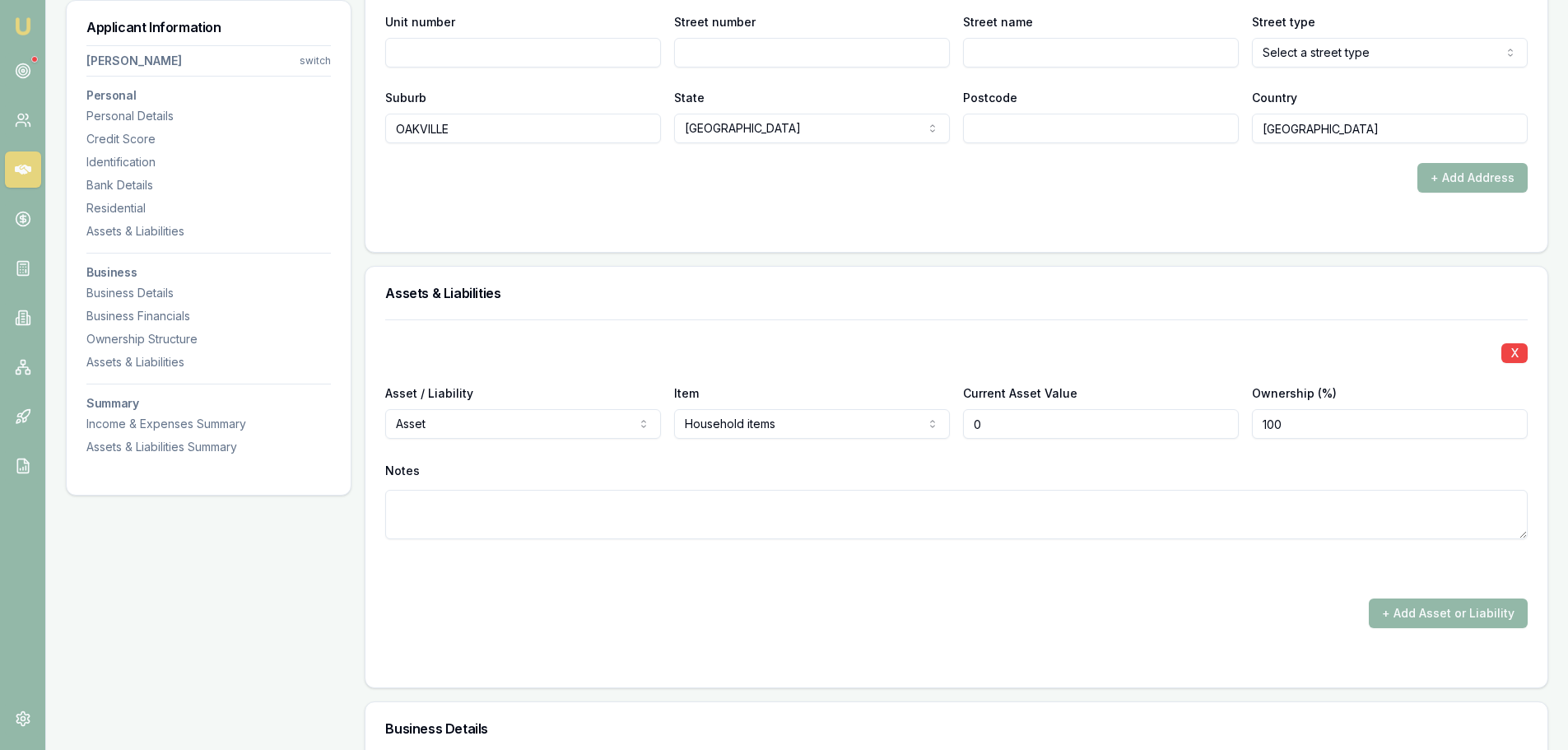
drag, startPoint x: 1032, startPoint y: 430, endPoint x: 729, endPoint y: 435, distance: 303.0
click at [729, 435] on div "Asset / Liability Asset Asset Liability Item Household items Home Car Boat Bike…" at bounding box center [956, 411] width 1142 height 56
type input "$25,000"
click at [792, 324] on div "X Asset / Liability Asset Asset Liability Item Household items Home Car Boat Bi…" at bounding box center [956, 449] width 1142 height 260
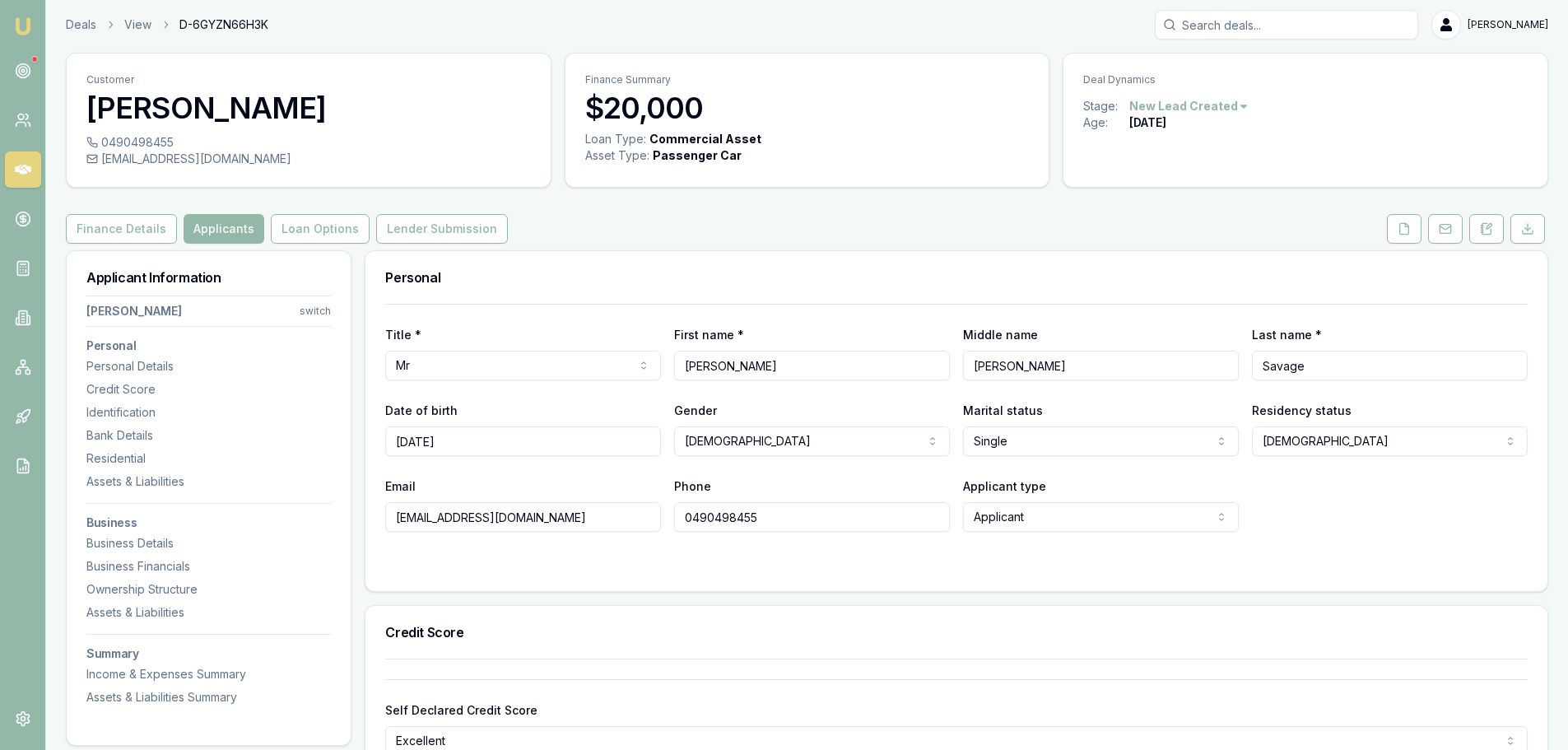
scroll to position [0, 0]
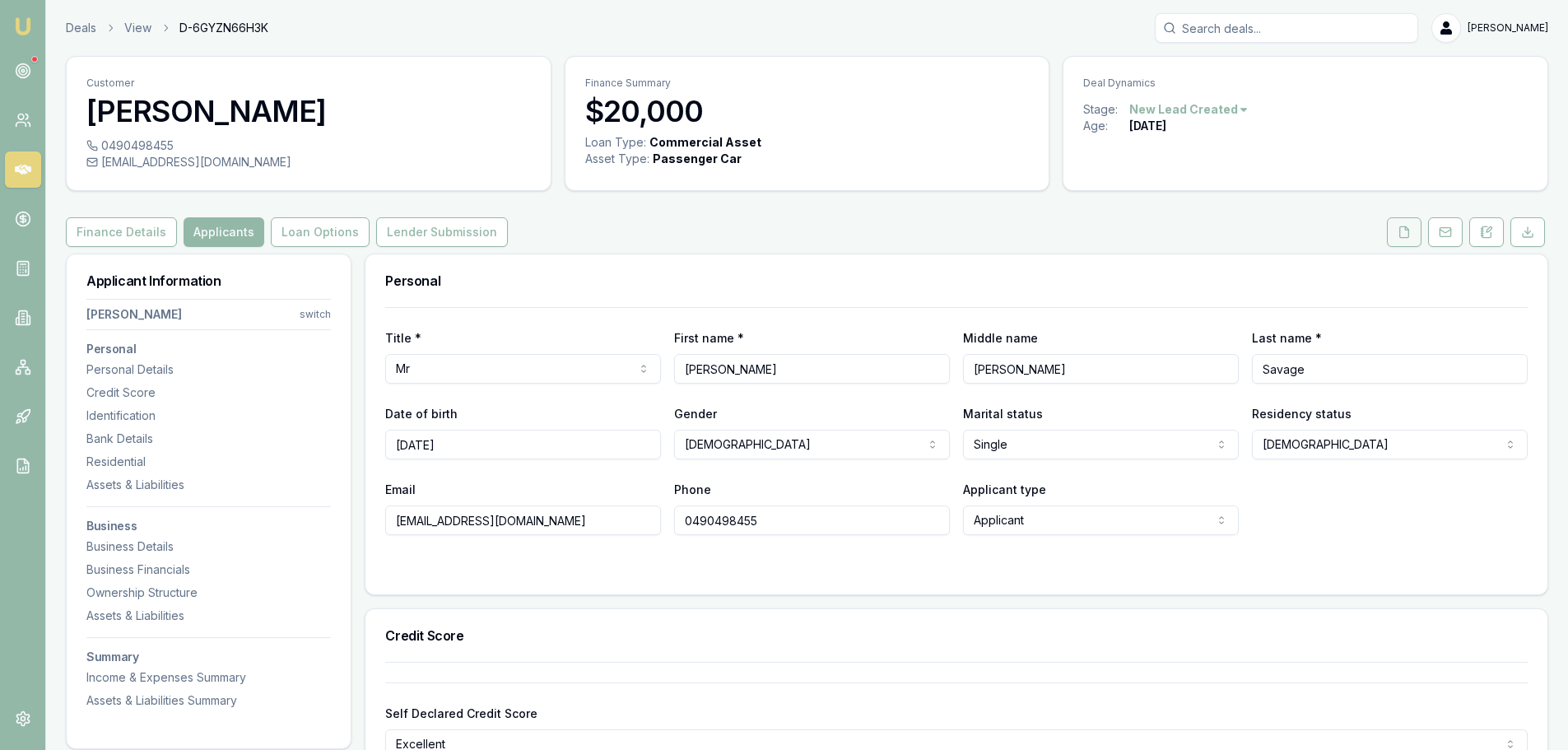
click at [1404, 226] on icon at bounding box center [1405, 232] width 13 height 13
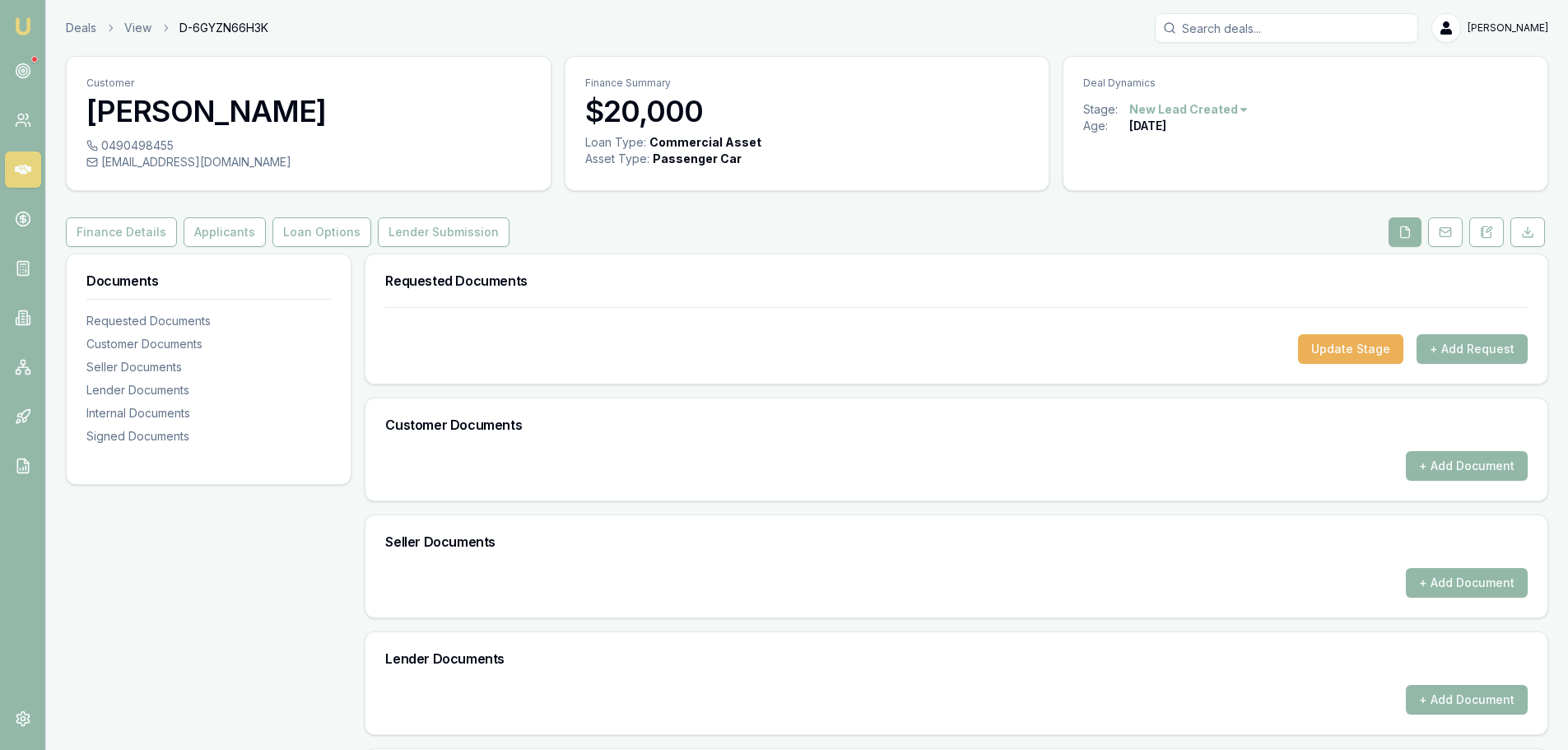
click at [994, 225] on div "Finance Details Applicants Loan Options Lender Submission" at bounding box center [807, 231] width 1483 height 29
click at [705, 237] on div "Finance Details Applicants Loan Options Lender Submission" at bounding box center [807, 231] width 1483 height 29
click at [707, 231] on div "Finance Details Applicants Loan Options Lender Submission" at bounding box center [807, 231] width 1483 height 29
click at [720, 231] on div "Finance Details Applicants Loan Options Lender Submission" at bounding box center [807, 231] width 1483 height 29
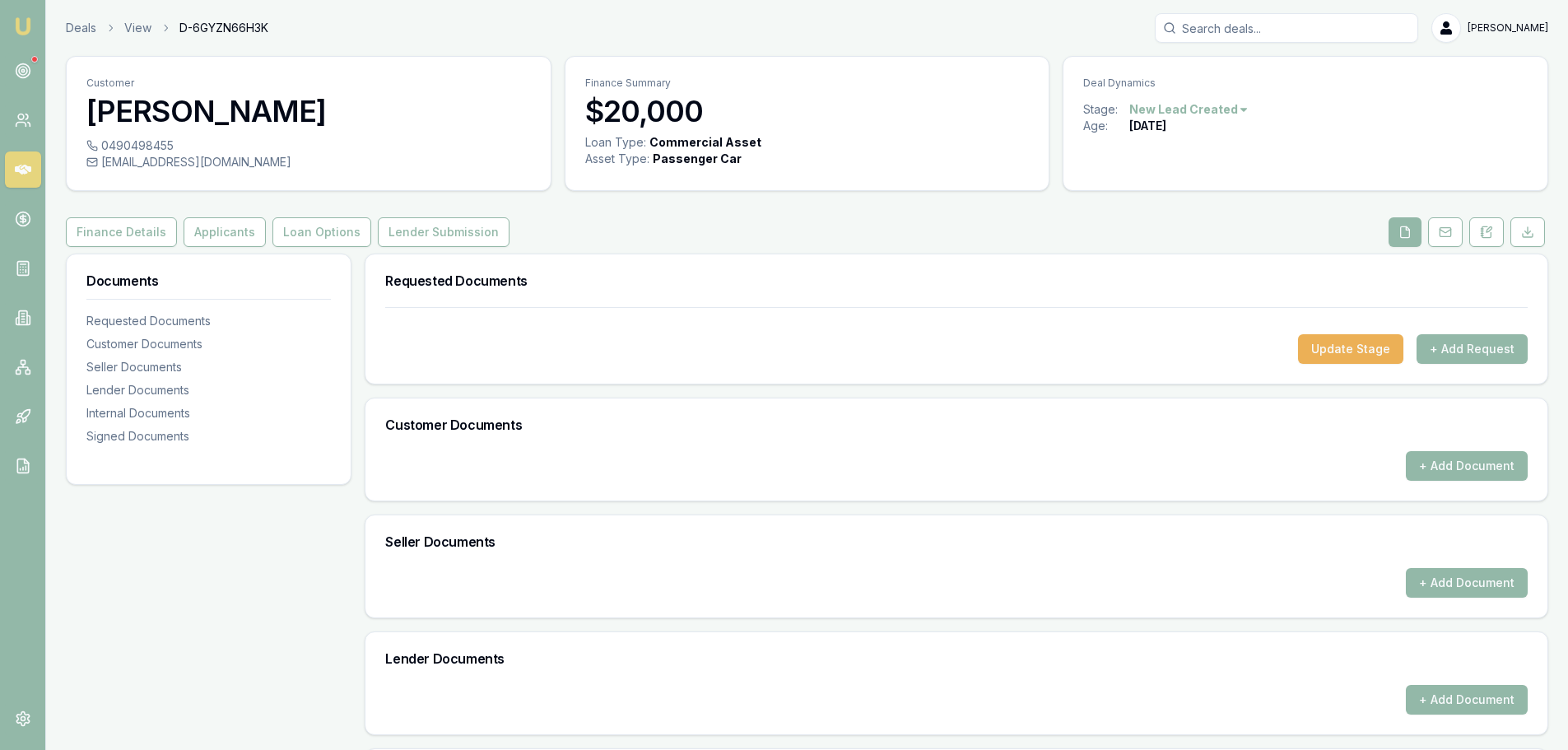
click at [1065, 197] on div "Customer Tony Savage 0490498455 aerikztasmania@outlook.com Finance Summary $20,…" at bounding box center [807, 512] width 1483 height 913
click at [1216, 235] on div "Finance Details Applicants Loan Options Lender Submission" at bounding box center [807, 231] width 1483 height 29
click at [604, 243] on div "Finance Details Applicants Loan Options Lender Submission" at bounding box center [807, 231] width 1483 height 29
click at [665, 237] on div "Finance Details Applicants Loan Options Lender Submission" at bounding box center [807, 231] width 1483 height 29
click at [669, 233] on div "Finance Details Applicants Loan Options Lender Submission" at bounding box center [807, 231] width 1483 height 29
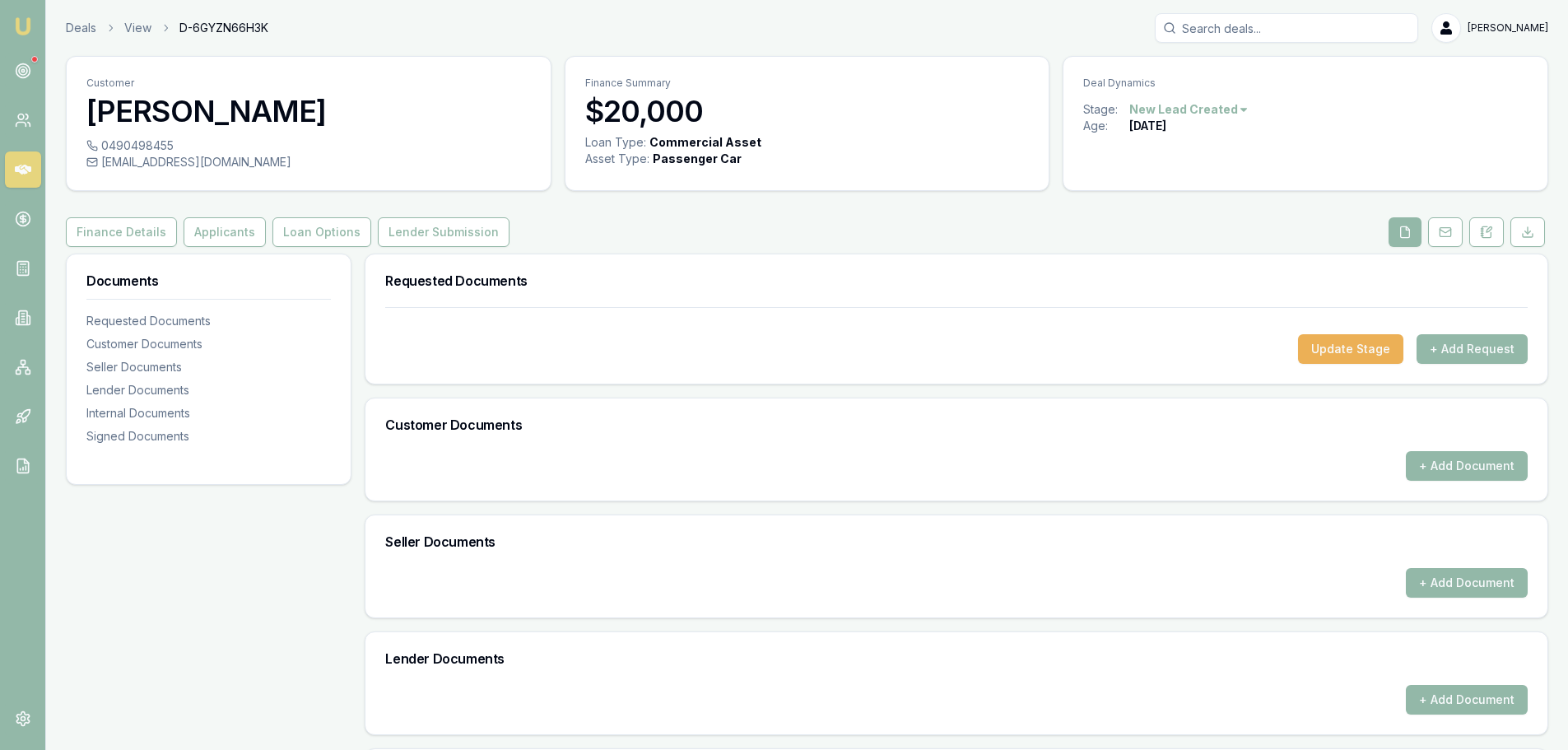
click at [667, 233] on div "Finance Details Applicants Loan Options Lender Submission" at bounding box center [807, 231] width 1483 height 29
click at [657, 217] on div "Finance Details Applicants Loan Options Lender Submission" at bounding box center [807, 231] width 1483 height 29
click at [574, 220] on div "Finance Details Applicants Loan Options Lender Submission" at bounding box center [807, 231] width 1483 height 29
click at [627, 222] on div "Finance Details Applicants Loan Options Lender Submission" at bounding box center [807, 231] width 1483 height 29
click at [897, 243] on div "Finance Details Applicants Loan Options Lender Submission" at bounding box center [807, 231] width 1483 height 29
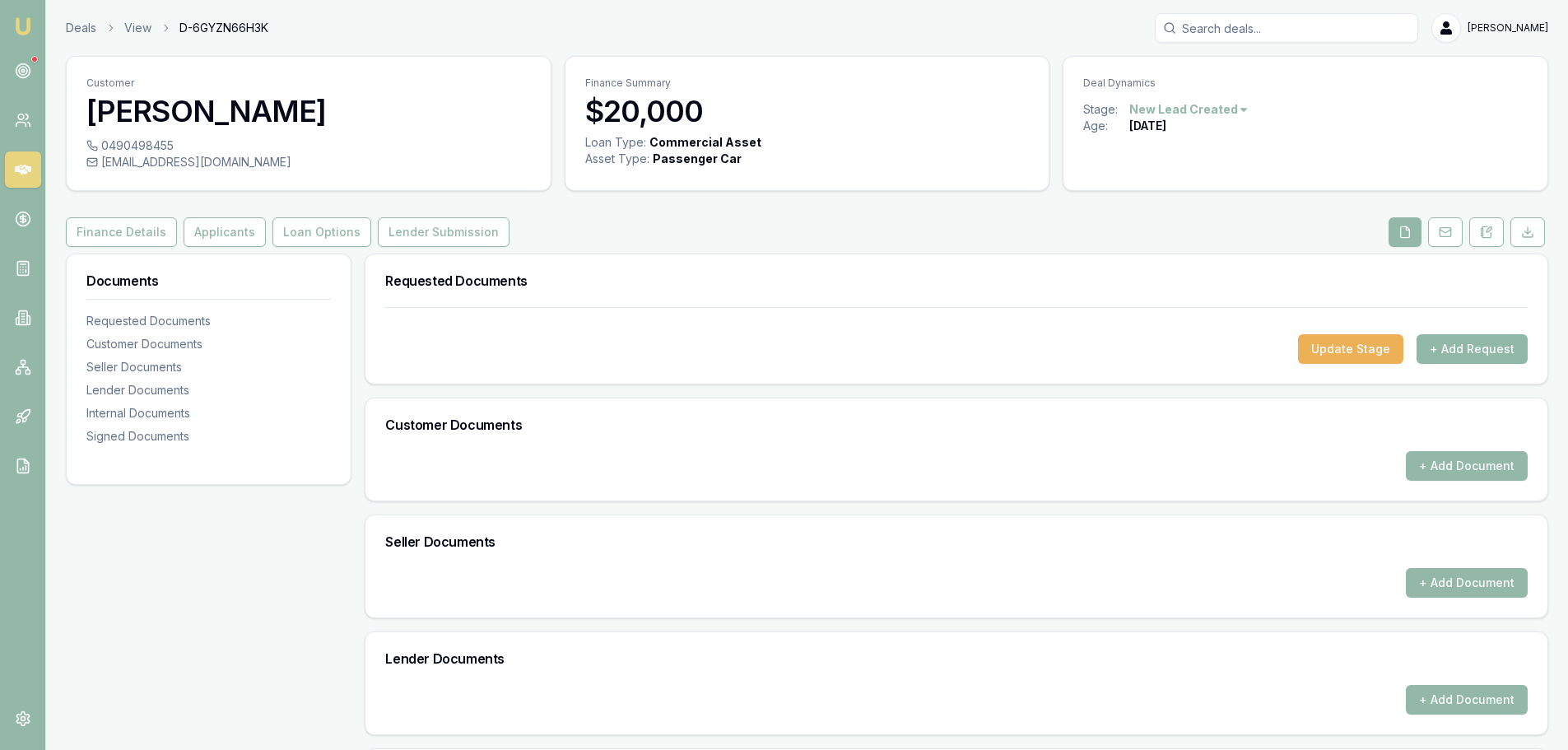
click at [1483, 350] on button "+ Add Request" at bounding box center [1472, 349] width 111 height 29
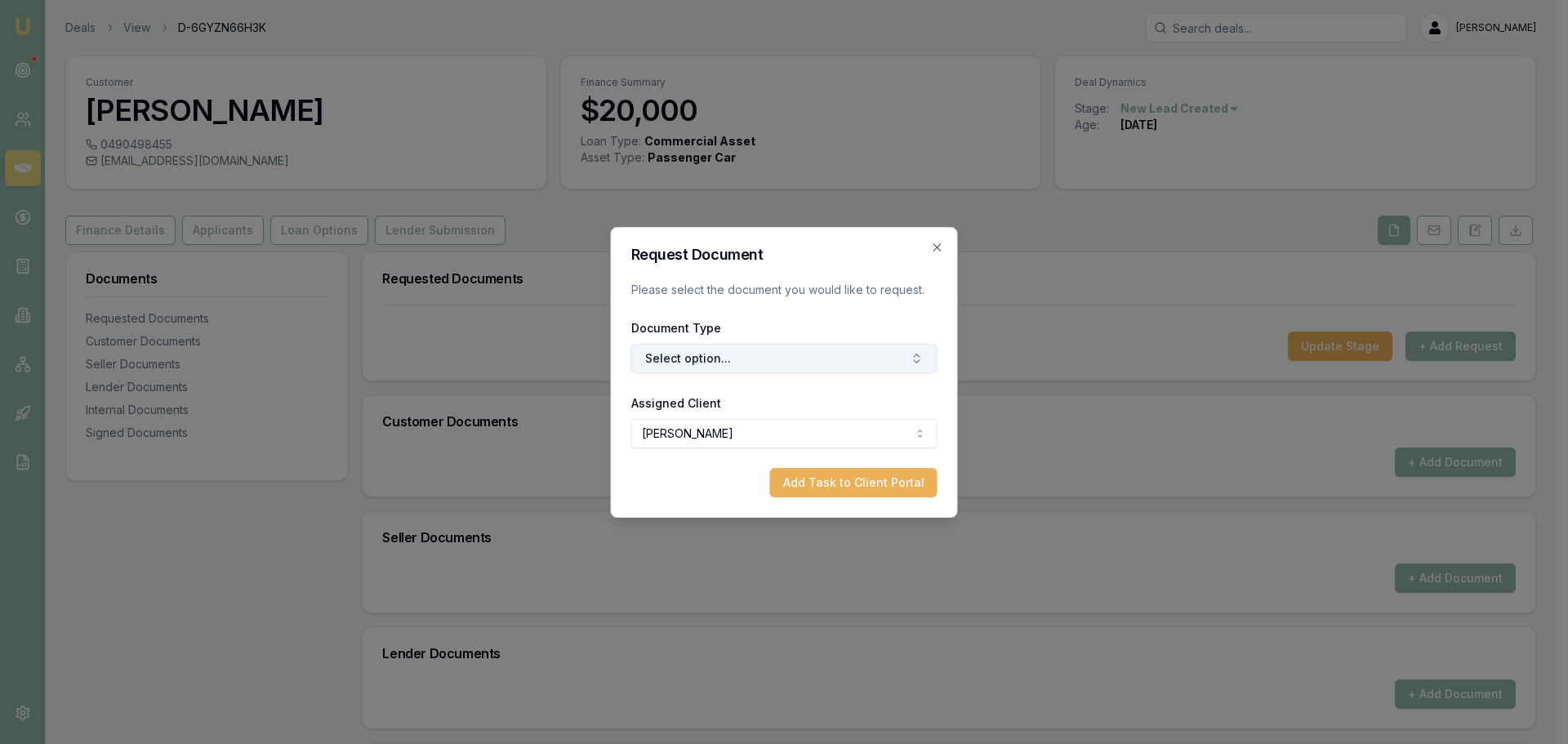
click at [754, 358] on button "Select option..." at bounding box center [784, 358] width 307 height 29
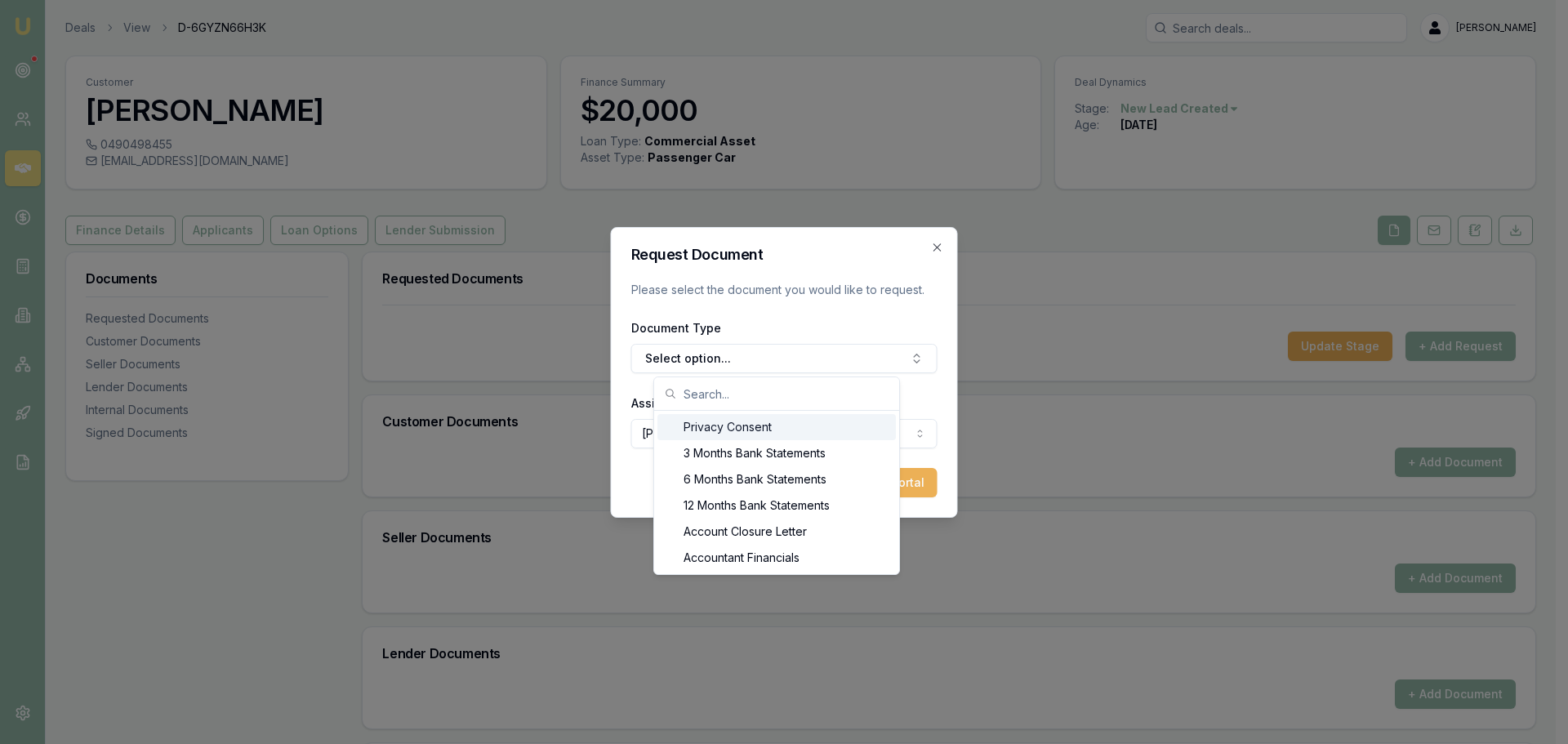
click at [723, 425] on div "Privacy Consent" at bounding box center [777, 427] width 239 height 26
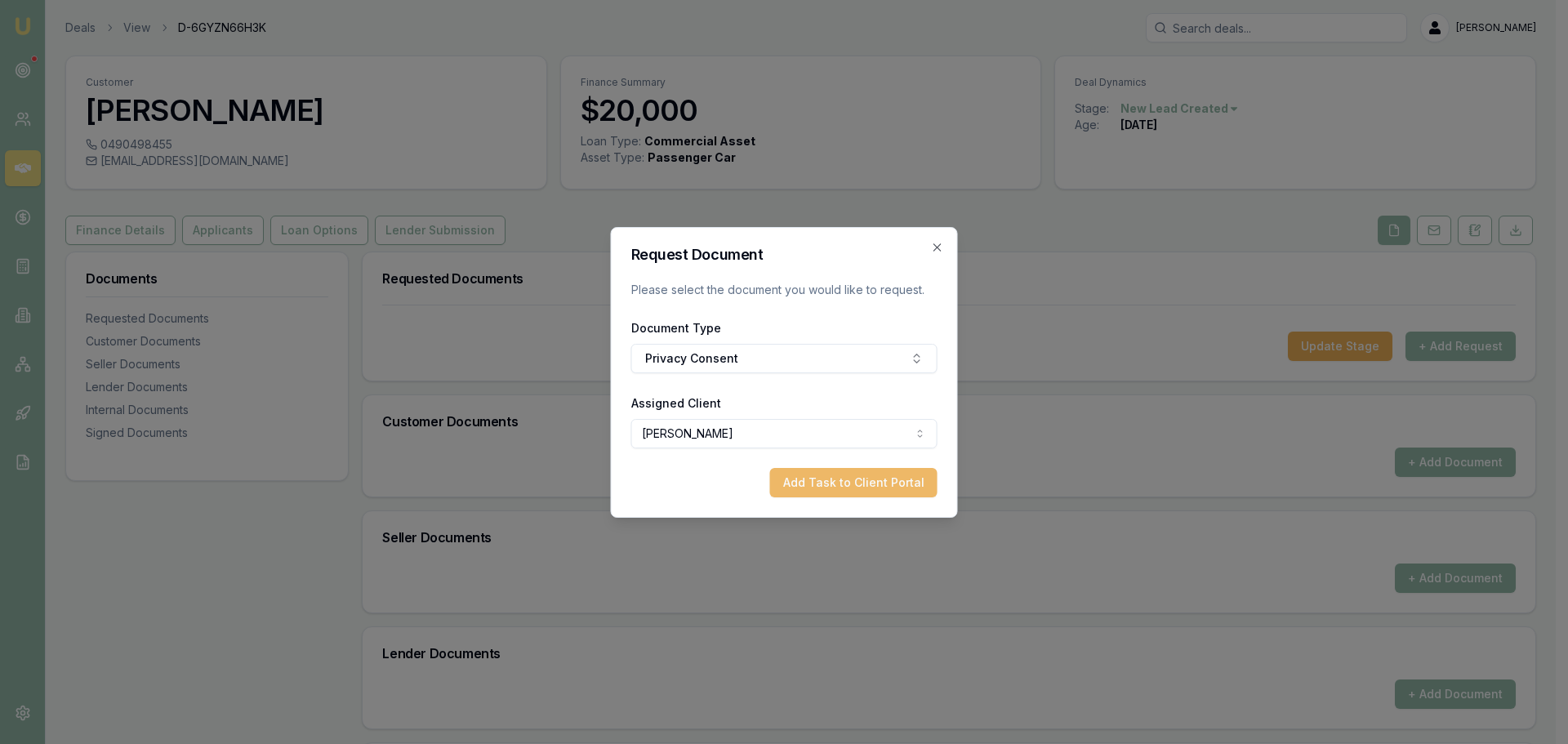
click at [817, 487] on button "Add Task to Client Portal" at bounding box center [854, 483] width 167 height 29
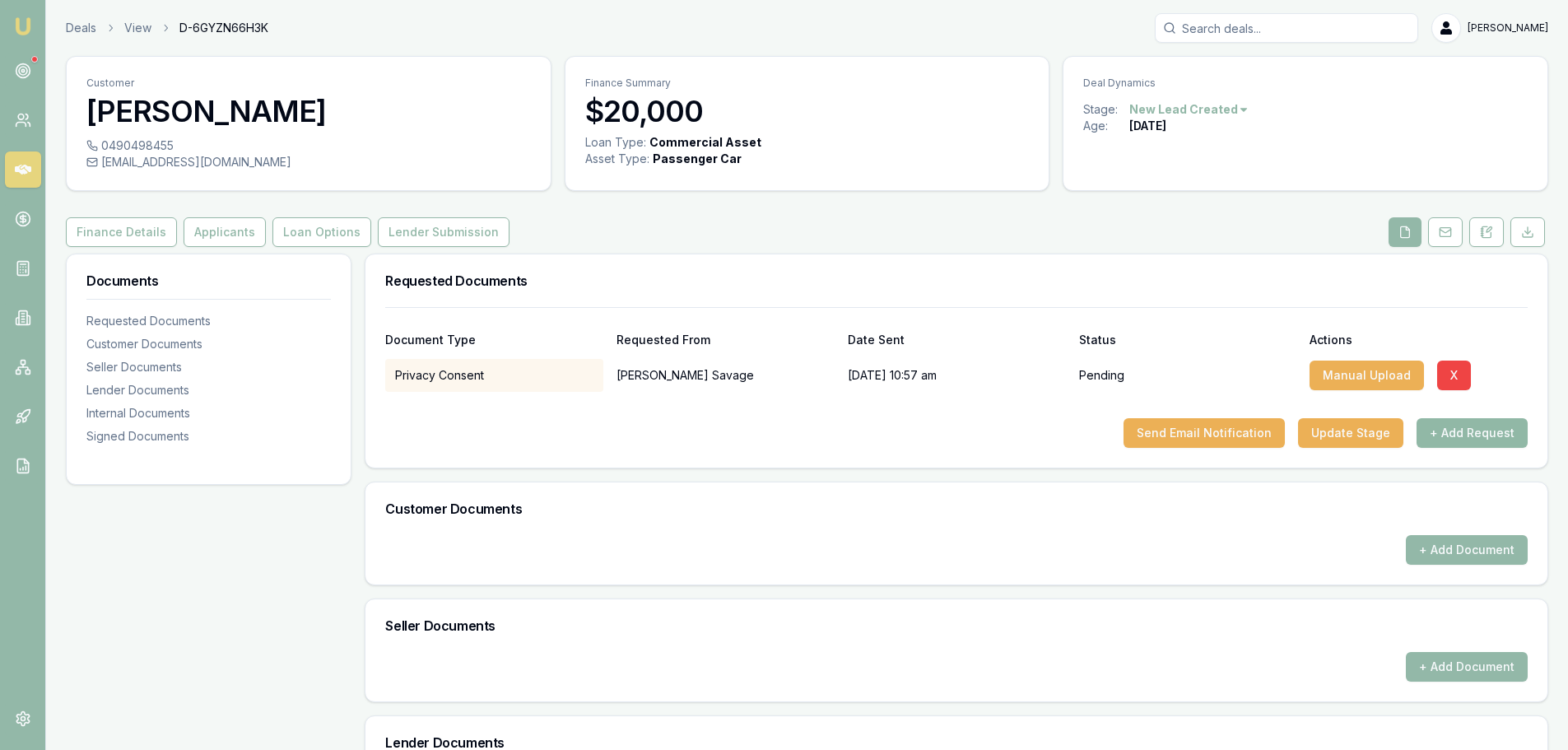
click at [1458, 427] on button "+ Add Request" at bounding box center [1472, 432] width 111 height 29
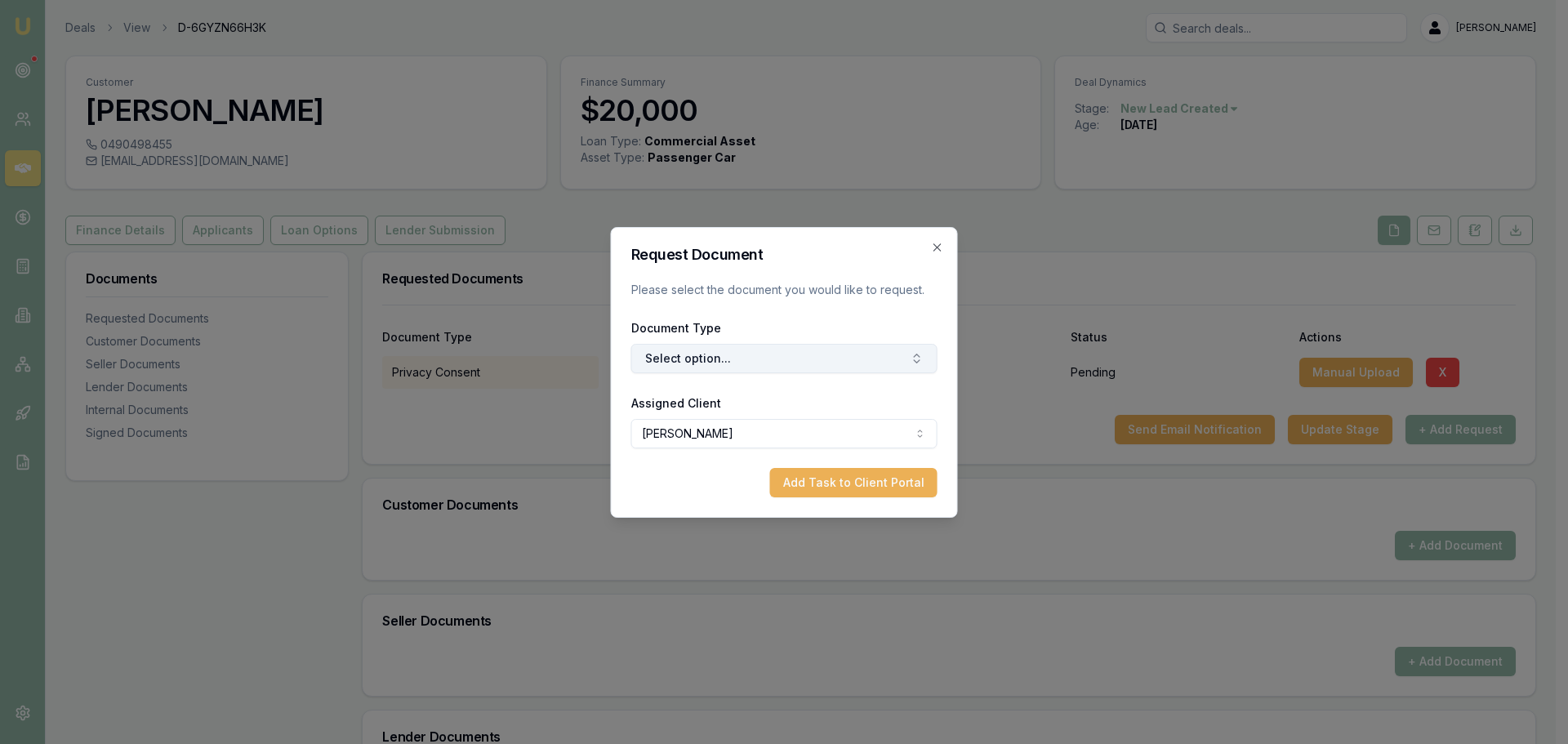
click at [686, 348] on button "Select option..." at bounding box center [784, 358] width 307 height 29
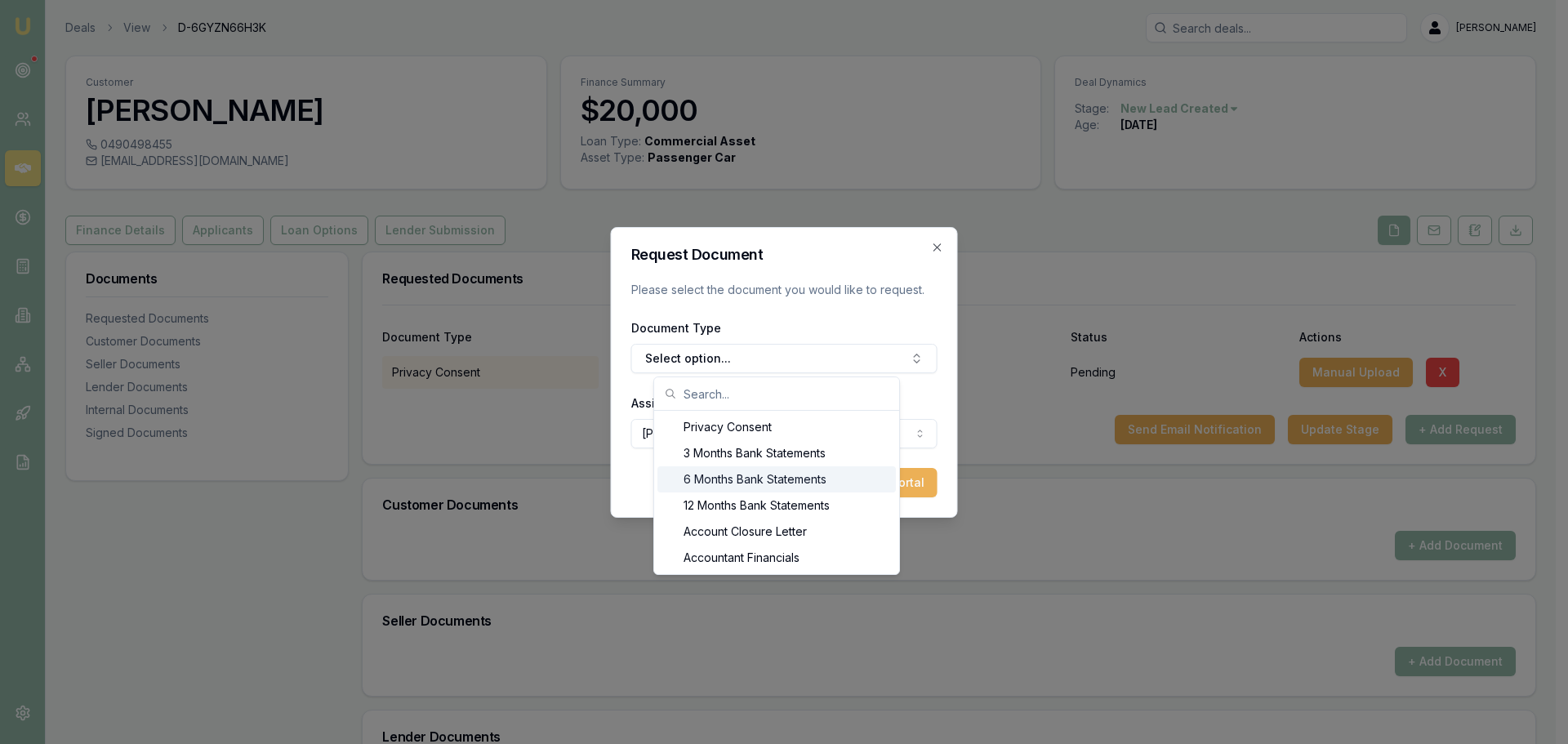
click at [762, 479] on div "6 Months Bank Statements" at bounding box center [777, 480] width 239 height 26
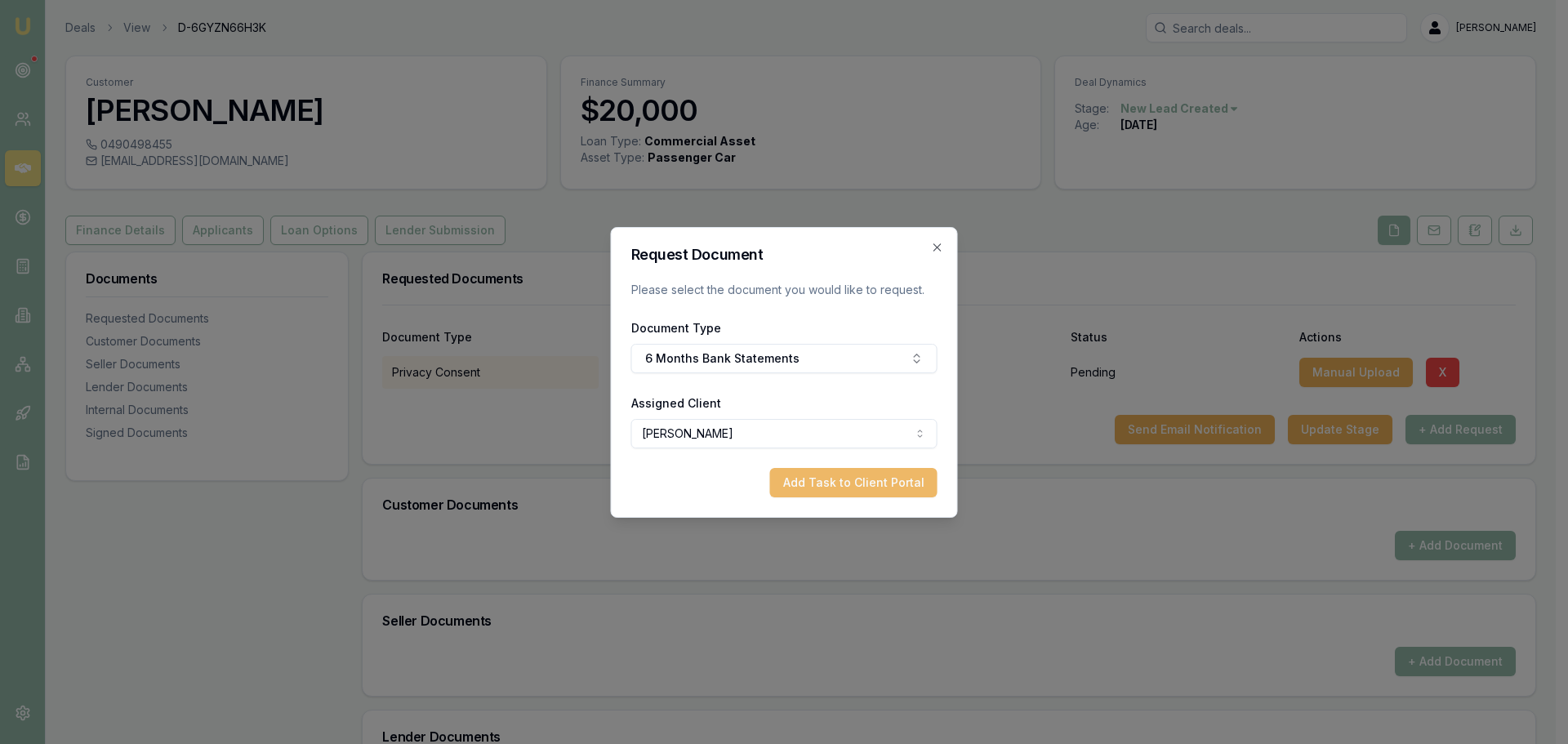
click at [854, 487] on button "Add Task to Client Portal" at bounding box center [854, 483] width 167 height 29
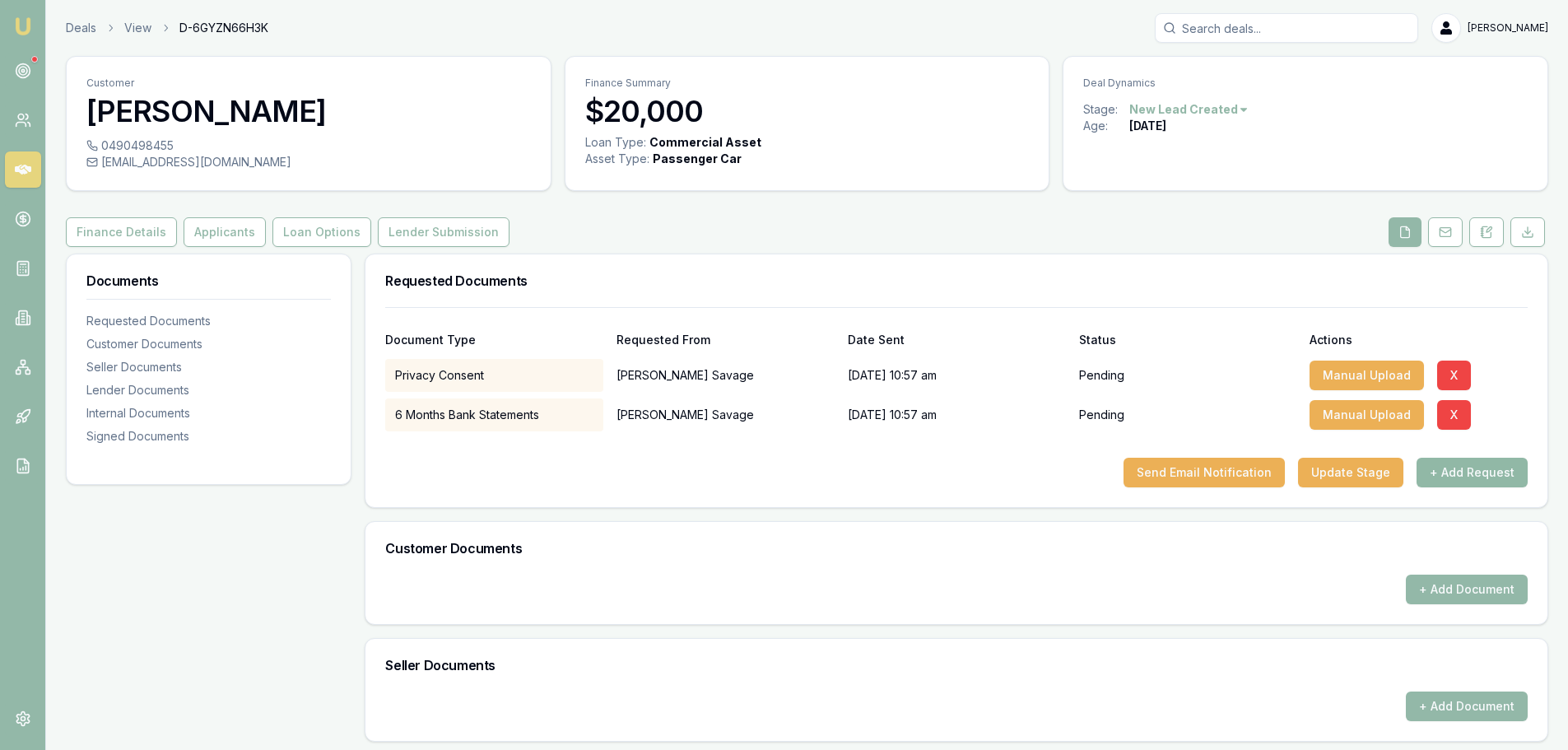
click at [1471, 480] on button "+ Add Request" at bounding box center [1472, 472] width 111 height 29
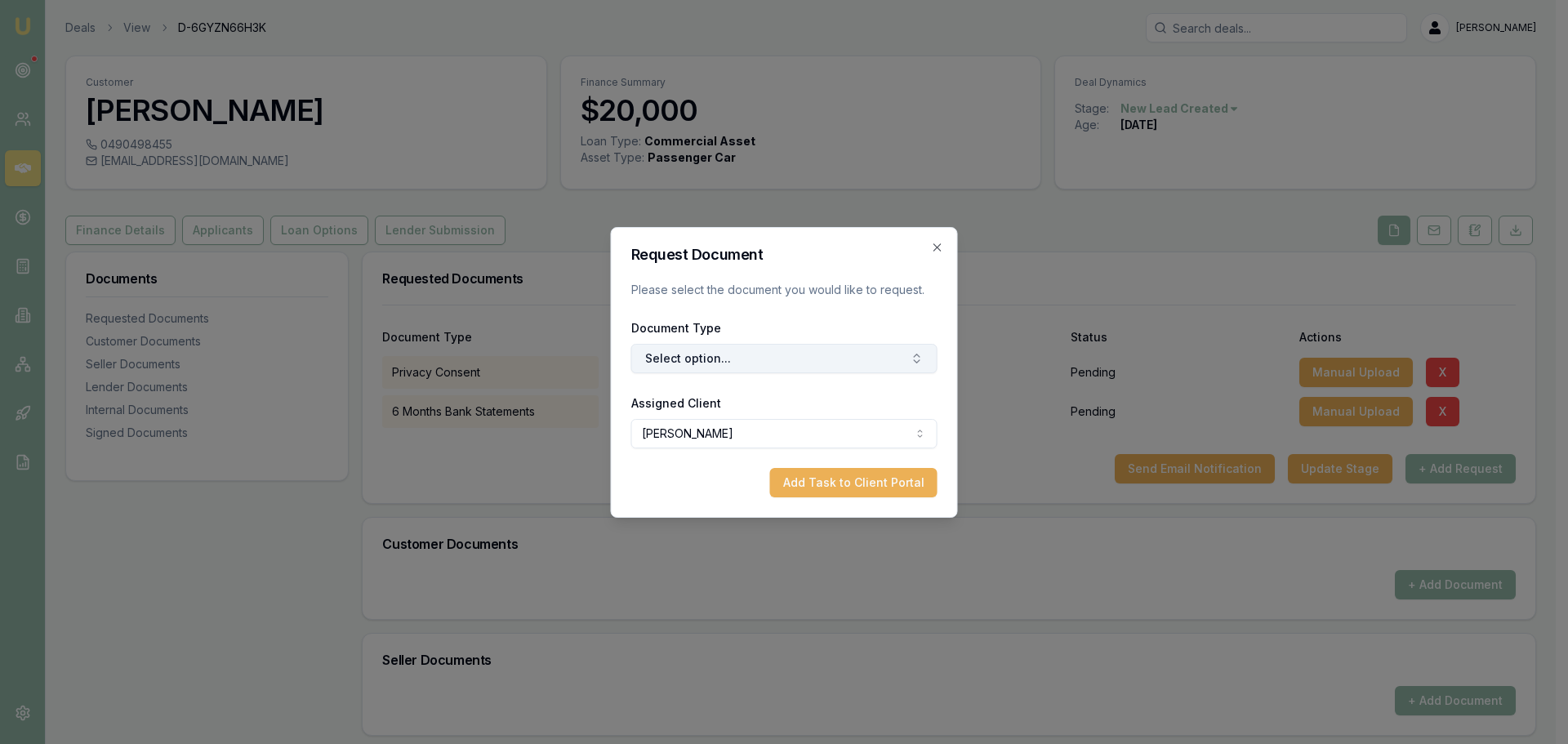
click at [805, 363] on button "Select option..." at bounding box center [784, 358] width 307 height 29
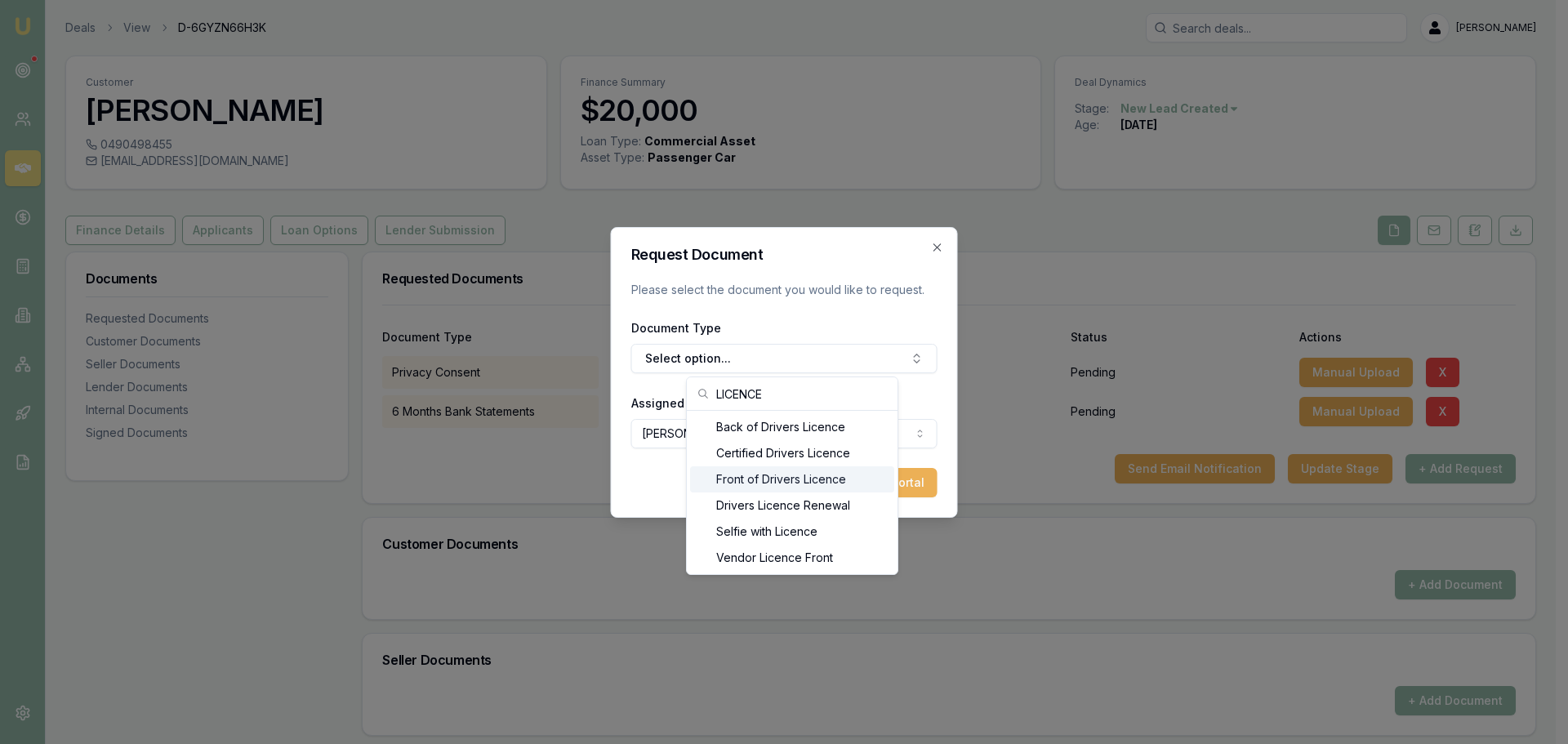
type input "LICENCE"
click at [786, 482] on div "Front of Drivers Licence" at bounding box center [792, 480] width 204 height 26
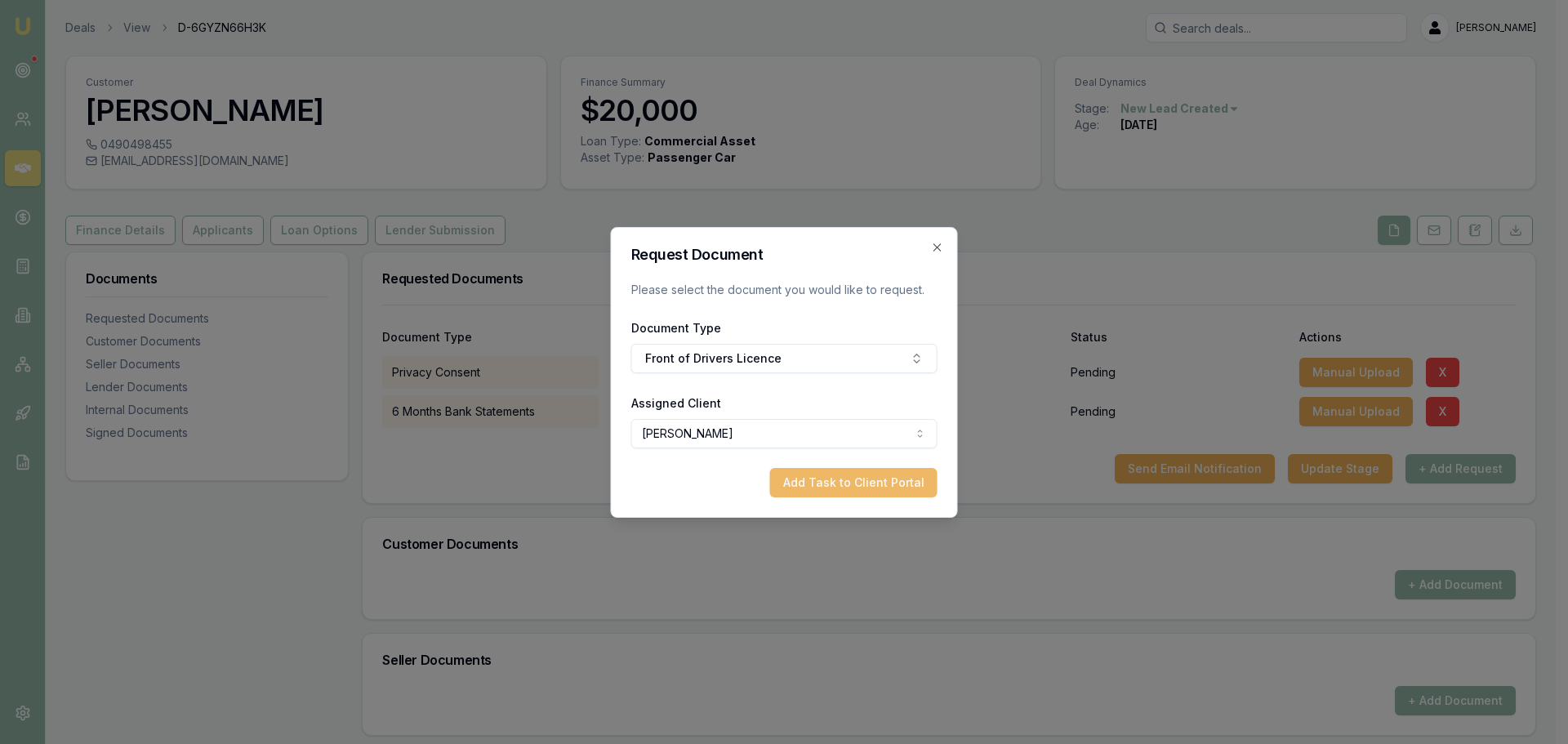
click at [841, 483] on button "Add Task to Client Portal" at bounding box center [854, 483] width 167 height 29
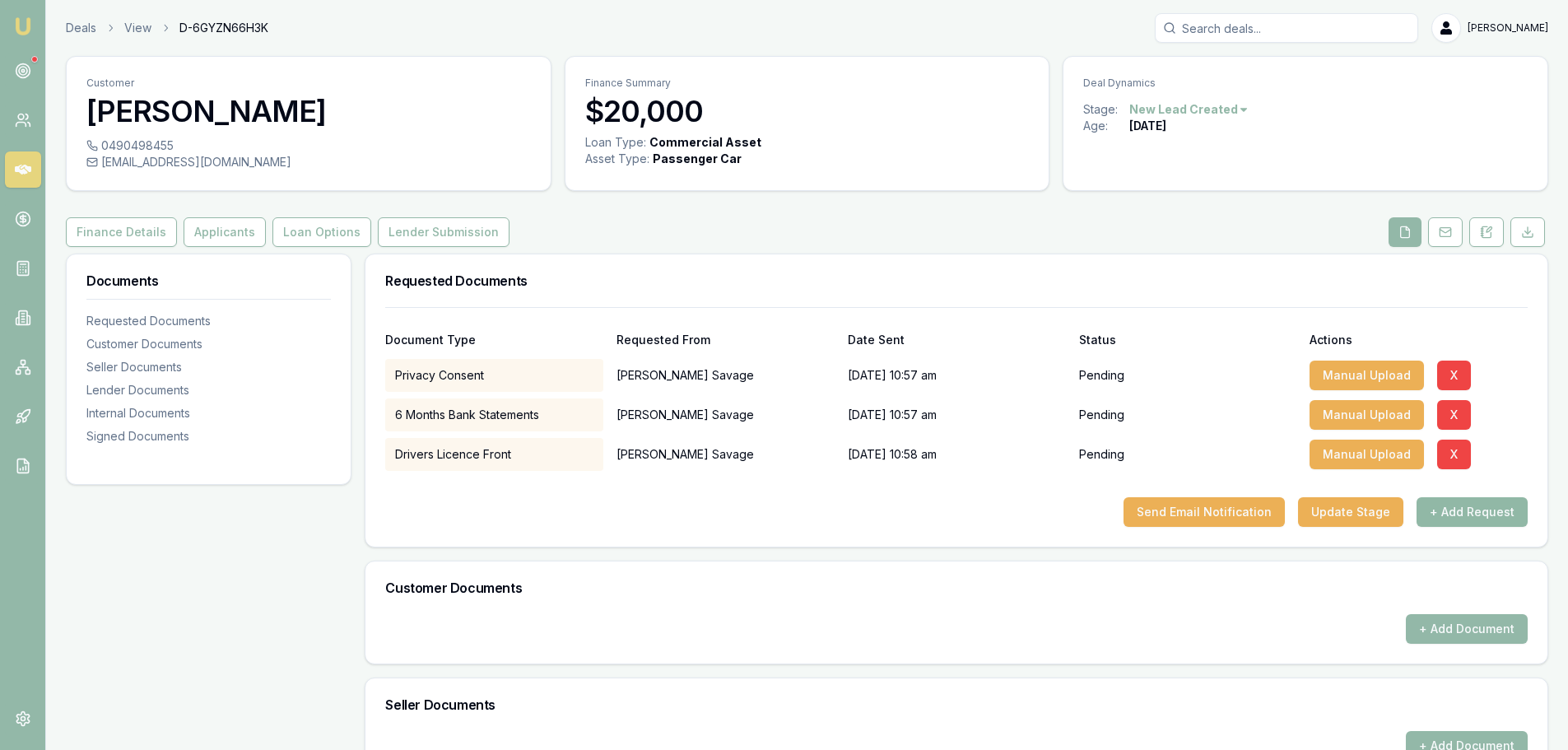
click at [1502, 515] on button "+ Add Request" at bounding box center [1472, 512] width 111 height 29
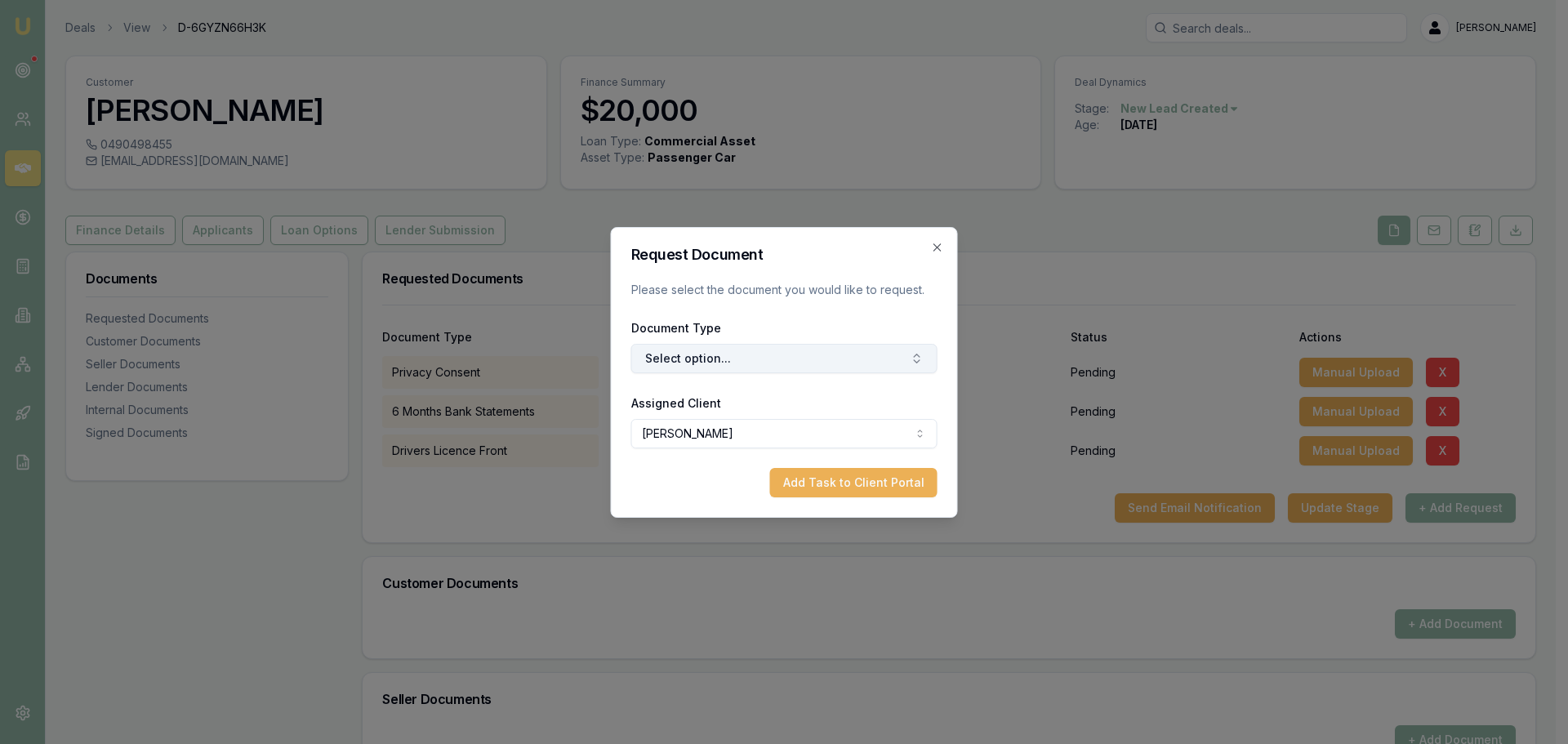
click at [725, 355] on button "Select option..." at bounding box center [784, 358] width 307 height 29
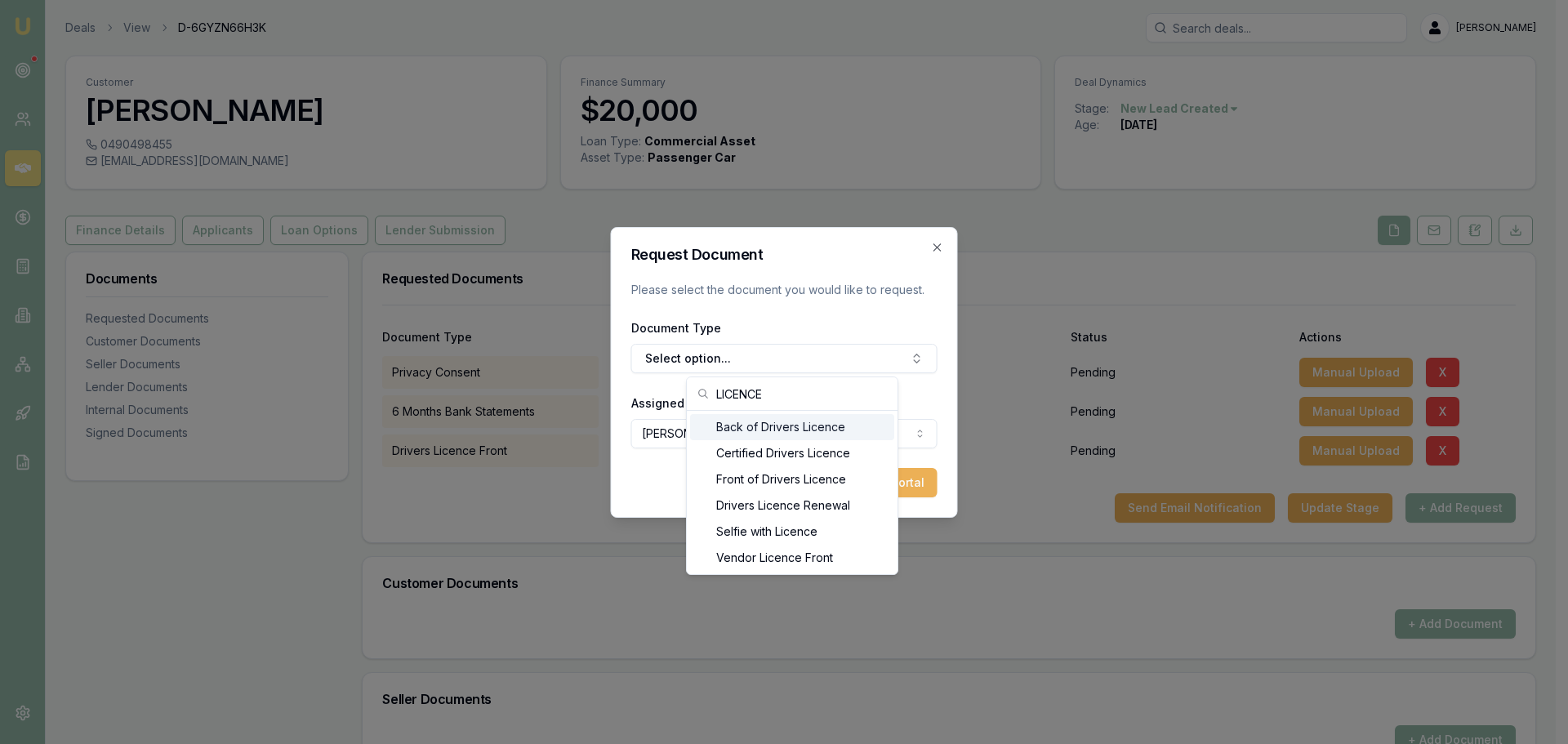
type input "LICENCE"
click at [746, 432] on div "Back of Drivers Licence" at bounding box center [792, 427] width 204 height 26
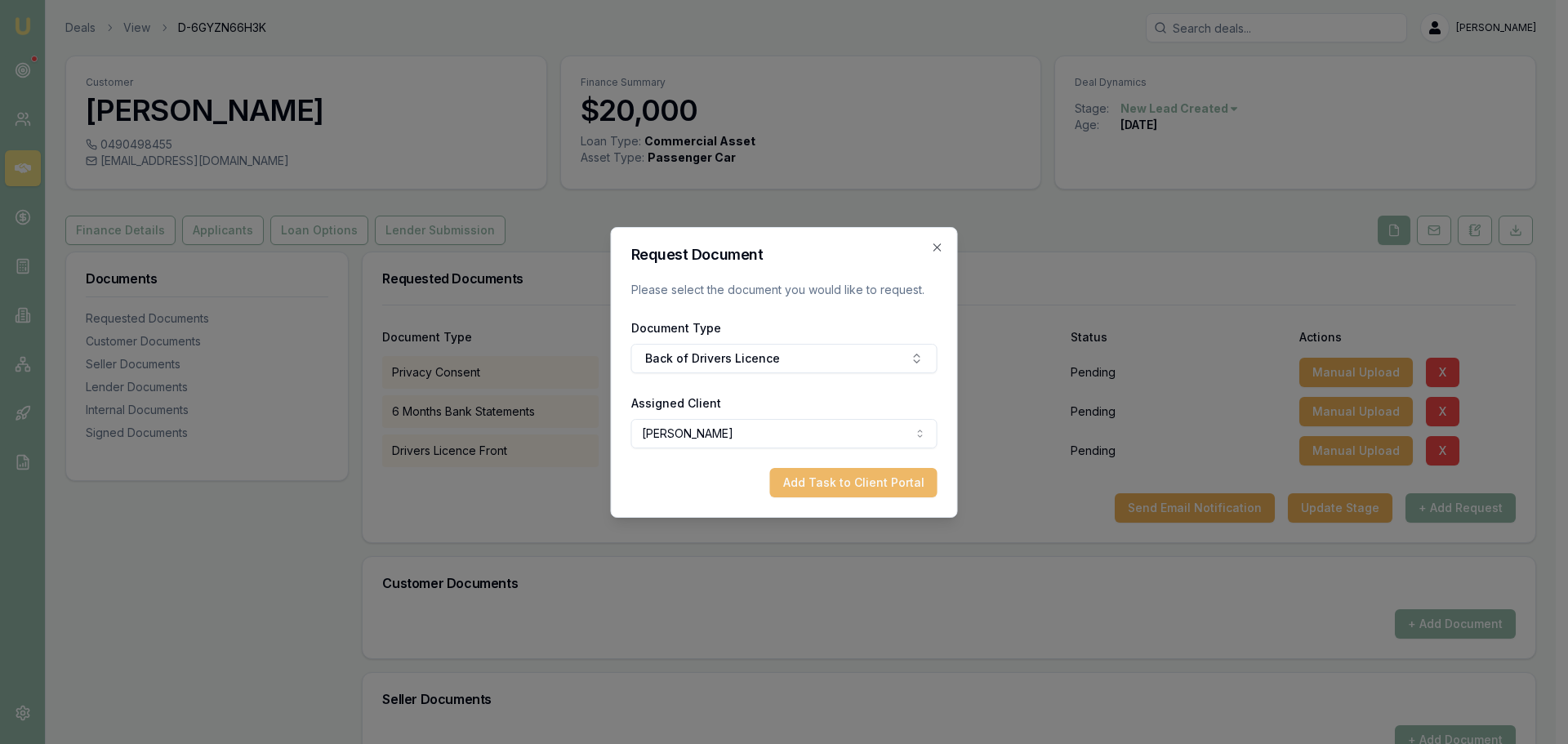
click at [802, 482] on button "Add Task to Client Portal" at bounding box center [854, 483] width 167 height 29
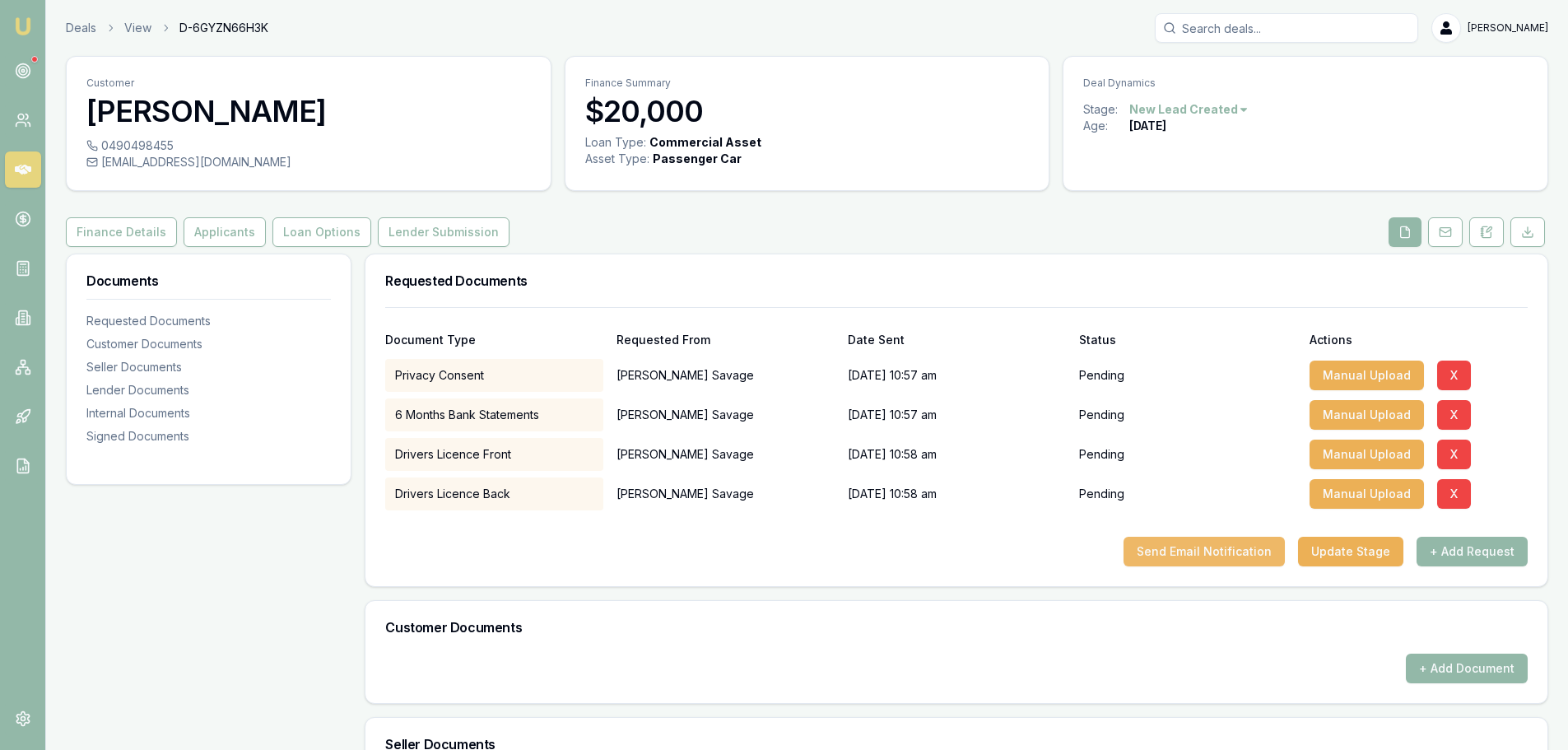
click at [1240, 548] on button "Send Email Notification" at bounding box center [1204, 551] width 161 height 29
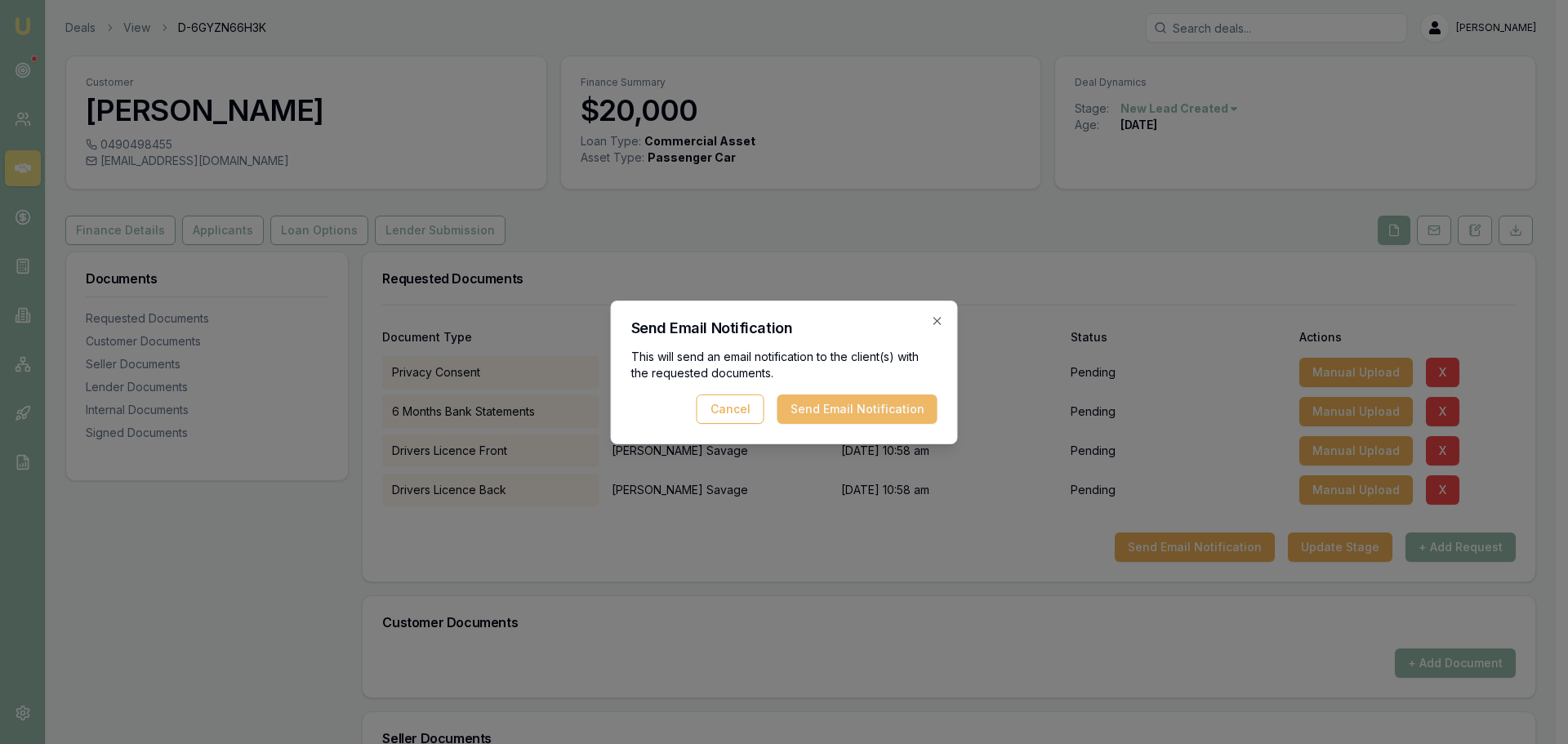
click at [867, 406] on button "Send Email Notification" at bounding box center [858, 408] width 160 height 29
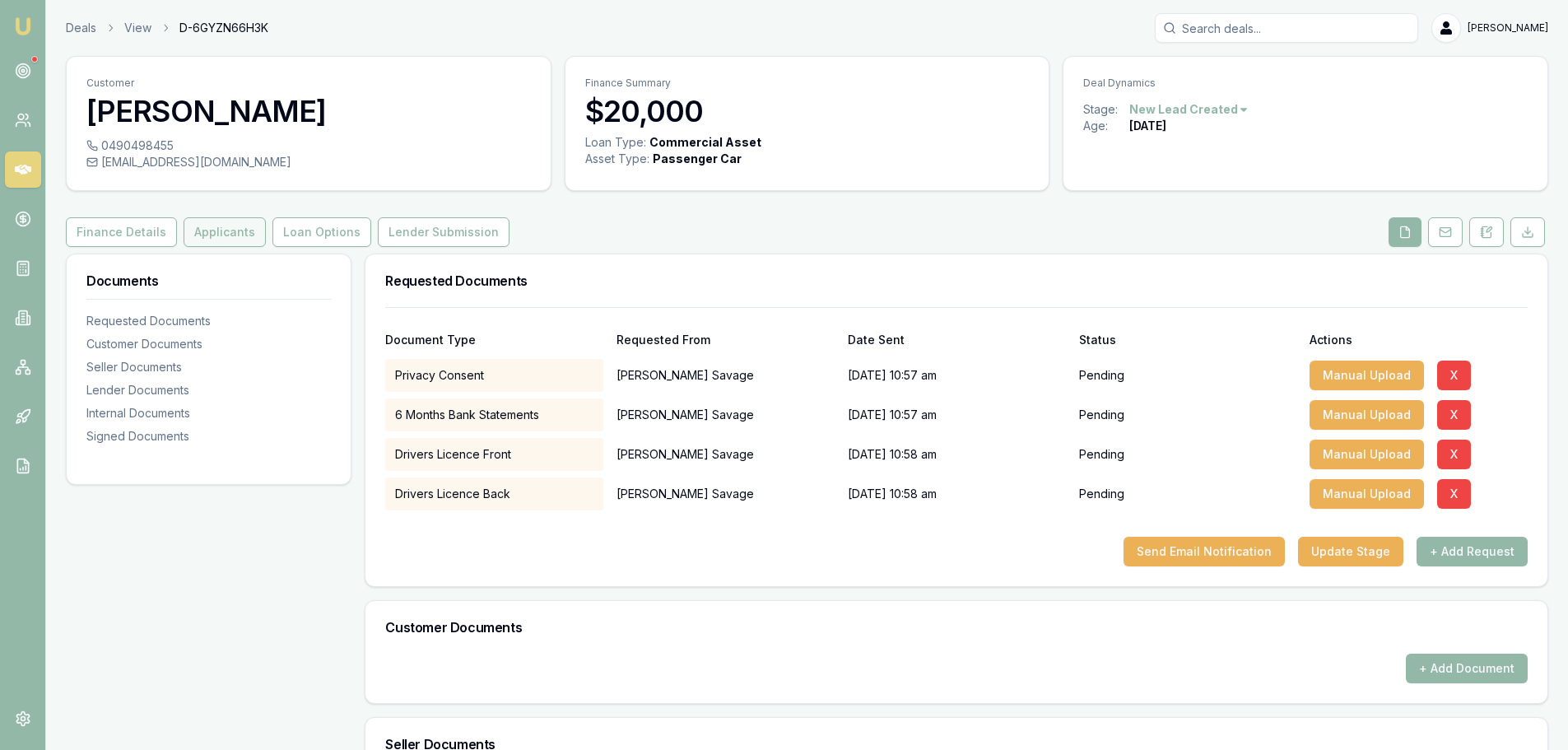
click at [196, 231] on button "Applicants" at bounding box center [225, 231] width 82 height 29
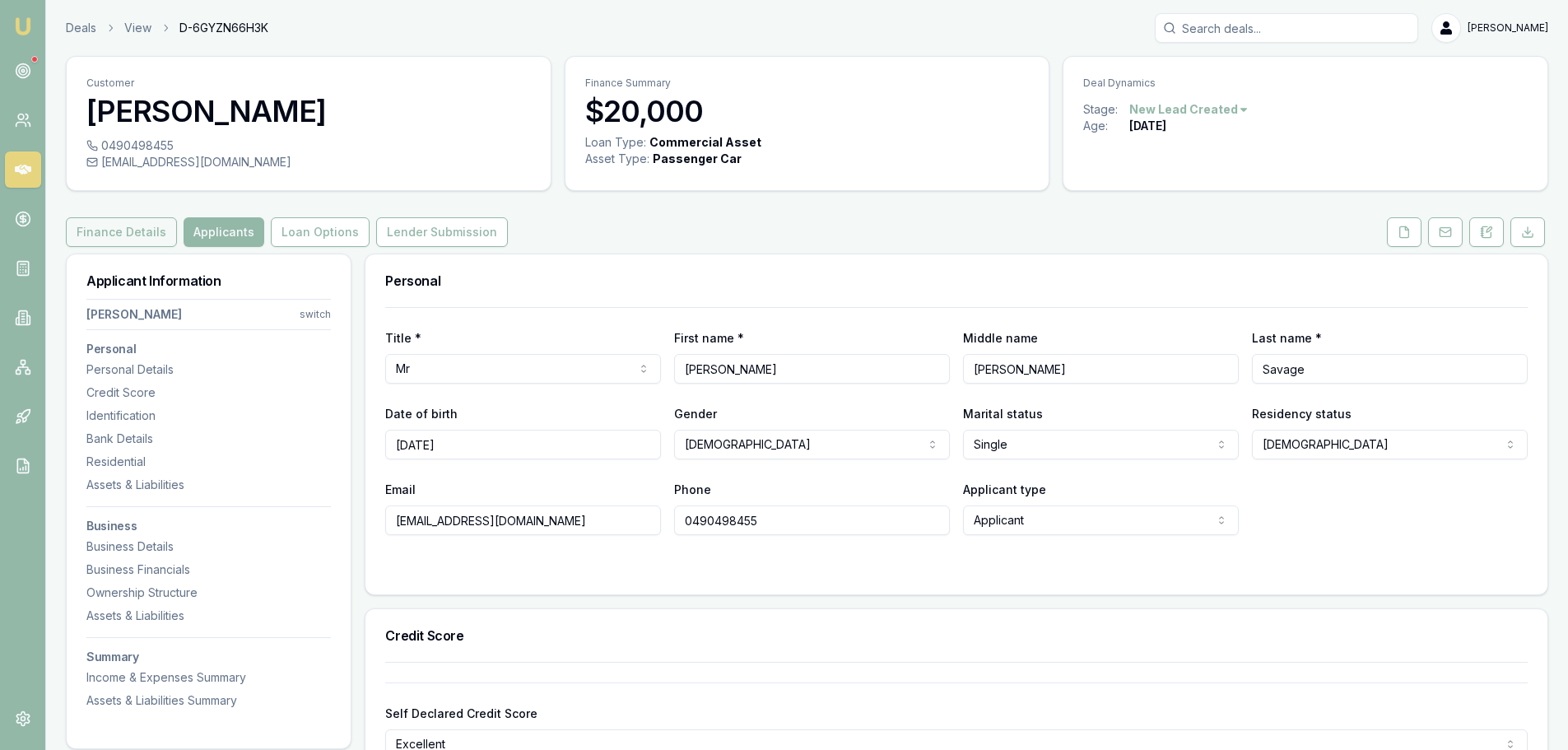
click at [139, 242] on button "Finance Details" at bounding box center [120, 231] width 111 height 29
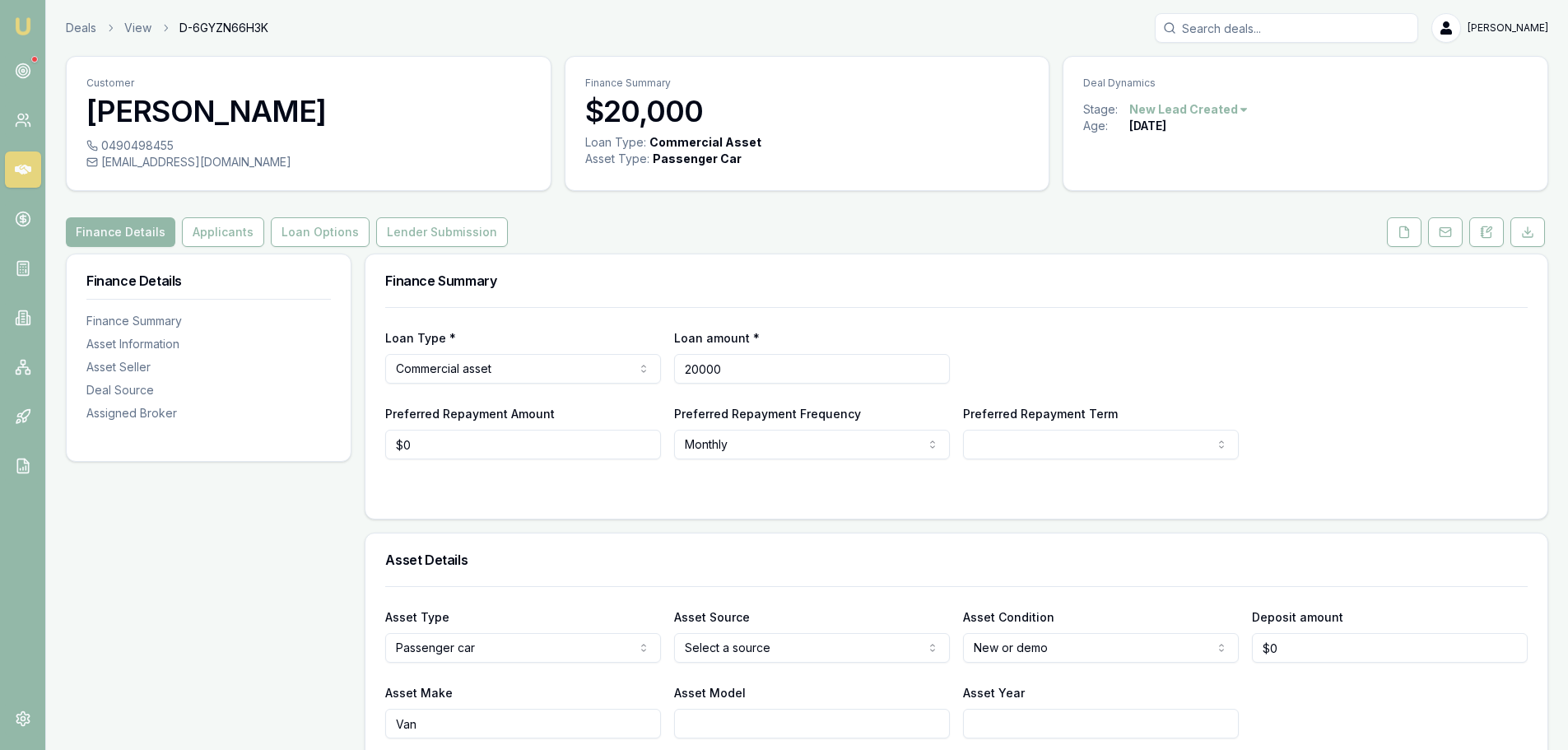
drag, startPoint x: 755, startPoint y: 369, endPoint x: 512, endPoint y: 365, distance: 243.0
click at [529, 369] on div "Loan Type * Commercial asset Consumer loan Consumer asset Commercial loan Comme…" at bounding box center [956, 356] width 1142 height 56
type input "$25,000"
select select "60"
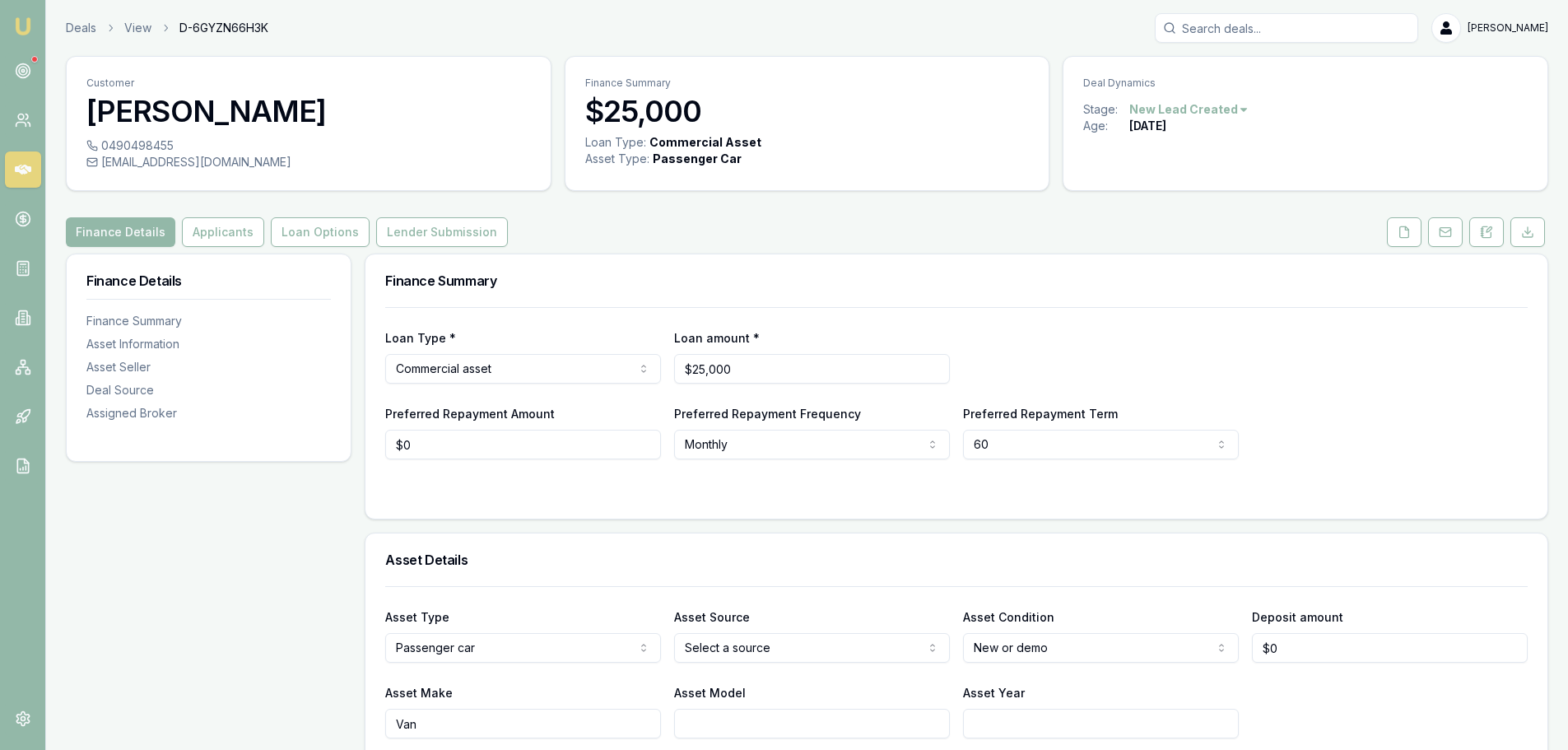
click at [563, 245] on div "Finance Details Applicants Loan Options Lender Submission" at bounding box center [807, 231] width 1483 height 29
click at [674, 220] on div "Finance Details Applicants Loan Options Lender Submission" at bounding box center [807, 231] width 1483 height 29
click at [746, 235] on div "Finance Details Applicants Loan Options Lender Submission" at bounding box center [807, 231] width 1483 height 29
click at [1063, 649] on html "Emu Broker Deals View D-6GYZN66H3K Erin Shield Toggle Menu Customer Tony Savage…" at bounding box center [784, 375] width 1568 height 750
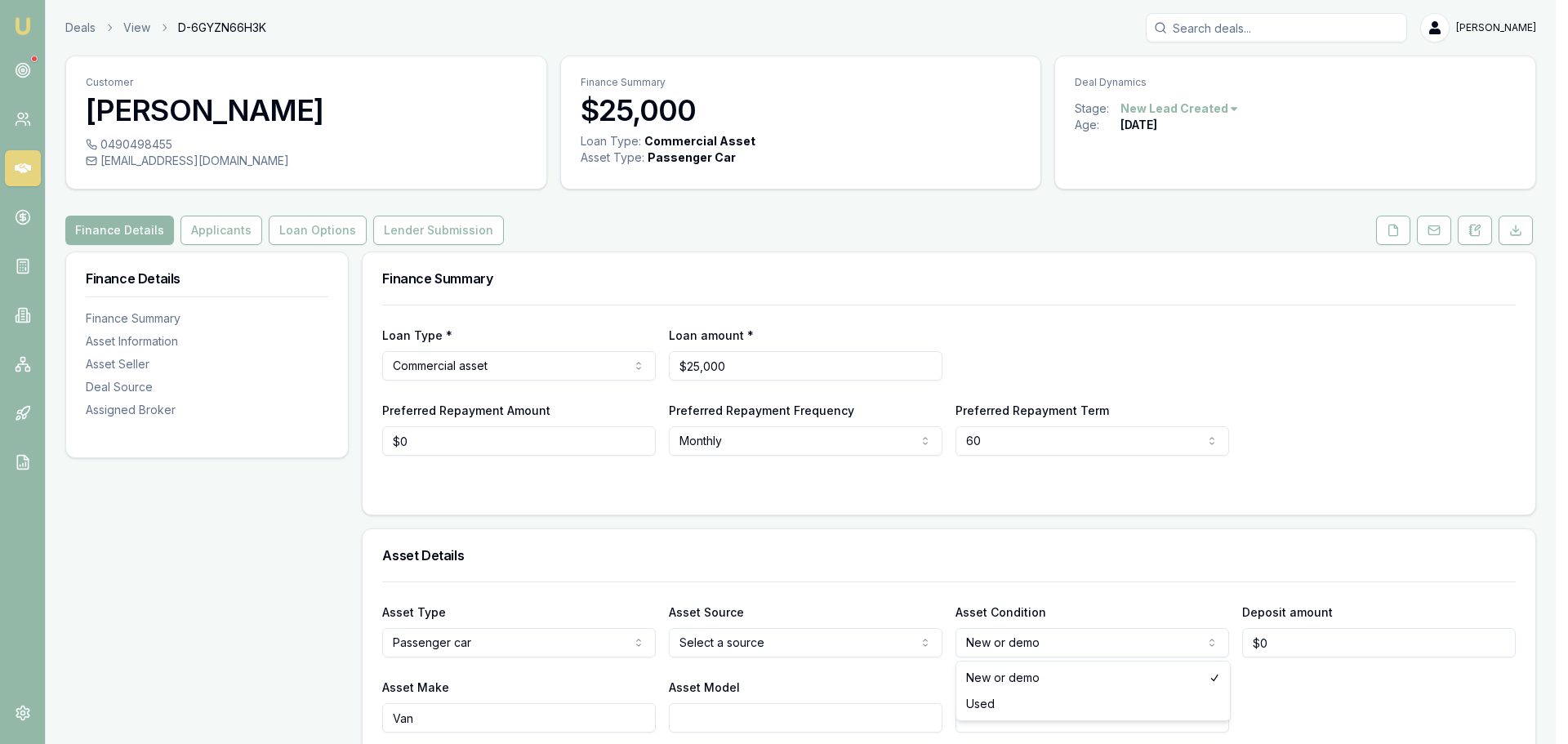
select select "USED"
click at [958, 551] on h3 "Asset Details" at bounding box center [948, 556] width 1133 height 13
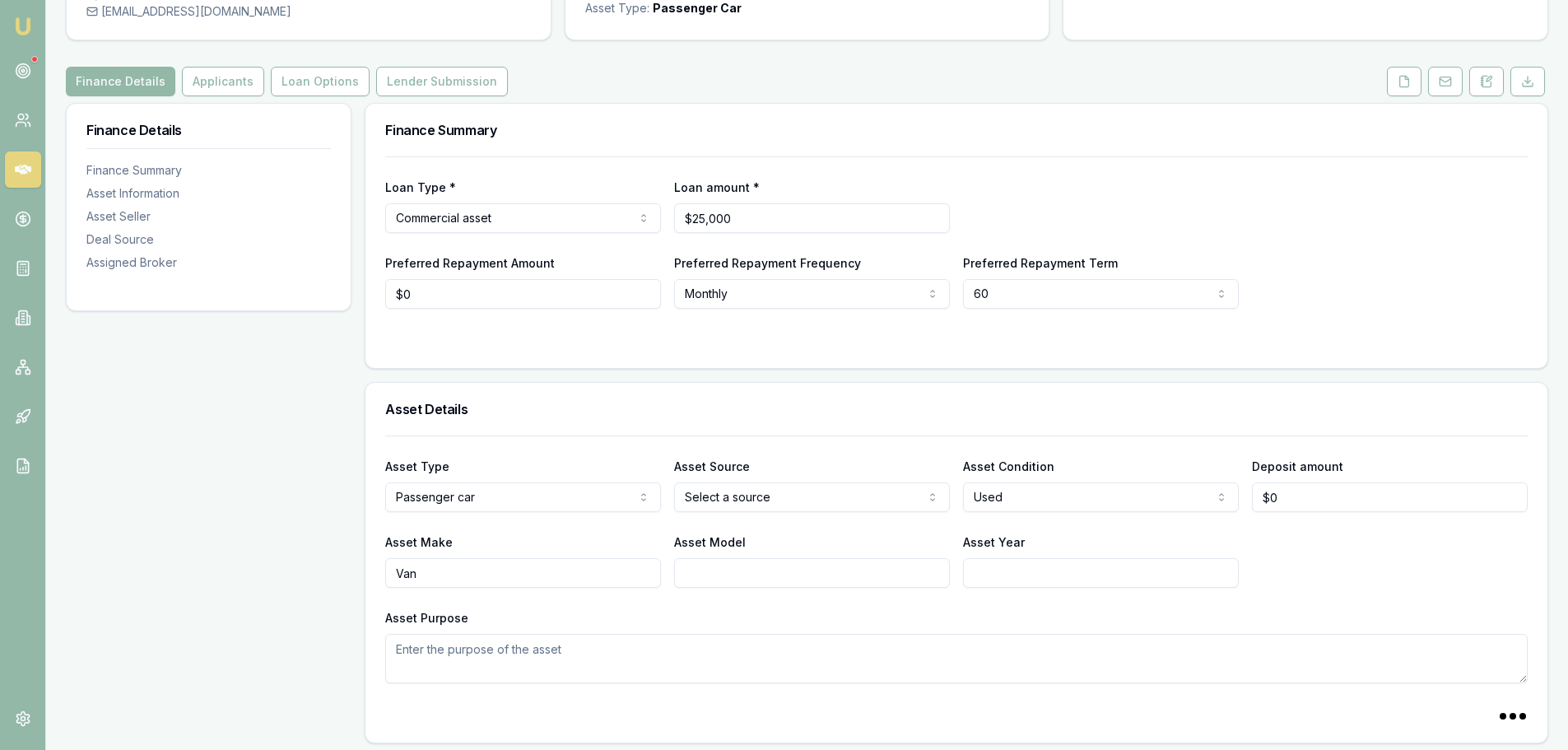
scroll to position [329, 0]
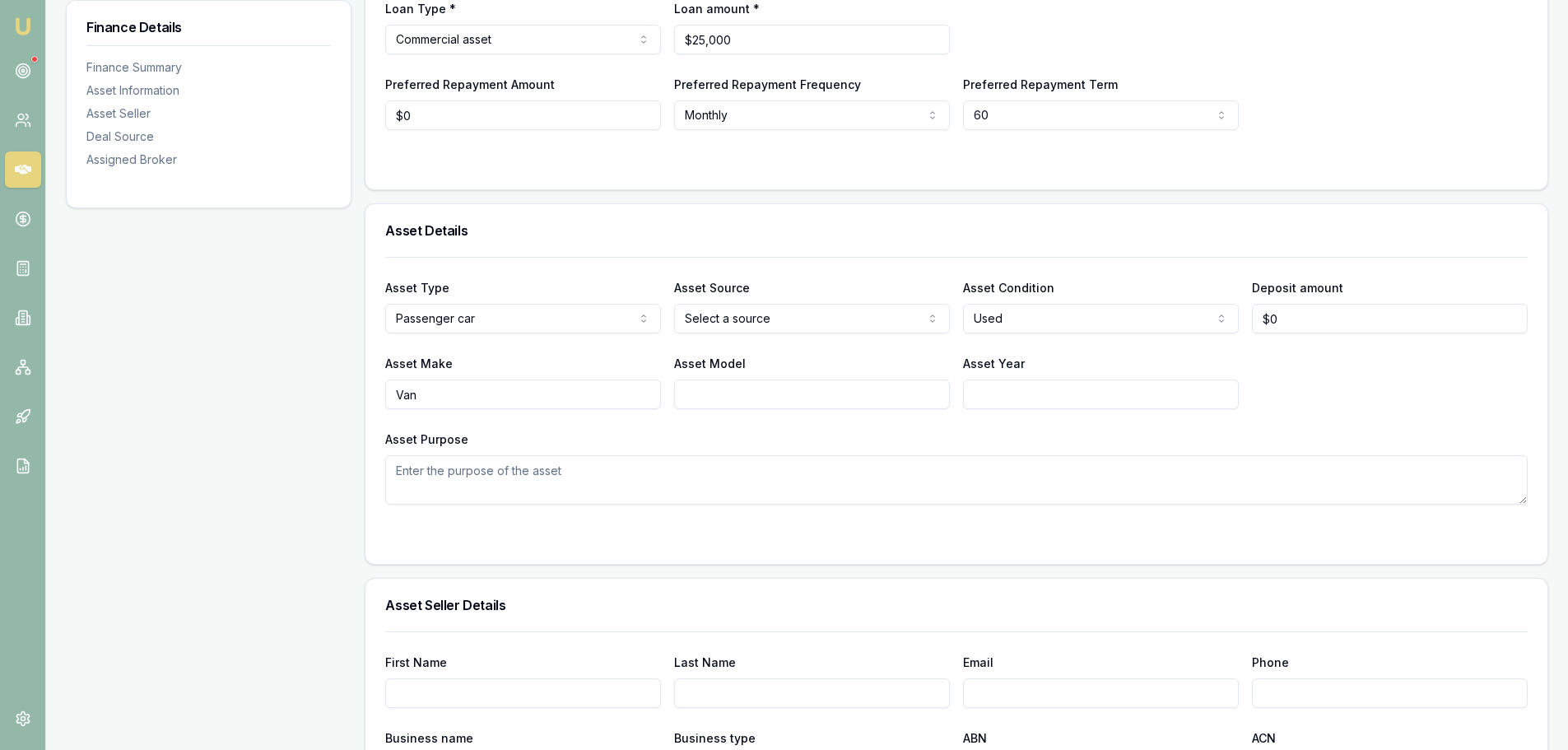
click at [730, 301] on div "Asset Source Select a source Dealer Private Refinance" at bounding box center [811, 305] width 276 height 56
click at [735, 318] on html "Emu Broker Deals View D-6GYZN66H3K Erin Shield Toggle Menu Customer Tony Savage…" at bounding box center [784, 46] width 1568 height 750
drag, startPoint x: 904, startPoint y: 358, endPoint x: 1001, endPoint y: 383, distance: 100.2
click at [905, 357] on div "Asset Model" at bounding box center [811, 381] width 276 height 56
click at [1006, 389] on input "Asset Year" at bounding box center [1101, 393] width 276 height 29
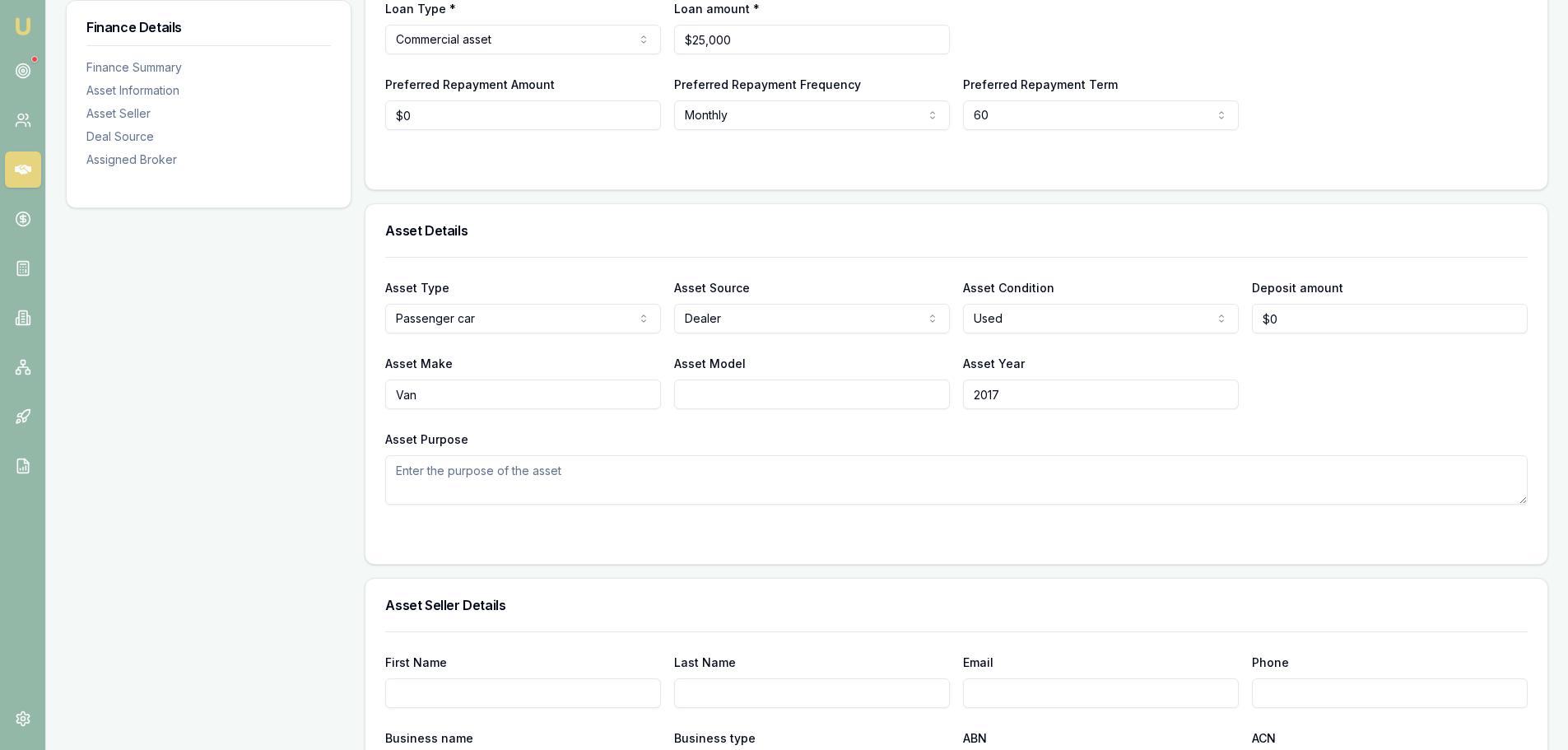
type input "2017"
click at [1455, 366] on div "Asset Make Van Asset Model Asset Year 2017" at bounding box center [956, 381] width 1142 height 56
drag, startPoint x: 332, startPoint y: 393, endPoint x: 185, endPoint y: 392, distance: 147.0
click at [186, 392] on div "Finance Details Finance Summary Asset Information Asset Seller Deal Source Assi…" at bounding box center [807, 686] width 1483 height 1526
type input "T"
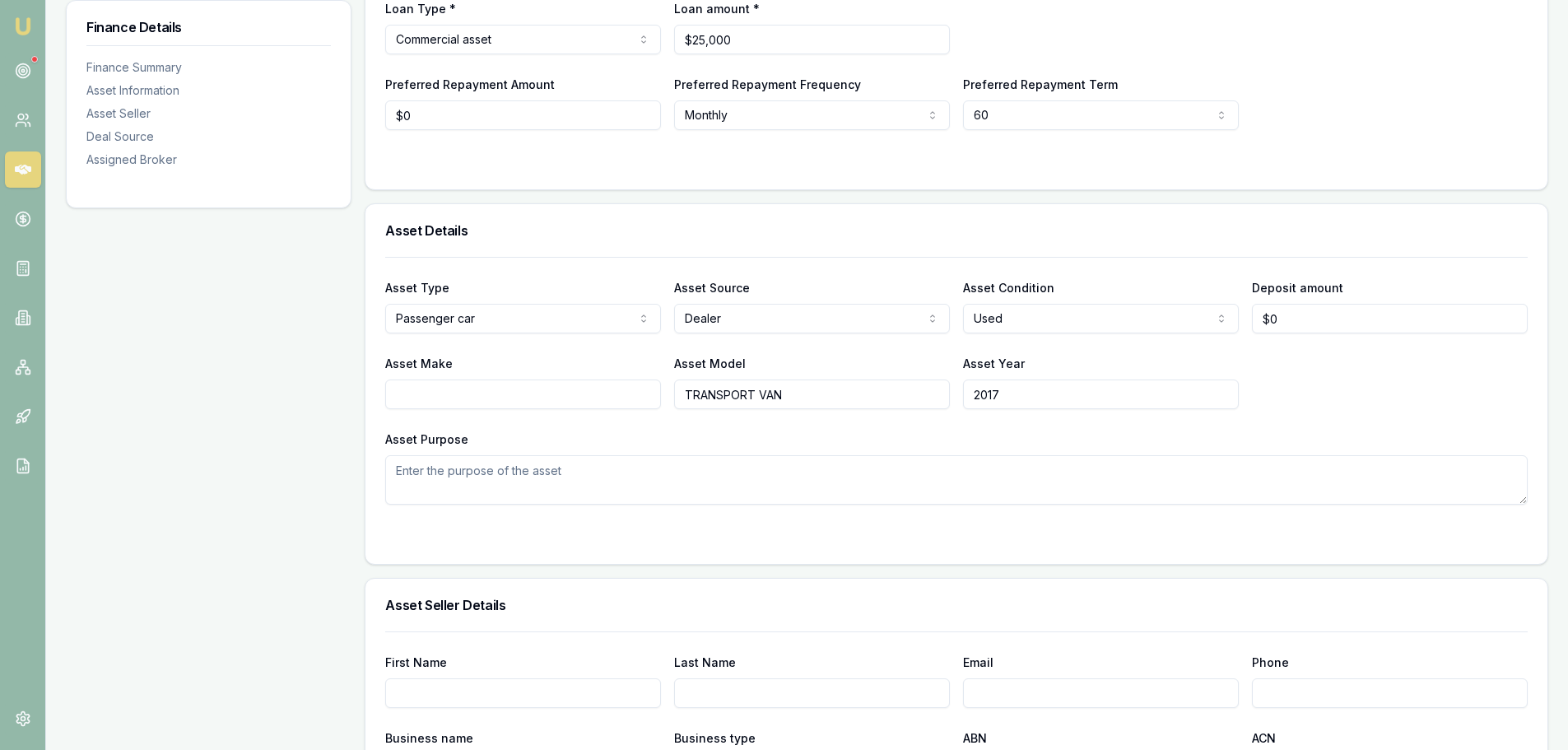
type input "TRANSPORT VAN"
click at [488, 434] on div "Asset Purpose" at bounding box center [956, 466] width 1142 height 76
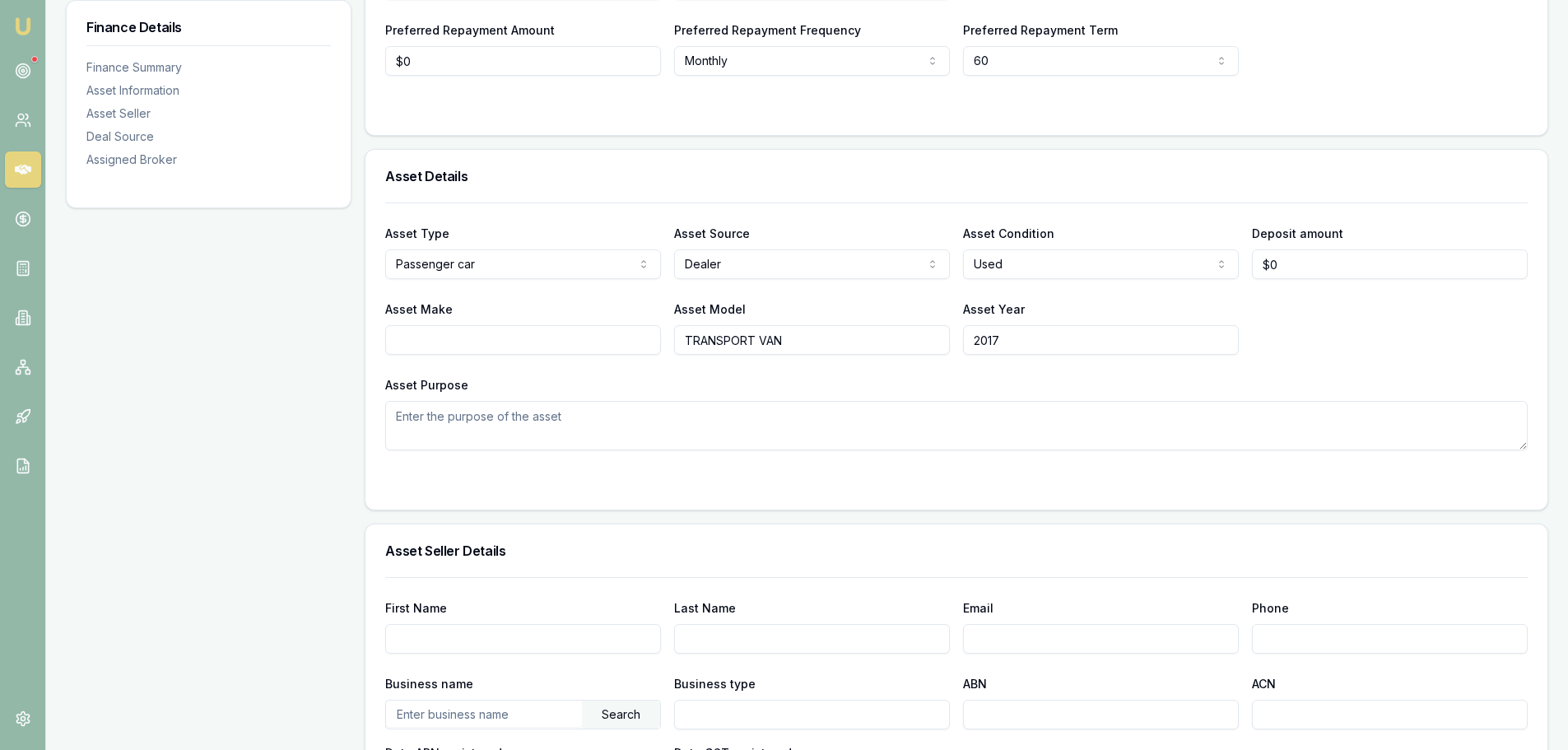
scroll to position [0, 0]
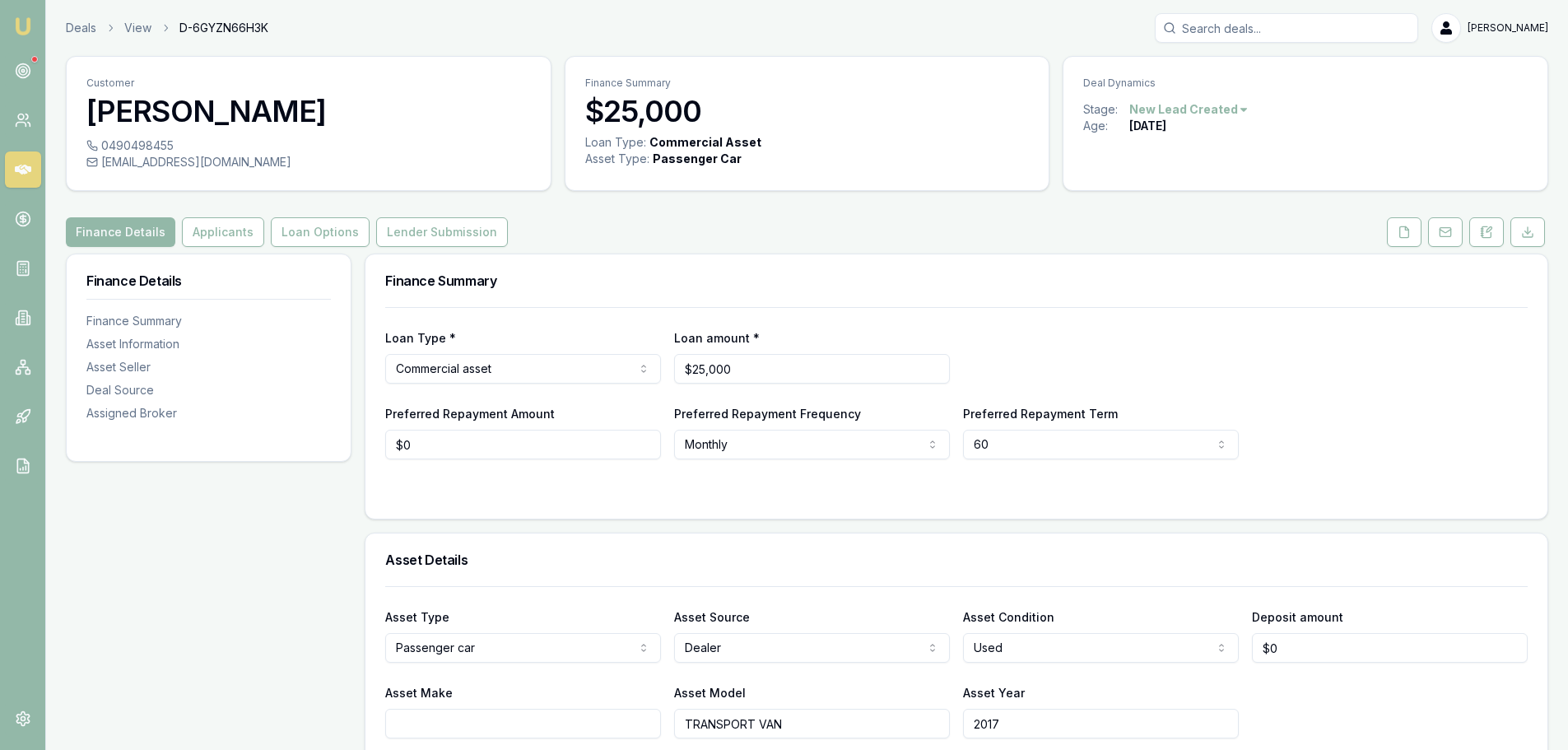
click at [1411, 236] on icon at bounding box center [1405, 232] width 13 height 13
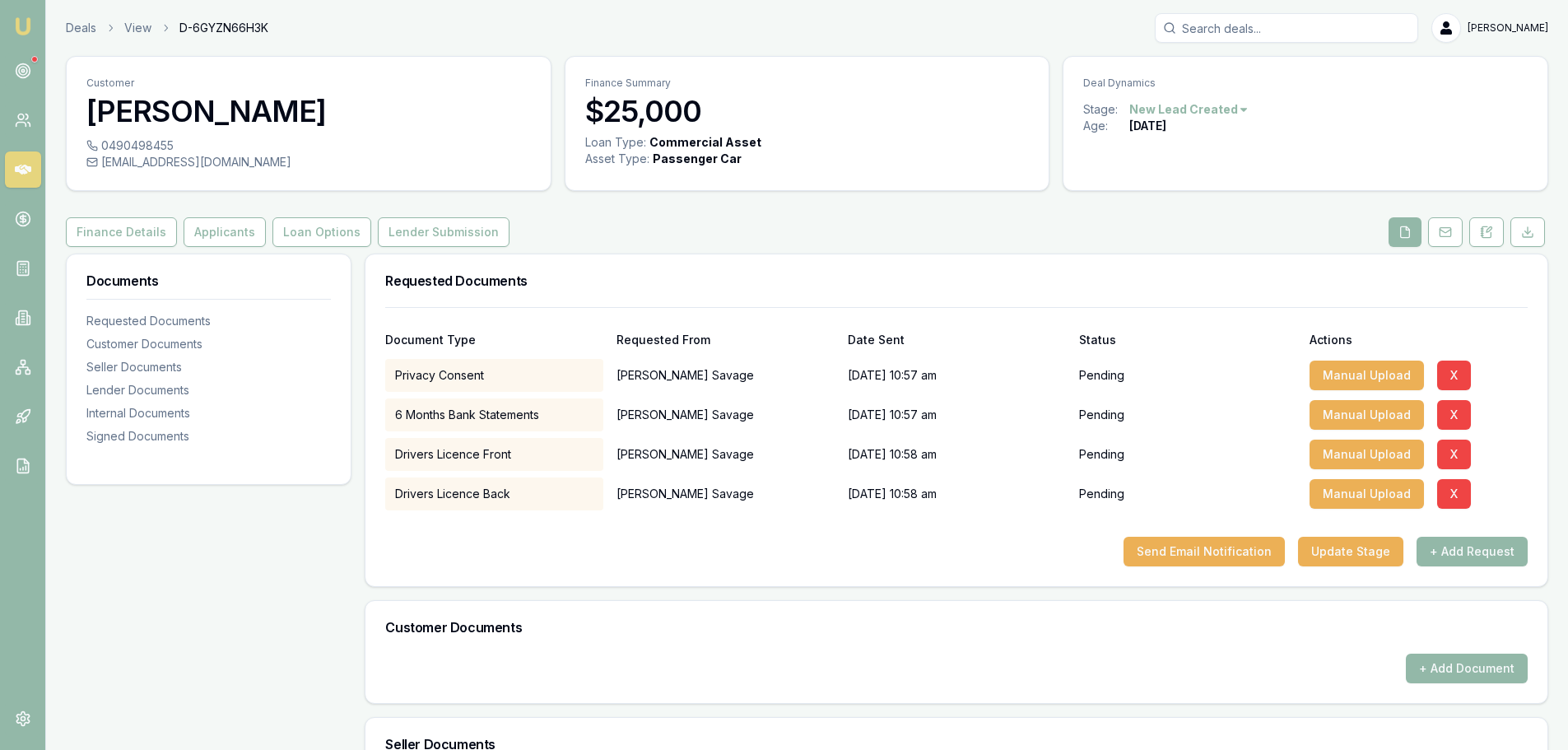
click at [679, 247] on div "Customer Tony Savage 0490498455 aerikztasmania@outlook.com Finance Summary $25,…" at bounding box center [807, 613] width 1483 height 1116
click at [1338, 549] on button "Update Stage" at bounding box center [1350, 551] width 105 height 29
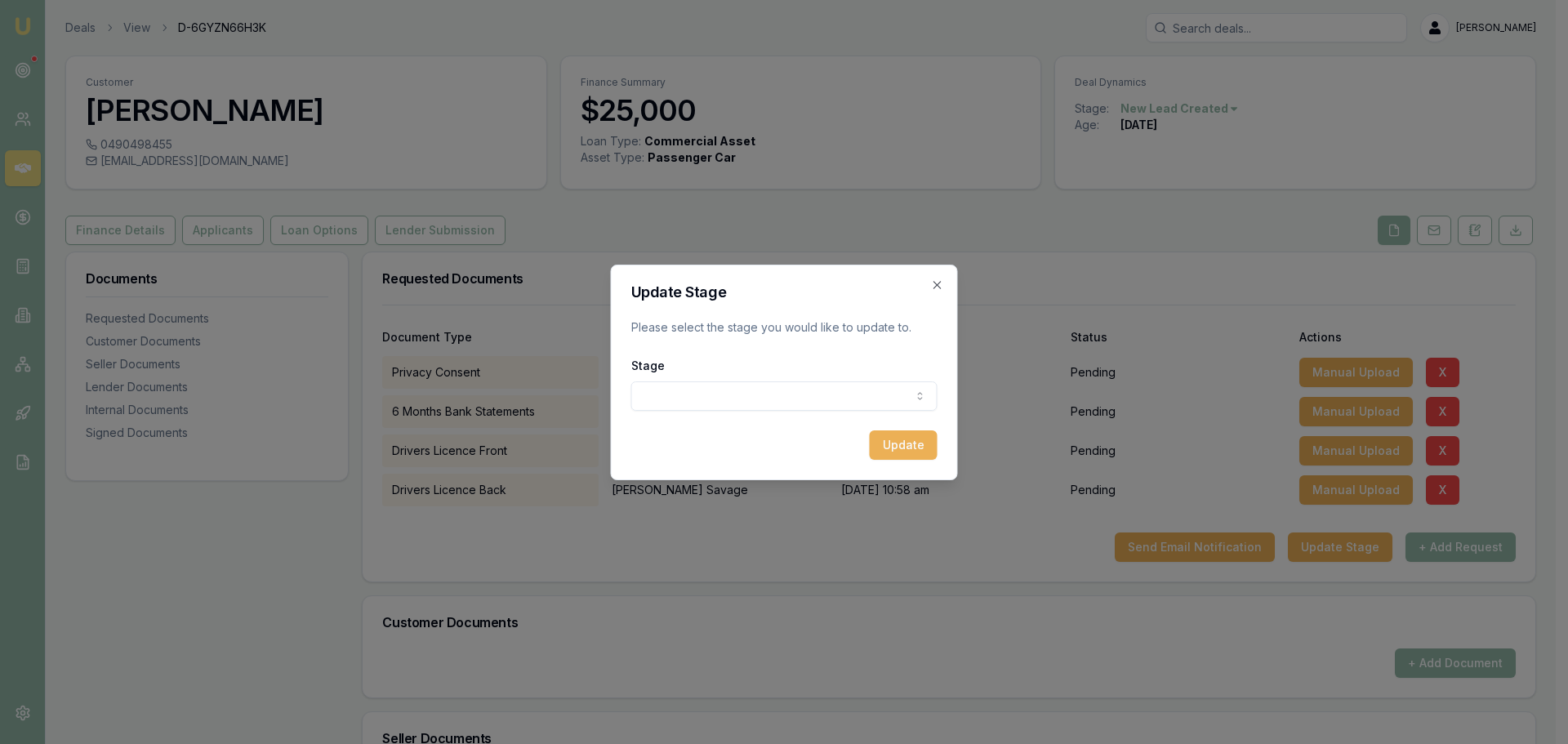
click at [722, 387] on body "Emu Broker Deals View D-6GYZN66H3K Erin Shield Toggle Menu Customer Tony Savage…" at bounding box center [778, 372] width 1556 height 744
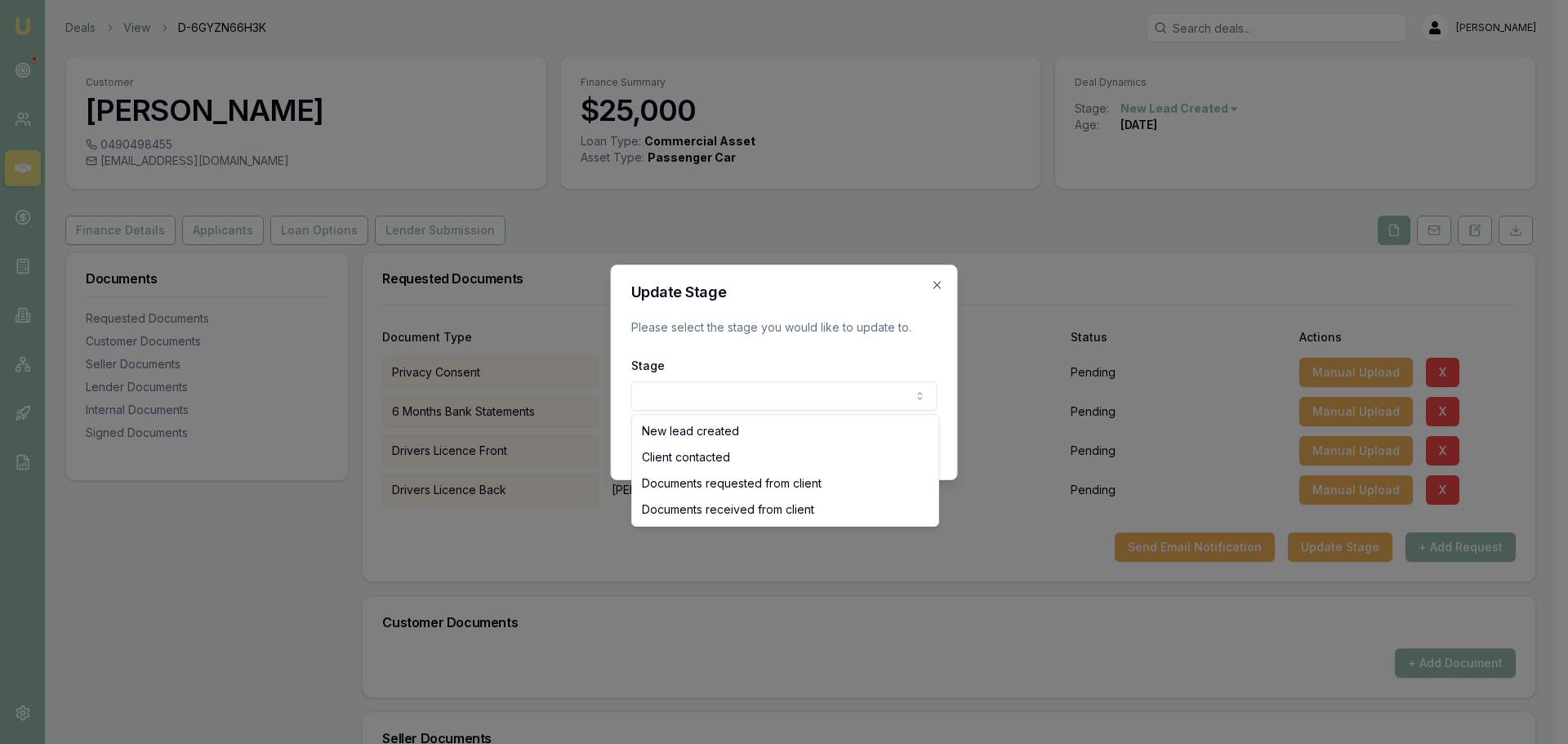
select select "DOCUMENTS_REQUESTED_FROM_CLIENT"
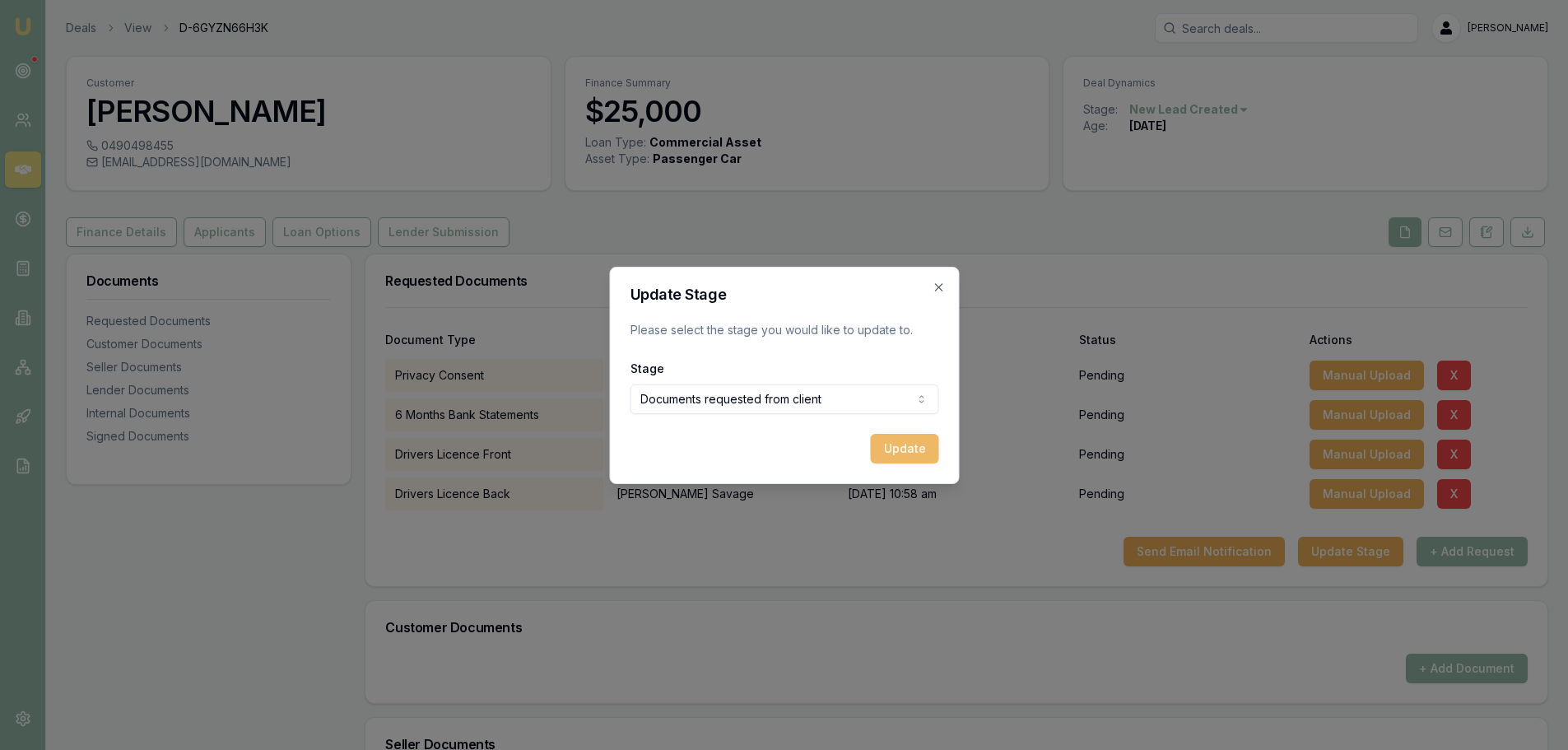
click at [910, 453] on button "Update" at bounding box center [904, 448] width 68 height 29
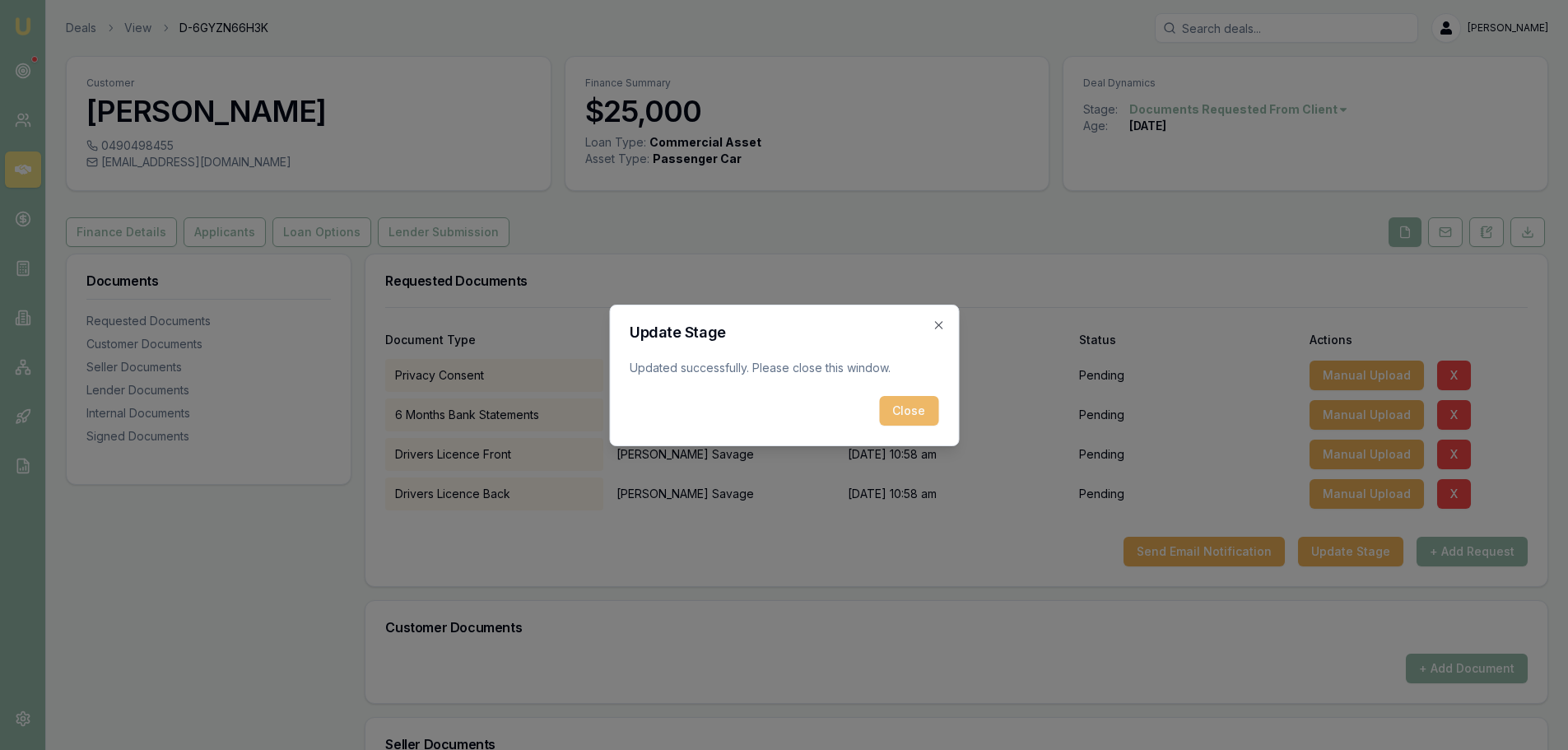
click at [920, 412] on button "Close" at bounding box center [908, 411] width 60 height 29
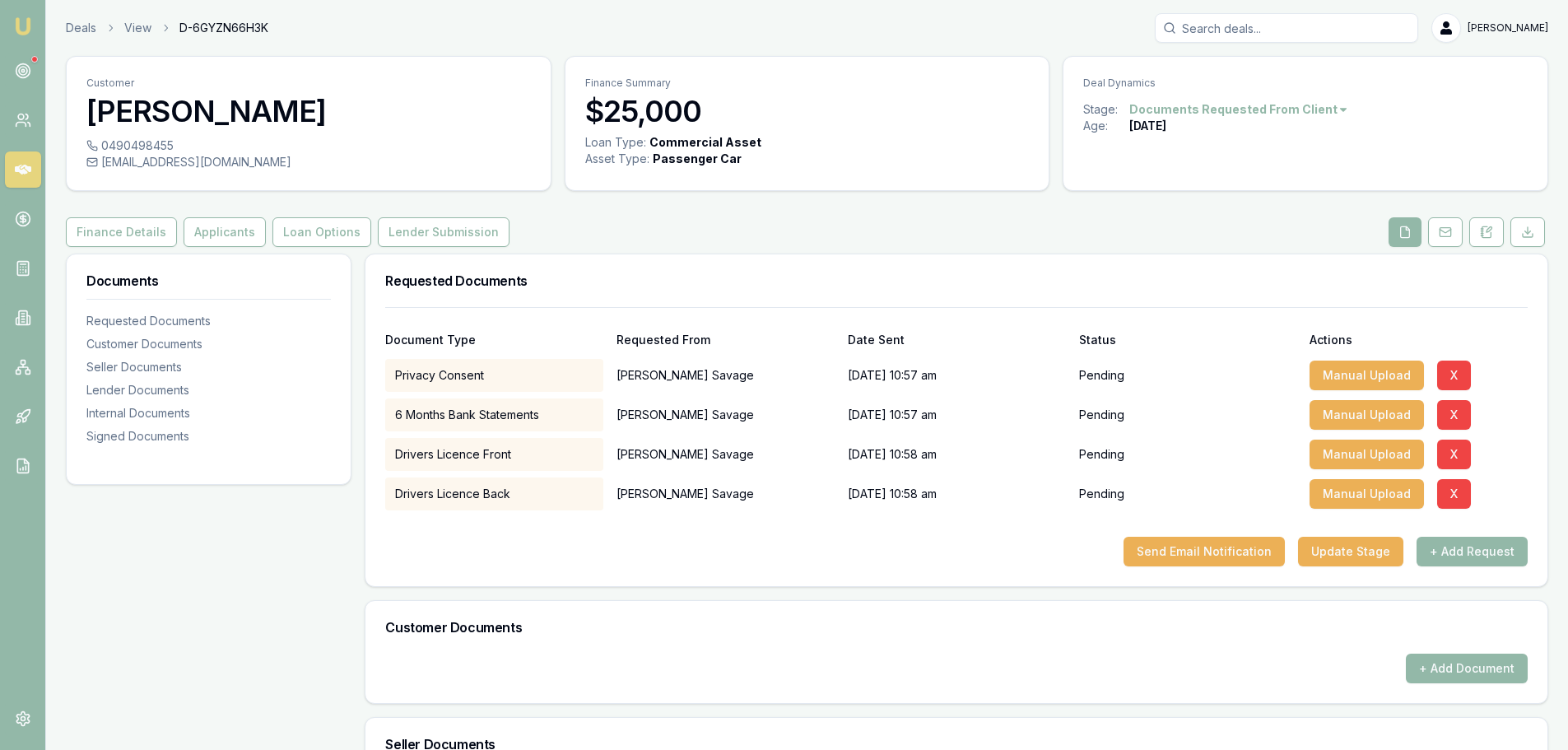
click at [923, 236] on div "Finance Details Applicants Loan Options Lender Submission" at bounding box center [807, 231] width 1483 height 29
click at [757, 245] on div "Finance Details Applicants Loan Options Lender Submission" at bounding box center [807, 231] width 1483 height 29
click at [797, 216] on div "Customer Tony Savage 0490498455 aerikztasmania@outlook.com Finance Summary $25,…" at bounding box center [807, 613] width 1483 height 1116
click at [800, 227] on div "Finance Details Applicants Loan Options Lender Submission" at bounding box center [807, 231] width 1483 height 29
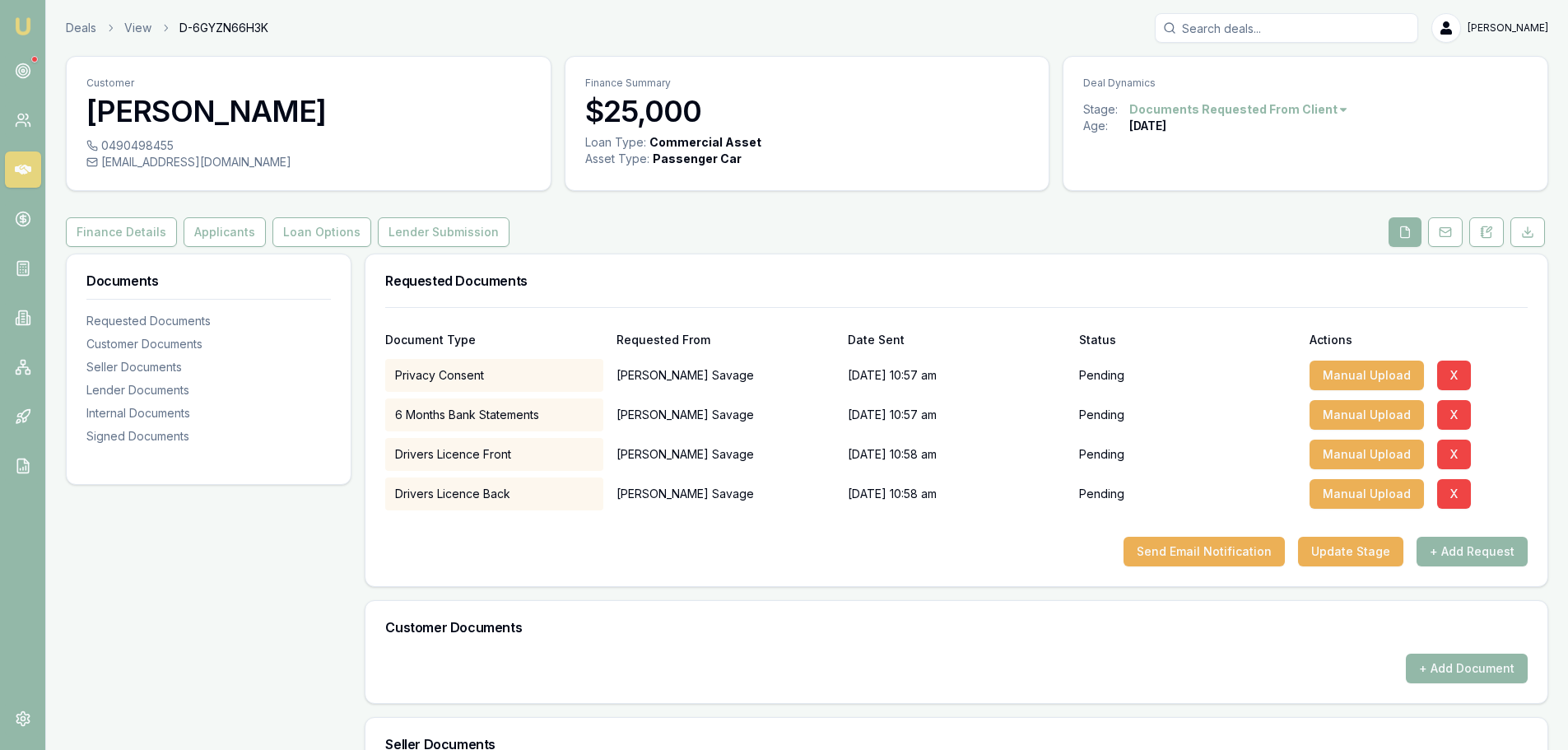
click at [31, 161] on link at bounding box center [23, 170] width 36 height 36
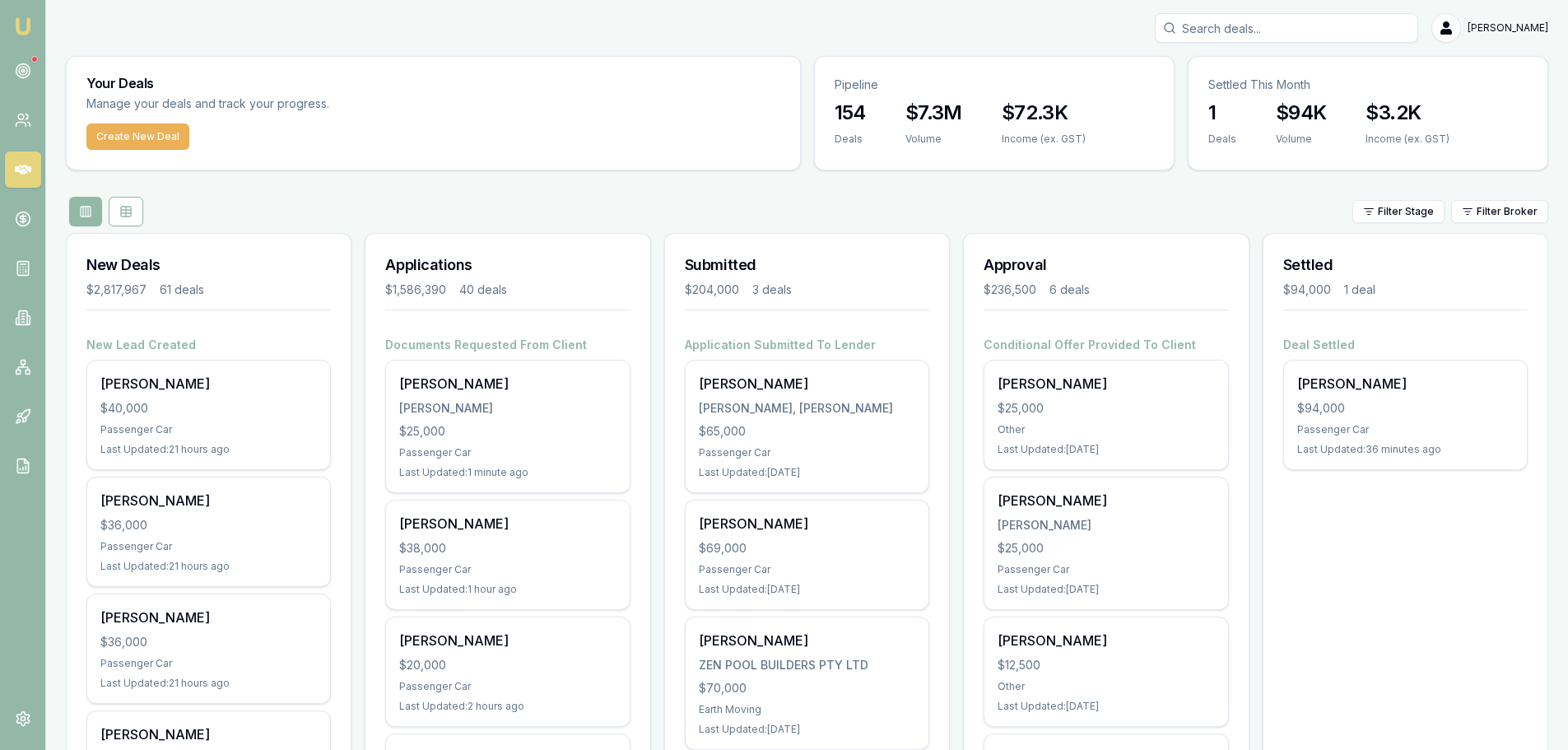
click at [466, 197] on div "Filter Stage Filter Broker" at bounding box center [807, 211] width 1483 height 29
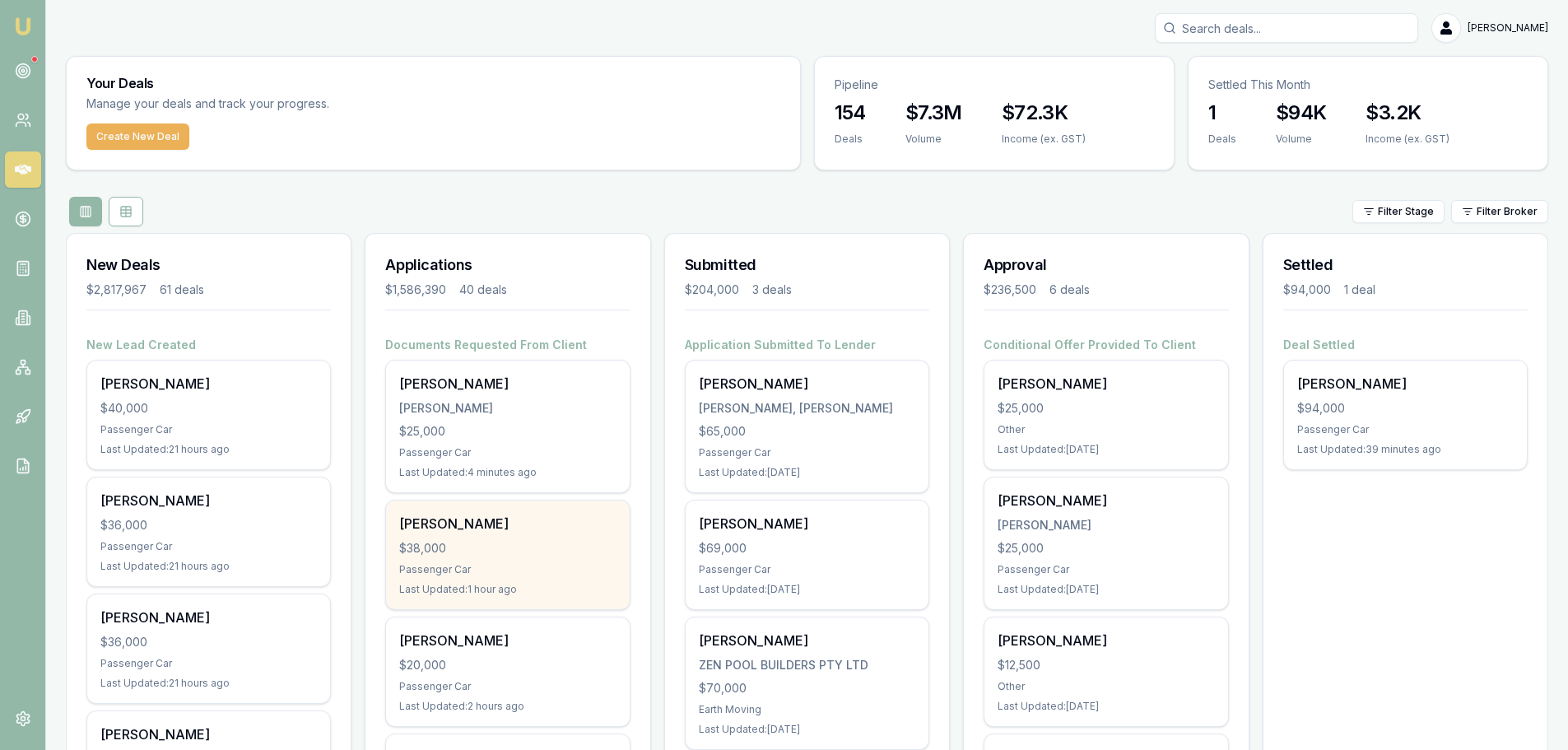
click at [498, 539] on div "Bradley Wilson $38,000 Passenger Car Last Updated: 1 hour ago" at bounding box center [507, 555] width 243 height 109
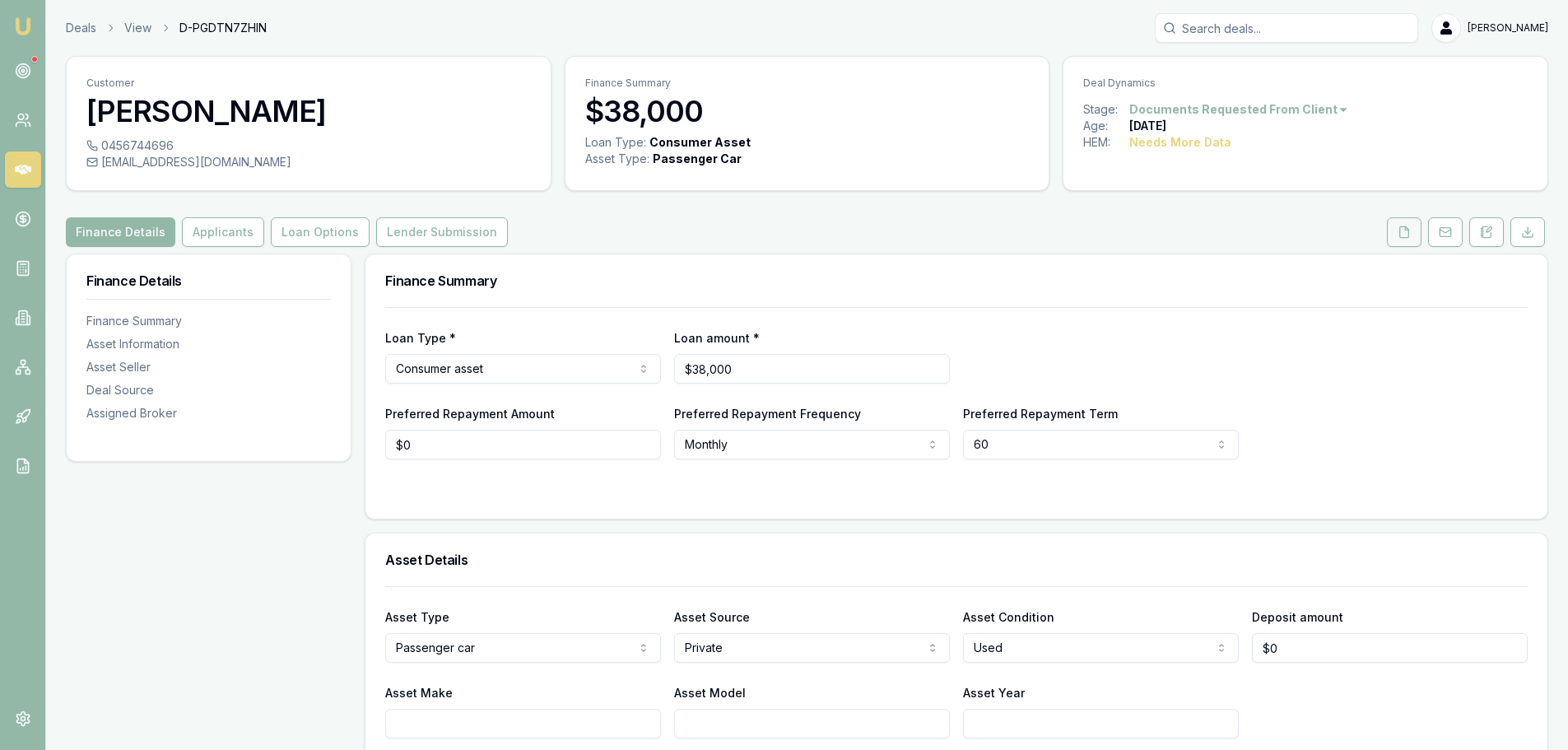
click at [1402, 234] on icon at bounding box center [1405, 232] width 13 height 13
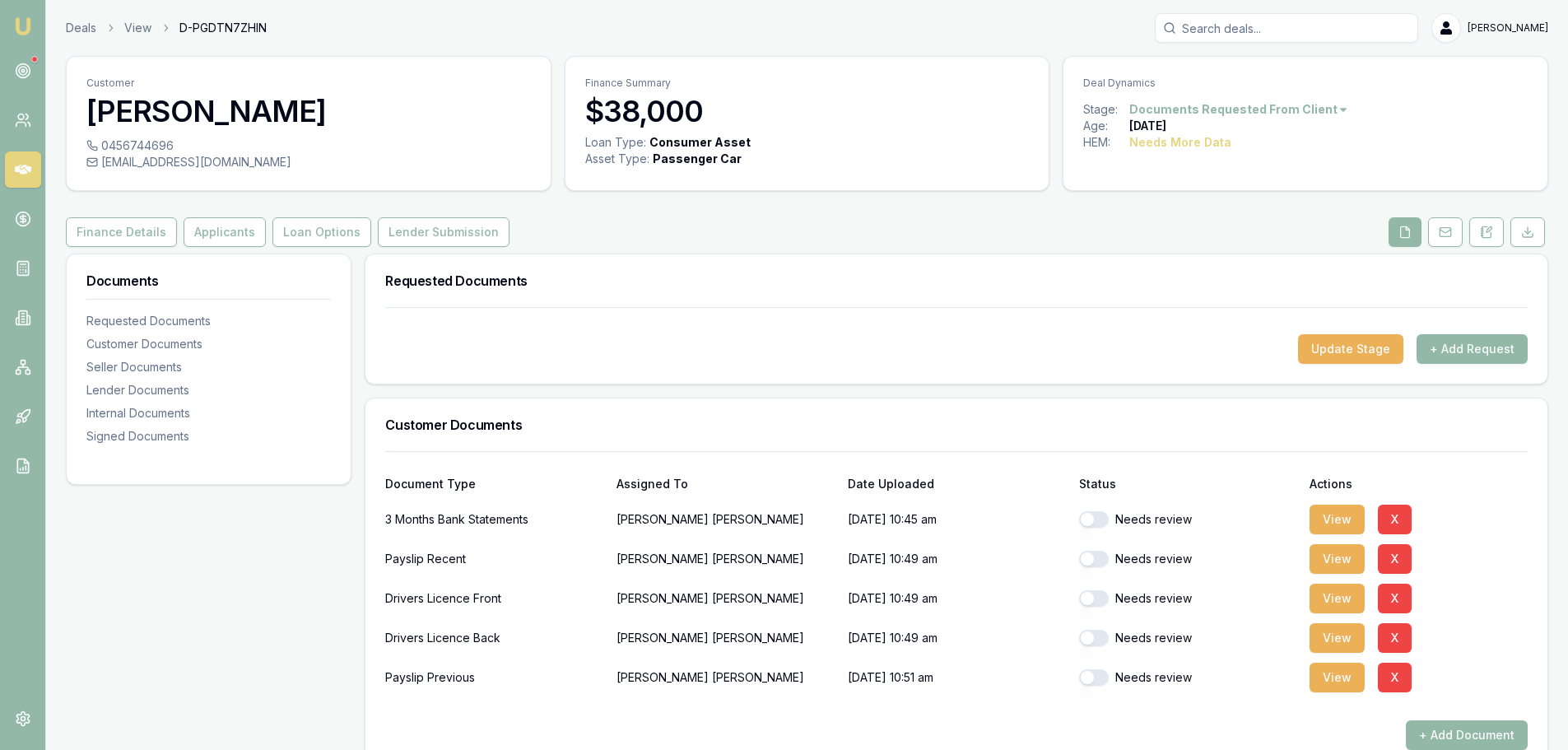
drag, startPoint x: 1097, startPoint y: 599, endPoint x: 1099, endPoint y: 609, distance: 10.2
click at [1097, 598] on button "button" at bounding box center [1093, 598] width 29 height 16
checkbox input "true"
click at [1099, 640] on button "button" at bounding box center [1093, 637] width 29 height 16
checkbox input "true"
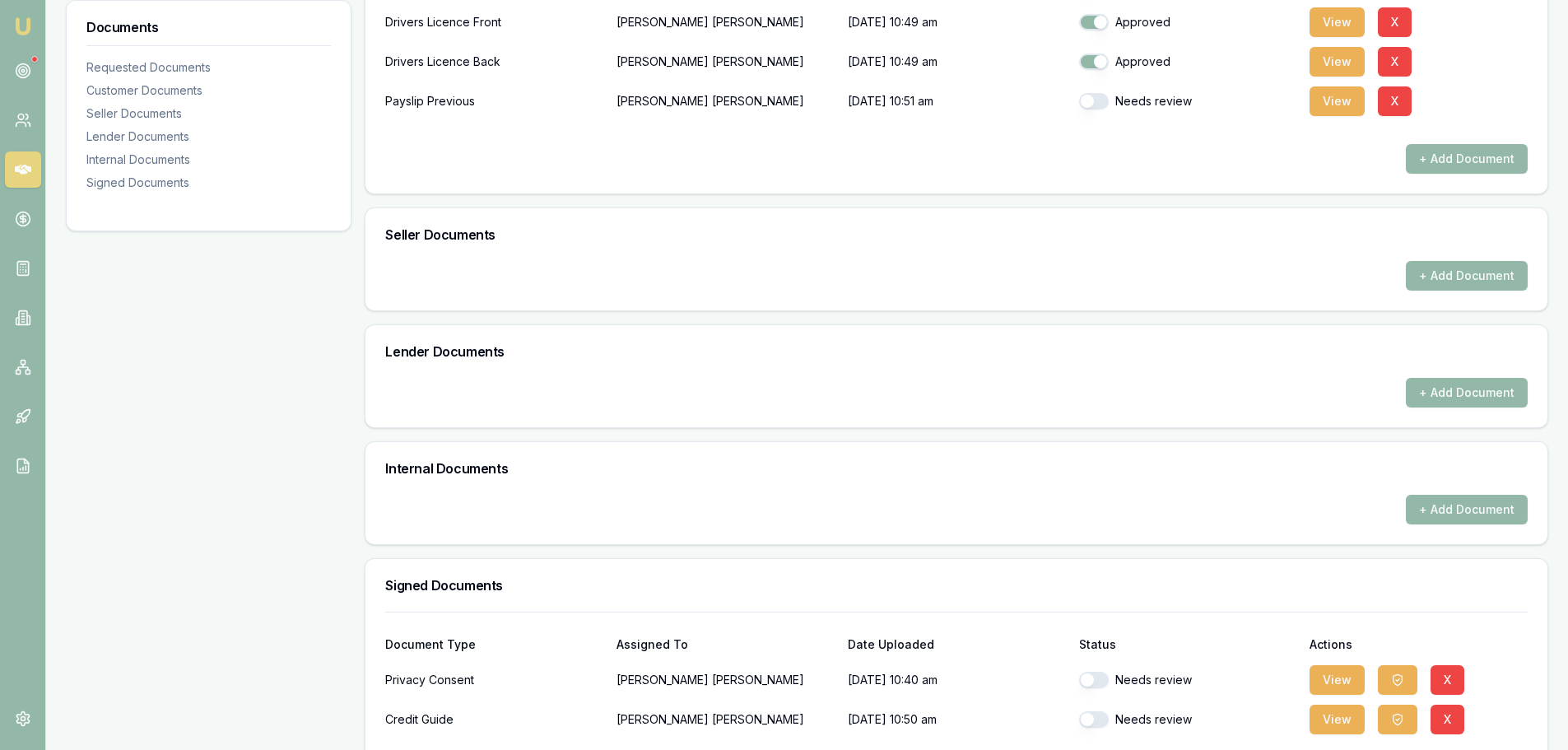
scroll to position [652, 0]
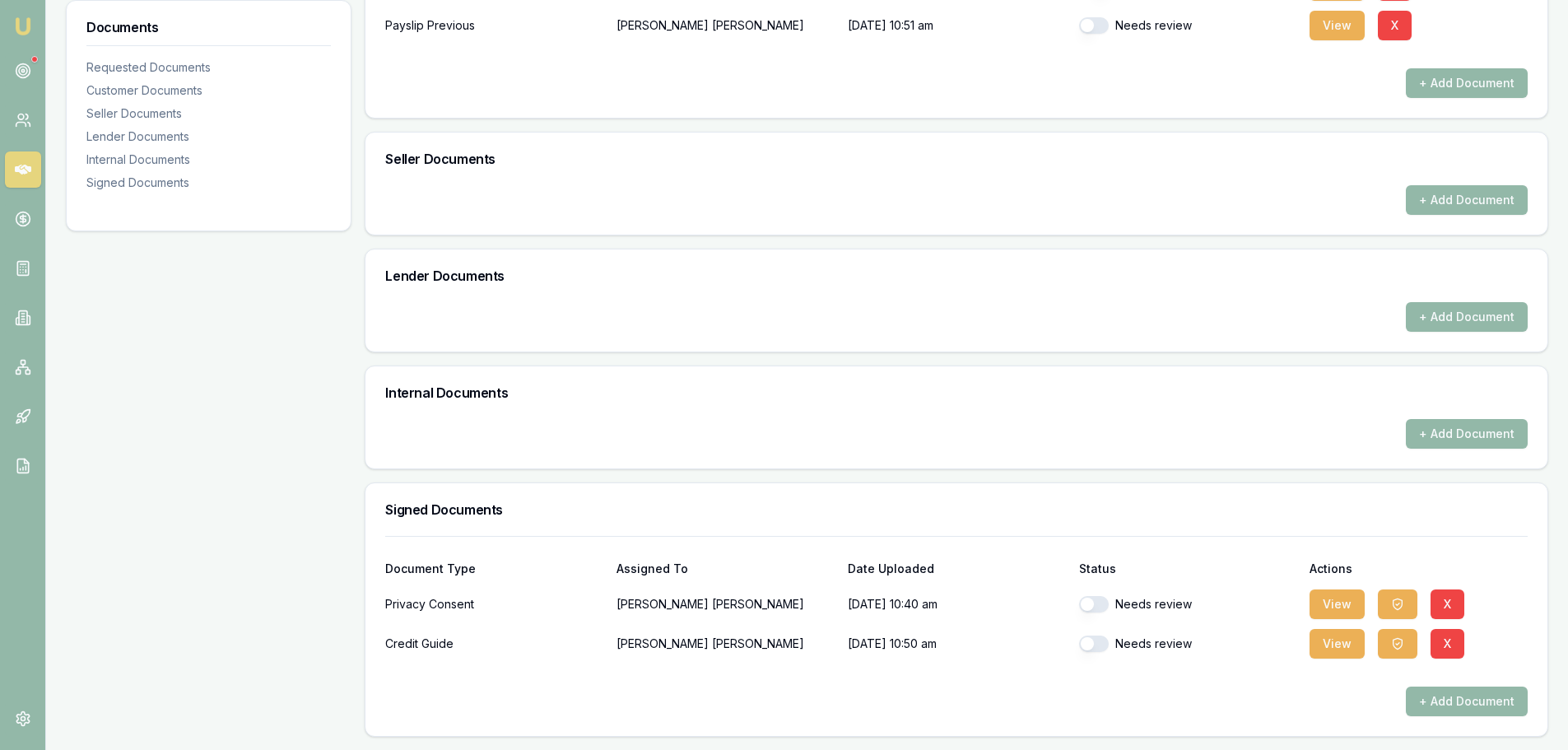
click at [1097, 604] on button "button" at bounding box center [1093, 604] width 29 height 16
checkbox input "true"
click at [1104, 648] on button "button" at bounding box center [1093, 643] width 29 height 16
checkbox input "true"
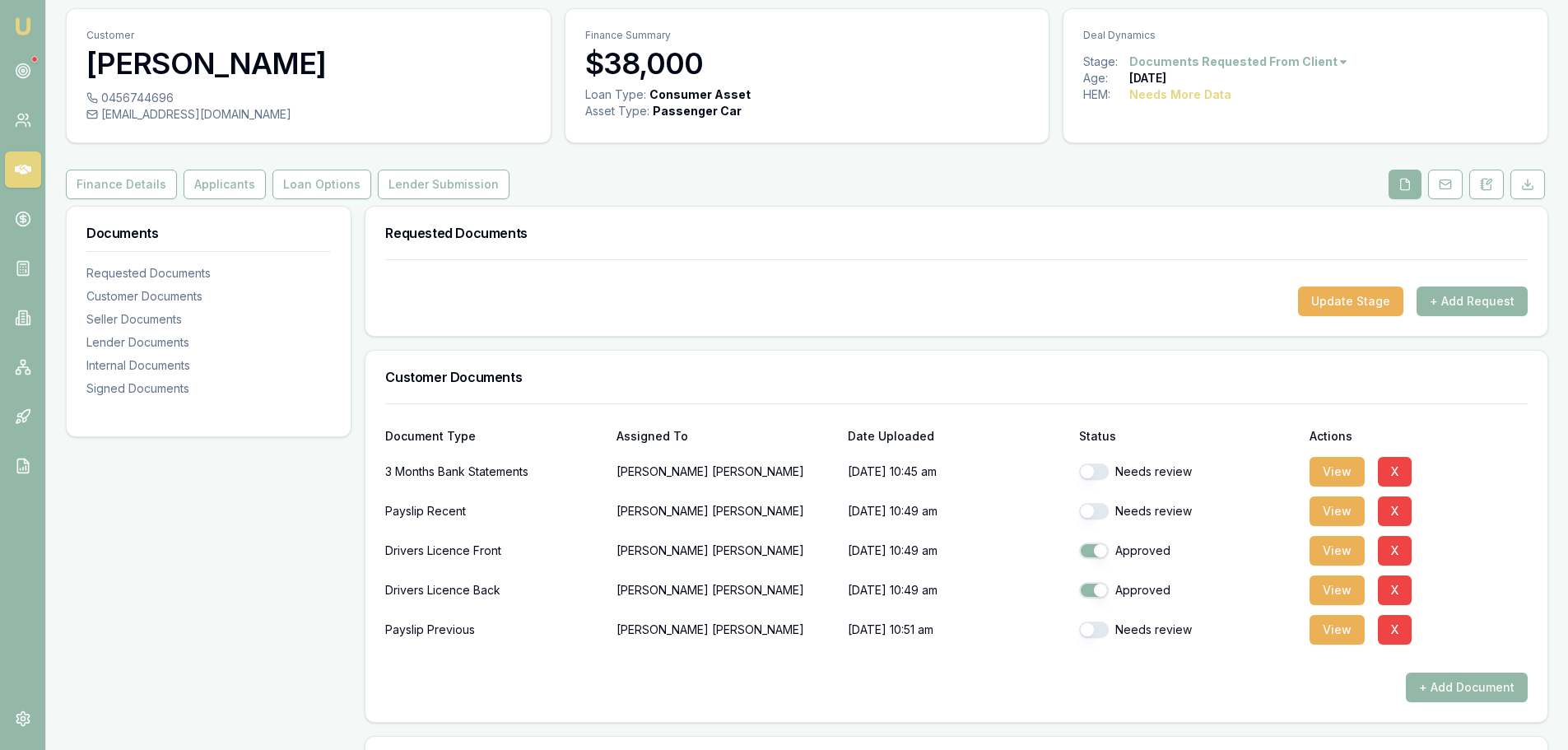
scroll to position [0, 0]
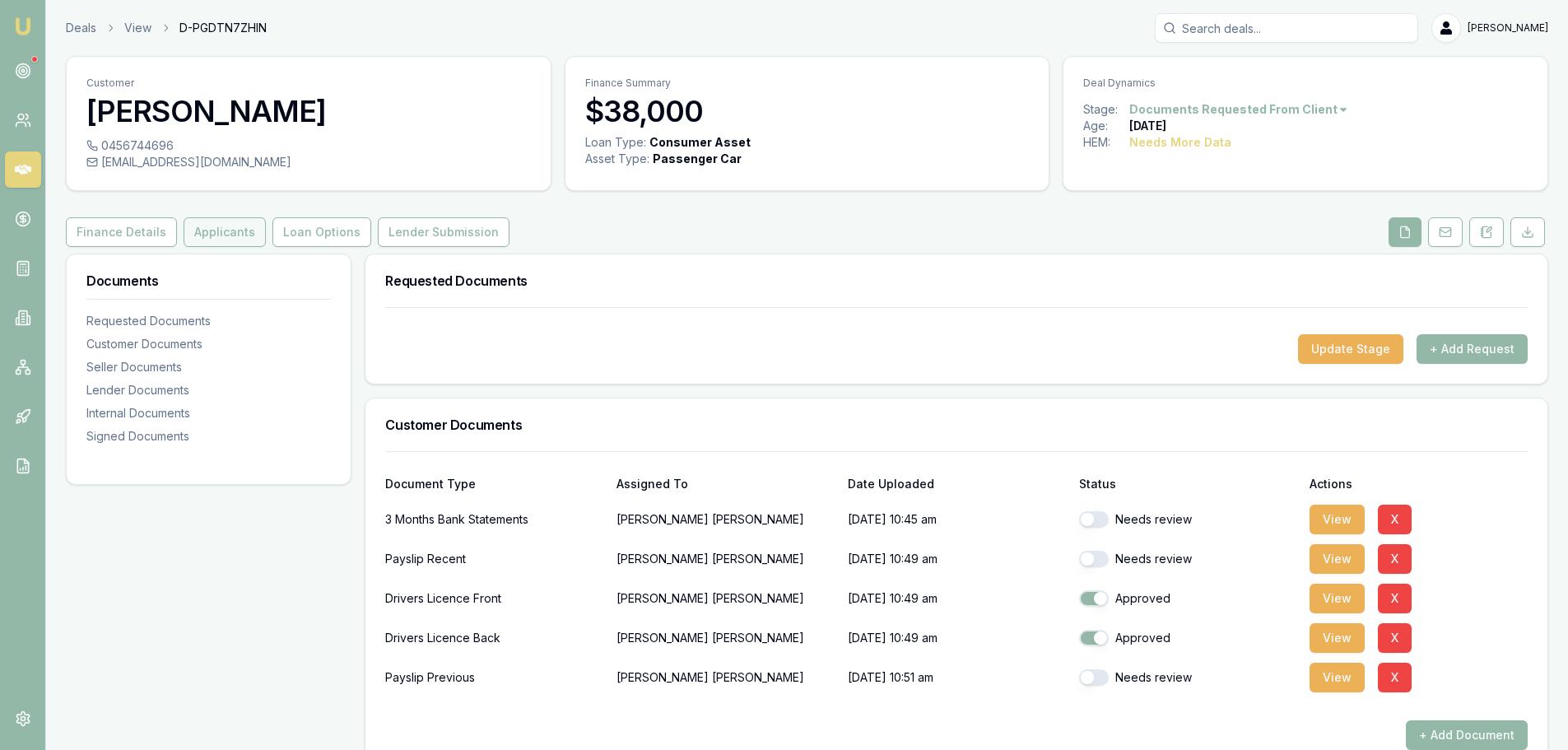
checkbox input "false"
checkbox input "true"
click at [238, 236] on button "Applicants" at bounding box center [225, 231] width 82 height 29
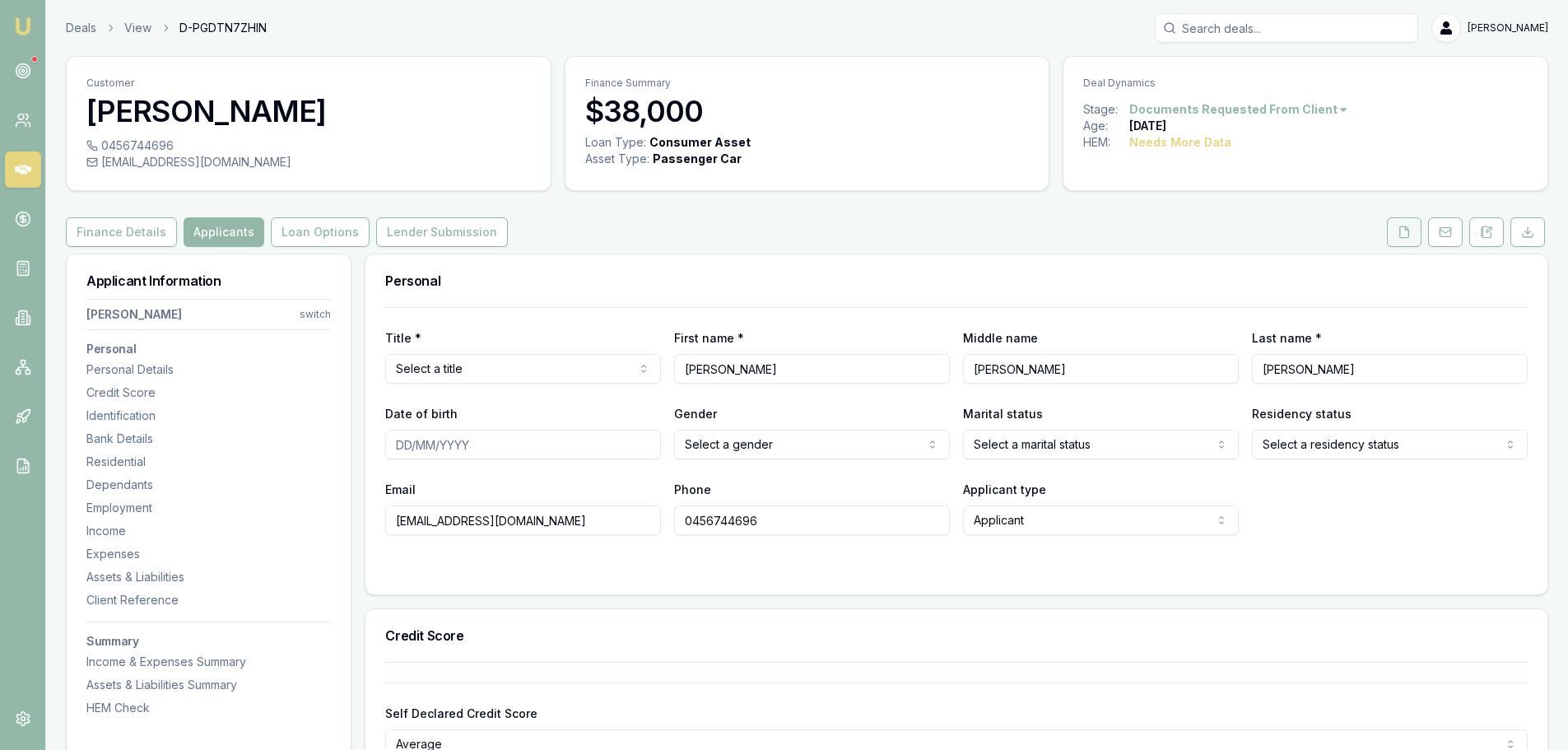
click at [1400, 229] on icon at bounding box center [1405, 231] width 9 height 10
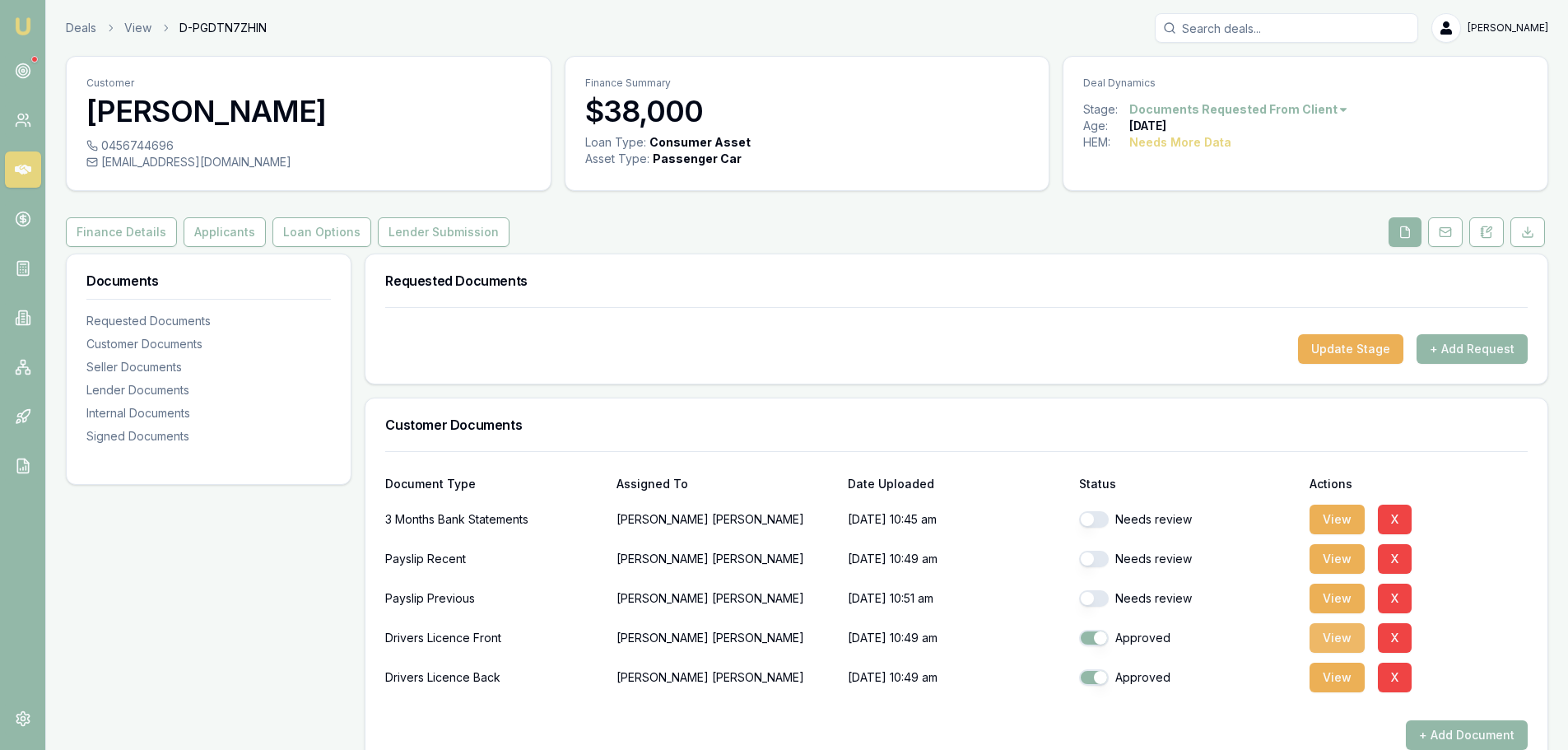
click at [1332, 636] on button "View" at bounding box center [1338, 637] width 55 height 29
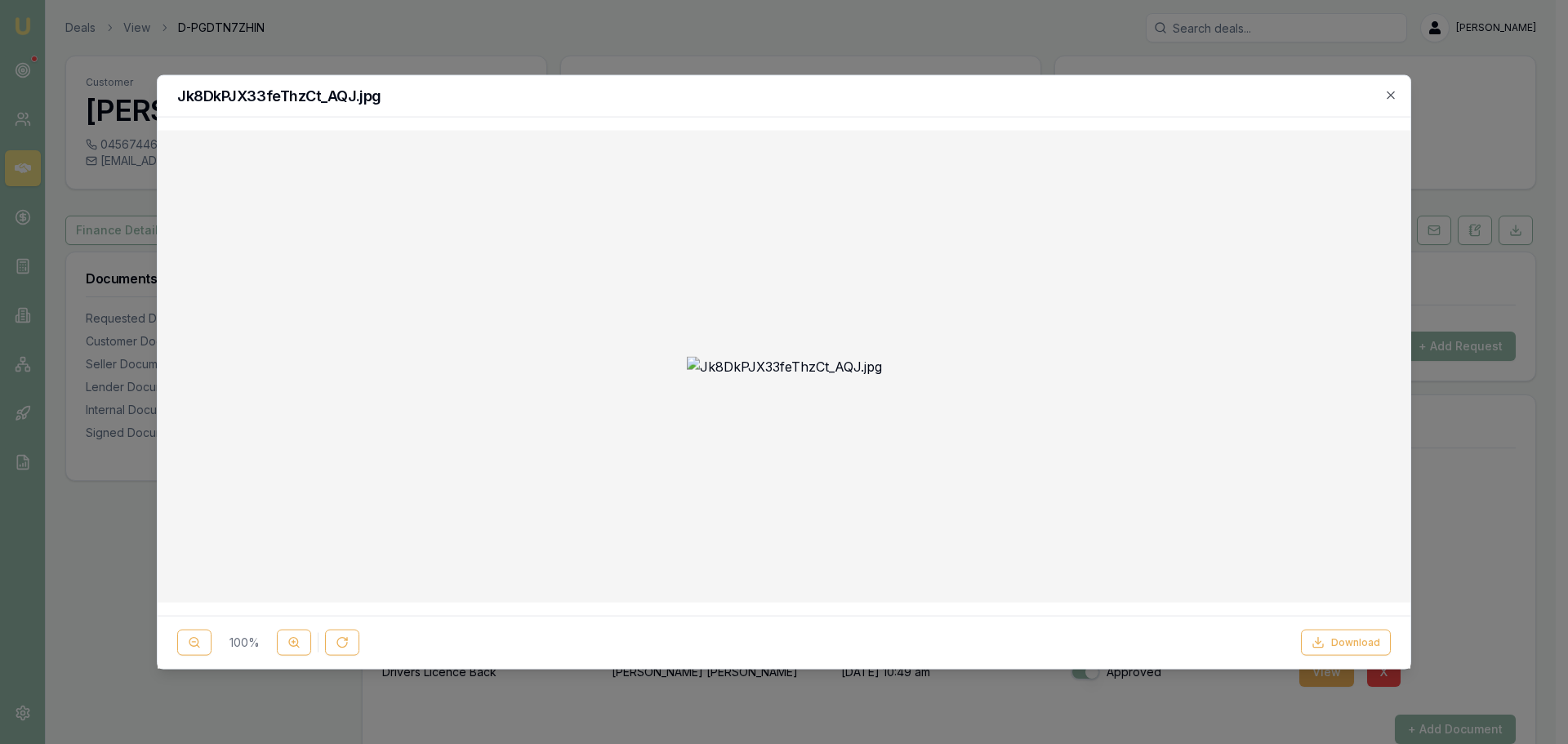
click at [1237, 89] on h2 "Jk8DkPJX33feThzCt_AQJ.jpg" at bounding box center [784, 96] width 1213 height 15
click at [295, 649] on icon at bounding box center [294, 642] width 13 height 13
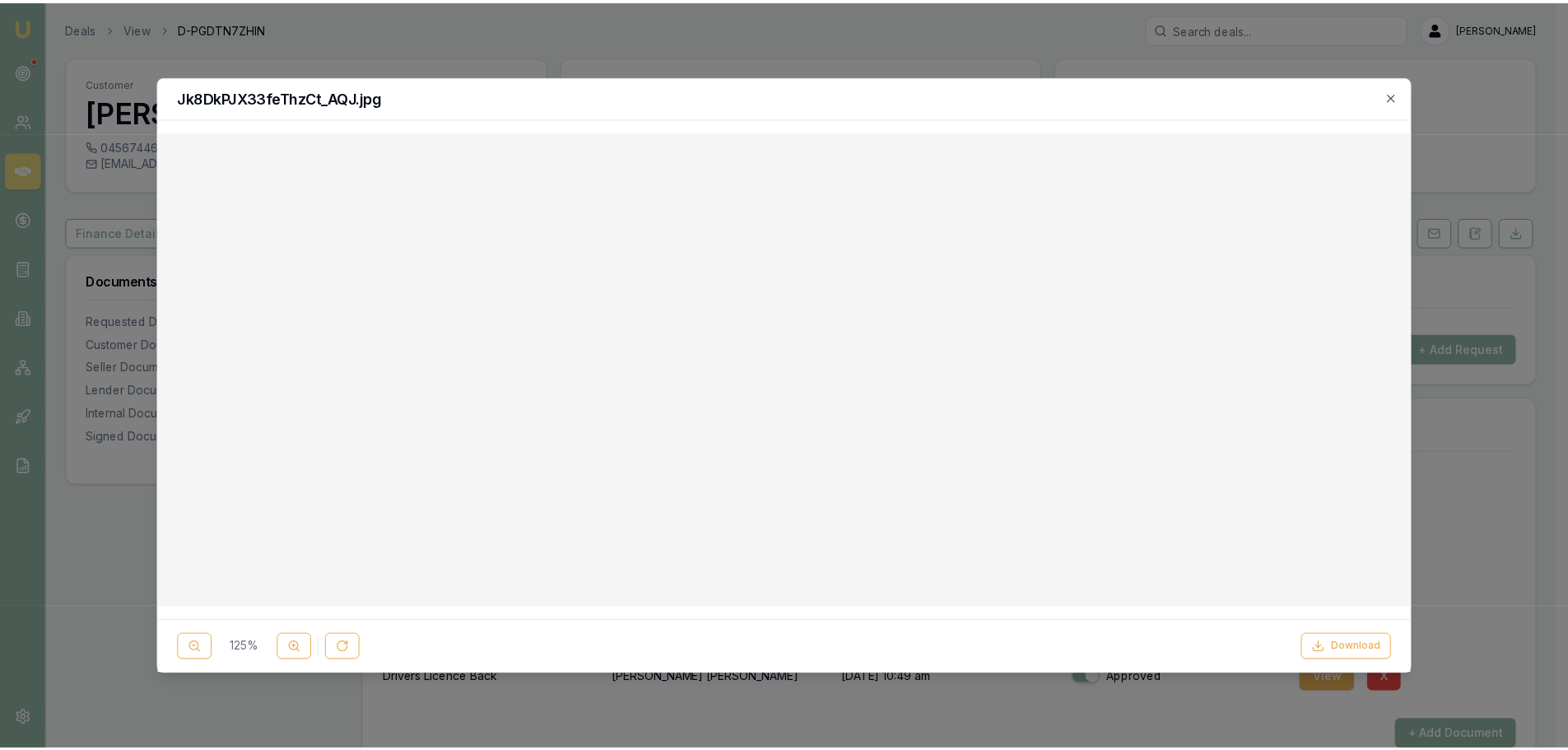
scroll to position [165, 0]
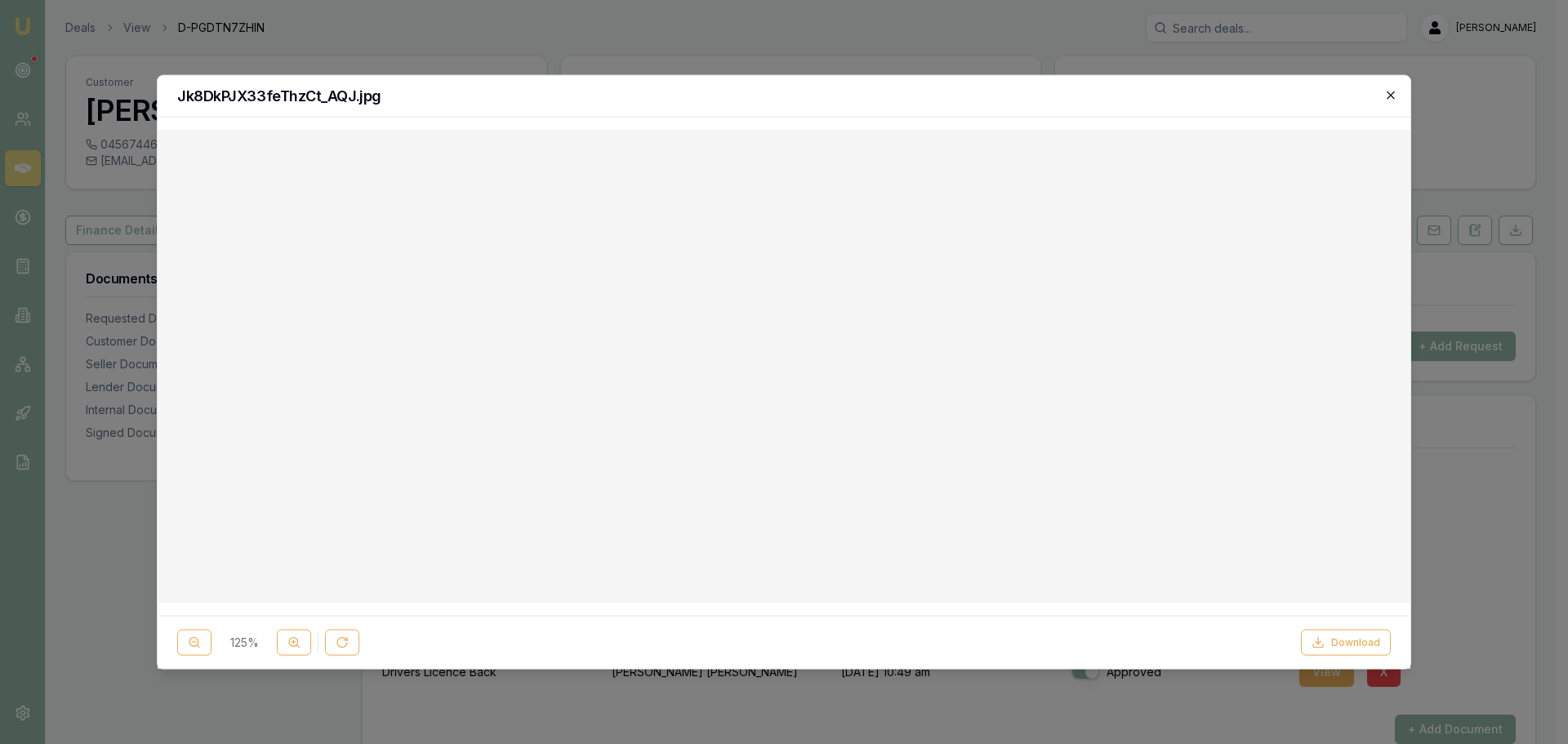
click at [1390, 91] on icon "button" at bounding box center [1391, 95] width 13 height 13
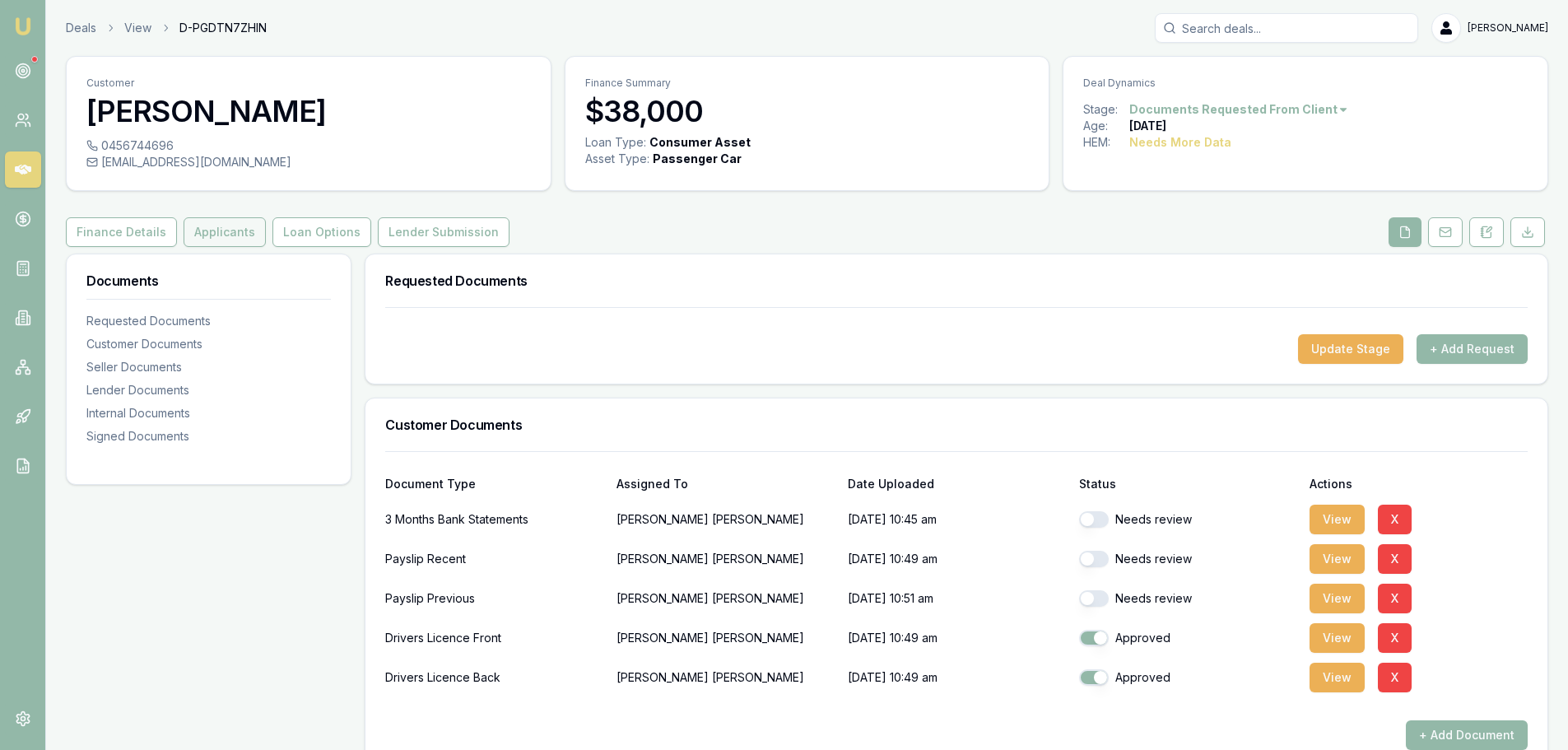
click at [243, 232] on button "Applicants" at bounding box center [225, 231] width 82 height 29
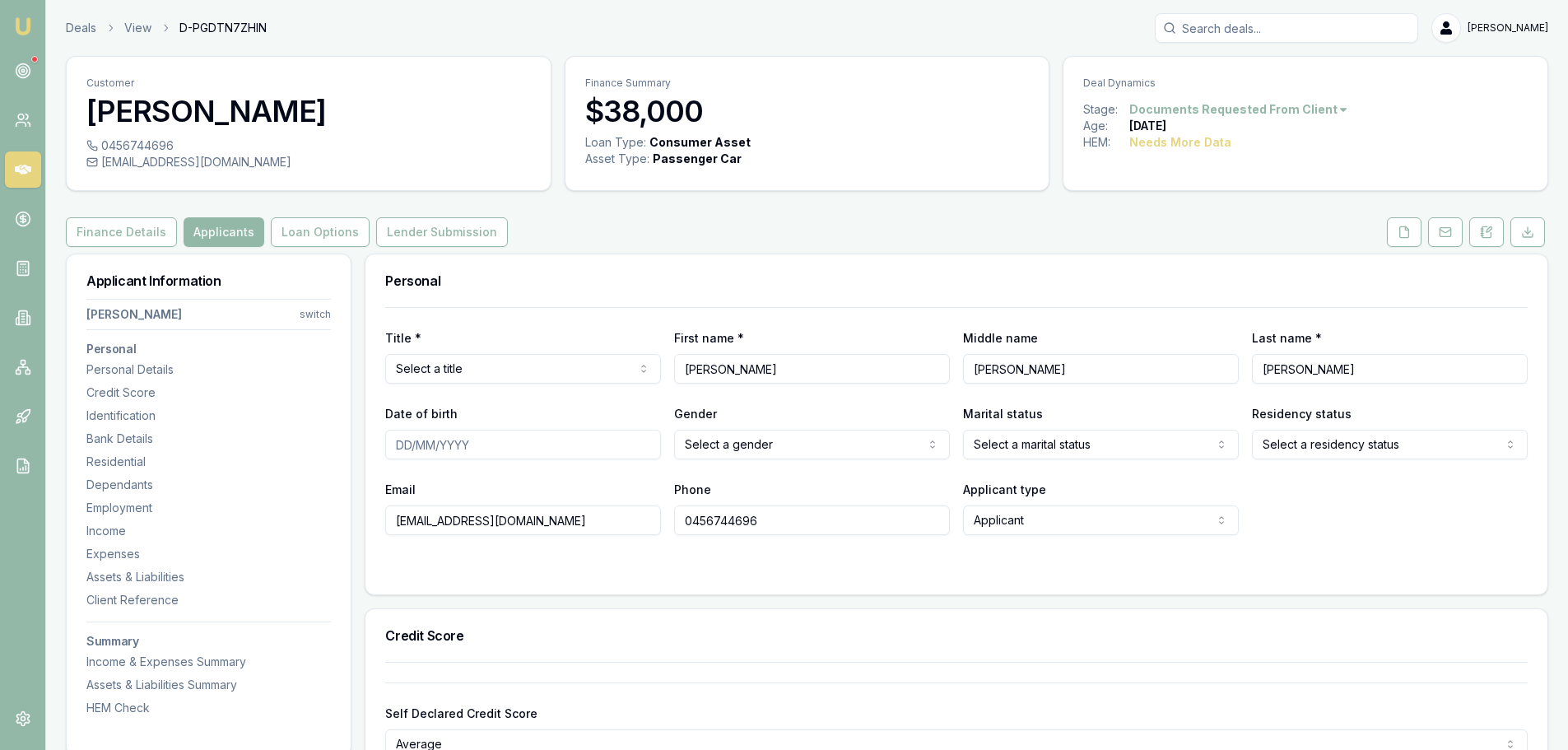
click at [597, 360] on html "Emu Broker Deals View D-PGDTN7ZHIN Erin Shield Toggle Menu Customer Bradley Wil…" at bounding box center [784, 375] width 1568 height 750
click at [498, 444] on input "Date of birth" at bounding box center [522, 444] width 276 height 29
type input "30/03/1975"
click at [732, 446] on html "Emu Broker Deals View D-PGDTN7ZHIN Erin Shield Toggle Menu Customer Bradley Wil…" at bounding box center [784, 375] width 1568 height 750
click at [1005, 451] on html "Emu Broker Deals View D-PGDTN7ZHIN Erin Shield Toggle Menu Customer Bradley Wil…" at bounding box center [784, 375] width 1568 height 750
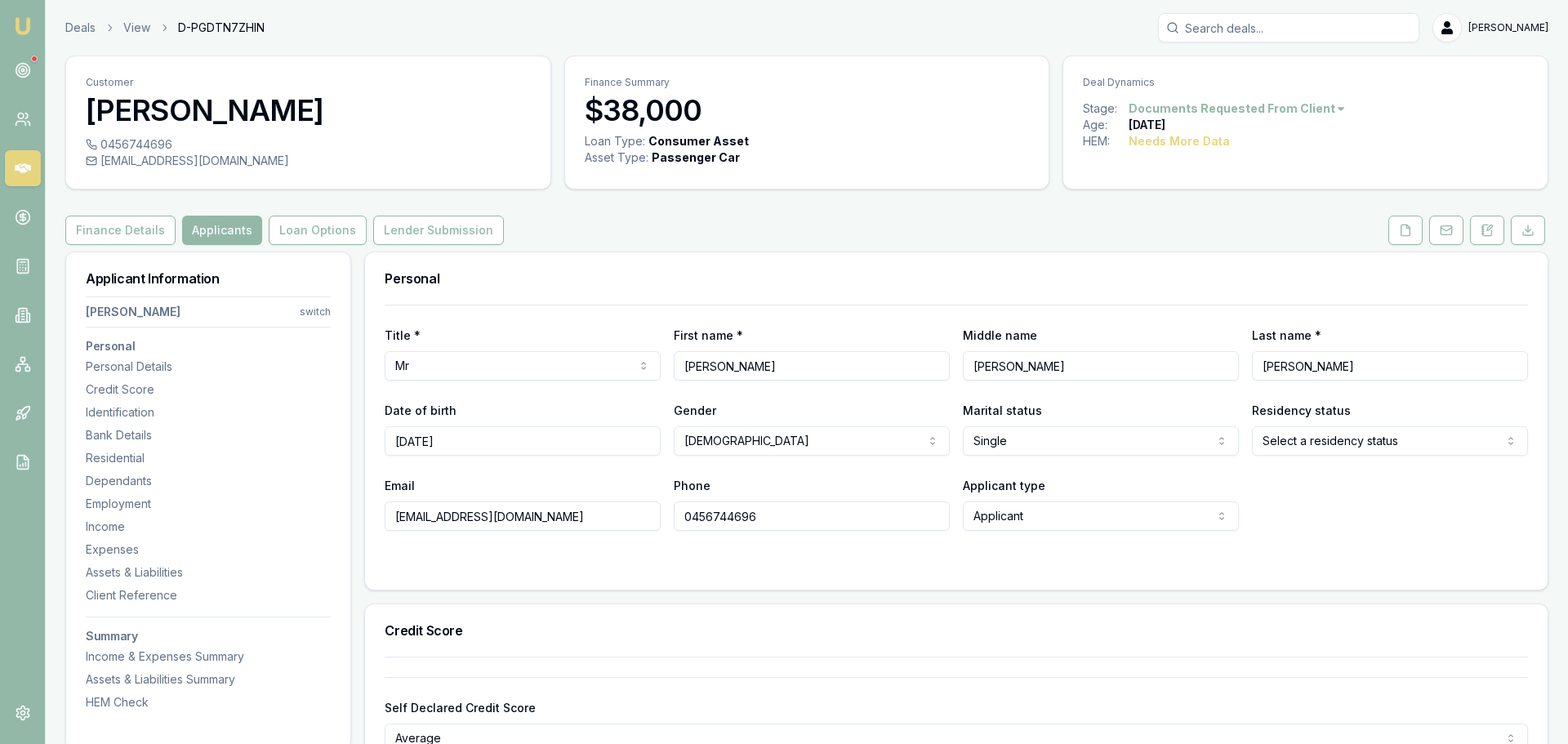
click at [1291, 438] on html "Emu Broker Deals View D-PGDTN7ZHIN Erin Shield Toggle Menu Customer Bradley Wil…" at bounding box center [784, 372] width 1568 height 744
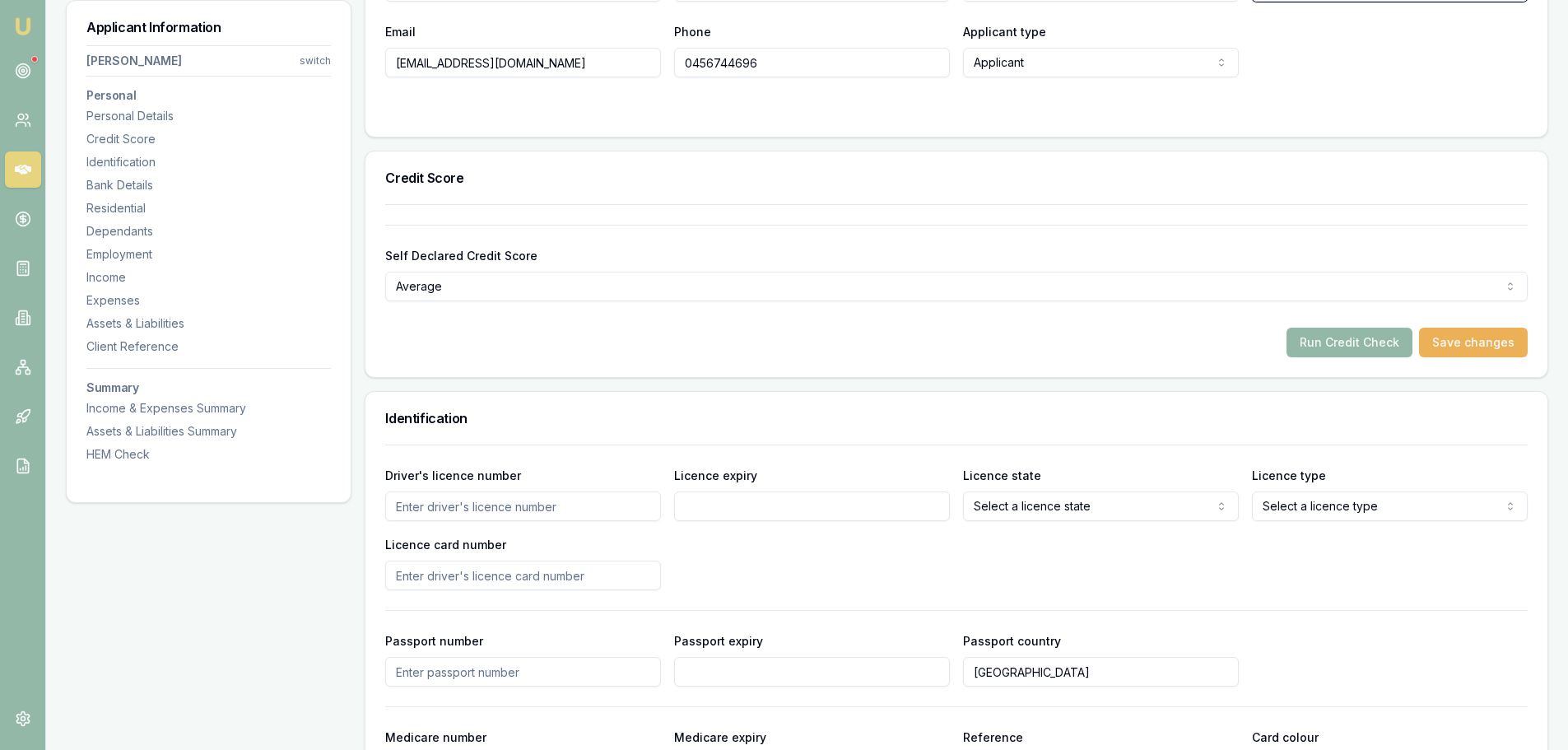
scroll to position [494, 0]
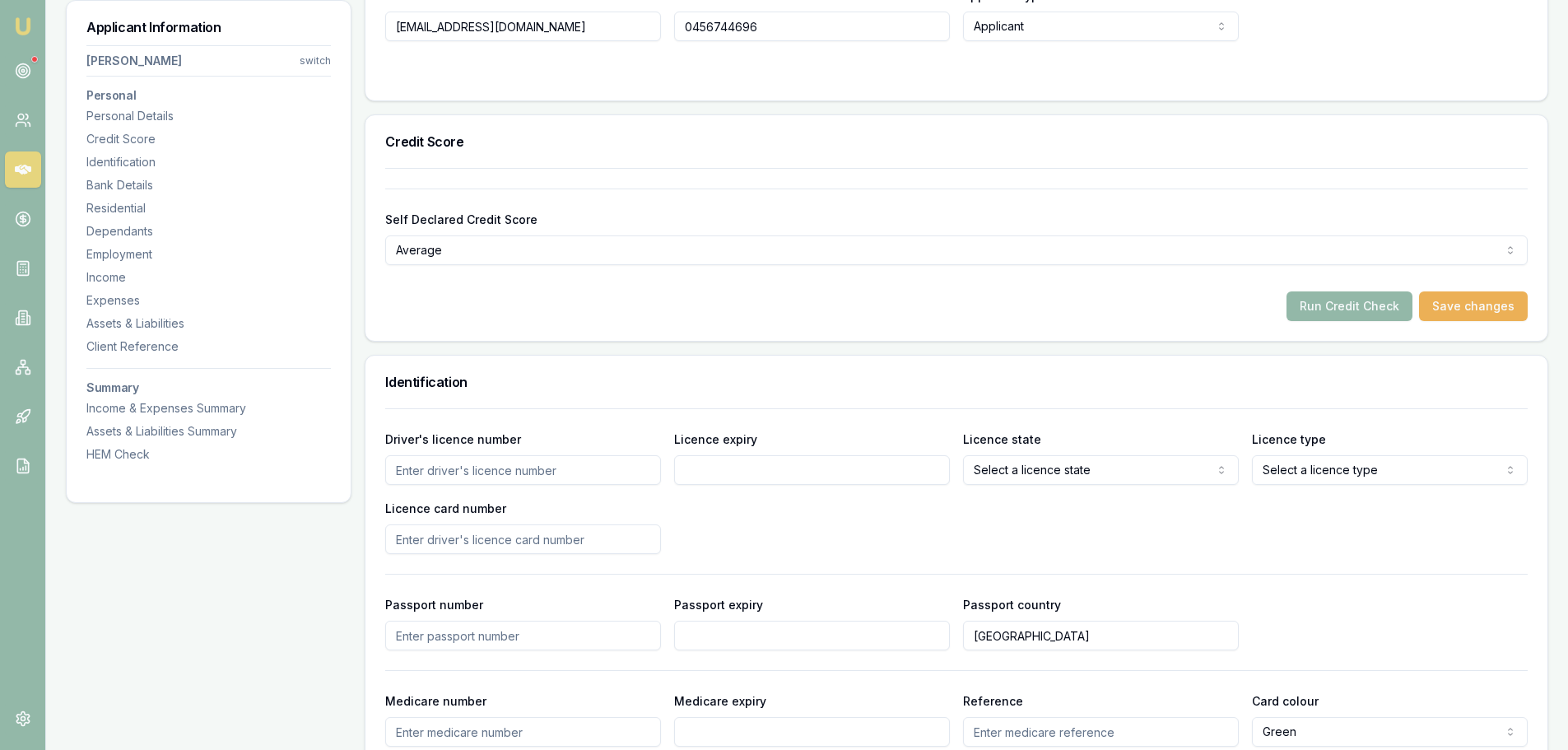
click at [530, 471] on input "Driver's licence number" at bounding box center [522, 469] width 276 height 29
type input "035213488"
type input "16/09/2026"
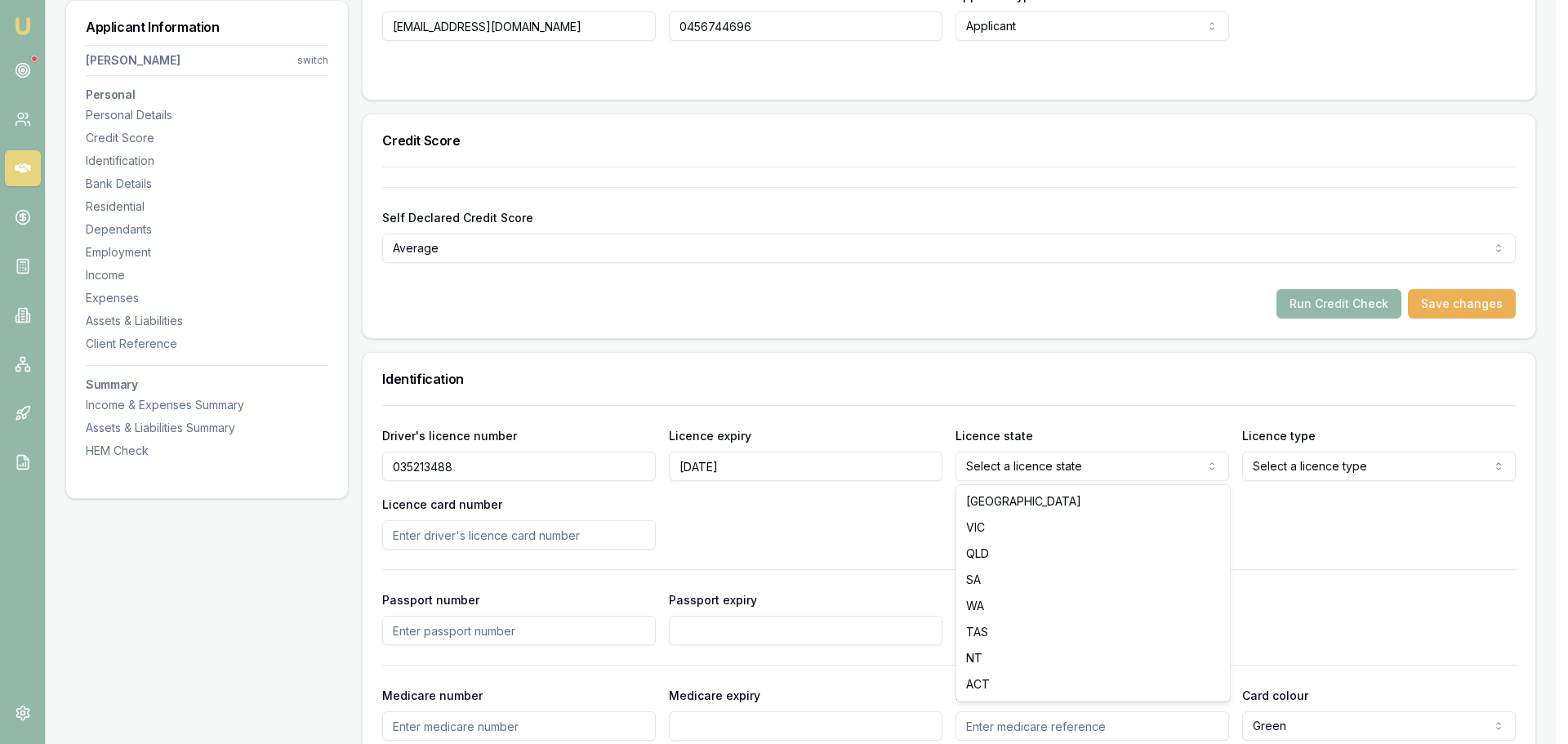
select select "QLD"
drag, startPoint x: 1006, startPoint y: 554, endPoint x: 1303, endPoint y: 488, distance: 304.2
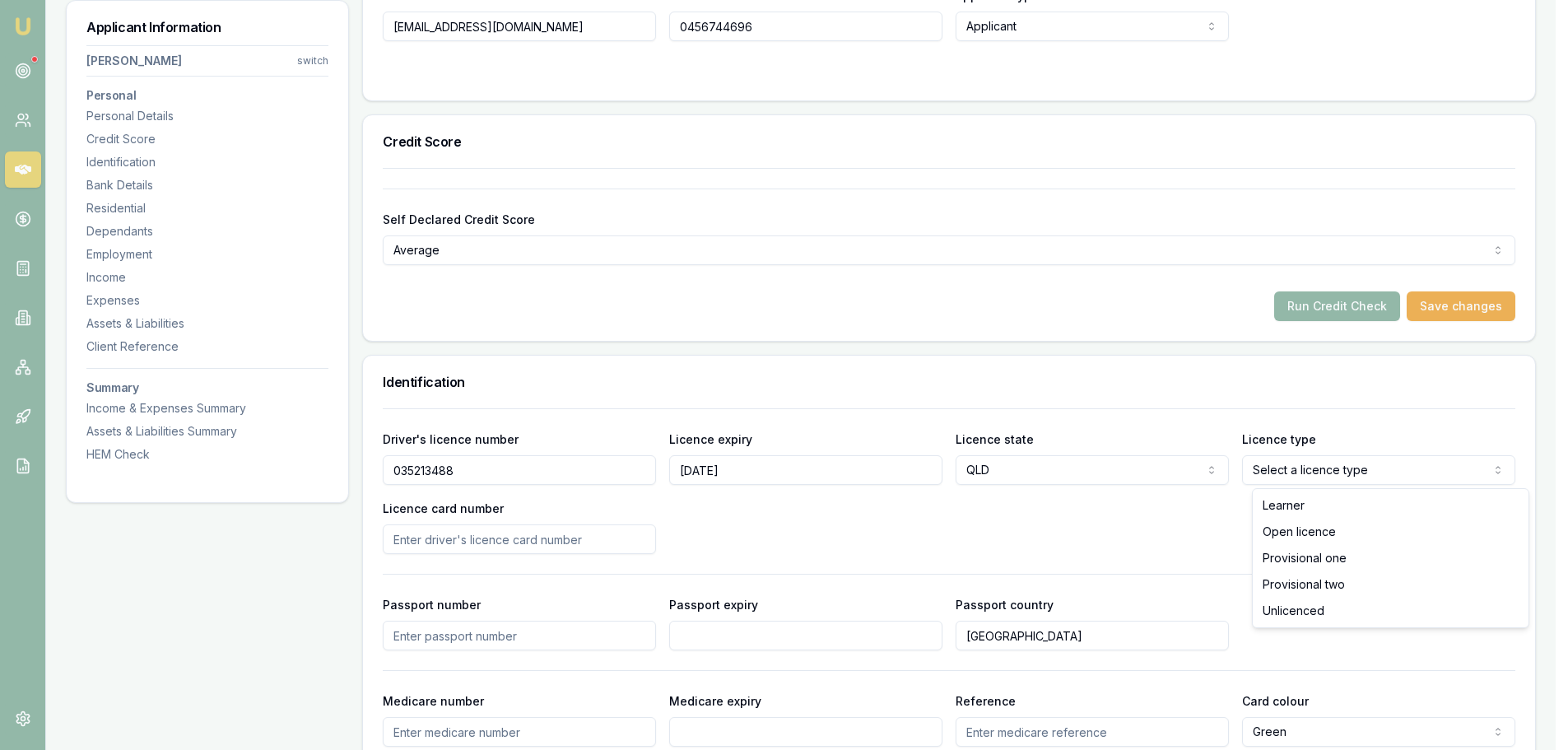
select select "OPEN_LICENCE"
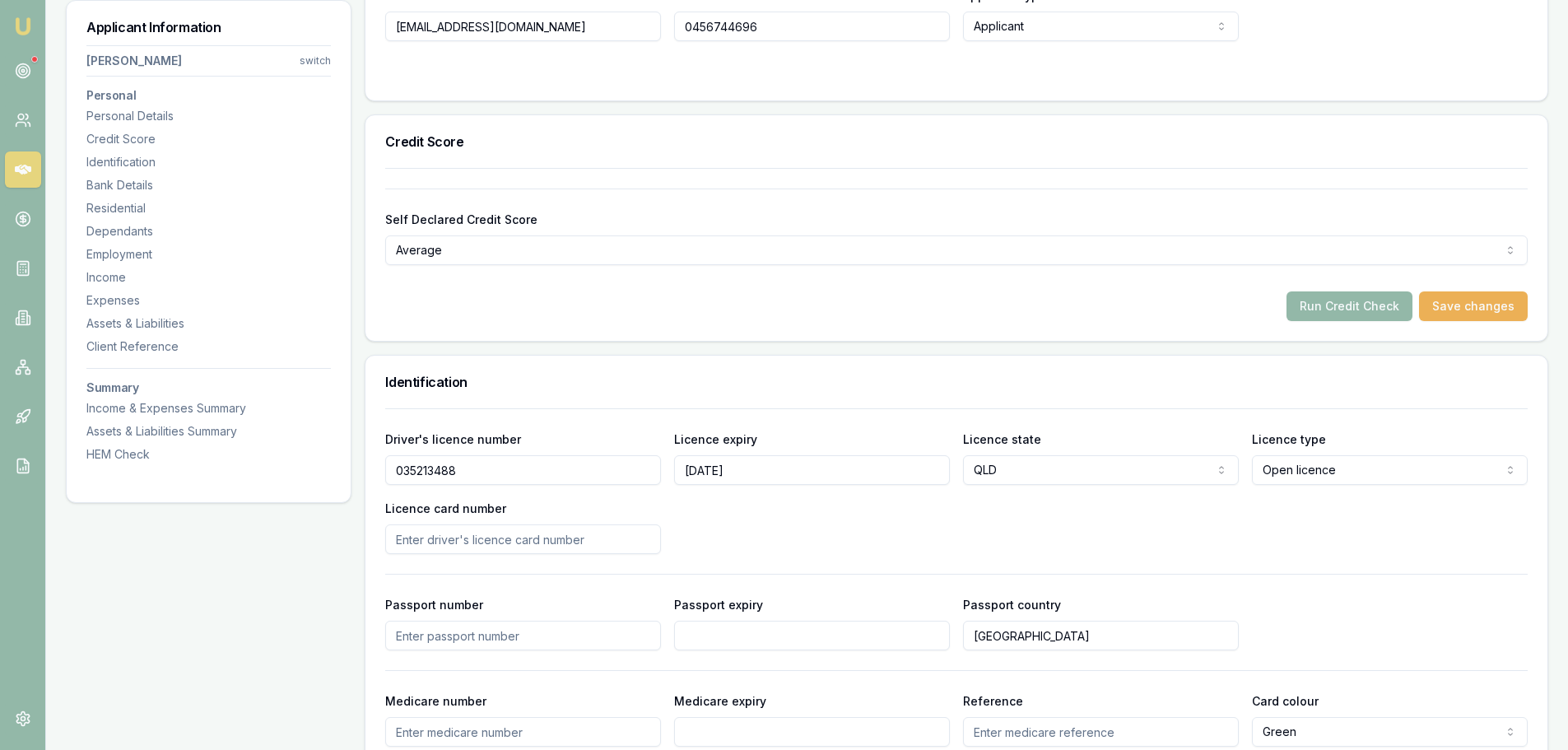
click at [616, 539] on input "Licence card number" at bounding box center [522, 539] width 276 height 29
type input "5DC5B6DD52"
click at [766, 533] on div "Driver's licence number 035213488 Licence expiry 16/09/2026 Licence state QLD N…" at bounding box center [956, 491] width 1142 height 125
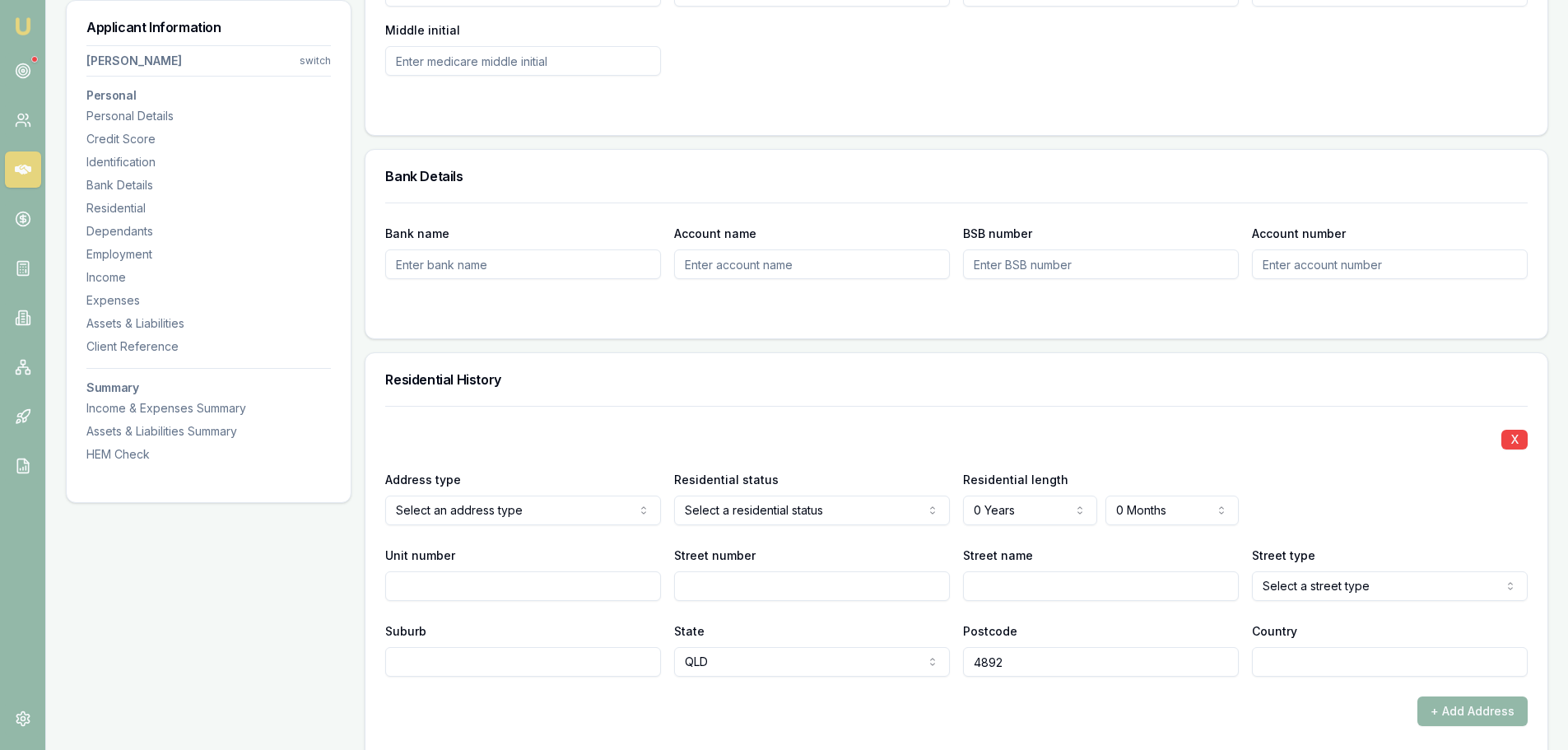
scroll to position [1235, 0]
click at [673, 400] on div "Residential History" at bounding box center [957, 379] width 1182 height 53
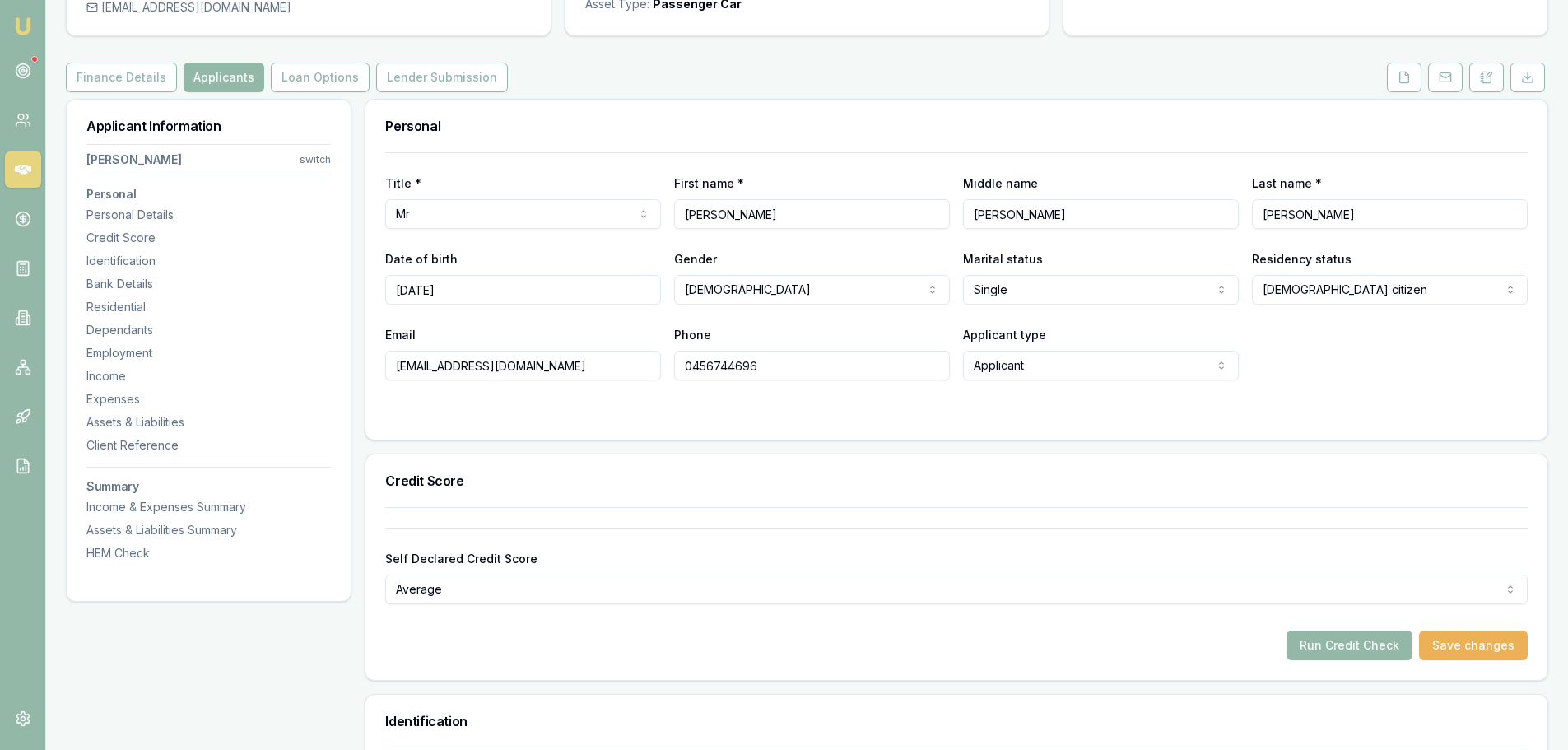
scroll to position [0, 0]
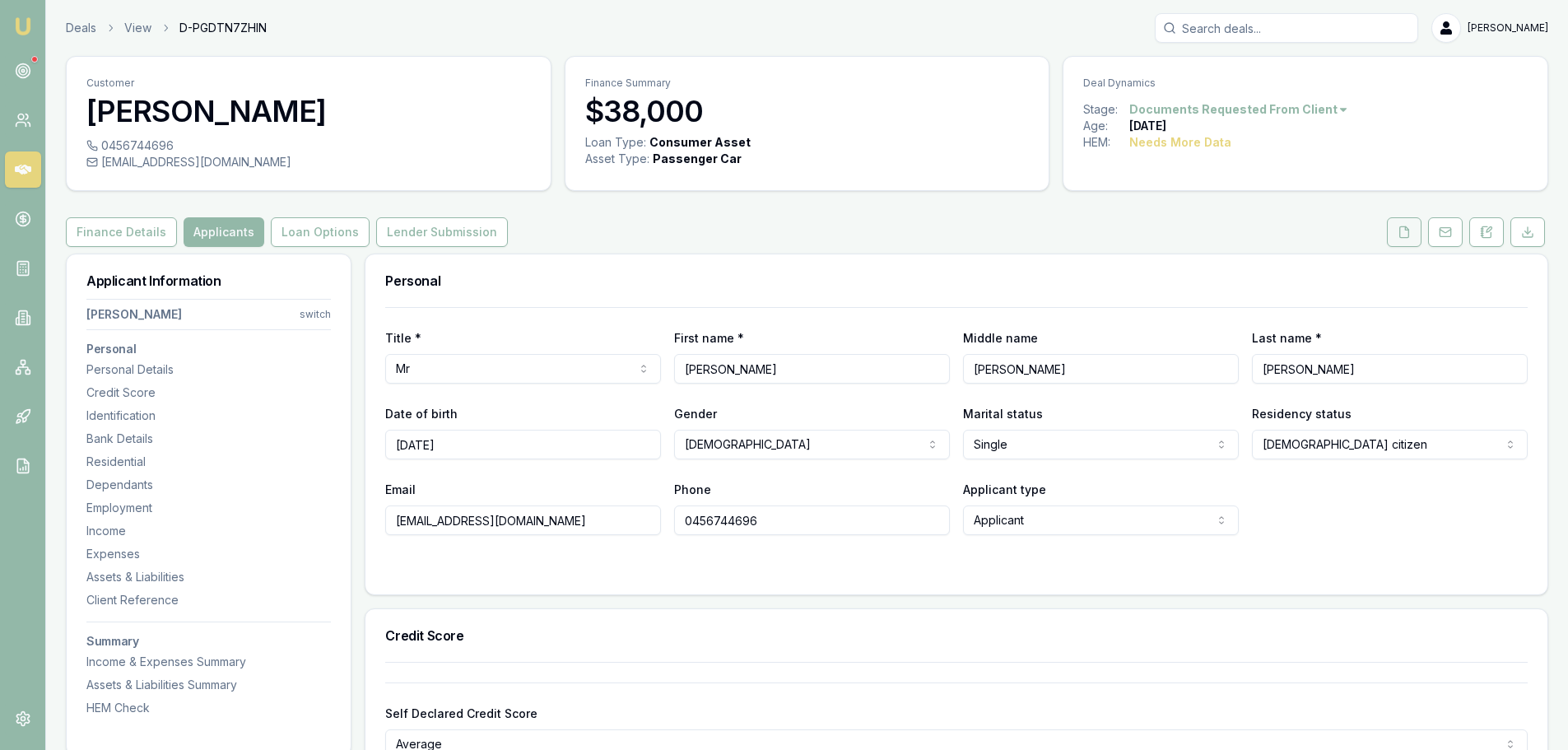
click at [1395, 241] on button at bounding box center [1404, 231] width 34 height 29
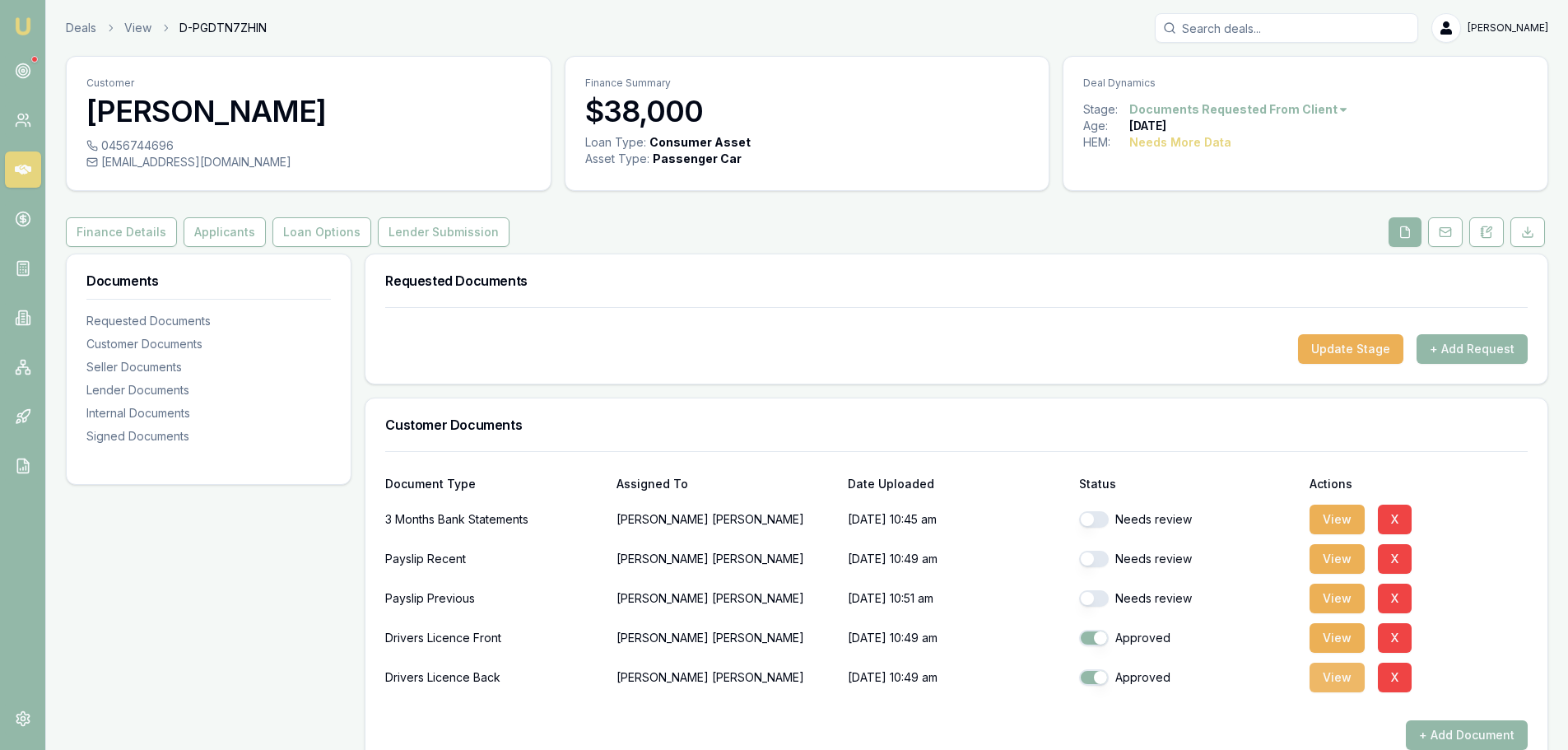
click at [1343, 682] on button "View" at bounding box center [1338, 677] width 55 height 29
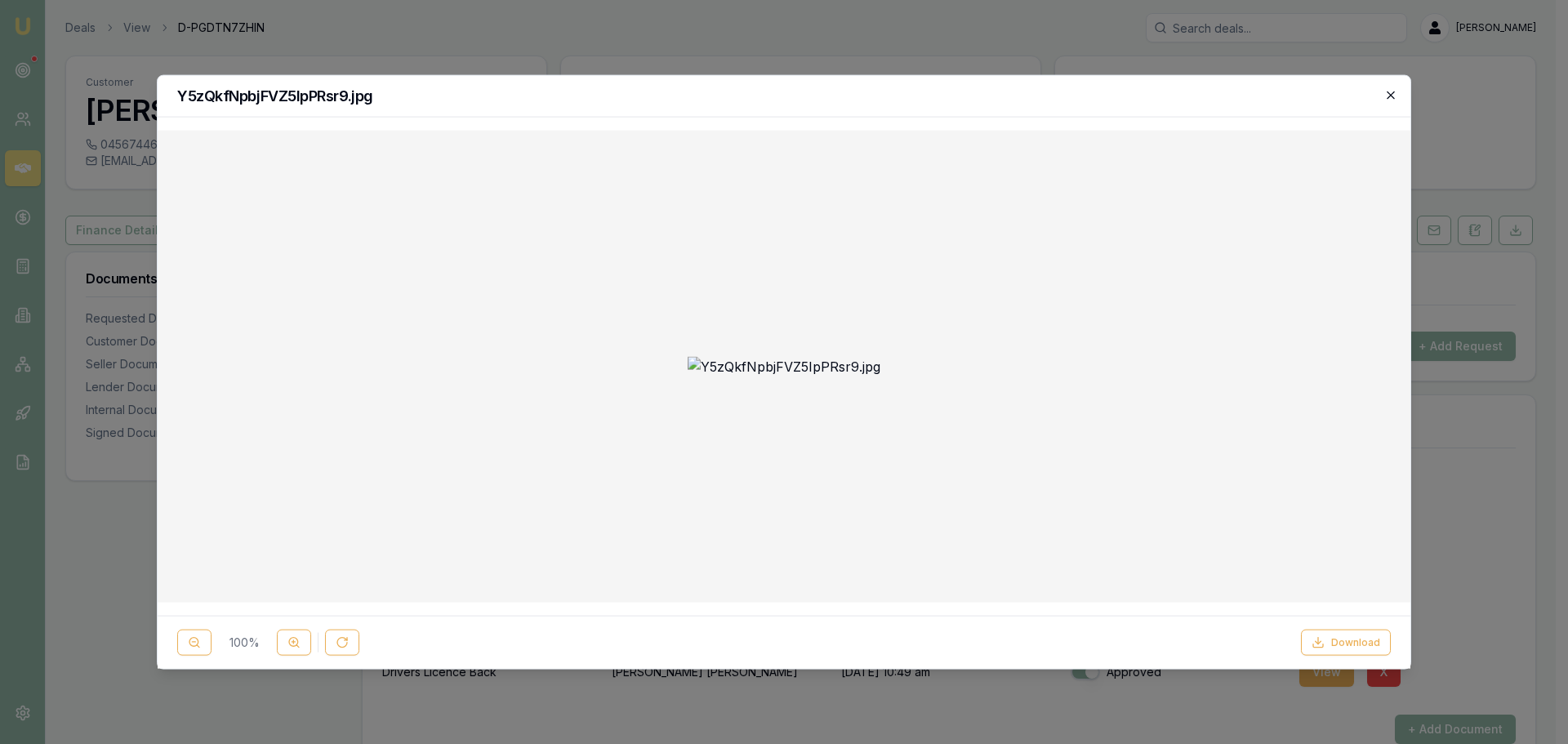
click at [1391, 95] on icon "button" at bounding box center [1391, 94] width 8 height 8
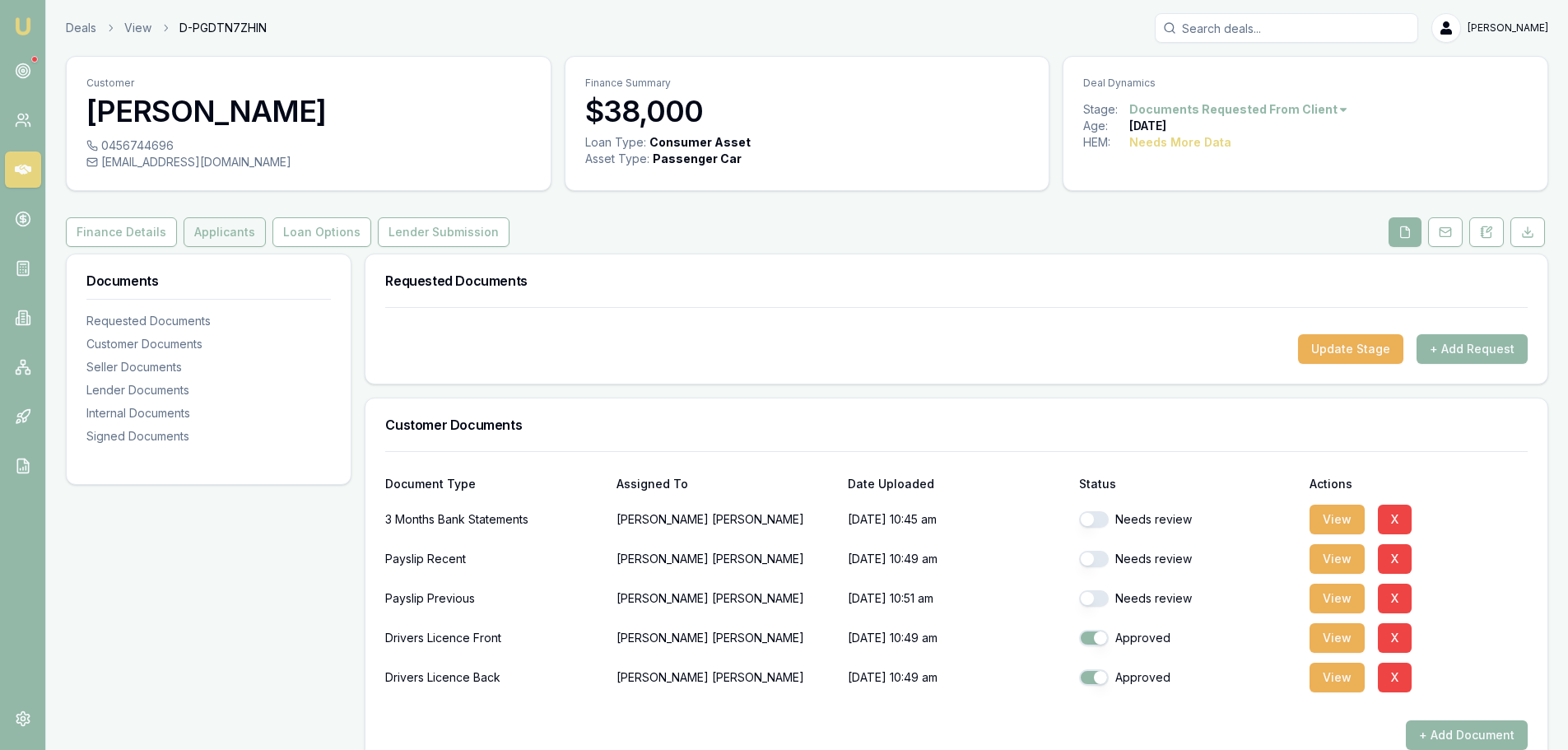
click at [219, 220] on button "Applicants" at bounding box center [225, 231] width 82 height 29
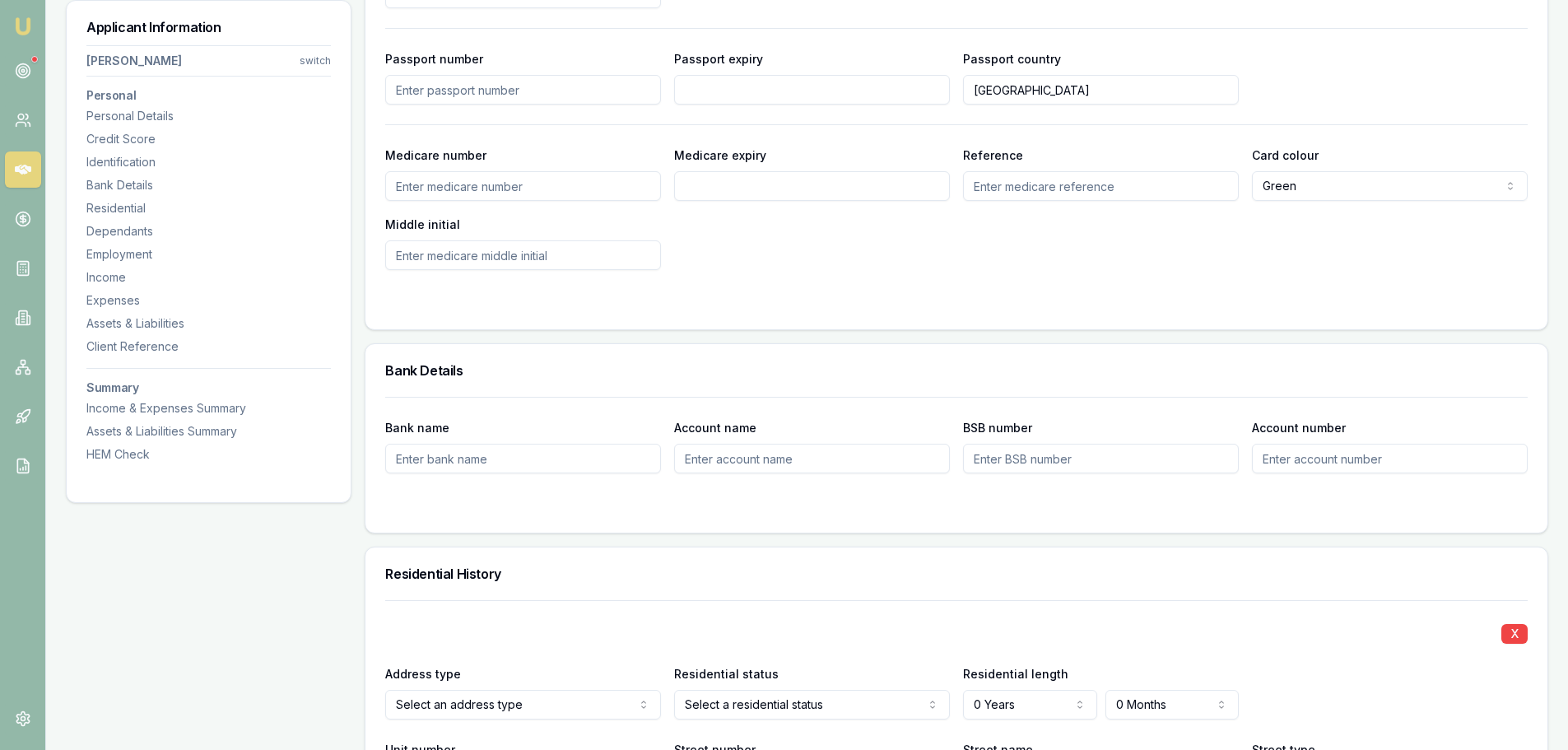
scroll to position [1235, 0]
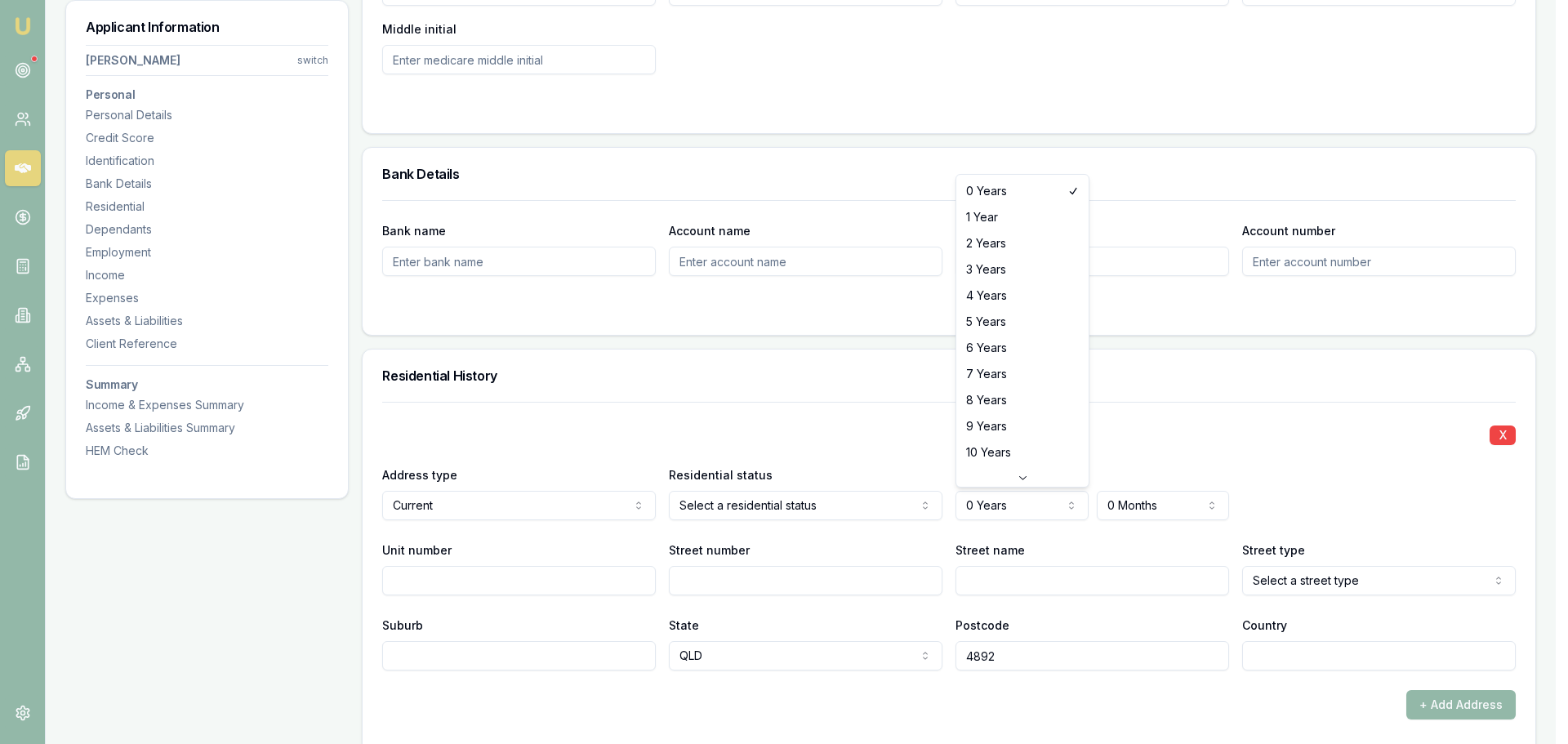
select select "3"
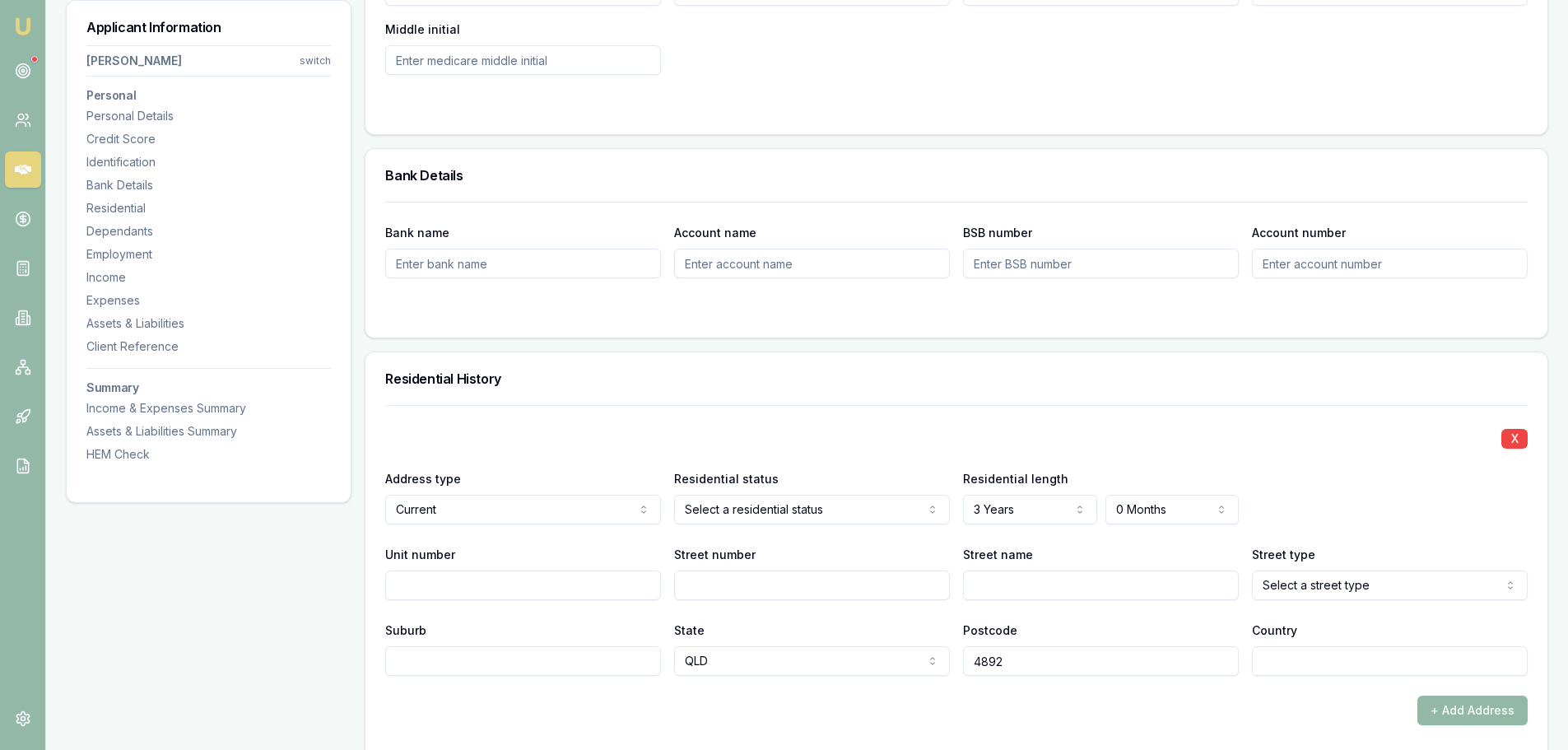
click at [706, 585] on input "Street number" at bounding box center [811, 585] width 276 height 29
type input "301"
type input "JIMBARN"
select select "Street"
type input "GUNUNA"
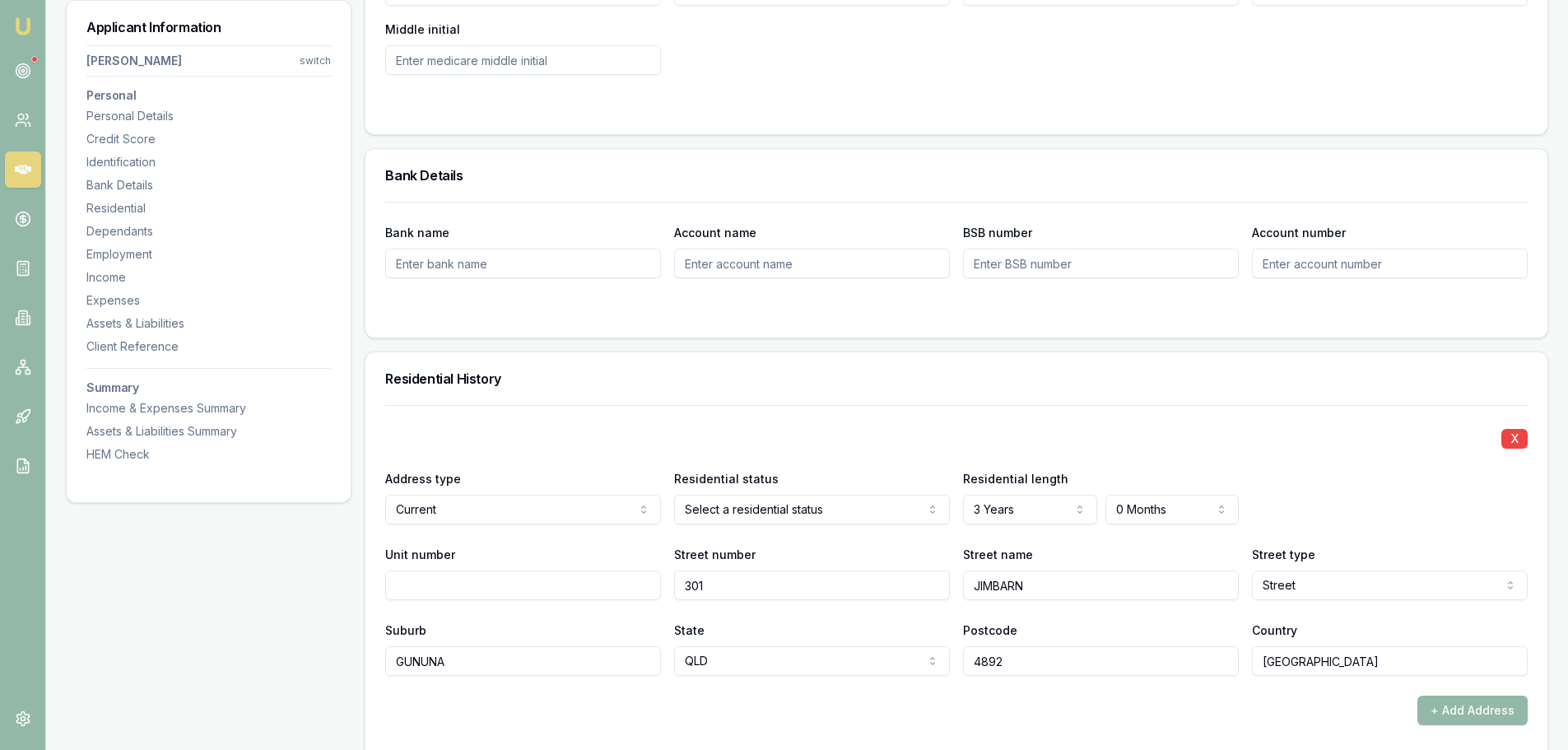
type input "[GEOGRAPHIC_DATA]"
click at [815, 396] on div "Residential History" at bounding box center [957, 379] width 1182 height 53
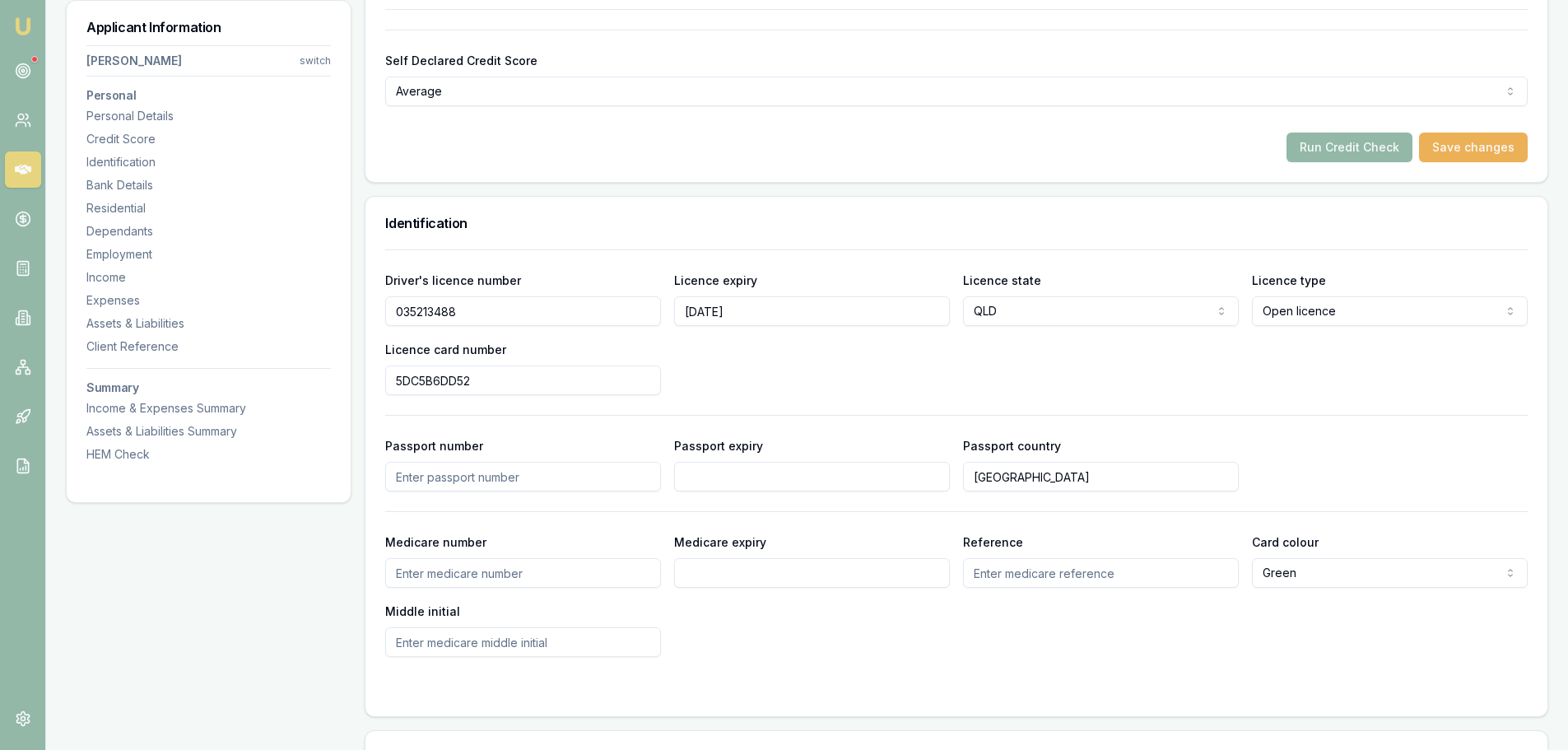
scroll to position [412, 0]
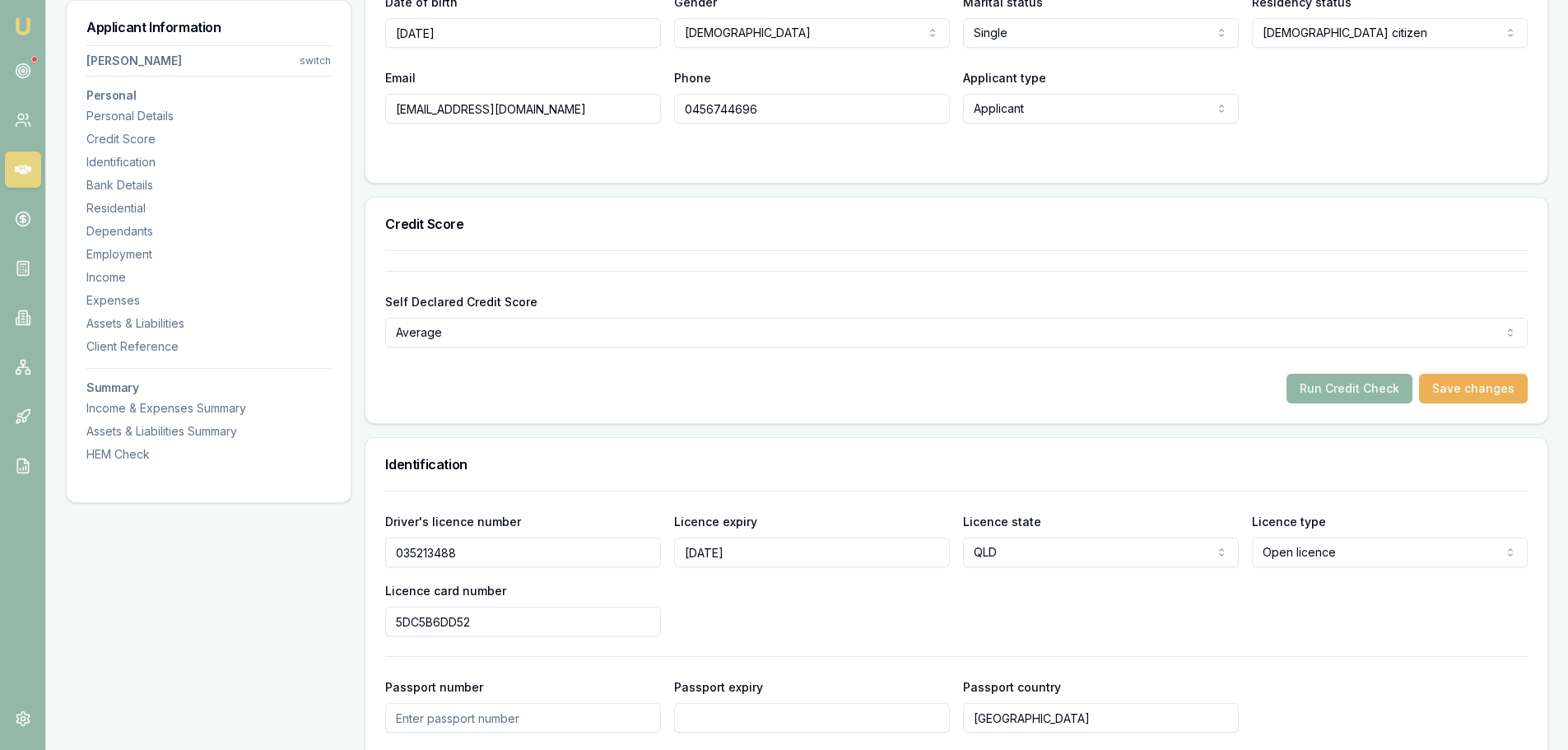
click at [1343, 399] on button "Run Credit Check" at bounding box center [1349, 388] width 126 height 29
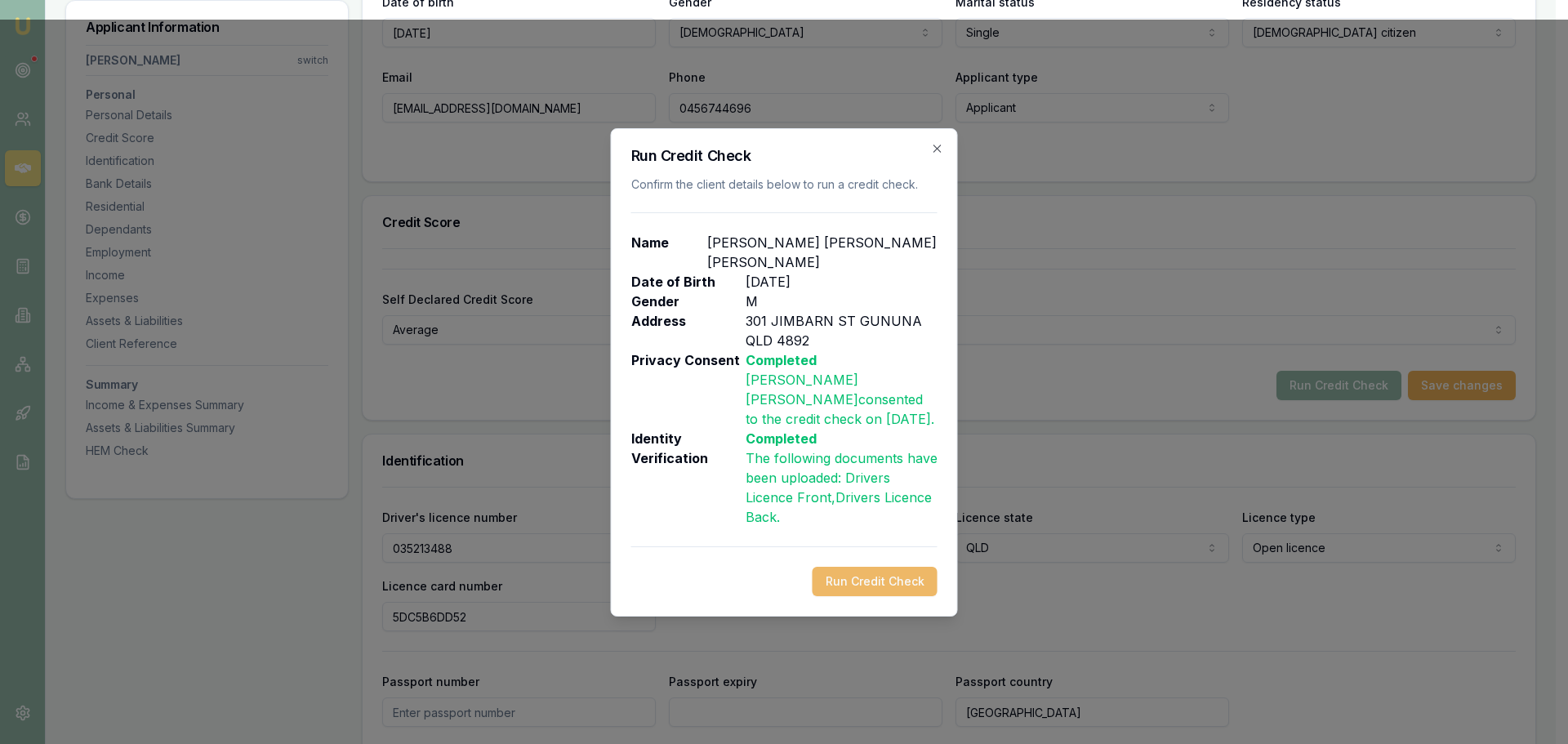
click at [884, 578] on button "Run Credit Check" at bounding box center [875, 581] width 125 height 29
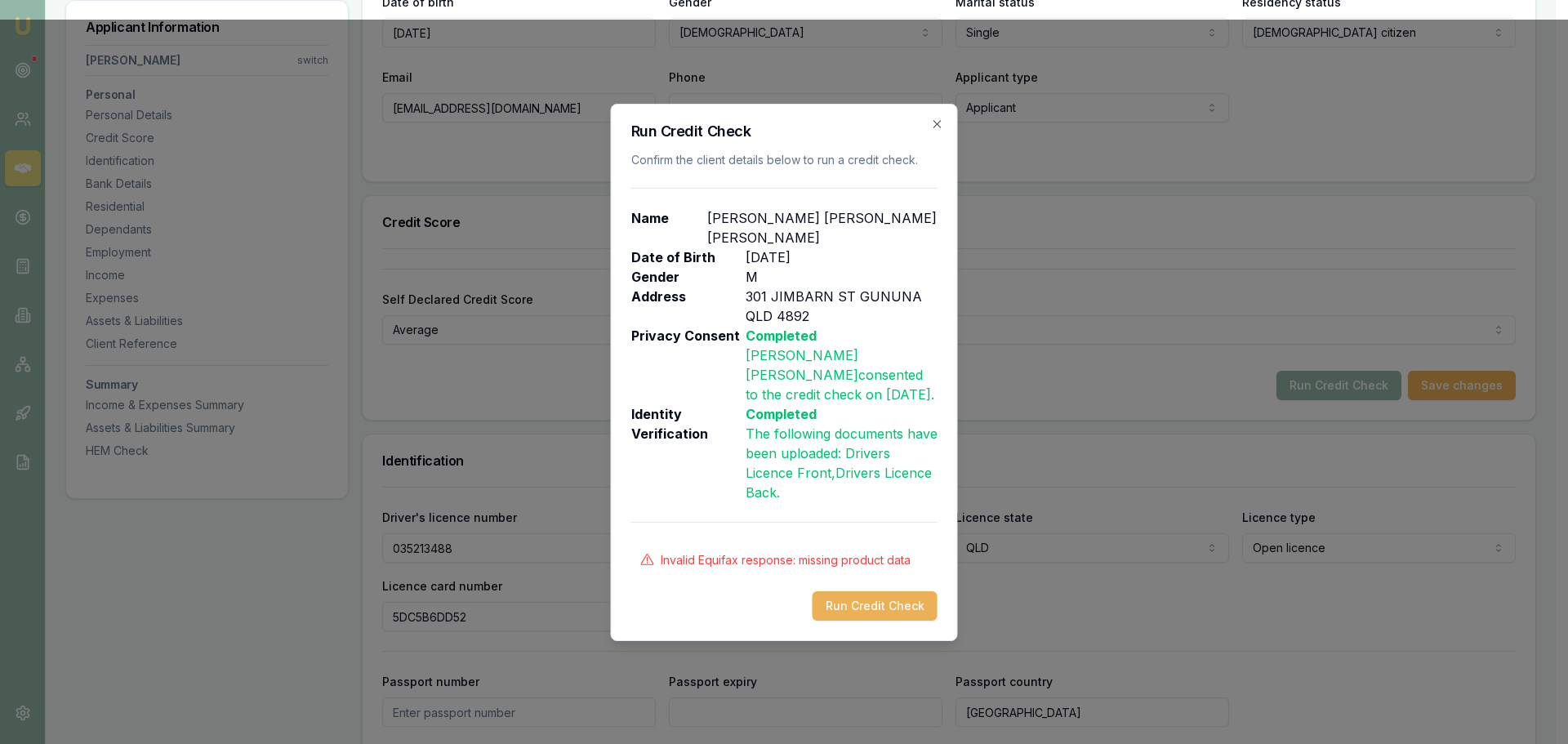
click at [937, 131] on icon "button" at bounding box center [938, 124] width 13 height 13
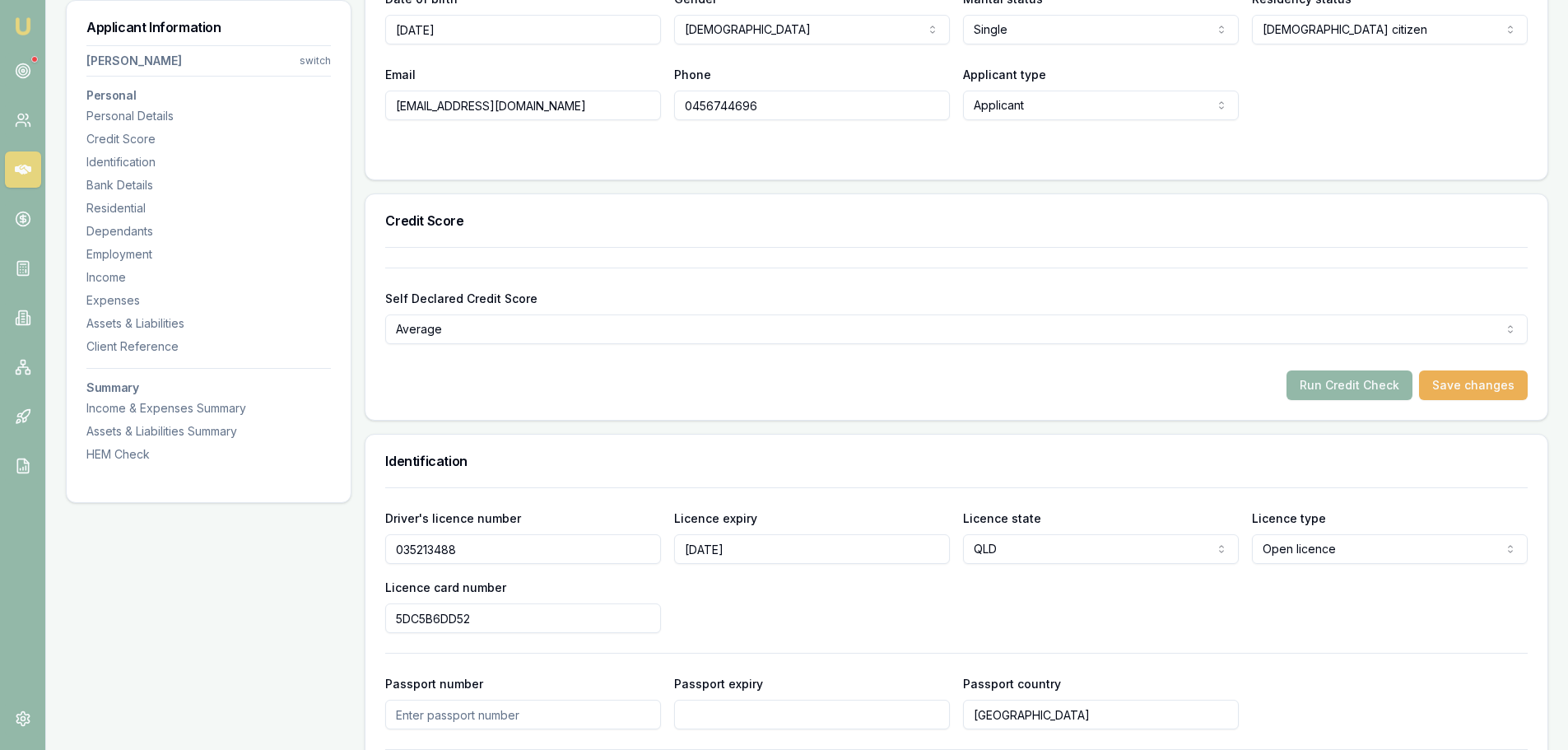
scroll to position [494, 0]
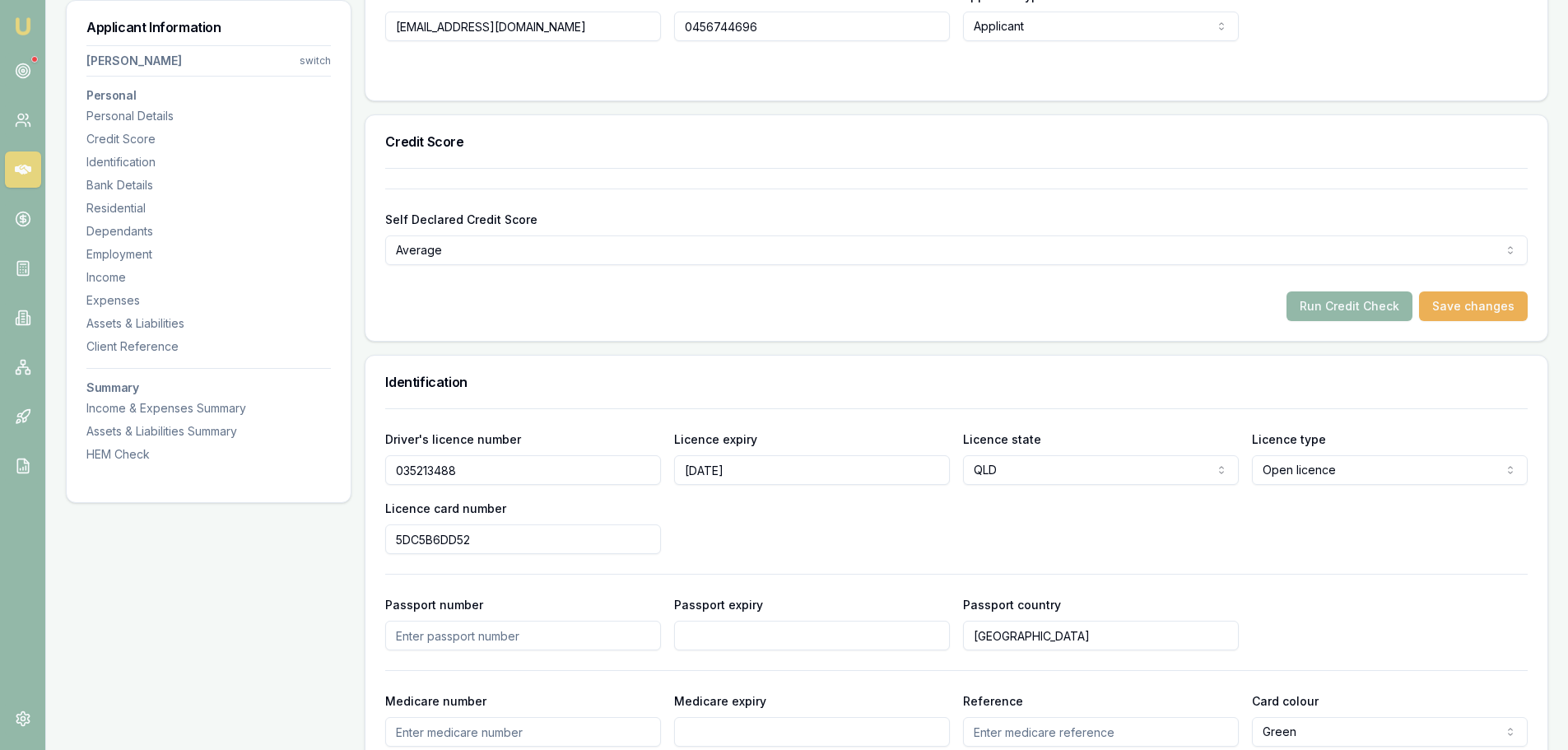
click at [832, 284] on form "Self Declared Credit Score Average Excellent Very good Average Fair Low Run Cre…" at bounding box center [956, 255] width 1142 height 133
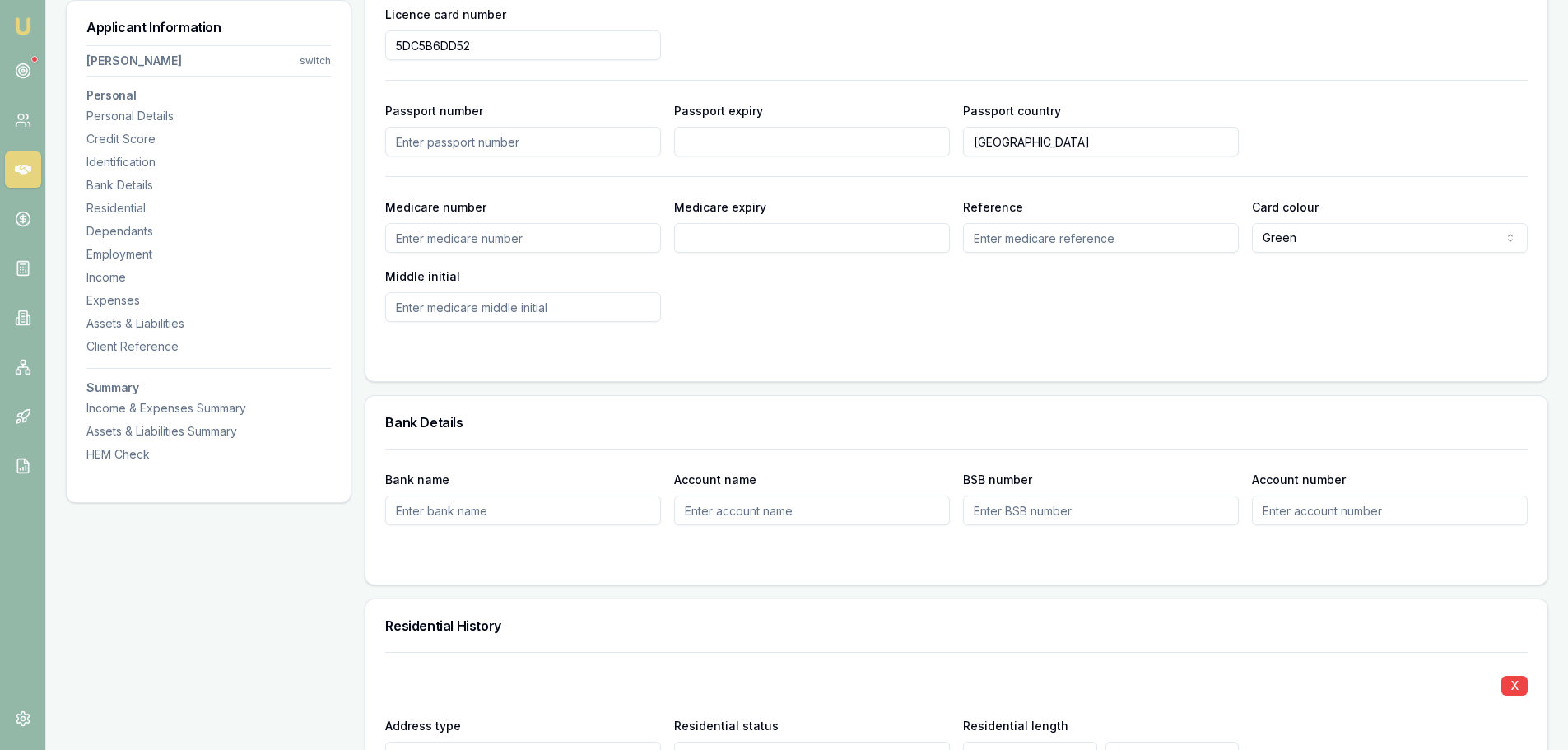
scroll to position [1399, 0]
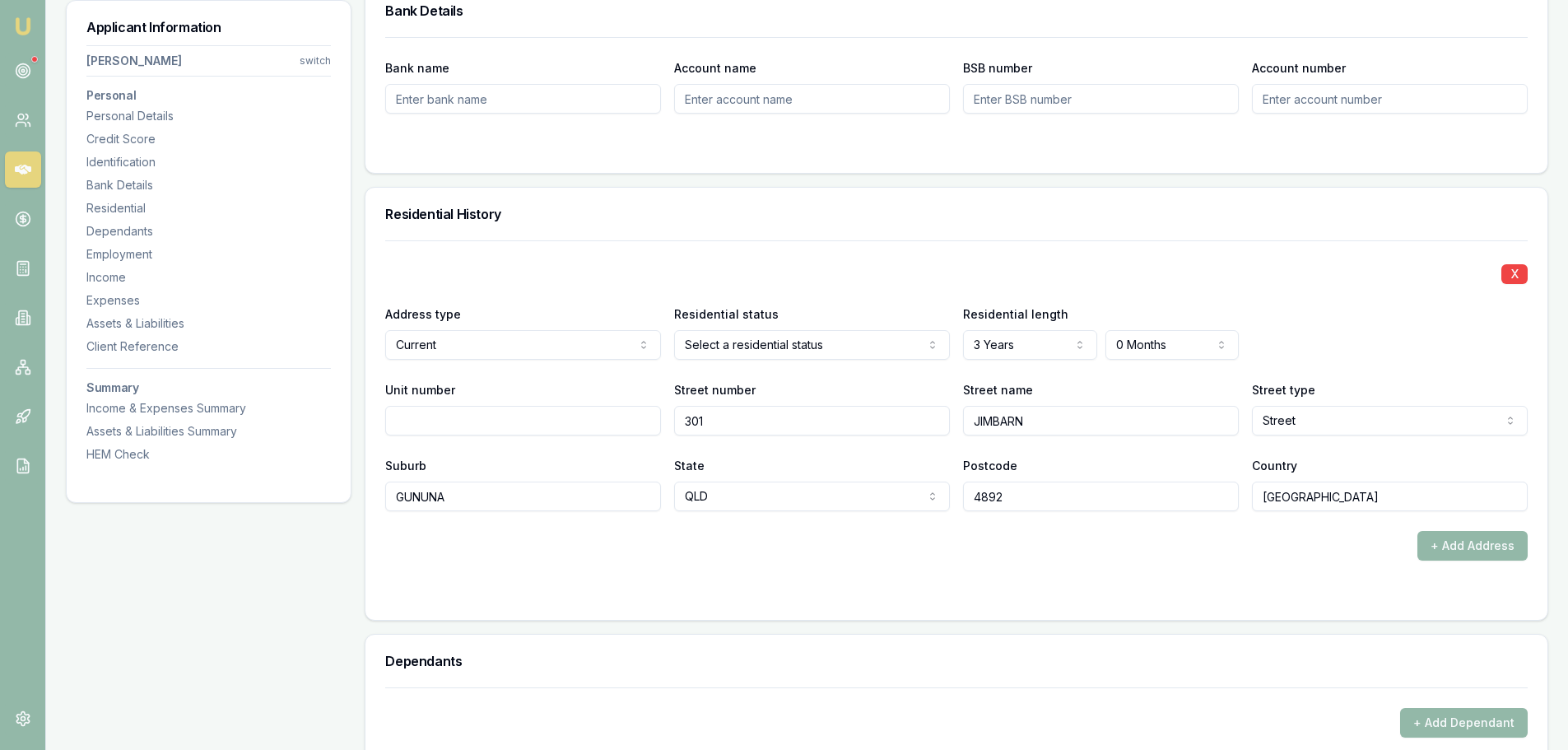
click at [856, 246] on div "X Address type Current Current Previous Residential status Select a residential…" at bounding box center [956, 376] width 1142 height 271
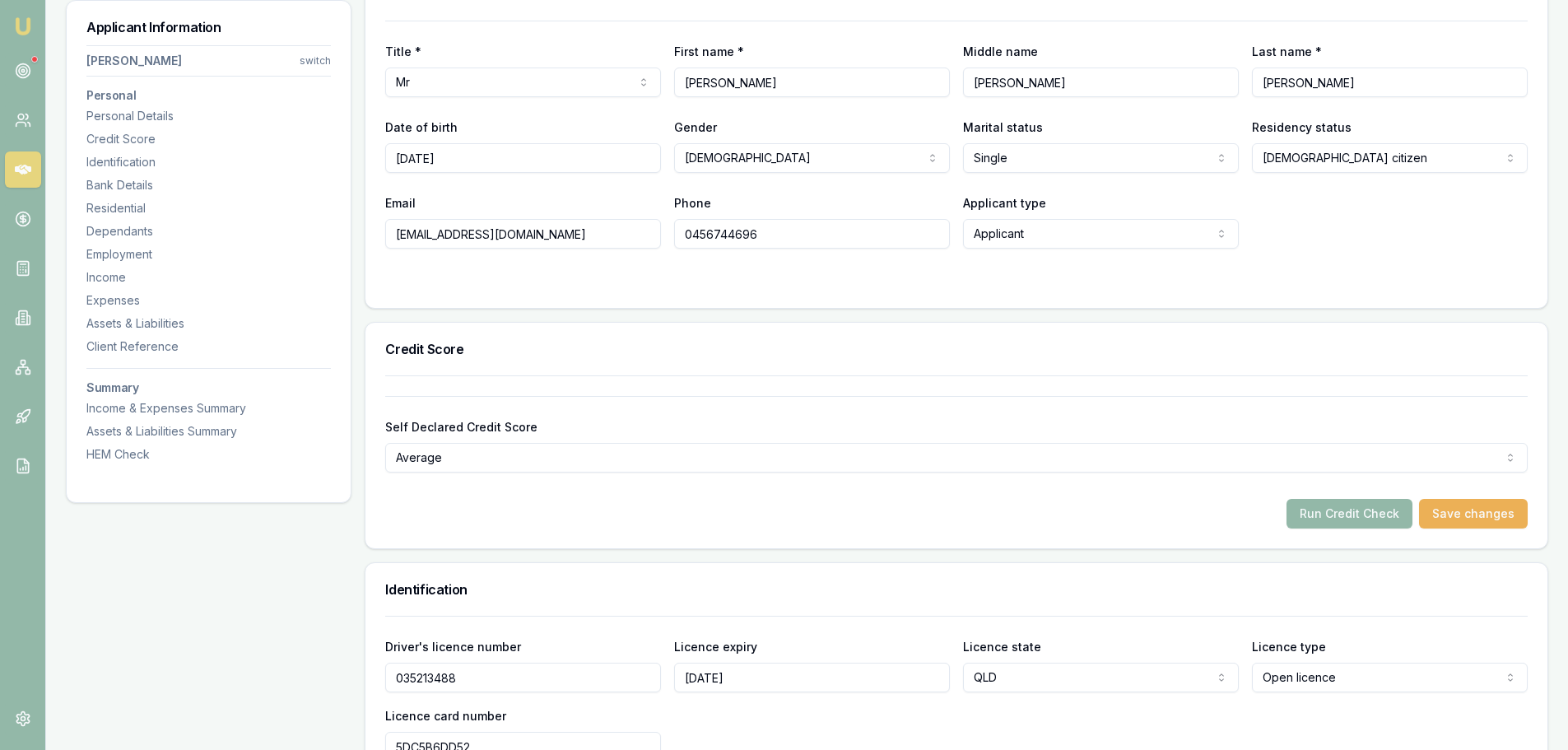
scroll to position [0, 0]
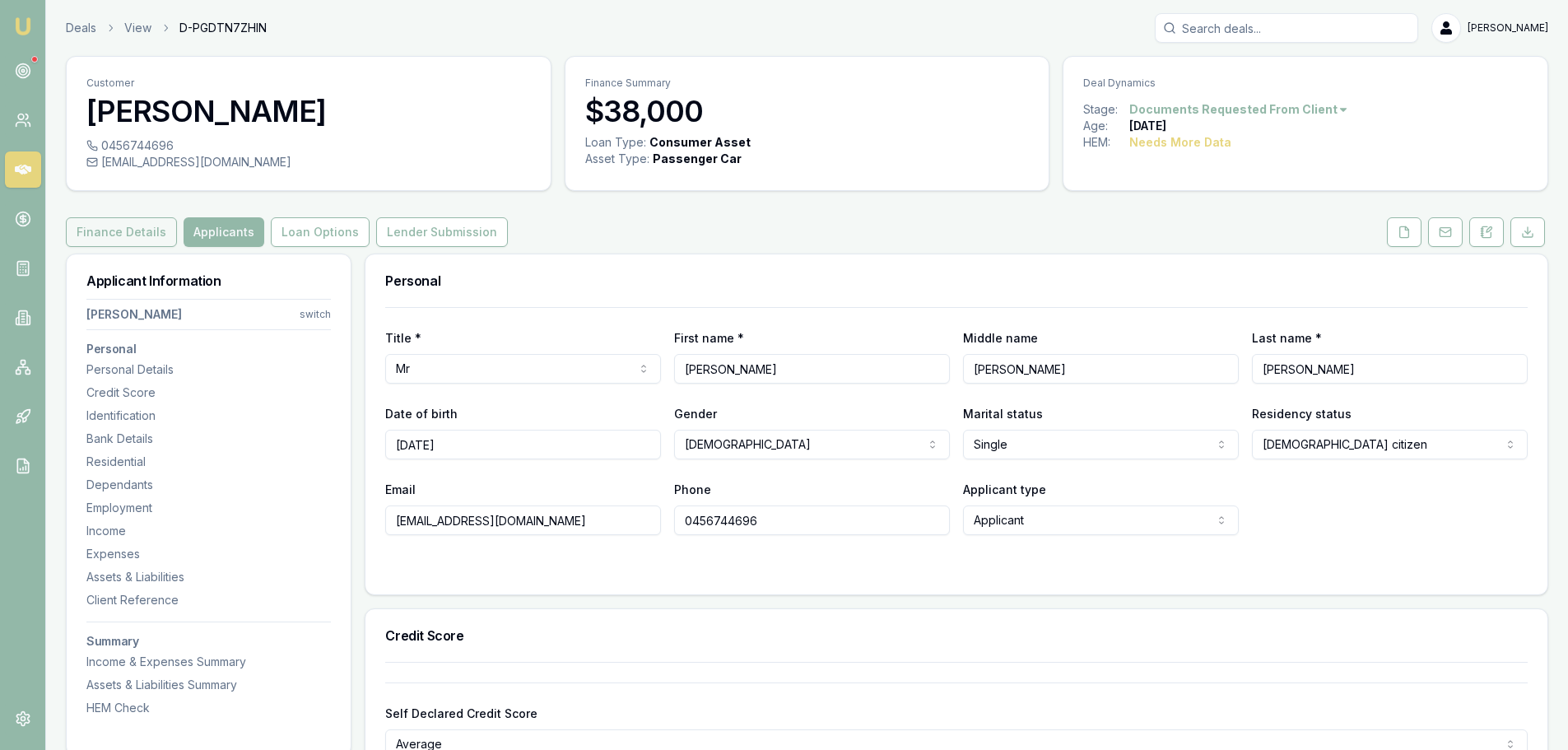
click at [116, 231] on button "Finance Details" at bounding box center [120, 231] width 111 height 29
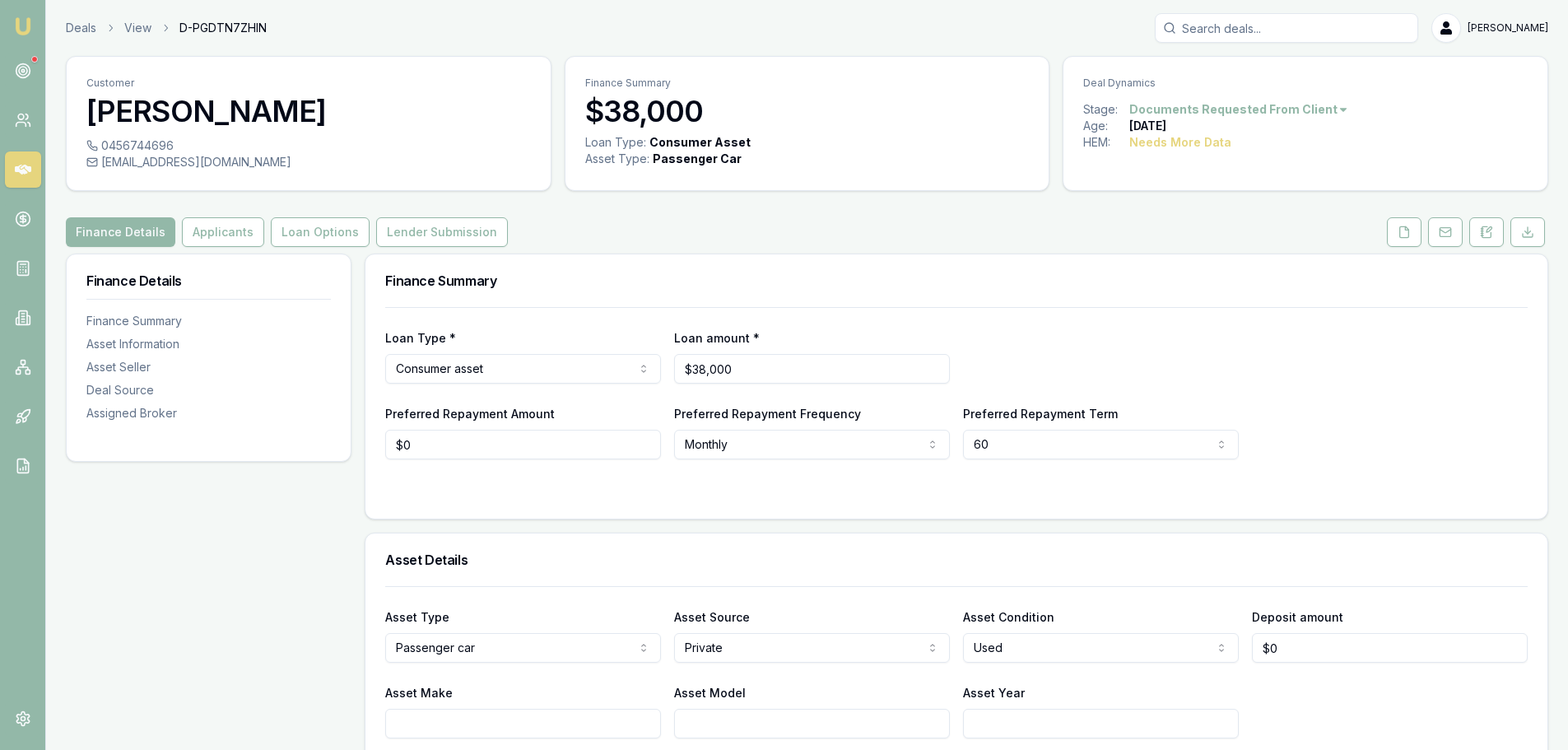
click at [1298, 280] on h3 "Finance Summary" at bounding box center [956, 281] width 1142 height 13
click at [210, 237] on button "Applicants" at bounding box center [223, 231] width 82 height 29
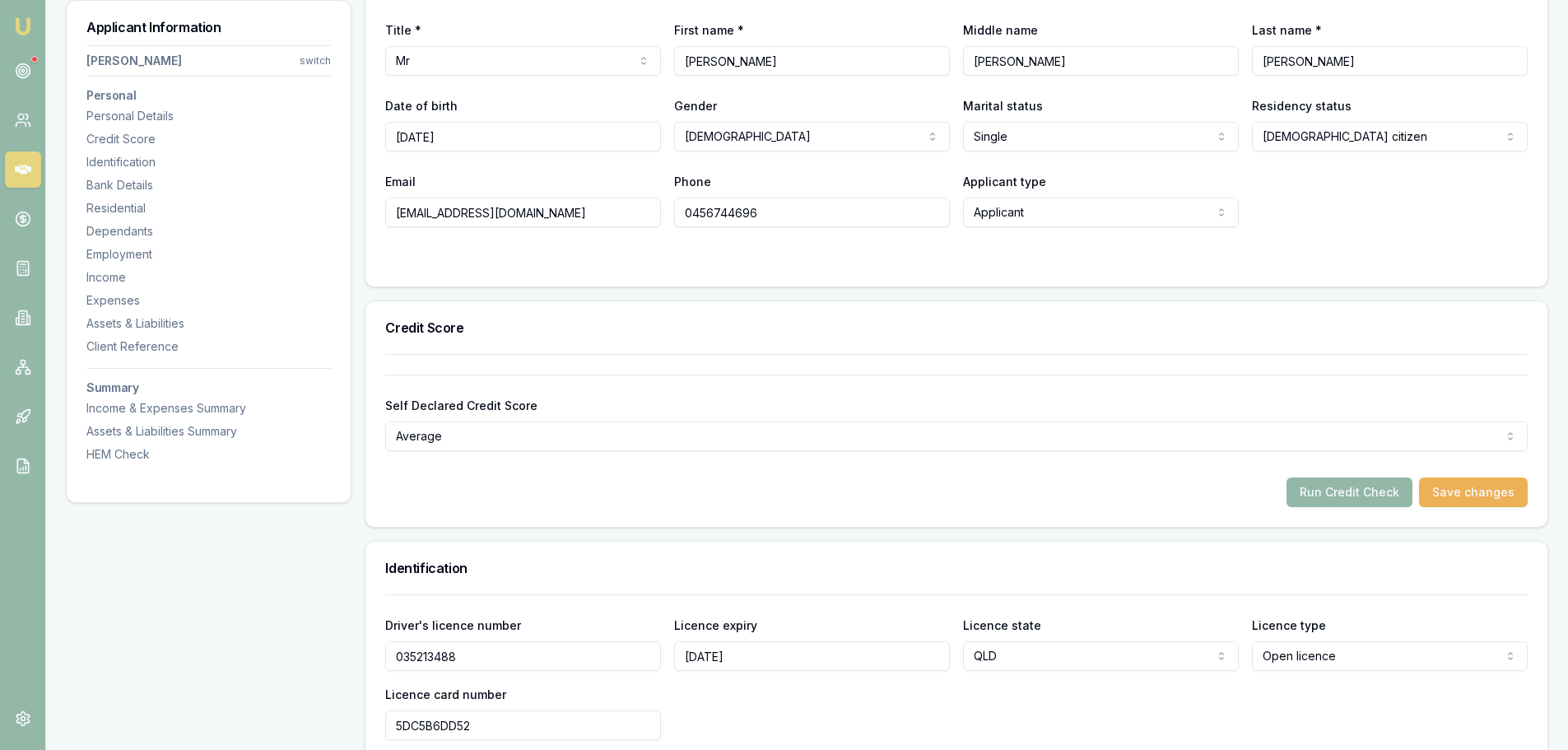
scroll to position [412, 0]
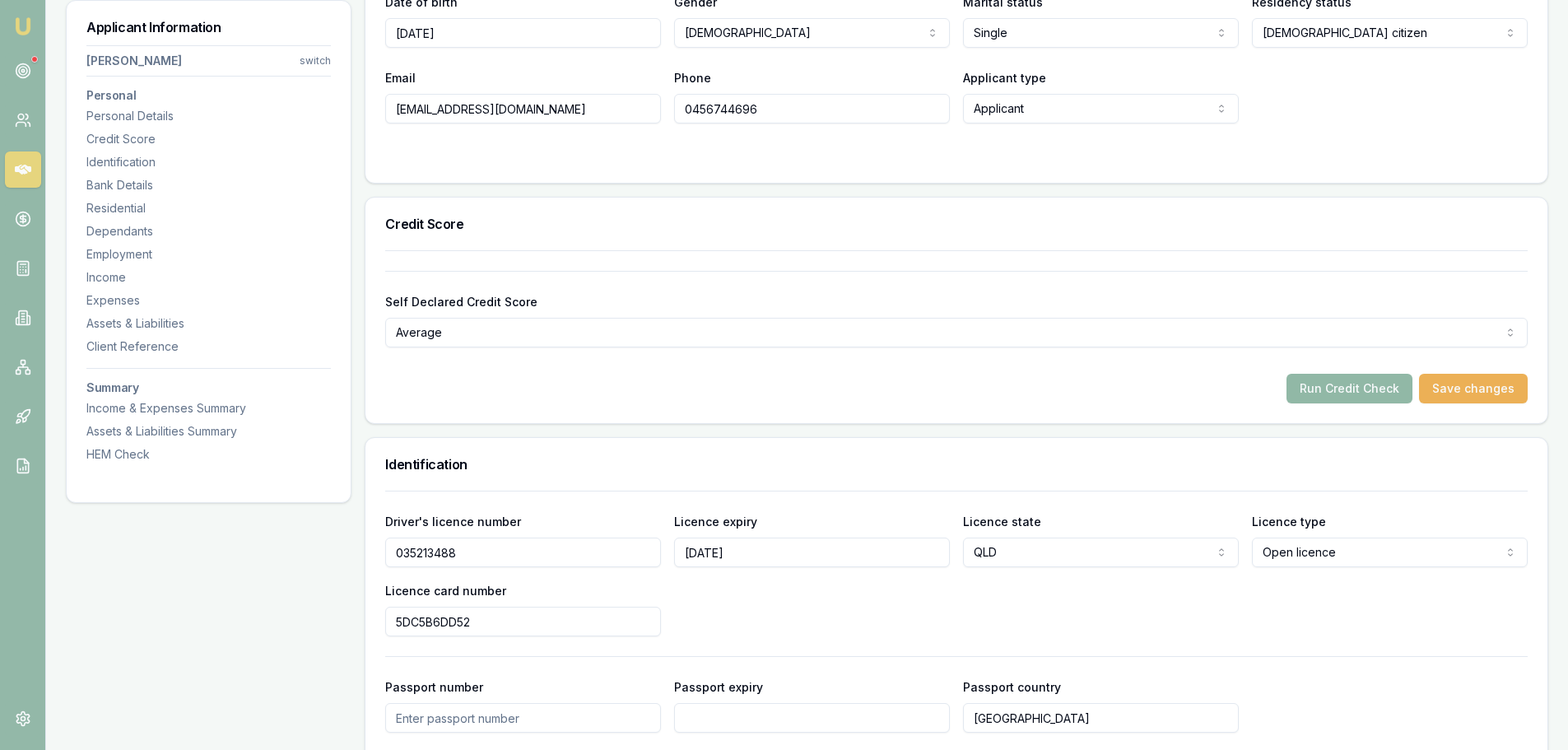
click at [1392, 394] on button "Run Credit Check" at bounding box center [1349, 388] width 126 height 29
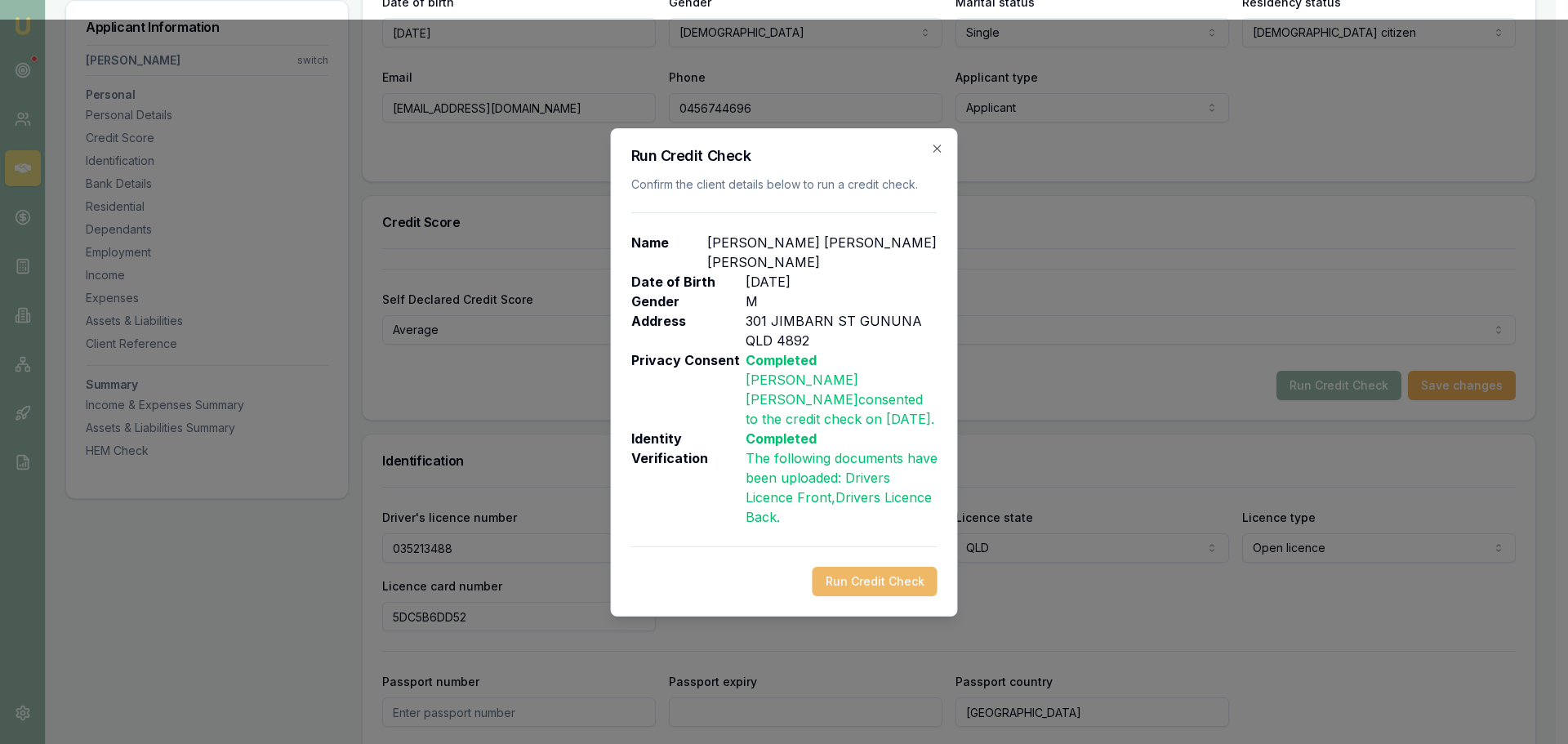
click at [837, 570] on button "Run Credit Check" at bounding box center [875, 581] width 125 height 29
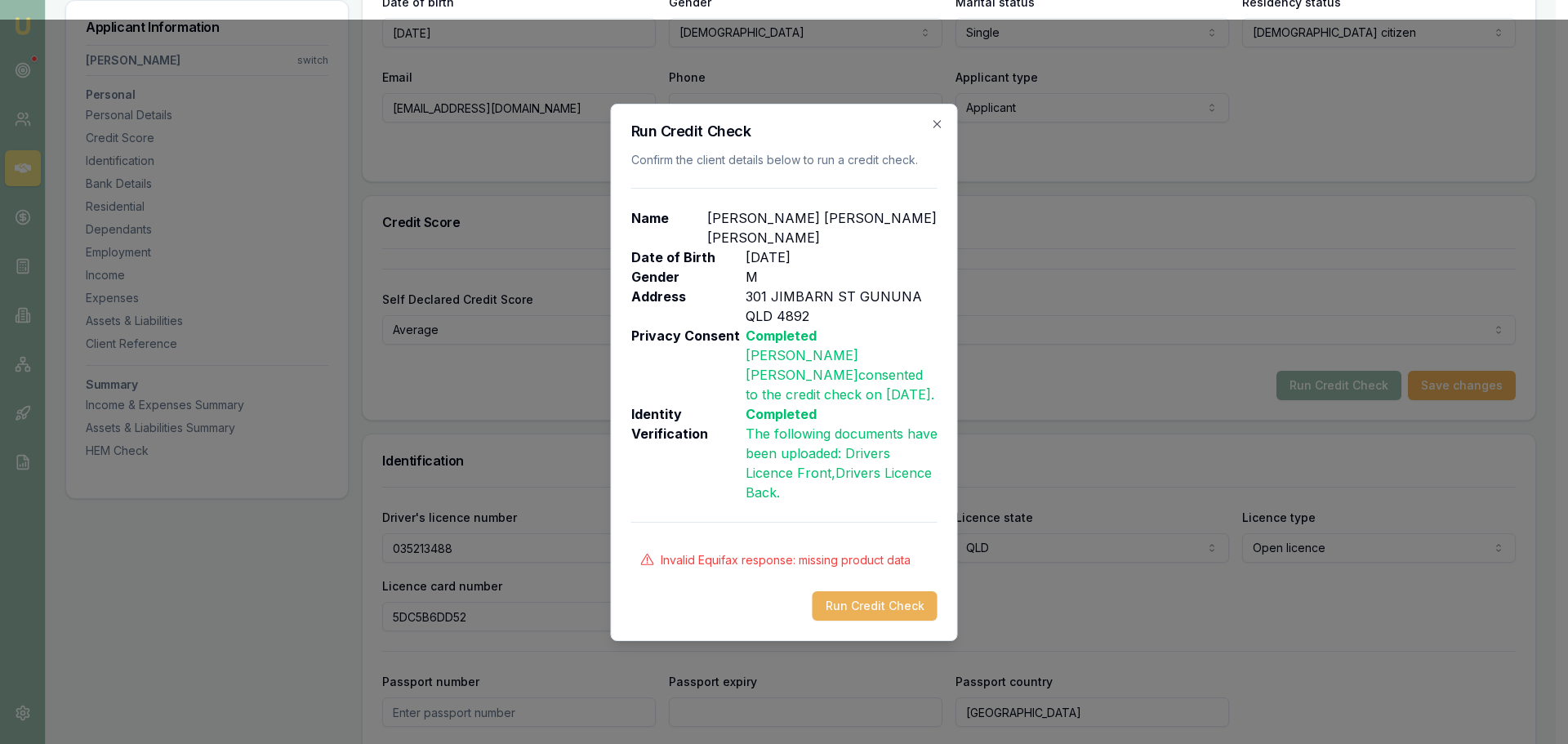
click at [935, 131] on icon "button" at bounding box center [938, 124] width 13 height 13
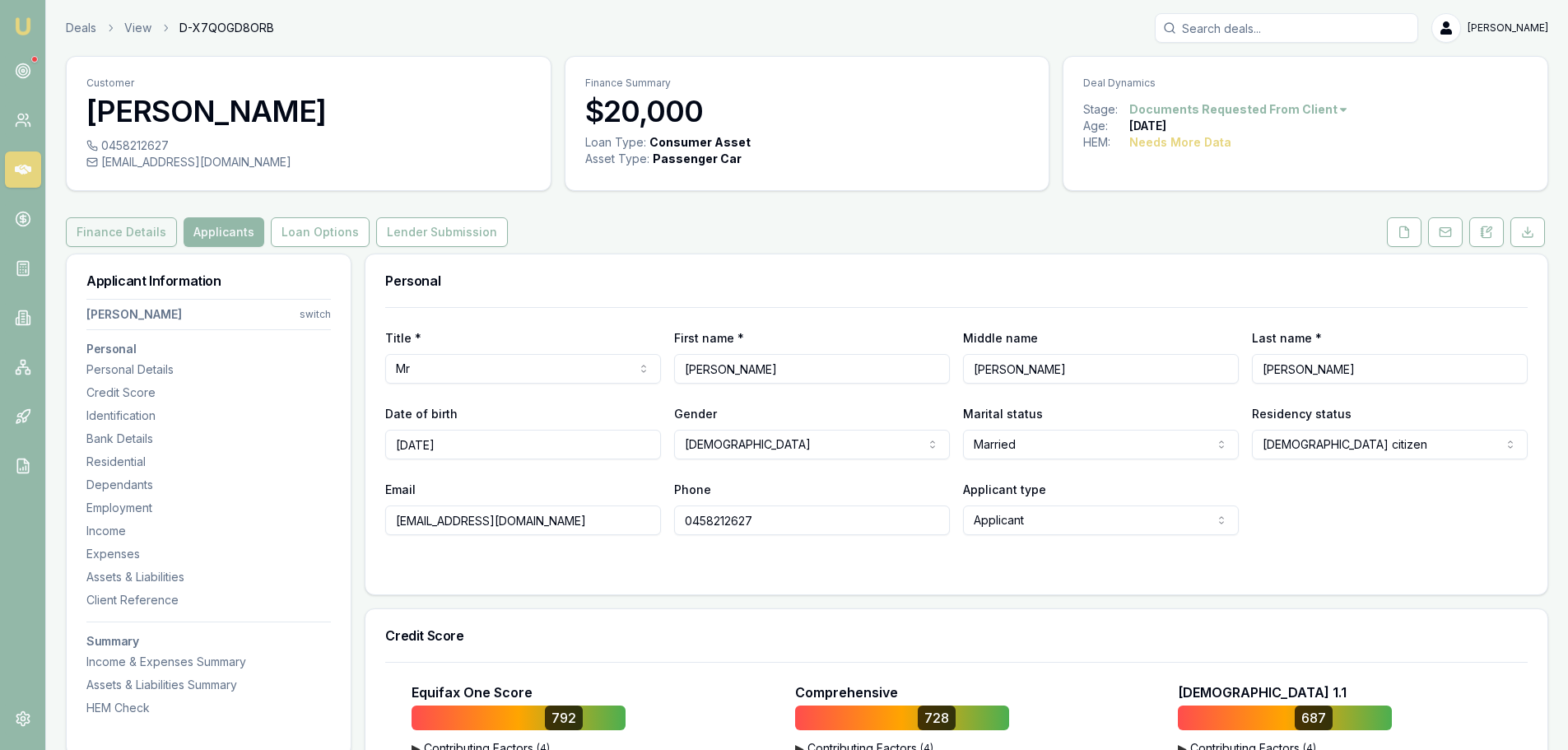
click at [130, 239] on button "Finance Details" at bounding box center [120, 231] width 111 height 29
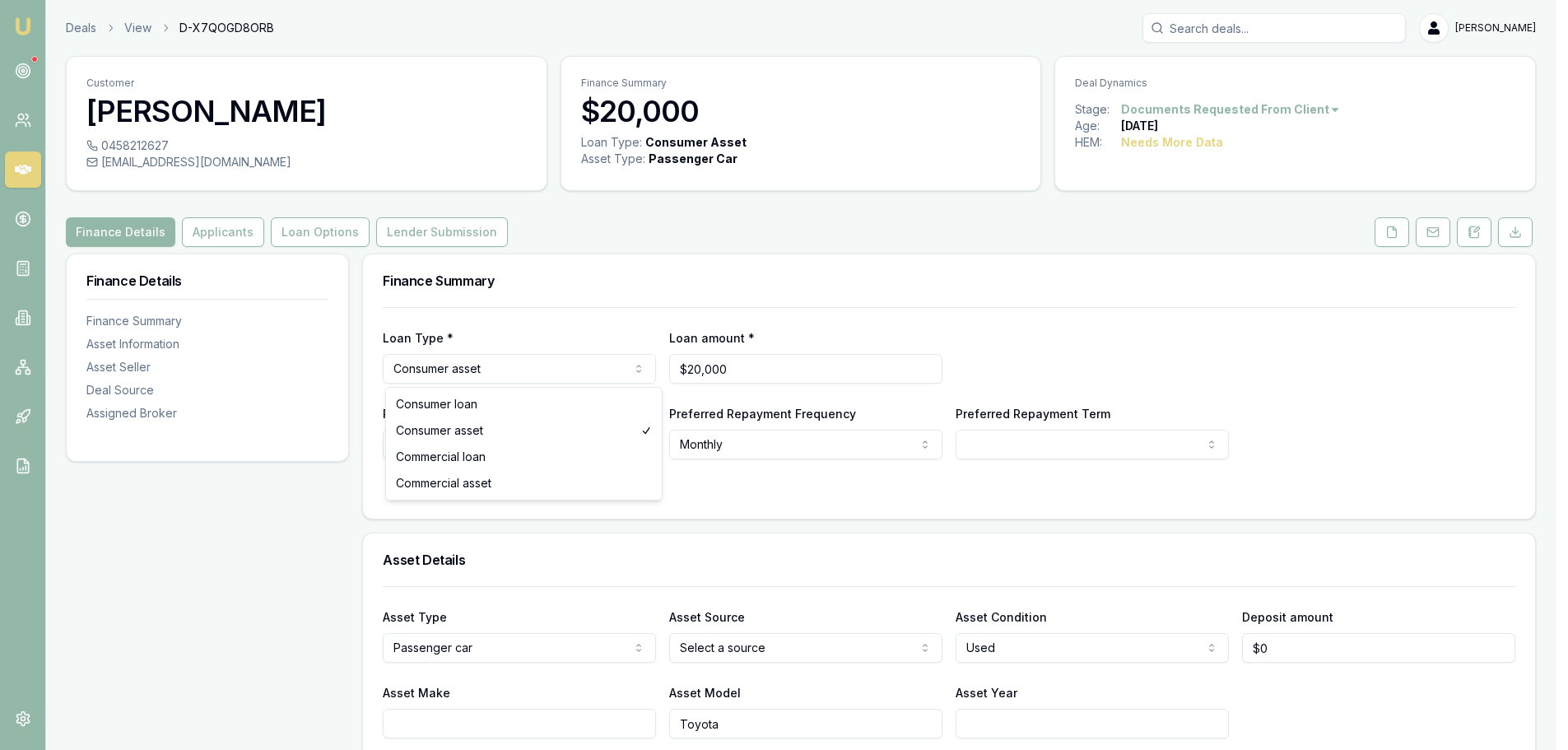
click at [520, 369] on html "Emu Broker Deals View D-X7QOGD8ORB Erin Shield Toggle Menu Customer Stanley Ing…" at bounding box center [784, 375] width 1568 height 750
select select "CONSUMER_LOAN"
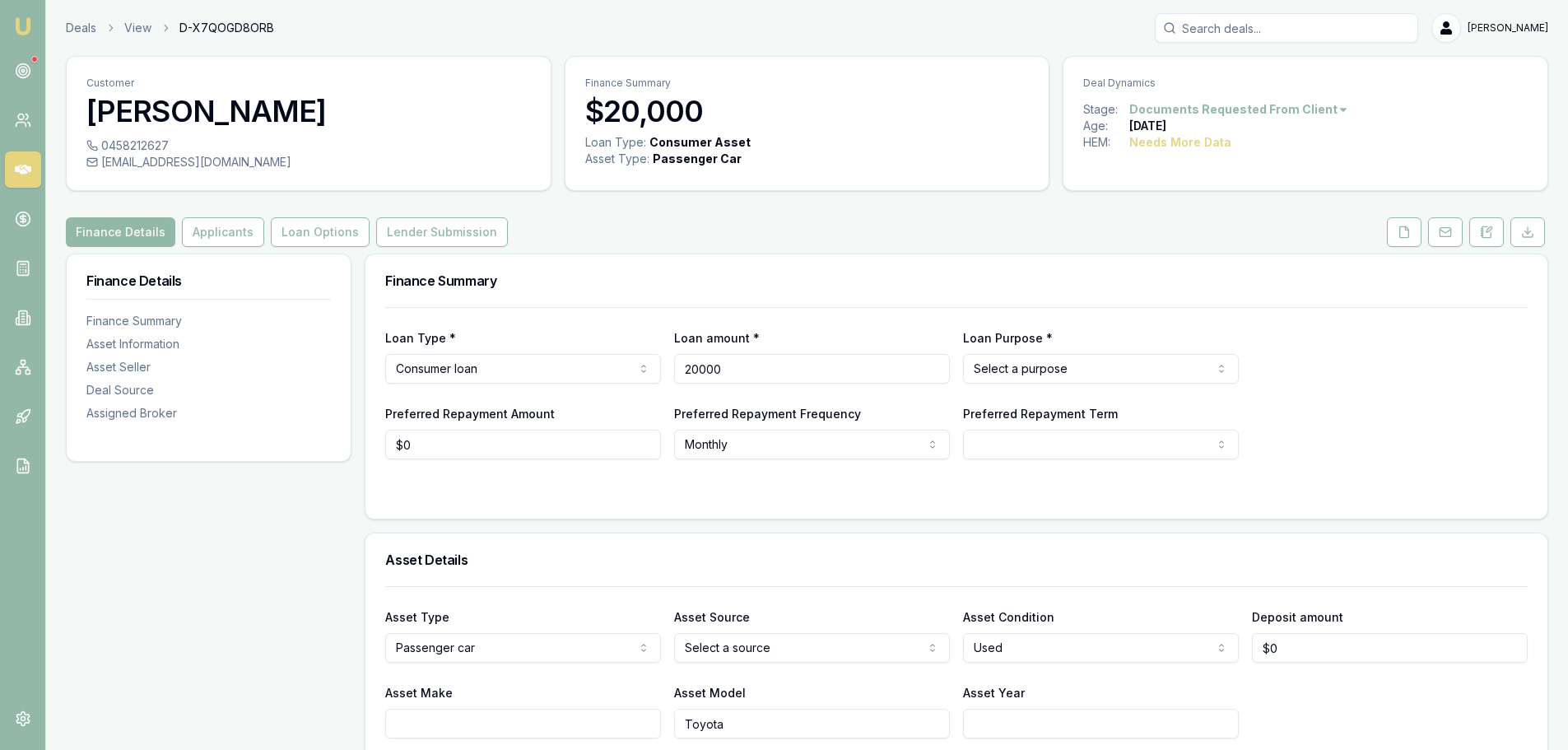
drag, startPoint x: 762, startPoint y: 367, endPoint x: 354, endPoint y: 372, distance: 408.0
type input "$25,000"
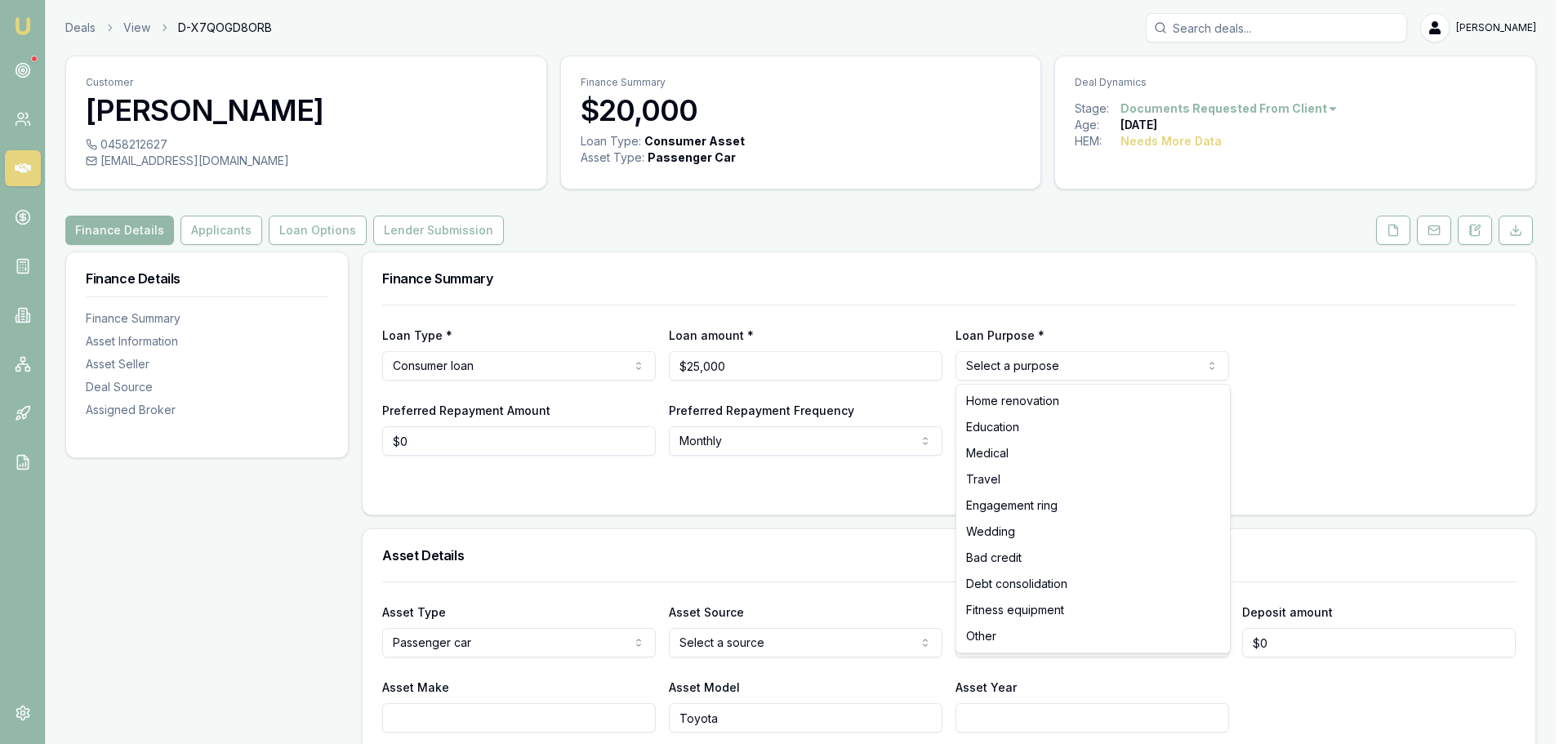
click at [1148, 367] on html "Emu Broker Deals View D-X7QOGD8ORB Erin Shield Toggle Menu Customer Stanley Ing…" at bounding box center [784, 372] width 1568 height 744
select select "OTHER"
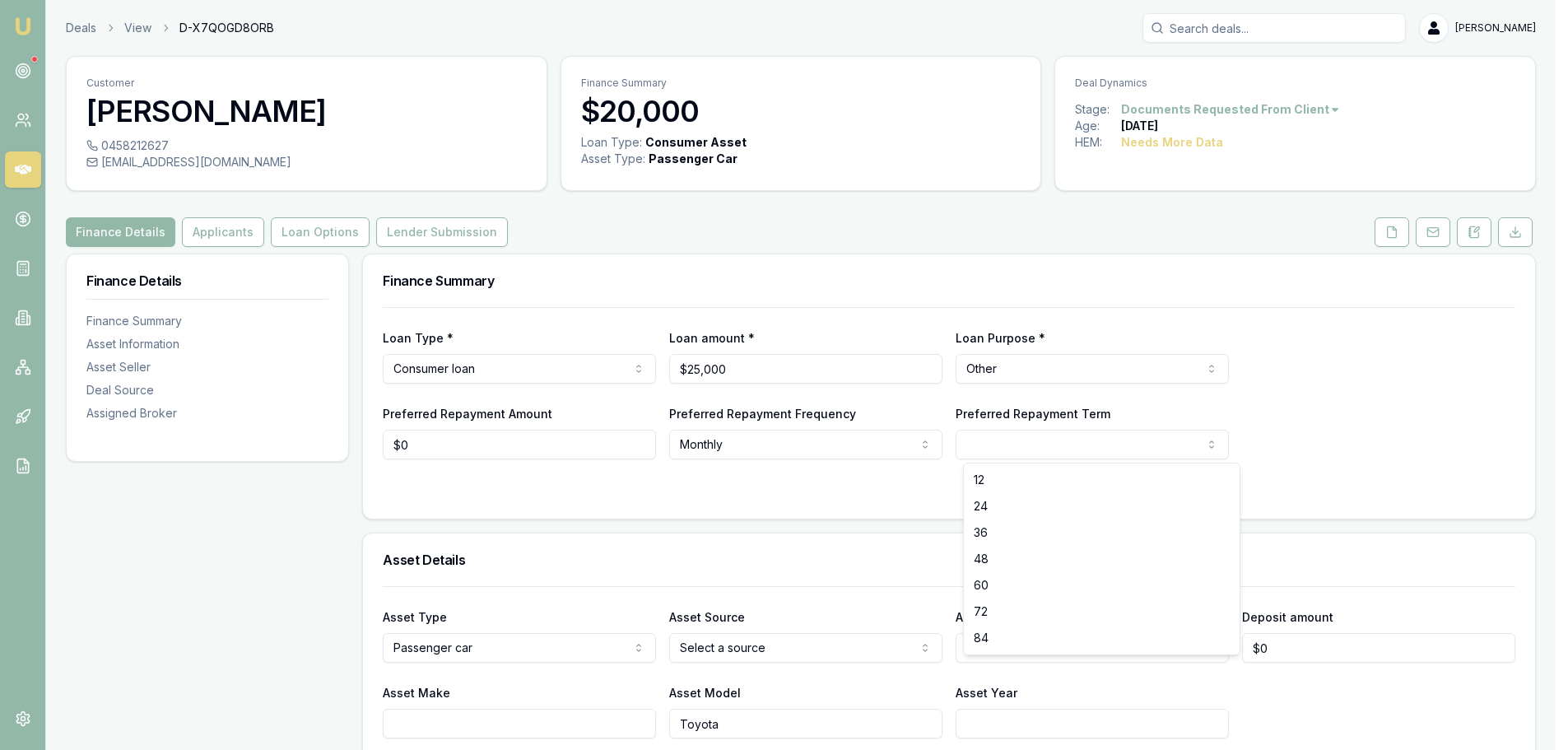
click at [1044, 437] on html "Emu Broker Deals View D-X7QOGD8ORB Erin Shield Toggle Menu Customer Stanley Ing…" at bounding box center [784, 375] width 1568 height 750
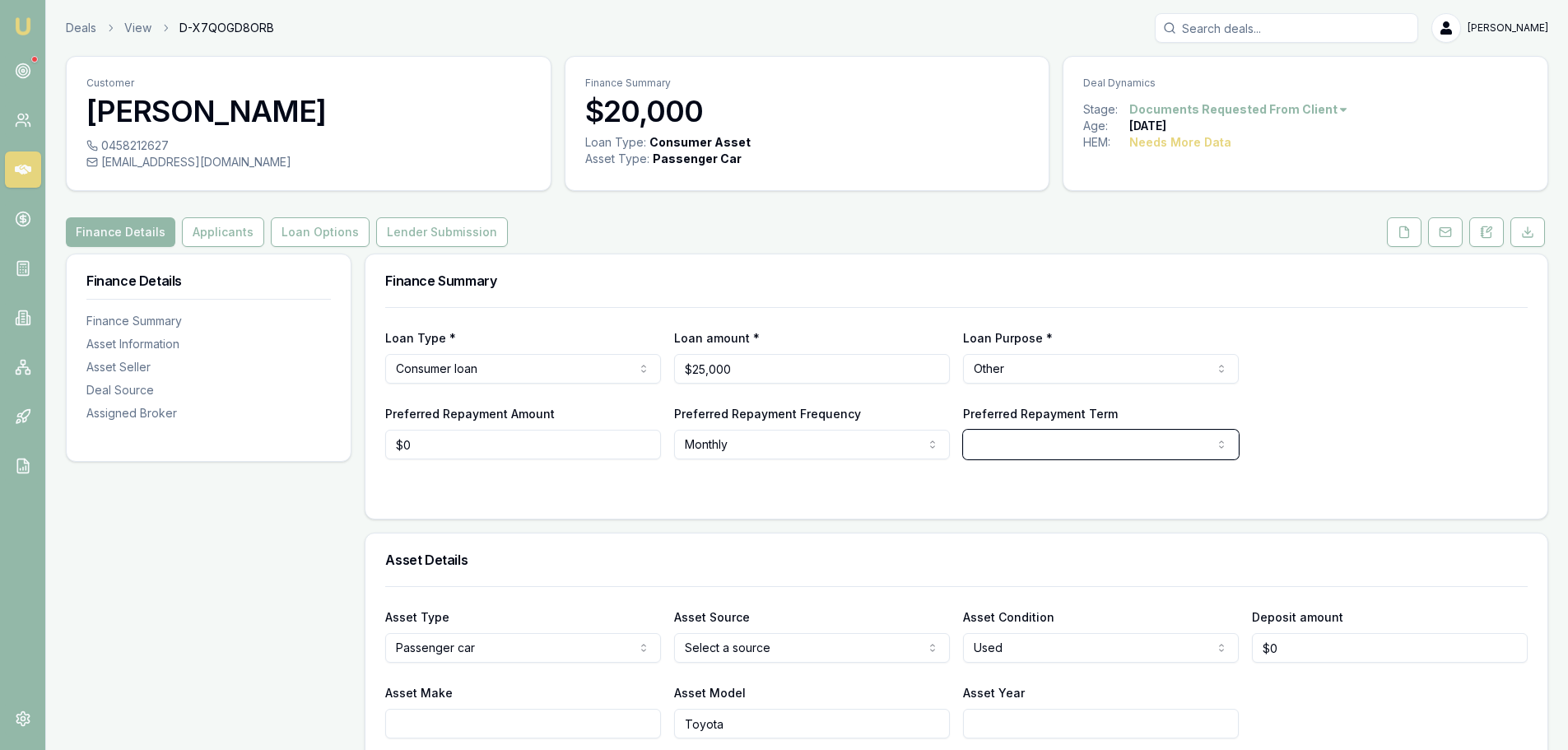
drag, startPoint x: 457, startPoint y: 439, endPoint x: 182, endPoint y: 433, distance: 275.1
click at [185, 434] on html "Emu Broker Deals View D-X7QOGD8ORB Erin Shield Toggle Menu Customer Stanley Ing…" at bounding box center [784, 375] width 1568 height 750
drag, startPoint x: 486, startPoint y: 450, endPoint x: 133, endPoint y: 447, distance: 353.0
type input "$200"
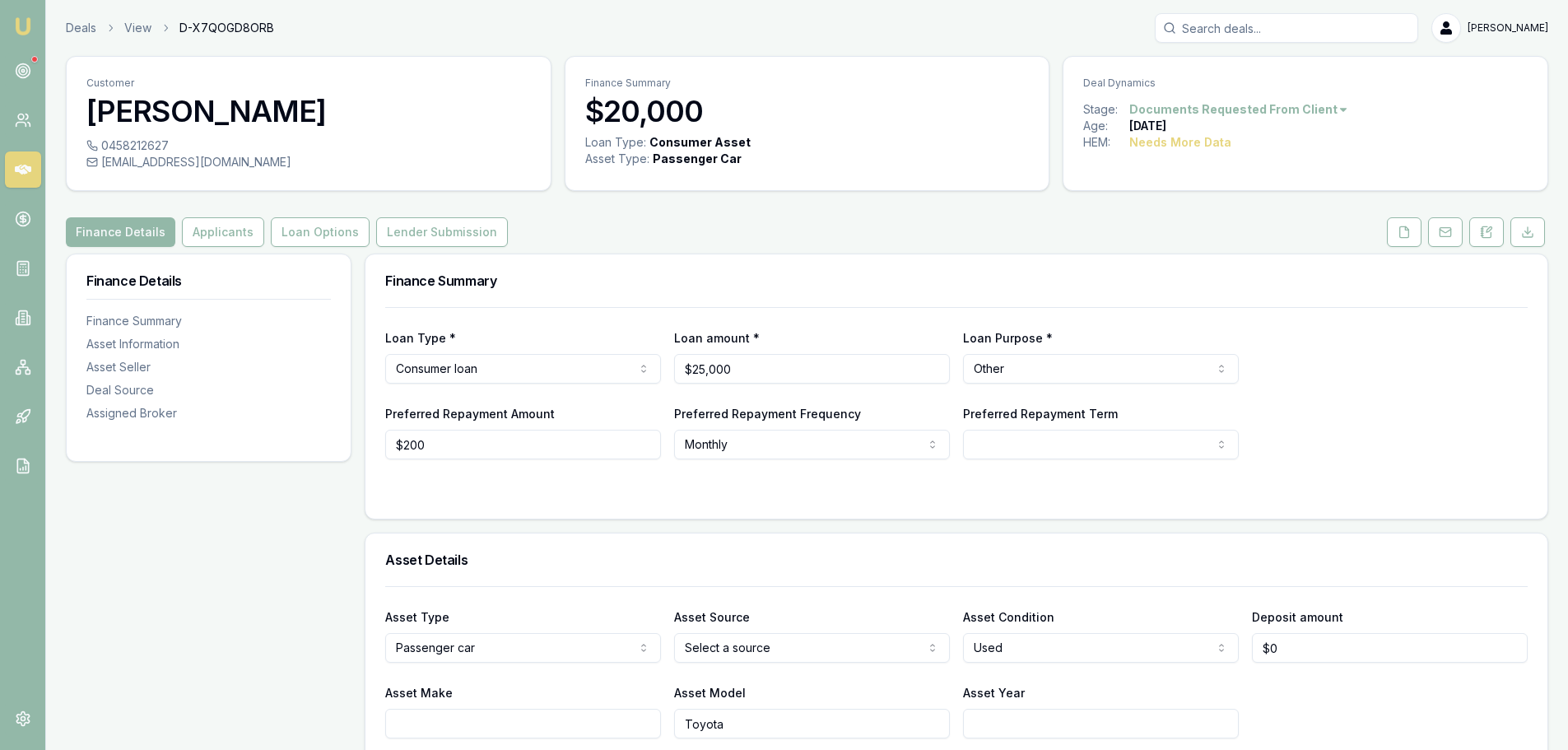
click at [852, 442] on html "Emu Broker Deals View D-X7QOGD8ORB Erin Shield Toggle Menu Customer Stanley Ing…" at bounding box center [784, 375] width 1568 height 750
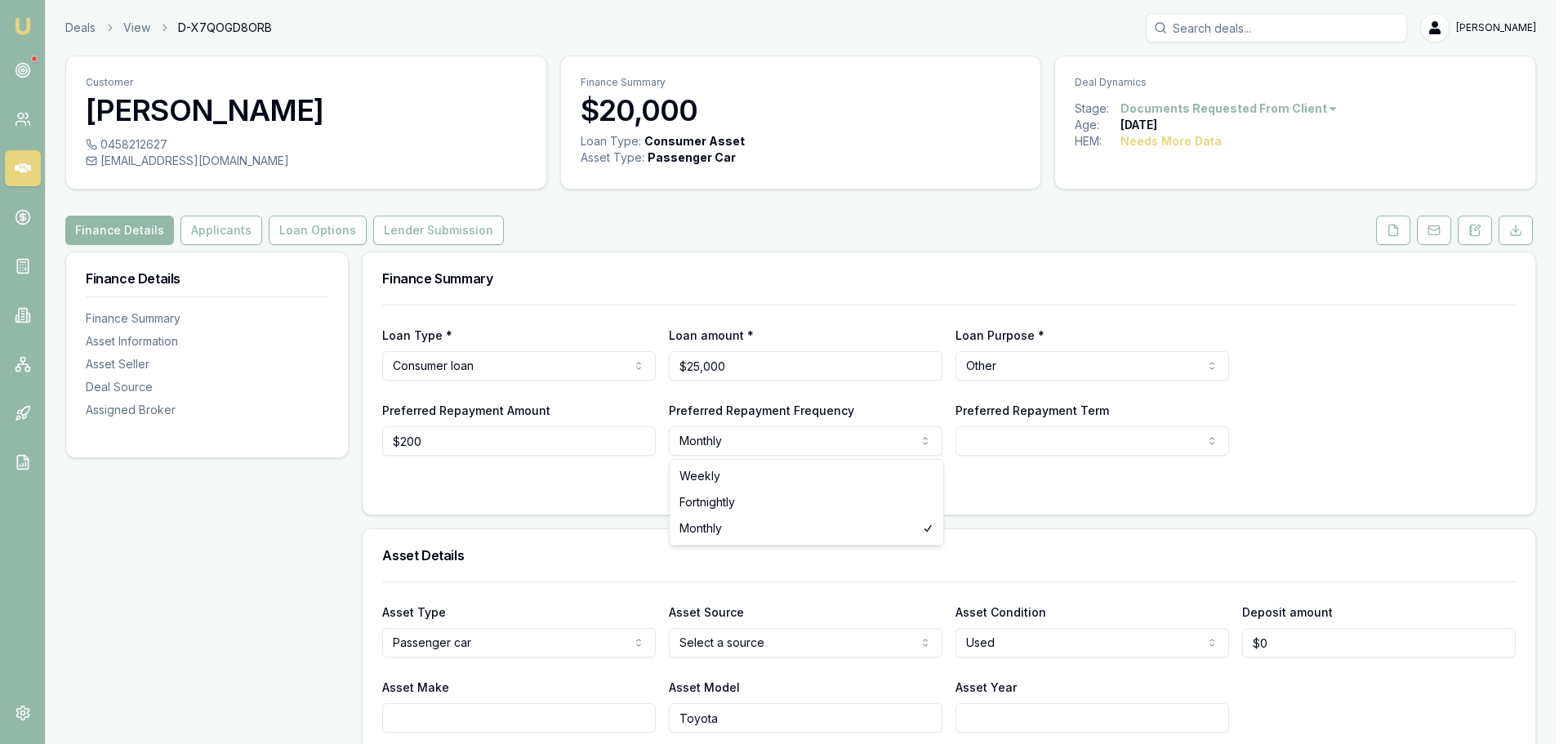
select select "WEEKLY"
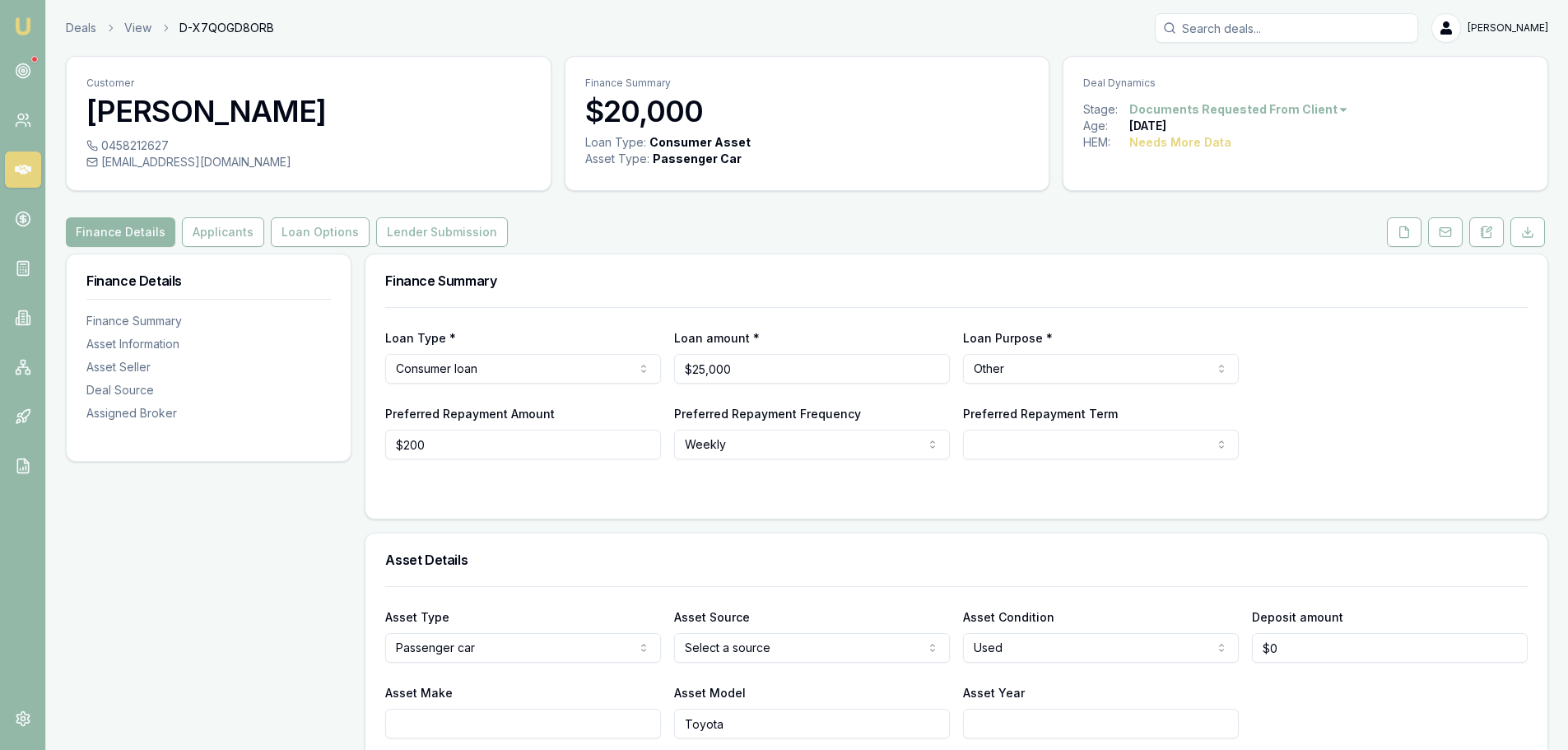
click at [1029, 428] on div "Preferred Repayment Term 12 24 36 48 60 72 84" at bounding box center [1101, 431] width 276 height 56
click at [1028, 437] on html "Emu Broker Deals View D-X7QOGD8ORB Erin Shield Toggle Menu Customer Stanley Ing…" at bounding box center [784, 375] width 1568 height 750
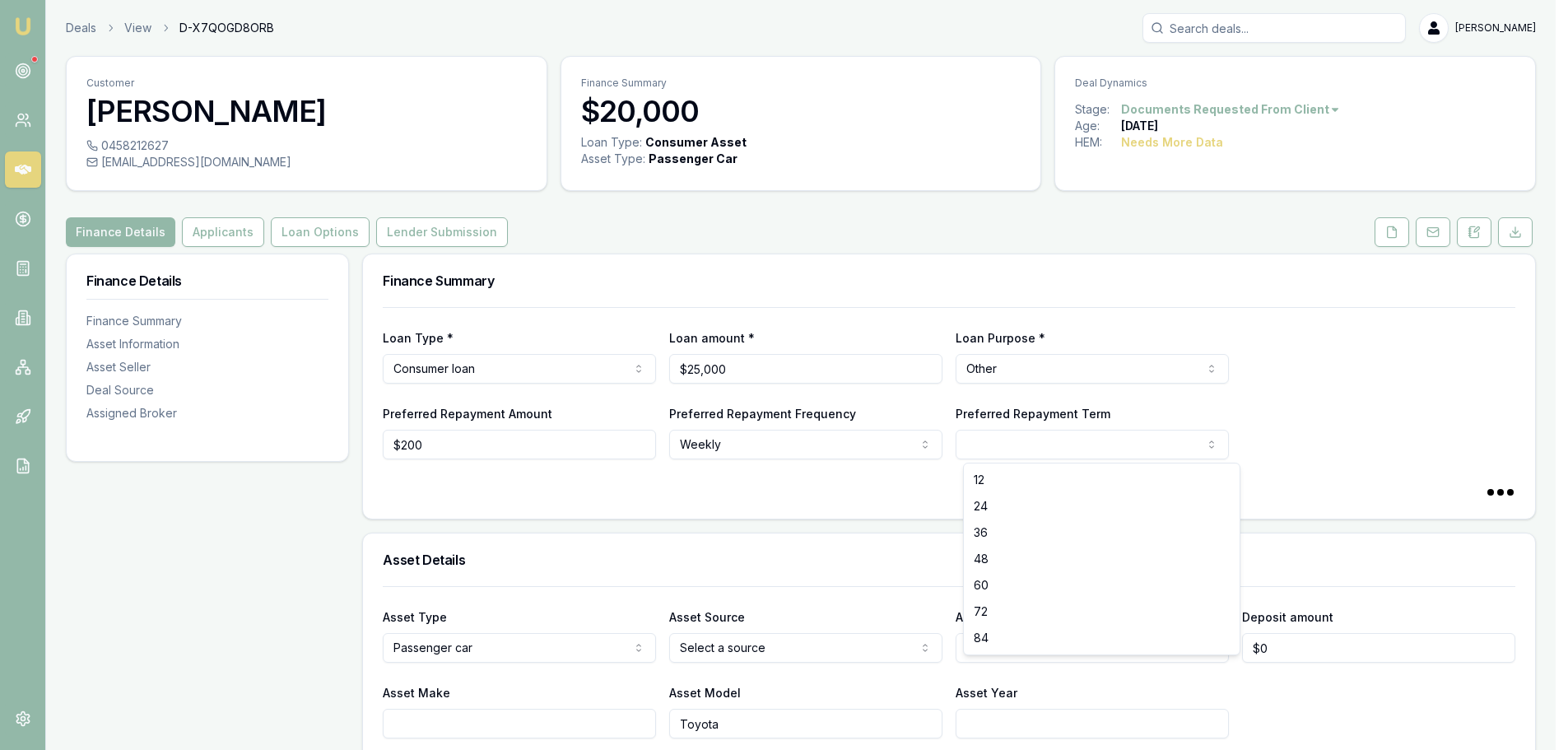
select select "60"
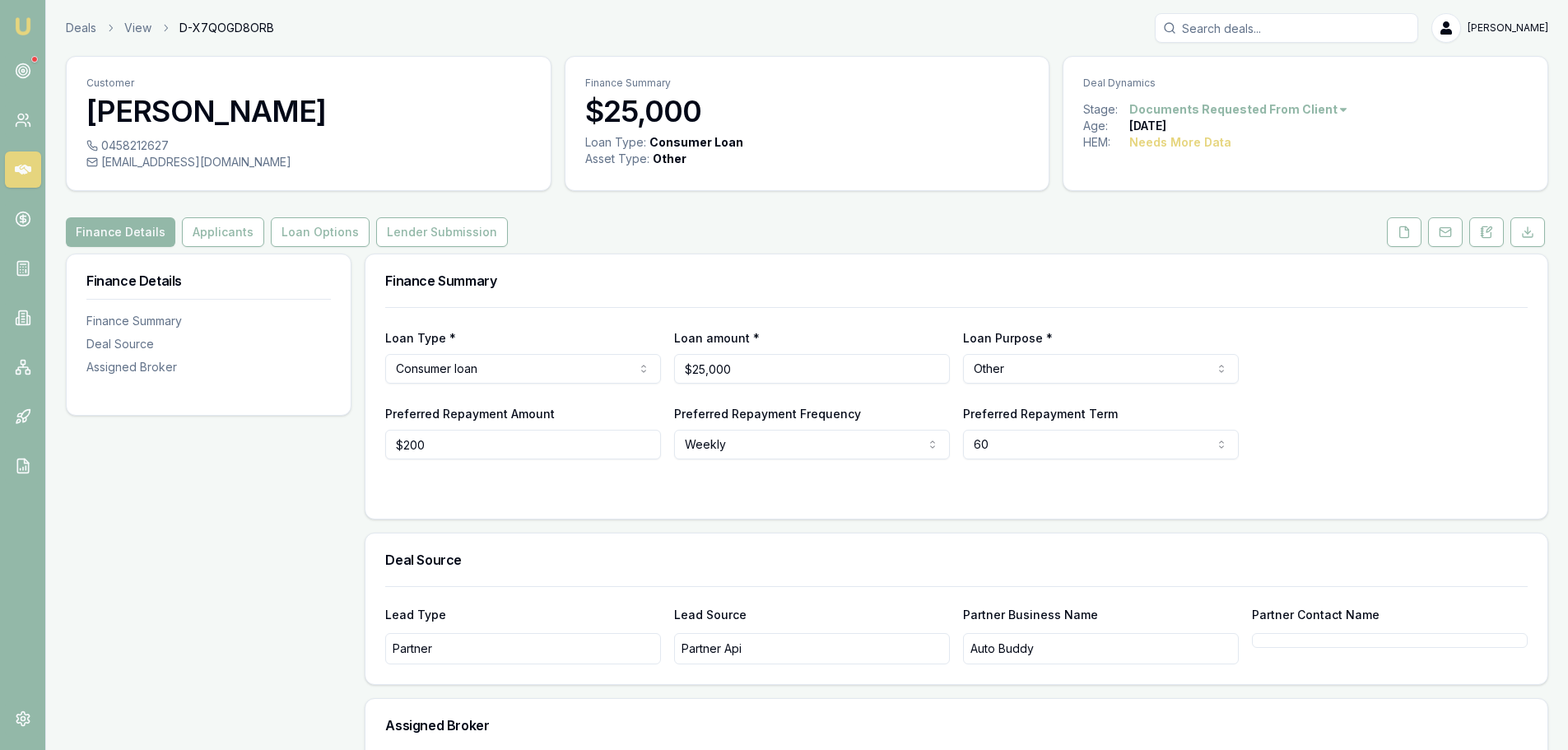
drag, startPoint x: 804, startPoint y: 502, endPoint x: 809, endPoint y: 494, distance: 9.4
click at [807, 500] on div "Loan Type * Consumer loan Consumer loan Consumer asset Commercial loan Commerci…" at bounding box center [957, 412] width 1182 height 211
click at [235, 229] on button "Applicants" at bounding box center [223, 231] width 82 height 29
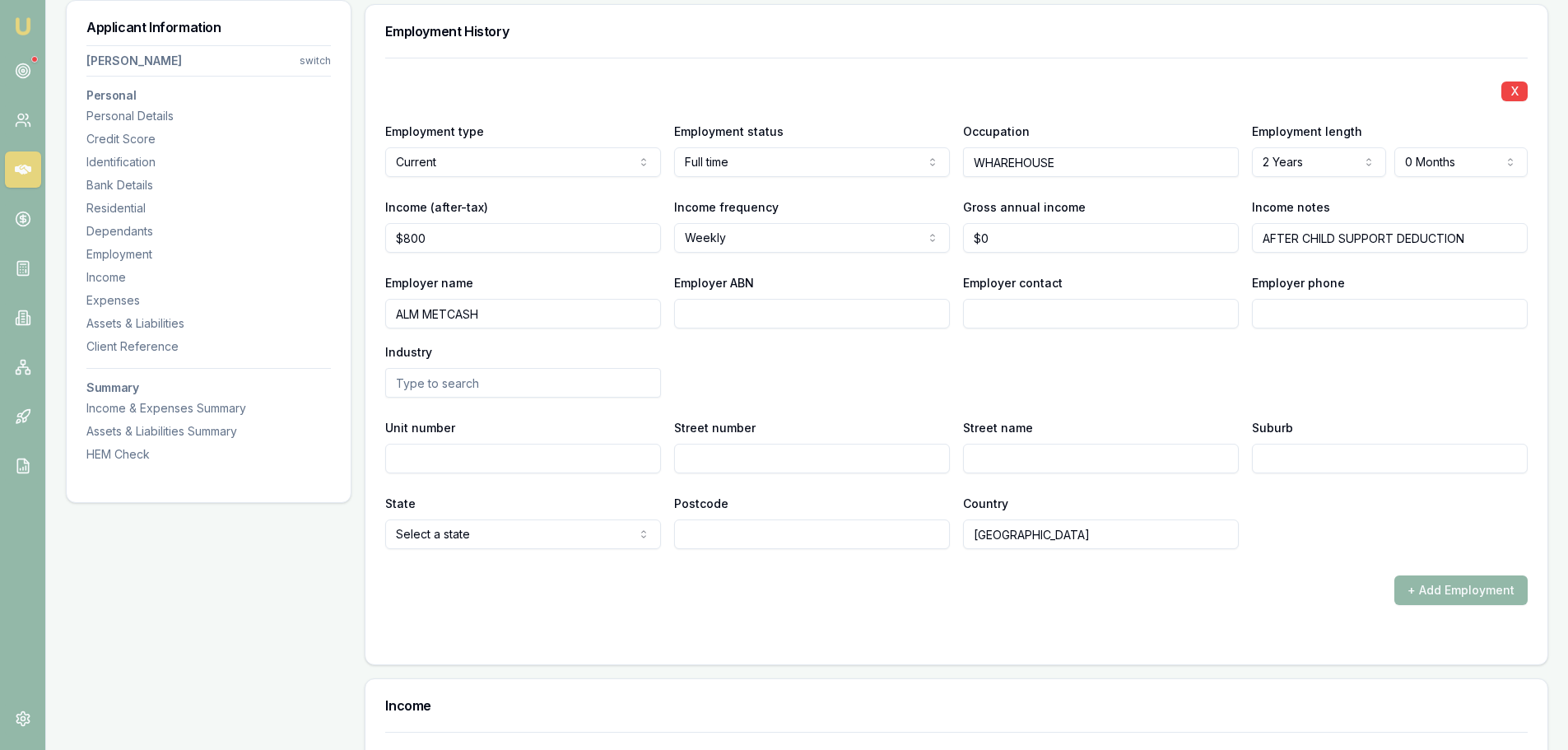
scroll to position [2387, 0]
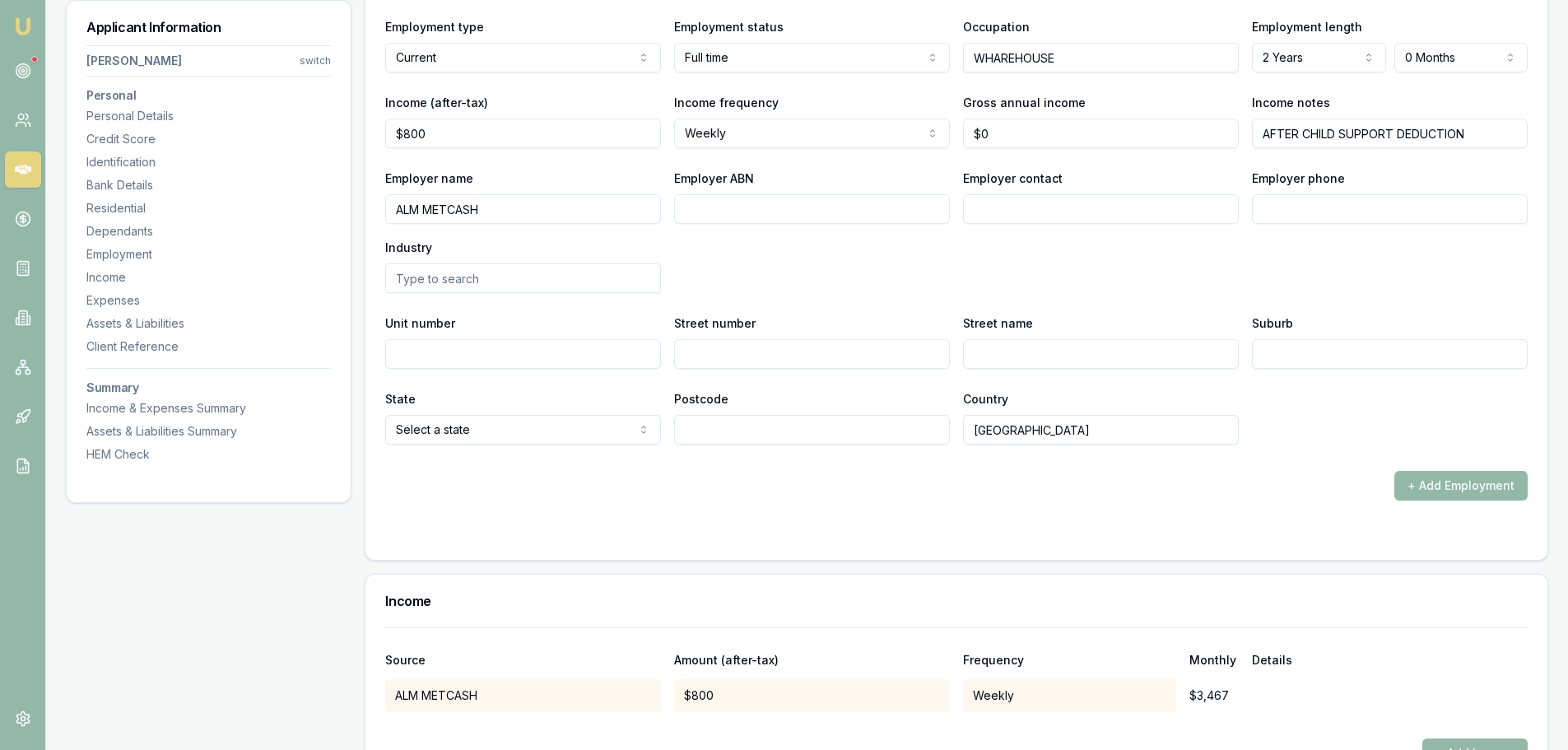
click at [427, 209] on input "ALM METCASH" at bounding box center [522, 209] width 276 height 29
type input "METCASH"
click at [1373, 210] on input "Employer phone" at bounding box center [1390, 209] width 276 height 29
type input "0297 413 000"
click at [1367, 284] on div "Employer name [PERSON_NAME] Employer ABN Employer contact Employer phone [PHONE…" at bounding box center [956, 230] width 1142 height 125
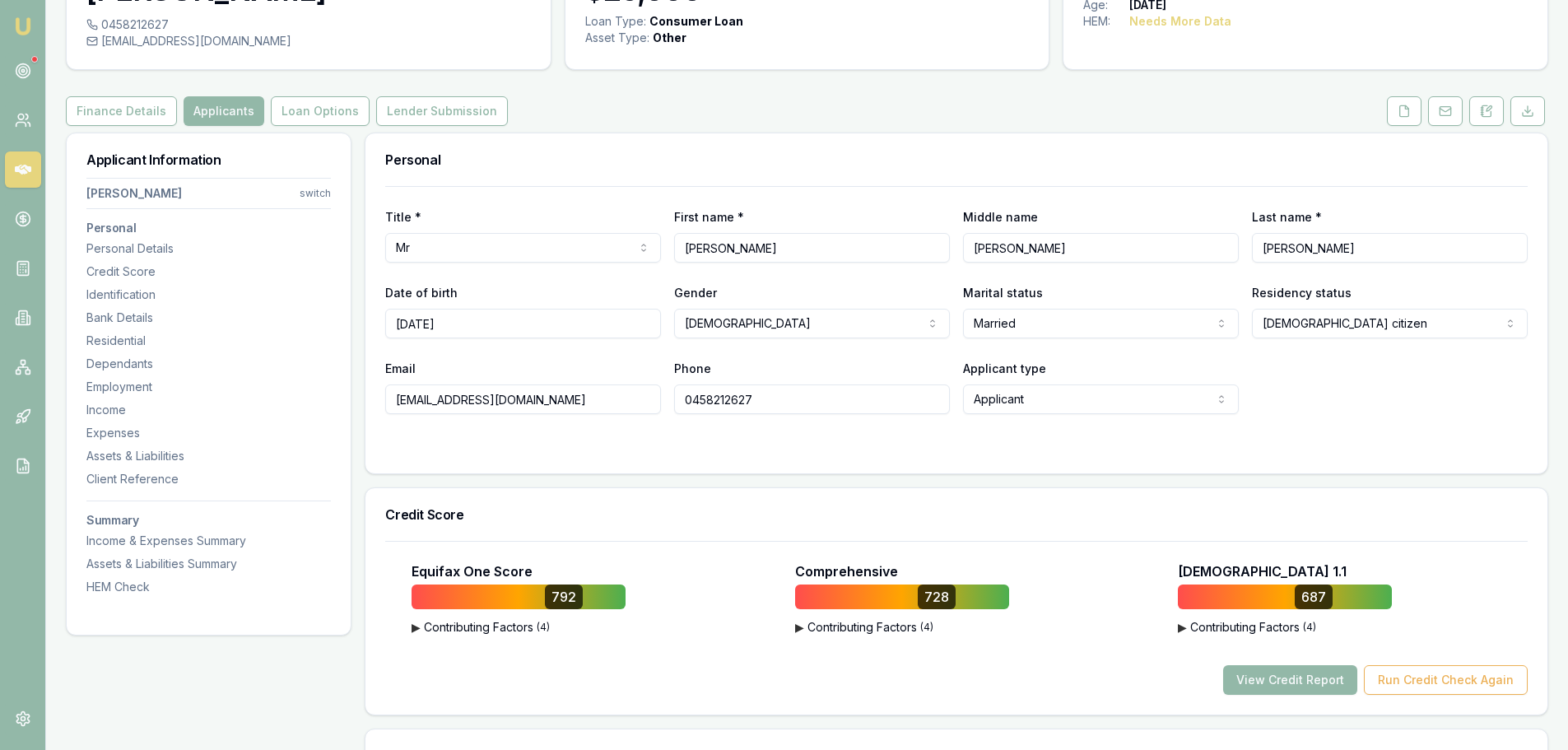
scroll to position [0, 0]
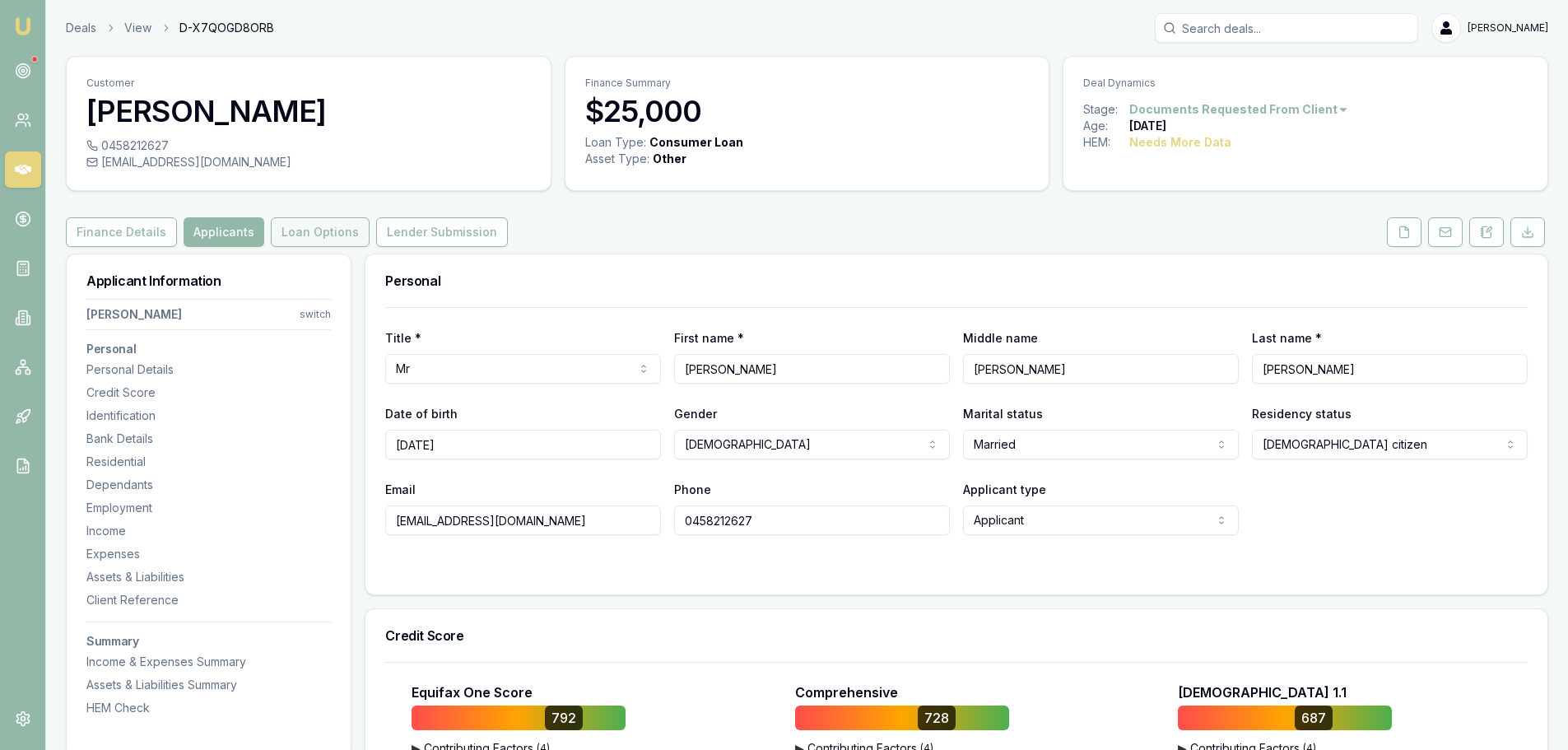
click at [305, 224] on button "Loan Options" at bounding box center [320, 231] width 99 height 29
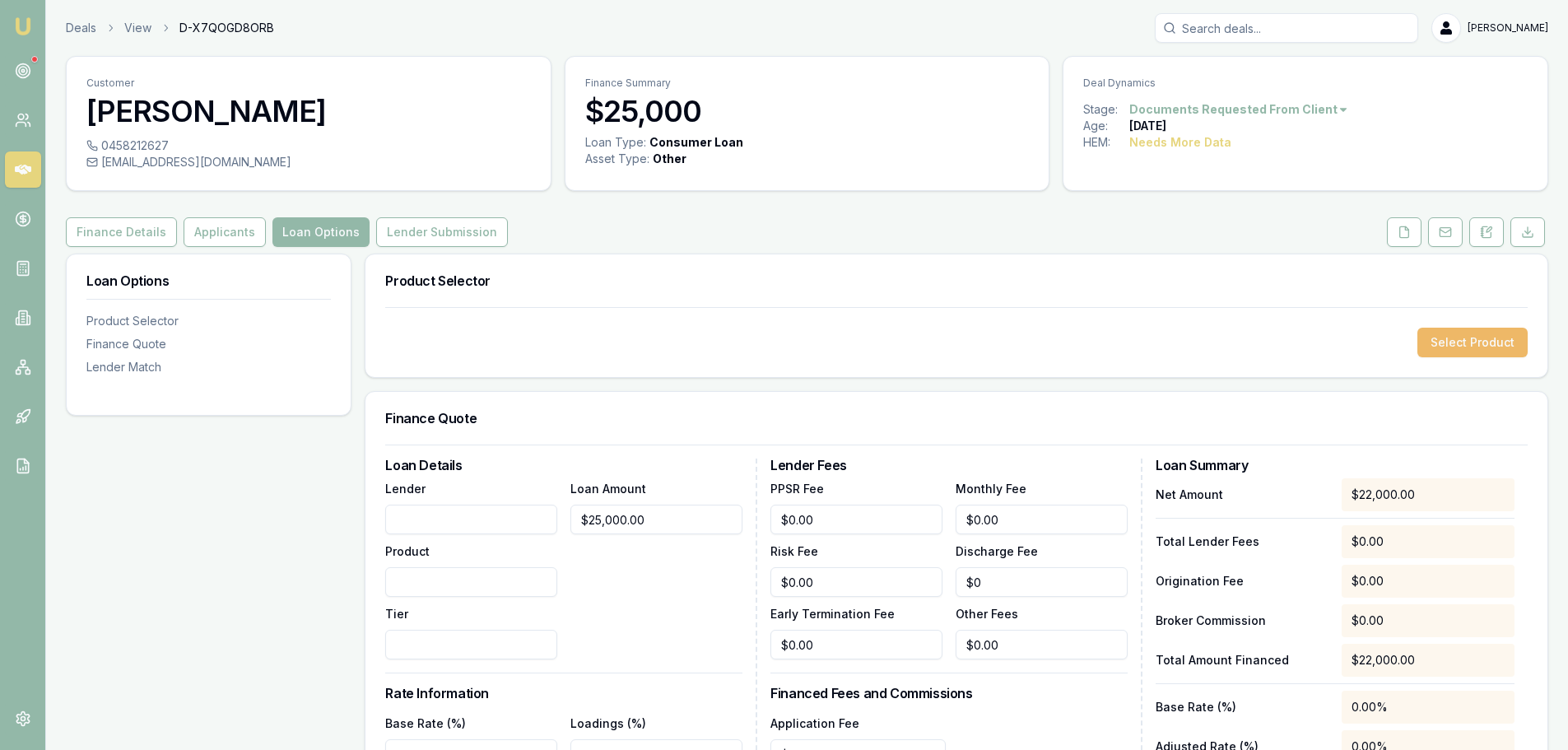
click at [1482, 340] on button "Select Product" at bounding box center [1472, 342] width 110 height 29
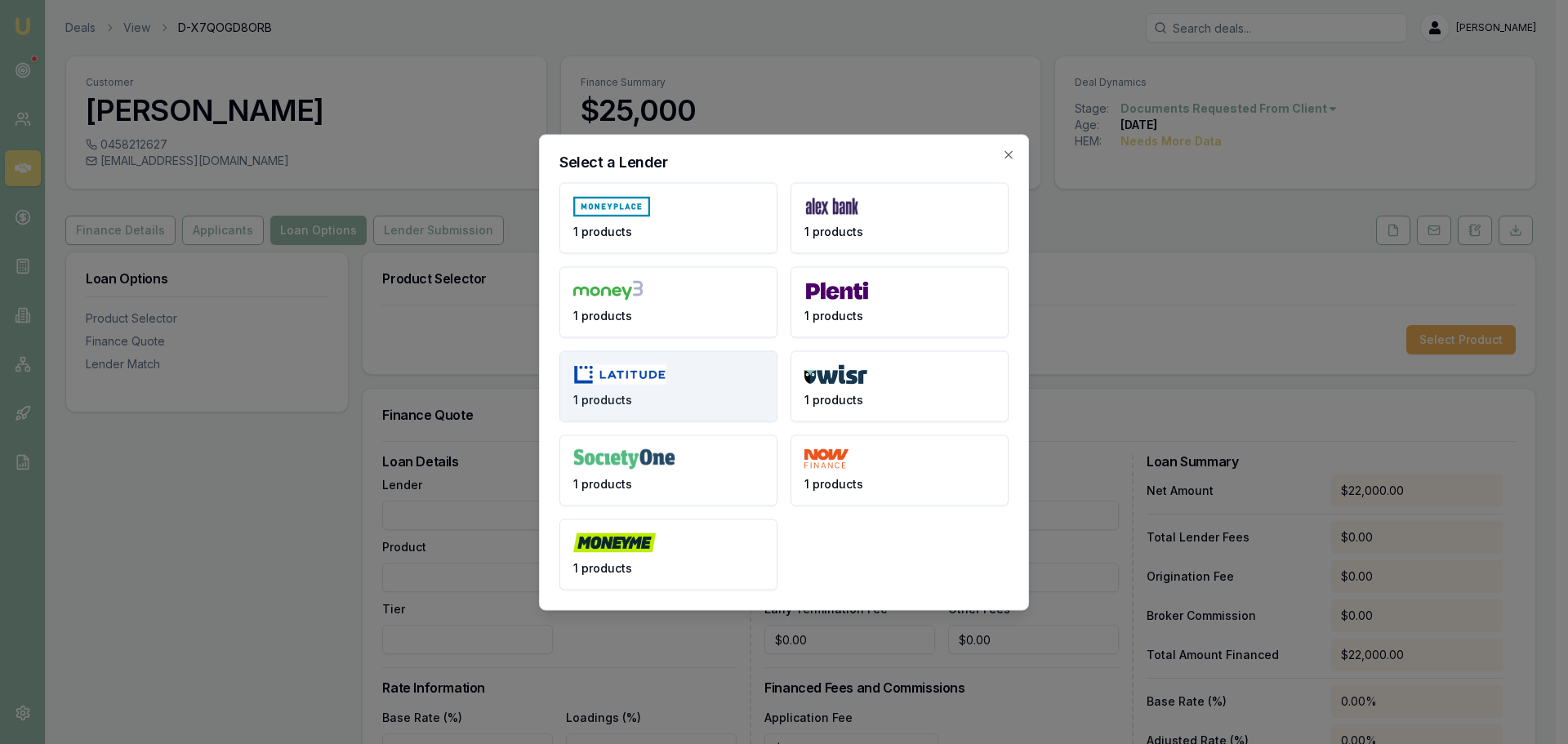
click at [653, 366] on img at bounding box center [620, 374] width 93 height 21
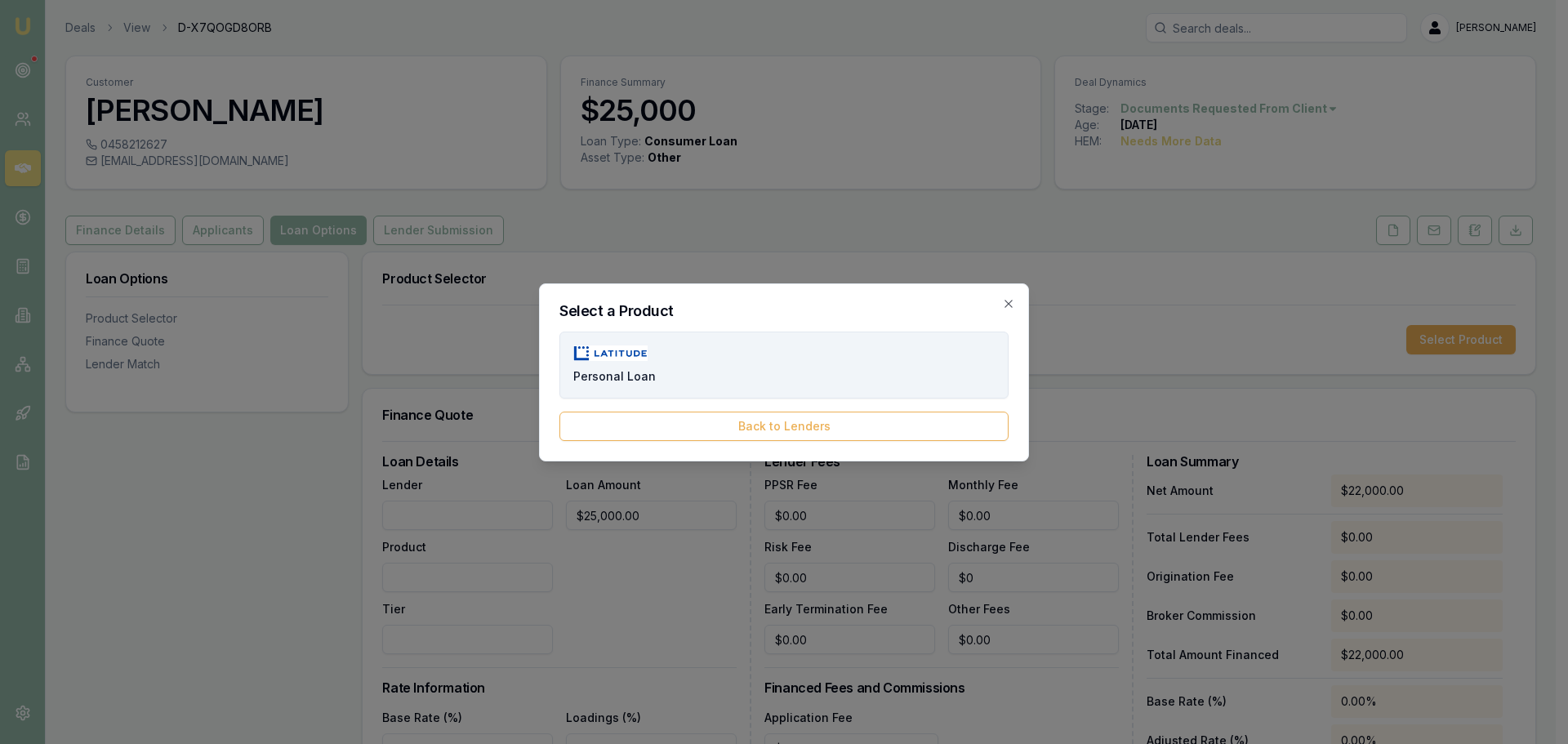
click at [668, 354] on button "Personal Loan" at bounding box center [784, 365] width 450 height 67
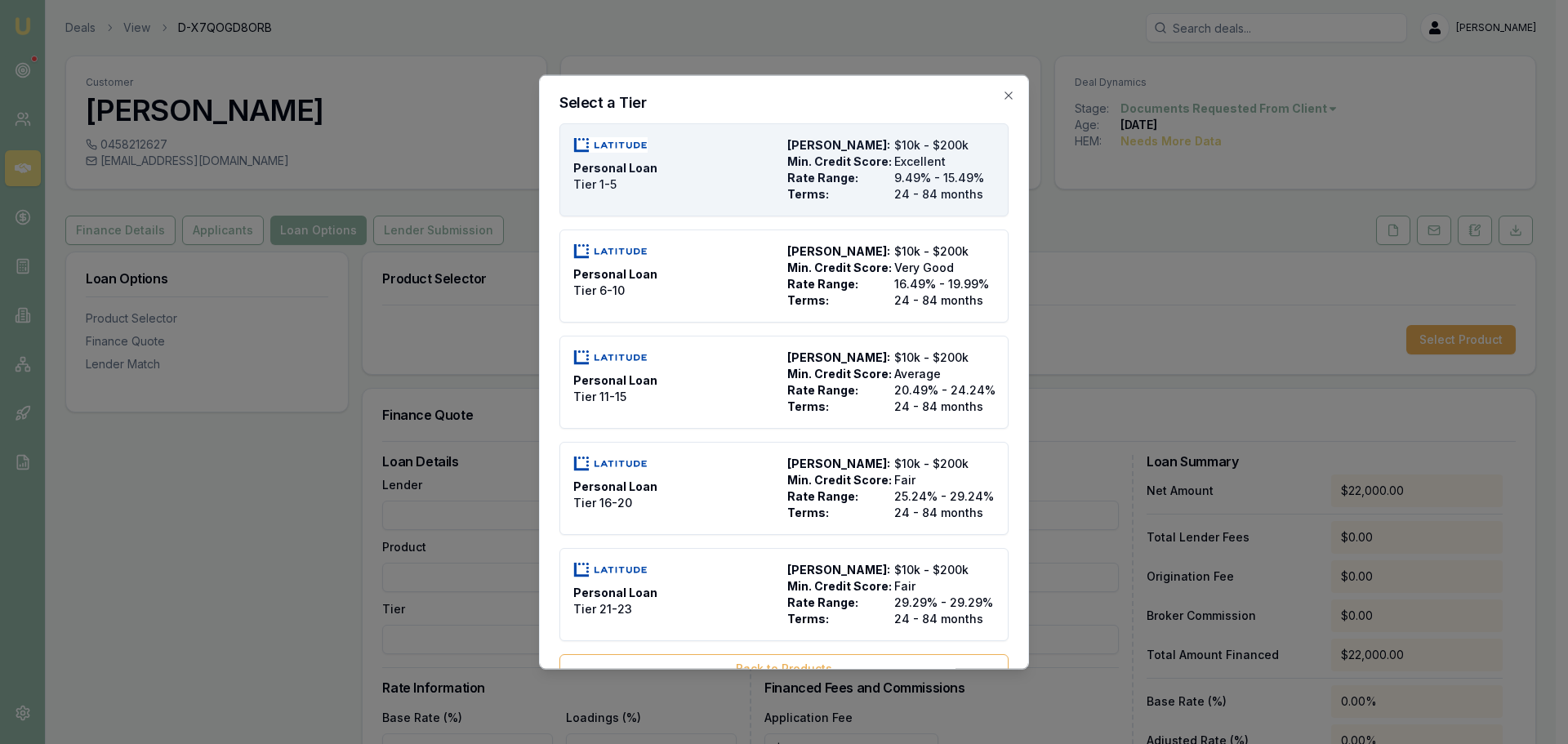
click at [842, 183] on span "Rate Range:" at bounding box center [837, 177] width 101 height 16
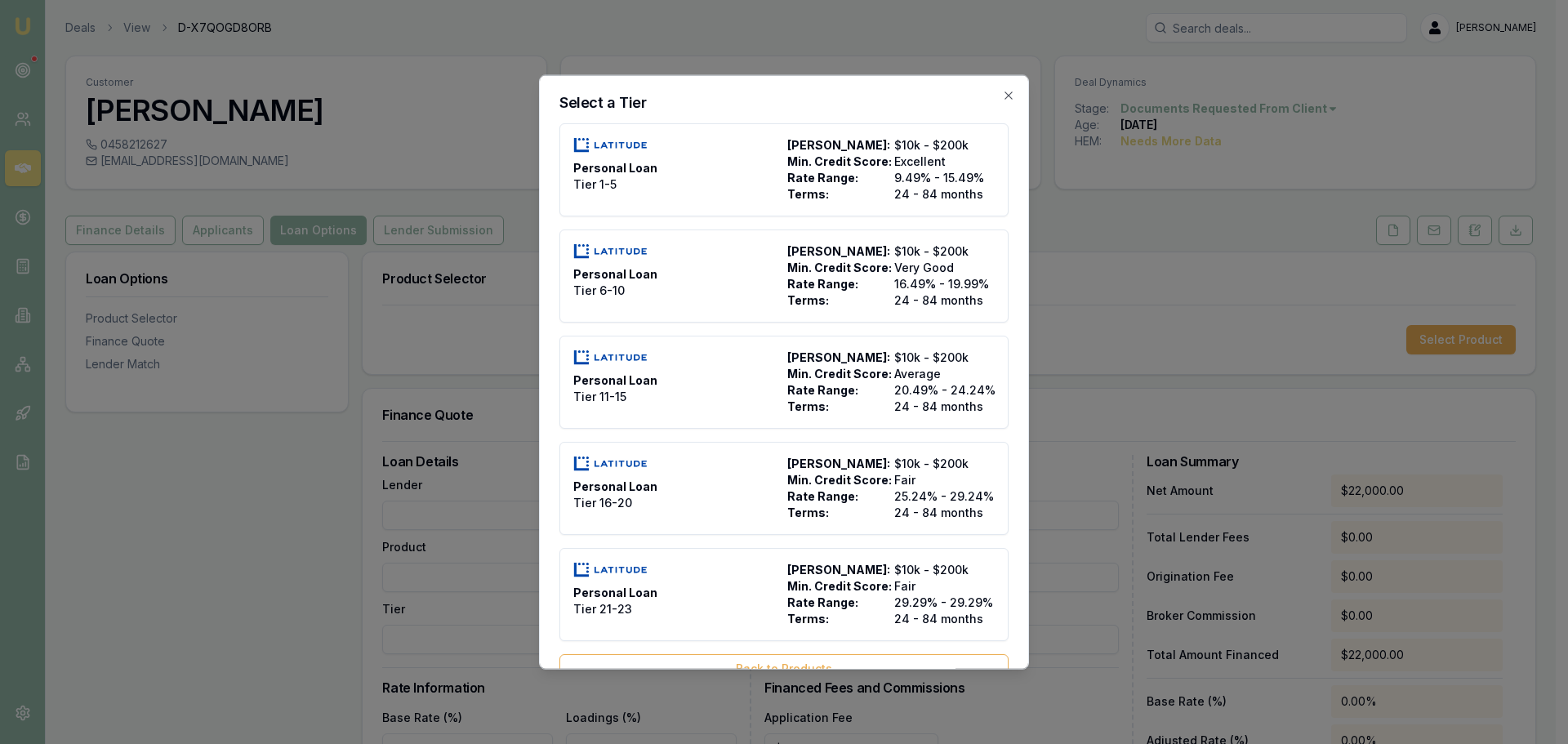
type input "Latitude"
type input "Personal Loan"
type input "Tier 1-5"
type input "9.49"
type input "24"
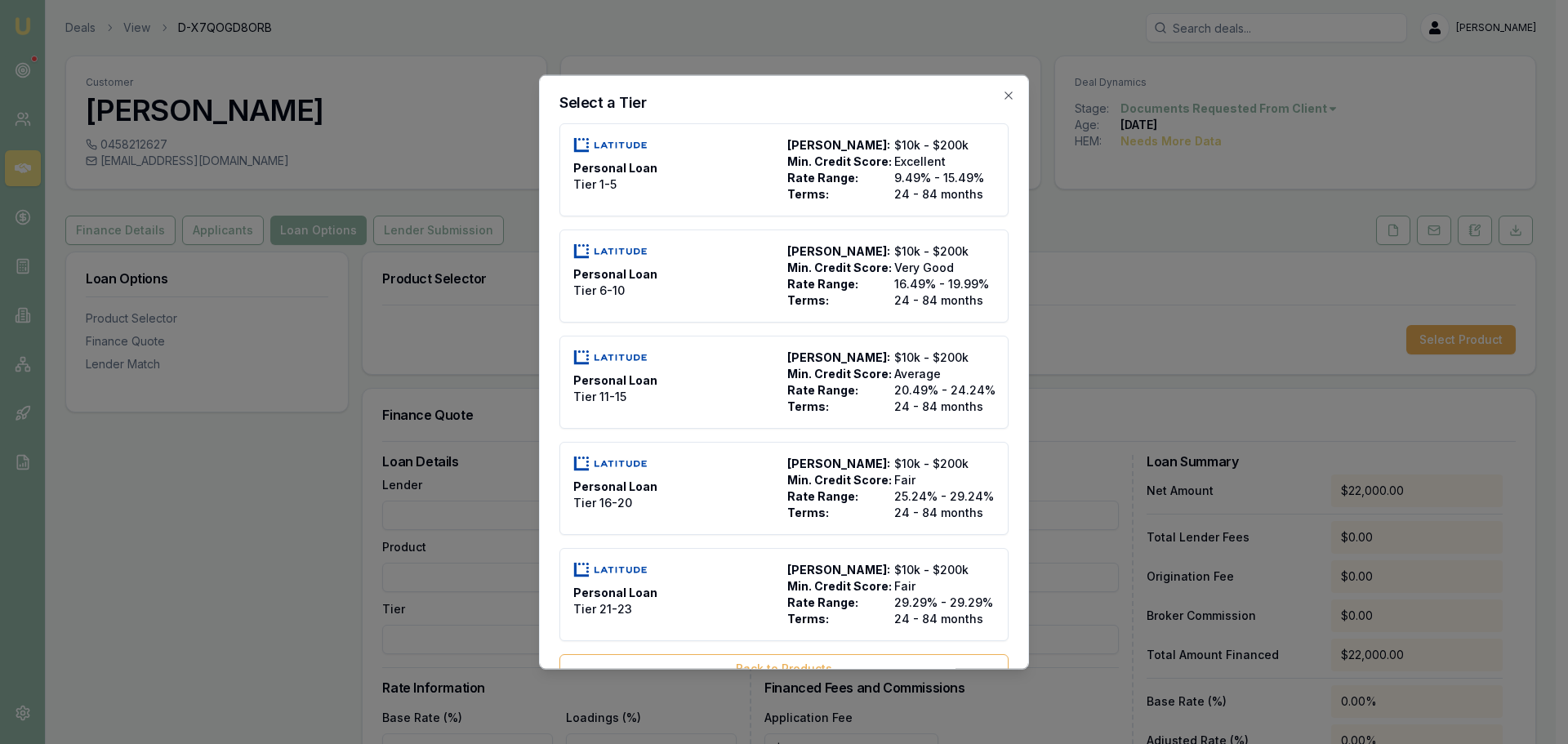
type input "2500"
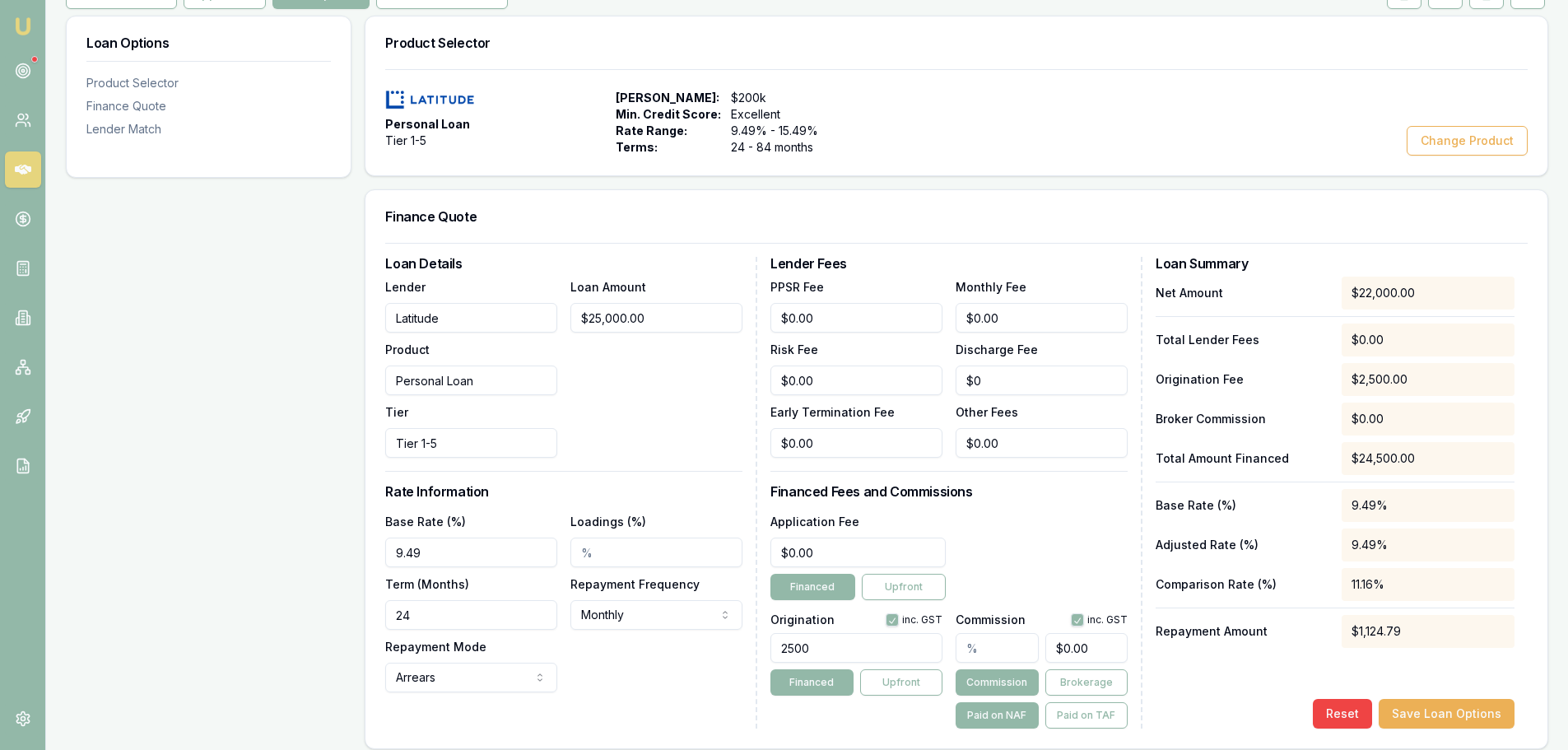
scroll to position [247, 0]
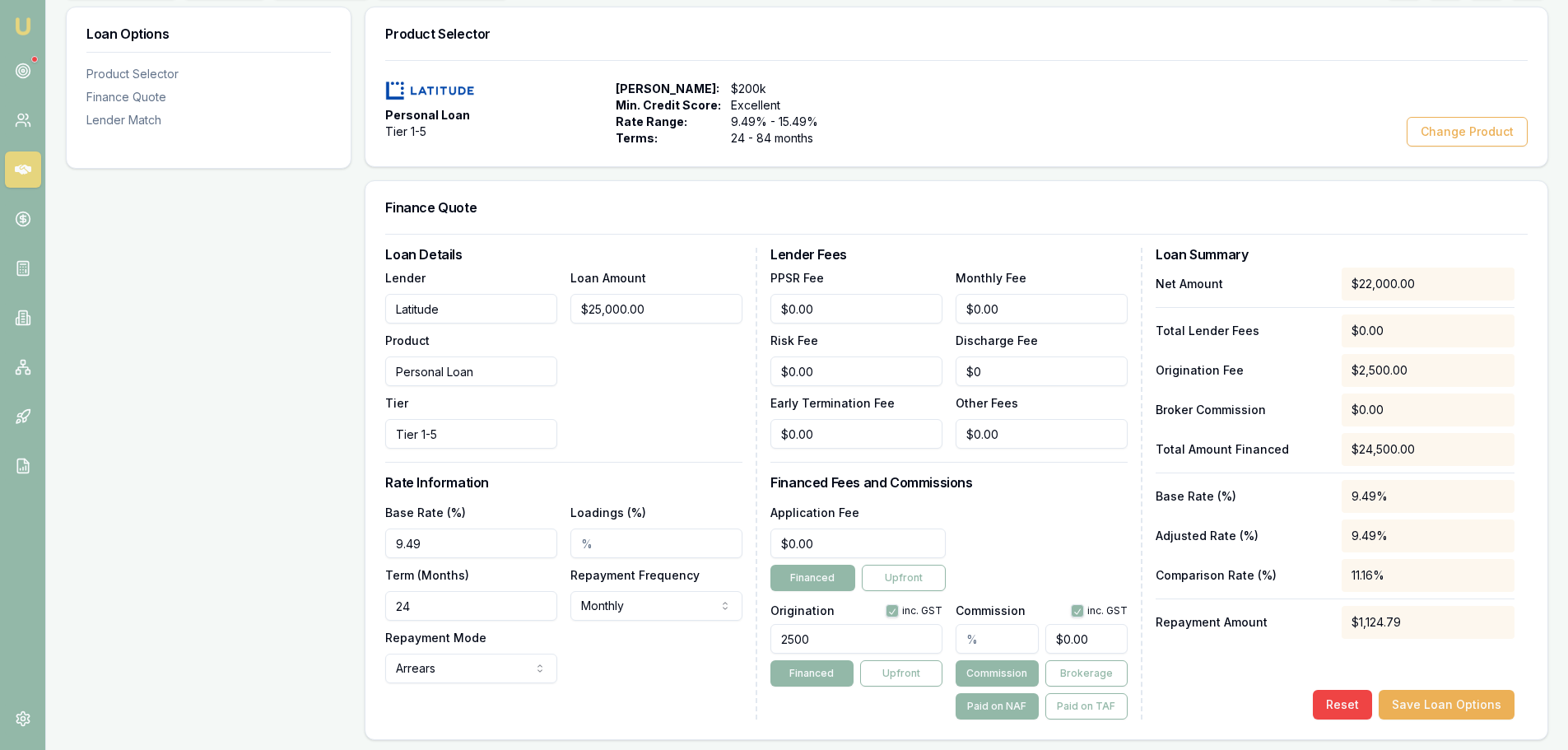
drag, startPoint x: 458, startPoint y: 543, endPoint x: 81, endPoint y: 537, distance: 377.0
click at [87, 538] on div "Loan Options Product Selector Finance Quote Lender Match Product Selector Perso…" at bounding box center [807, 613] width 1483 height 1213
type input "15.99%"
drag, startPoint x: 424, startPoint y: 603, endPoint x: 117, endPoint y: 596, distance: 307.1
click at [164, 599] on div "Loan Options Product Selector Finance Quote Lender Match Product Selector Perso…" at bounding box center [807, 613] width 1483 height 1213
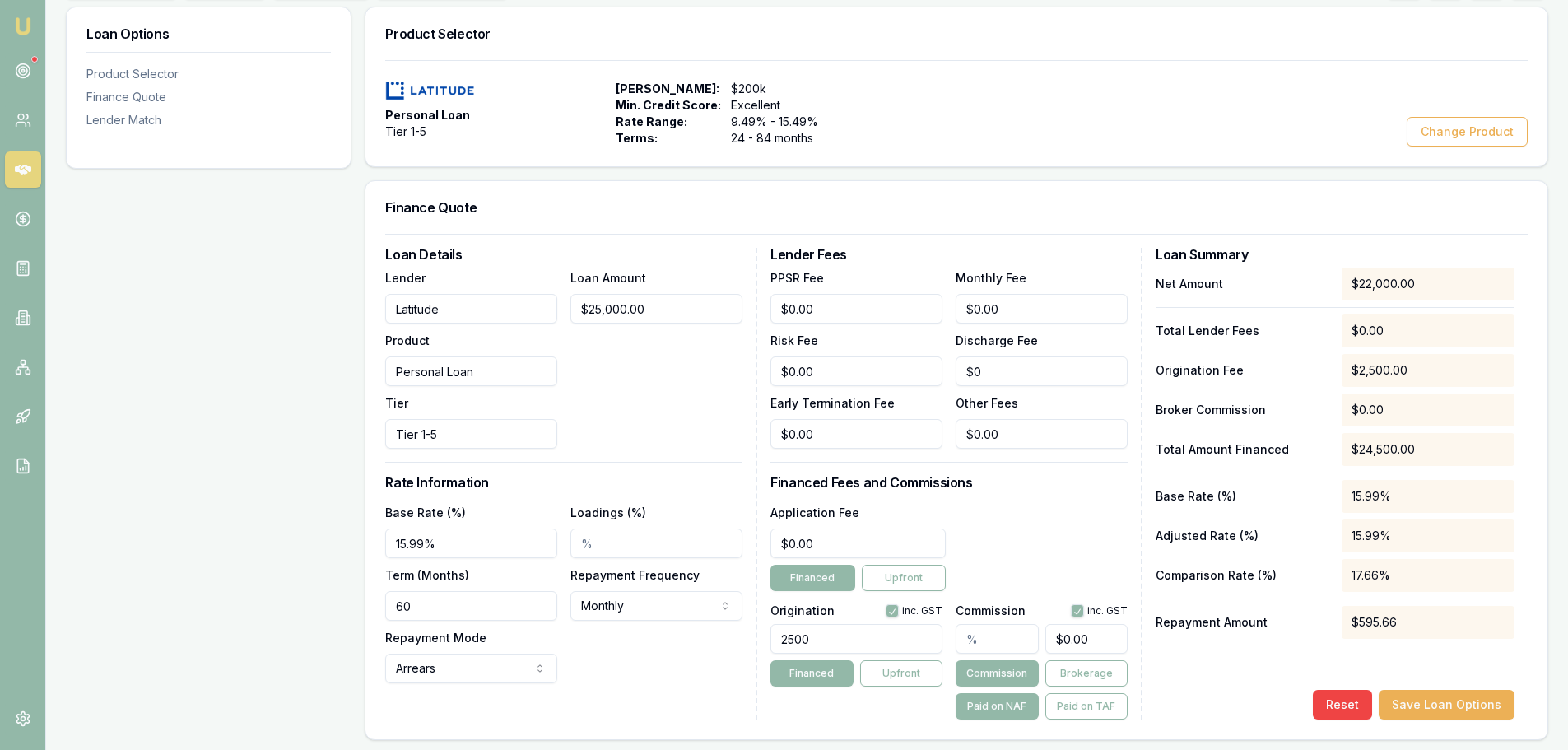
type input "60"
drag, startPoint x: 854, startPoint y: 638, endPoint x: 378, endPoint y: 605, distance: 477.1
click at [427, 618] on div "Loan Details Lender Latitude Product Personal Loan Tier Tier 1-5 Loan Amount $2…" at bounding box center [956, 484] width 1142 height 472
type input "1490"
type input "0"
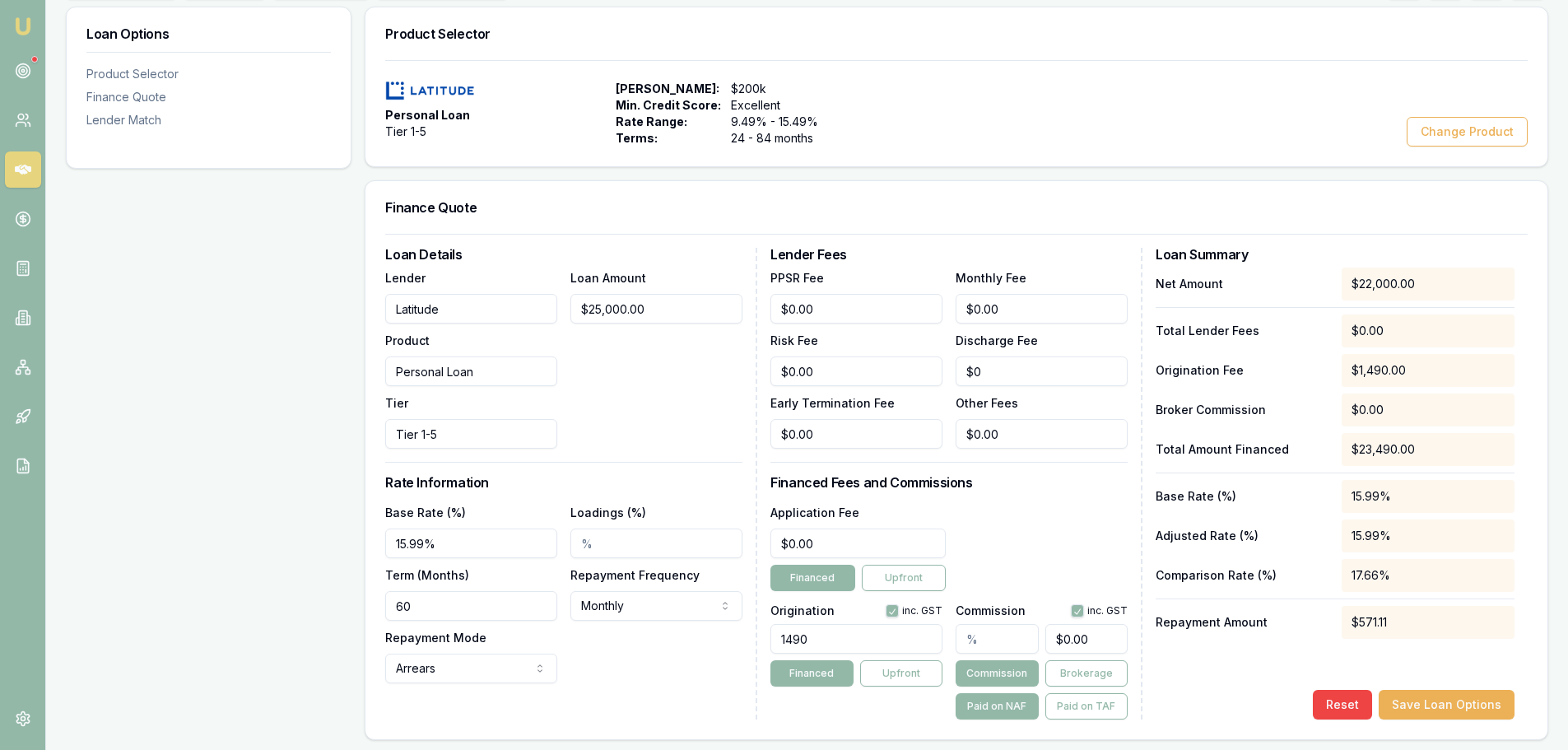
type input "1490.00"
drag, startPoint x: 838, startPoint y: 536, endPoint x: 421, endPoint y: 536, distance: 417.0
click at [439, 536] on div "Loan Details Lender Latitude Product Personal Loan Tier Tier 1-5 Loan Amount $2…" at bounding box center [956, 484] width 1142 height 472
type input "$395.00"
click at [995, 522] on div "Application Fee $395.00 Financed Upfront" at bounding box center [949, 547] width 357 height 89
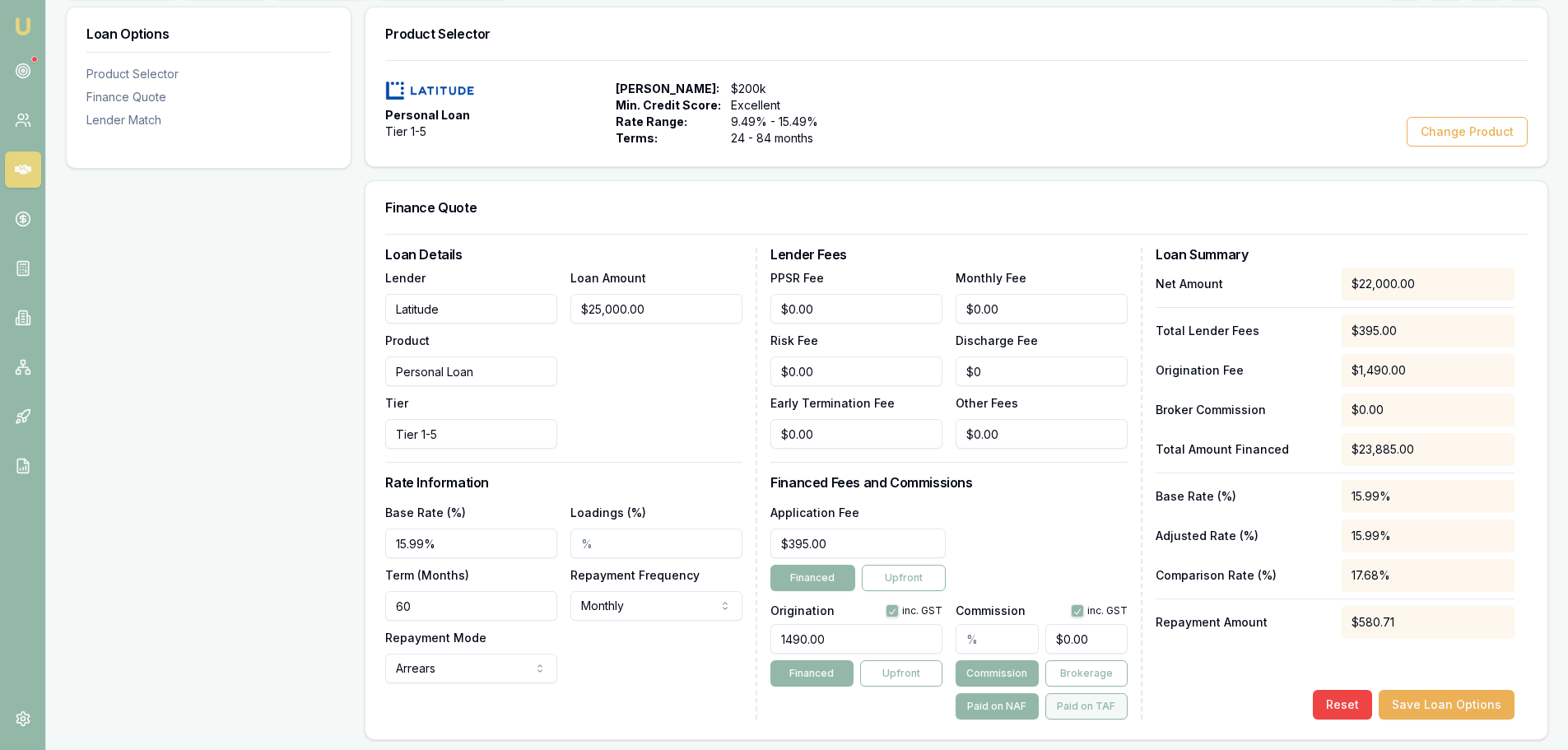
click at [1091, 704] on button "Paid on TAF" at bounding box center [1086, 706] width 82 height 27
click at [1000, 646] on input "text" at bounding box center [996, 638] width 82 height 29
type input "1"
type input "$238.85"
type input "1.5"
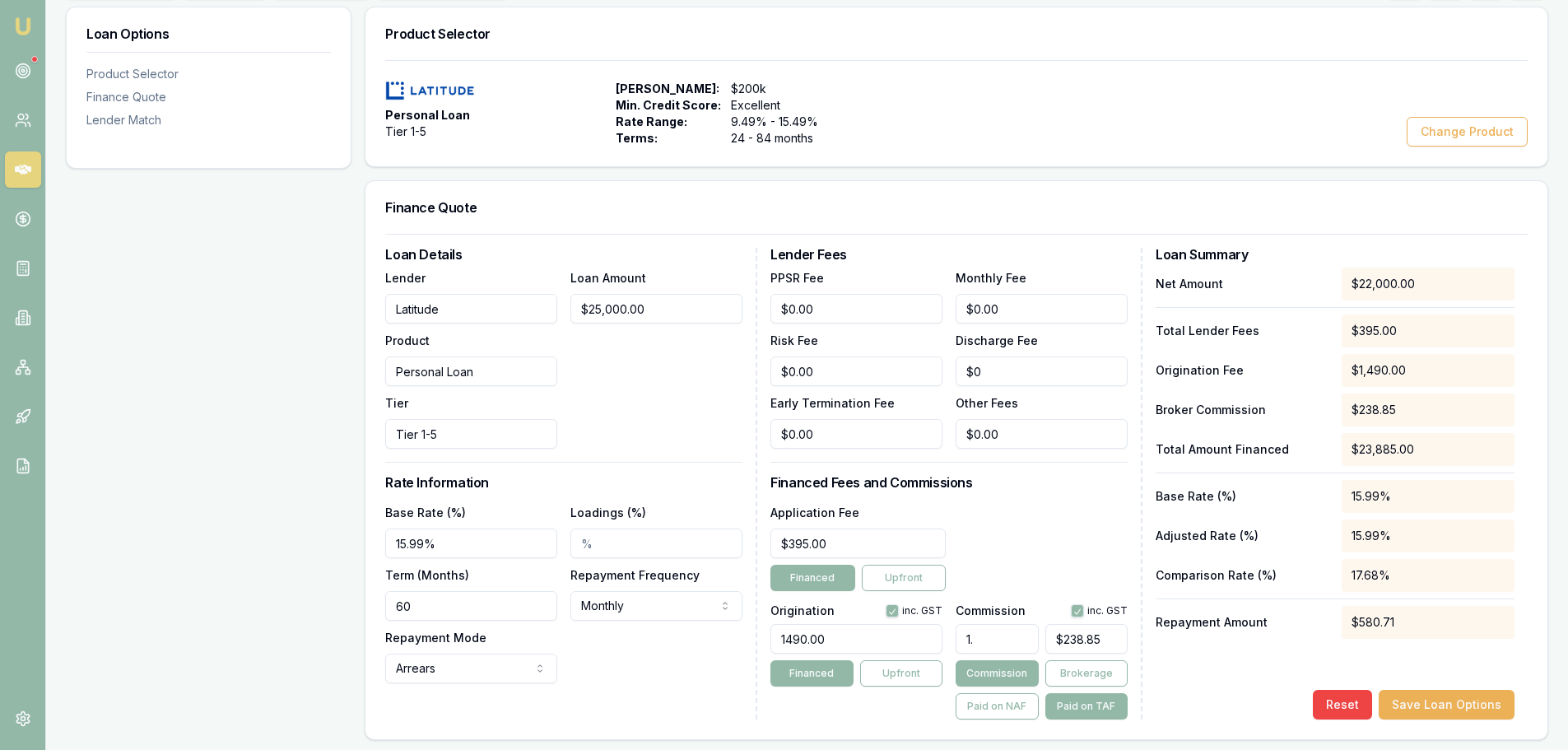
type input "$358.28"
type input "1.50%"
click at [1062, 536] on div "Application Fee $395.00 Financed Upfront" at bounding box center [949, 547] width 357 height 89
click at [1433, 707] on button "Save Loan Options" at bounding box center [1447, 704] width 136 height 29
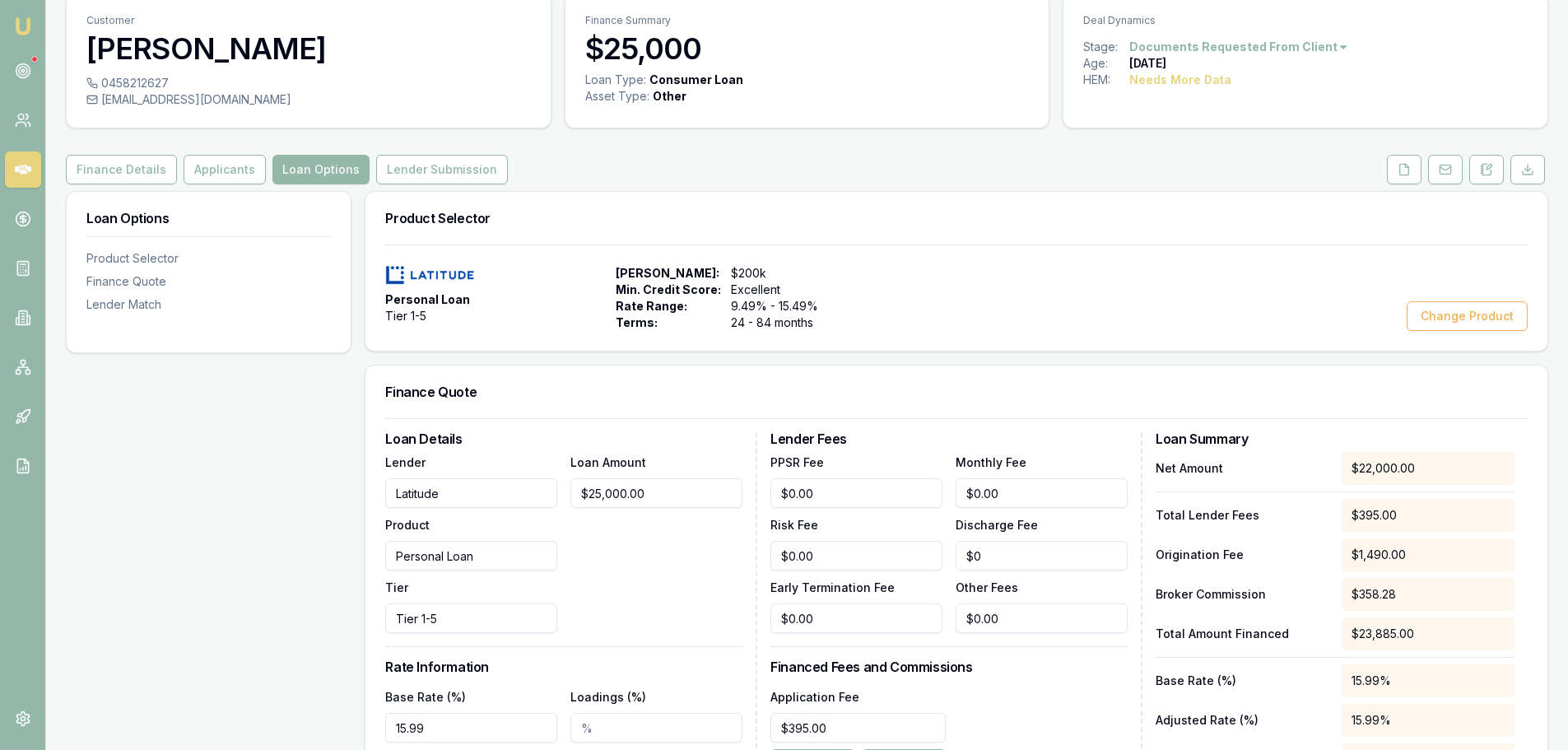
scroll to position [0, 0]
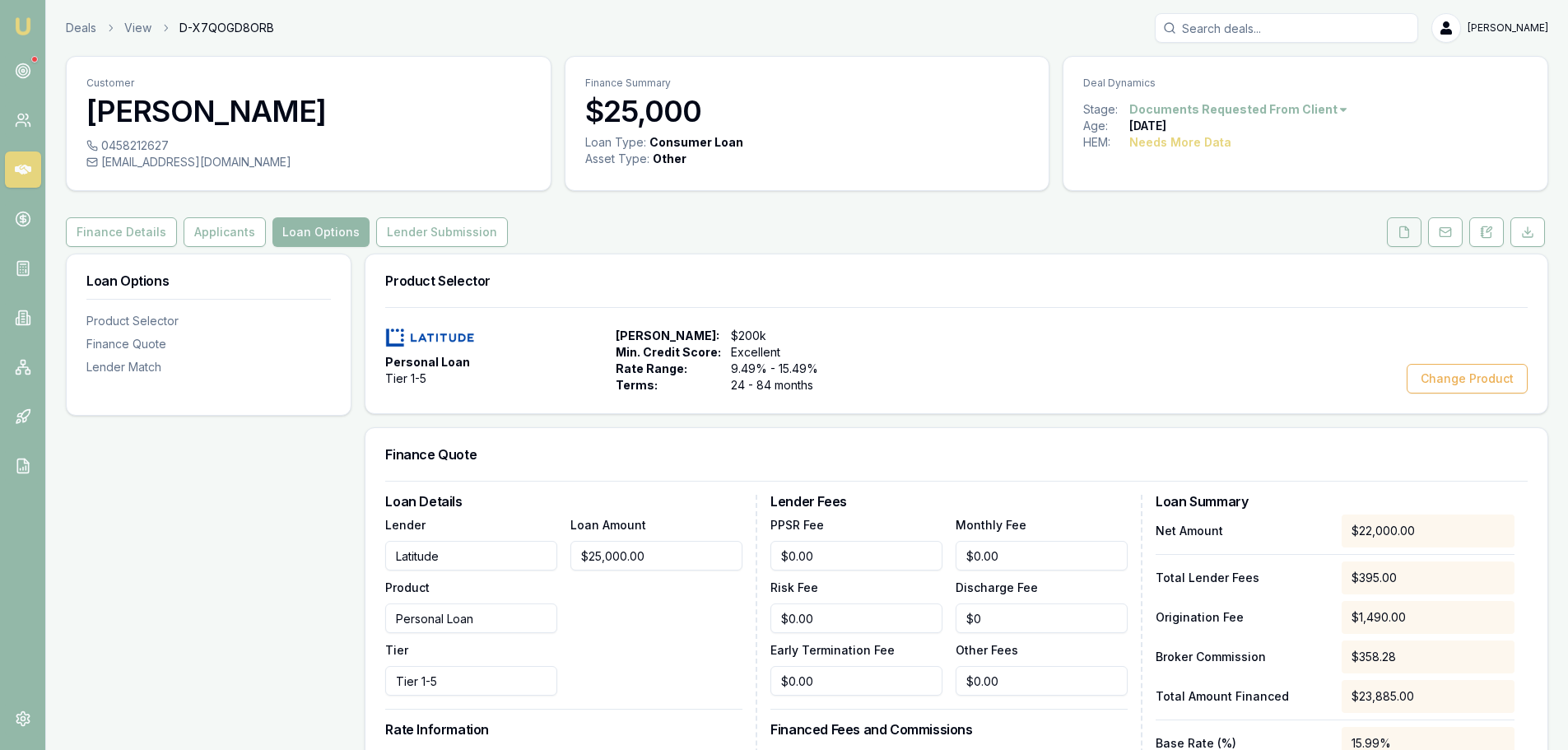
click at [1401, 223] on button at bounding box center [1404, 231] width 34 height 29
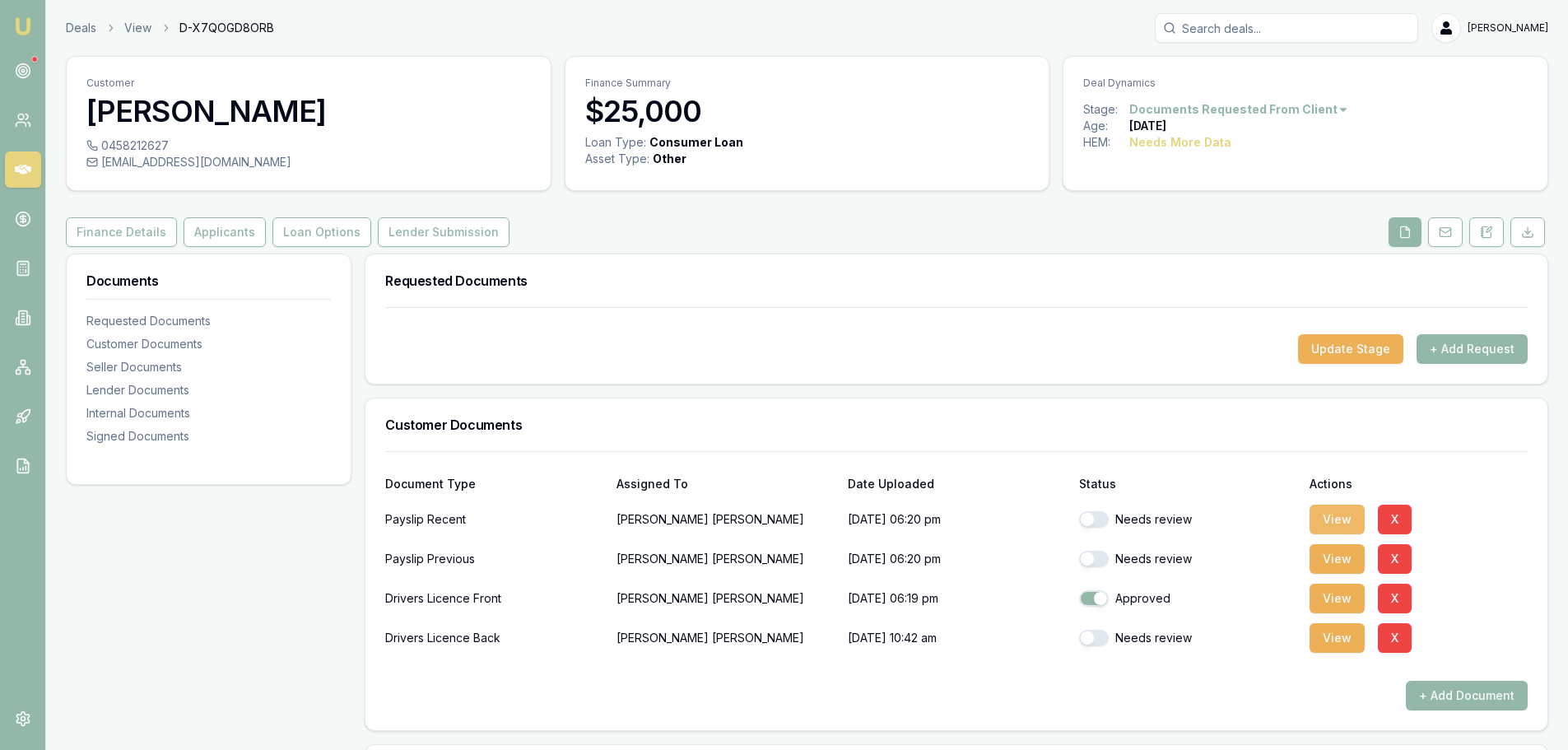
click at [1336, 514] on button "View" at bounding box center [1338, 519] width 55 height 29
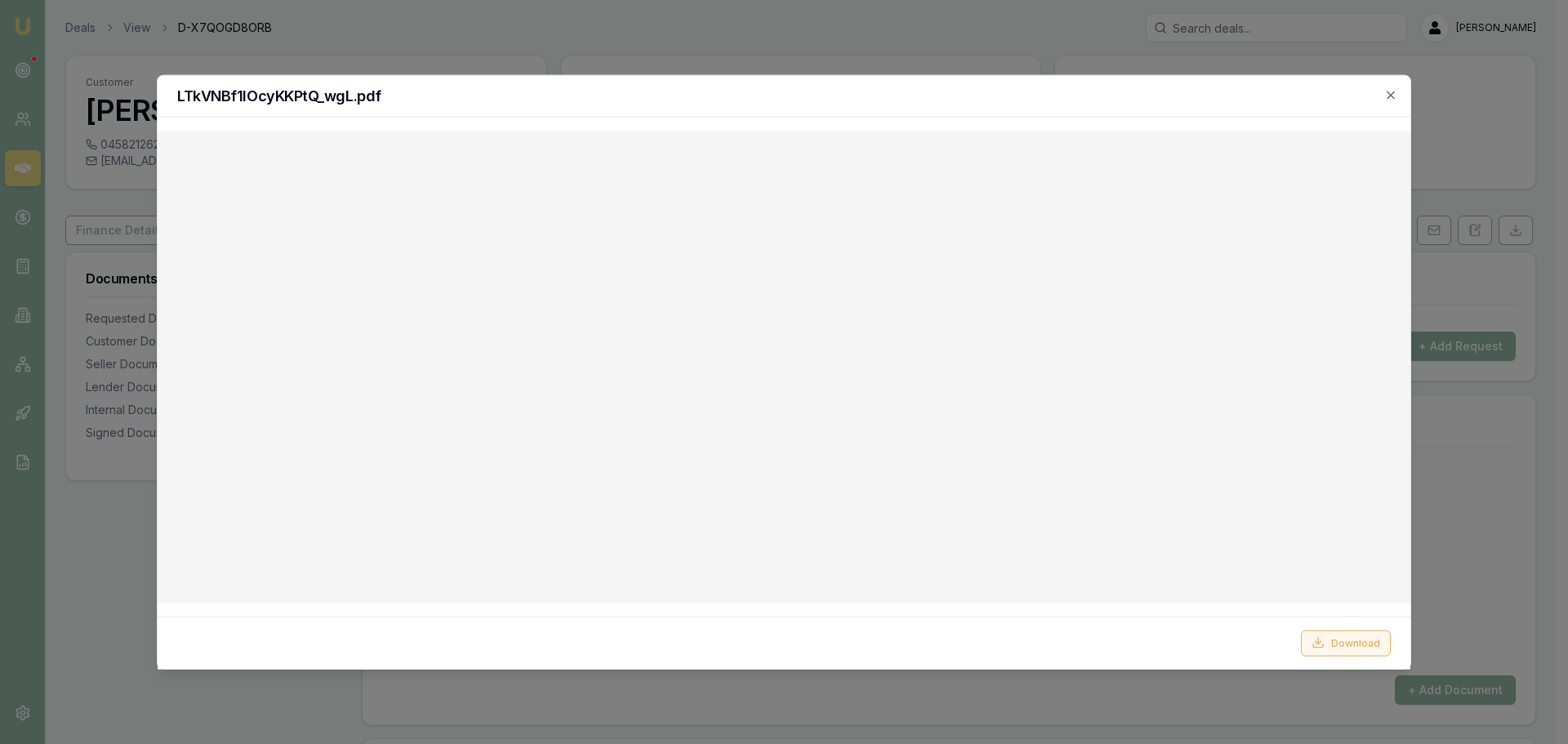
click at [1329, 641] on button "Download" at bounding box center [1346, 643] width 90 height 26
click at [1393, 91] on icon "button" at bounding box center [1391, 95] width 13 height 13
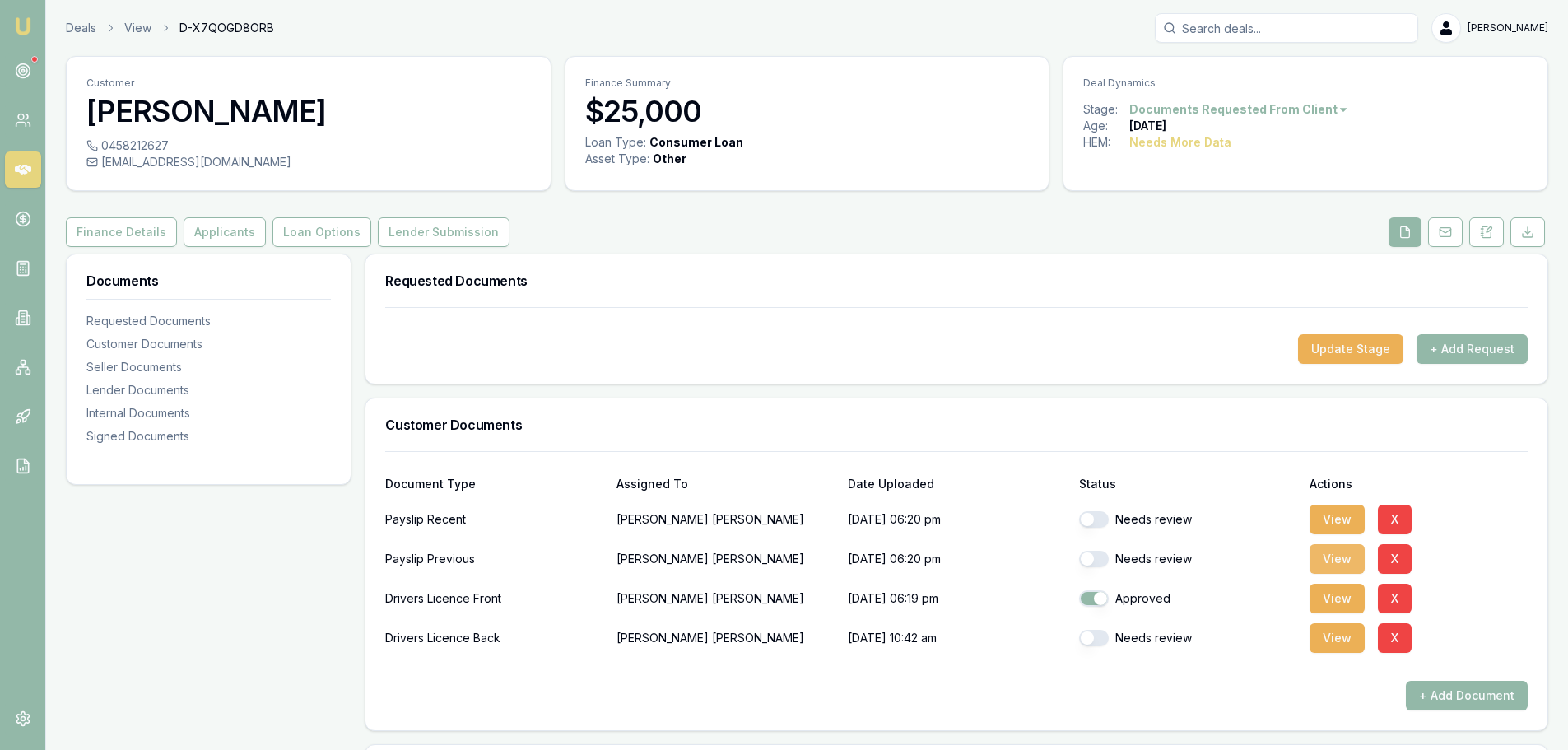
click at [1329, 566] on button "View" at bounding box center [1338, 558] width 55 height 29
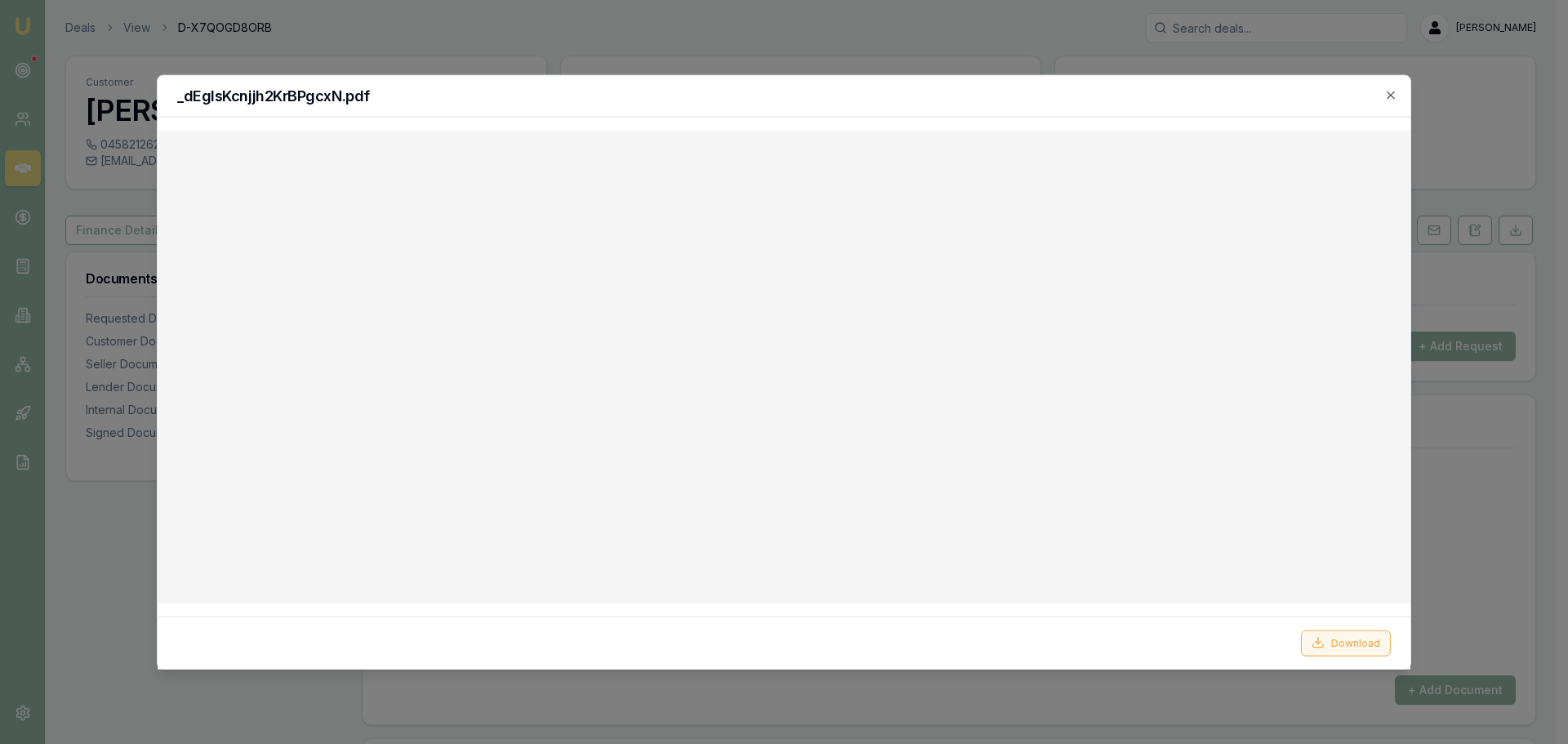
click at [1337, 641] on button "Download" at bounding box center [1346, 643] width 90 height 26
drag, startPoint x: 1387, startPoint y: 98, endPoint x: 1070, endPoint y: 111, distance: 317.3
click at [1388, 98] on icon "button" at bounding box center [1391, 95] width 13 height 13
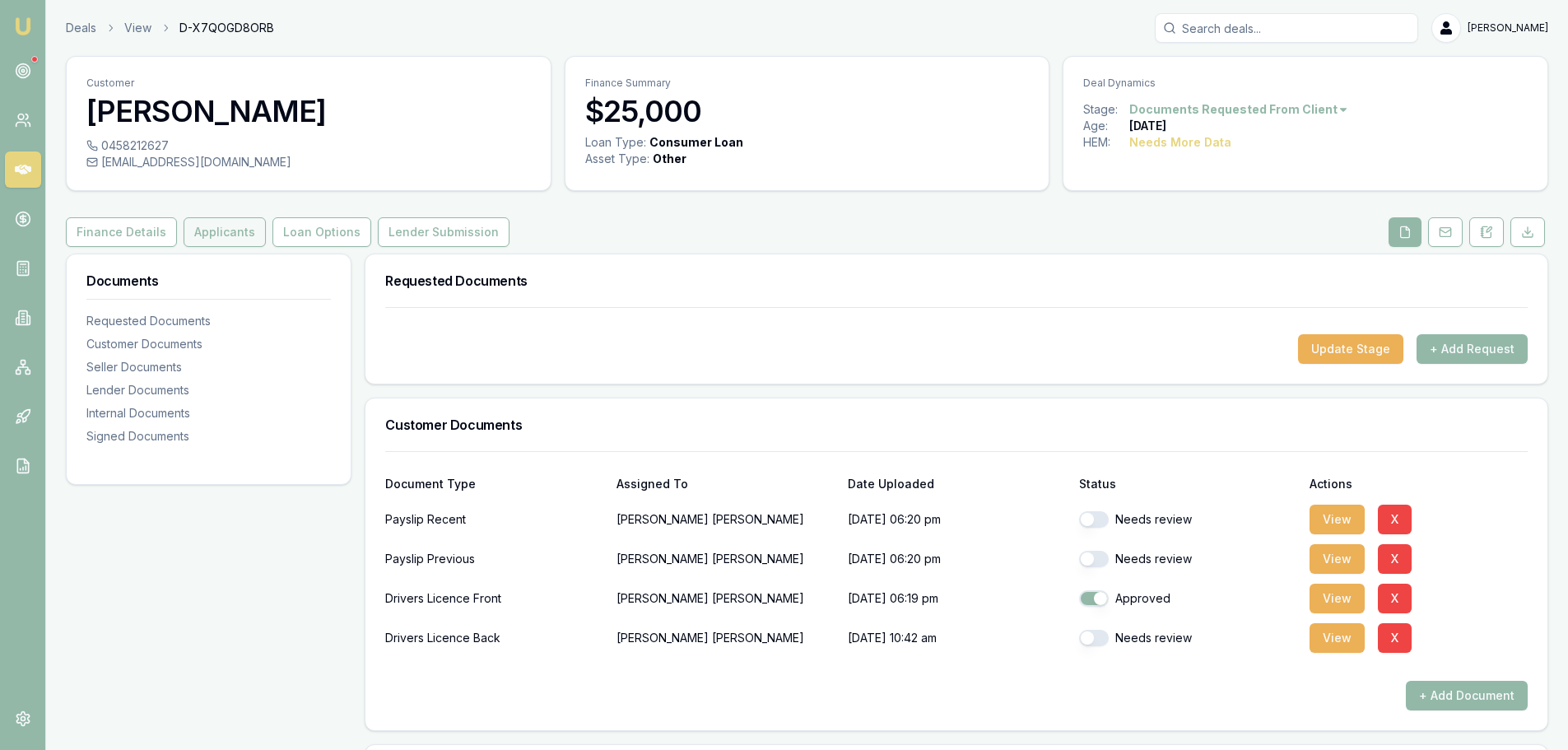
click at [212, 235] on button "Applicants" at bounding box center [225, 231] width 82 height 29
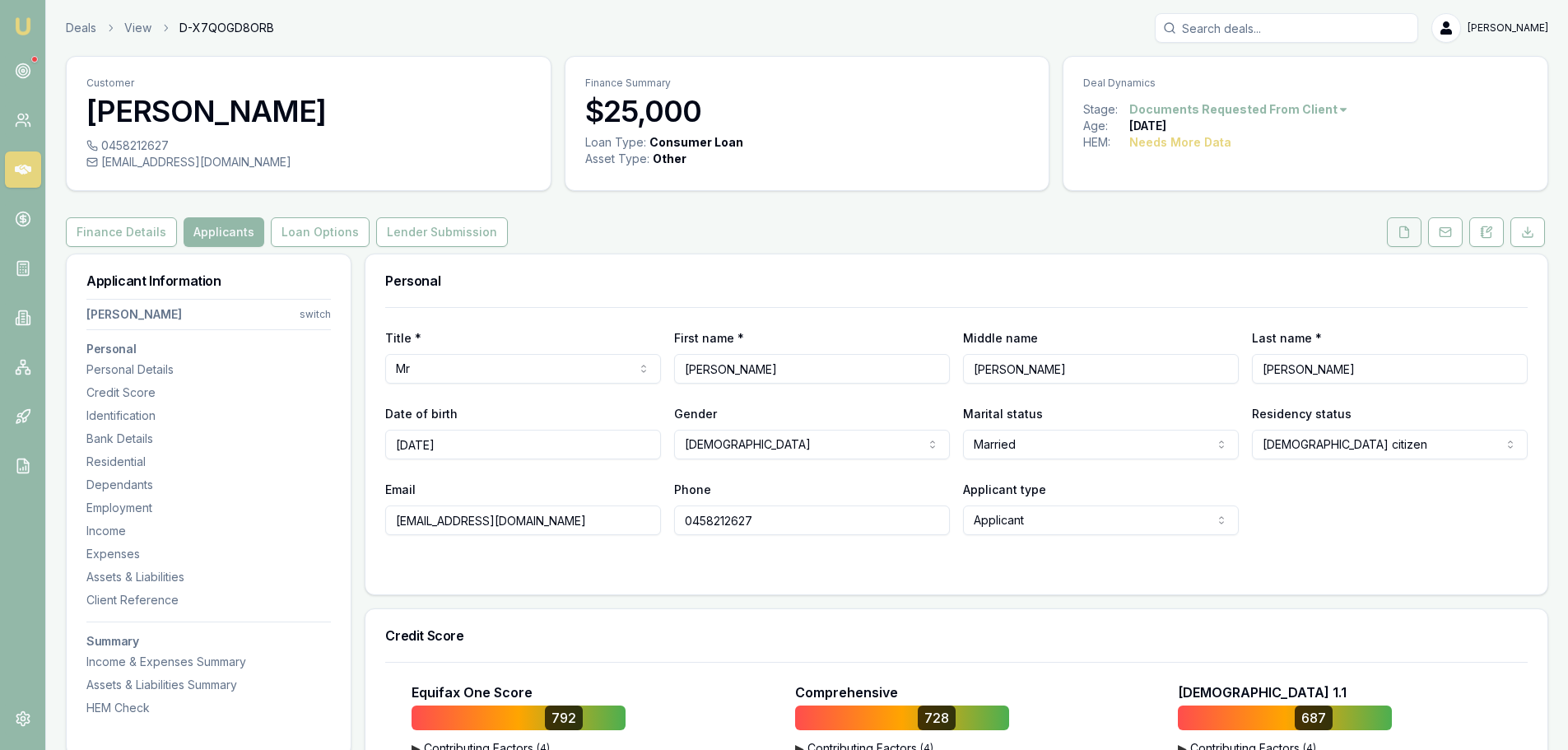
click at [1400, 233] on icon at bounding box center [1405, 231] width 9 height 10
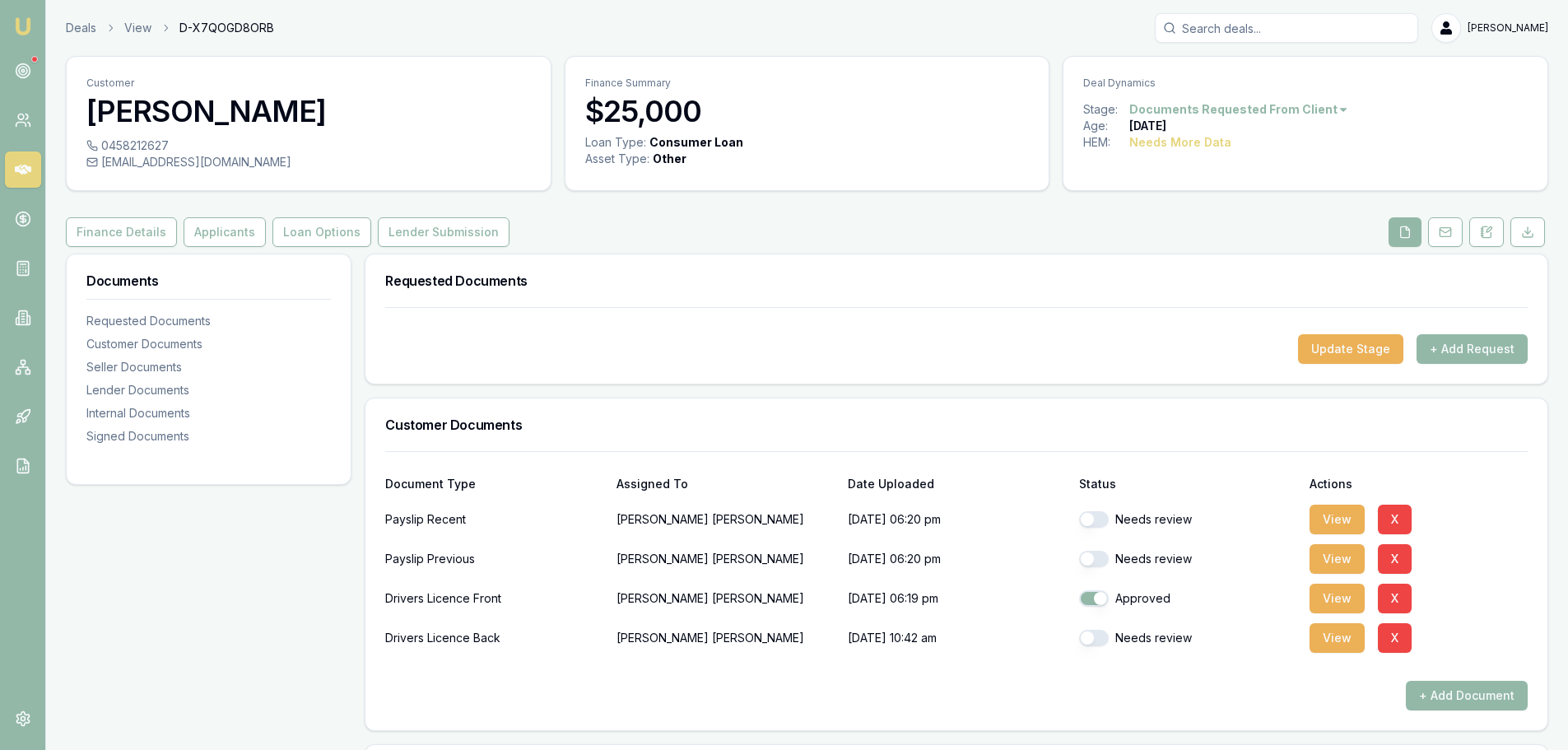
click at [1098, 525] on button "button" at bounding box center [1093, 519] width 29 height 16
checkbox input "true"
click at [1096, 562] on button "button" at bounding box center [1093, 558] width 29 height 16
checkbox input "true"
click at [1091, 638] on button "button" at bounding box center [1093, 637] width 29 height 16
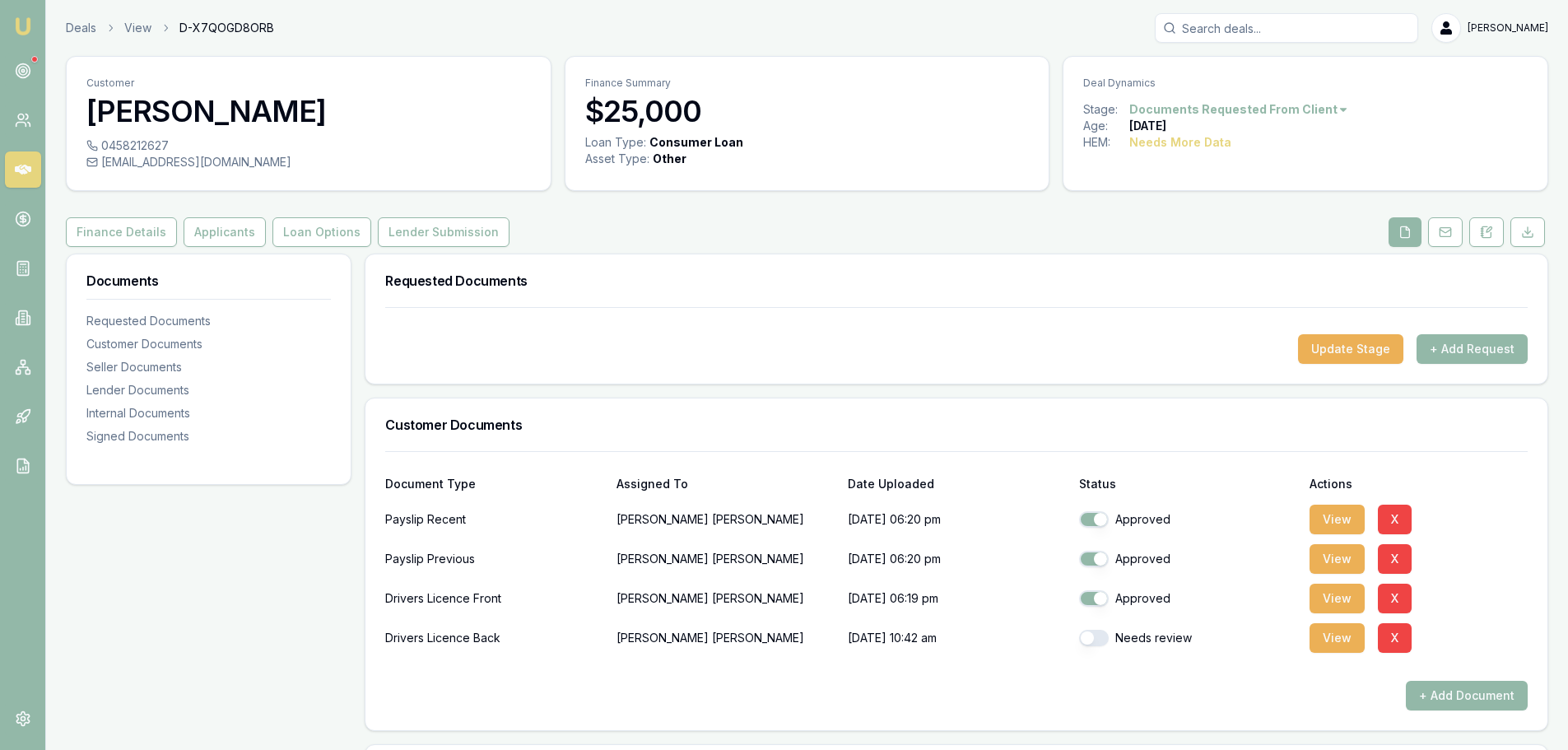
checkbox input "true"
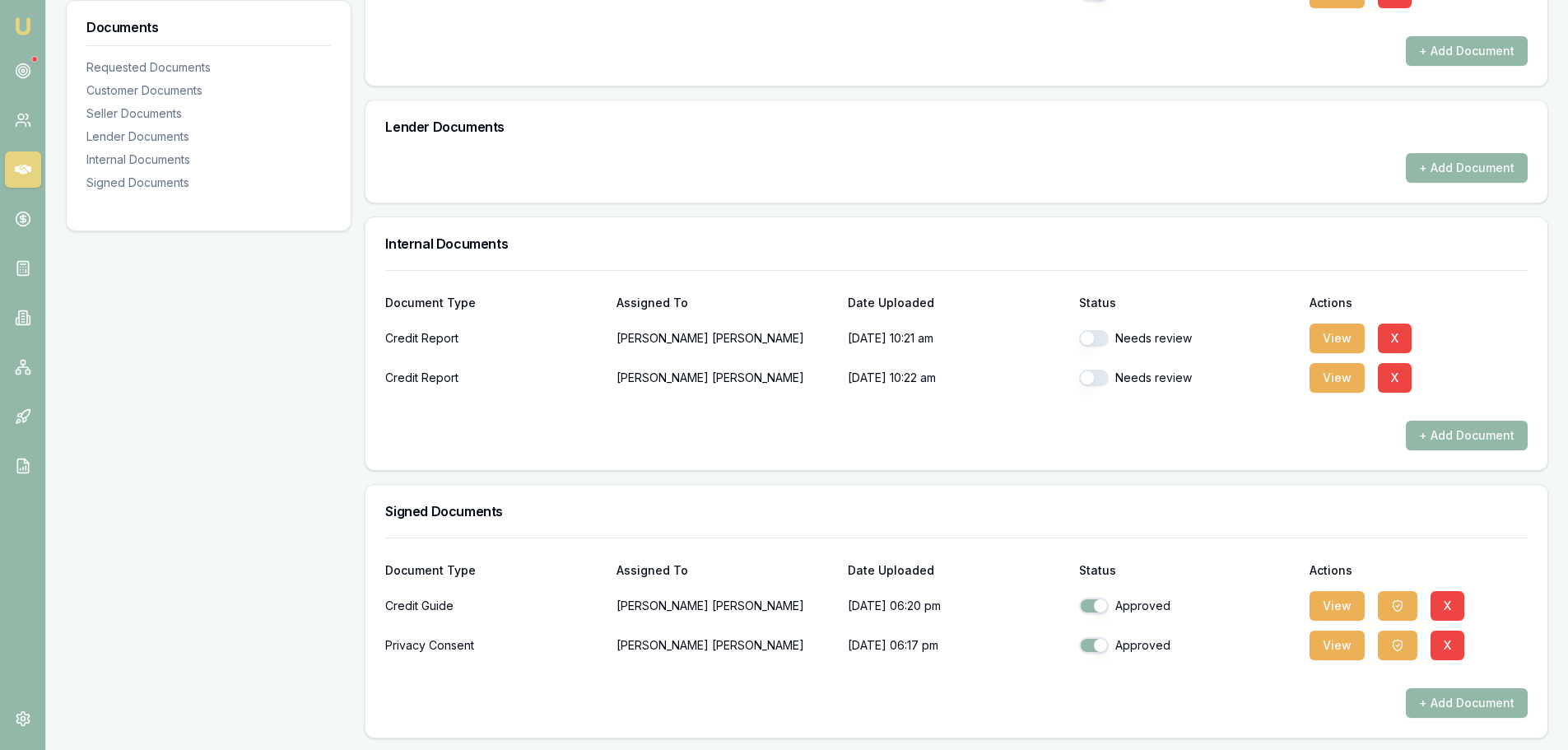
scroll to position [647, 0]
click at [1098, 336] on button "button" at bounding box center [1093, 336] width 29 height 16
checkbox input "true"
click at [1094, 373] on button "button" at bounding box center [1093, 375] width 29 height 16
checkbox input "true"
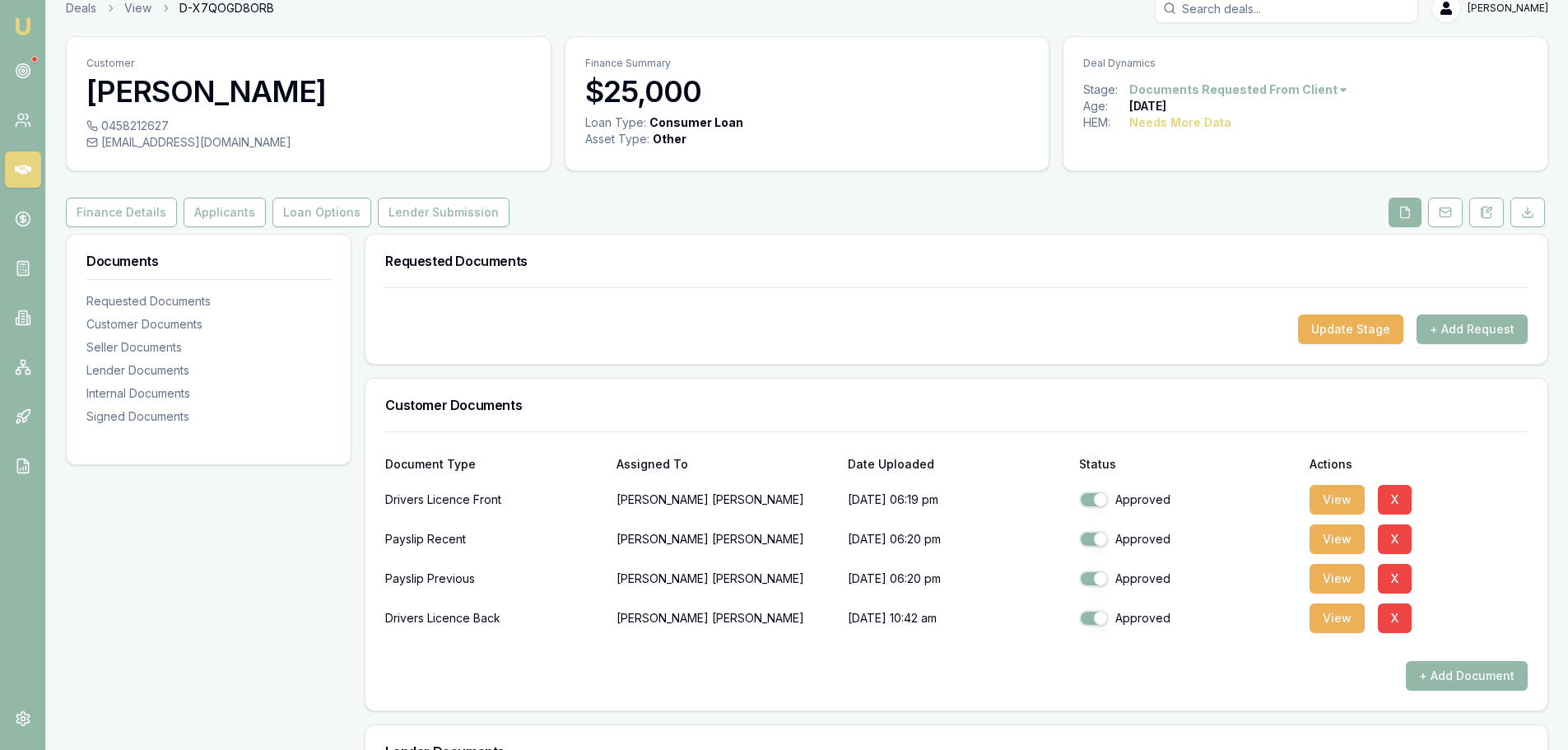
scroll to position [0, 0]
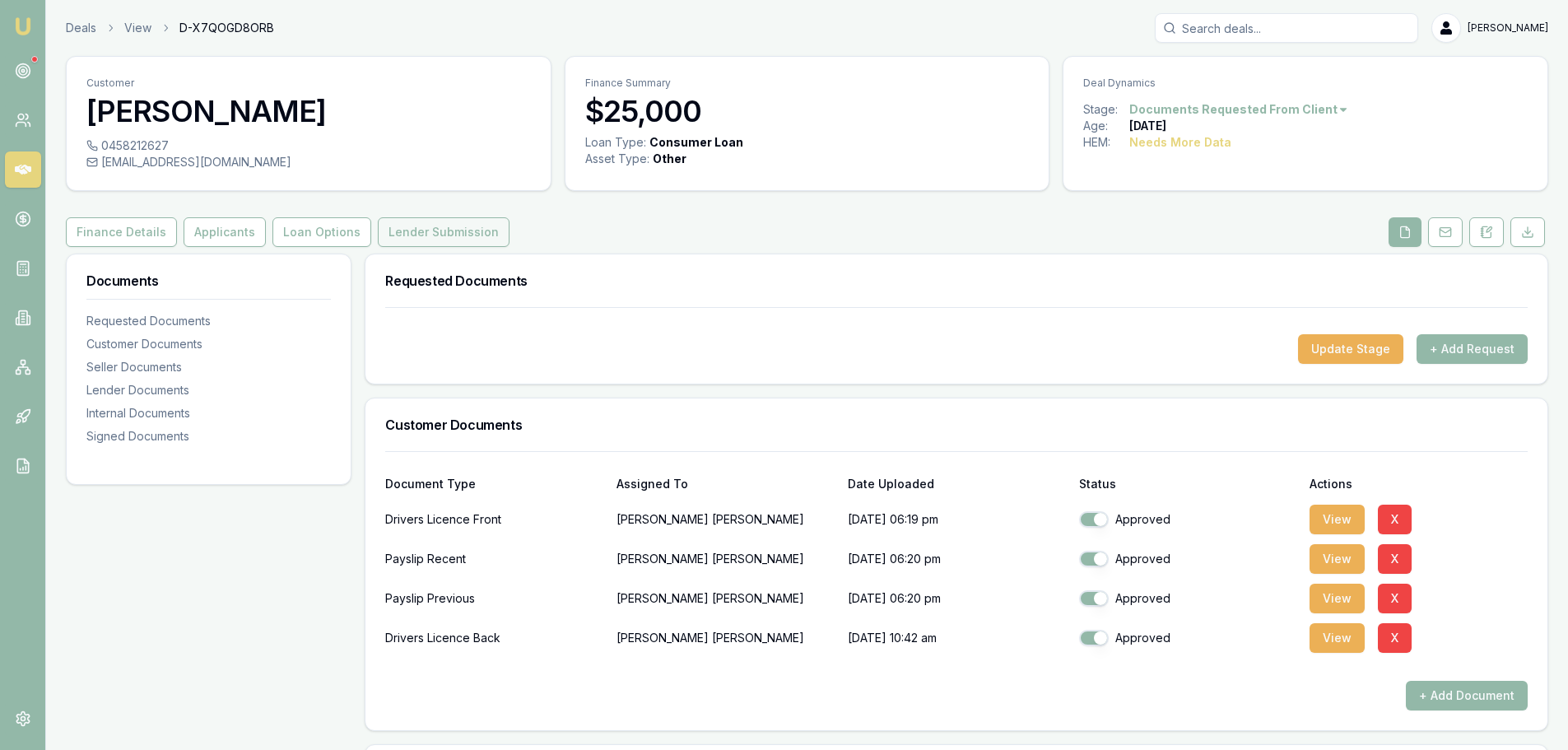
drag, startPoint x: 406, startPoint y: 238, endPoint x: 414, endPoint y: 236, distance: 8.2
click at [407, 237] on button "Lender Submission" at bounding box center [444, 231] width 132 height 29
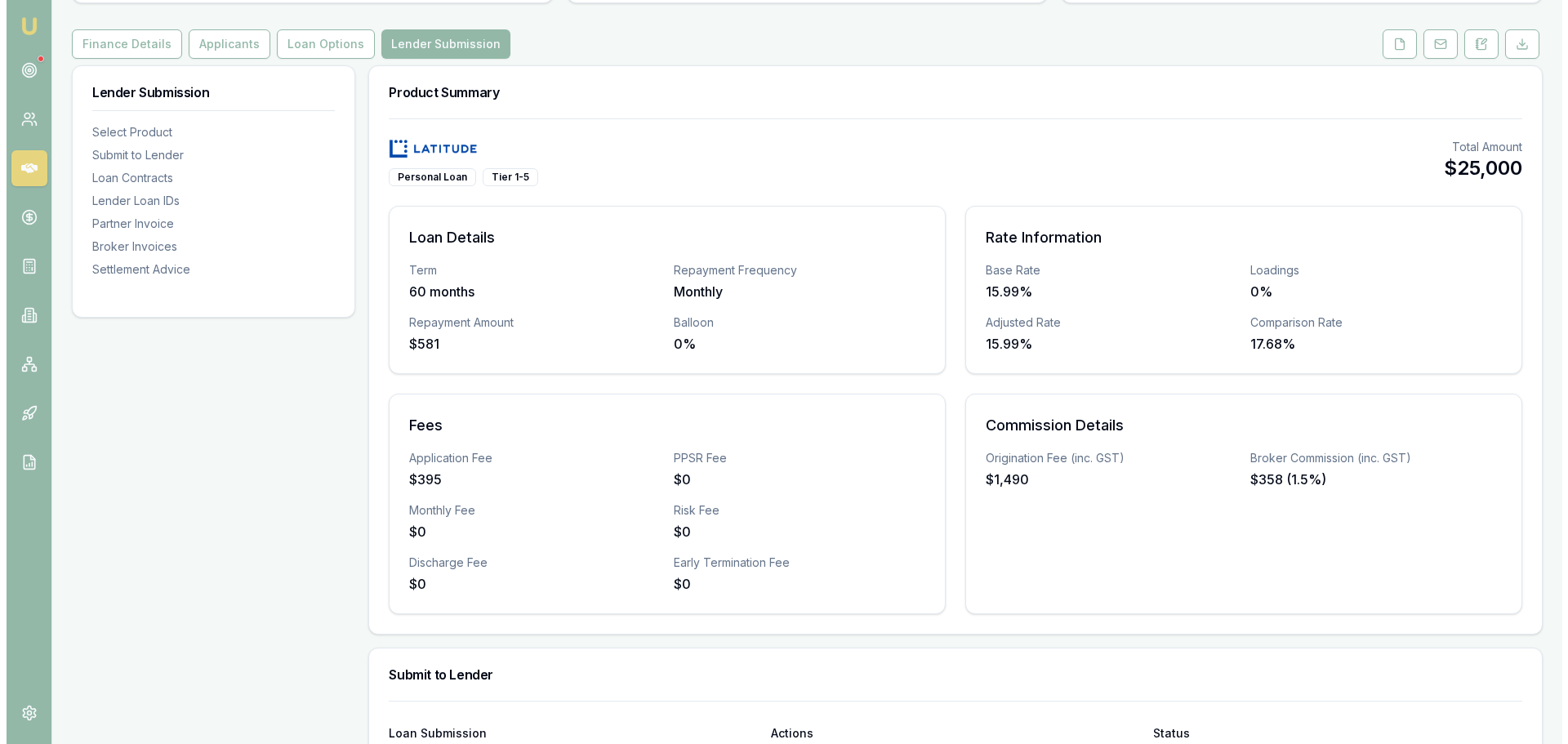
scroll to position [408, 0]
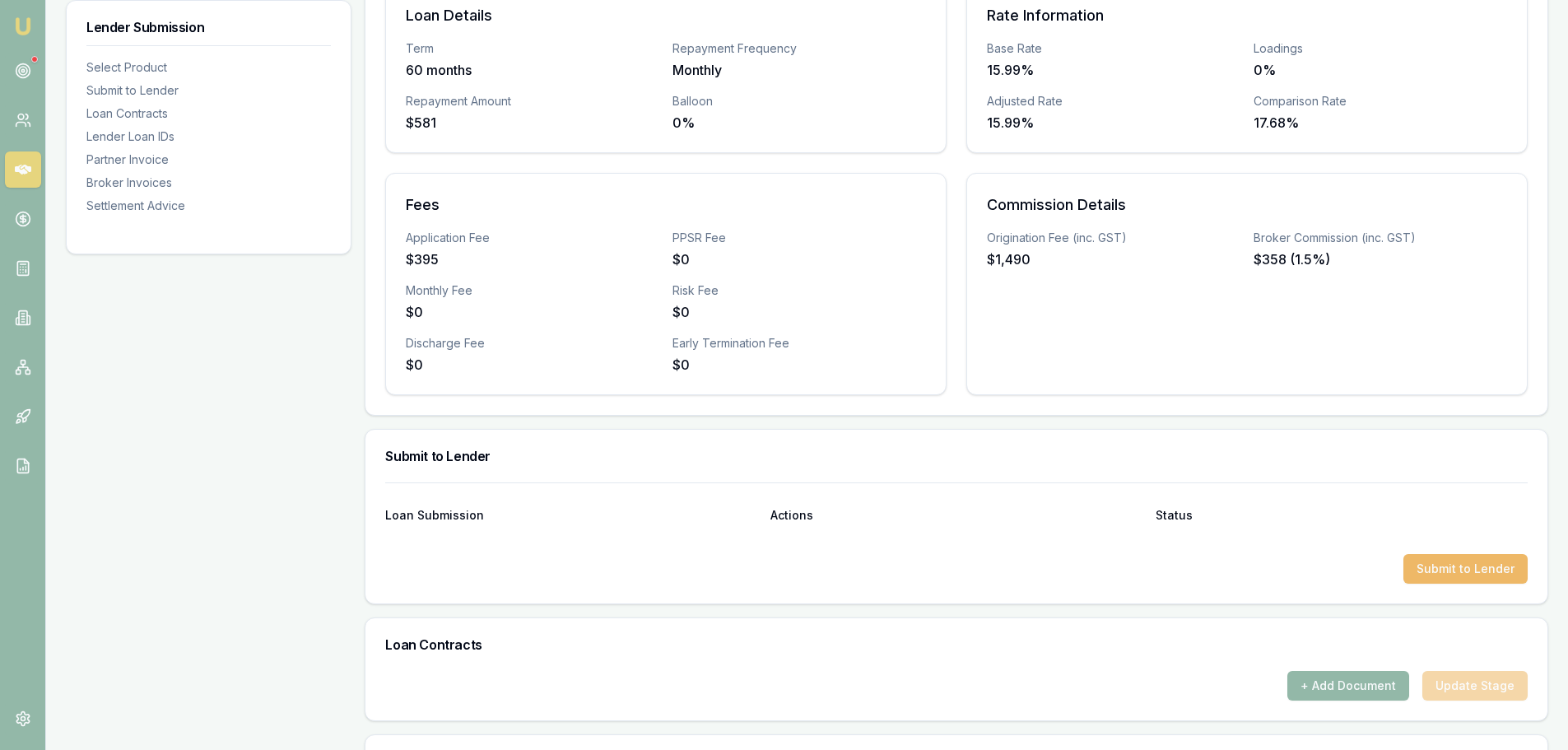
click at [1448, 567] on button "Submit to Lender" at bounding box center [1466, 568] width 124 height 29
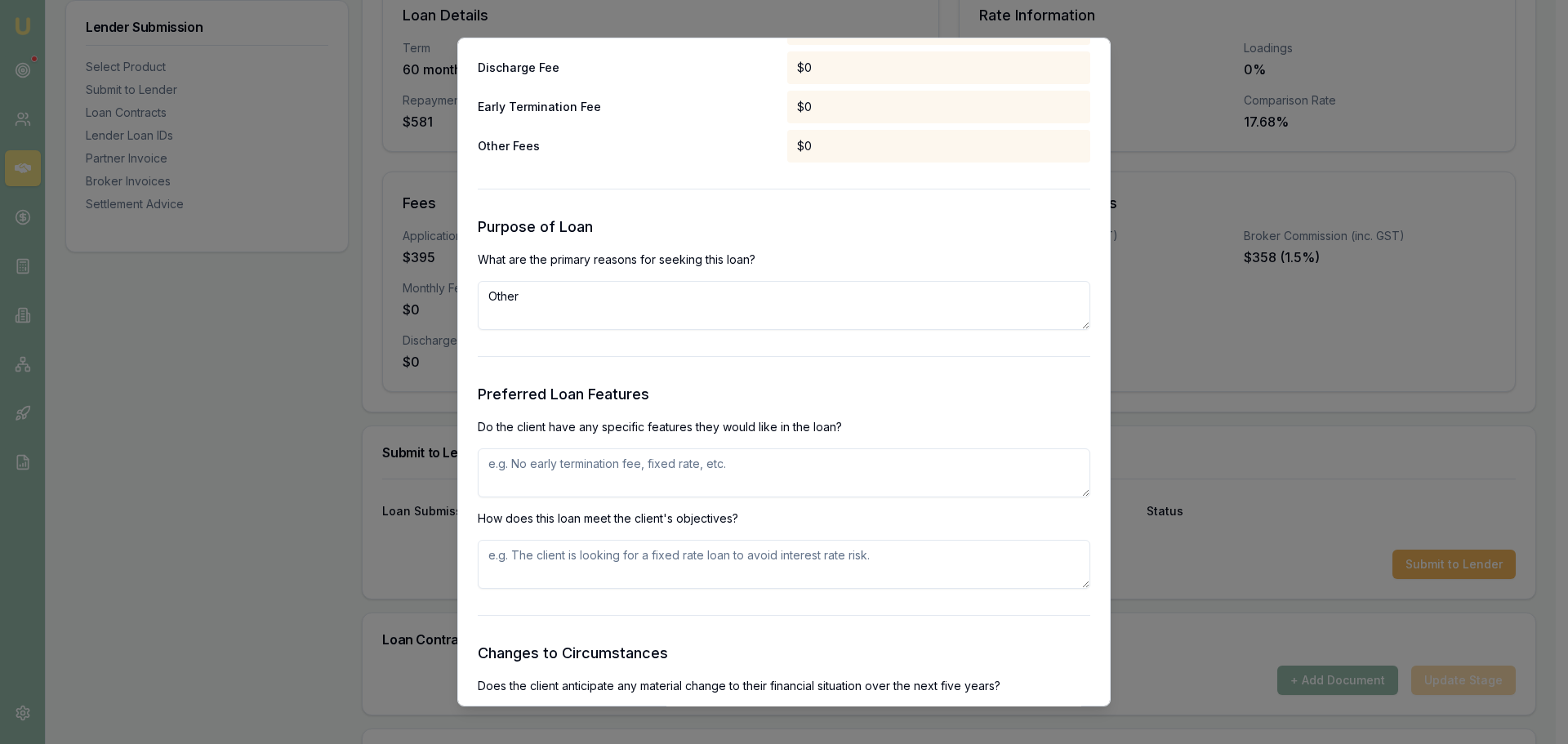
scroll to position [1716, 0]
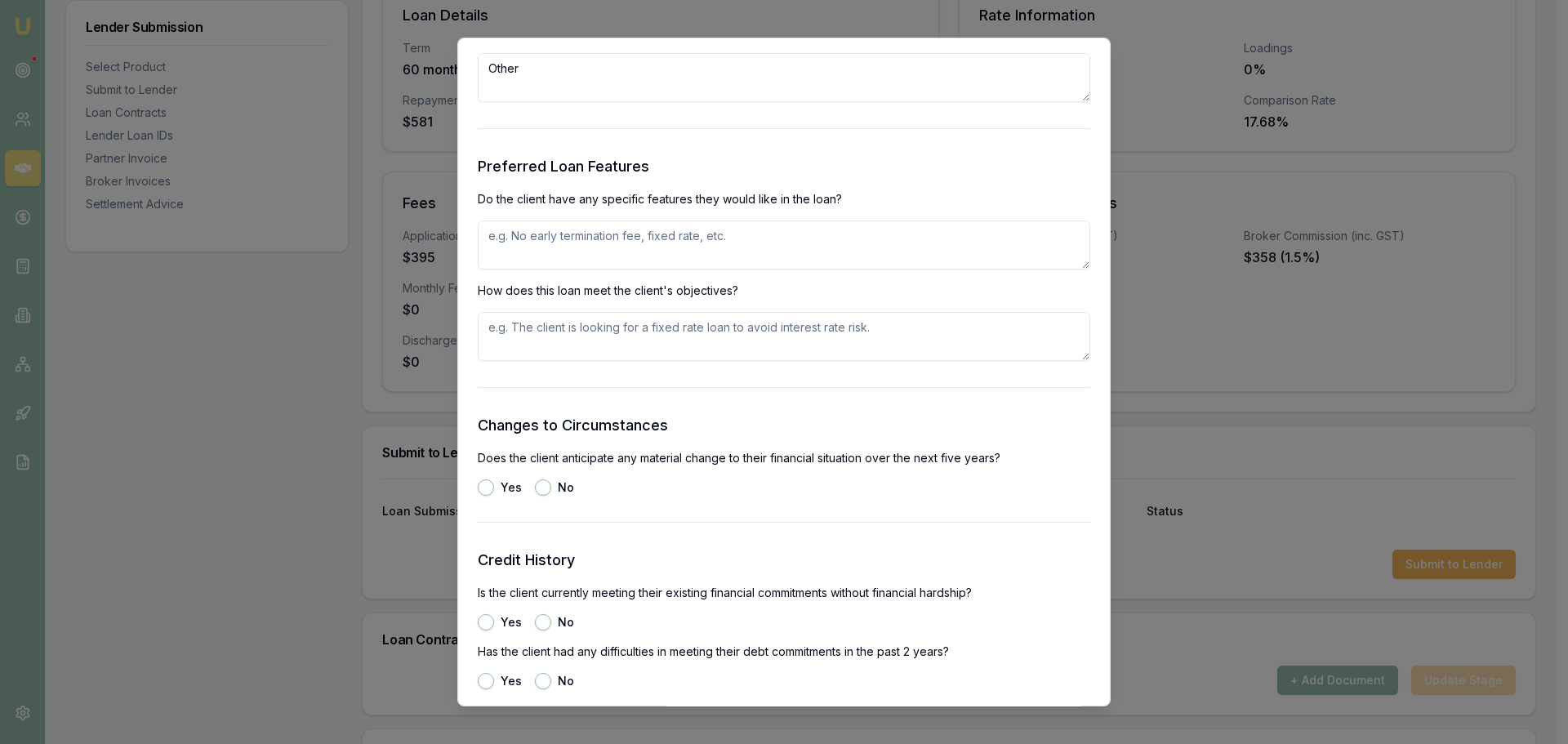
click at [631, 240] on textarea at bounding box center [784, 245] width 612 height 49
type textarea "e"
type textarea "personal loan to purchase car"
click at [547, 489] on button "No" at bounding box center [543, 487] width 16 height 16
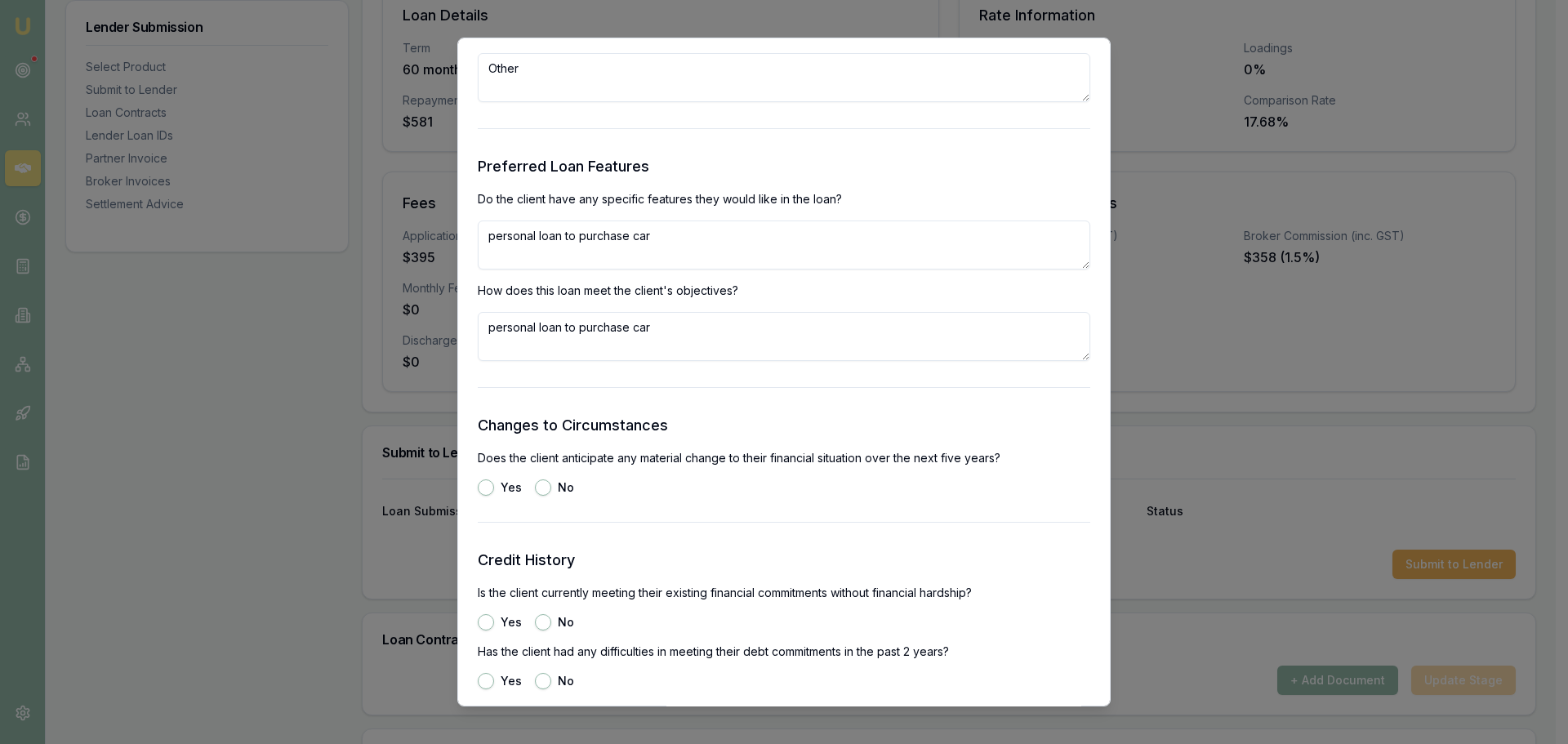
radio input "true"
click at [481, 620] on button "Yes" at bounding box center [485, 622] width 16 height 16
radio input "true"
click at [546, 680] on button "No" at bounding box center [543, 681] width 16 height 16
radio input "true"
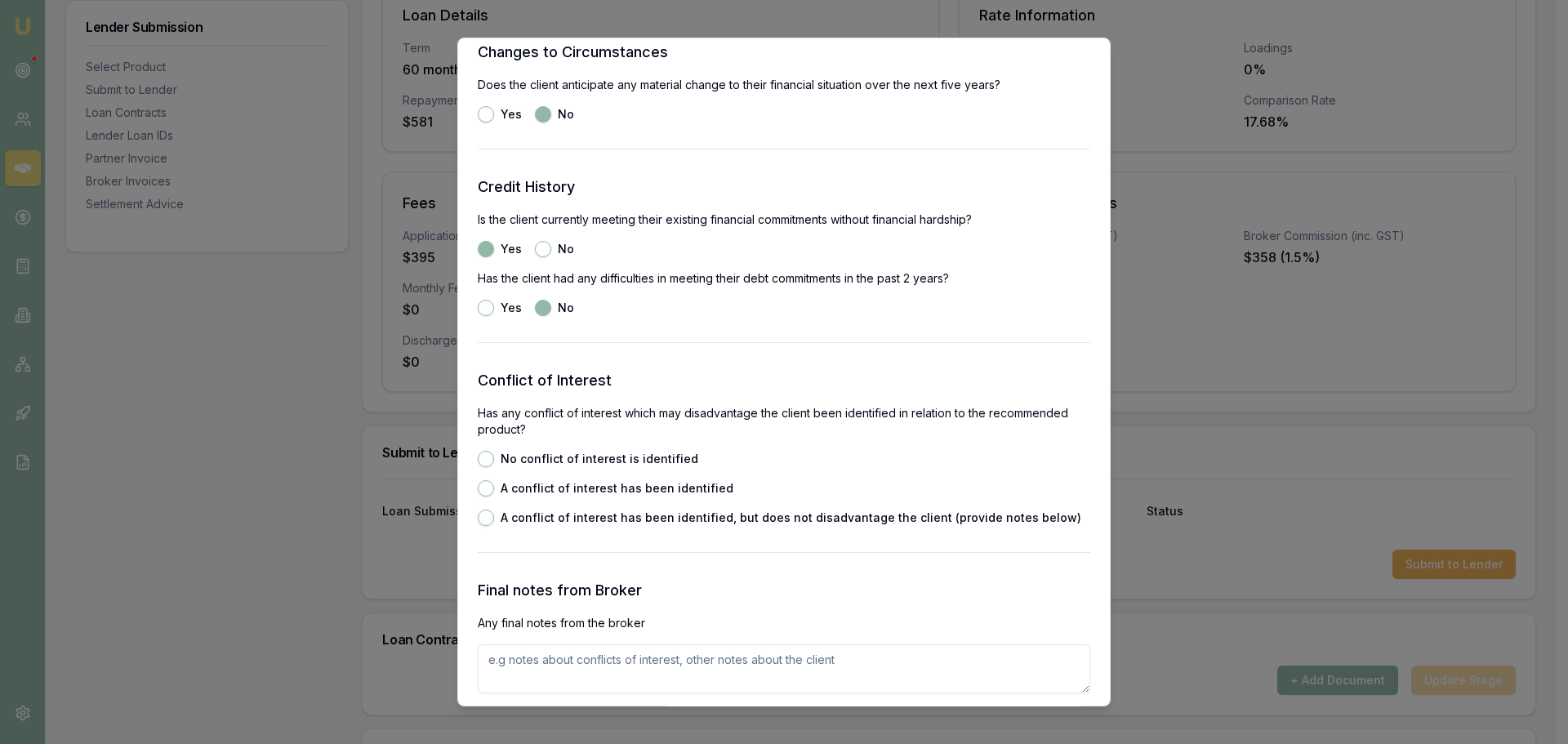
scroll to position [2124, 0]
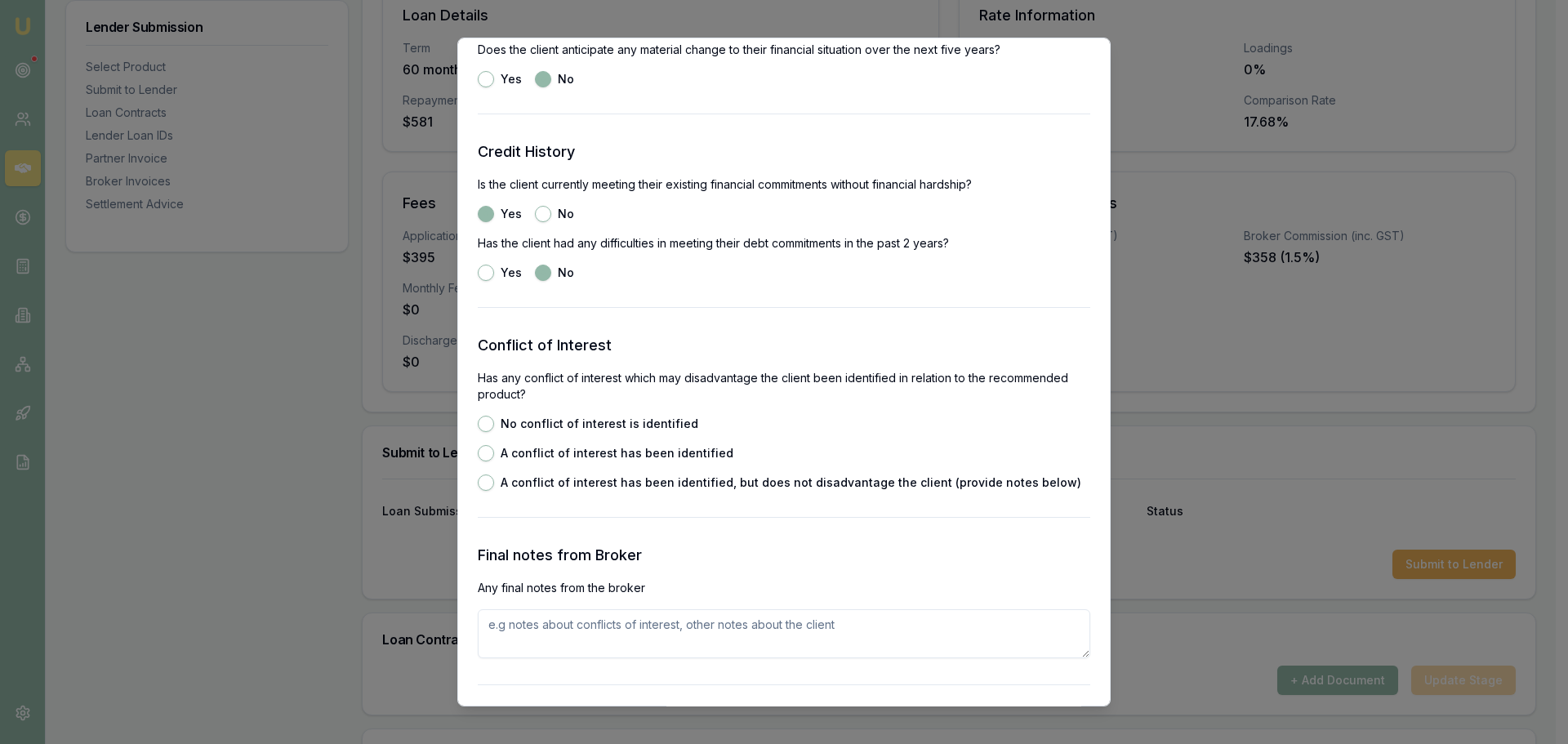
click at [487, 428] on button "No conflict of interest is identified" at bounding box center [485, 423] width 16 height 16
radio input "true"
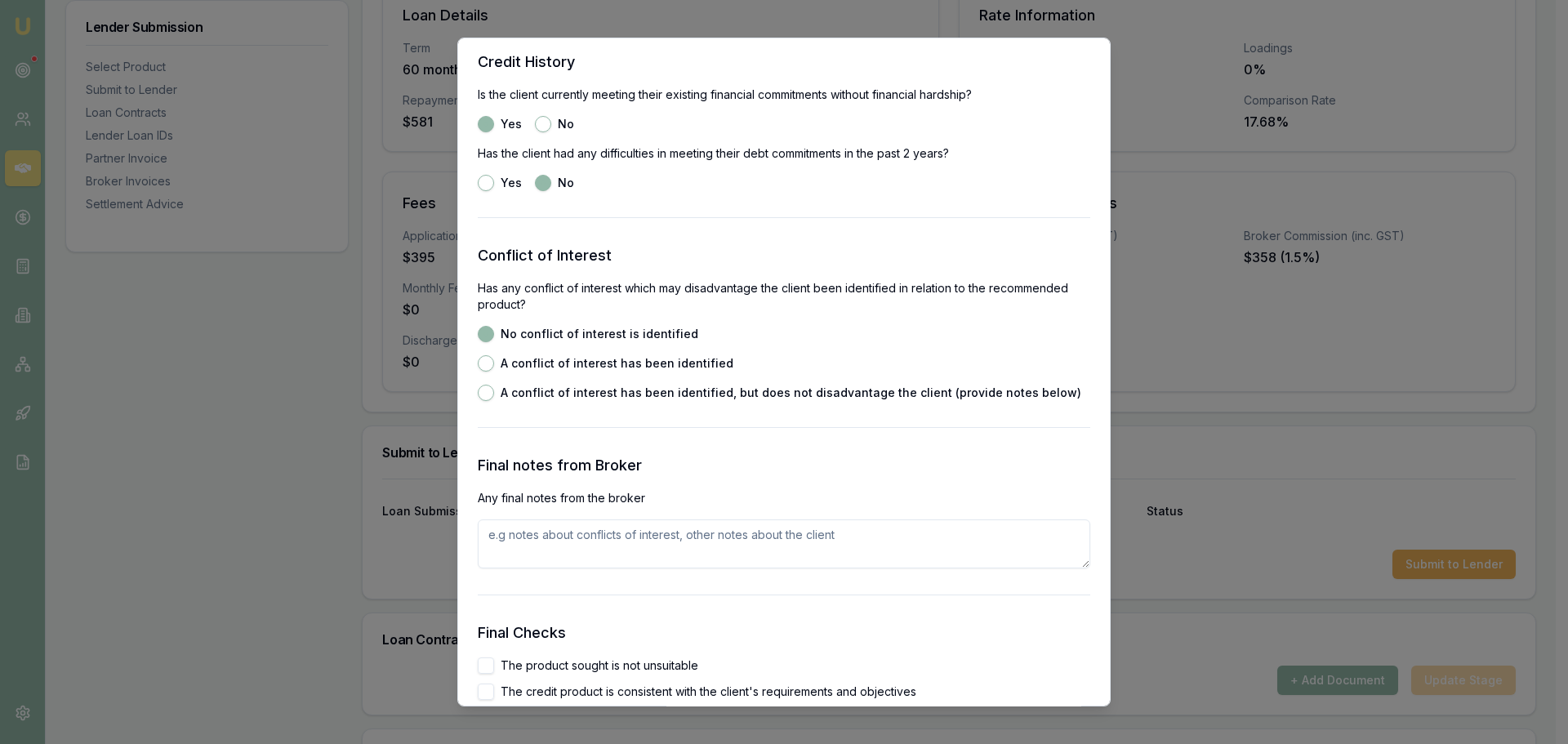
scroll to position [2368, 0]
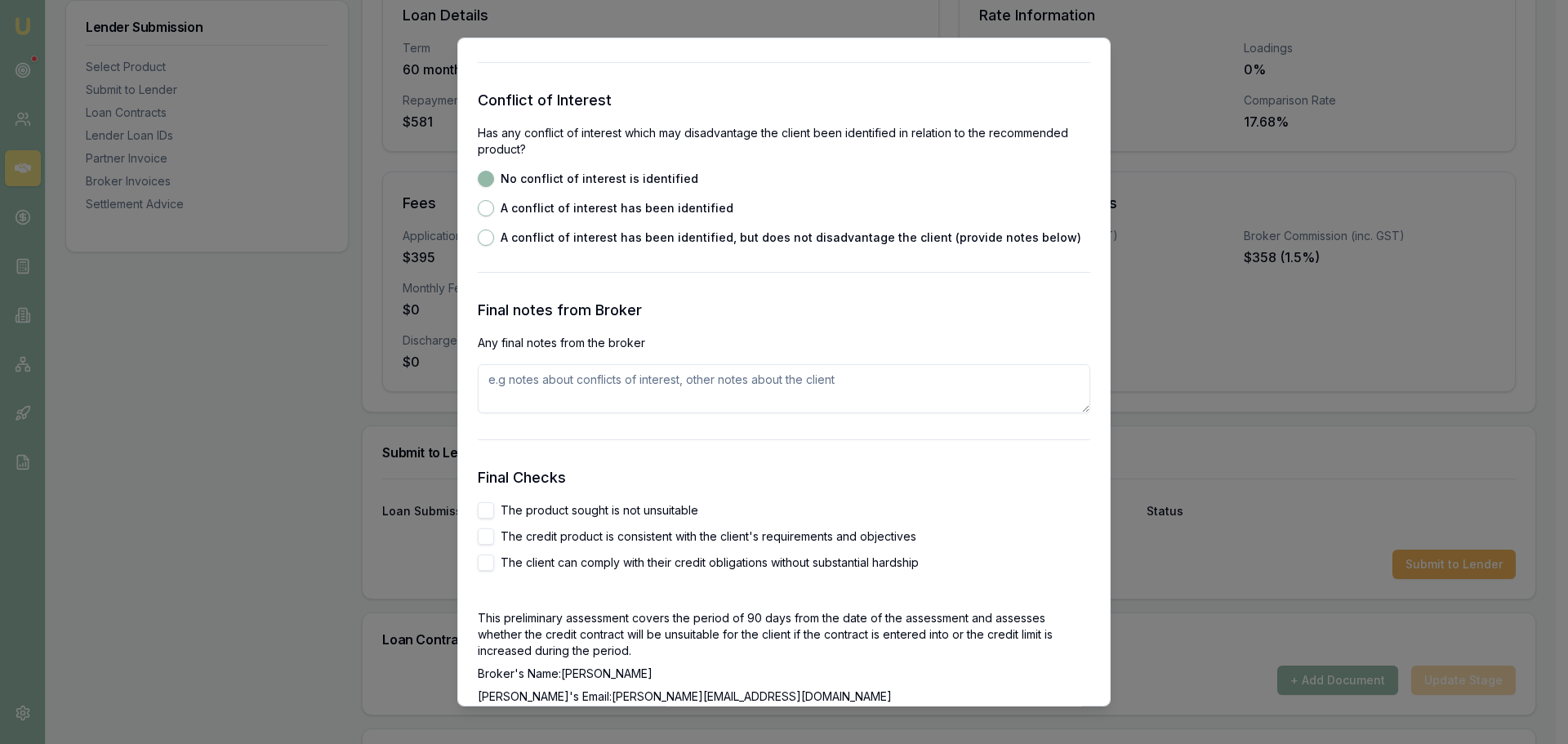
click at [481, 510] on button "The product sought is not unsuitable" at bounding box center [485, 510] width 16 height 16
checkbox input "true"
click at [483, 538] on button "The credit product is consistent with the client's requirements and objectives" at bounding box center [485, 536] width 16 height 16
checkbox input "true"
click at [483, 562] on button "The client can comply with their credit obligations without substantial hardship" at bounding box center [485, 562] width 16 height 16
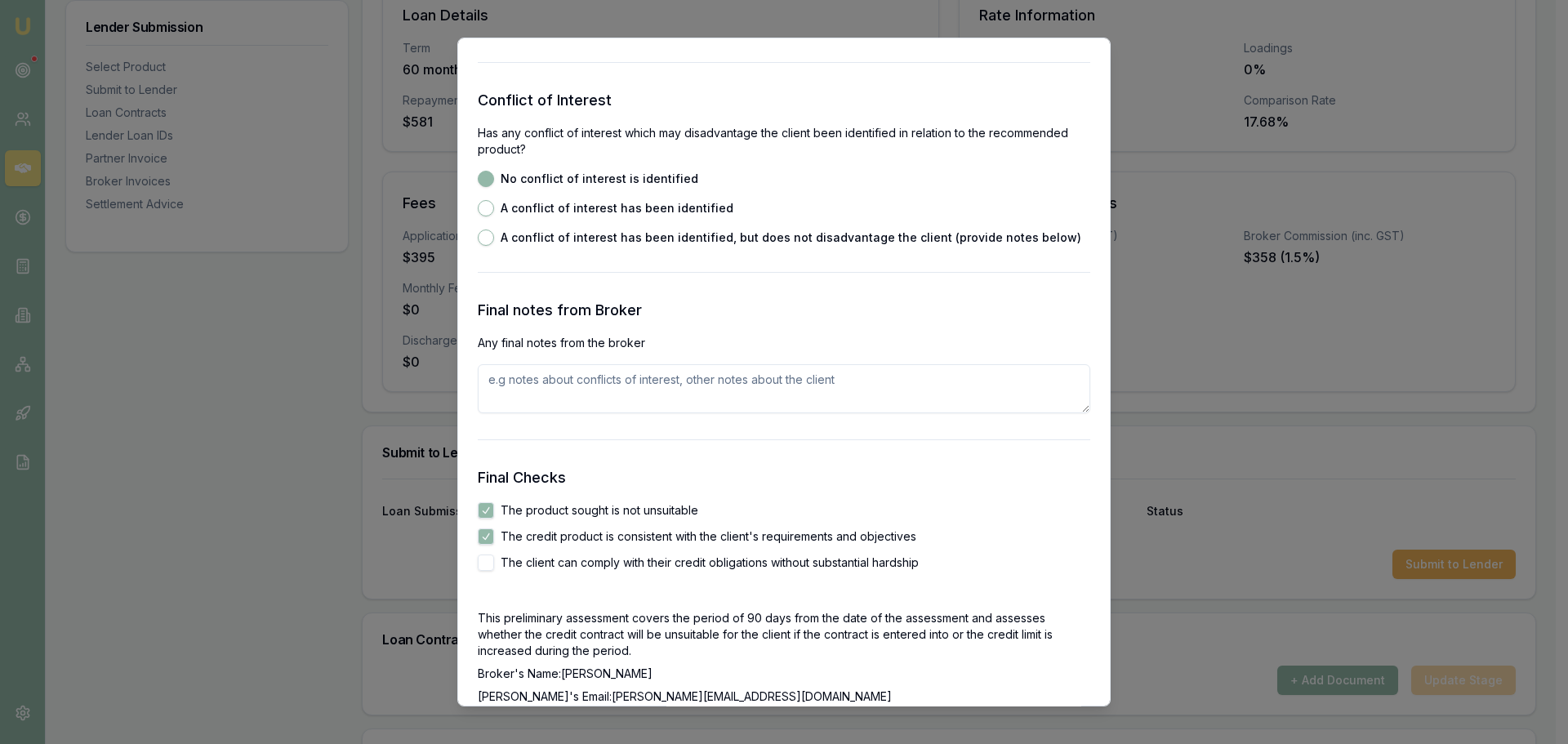
checkbox input "true"
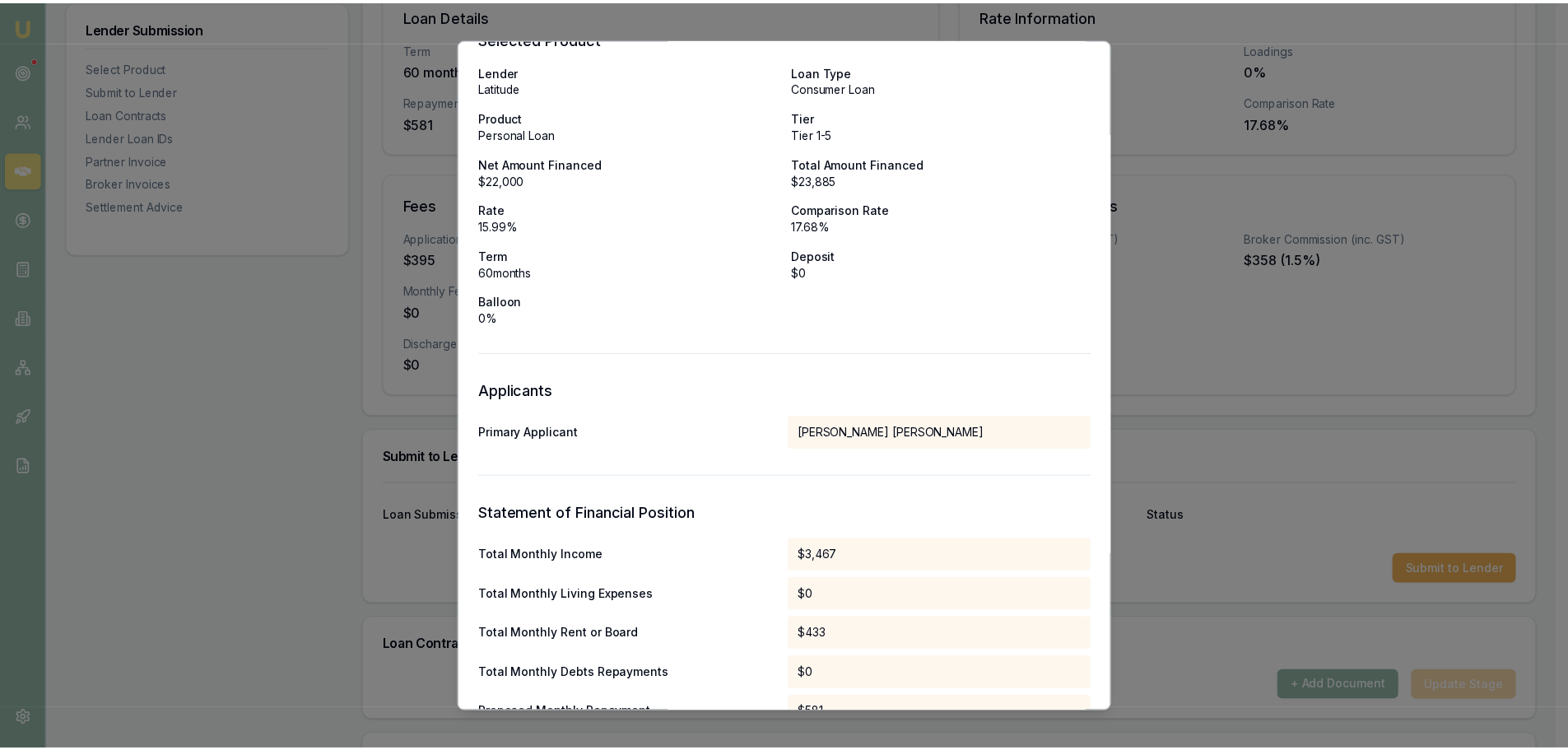
scroll to position [0, 0]
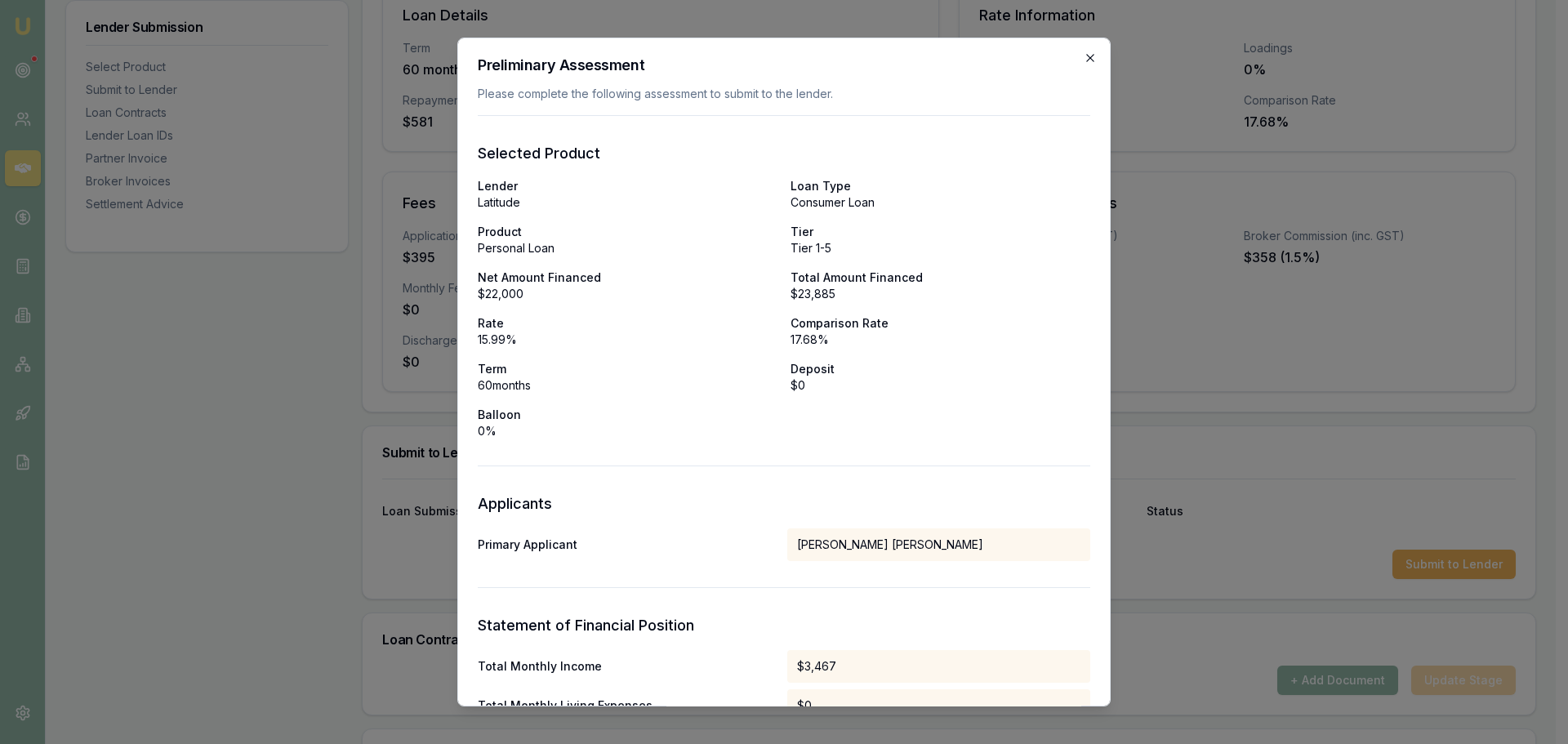
click at [1086, 56] on icon "button" at bounding box center [1090, 57] width 8 height 8
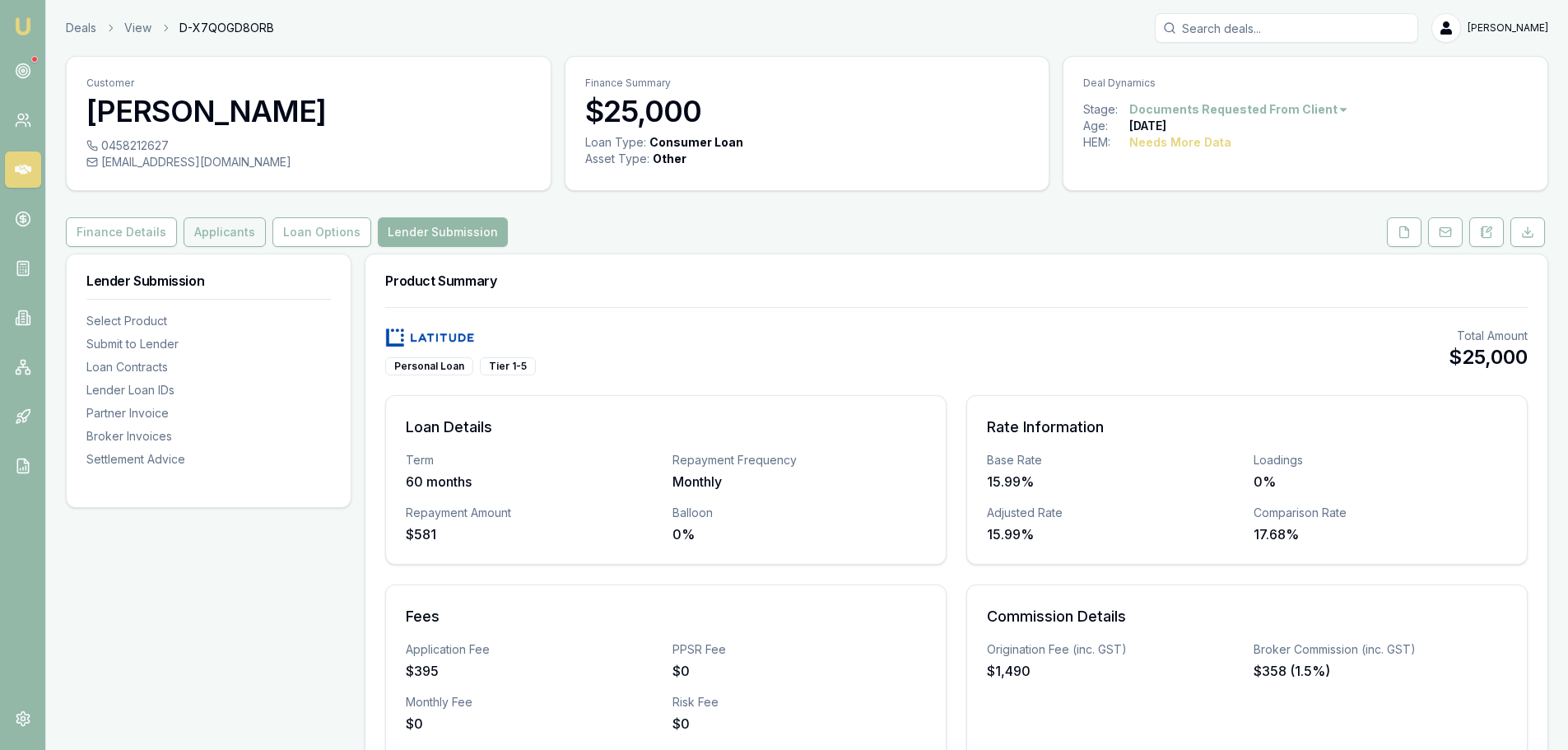
click at [237, 229] on button "Applicants" at bounding box center [225, 231] width 82 height 29
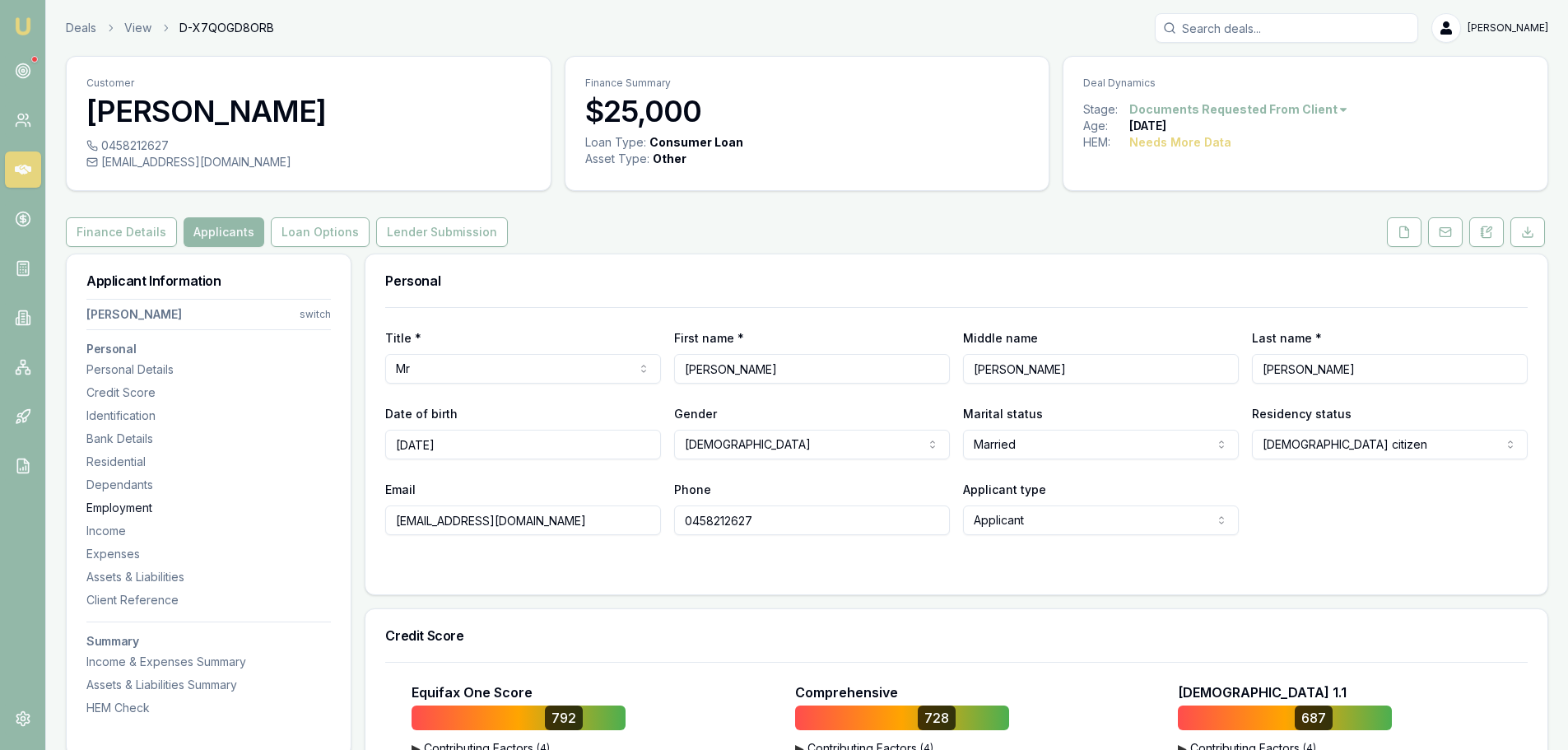
click at [125, 506] on div "Employment" at bounding box center [209, 507] width 245 height 16
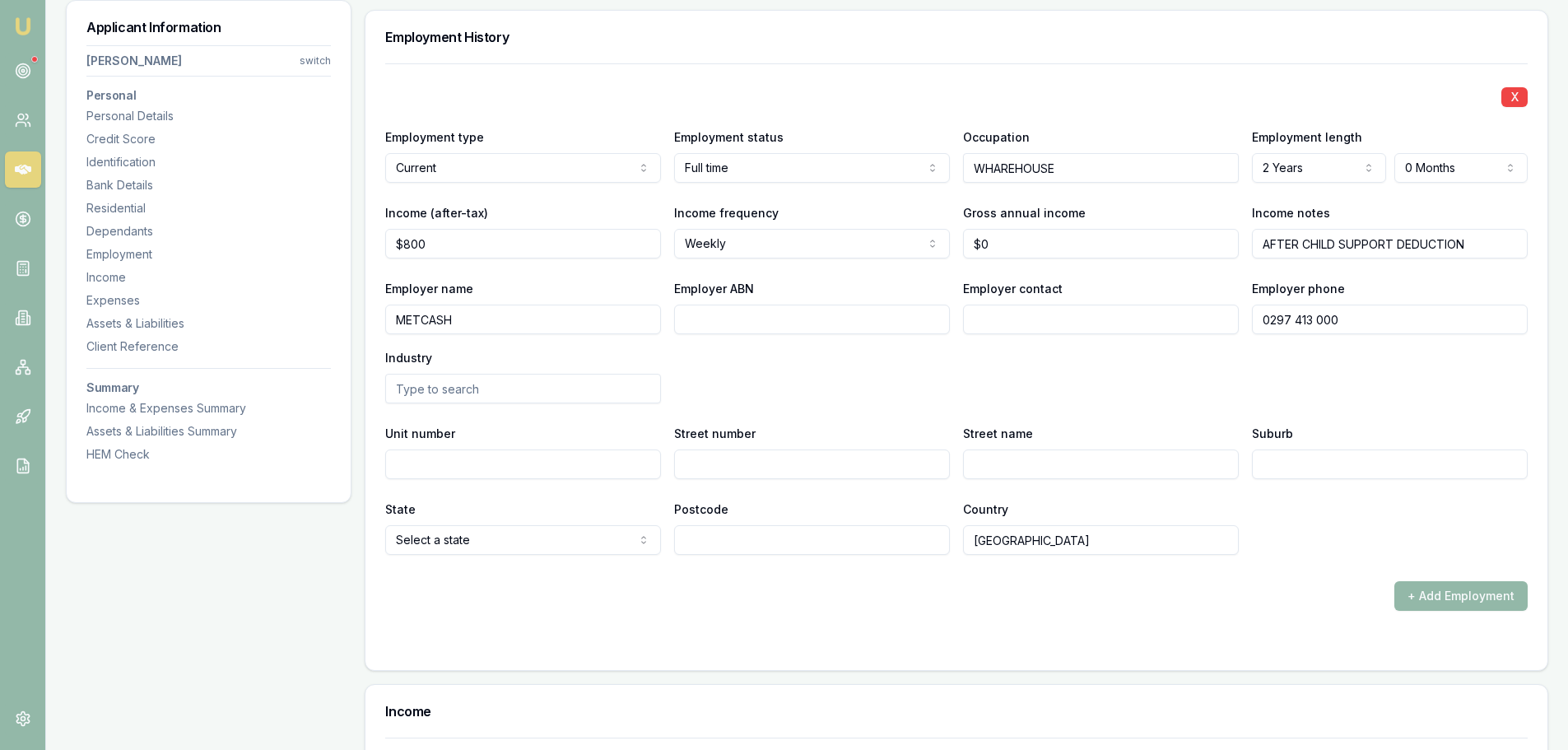
scroll to position [2287, 0]
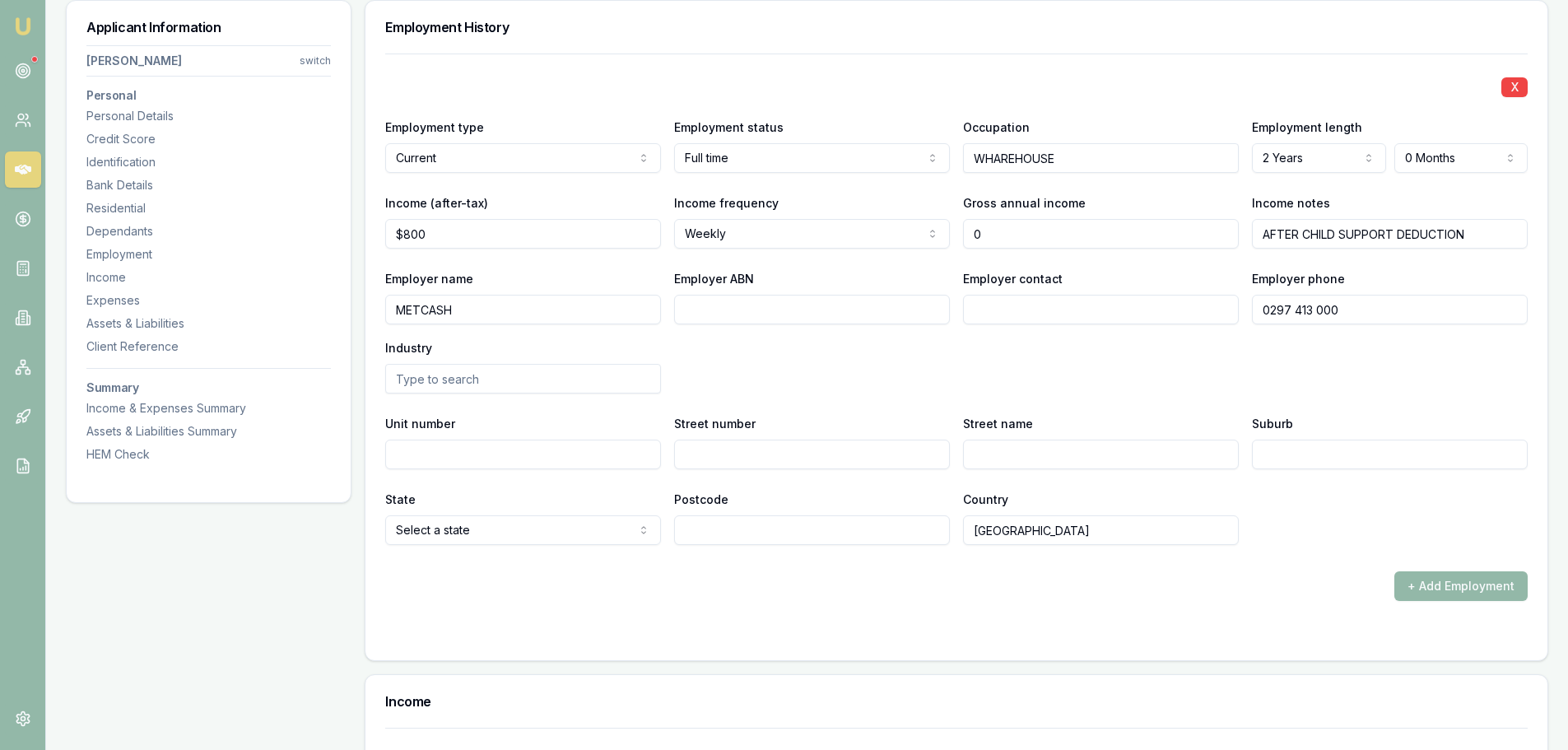
drag, startPoint x: 1057, startPoint y: 241, endPoint x: 854, endPoint y: 258, distance: 203.7
click at [872, 254] on div "X Employment type Current Current Previous Employment status Full time Full tim…" at bounding box center [956, 299] width 1142 height 491
type input "$55,000"
click at [737, 373] on div "Employer name METCASH Employer ABN Employer contact Employer phone 0297 413 000…" at bounding box center [956, 331] width 1142 height 125
click at [128, 302] on div "Expenses" at bounding box center [209, 300] width 245 height 16
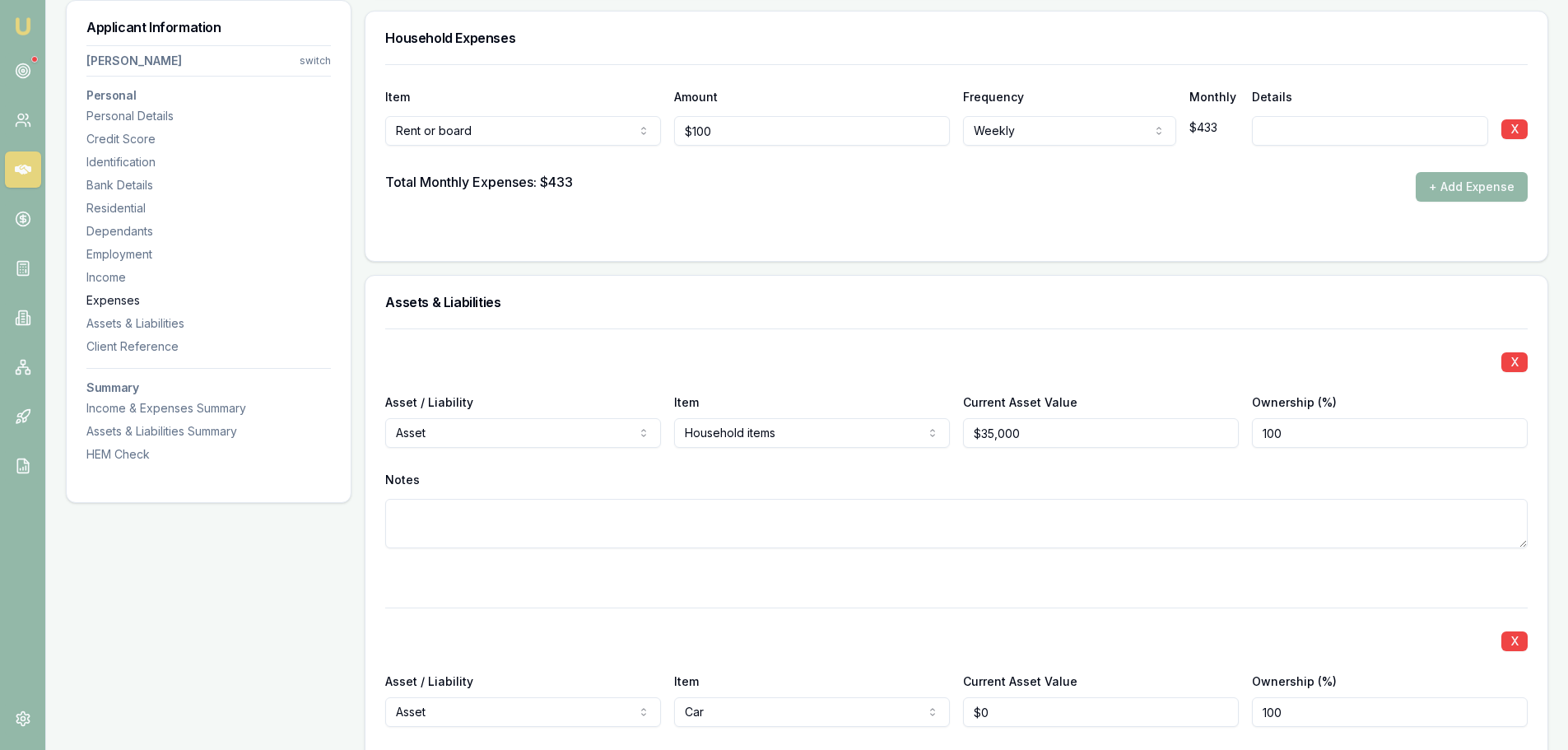
scroll to position [3229, 0]
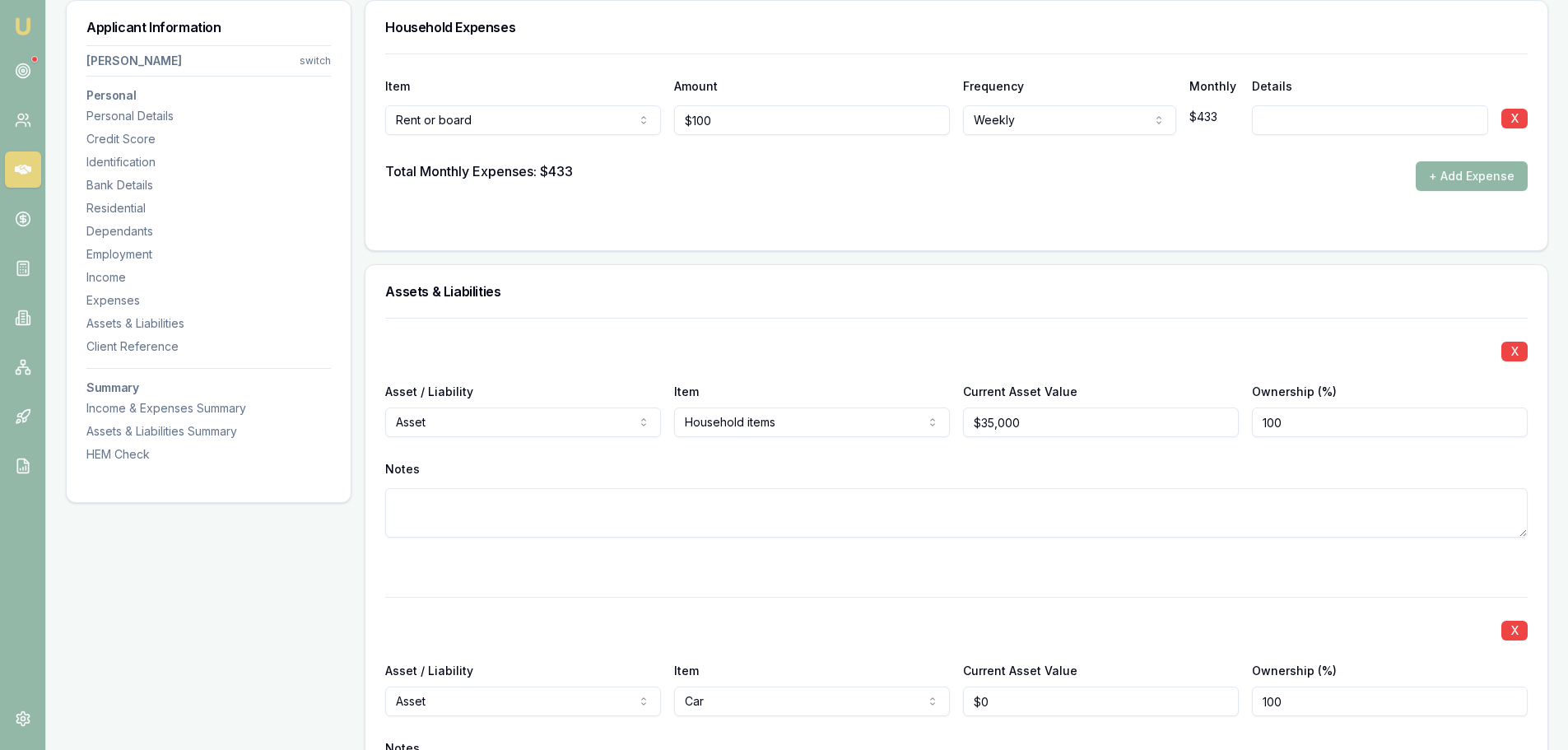
click at [1486, 185] on button "+ Add Expense" at bounding box center [1472, 175] width 112 height 29
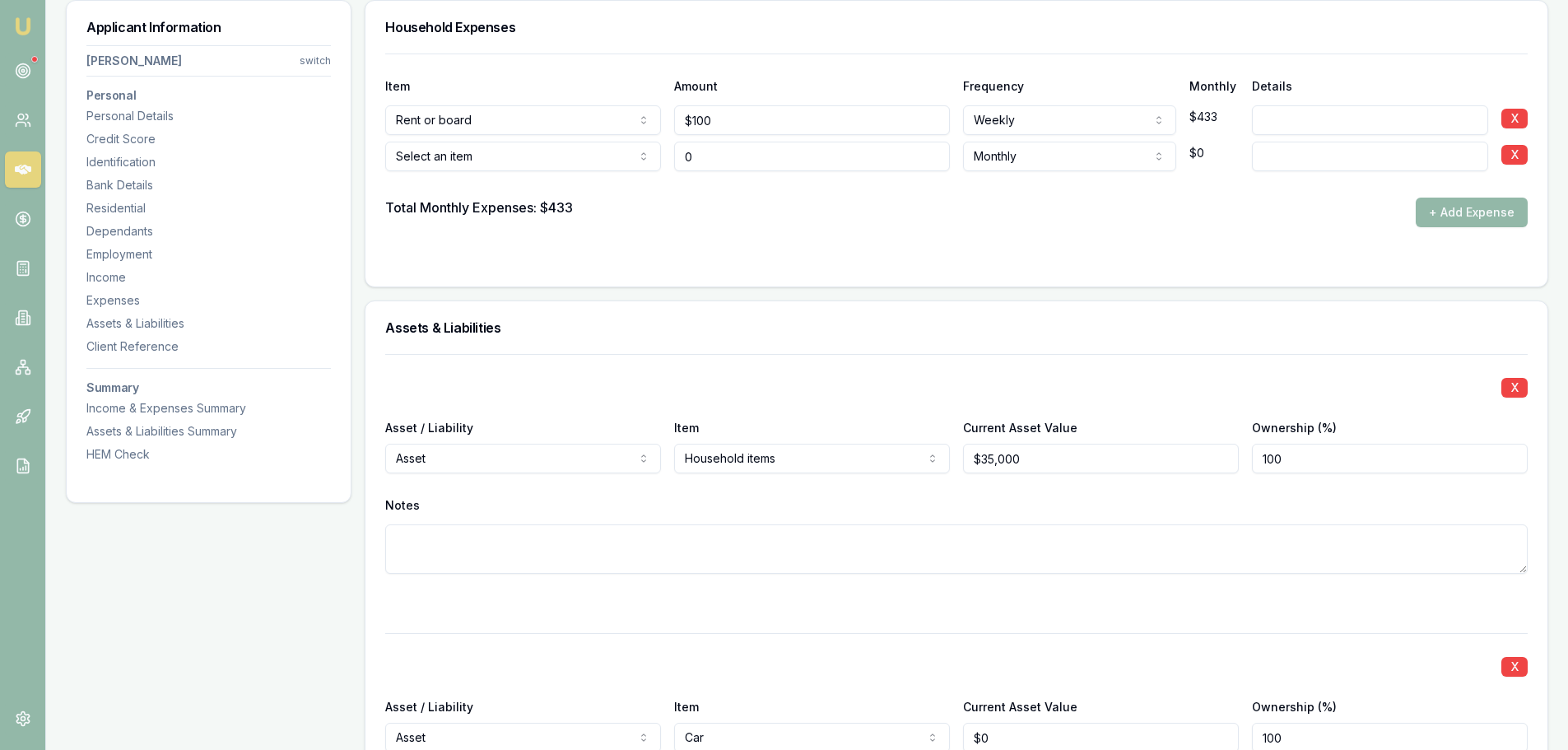
type input "$0"
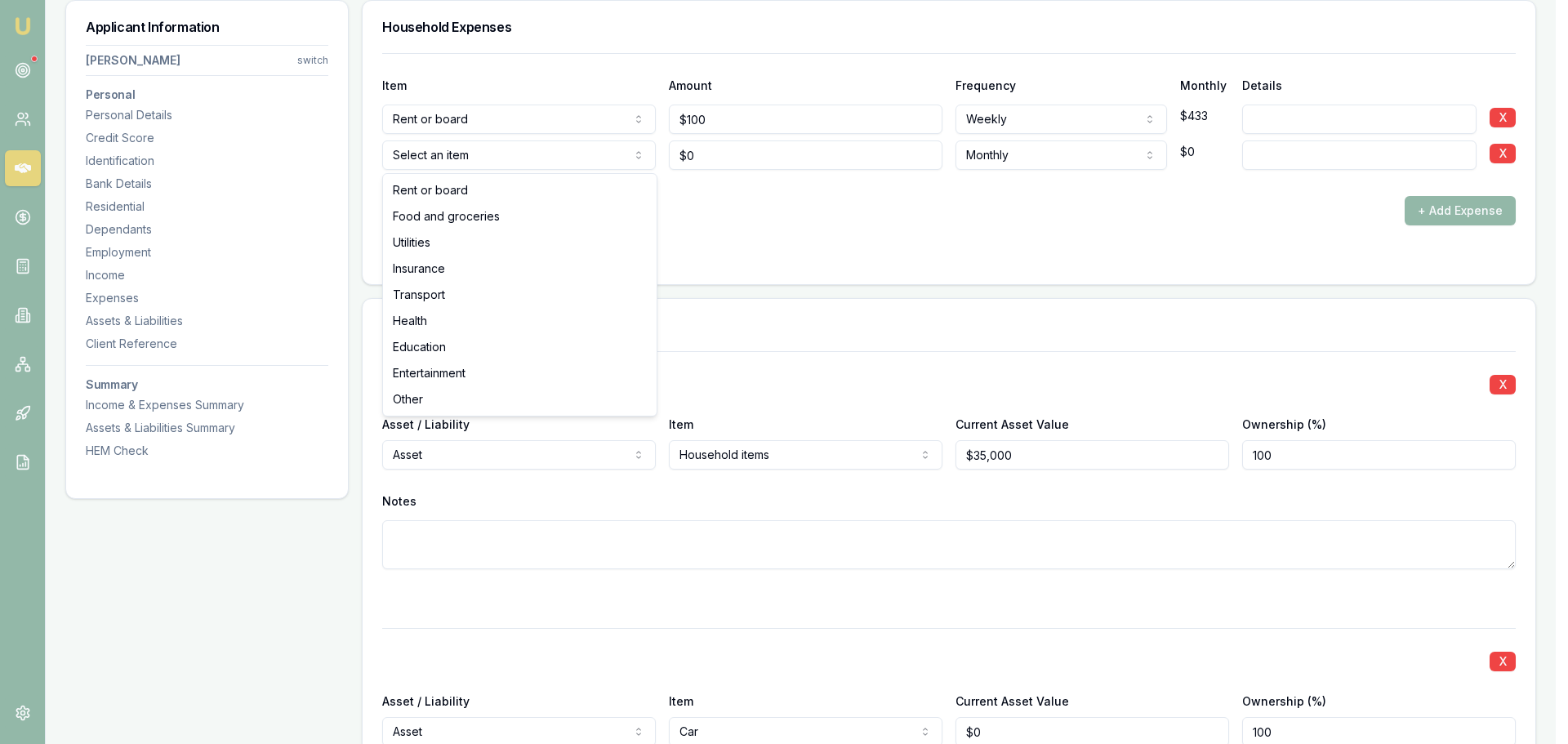
select select "FOOD_AND_GROCERIES"
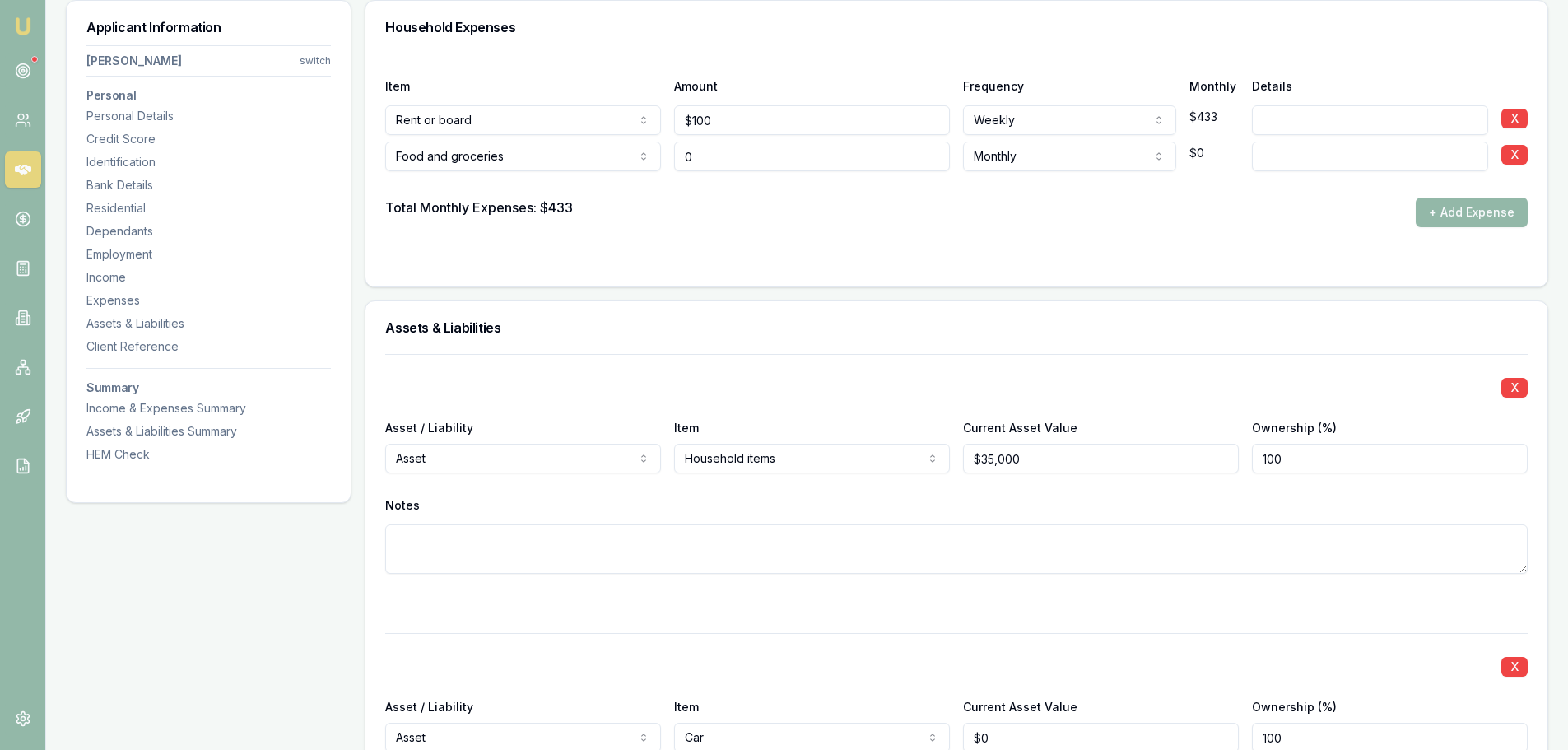
drag, startPoint x: 733, startPoint y: 159, endPoint x: 581, endPoint y: 159, distance: 152.0
click at [591, 159] on div "Food and groceries Rent or board Food and groceries Utilities Insurance Transpo…" at bounding box center [956, 153] width 1142 height 36
type input "$500"
click at [1449, 212] on button "+ Add Expense" at bounding box center [1472, 211] width 112 height 29
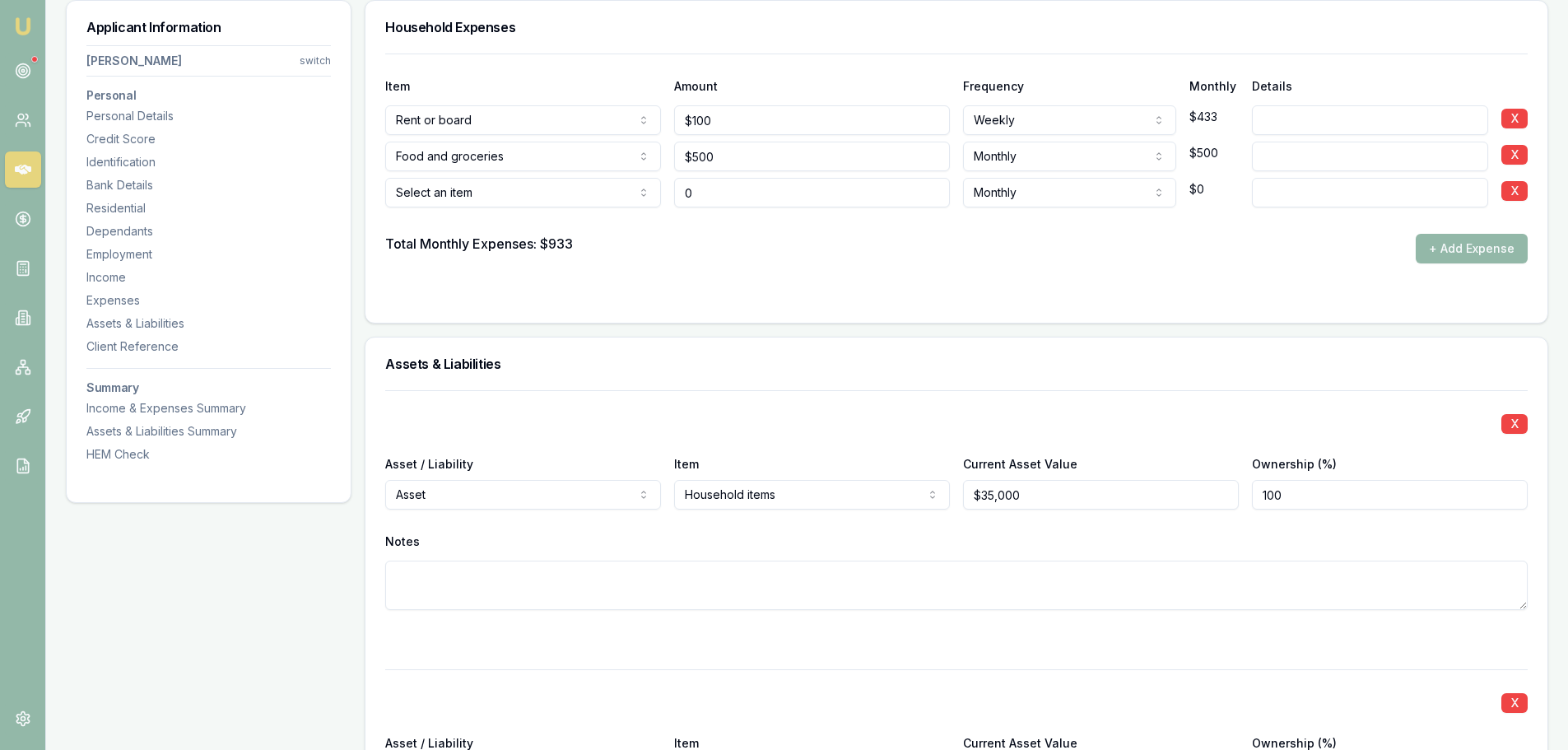
type input "$0"
click at [537, 208] on div at bounding box center [956, 221] width 1142 height 27
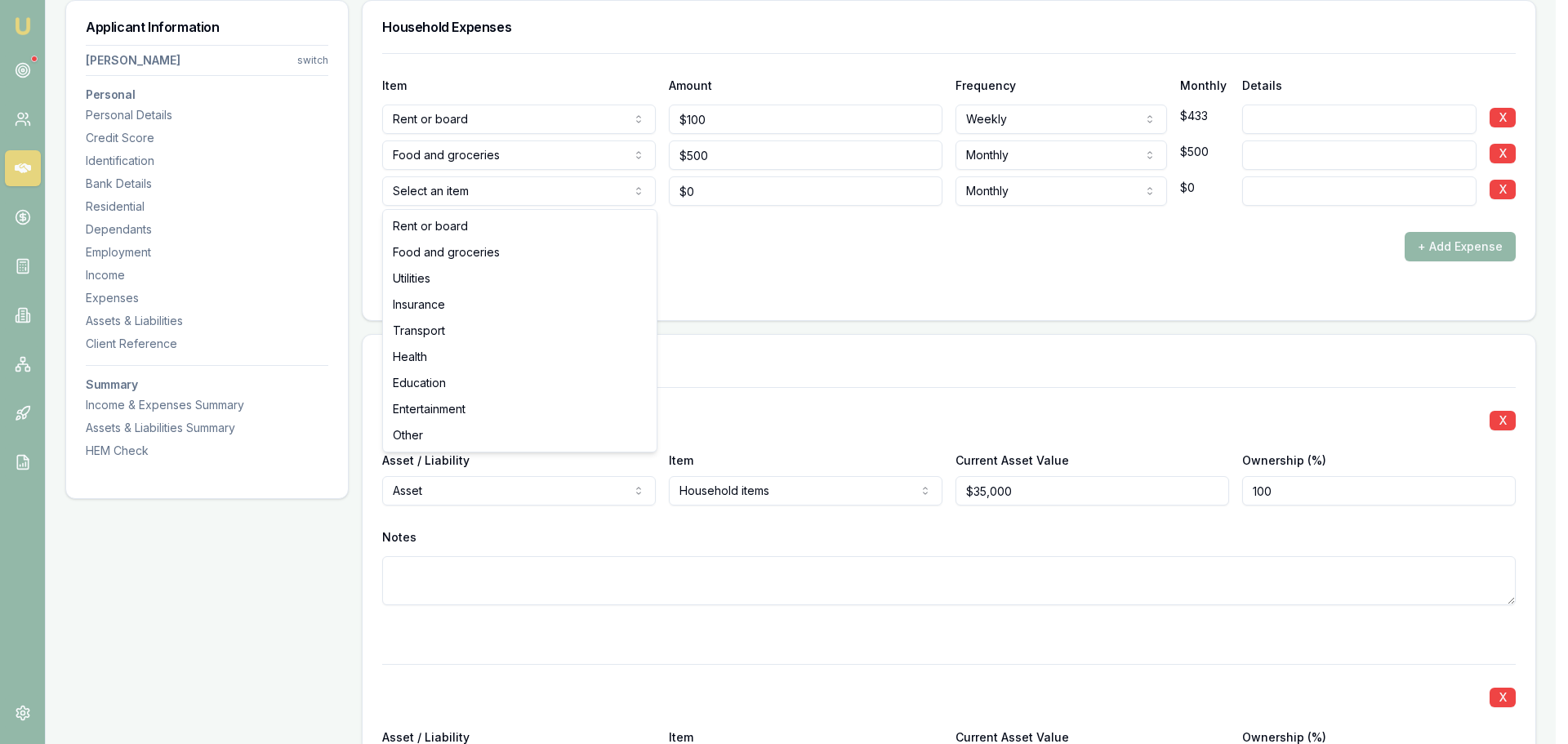
select select "UTILITIES"
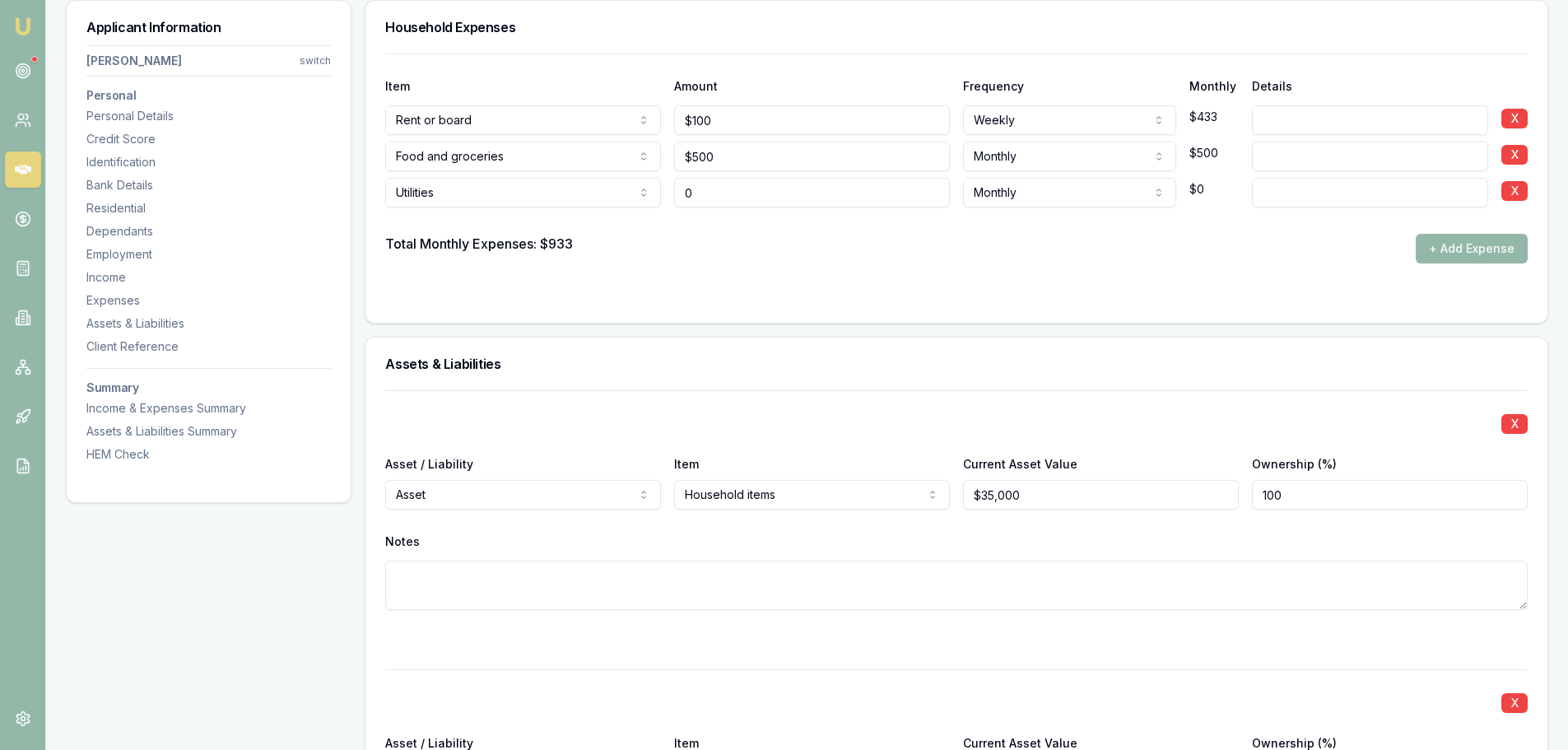
drag, startPoint x: 810, startPoint y: 197, endPoint x: 488, endPoint y: 229, distance: 323.6
click at [488, 229] on div "Item Amount Frequency Monthly Details Rent or board Rent or board Food and groc…" at bounding box center [956, 157] width 1142 height 210
type input "$100"
drag, startPoint x: 1448, startPoint y: 247, endPoint x: 1350, endPoint y: 247, distance: 98.0
click at [1448, 248] on button "+ Add Expense" at bounding box center [1472, 248] width 112 height 29
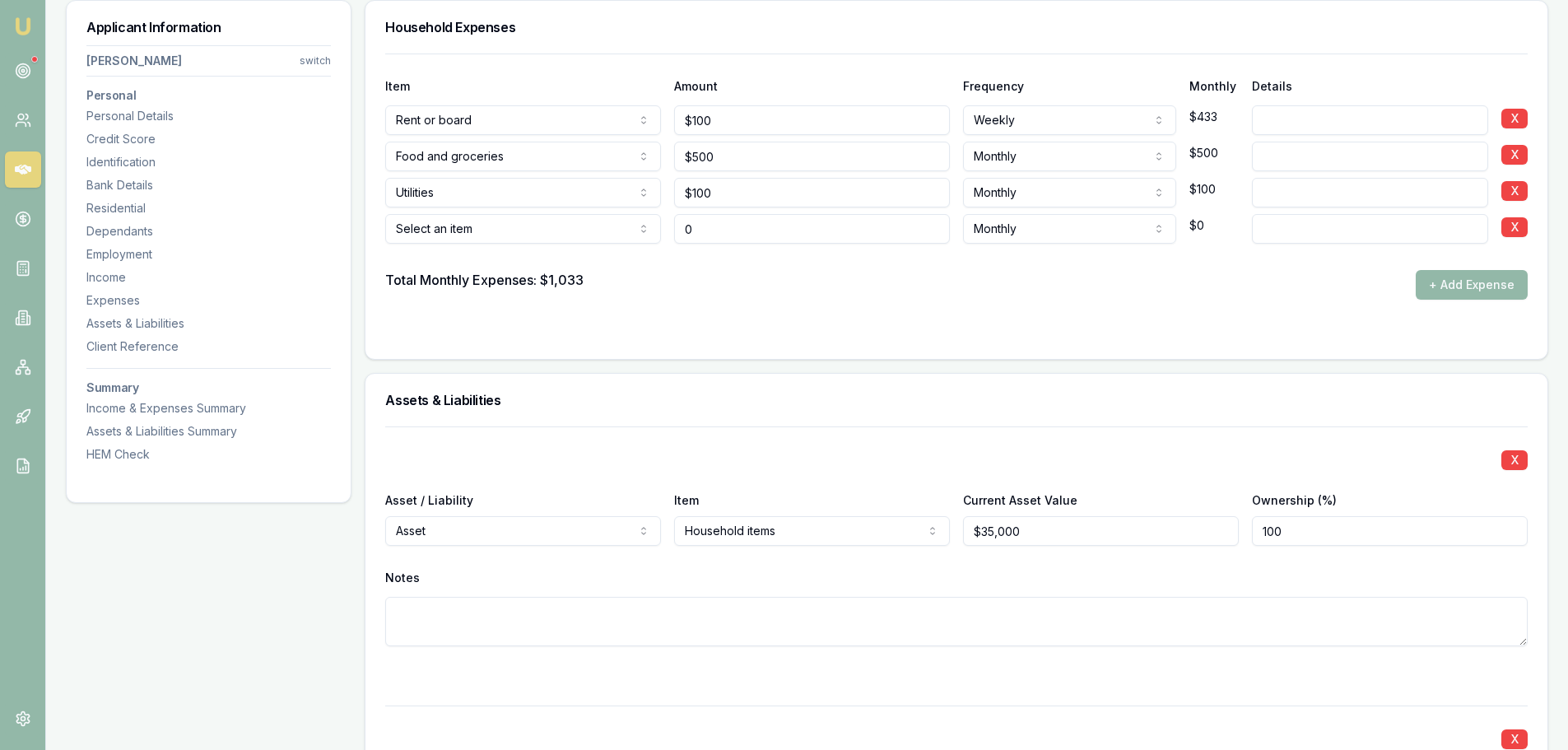
type input "$0"
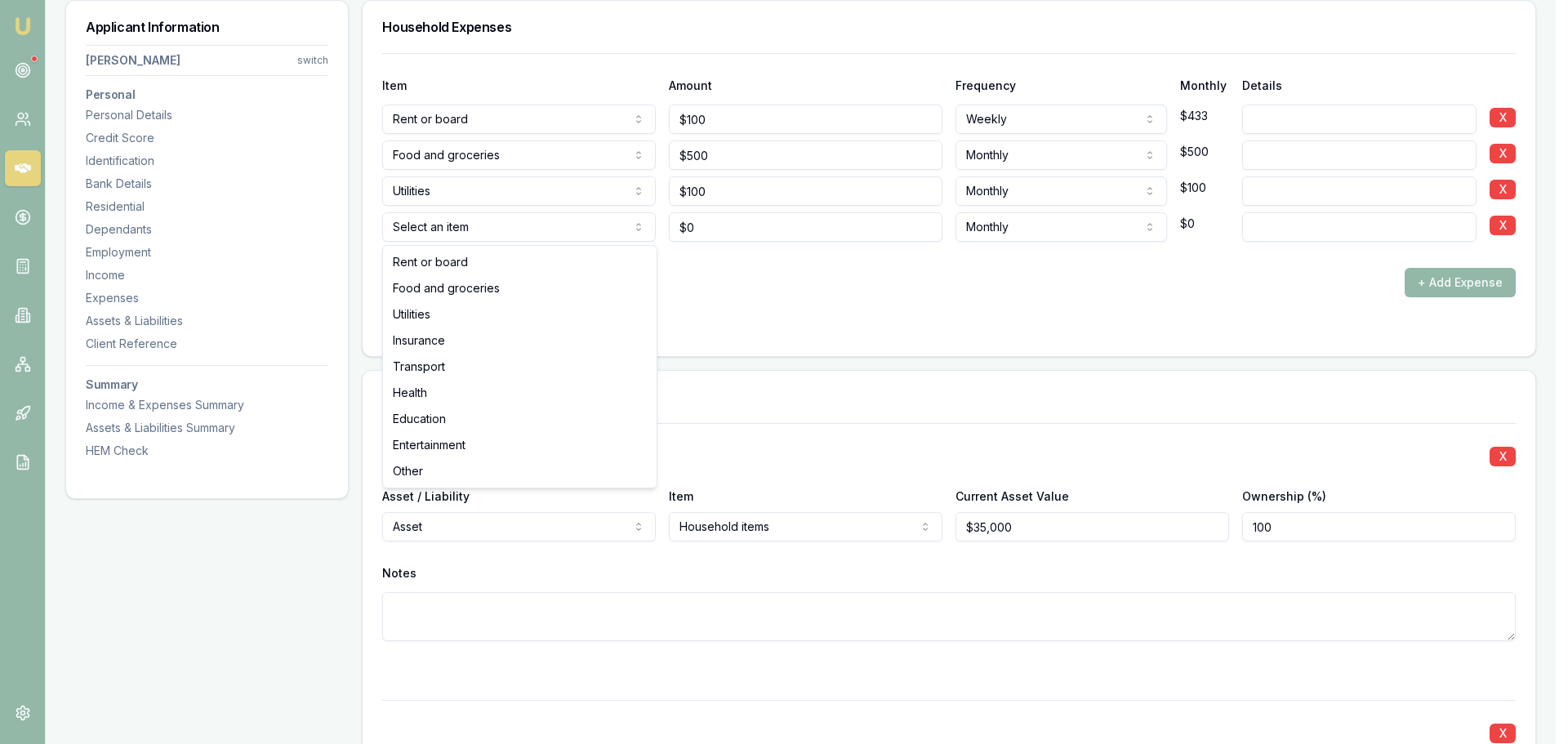
select select "INSURANCE"
drag, startPoint x: 413, startPoint y: 344, endPoint x: 424, endPoint y: 343, distance: 11.0
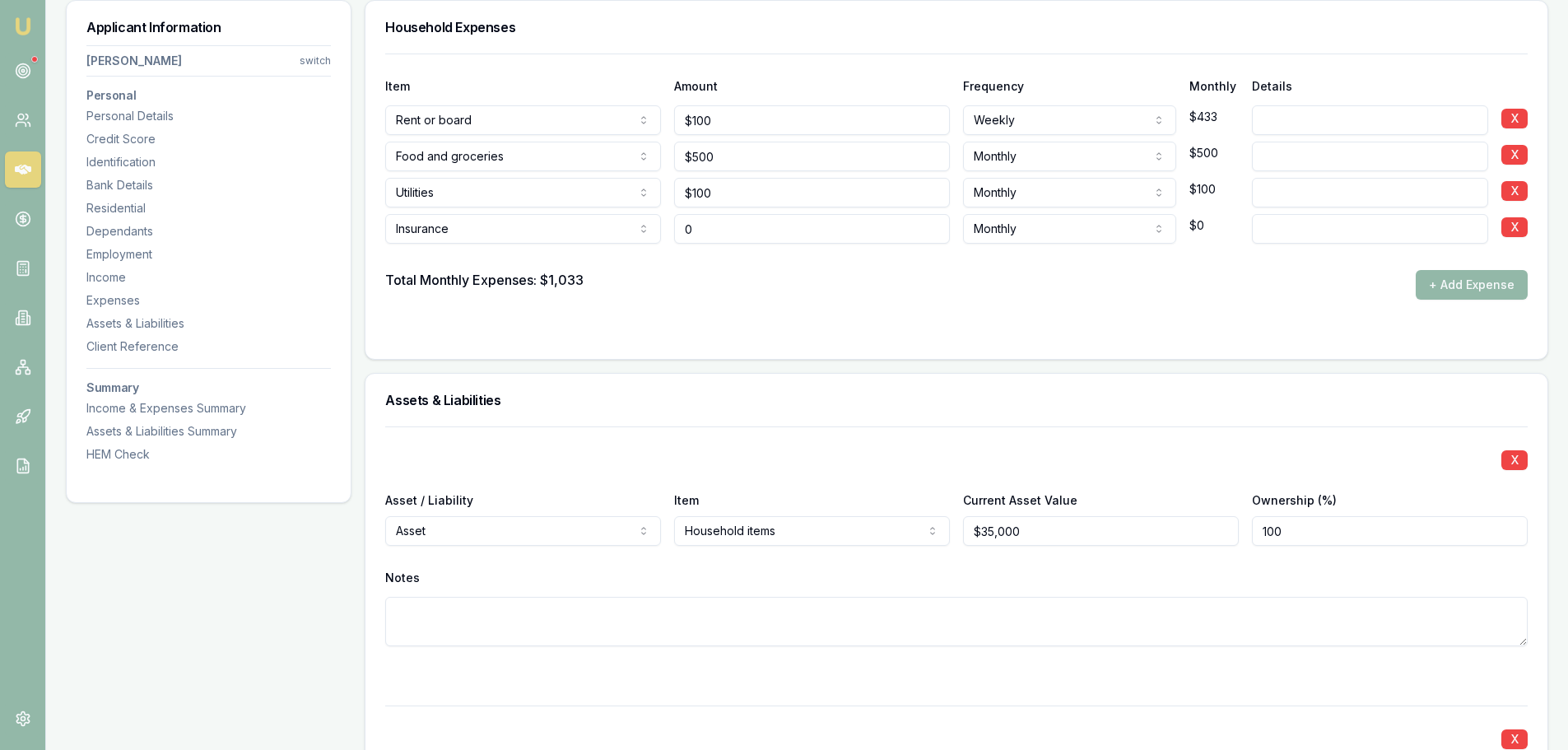
drag, startPoint x: 709, startPoint y: 231, endPoint x: 515, endPoint y: 242, distance: 194.3
click at [557, 241] on div "Insurance Rent or board Food and groceries Utilities Insurance Transport Health…" at bounding box center [956, 226] width 1142 height 36
type input "$85"
click at [1461, 284] on button "+ Add Expense" at bounding box center [1472, 284] width 112 height 29
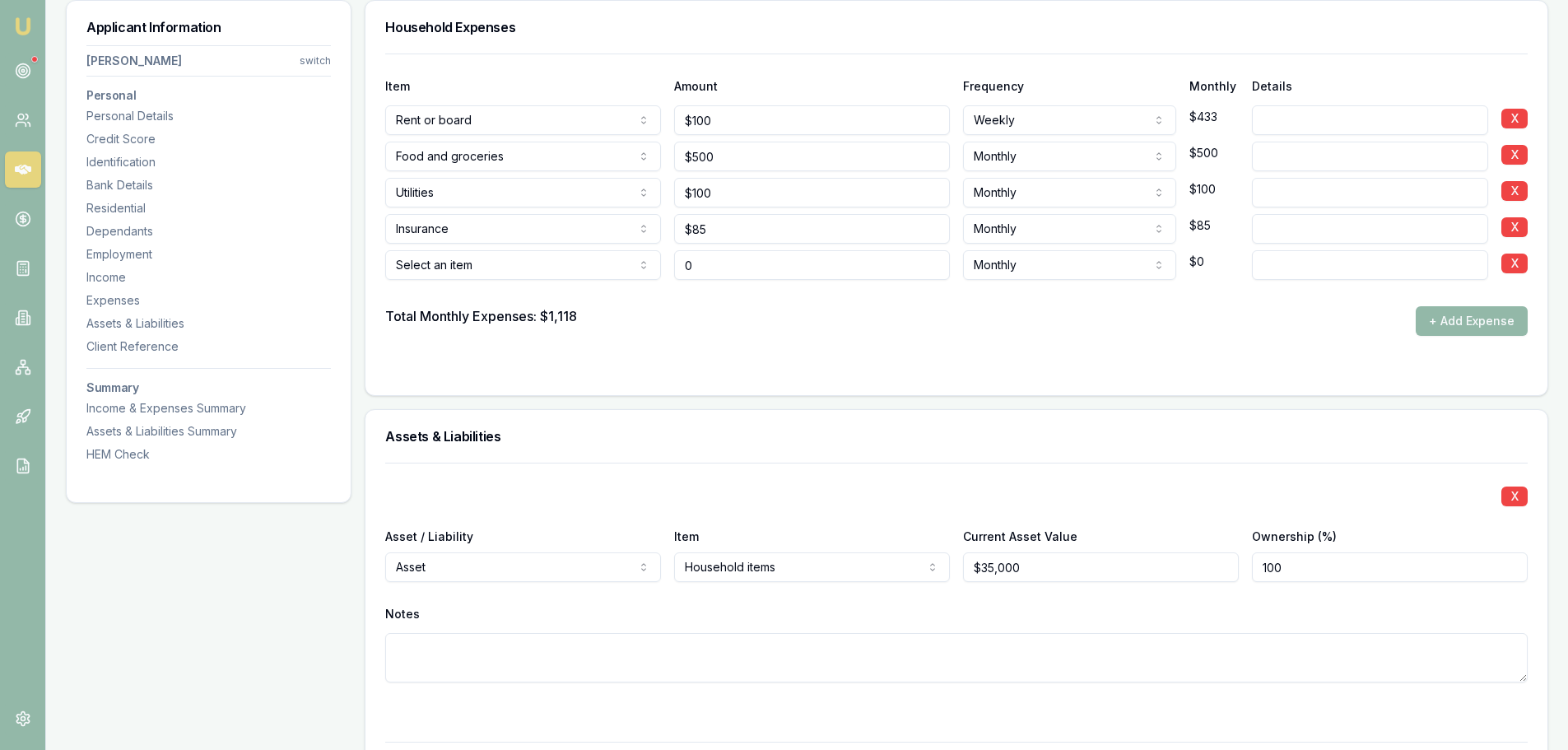
type input "$0"
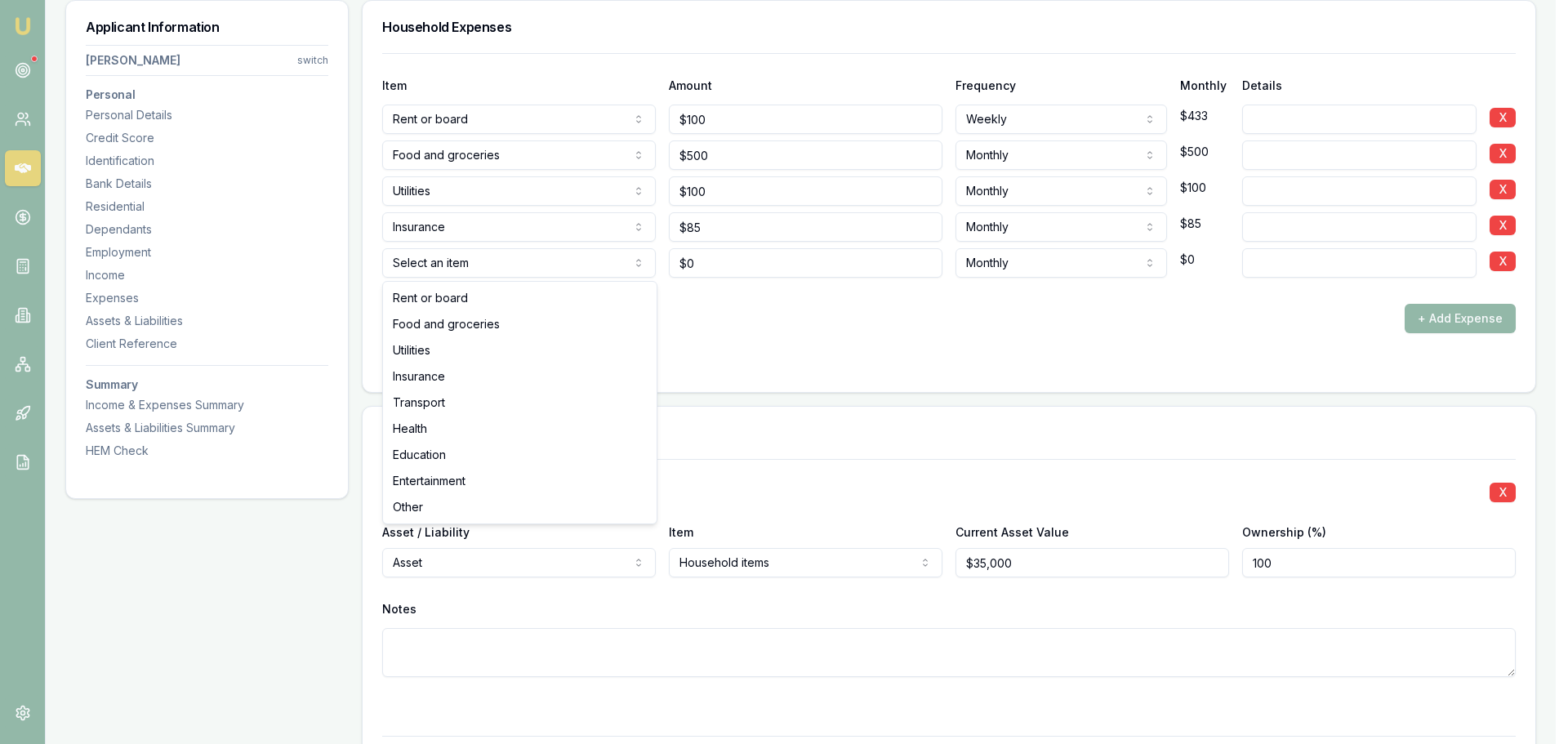
select select "TRANSPORT"
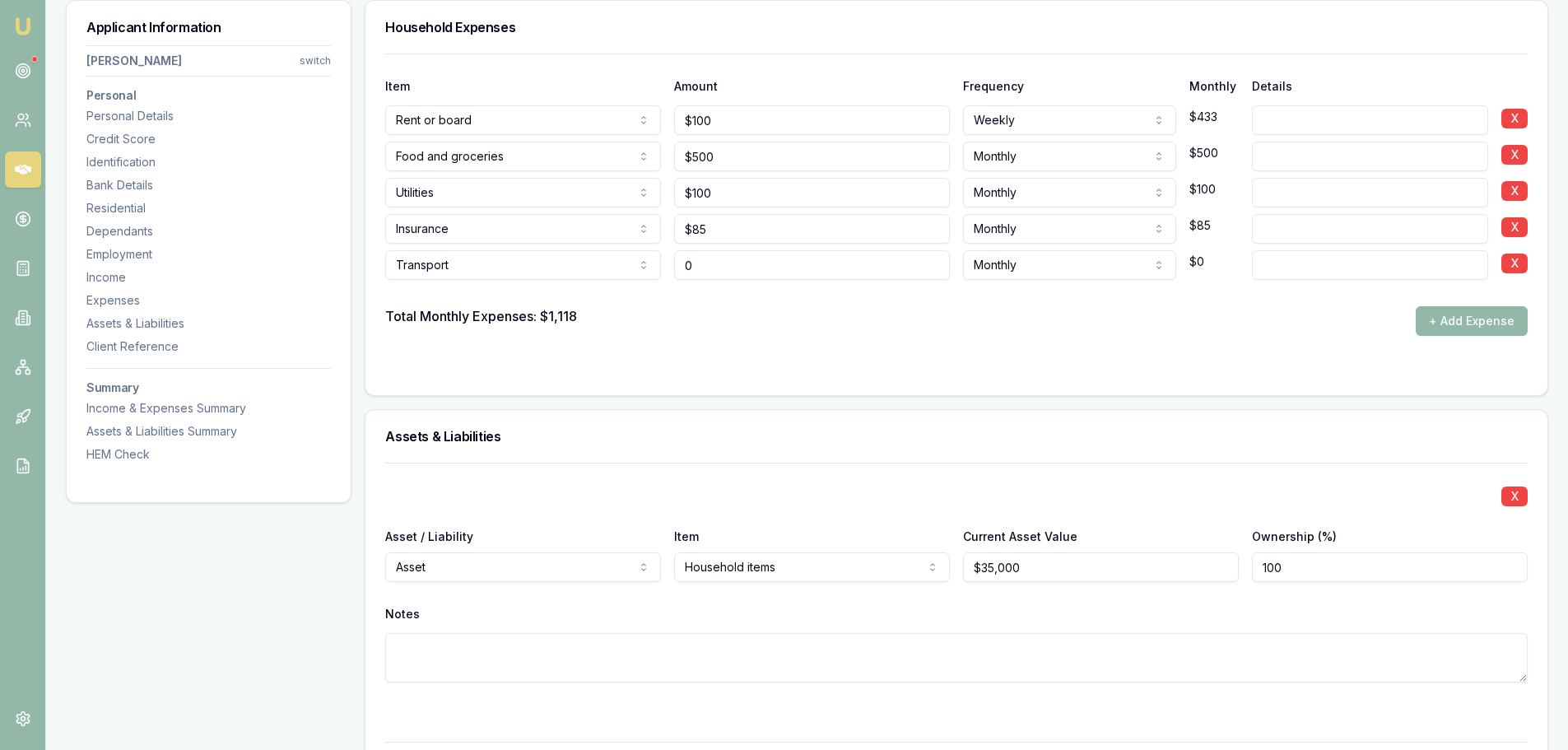
drag, startPoint x: 797, startPoint y: 263, endPoint x: 494, endPoint y: 280, distance: 303.5
click at [695, 261] on input "0" at bounding box center [811, 265] width 276 height 29
type input "$100"
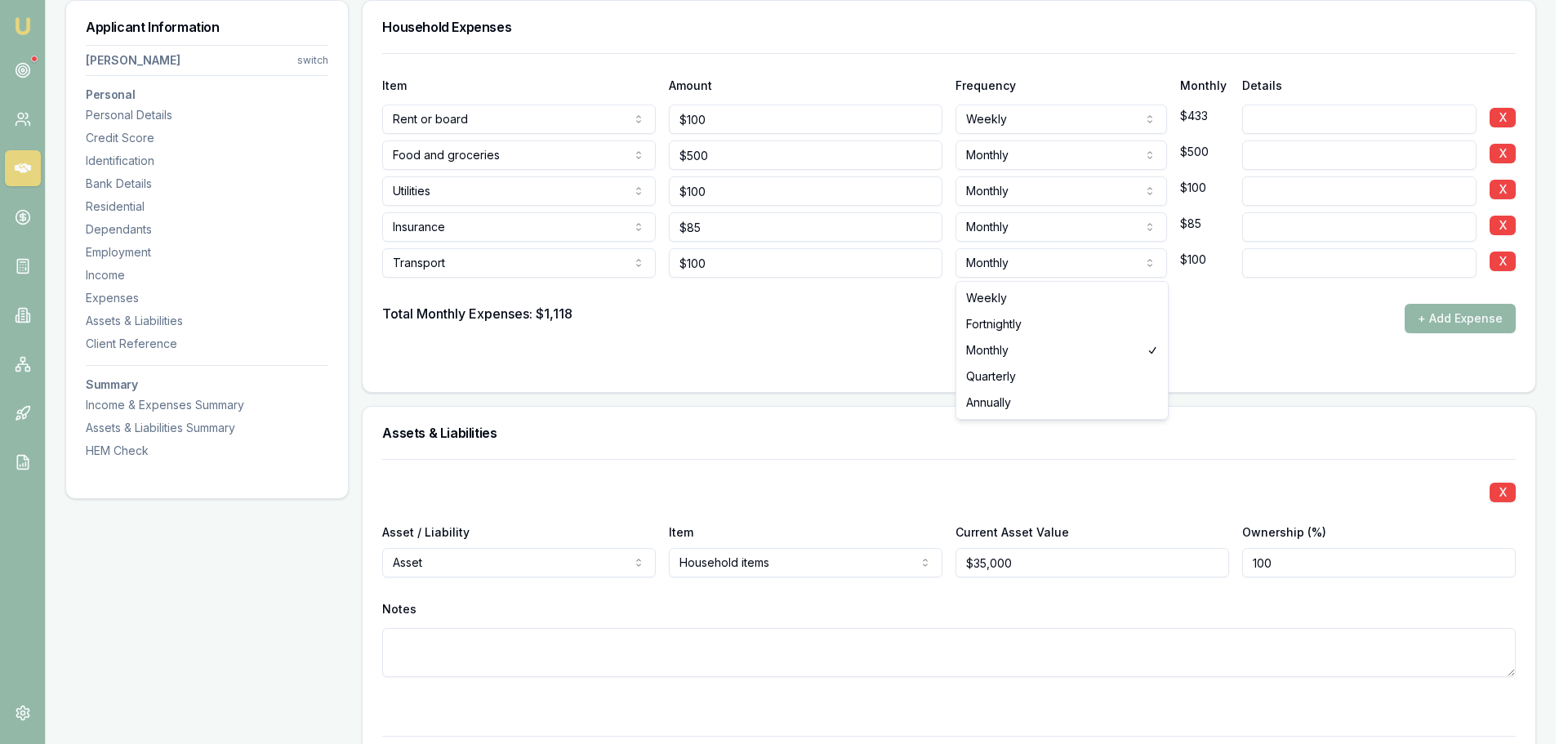
select select "WEEKLY"
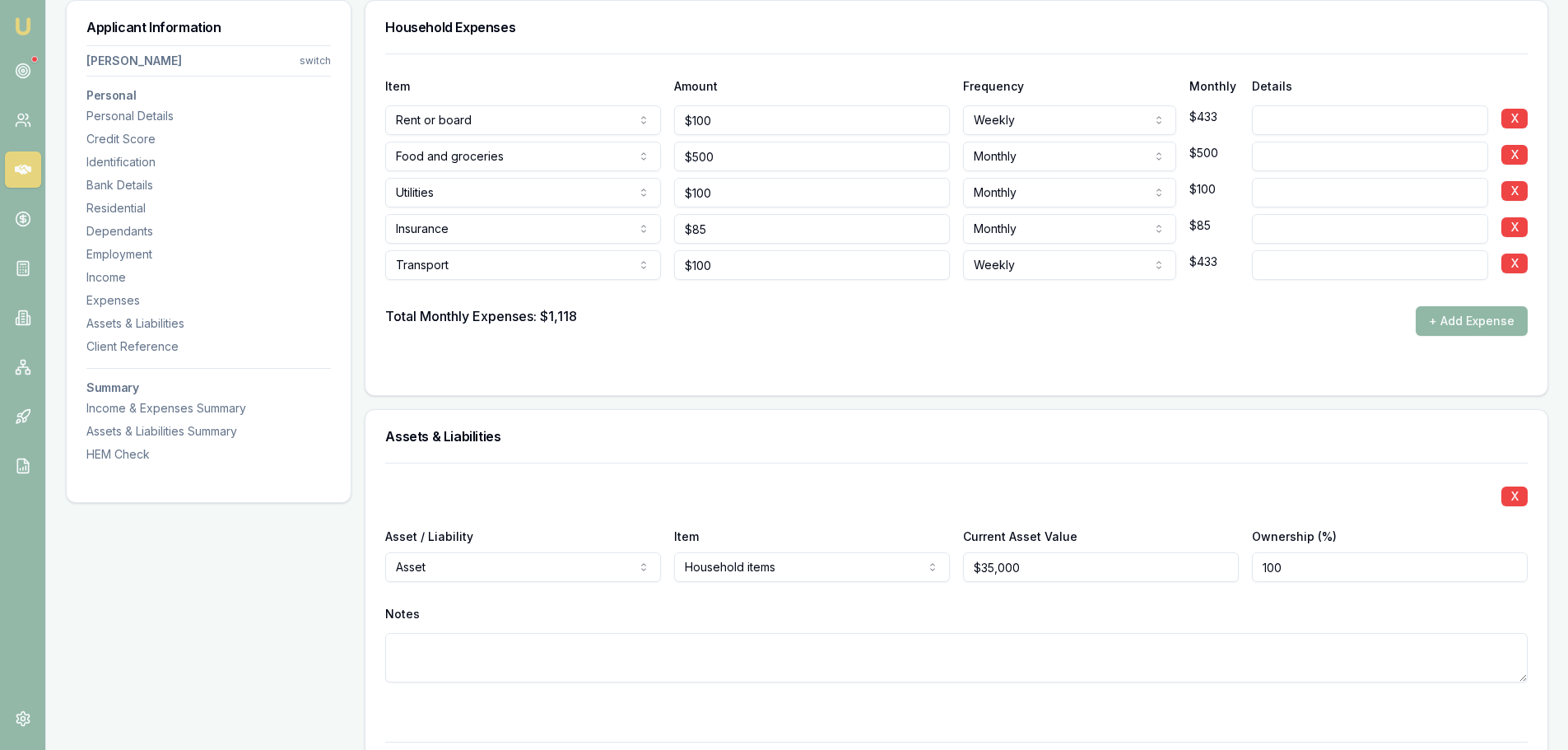
click at [1510, 321] on button "+ Add Expense" at bounding box center [1472, 320] width 112 height 29
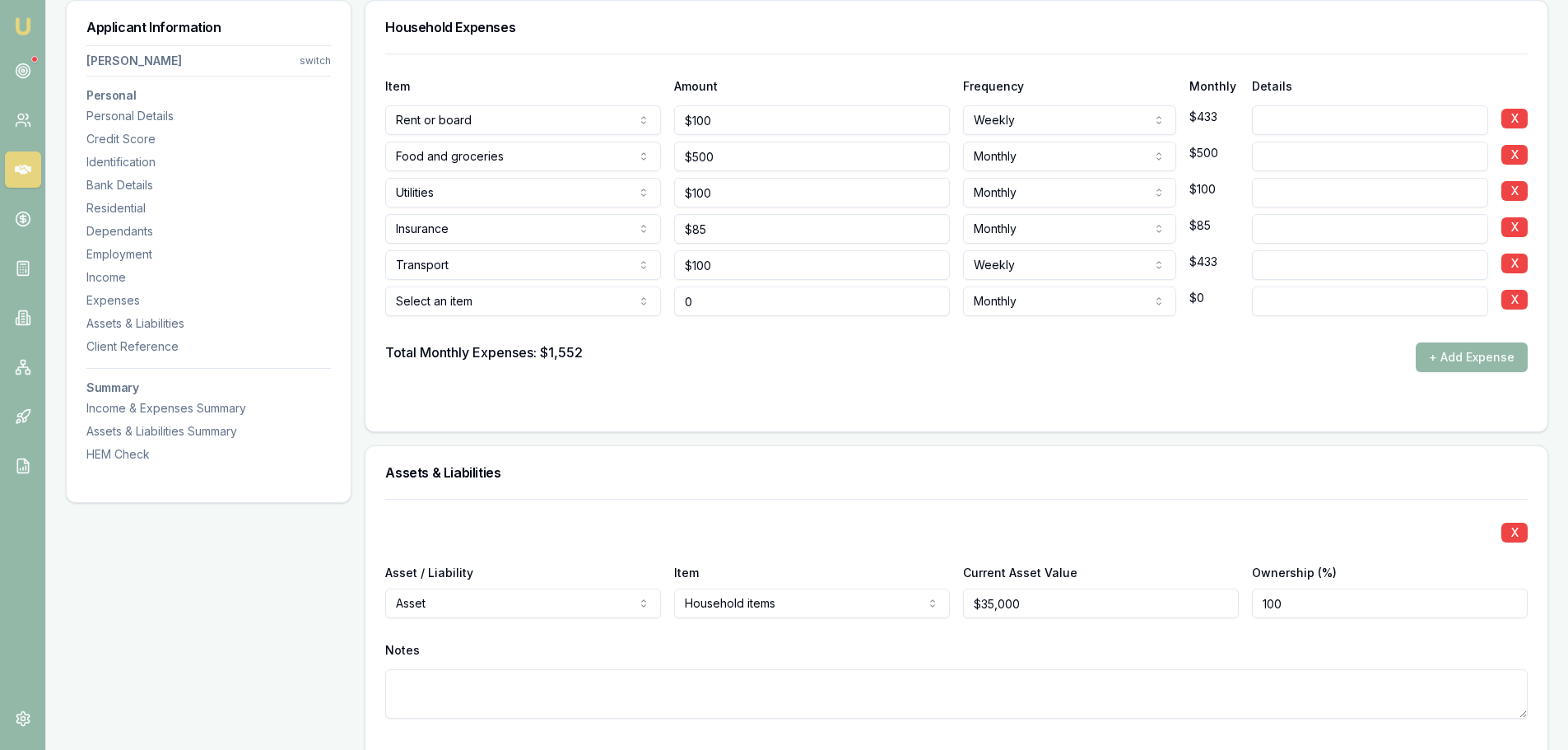
type input "$0"
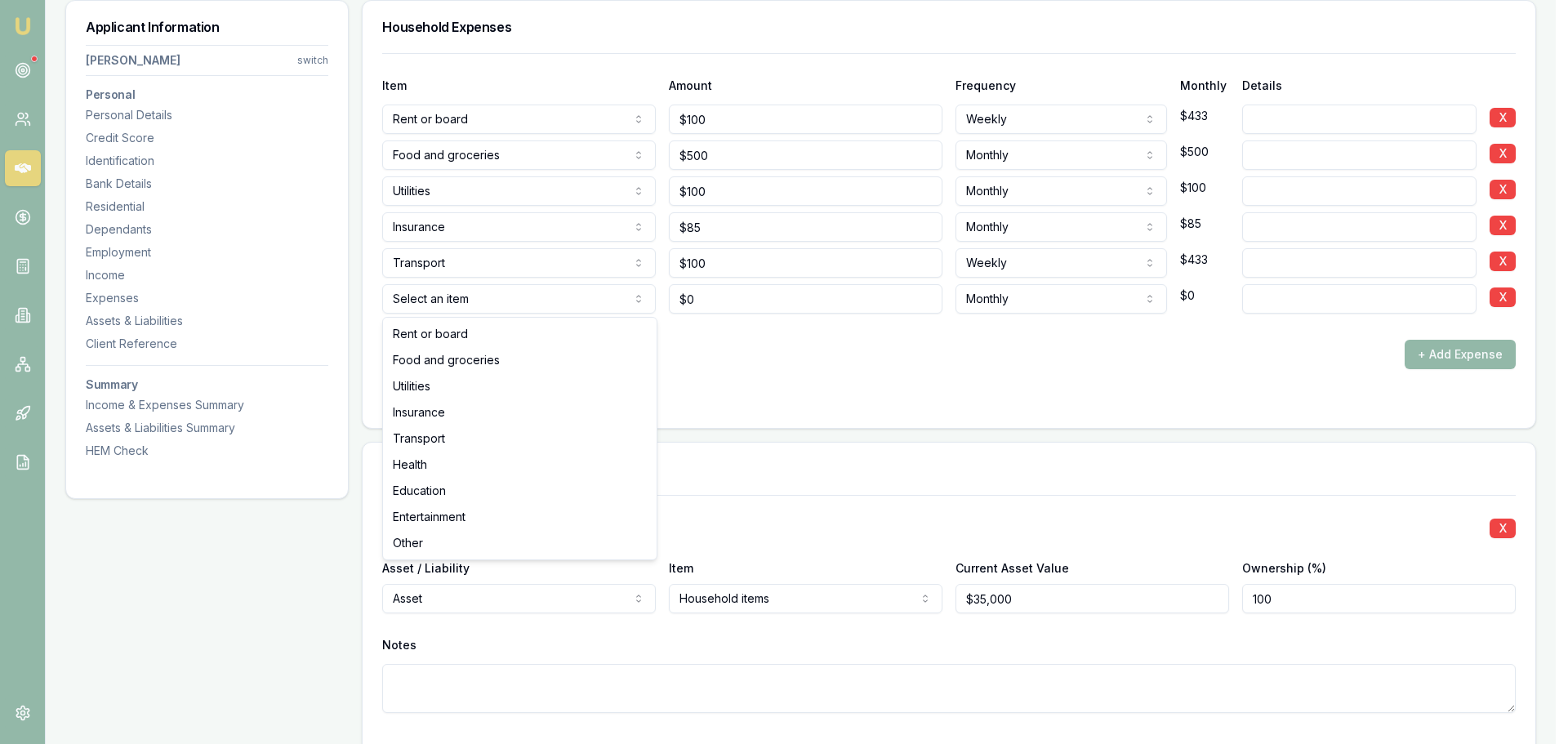
select select "ENTERTAINMENT"
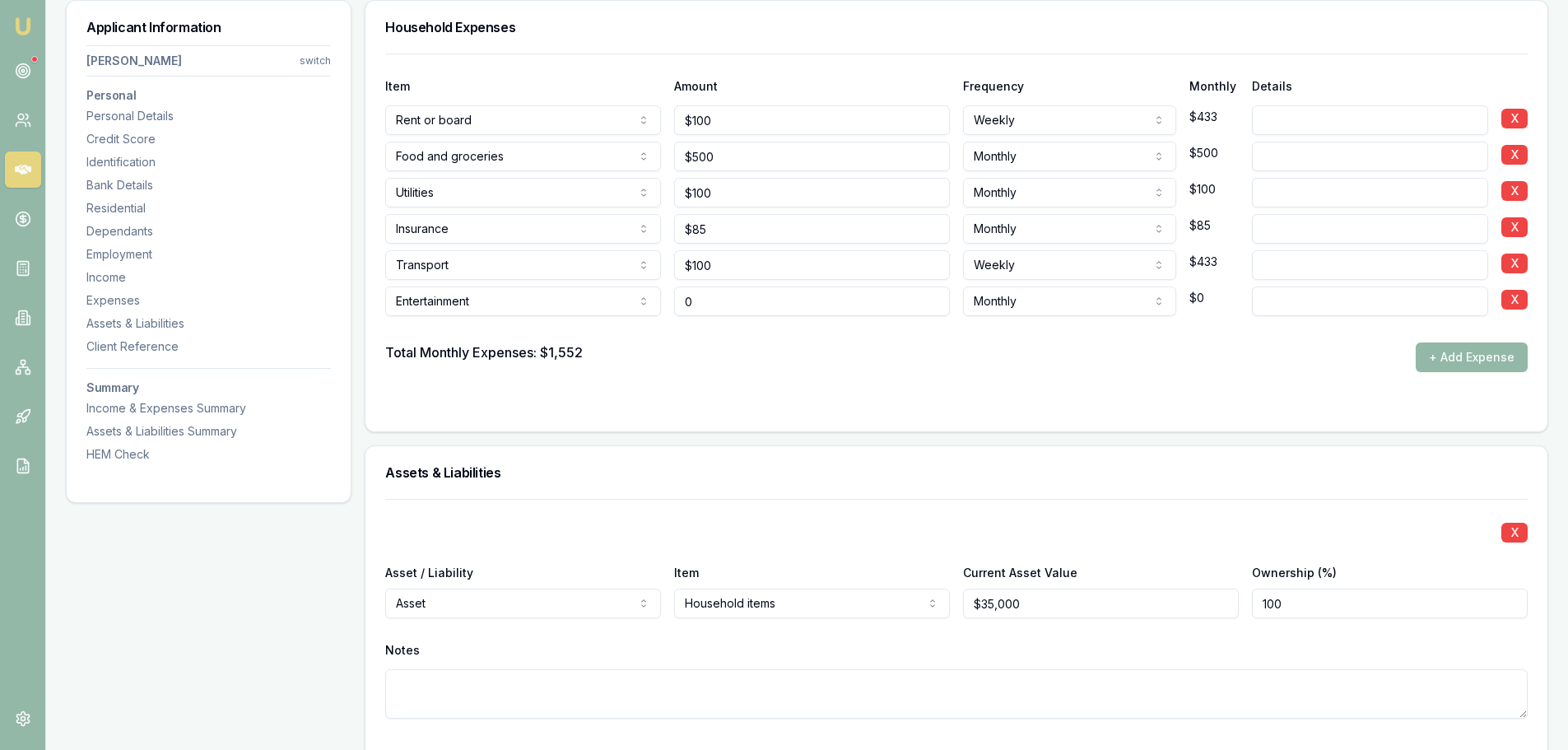
drag, startPoint x: 734, startPoint y: 299, endPoint x: 648, endPoint y: 299, distance: 86.0
click at [657, 299] on div "Entertainment Rent or board Food and groceries Utilities Insurance Transport He…" at bounding box center [956, 298] width 1142 height 36
click at [702, 348] on div "Total Monthly Expenses: $1,552 + Add Expense" at bounding box center [956, 357] width 1142 height 29
click at [1195, 359] on div "Total Monthly Expenses: $1,552 + Add Expense" at bounding box center [956, 357] width 1142 height 29
click at [825, 312] on input "200" at bounding box center [811, 301] width 276 height 29
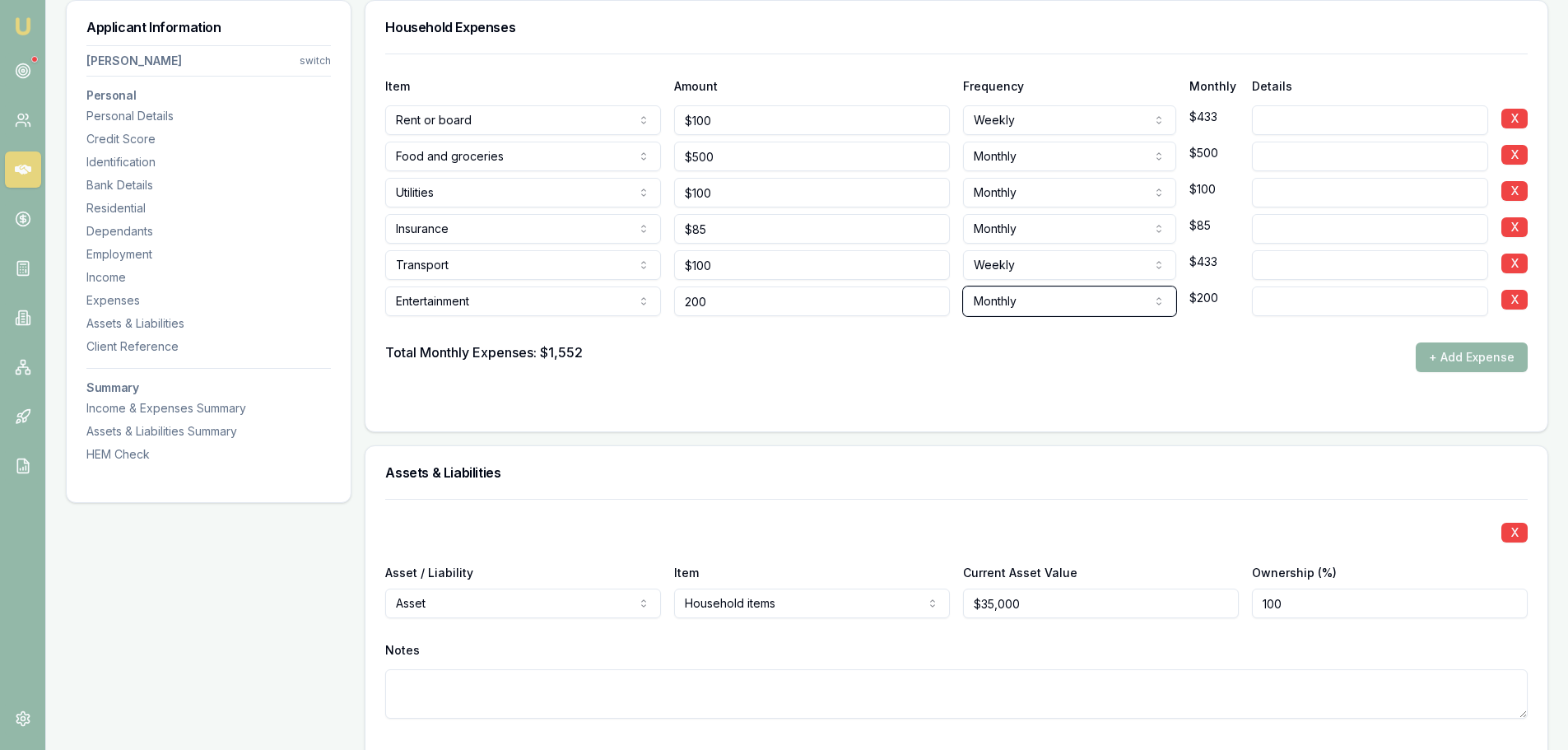
type input "$200"
click at [816, 348] on div "Total Monthly Expenses: $1,552 + Add Expense" at bounding box center [956, 357] width 1142 height 29
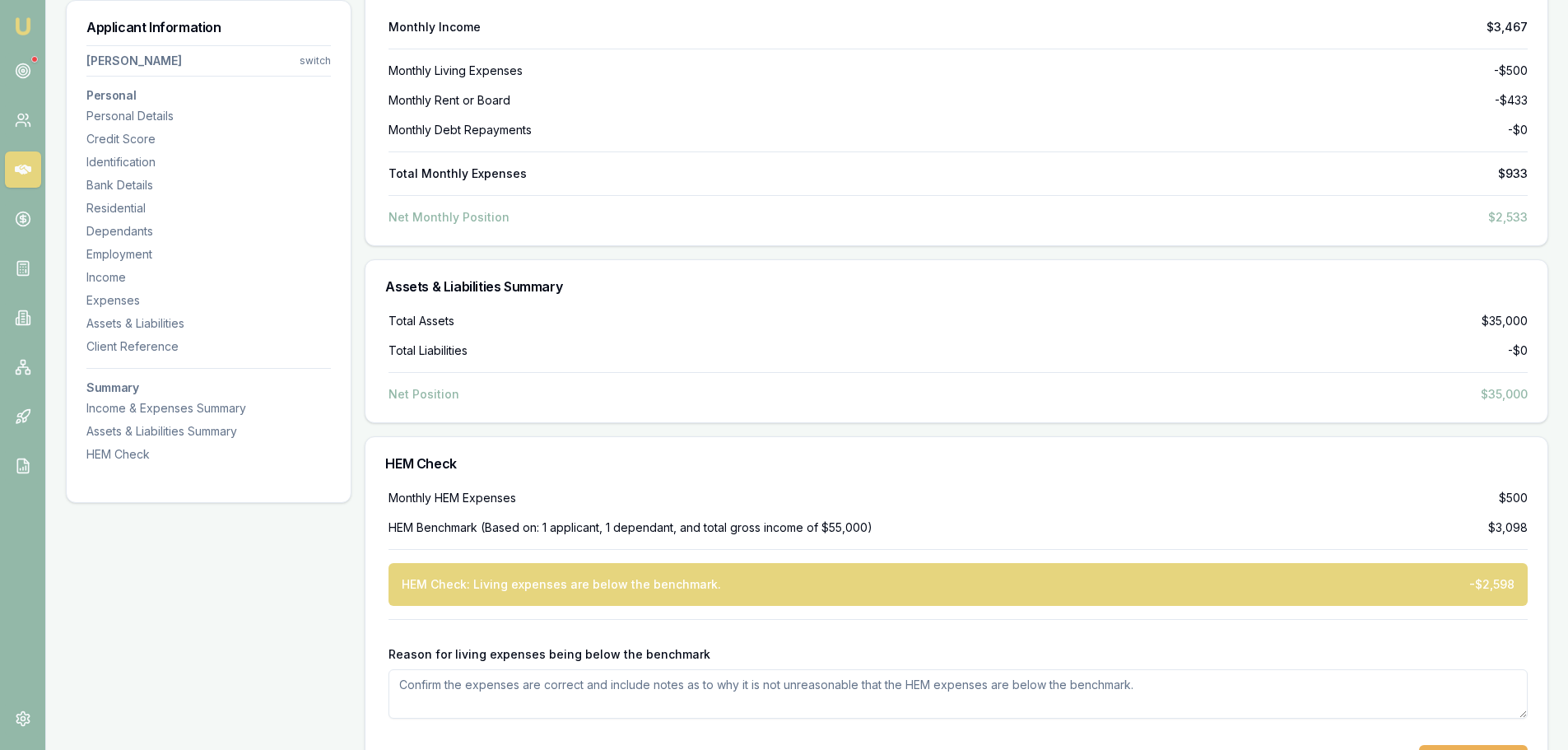
scroll to position [4666, 0]
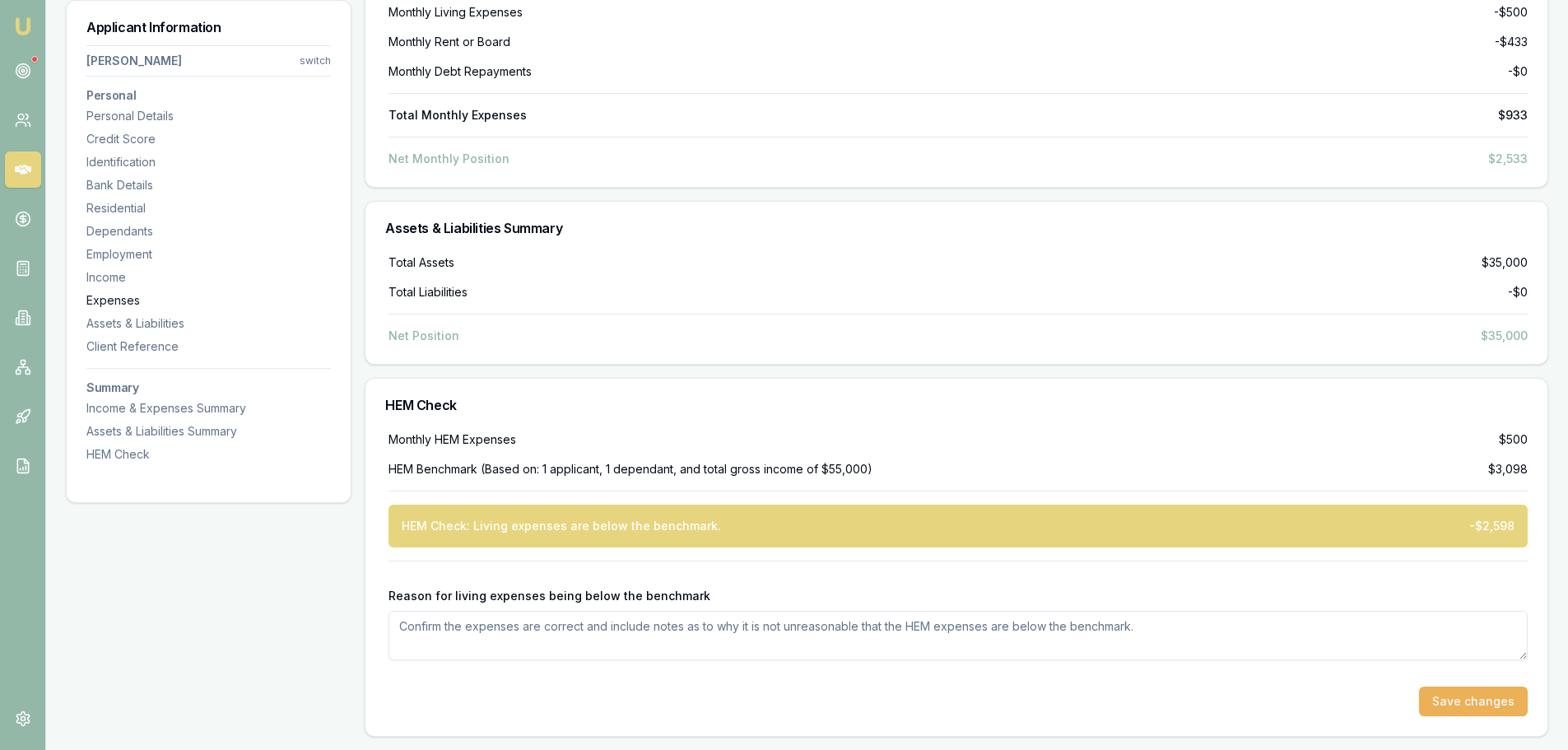
click at [124, 297] on div "Expenses" at bounding box center [209, 300] width 245 height 16
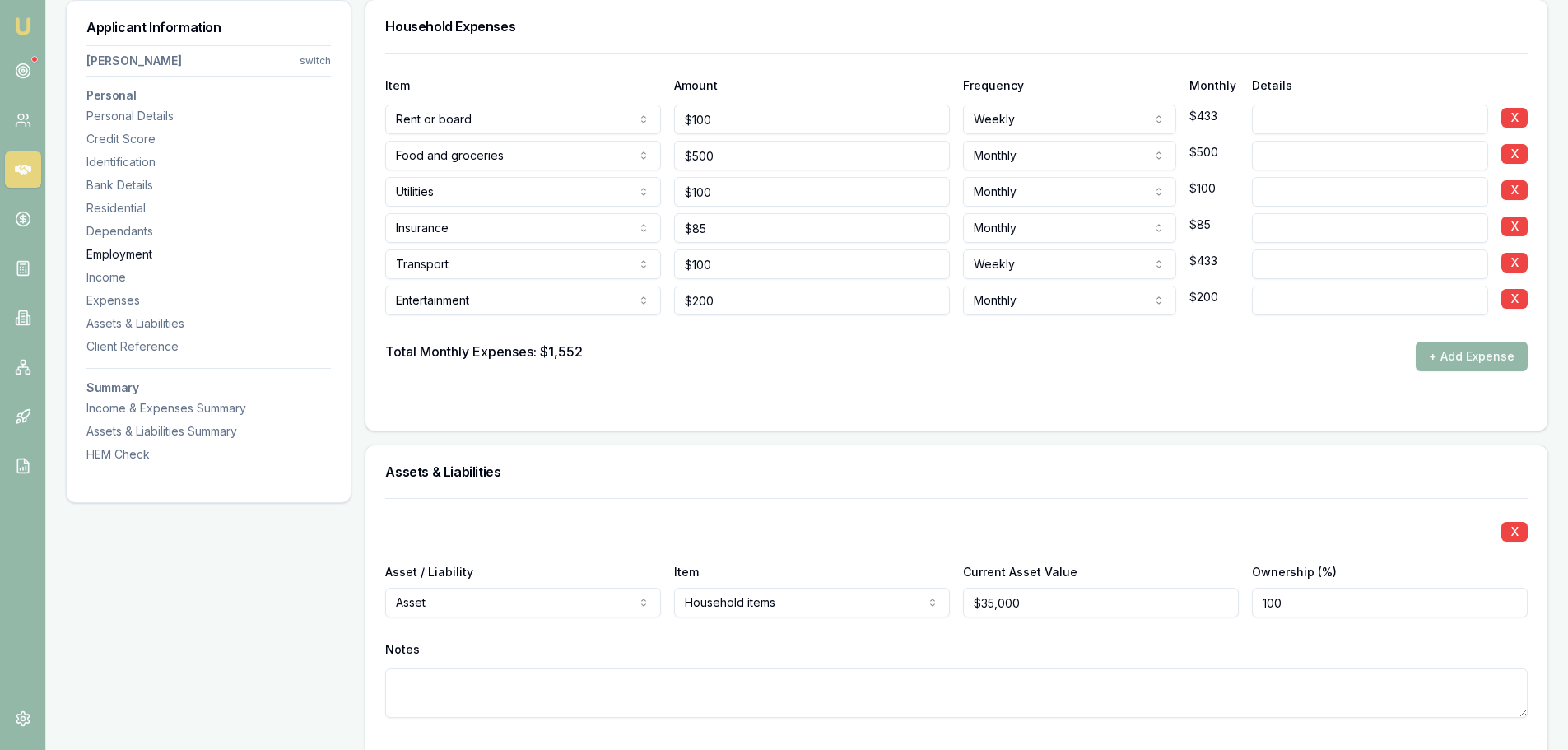
scroll to position [3229, 0]
click at [672, 376] on form "Item Amount Frequency Monthly Details Rent or board Rent or board Food and groc…" at bounding box center [956, 232] width 1142 height 358
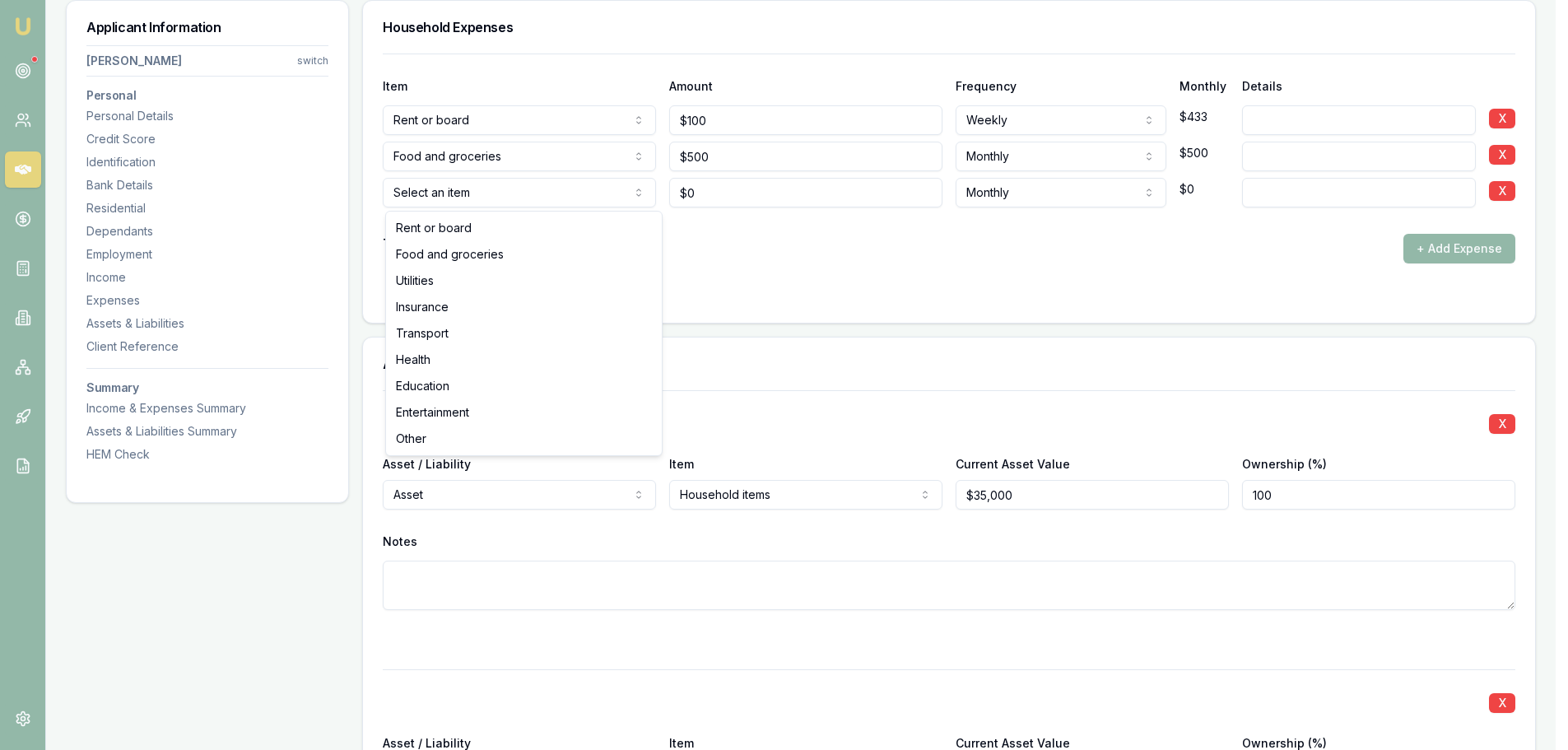
select select "UTILITIES"
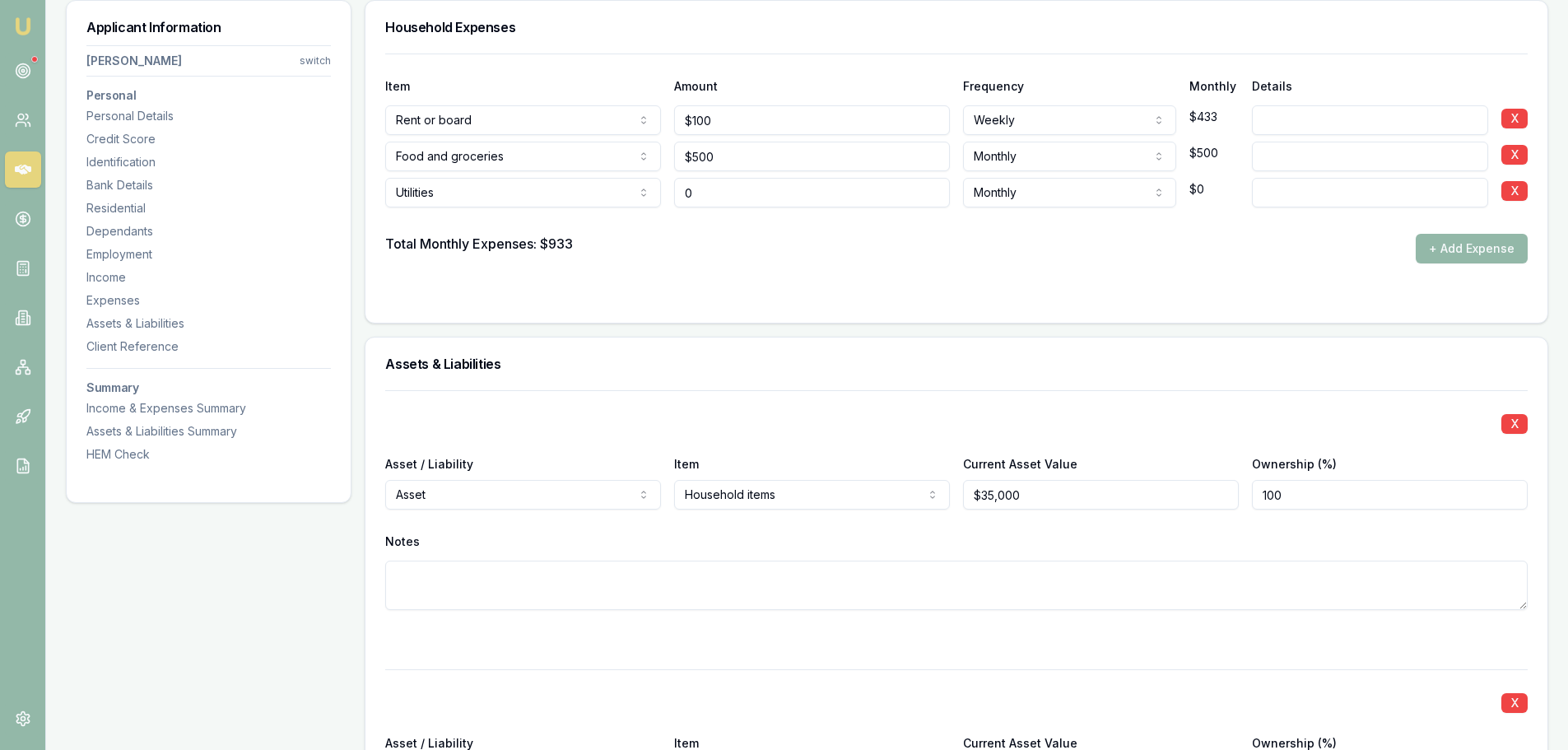
drag, startPoint x: 743, startPoint y: 198, endPoint x: 641, endPoint y: 196, distance: 102.0
click at [641, 196] on div "Utilities Rent or board Food and groceries Utilities Insurance Transport Health…" at bounding box center [956, 190] width 1142 height 36
type input "$100"
click at [1465, 249] on button "+ Add Expense" at bounding box center [1472, 248] width 112 height 29
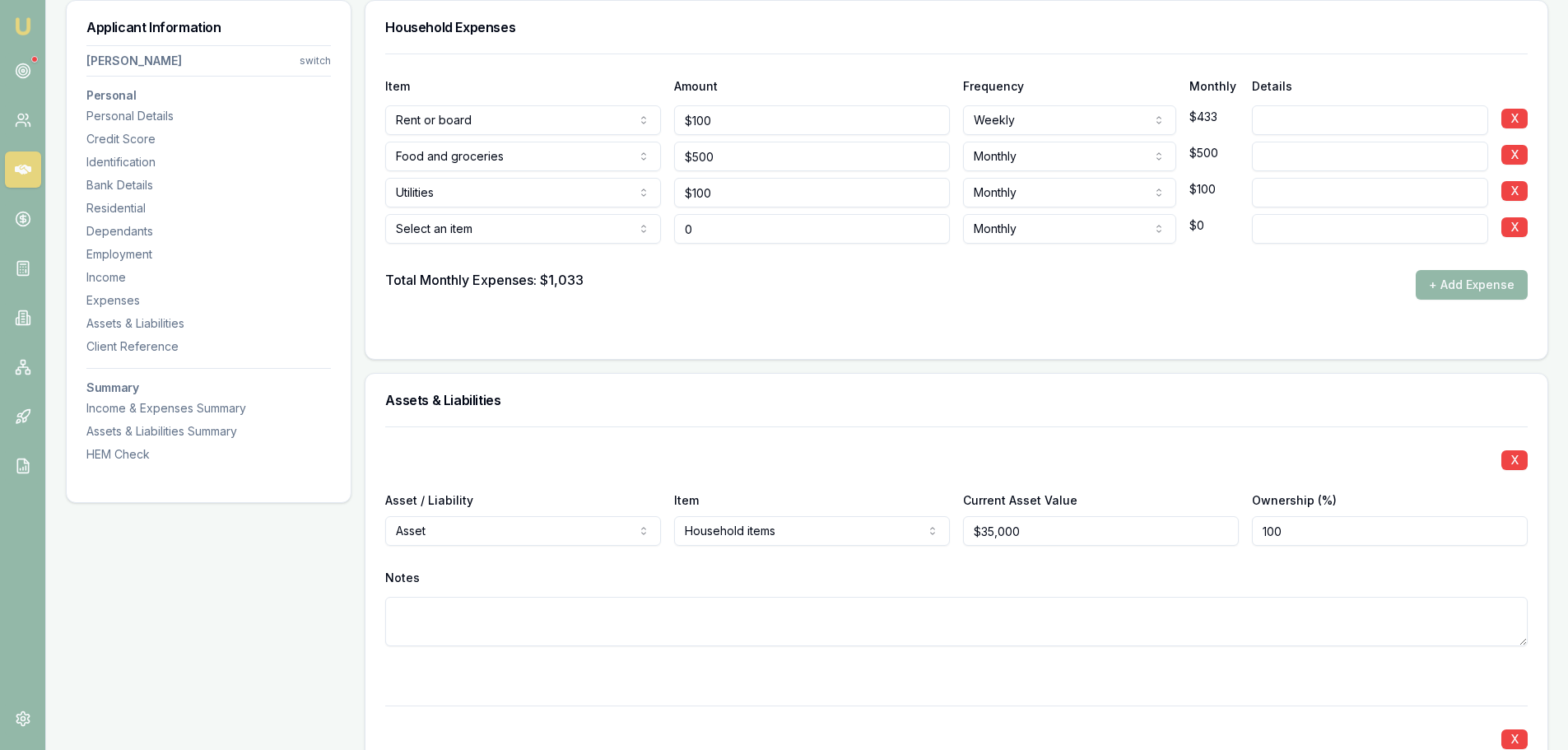
type input "$0"
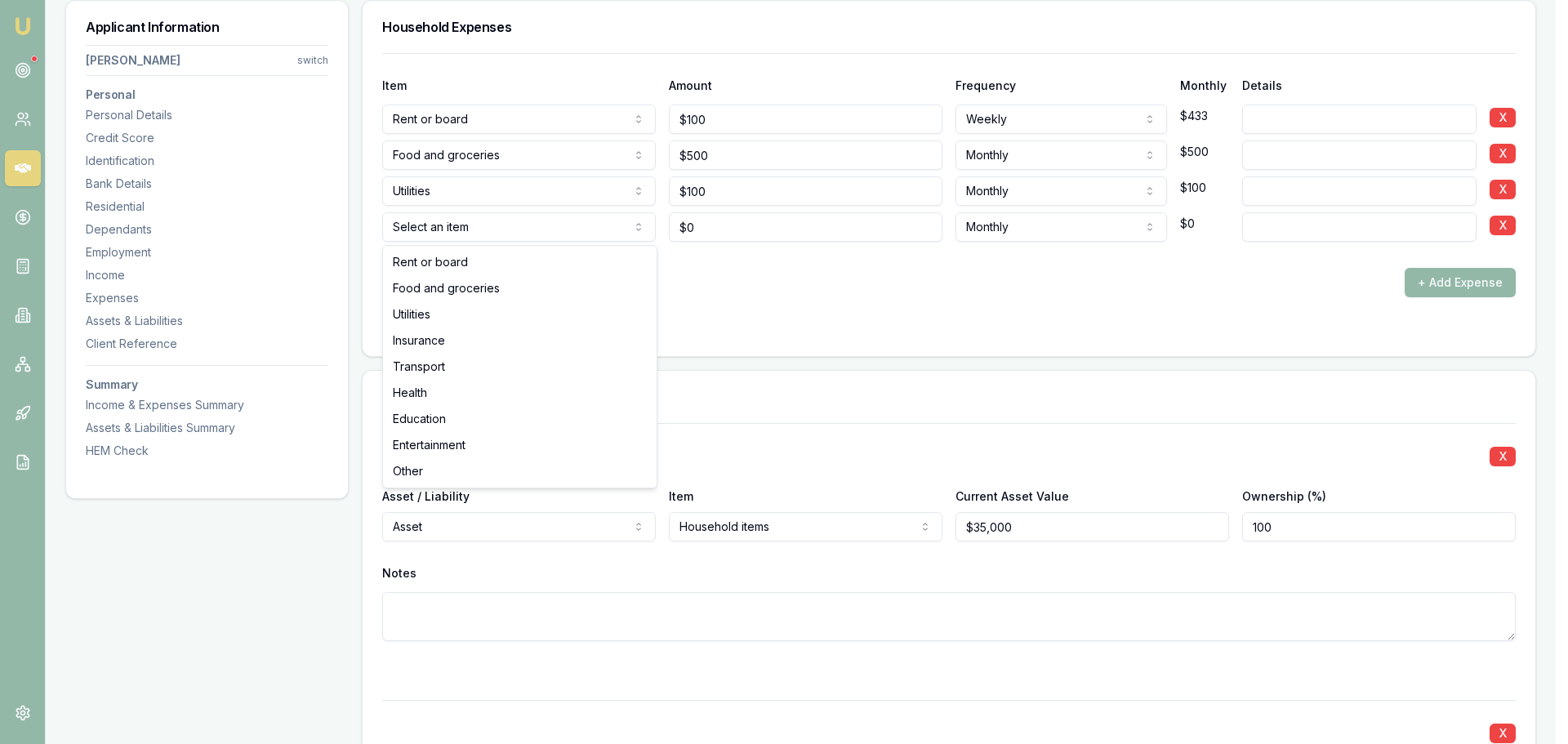
select select "INSURANCE"
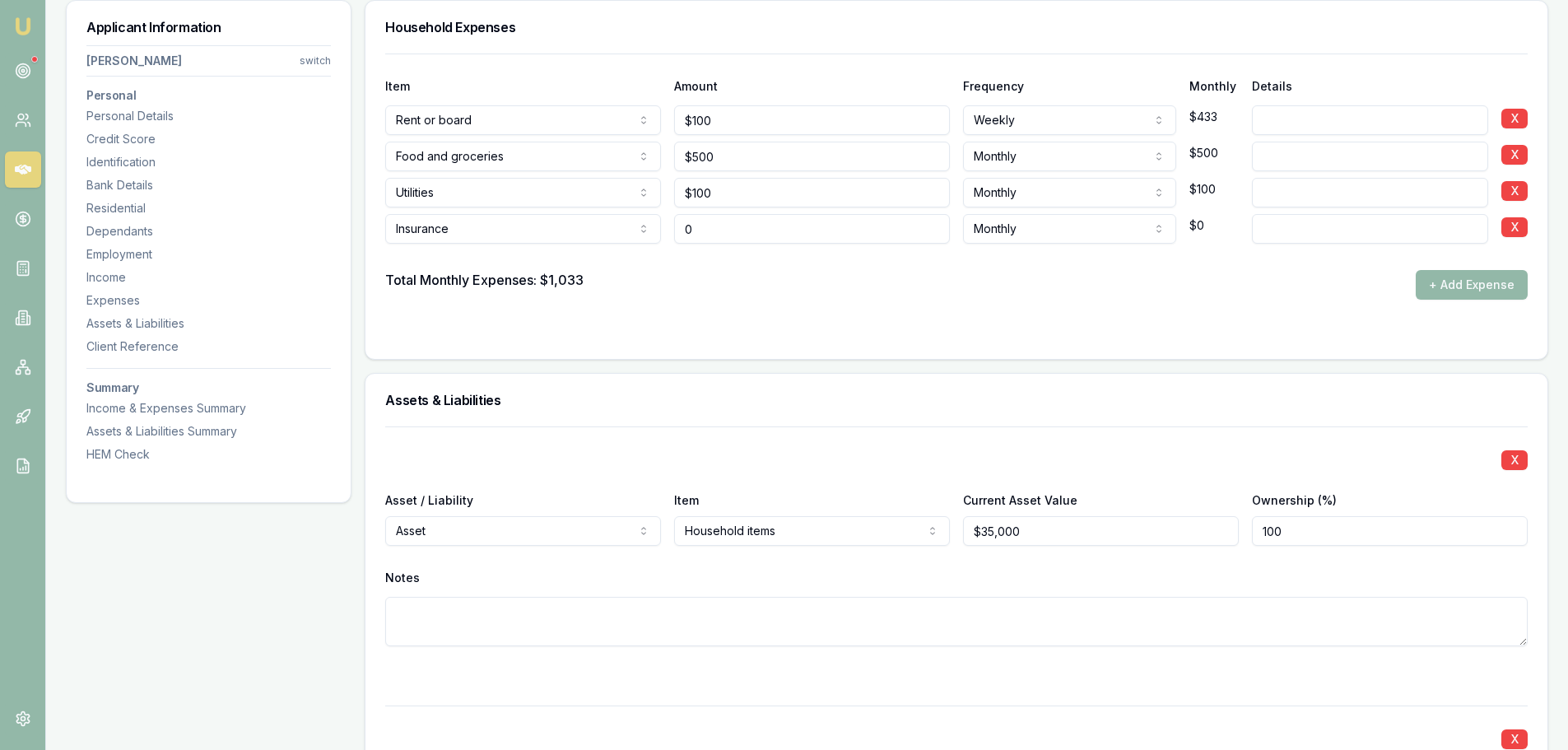
drag, startPoint x: 722, startPoint y: 231, endPoint x: 521, endPoint y: 237, distance: 201.1
click at [534, 236] on div "Insurance Rent or board Food and groceries Utilities Insurance Transport Health…" at bounding box center [956, 226] width 1142 height 36
type input "$85"
click at [1457, 286] on button "+ Add Expense" at bounding box center [1472, 284] width 112 height 29
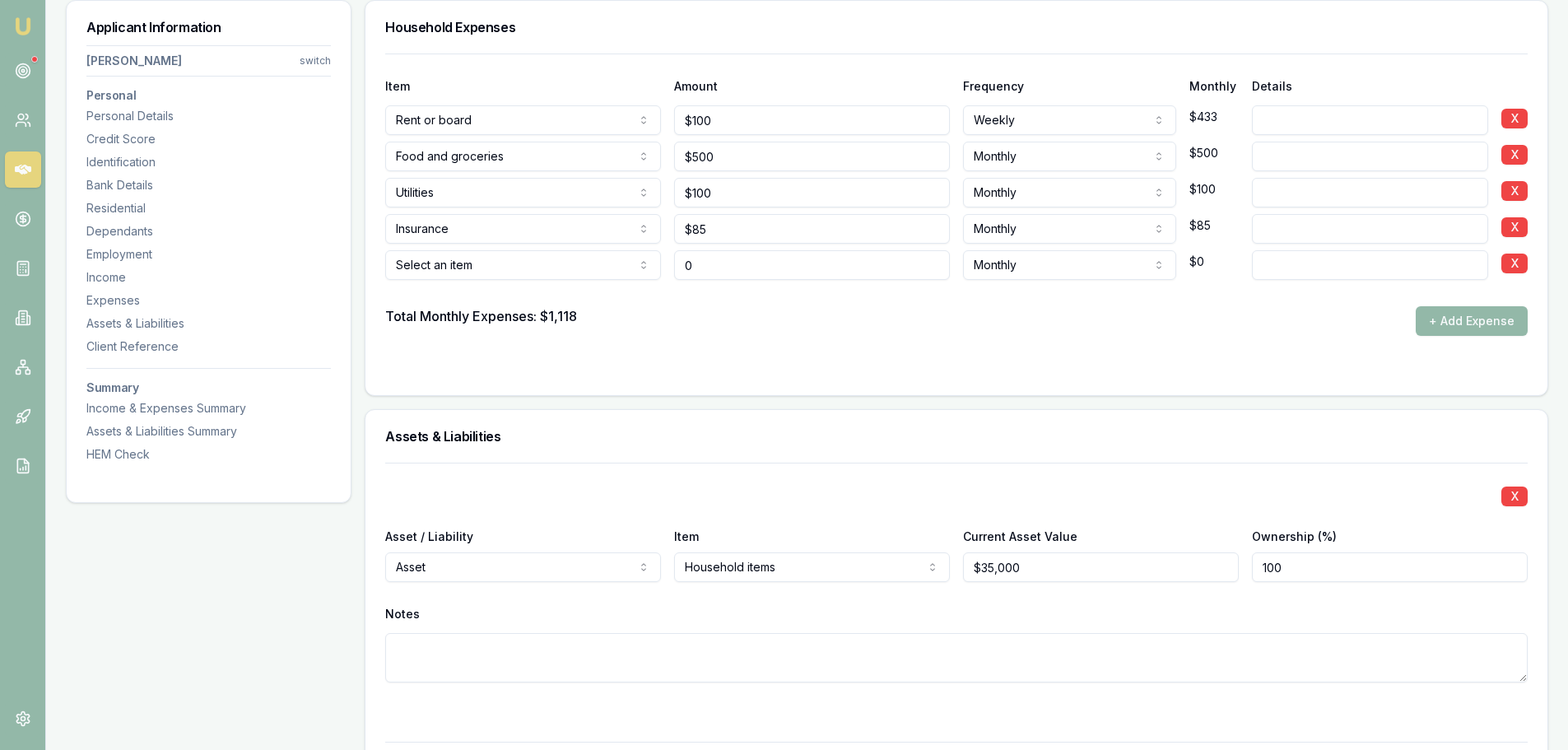
type input "$0"
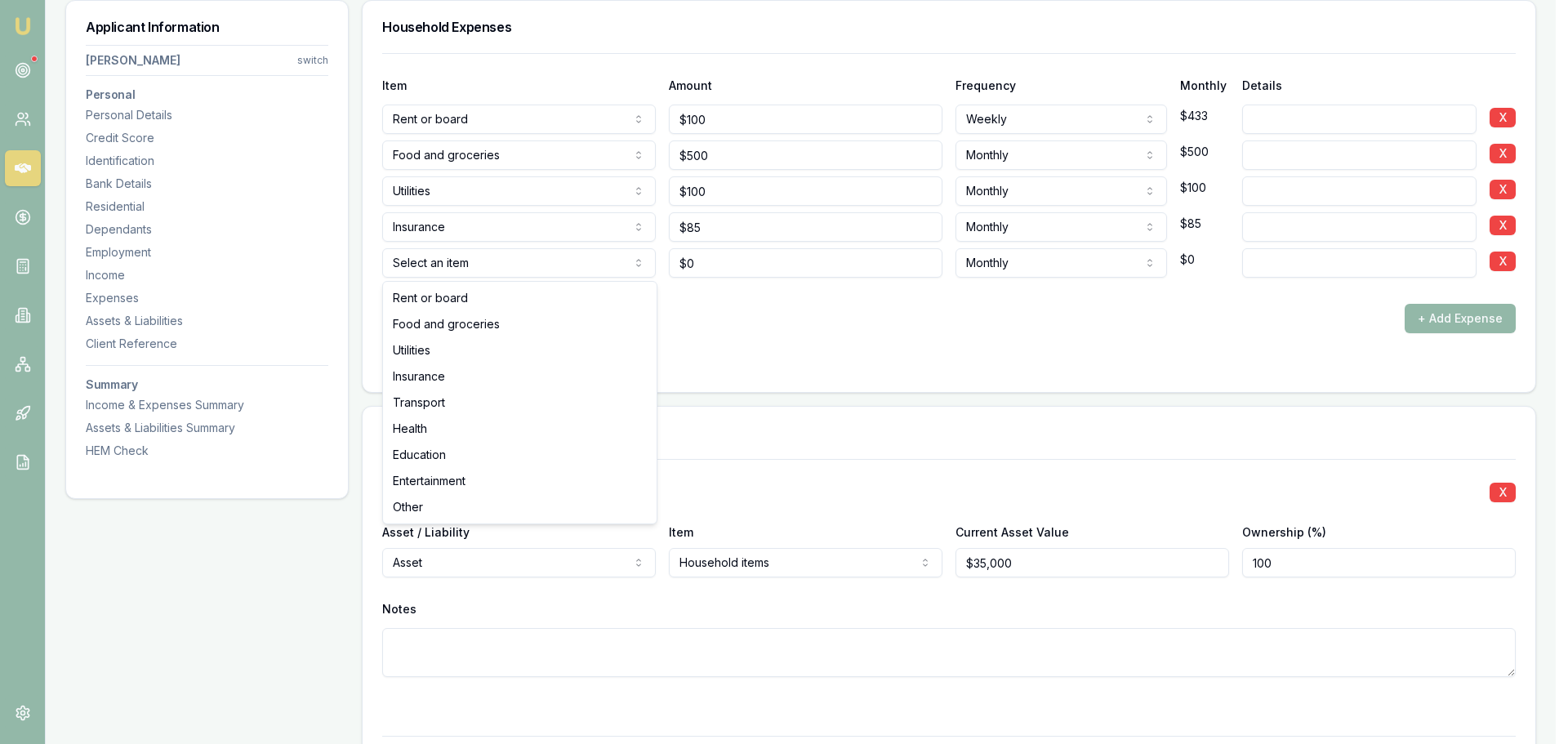
select select "TRANSPORT"
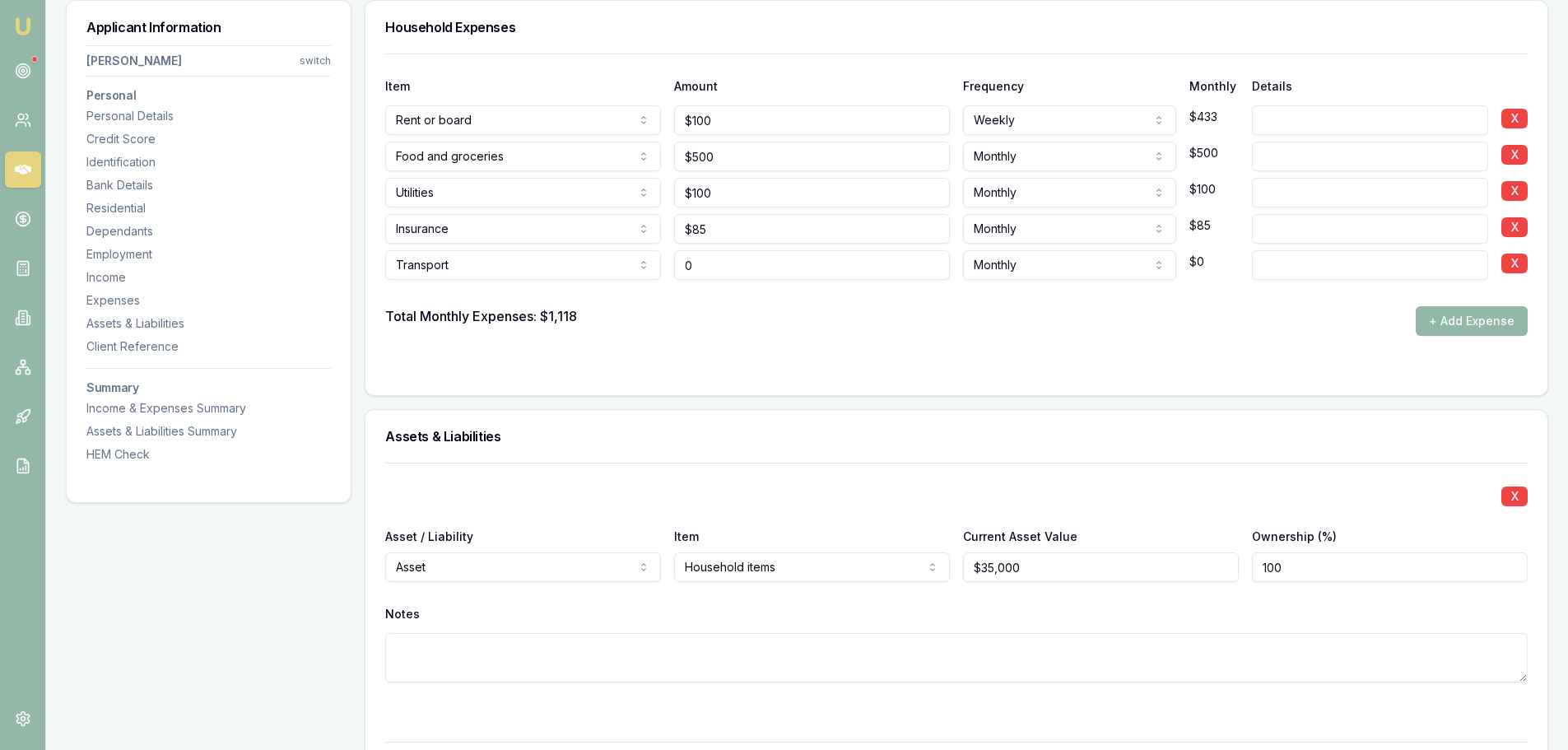
drag, startPoint x: 745, startPoint y: 266, endPoint x: 591, endPoint y: 266, distance: 154.0
click at [596, 266] on div "Transport Rent or board Food and groceries Utilities Insurance Transport Health…" at bounding box center [956, 262] width 1142 height 36
type input "$100"
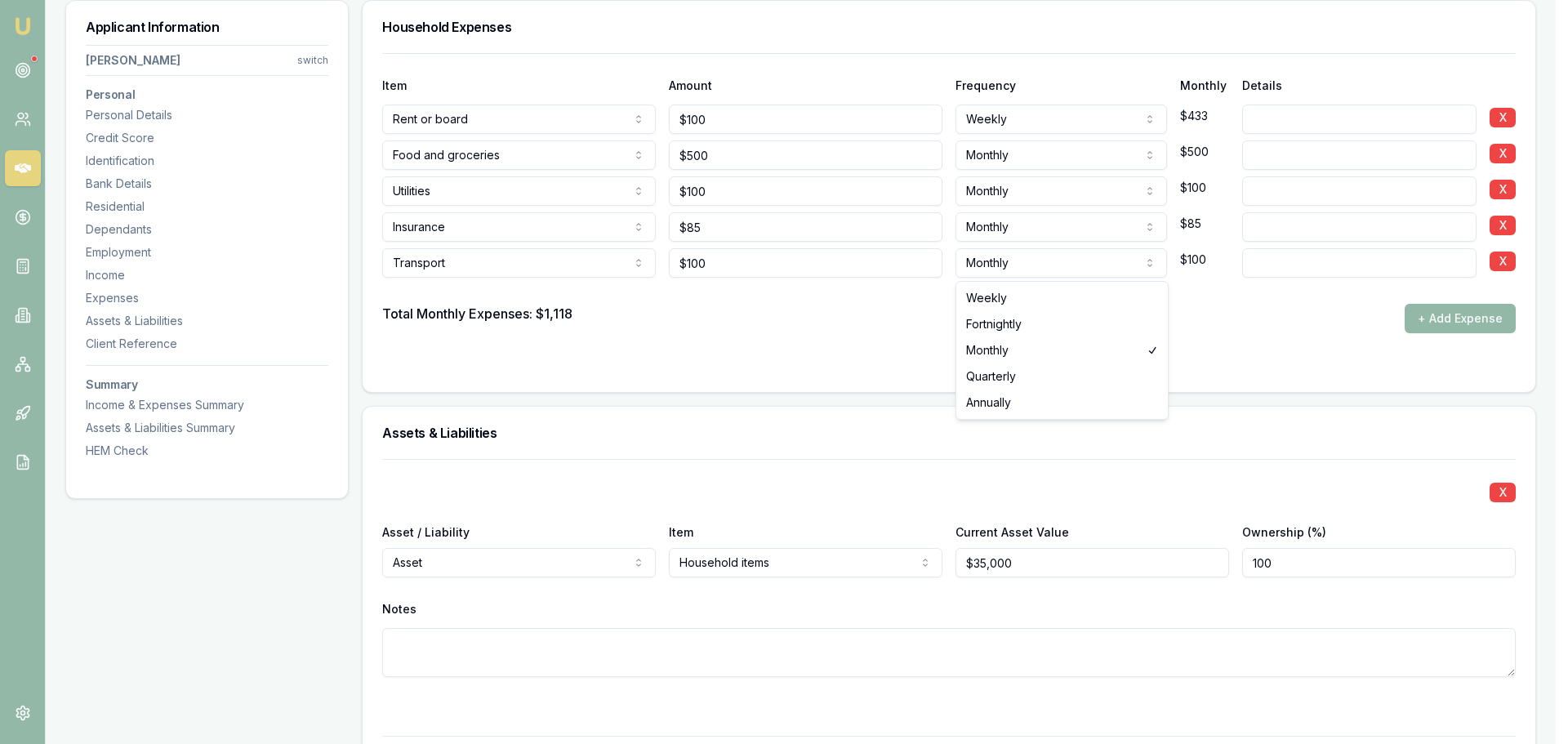
select select "WEEKLY"
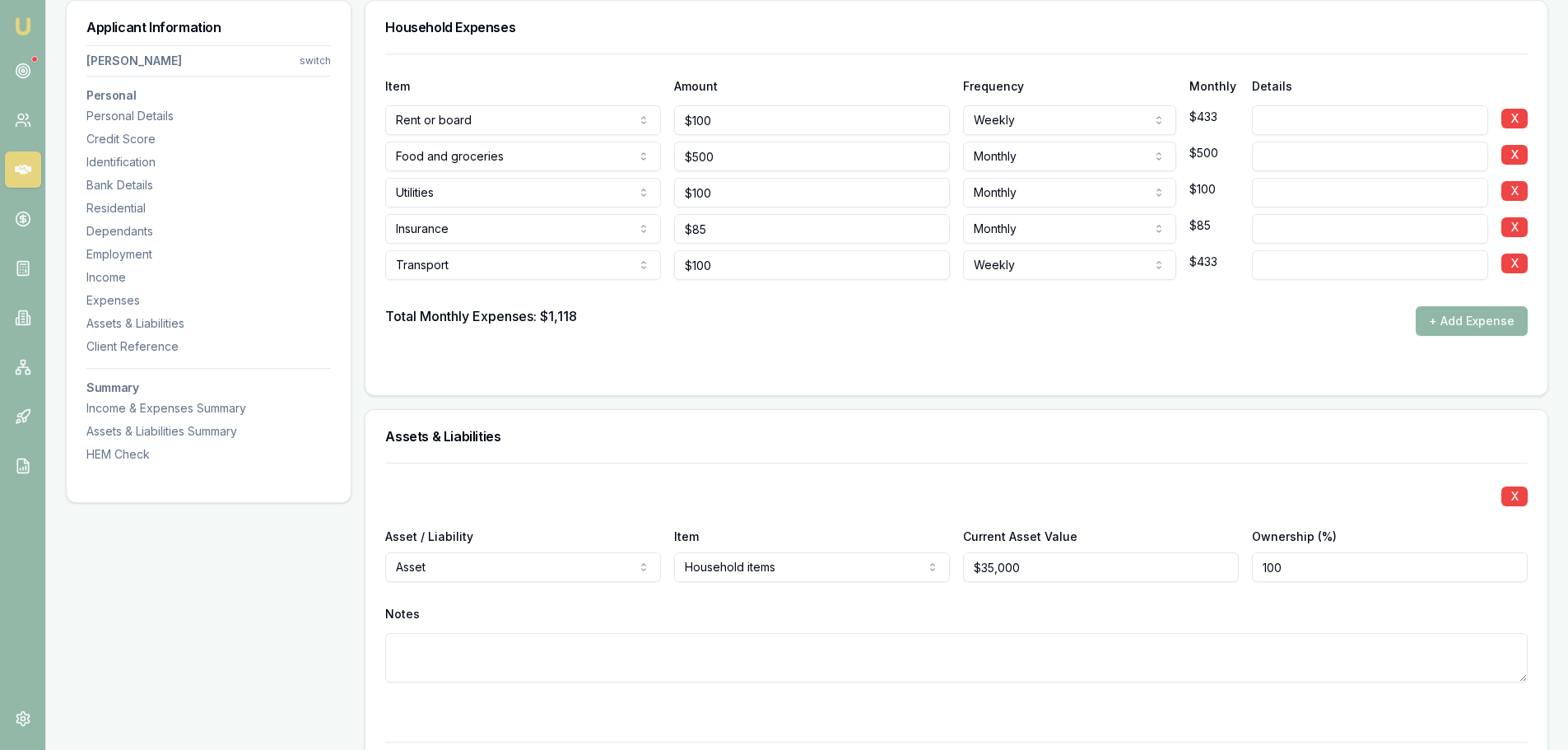
click at [1467, 320] on button "+ Add Expense" at bounding box center [1472, 320] width 112 height 29
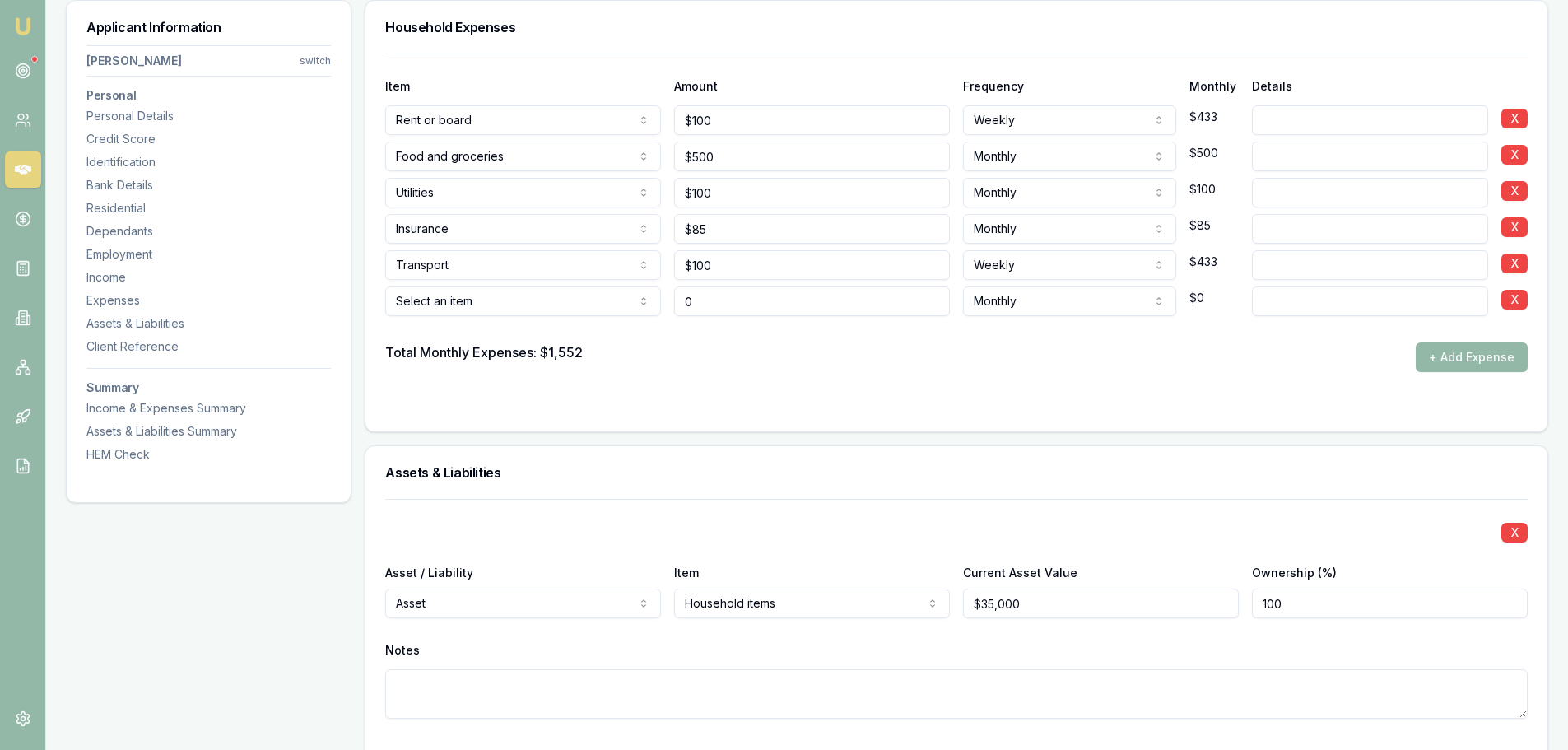
type input "$0"
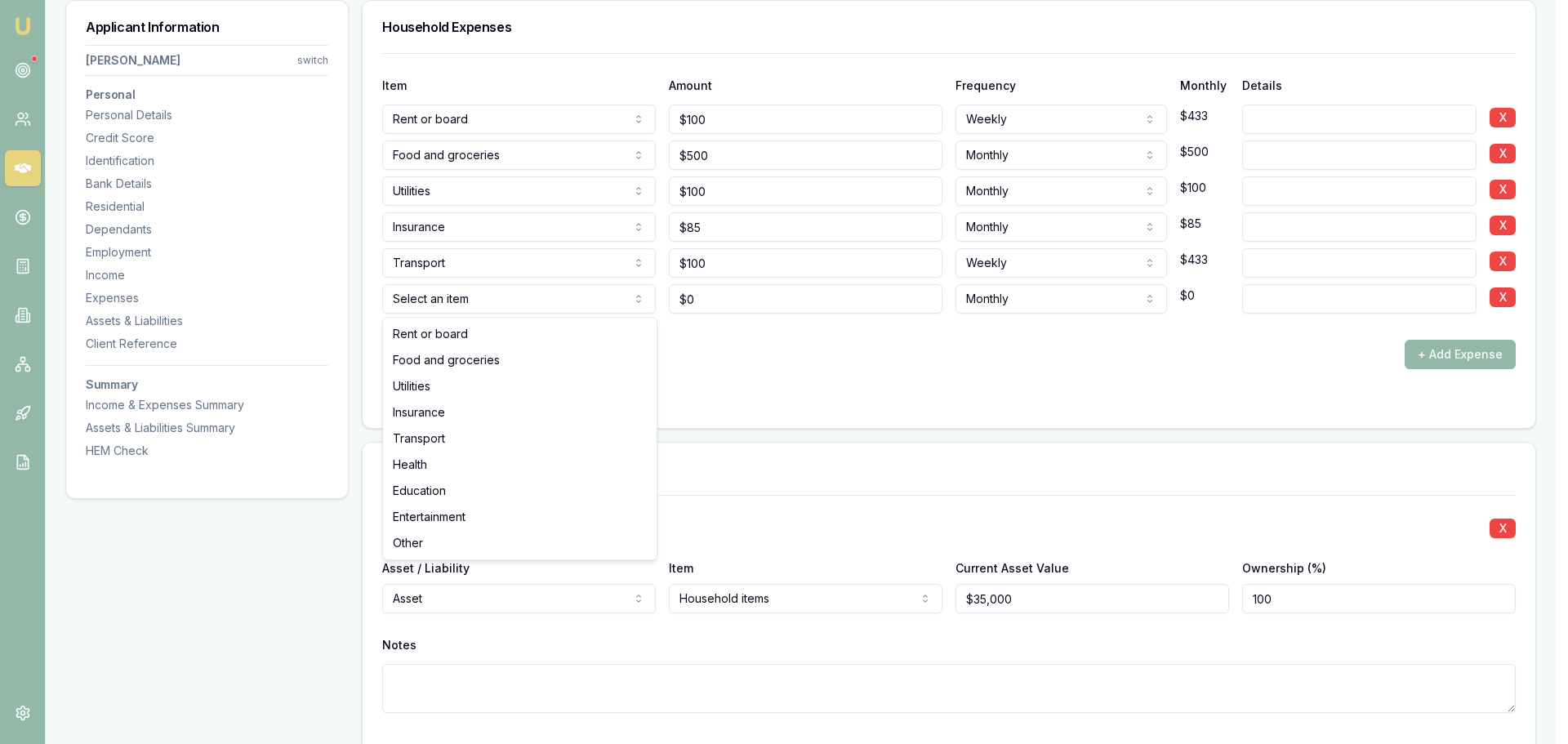
select select "ENTERTAINMENT"
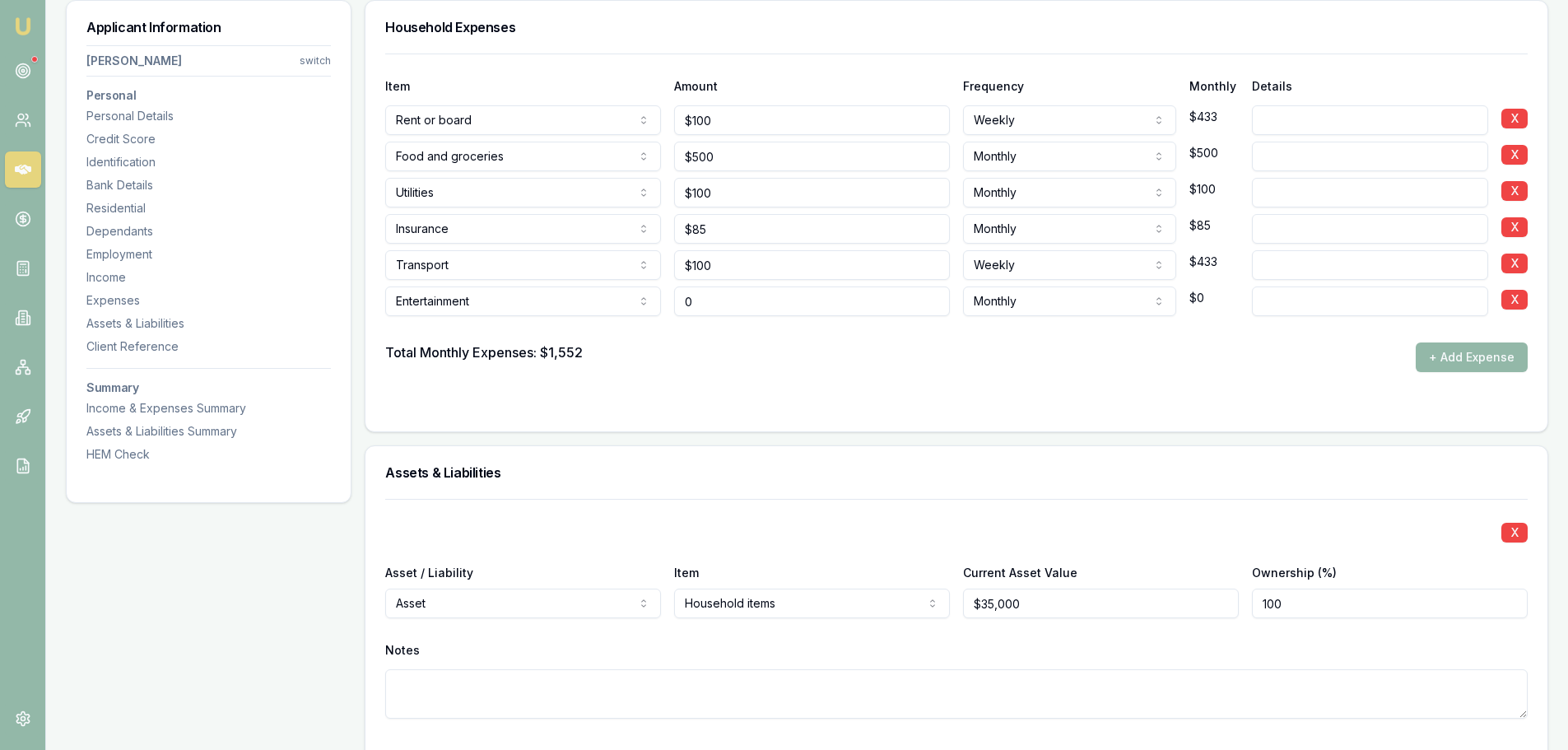
drag, startPoint x: 598, startPoint y: 302, endPoint x: 460, endPoint y: 302, distance: 138.0
click at [460, 302] on div "Entertainment Rent or board Food and groceries Utilities Insurance Transport He…" at bounding box center [956, 298] width 1142 height 36
type input "$250"
click at [1284, 373] on form "Item Amount Frequency Monthly Details Rent or board Rent or board Food and groc…" at bounding box center [956, 232] width 1142 height 358
click at [122, 120] on div "Personal Details" at bounding box center [209, 116] width 245 height 16
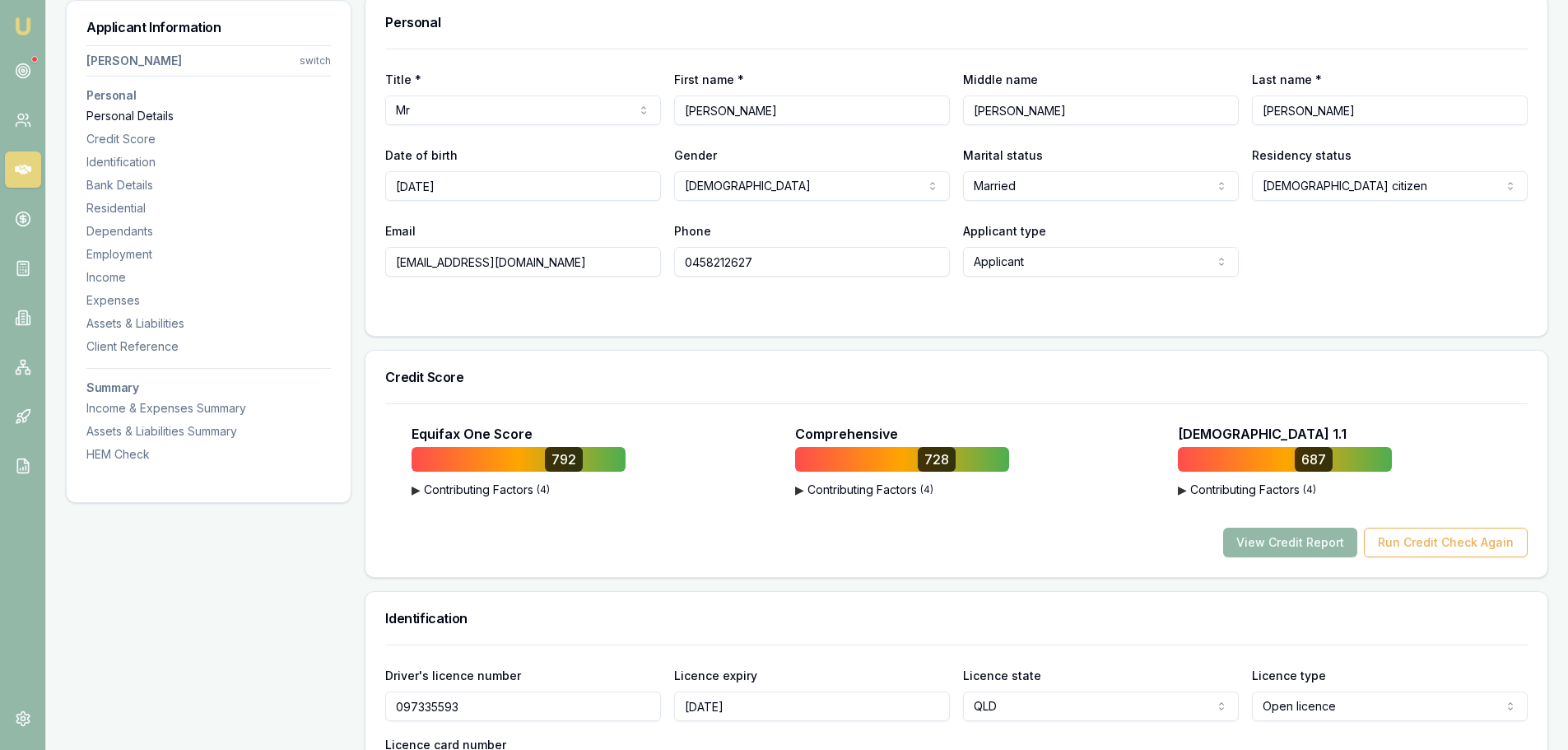
scroll to position [253, 0]
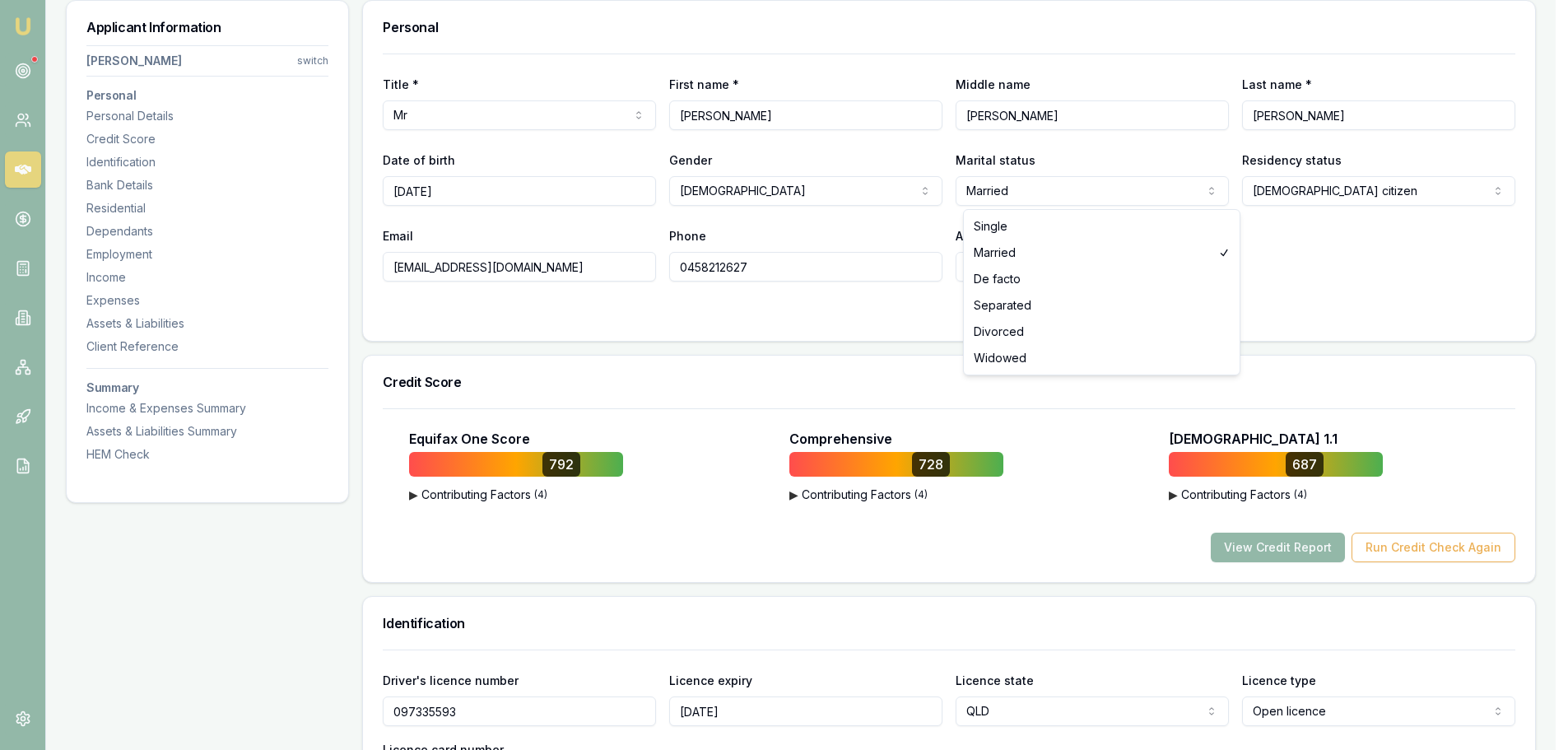
click at [1097, 191] on html "Emu Broker Deals View D-X7QOGD8ORB Erin Shield Toggle Menu Customer Stanley Ing…" at bounding box center [784, 121] width 1568 height 750
select select "SINGLE"
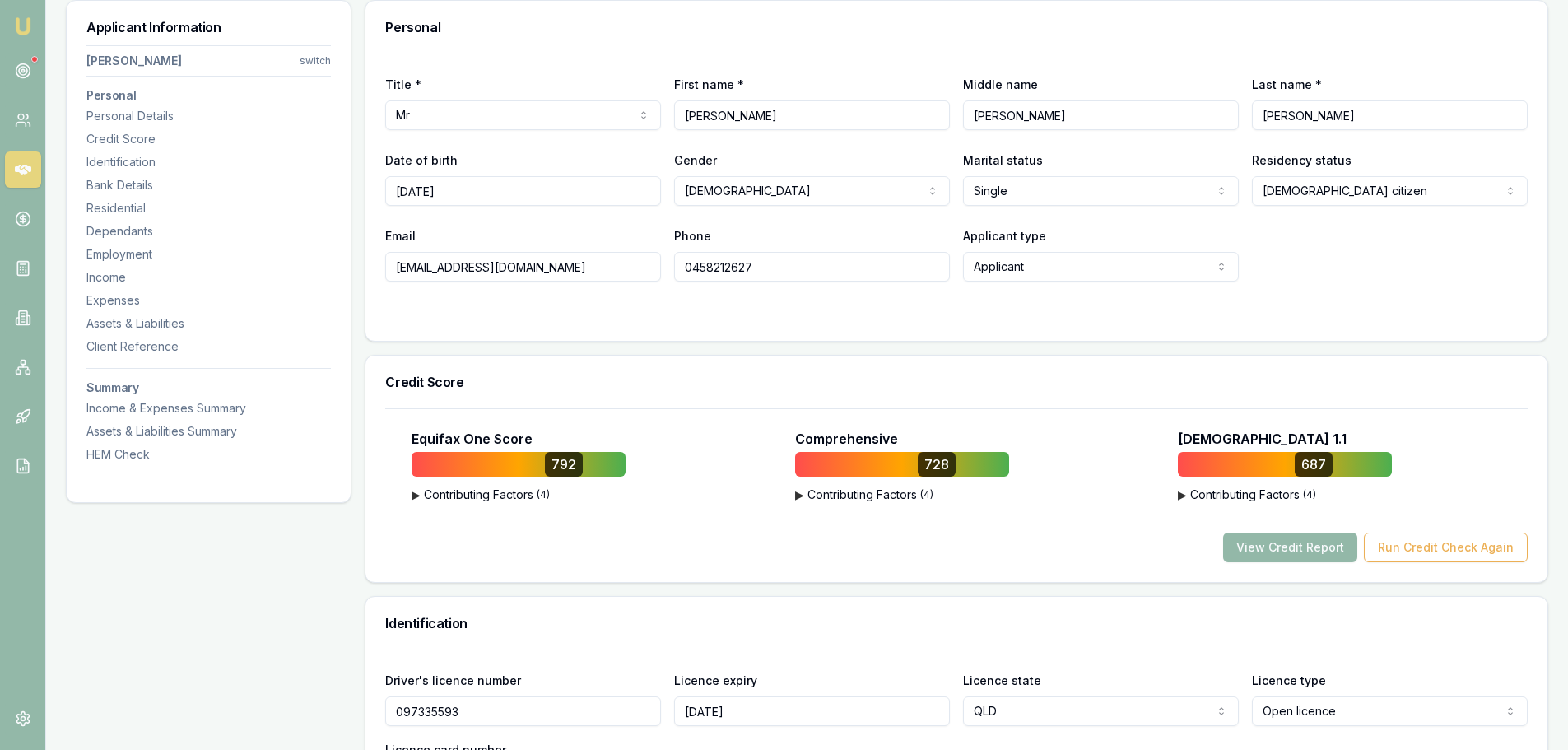
click at [1265, 243] on div "Email sbenjaminji@gmail.com Phone 0458212627 Applicant type Applicant Applicant…" at bounding box center [956, 253] width 1142 height 56
click at [127, 317] on div "Assets & Liabilities" at bounding box center [209, 323] width 245 height 16
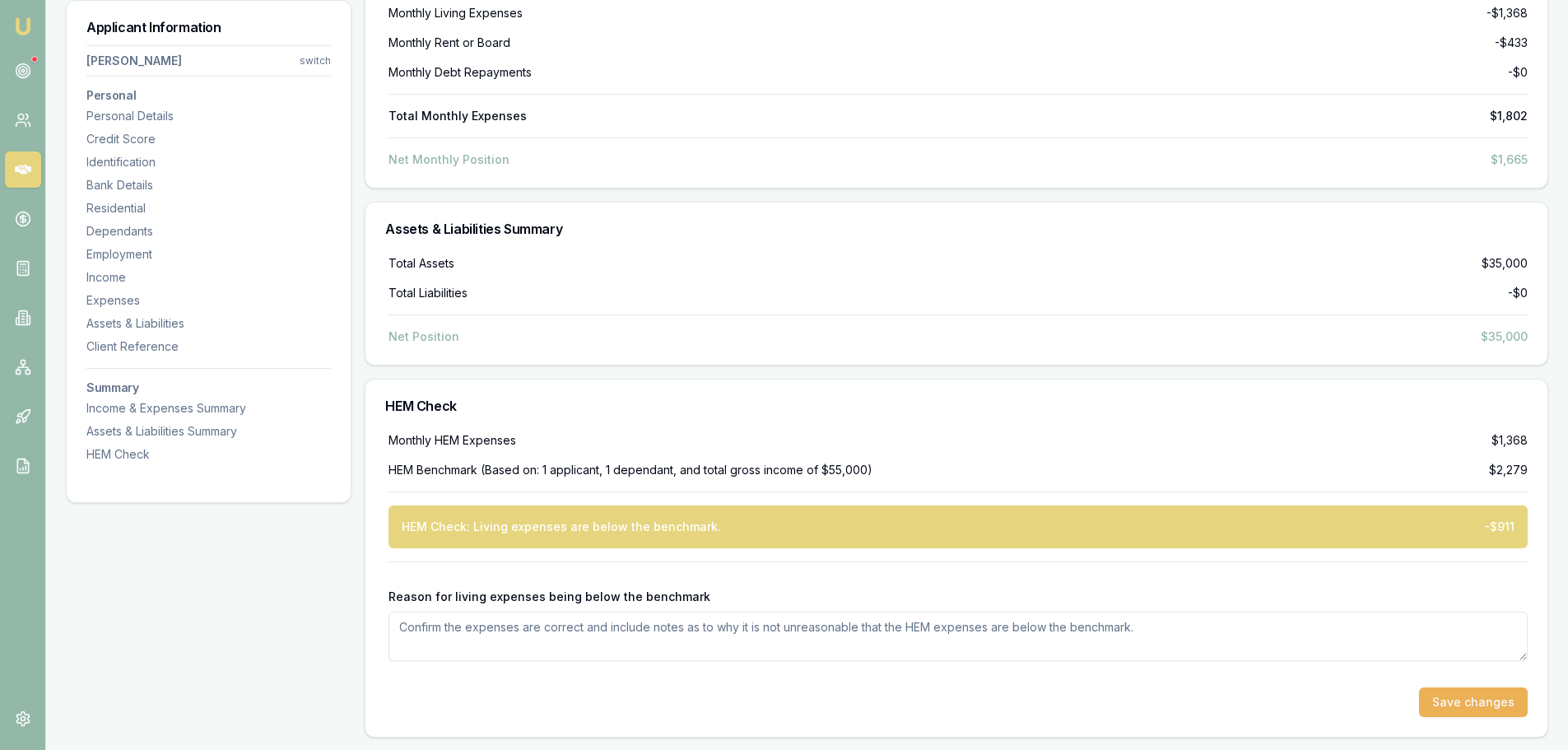
scroll to position [4666, 0]
click at [112, 279] on div "Income" at bounding box center [209, 277] width 245 height 16
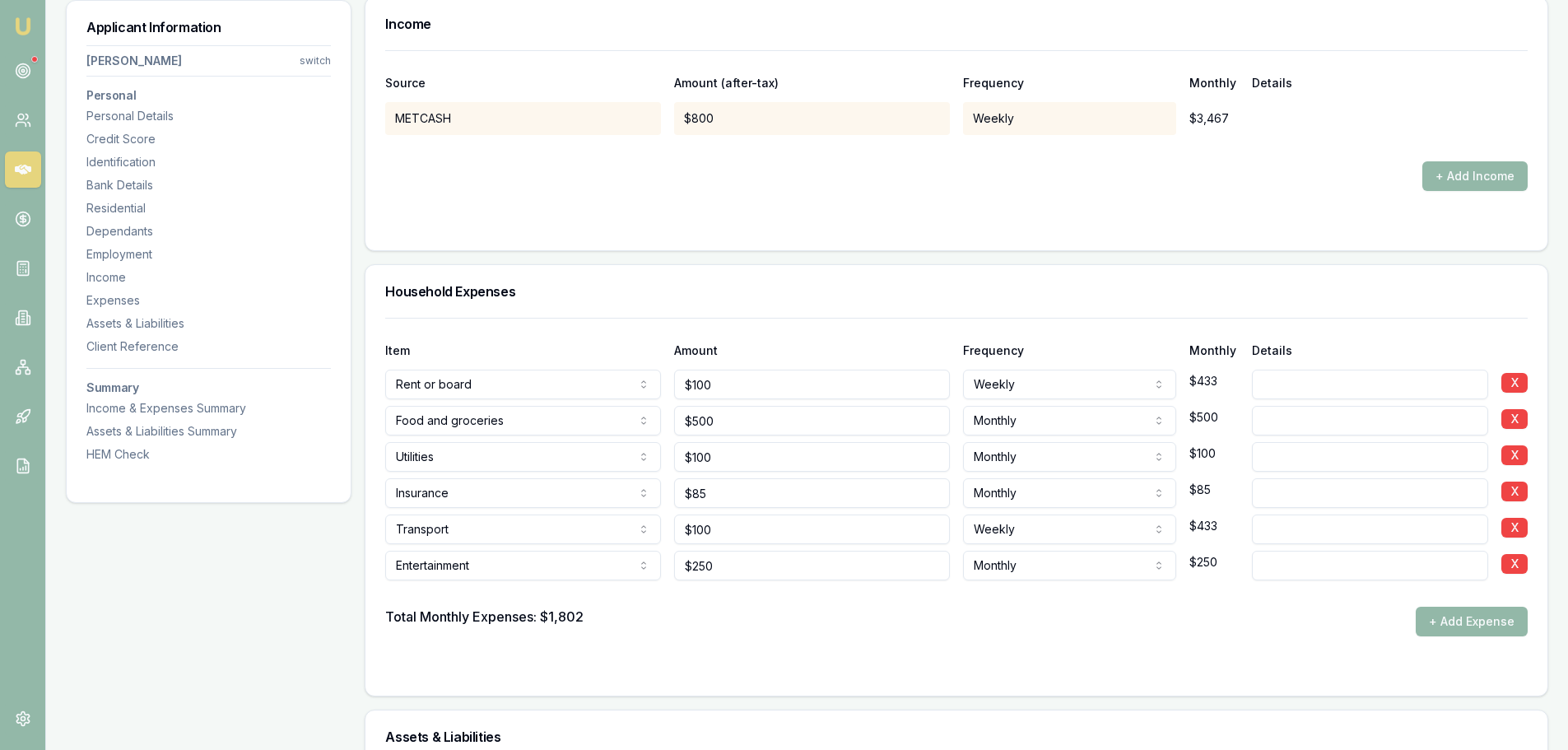
scroll to position [2962, 0]
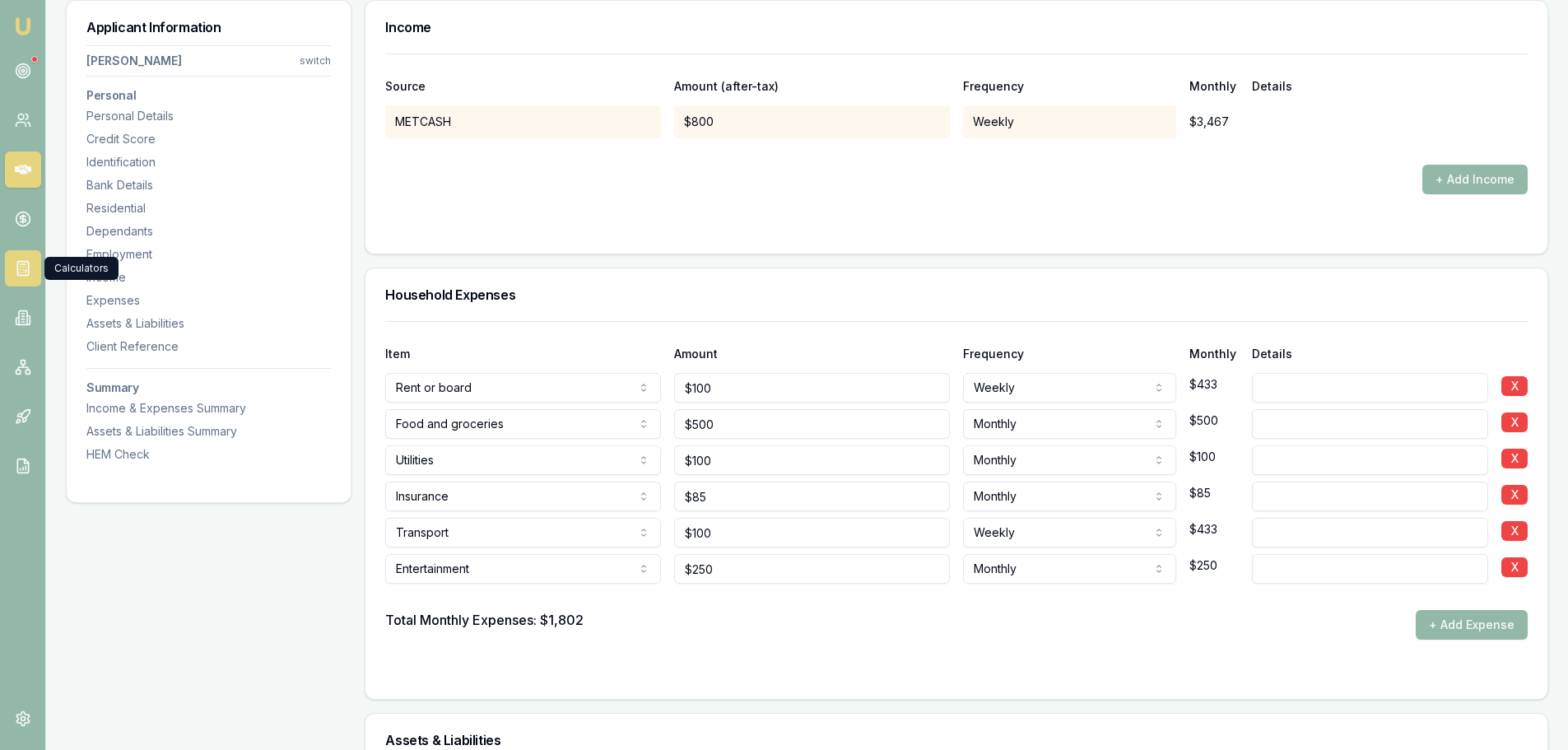
click at [24, 268] on icon at bounding box center [23, 267] width 16 height 16
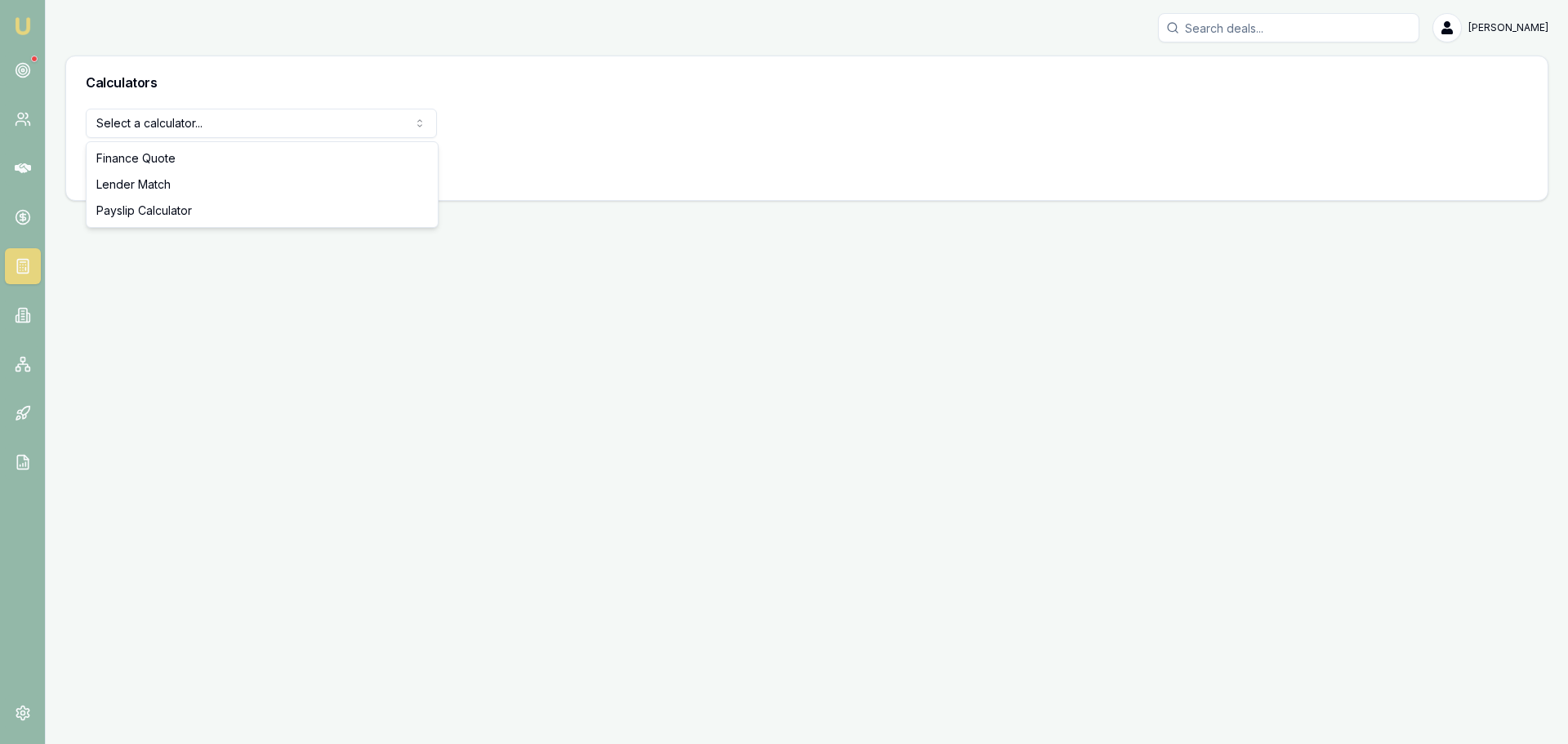
click at [294, 119] on html "Emu Broker Erin Shield Toggle Menu Calculators Select a calculator... Finance Q…" at bounding box center [784, 372] width 1568 height 744
select select "payslip-calculator"
click at [134, 166] on button "View Calculator" at bounding box center [144, 166] width 117 height 29
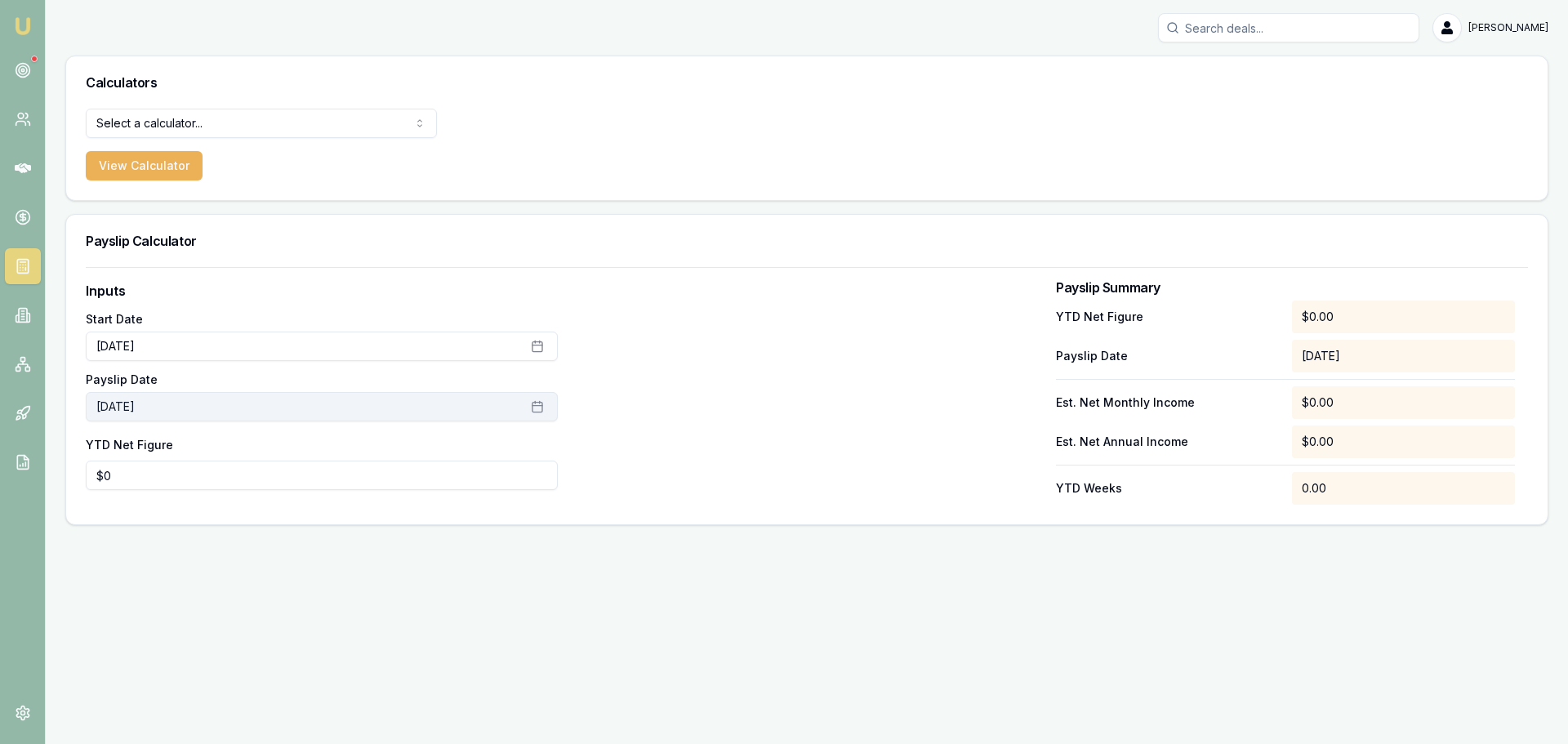
click at [424, 399] on button "October 2nd, 2025" at bounding box center [322, 406] width 472 height 29
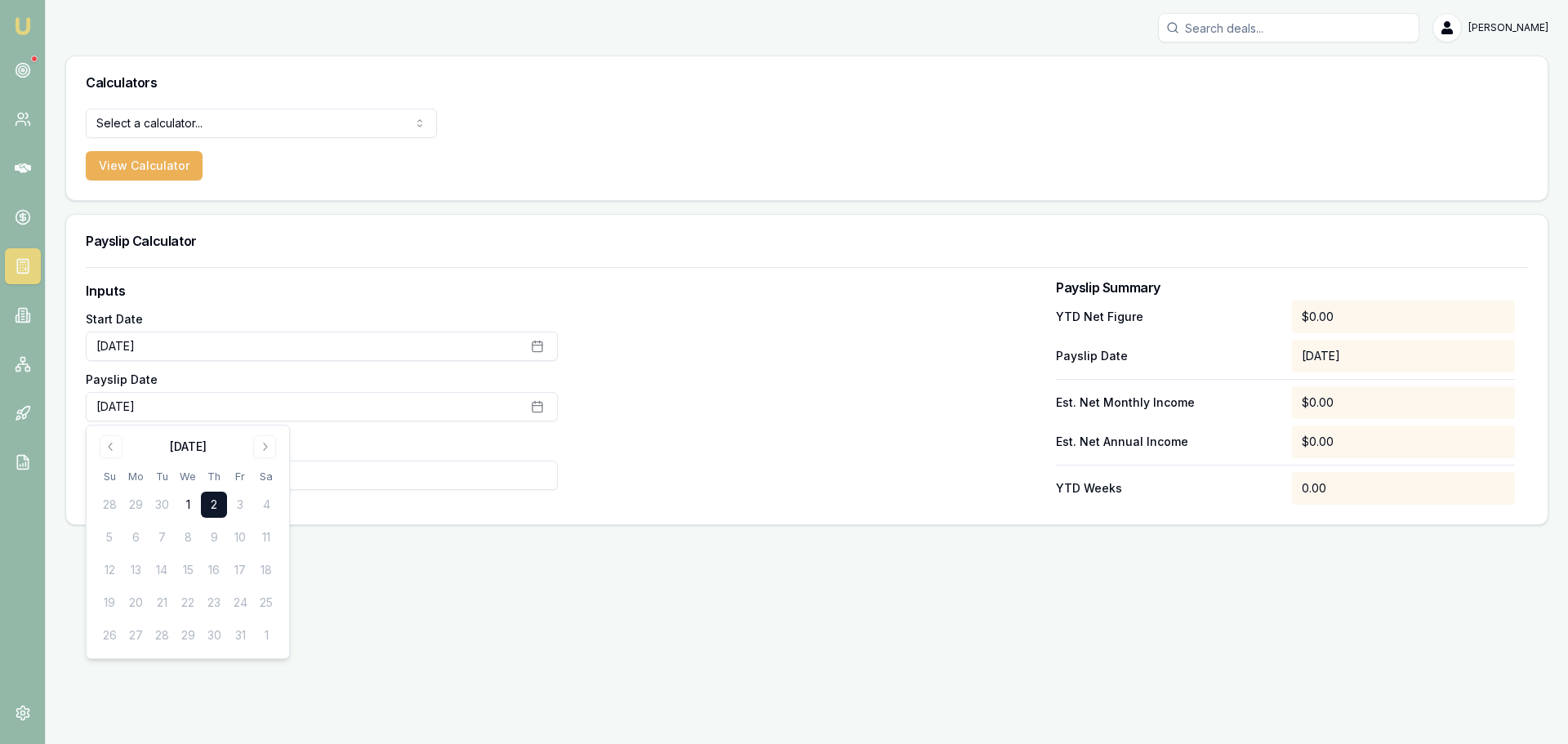
click at [166, 602] on td "21" at bounding box center [162, 603] width 26 height 26
click at [97, 443] on div "October 2025" at bounding box center [187, 445] width 183 height 20
click at [113, 448] on icon "Go to previous month" at bounding box center [111, 447] width 13 height 13
click at [116, 604] on button "21" at bounding box center [109, 603] width 26 height 26
click at [467, 277] on form "Inputs Start Date July 1st, 2025 Payslip Date September 21st, 2025 YTD Net Figu…" at bounding box center [807, 386] width 1443 height 238
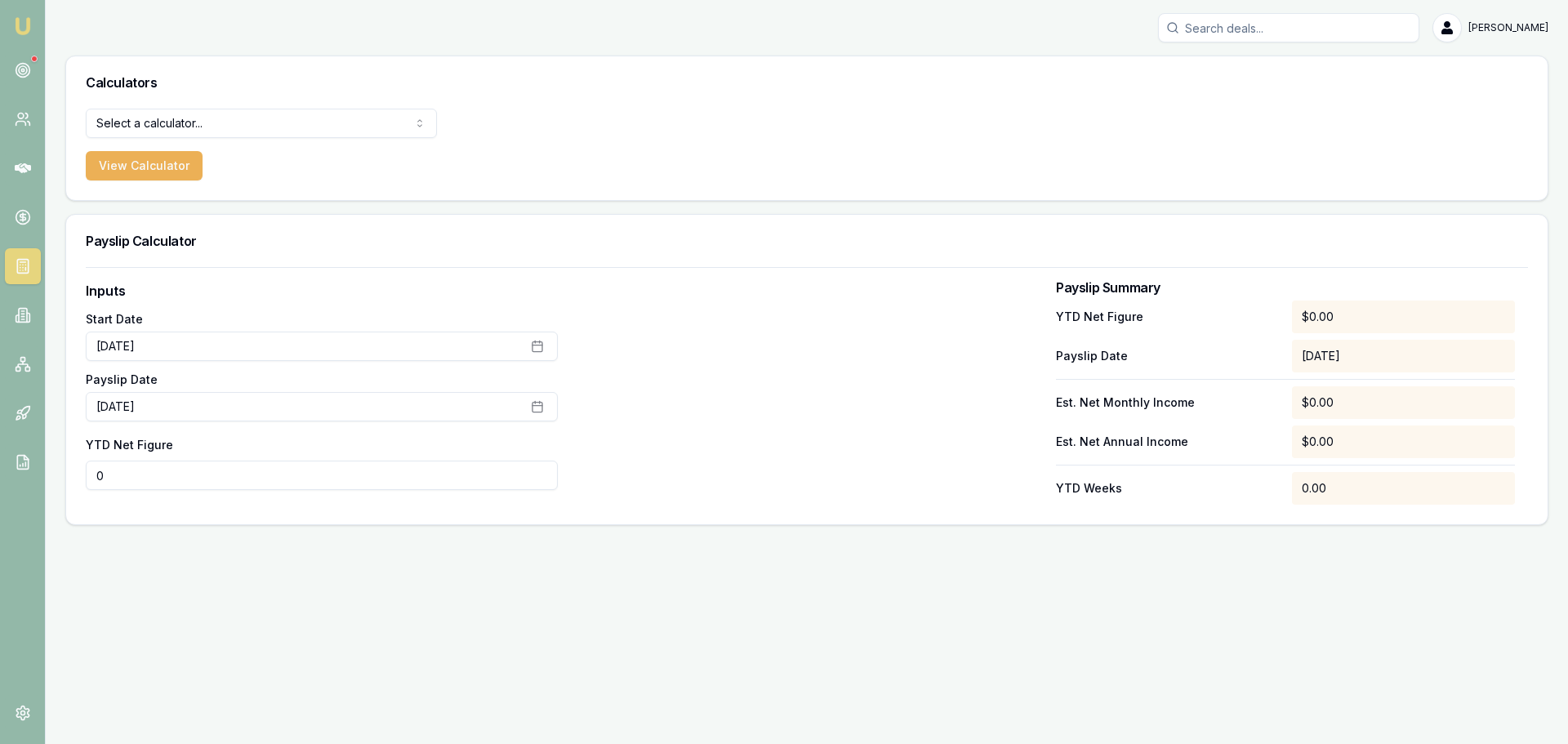
drag, startPoint x: 159, startPoint y: 478, endPoint x: -16, endPoint y: 481, distance: 175.0
click at [0, 481] on html "Emu Broker Erin Shield Toggle Menu Calculators Select a calculator... Finance Q…" at bounding box center [784, 372] width 1568 height 744
type input "$12,349"
click at [865, 490] on div at bounding box center [807, 393] width 472 height 224
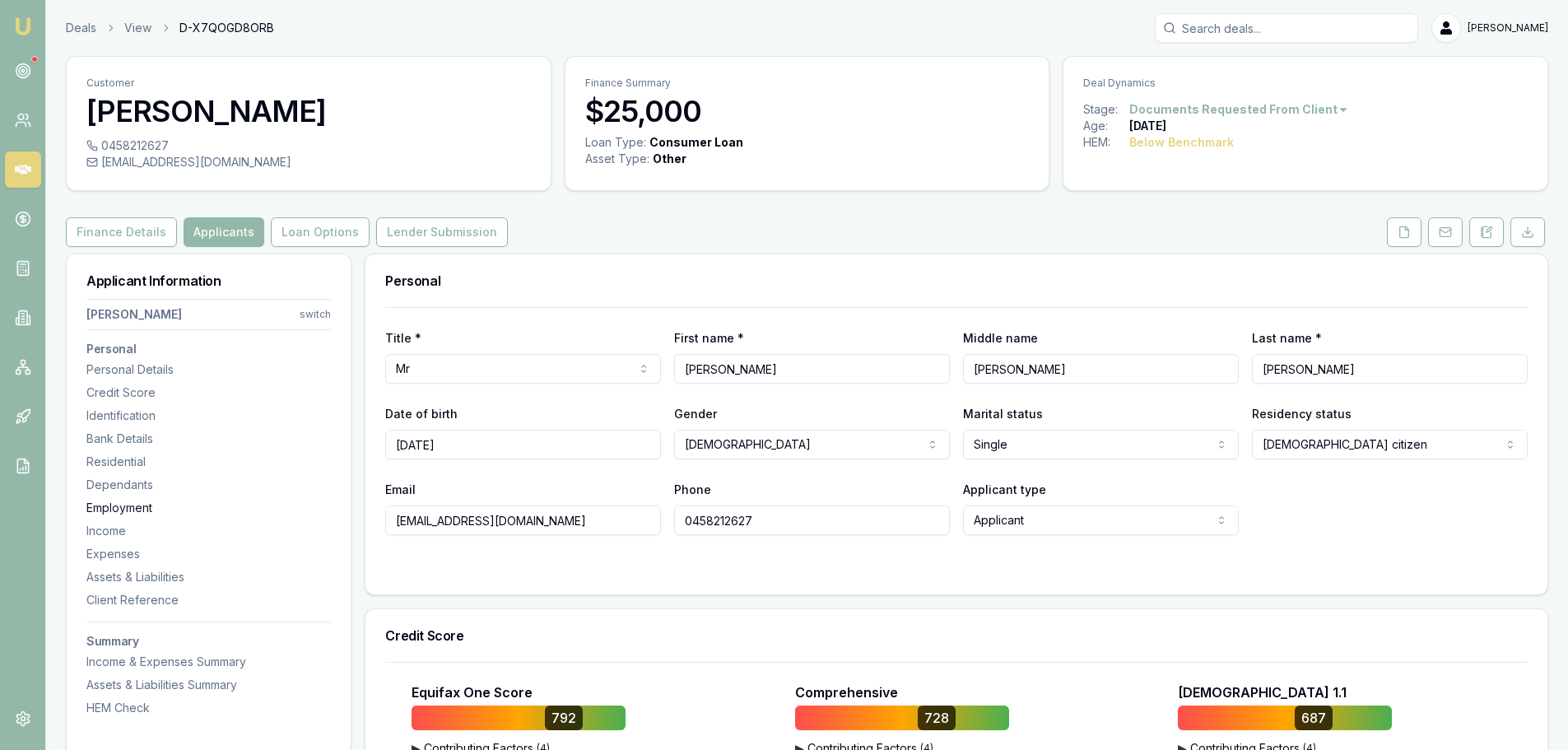
click at [122, 507] on div "Employment" at bounding box center [209, 507] width 245 height 16
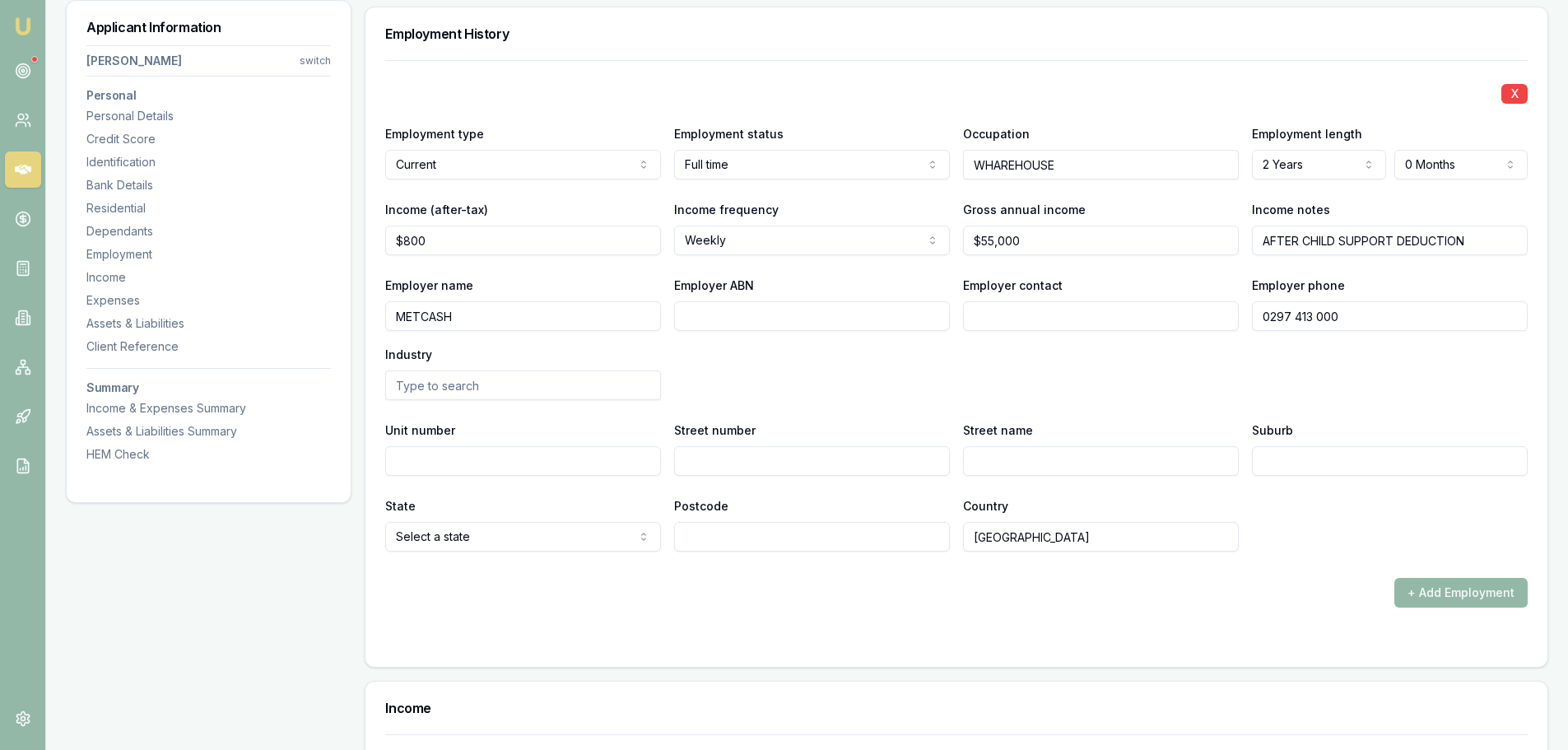
scroll to position [2287, 0]
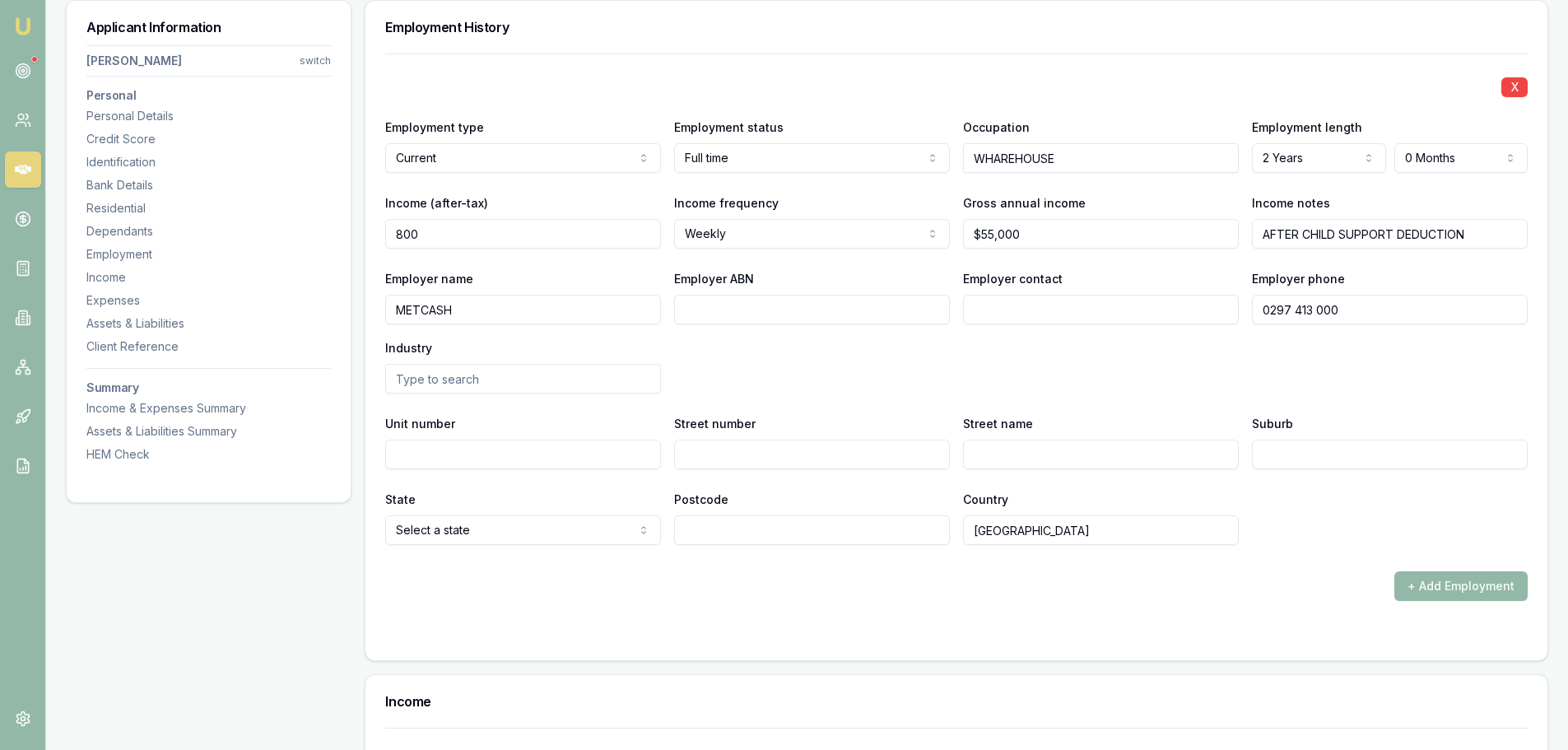
drag, startPoint x: 484, startPoint y: 235, endPoint x: -419, endPoint y: 327, distance: 907.7
type input "$4,528"
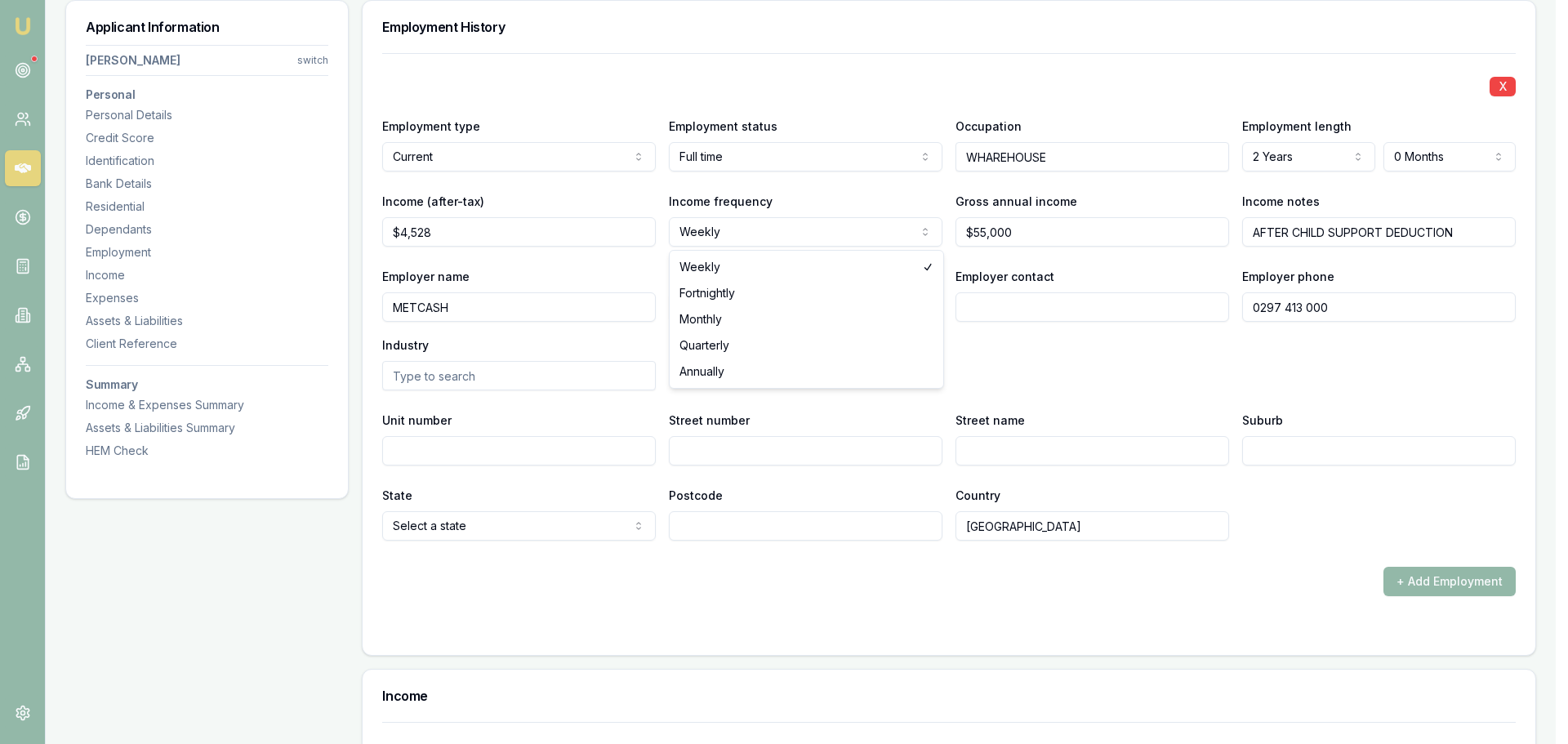
select select "MONTHLY"
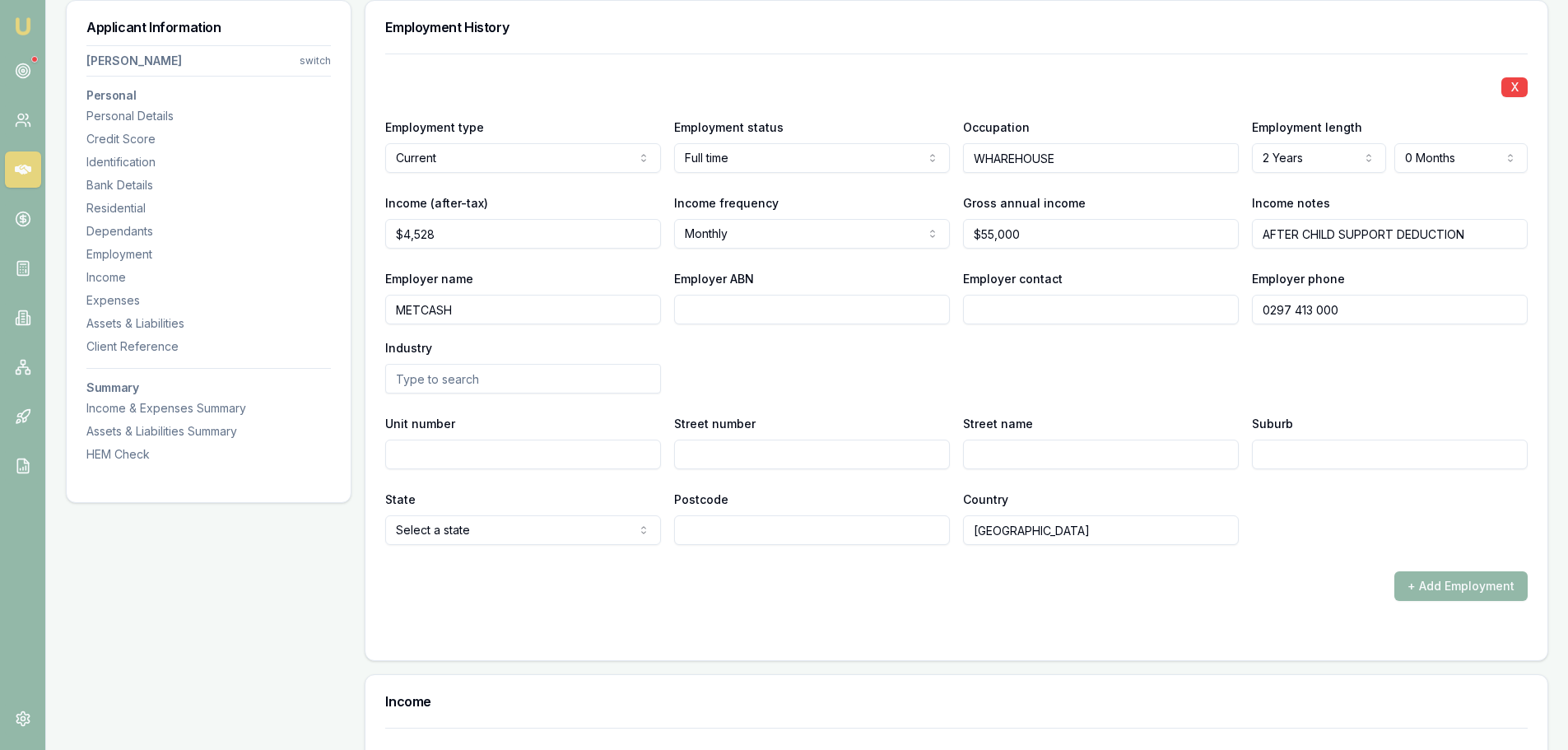
click at [760, 354] on div "Employer name METCASH Employer ABN Employer contact Employer phone 0297 413 000…" at bounding box center [956, 331] width 1142 height 125
drag, startPoint x: 1463, startPoint y: 238, endPoint x: 439, endPoint y: 320, distance: 1027.3
click at [474, 320] on div "X Employment type Current Current Previous Employment status Full time Full tim…" at bounding box center [956, 299] width 1142 height 491
click at [132, 301] on div "Expenses" at bounding box center [209, 300] width 245 height 16
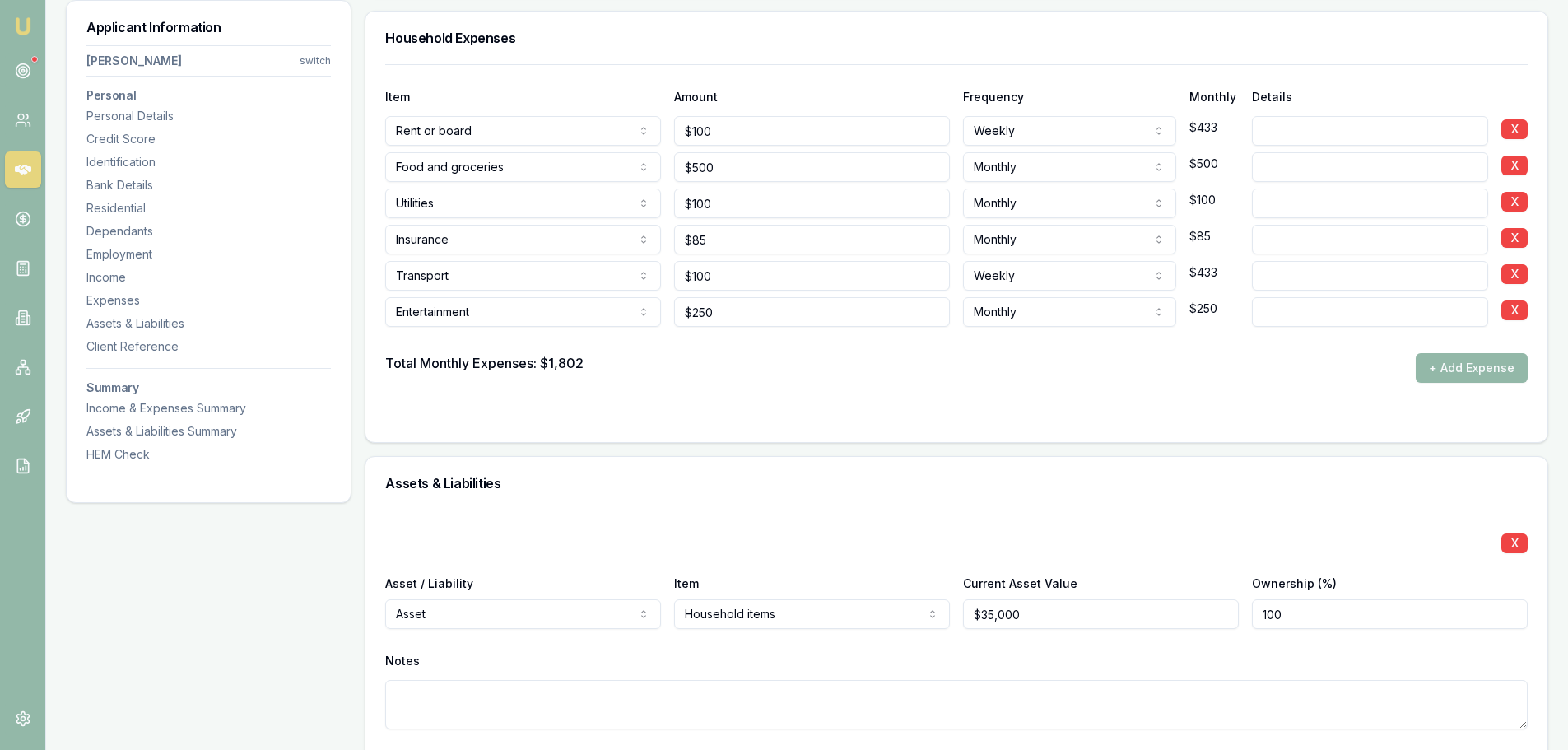
scroll to position [3229, 0]
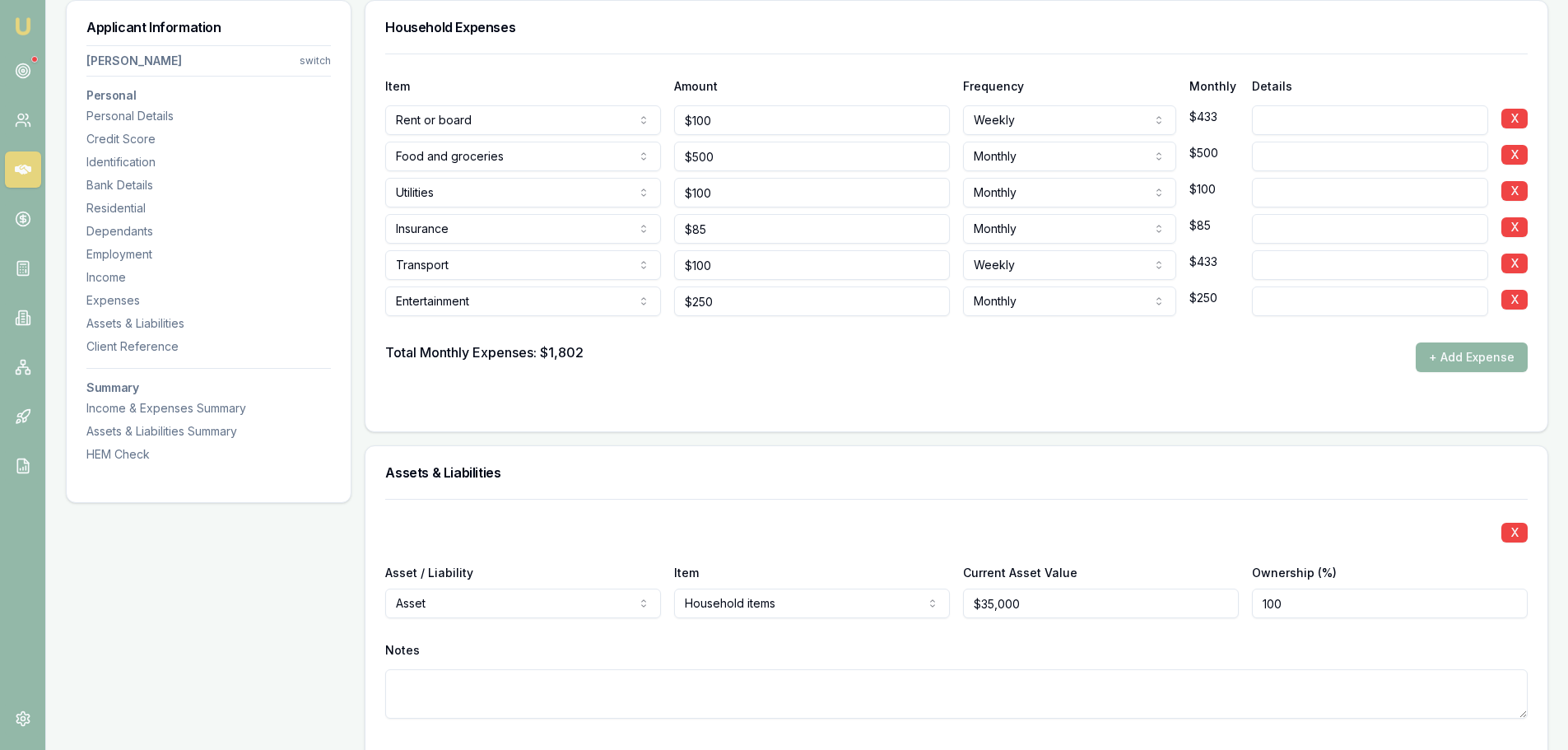
click at [1477, 357] on button "+ Add Expense" at bounding box center [1472, 357] width 112 height 29
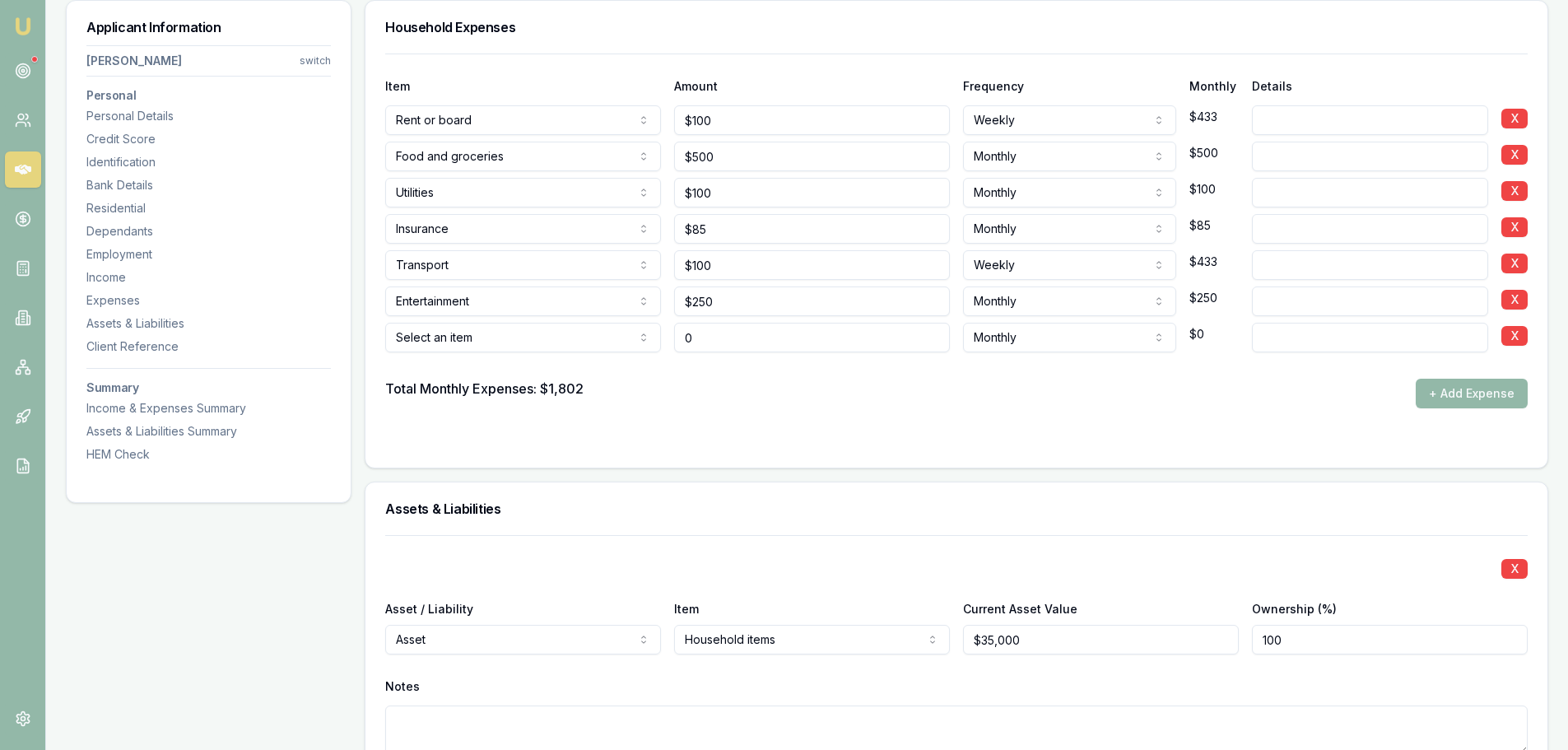
type input "$0"
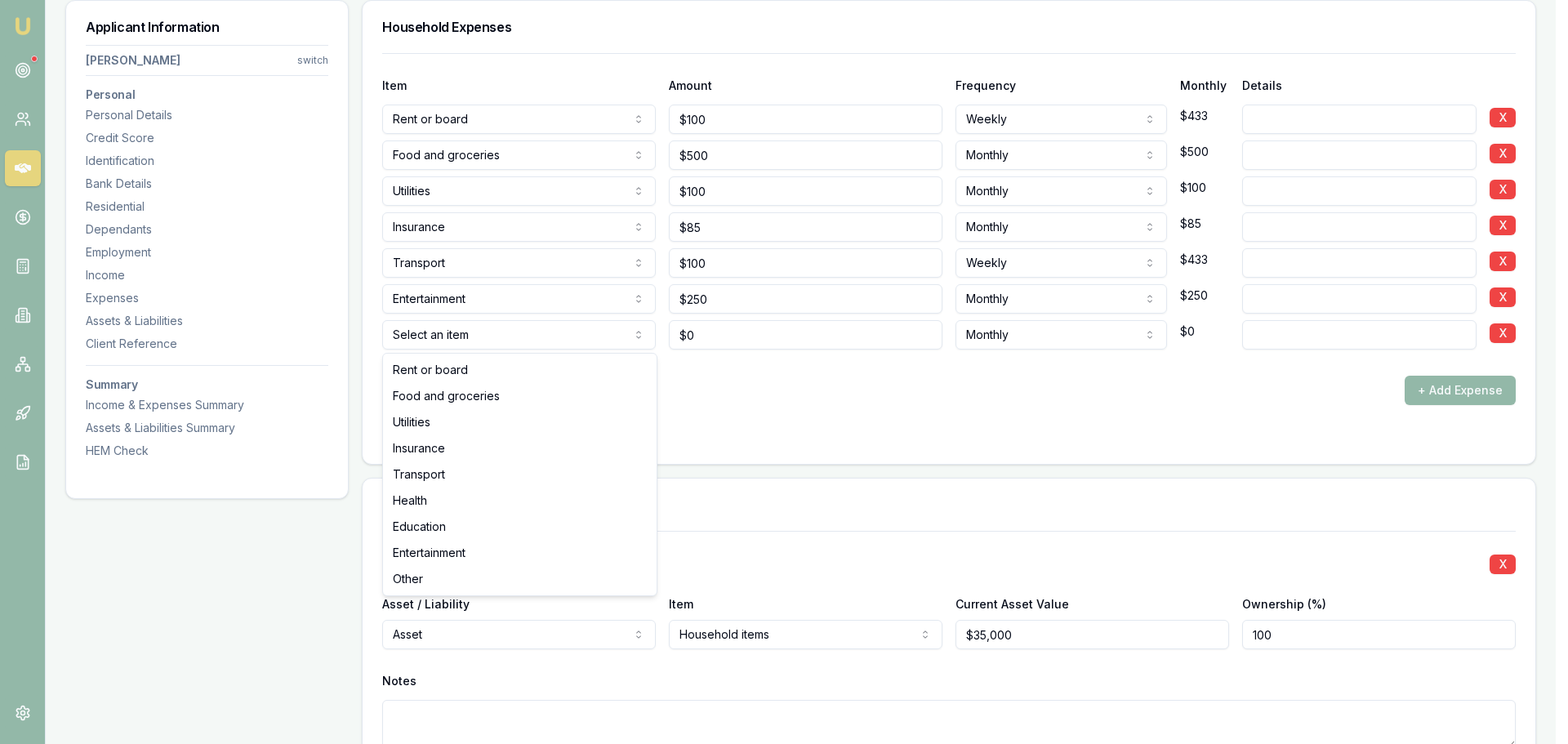
select select "OTHER"
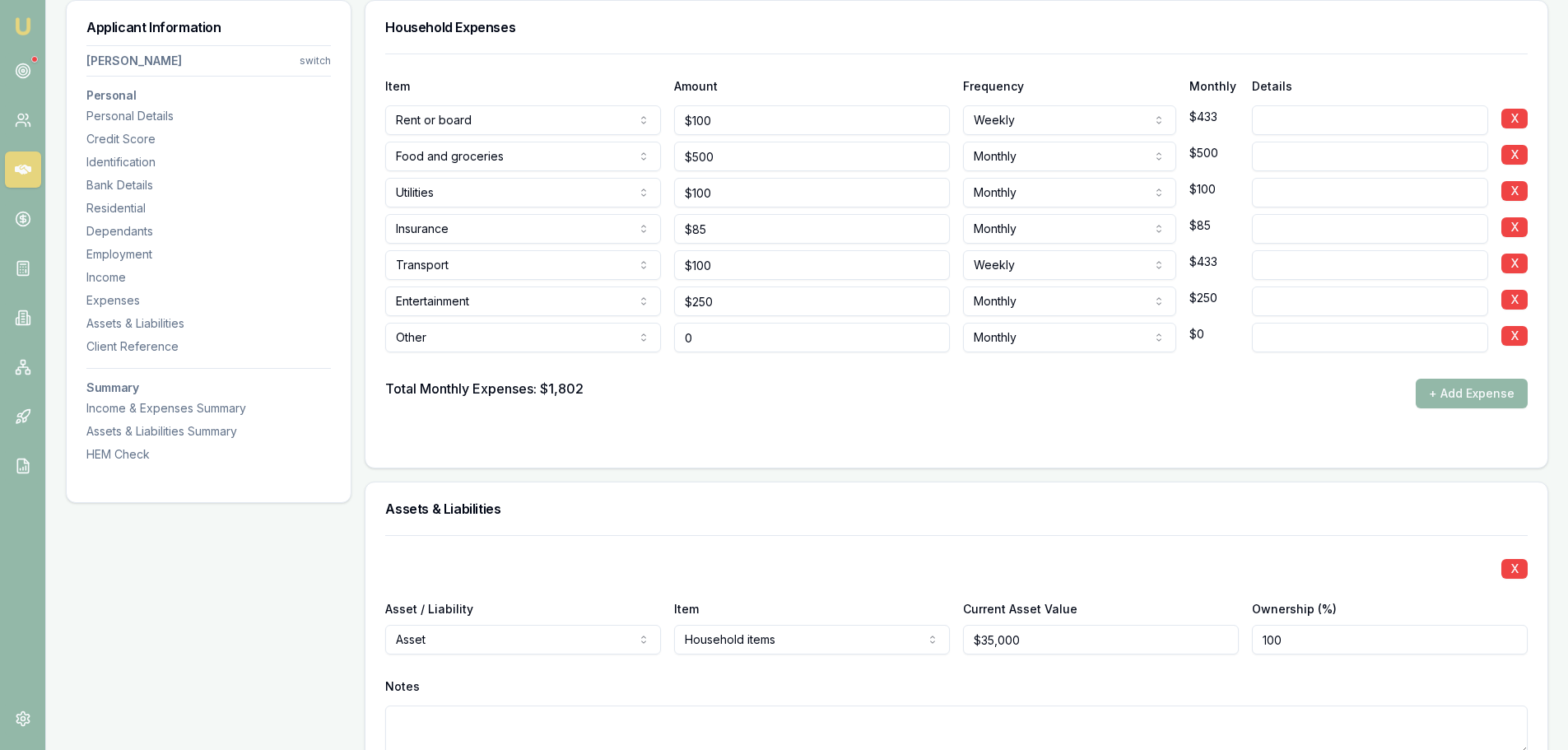
drag, startPoint x: 604, startPoint y: 341, endPoint x: 483, endPoint y: 343, distance: 121.0
click at [520, 341] on div "Other Rent or board Food and groceries Utilities Insurance Transport Health Edu…" at bounding box center [956, 334] width 1142 height 36
type input "$116"
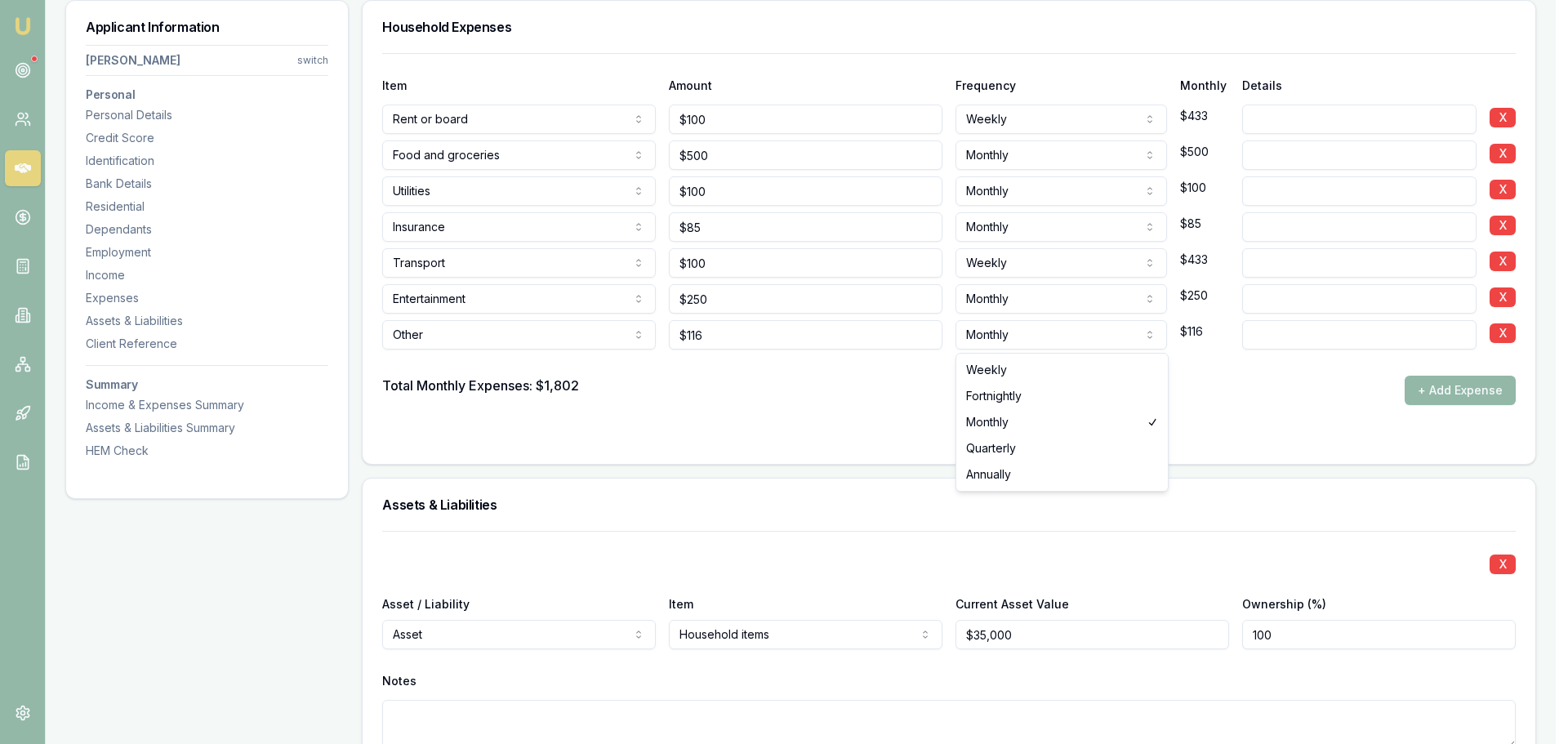
select select "WEEKLY"
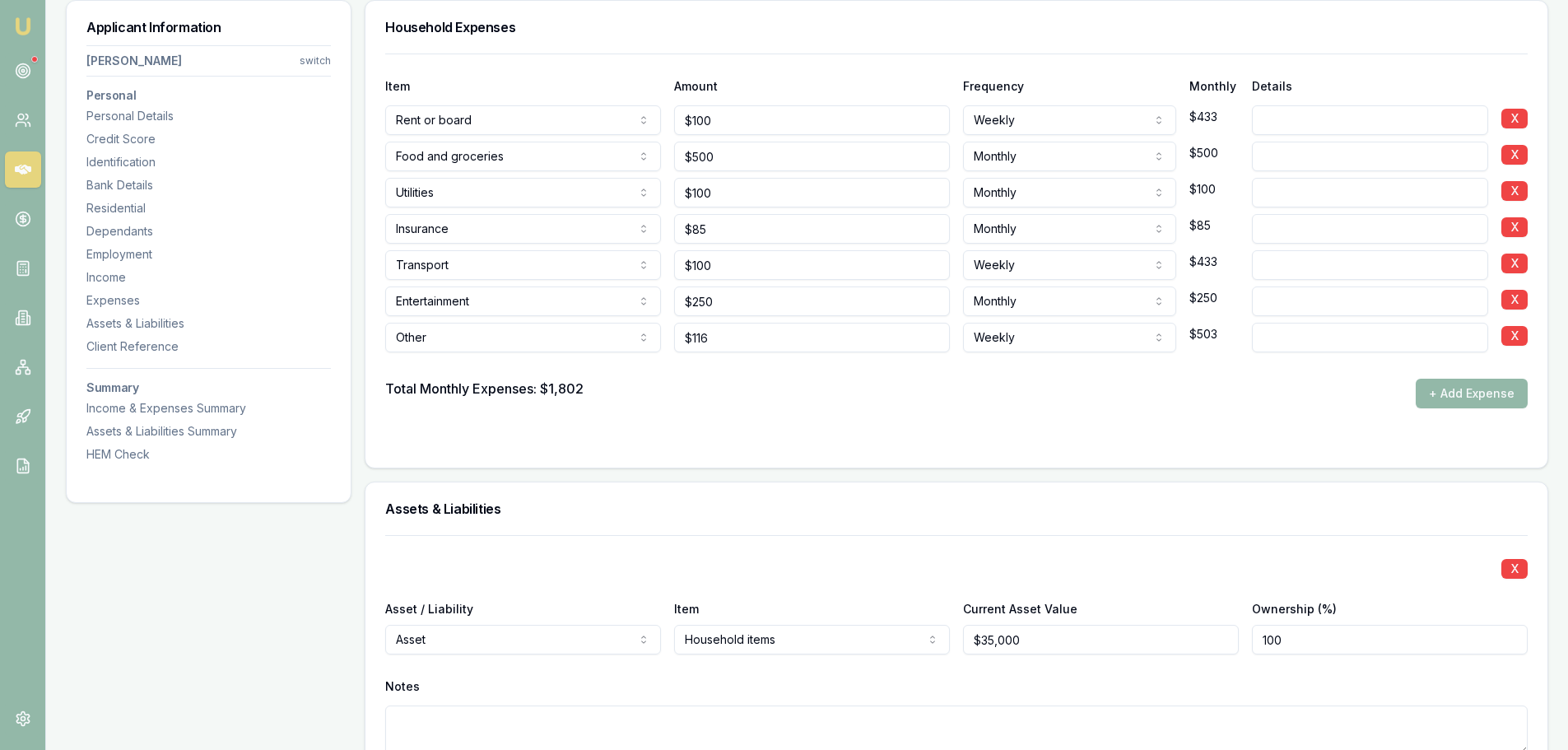
click at [1288, 347] on input at bounding box center [1370, 337] width 236 height 29
type input "child support"
click at [1267, 398] on div "Total Monthly Expenses: $1,802 + Add Expense" at bounding box center [956, 393] width 1142 height 29
click at [128, 455] on div "HEM Check" at bounding box center [209, 454] width 245 height 16
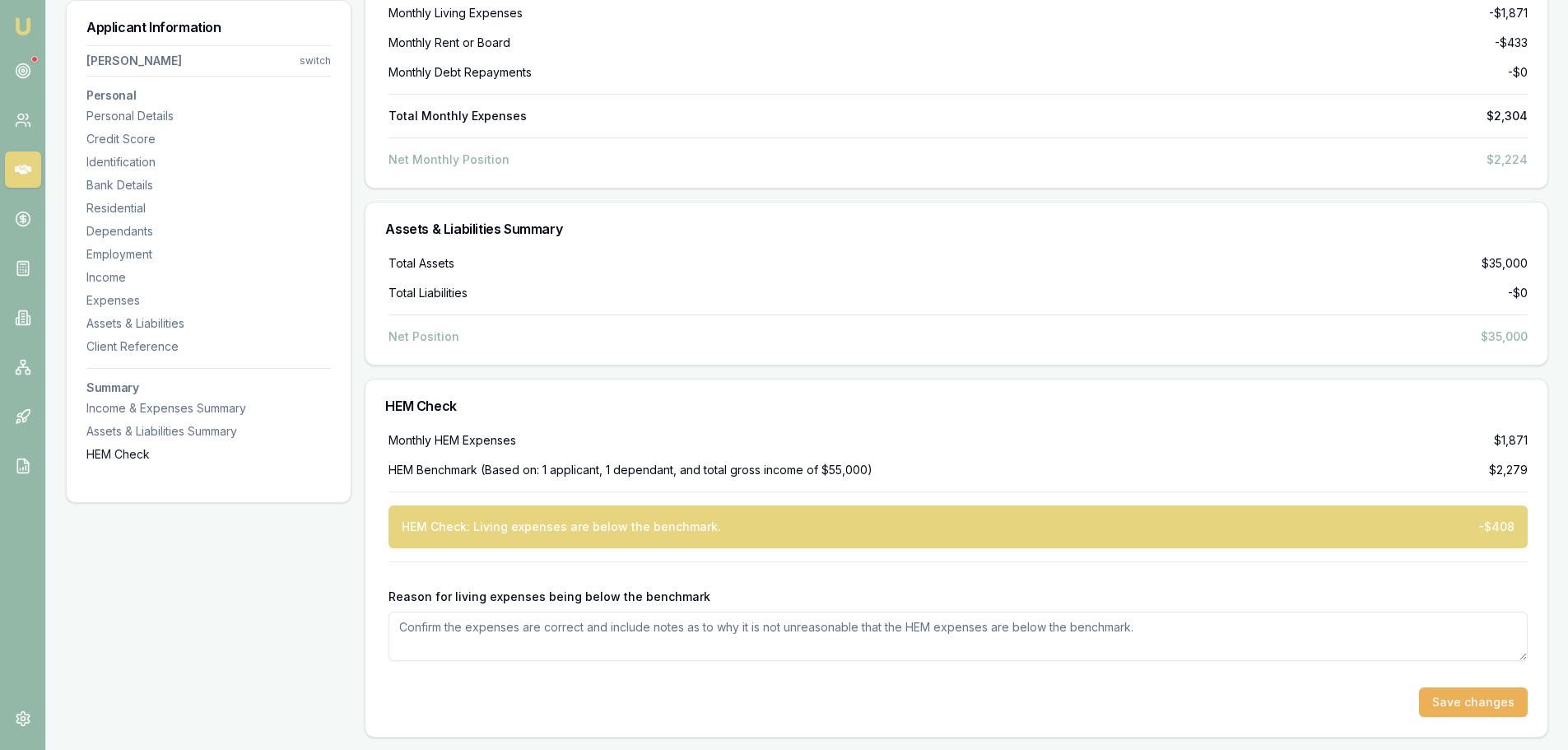
scroll to position [4702, 0]
click at [636, 629] on textarea "Reason for living expenses being below the benchmark" at bounding box center [958, 635] width 1140 height 49
type textarea "a"
click at [152, 119] on div "Personal Details" at bounding box center [209, 116] width 245 height 16
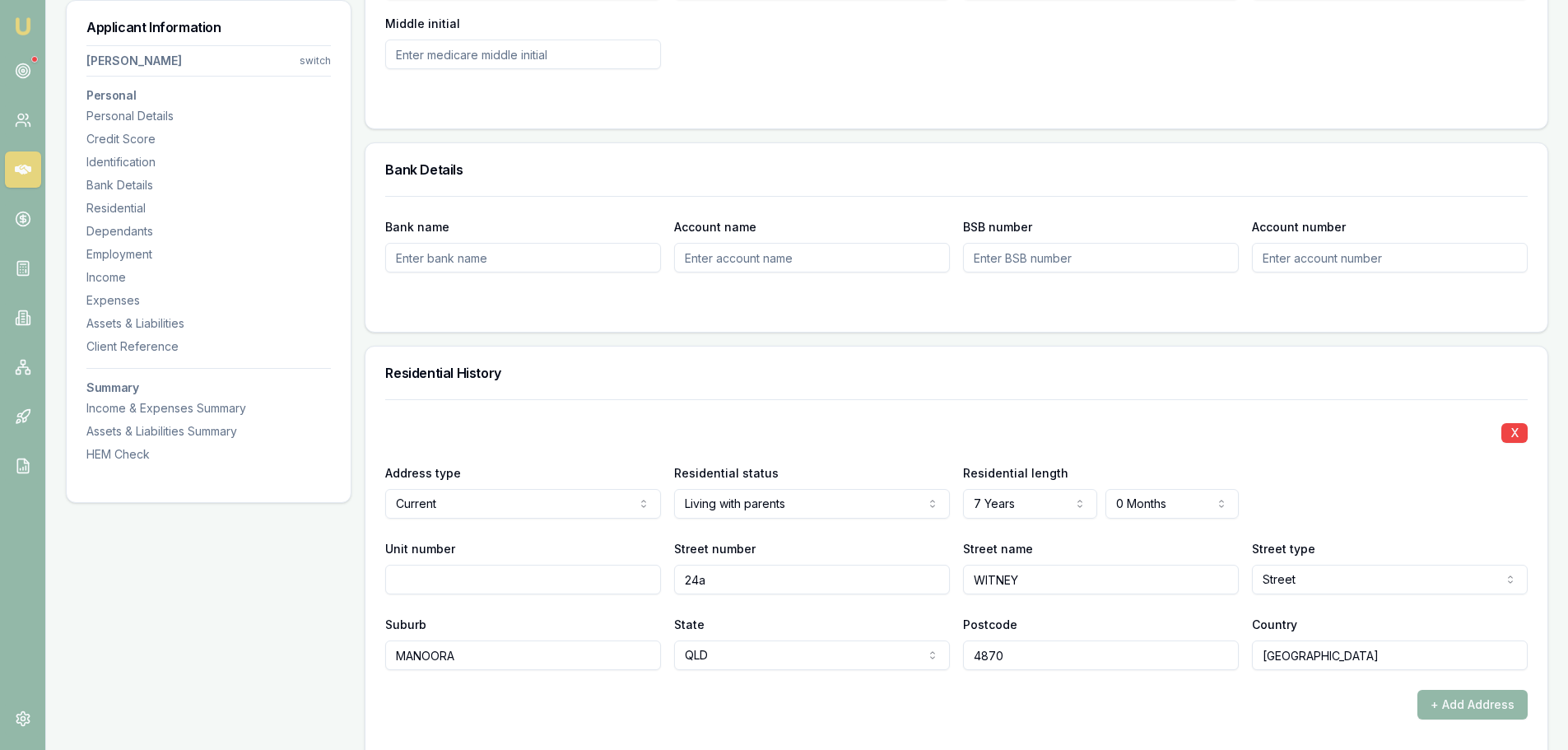
scroll to position [1736, 0]
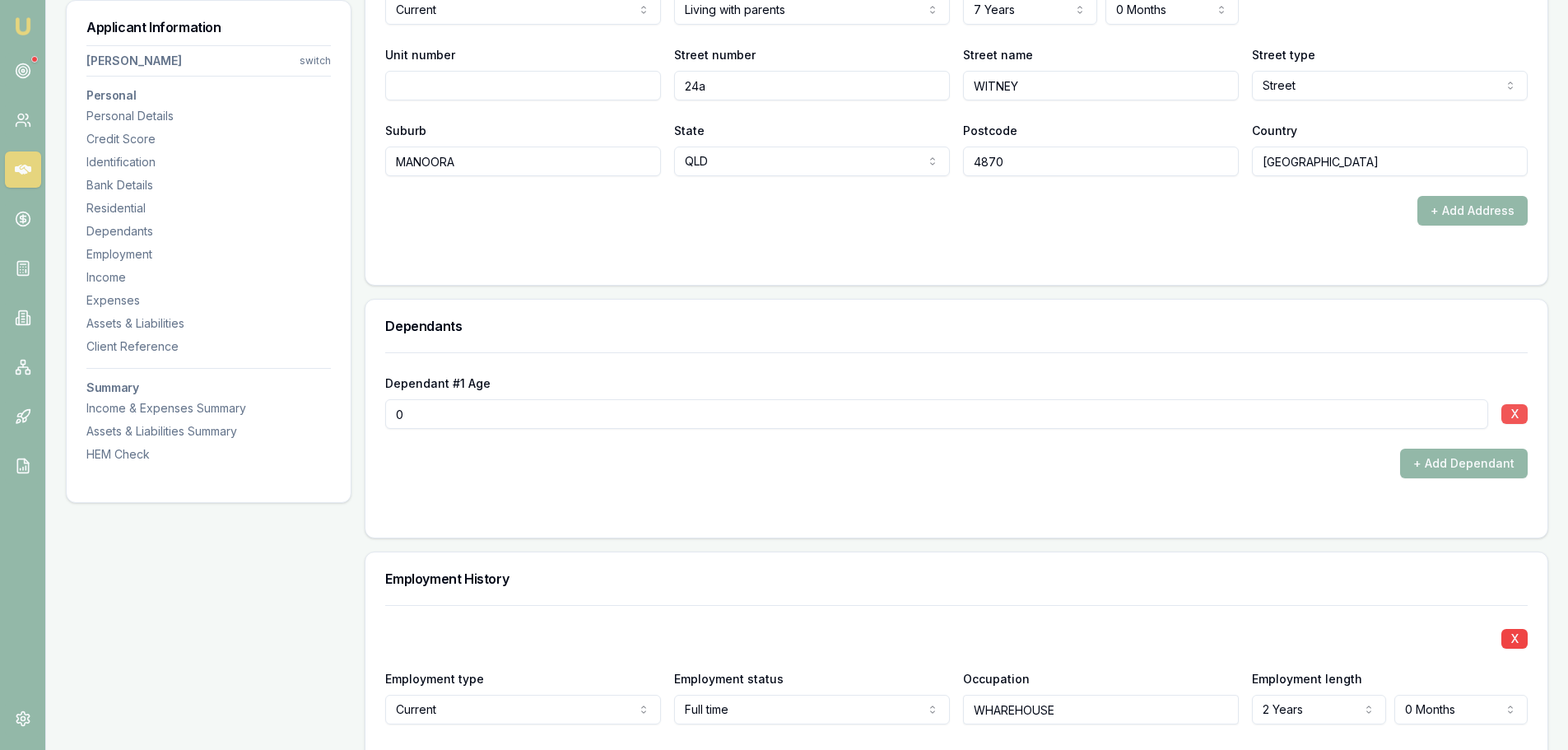
click at [1522, 410] on button "X" at bounding box center [1515, 413] width 27 height 20
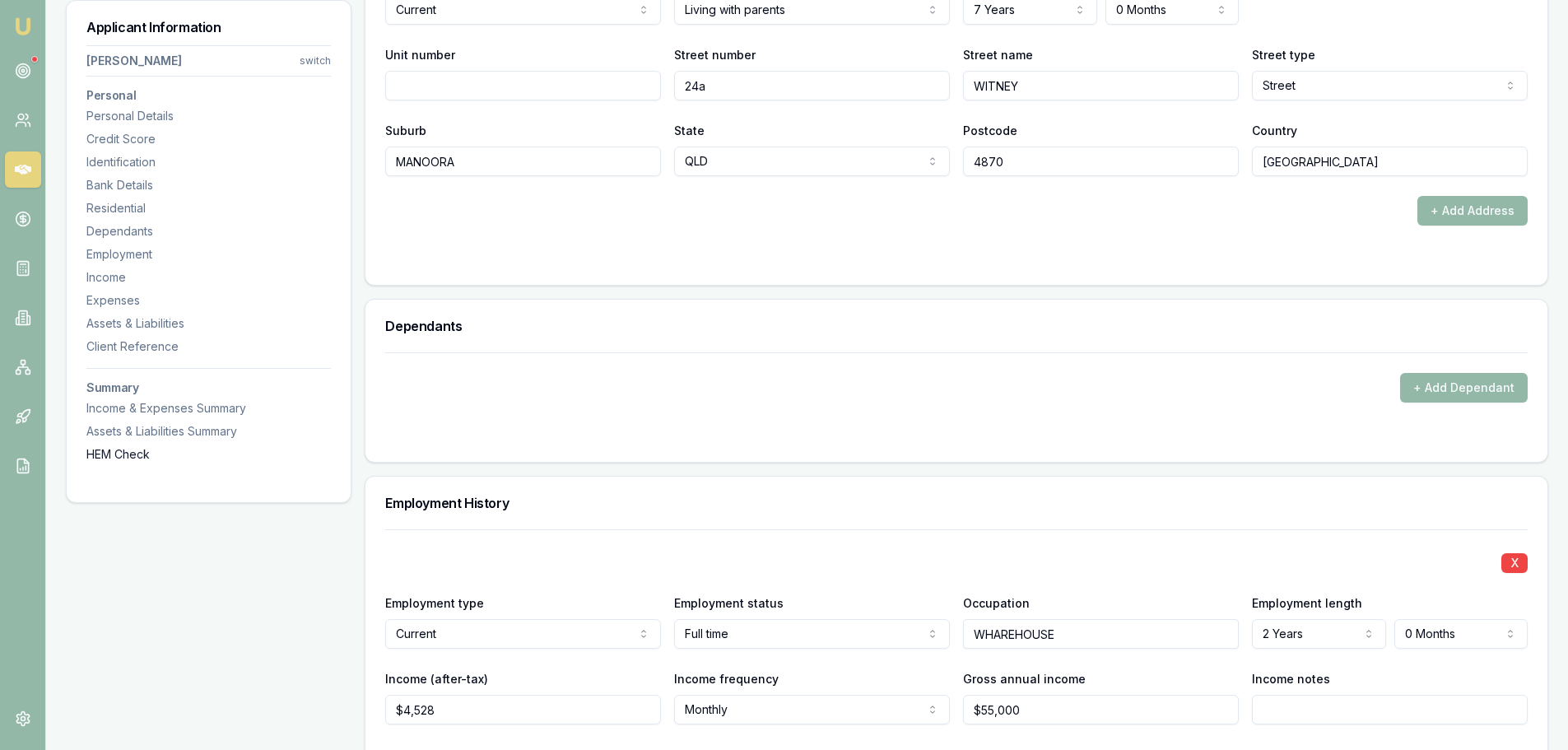
click at [124, 448] on div "HEM Check" at bounding box center [209, 454] width 245 height 16
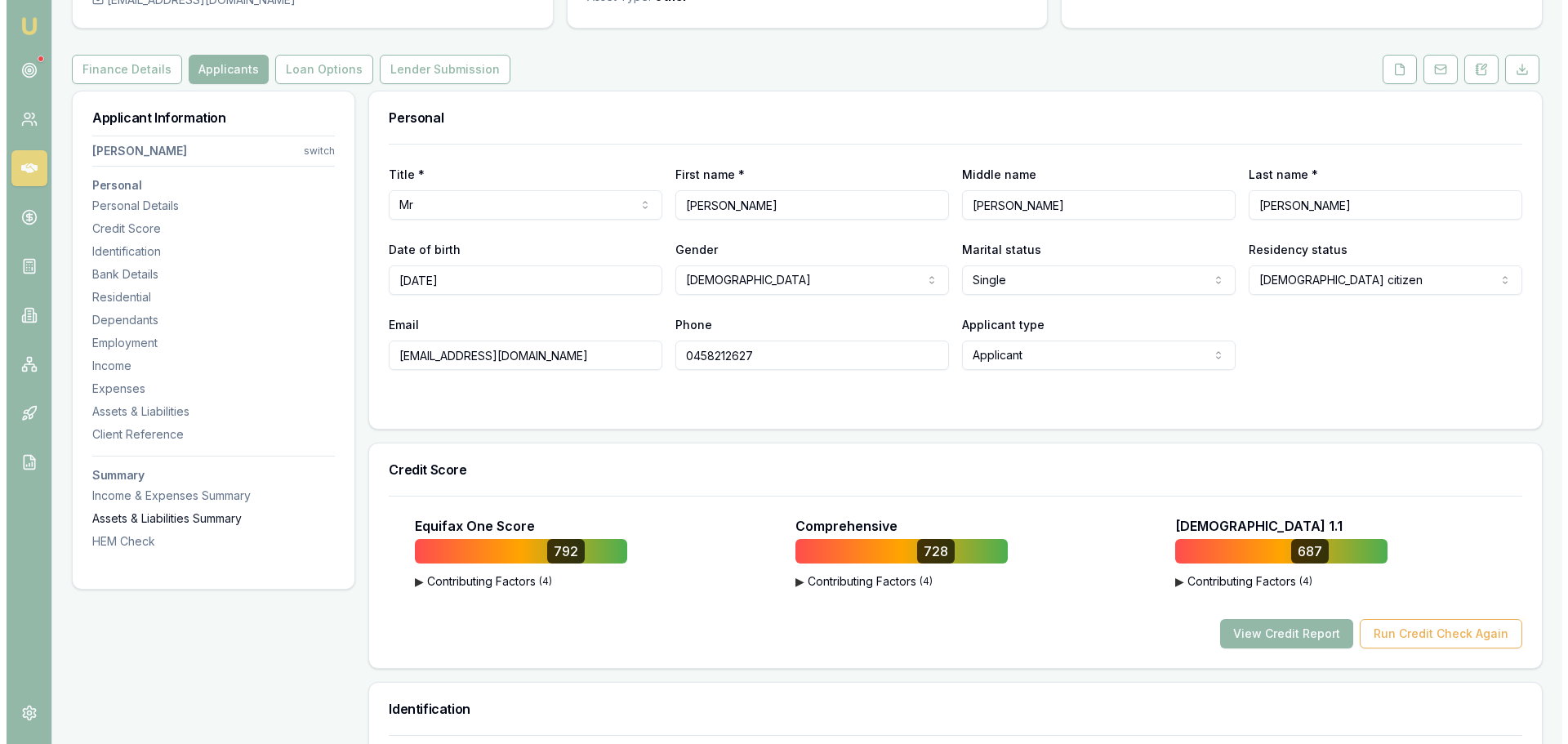
scroll to position [0, 0]
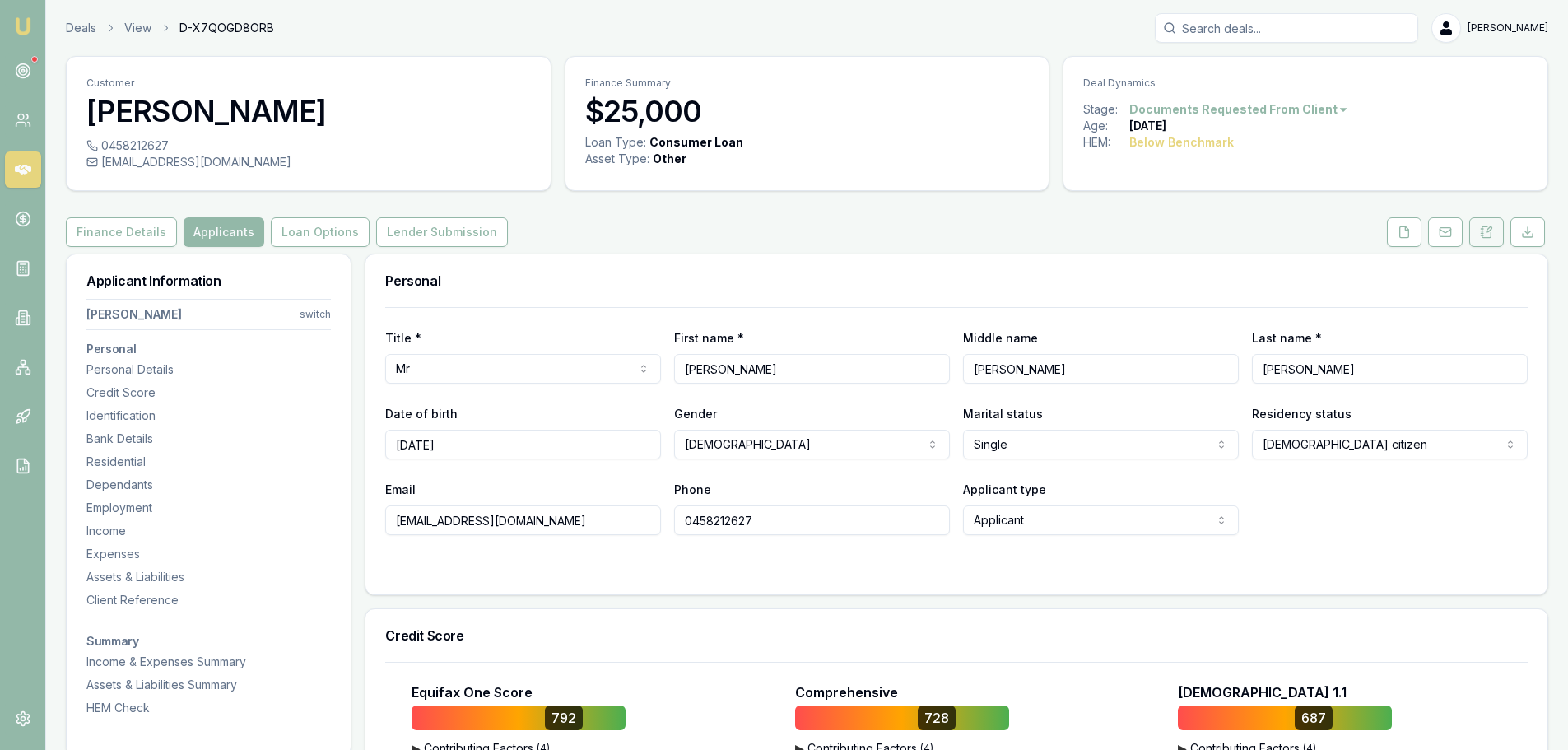
click at [1502, 224] on button at bounding box center [1486, 231] width 34 height 29
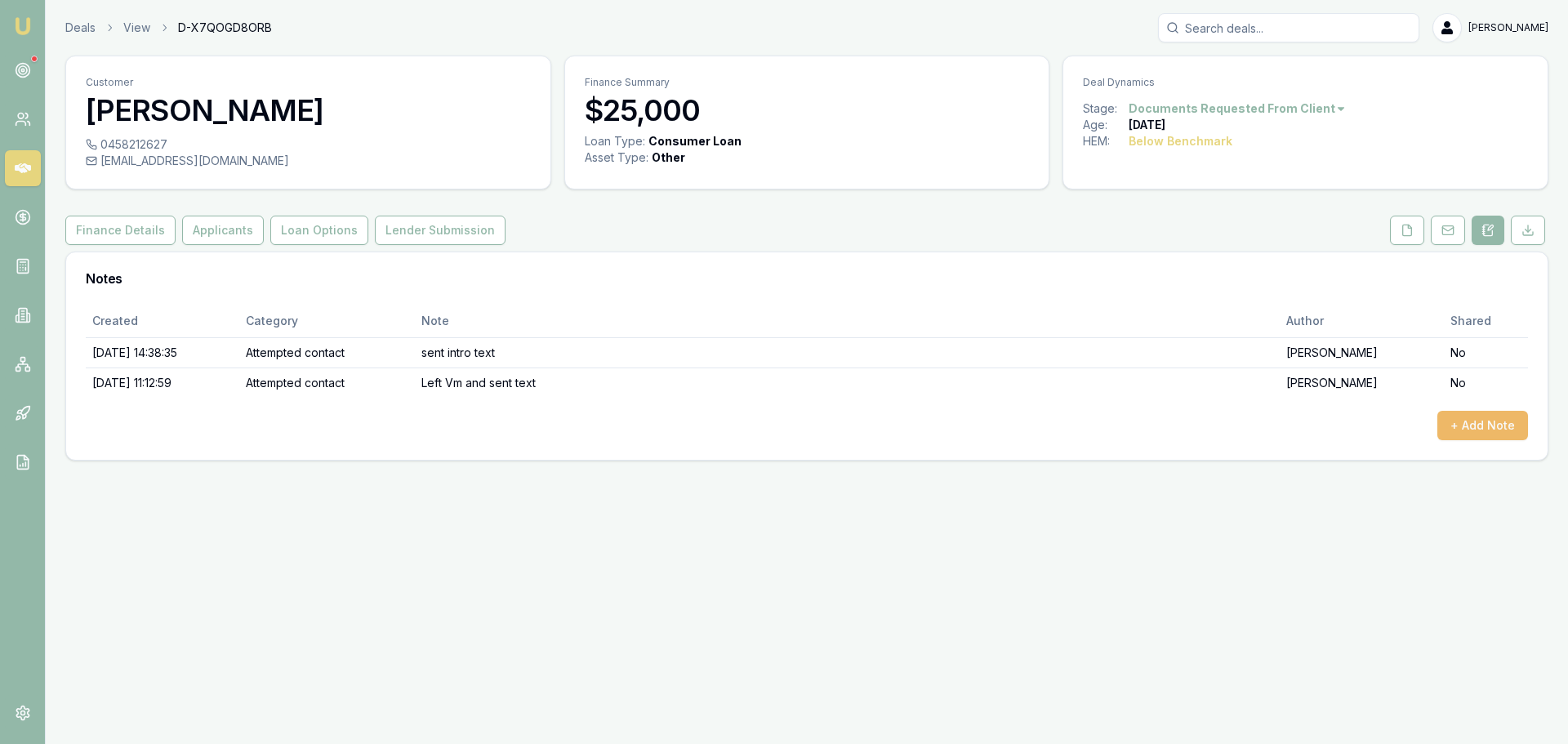
click at [1498, 422] on button "+ Add Note" at bounding box center [1482, 425] width 90 height 29
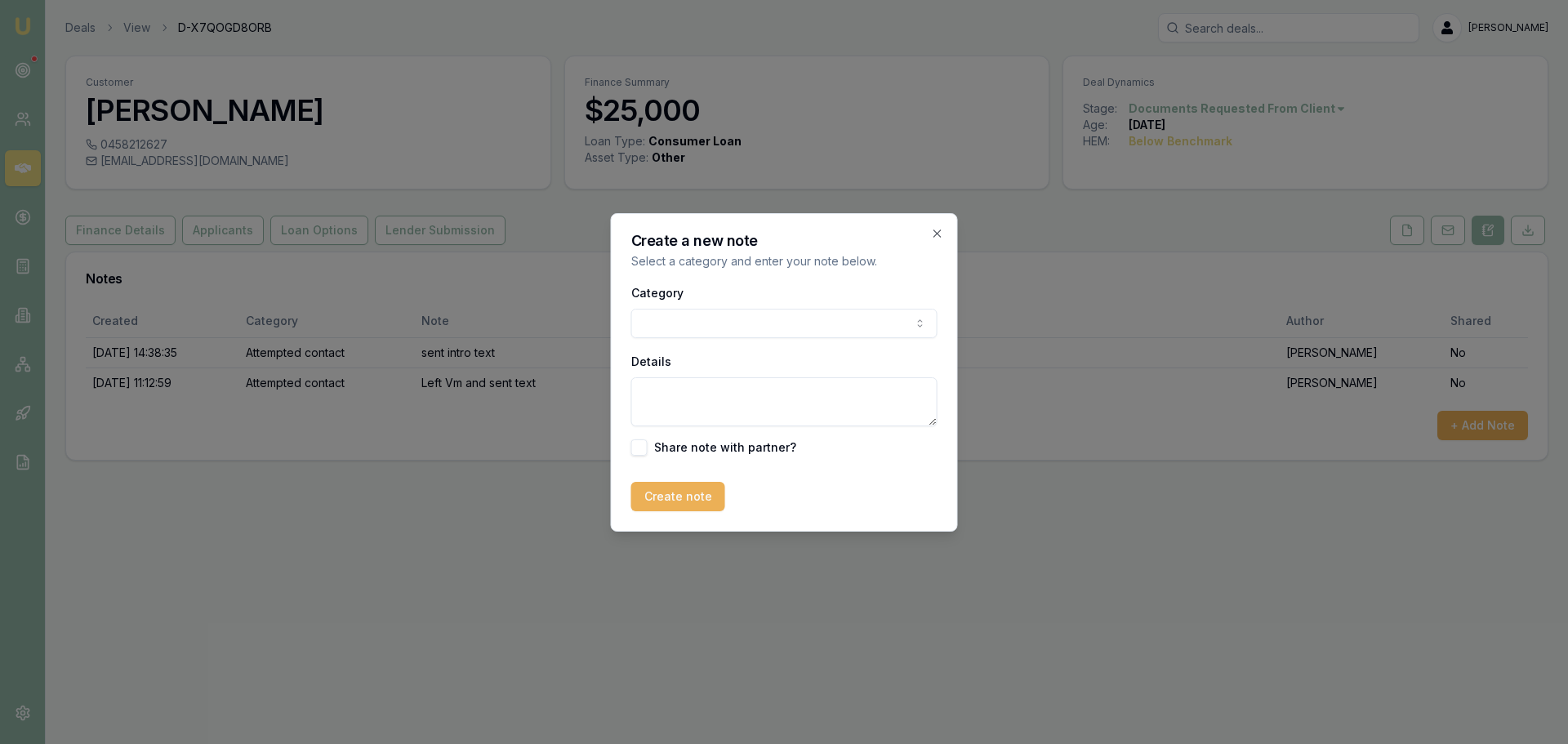
click at [877, 324] on body "Emu Broker Deals View D-X7QOGD8ORB Erin Shield Toggle Menu Customer Stanley Ing…" at bounding box center [784, 372] width 1568 height 744
click at [789, 394] on textarea "Details" at bounding box center [784, 402] width 307 height 49
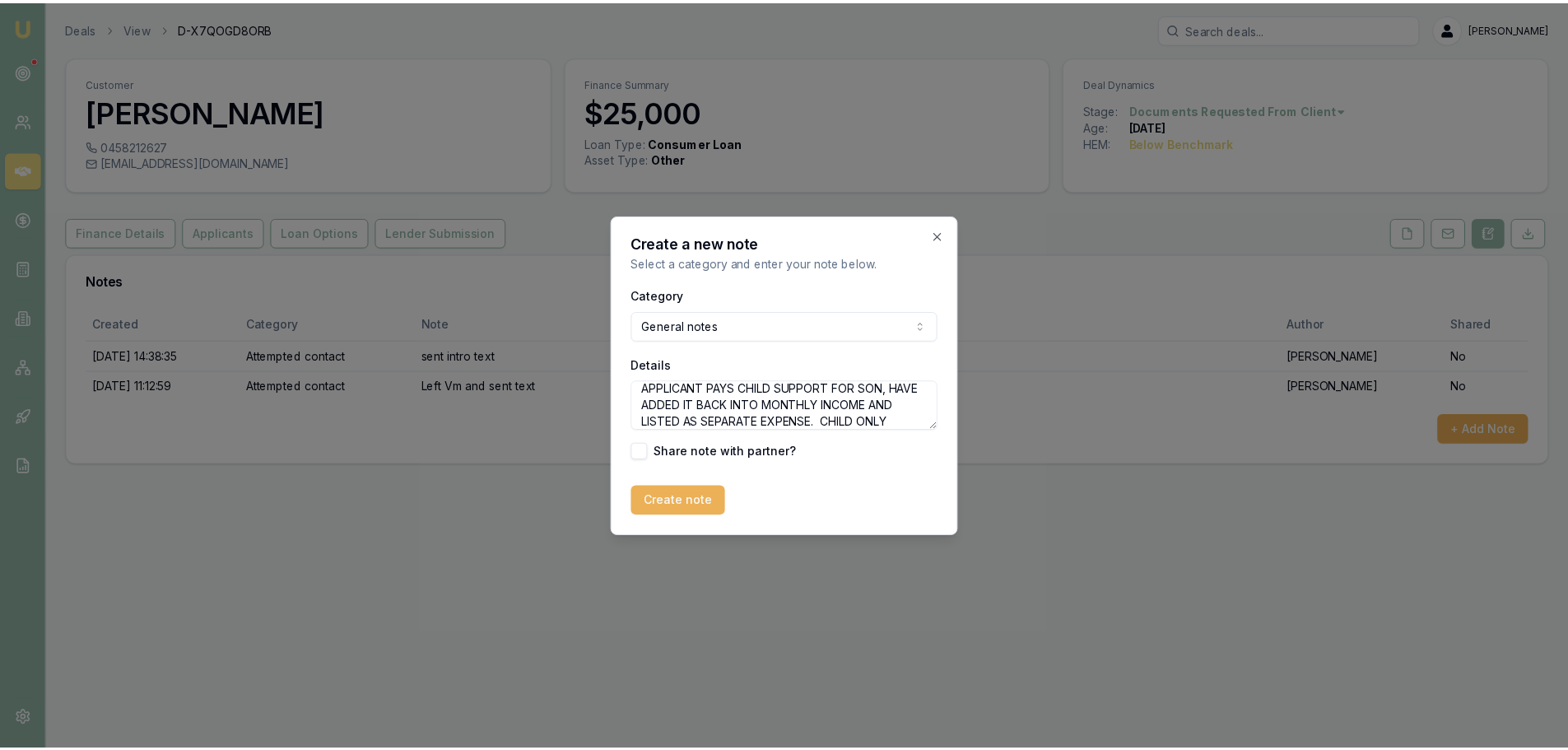
scroll to position [24, 0]
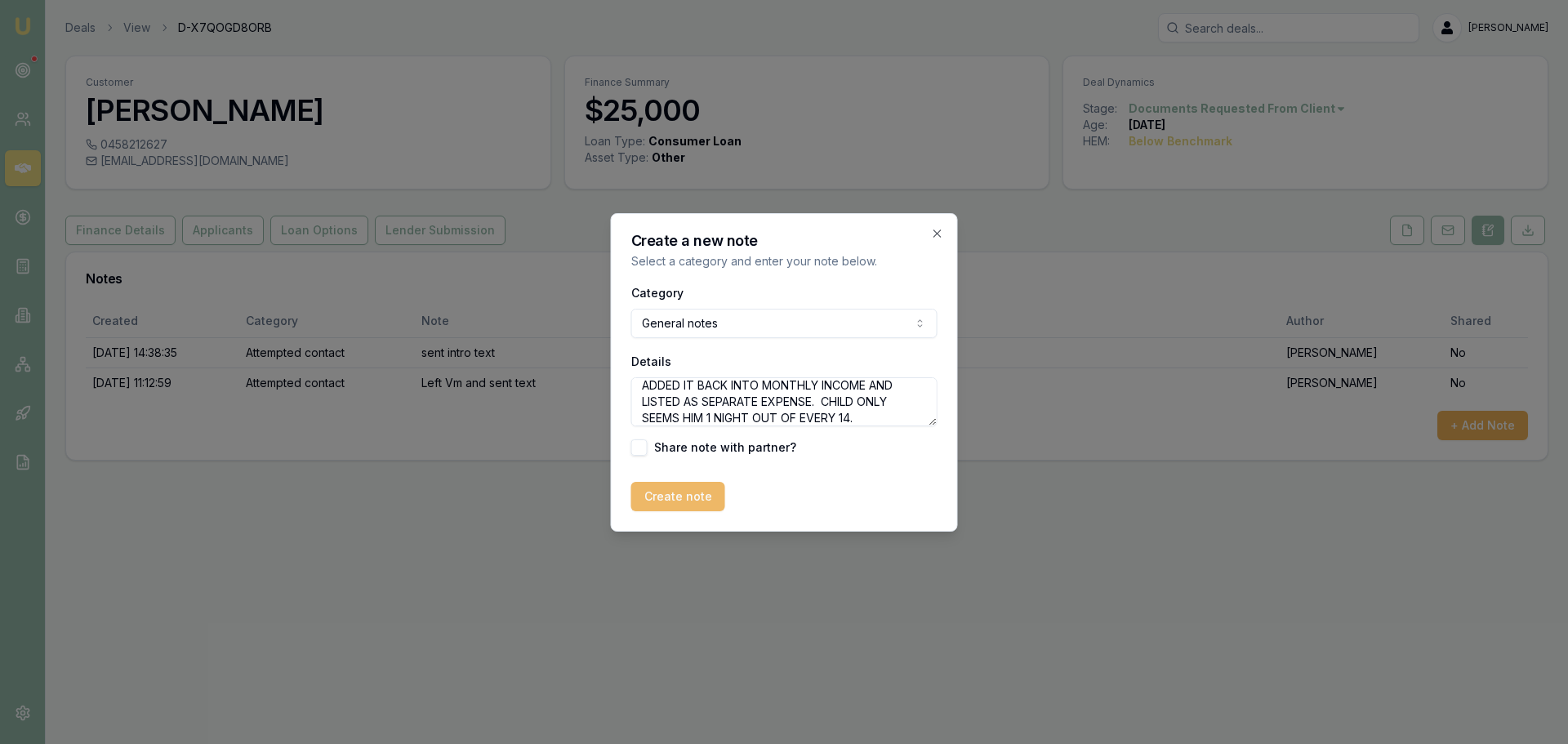
type textarea "APPLICANT PAYS CHILD SUPPORT FOR SON, HAVE ADDED IT BACK INTO MONTHLY INCOME AN…"
click at [700, 499] on button "Create note" at bounding box center [678, 496] width 94 height 29
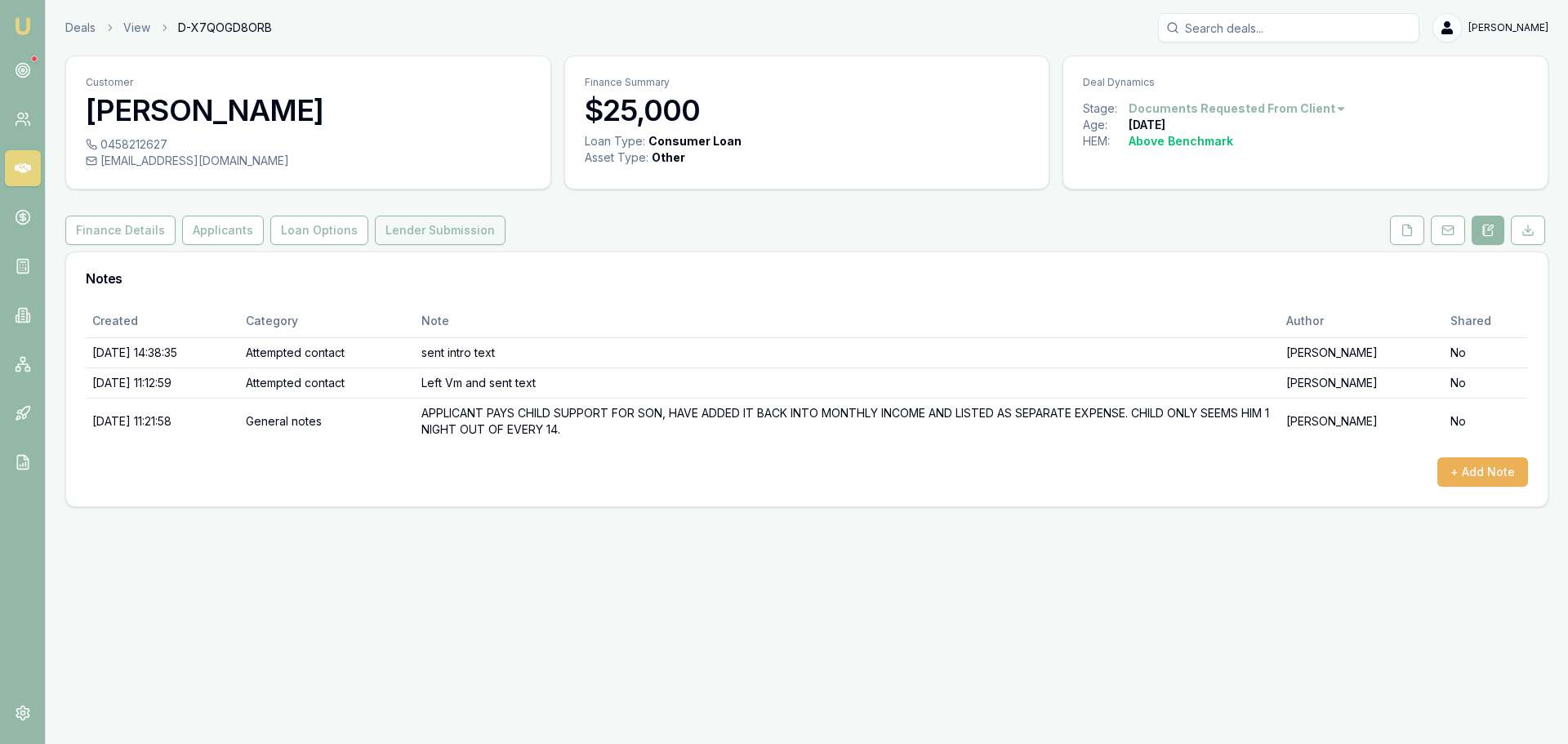
click at [375, 232] on button "Lender Submission" at bounding box center [440, 230] width 131 height 29
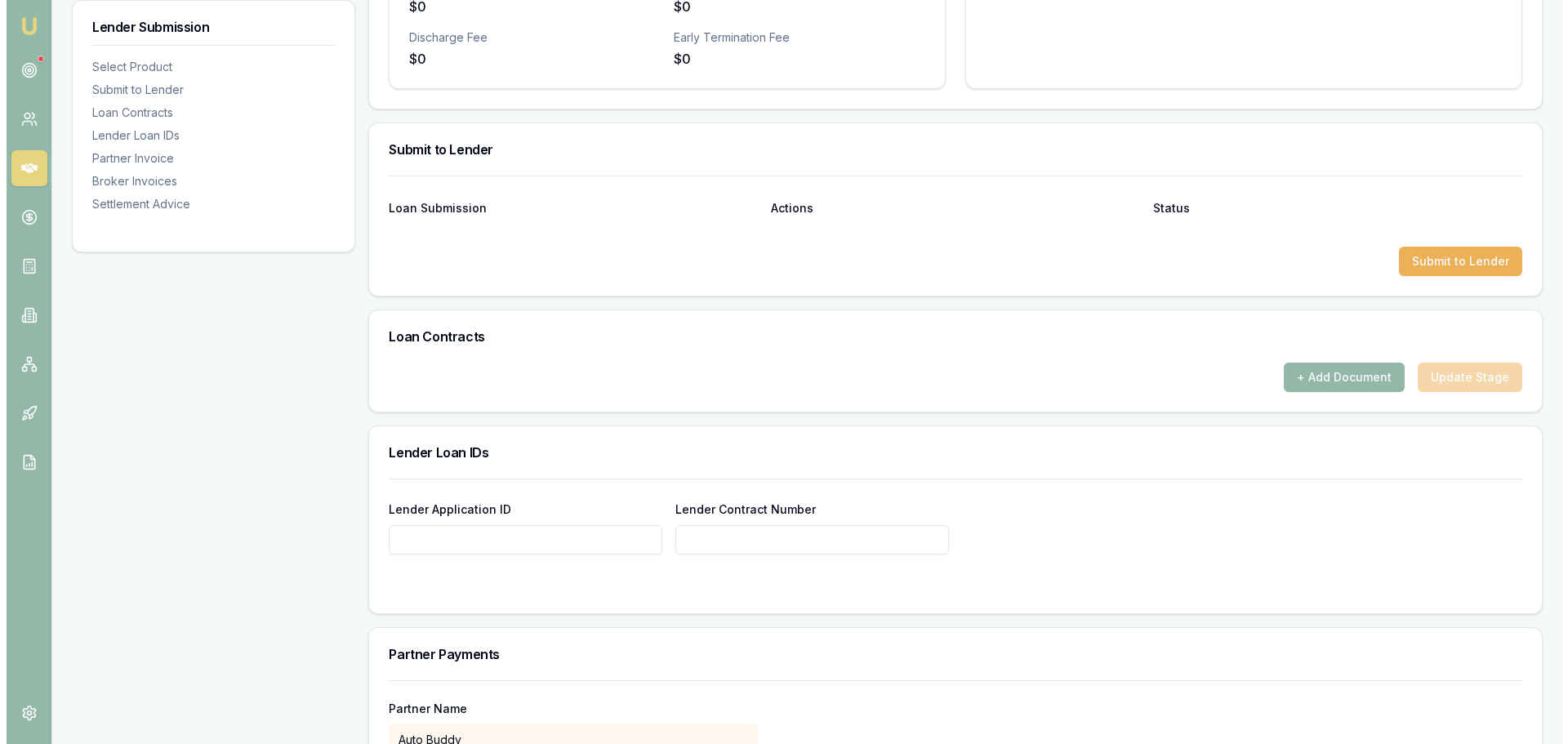
scroll to position [572, 0]
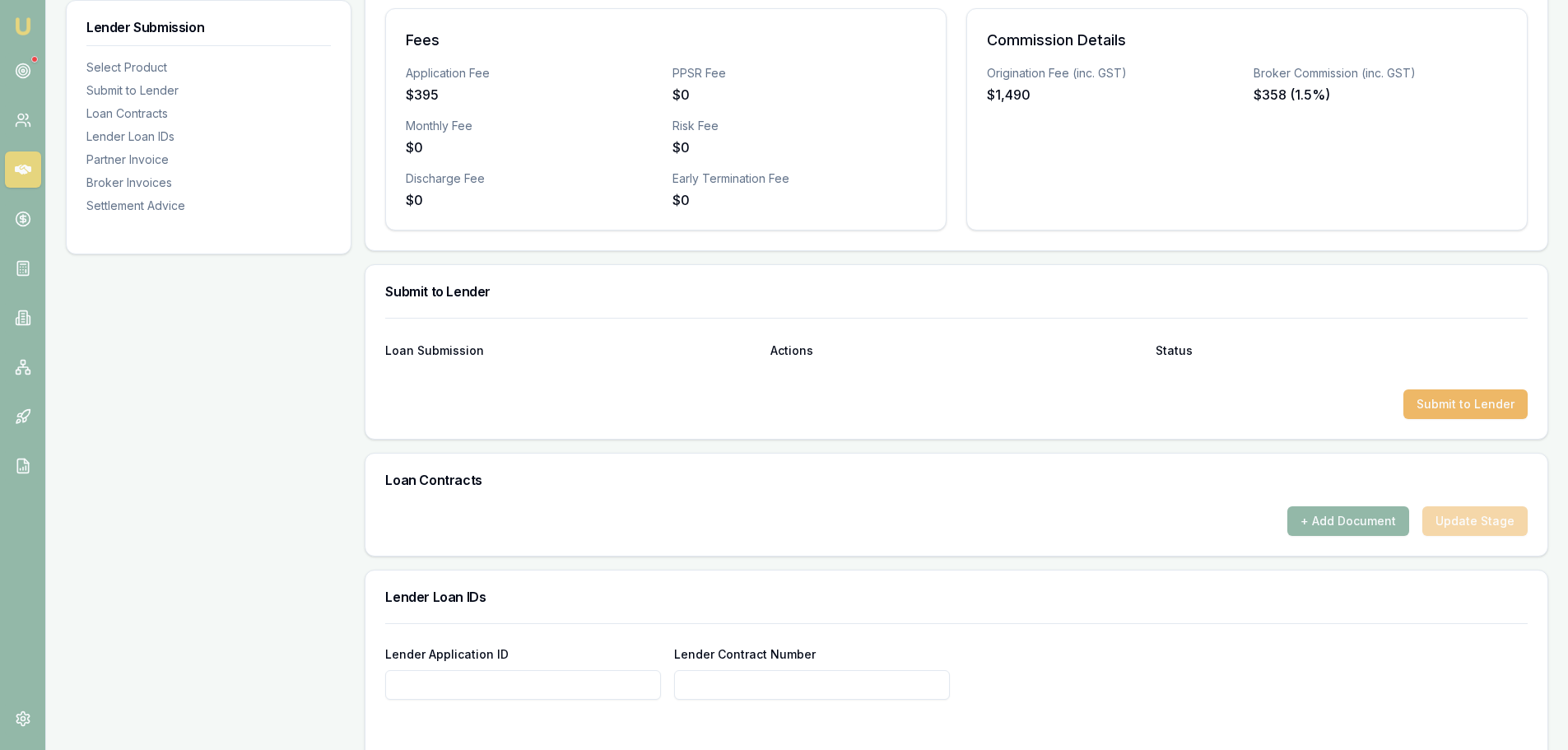
click at [1480, 399] on button "Submit to Lender" at bounding box center [1466, 404] width 124 height 29
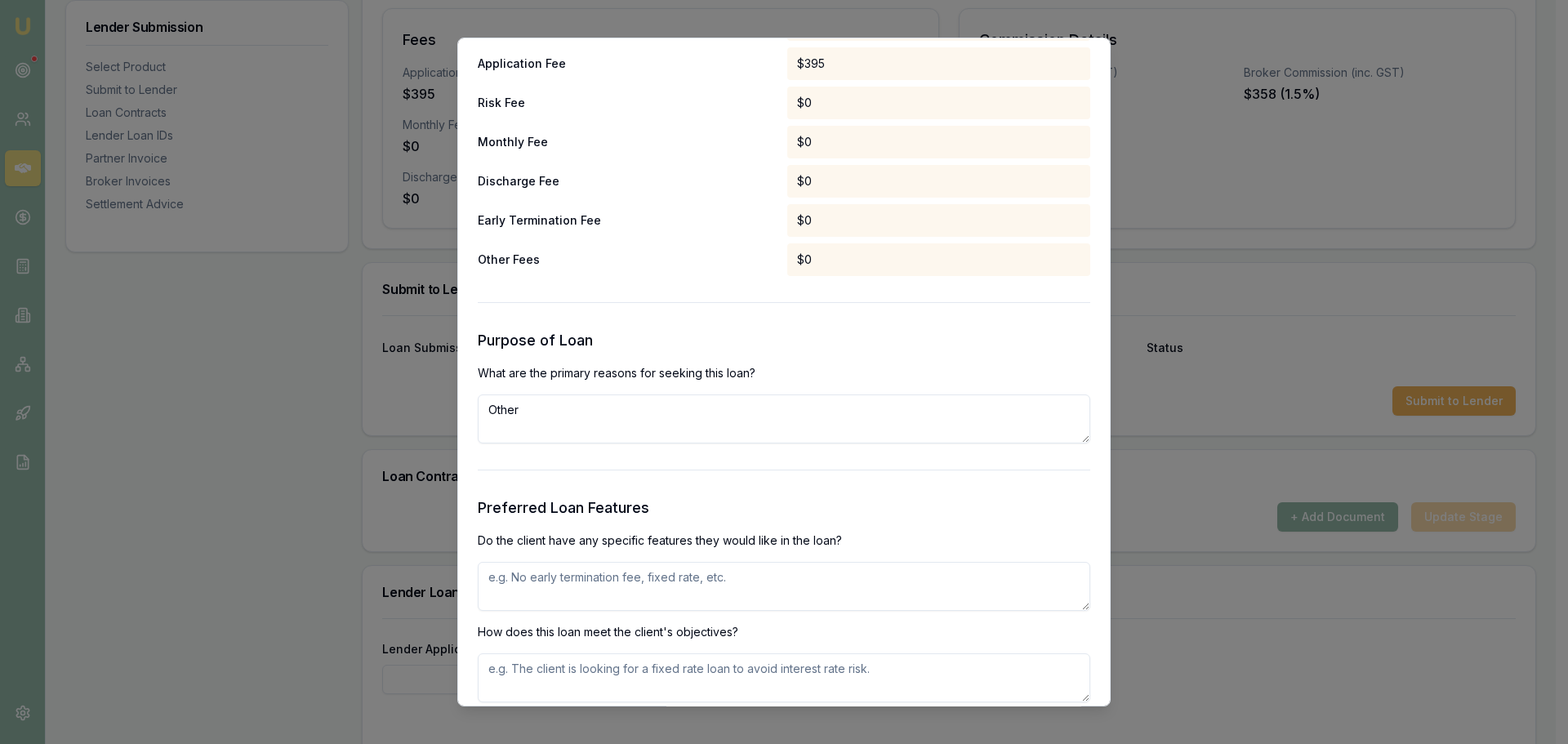
scroll to position [1552, 0]
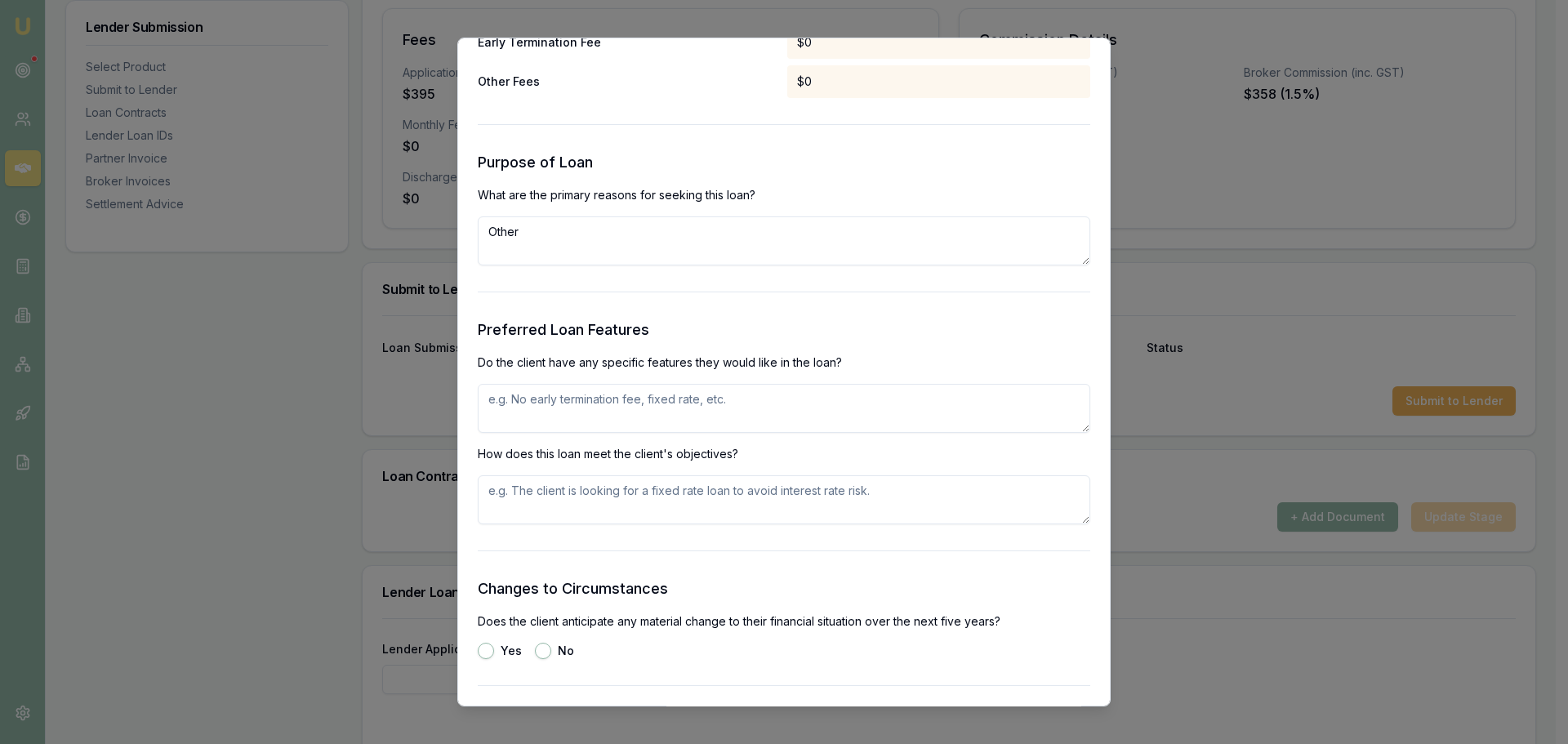
click at [697, 413] on textarea at bounding box center [784, 408] width 612 height 49
type textarea "PERSONAL LOAN FOR CAR"
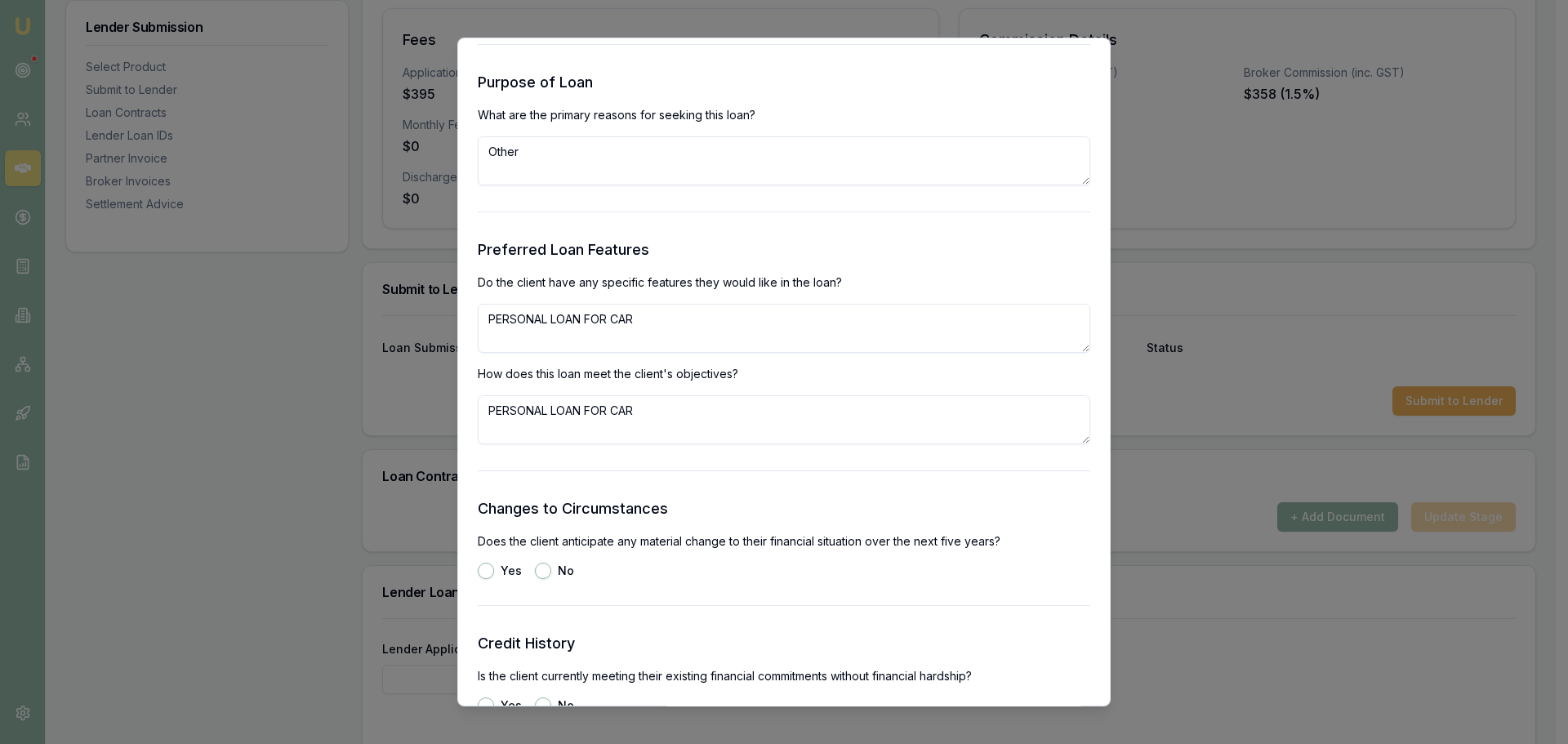
scroll to position [1797, 0]
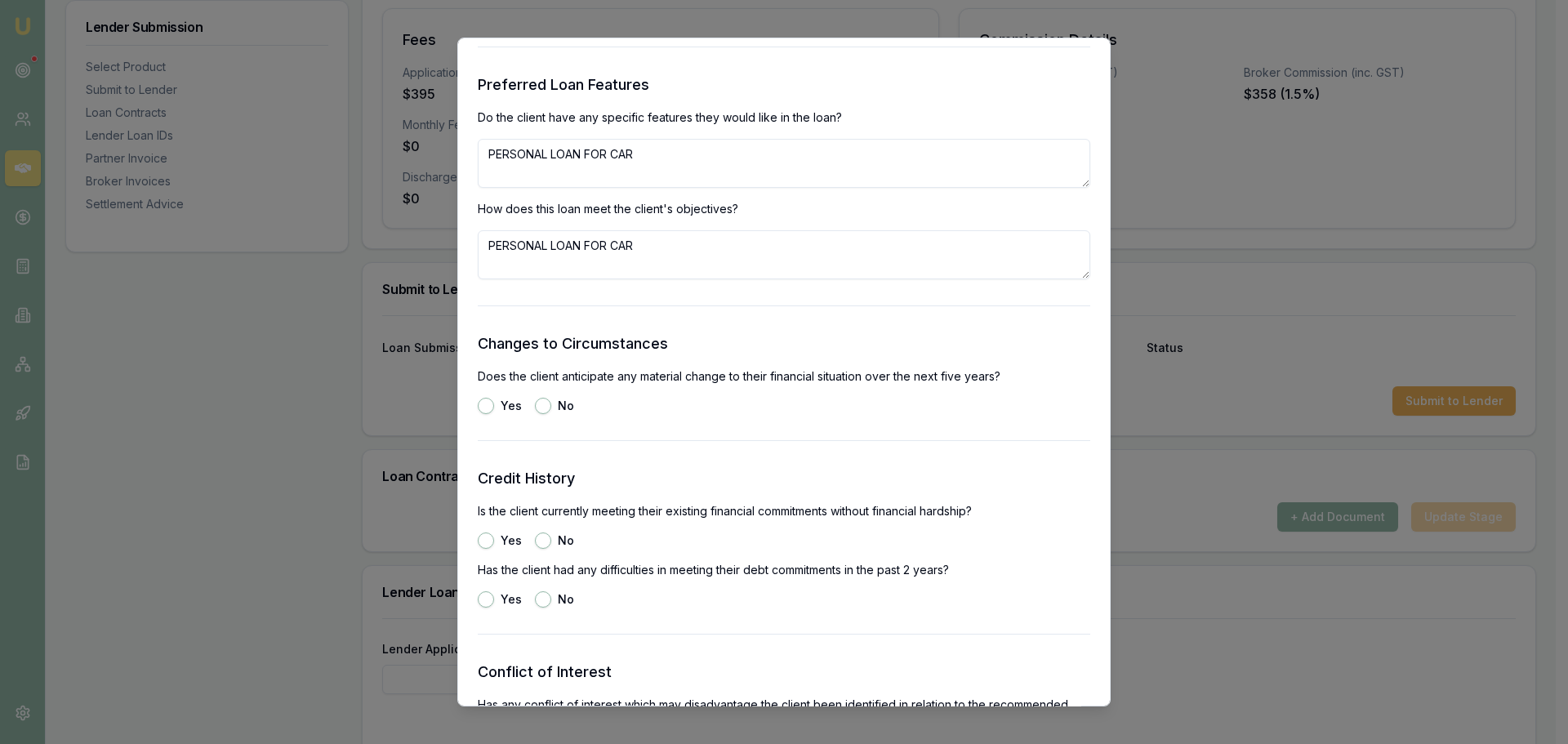
type textarea "PERSONAL LOAN FOR CAR"
click at [536, 403] on button "No" at bounding box center [543, 405] width 16 height 16
radio input "true"
click at [484, 539] on button "Yes" at bounding box center [485, 540] width 16 height 16
radio input "true"
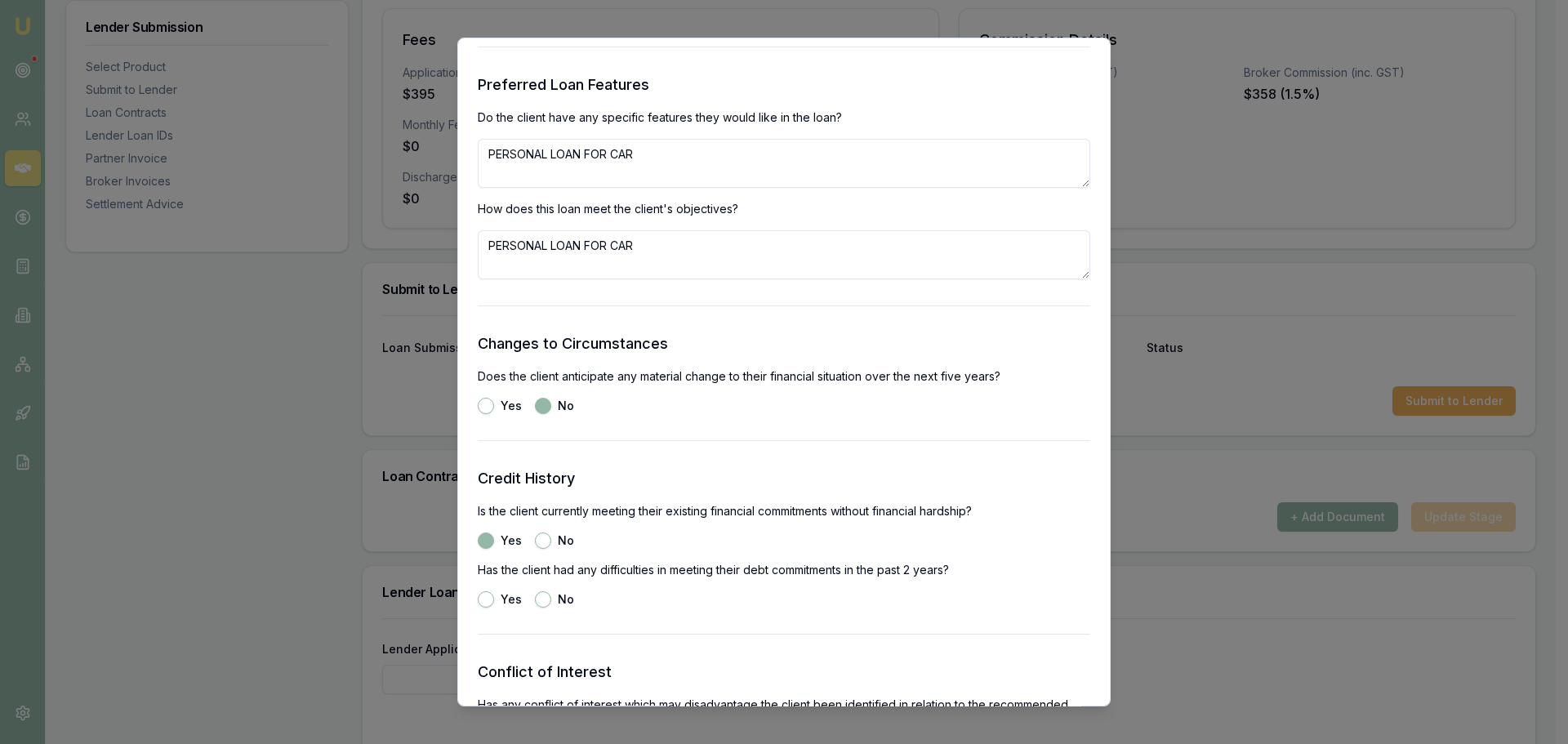
click at [537, 597] on button "No" at bounding box center [543, 599] width 16 height 16
radio input "true"
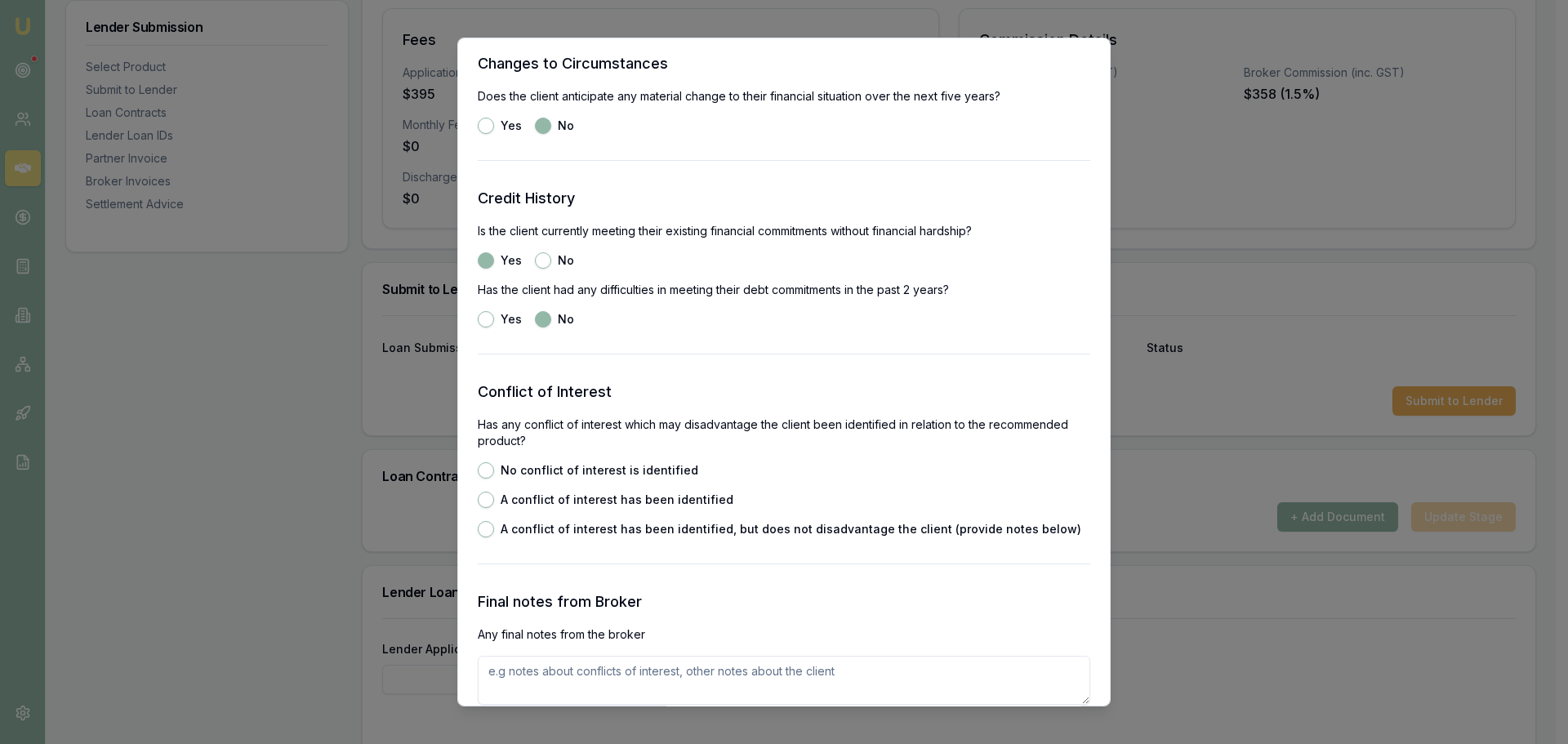
scroll to position [2124, 0]
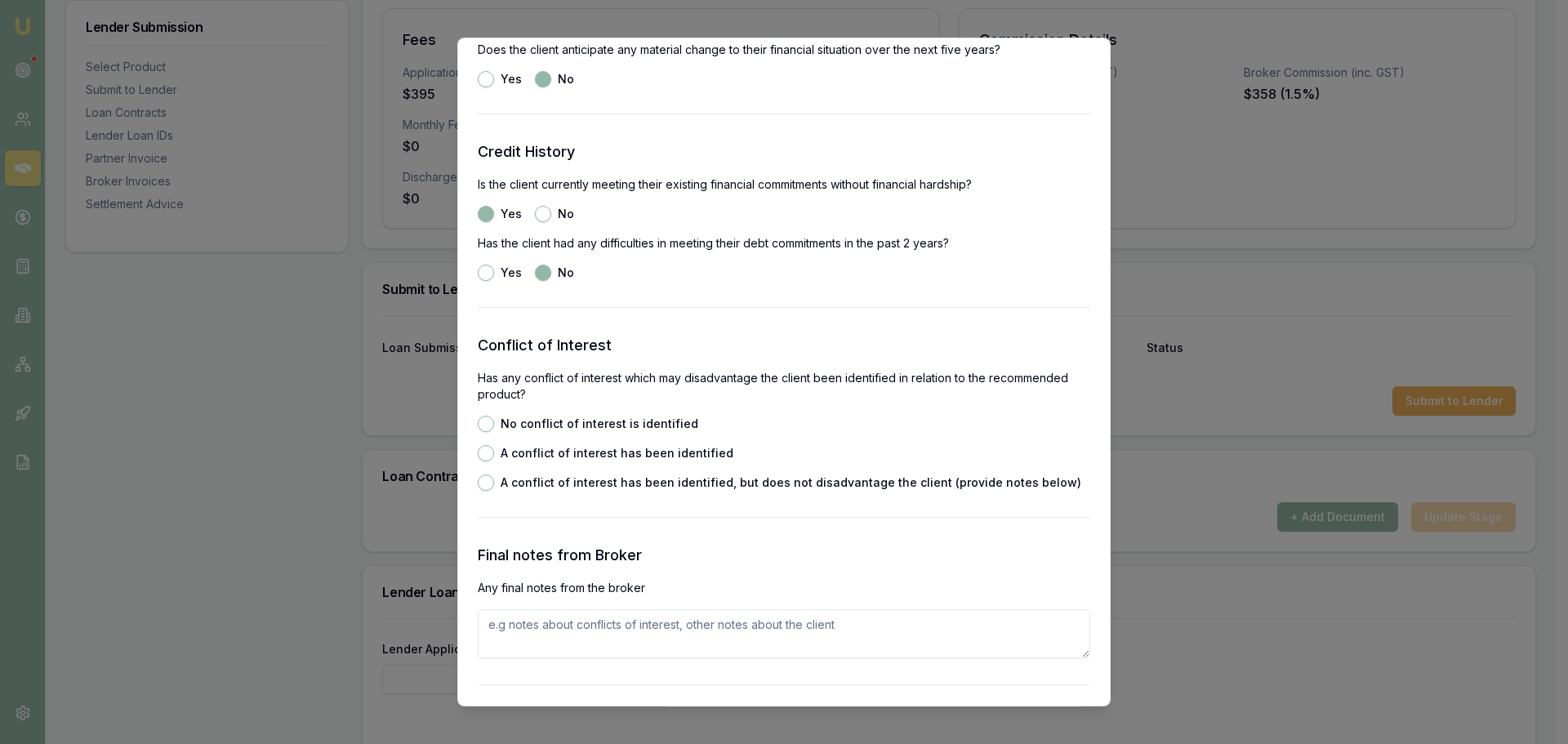
click at [482, 424] on button "No conflict of interest is identified" at bounding box center [485, 423] width 16 height 16
radio input "true"
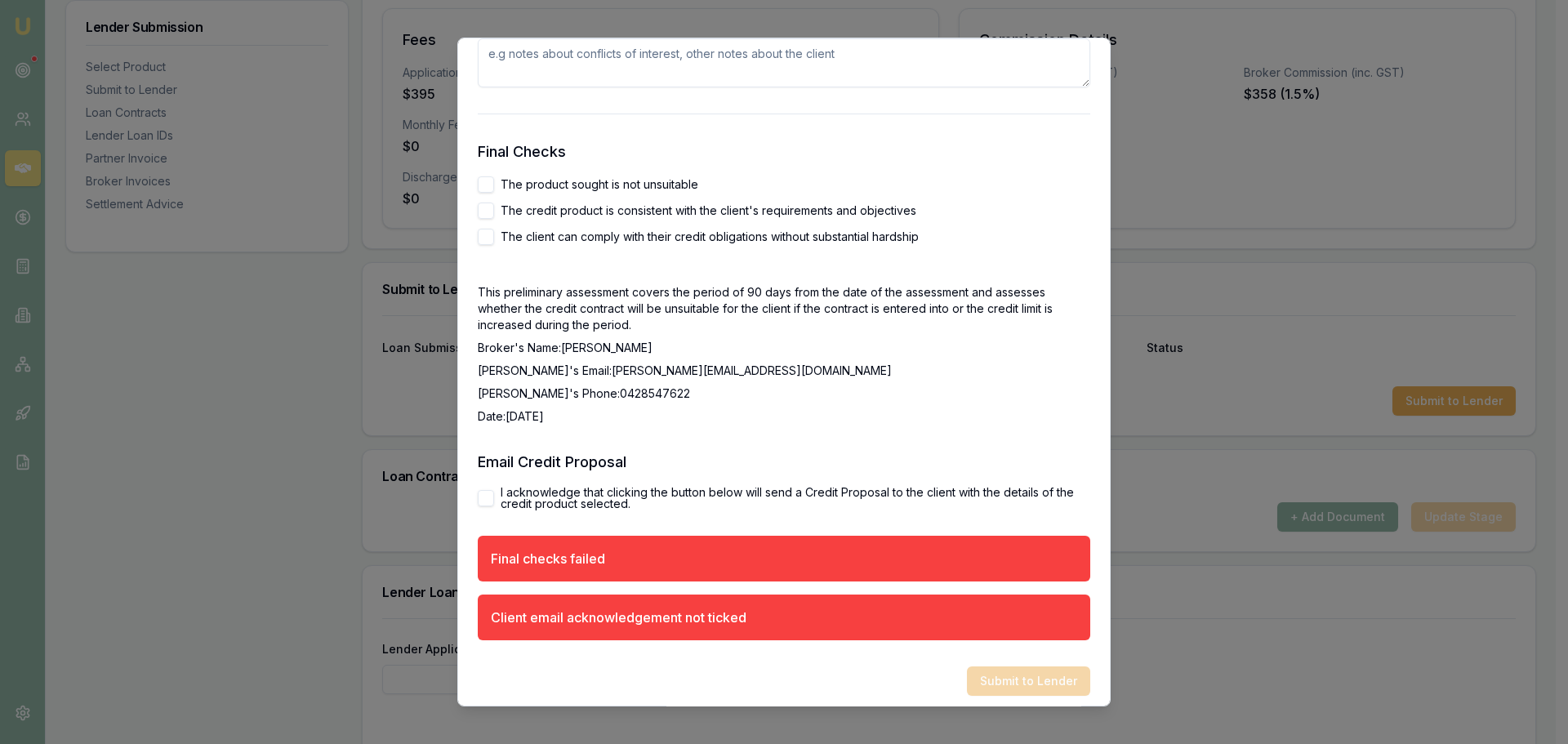
scroll to position [2696, 0]
click at [481, 500] on button "I acknowledge that clicking the button below will send a Credit Proposal to the…" at bounding box center [485, 497] width 16 height 16
checkbox input "true"
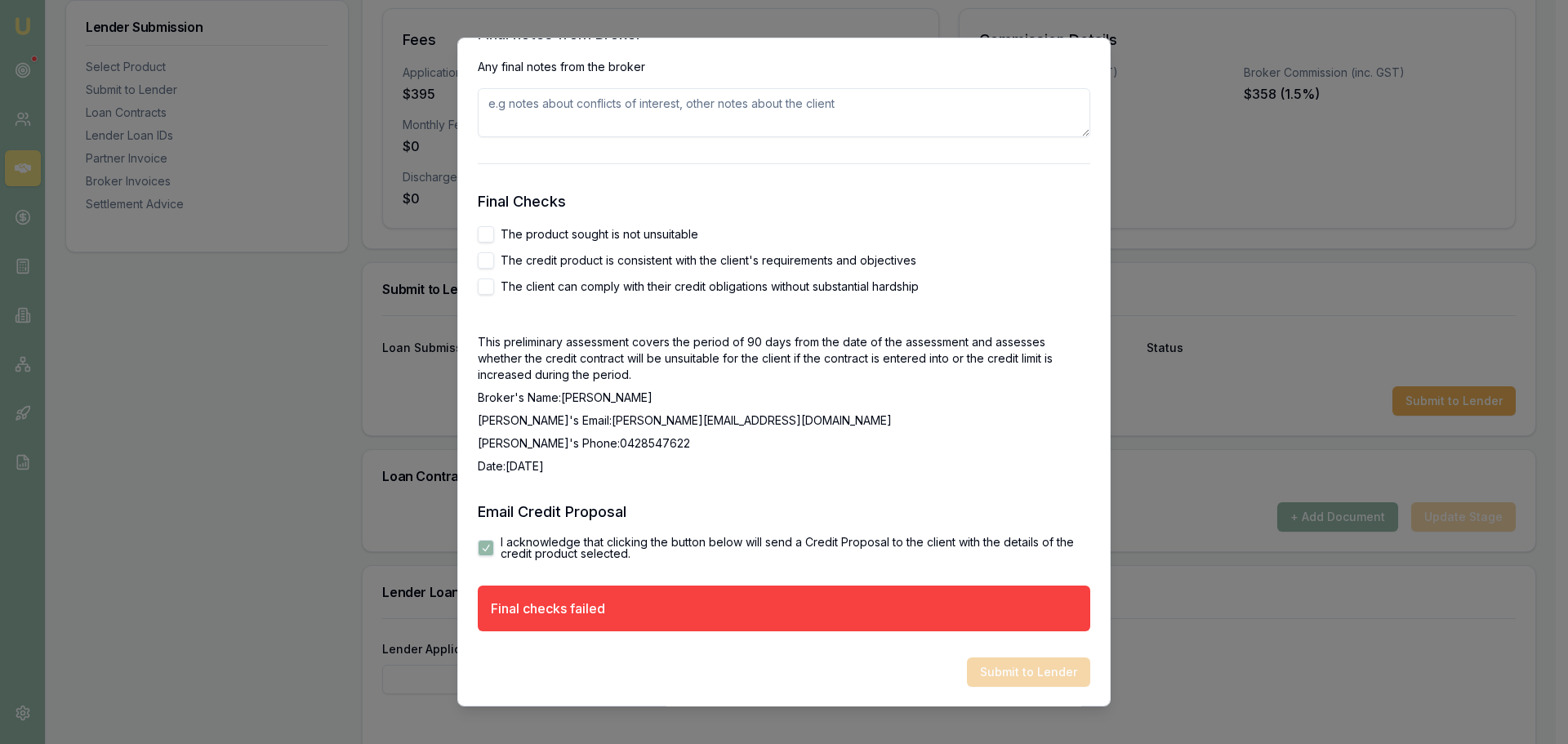
click at [478, 236] on button "The product sought is not unsuitable" at bounding box center [485, 234] width 16 height 16
checkbox input "true"
click at [482, 258] on button "The credit product is consistent with the client's requirements and objectives" at bounding box center [485, 260] width 16 height 16
checkbox input "true"
click at [483, 282] on button "The client can comply with their credit obligations without substantial hardship" at bounding box center [485, 286] width 16 height 16
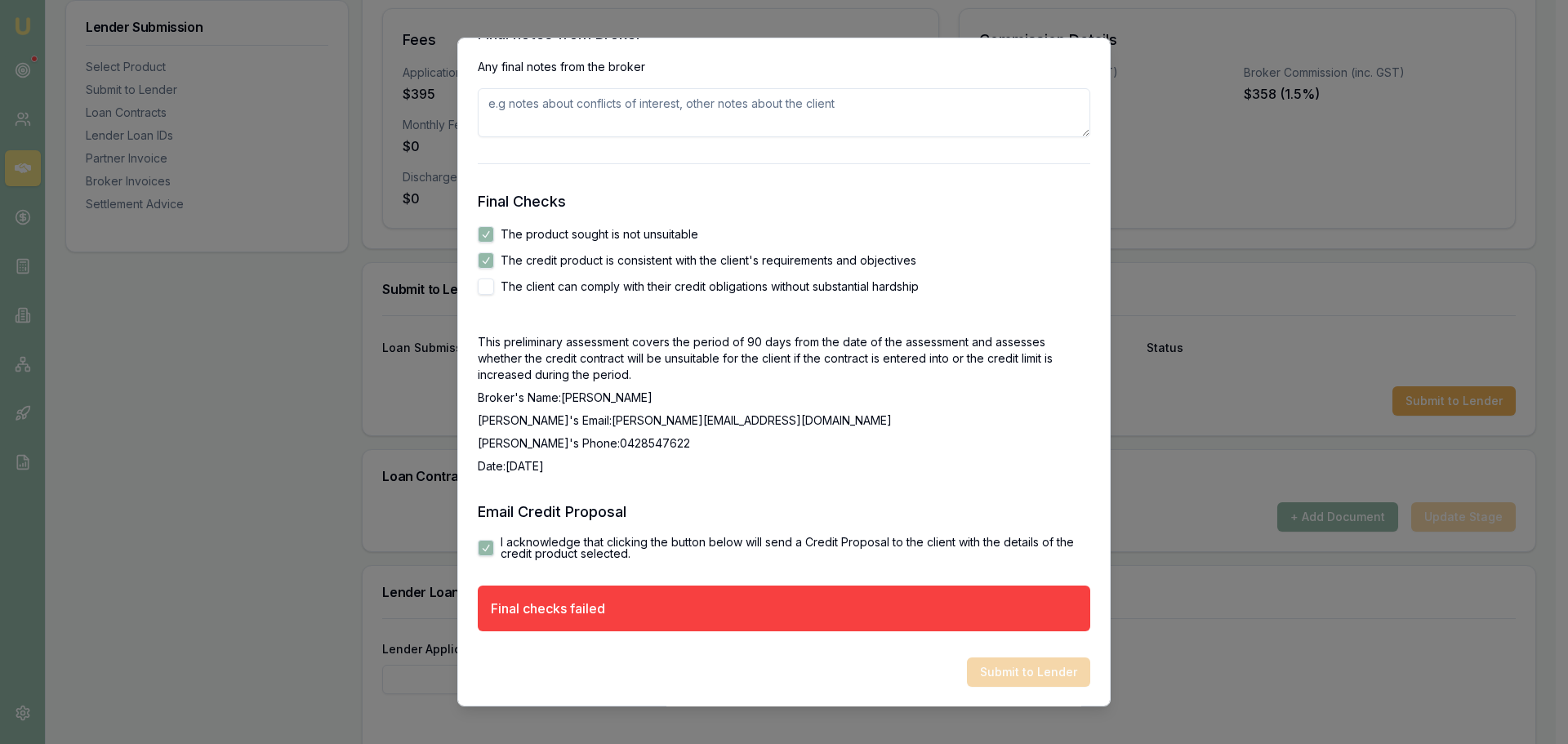
checkbox input "true"
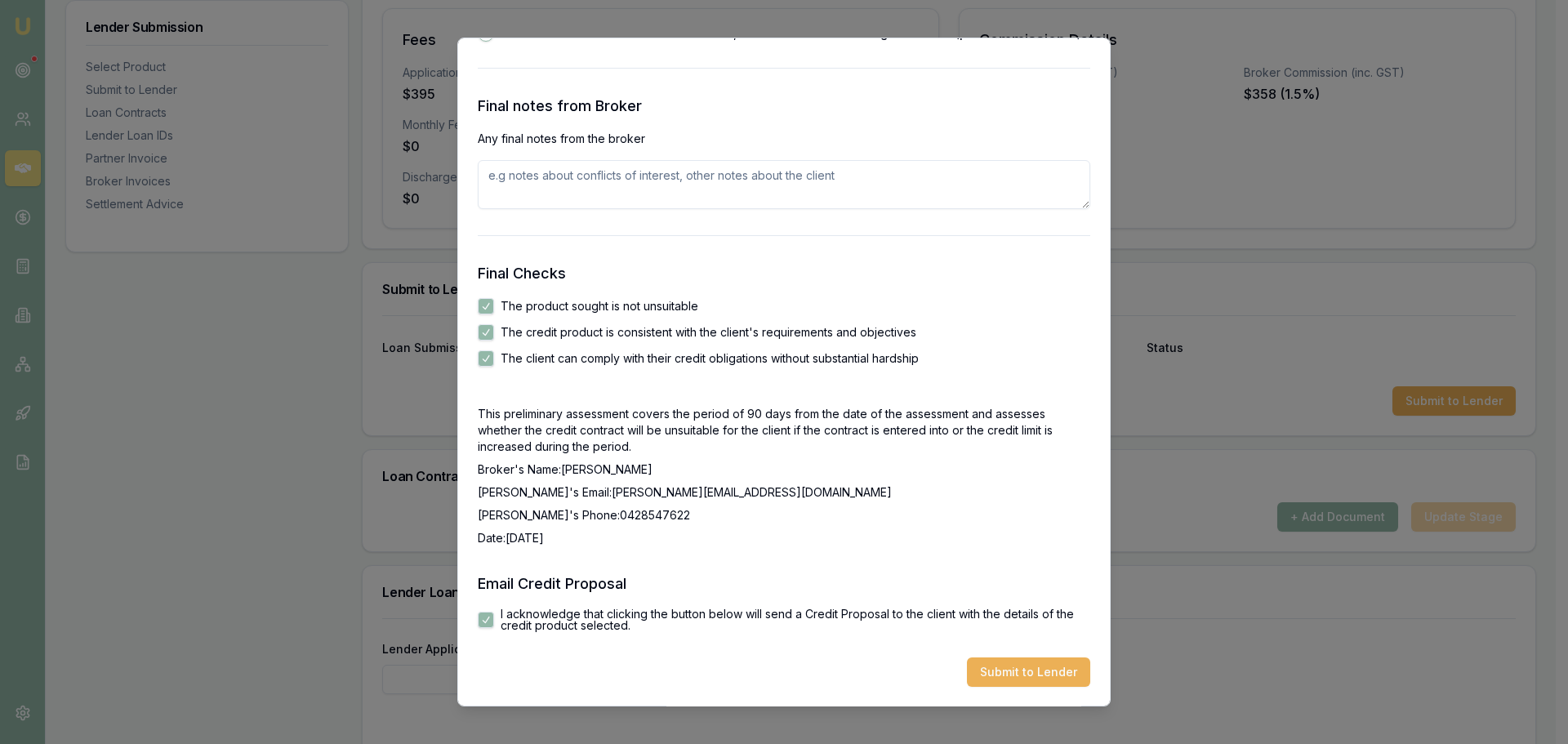
scroll to position [2572, 0]
click at [989, 670] on button "Submit to Lender" at bounding box center [1028, 672] width 123 height 29
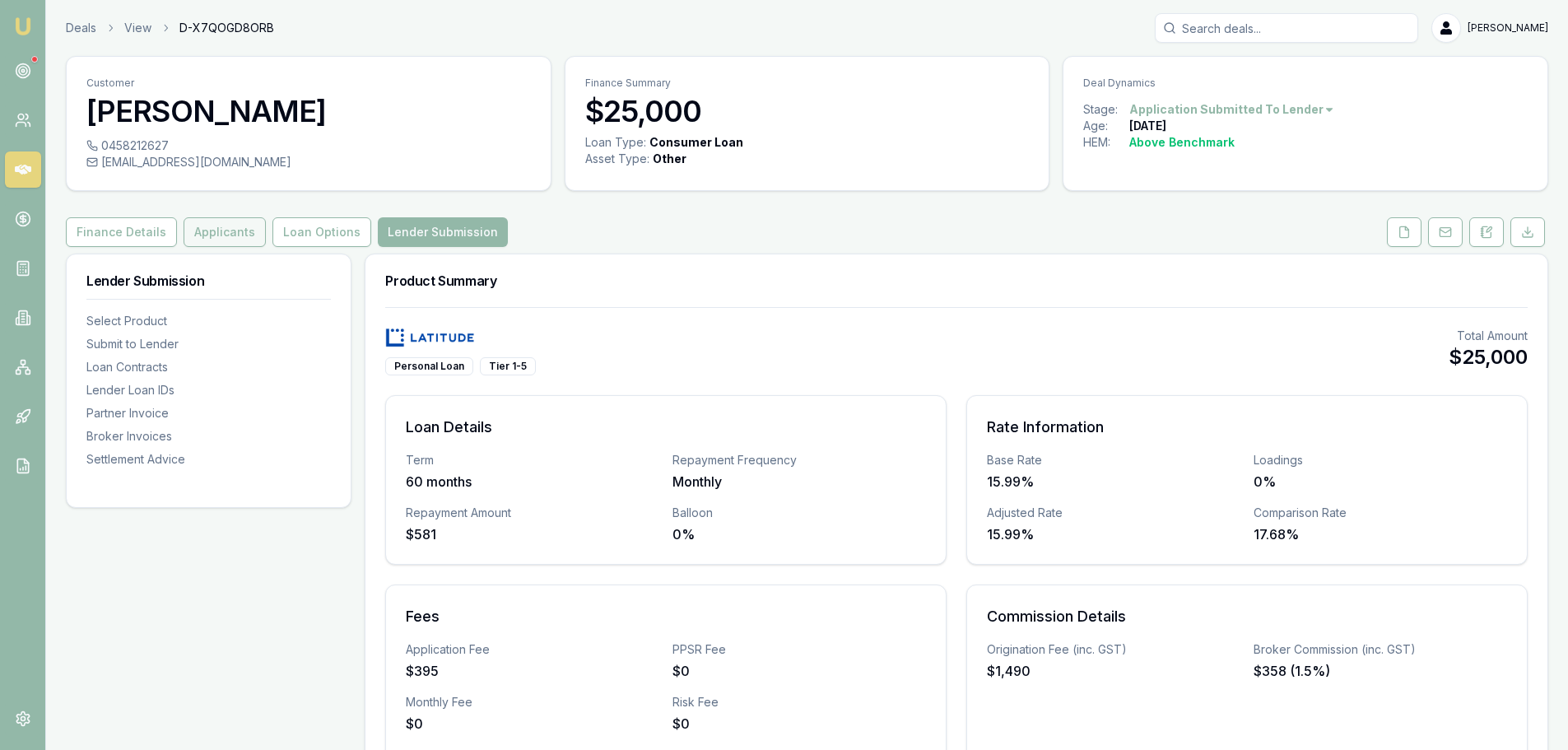
click at [228, 236] on button "Applicants" at bounding box center [225, 231] width 82 height 29
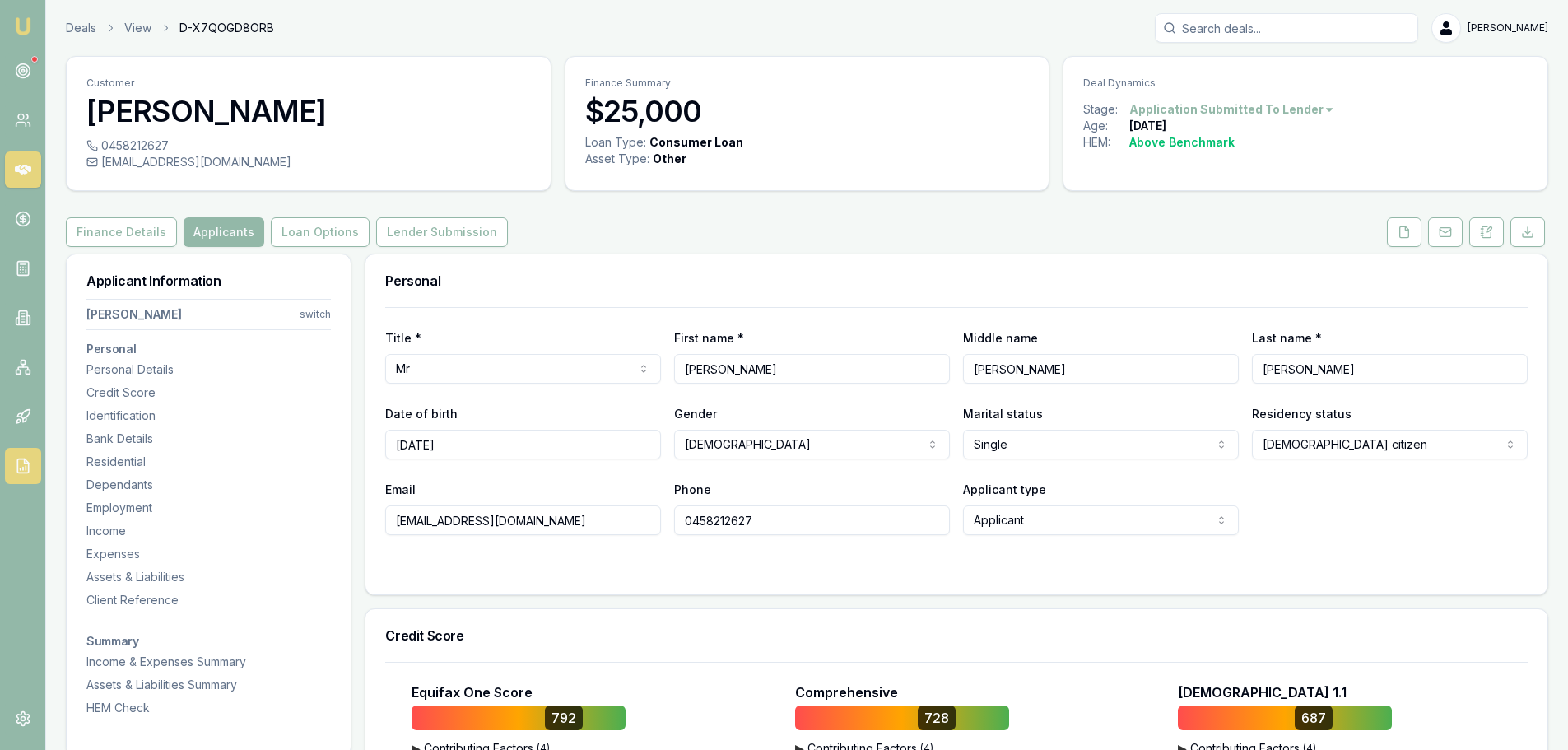
drag, startPoint x: 149, startPoint y: 504, endPoint x: 15, endPoint y: 483, distance: 135.6
click at [149, 504] on div "Employment" at bounding box center [209, 507] width 245 height 16
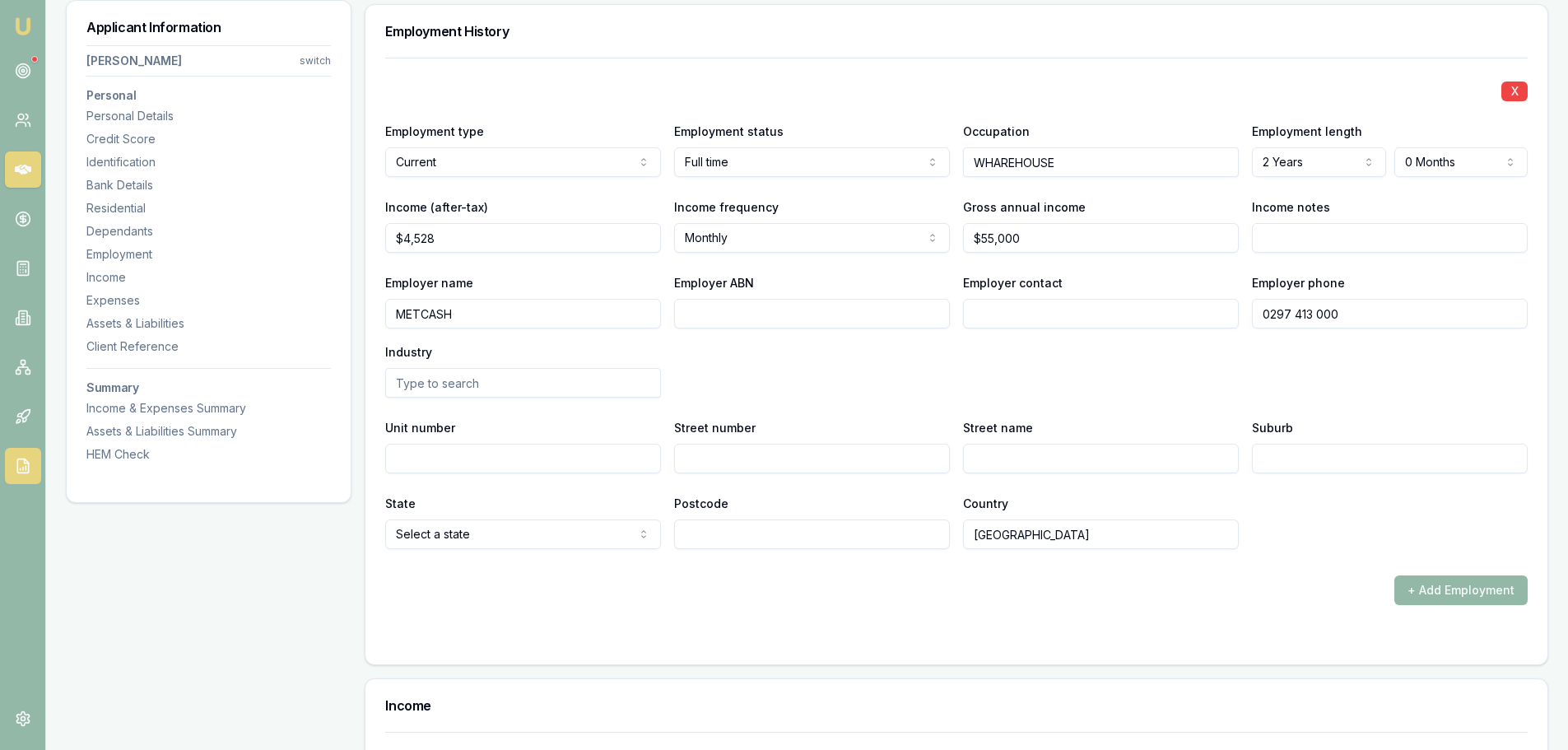
scroll to position [2212, 0]
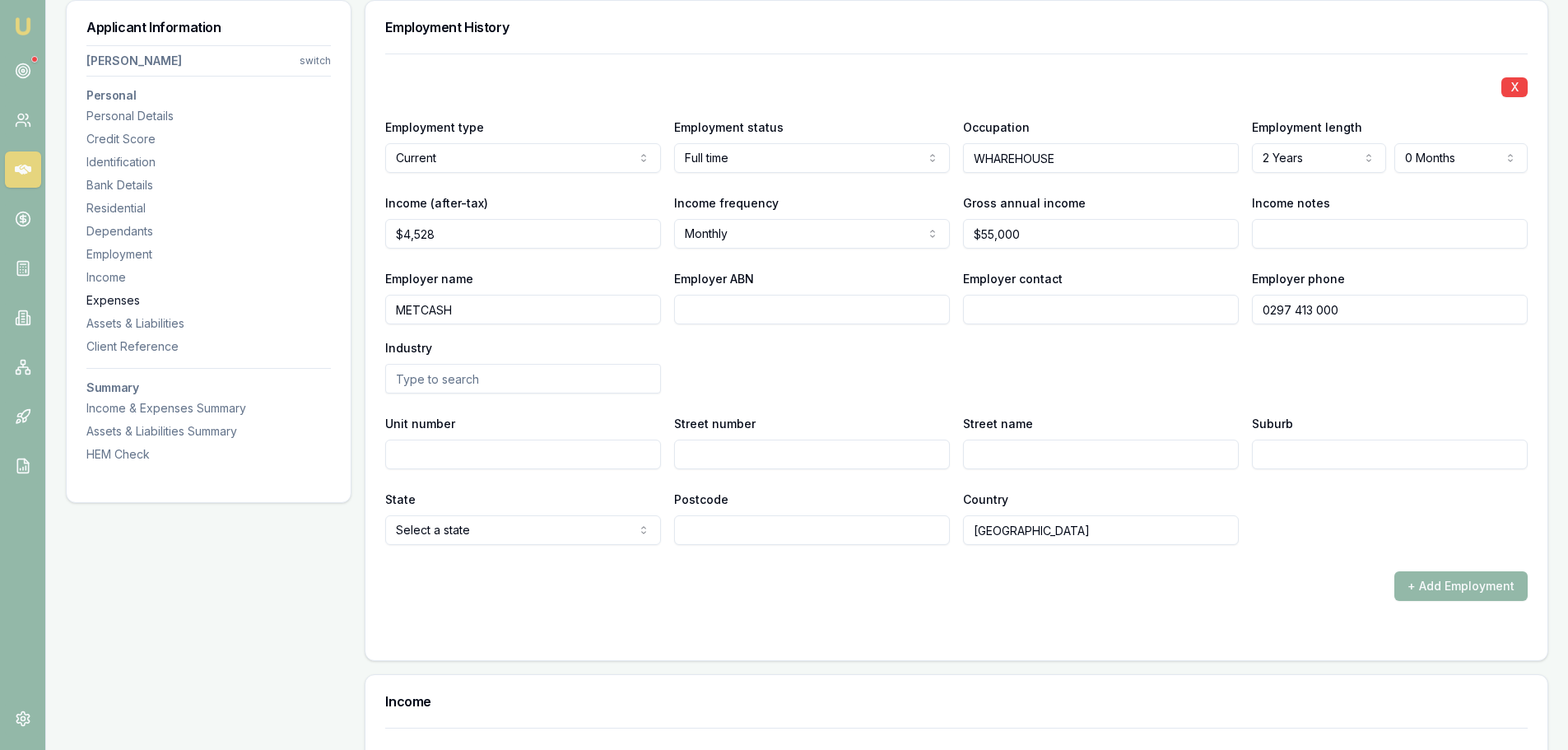
click at [135, 301] on div "Expenses" at bounding box center [209, 300] width 245 height 16
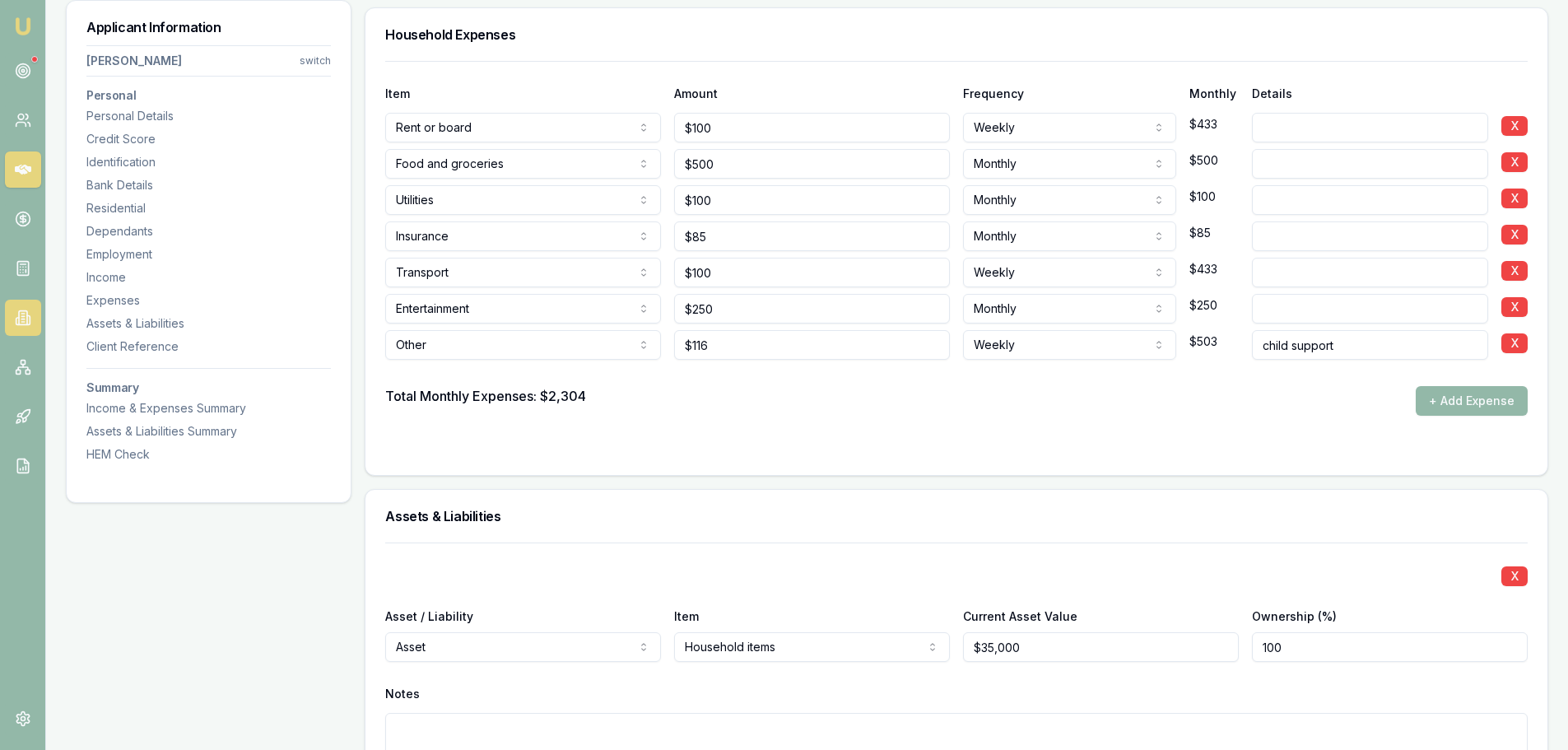
scroll to position [3154, 0]
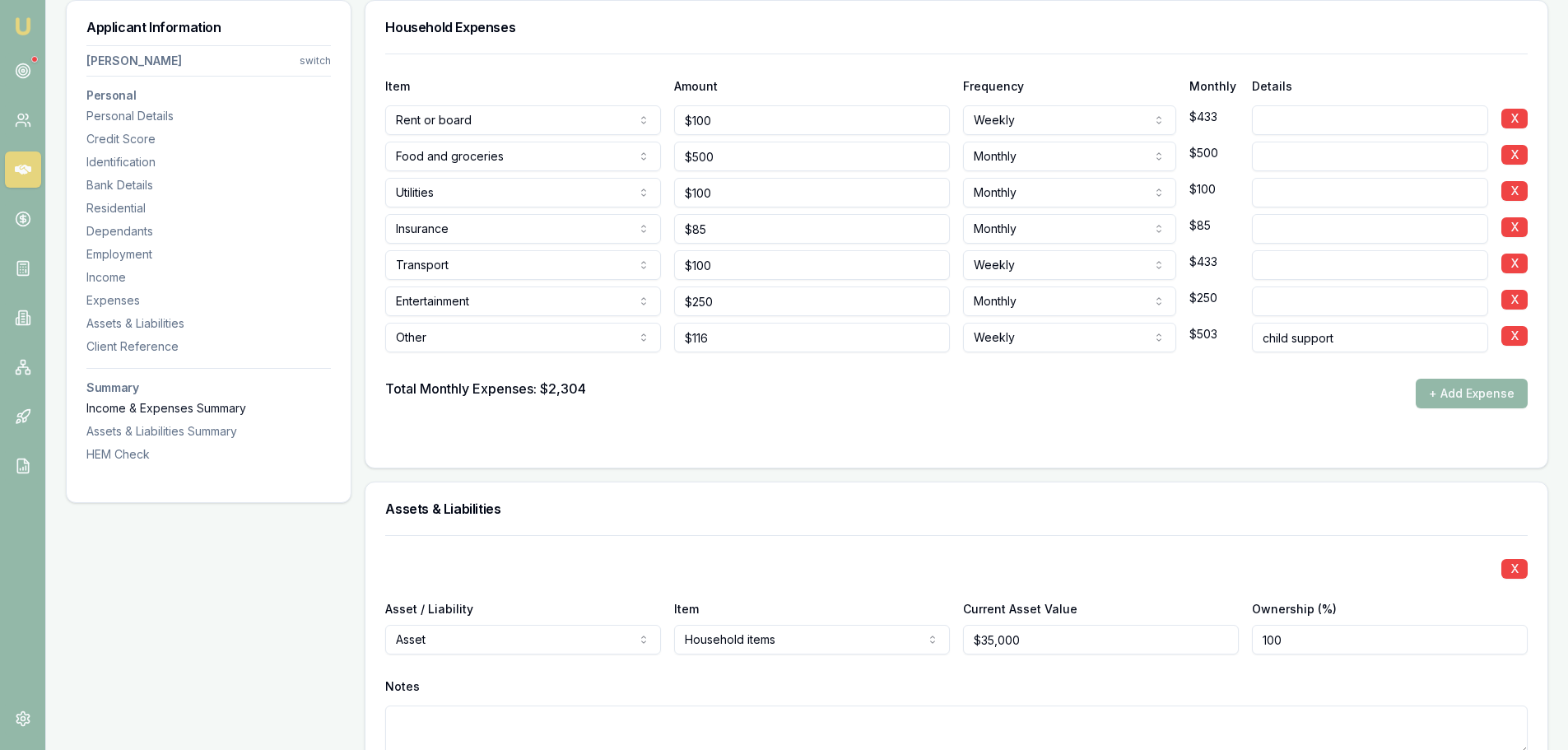
click at [197, 410] on div "Income & Expenses Summary" at bounding box center [209, 408] width 245 height 16
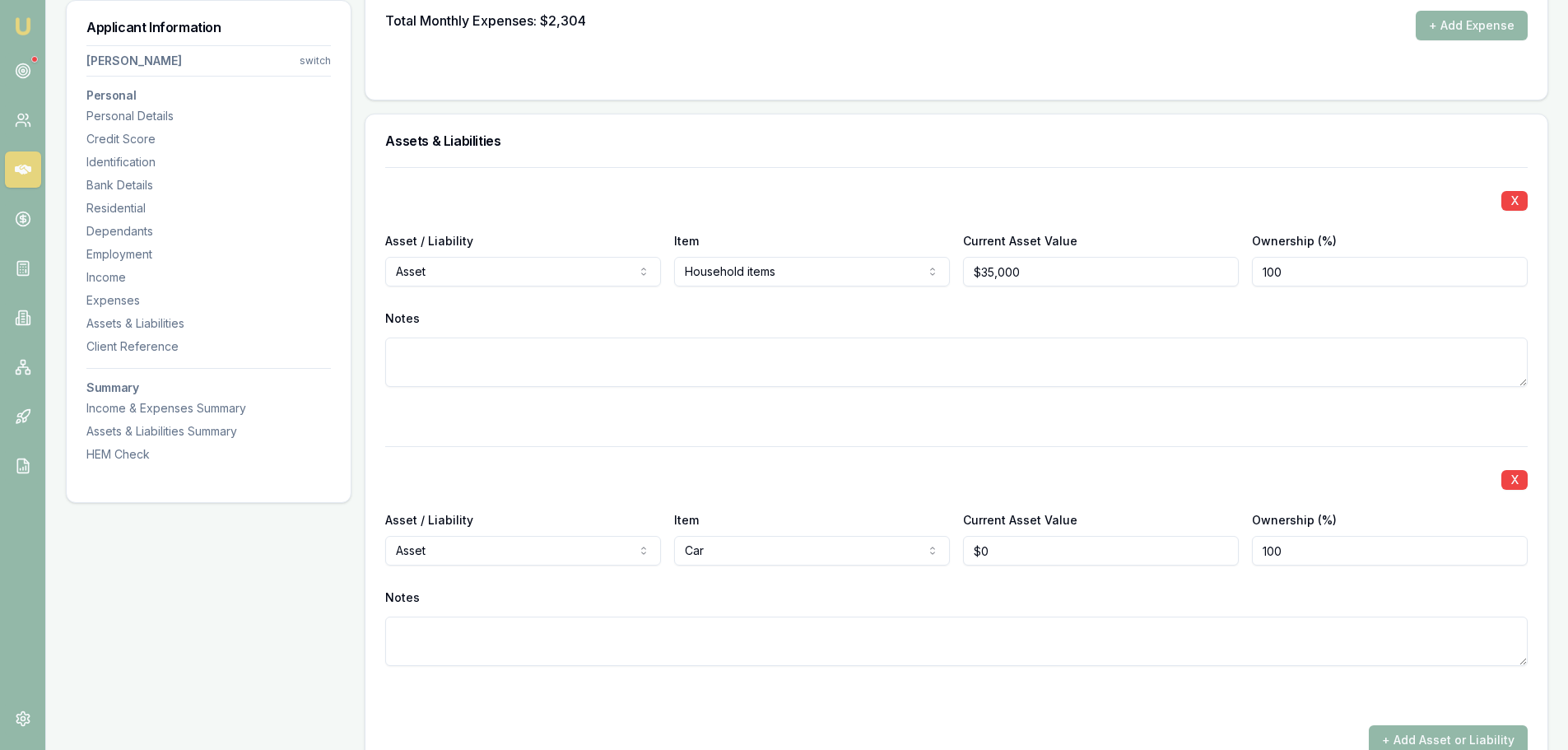
scroll to position [3388, 0]
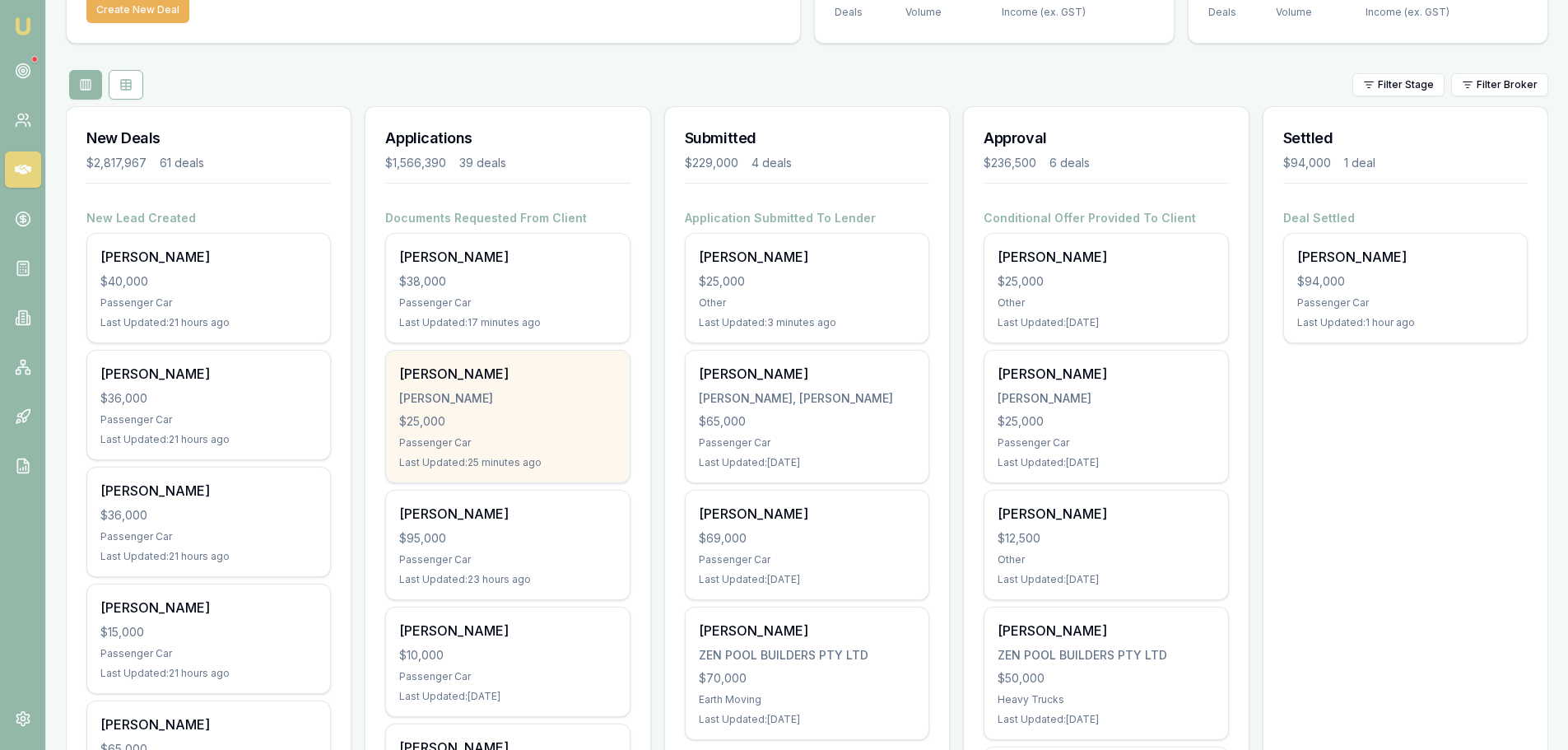
scroll to position [165, 0]
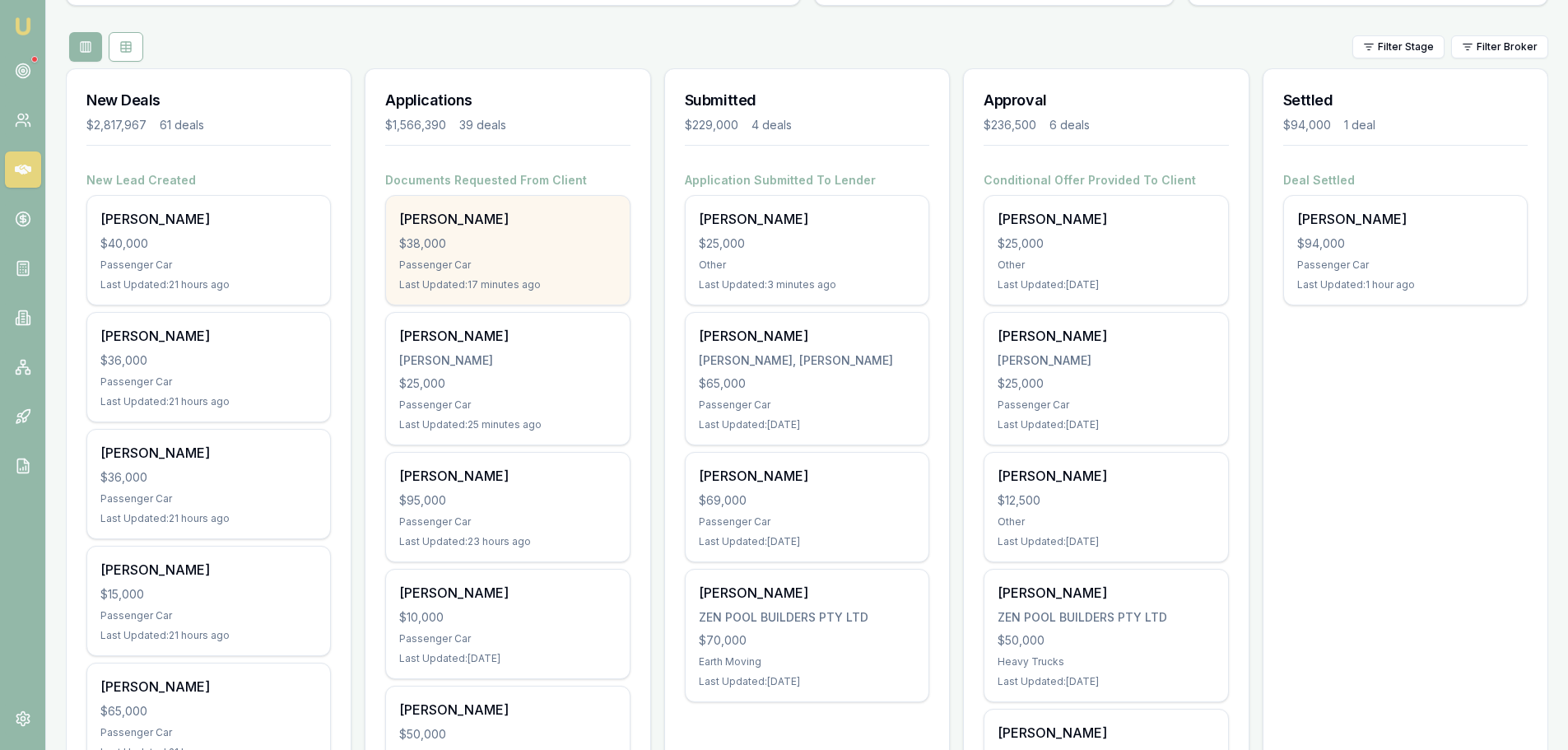
click at [500, 236] on div "$38,000" at bounding box center [507, 243] width 216 height 16
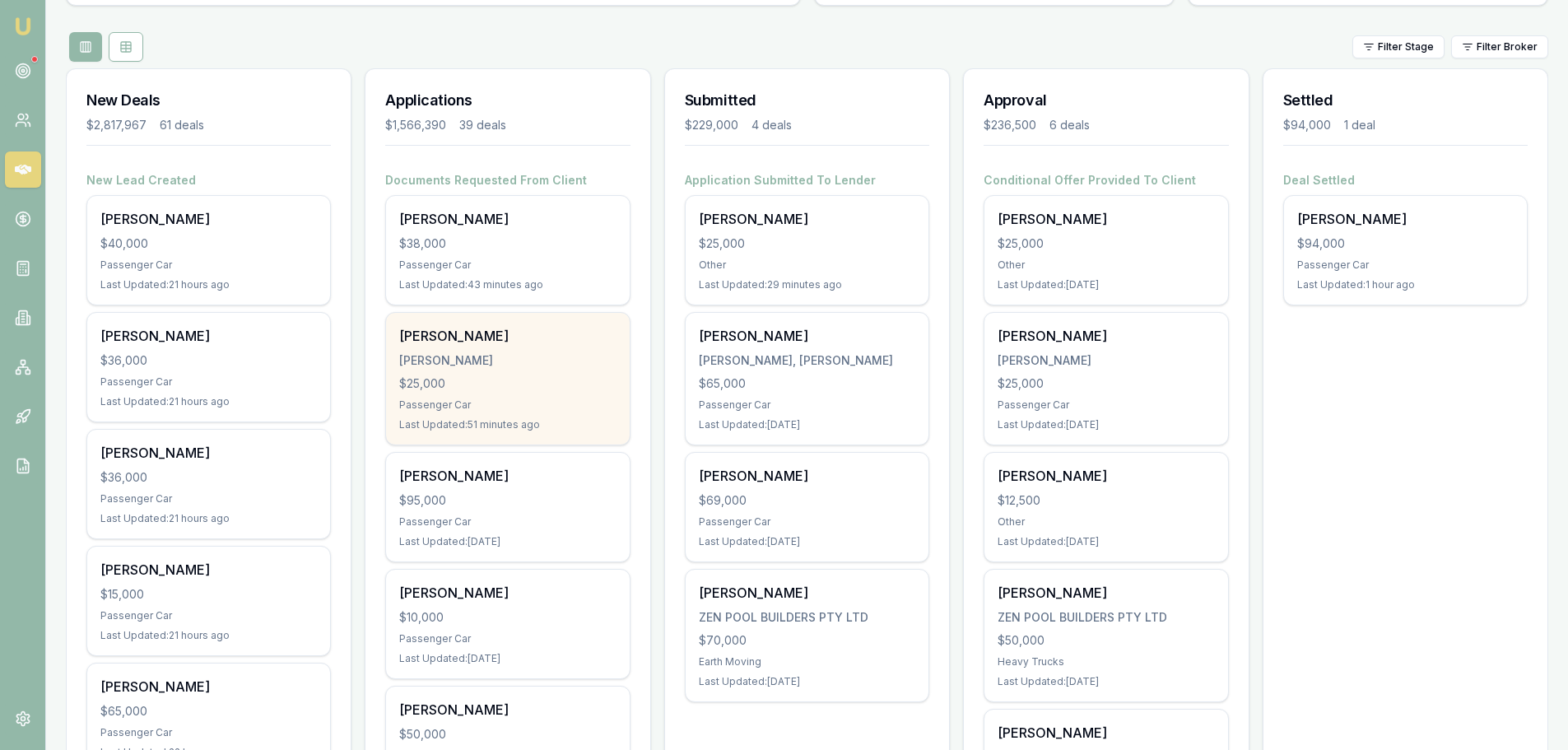
click at [578, 428] on div "Last Updated: 51 minutes ago" at bounding box center [507, 425] width 216 height 13
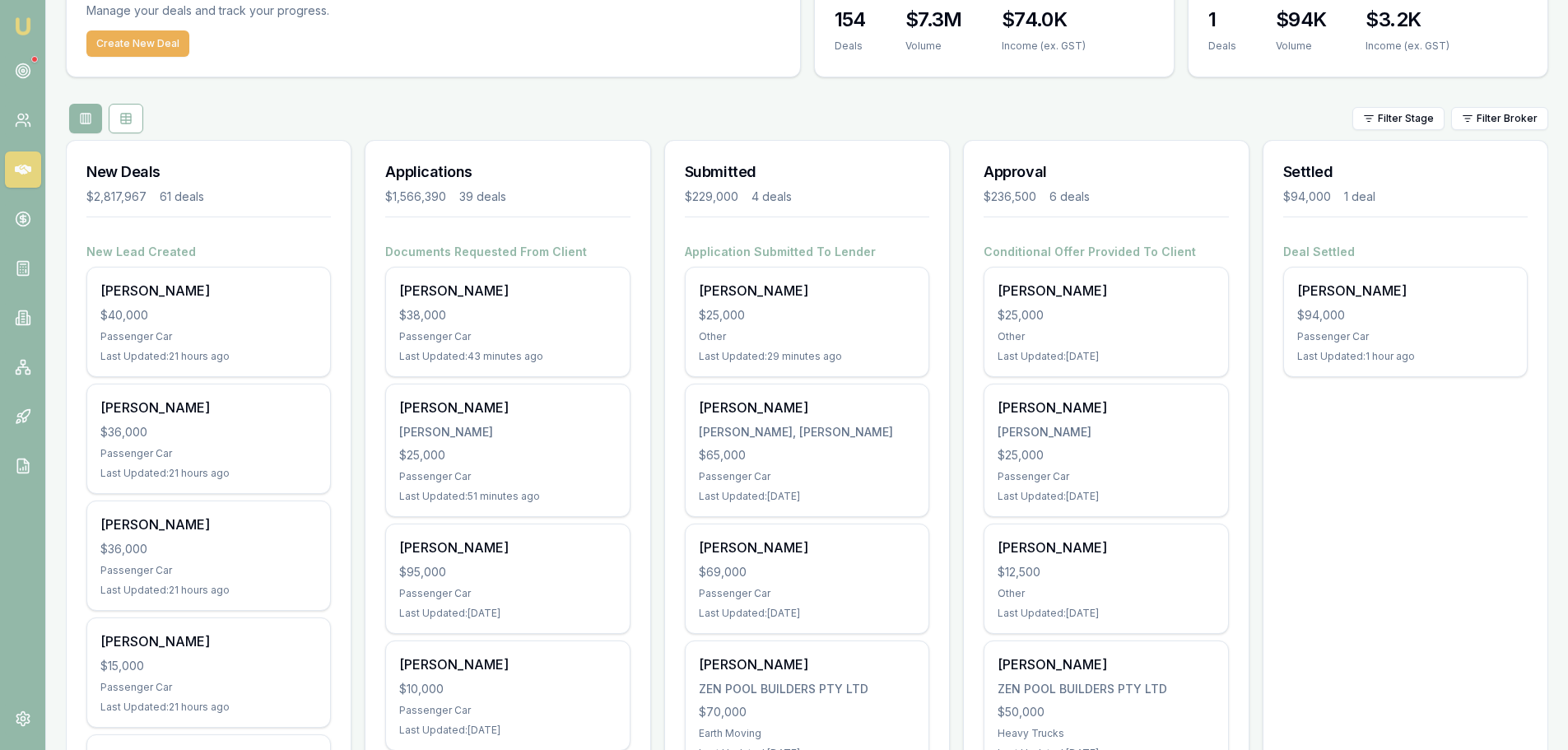
scroll to position [0, 0]
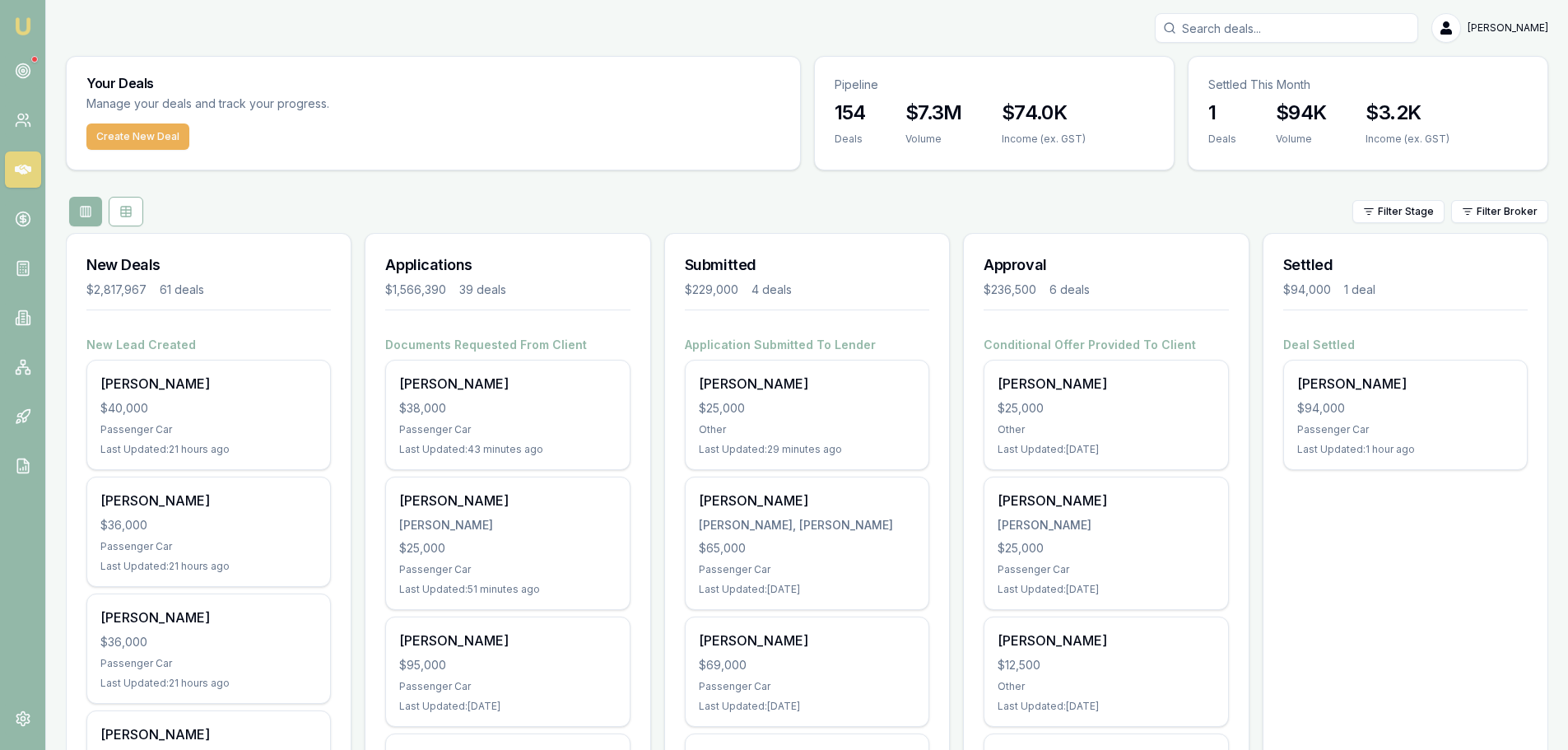
click at [1407, 28] on input "Search deals" at bounding box center [1286, 27] width 264 height 29
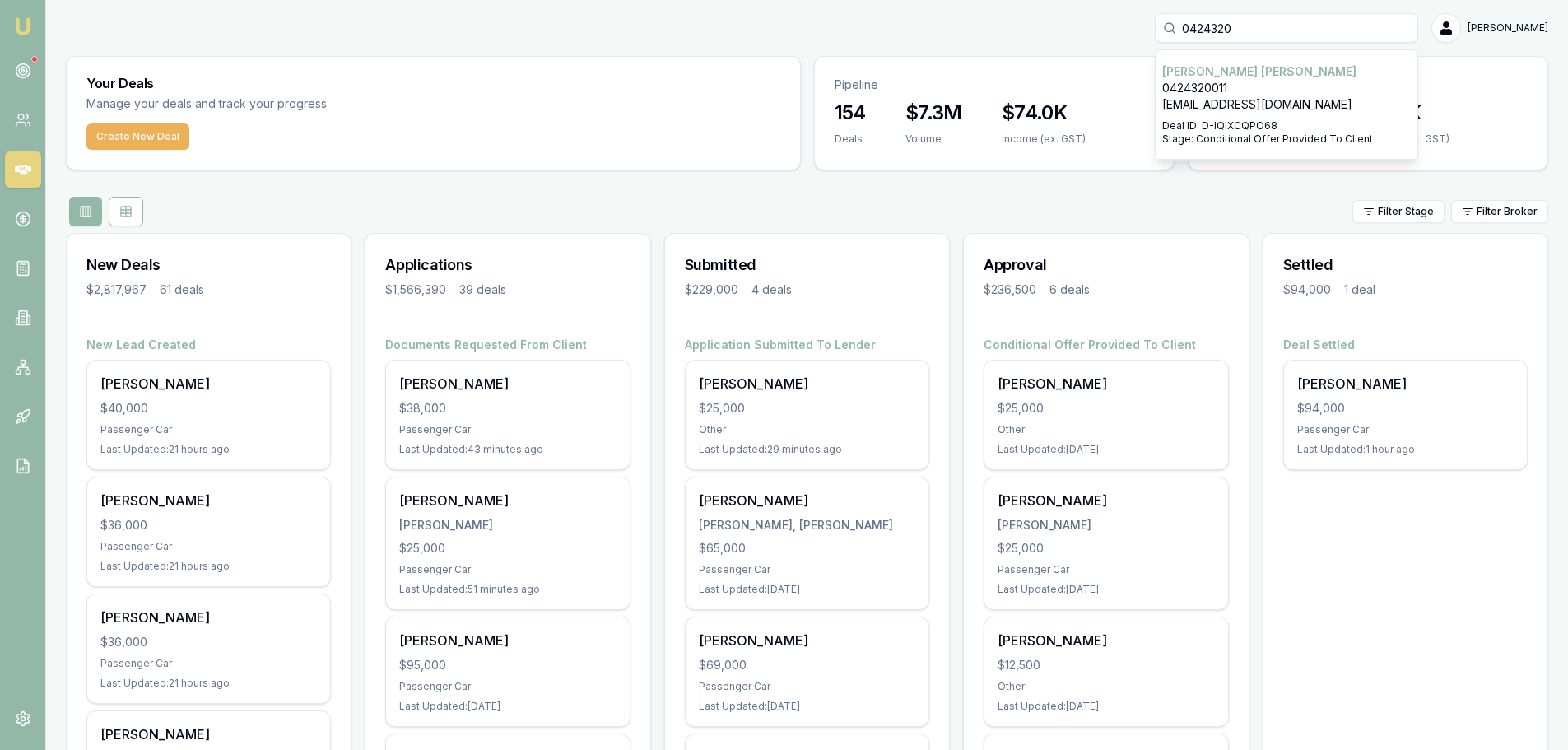
drag, startPoint x: 1242, startPoint y: 28, endPoint x: 649, endPoint y: 28, distance: 593.0
click at [735, 27] on div "0424320 [PERSON_NAME] 0424320011 [EMAIL_ADDRESS][DOMAIN_NAME] Deal ID: D-IQIXCQ…" at bounding box center [807, 27] width 1483 height 29
type input "0430388377"
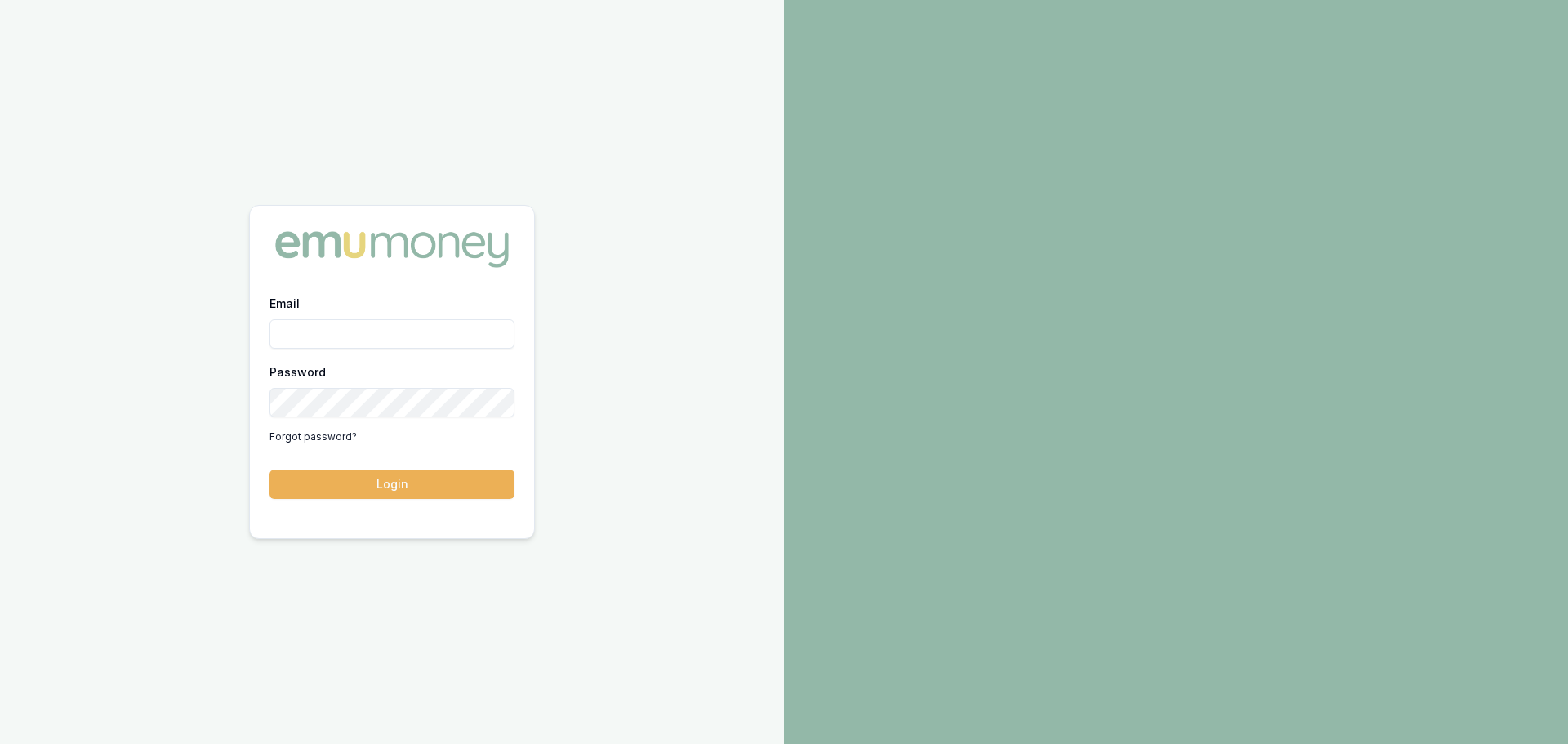
click at [467, 335] on input "Email" at bounding box center [392, 334] width 245 height 29
type input "[PERSON_NAME][EMAIL_ADDRESS][DOMAIN_NAME]"
click at [270, 469] on button "Login" at bounding box center [392, 483] width 245 height 29
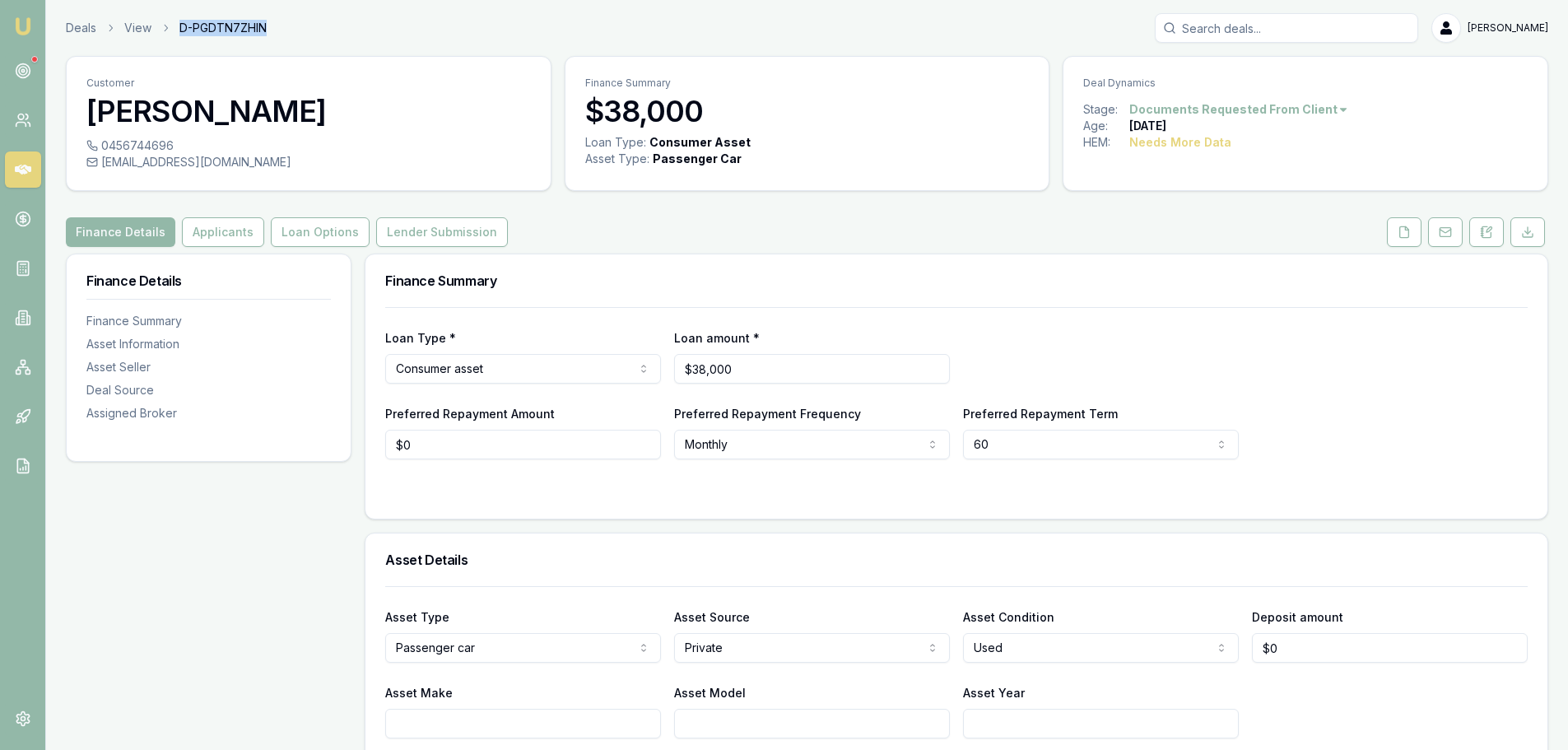
drag, startPoint x: 268, startPoint y: 28, endPoint x: 180, endPoint y: 28, distance: 88.0
click at [180, 28] on div "Deals View D-PGDTN7ZHIN [PERSON_NAME]" at bounding box center [807, 27] width 1483 height 29
copy span "D-PGDTN7ZHIN"
click at [635, 274] on h3 "Finance Summary" at bounding box center [956, 281] width 1142 height 13
click at [199, 239] on button "Applicants" at bounding box center [223, 231] width 82 height 29
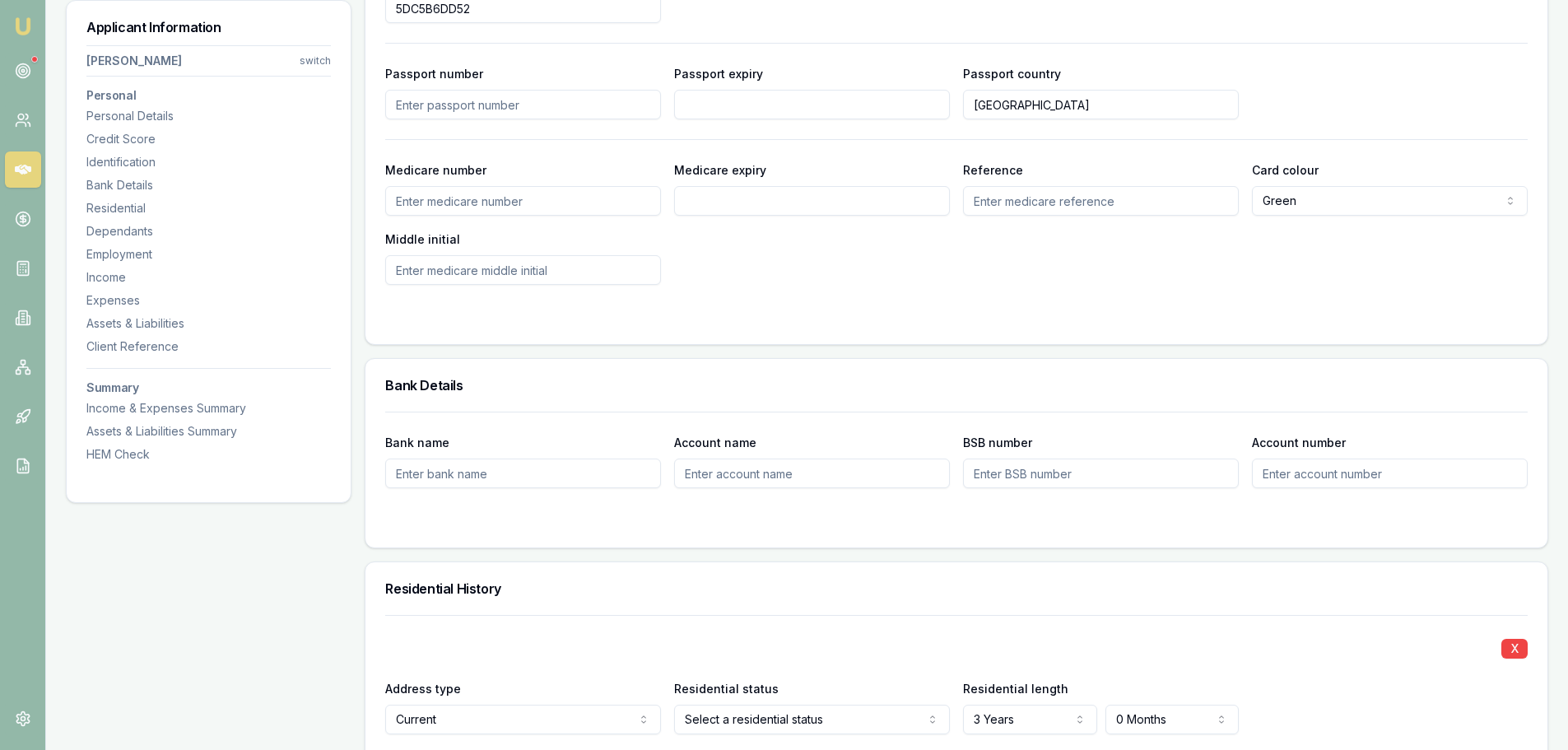
scroll to position [1235, 0]
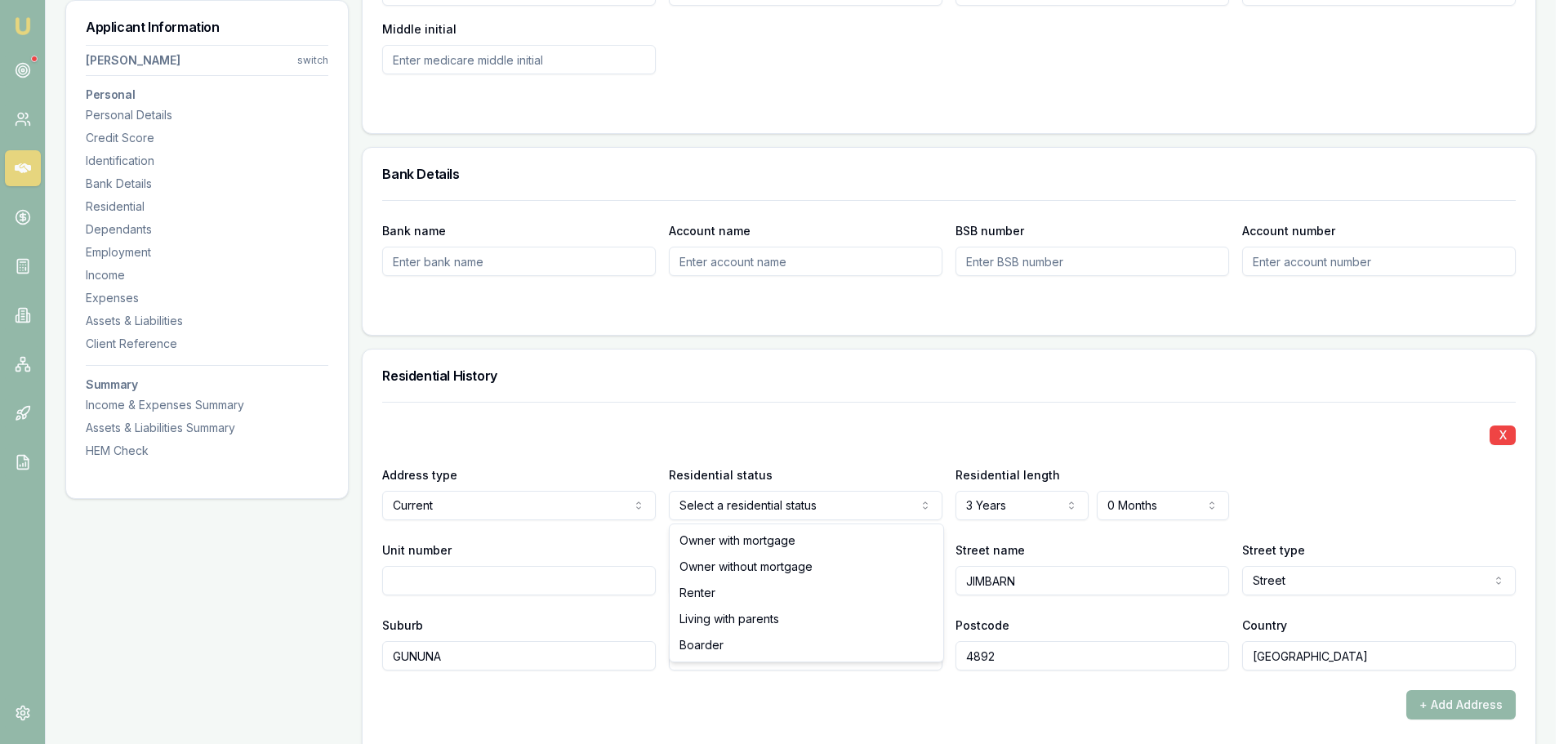
select select "LIVING_WITH_PARENTS"
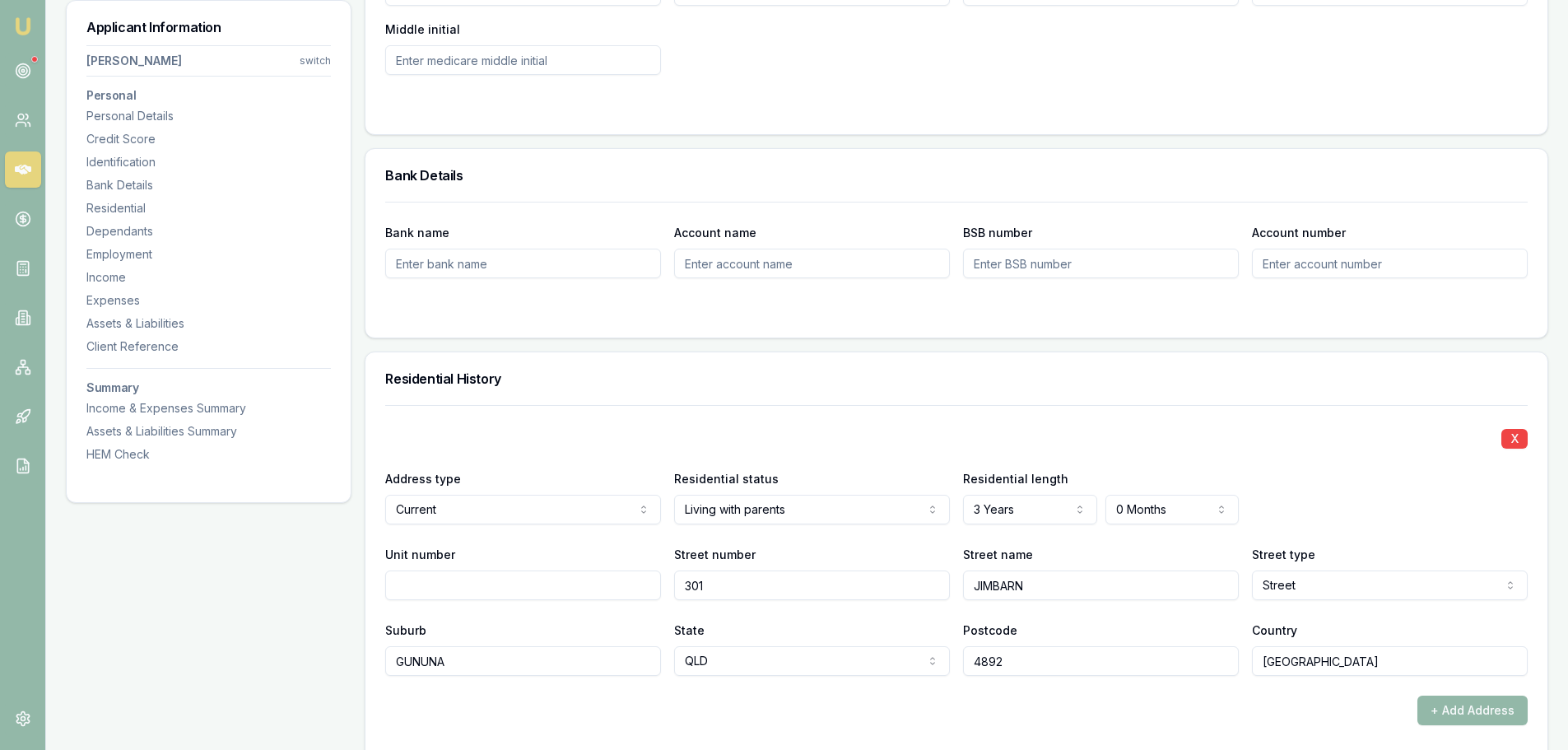
click at [860, 359] on div "Residential History" at bounding box center [957, 379] width 1182 height 53
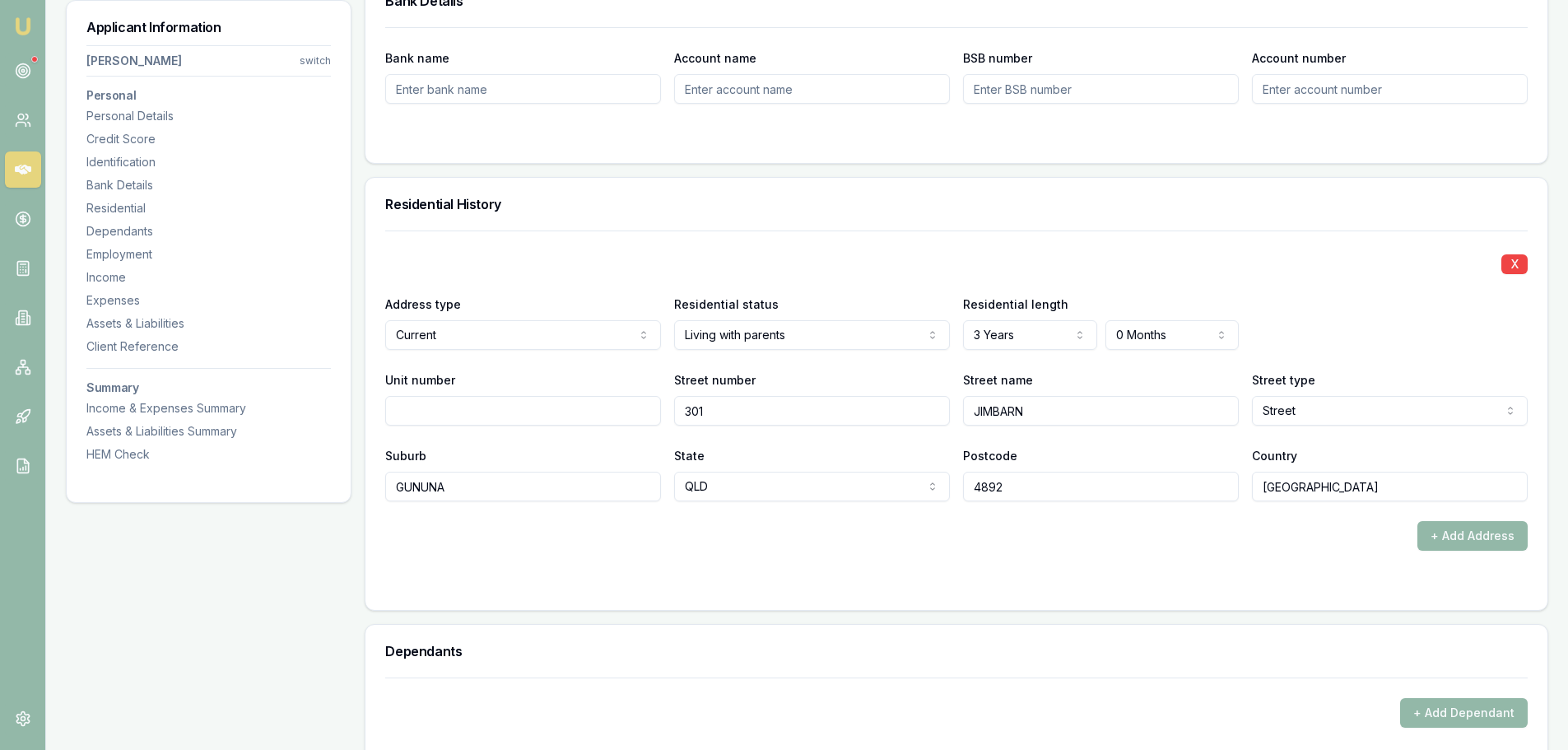
scroll to position [1647, 0]
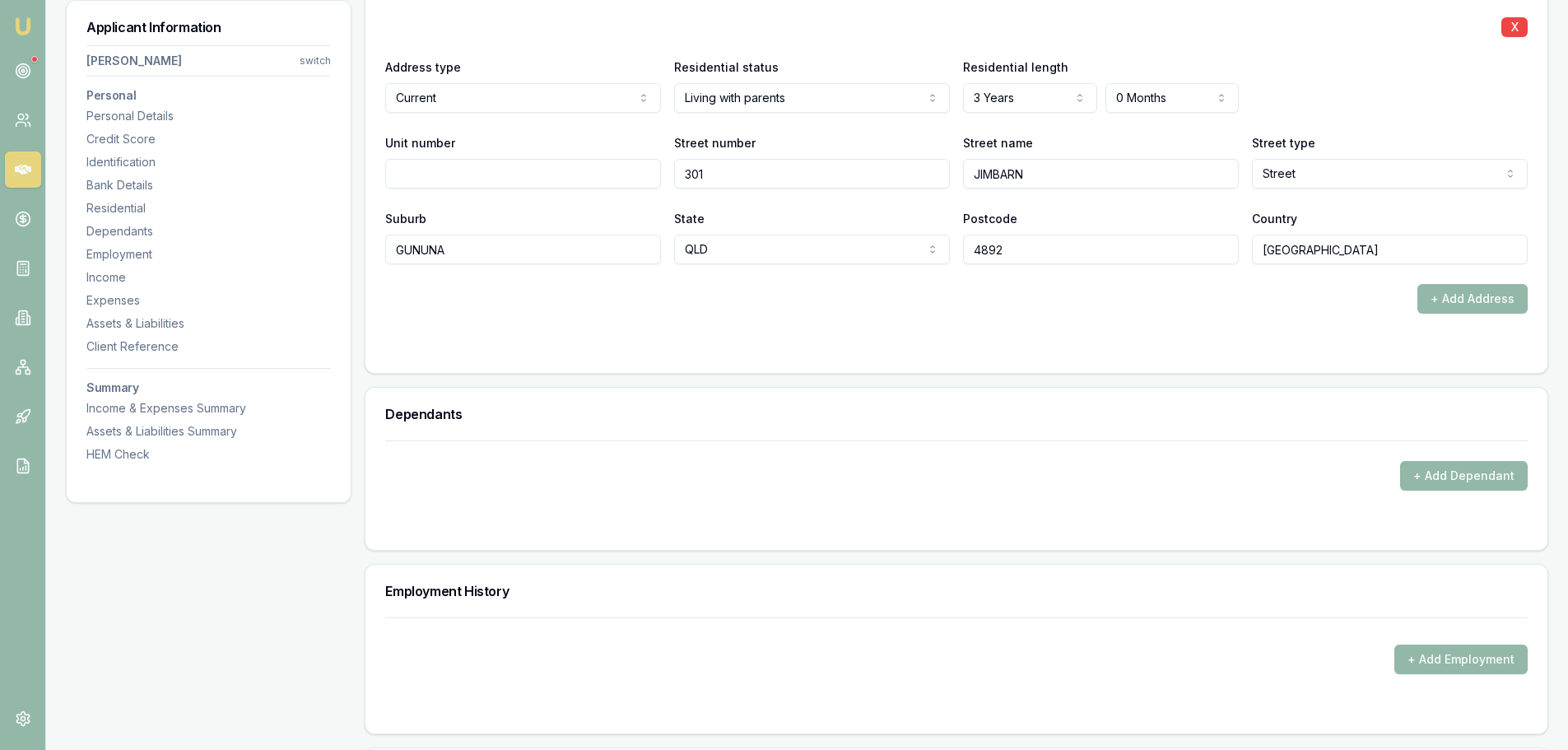
click at [892, 346] on div at bounding box center [956, 347] width 1142 height 13
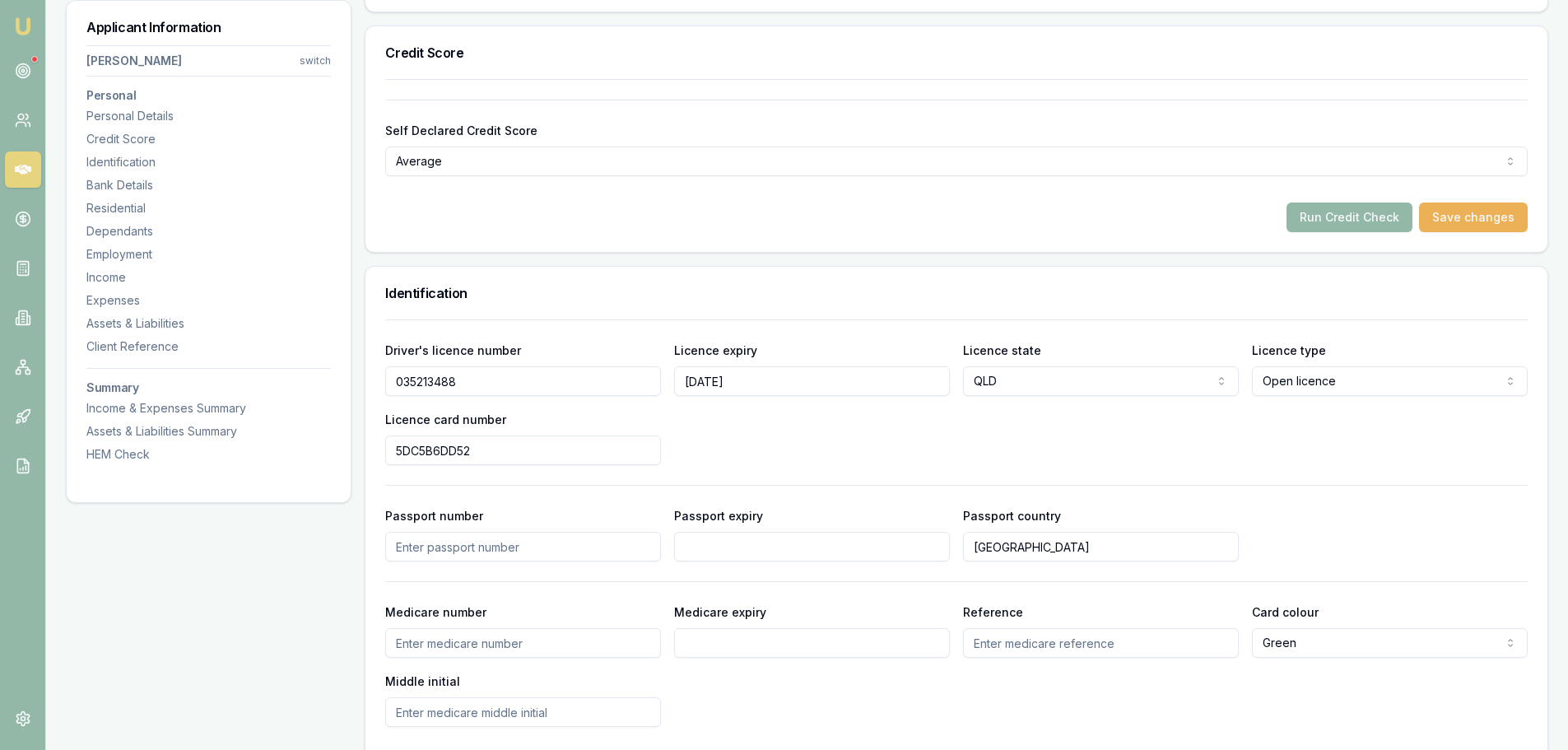
scroll to position [412, 0]
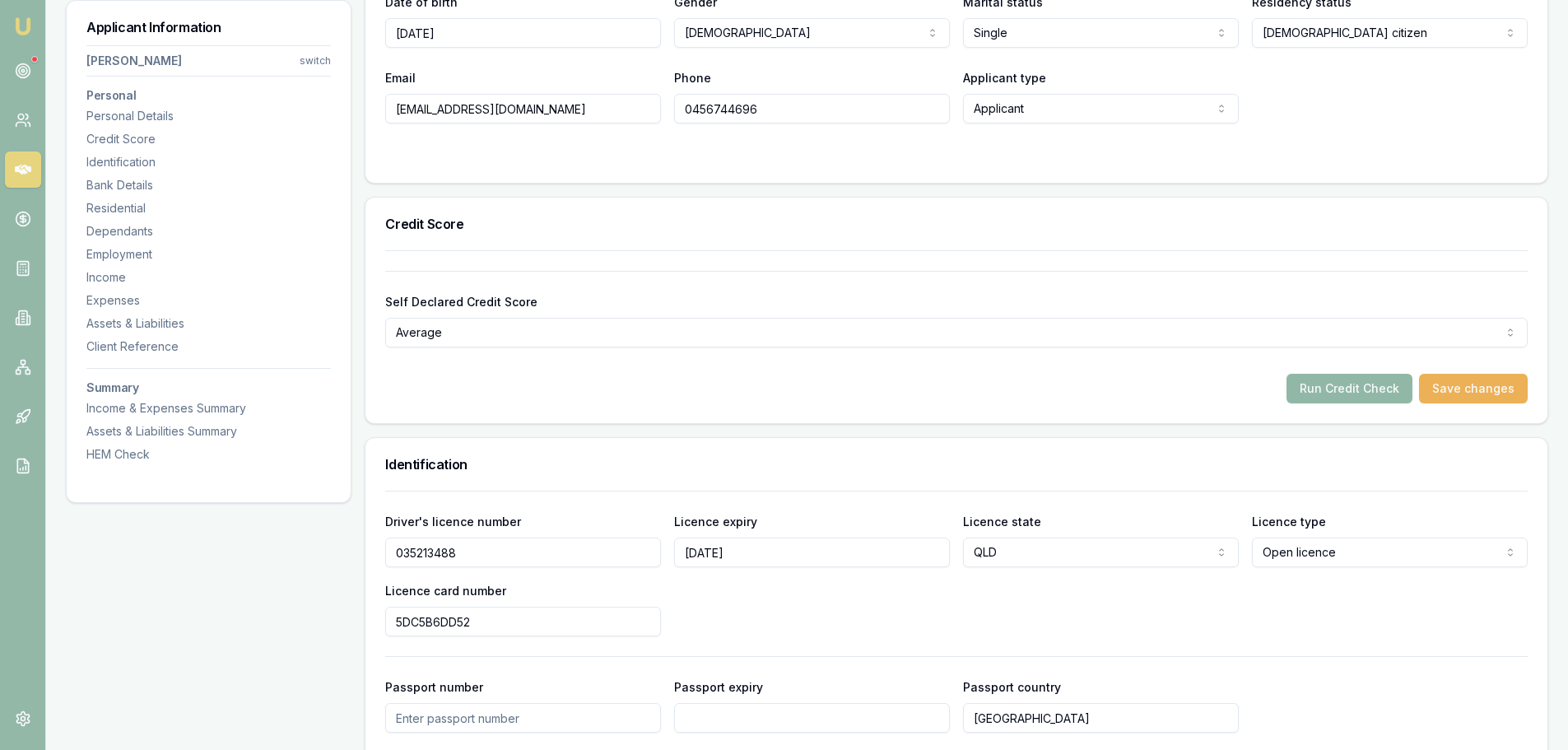
click at [1337, 390] on button "Run Credit Check" at bounding box center [1349, 388] width 126 height 29
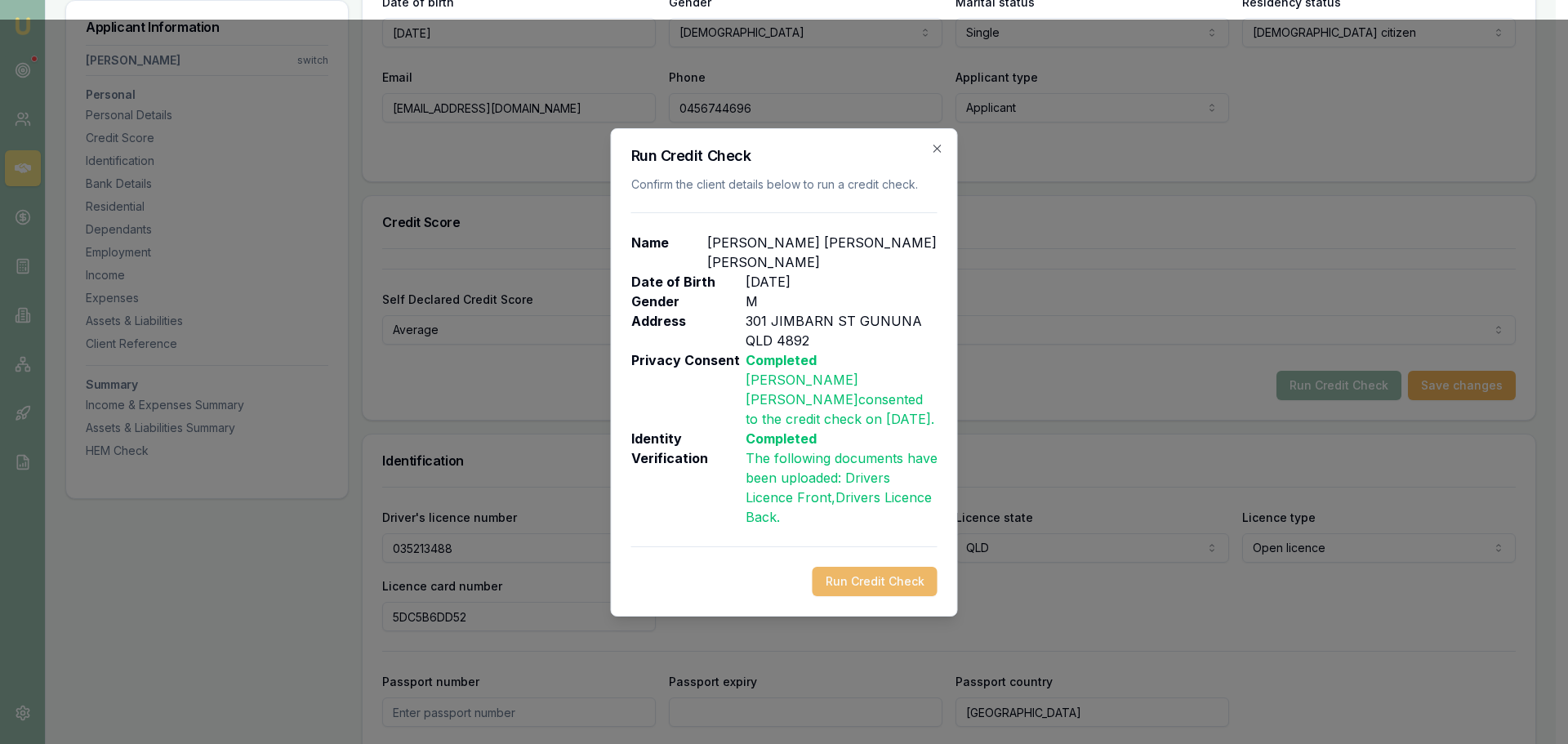
click at [838, 567] on button "Run Credit Check" at bounding box center [875, 581] width 125 height 29
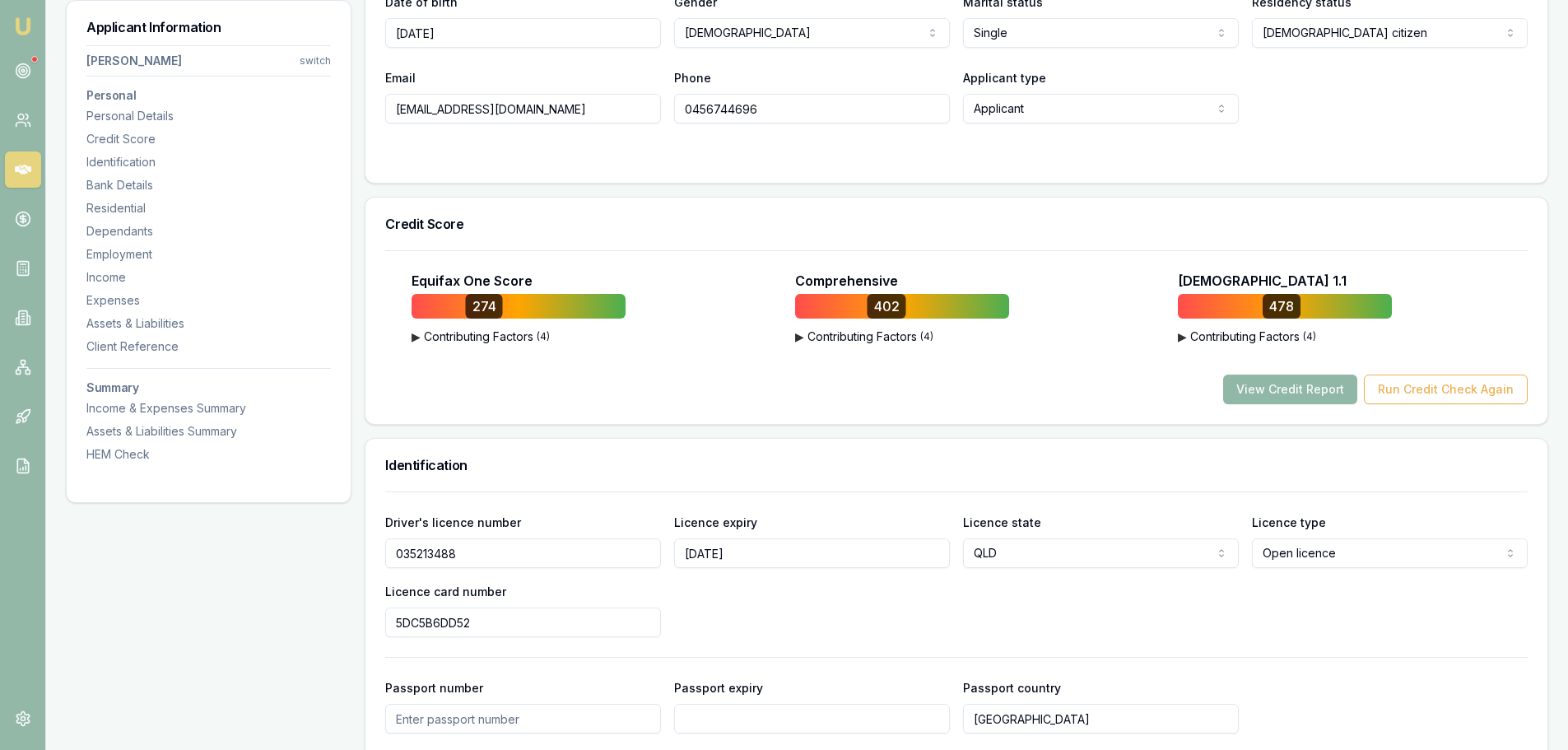
click at [1296, 400] on button "View Credit Report" at bounding box center [1290, 389] width 135 height 29
click at [1299, 386] on button "View Credit Report" at bounding box center [1290, 389] width 135 height 29
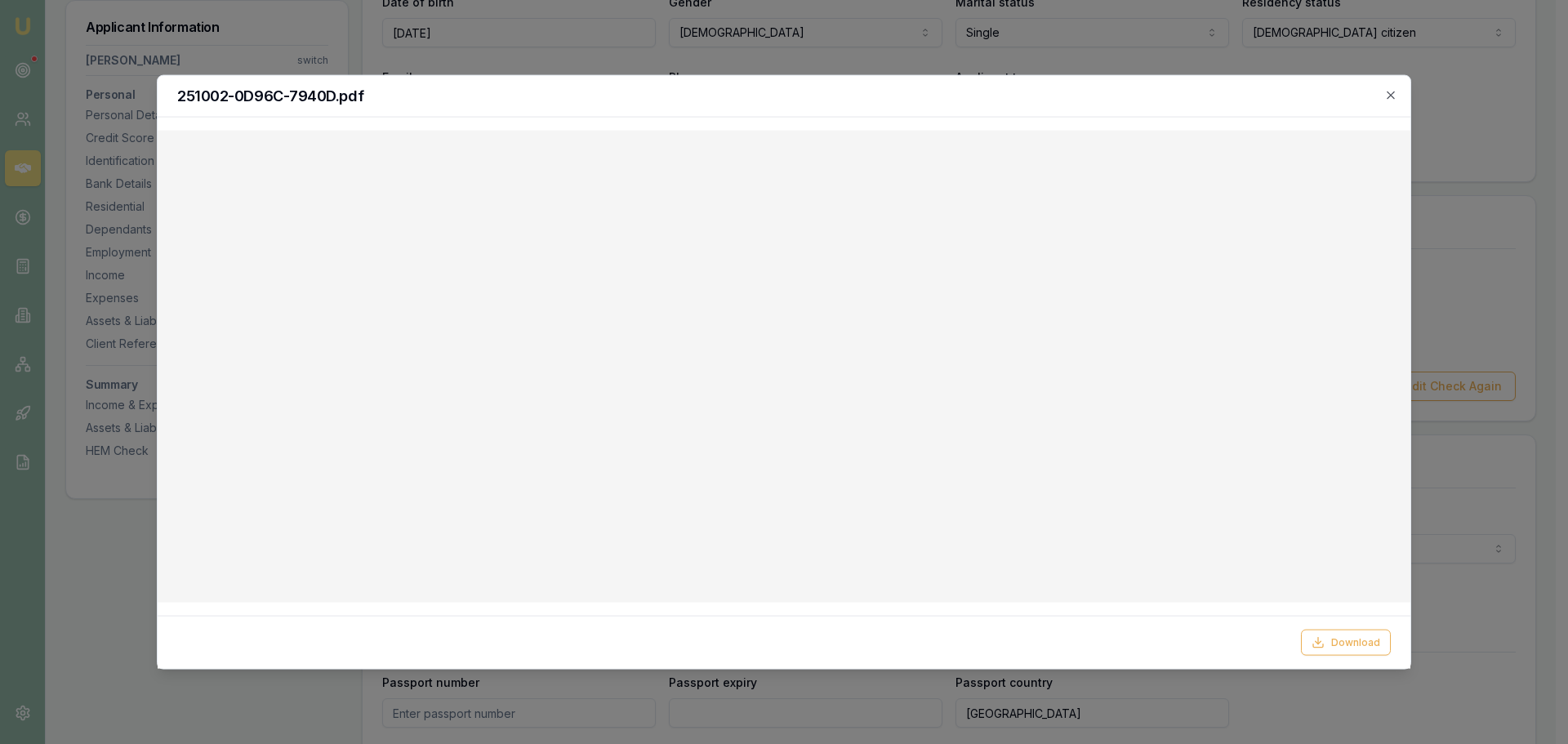
click at [1390, 90] on icon "button" at bounding box center [1391, 95] width 13 height 13
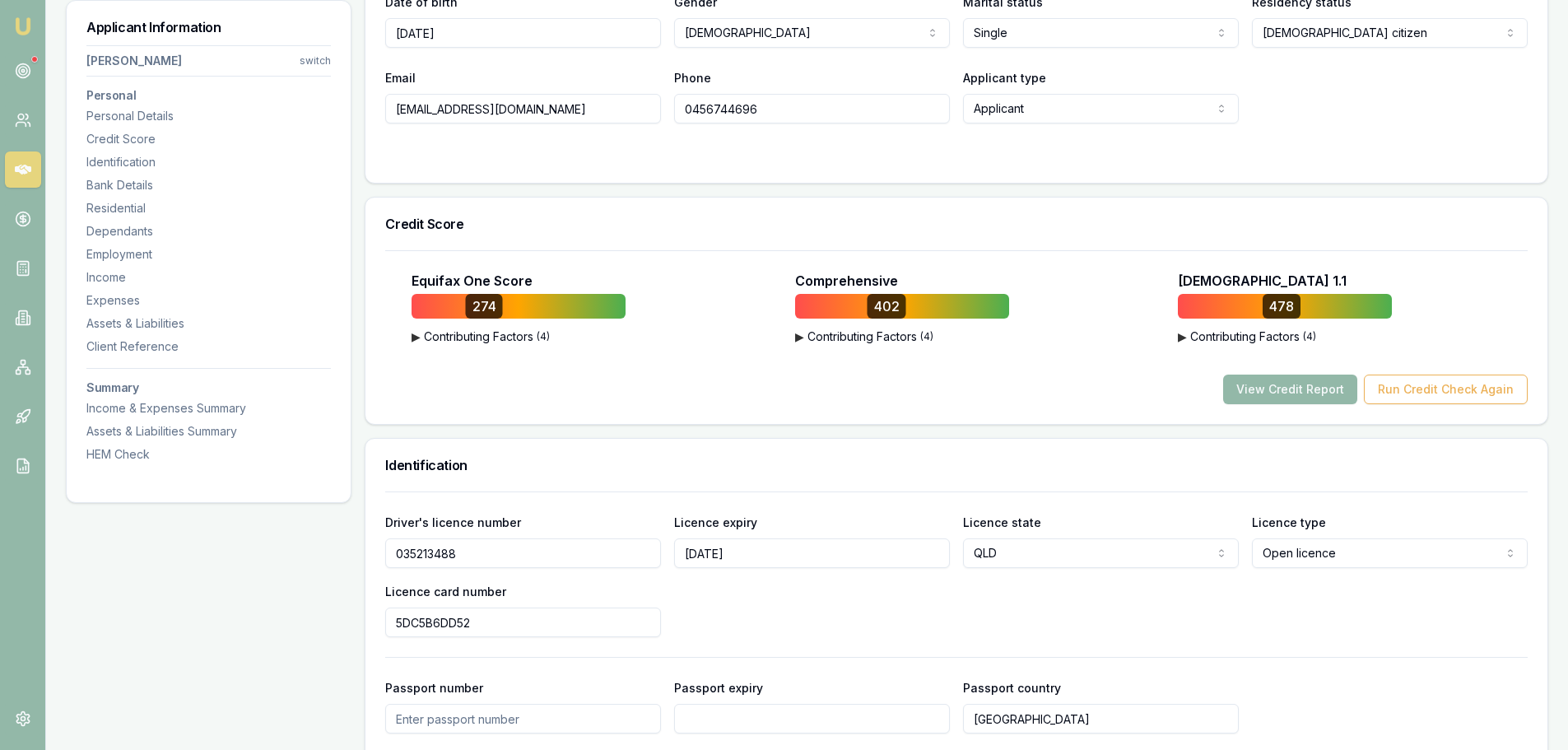
scroll to position [0, 0]
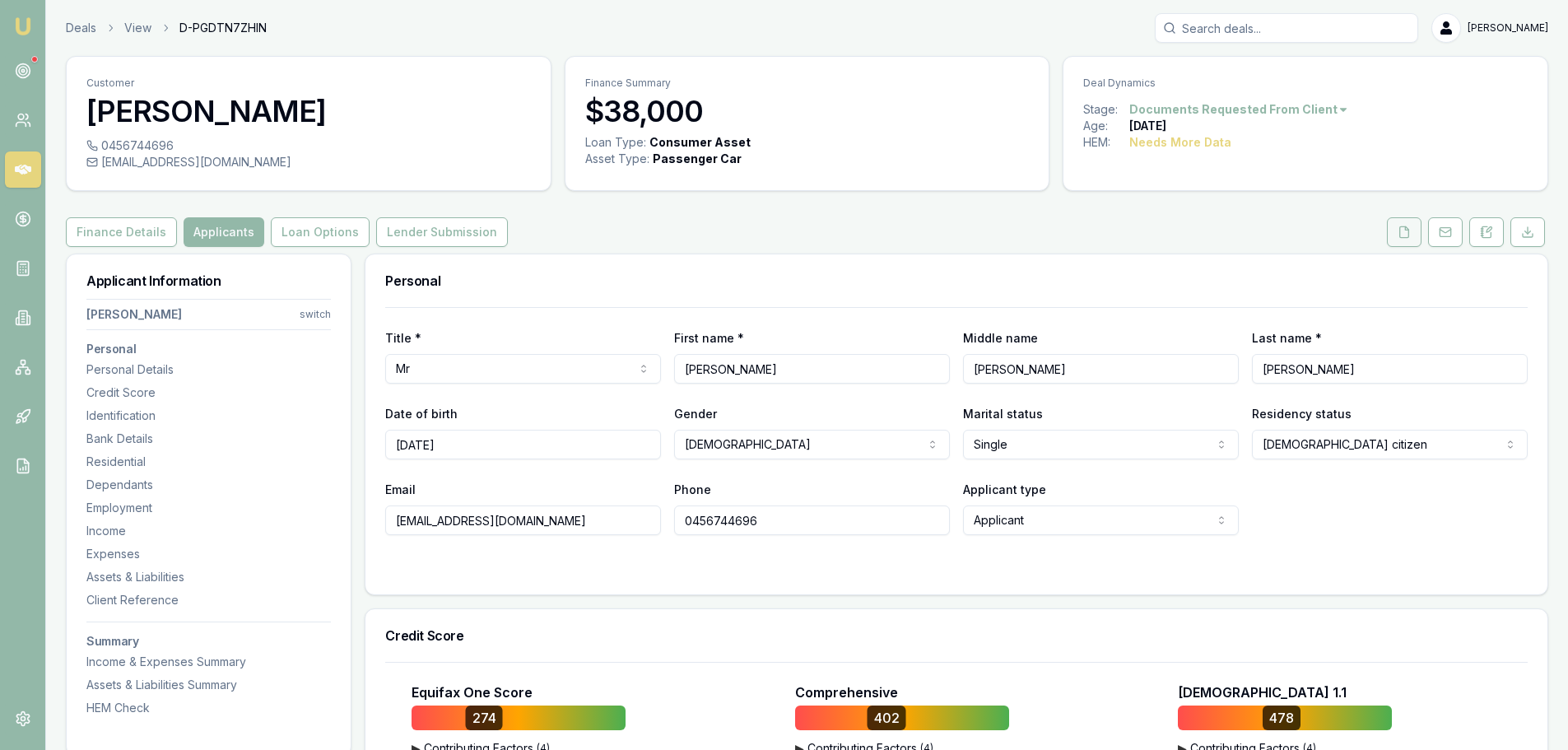
click at [1413, 238] on button at bounding box center [1404, 231] width 34 height 29
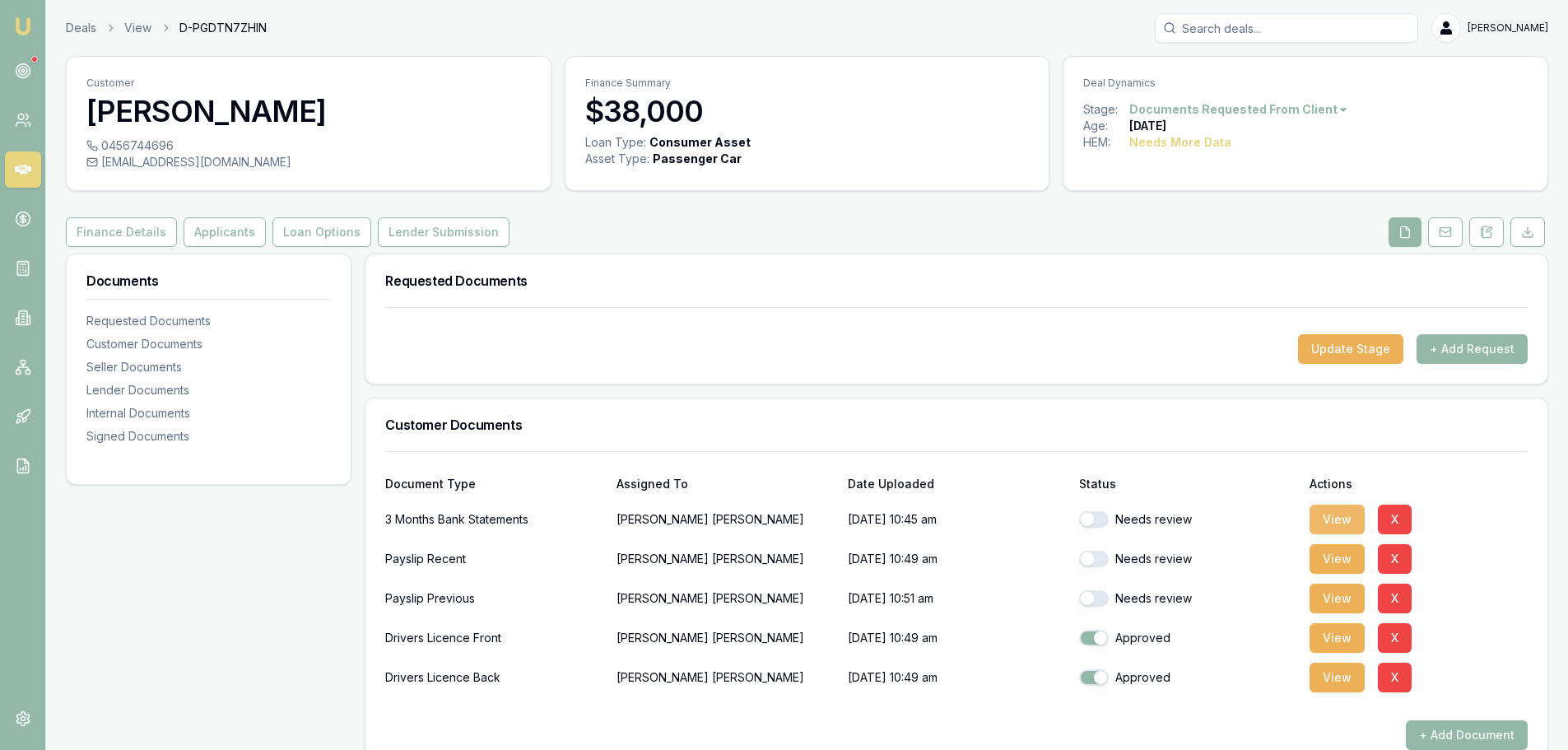
click at [1327, 518] on button "View" at bounding box center [1338, 519] width 55 height 29
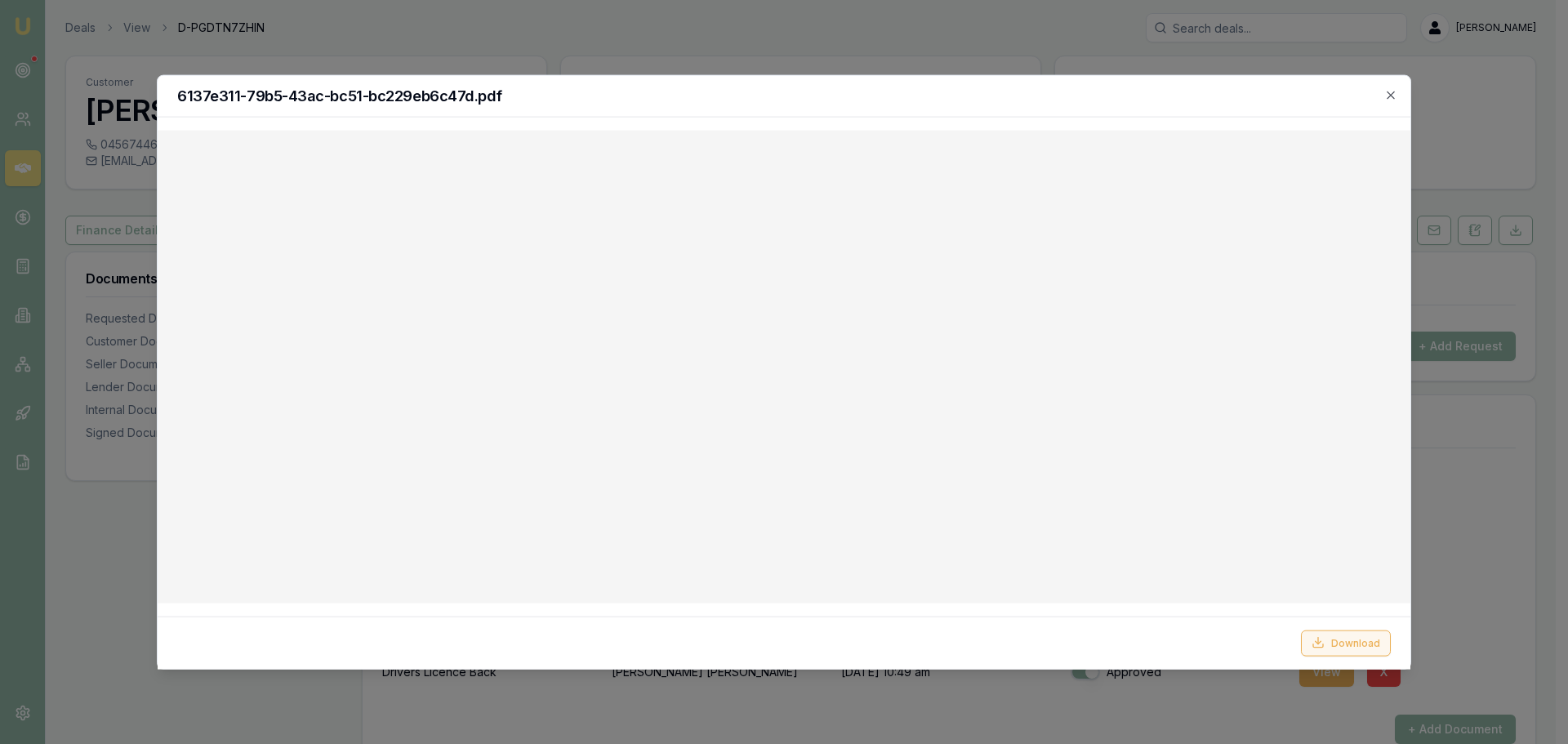
click at [1359, 648] on button "Download" at bounding box center [1346, 643] width 90 height 26
click at [940, 87] on div "6137e311-79b5-43ac-bc51-bc229eb6c47d.pdf" at bounding box center [784, 96] width 1253 height 41
click at [1386, 93] on icon "button" at bounding box center [1391, 95] width 13 height 13
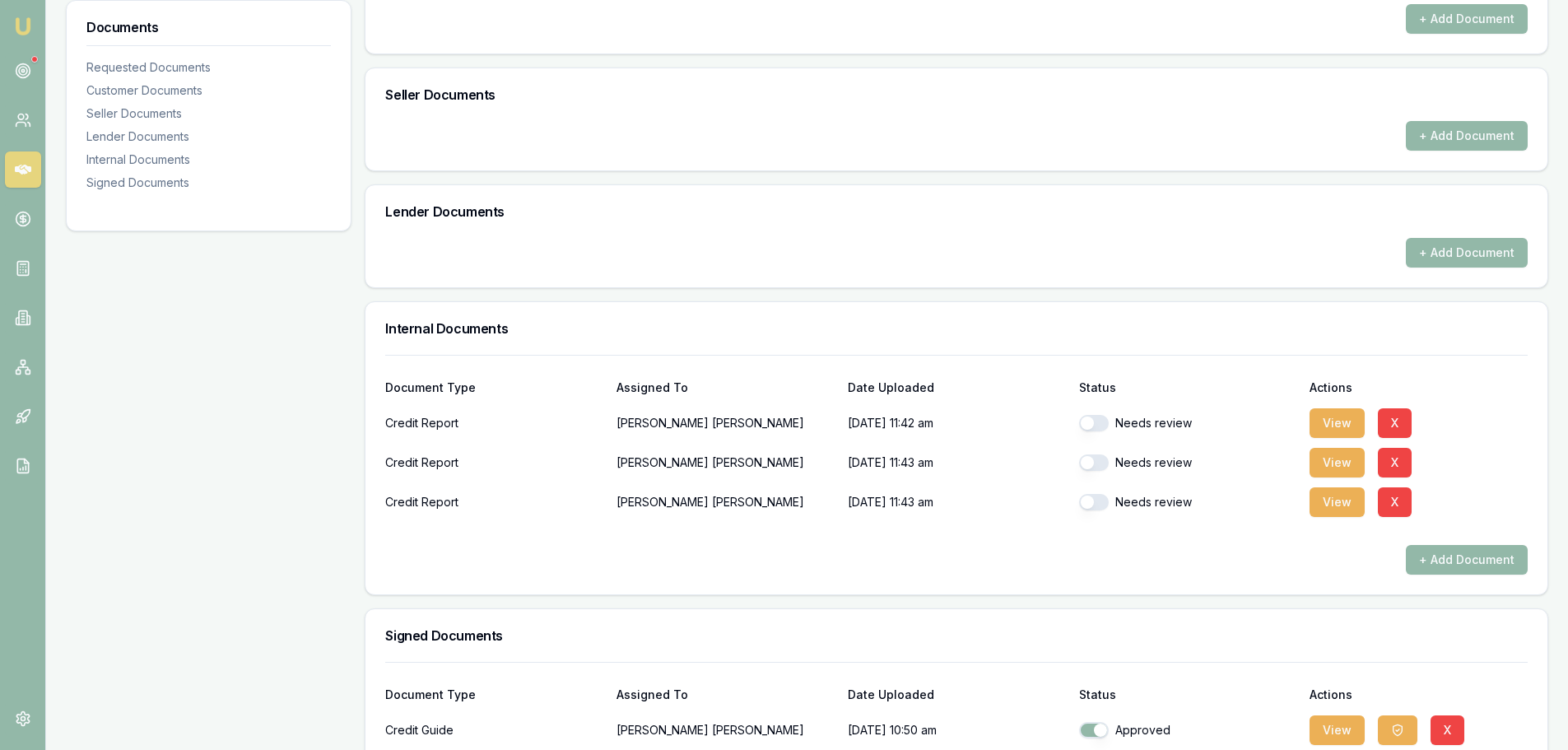
scroll to position [842, 0]
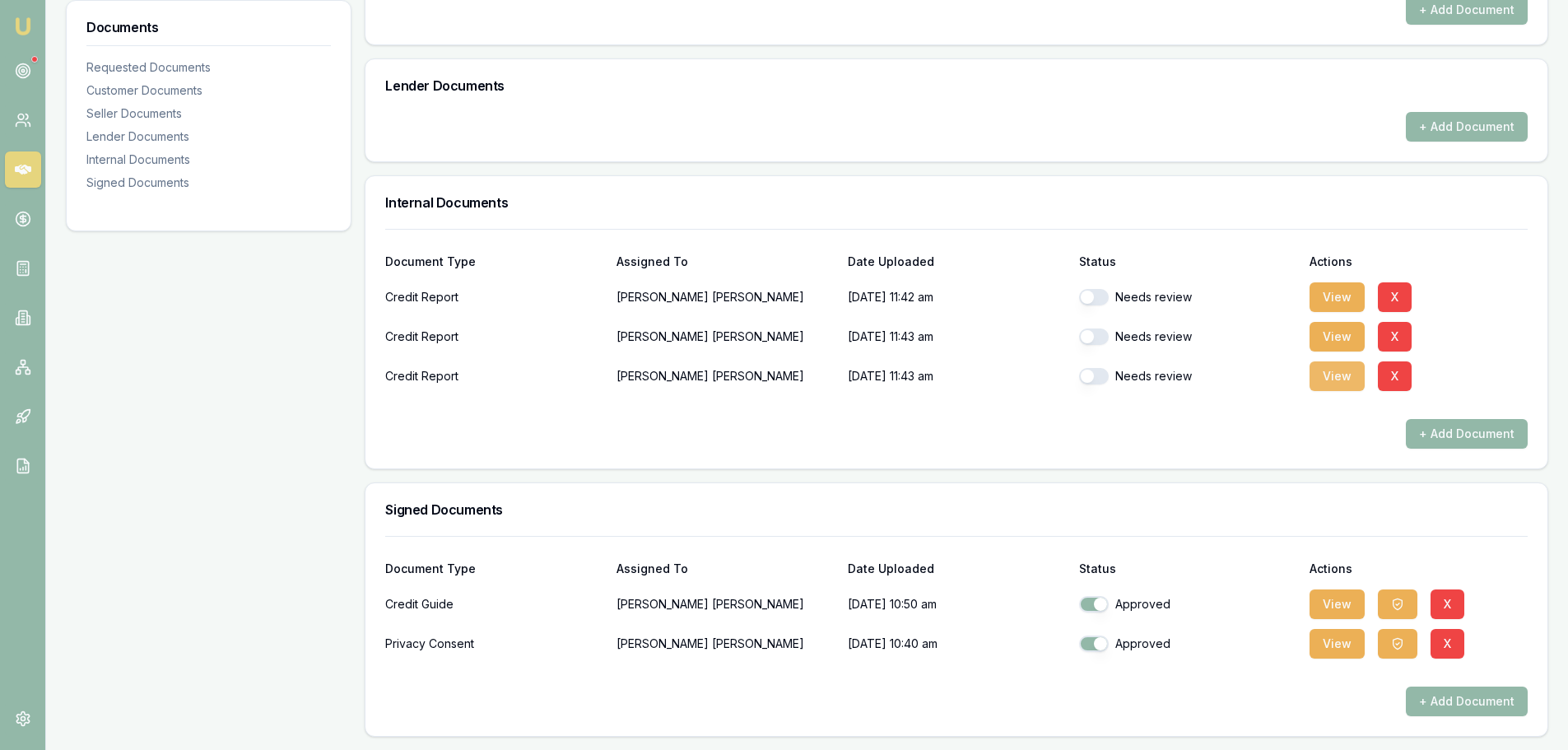
click at [1332, 371] on button "View" at bounding box center [1338, 375] width 55 height 29
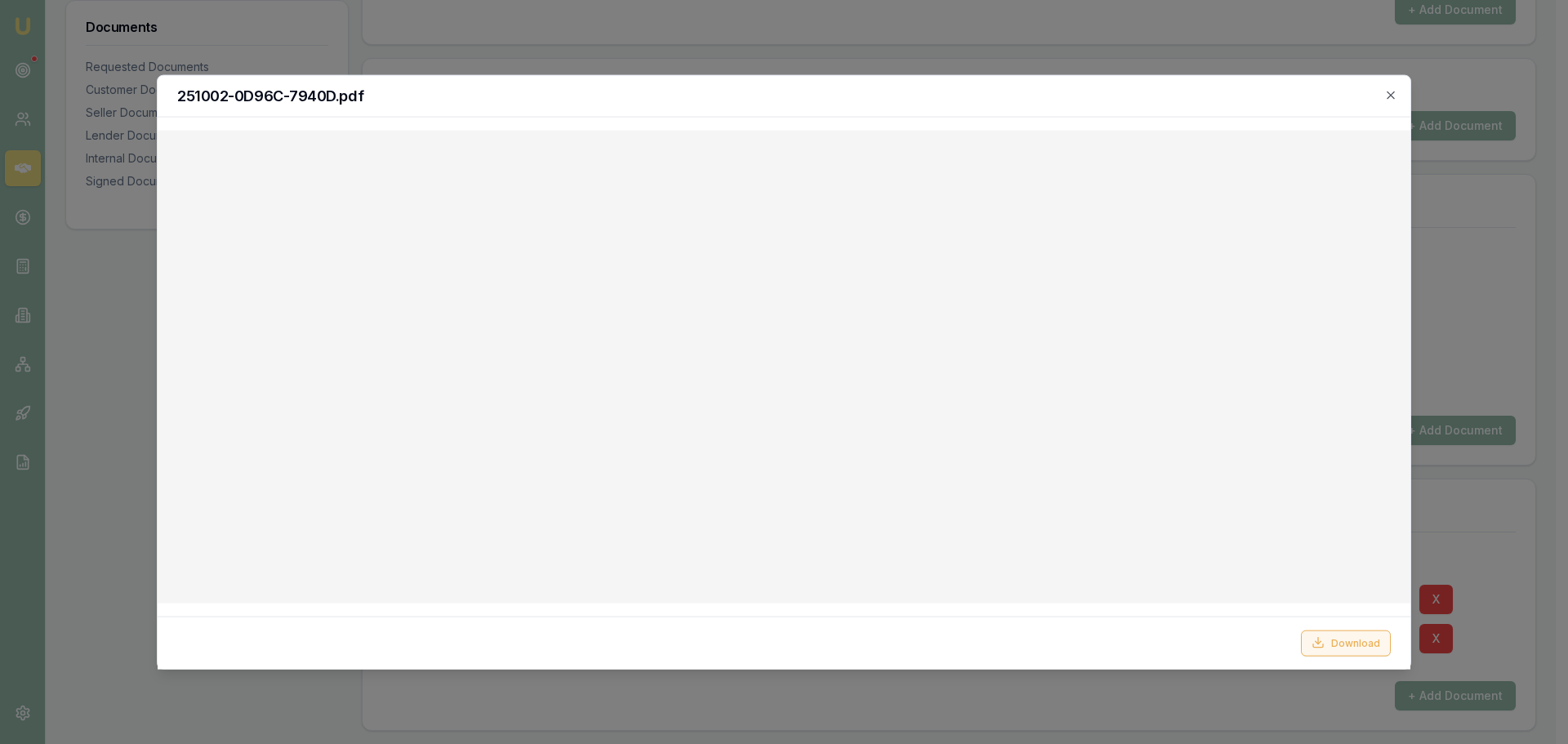
click at [1361, 646] on button "Download" at bounding box center [1346, 643] width 90 height 26
click at [703, 90] on h2 "251002-0D96C-7940D.pdf" at bounding box center [784, 96] width 1213 height 15
click at [1389, 98] on icon "button" at bounding box center [1391, 95] width 13 height 13
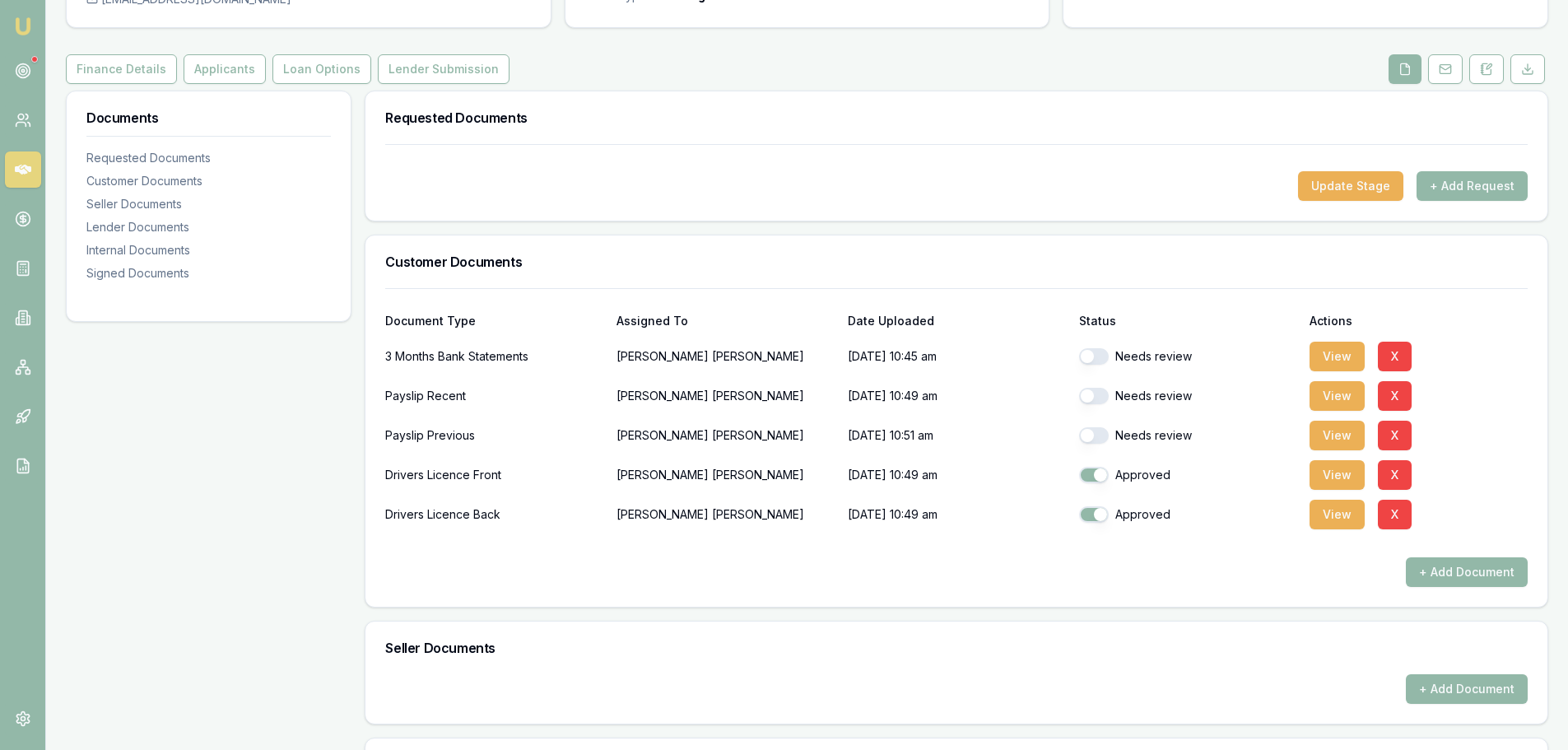
scroll to position [0, 0]
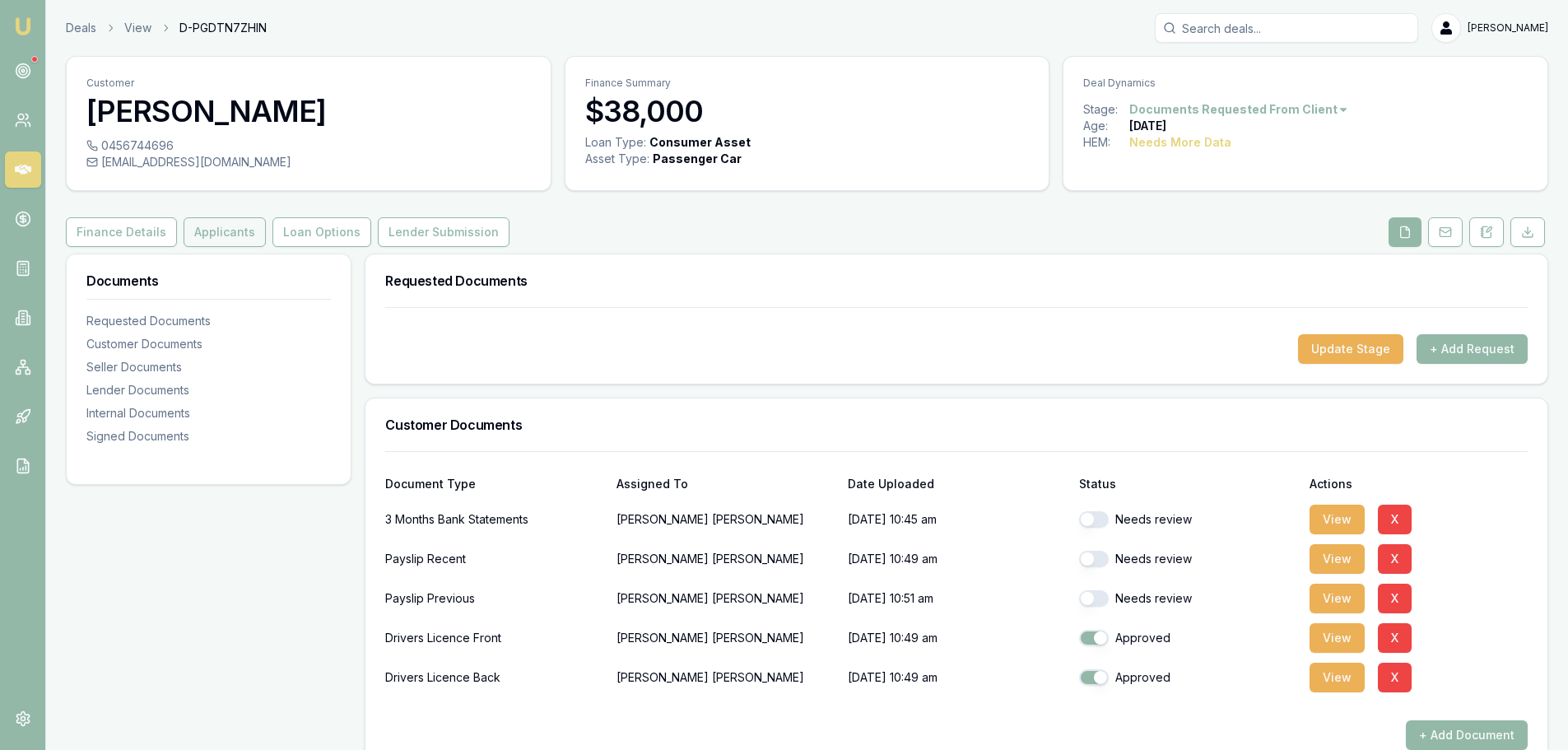
click at [222, 229] on button "Applicants" at bounding box center [225, 231] width 82 height 29
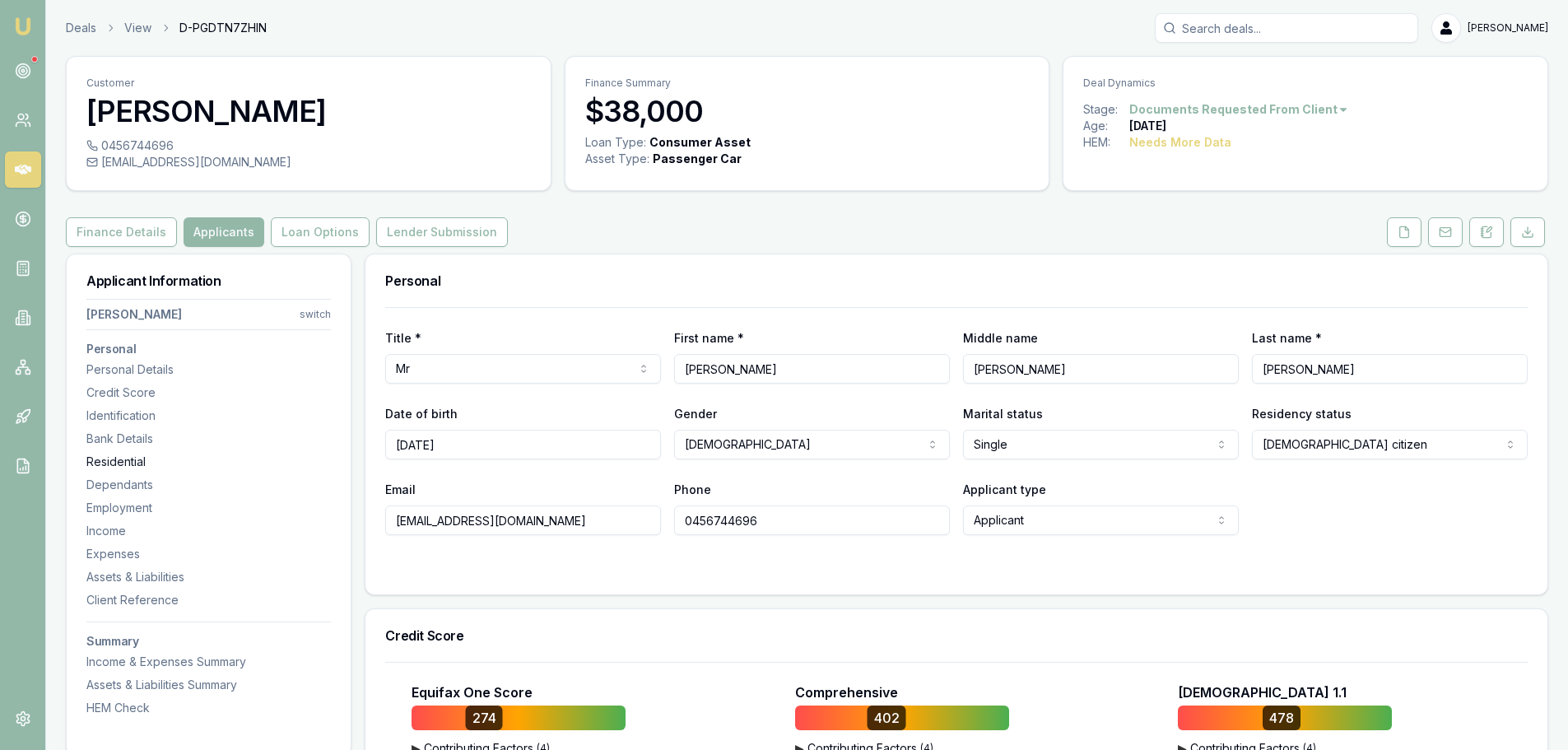
click at [118, 464] on div "Residential" at bounding box center [209, 461] width 245 height 16
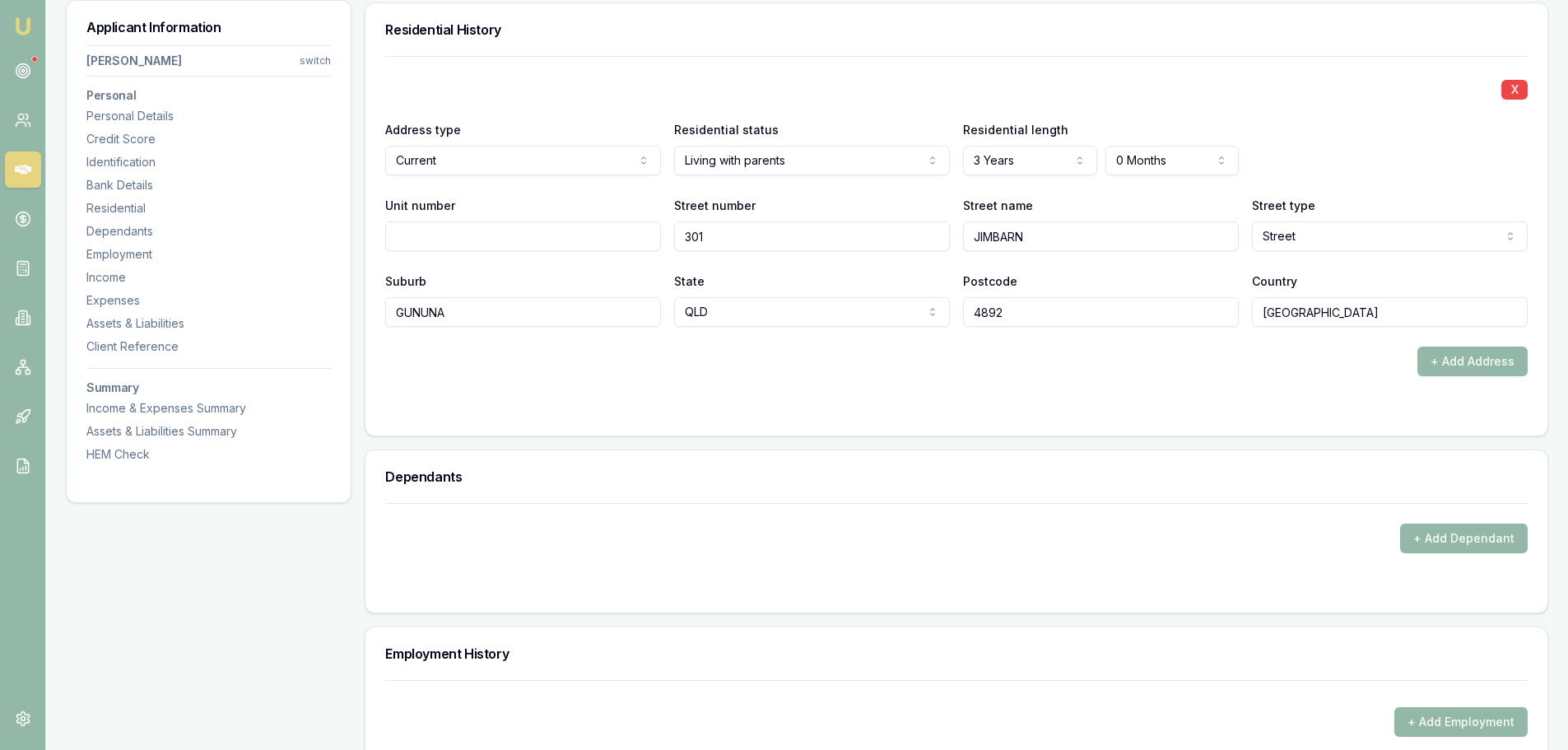
scroll to position [1587, 0]
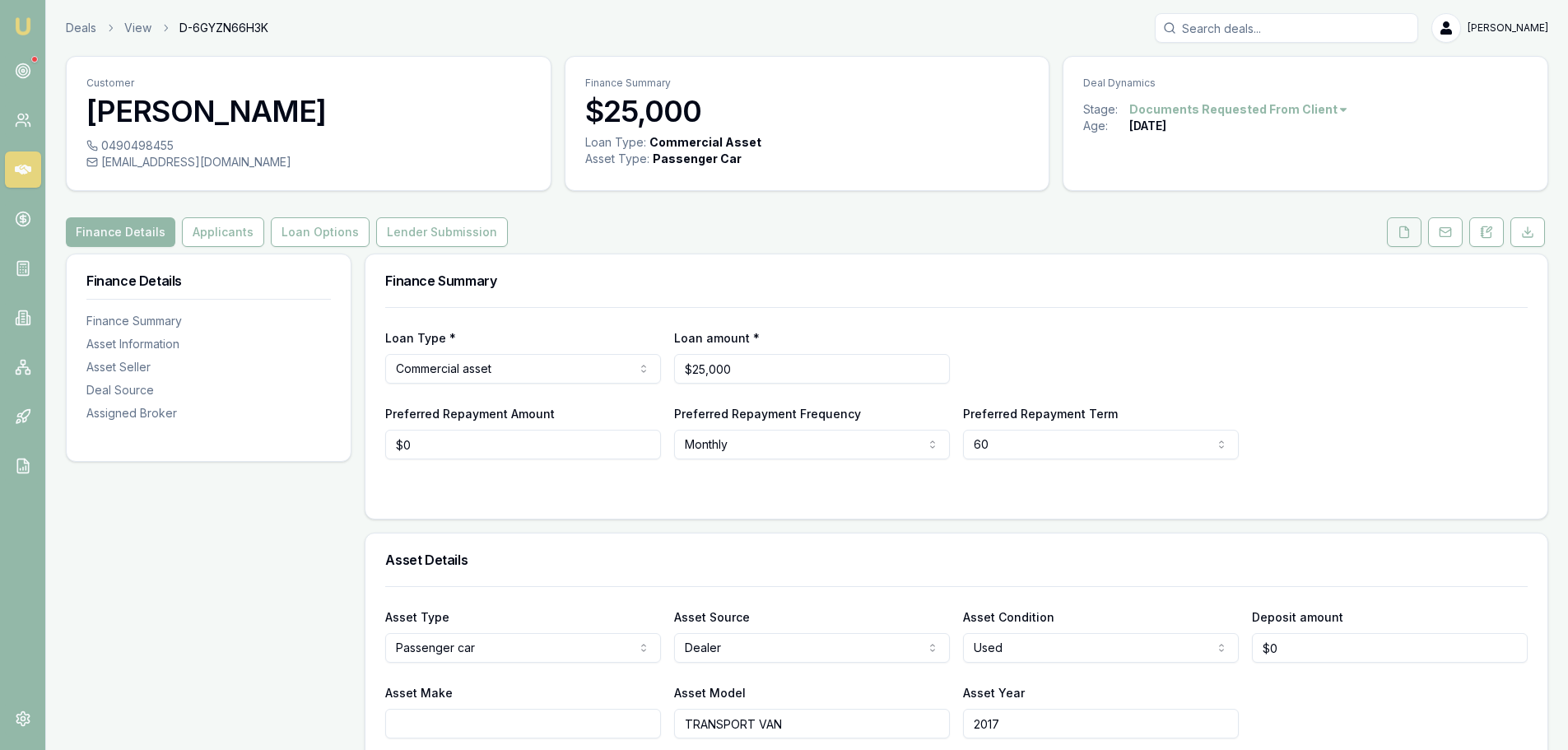
click at [1407, 231] on icon at bounding box center [1405, 232] width 13 height 13
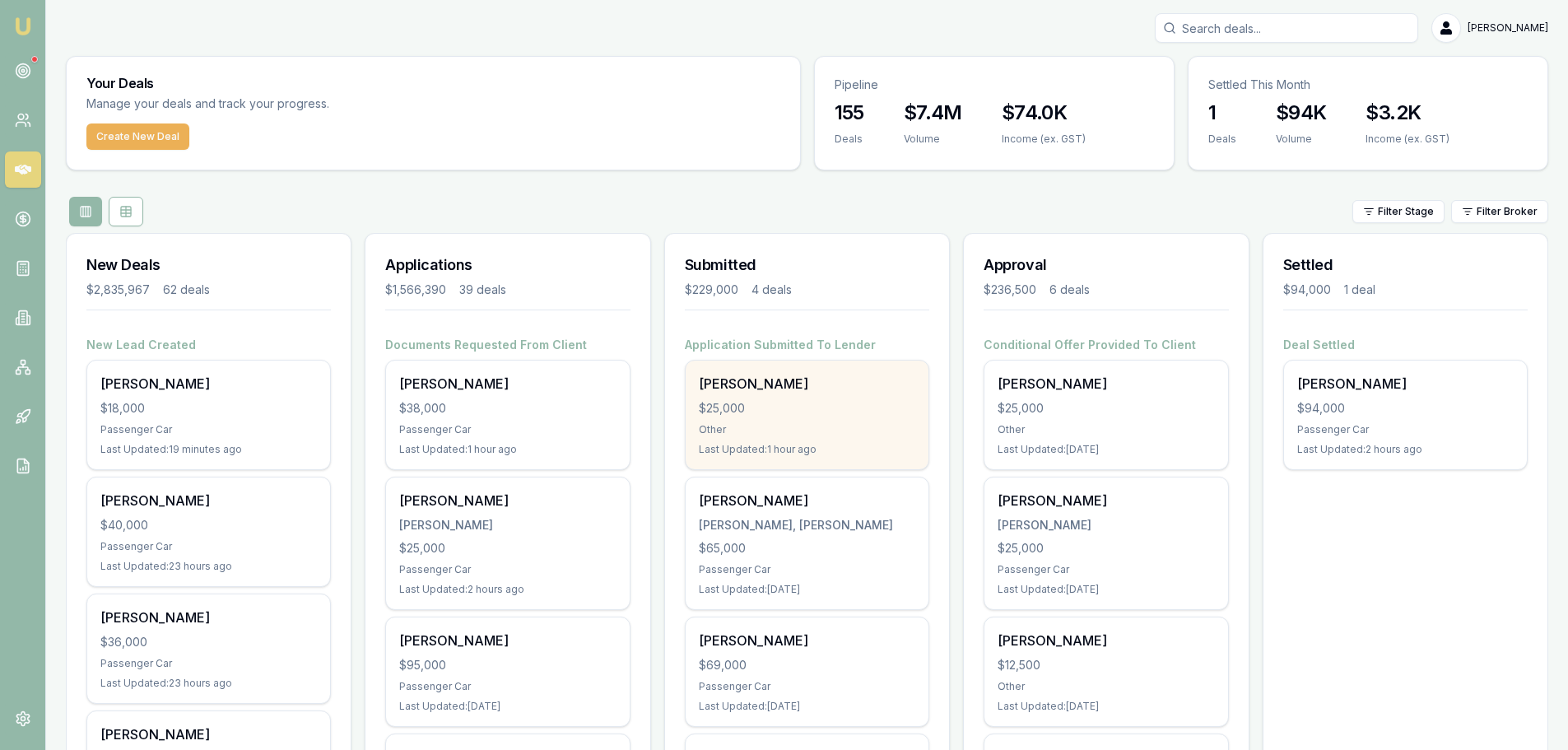
click at [753, 423] on div "Other" at bounding box center [807, 430] width 216 height 13
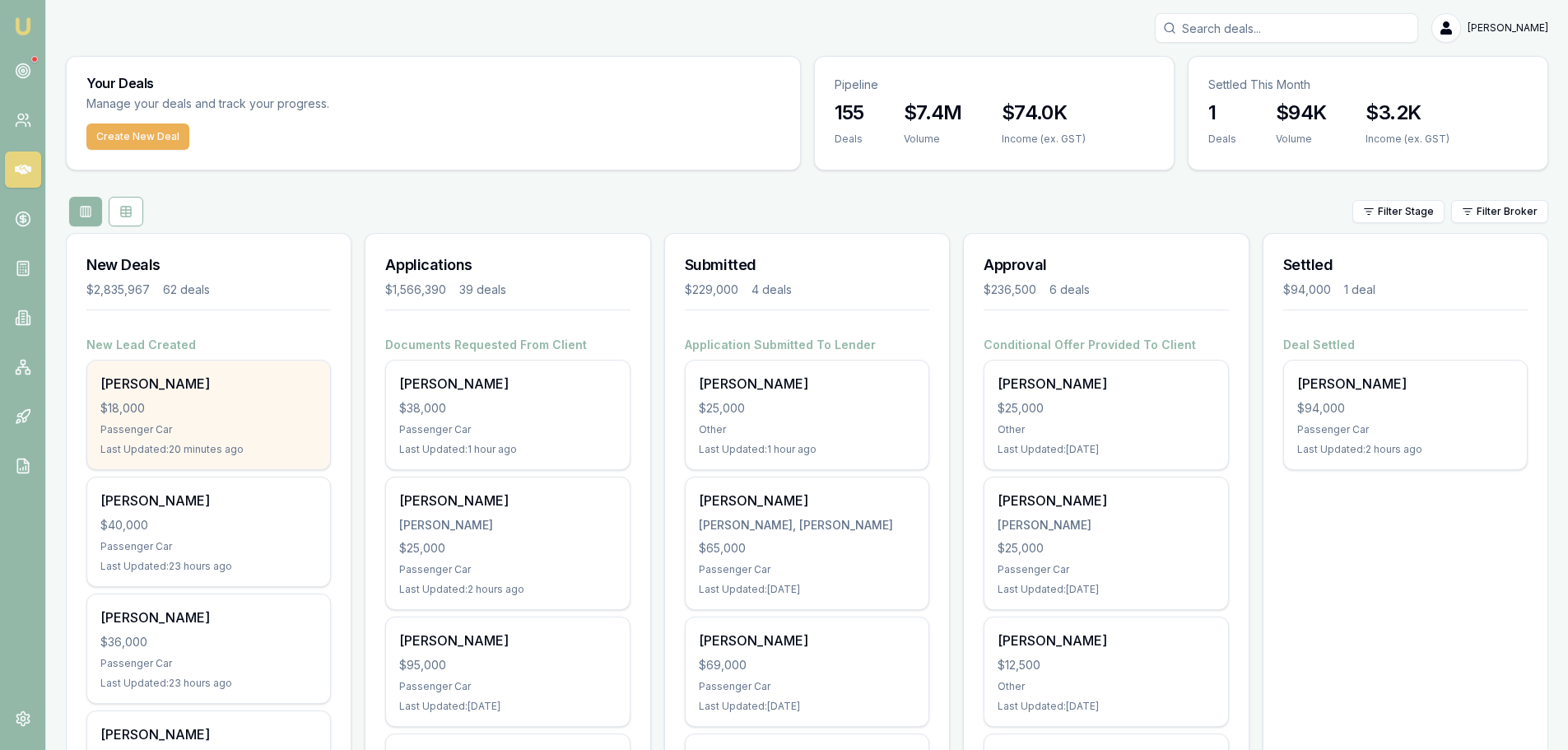
click at [191, 397] on div "Kyla Gilsenan $18,000 Passenger Car Last Updated: 20 minutes ago" at bounding box center [209, 414] width 243 height 109
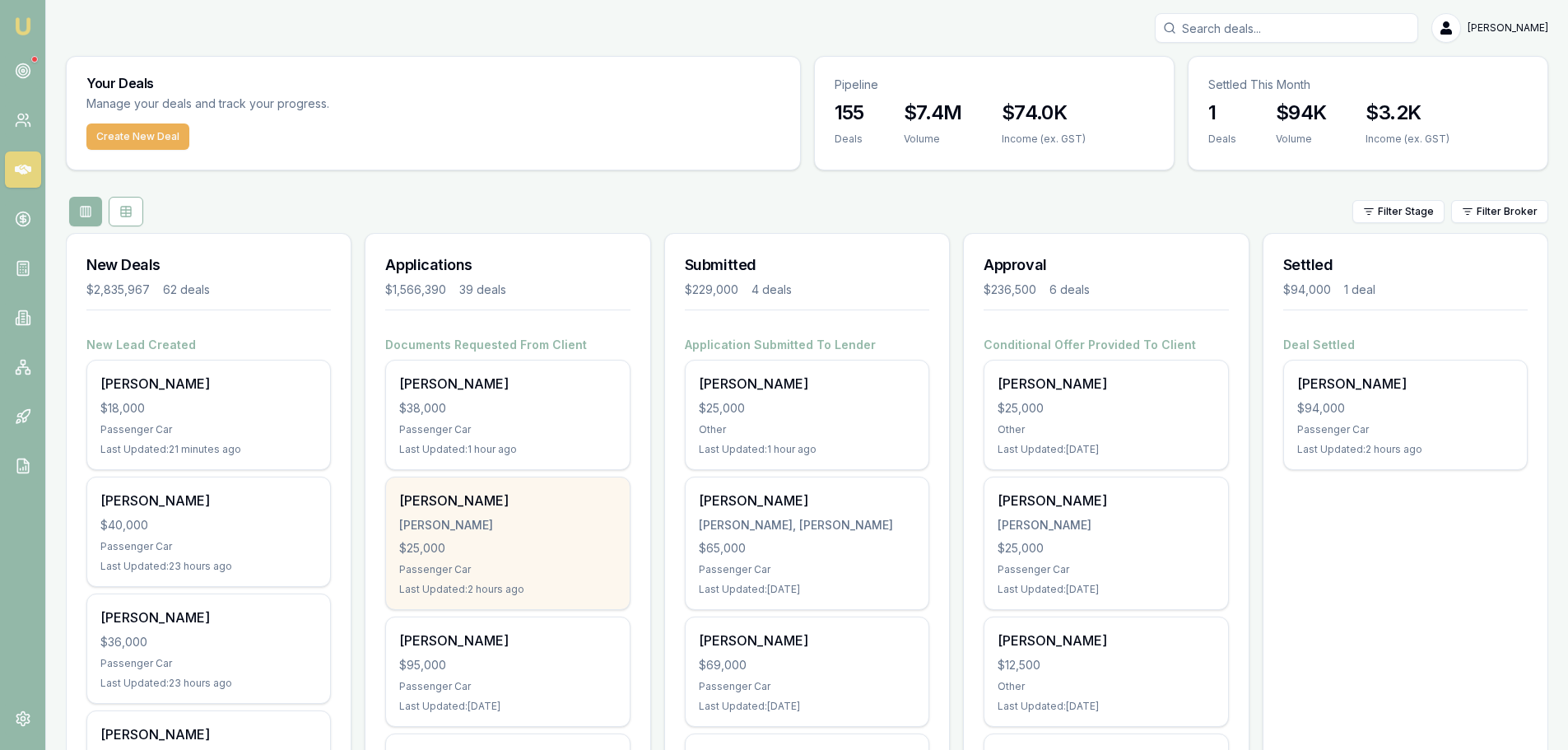
click at [451, 583] on div "Last Updated: 2 hours ago" at bounding box center [507, 590] width 216 height 13
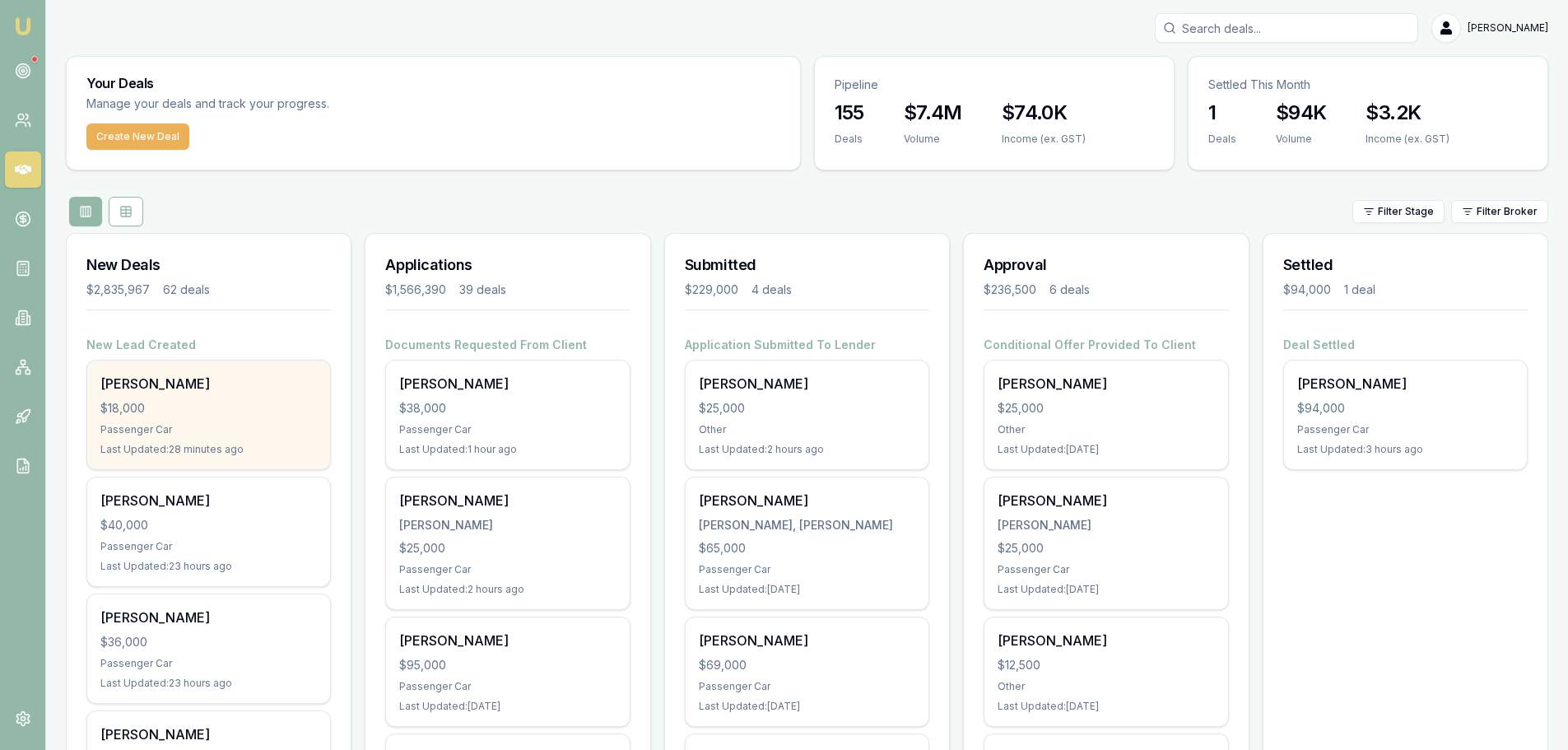
click at [166, 425] on div "Passenger Car" at bounding box center [209, 430] width 216 height 13
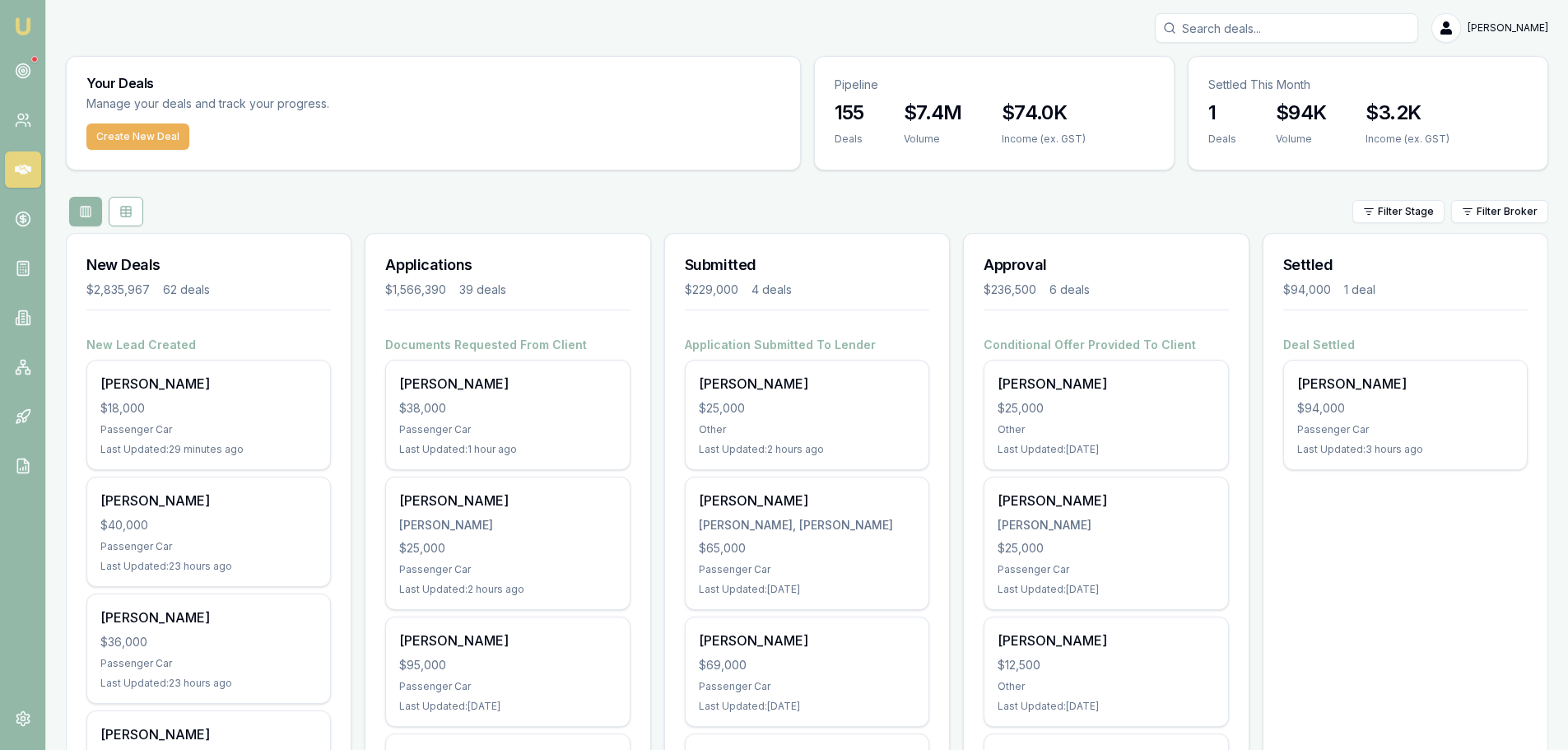
click at [472, 199] on div "Filter Stage Filter Broker" at bounding box center [807, 211] width 1483 height 29
click at [619, 209] on div "Filter Stage Filter Broker" at bounding box center [807, 211] width 1483 height 29
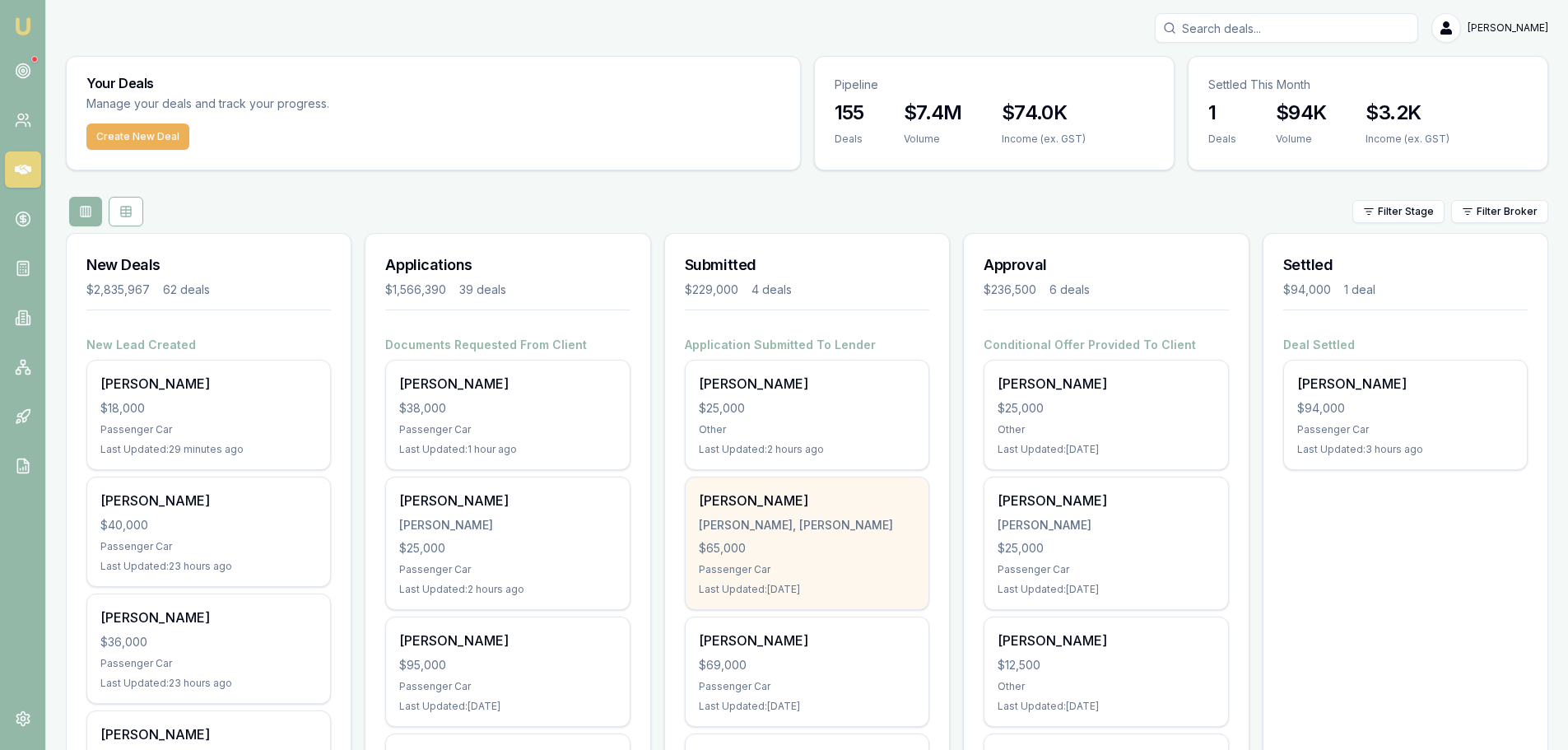
click at [840, 514] on div "Ayden Johan JOHAN, AYDEN JOHNATHON $65,000 Passenger Car Last Updated: 1 day ago" at bounding box center [807, 543] width 243 height 132
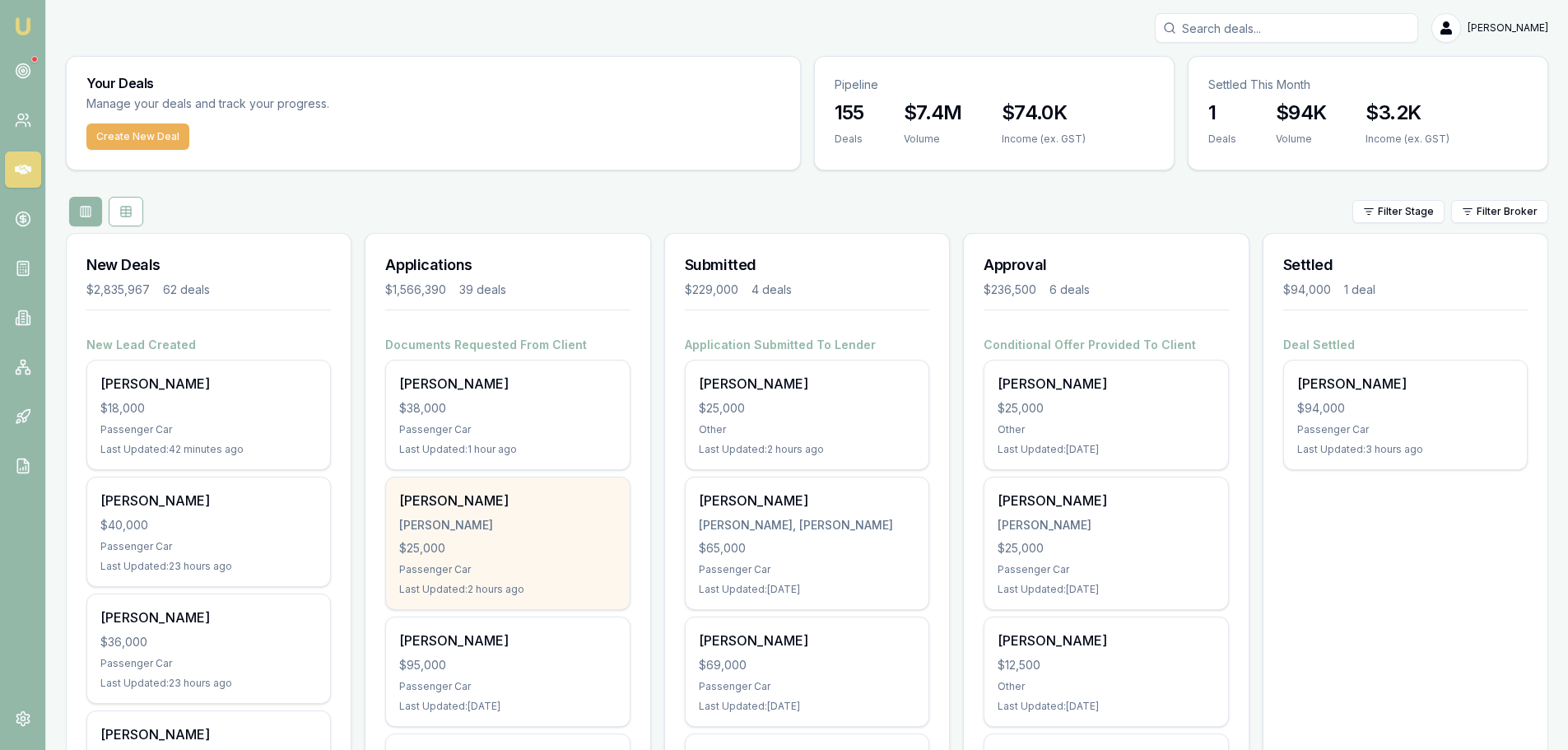
click at [460, 568] on div "Passenger Car" at bounding box center [507, 570] width 216 height 13
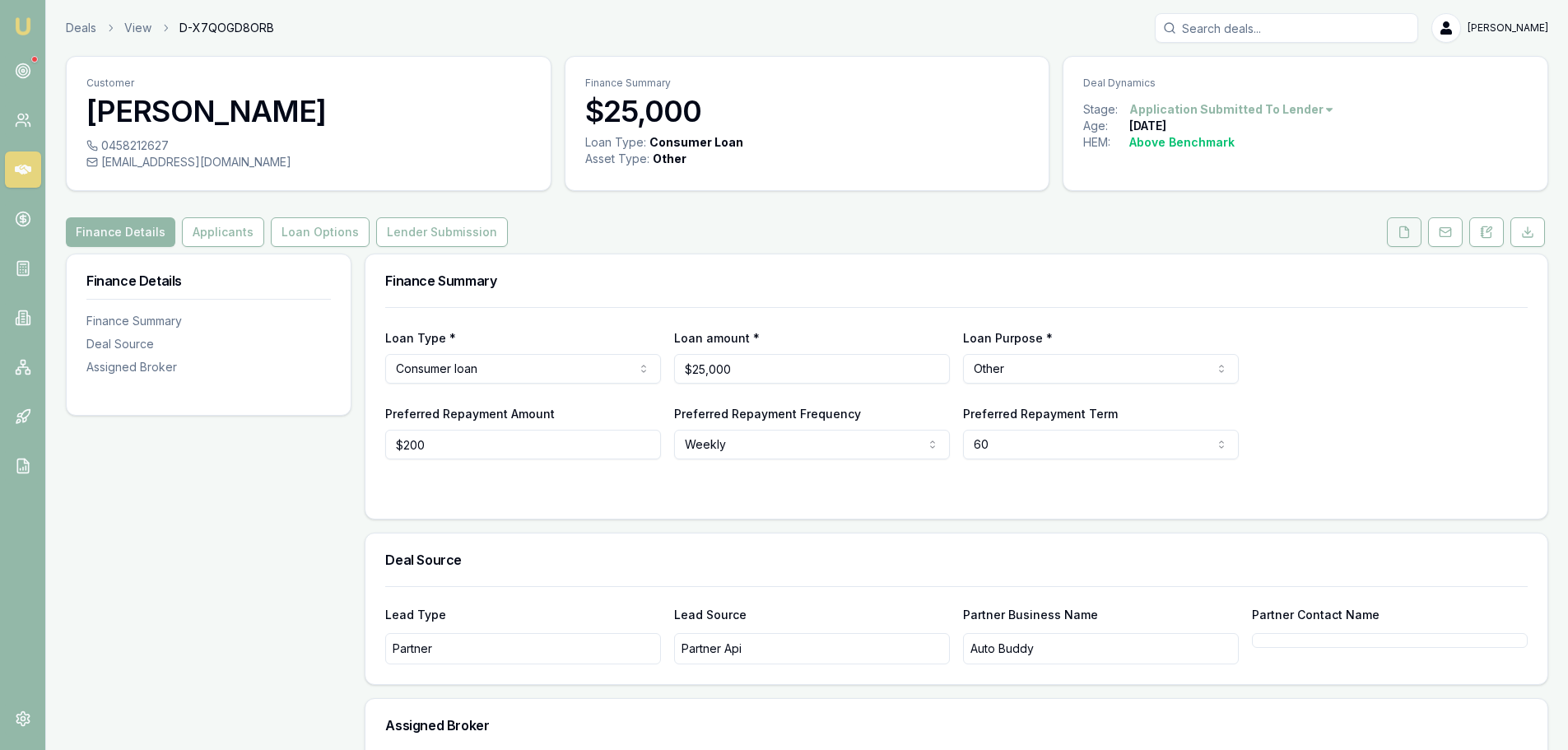
click at [1404, 237] on icon at bounding box center [1405, 231] width 9 height 10
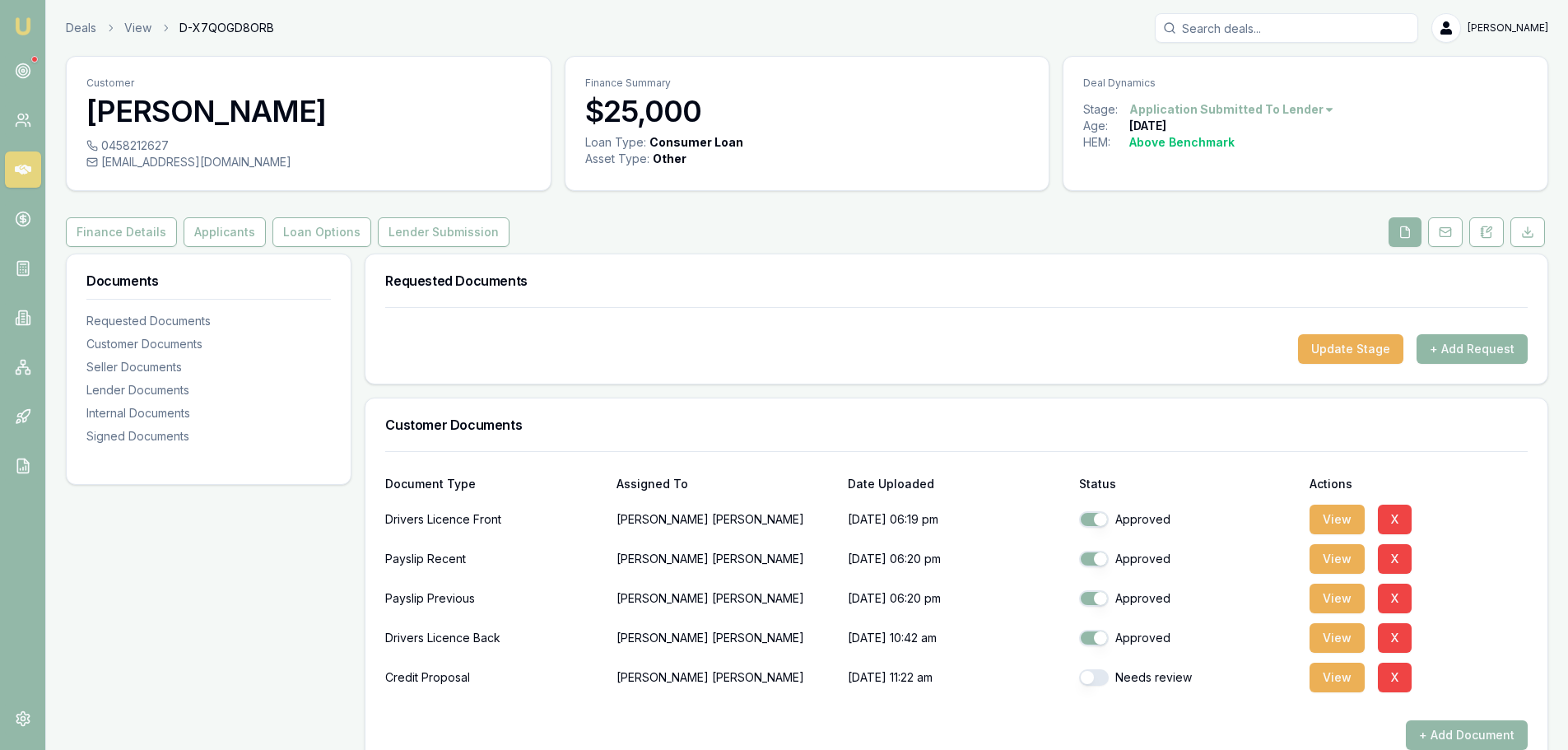
click at [1469, 352] on button "+ Add Request" at bounding box center [1472, 349] width 111 height 29
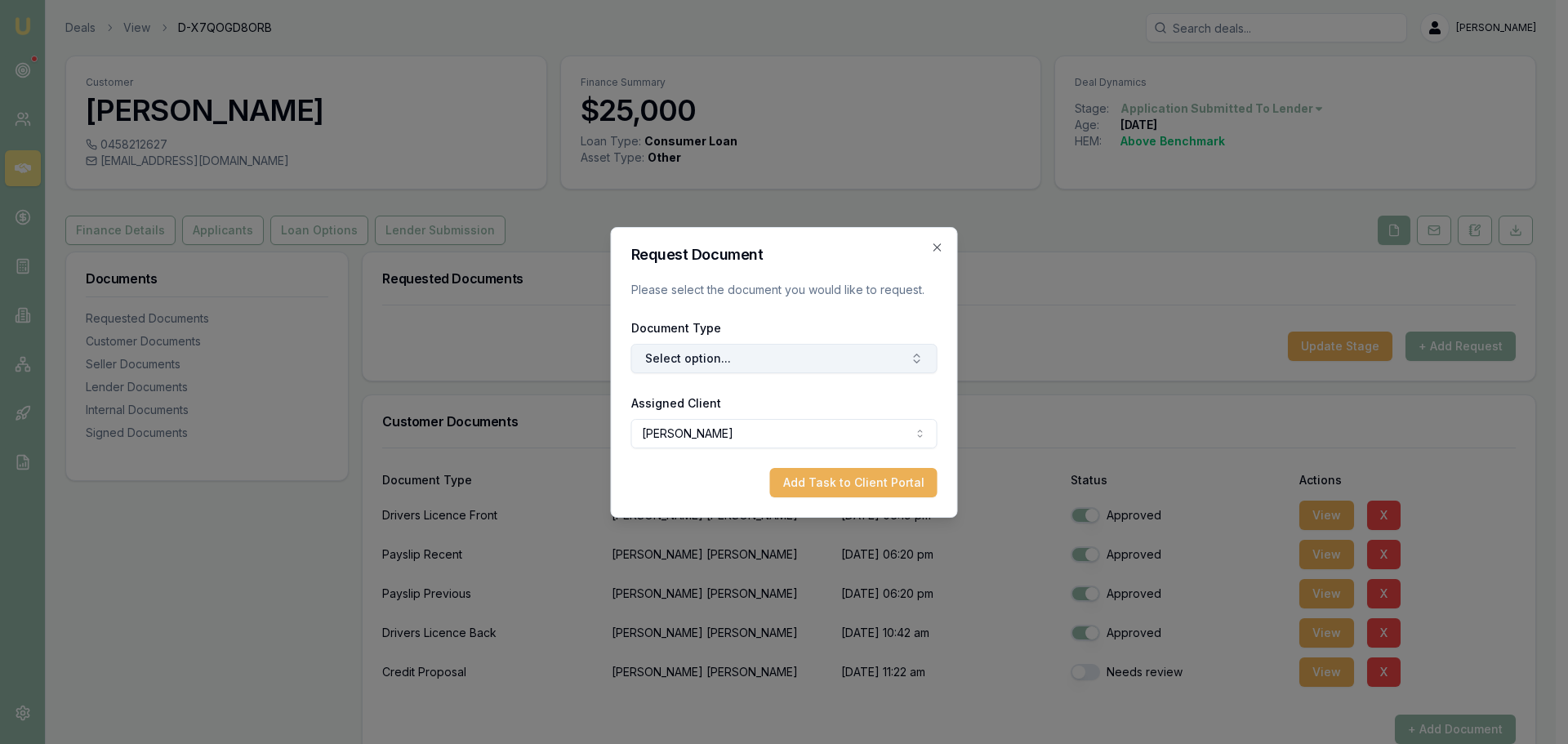
click at [745, 354] on button "Select option..." at bounding box center [784, 358] width 307 height 29
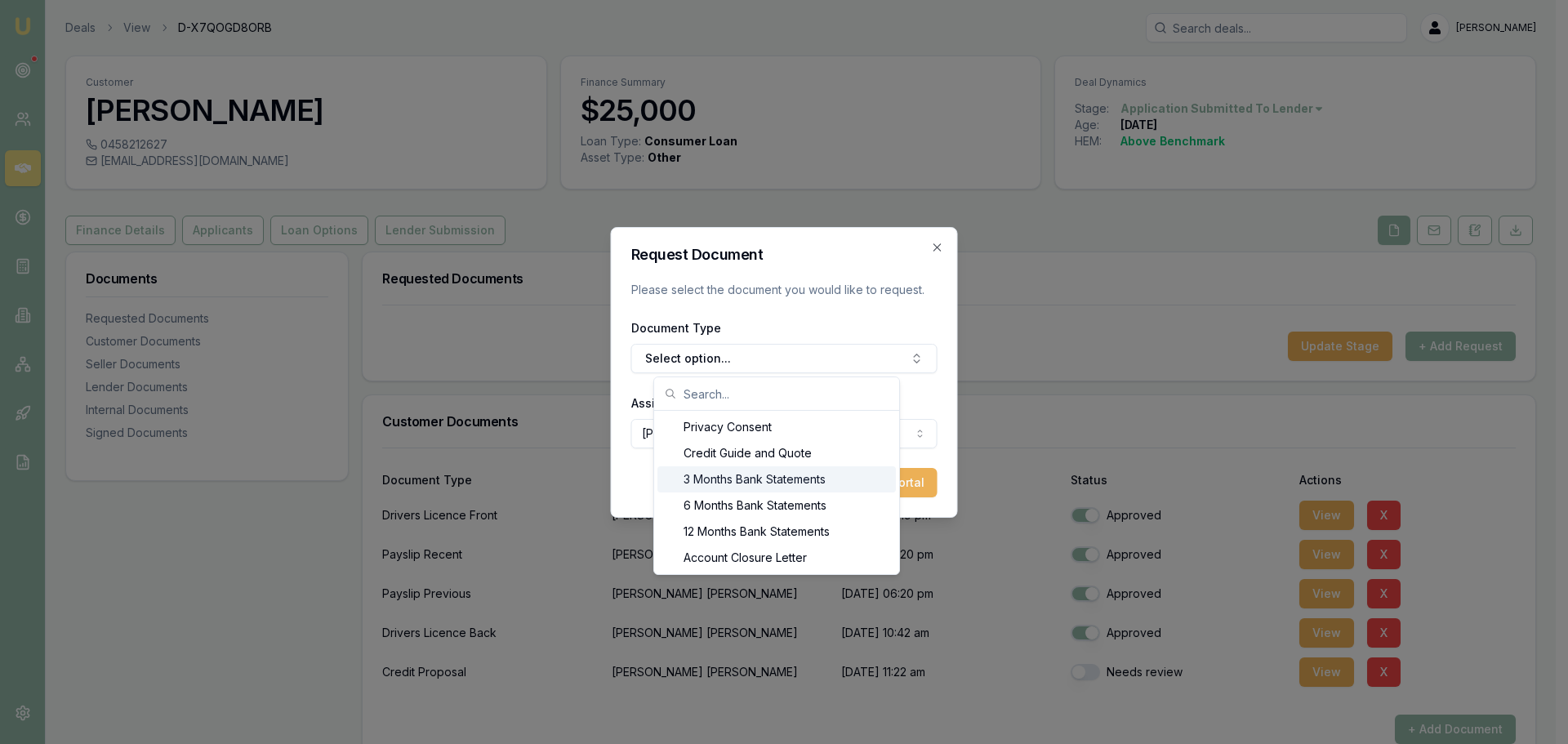
click at [721, 469] on div "3 Months Bank Statements" at bounding box center [777, 480] width 239 height 26
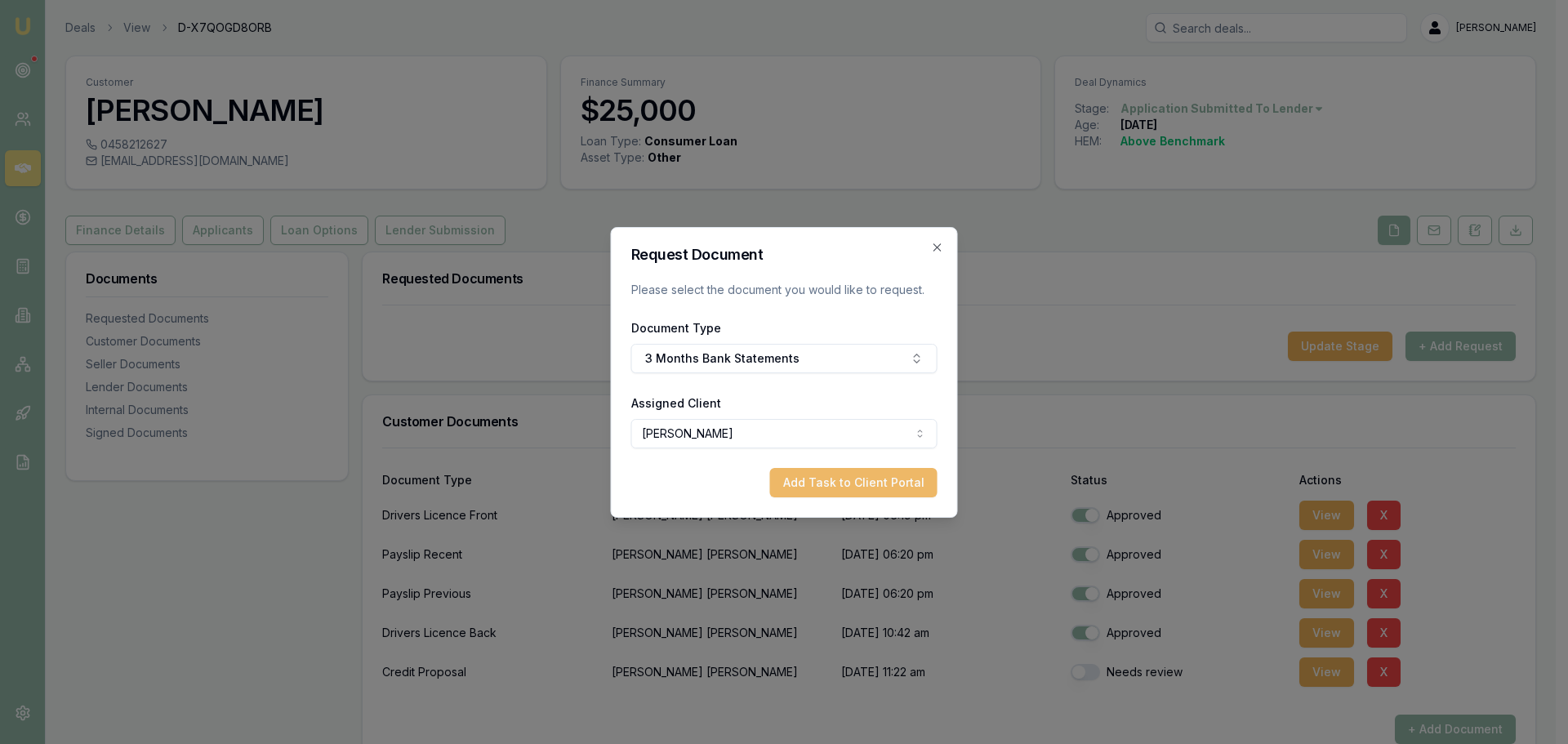
click at [853, 479] on button "Add Task to Client Portal" at bounding box center [854, 483] width 167 height 29
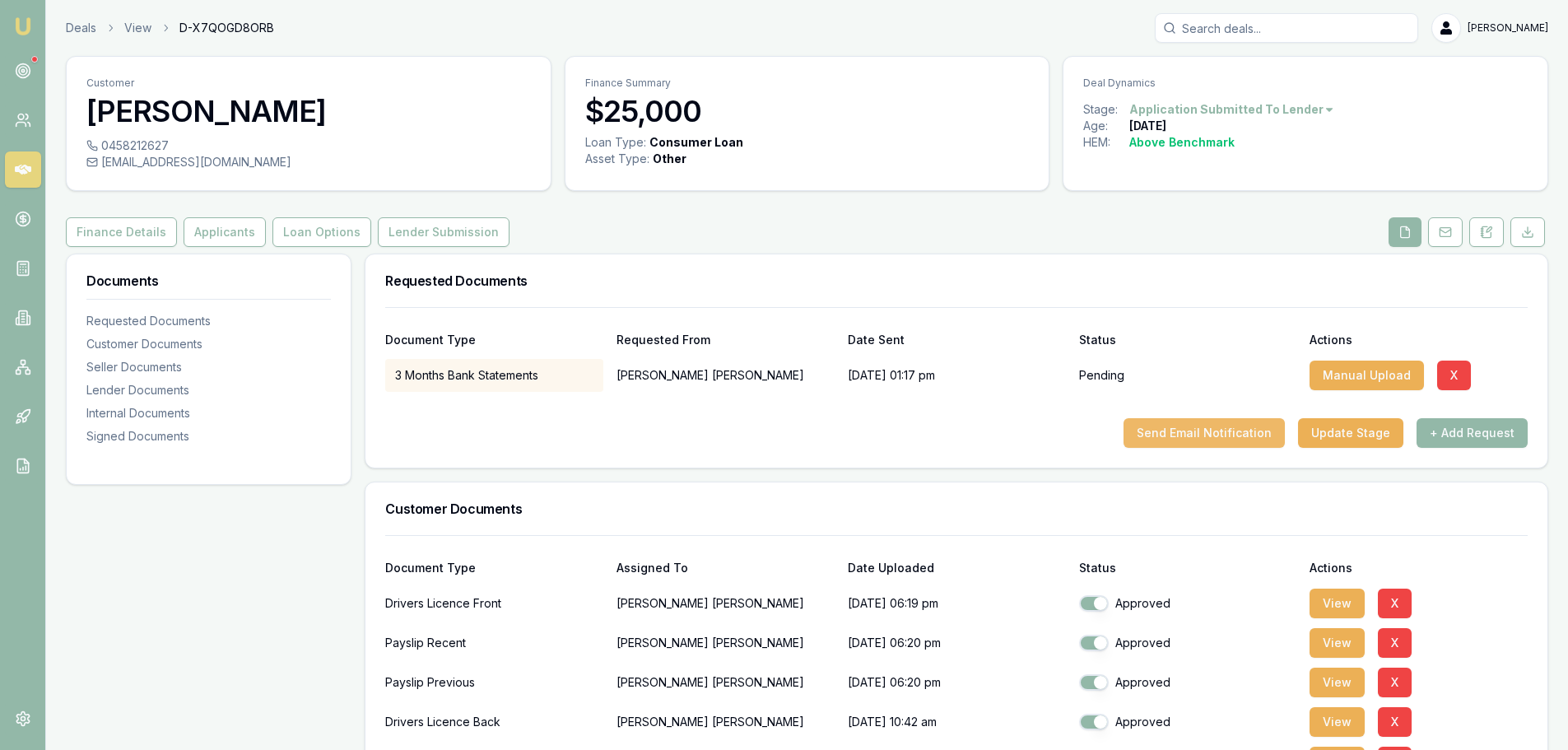
click at [1234, 435] on button "Send Email Notification" at bounding box center [1204, 432] width 161 height 29
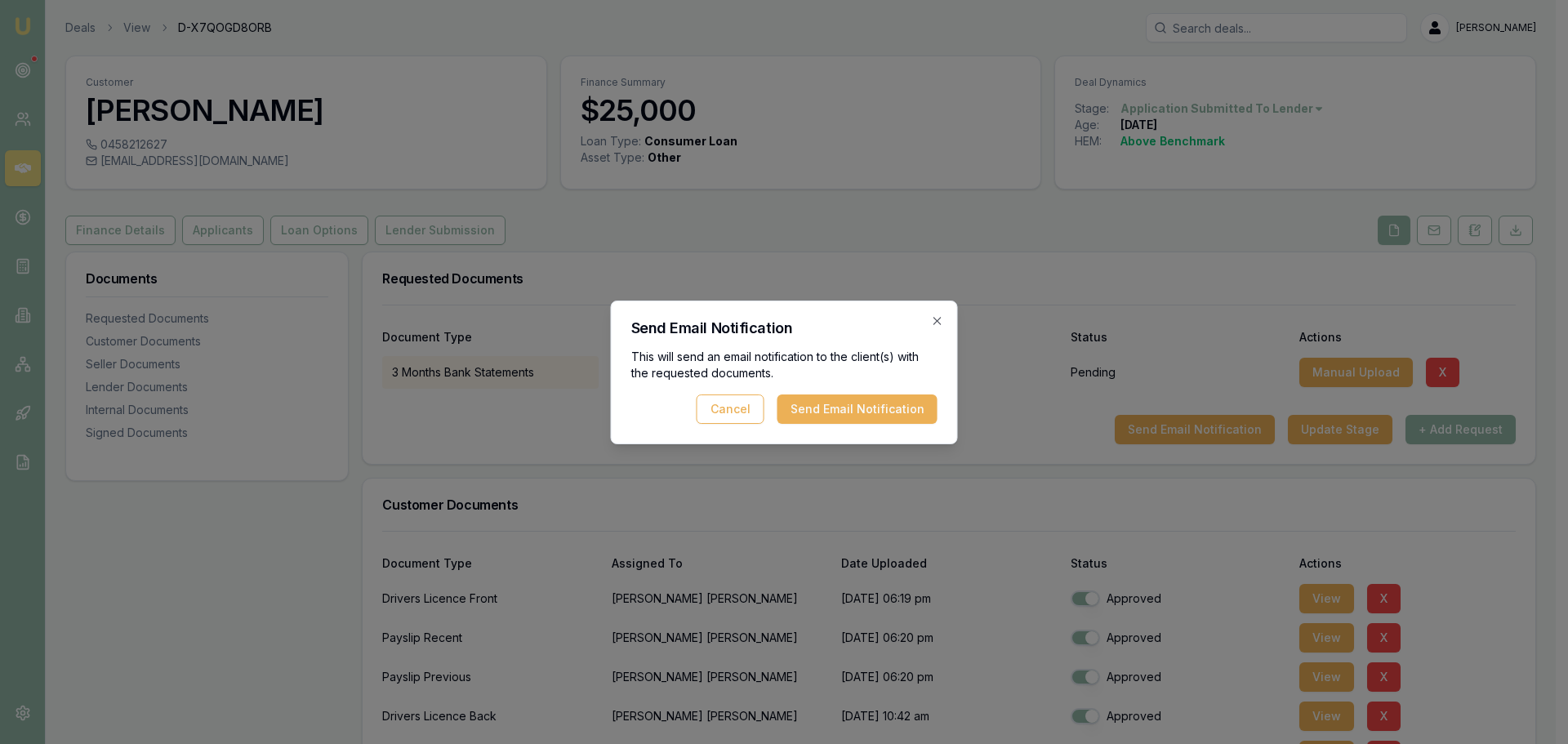
click at [906, 408] on button "Send Email Notification" at bounding box center [858, 408] width 160 height 29
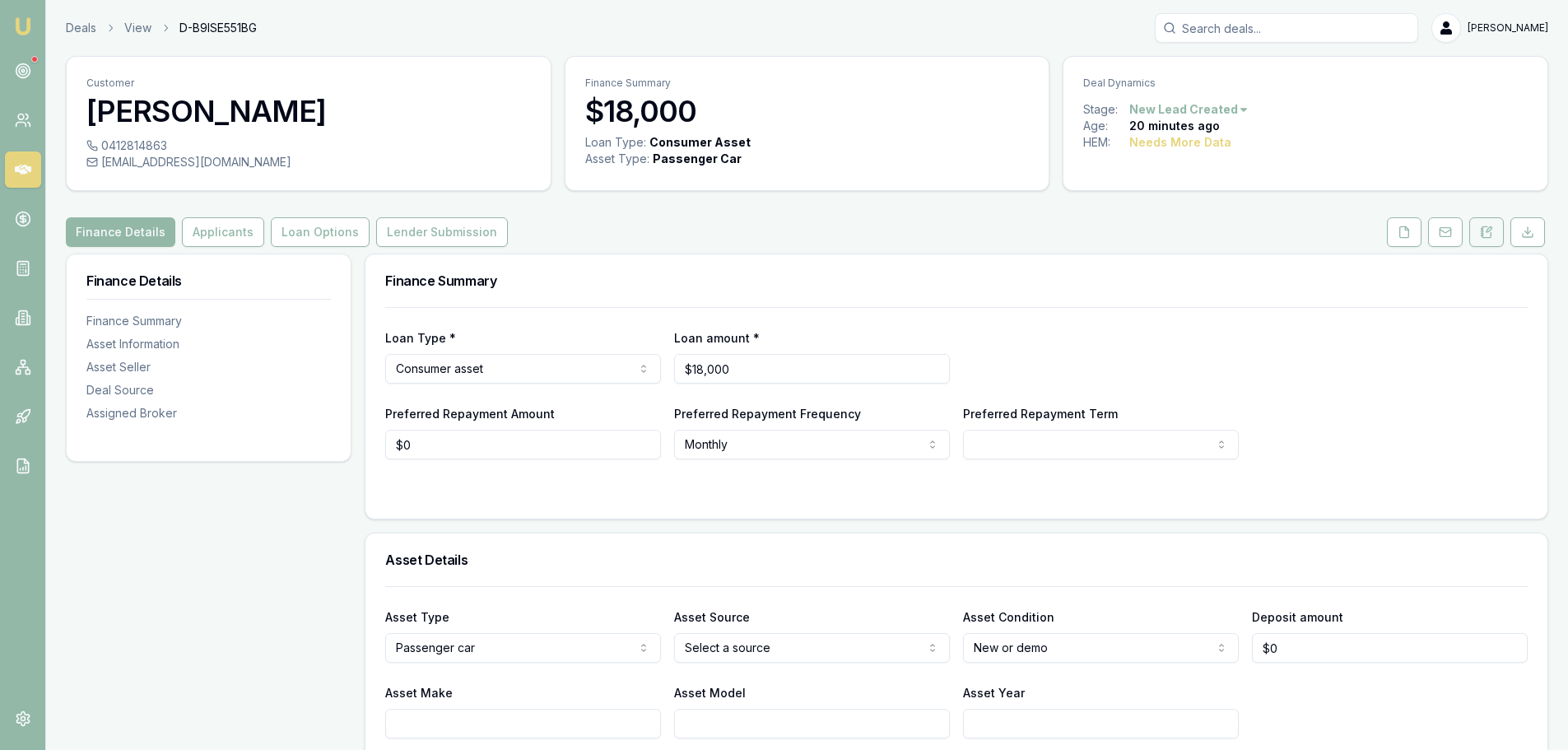
click at [1486, 241] on button at bounding box center [1486, 231] width 34 height 29
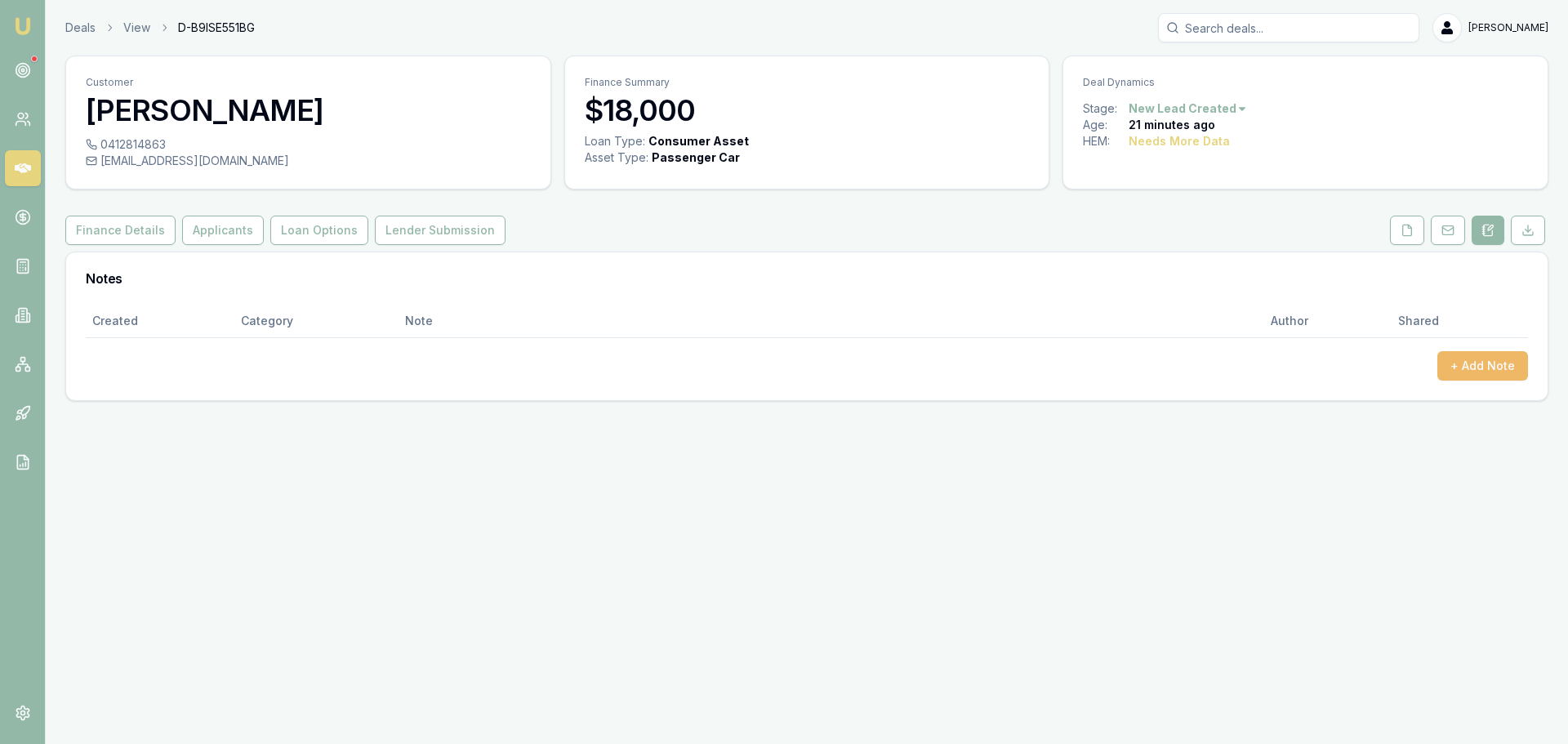
click at [1468, 377] on button "+ Add Note" at bounding box center [1482, 365] width 90 height 29
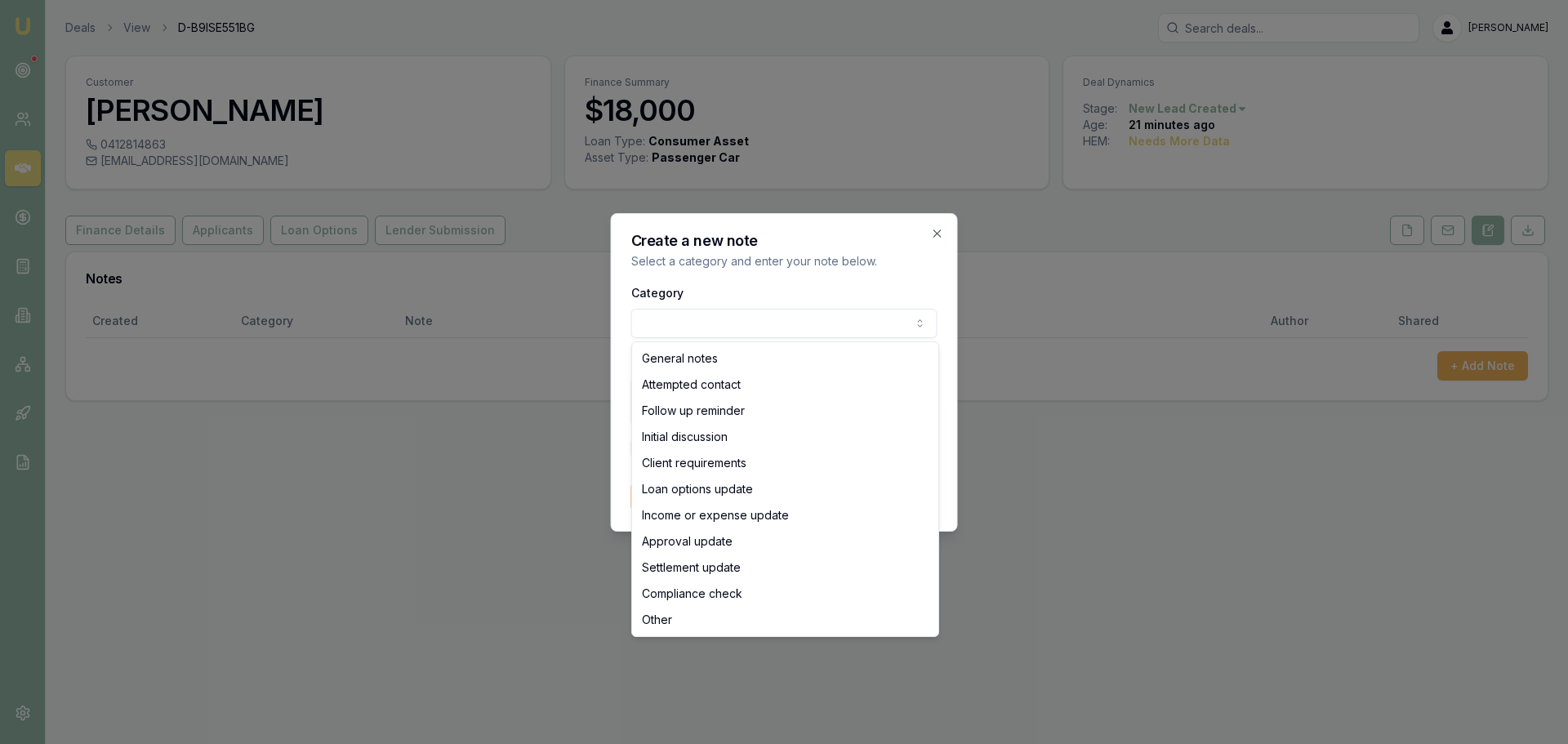
click at [633, 325] on body "Emu Broker Deals View D-B9ISE551BG [PERSON_NAME] Toggle Menu Customer [PERSON_N…" at bounding box center [784, 372] width 1568 height 744
select select "ATTEMPTED_CONTACT"
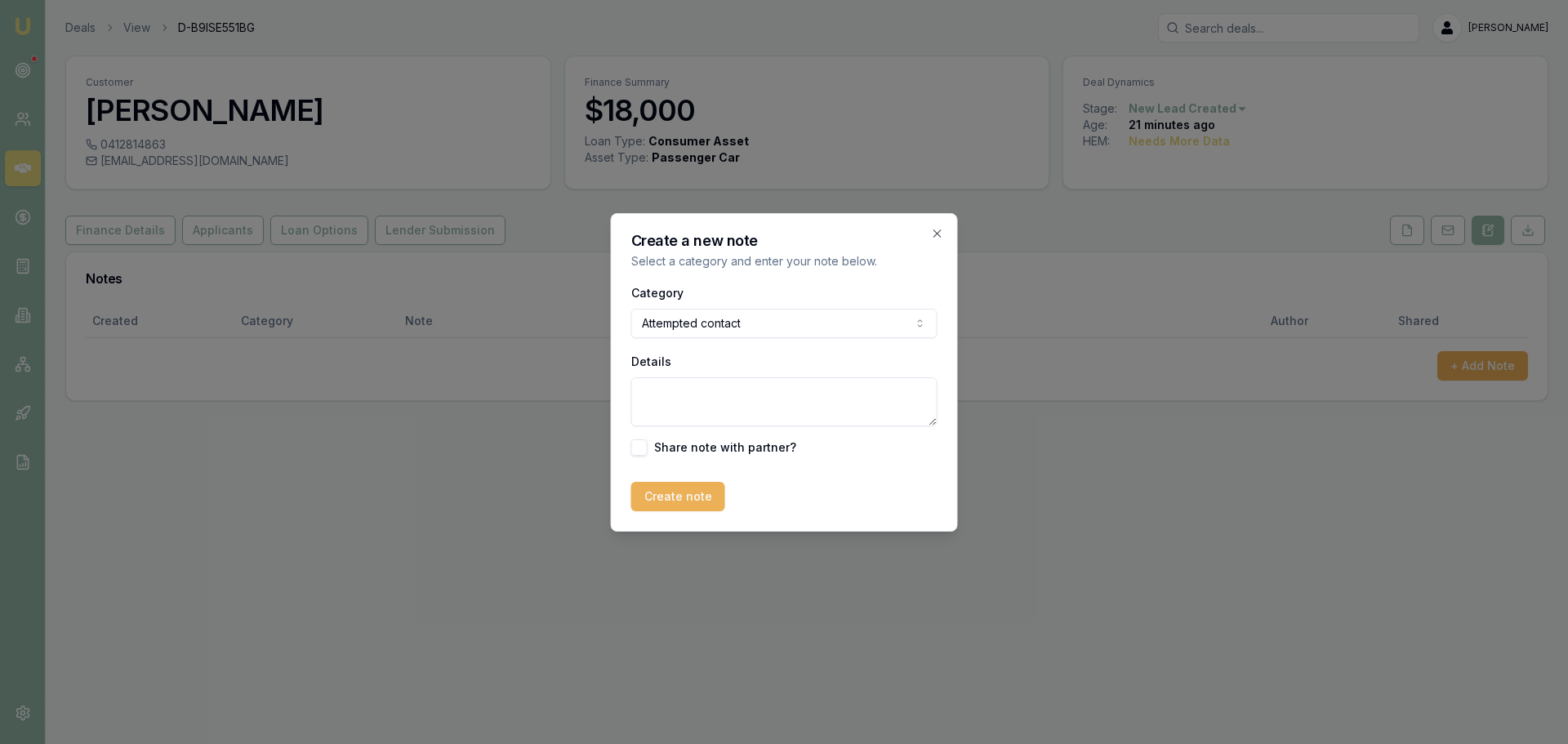
click at [682, 403] on textarea "Details" at bounding box center [784, 402] width 307 height 49
type textarea "sent intro text"
click at [686, 491] on button "Create note" at bounding box center [678, 496] width 94 height 29
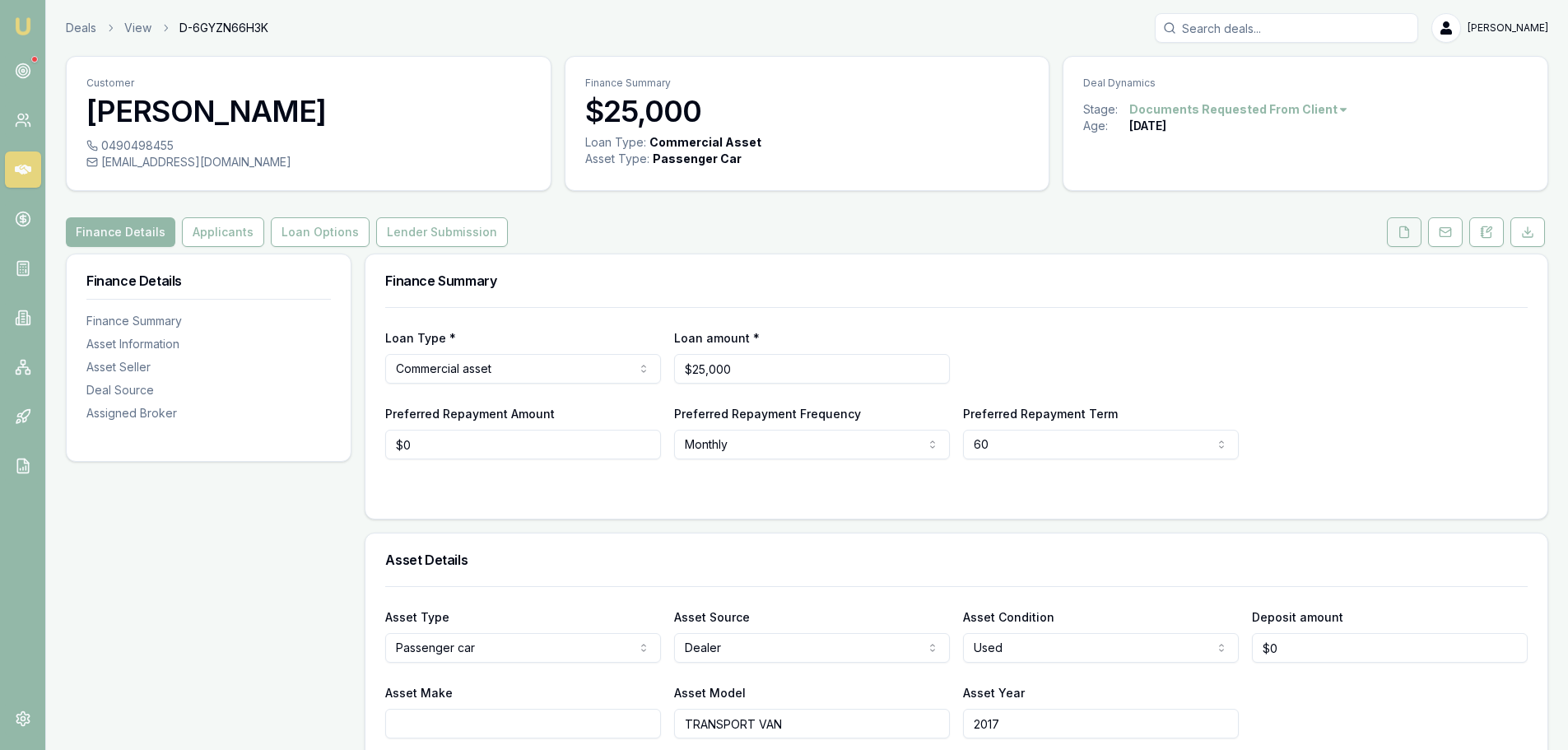
click at [1404, 229] on icon at bounding box center [1405, 232] width 13 height 13
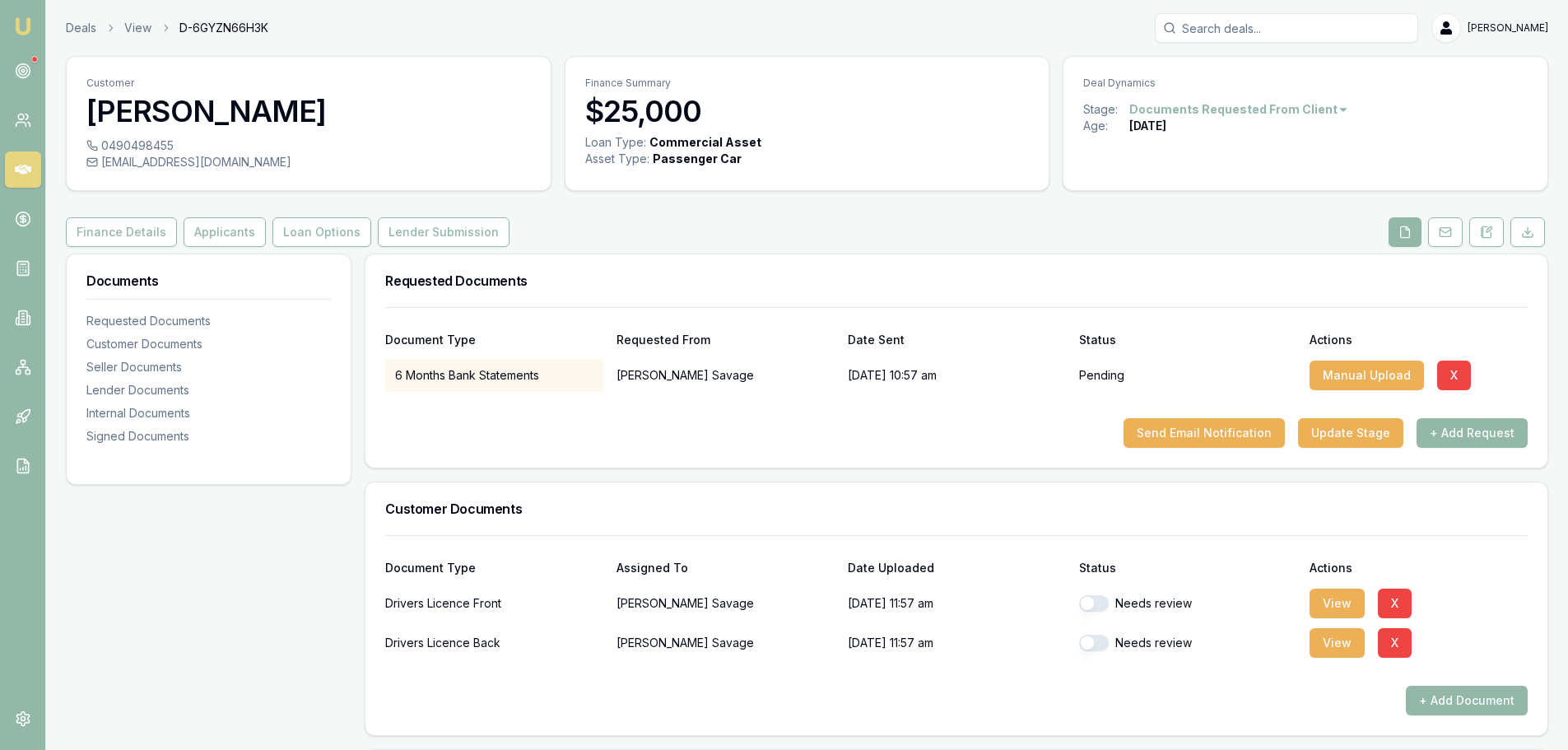
click at [1095, 604] on button "button" at bounding box center [1093, 603] width 29 height 16
checkbox input "true"
click at [1102, 643] on button "button" at bounding box center [1093, 643] width 29 height 16
checkbox input "true"
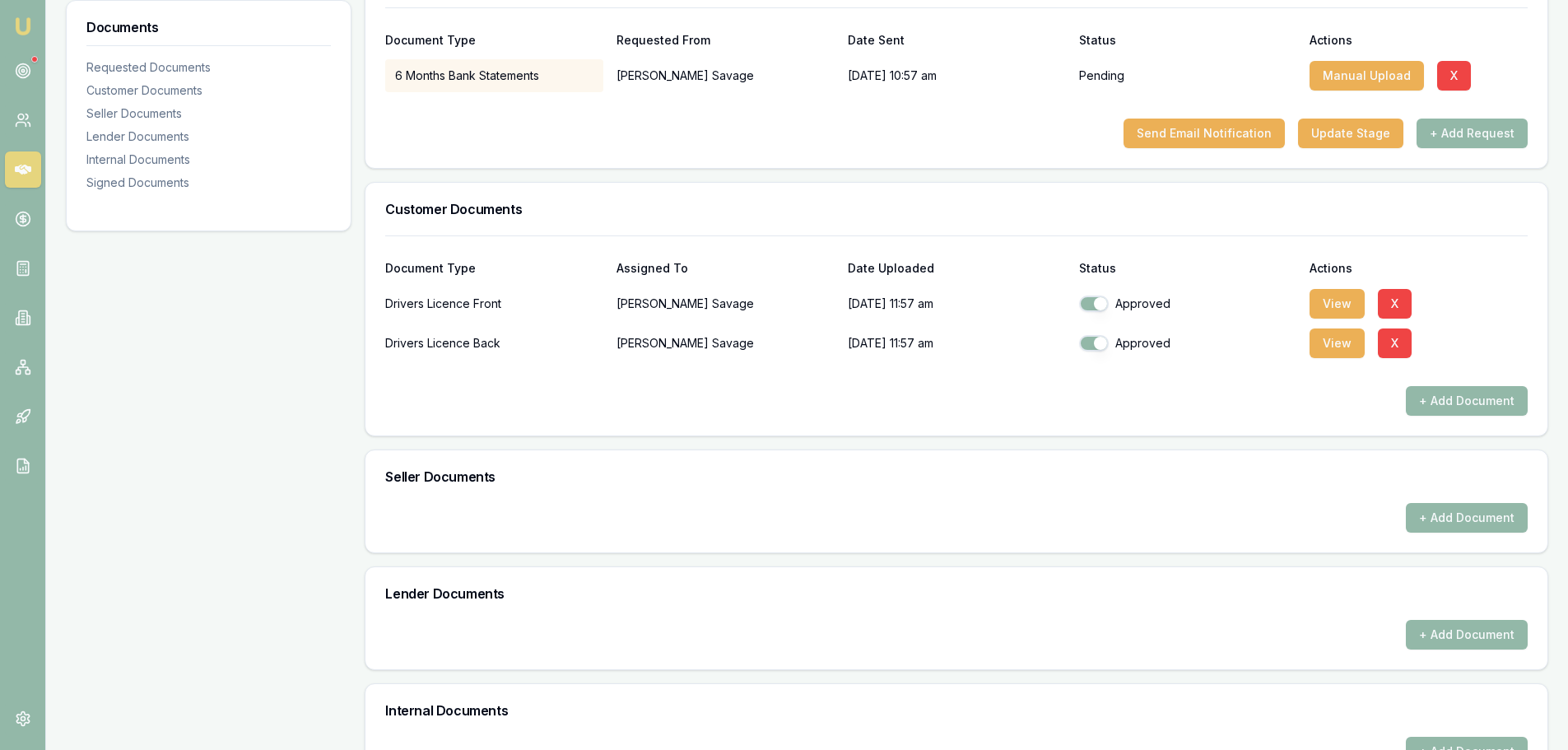
scroll to position [576, 0]
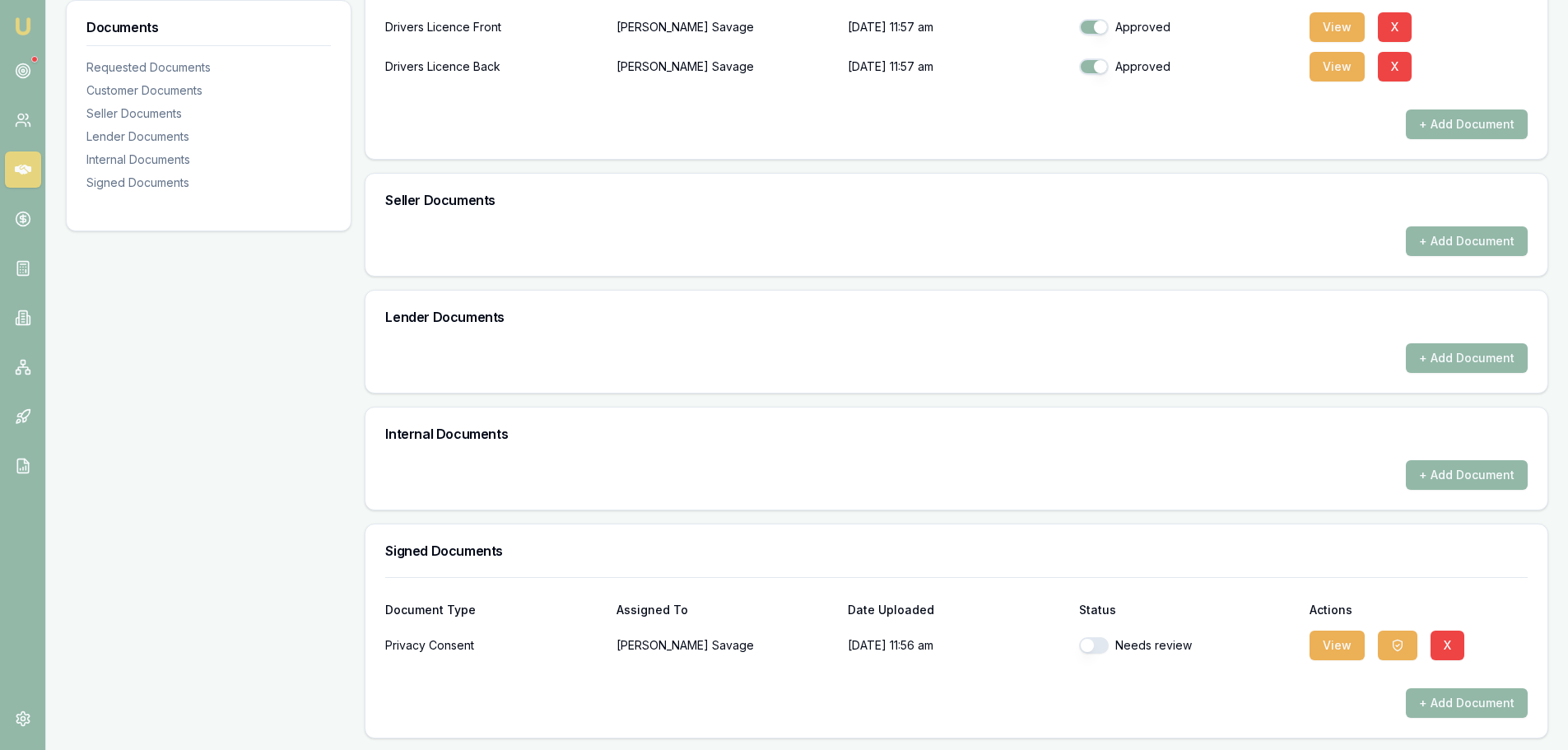
click at [1098, 645] on button "button" at bounding box center [1093, 645] width 29 height 16
checkbox input "true"
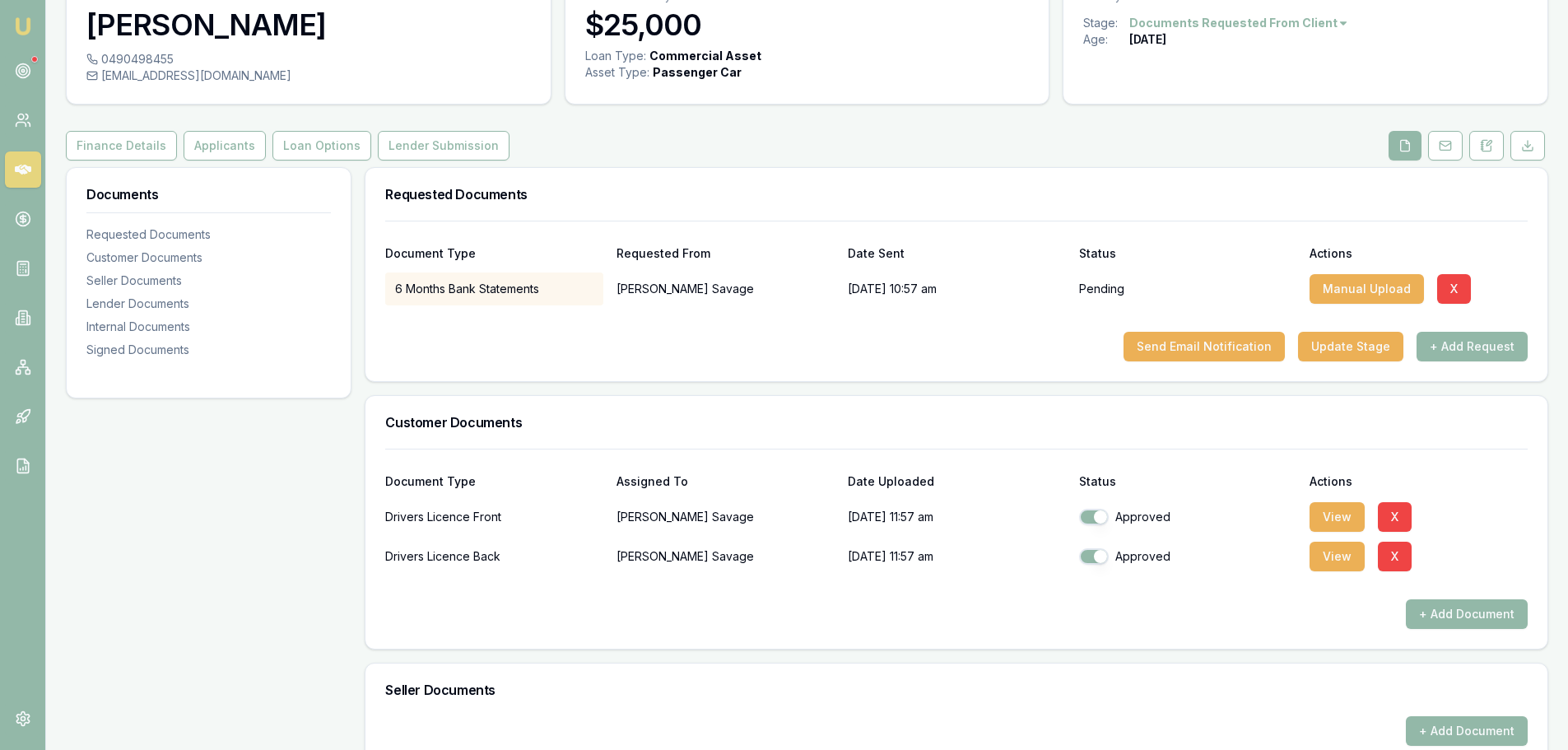
scroll to position [0, 0]
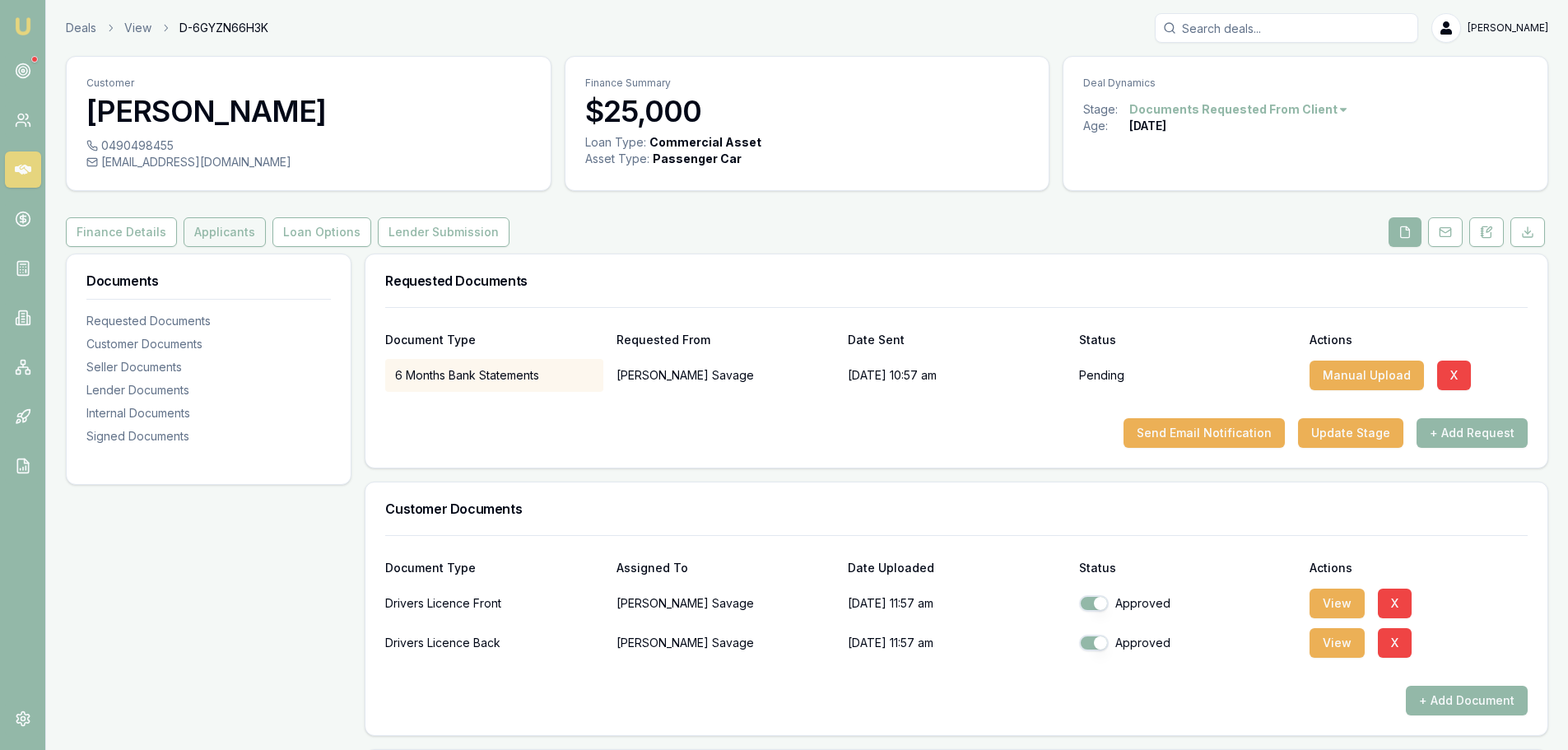
click at [237, 241] on button "Applicants" at bounding box center [225, 231] width 82 height 29
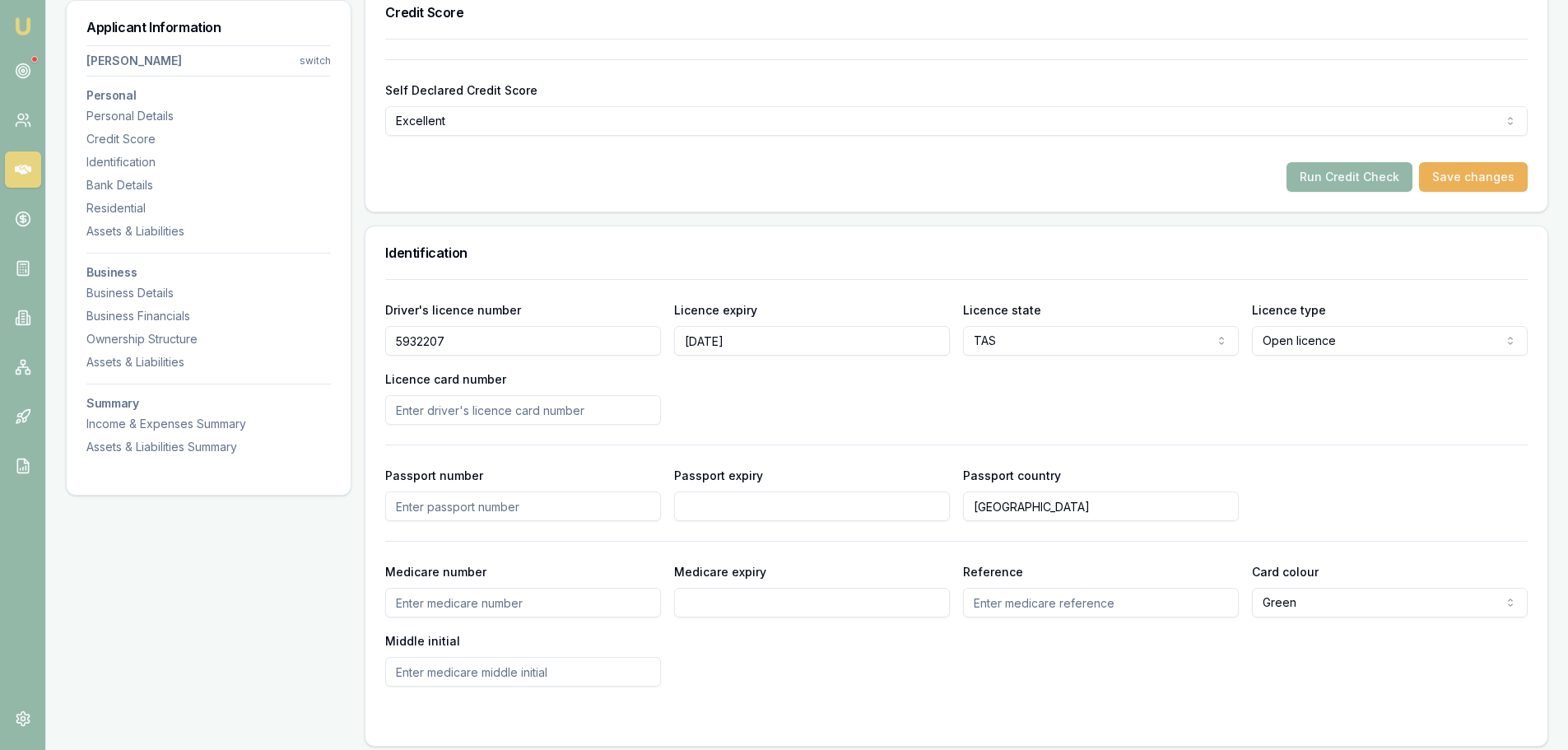
scroll to position [412, 0]
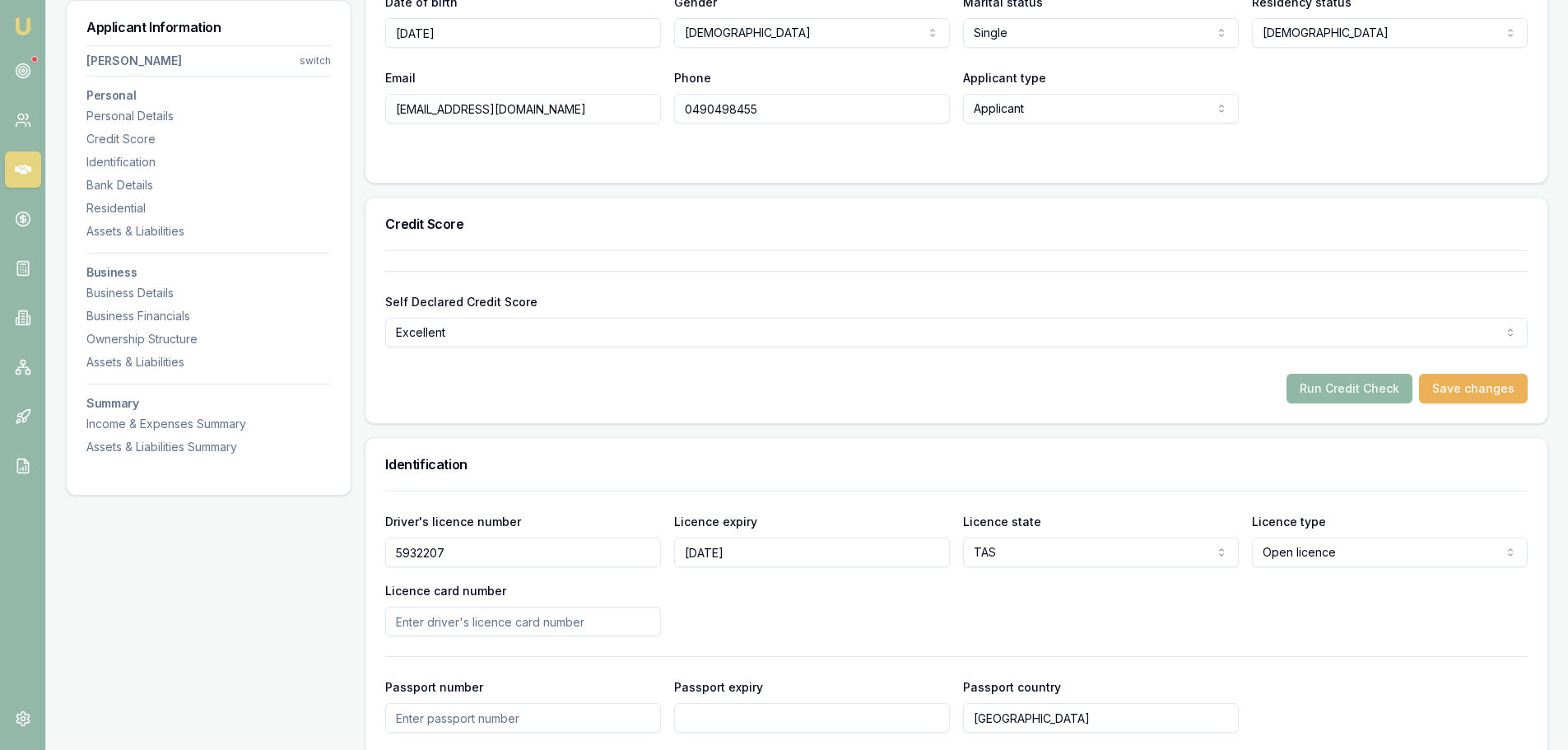
click at [1370, 393] on button "Run Credit Check" at bounding box center [1349, 388] width 126 height 29
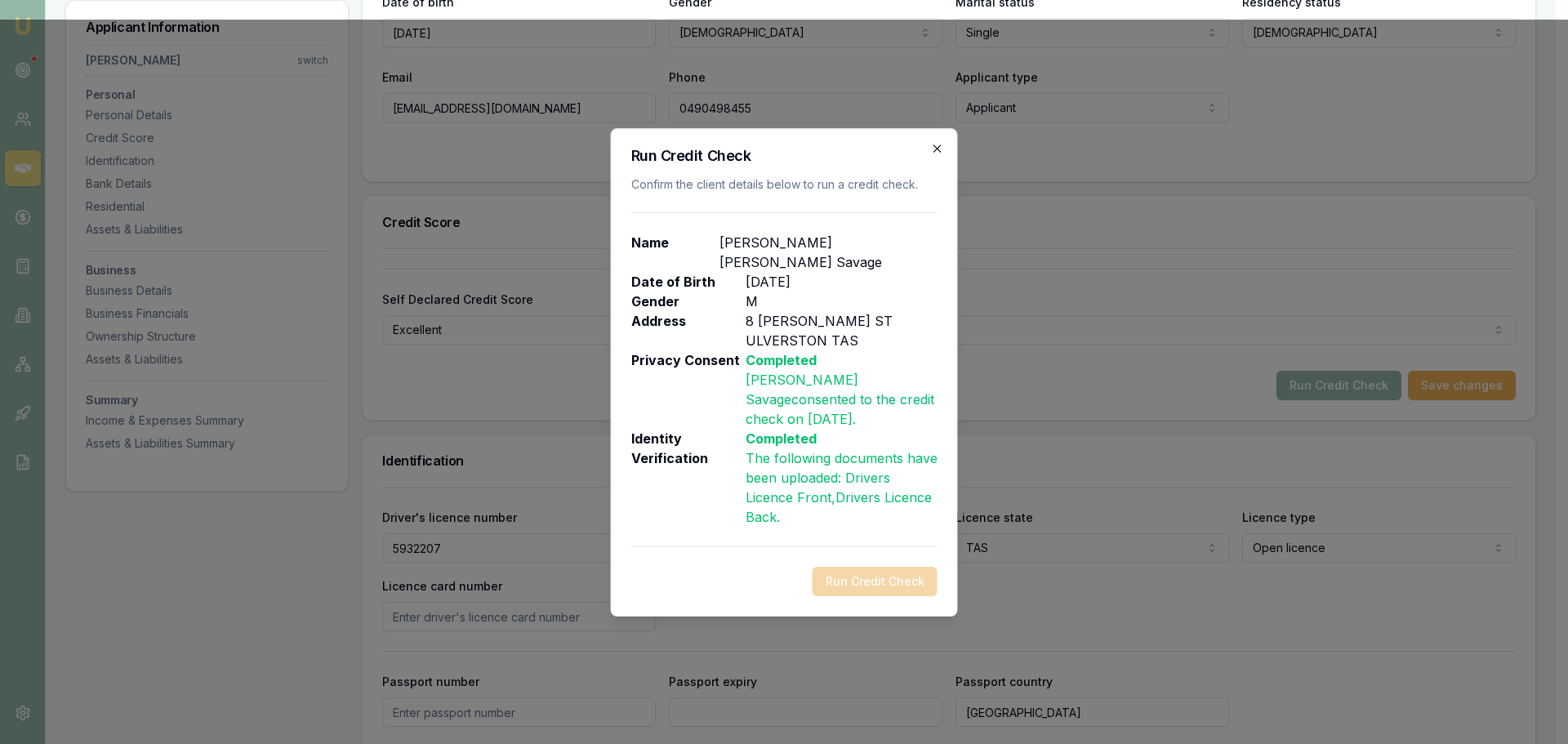
click at [940, 155] on icon "button" at bounding box center [938, 149] width 13 height 13
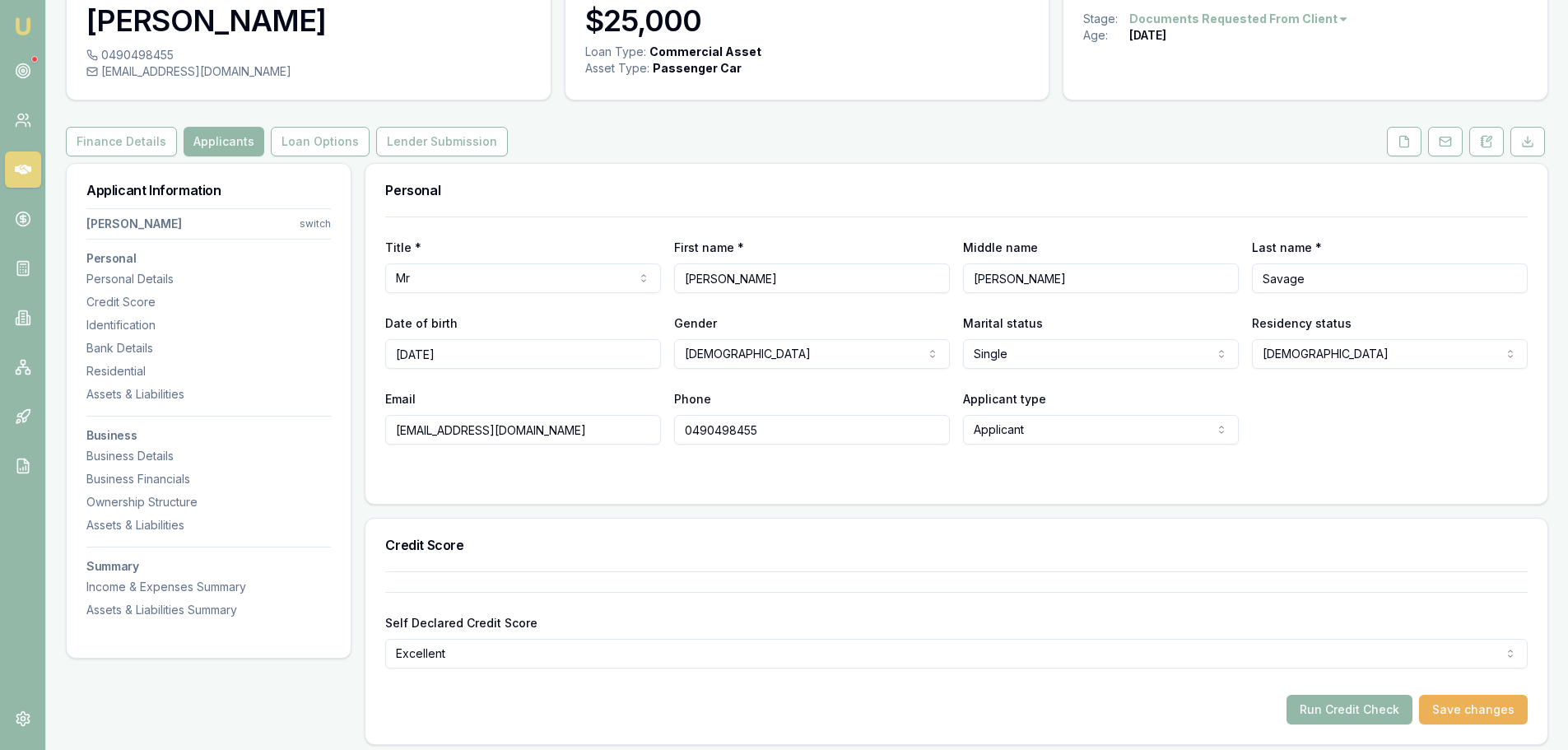
scroll to position [0, 0]
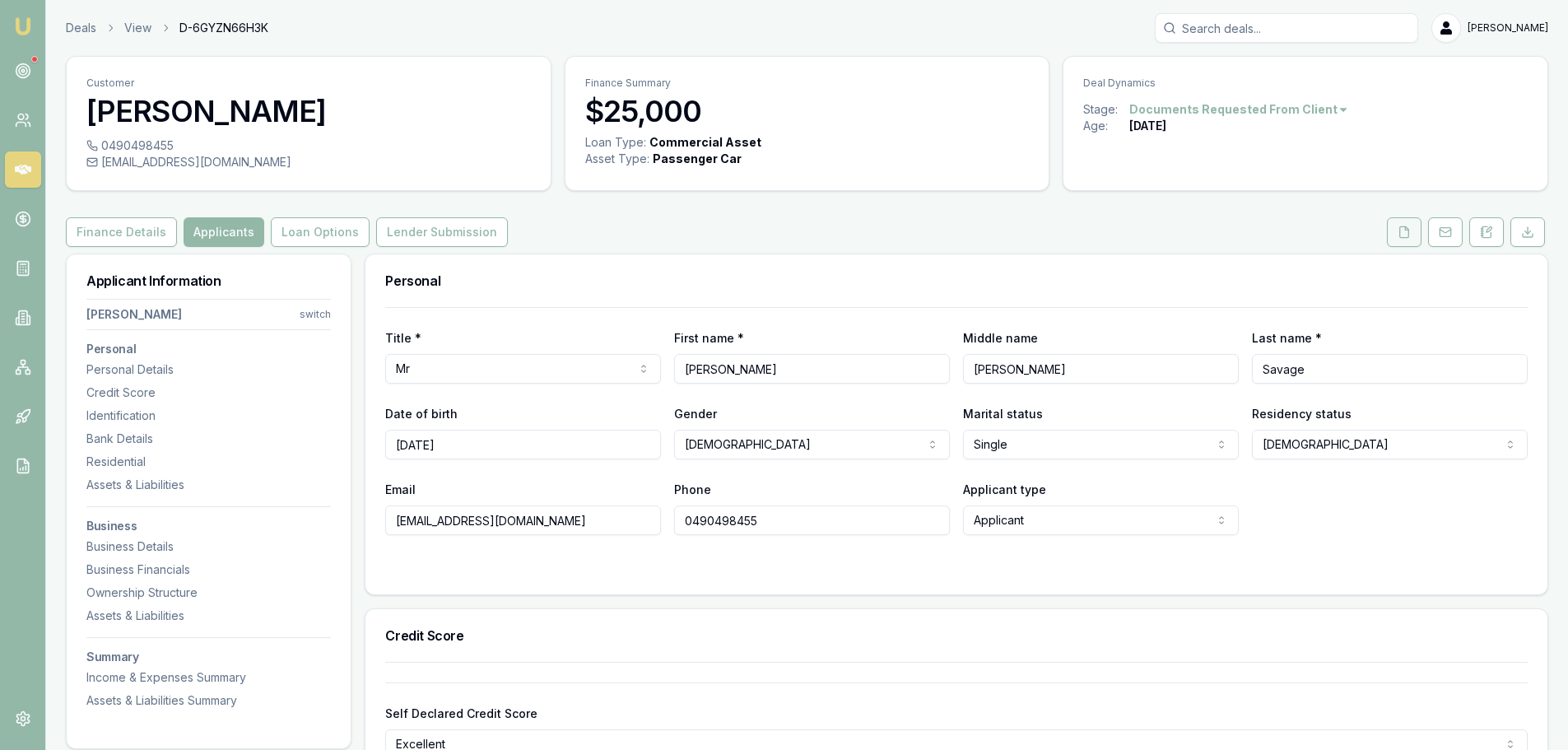
click at [1418, 246] on button at bounding box center [1404, 231] width 34 height 29
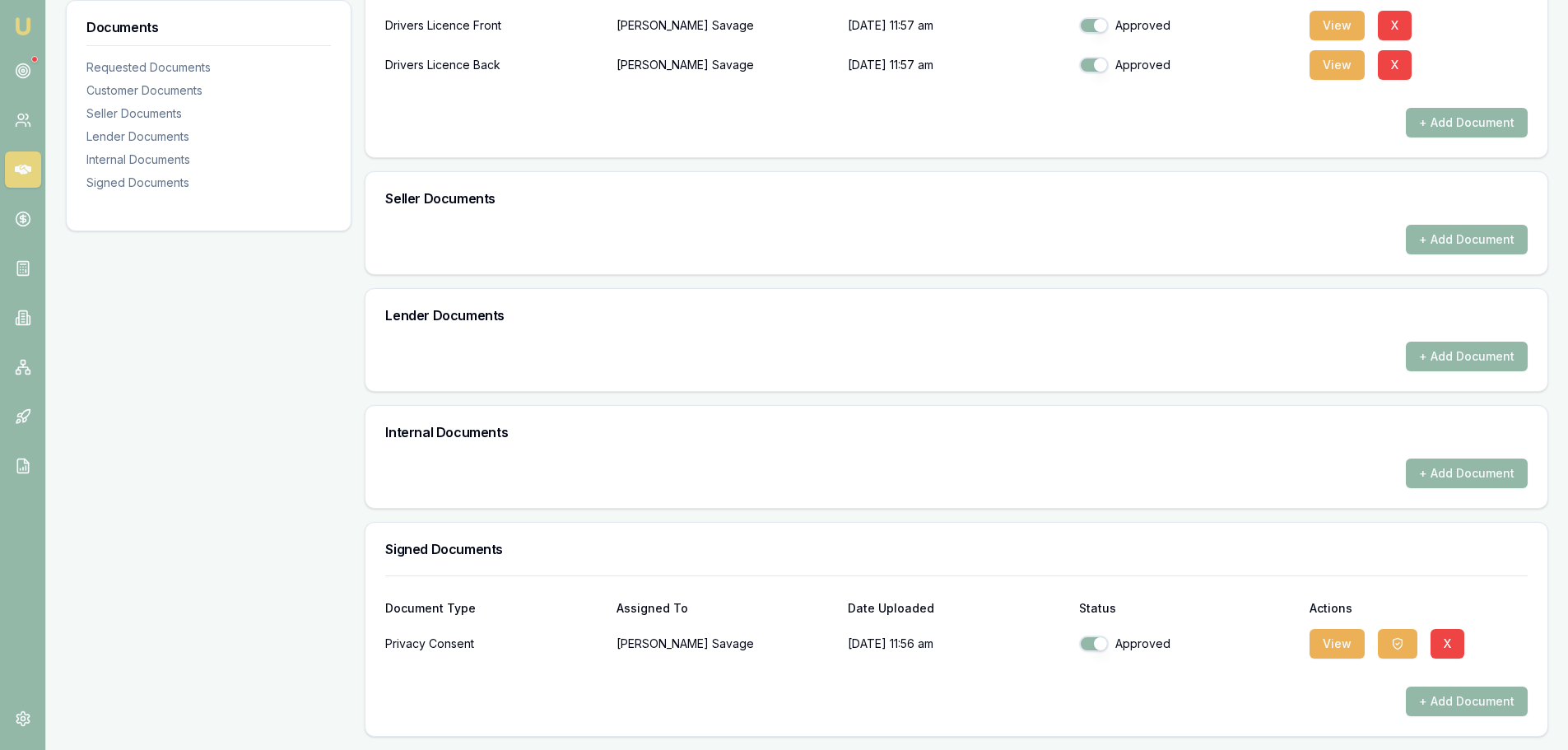
scroll to position [84, 0]
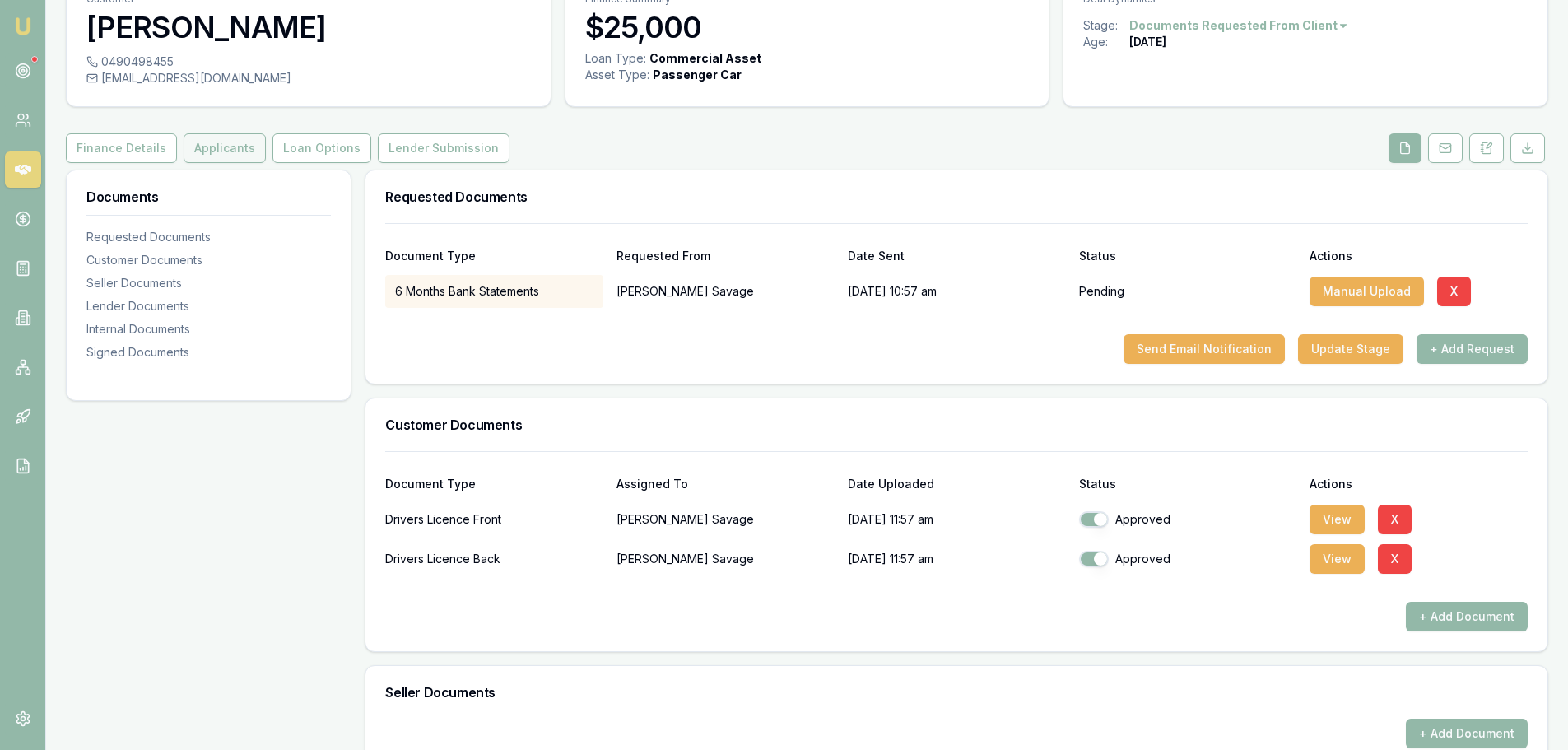
click at [206, 144] on button "Applicants" at bounding box center [225, 148] width 82 height 29
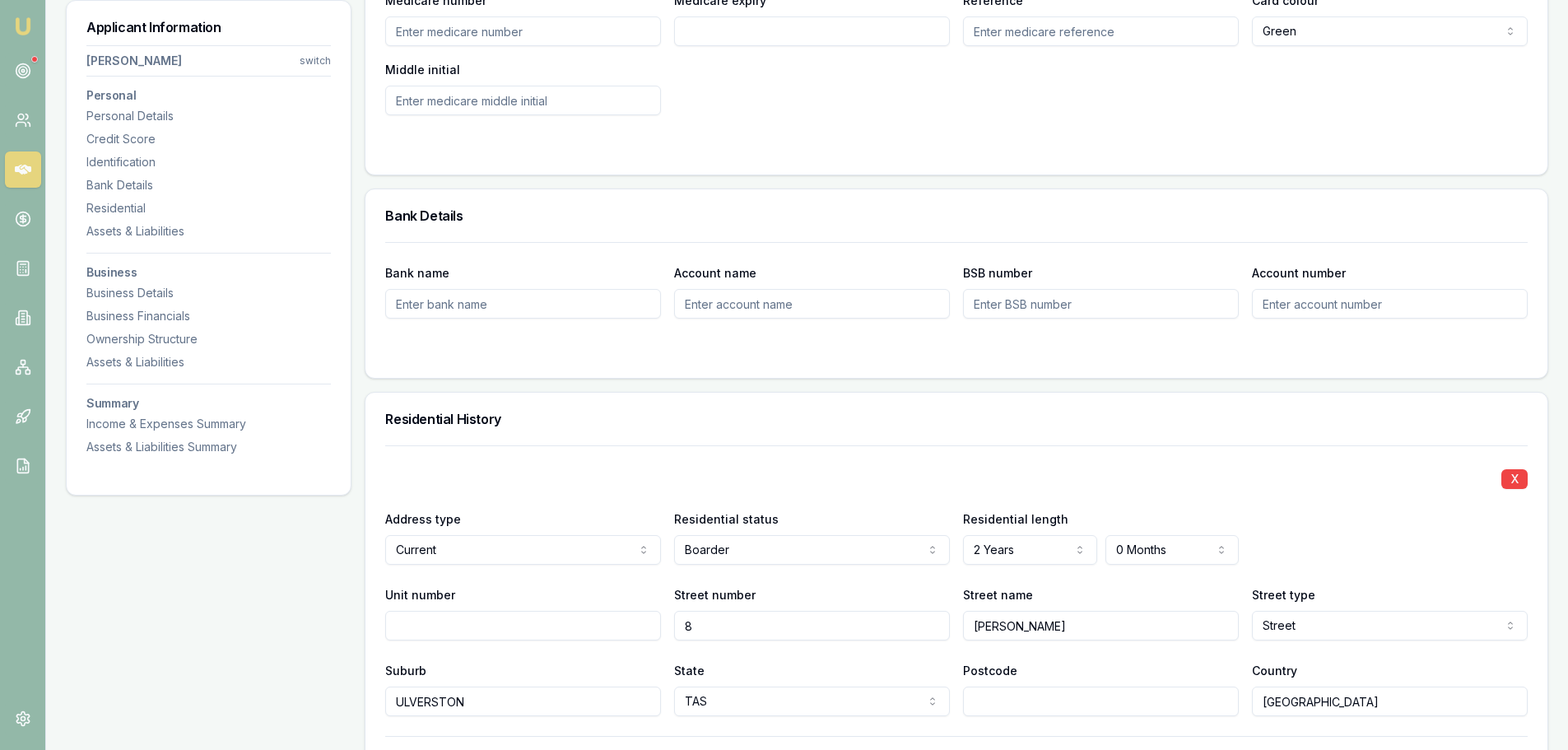
scroll to position [1317, 0]
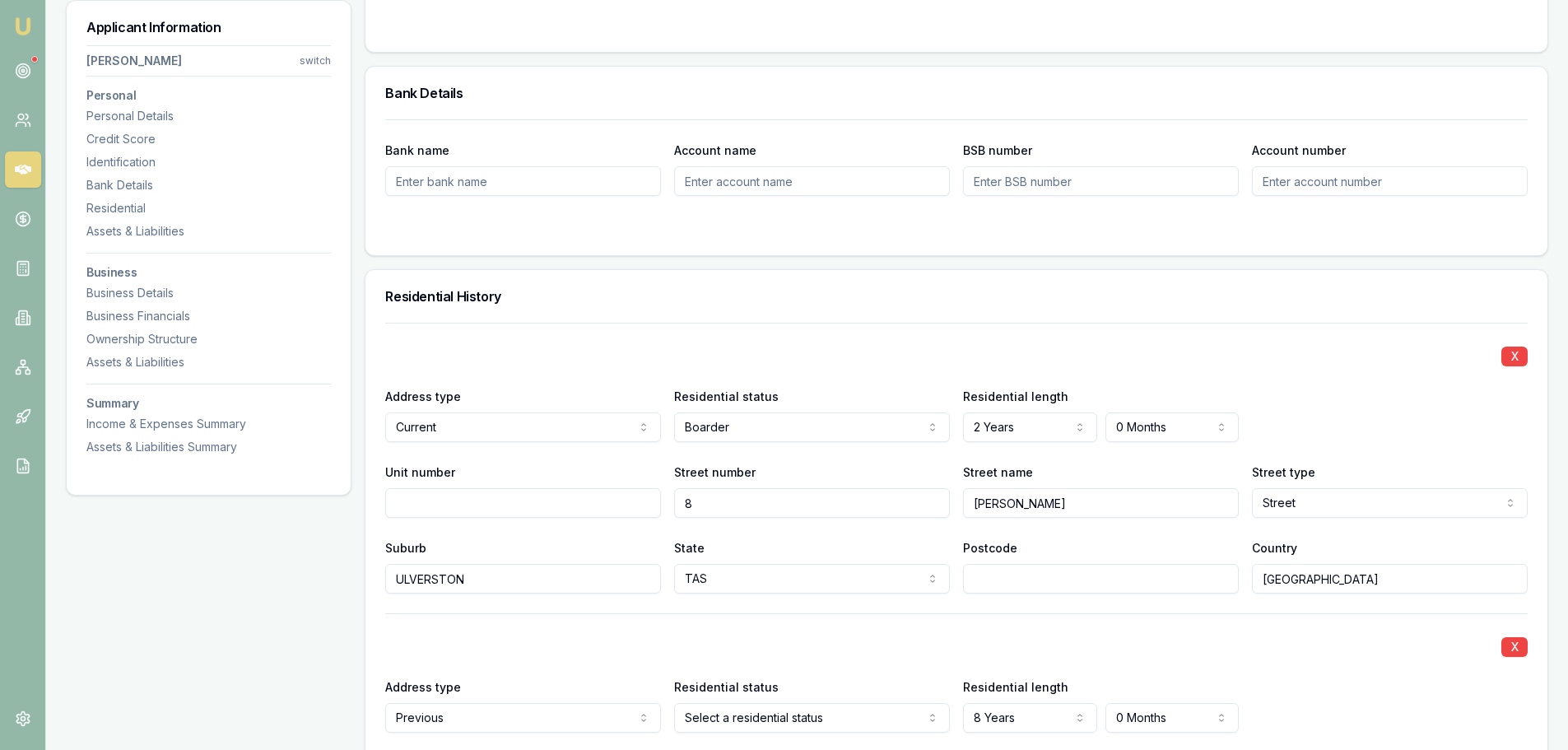
click at [1066, 574] on input "Postcode" at bounding box center [1101, 578] width 276 height 29
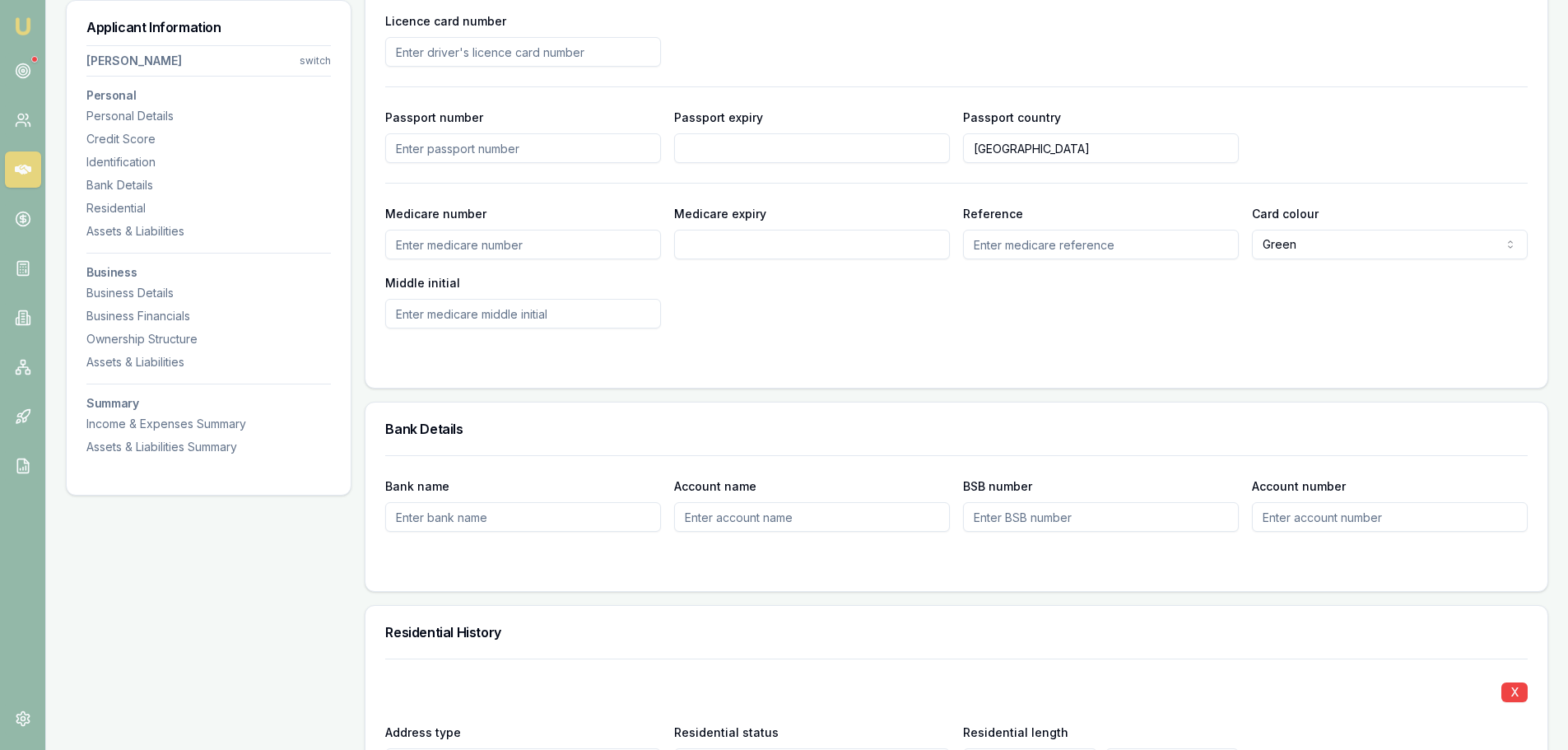
scroll to position [659, 0]
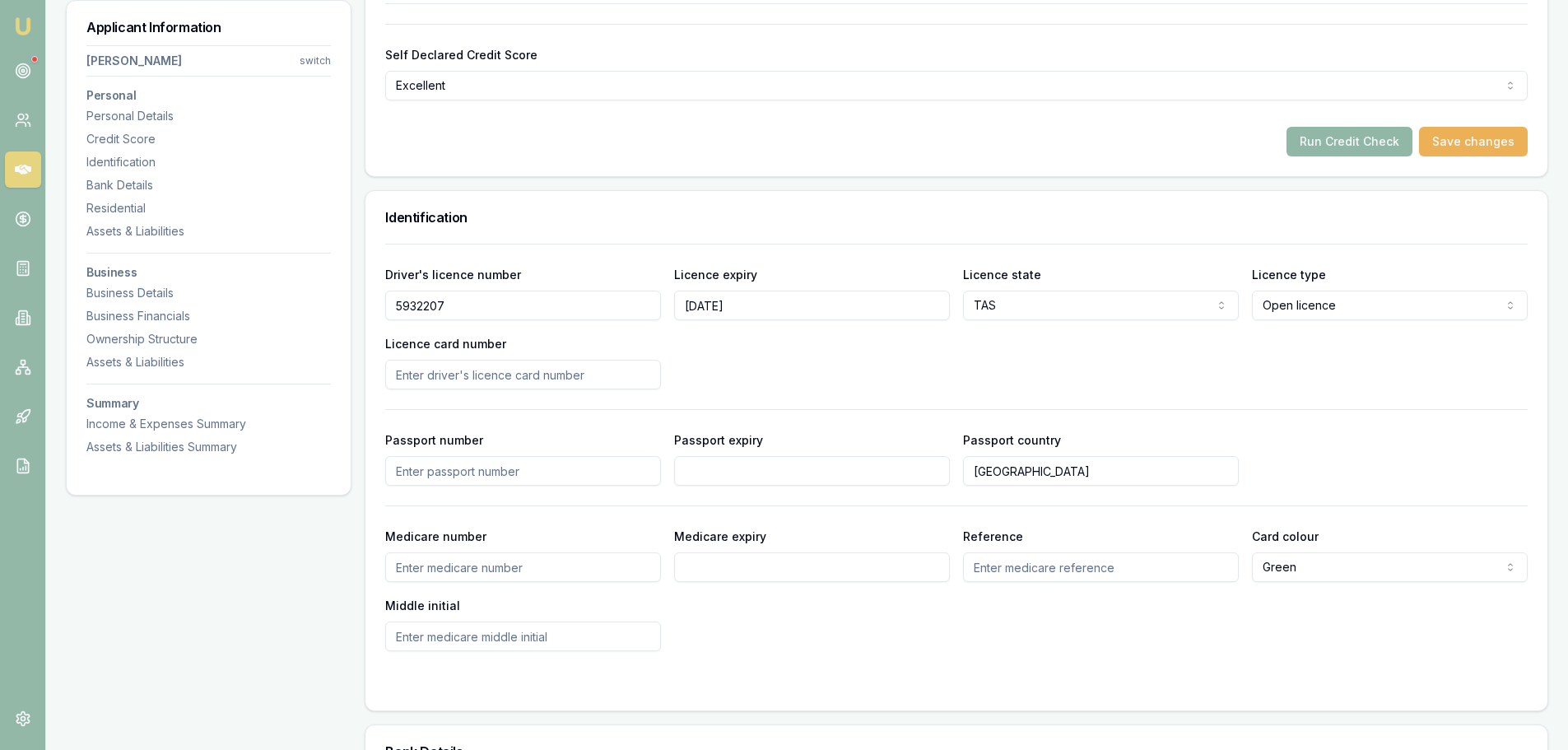
type input "7315"
click at [1337, 140] on button "Run Credit Check" at bounding box center [1349, 141] width 126 height 29
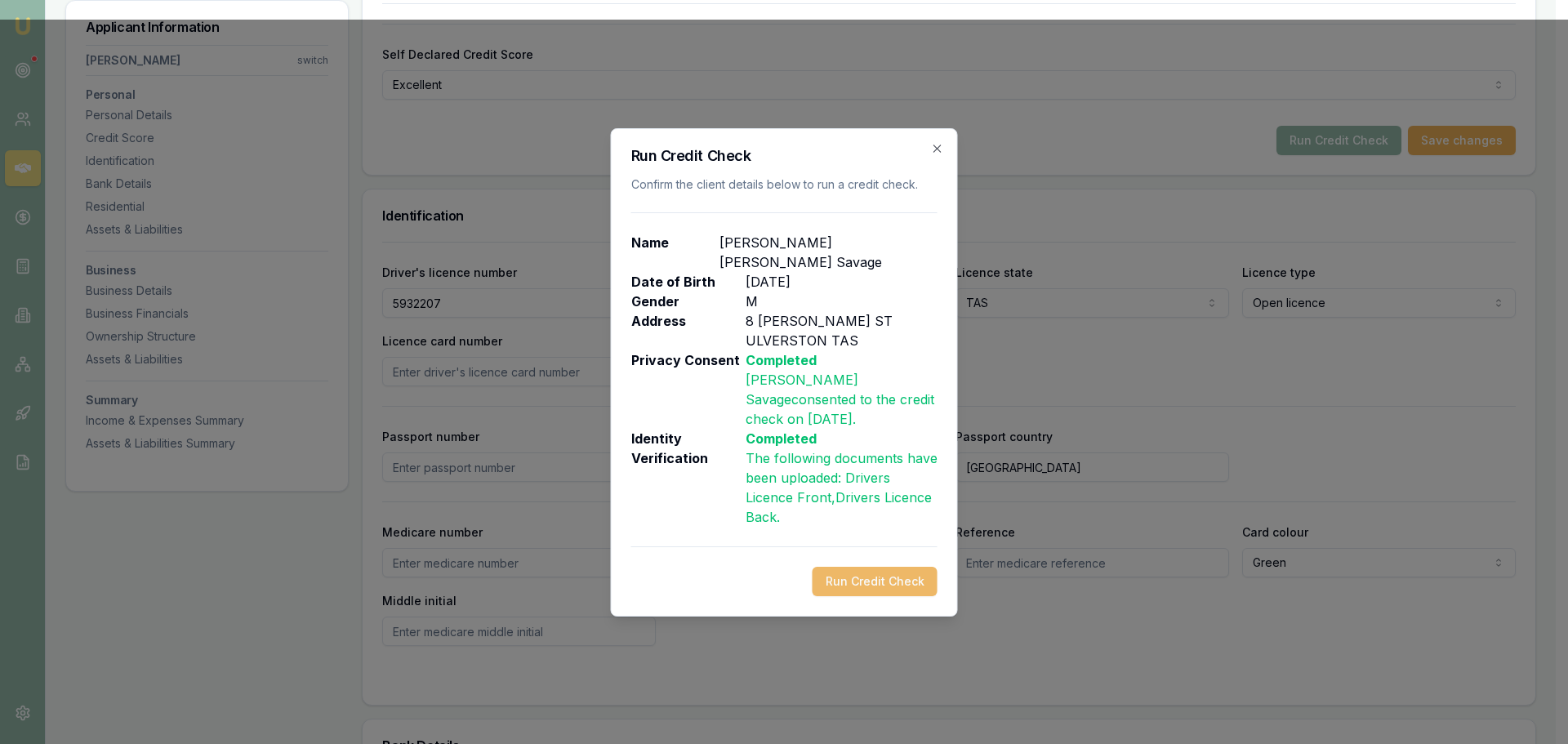
click at [897, 567] on button "Run Credit Check" at bounding box center [875, 581] width 125 height 29
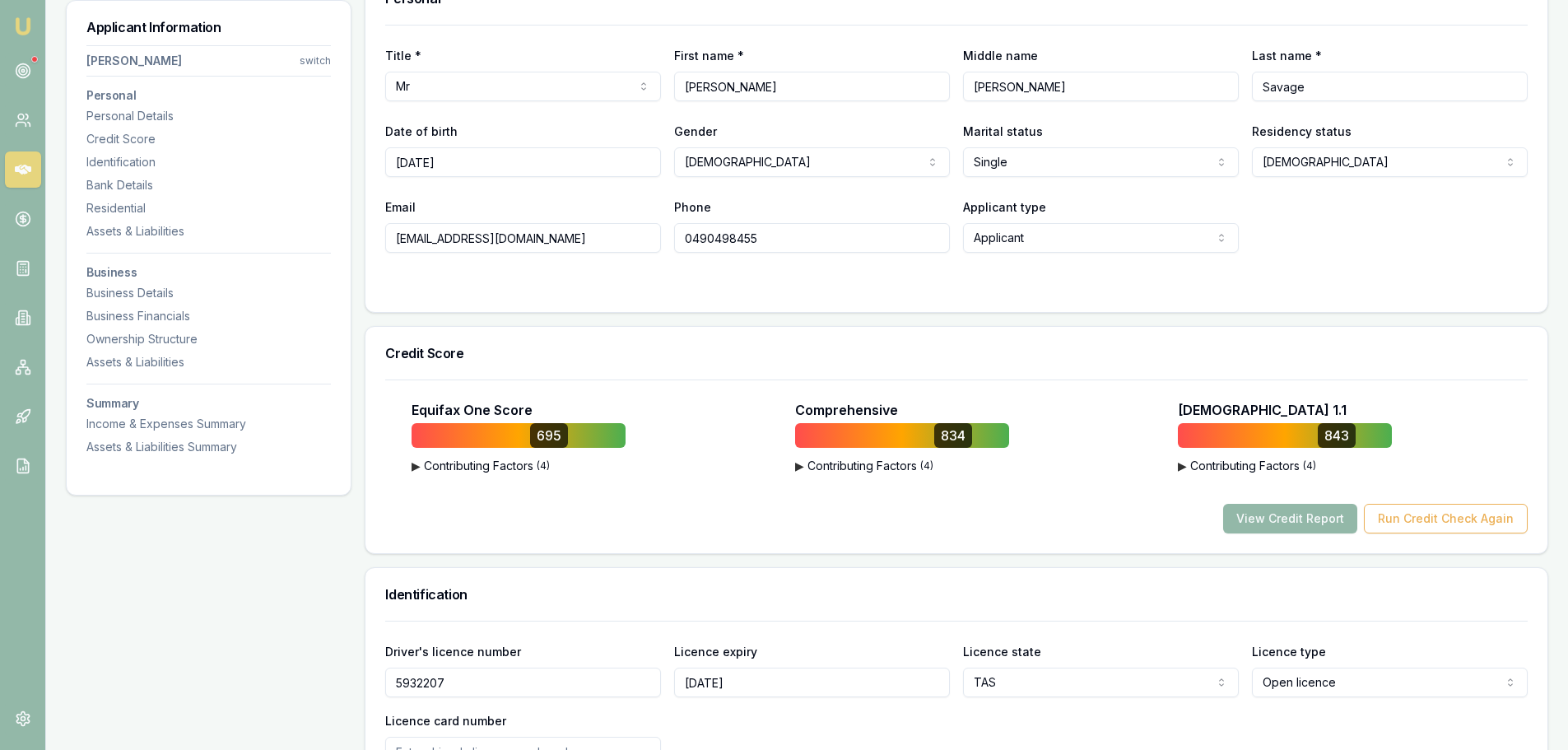
scroll to position [412, 0]
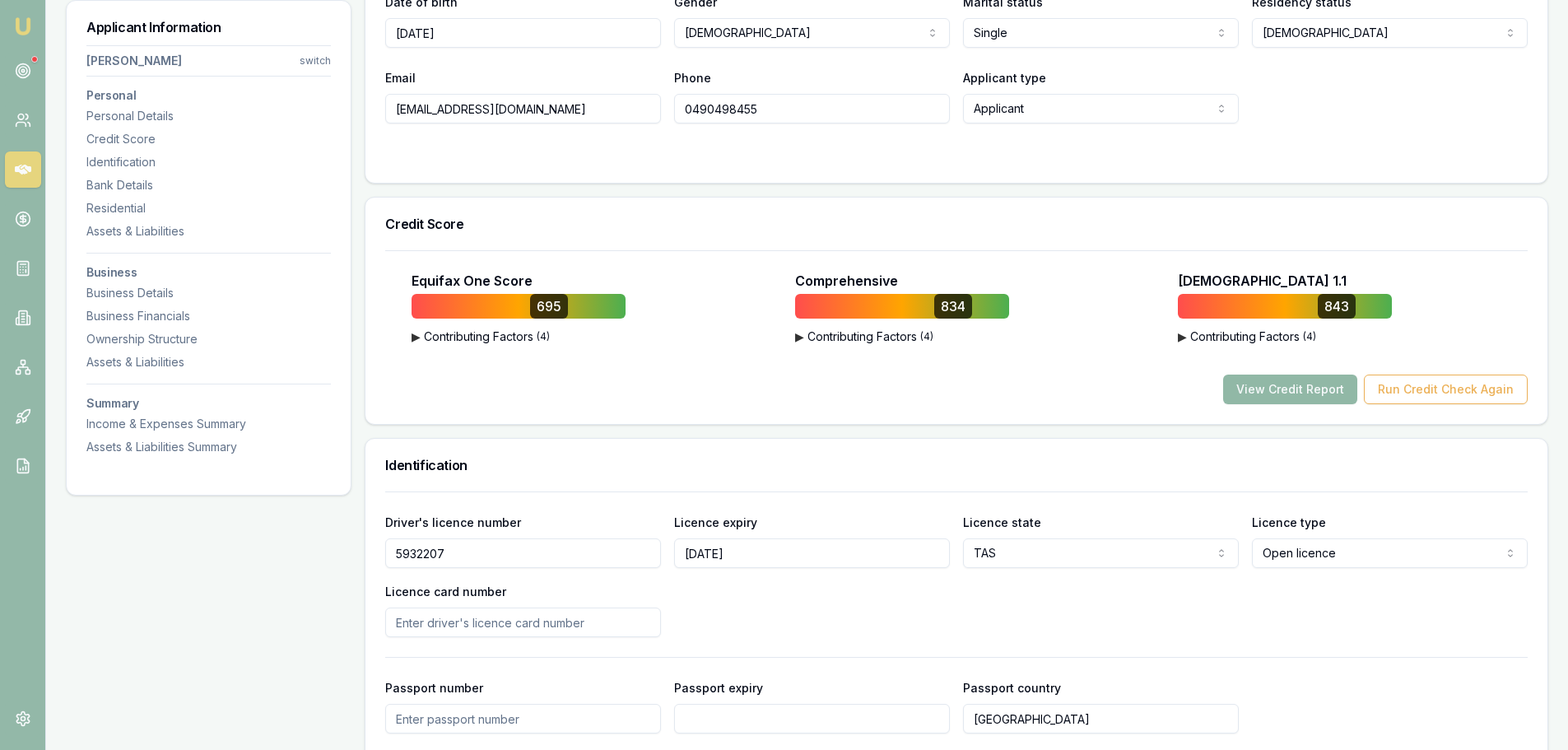
click at [1265, 390] on button "View Credit Report" at bounding box center [1290, 389] width 135 height 29
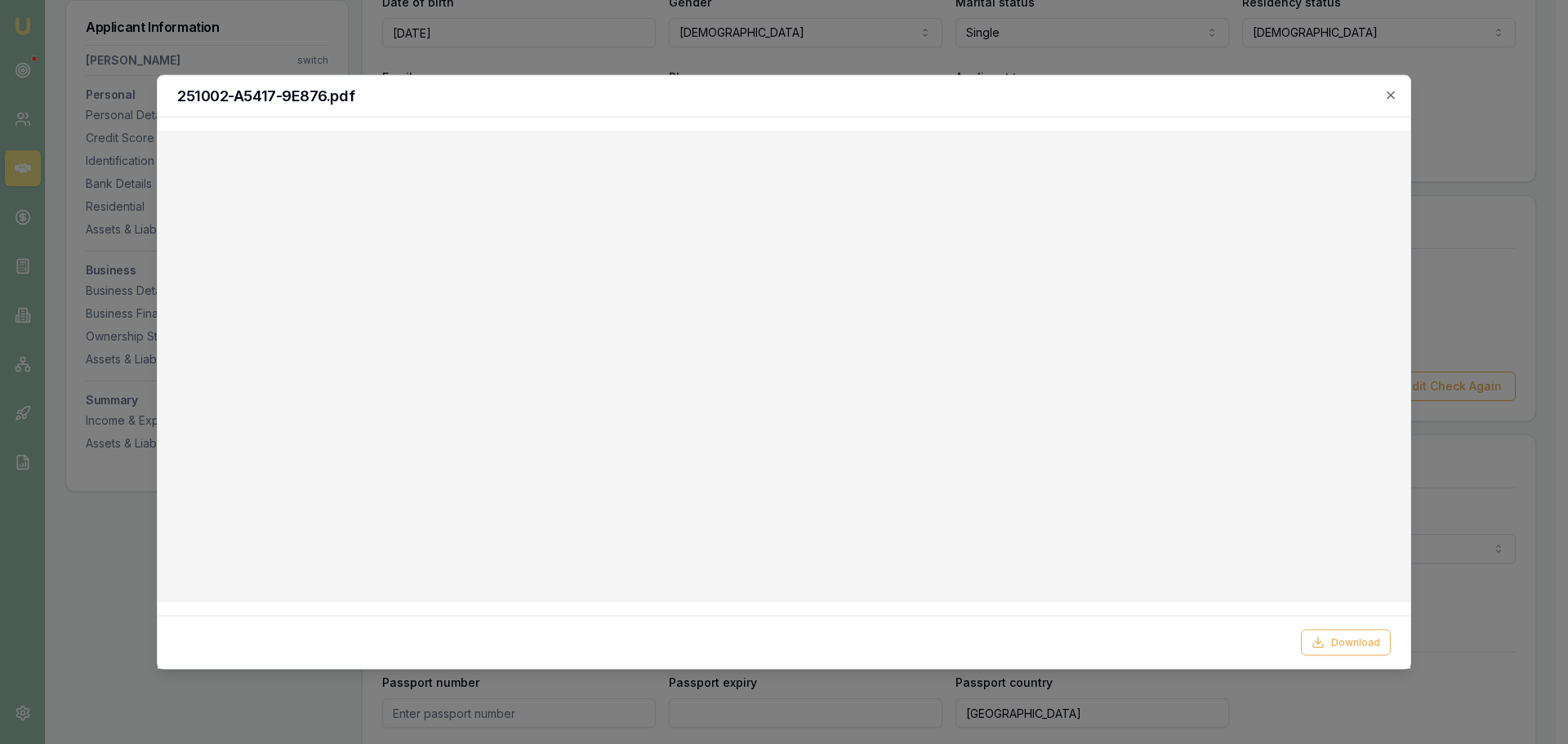
click at [1396, 101] on icon "button" at bounding box center [1391, 95] width 13 height 13
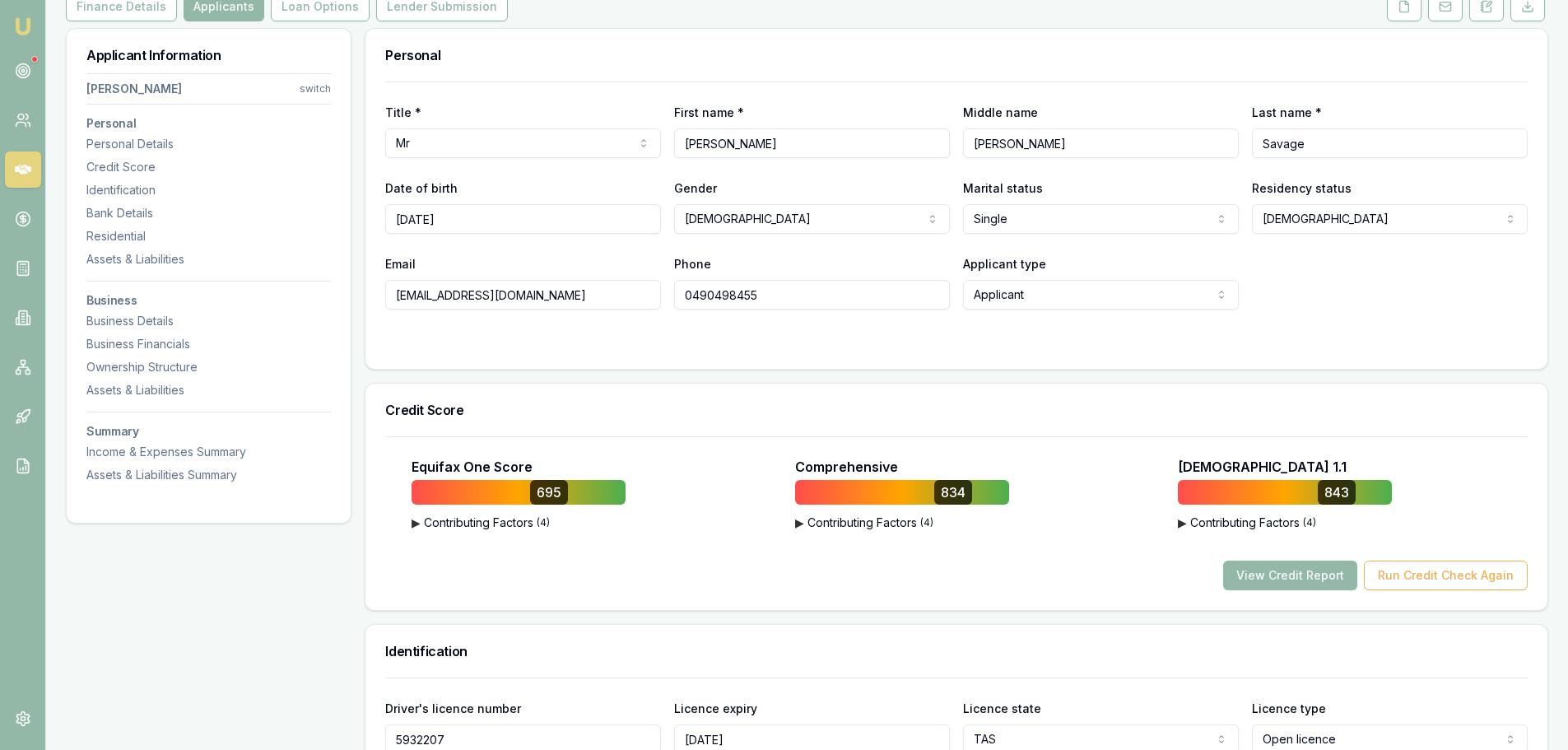
scroll to position [0, 0]
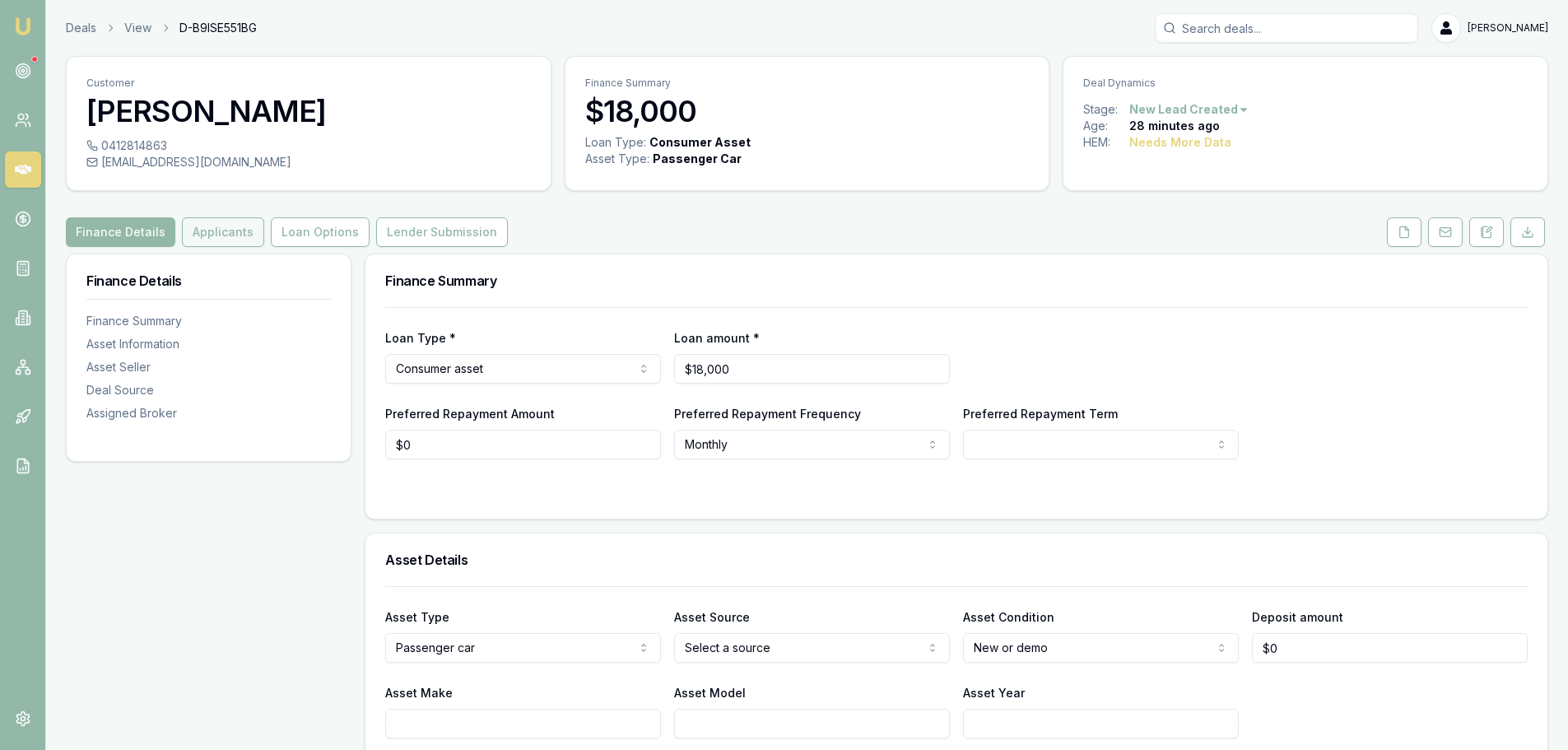
click at [204, 220] on button "Applicants" at bounding box center [223, 231] width 82 height 29
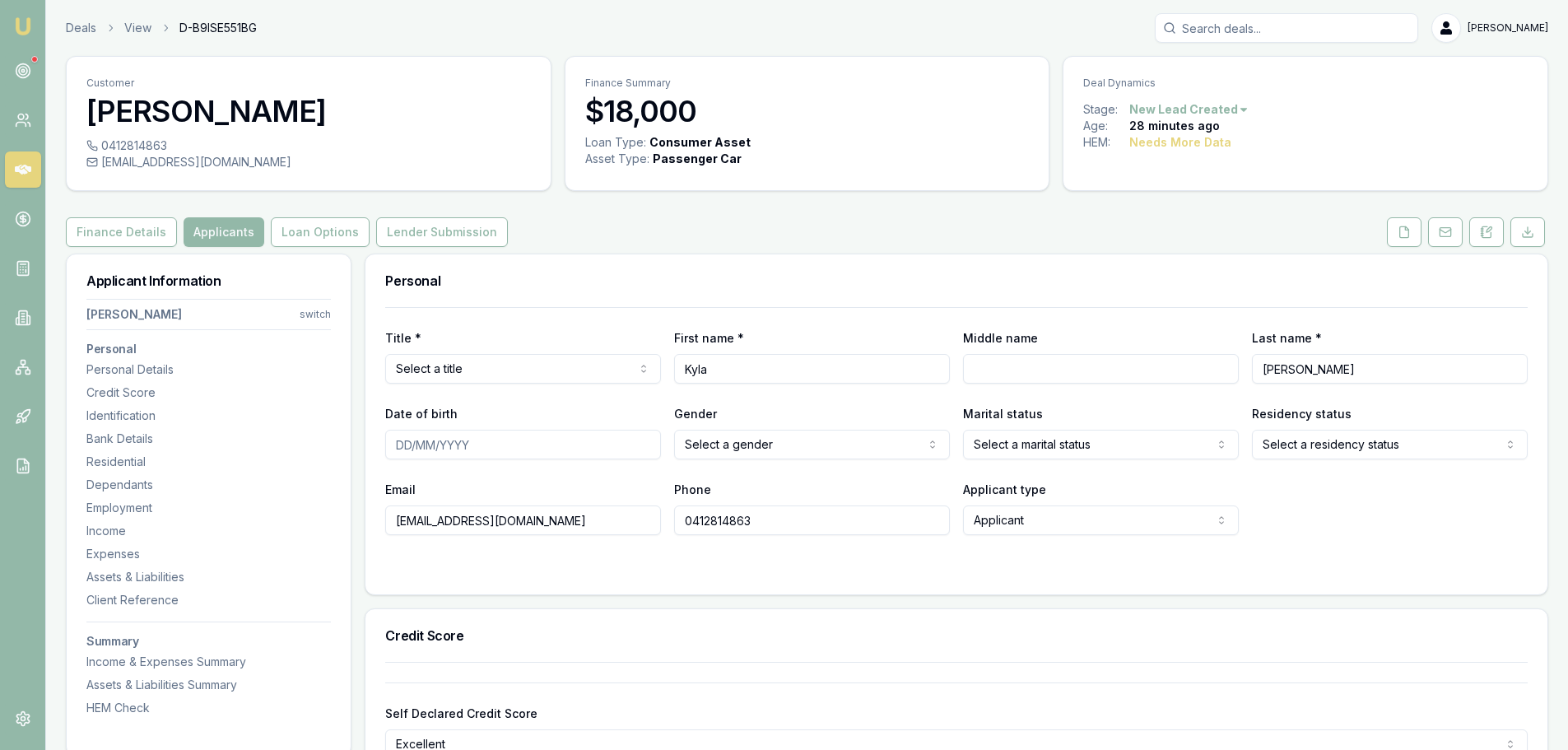
click at [907, 232] on div "Finance Details Applicants Loan Options Lender Submission" at bounding box center [807, 231] width 1483 height 29
click at [1407, 229] on polyline at bounding box center [1406, 228] width 3 height 3
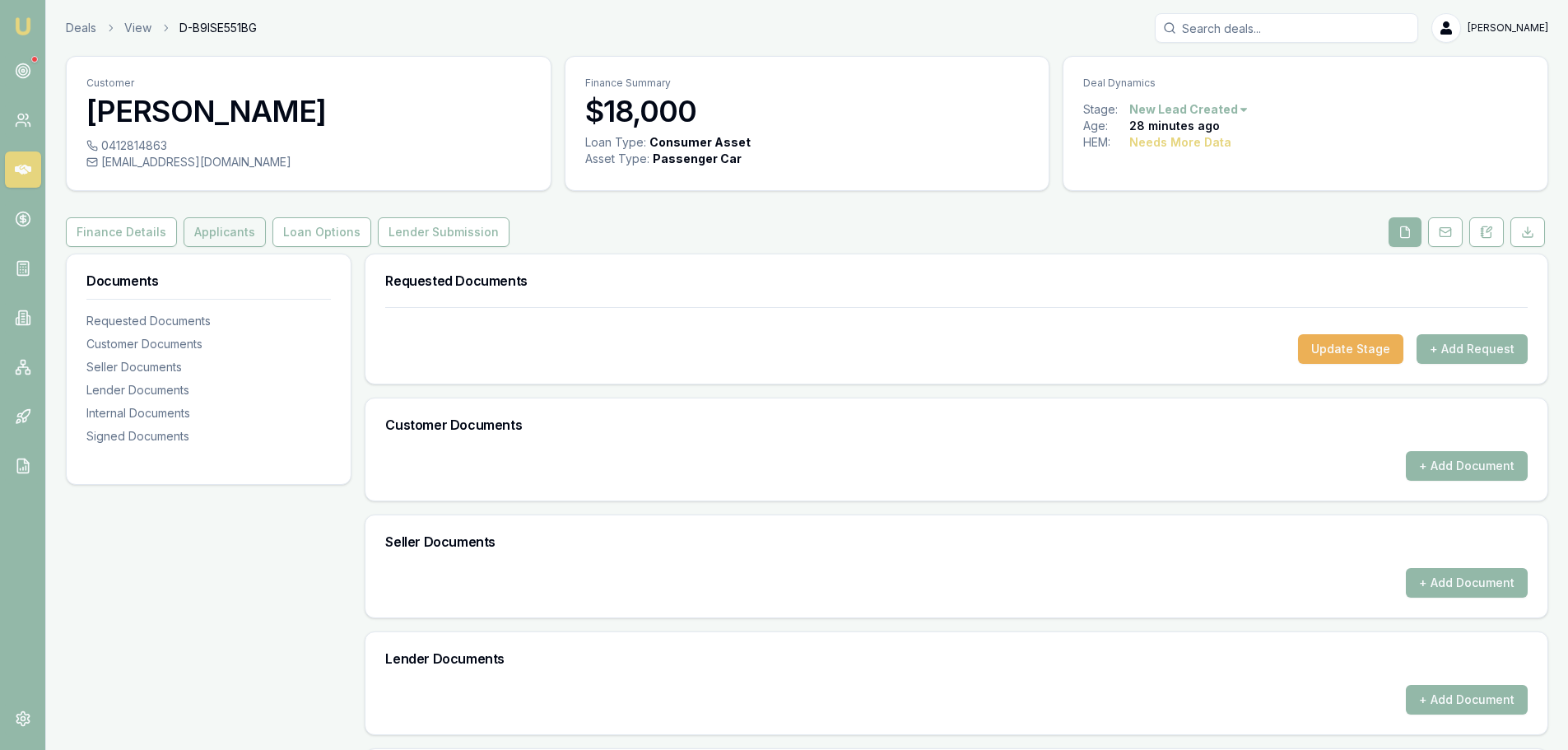
click at [231, 235] on button "Applicants" at bounding box center [225, 231] width 82 height 29
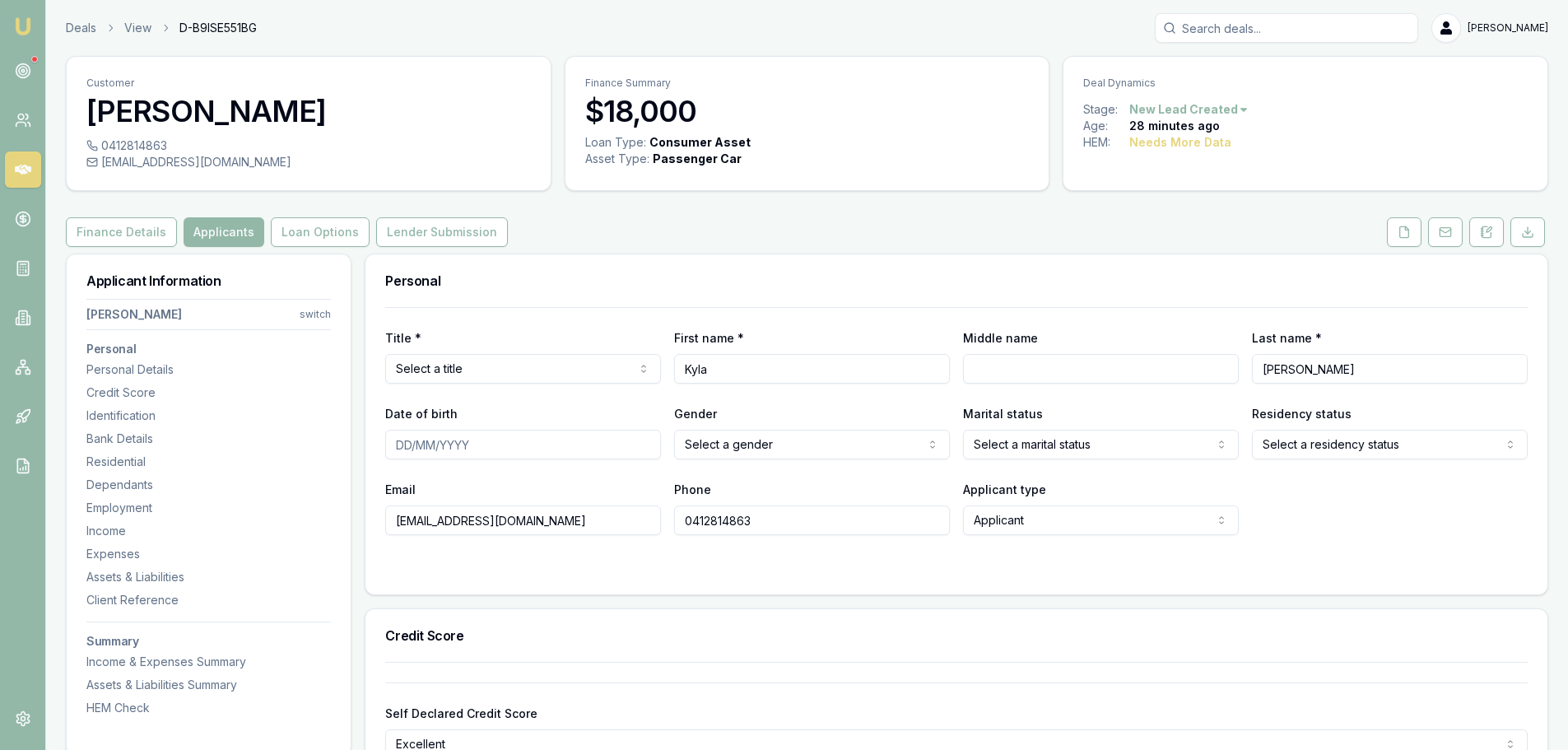
click at [972, 265] on div "Personal" at bounding box center [957, 281] width 1182 height 53
click at [939, 245] on div "Finance Details Applicants Loan Options Lender Submission" at bounding box center [807, 231] width 1483 height 29
click at [1395, 235] on button at bounding box center [1404, 231] width 34 height 29
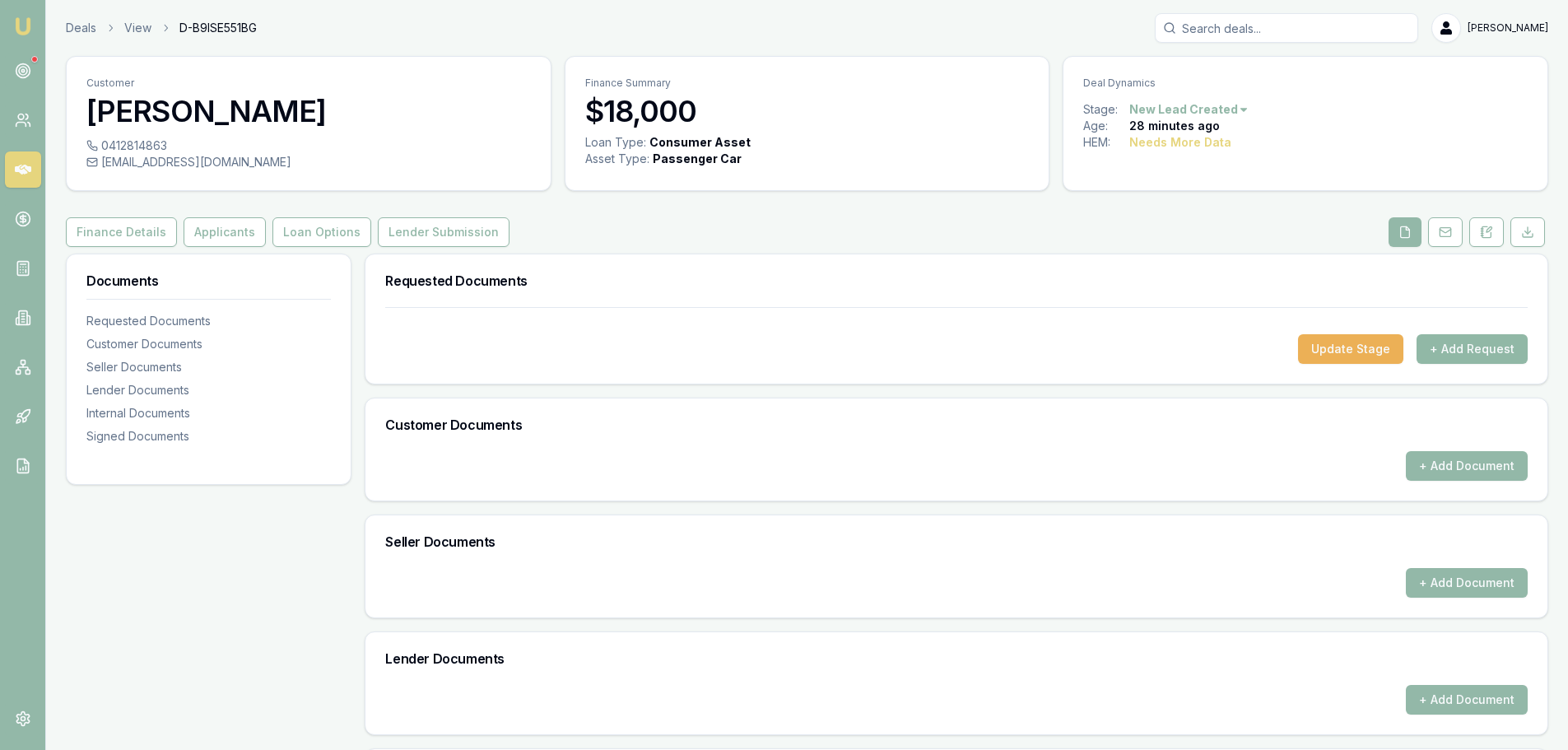
click at [1456, 358] on button "+ Add Request" at bounding box center [1472, 349] width 111 height 29
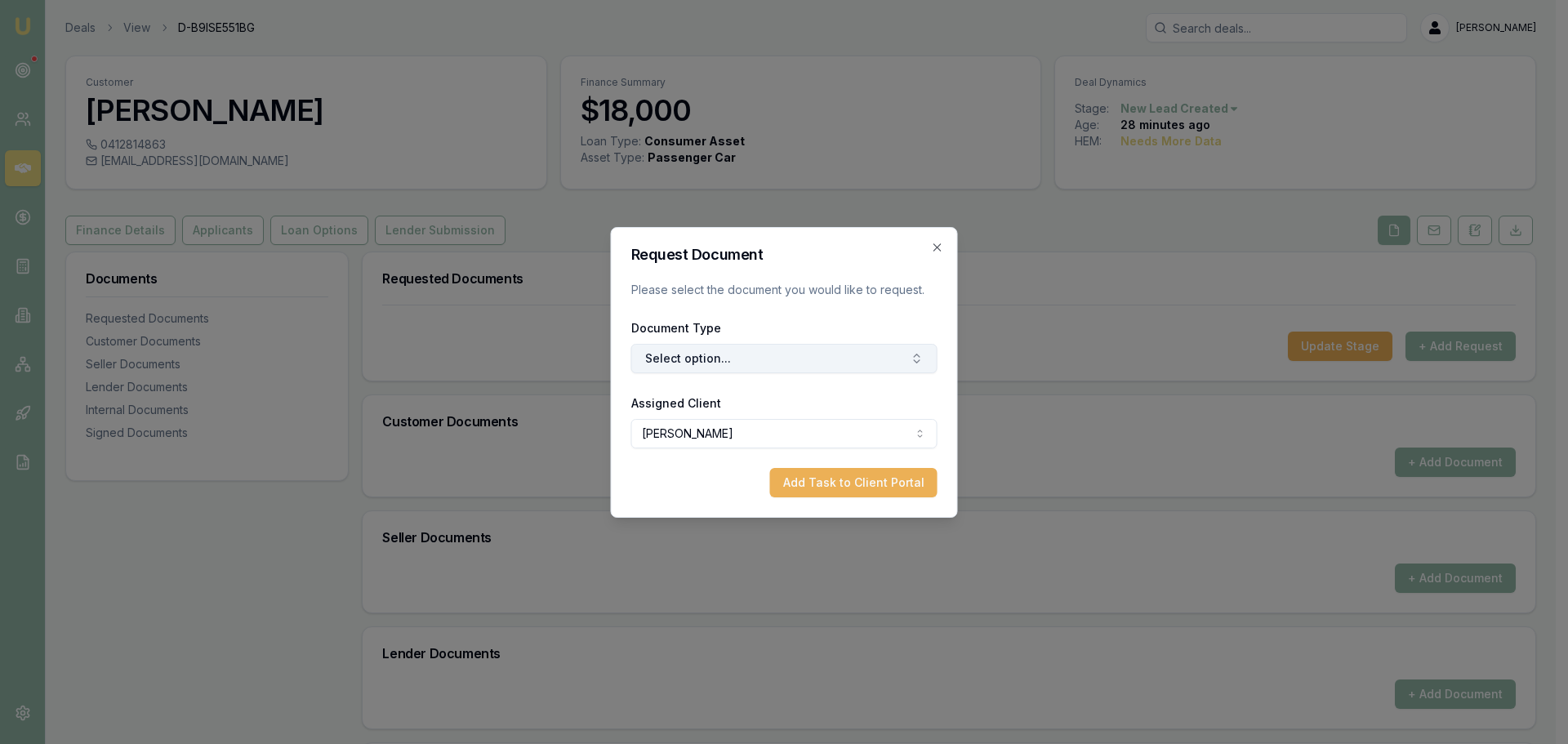
click at [847, 345] on button "Select option..." at bounding box center [784, 358] width 307 height 29
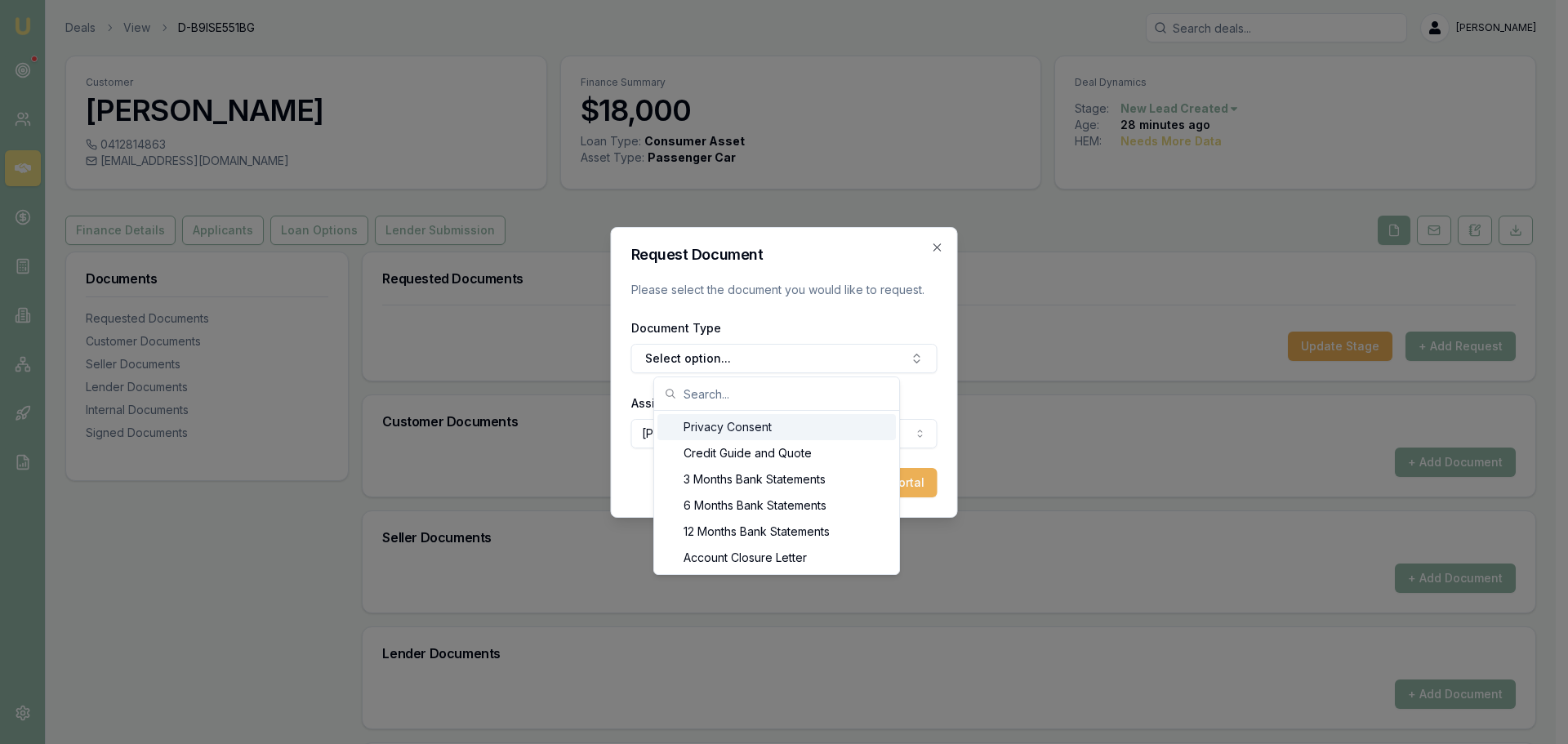
click at [740, 430] on div "Privacy Consent" at bounding box center [777, 427] width 239 height 26
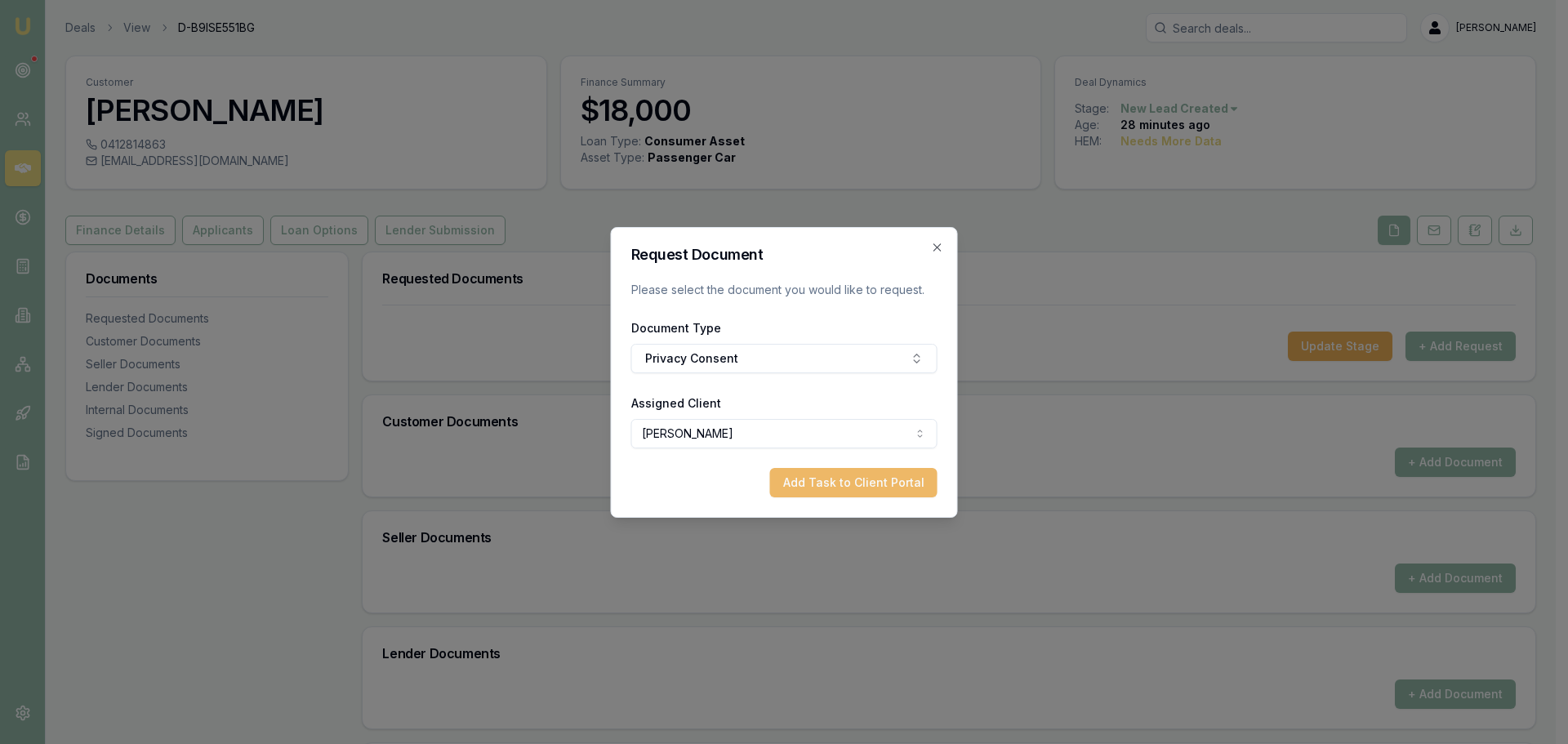
click at [794, 487] on button "Add Task to Client Portal" at bounding box center [854, 483] width 167 height 29
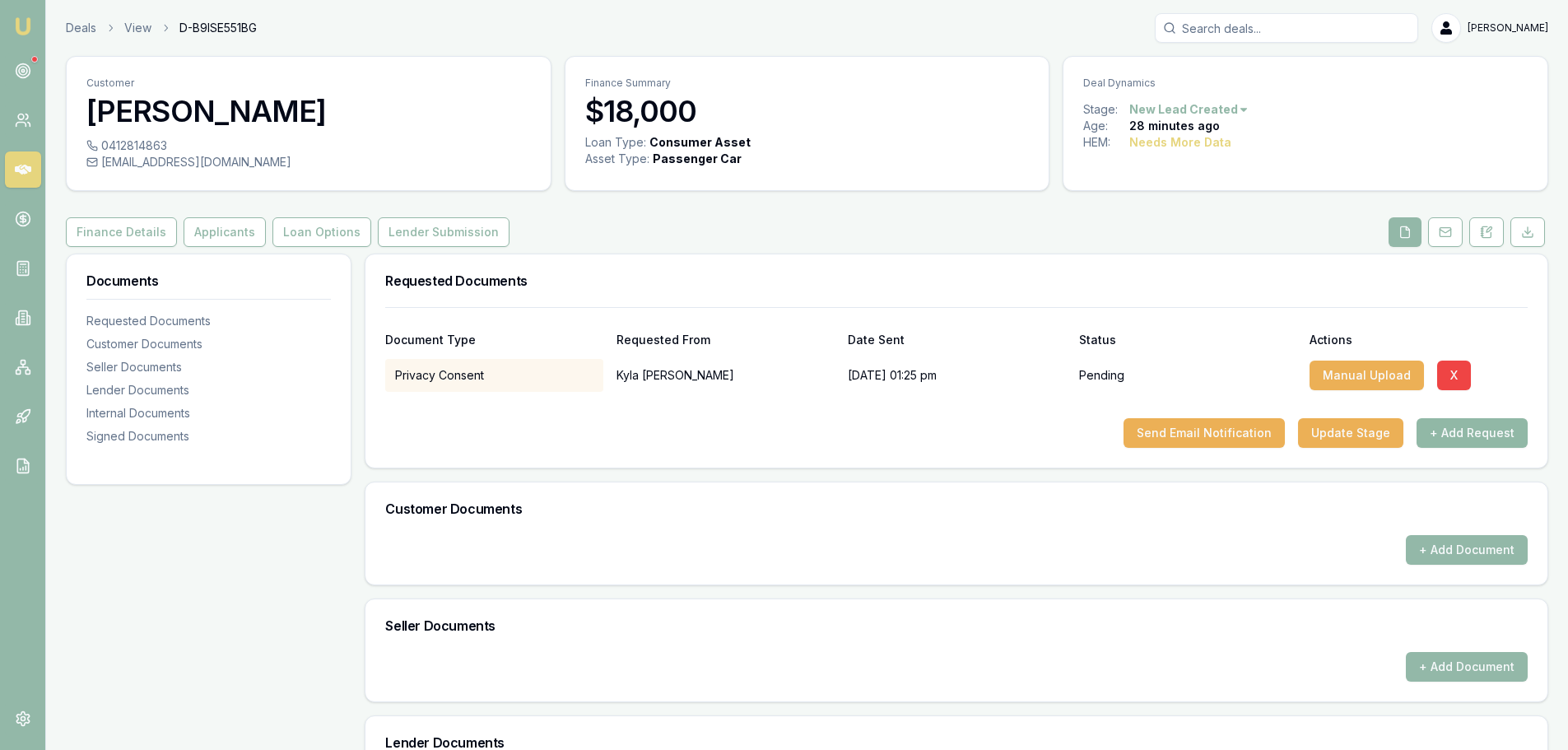
click at [1465, 429] on button "+ Add Request" at bounding box center [1472, 432] width 111 height 29
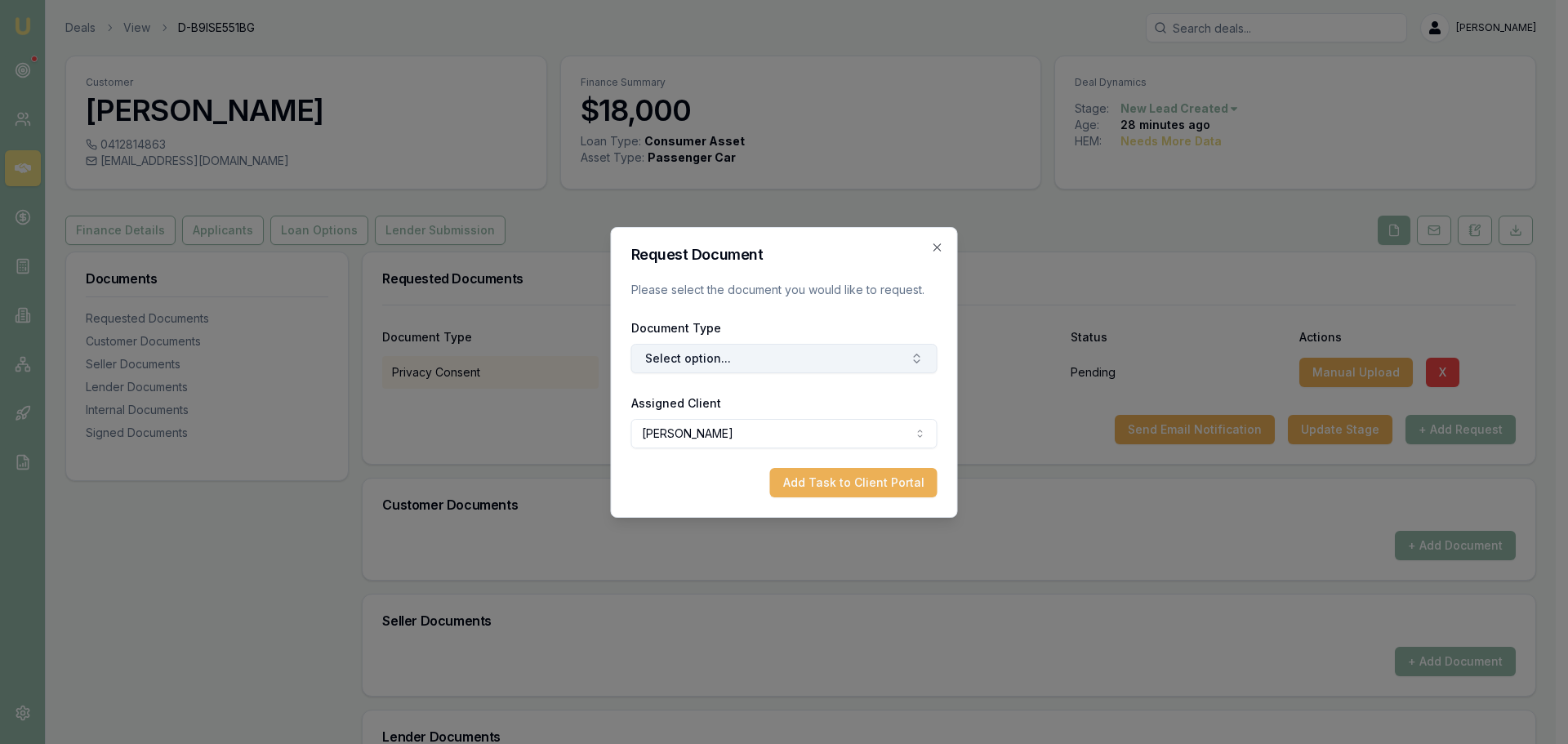
click at [700, 366] on button "Select option..." at bounding box center [784, 358] width 307 height 29
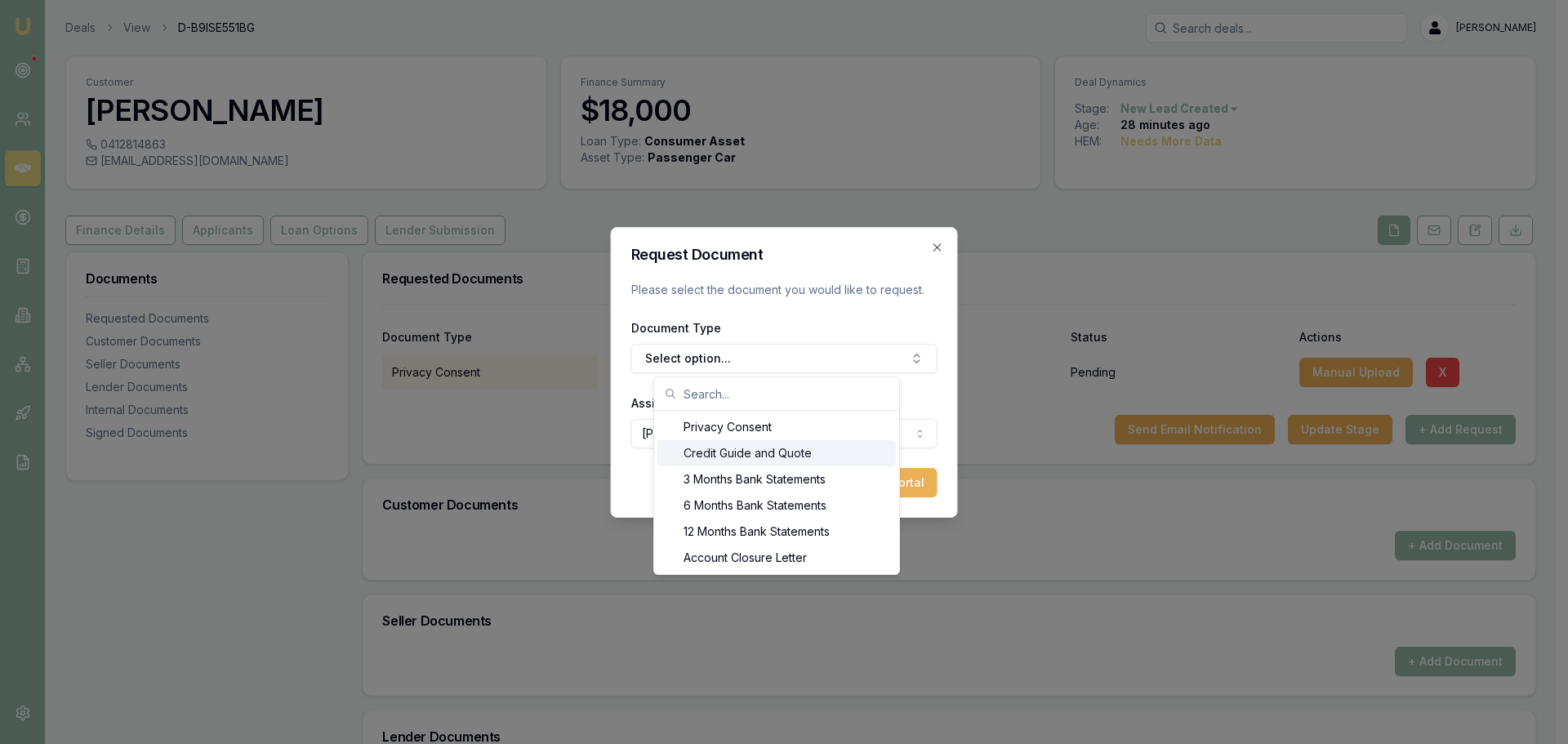
click at [695, 456] on div "Credit Guide and Quote" at bounding box center [777, 453] width 239 height 26
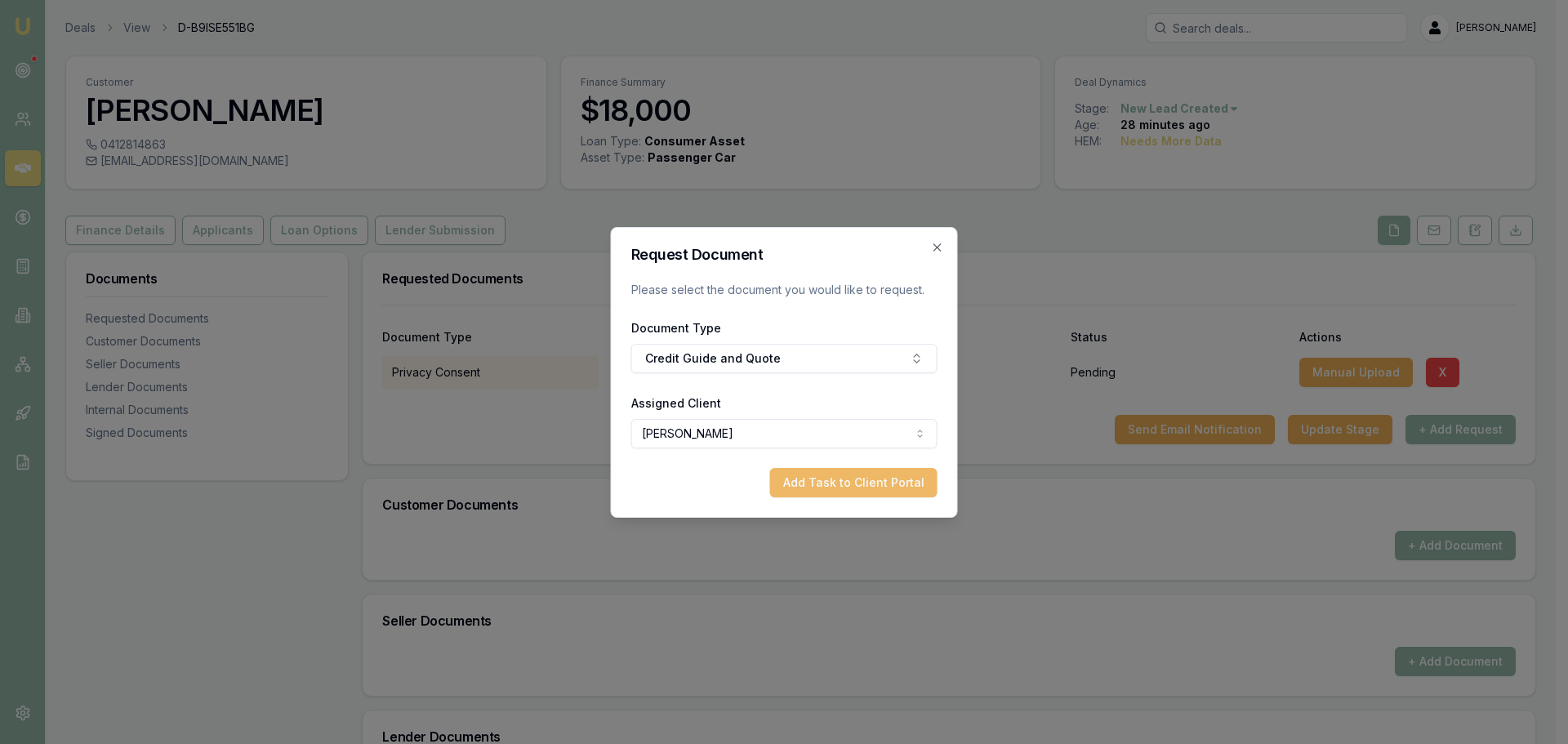
click at [898, 487] on button "Add Task to Client Portal" at bounding box center [854, 483] width 167 height 29
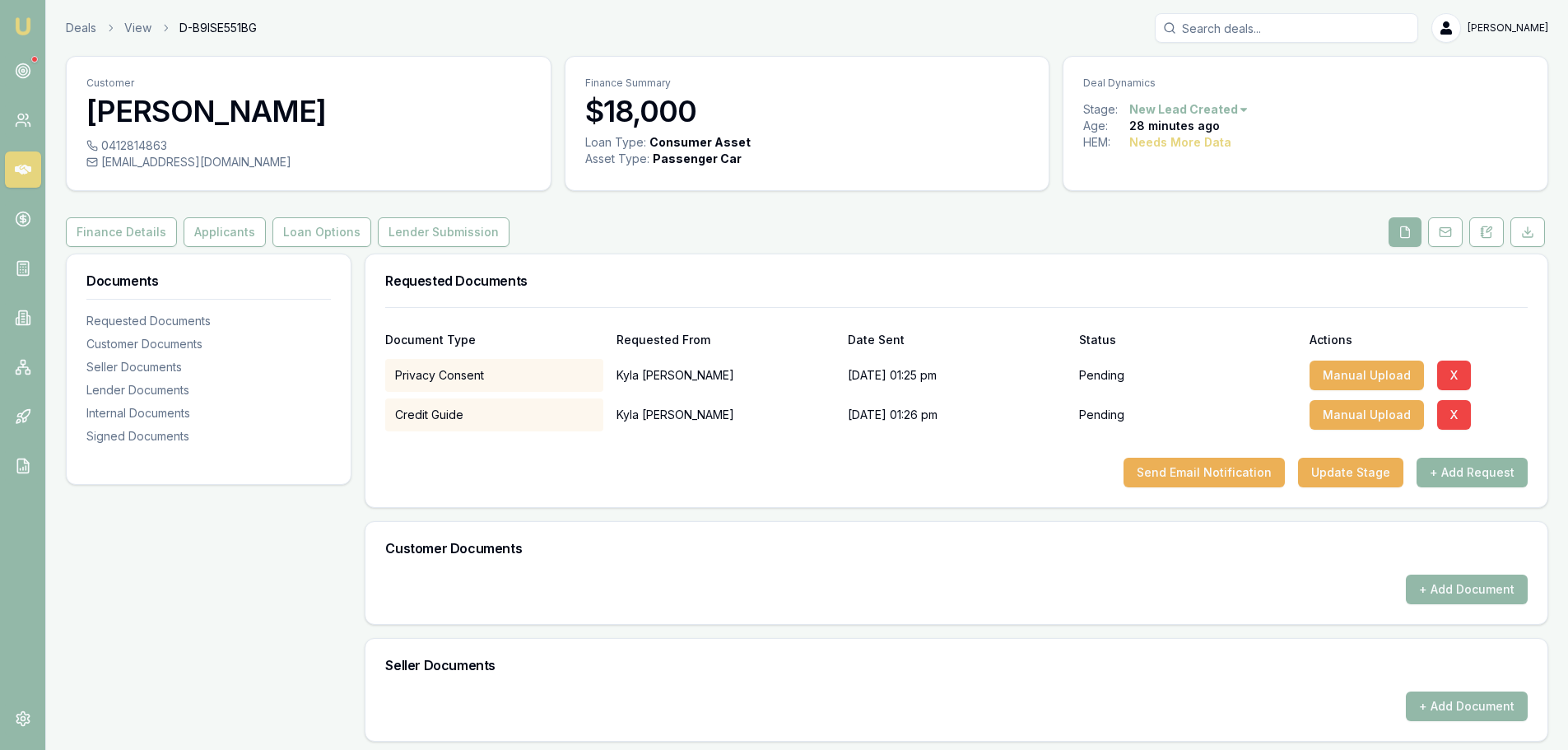
click at [1508, 470] on button "+ Add Request" at bounding box center [1472, 472] width 111 height 29
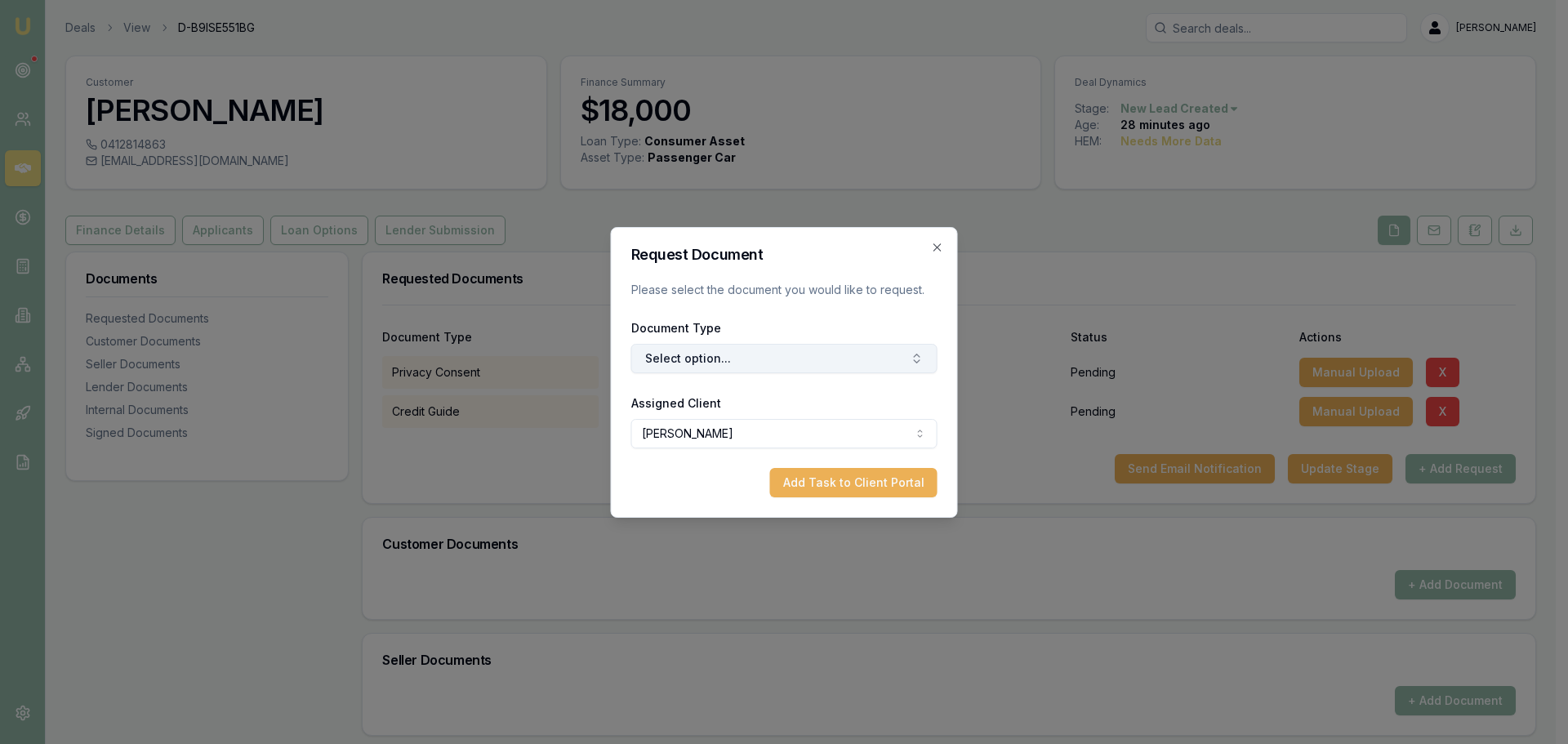
click at [755, 355] on button "Select option..." at bounding box center [784, 358] width 307 height 29
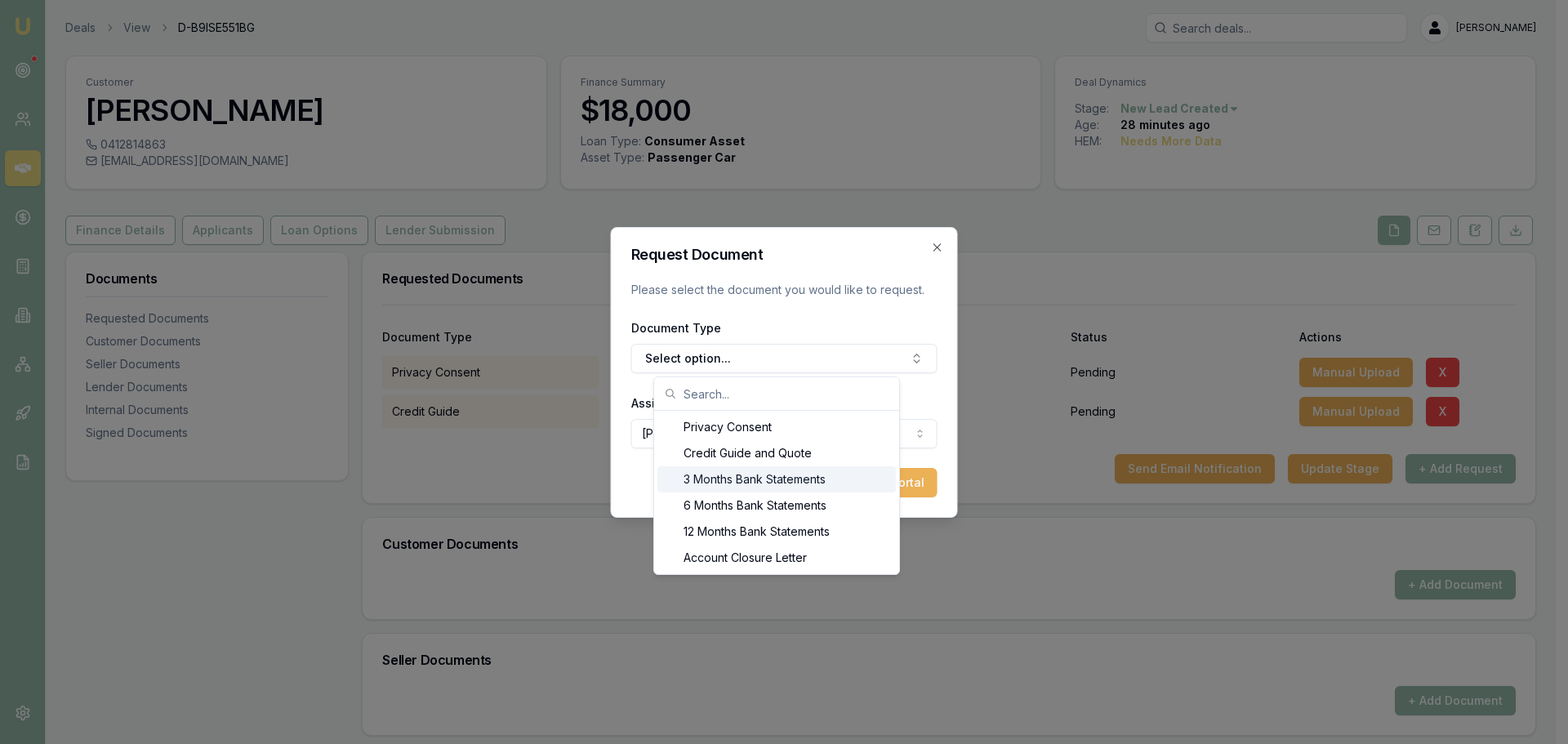
click at [770, 475] on div "3 Months Bank Statements" at bounding box center [777, 480] width 239 height 26
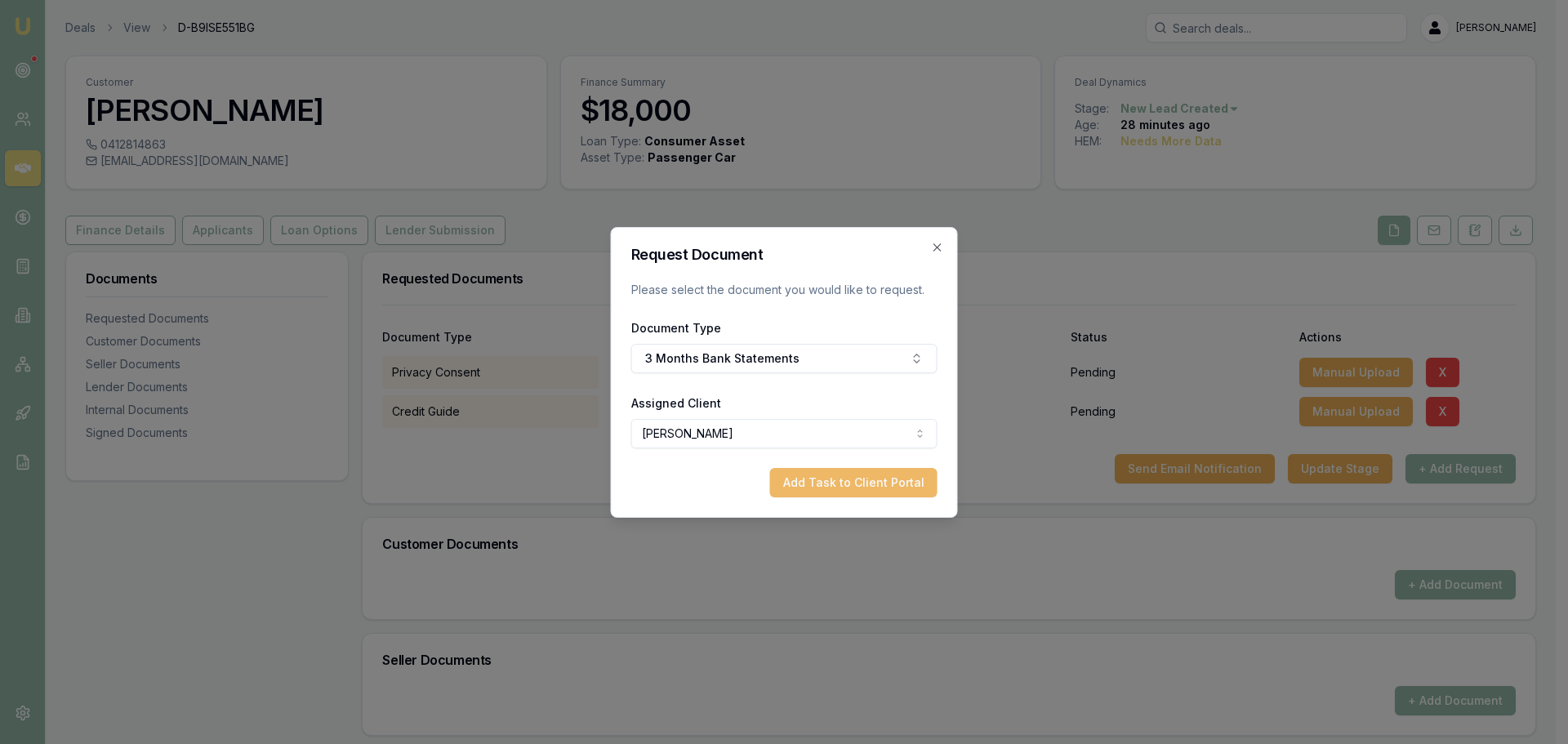
click at [879, 490] on button "Add Task to Client Portal" at bounding box center [854, 483] width 167 height 29
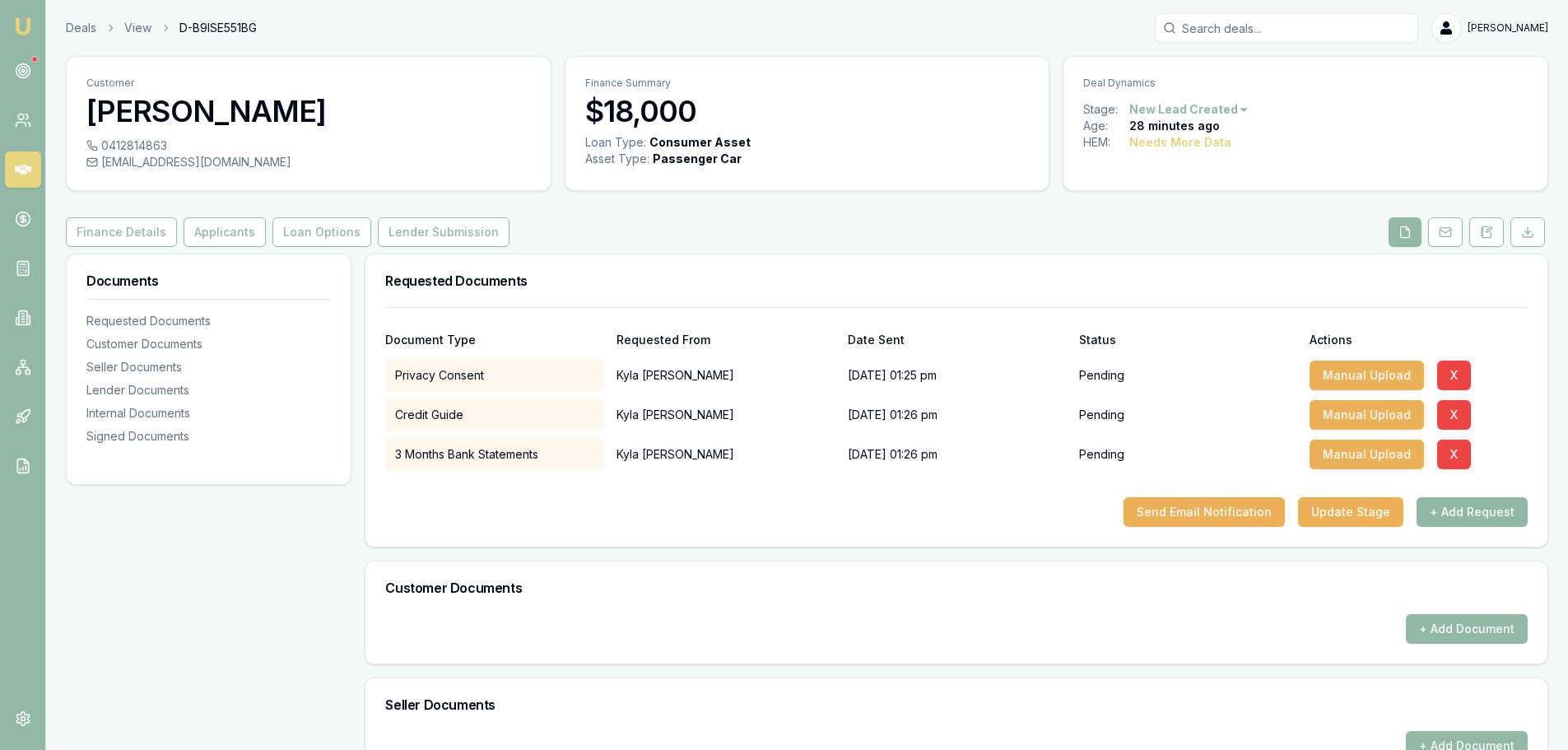
click at [1492, 507] on button "+ Add Request" at bounding box center [1472, 512] width 111 height 29
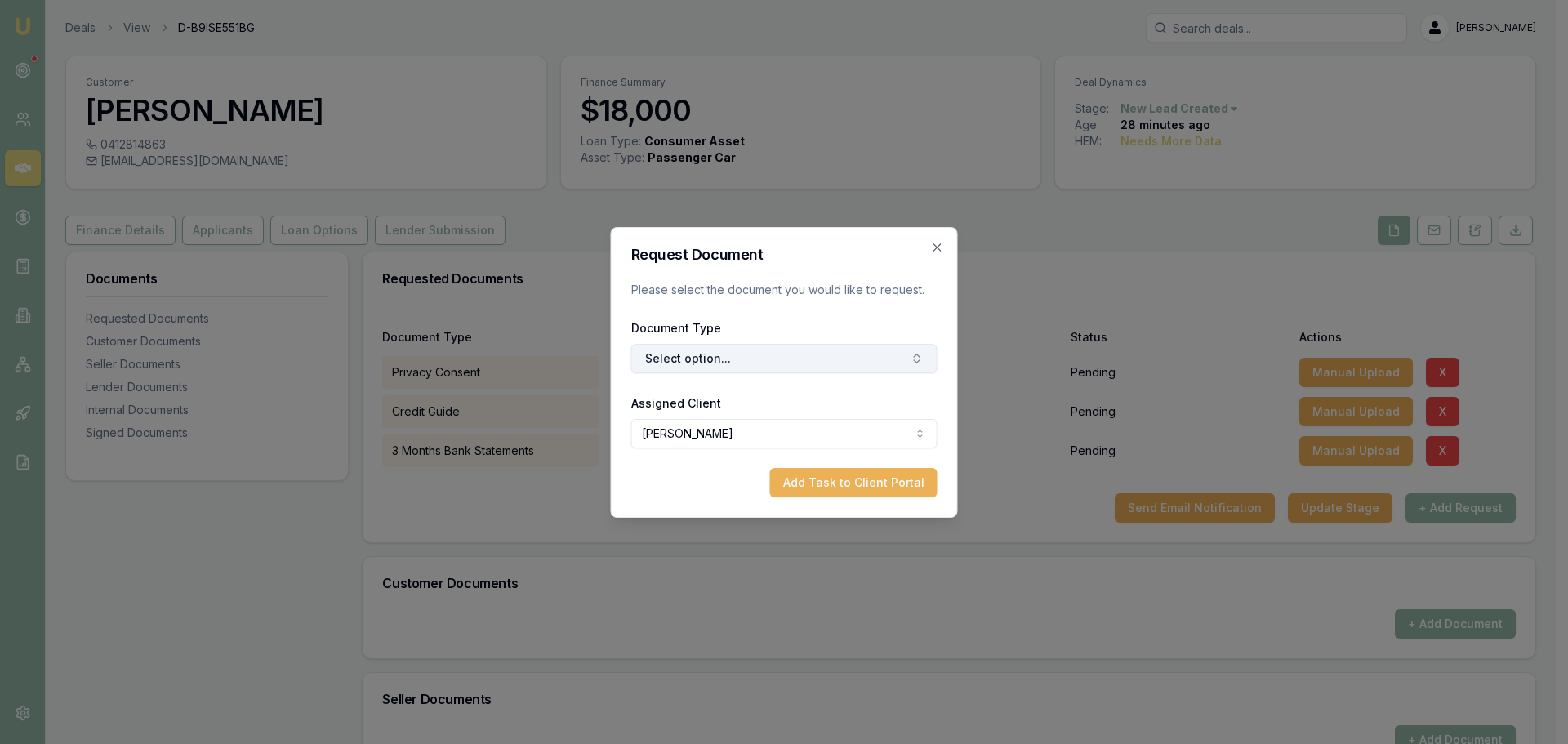
click at [740, 355] on button "Select option..." at bounding box center [784, 358] width 307 height 29
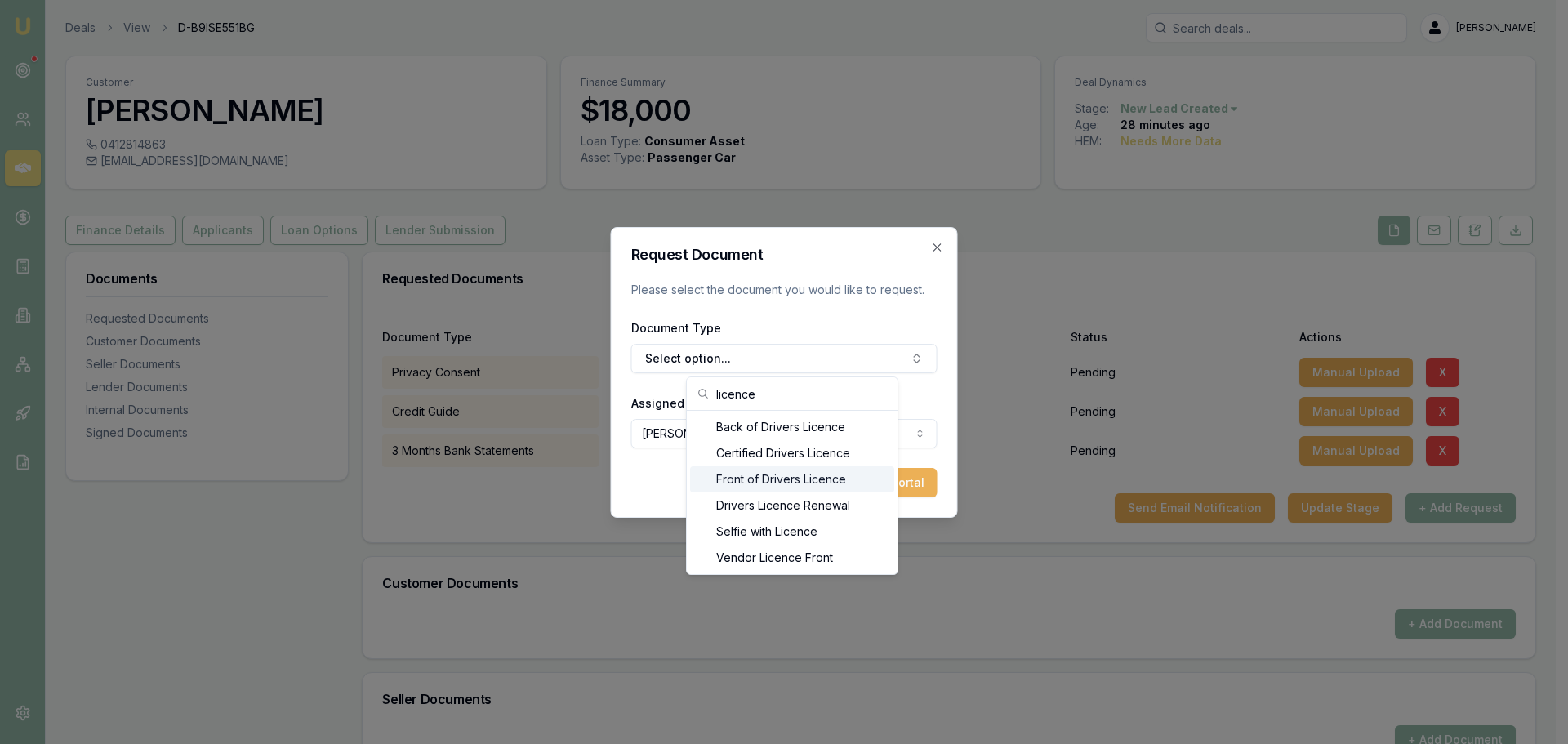
type input "licence"
click at [791, 476] on div "Front of Drivers Licence" at bounding box center [792, 480] width 204 height 26
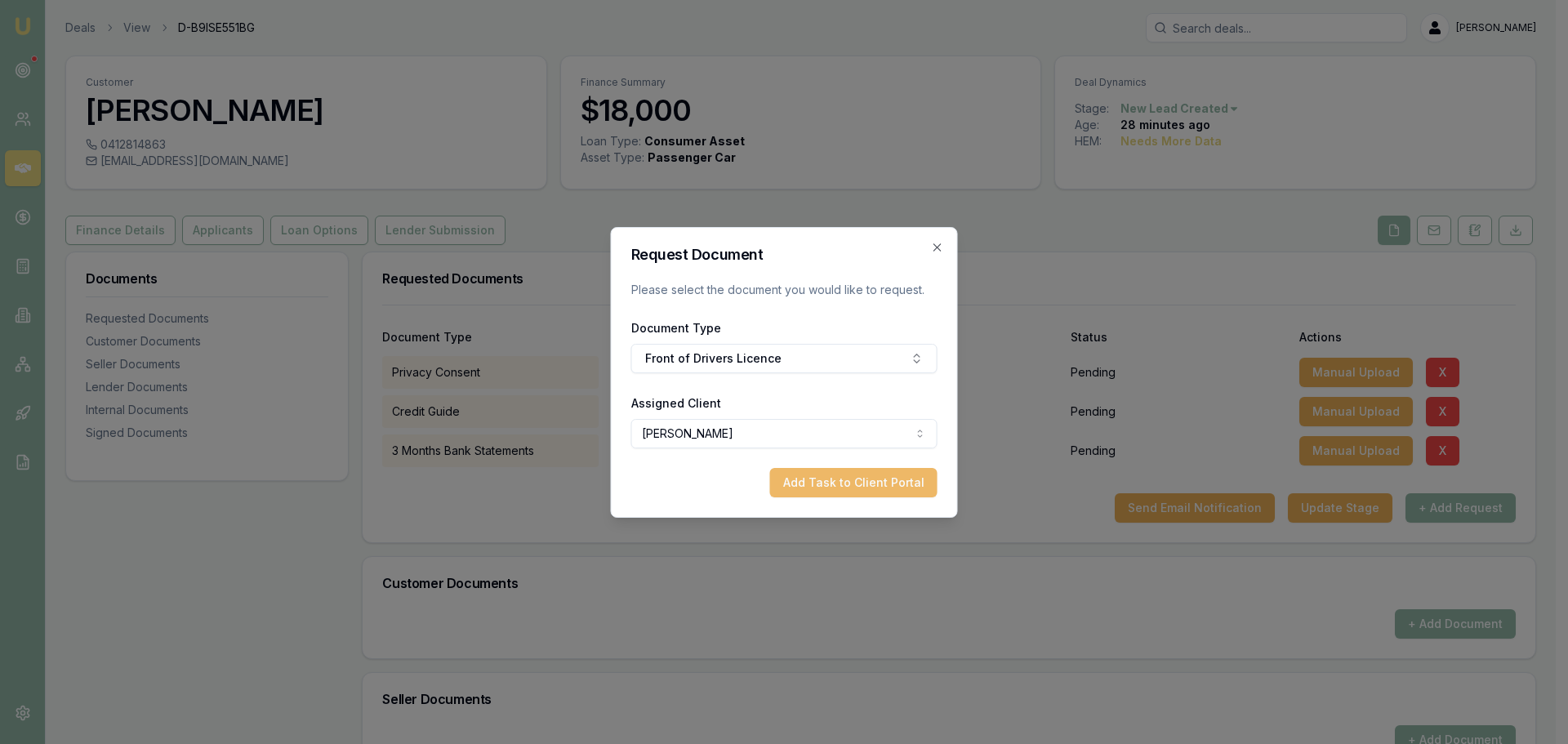
click at [836, 483] on button "Add Task to Client Portal" at bounding box center [854, 483] width 167 height 29
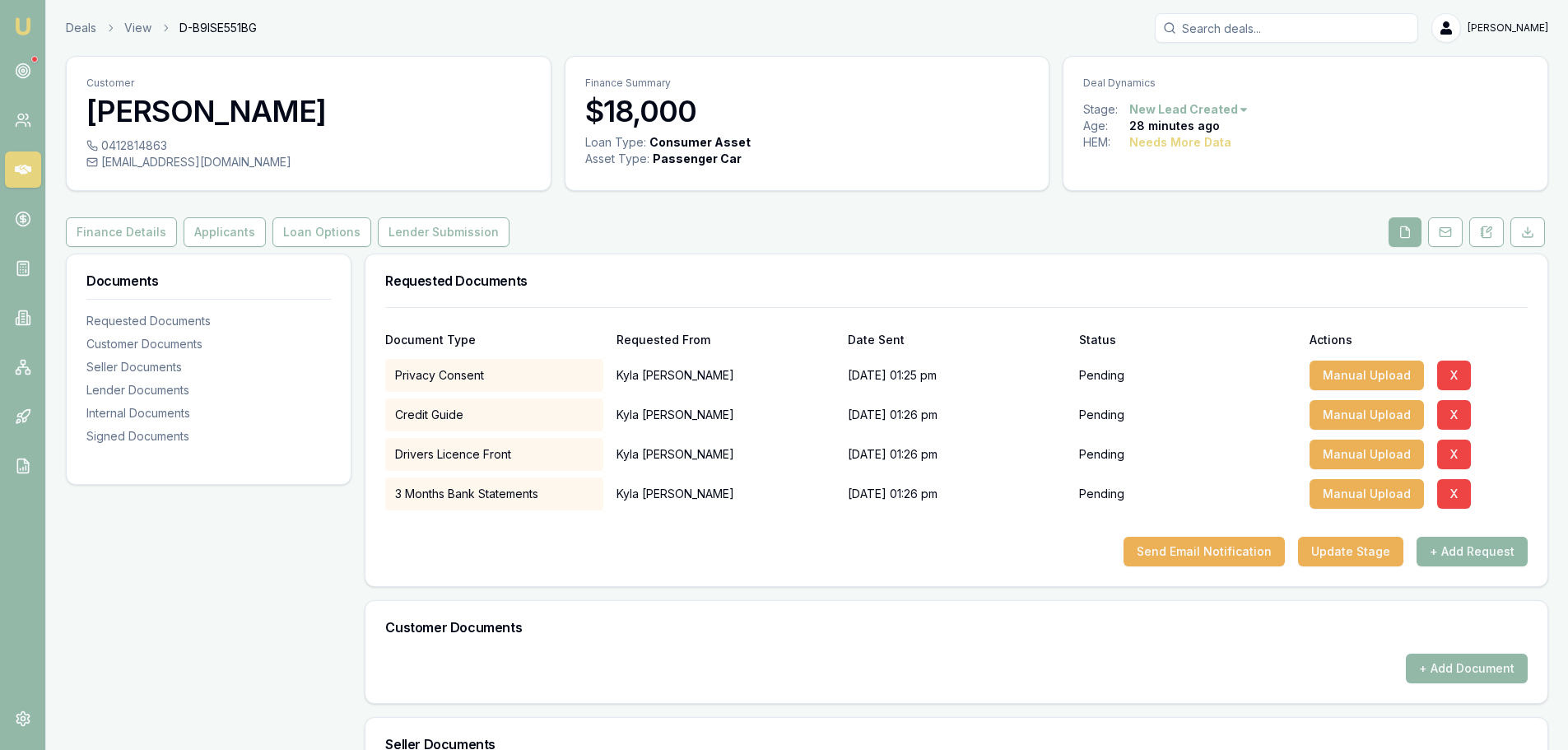
click at [1449, 547] on button "+ Add Request" at bounding box center [1472, 551] width 111 height 29
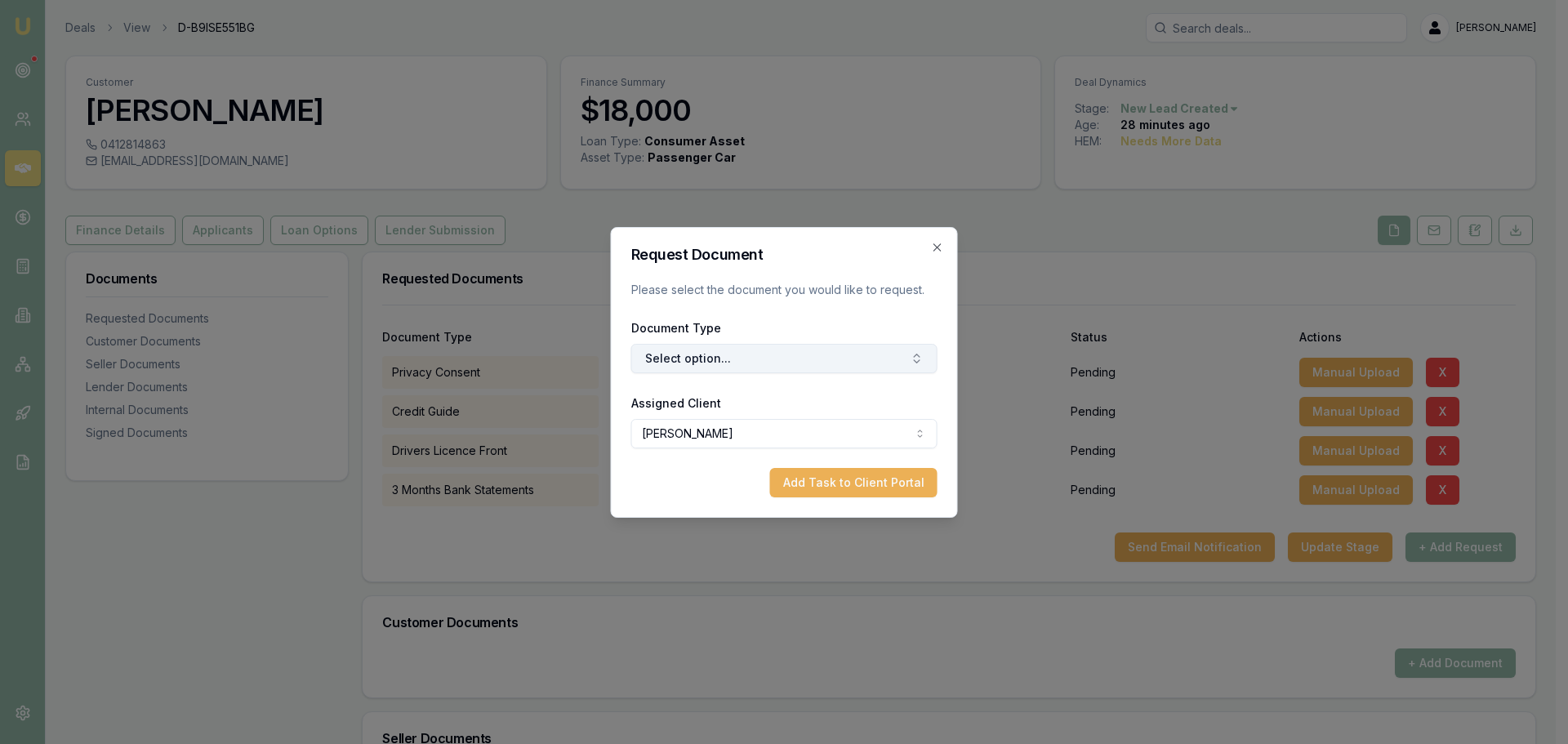
click at [736, 363] on button "Select option..." at bounding box center [784, 358] width 307 height 29
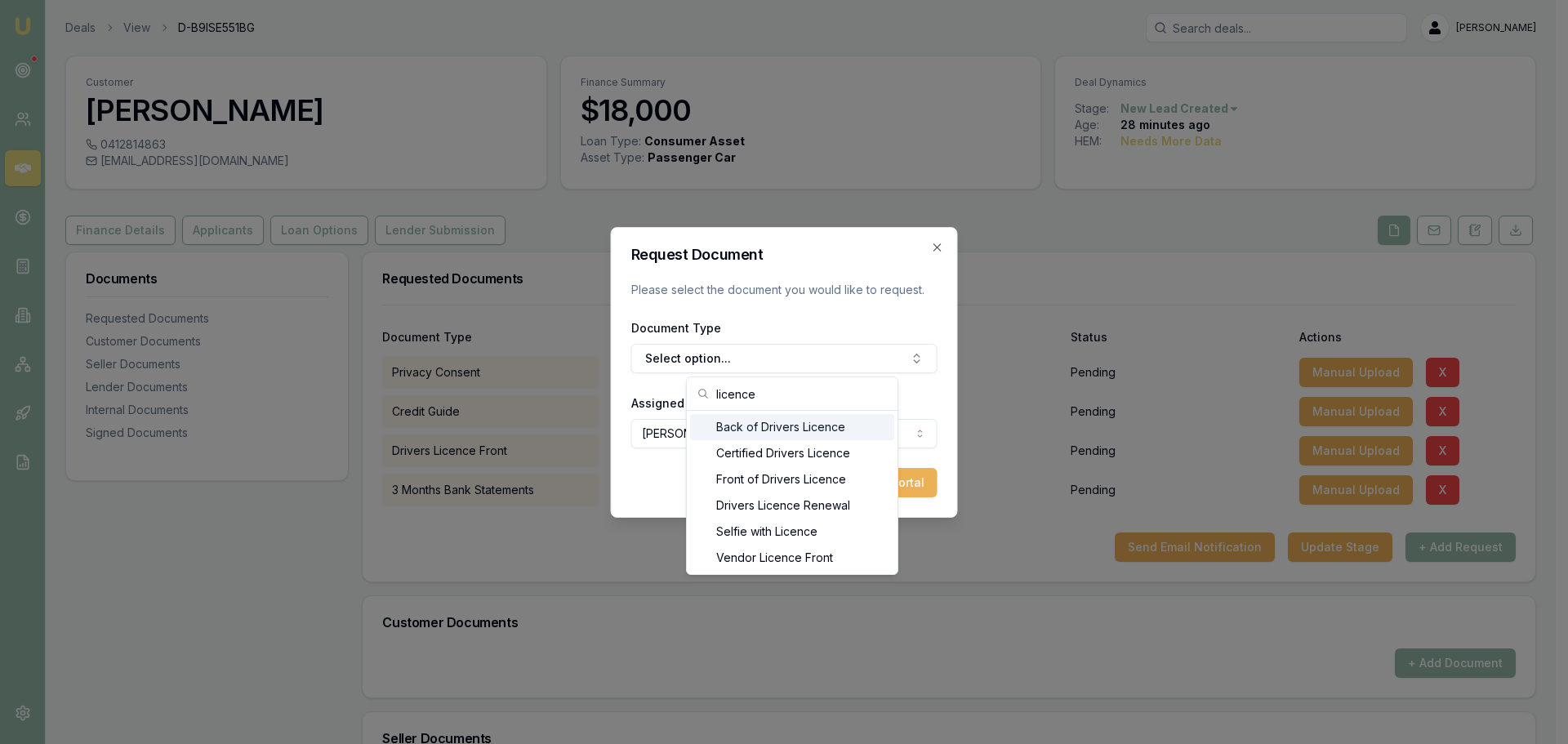
type input "licence"
click at [765, 435] on div "Back of Drivers Licence" at bounding box center [792, 427] width 204 height 26
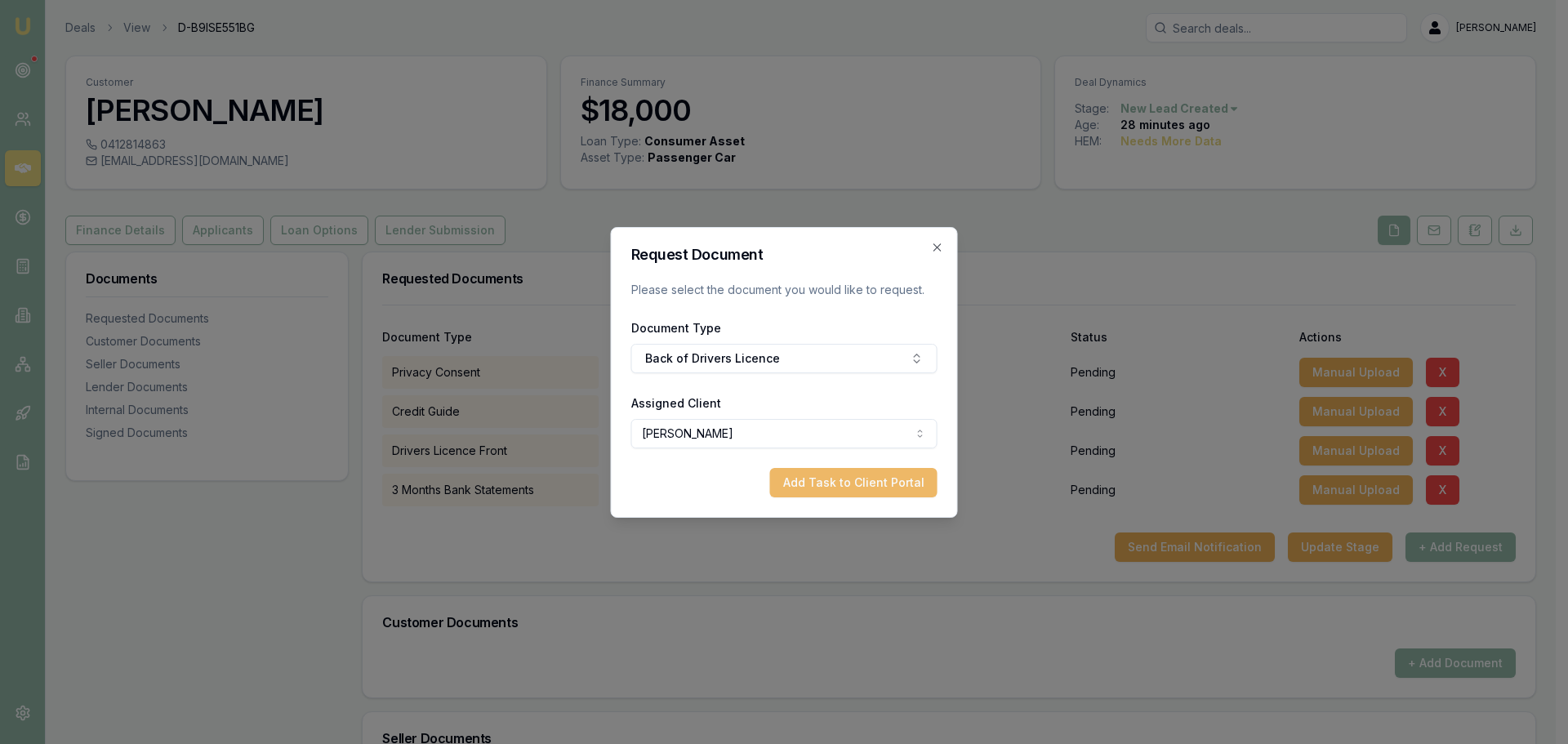
click at [847, 481] on button "Add Task to Client Portal" at bounding box center [854, 483] width 167 height 29
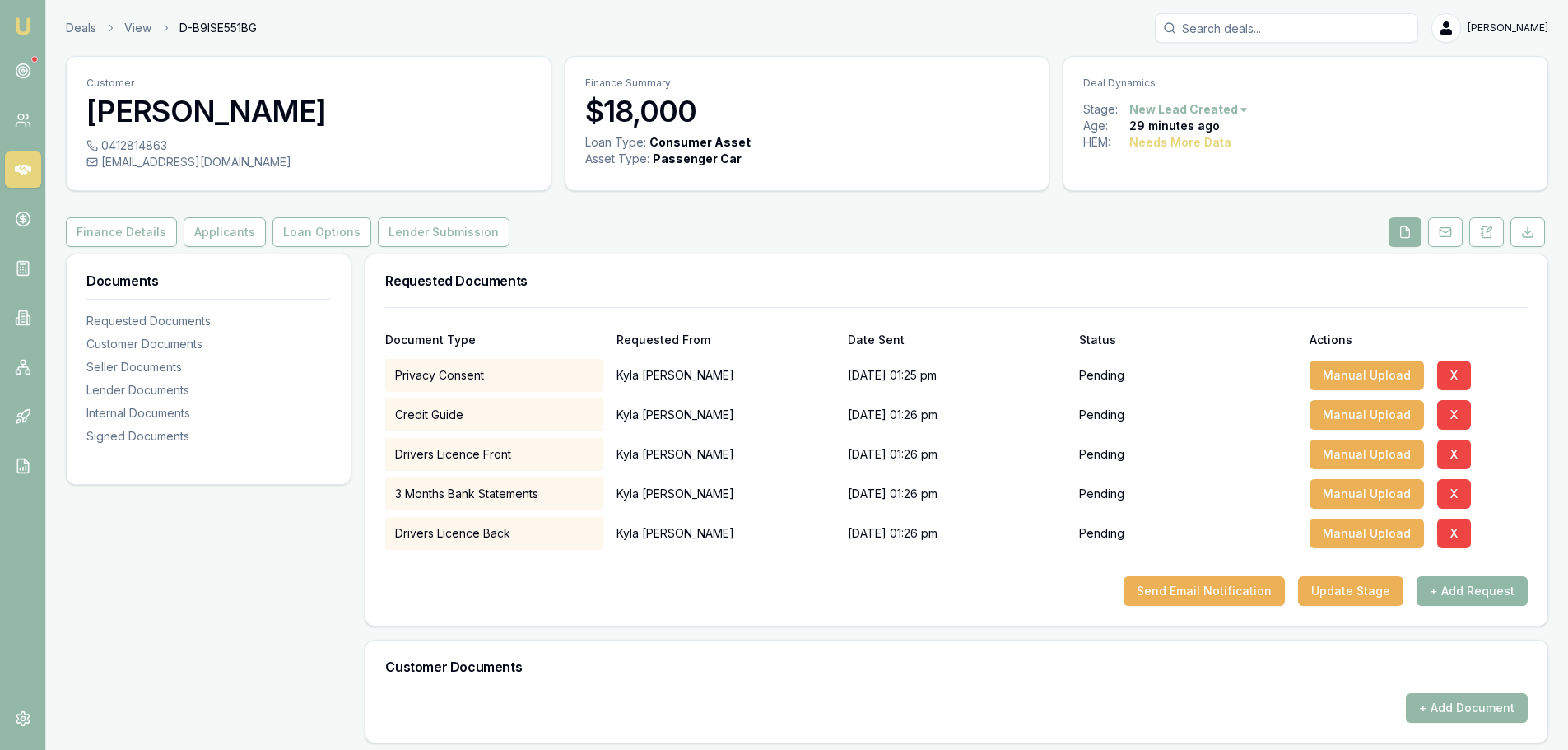
click at [1456, 592] on button "+ Add Request" at bounding box center [1472, 591] width 111 height 29
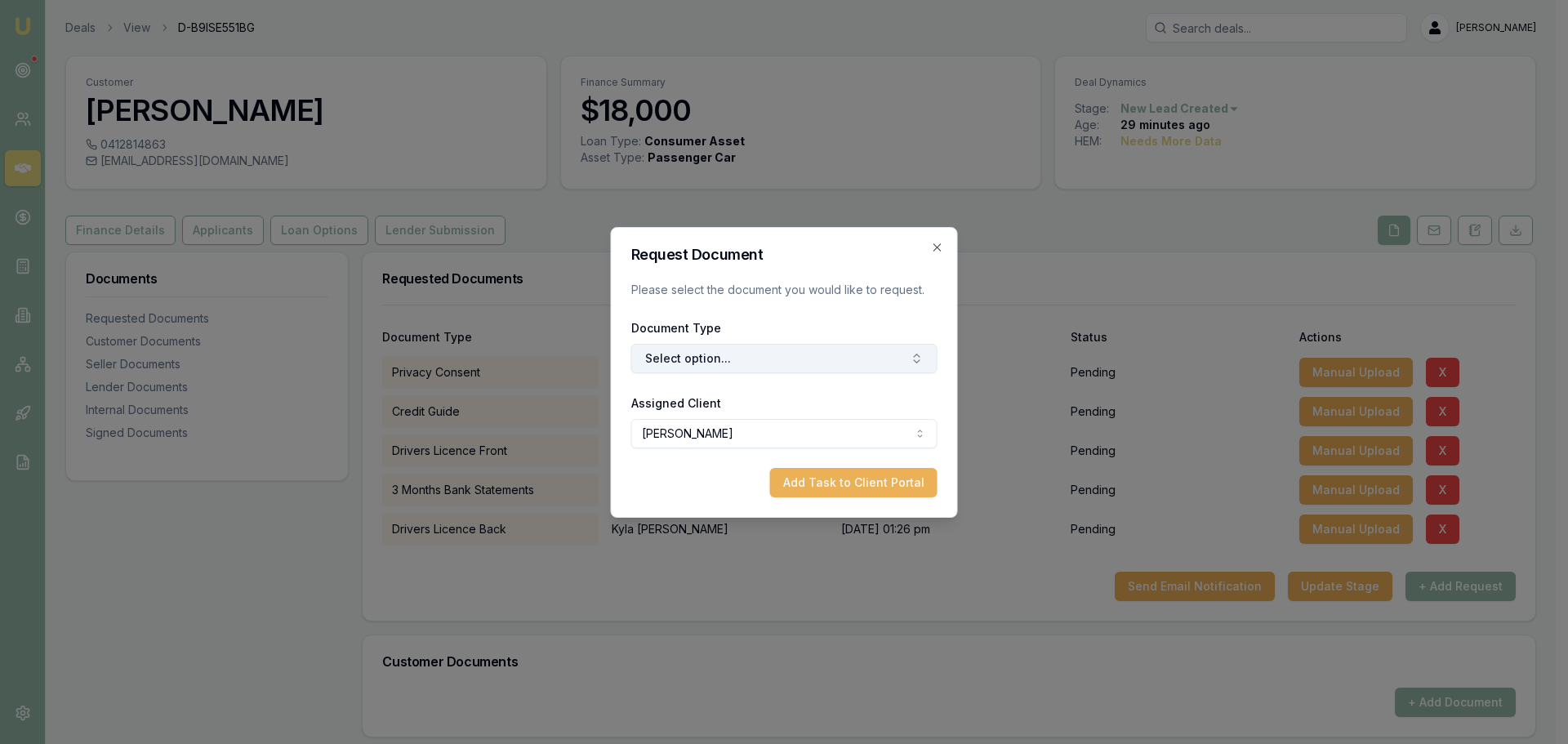
click at [752, 357] on button "Select option..." at bounding box center [784, 358] width 307 height 29
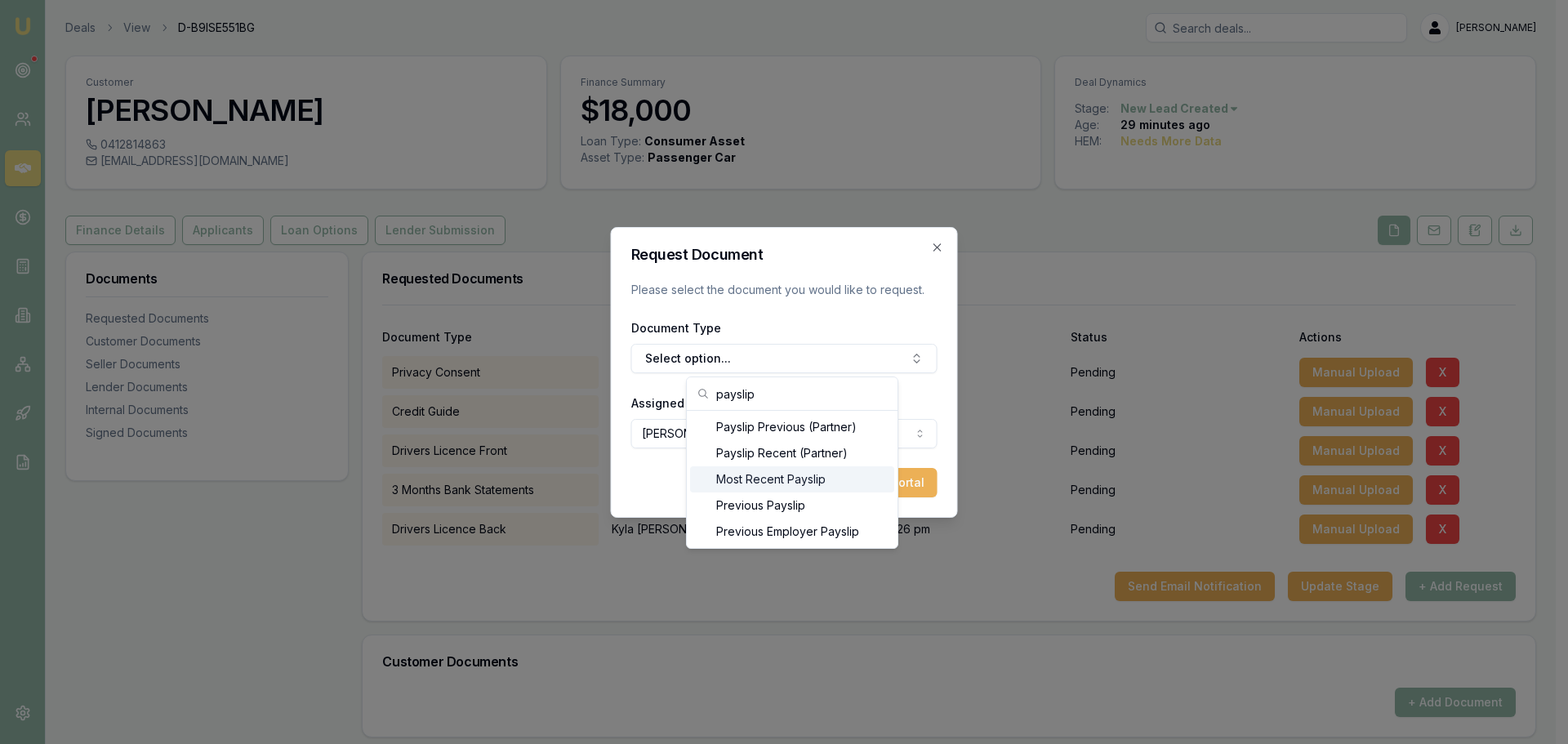
type input "payslip"
click at [770, 478] on div "Most Recent Payslip" at bounding box center [792, 480] width 204 height 26
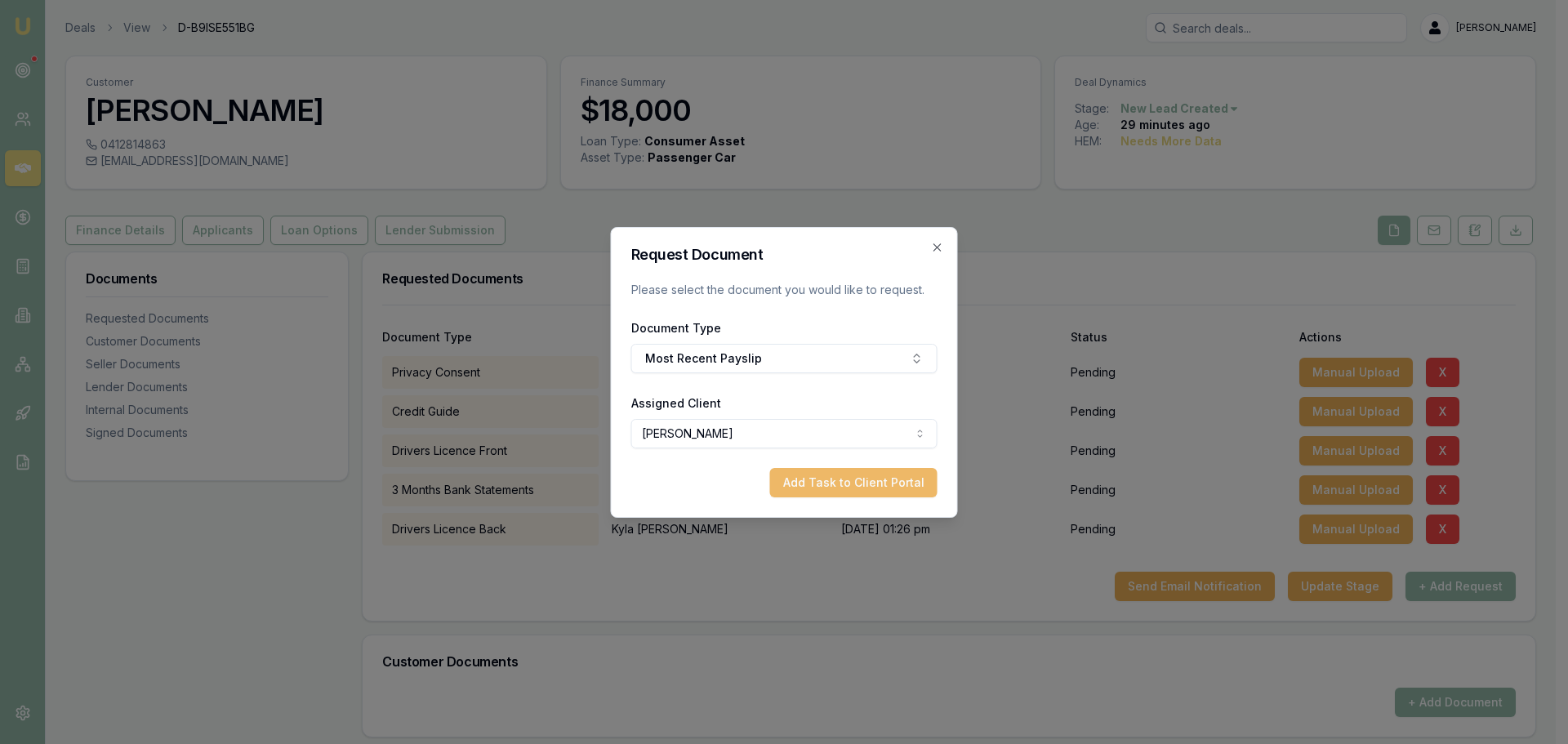
click at [818, 479] on button "Add Task to Client Portal" at bounding box center [854, 483] width 167 height 29
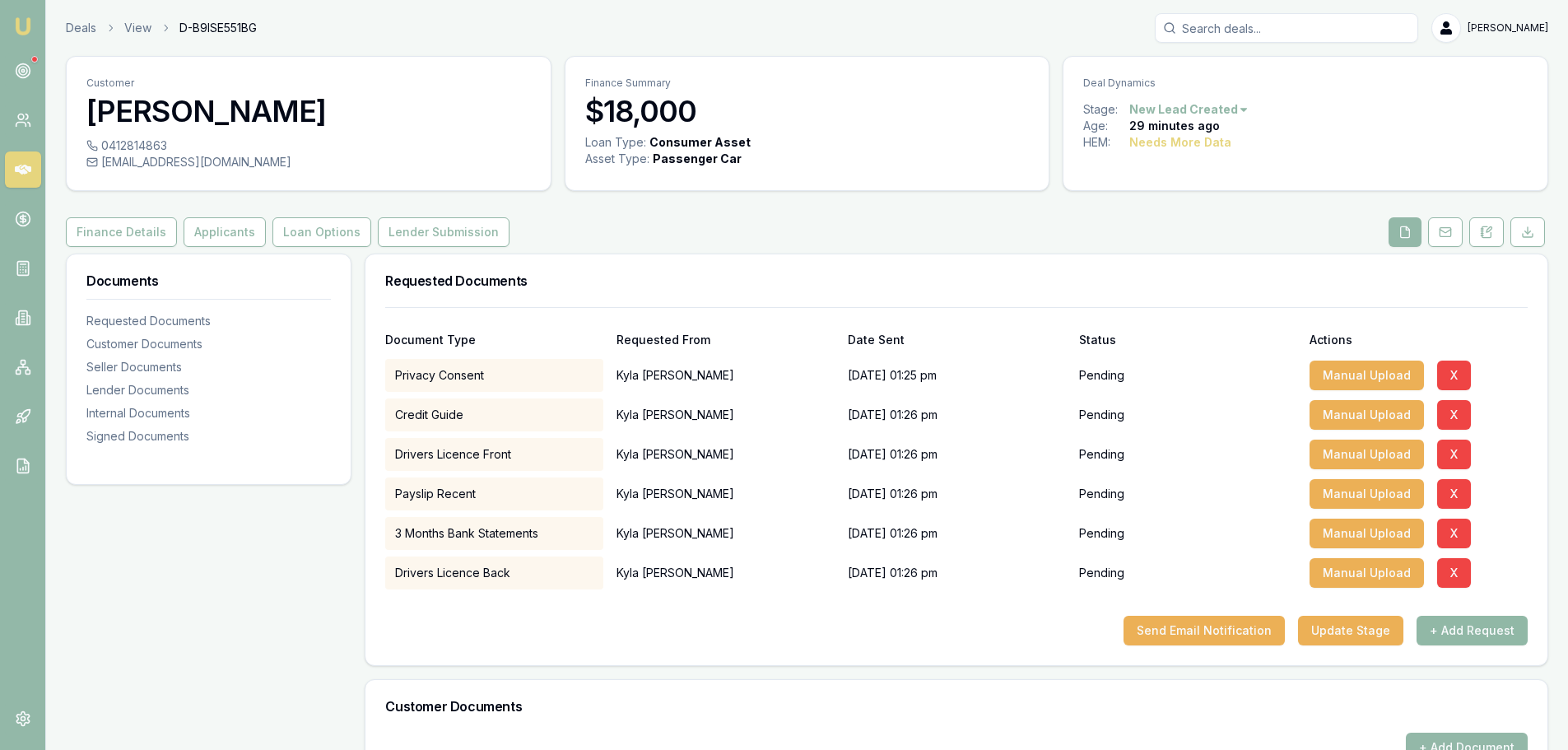
click at [1460, 630] on button "+ Add Request" at bounding box center [1472, 631] width 111 height 29
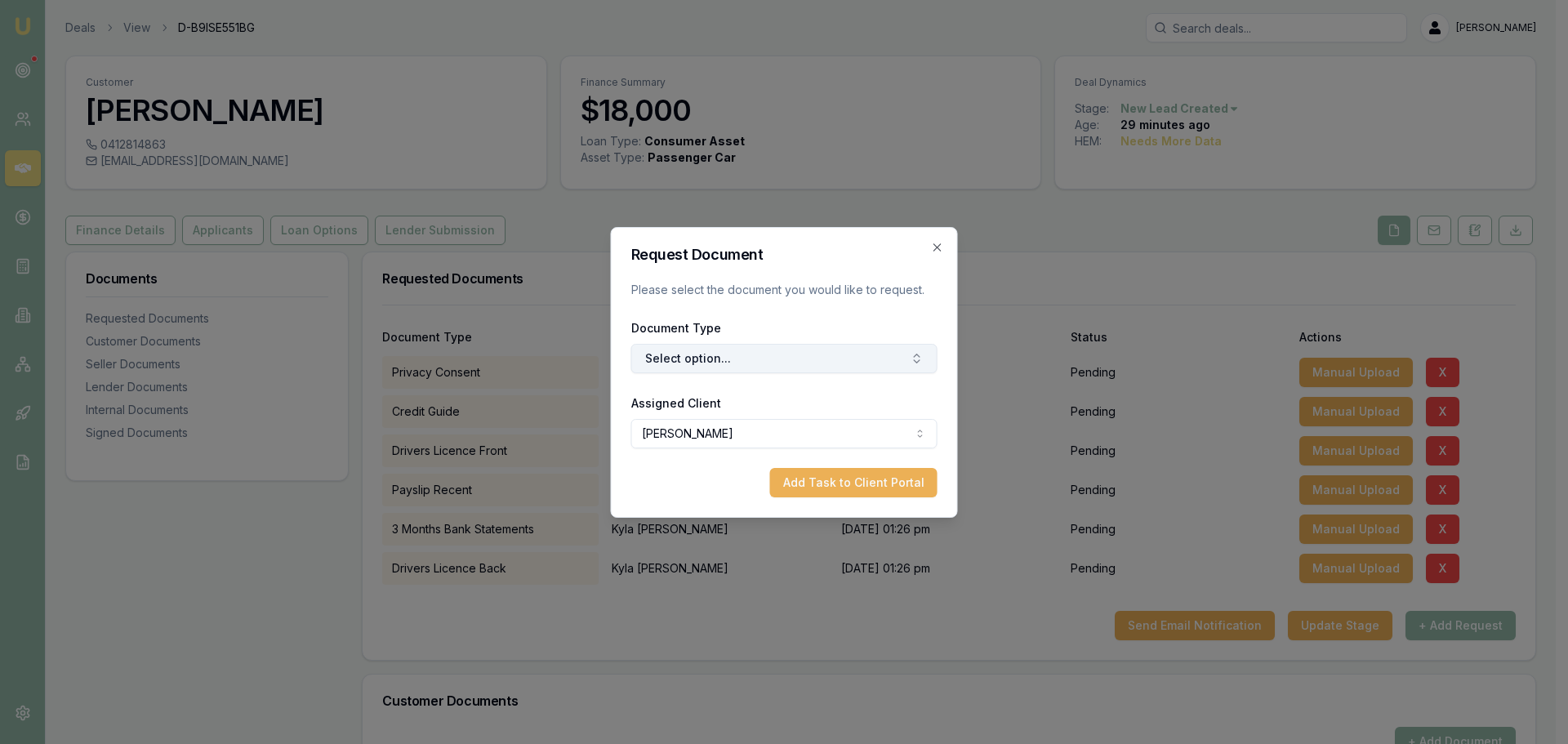
click at [820, 356] on button "Select option..." at bounding box center [784, 358] width 307 height 29
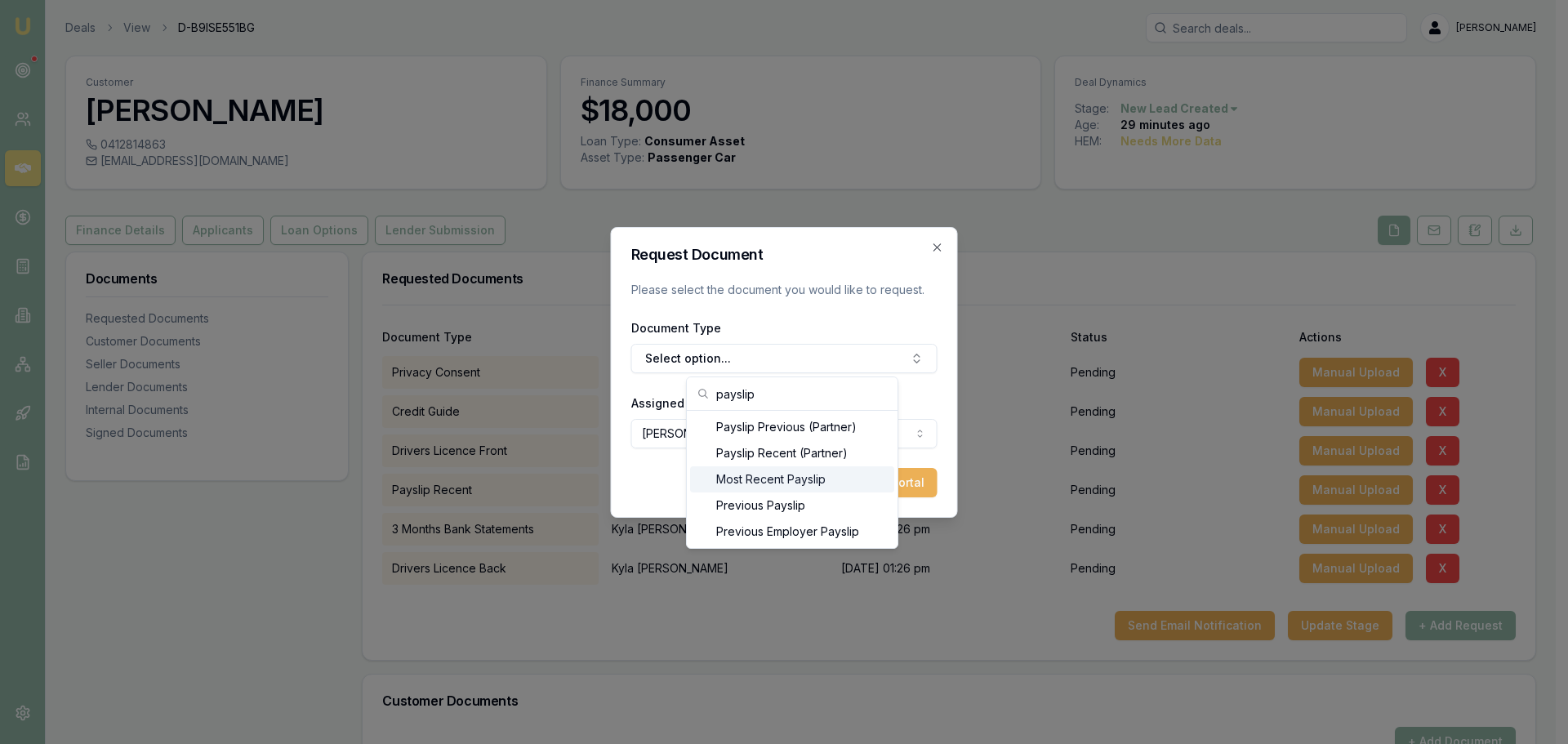
type input "payslip"
click at [826, 506] on div "Previous Payslip" at bounding box center [792, 506] width 204 height 26
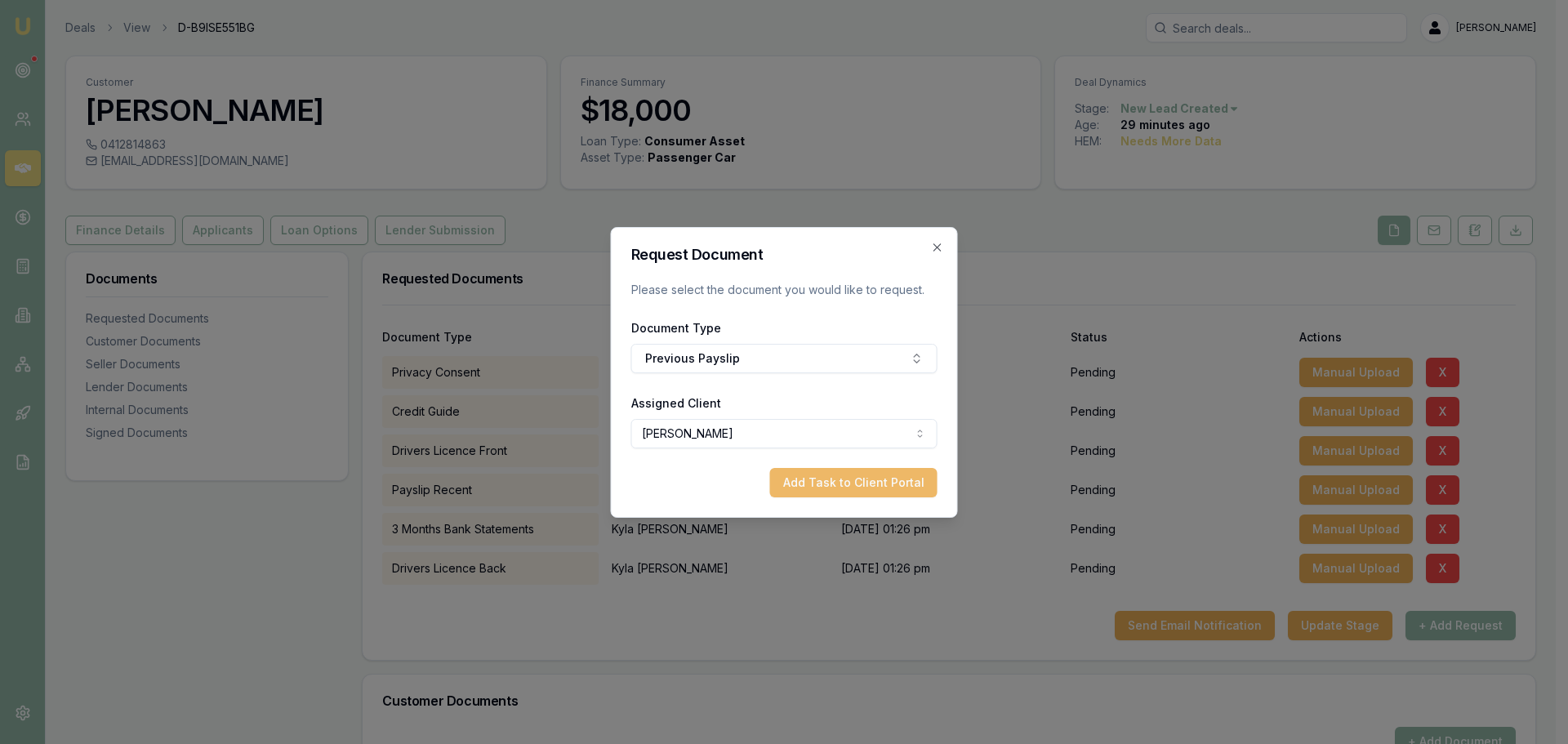
click at [891, 487] on button "Add Task to Client Portal" at bounding box center [854, 483] width 167 height 29
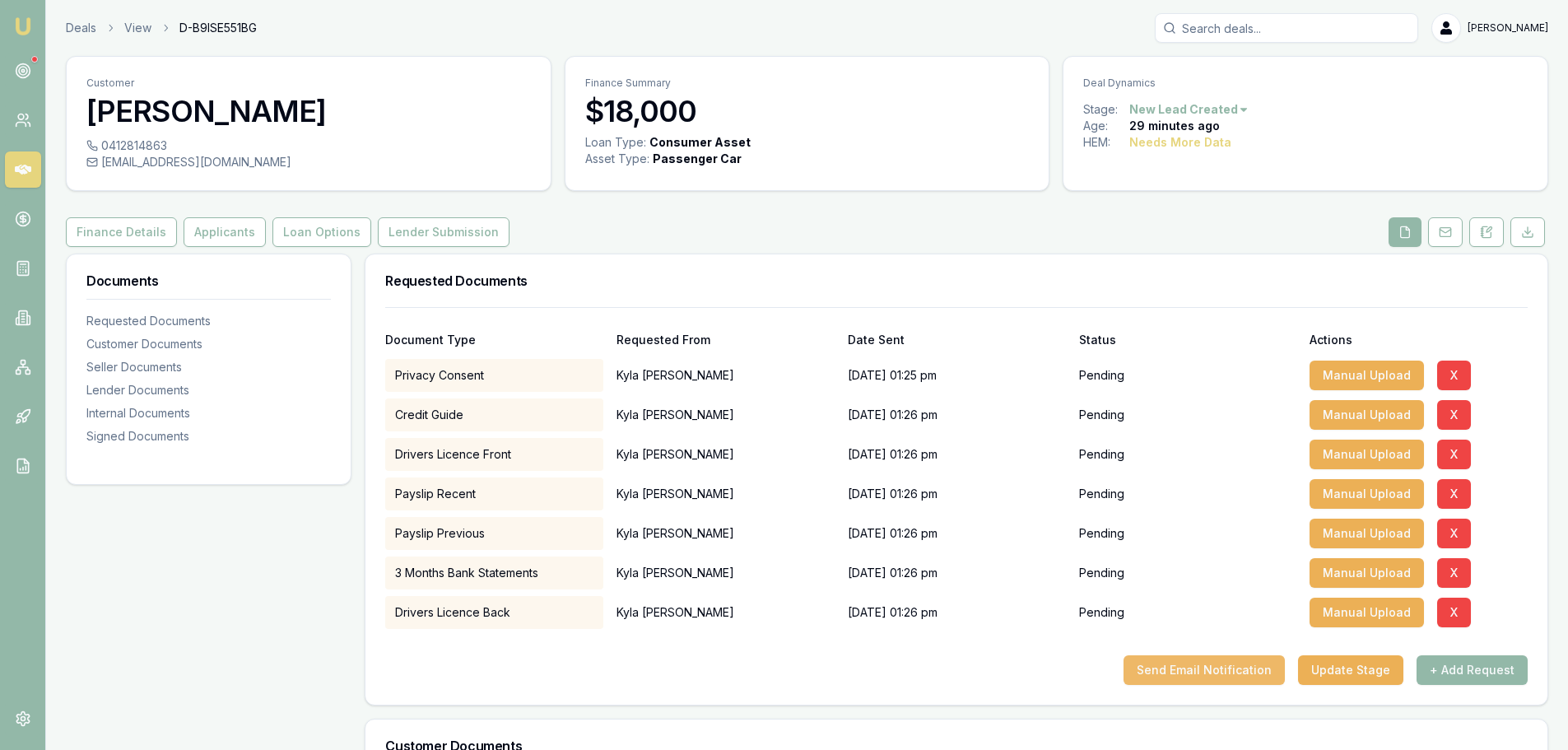
click at [1211, 660] on button "Send Email Notification" at bounding box center [1204, 669] width 161 height 29
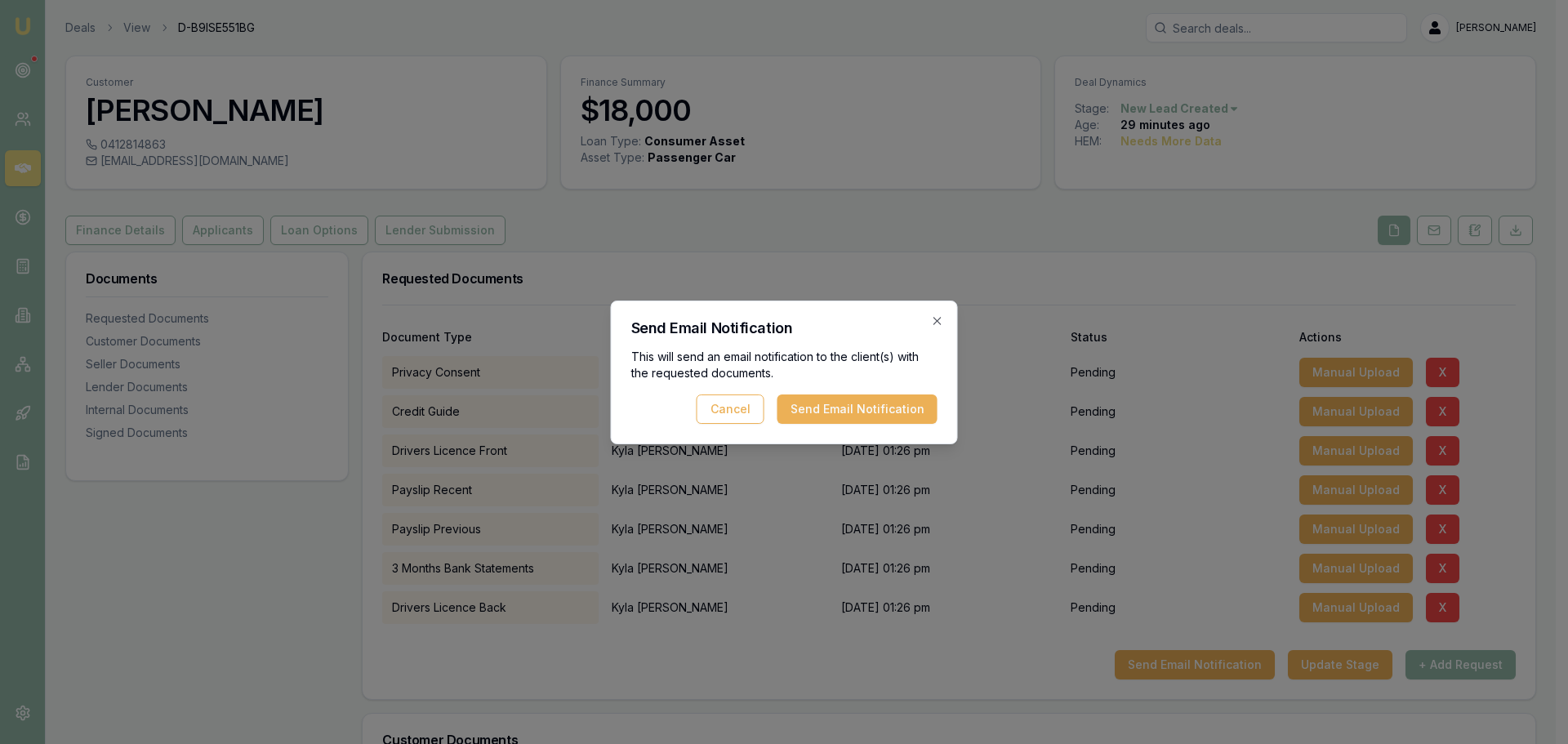
click at [912, 406] on button "Send Email Notification" at bounding box center [858, 408] width 160 height 29
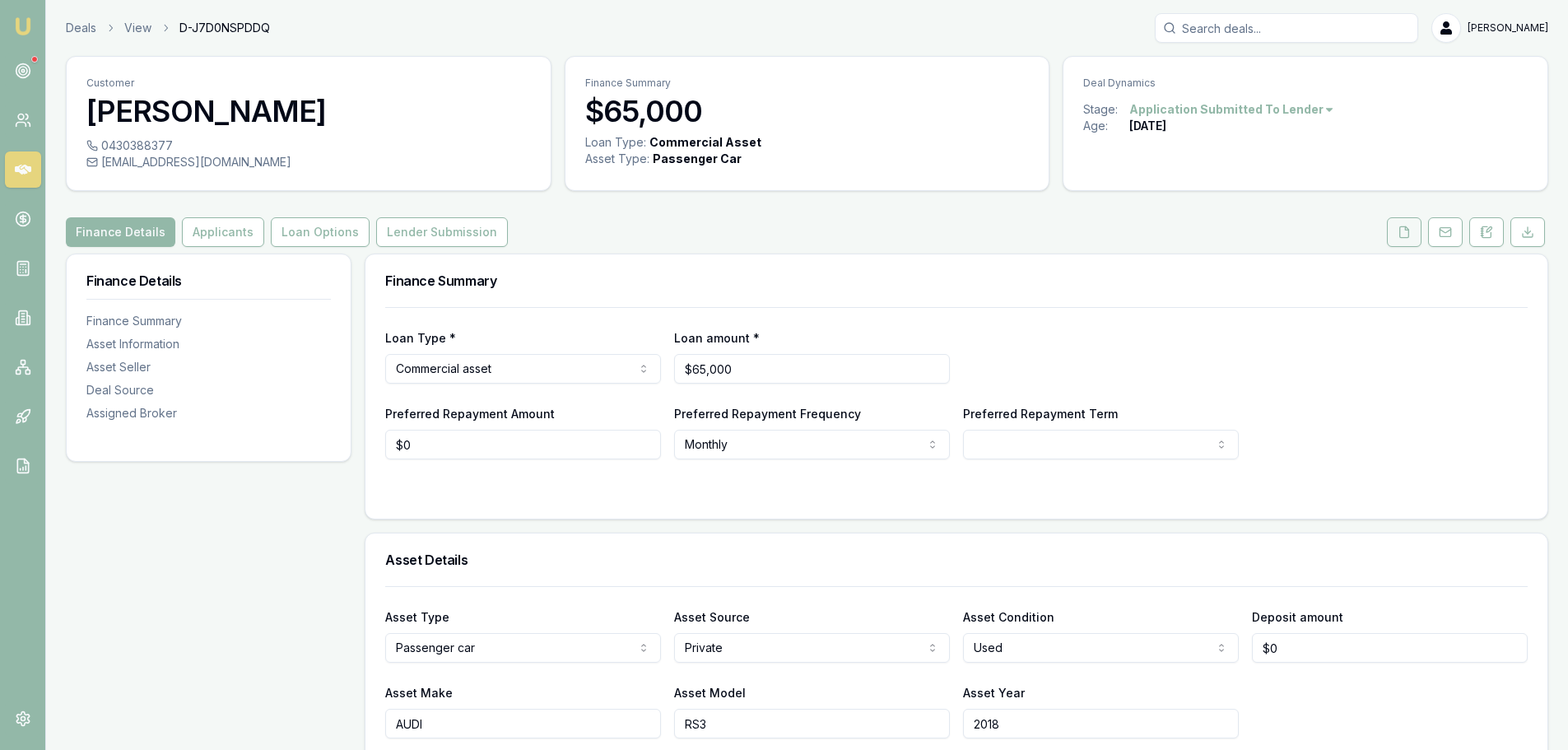
click at [1398, 232] on icon at bounding box center [1405, 232] width 13 height 13
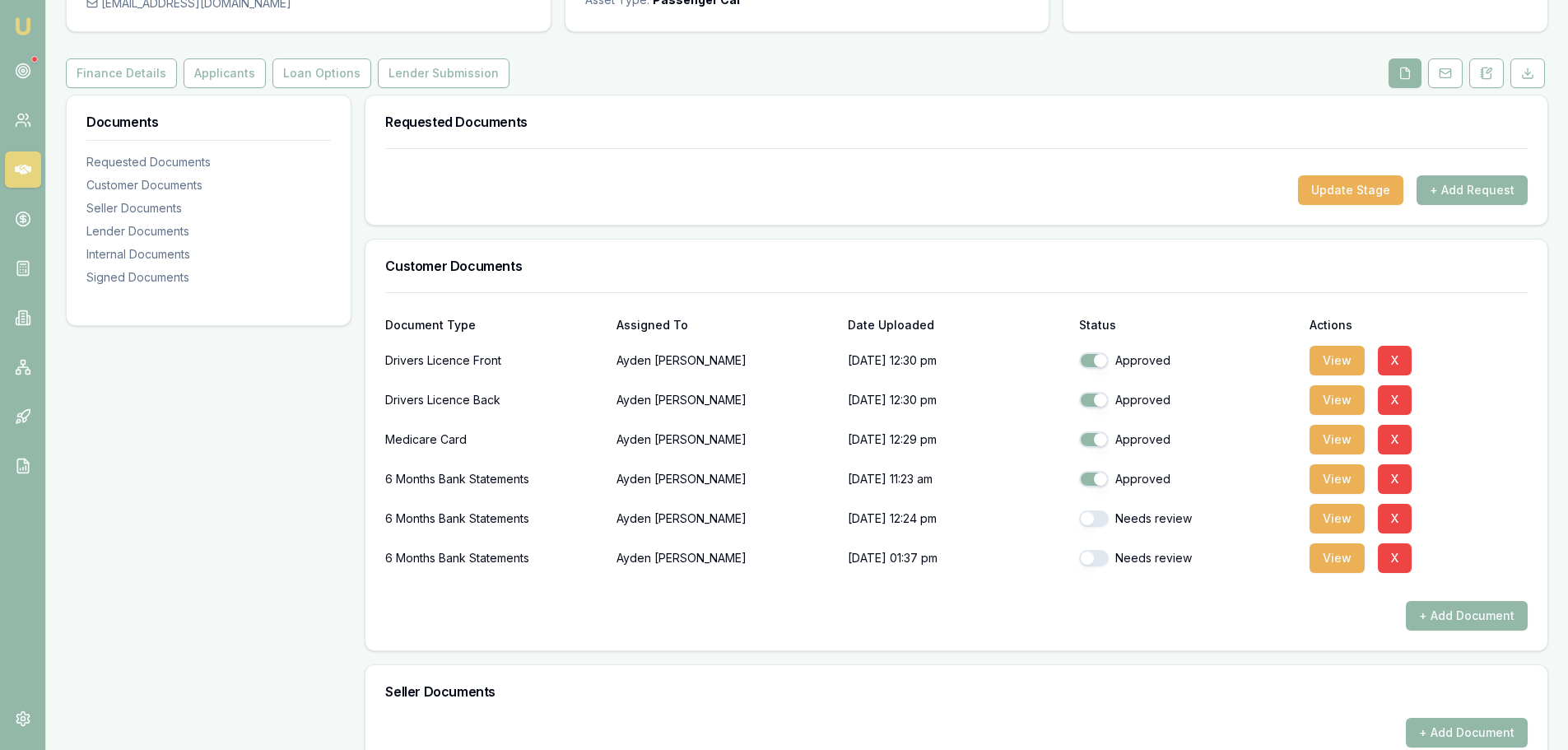
scroll to position [247, 0]
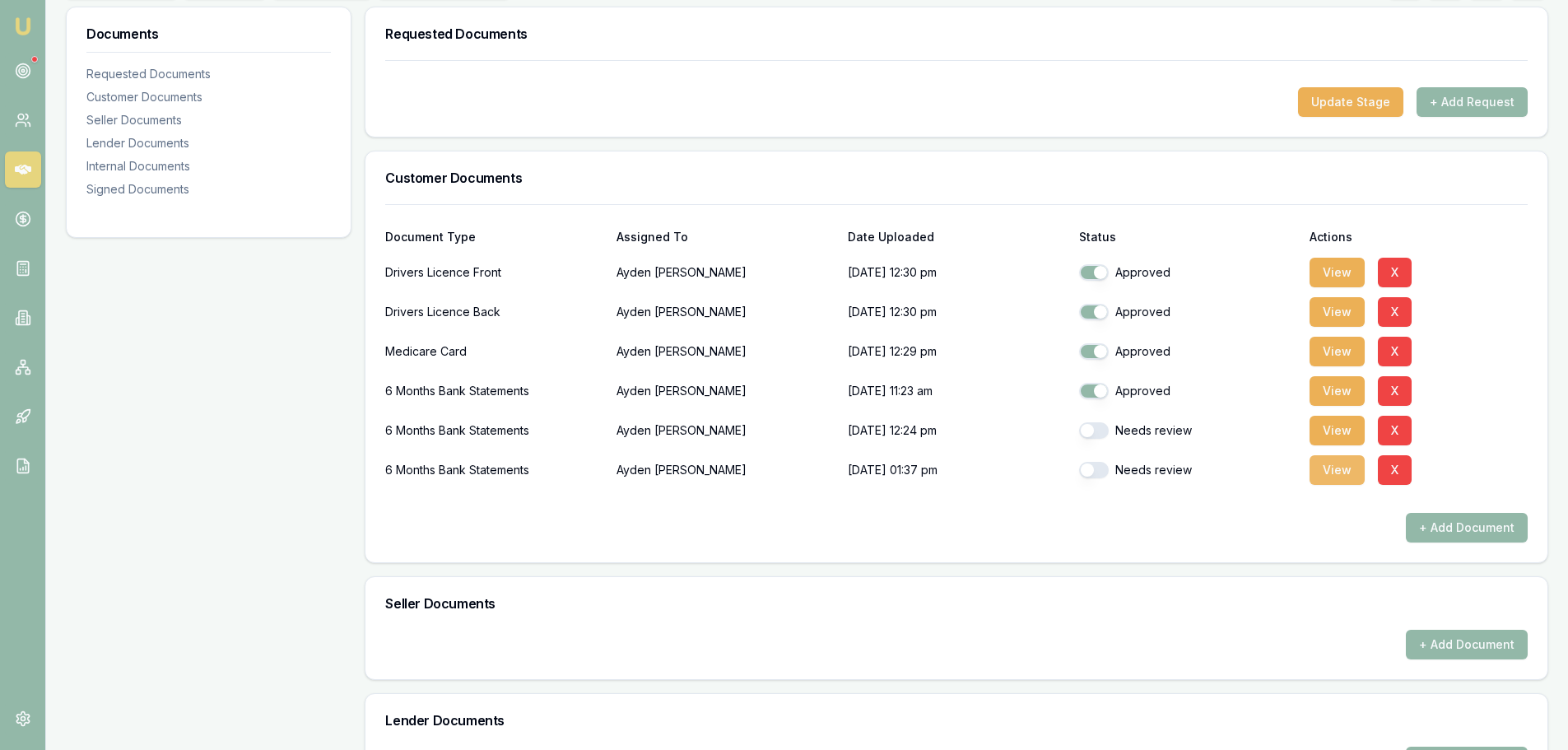
click at [1342, 470] on button "View" at bounding box center [1338, 469] width 55 height 29
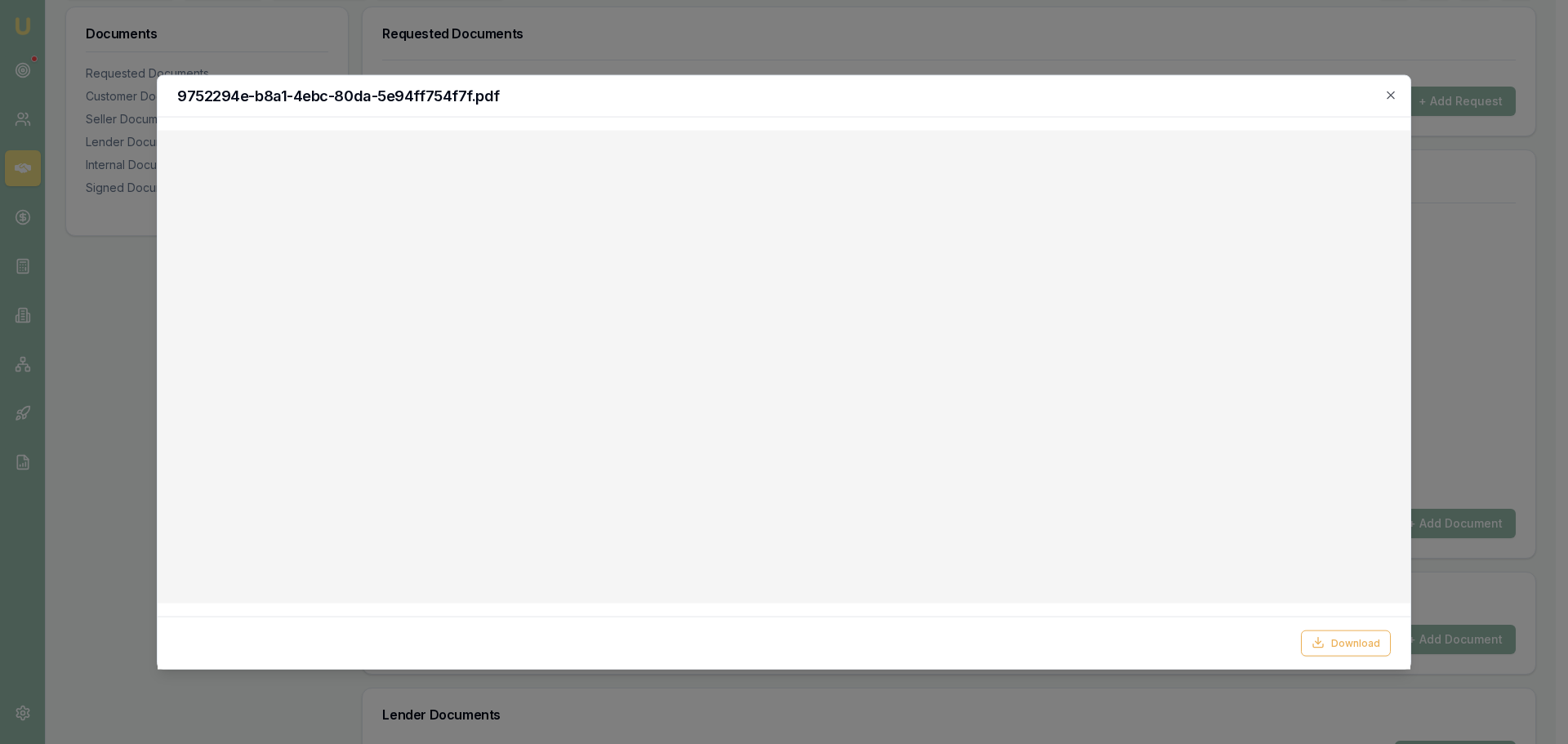
click at [1397, 87] on div "9752294e-b8a1-4ebc-80da-5e94ff754f7f.pdf" at bounding box center [784, 96] width 1253 height 41
click at [1392, 95] on icon "button" at bounding box center [1391, 95] width 13 height 13
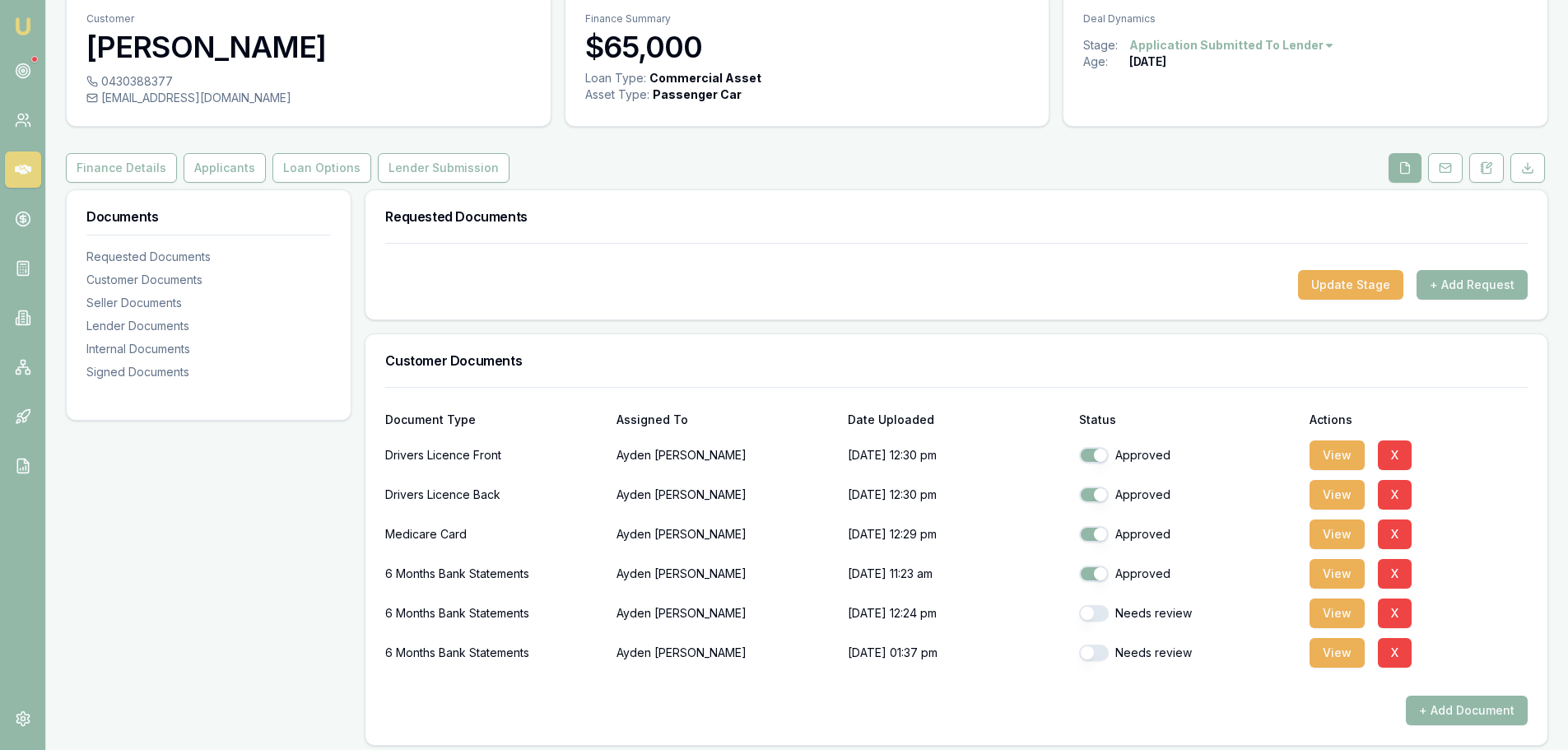
scroll to position [0, 0]
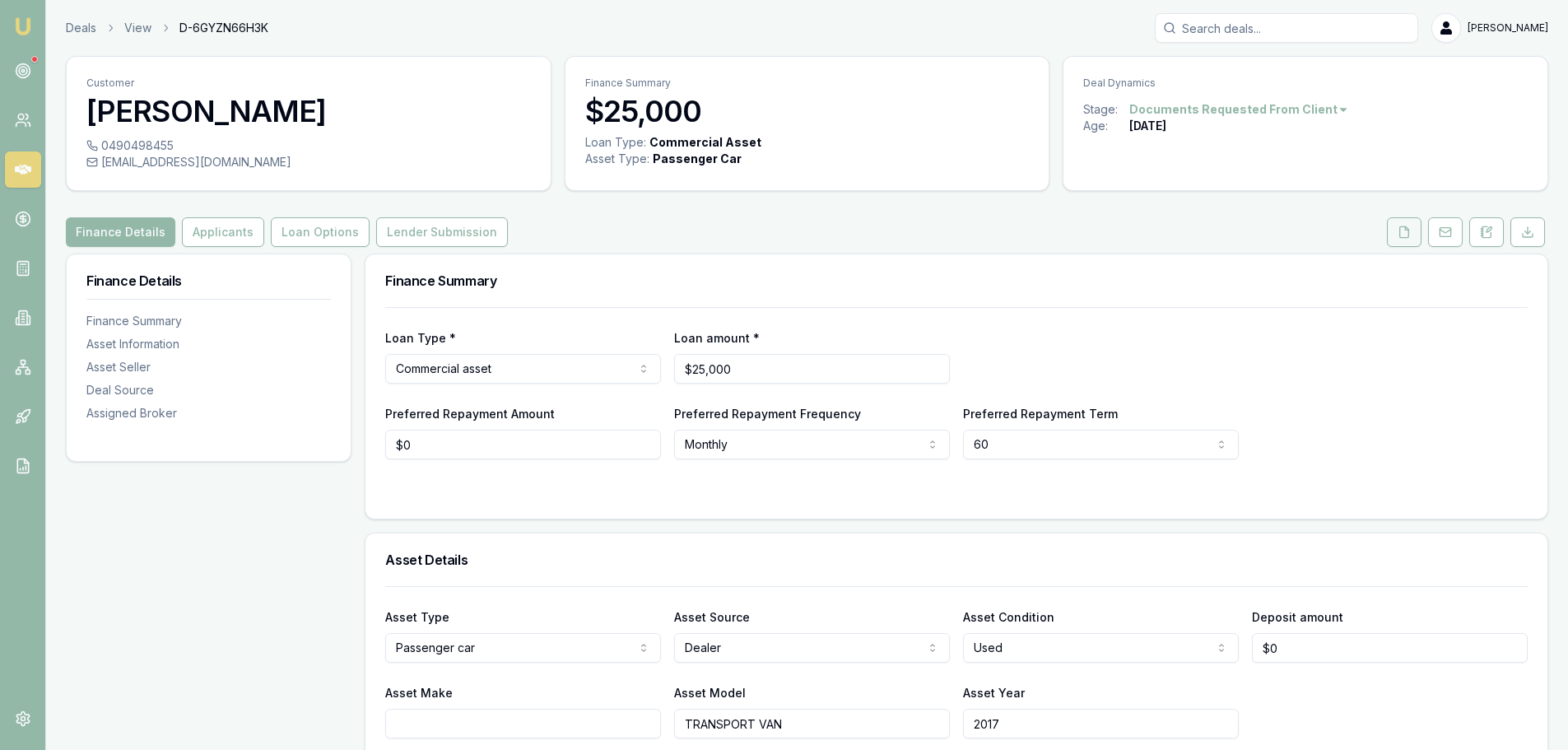
click at [1404, 237] on icon at bounding box center [1405, 231] width 9 height 10
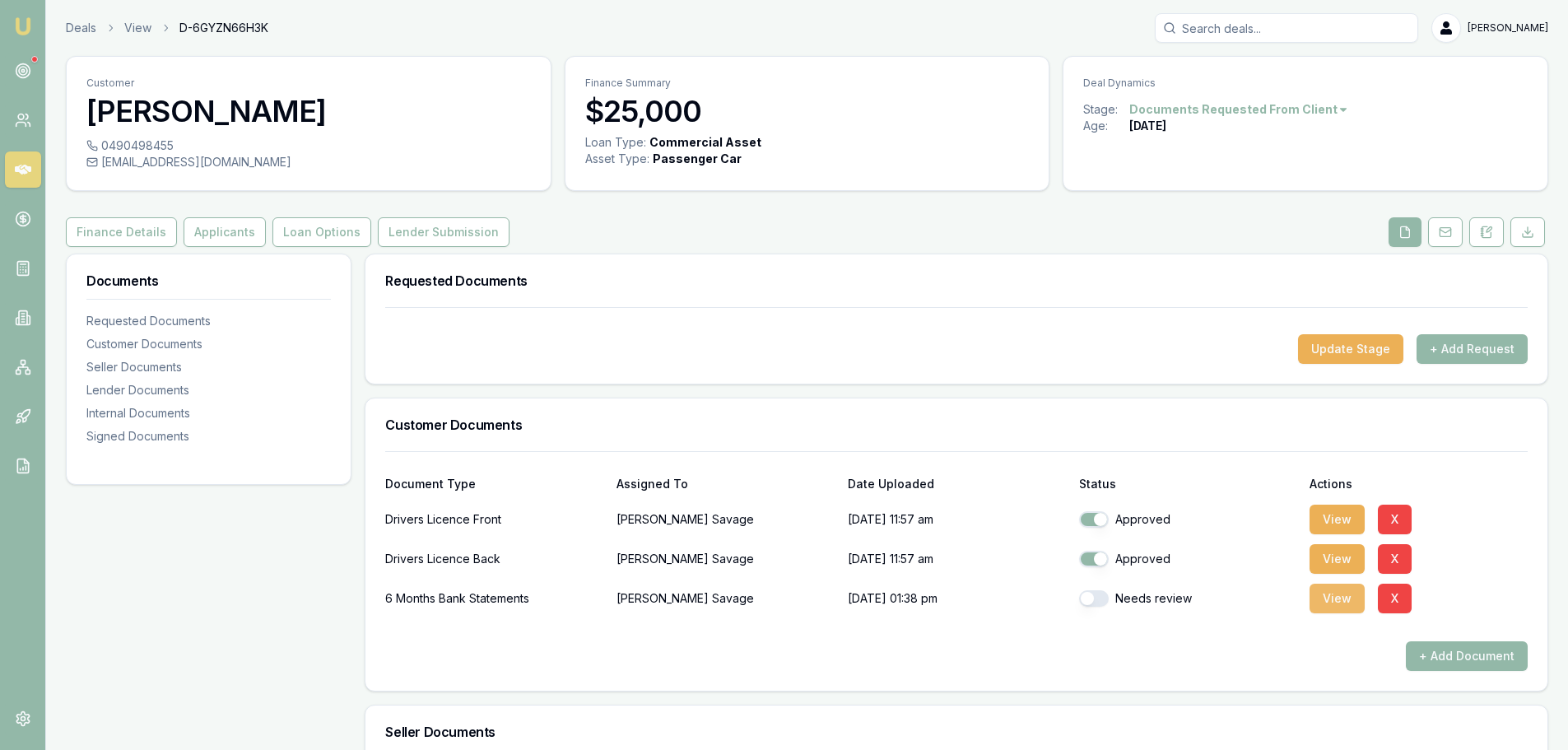
click at [1343, 598] on button "View" at bounding box center [1338, 598] width 55 height 29
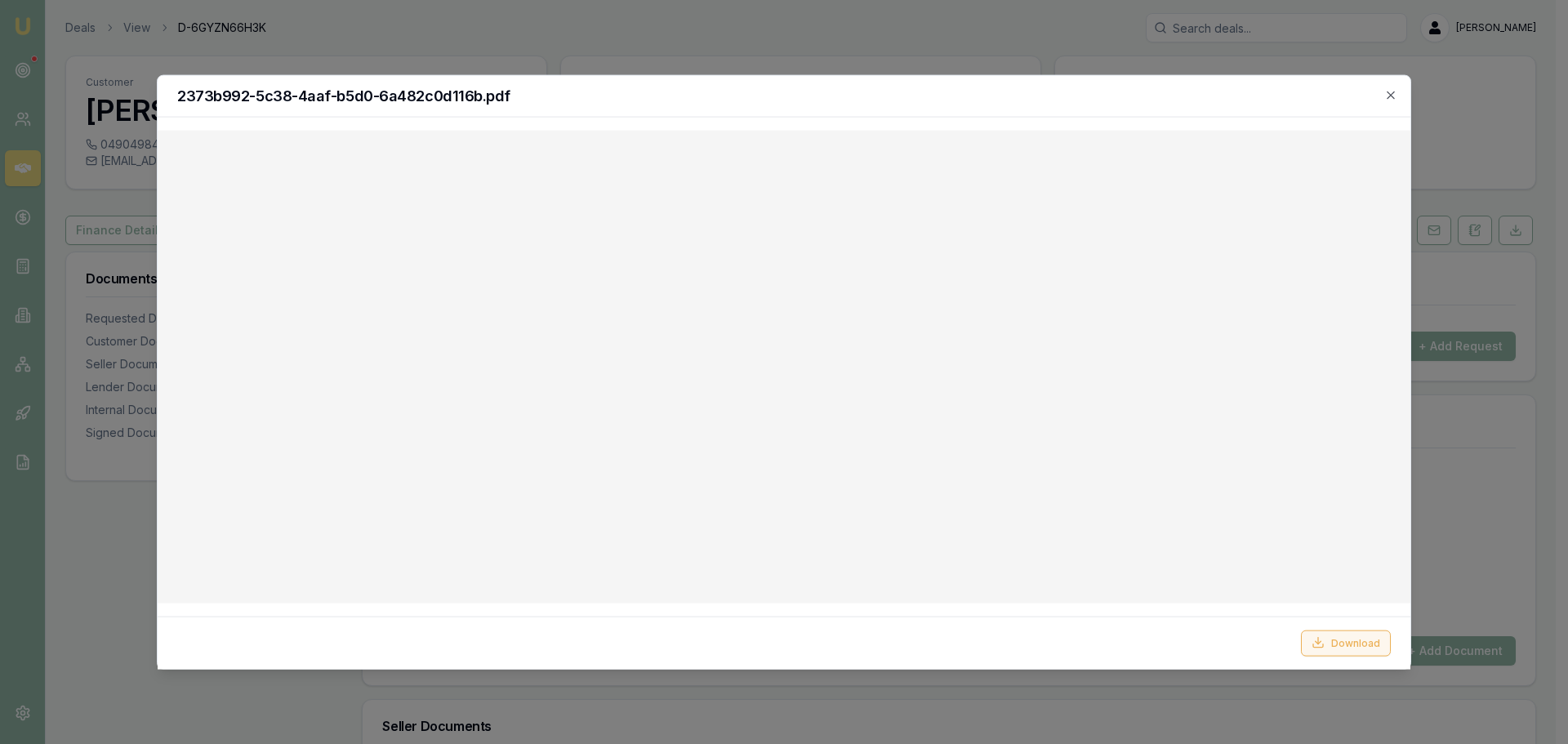
click at [1357, 640] on button "Download" at bounding box center [1346, 643] width 90 height 26
click at [1390, 98] on icon "button" at bounding box center [1391, 95] width 13 height 13
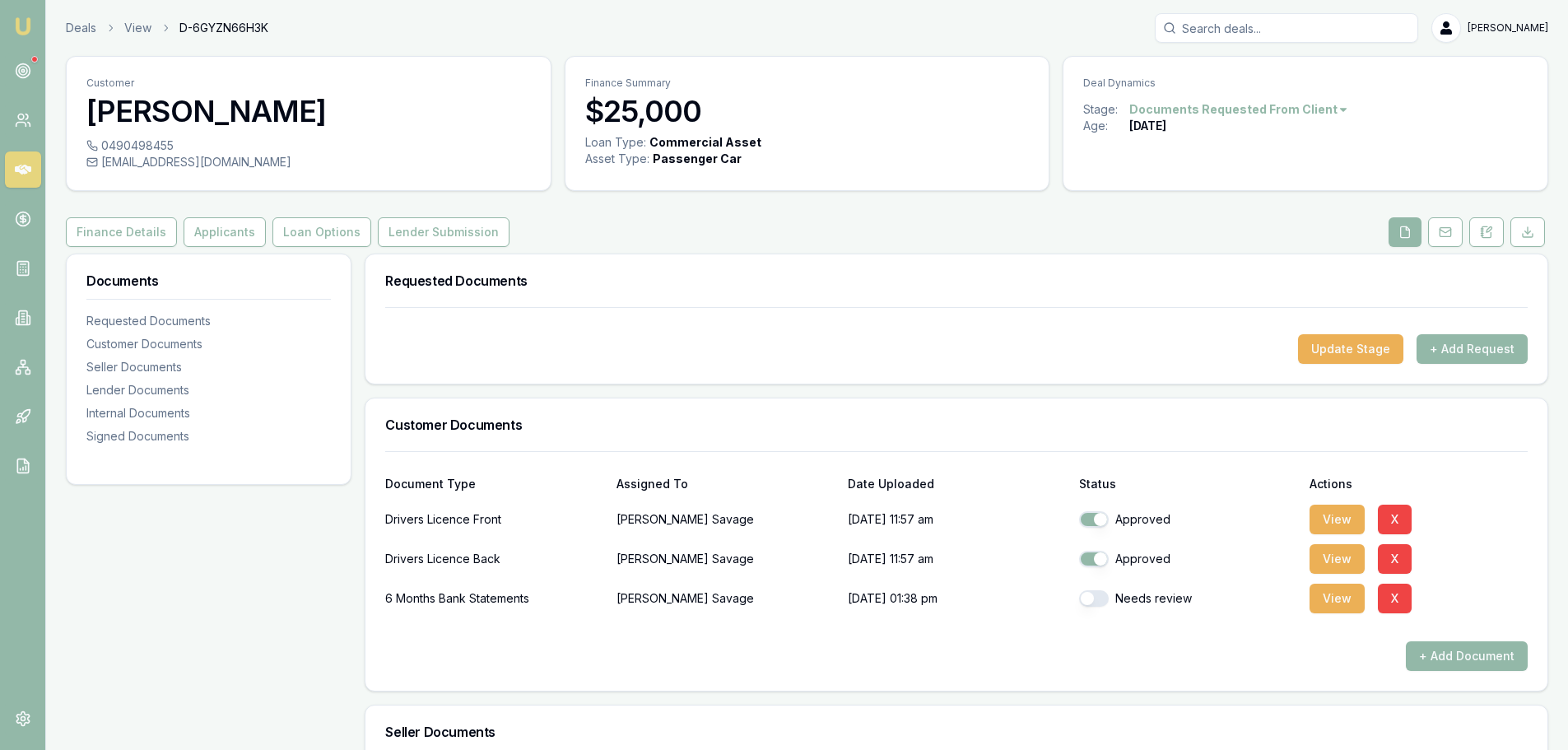
click at [568, 245] on div "Finance Details Applicants Loan Options Lender Submission" at bounding box center [807, 231] width 1483 height 29
click at [785, 247] on div "Customer Tony Savage 0490498455 aerikztasmania@outlook.com Finance Summary $25,…" at bounding box center [807, 739] width 1483 height 1365
click at [1092, 599] on button "button" at bounding box center [1093, 598] width 29 height 16
checkbox input "true"
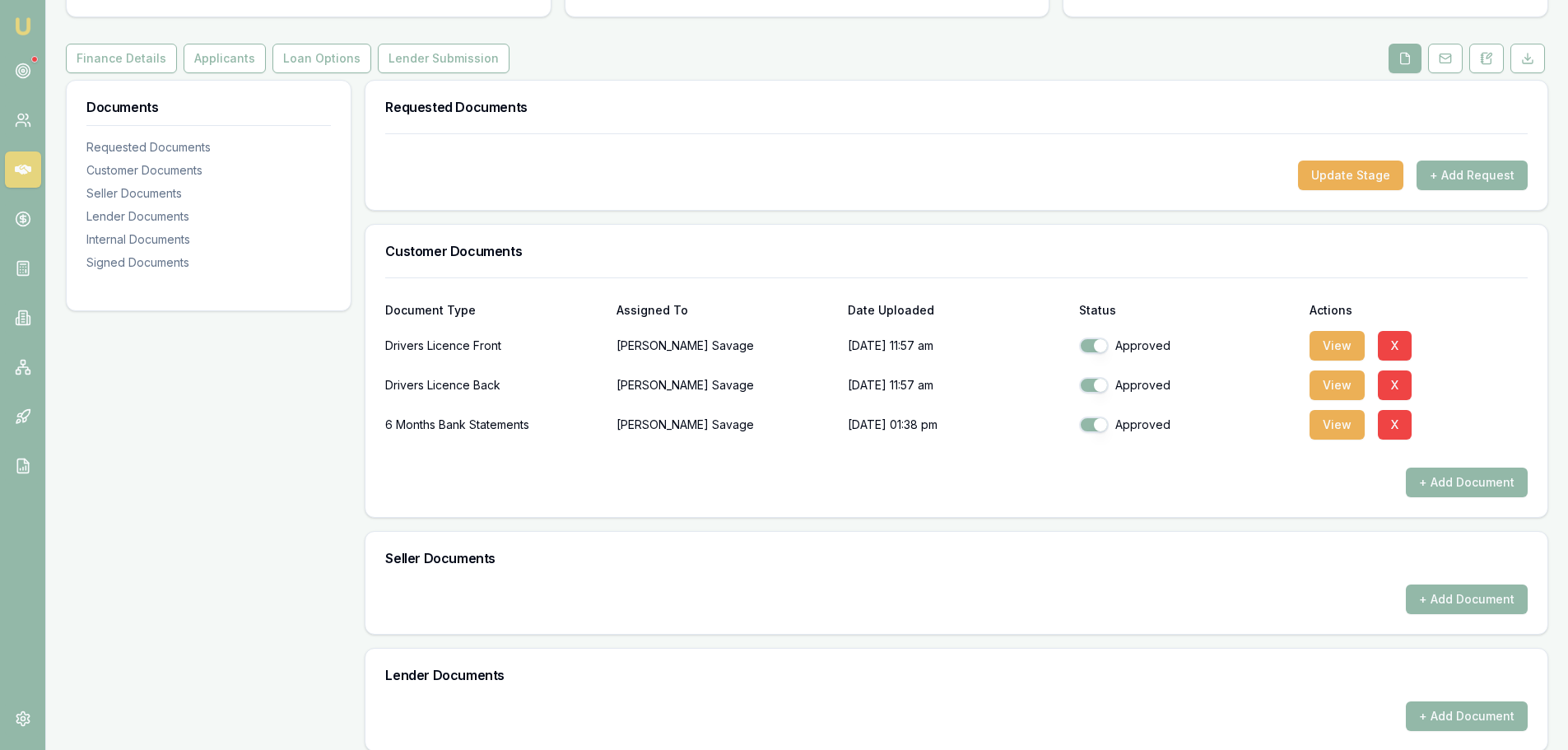
scroll to position [494, 0]
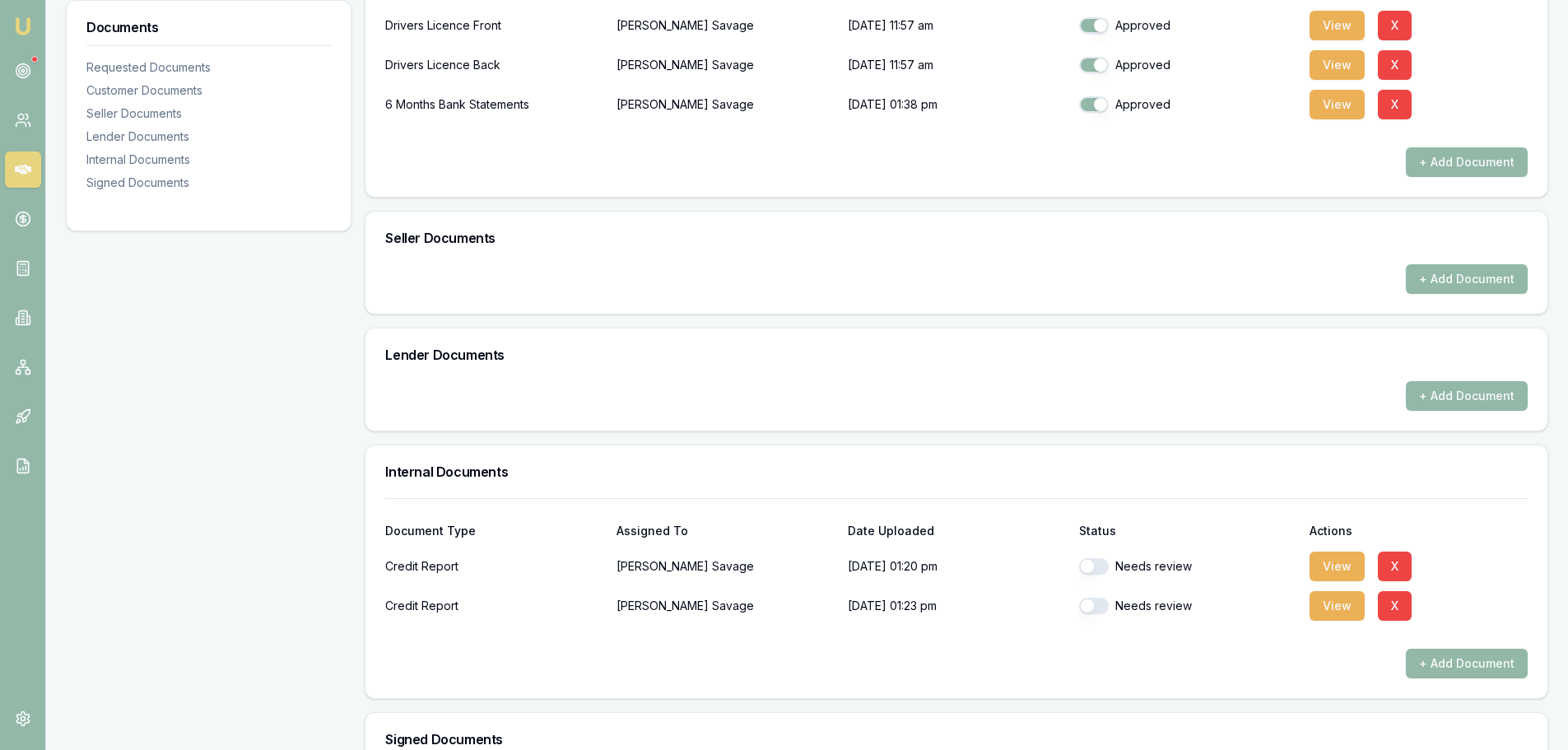
click at [1100, 572] on button "button" at bounding box center [1093, 566] width 29 height 16
checkbox input "true"
click at [1102, 606] on button "button" at bounding box center [1093, 605] width 29 height 16
checkbox input "true"
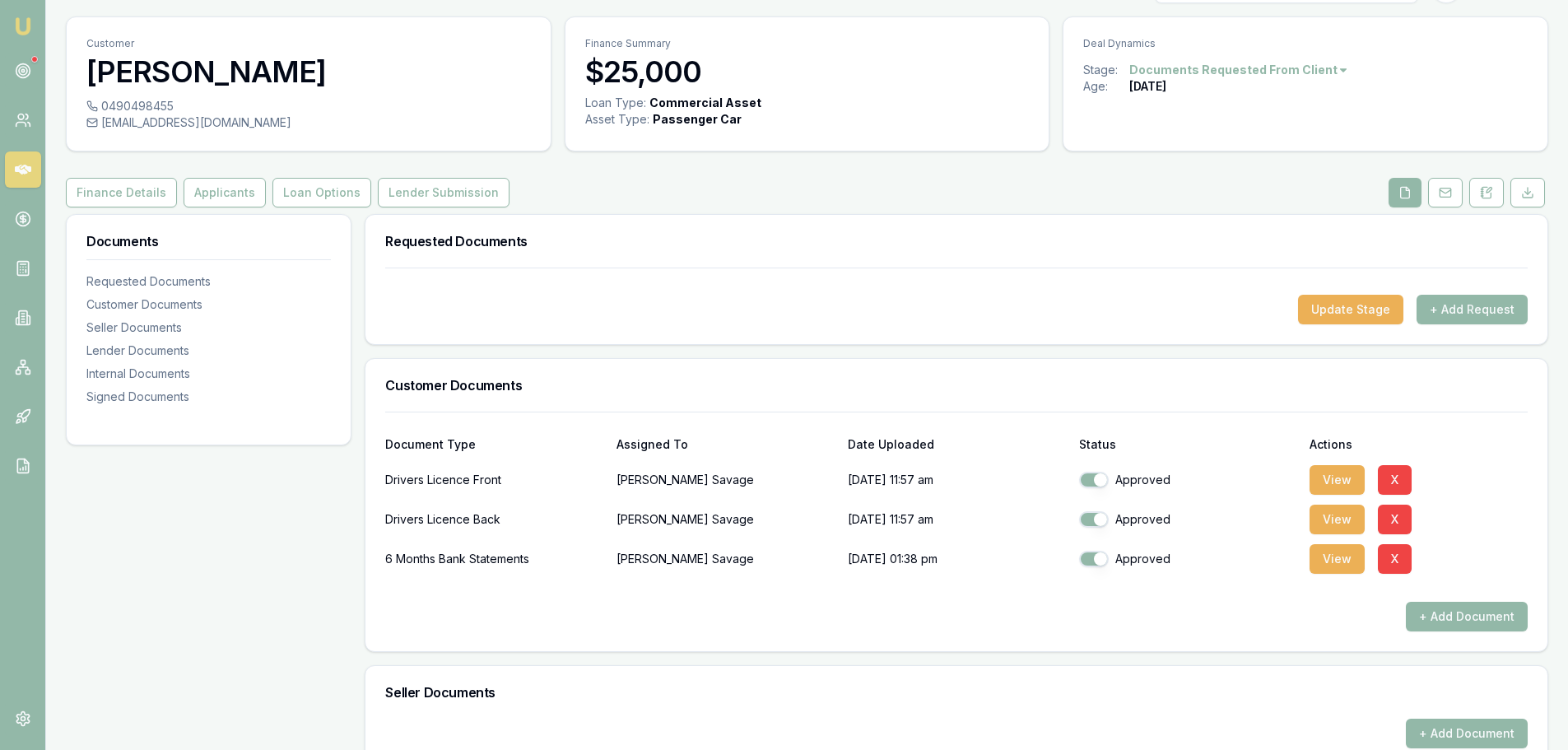
scroll to position [0, 0]
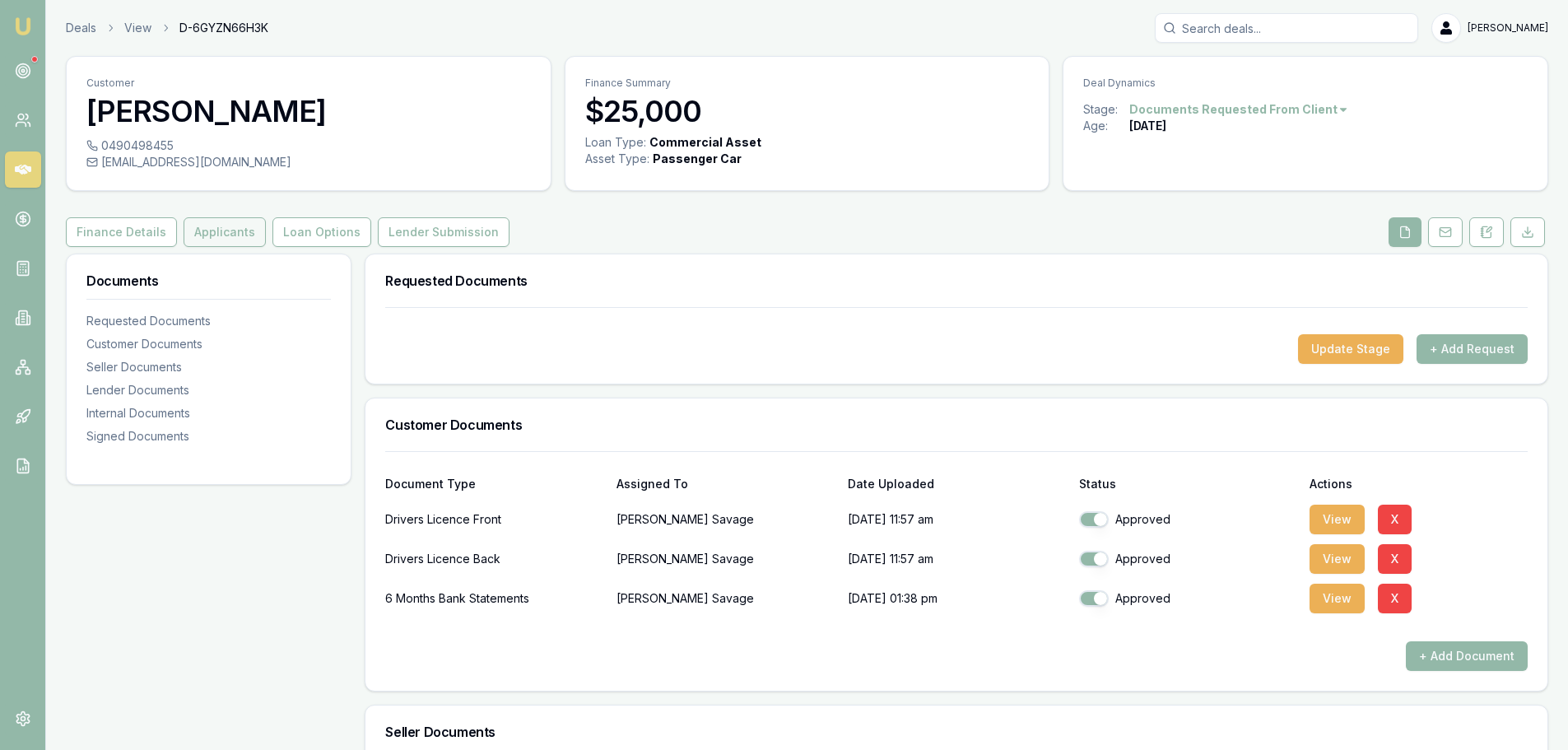
click at [202, 233] on button "Applicants" at bounding box center [225, 231] width 82 height 29
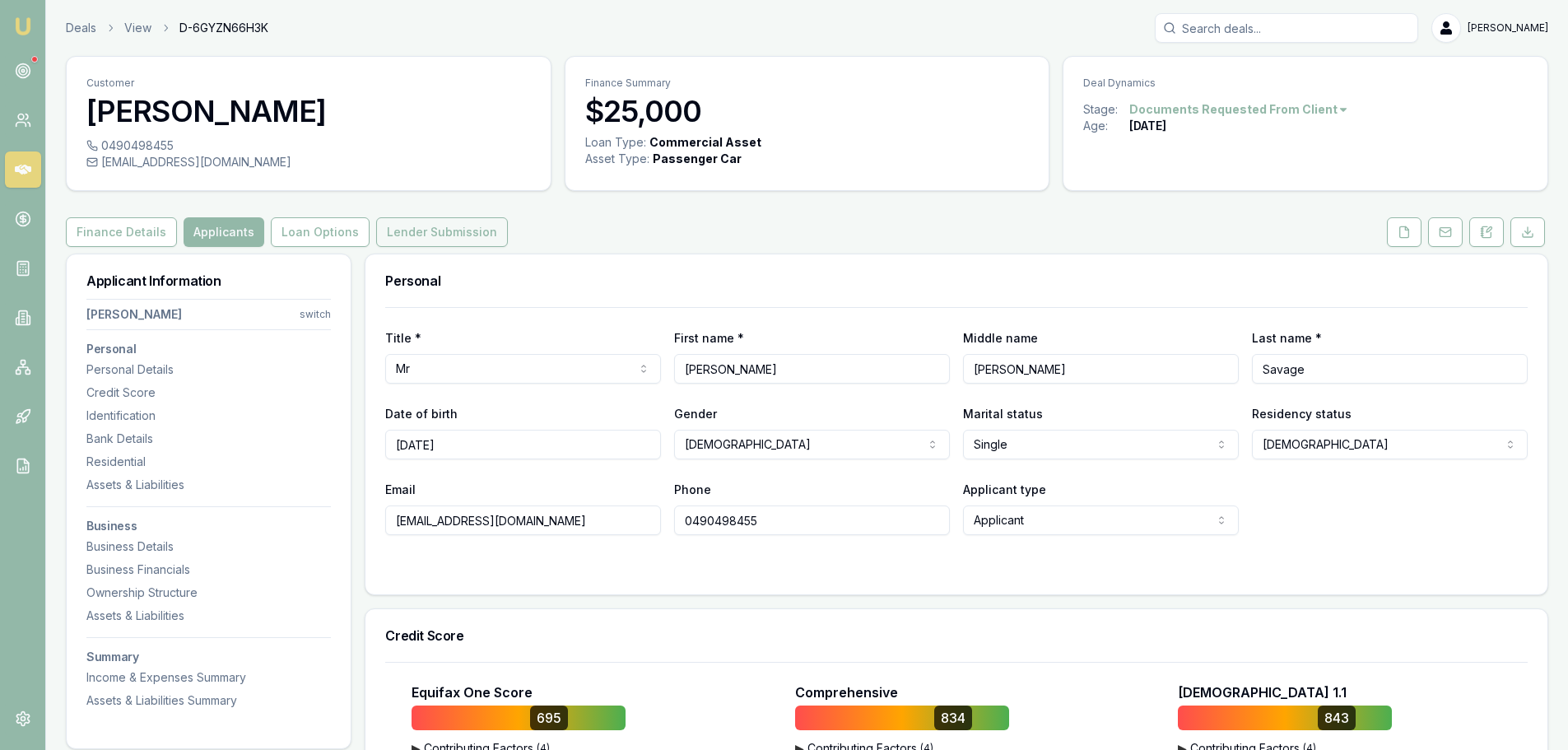
click at [416, 239] on button "Lender Submission" at bounding box center [442, 231] width 132 height 29
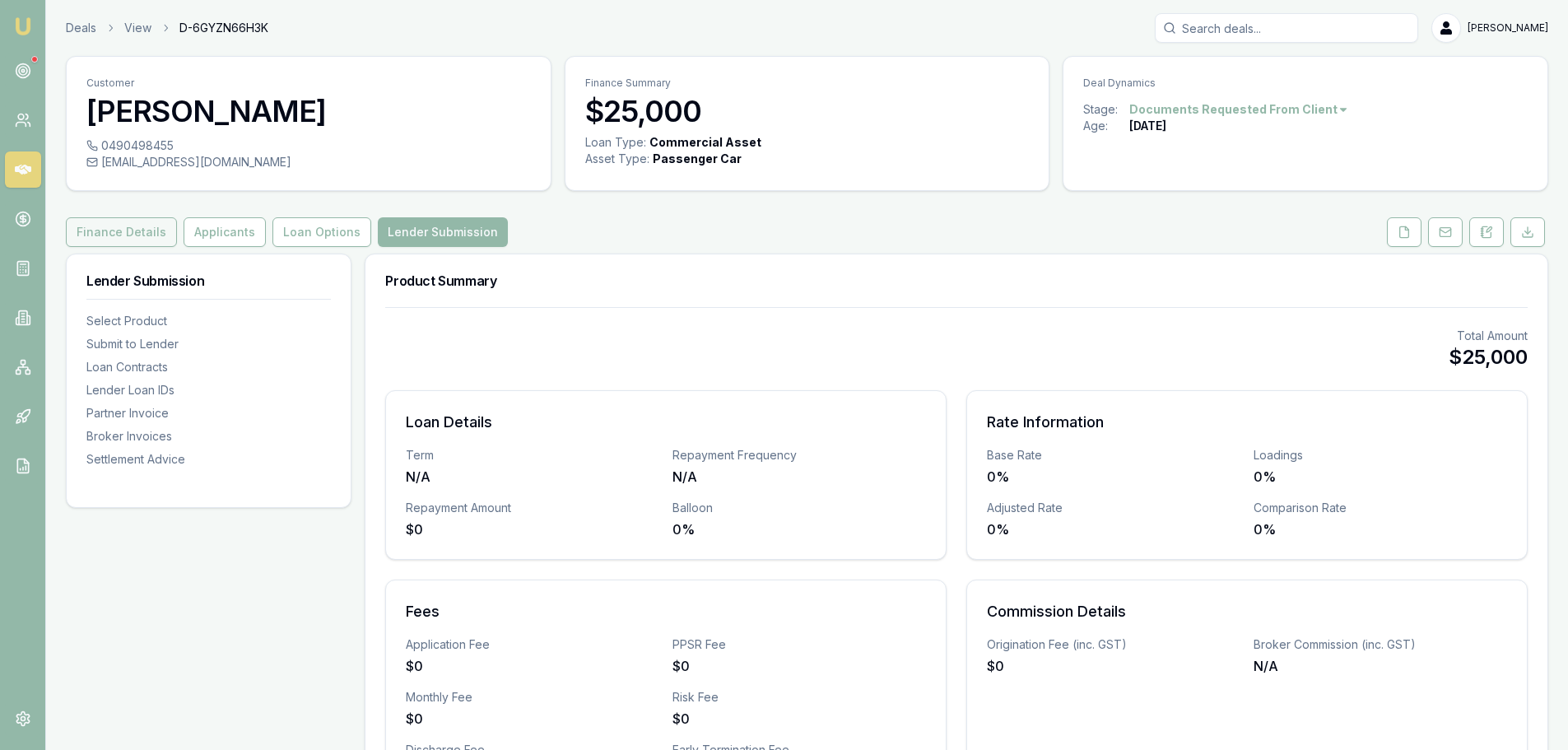
click at [138, 229] on button "Finance Details" at bounding box center [120, 231] width 111 height 29
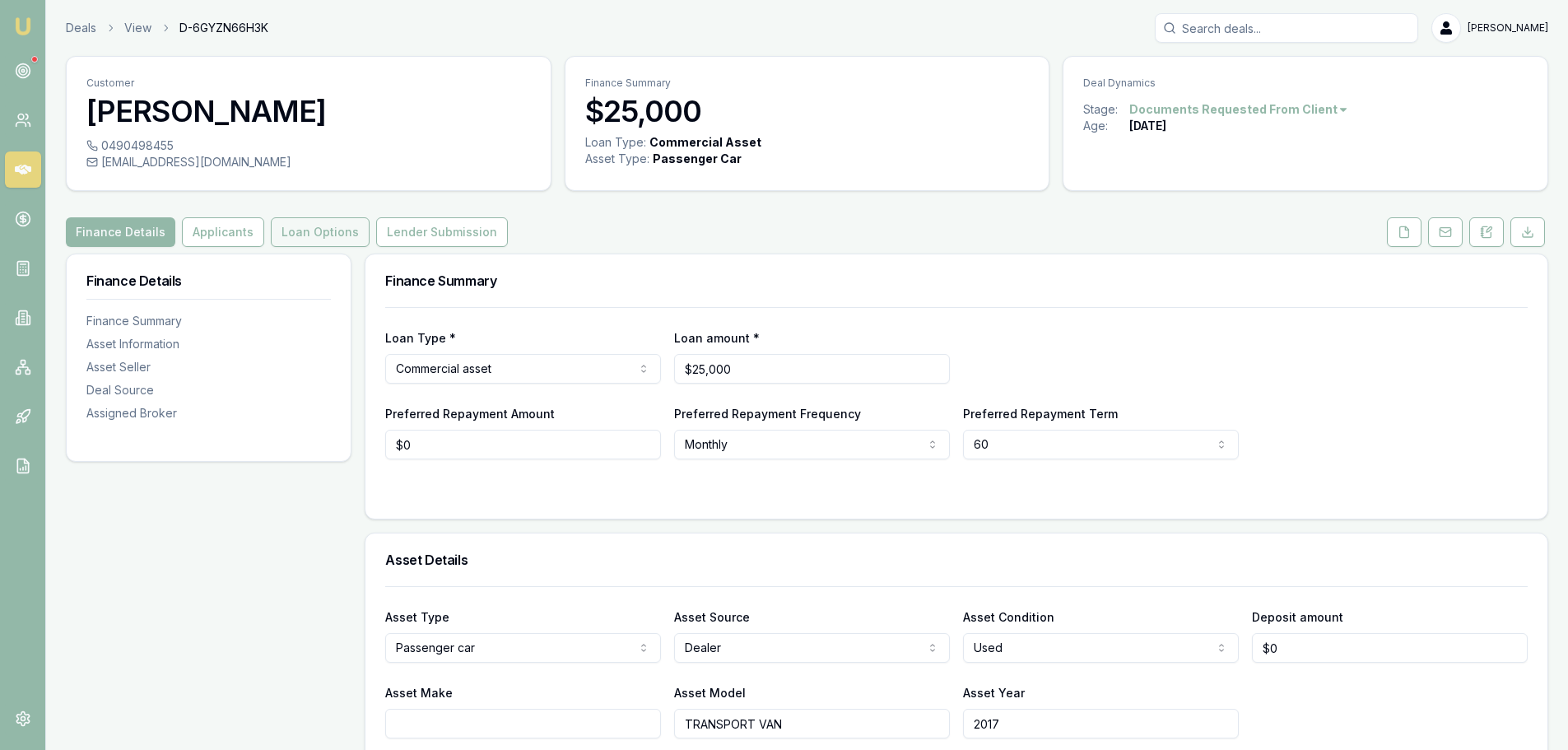
click at [298, 231] on button "Loan Options" at bounding box center [320, 231] width 99 height 29
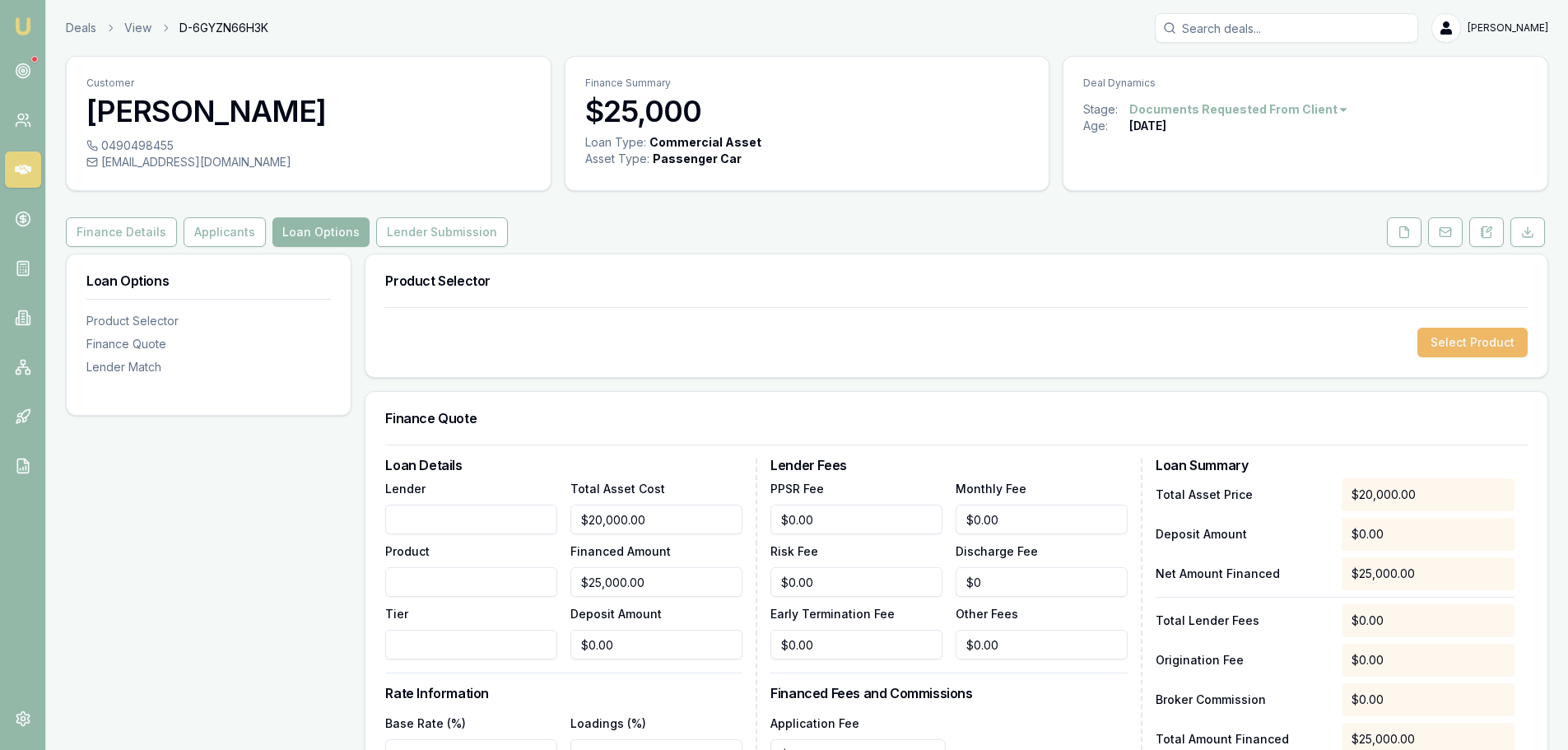
click at [1512, 341] on button "Select Product" at bounding box center [1472, 342] width 110 height 29
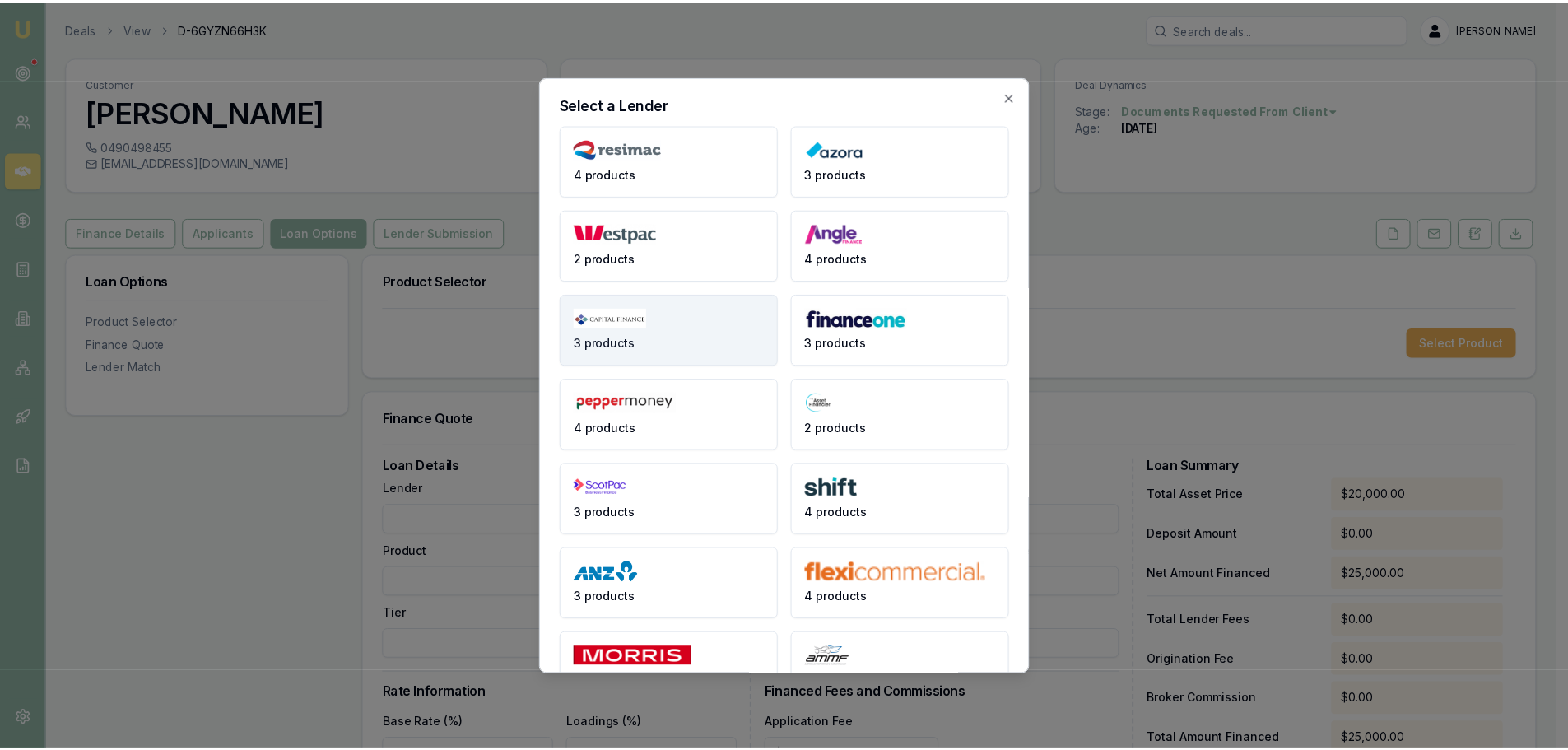
scroll to position [219, 0]
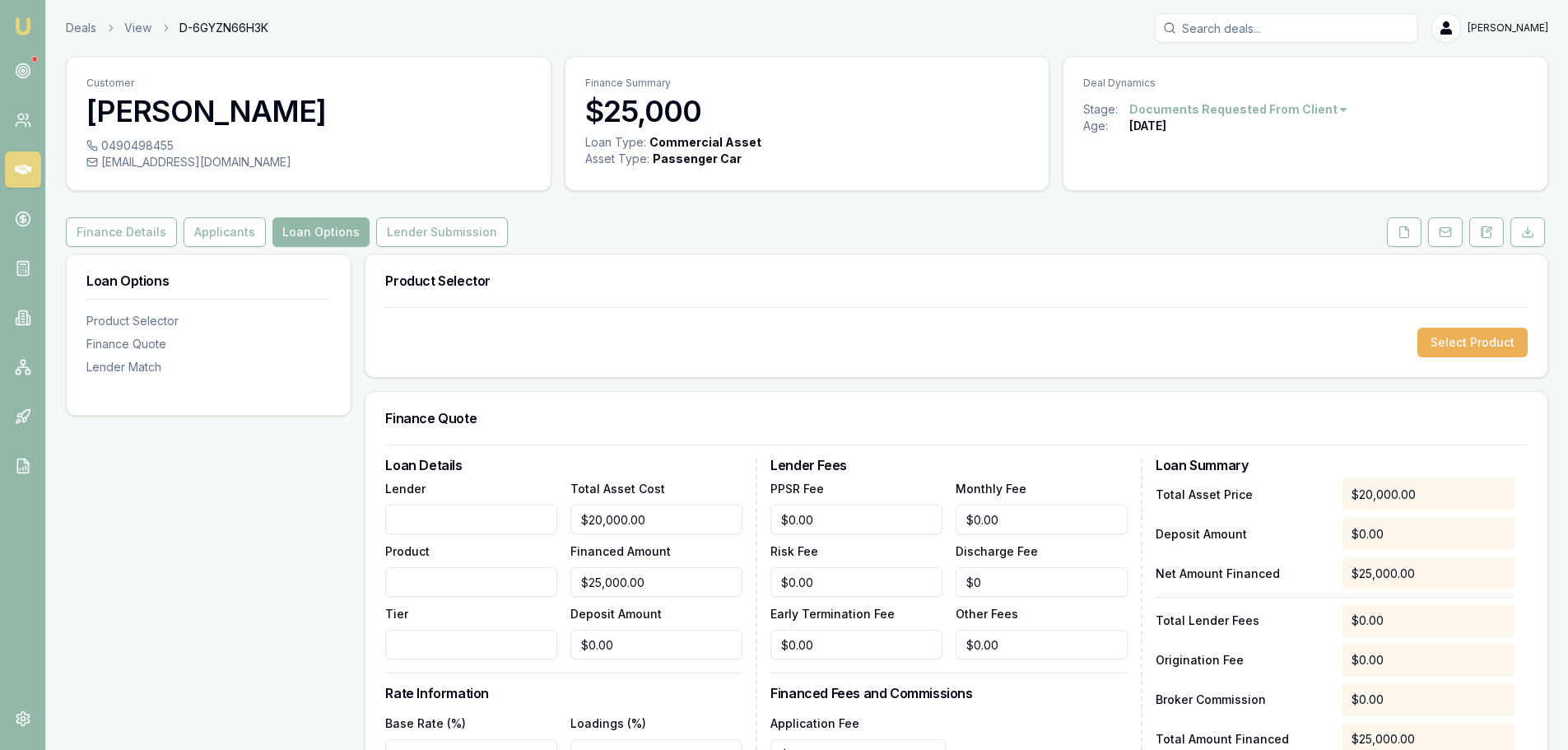
click at [504, 527] on input "Lender" at bounding box center [470, 519] width 172 height 29
type input "AUTOPAY"
type input "COMMERCIAL"
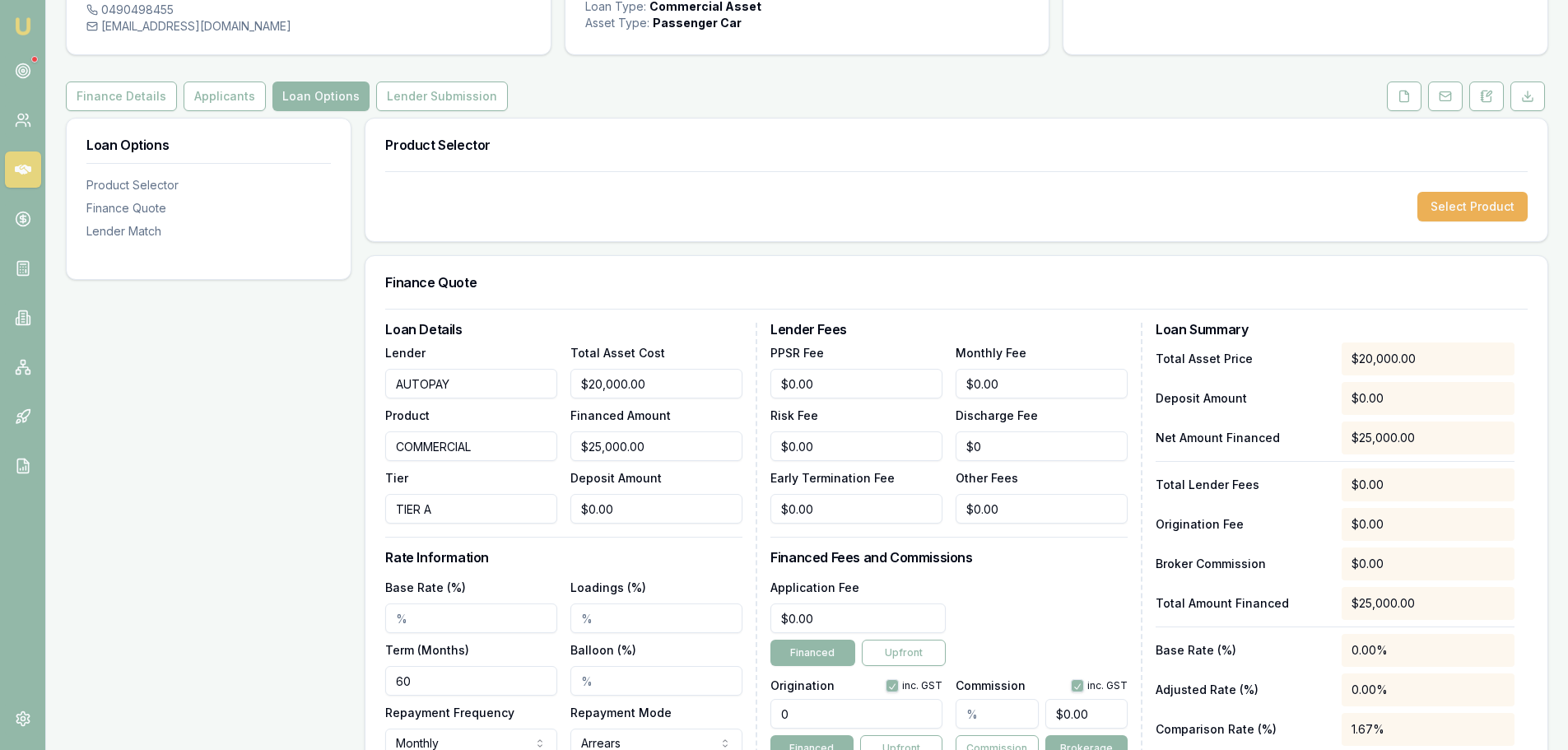
scroll to position [247, 0]
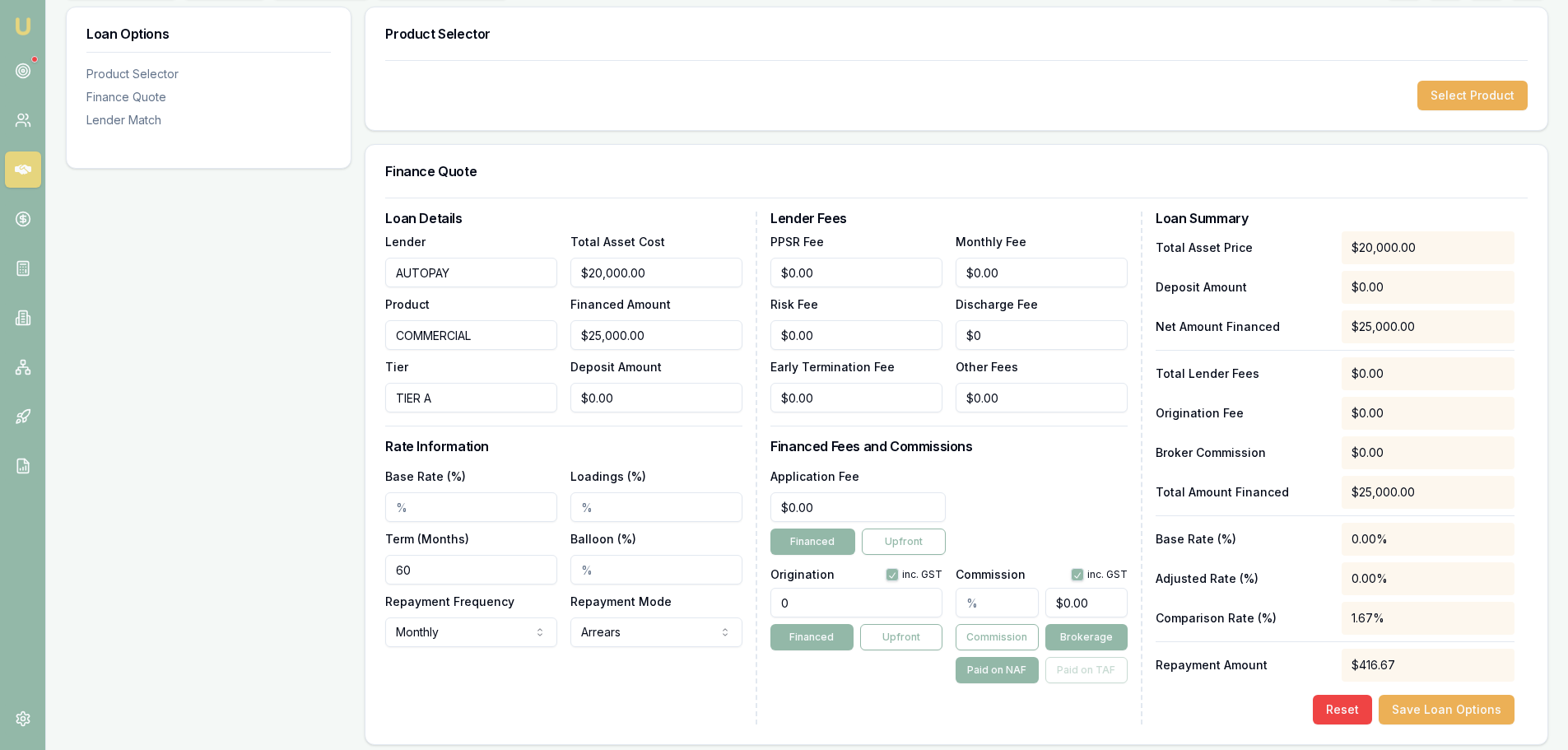
type input "TIER A"
drag, startPoint x: 429, startPoint y: 507, endPoint x: 246, endPoint y: 507, distance: 183.0
click at [246, 507] on div "Loan Options Product Selector Finance Quote Lender Match Product Selector Selec…" at bounding box center [807, 615] width 1483 height 1217
type input "10.95%"
drag, startPoint x: 885, startPoint y: 598, endPoint x: 504, endPoint y: 606, distance: 381.1
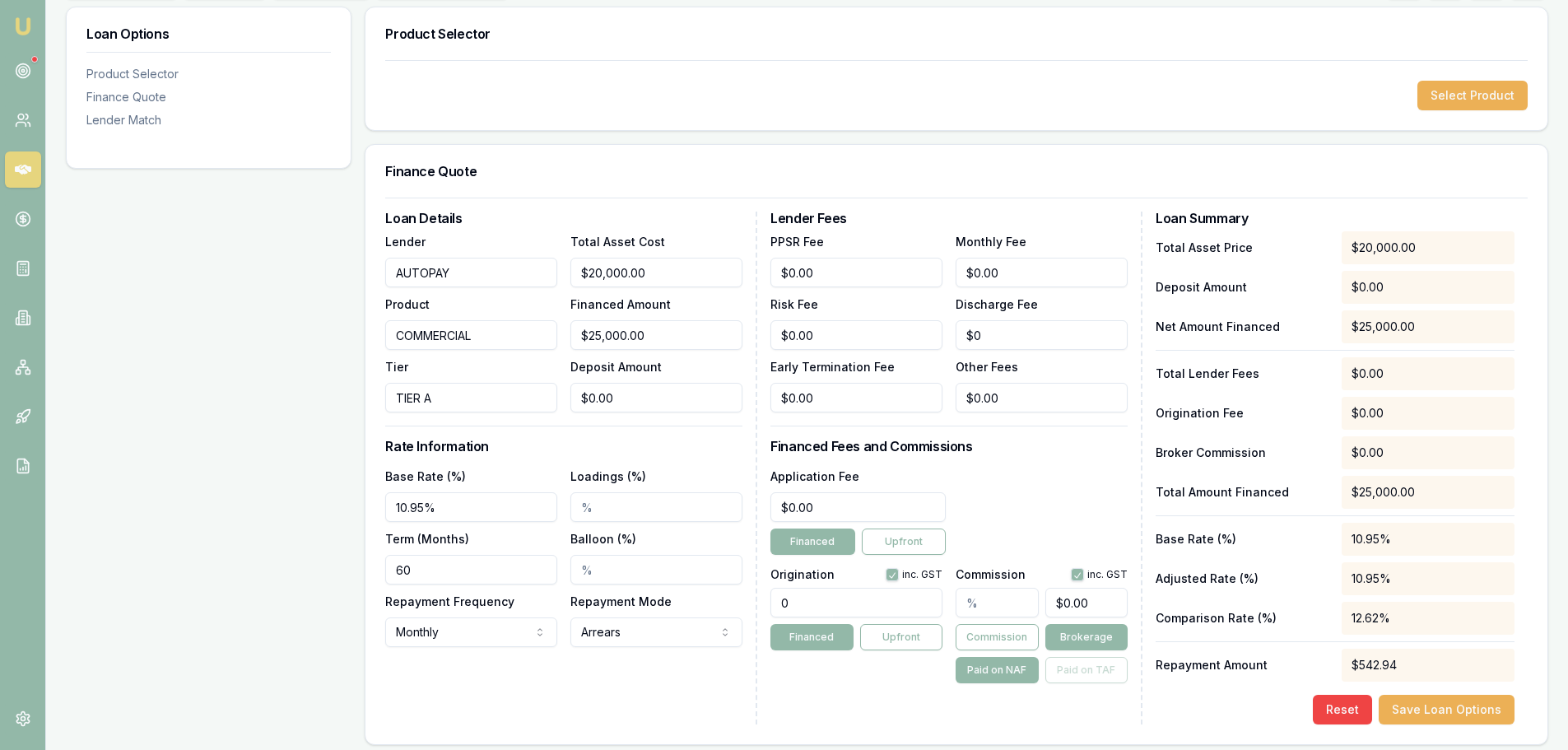
click at [525, 606] on div "Loan Details Lender AUTOPAY Product COMMERCIAL Tier TIER A Total Asset Cost $20…" at bounding box center [956, 467] width 1142 height 513
type input "1490.00"
click at [1072, 478] on div "Application Fee $0.00 Financed Upfront" at bounding box center [949, 511] width 357 height 89
drag, startPoint x: 827, startPoint y: 510, endPoint x: 448, endPoint y: 558, distance: 382.0
click at [448, 558] on div "Loan Details Lender AUTOPAY Product COMMERCIAL Tier TIER A Total Asset Cost $20…" at bounding box center [956, 467] width 1142 height 513
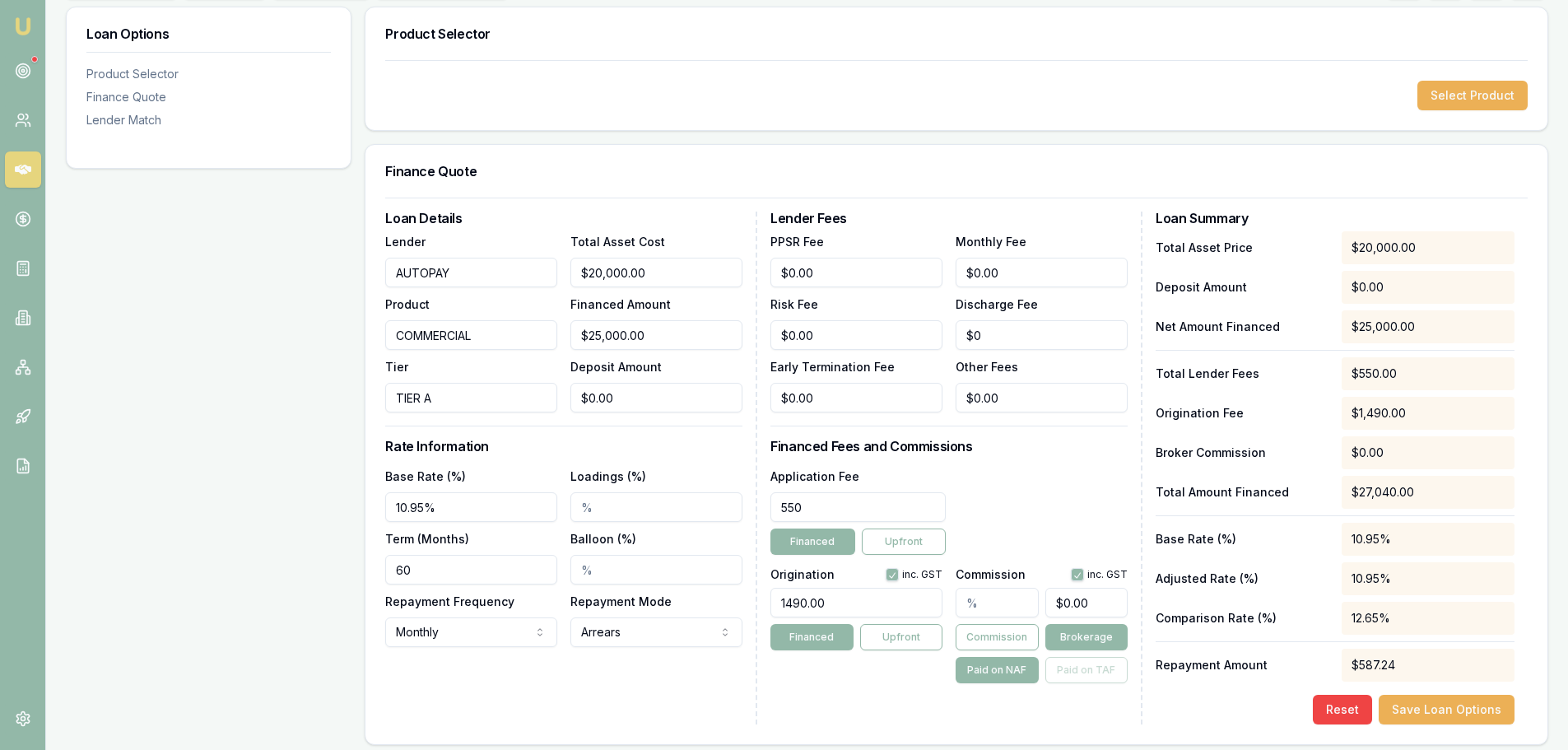
type input "550"
type input "0"
type input "$550.00"
drag, startPoint x: 1014, startPoint y: 280, endPoint x: 0, endPoint y: 430, distance: 1025.0
click at [171, 410] on div "Loan Options Product Selector Finance Quote Lender Match Product Selector Selec…" at bounding box center [807, 615] width 1483 height 1217
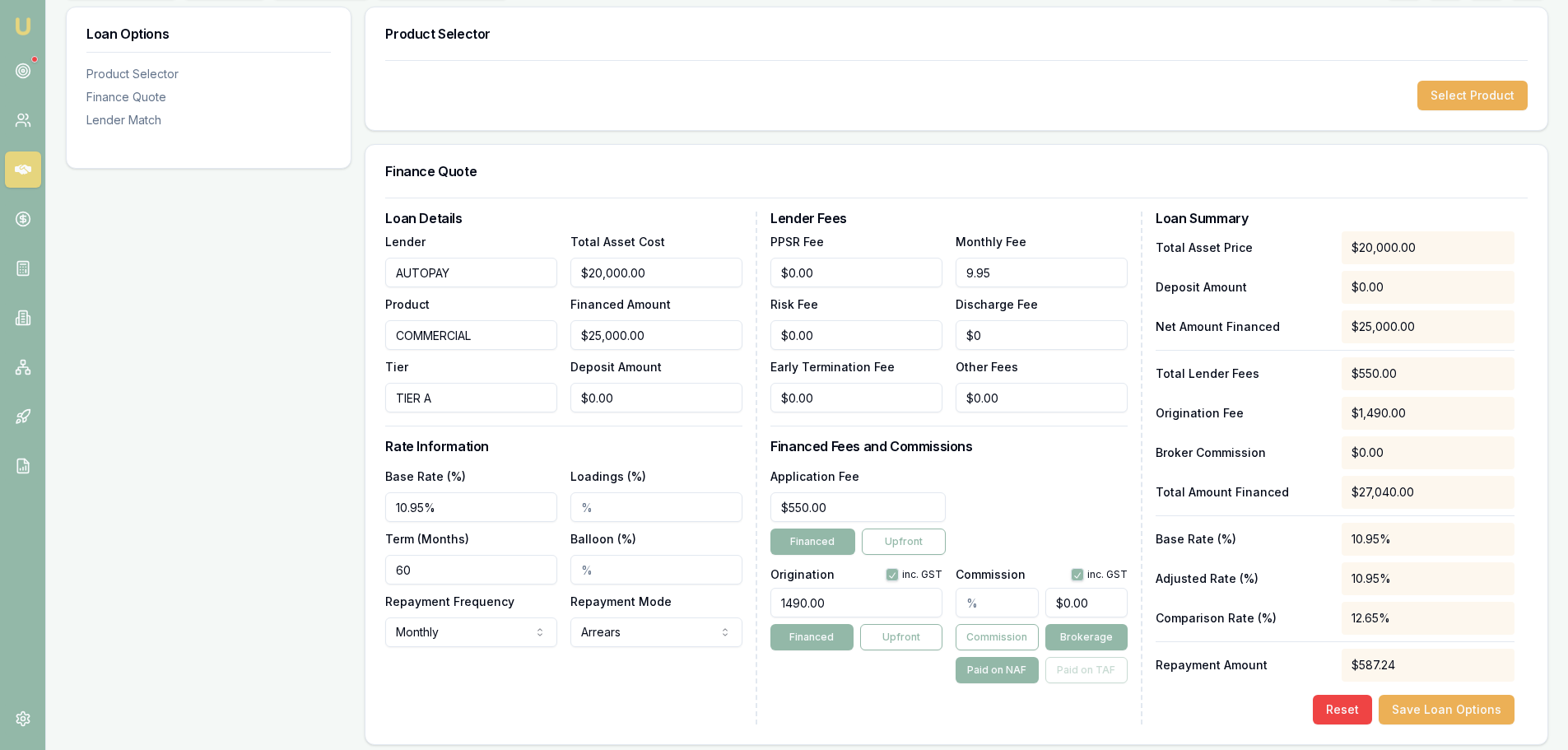
type input "$9.95"
click at [288, 448] on div "Loan Options Product Selector Finance Quote Lender Match" at bounding box center [208, 615] width 285 height 1217
drag, startPoint x: 617, startPoint y: 273, endPoint x: 377, endPoint y: 253, distance: 240.8
click at [472, 269] on div "Lender AUTOPAY Product COMMERCIAL Tier TIER A Total Asset Cost 20000 Financed A…" at bounding box center [563, 321] width 357 height 181
type input "2"
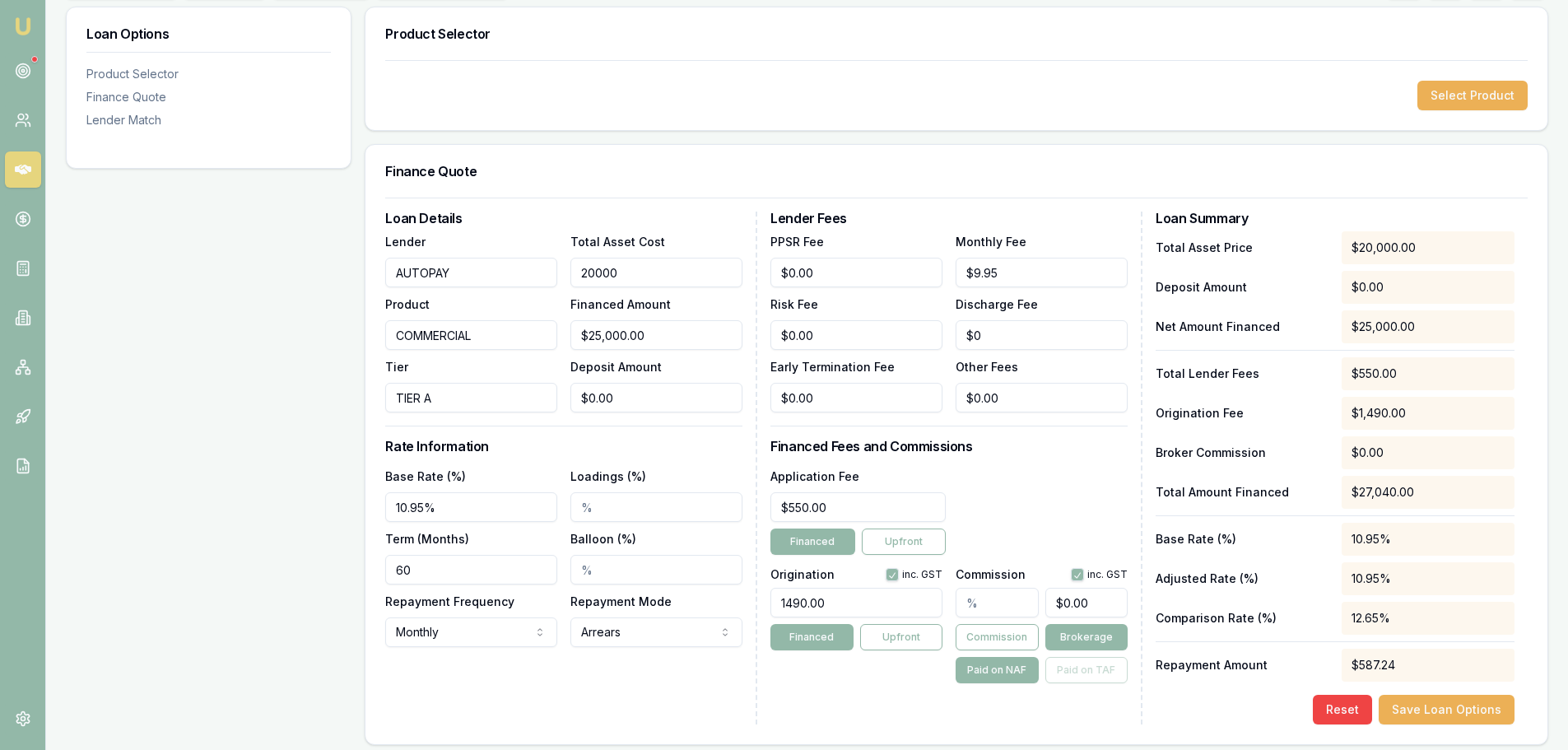
type input "$2.00"
type input "25"
type input "$25.00"
type input "250"
type input "$250.00"
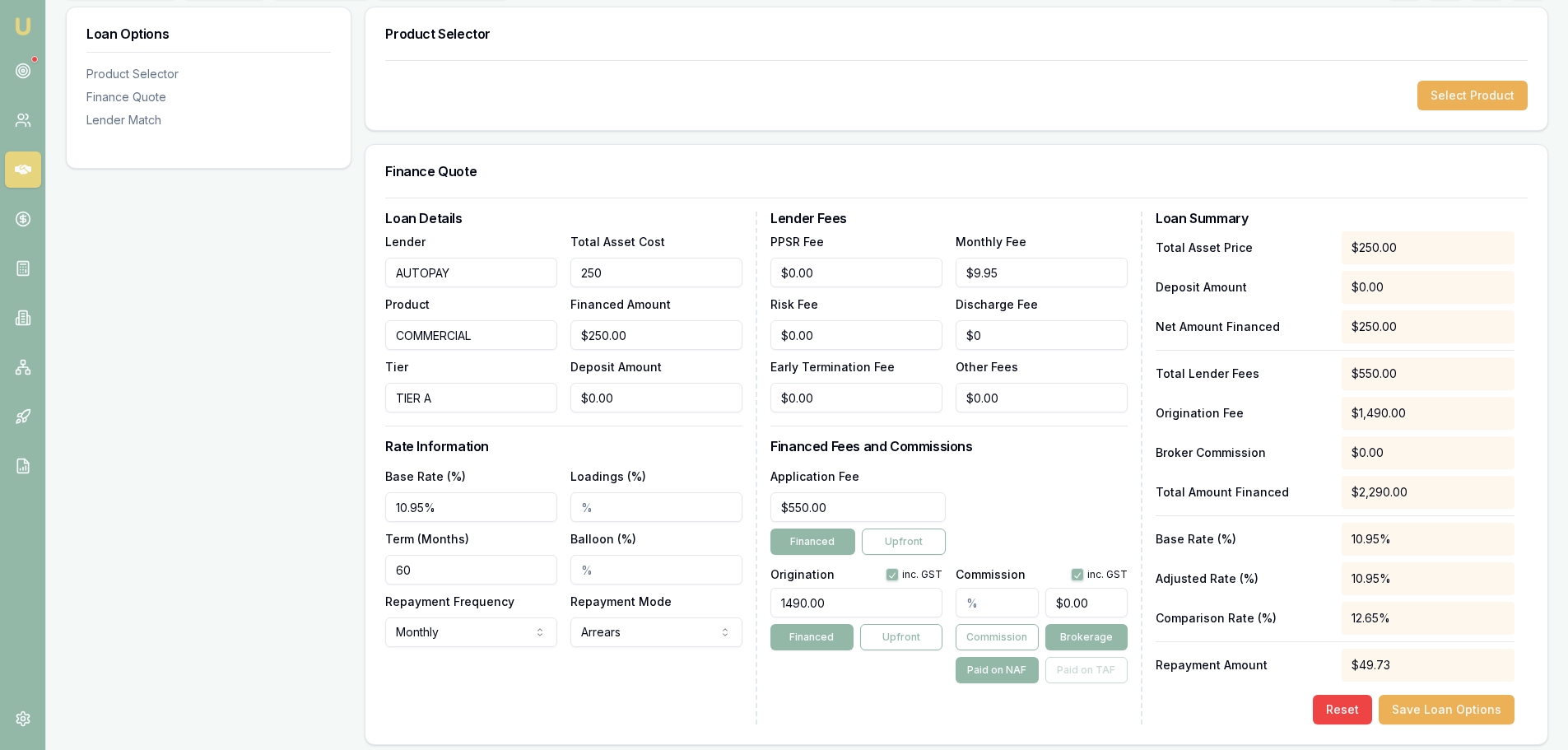
type input "2500"
type input "$2,500.00"
type input "25000"
type input "$25,000.00"
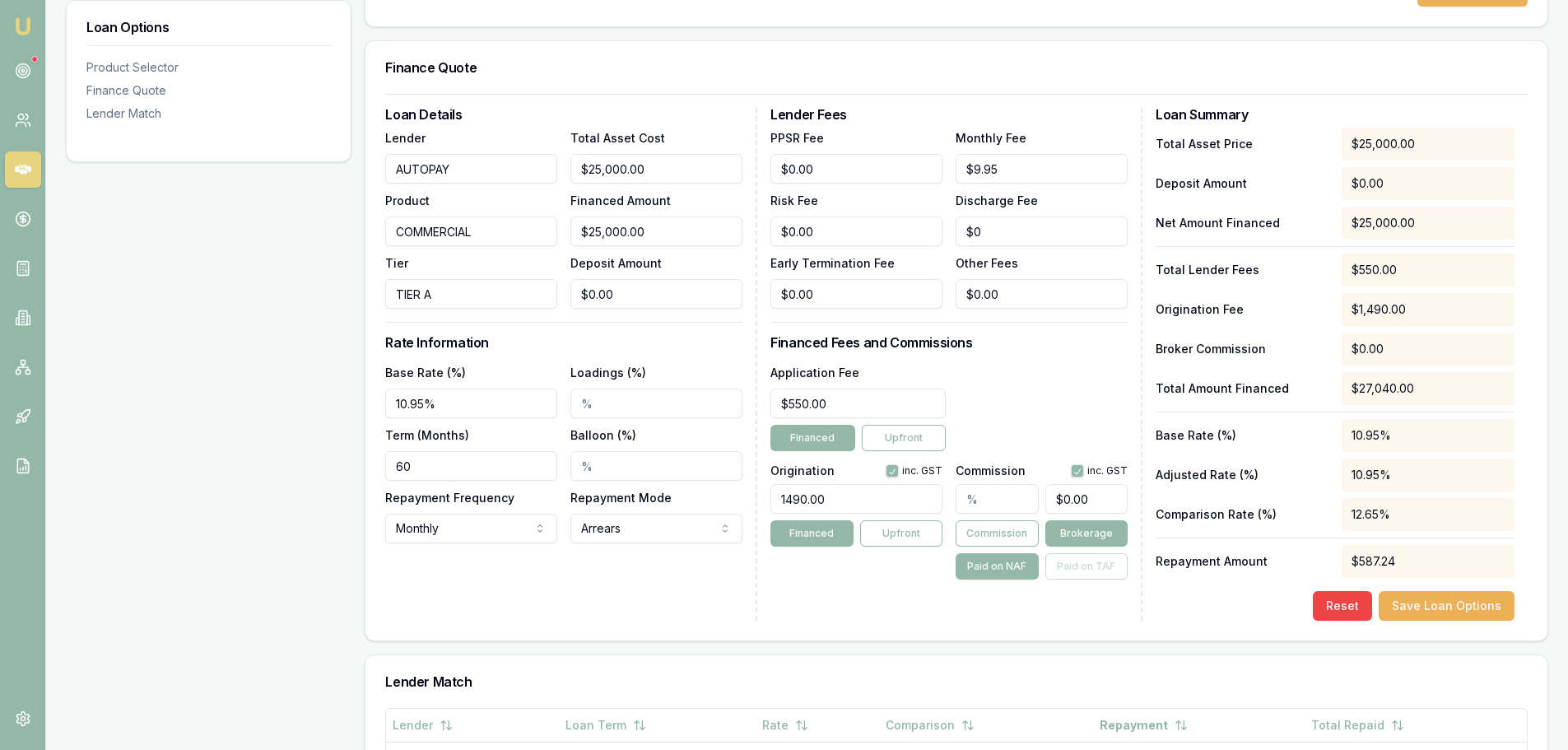
scroll to position [494, 0]
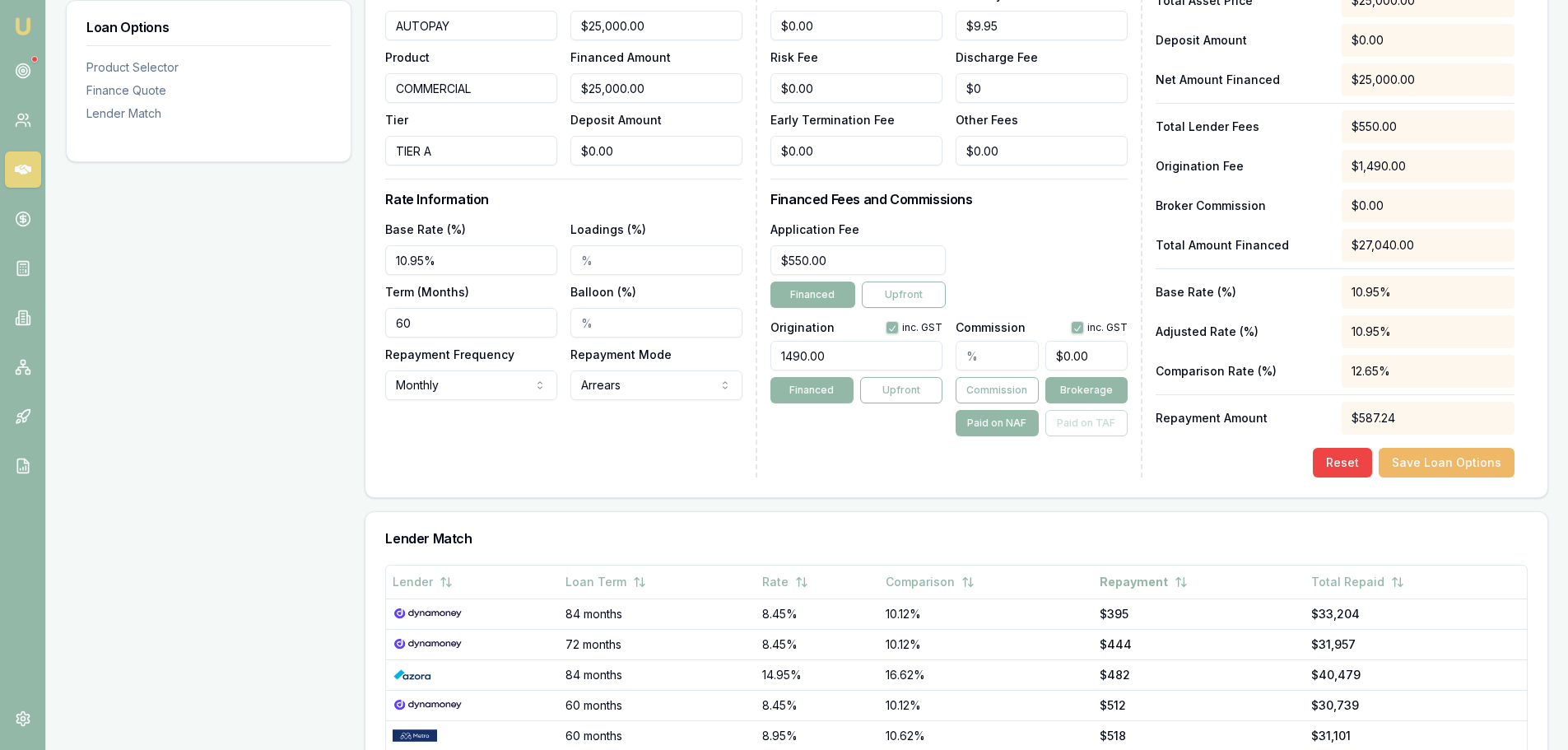
type input "$25,000.00"
click at [1450, 466] on button "Save Loan Options" at bounding box center [1447, 462] width 136 height 29
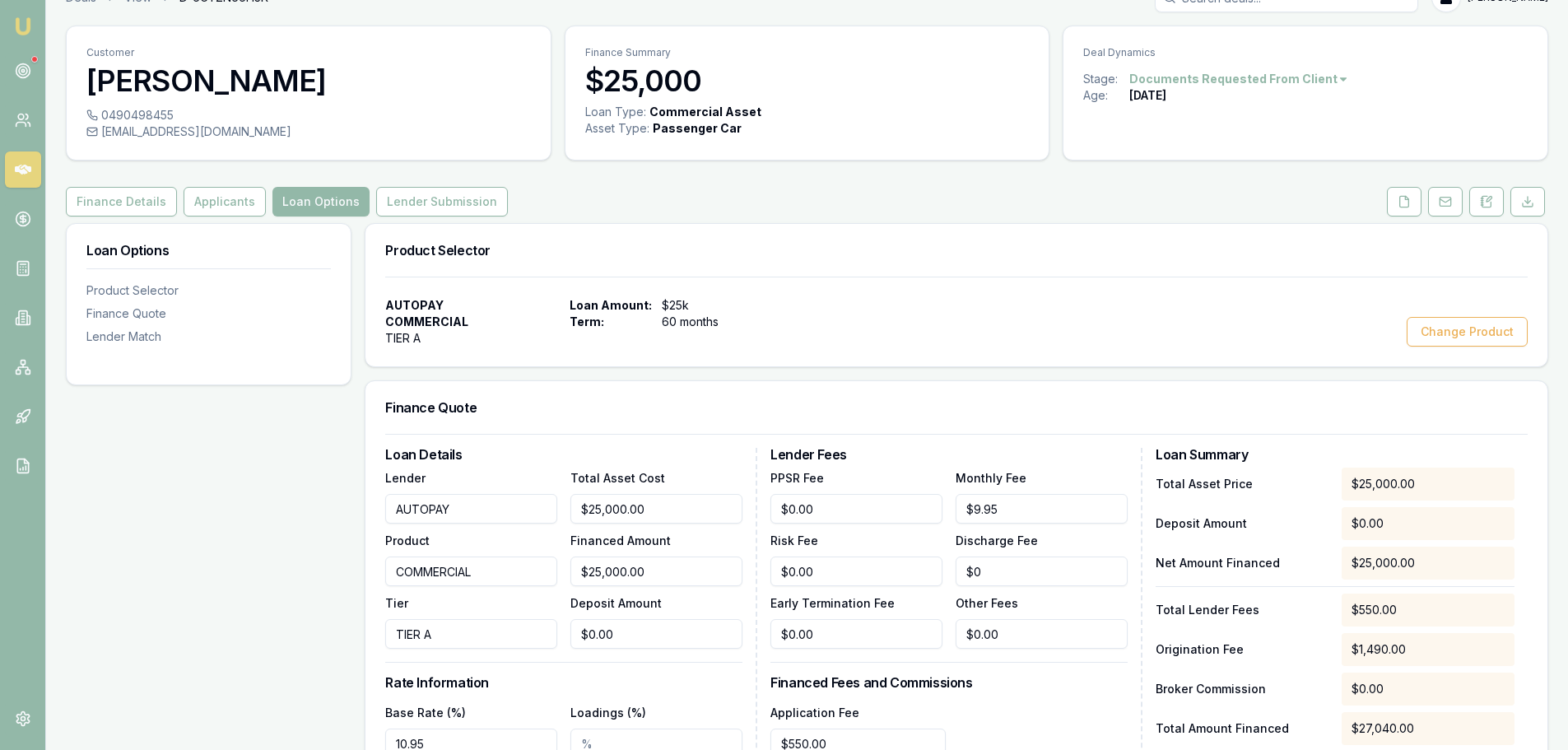
scroll to position [0, 0]
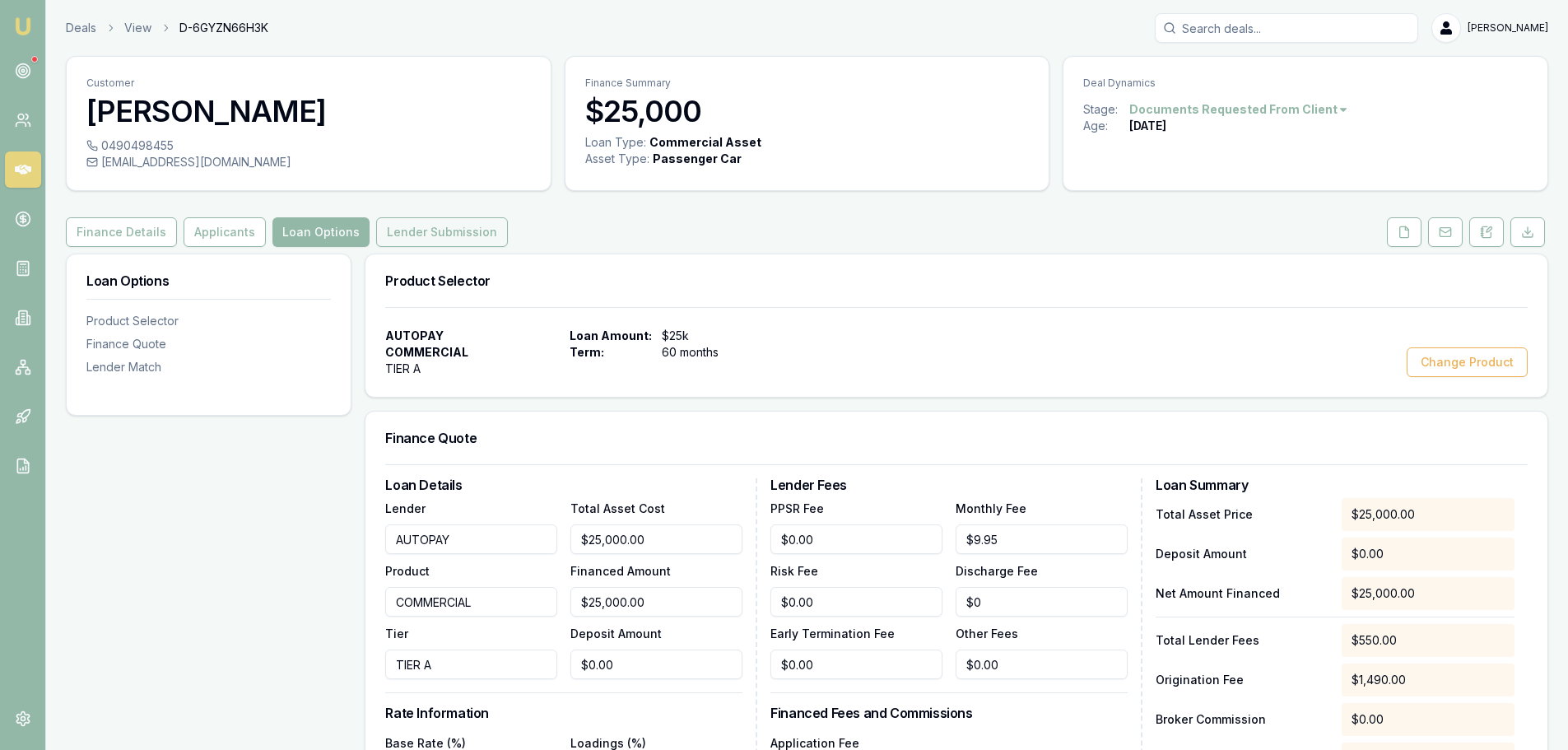
click at [454, 234] on button "Lender Submission" at bounding box center [442, 231] width 132 height 29
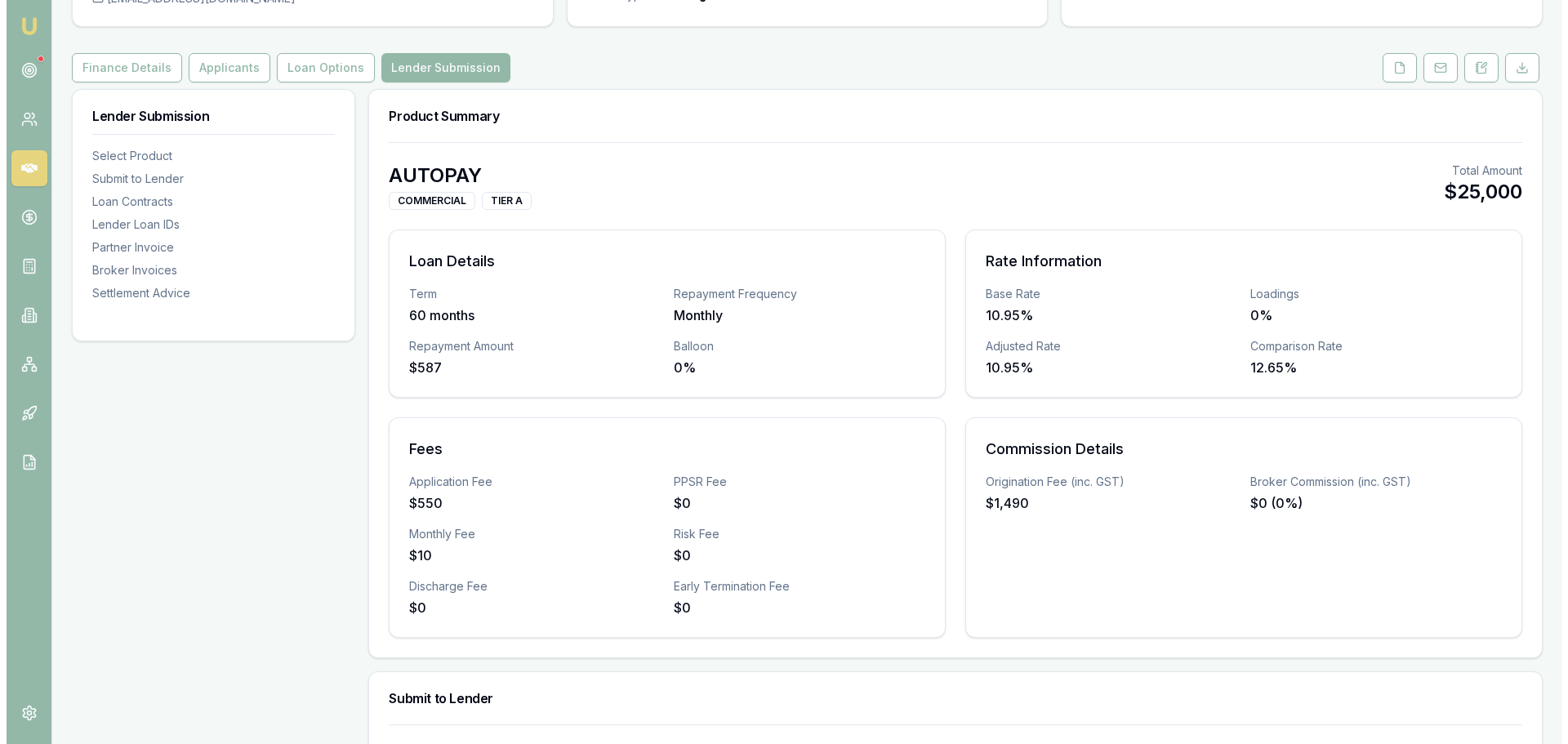
scroll to position [326, 0]
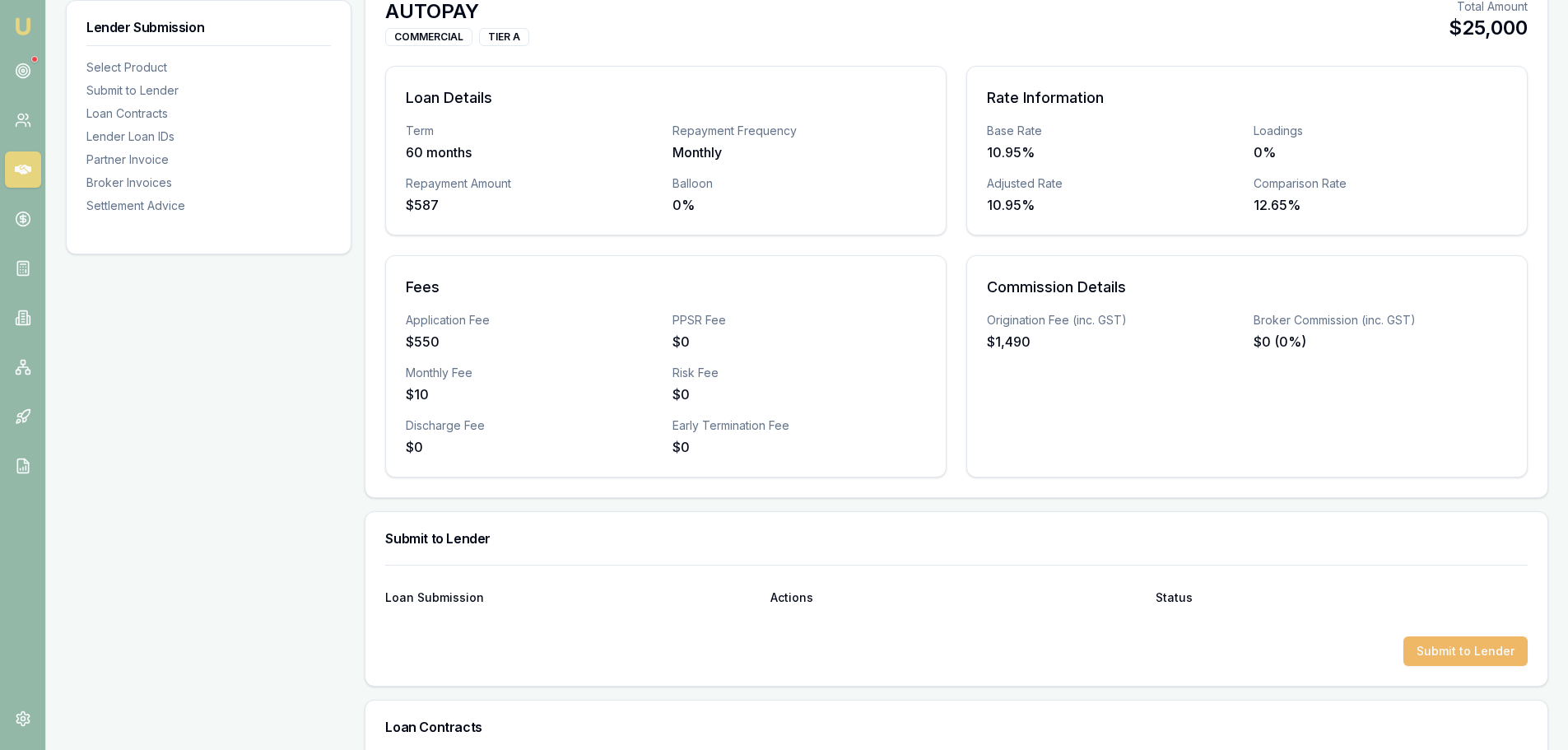
click at [1450, 652] on button "Submit to Lender" at bounding box center [1466, 650] width 124 height 29
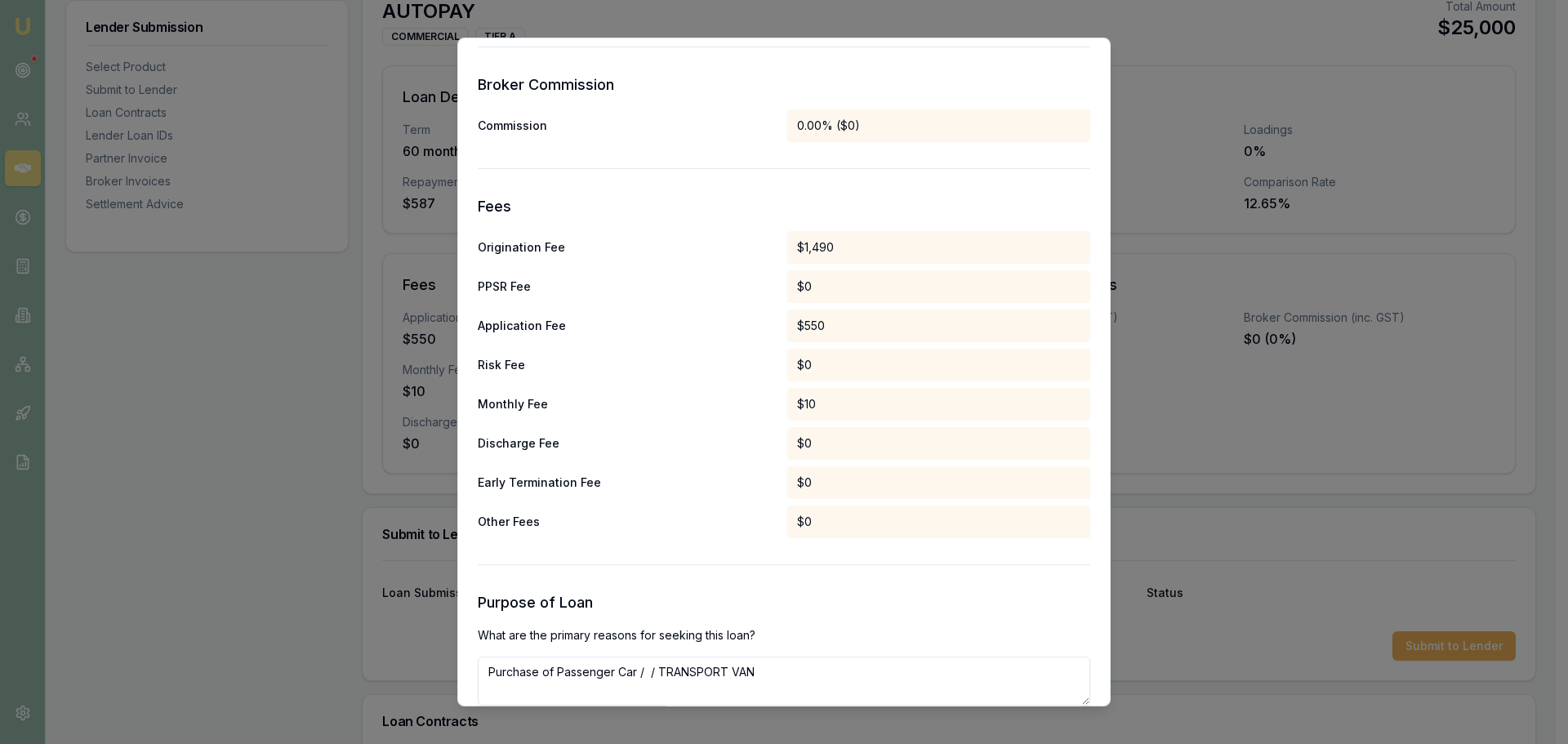
scroll to position [764, 0]
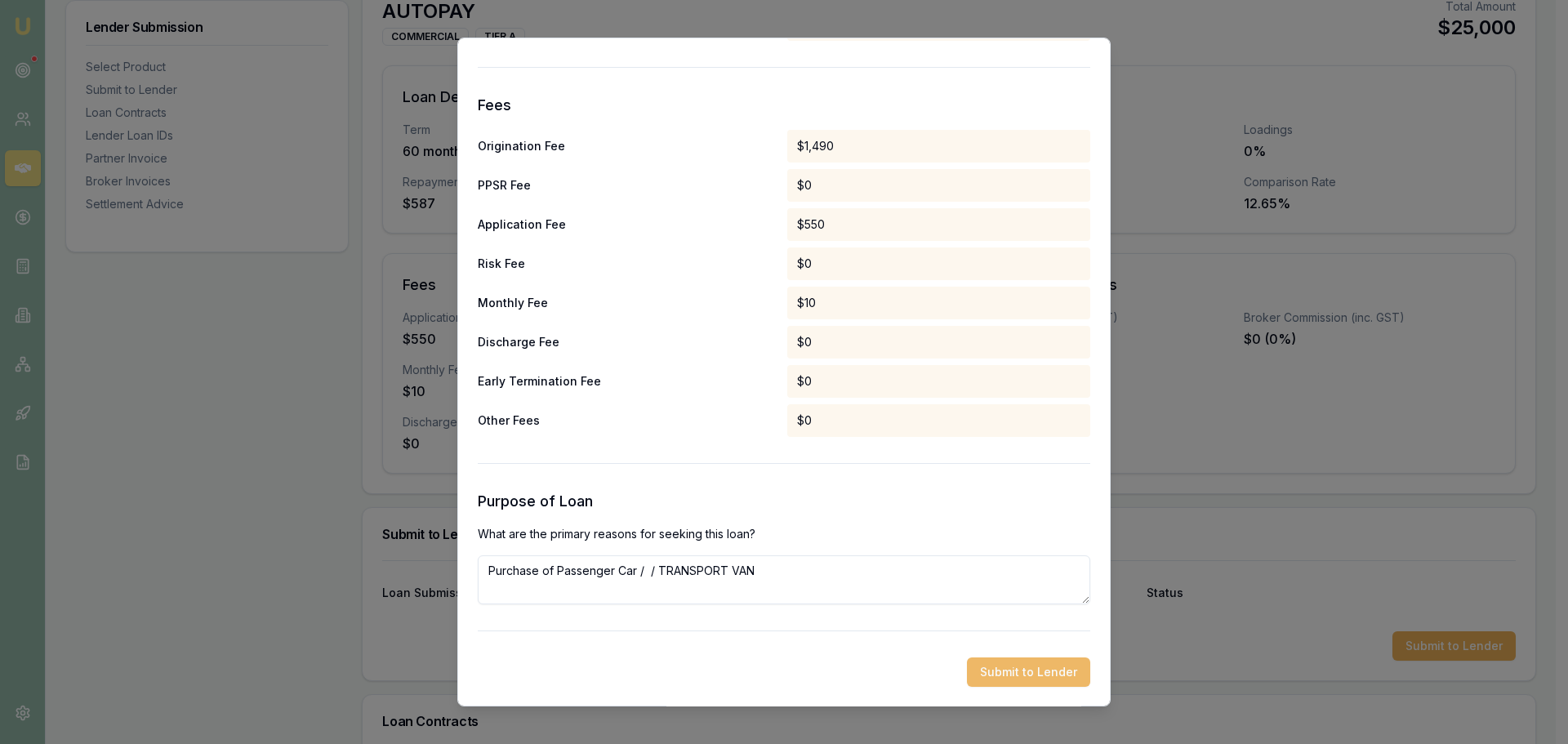
click at [1024, 671] on button "Submit to Lender" at bounding box center [1028, 672] width 123 height 29
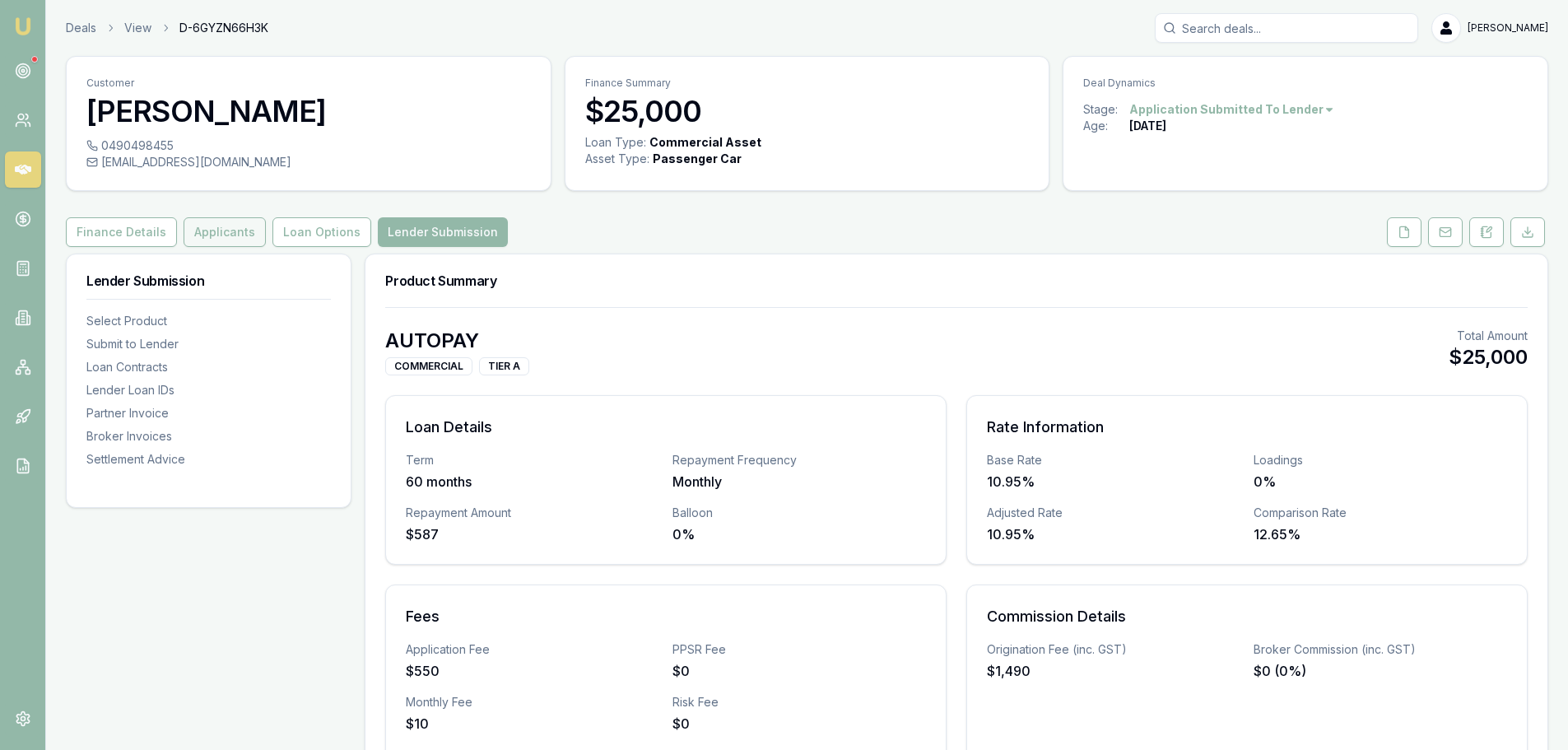
click at [222, 228] on button "Applicants" at bounding box center [225, 231] width 82 height 29
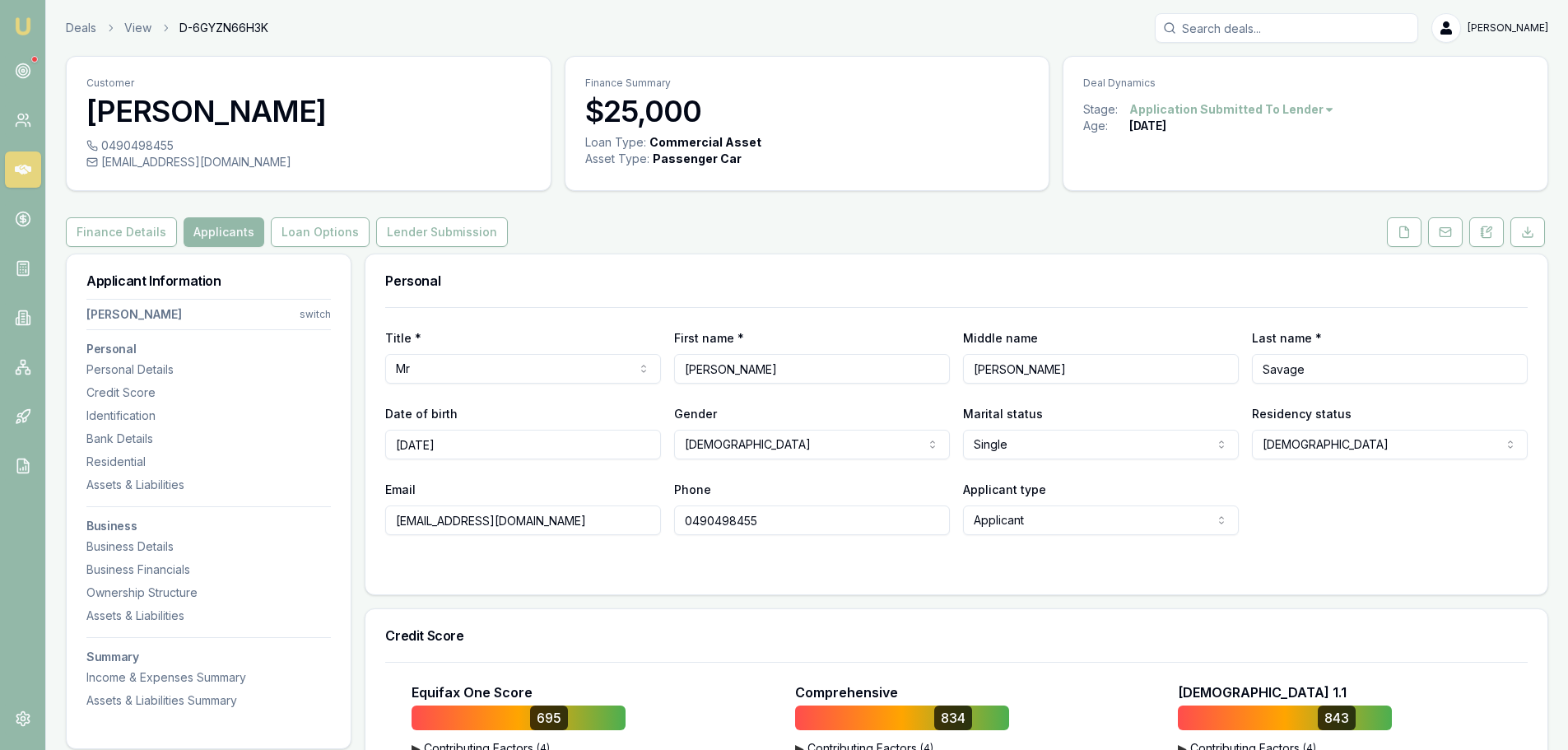
drag, startPoint x: 575, startPoint y: 525, endPoint x: 265, endPoint y: 517, distance: 310.1
paste input "Hi [lead name], it’s [PERSON_NAME], an AutoBuddy partner broker. Based on the d…"
click at [274, 153] on div "0490498455" at bounding box center [308, 145] width 445 height 16
type input "hi[leadname],it’serinshield,anautobuddypartnerbroker.basedonthedetailsyouprovid…"
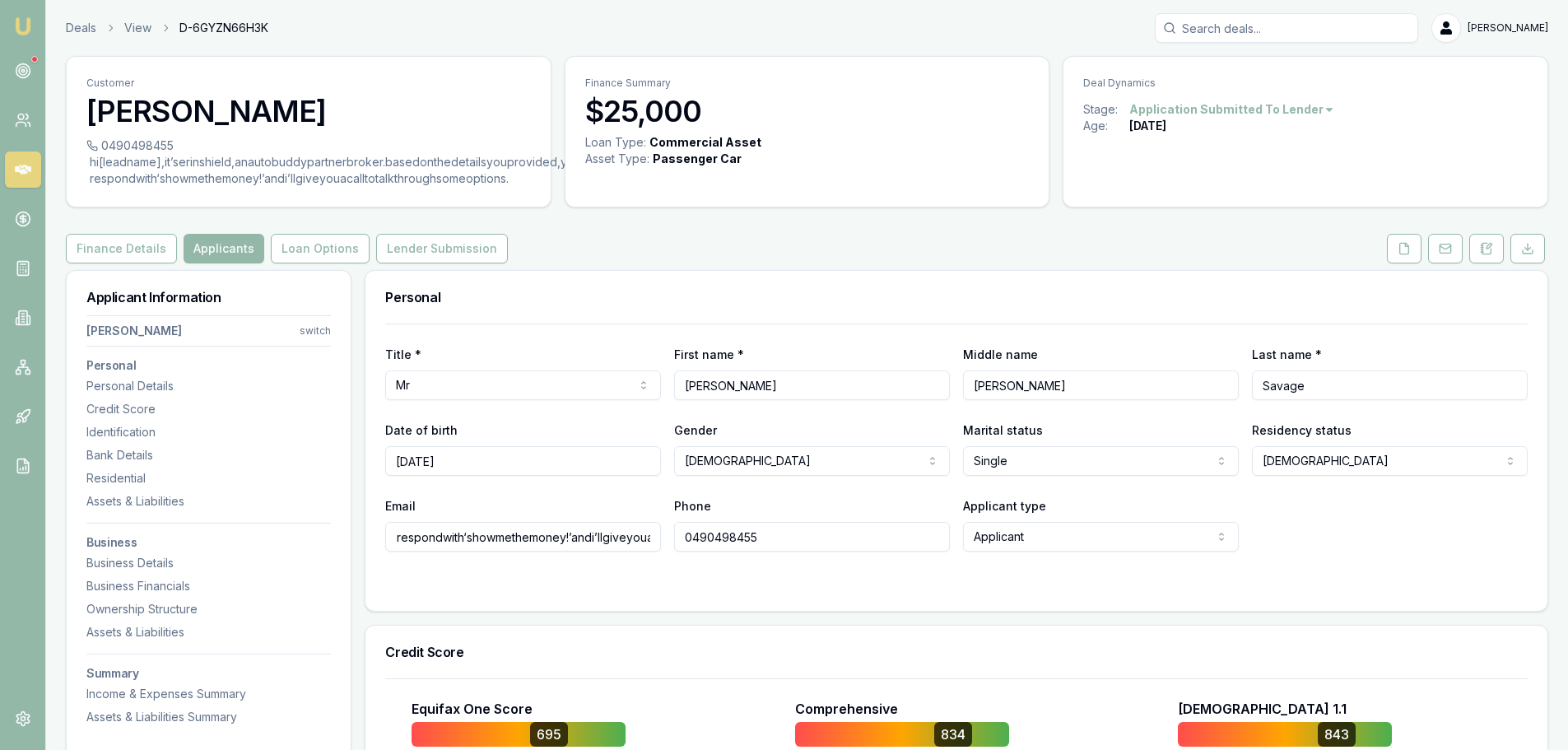
scroll to position [0, 1097]
drag, startPoint x: 392, startPoint y: 541, endPoint x: 775, endPoint y: 550, distance: 383.1
click at [775, 550] on div "Email hi[leadname],it’serinshield,anautobuddypartnerbroker.basedonthedetailsyou…" at bounding box center [956, 523] width 1142 height 56
paste input "[EMAIL_ADDRESS][DOMAIN_NAME]"
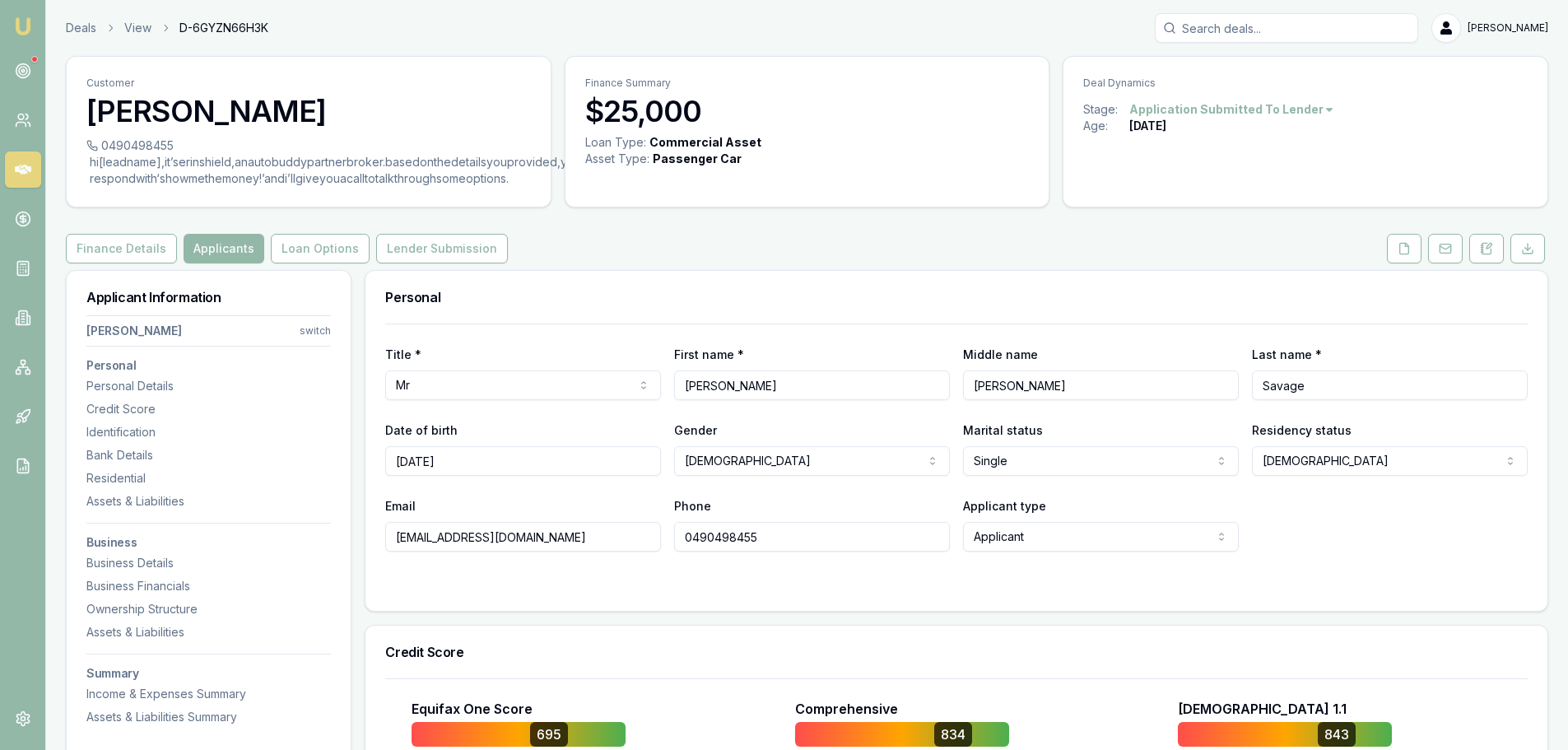
click at [410, 537] on input "[EMAIL_ADDRESS][DOMAIN_NAME]" at bounding box center [522, 537] width 276 height 29
type input "[EMAIL_ADDRESS][DOMAIN_NAME]"
click at [618, 272] on div "Personal" at bounding box center [957, 298] width 1182 height 53
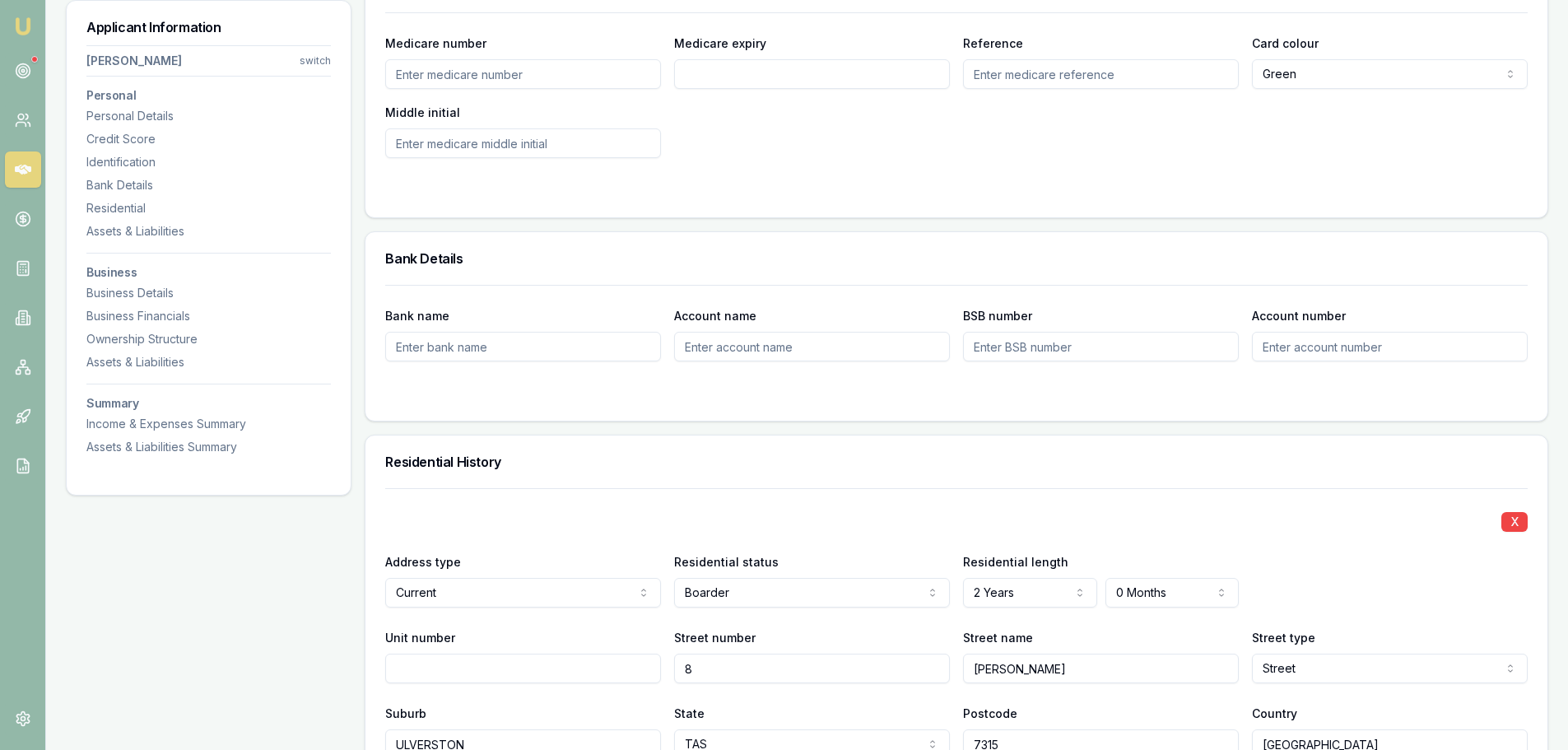
scroll to position [1317, 0]
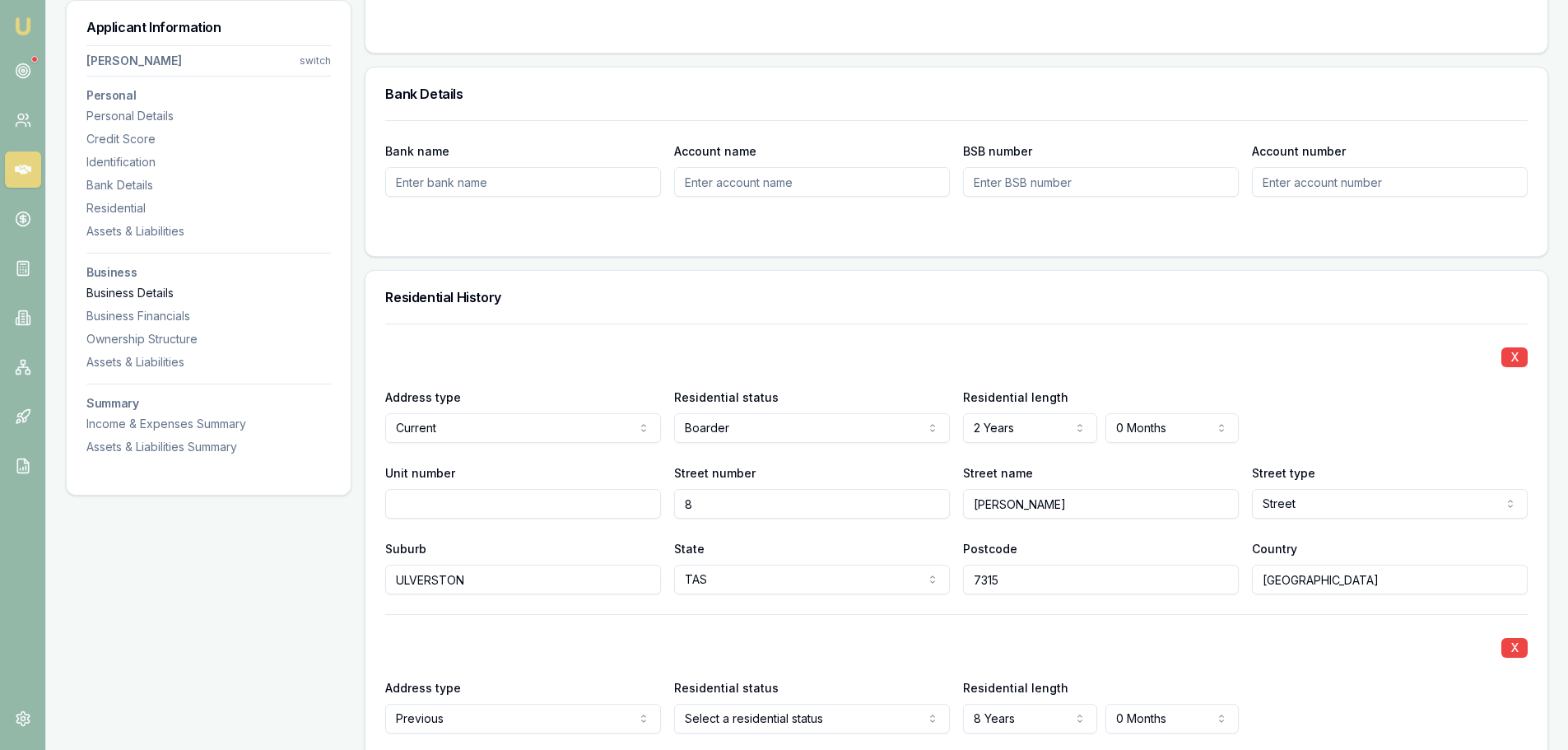
click at [157, 286] on div "Business Details" at bounding box center [209, 292] width 245 height 16
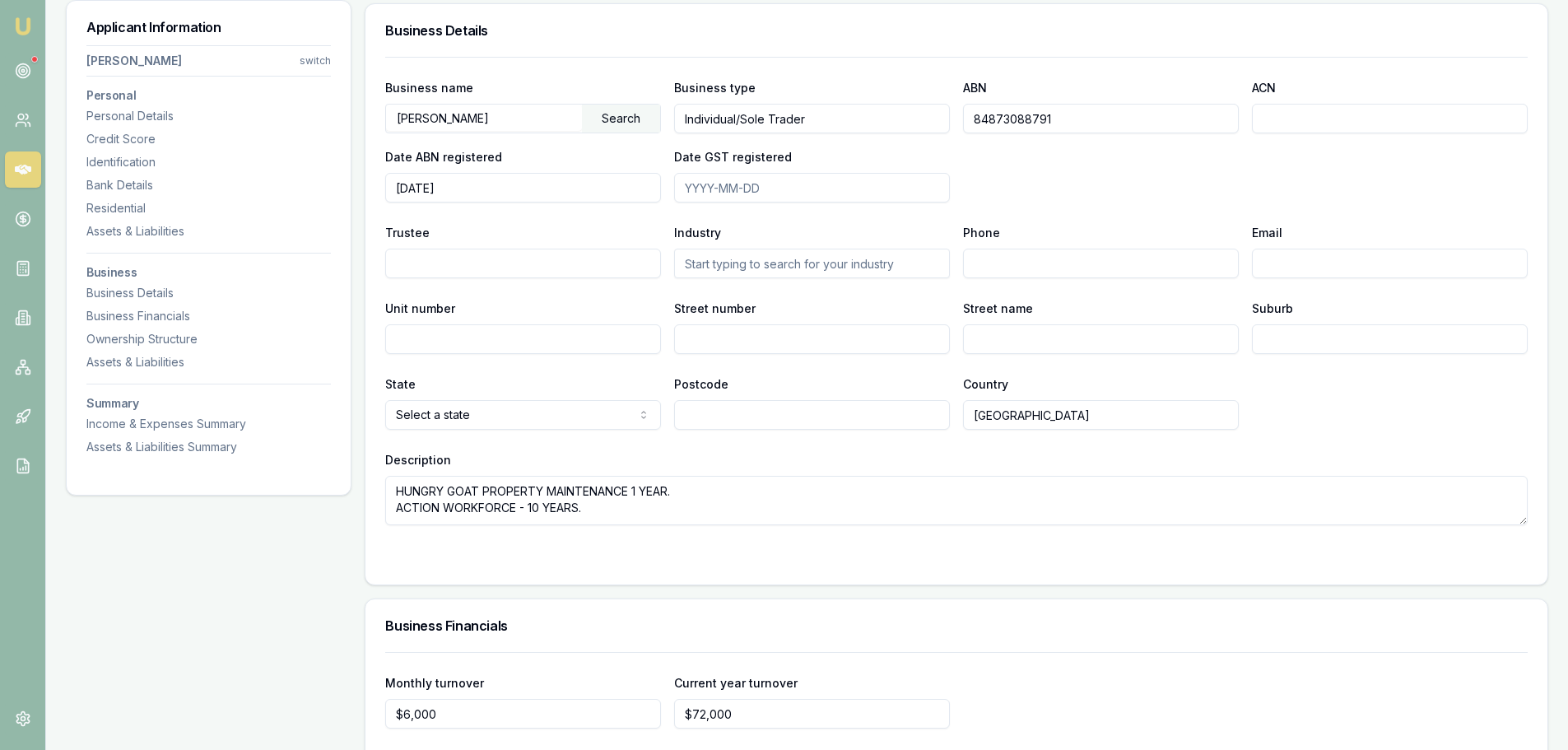
scroll to position [2761, 0]
drag, startPoint x: 1085, startPoint y: 109, endPoint x: 902, endPoint y: 118, distance: 183.2
click at [902, 118] on div "Business name [PERSON_NAME] Search Business type Individual/Sole Trader ABN 848…" at bounding box center [956, 137] width 1142 height 125
drag, startPoint x: 130, startPoint y: 109, endPoint x: 141, endPoint y: 114, distance: 12.1
click at [130, 109] on div "Personal Details" at bounding box center [209, 116] width 245 height 16
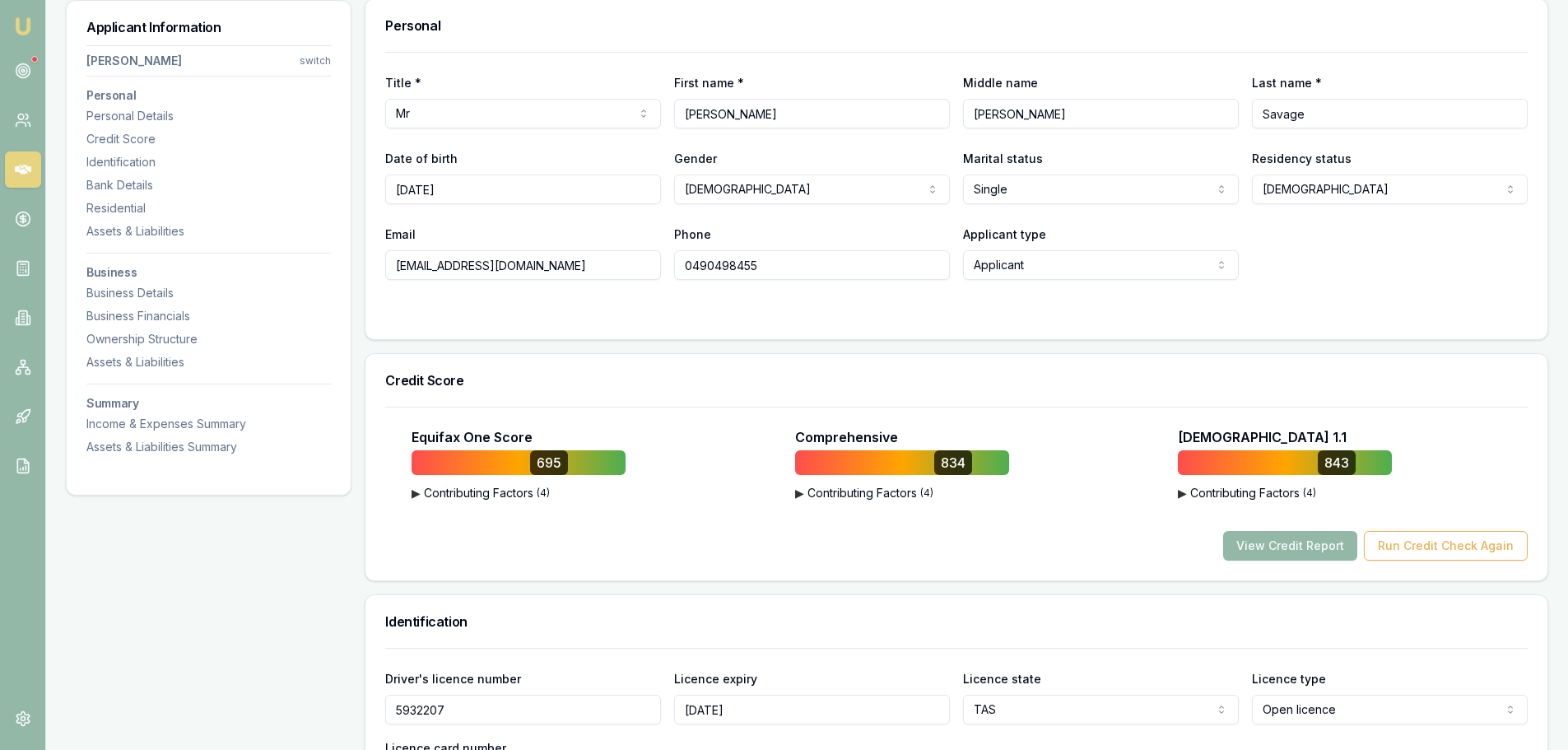
scroll to position [253, 0]
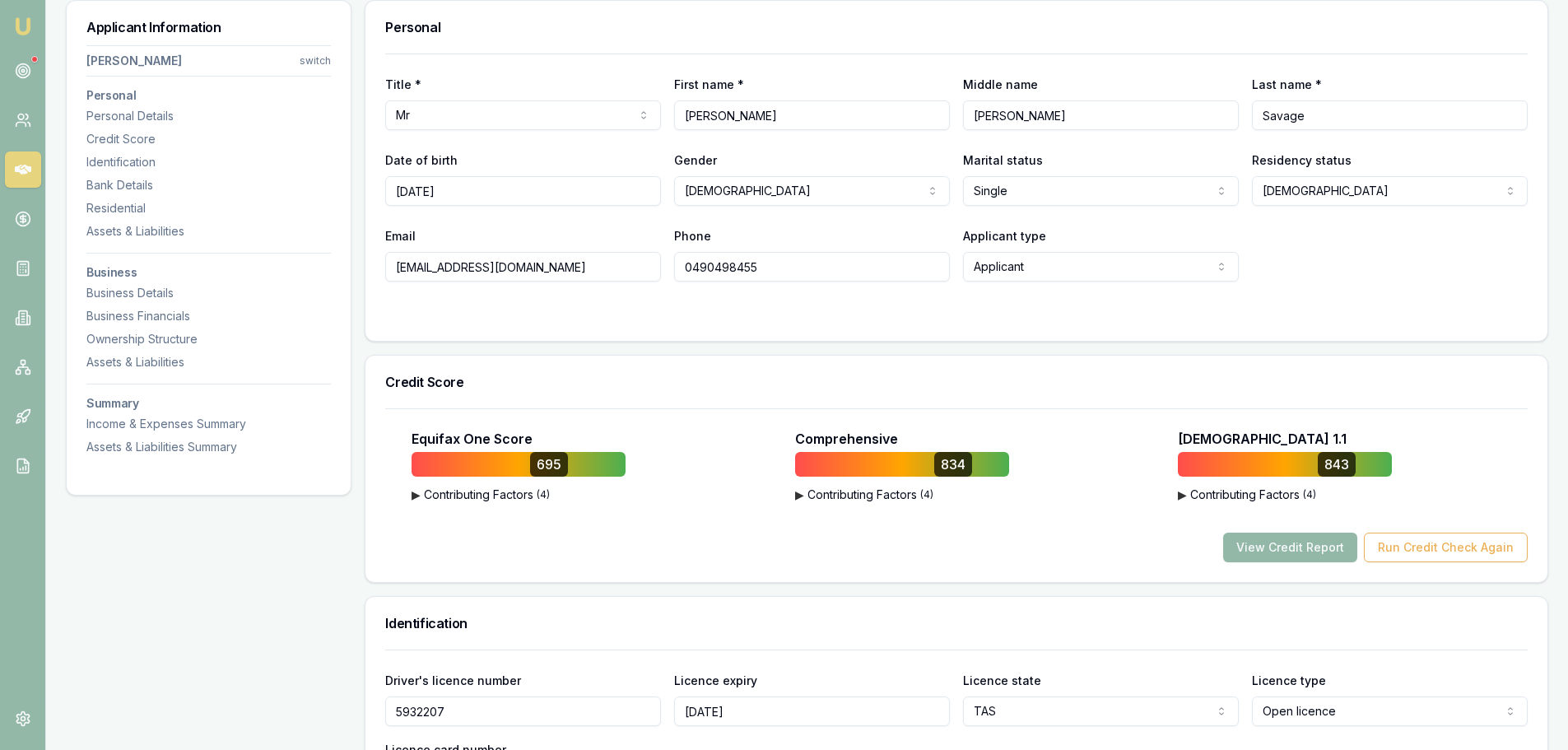
drag, startPoint x: 578, startPoint y: 265, endPoint x: 304, endPoint y: 268, distance: 274.0
click at [721, 363] on div "Credit Score" at bounding box center [957, 382] width 1182 height 53
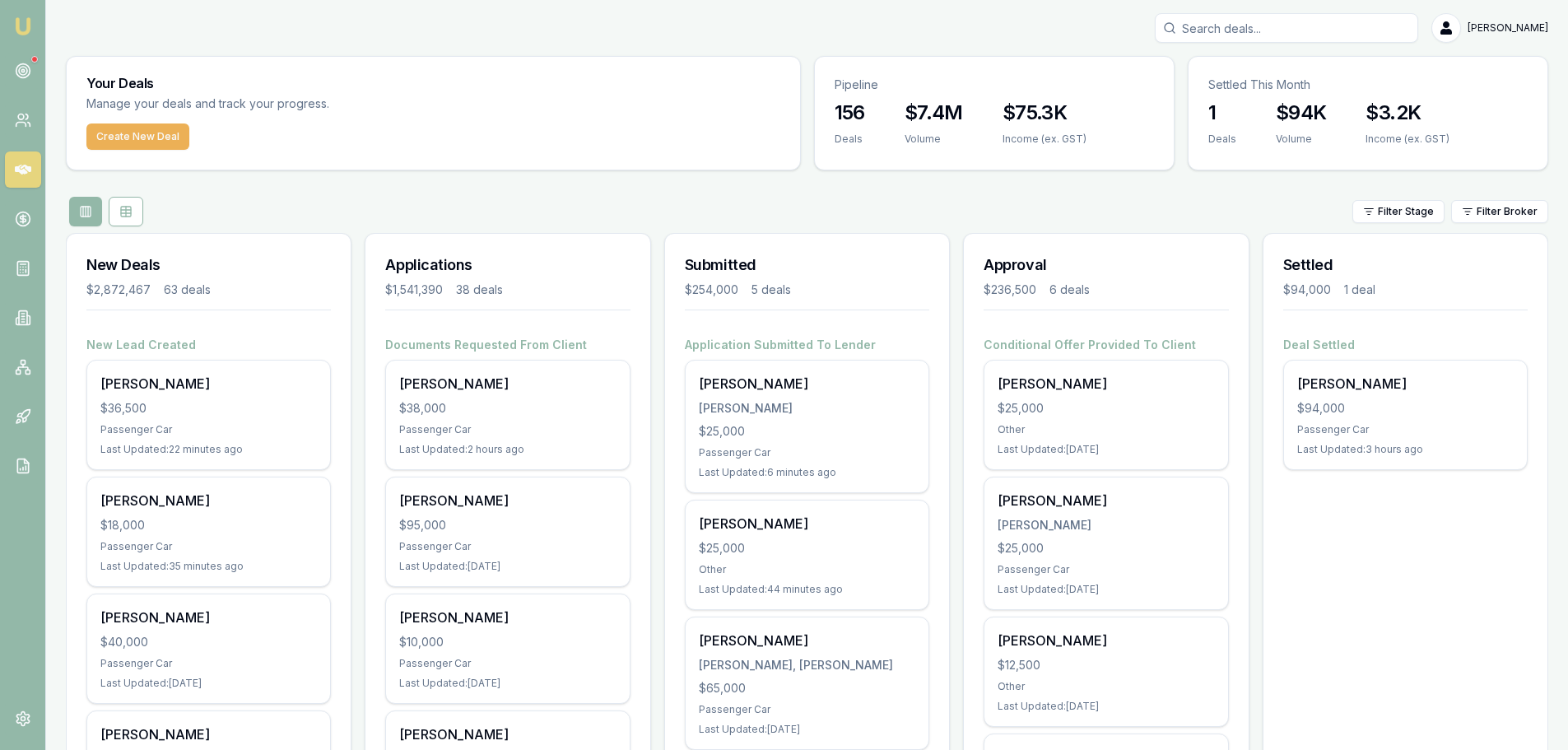
click at [443, 204] on div "Filter Stage Filter Broker" at bounding box center [807, 211] width 1483 height 29
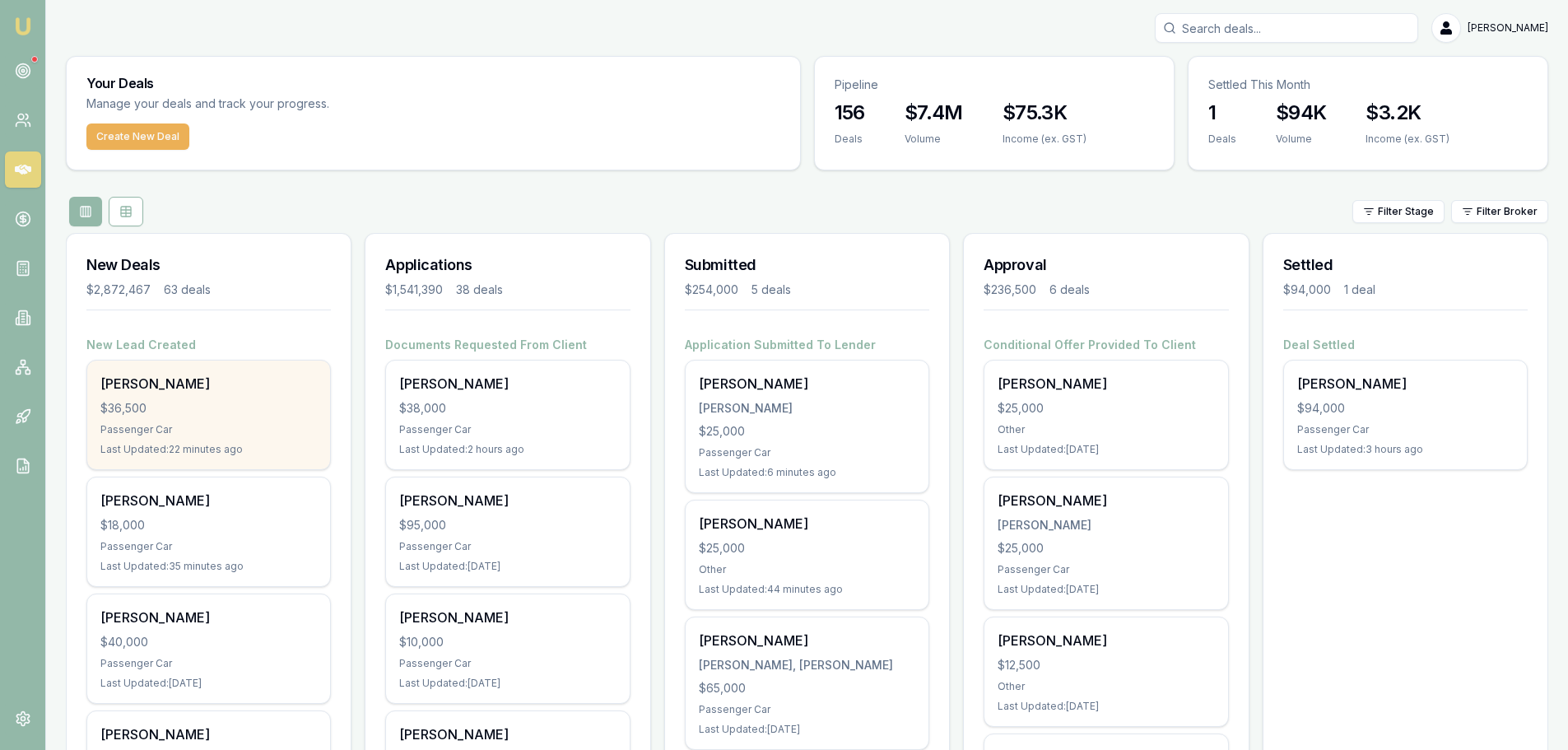
click at [271, 404] on div "$36,500" at bounding box center [209, 408] width 216 height 16
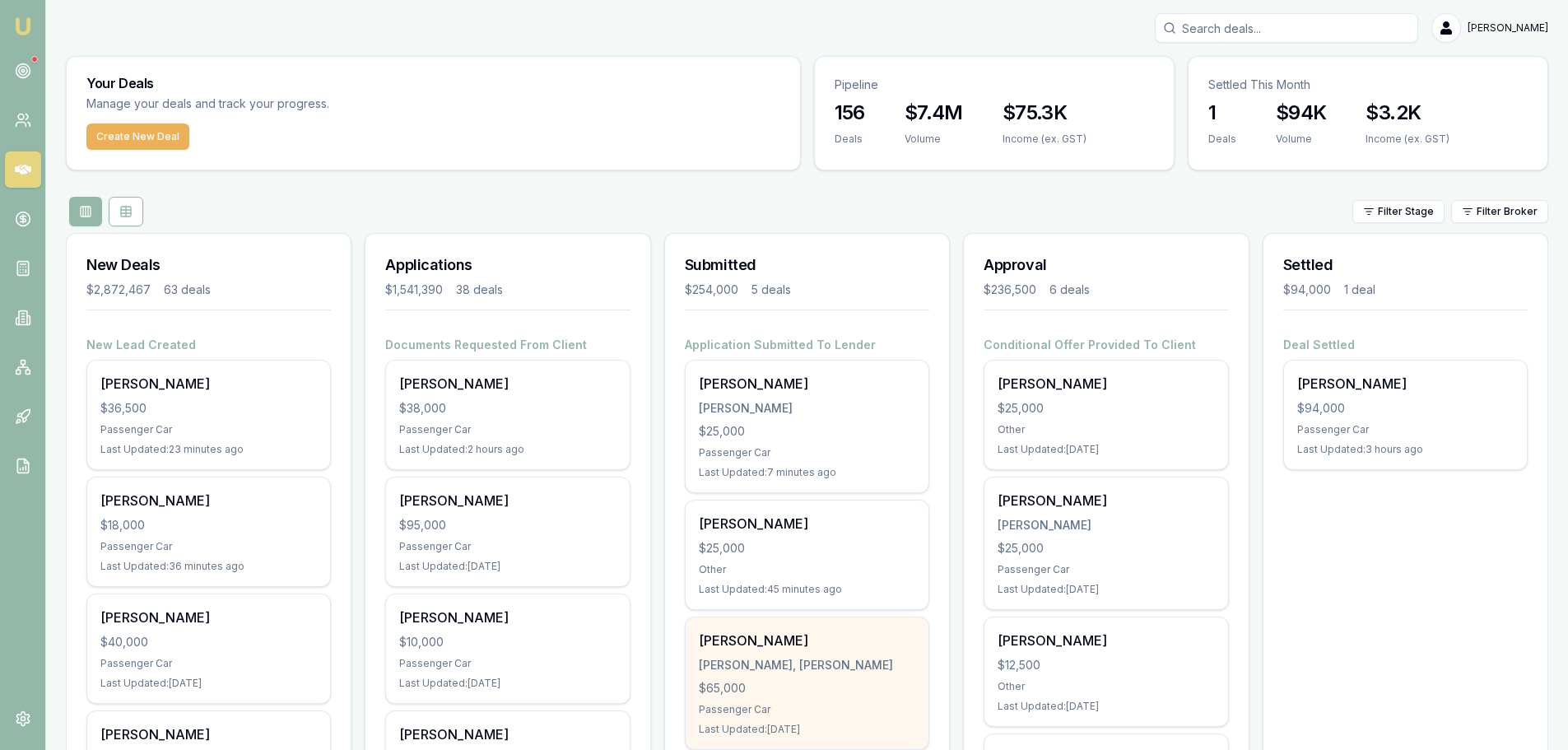
click at [809, 685] on div "$65,000" at bounding box center [807, 687] width 216 height 16
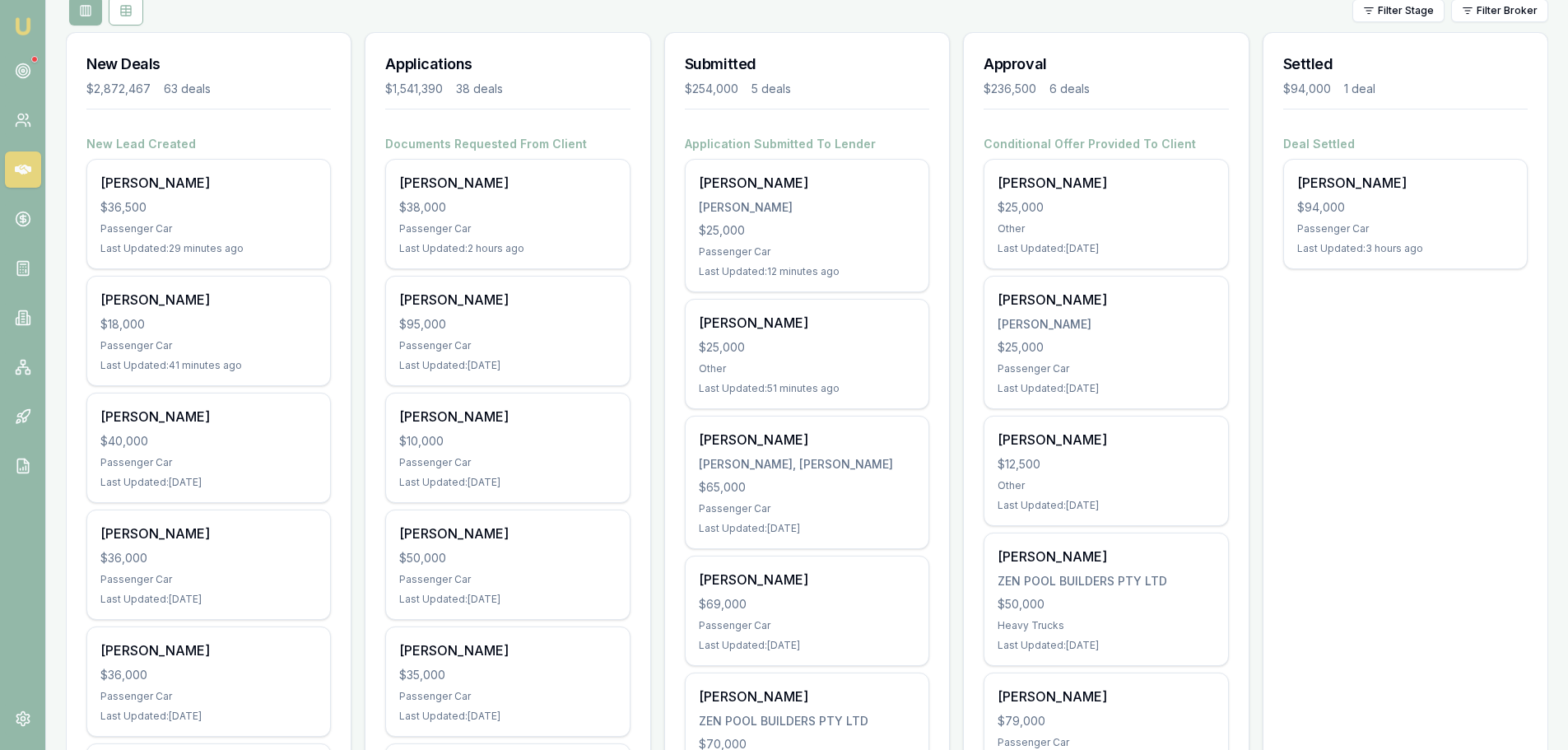
scroll to position [247, 0]
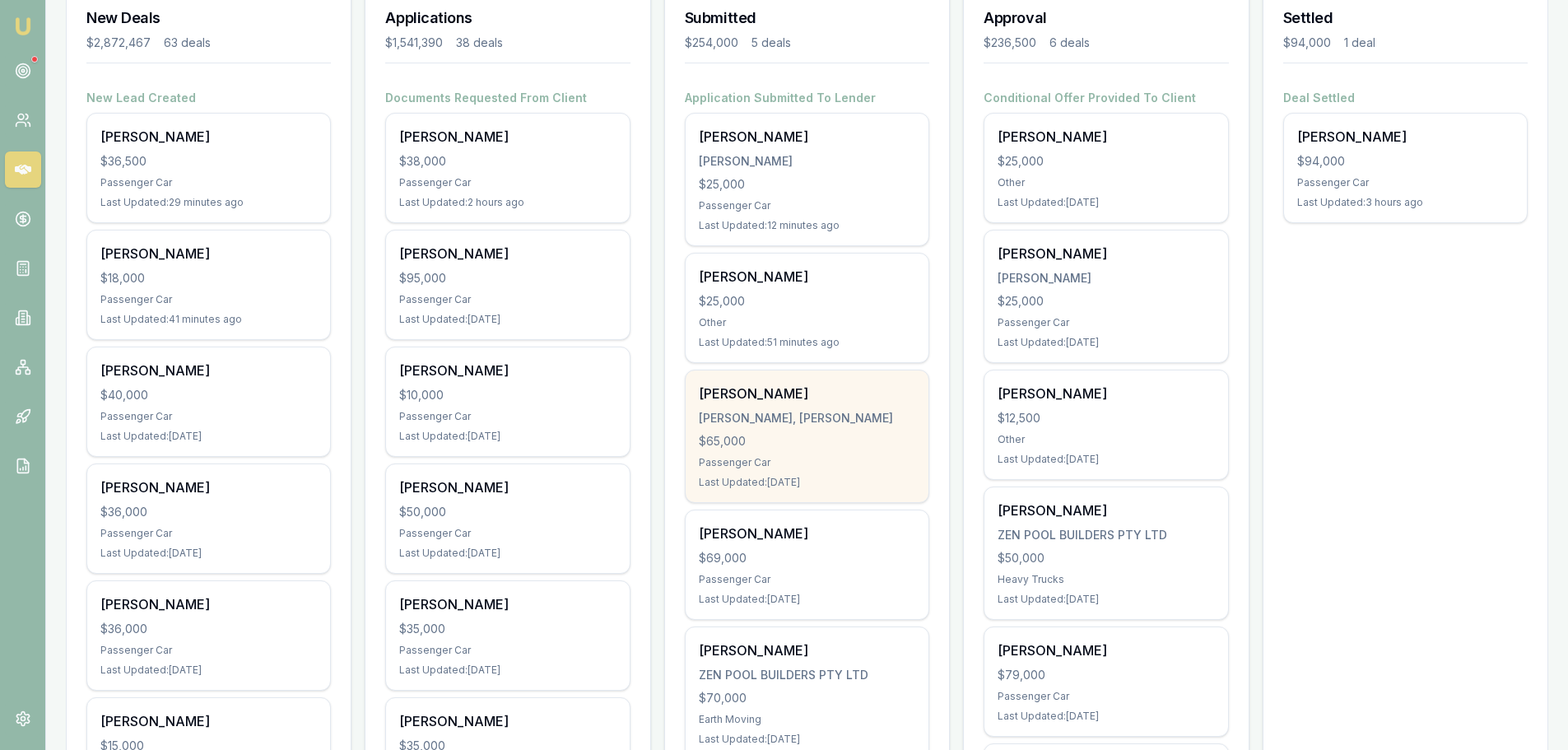
click at [854, 435] on div "$65,000" at bounding box center [807, 441] width 216 height 16
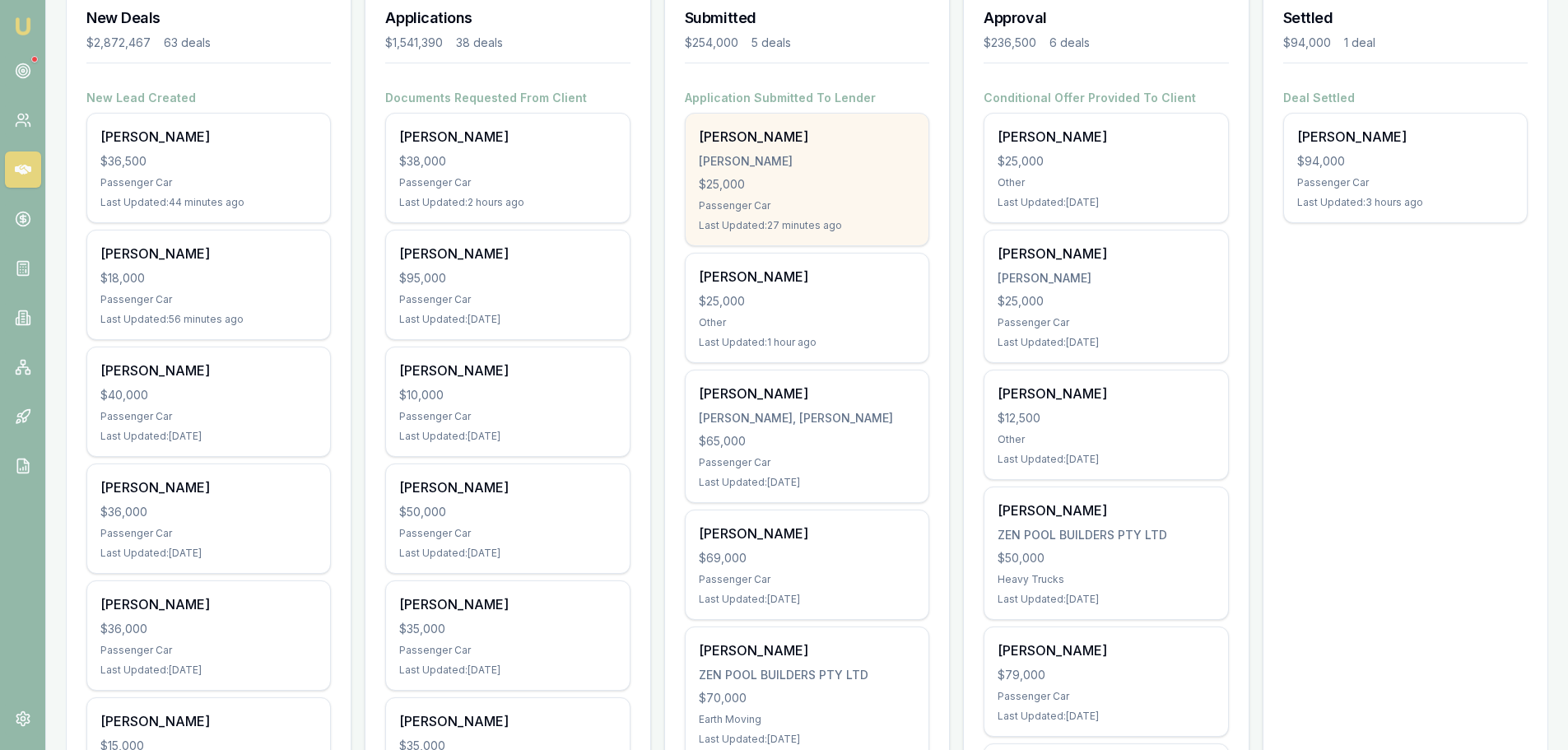
click at [805, 157] on div "SAVAGE, TONY JONATHON" at bounding box center [807, 161] width 216 height 16
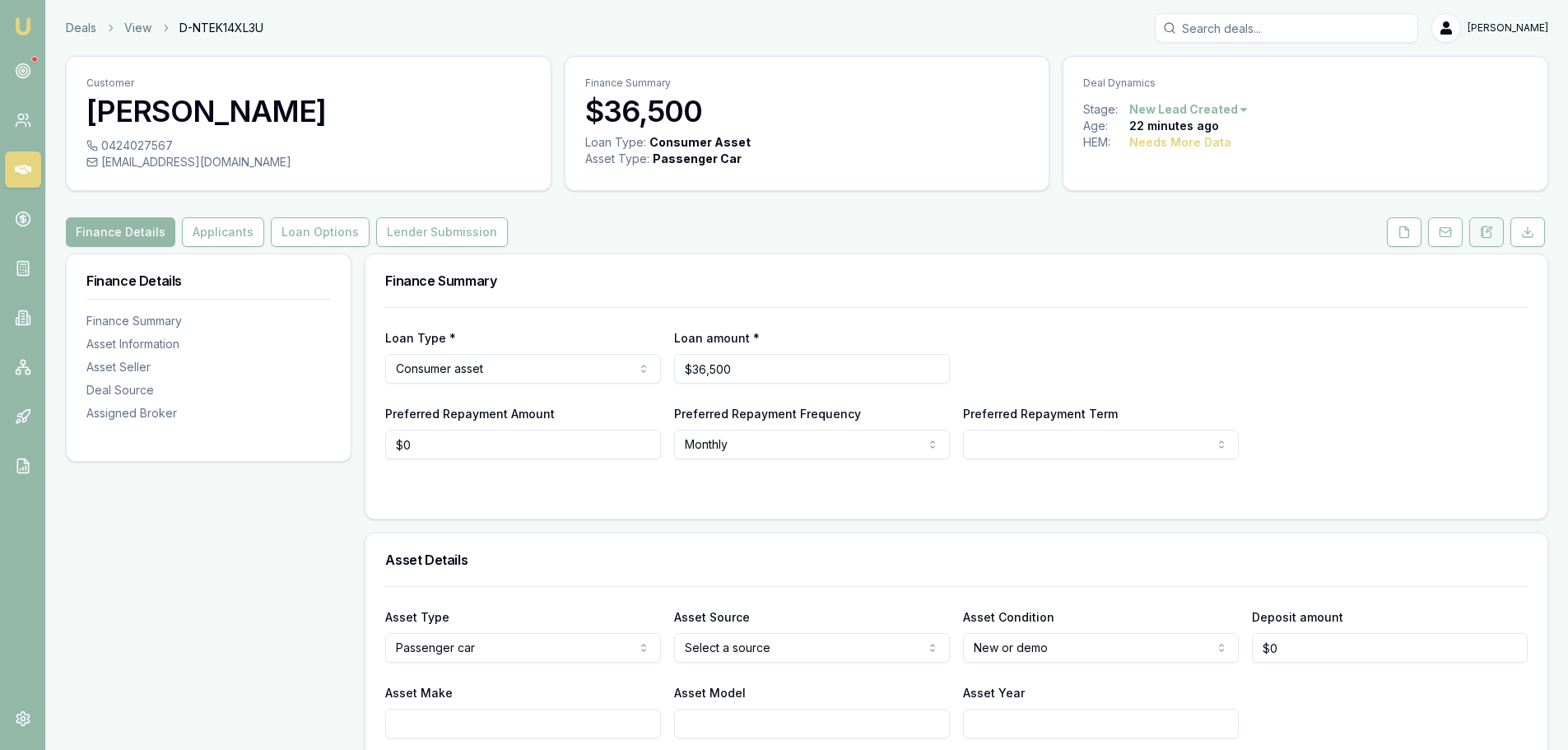
click at [1474, 233] on button at bounding box center [1486, 231] width 34 height 29
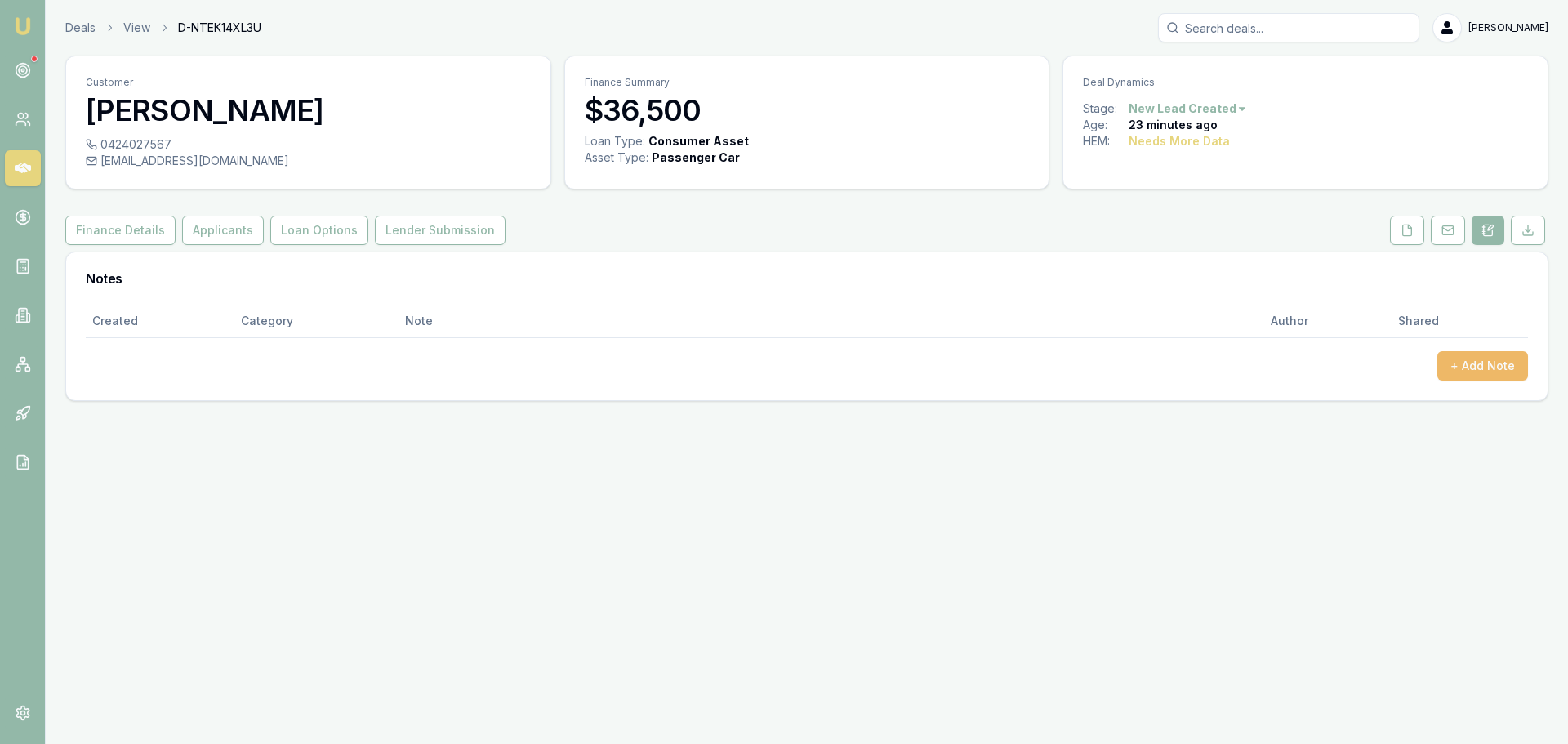
click at [1462, 356] on button "+ Add Note" at bounding box center [1482, 365] width 90 height 29
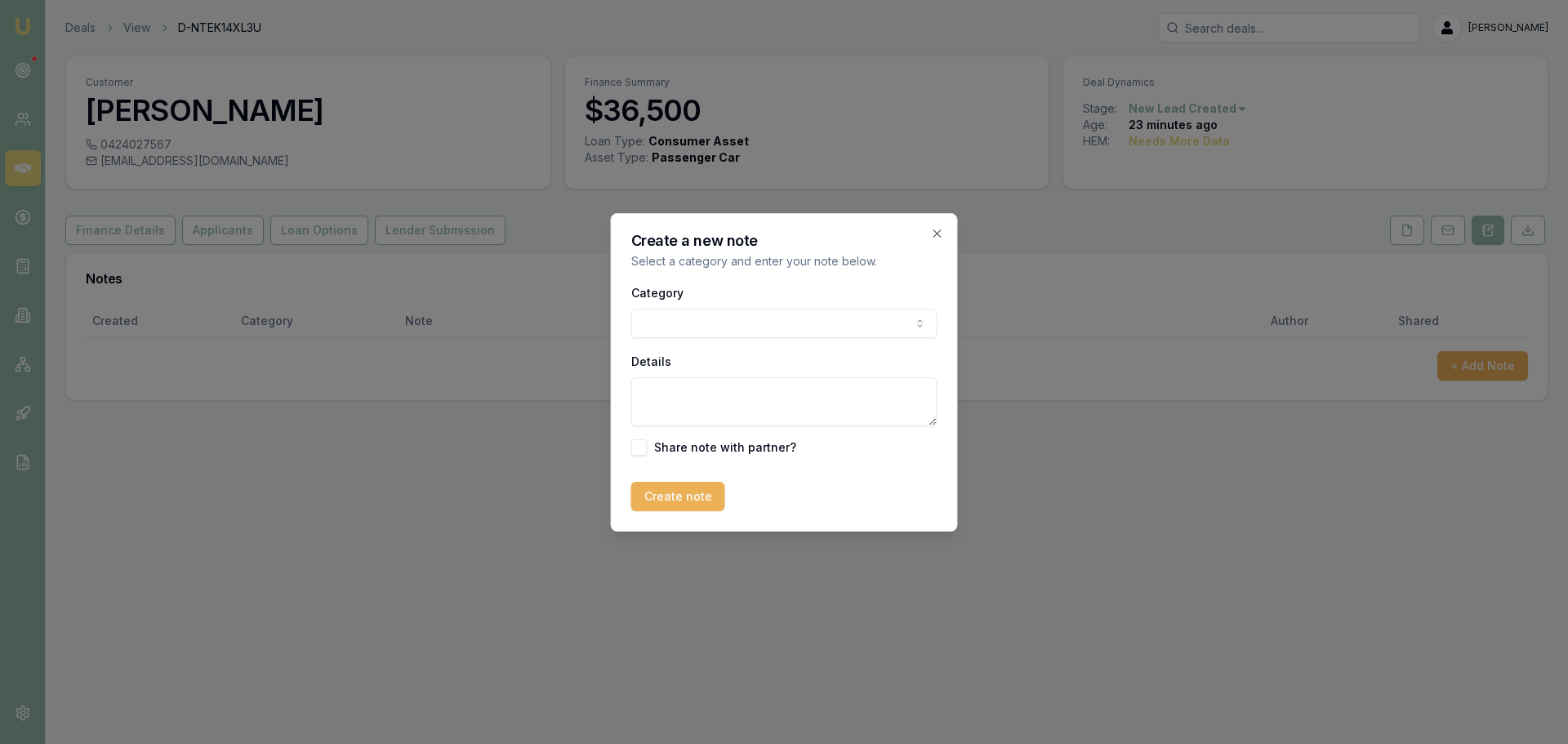
click at [742, 332] on body "Emu Broker Deals View D-NTEK14XL3U [PERSON_NAME] Shield Toggle Menu Customer [P…" at bounding box center [784, 372] width 1568 height 744
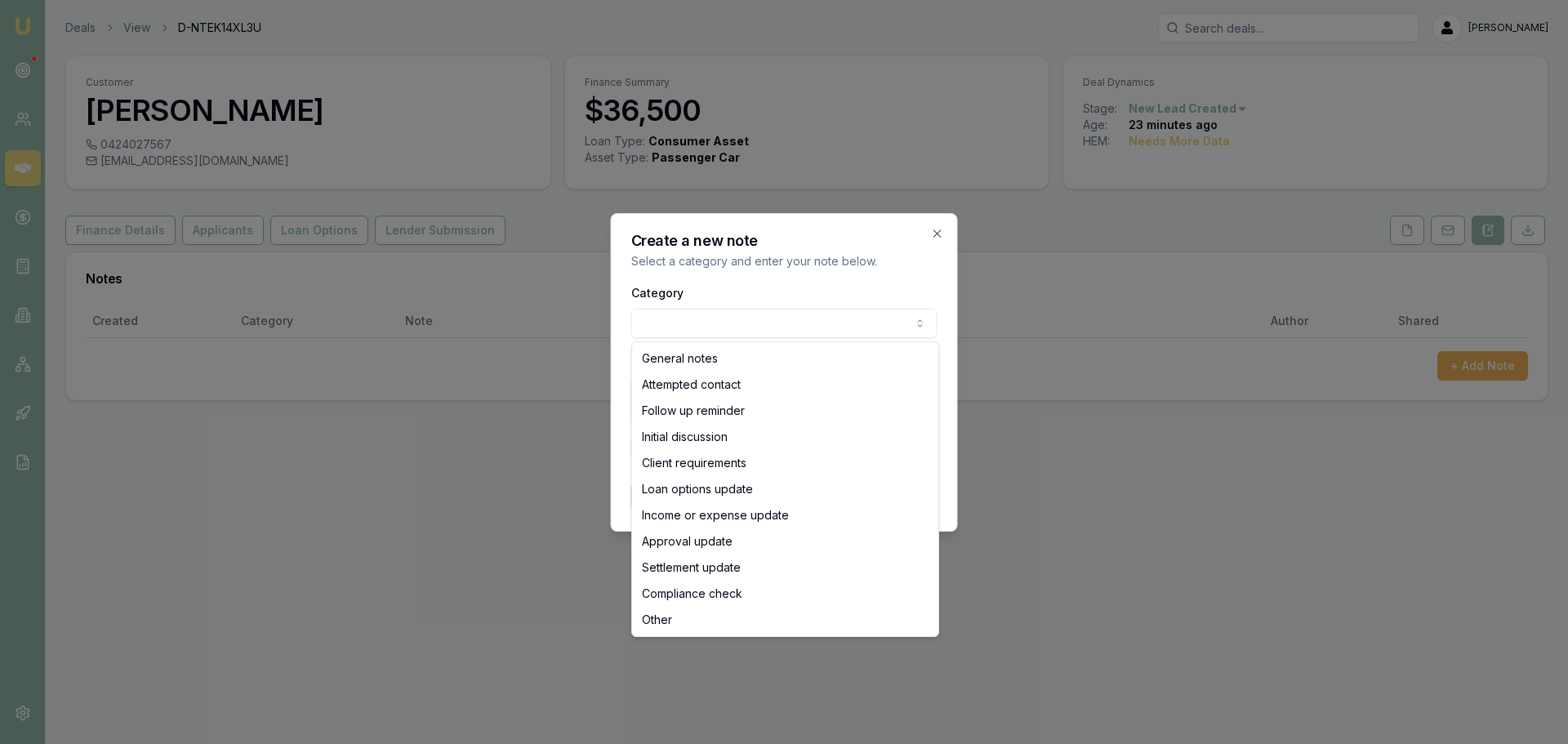
select select "ATTEMPTED_CONTACT"
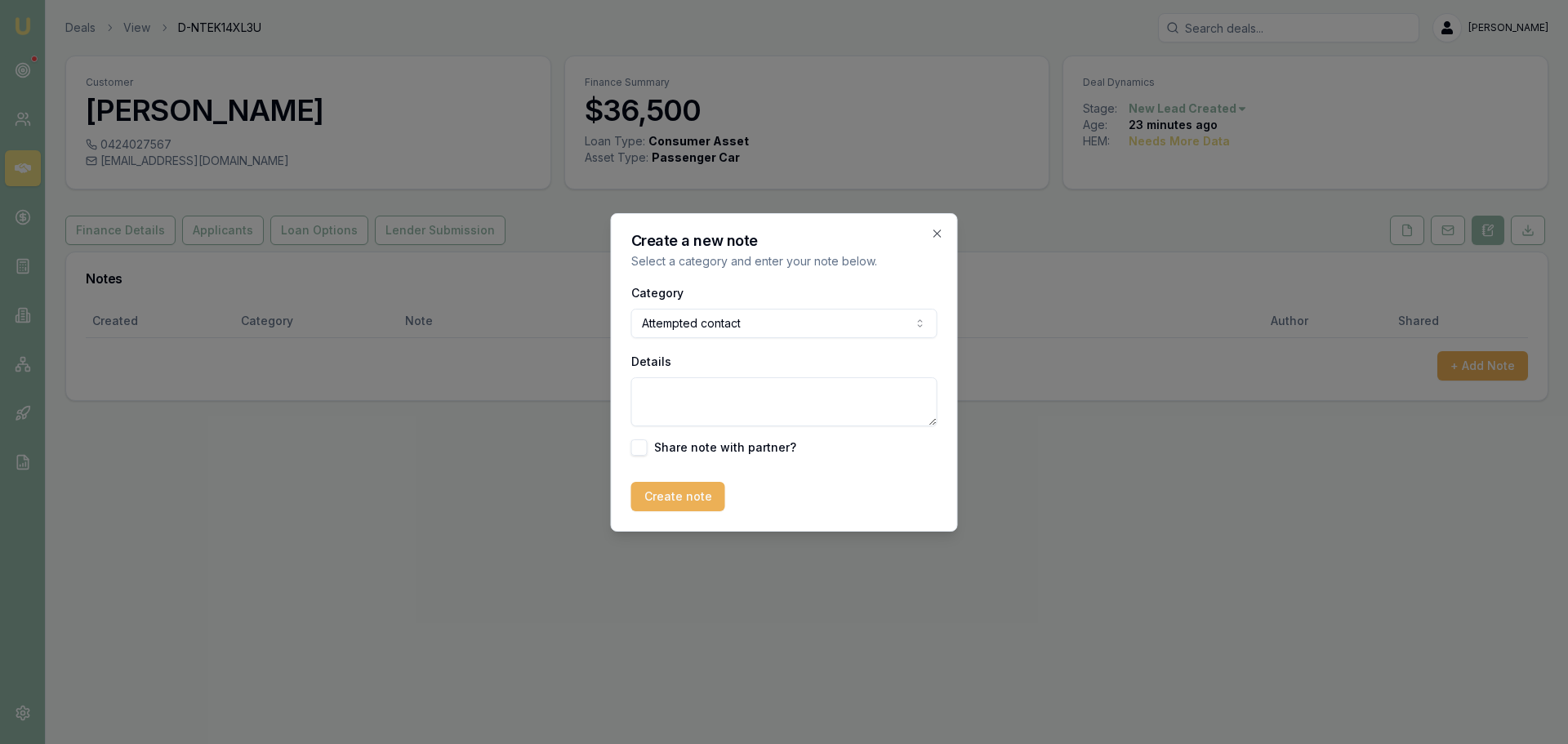
click at [695, 394] on textarea "Details" at bounding box center [784, 402] width 307 height 49
type textarea "sent intor text"
click at [708, 498] on button "Create note" at bounding box center [678, 496] width 94 height 29
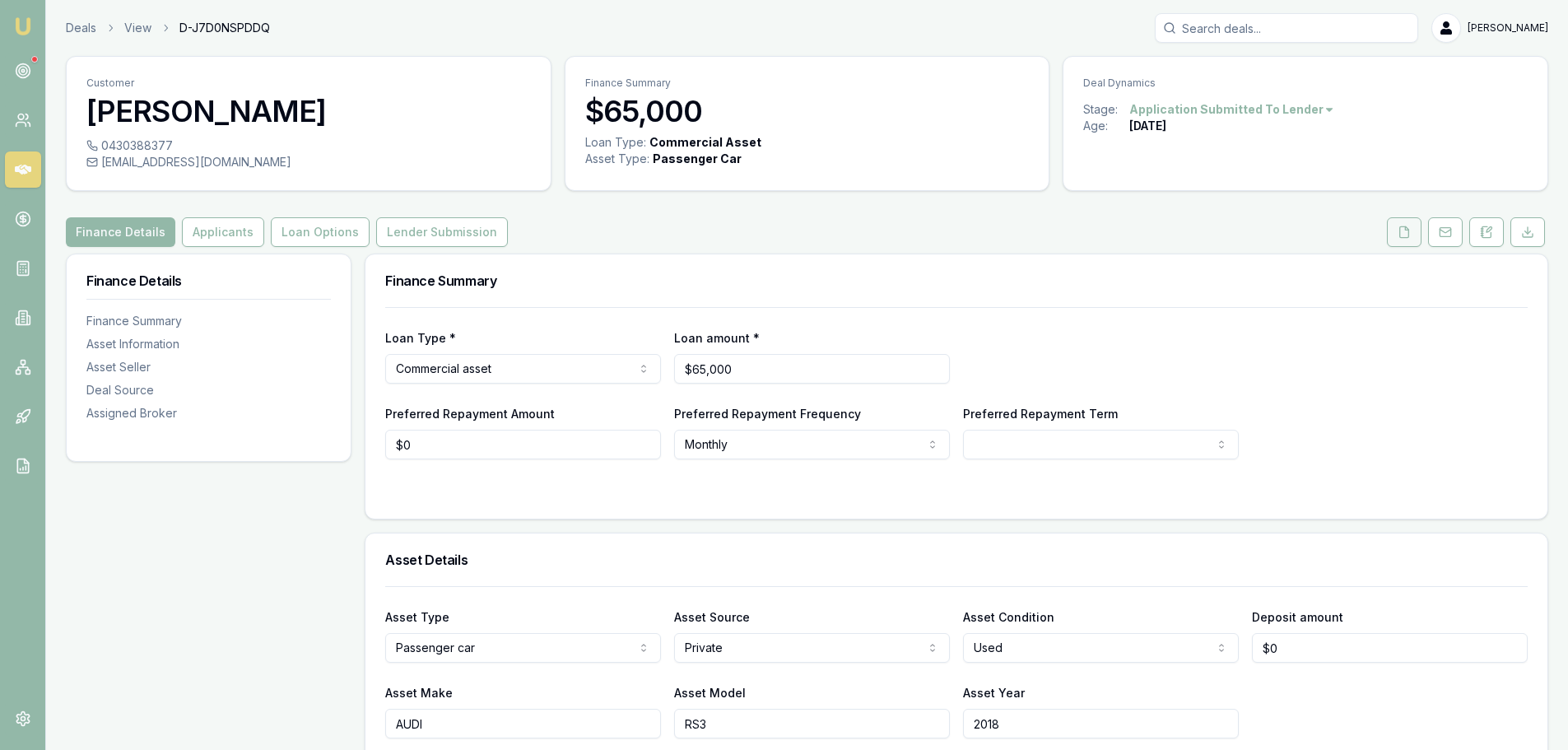
click at [1397, 241] on button at bounding box center [1404, 231] width 34 height 29
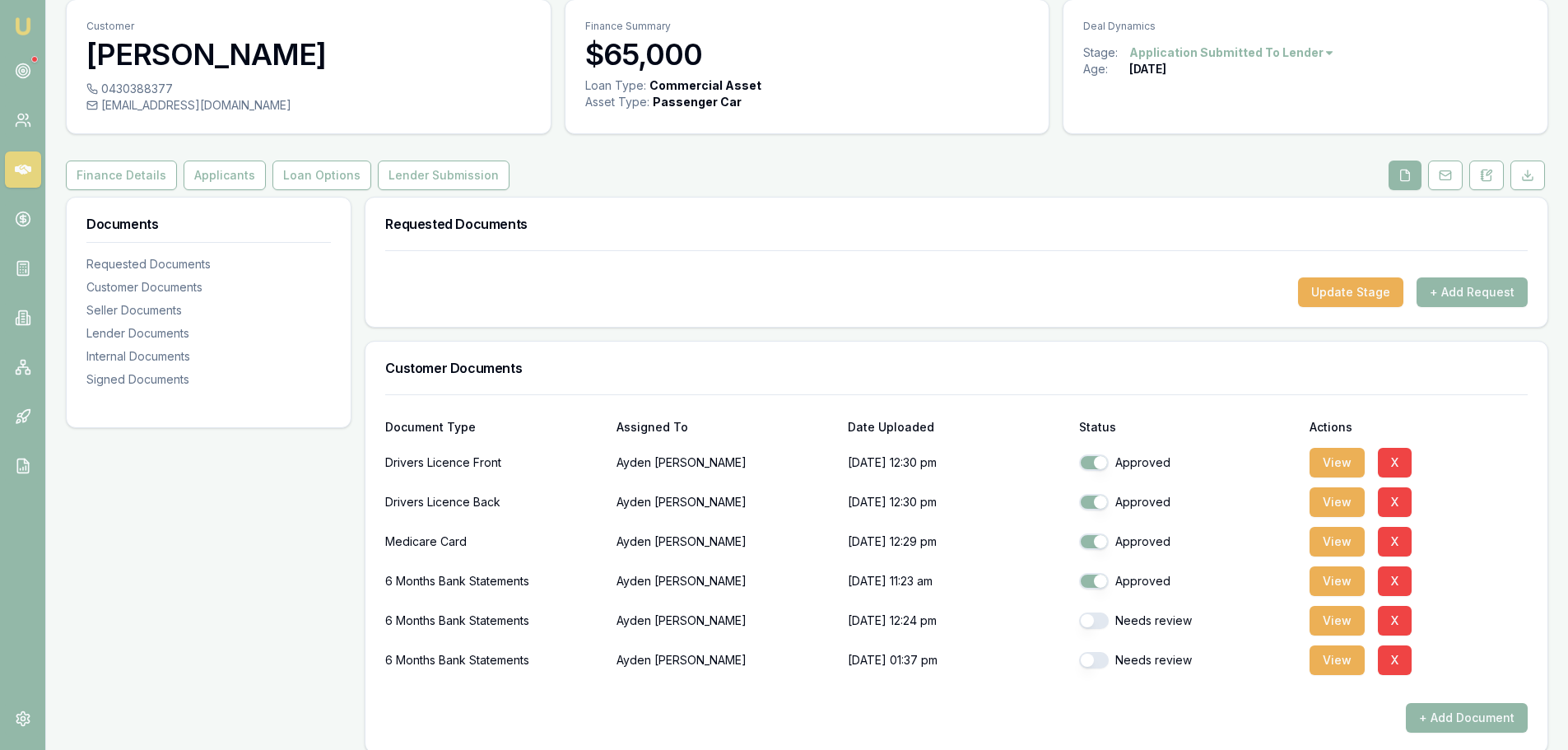
scroll to position [165, 0]
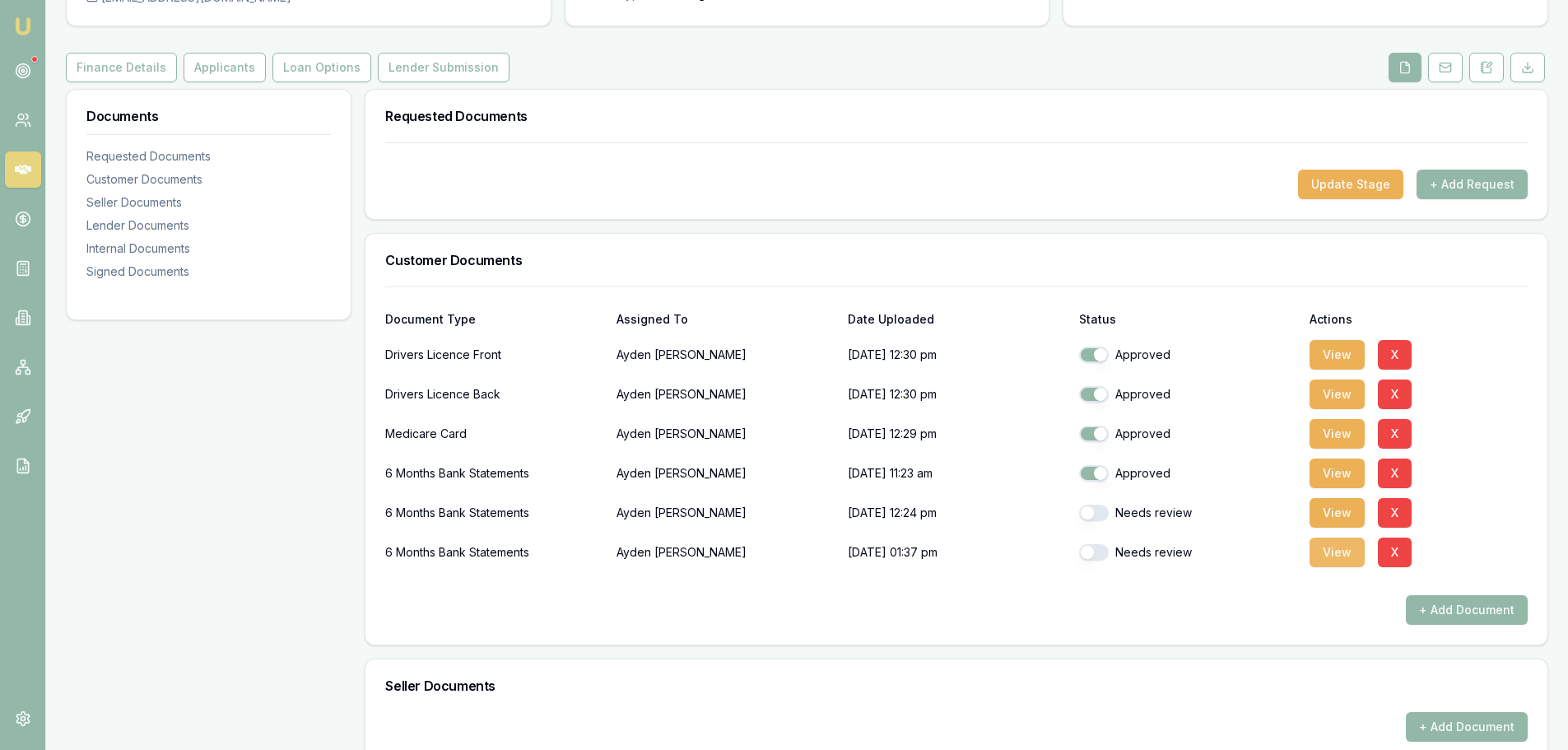
click at [1336, 561] on button "View" at bounding box center [1338, 552] width 55 height 29
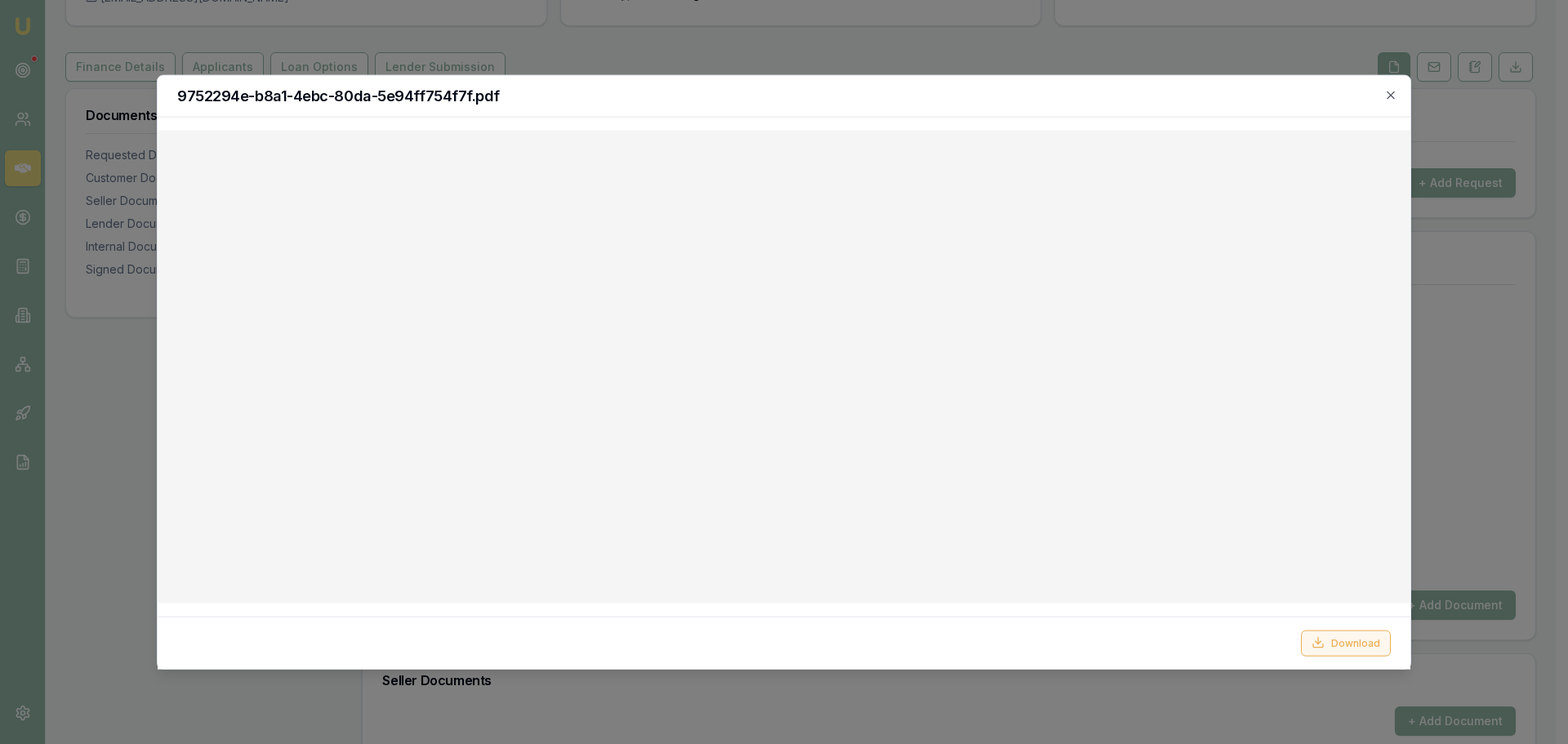
click at [1349, 649] on button "Download" at bounding box center [1346, 643] width 90 height 26
click at [1388, 95] on icon "button" at bounding box center [1391, 95] width 13 height 13
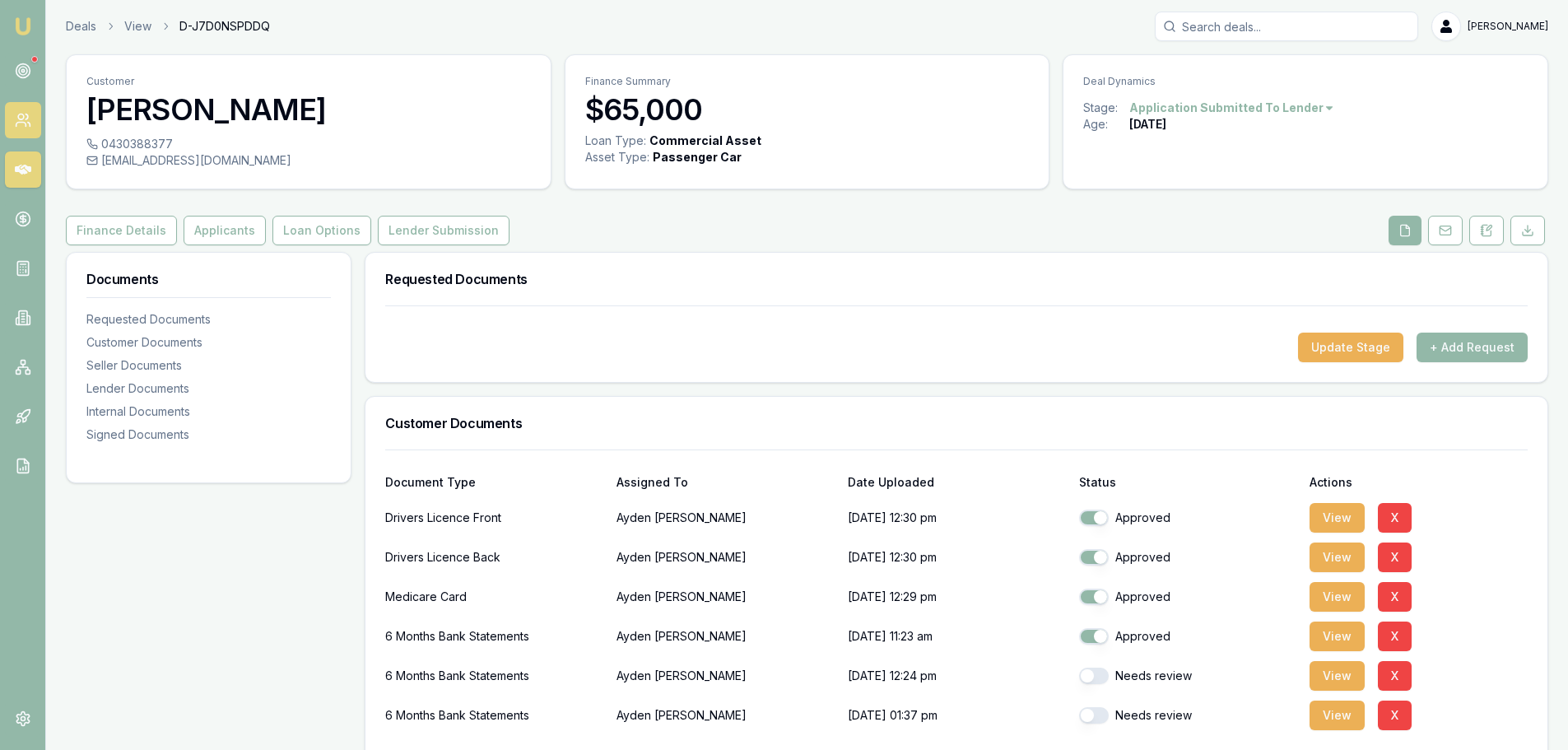
scroll to position [0, 0]
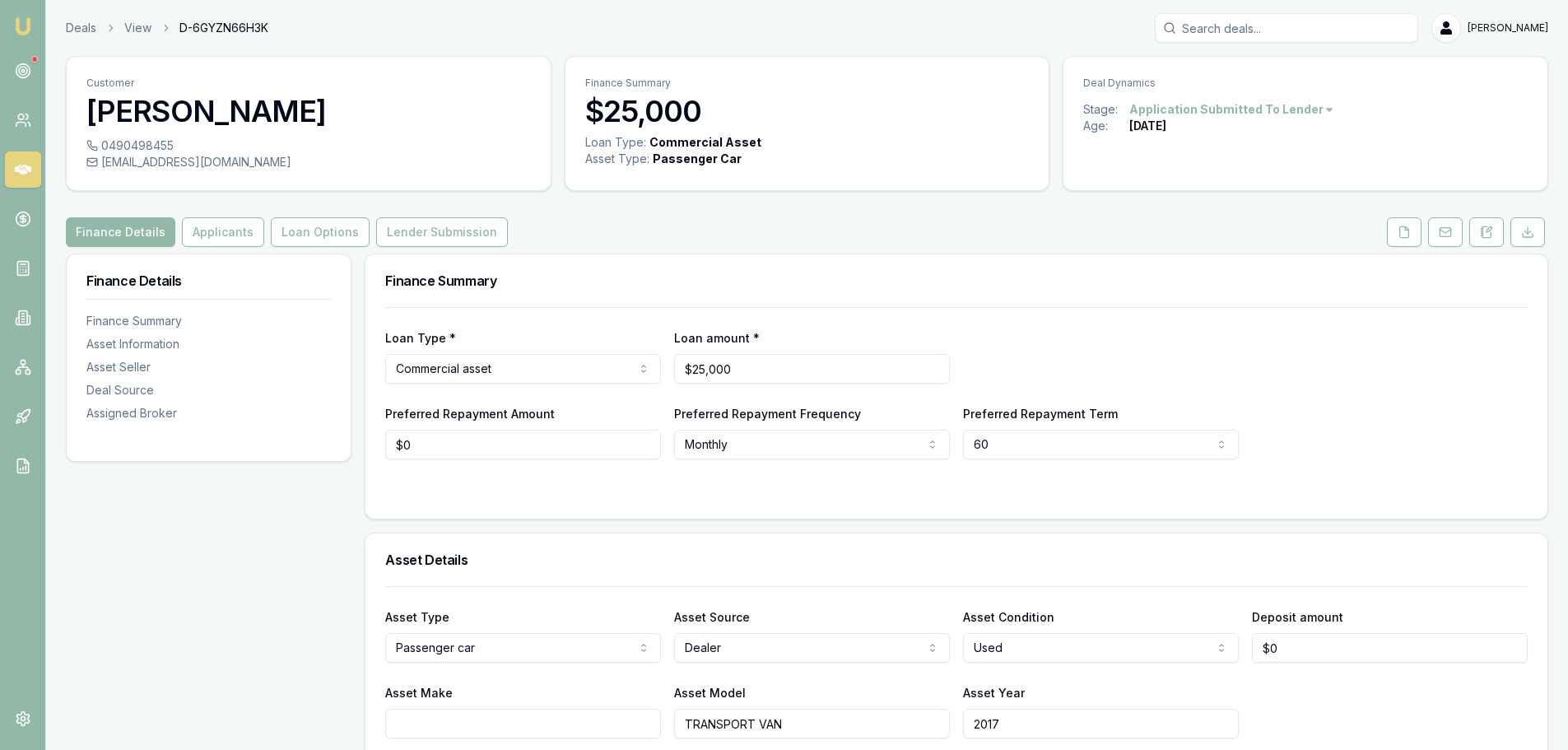
click at [805, 156] on div "Asset Type : Passenger Car" at bounding box center [807, 158] width 445 height 16
click at [1413, 235] on button at bounding box center [1404, 231] width 34 height 29
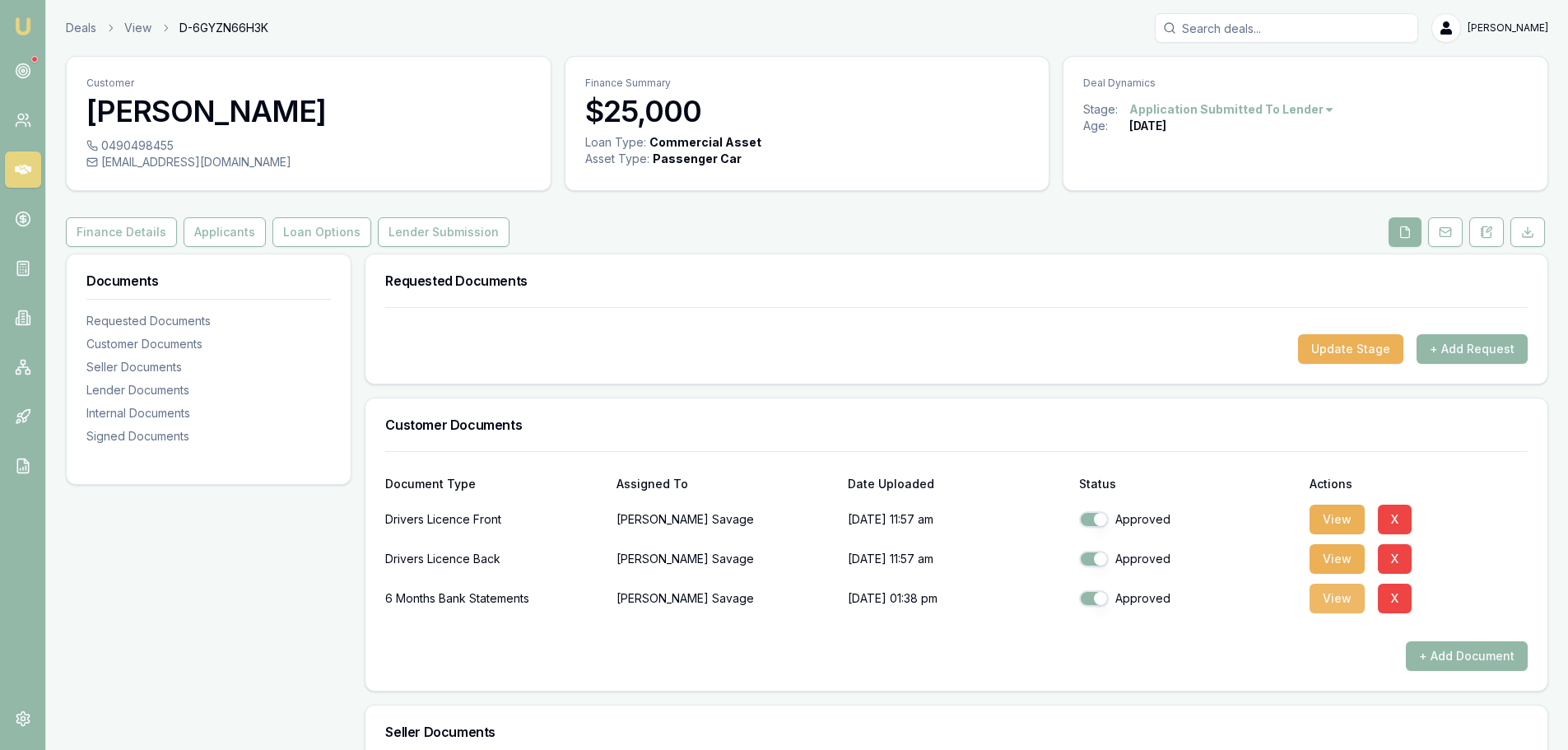
click at [1340, 599] on button "View" at bounding box center [1338, 598] width 55 height 29
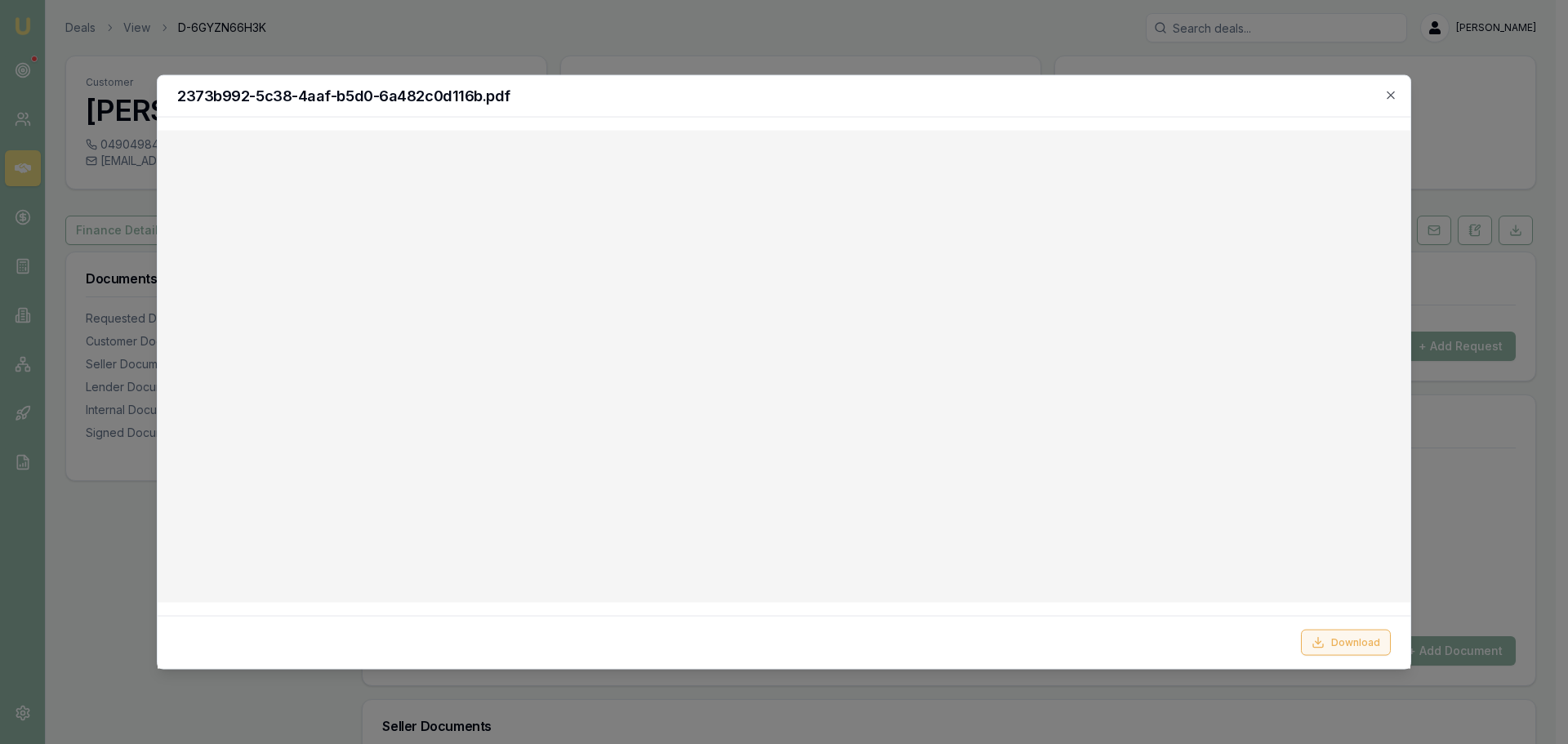
click at [1342, 640] on button "Download" at bounding box center [1346, 643] width 90 height 26
click at [1387, 90] on icon "button" at bounding box center [1391, 95] width 13 height 13
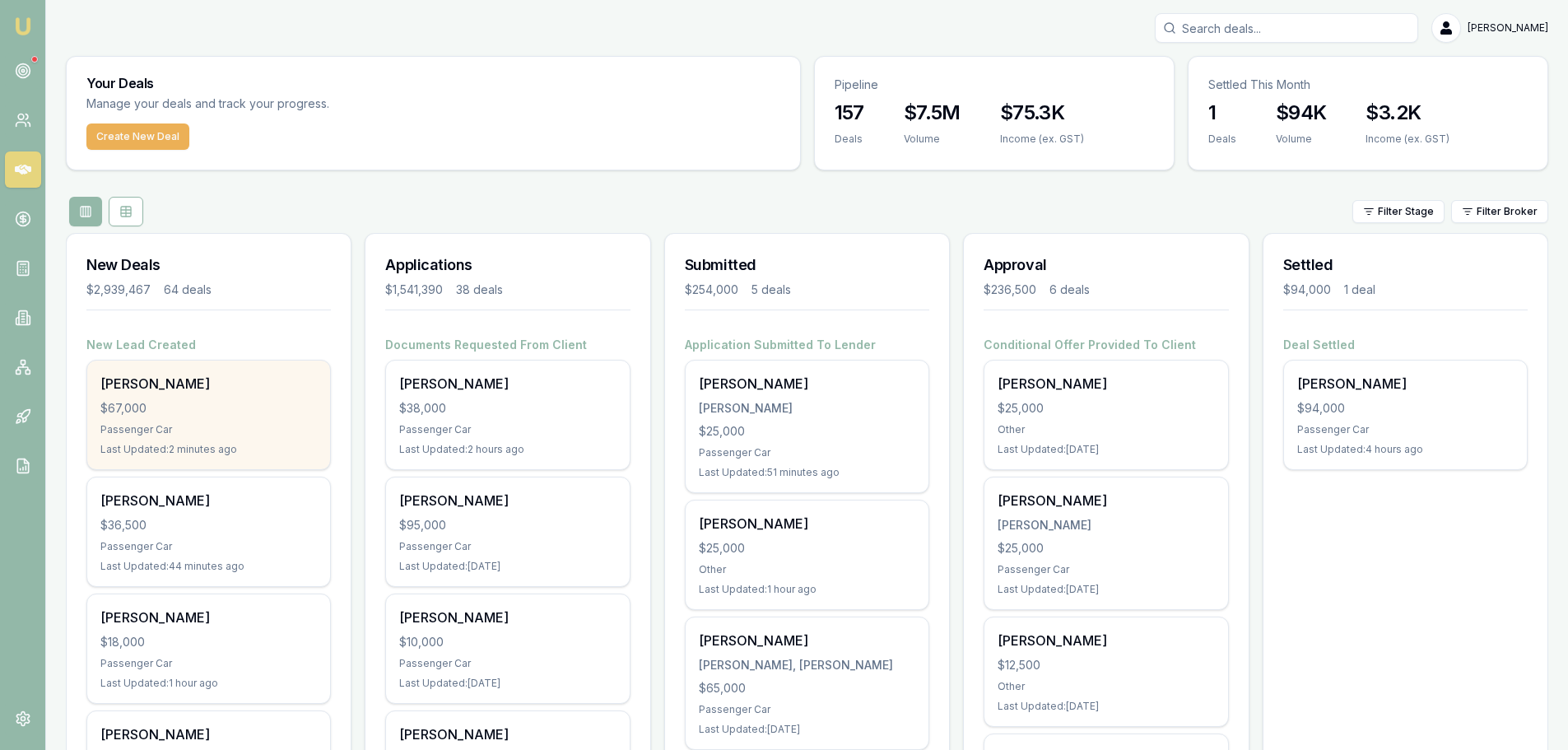
click at [233, 414] on div "$67,000" at bounding box center [209, 408] width 216 height 16
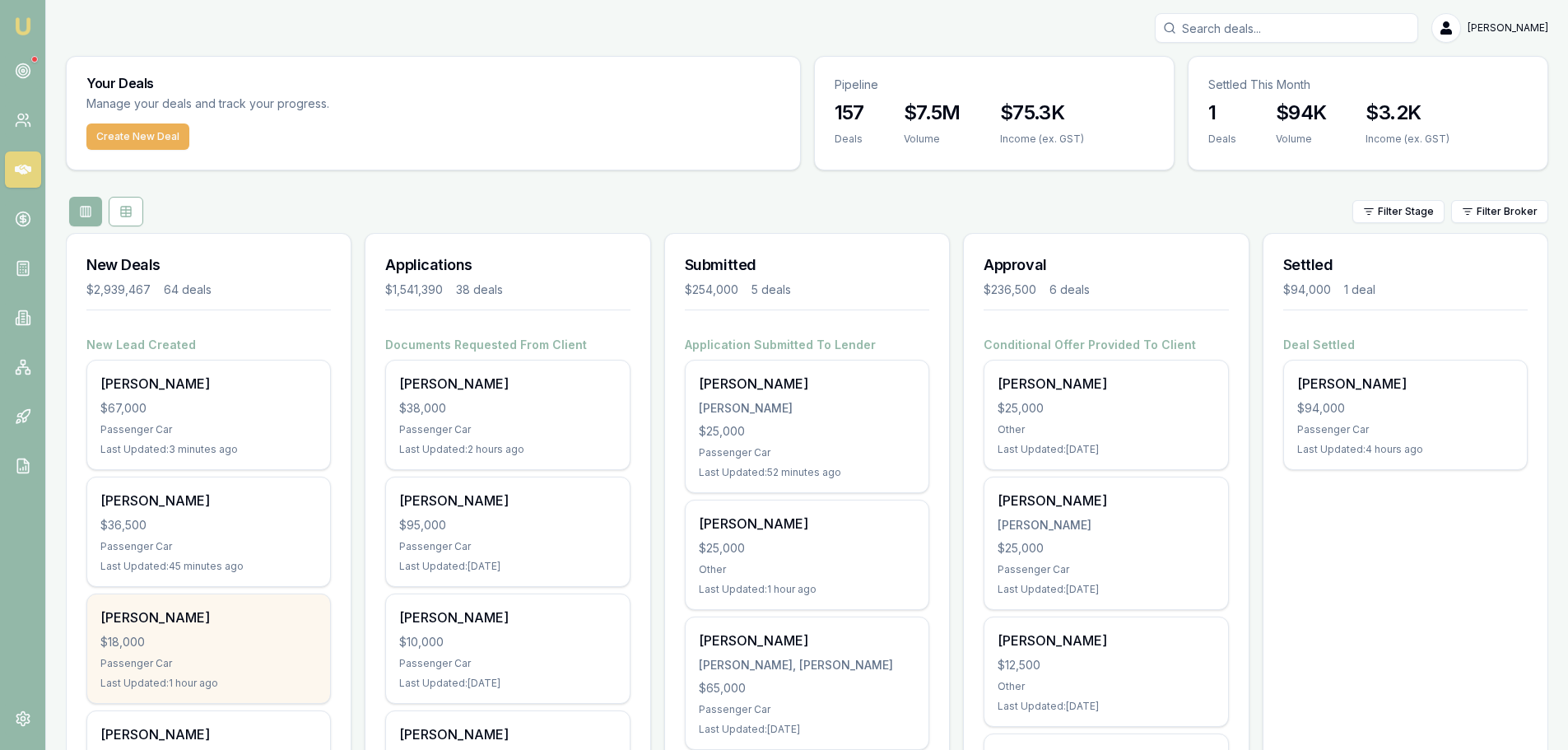
click at [217, 646] on div "$18,000" at bounding box center [209, 642] width 216 height 16
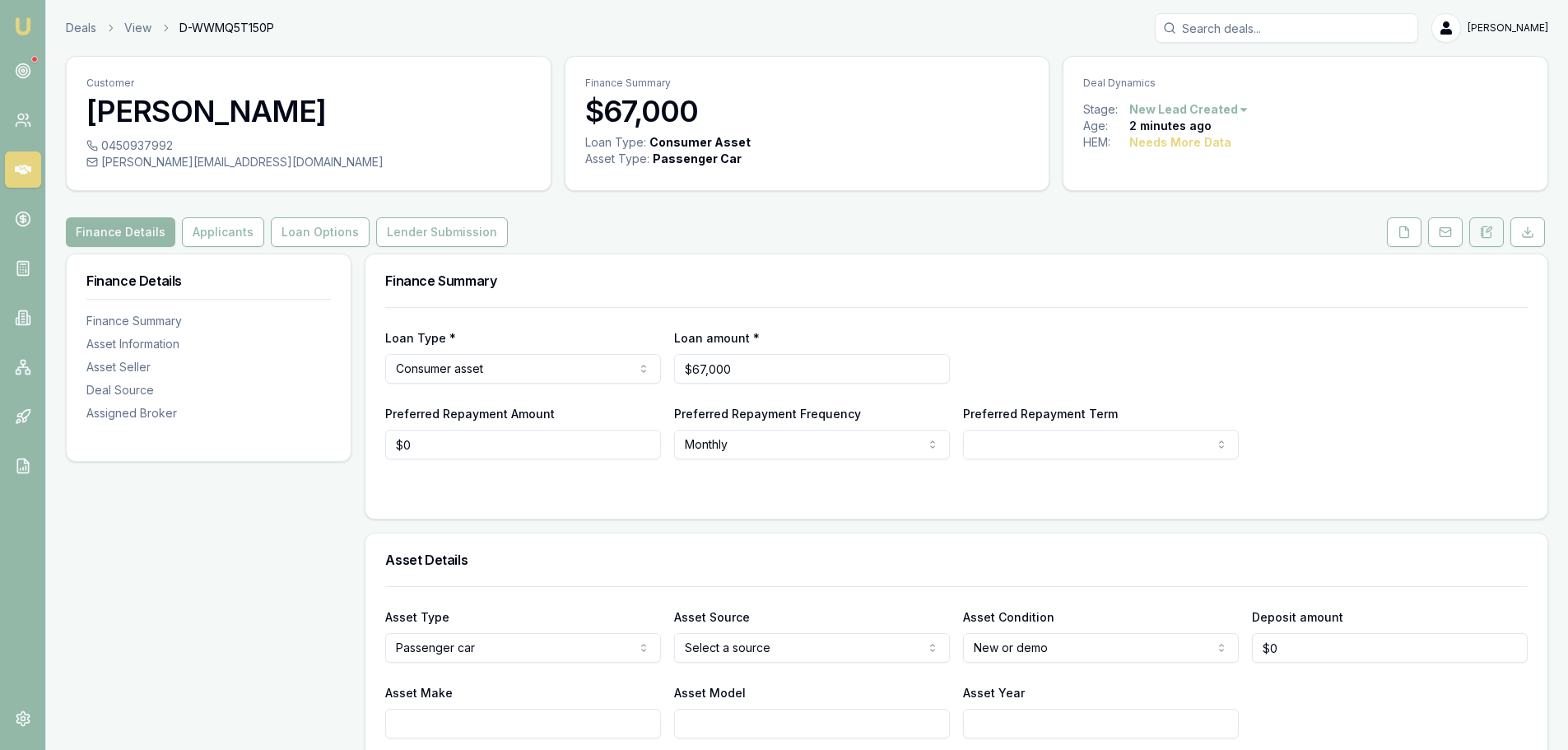
drag, startPoint x: 1490, startPoint y: 231, endPoint x: 1492, endPoint y: 241, distance: 10.2
click at [1490, 230] on icon at bounding box center [1486, 232] width 13 height 13
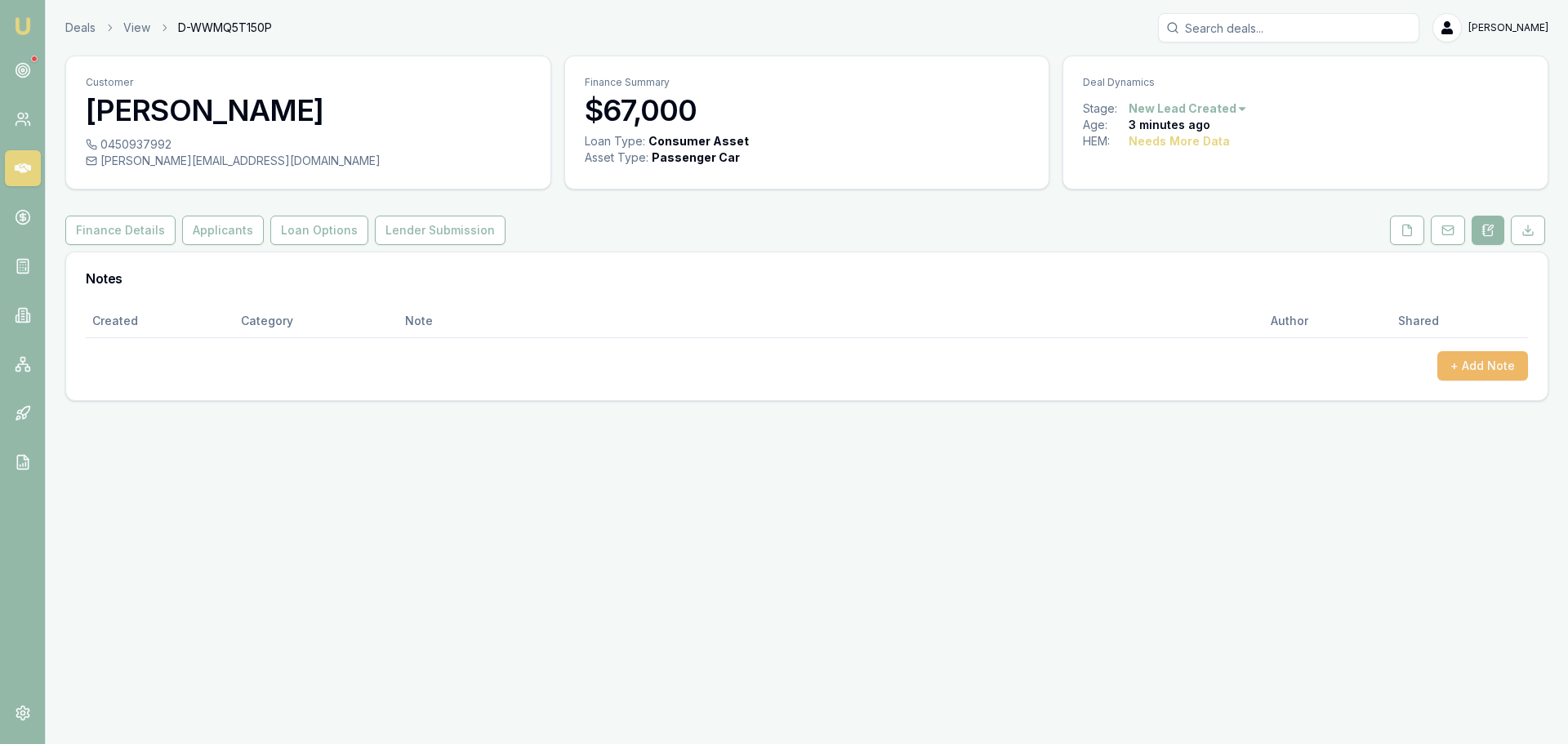
click at [1477, 361] on button "+ Add Note" at bounding box center [1482, 365] width 90 height 29
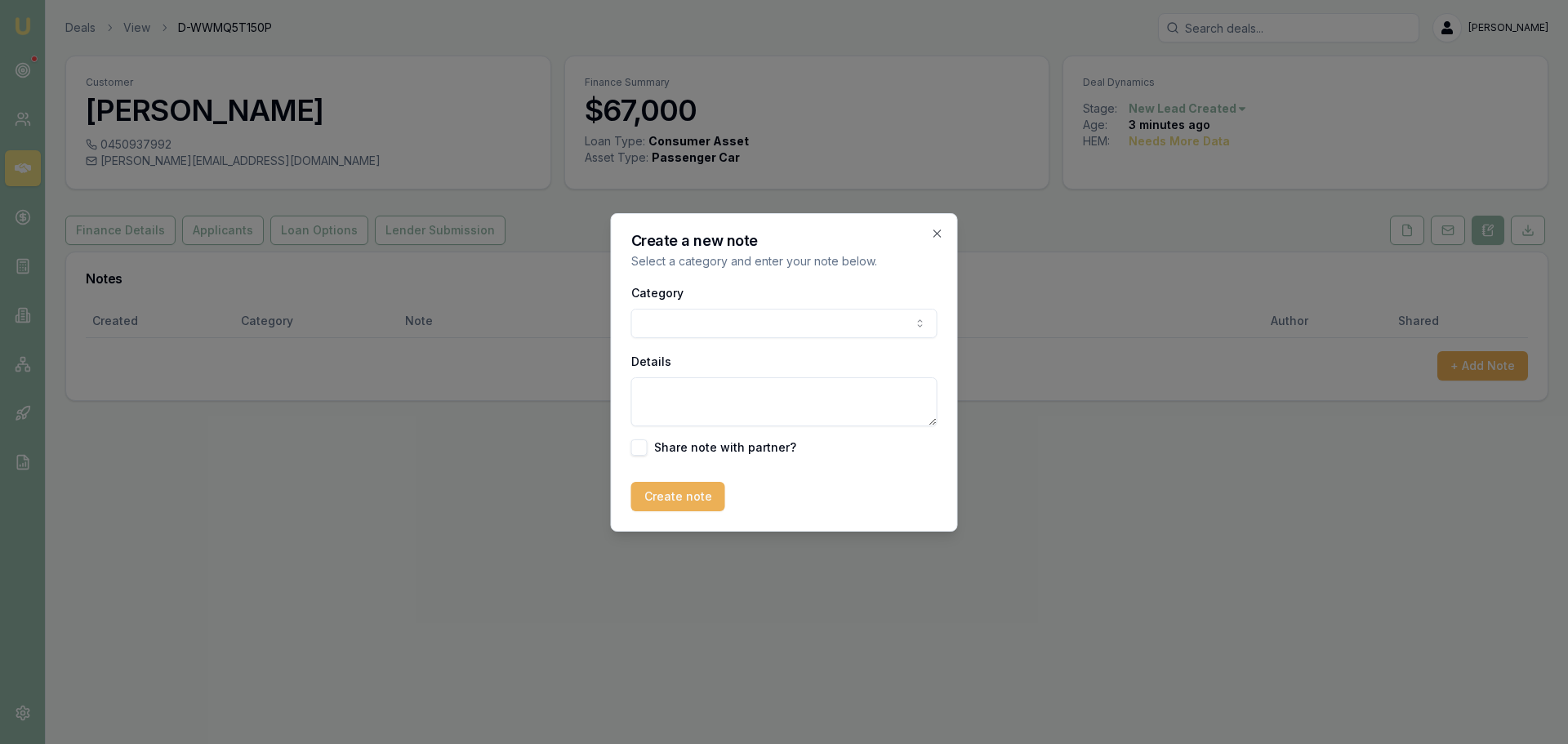
click at [657, 325] on body "Emu Broker Deals View D-WWMQ5T150P [PERSON_NAME] Shield Toggle Menu Customer [P…" at bounding box center [784, 372] width 1568 height 744
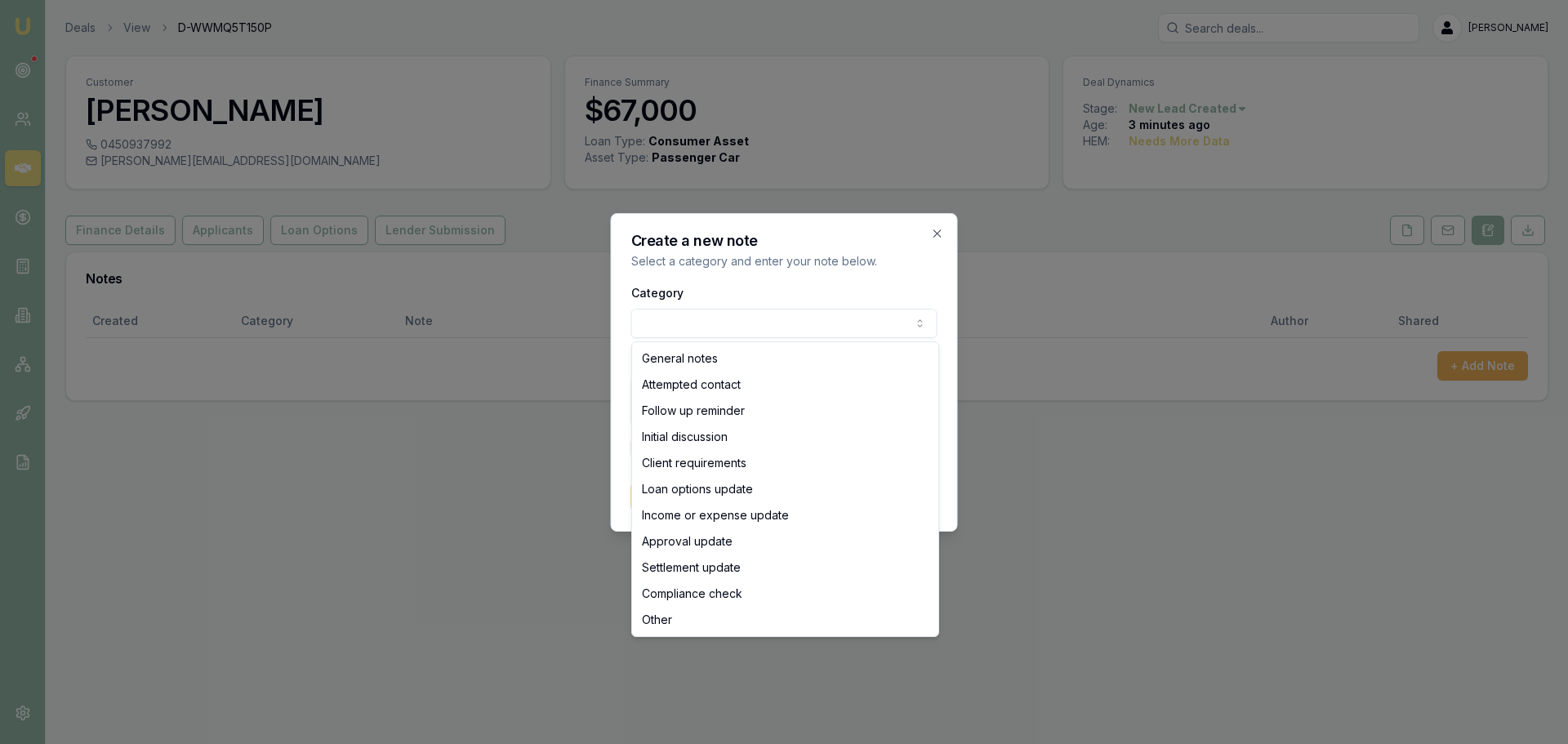
select select "ATTEMPTED_CONTACT"
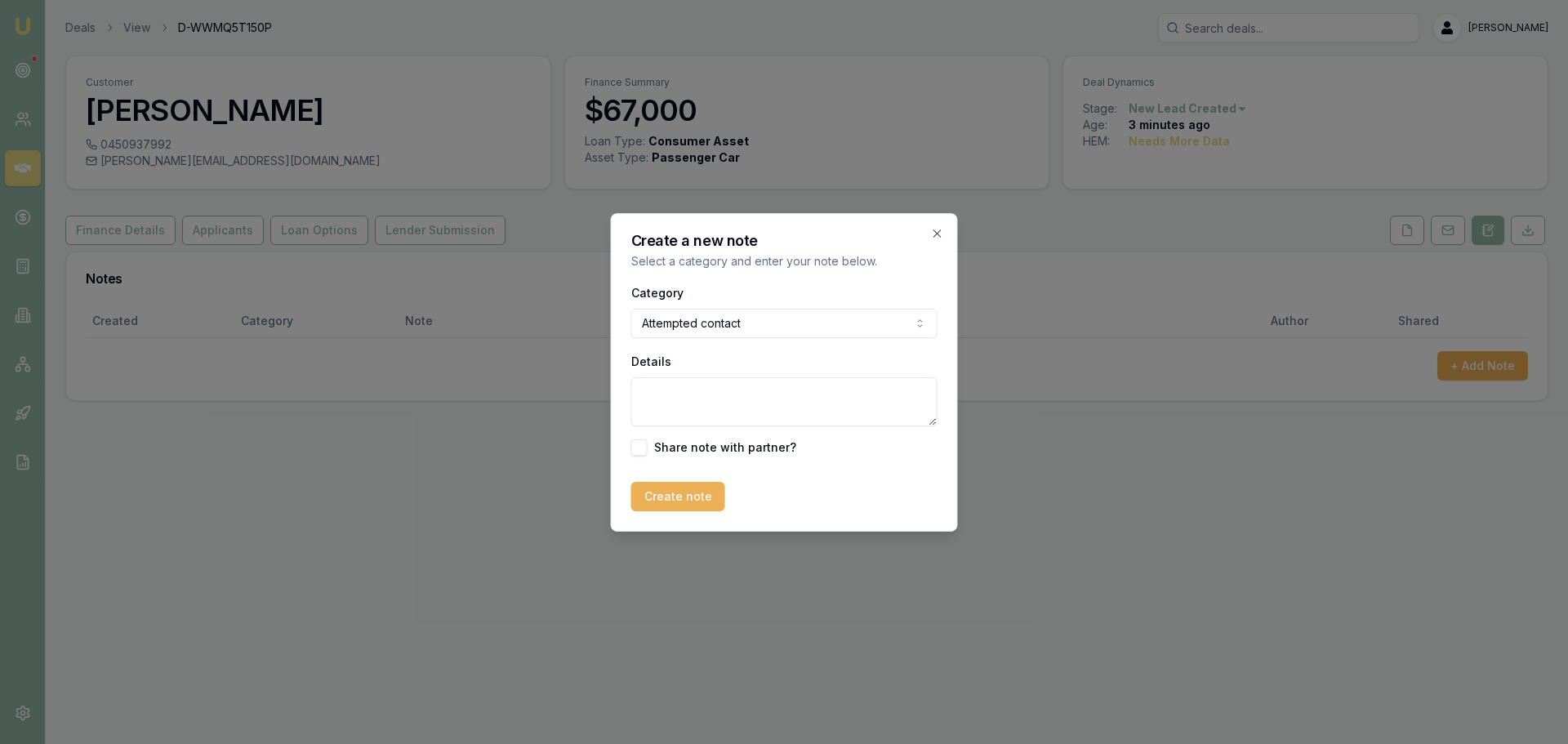
click at [673, 406] on textarea "Details" at bounding box center [784, 402] width 307 height 49
type textarea "s"
type textarea "sent intro text"
click at [689, 494] on button "Create note" at bounding box center [678, 496] width 94 height 29
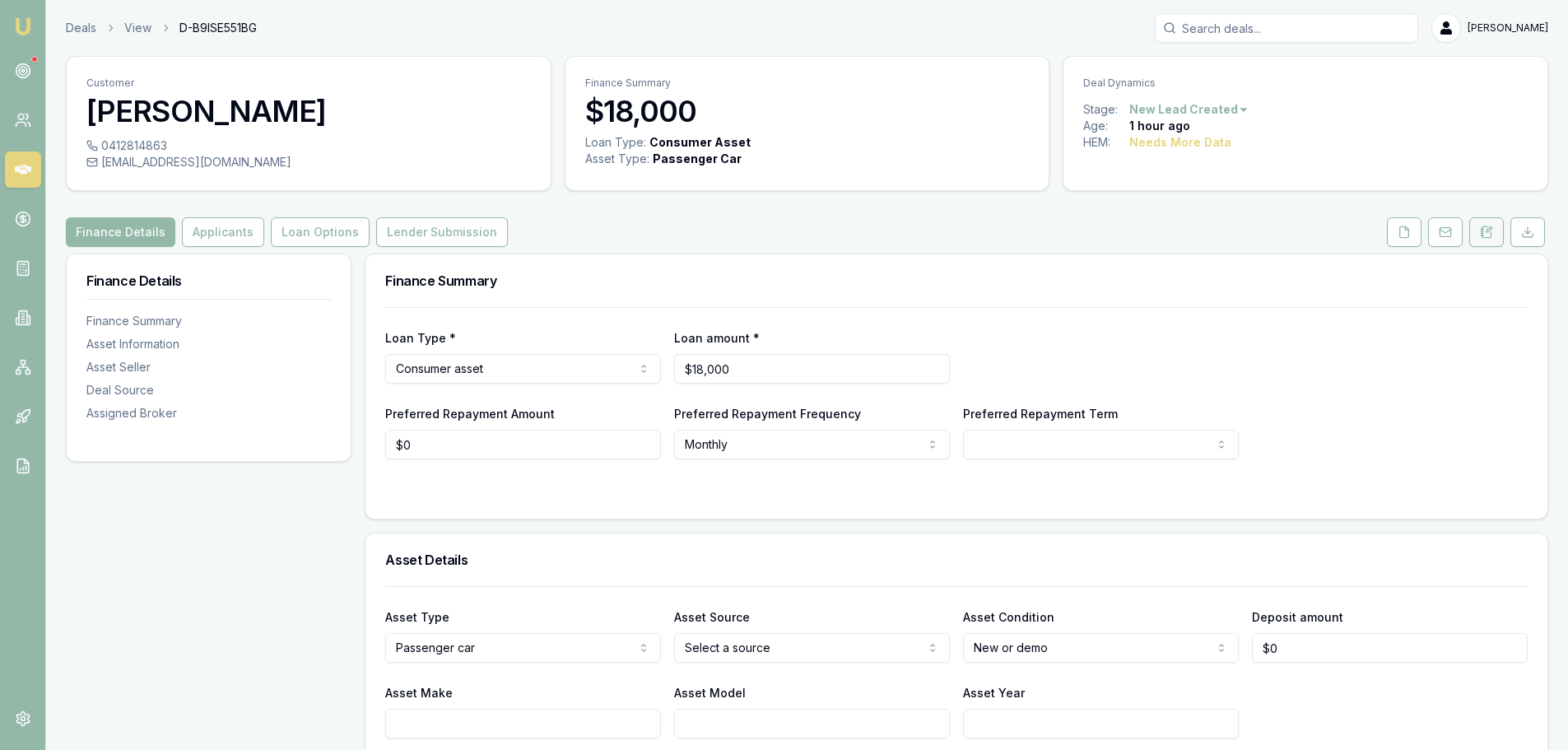
click at [1483, 233] on icon at bounding box center [1482, 233] width 3 height 0
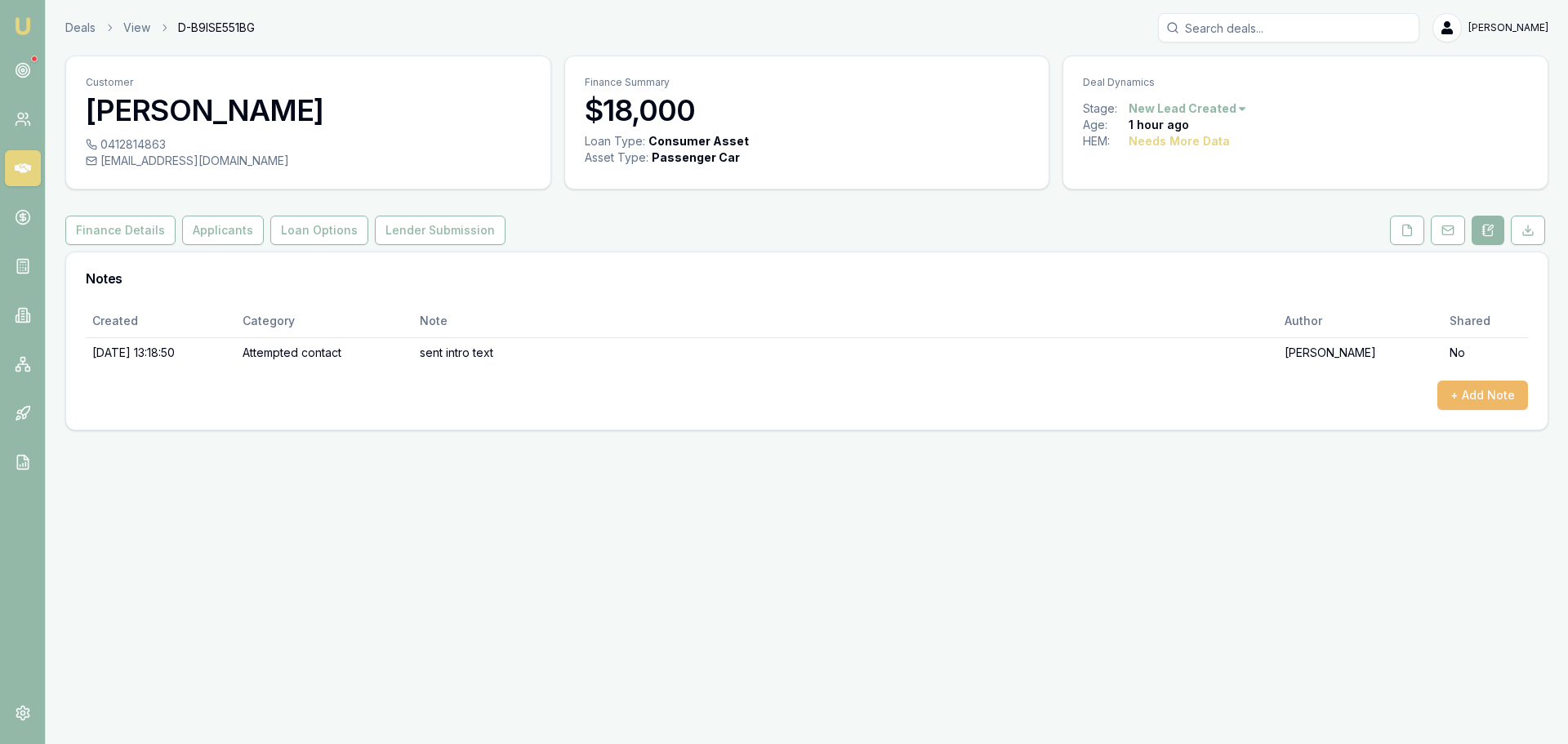
click at [1467, 392] on button "+ Add Note" at bounding box center [1482, 395] width 90 height 29
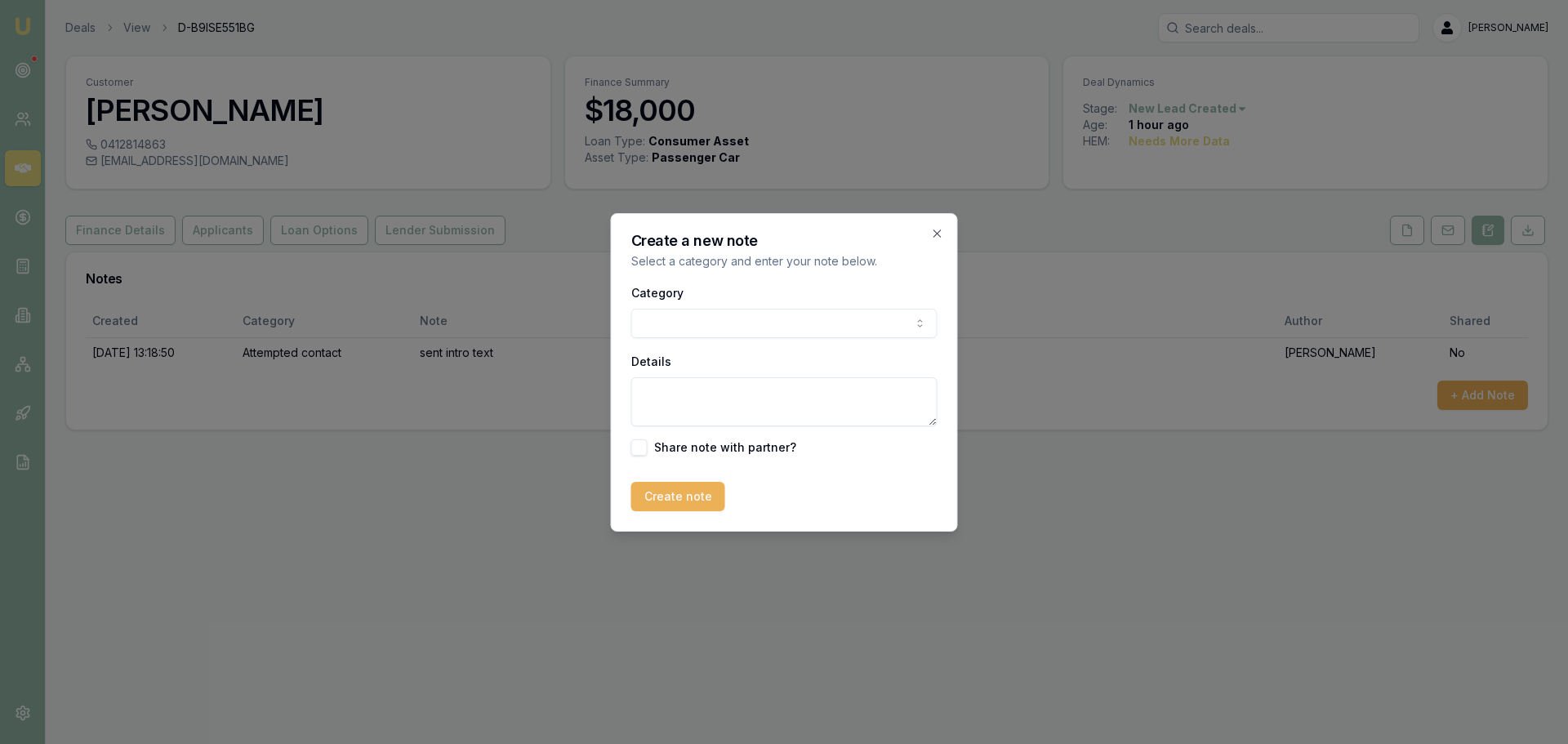
click at [661, 325] on body "Emu Broker Deals View D-B9ISE551BG [PERSON_NAME] Toggle Menu Customer [PERSON_N…" at bounding box center [784, 372] width 1568 height 744
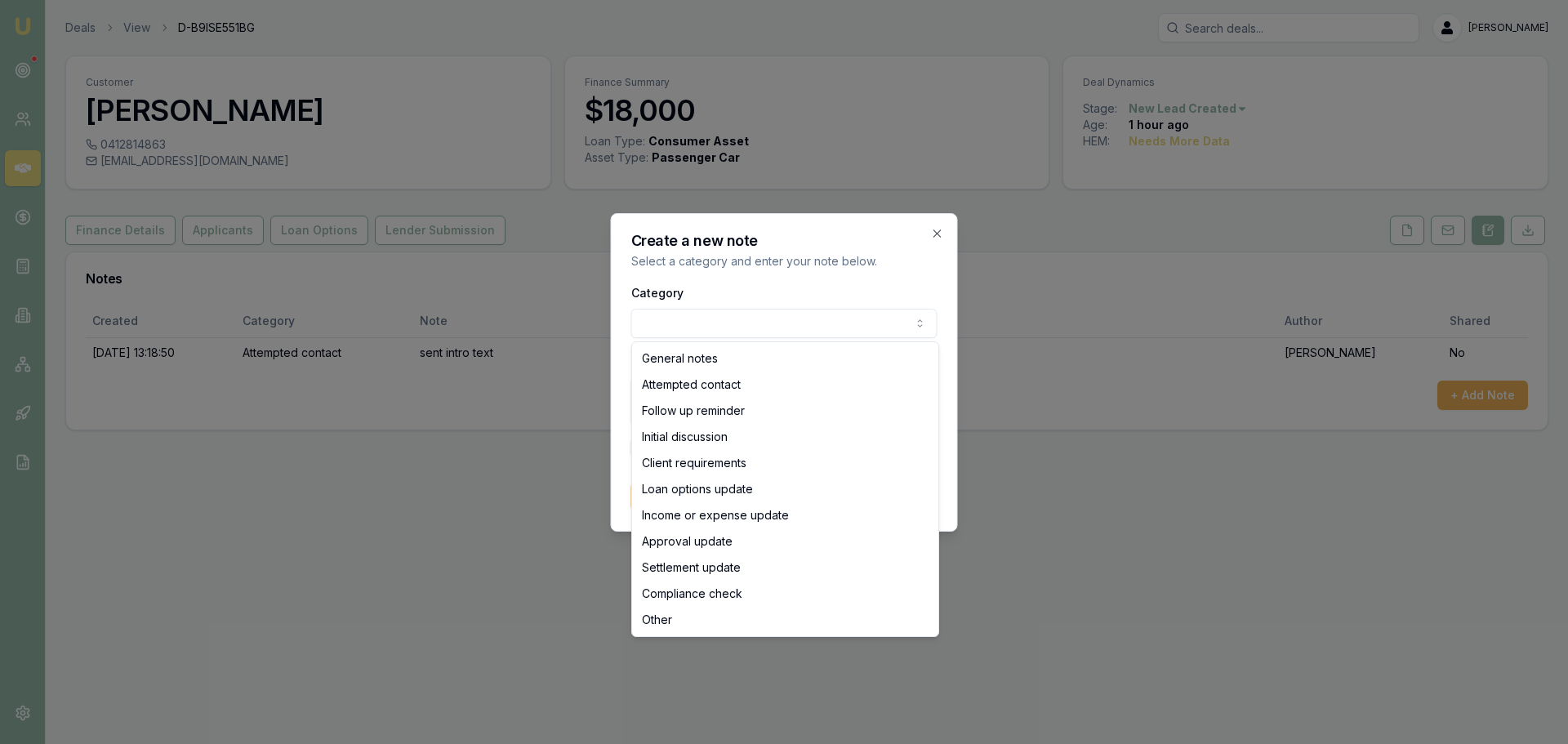
select select "ATTEMPTED_CONTACT"
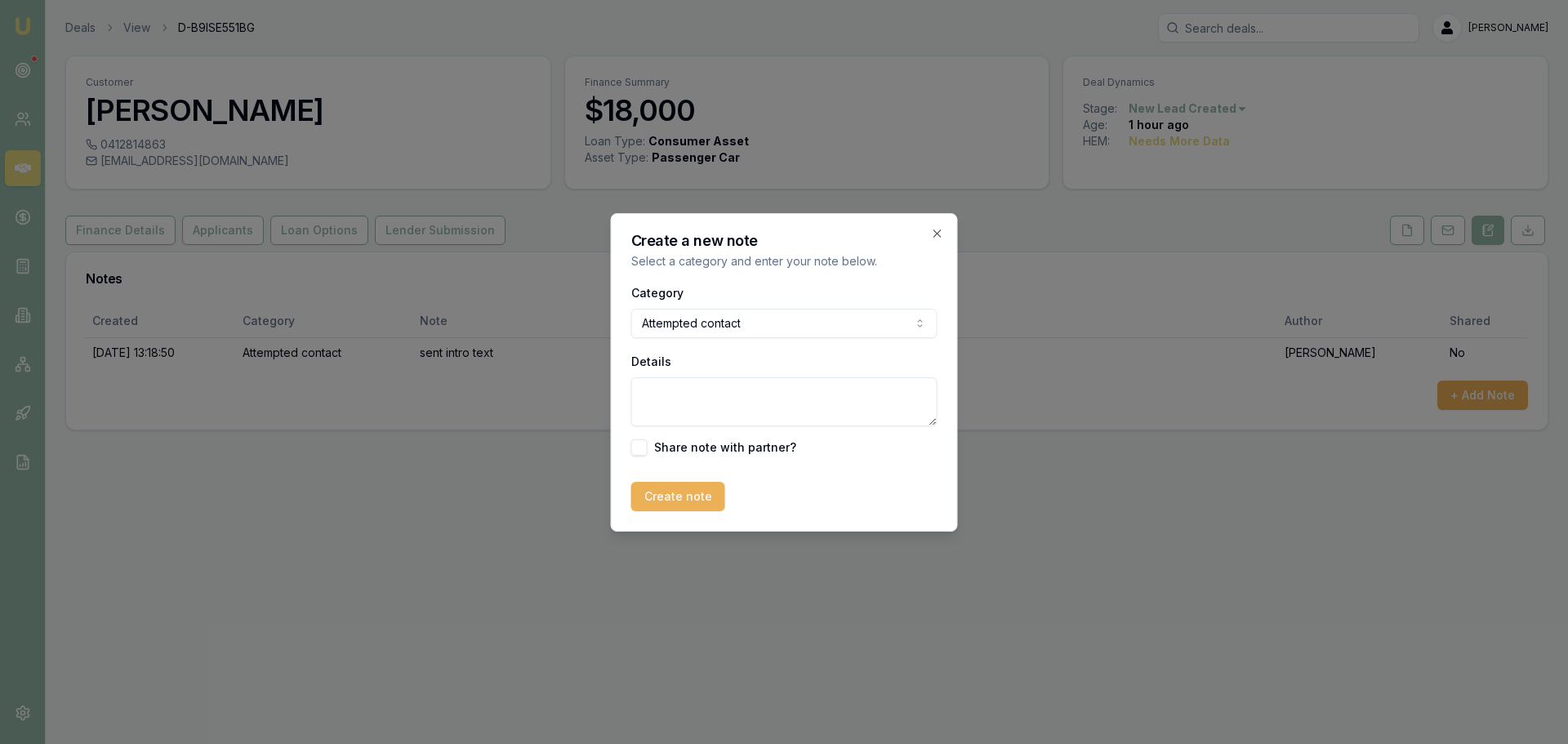
click at [663, 400] on textarea "Details" at bounding box center [784, 402] width 307 height 49
click at [705, 372] on div "Details" at bounding box center [784, 388] width 307 height 75
click at [721, 410] on textarea "Details" at bounding box center [784, 402] width 307 height 49
type textarea "r"
type textarea "requested call back at 2.30pm, didn't answer. Left VM"
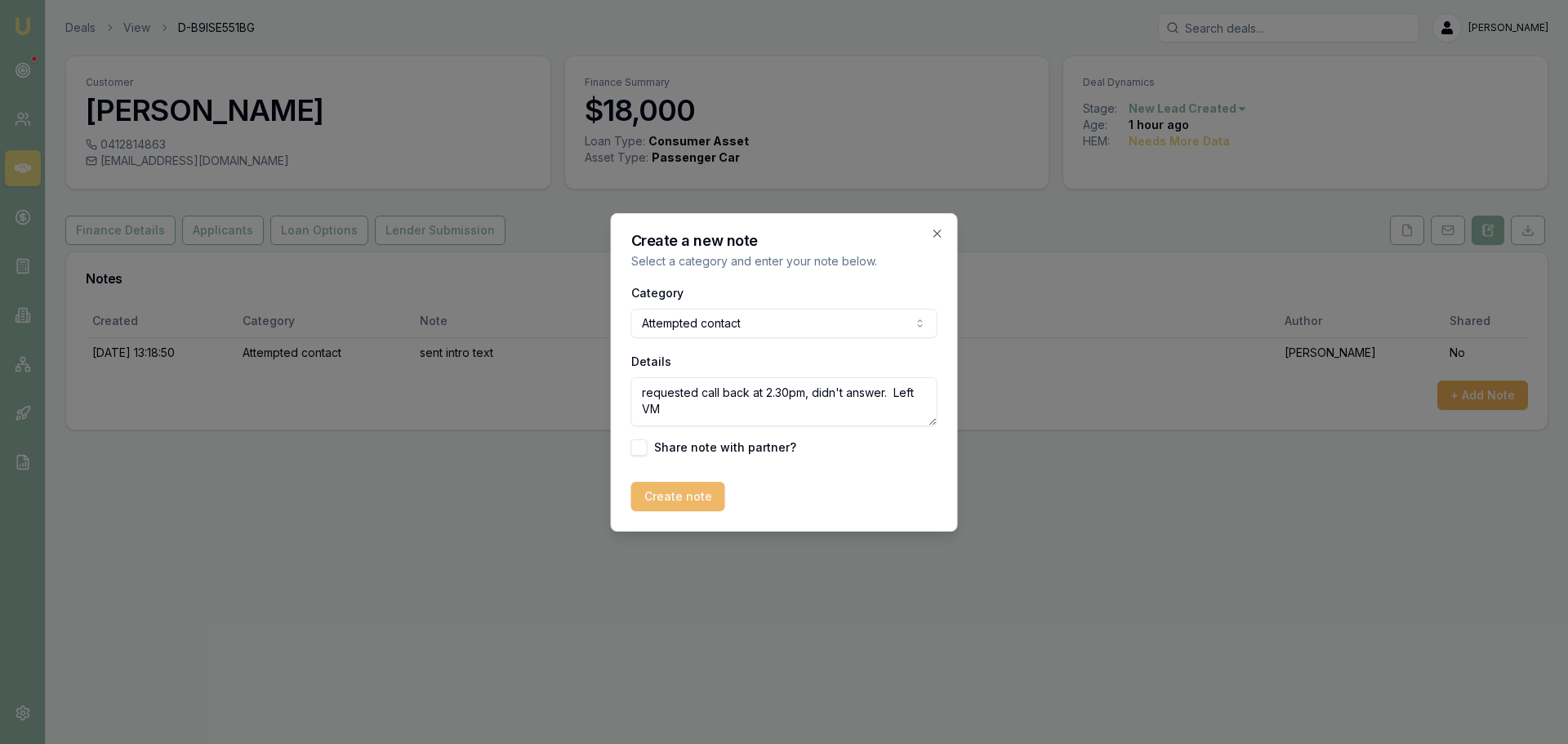
click at [691, 486] on button "Create note" at bounding box center [678, 496] width 94 height 29
